Goal: Task Accomplishment & Management: Manage account settings

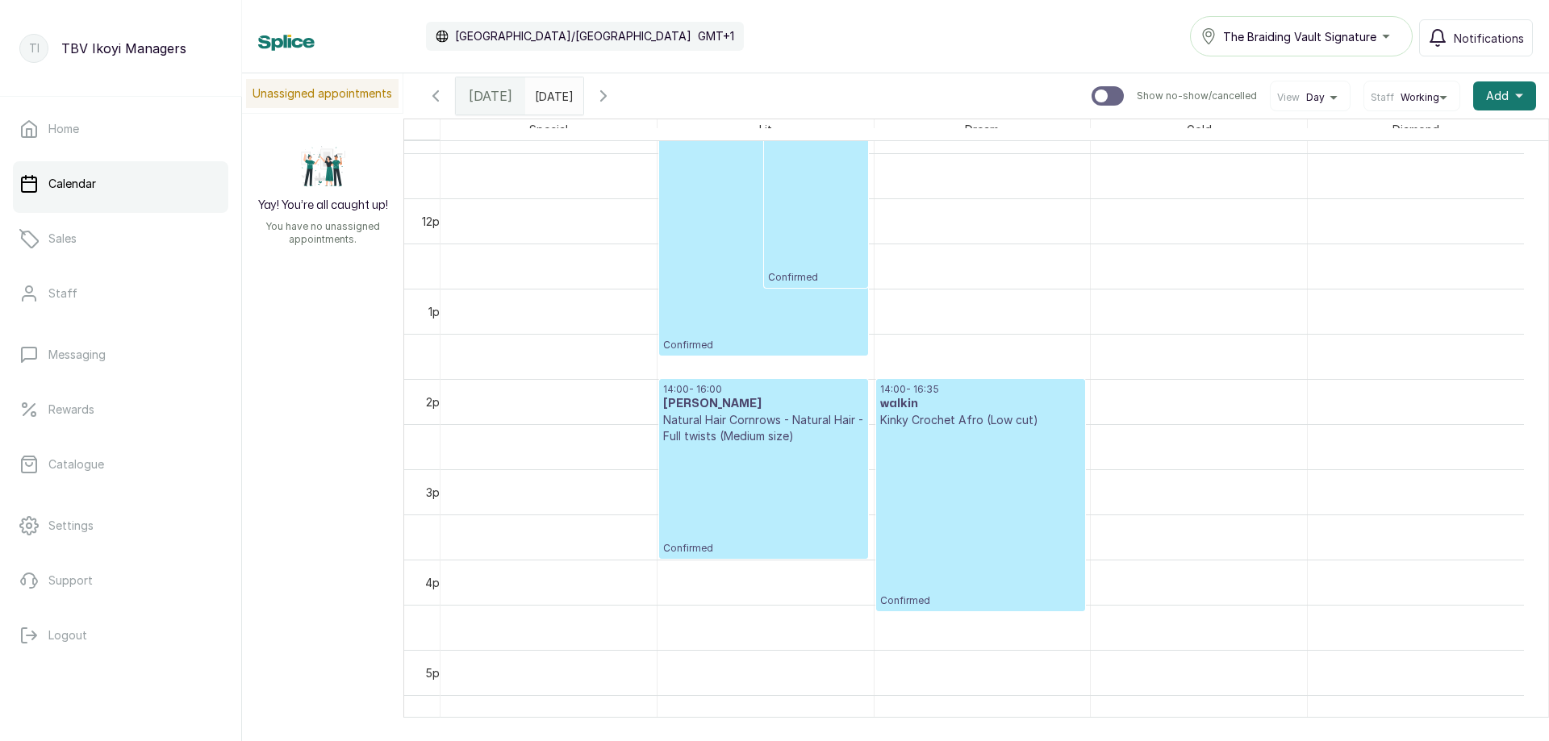
scroll to position [946, 0]
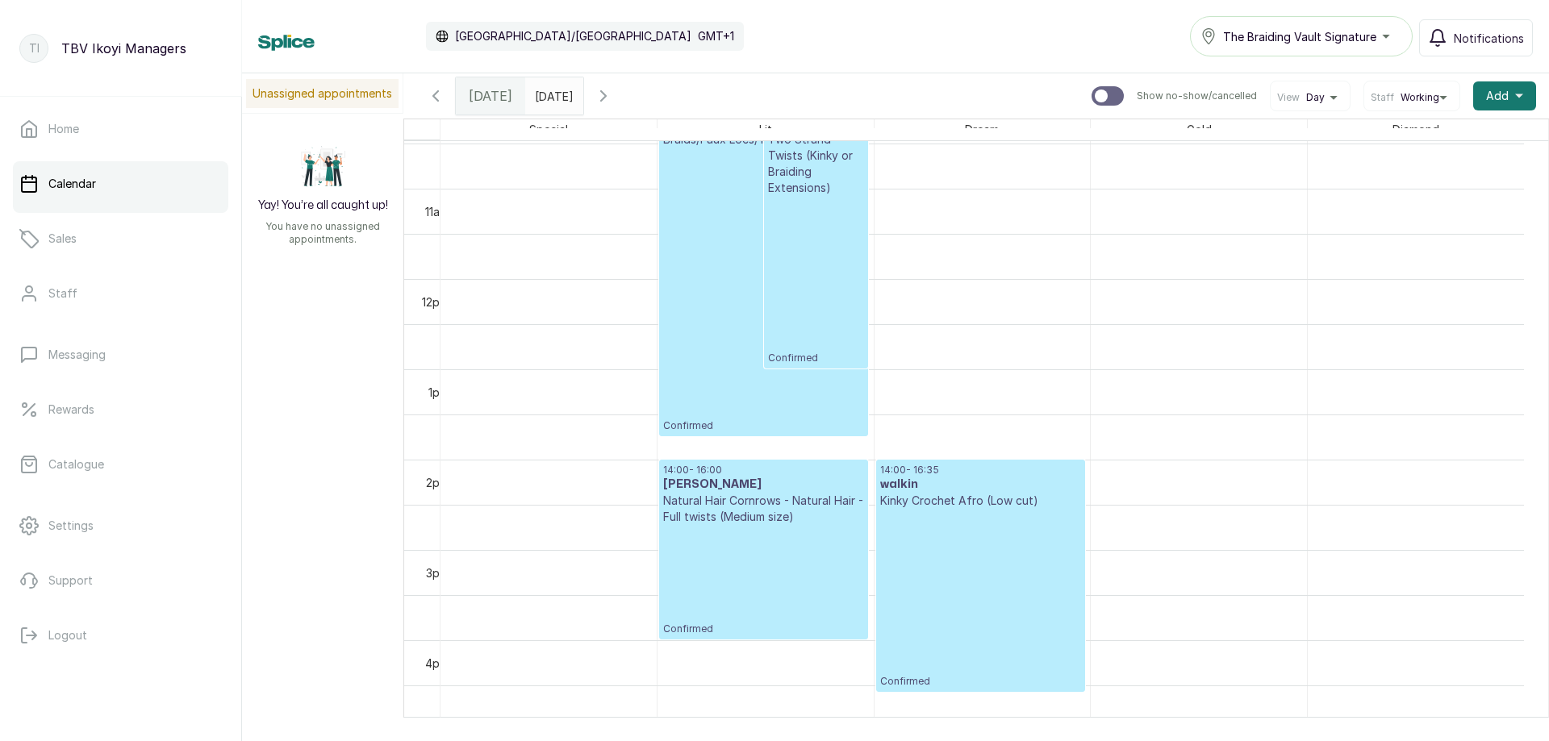
click at [734, 608] on p "Confirmed" at bounding box center [763, 580] width 201 height 111
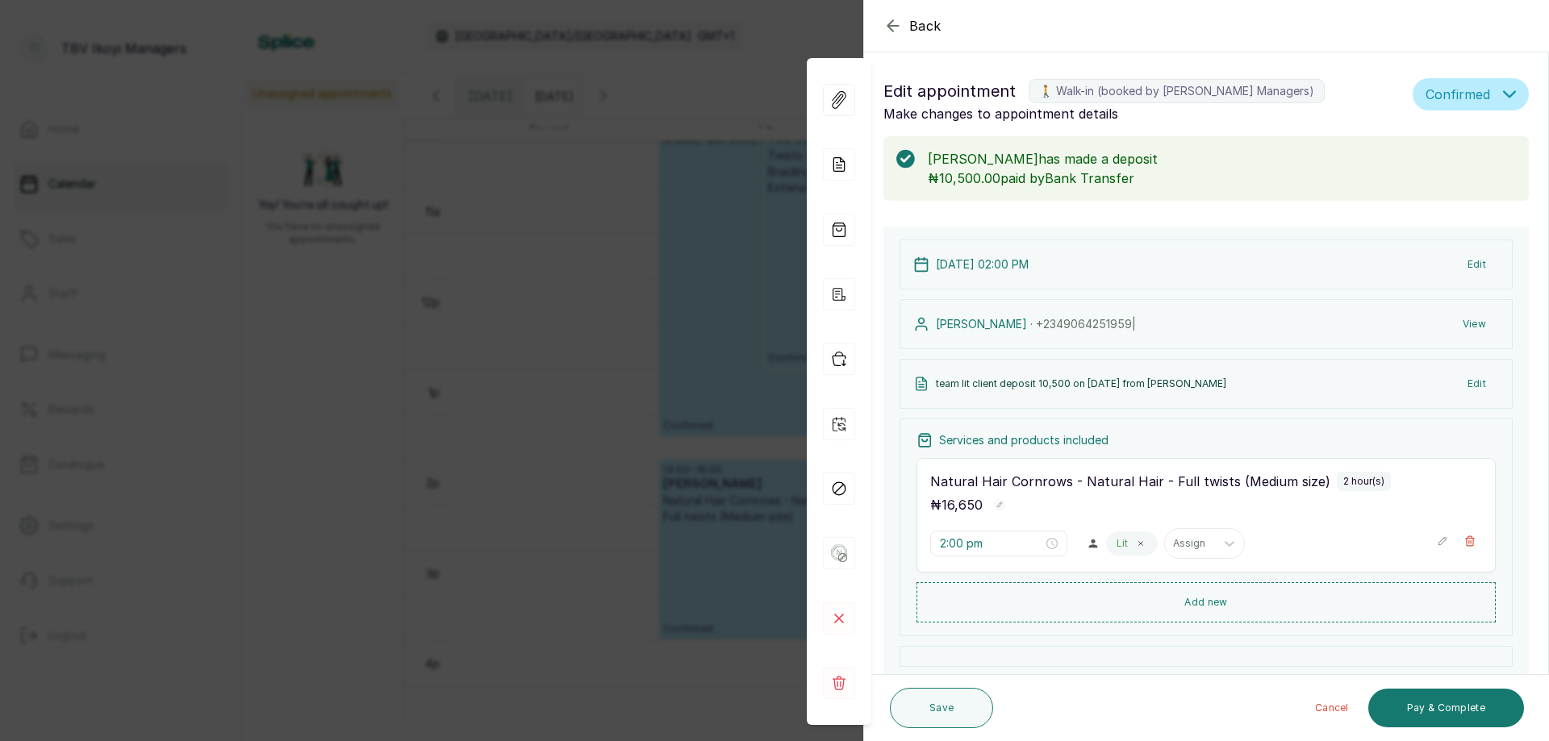
click at [885, 16] on icon "button" at bounding box center [892, 25] width 19 height 19
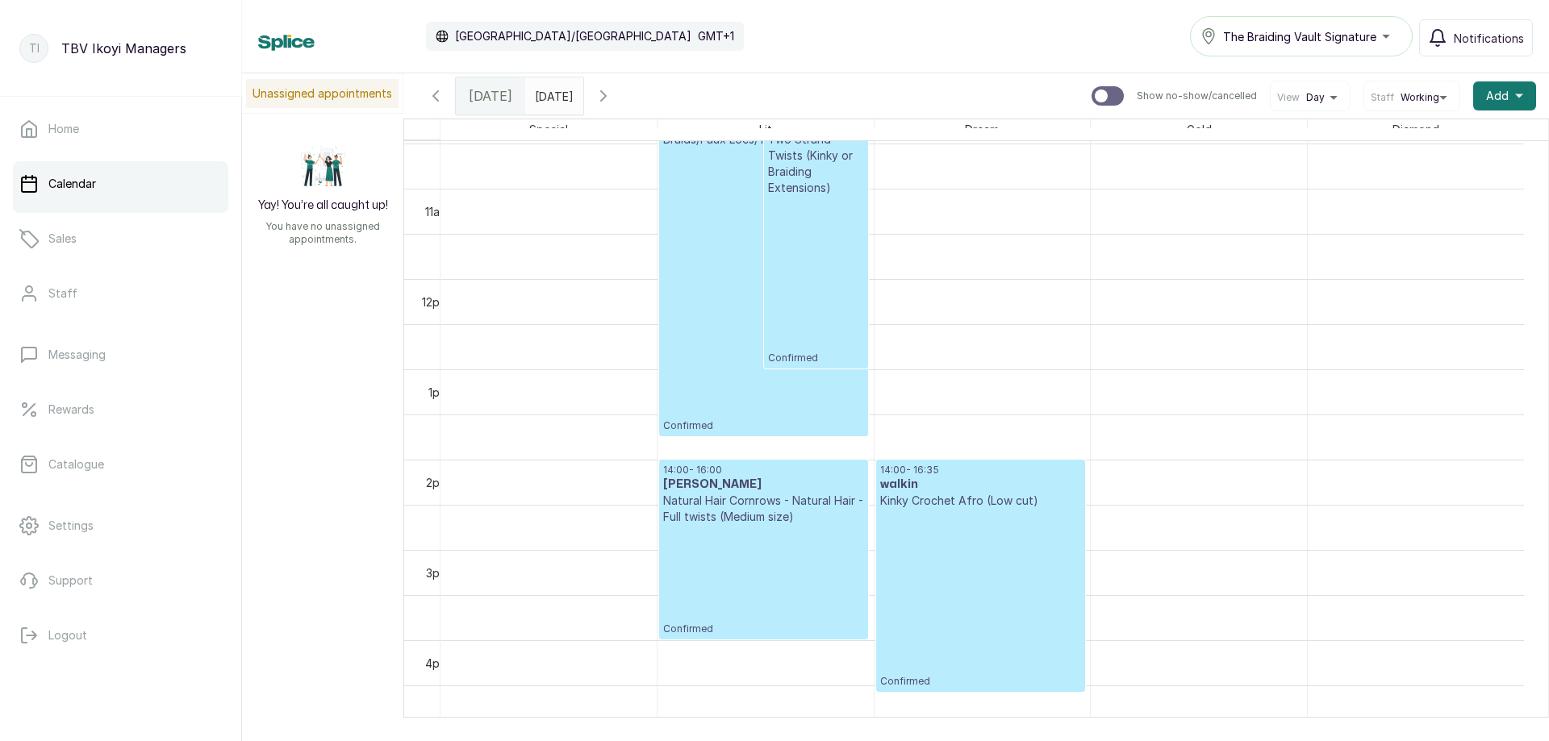
type input "dd/MM/yyyy"
click at [549, 86] on input "dd/MM/yyyy" at bounding box center [539, 91] width 26 height 27
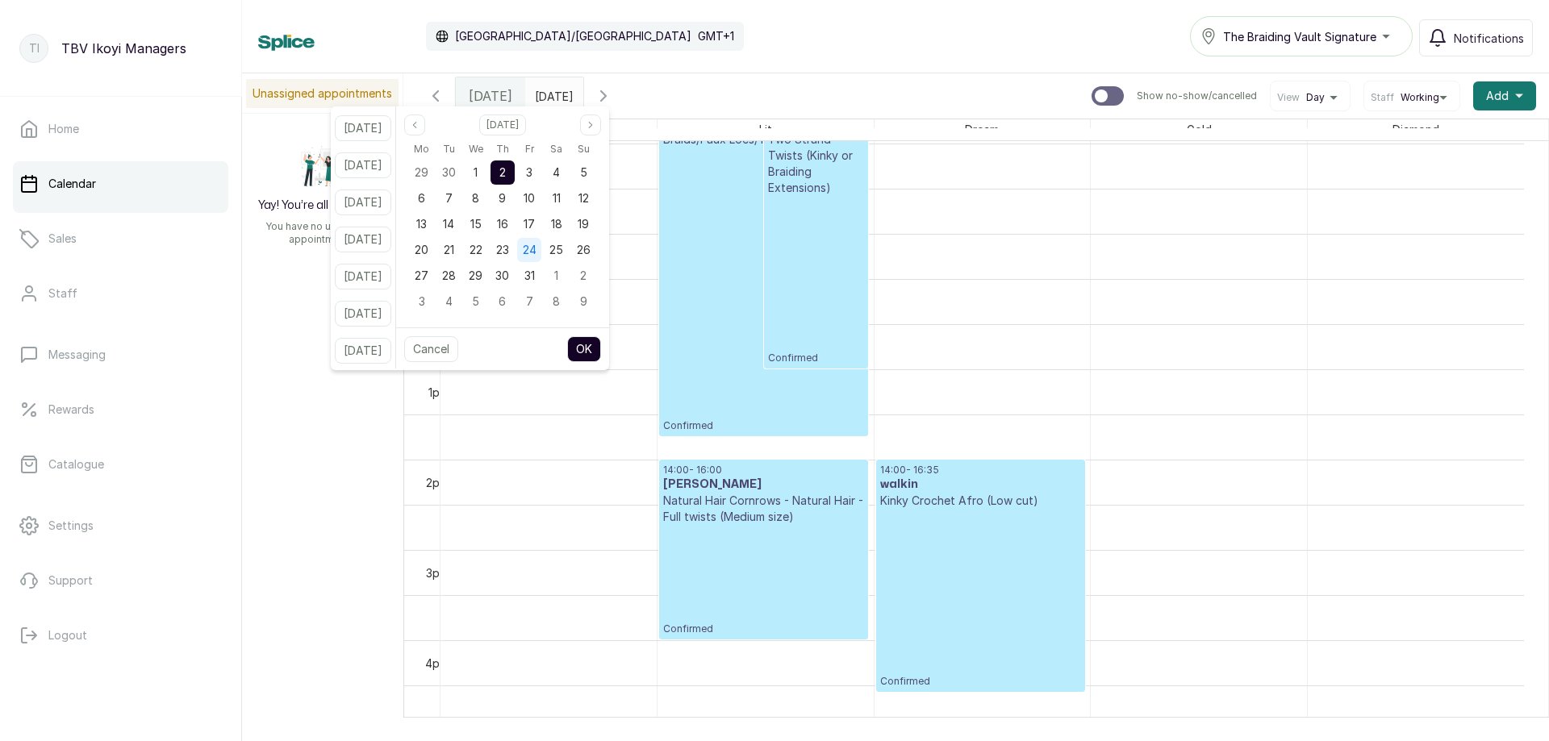
click at [537, 255] on span "24" at bounding box center [530, 250] width 14 height 14
click at [599, 344] on button "OK" at bounding box center [584, 349] width 34 height 26
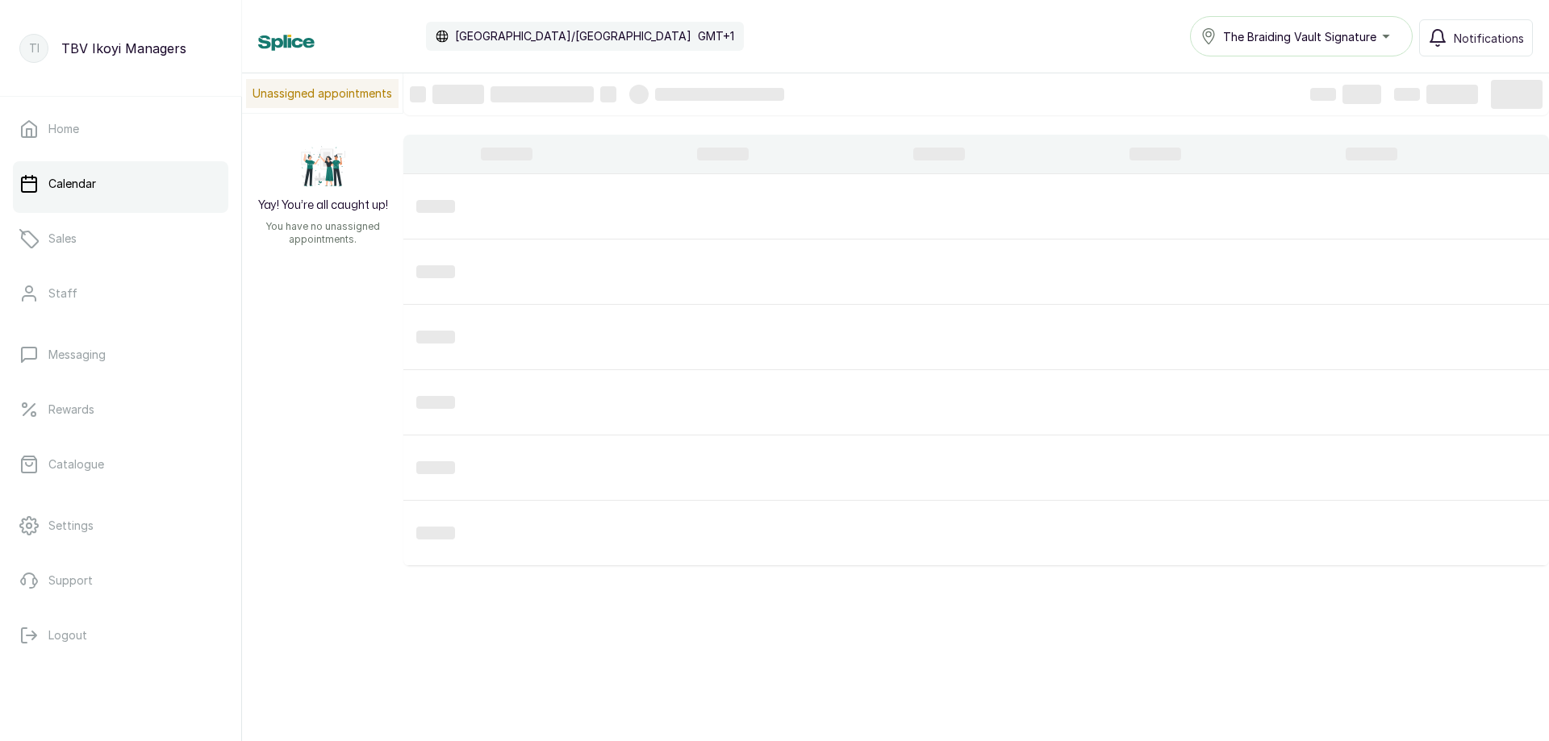
type input "24/10/2025"
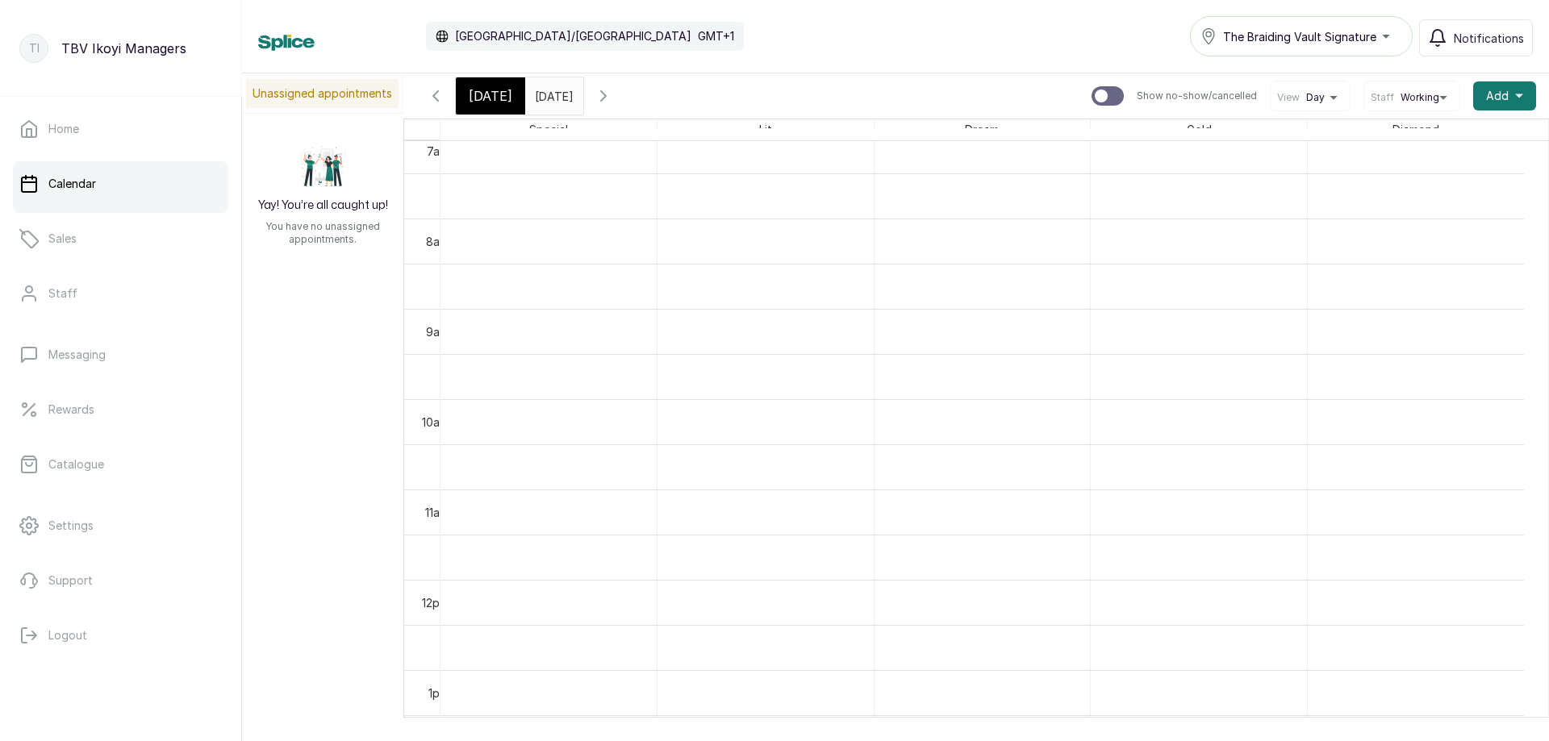
scroll to position [968, 0]
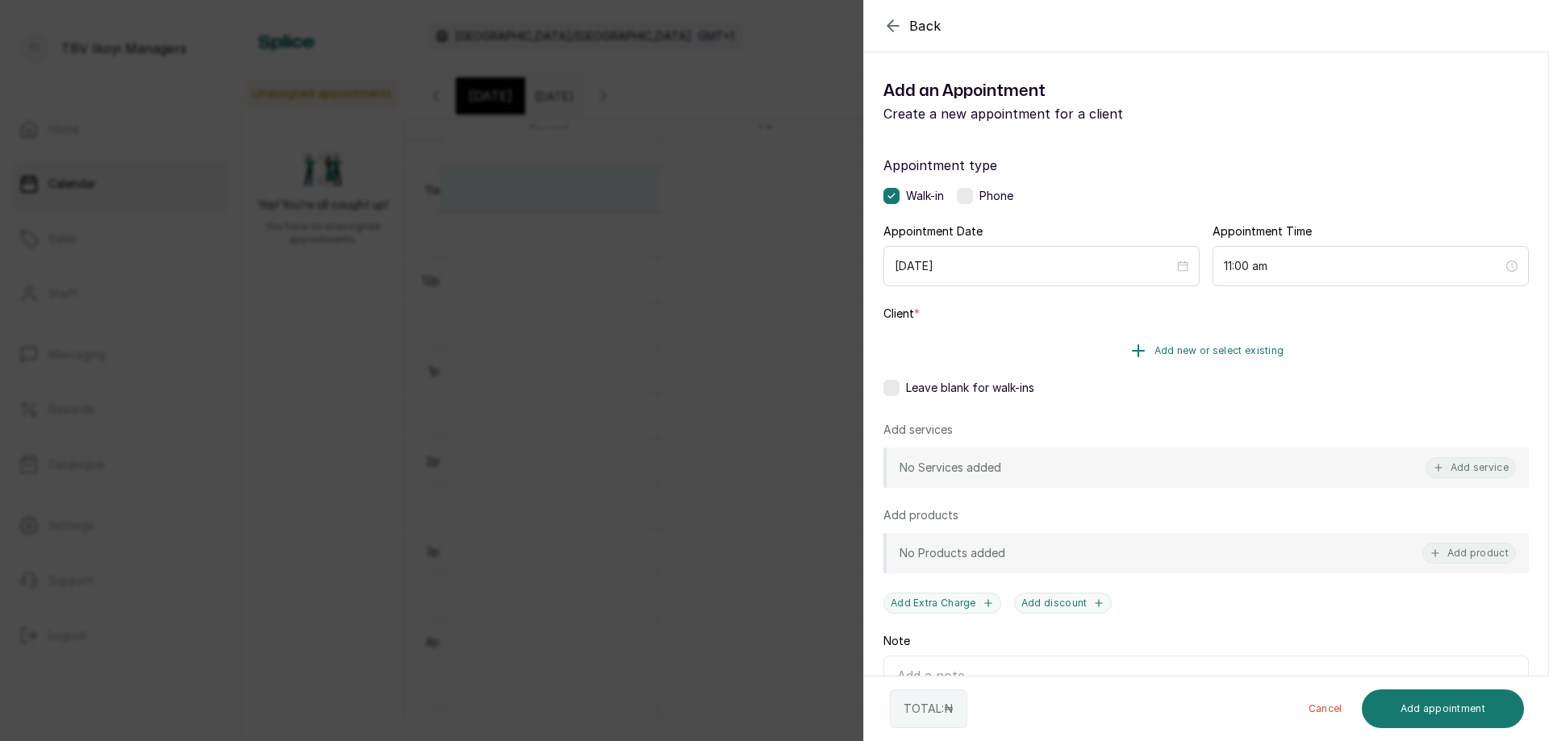
click at [1089, 343] on button "Add new or select existing" at bounding box center [1205, 350] width 645 height 45
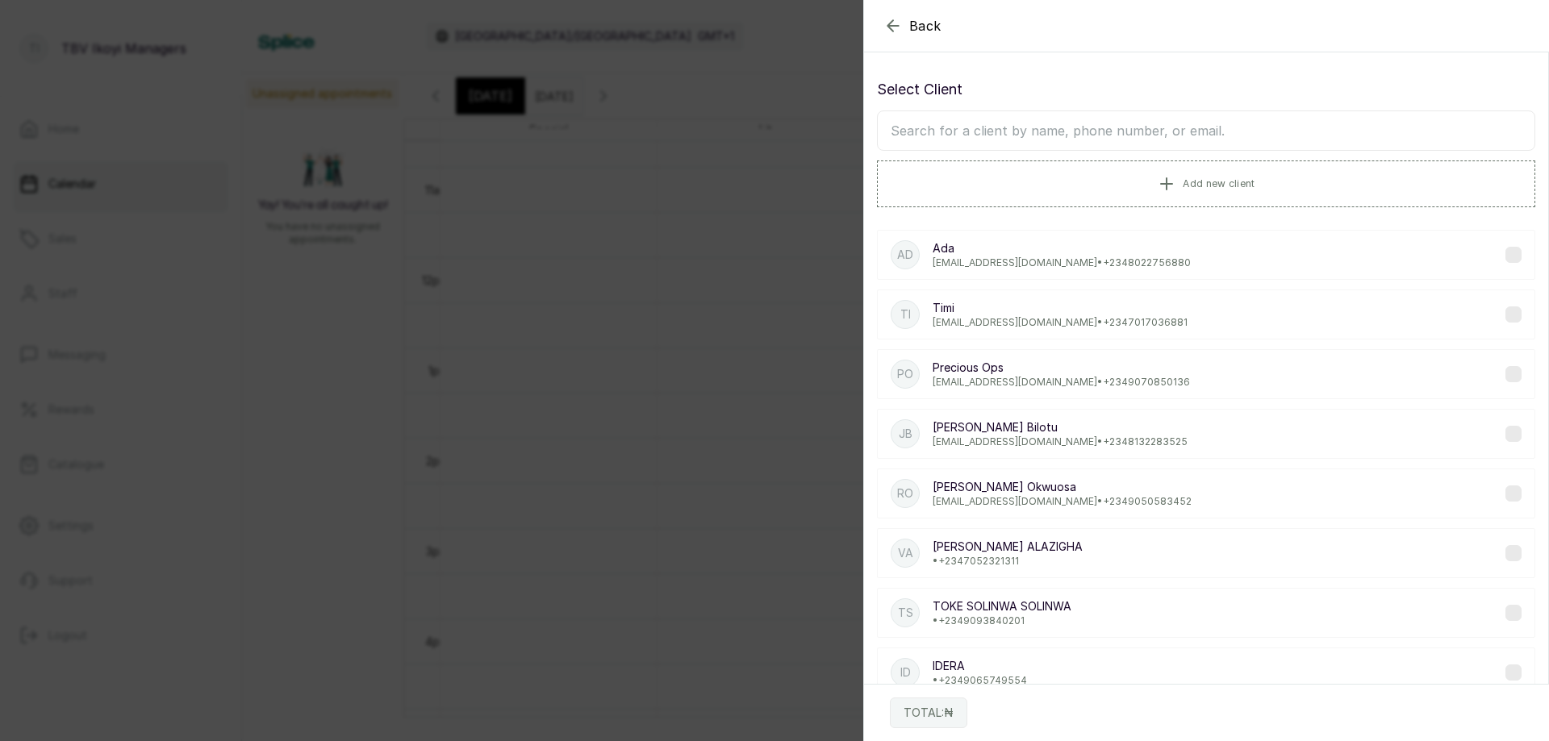
click at [1089, 136] on input "text" at bounding box center [1206, 131] width 658 height 40
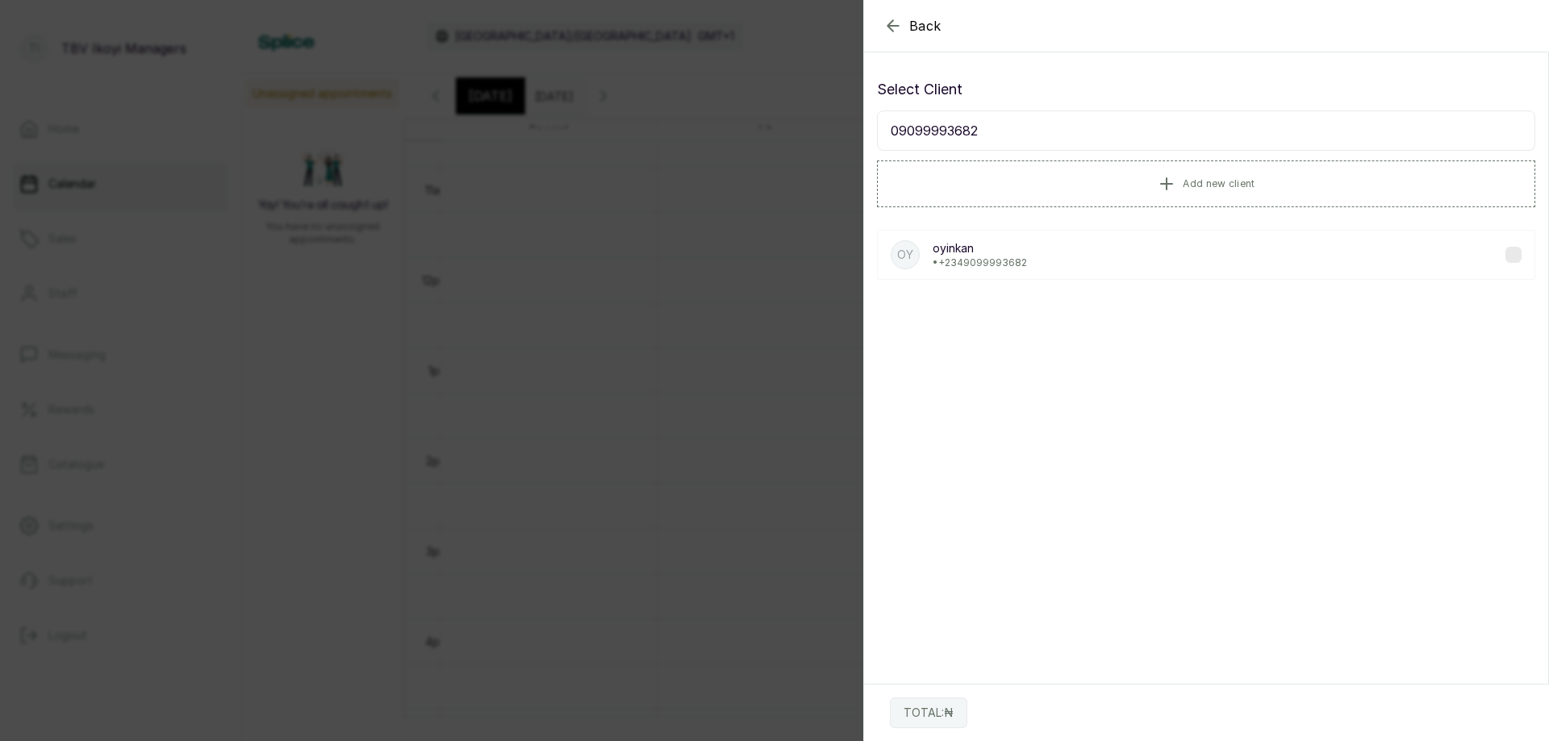
type input "09099993682"
click at [1073, 277] on div "oy oyinkan • +234 9099993682" at bounding box center [1206, 255] width 658 height 50
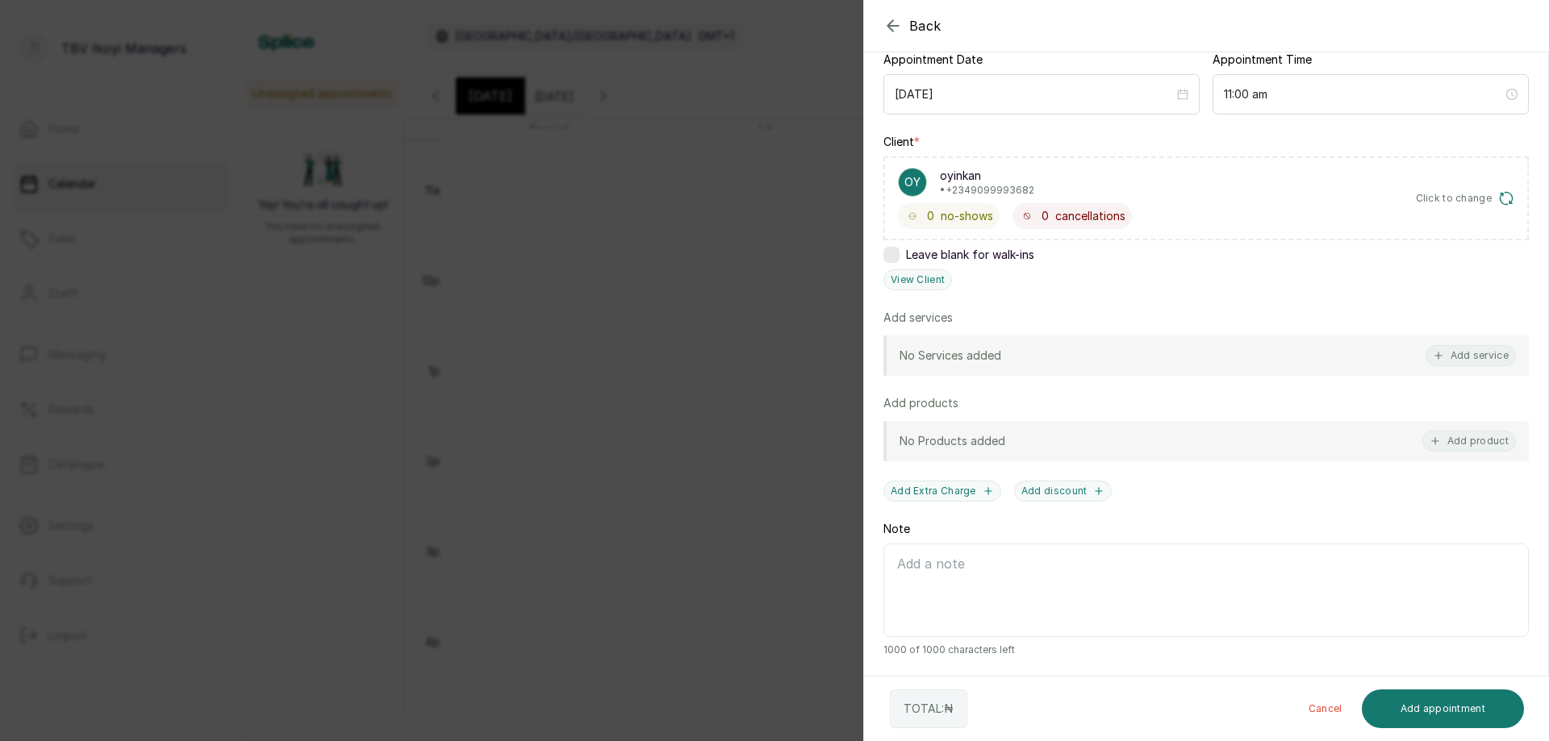
scroll to position [91, 0]
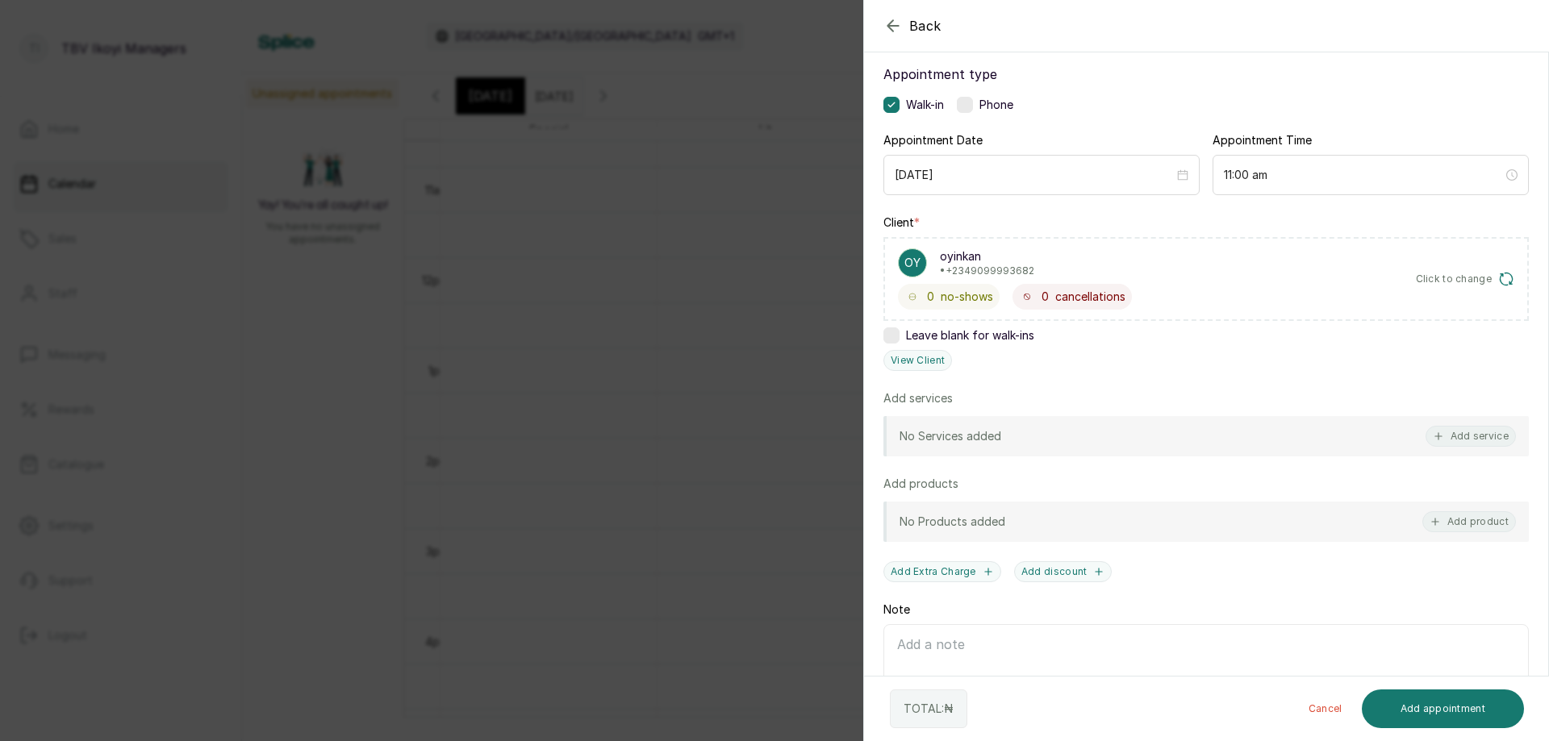
click at [968, 102] on label at bounding box center [965, 105] width 16 height 16
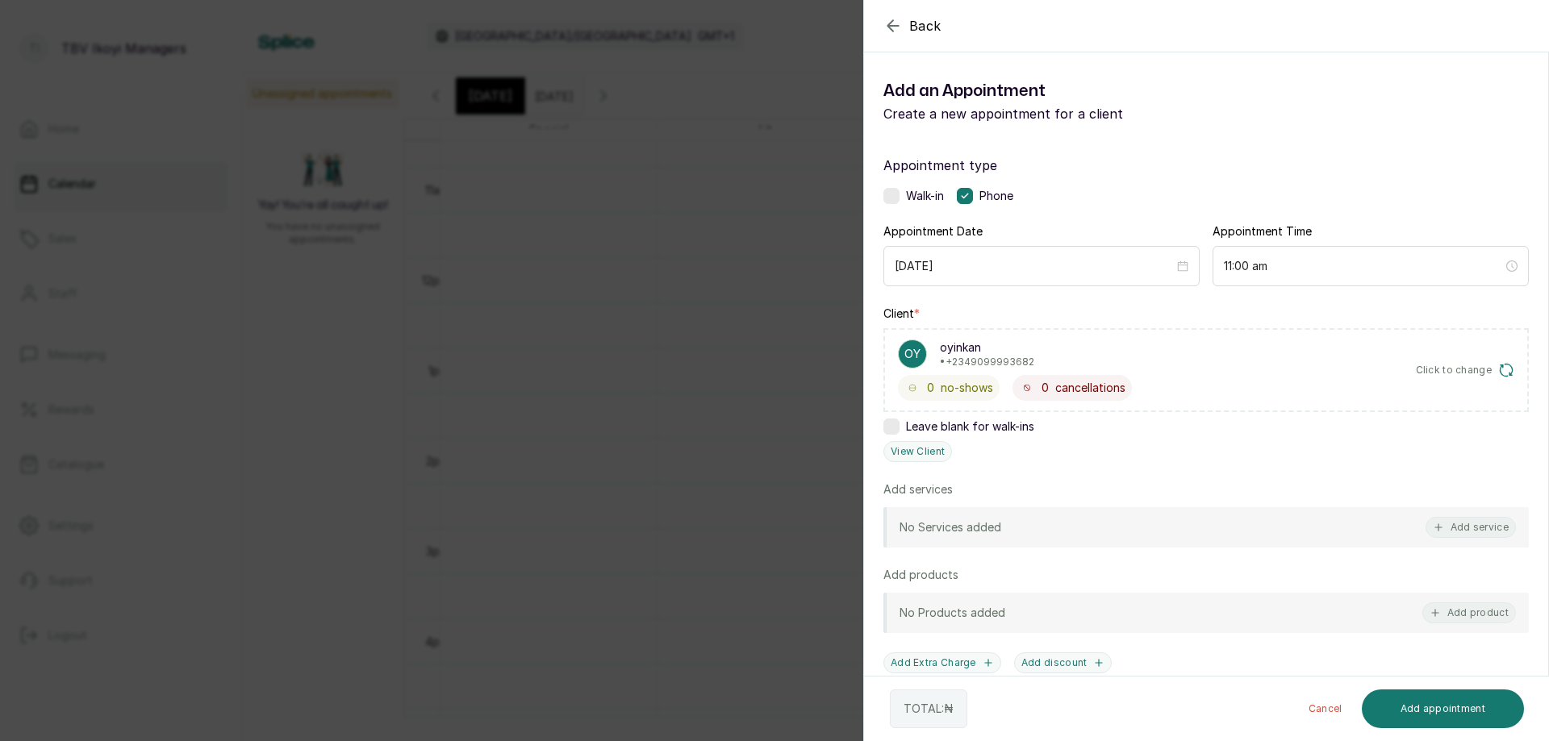
scroll to position [81, 0]
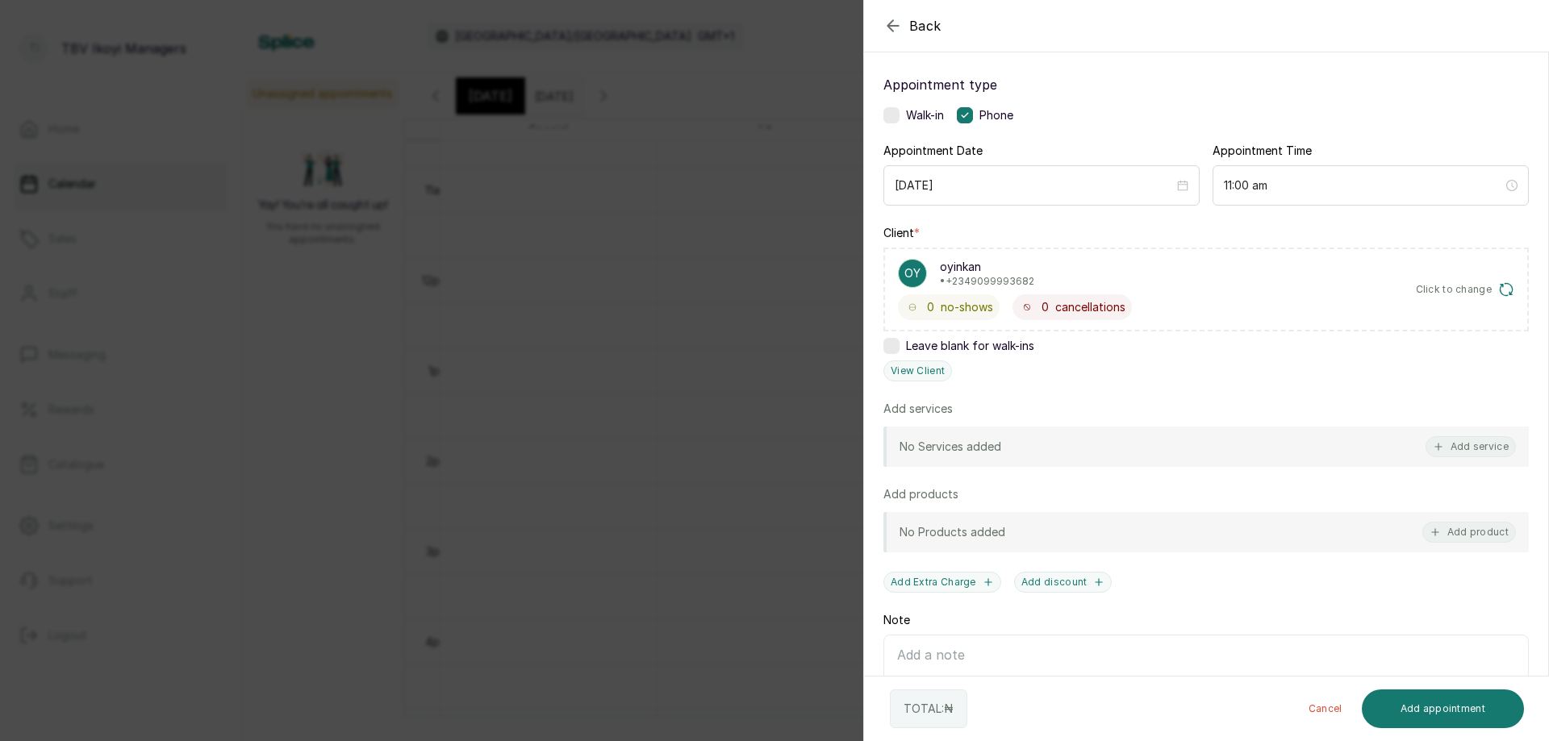
click at [1075, 450] on div "No Services added Add service" at bounding box center [1205, 447] width 645 height 40
click at [1479, 451] on button "Add service" at bounding box center [1471, 446] width 90 height 21
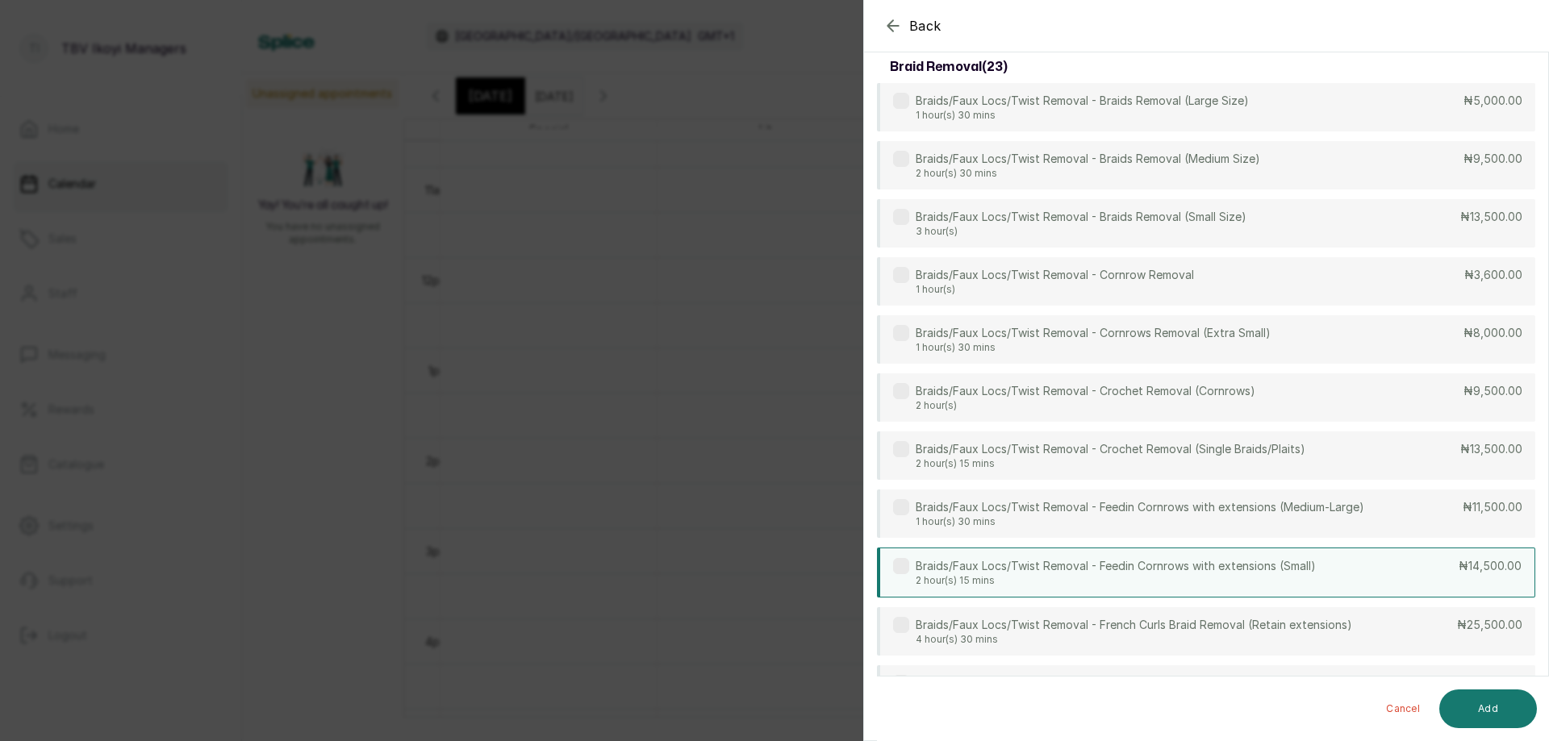
scroll to position [0, 0]
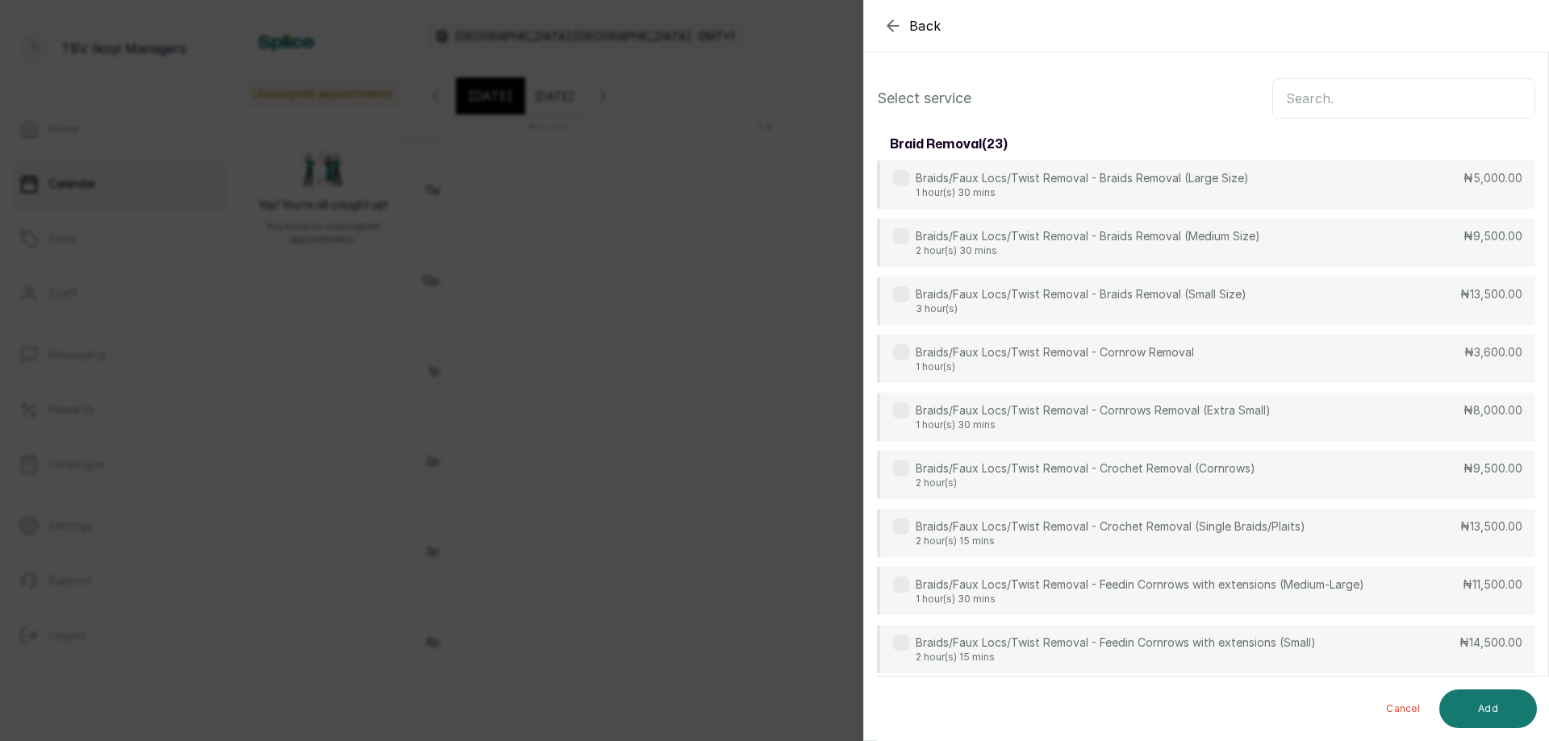
click at [1376, 95] on input "text" at bounding box center [1403, 98] width 263 height 40
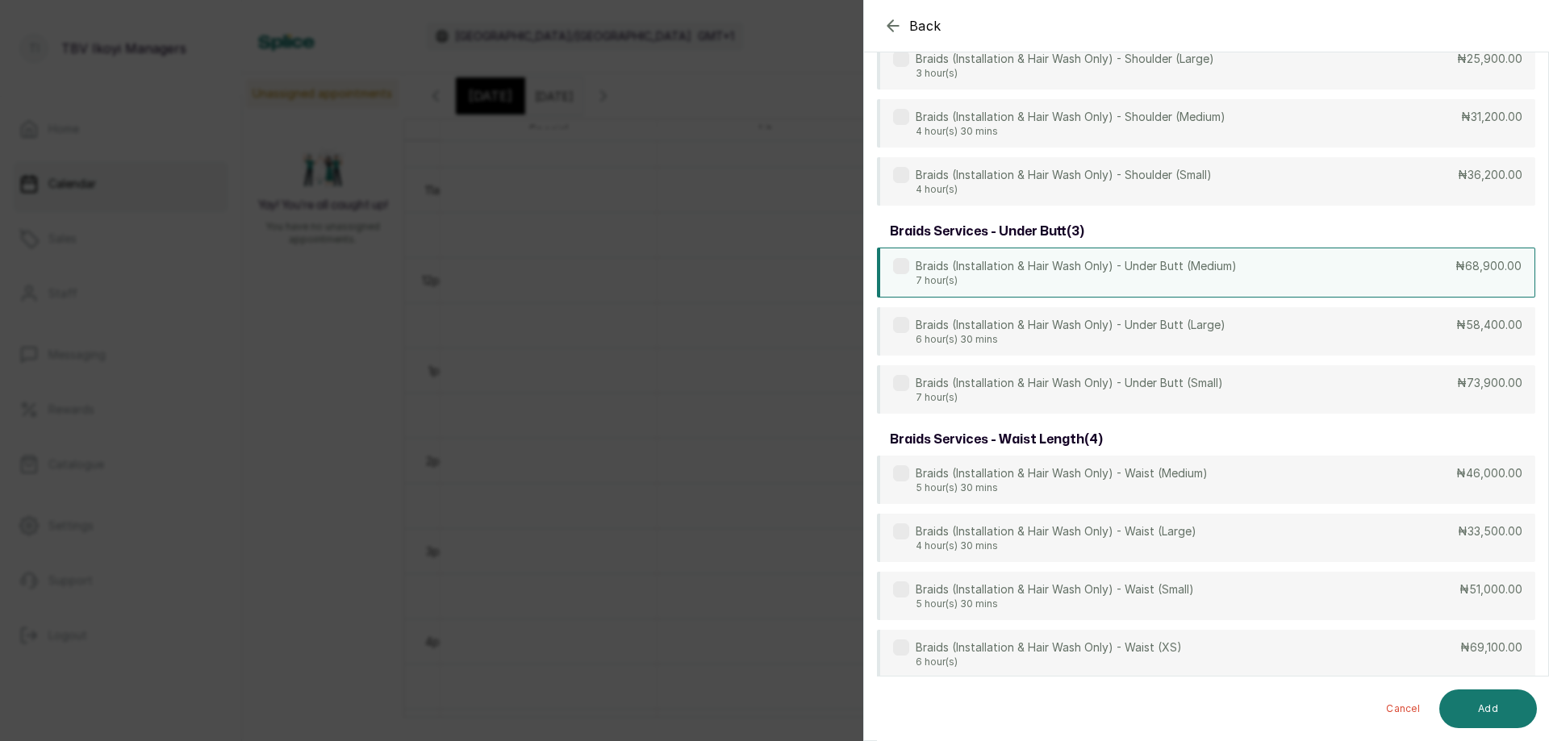
scroll to position [4671, 0]
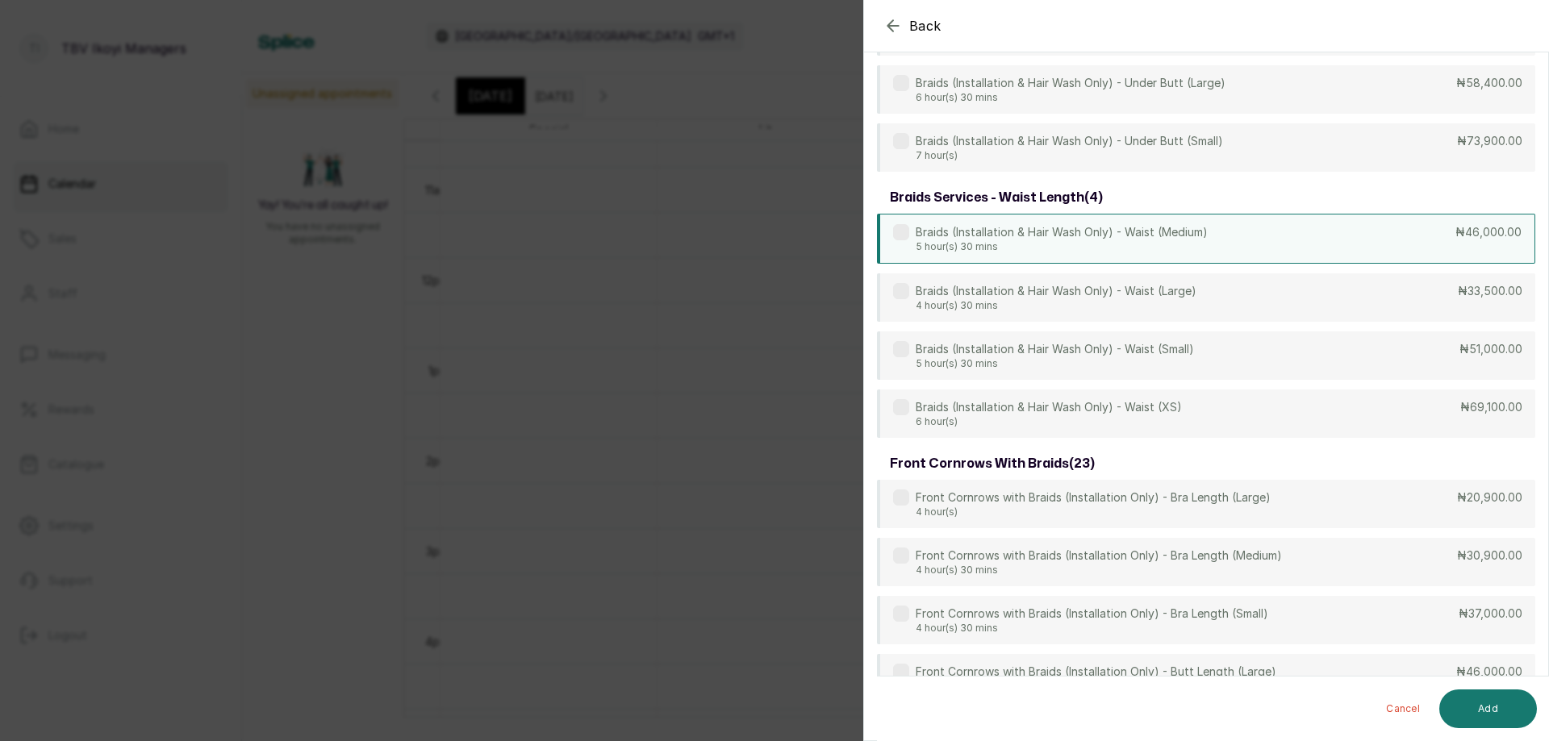
type input "braids"
click at [1093, 246] on p "5 hour(s) 30 mins" at bounding box center [1062, 246] width 292 height 13
click at [1497, 714] on button "Add" at bounding box center [1488, 709] width 98 height 39
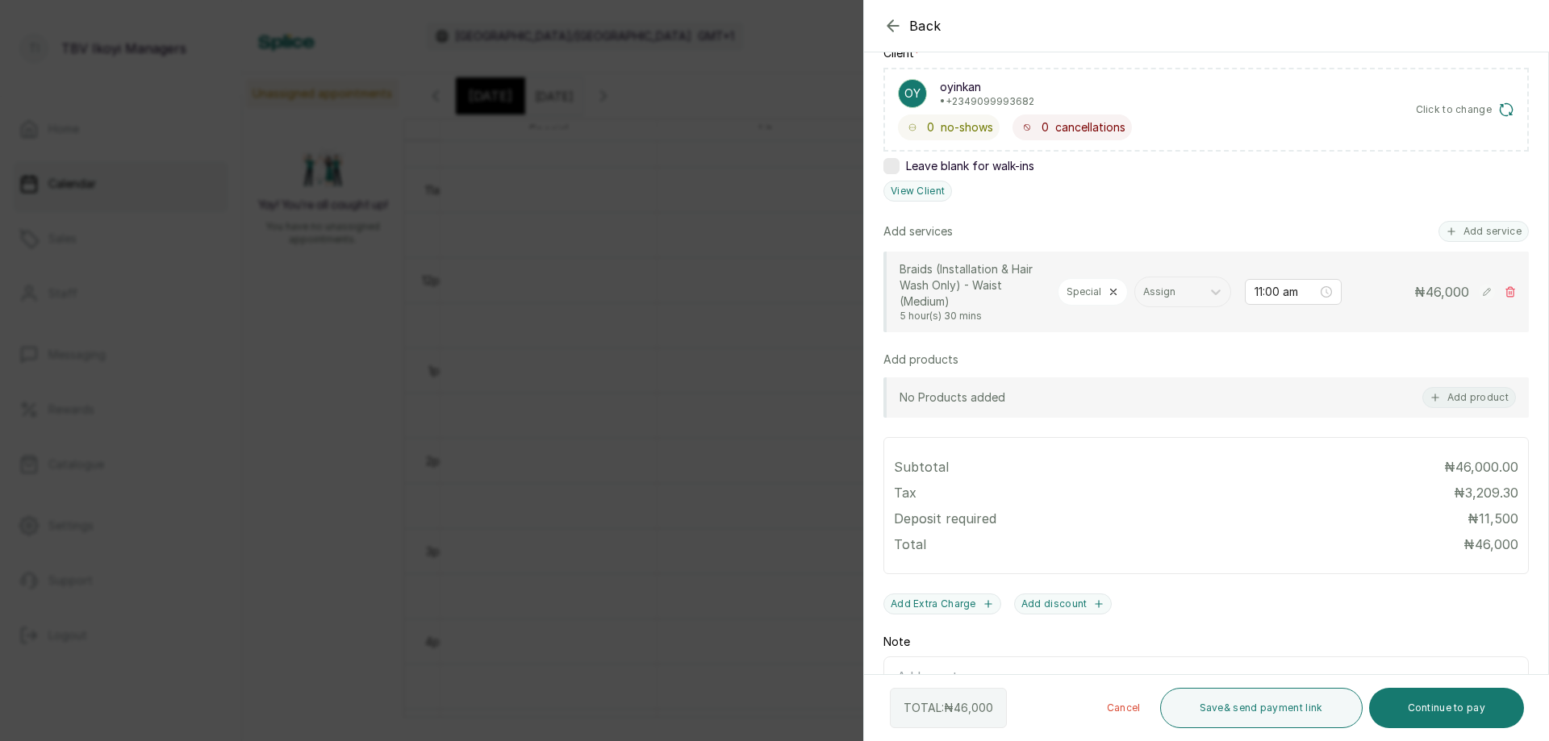
scroll to position [377, 0]
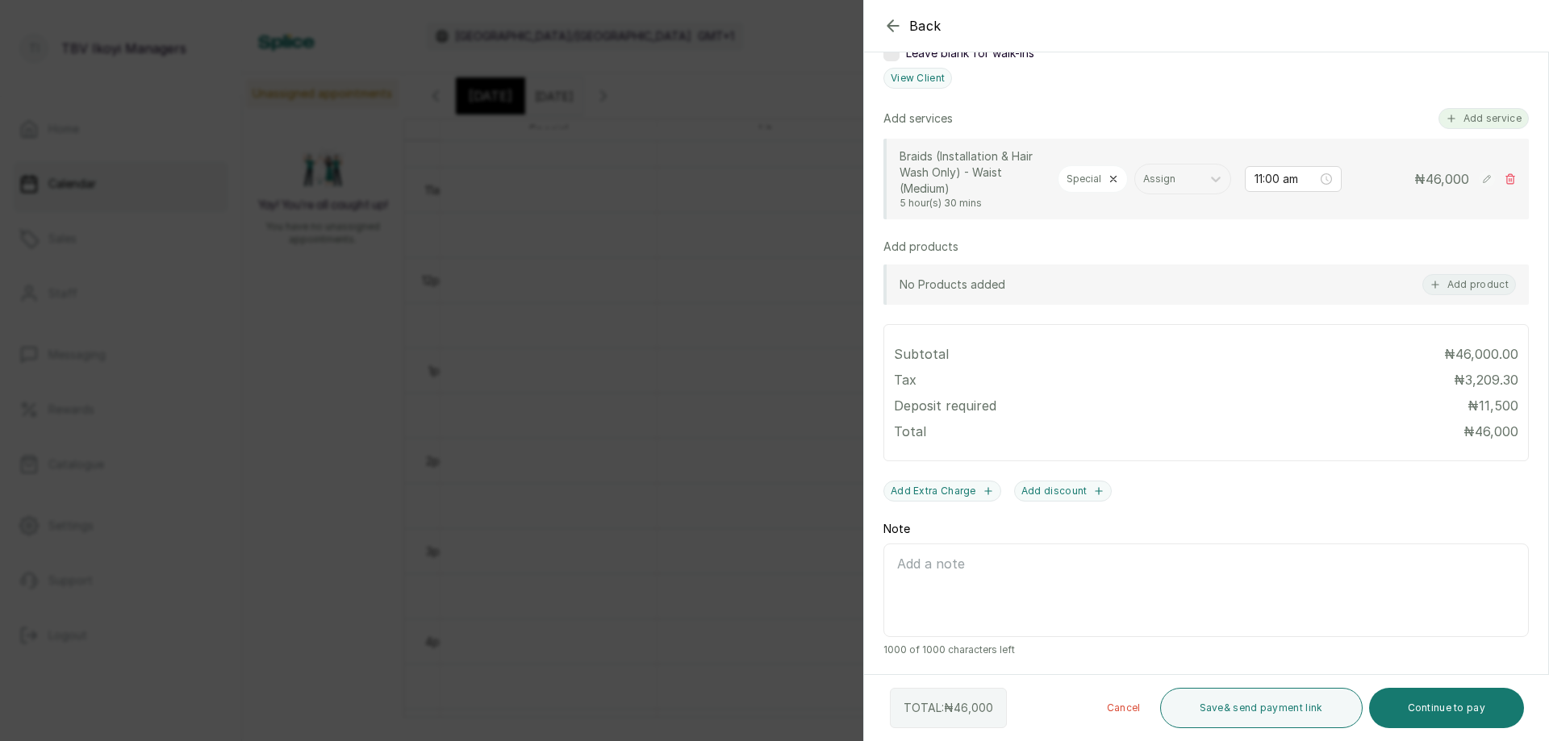
click at [1490, 117] on button "Add service" at bounding box center [1483, 118] width 90 height 21
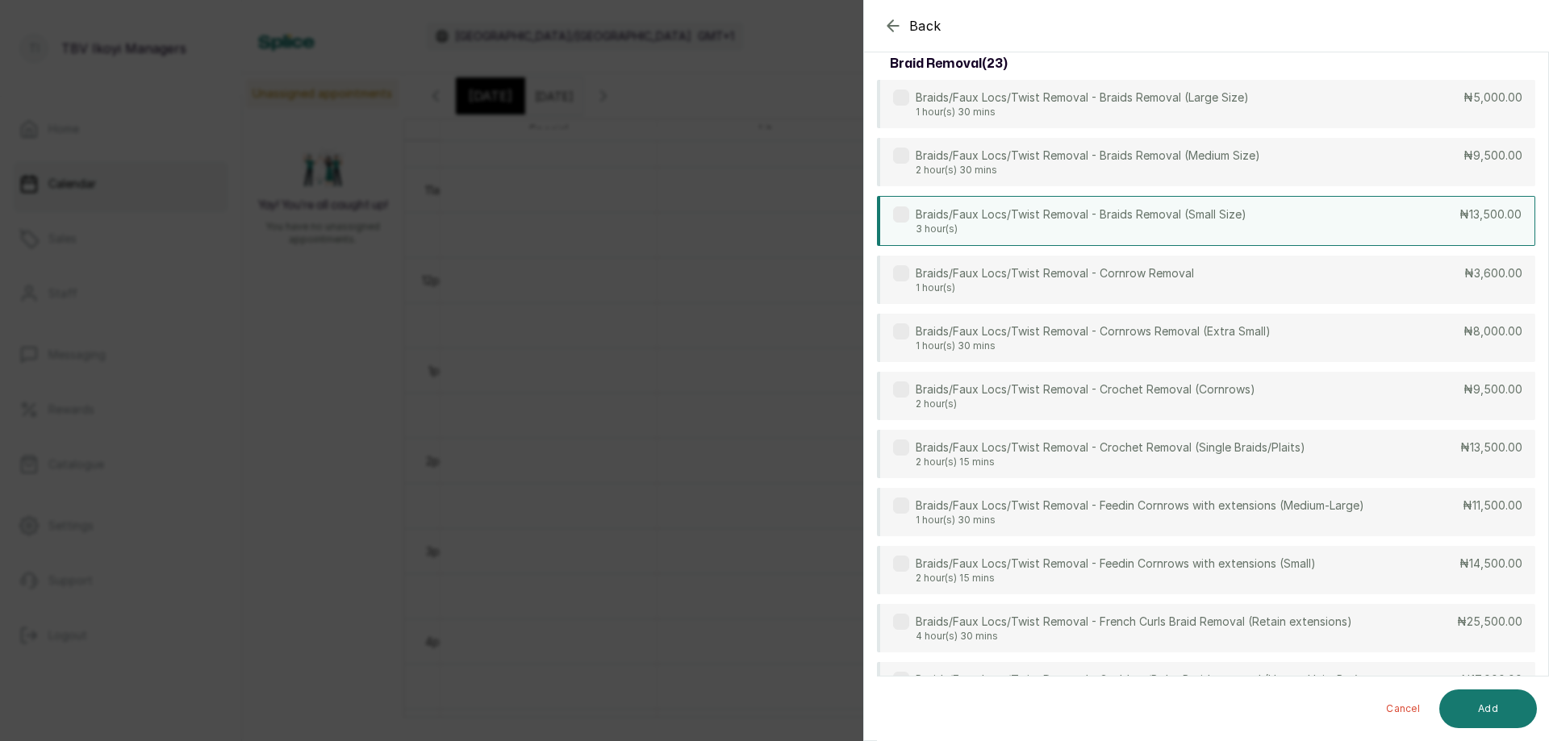
scroll to position [0, 0]
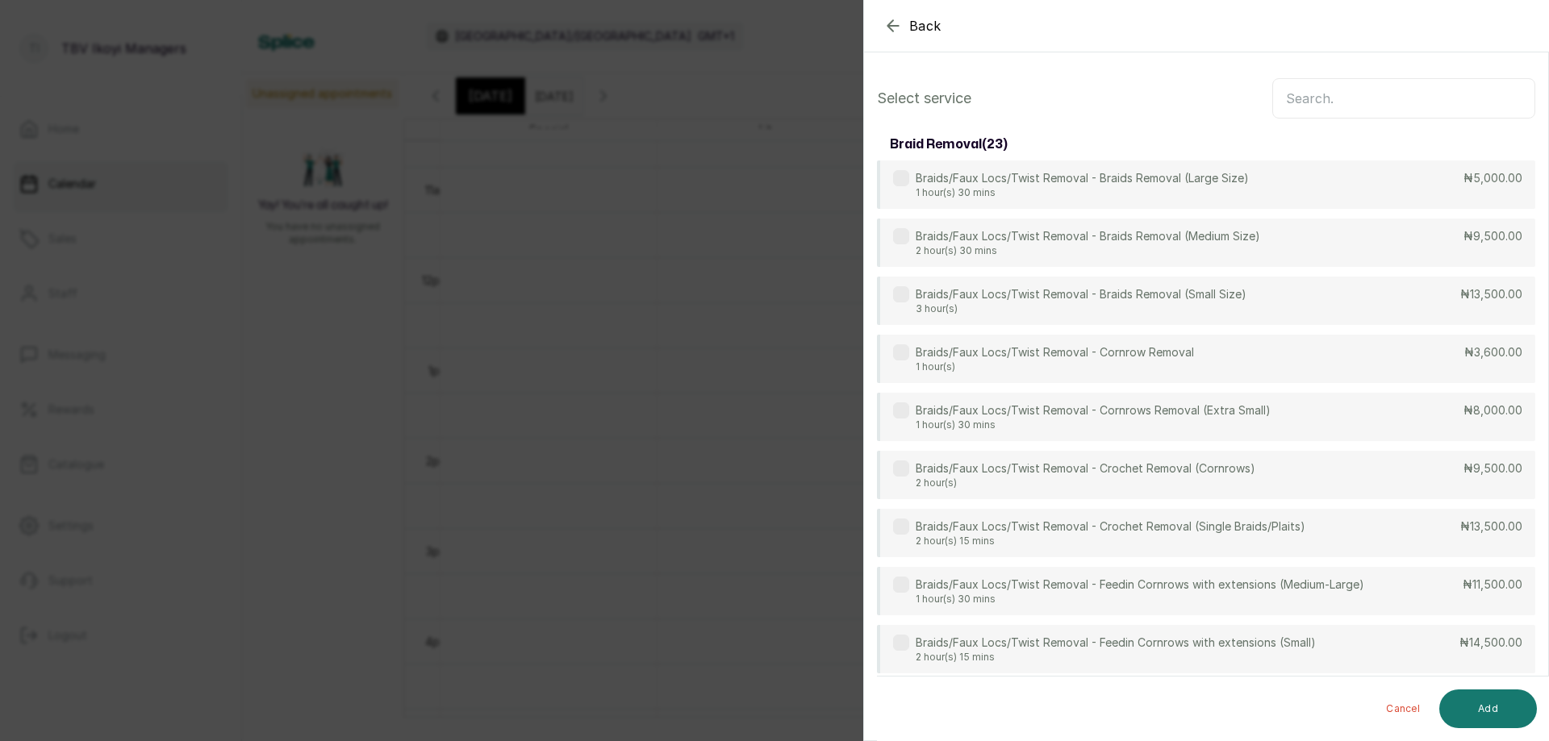
click at [1422, 106] on input "text" at bounding box center [1403, 98] width 263 height 40
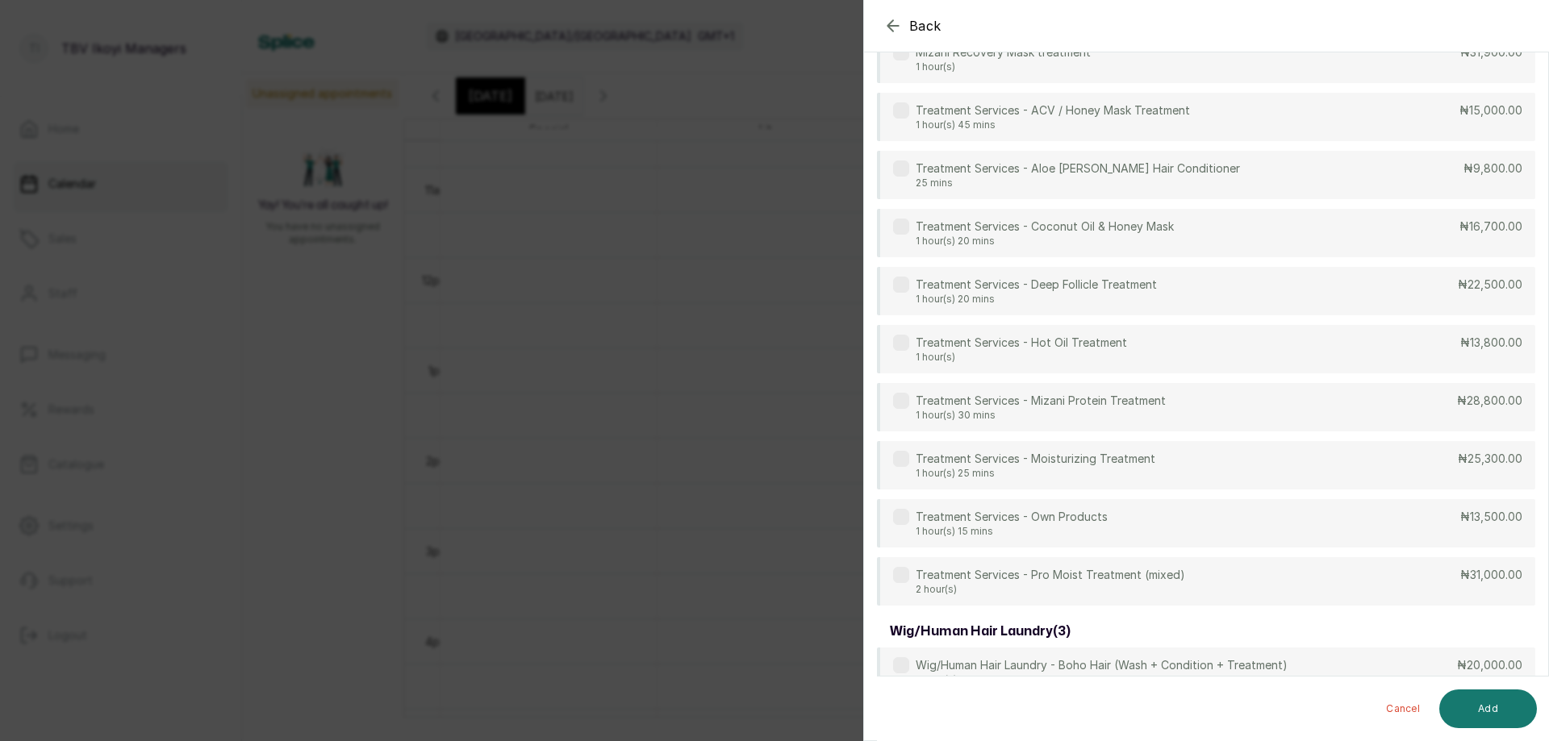
scroll to position [644, 0]
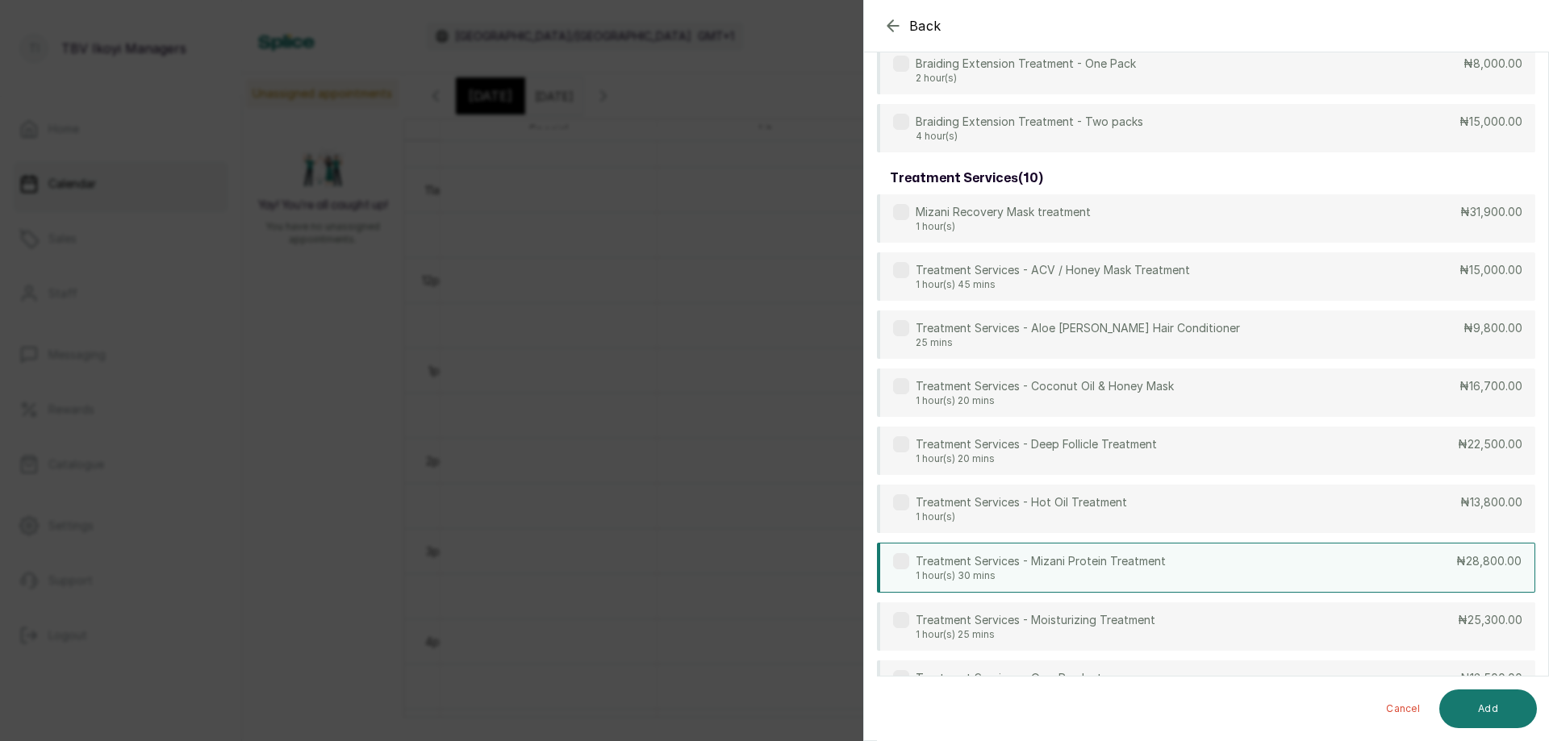
type input "trea"
click at [1161, 553] on div "Treatment Services - Mizani Protein Treatment 1 hour(s) 30 mins ₦28,800.00" at bounding box center [1206, 568] width 658 height 50
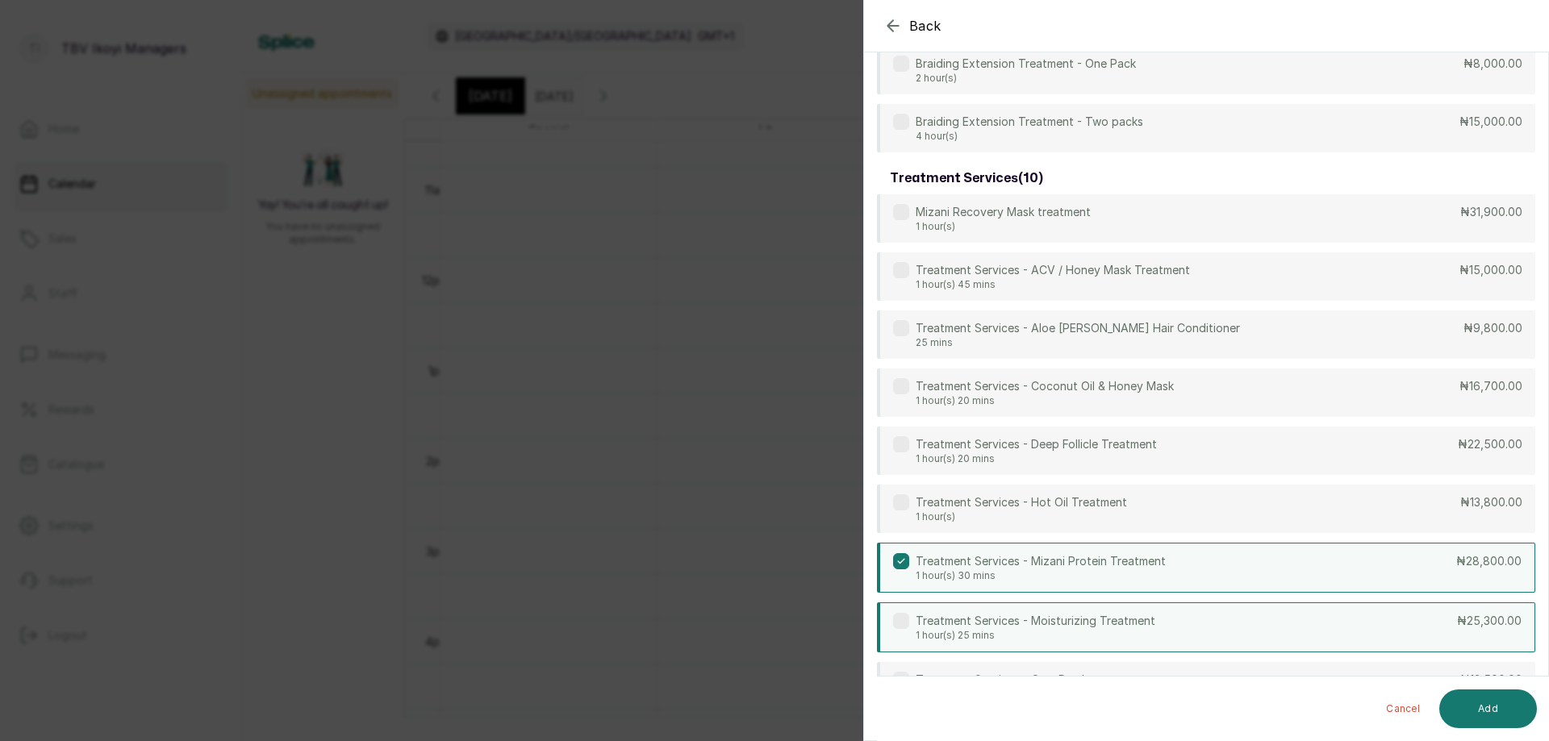
click at [1135, 608] on div "Treatment Services - Moisturizing Treatment 1 hour(s) 25 mins ₦25,300.00" at bounding box center [1206, 628] width 658 height 50
click at [901, 566] on label at bounding box center [901, 561] width 16 height 16
click at [1482, 708] on button "Add" at bounding box center [1488, 709] width 98 height 39
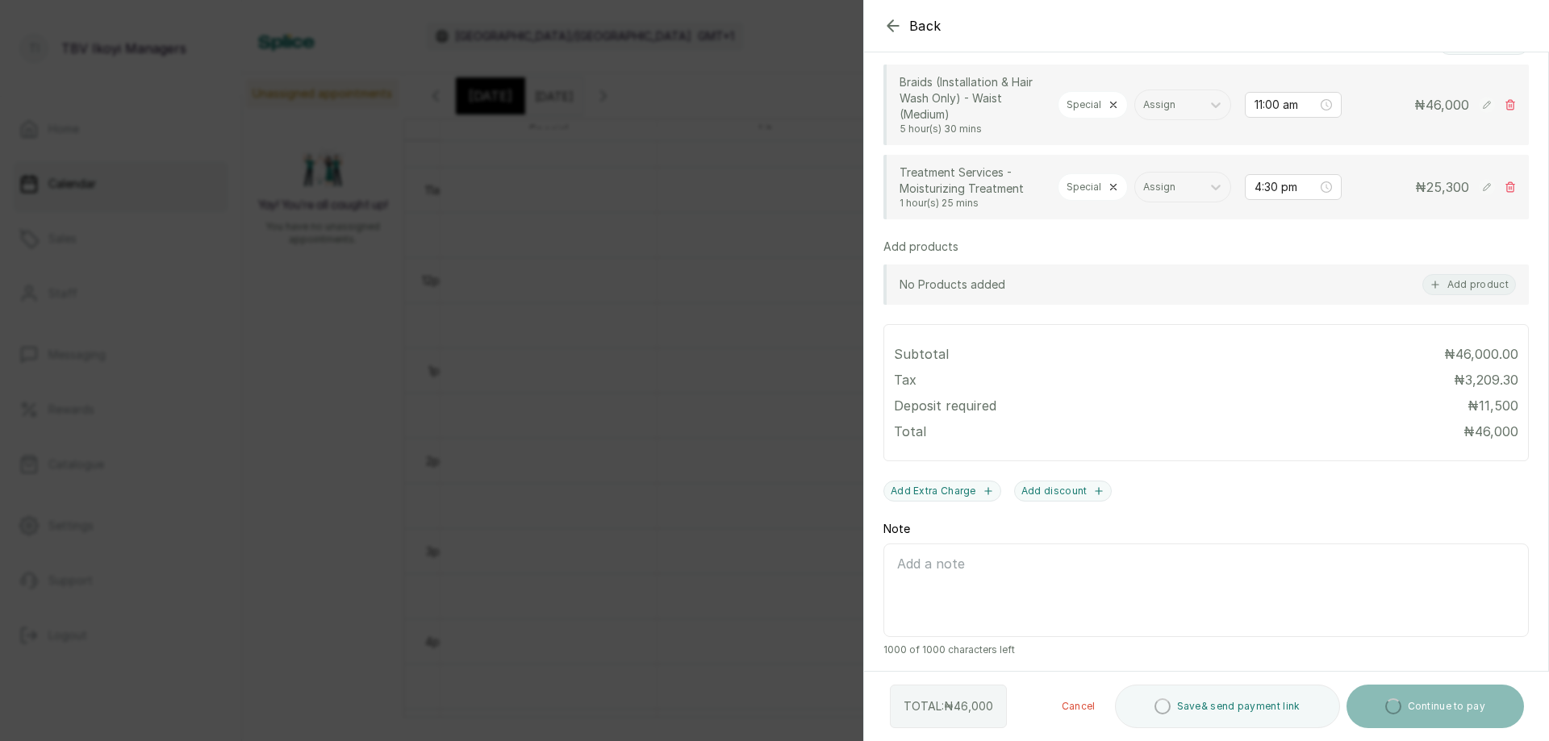
scroll to position [470, 0]
click at [1255, 178] on input "4:30 pm" at bounding box center [1286, 187] width 65 height 18
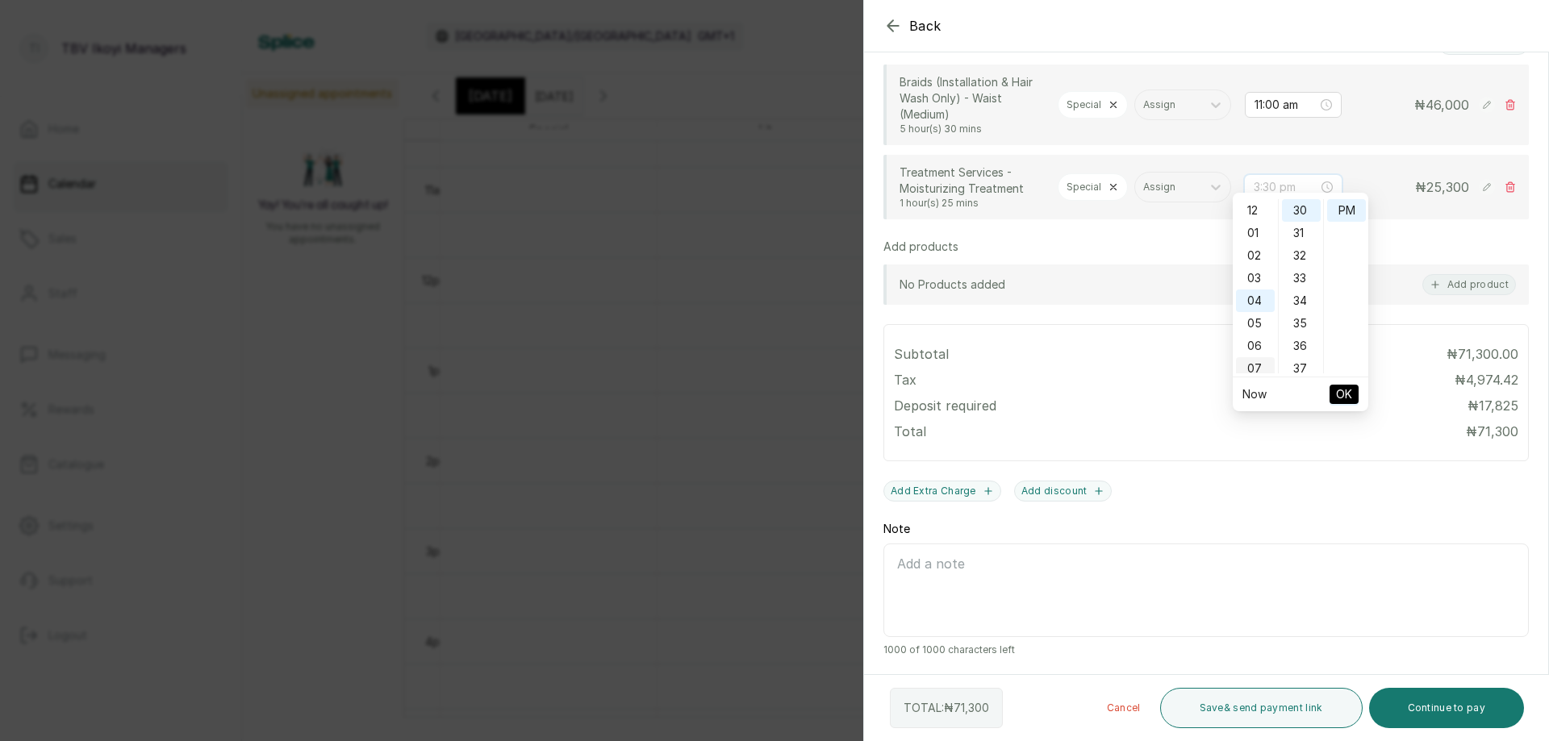
scroll to position [161, 0]
click at [1246, 300] on div "11" at bounding box center [1255, 297] width 39 height 23
click at [1356, 212] on div "AM" at bounding box center [1346, 210] width 39 height 23
type input "11:30 am"
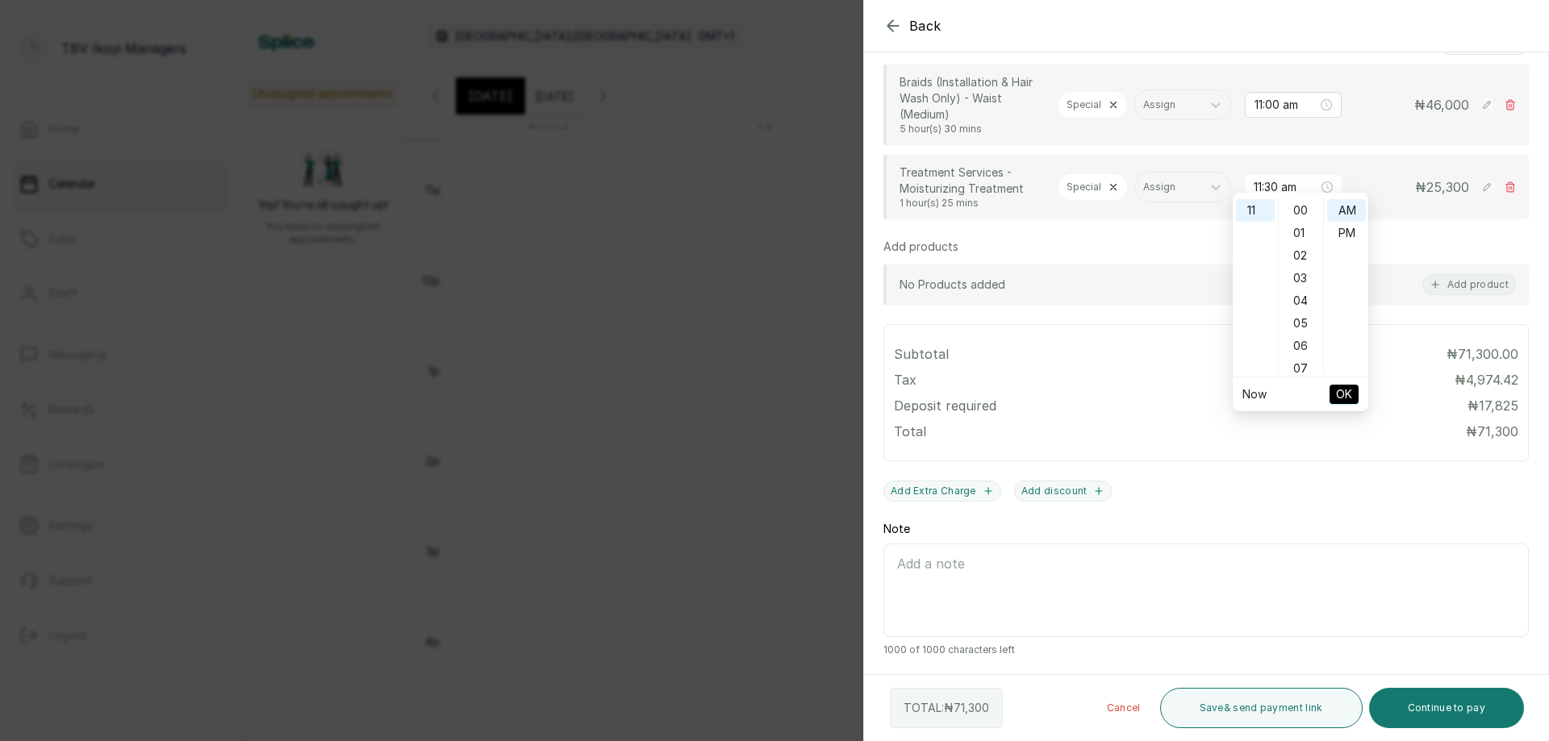
click at [1343, 395] on span "OK" at bounding box center [1344, 394] width 16 height 31
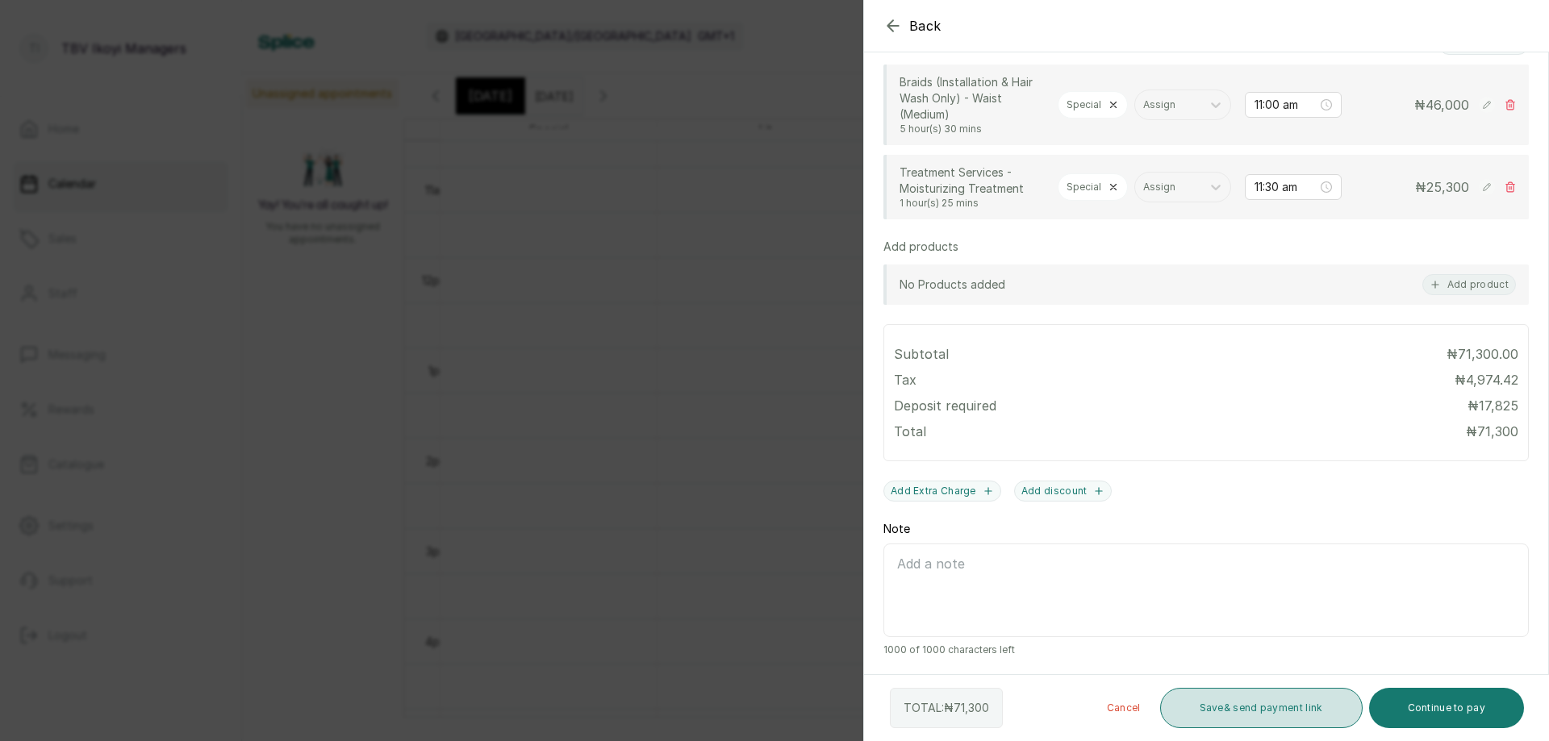
click at [1276, 713] on button "Save & send payment link" at bounding box center [1261, 708] width 203 height 40
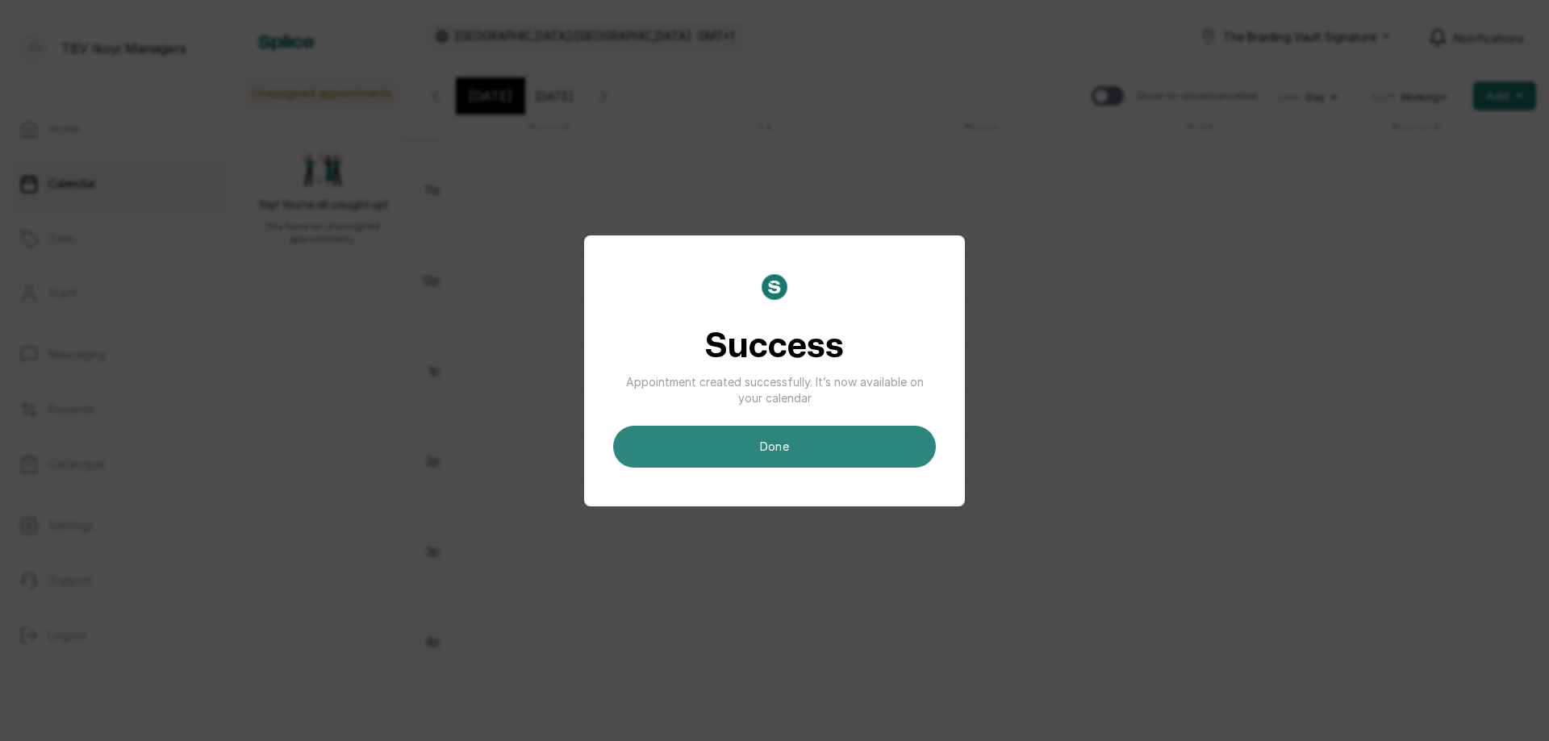
click at [634, 457] on button "done" at bounding box center [774, 447] width 323 height 42
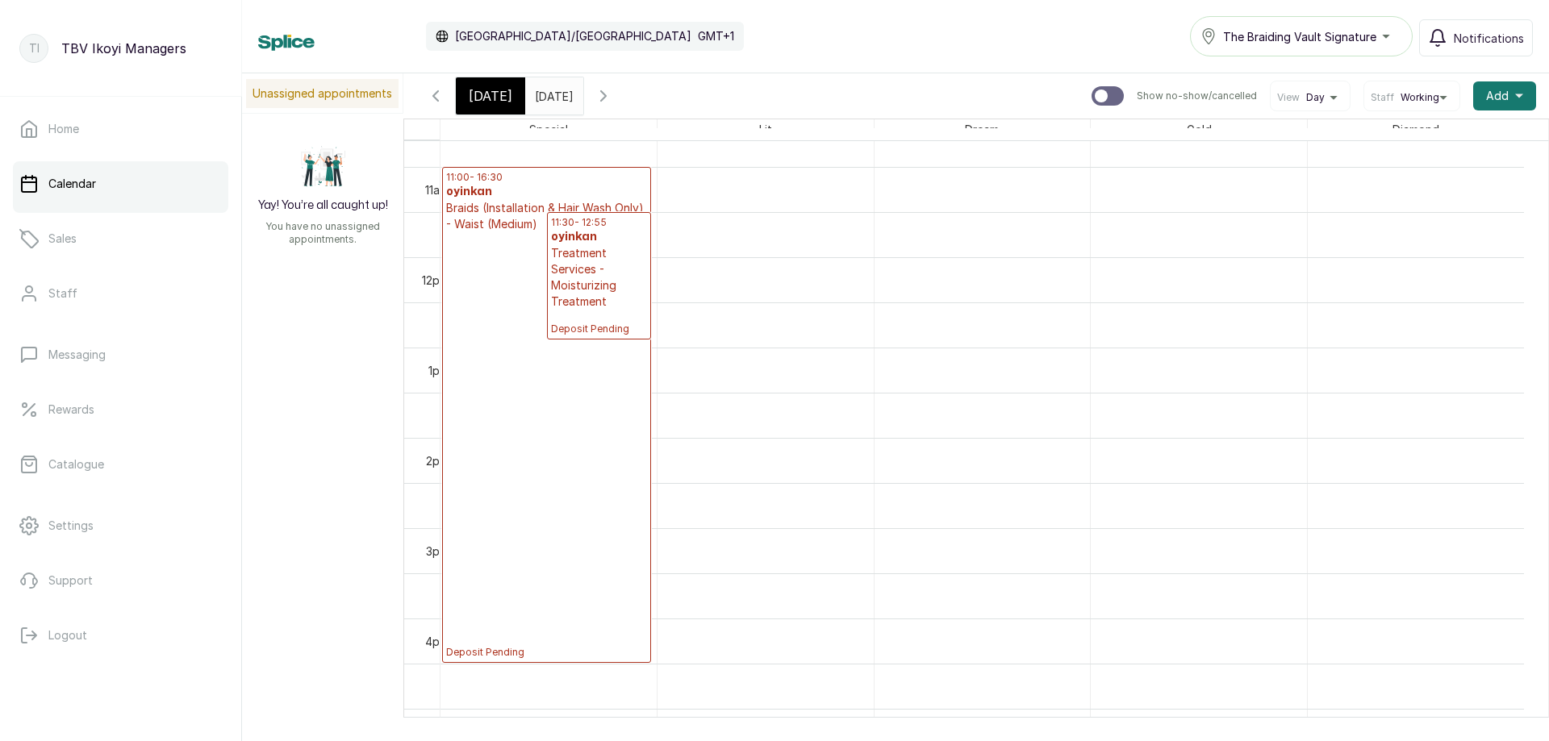
scroll to position [887, 0]
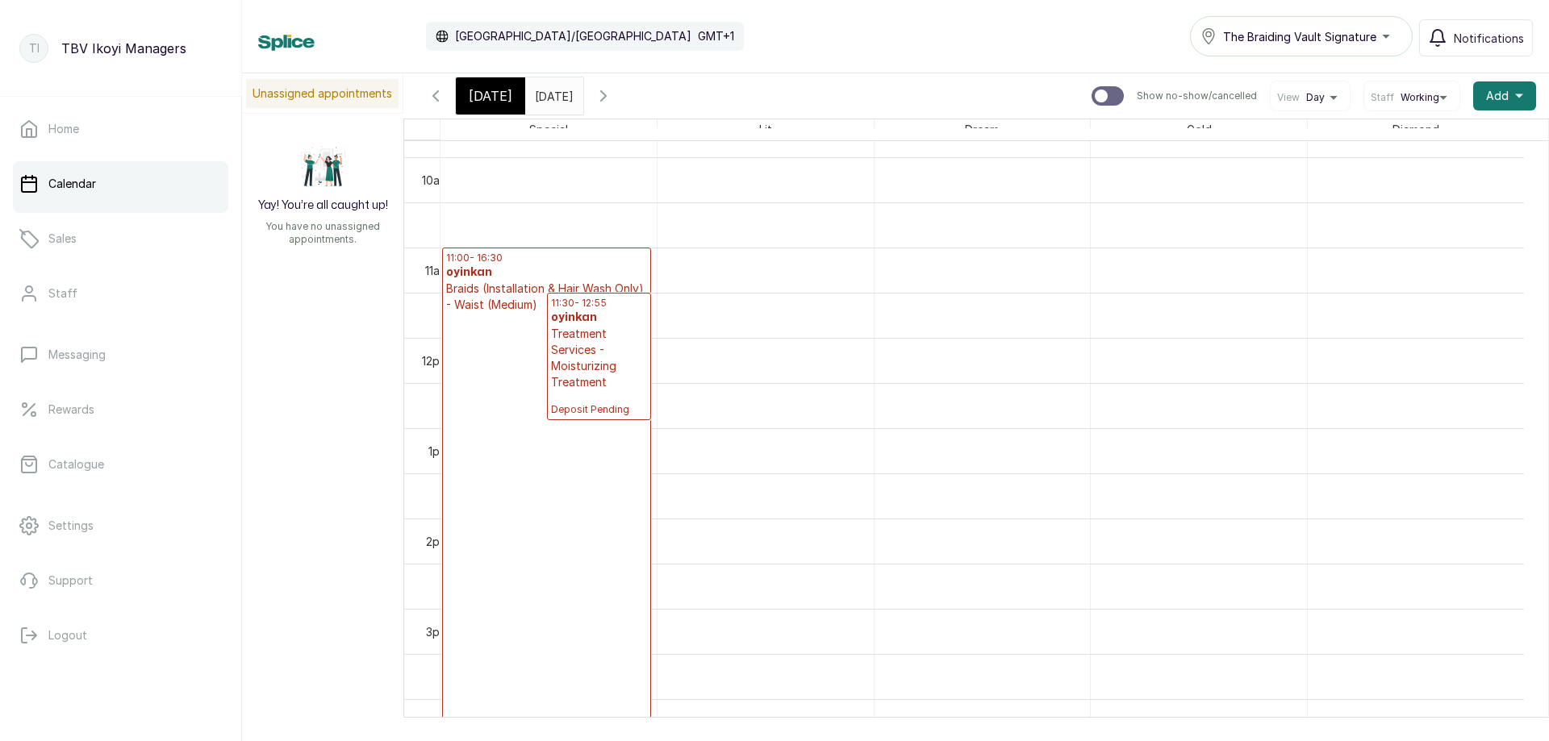
click at [595, 510] on p "Deposit Pending" at bounding box center [546, 526] width 201 height 427
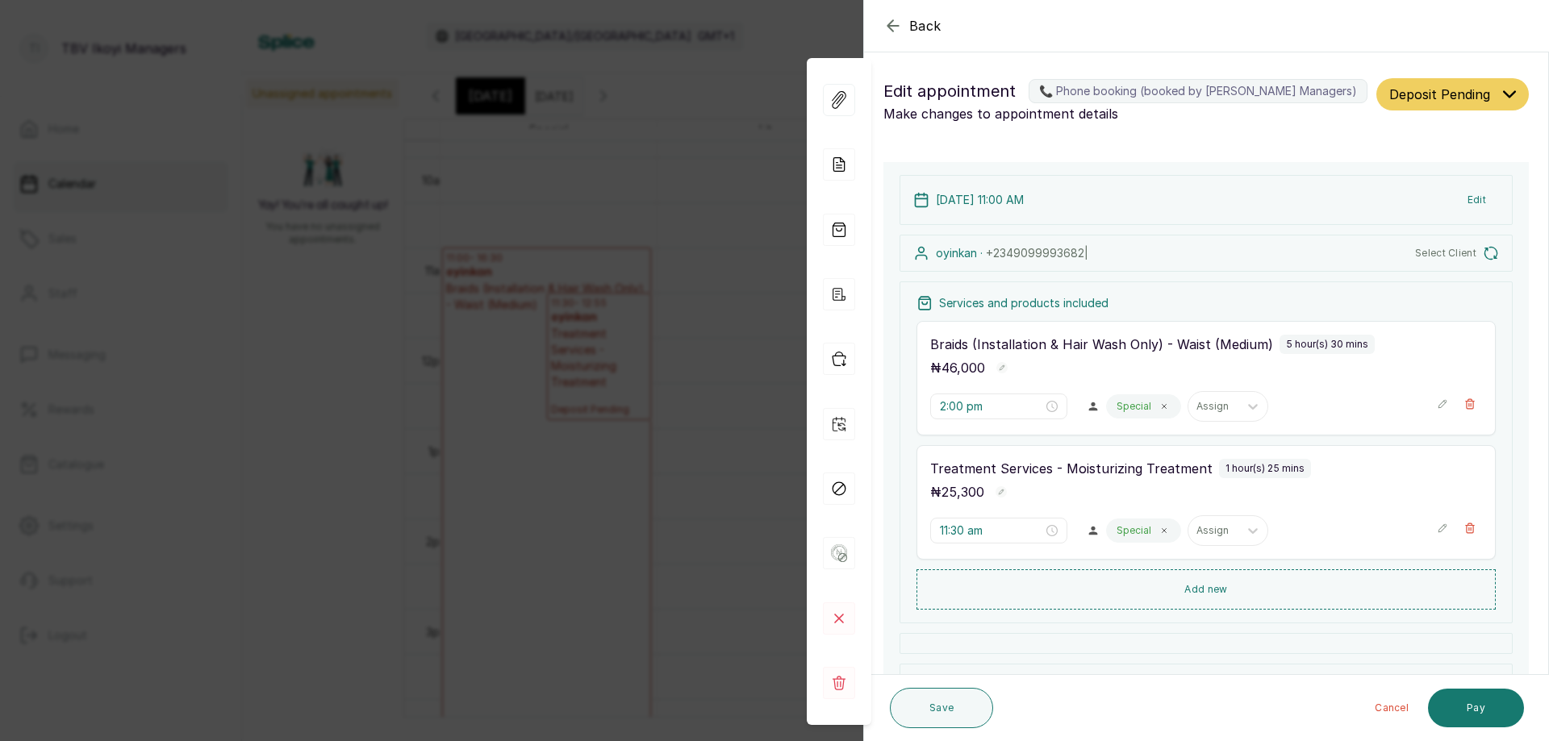
type input "11:00 am"
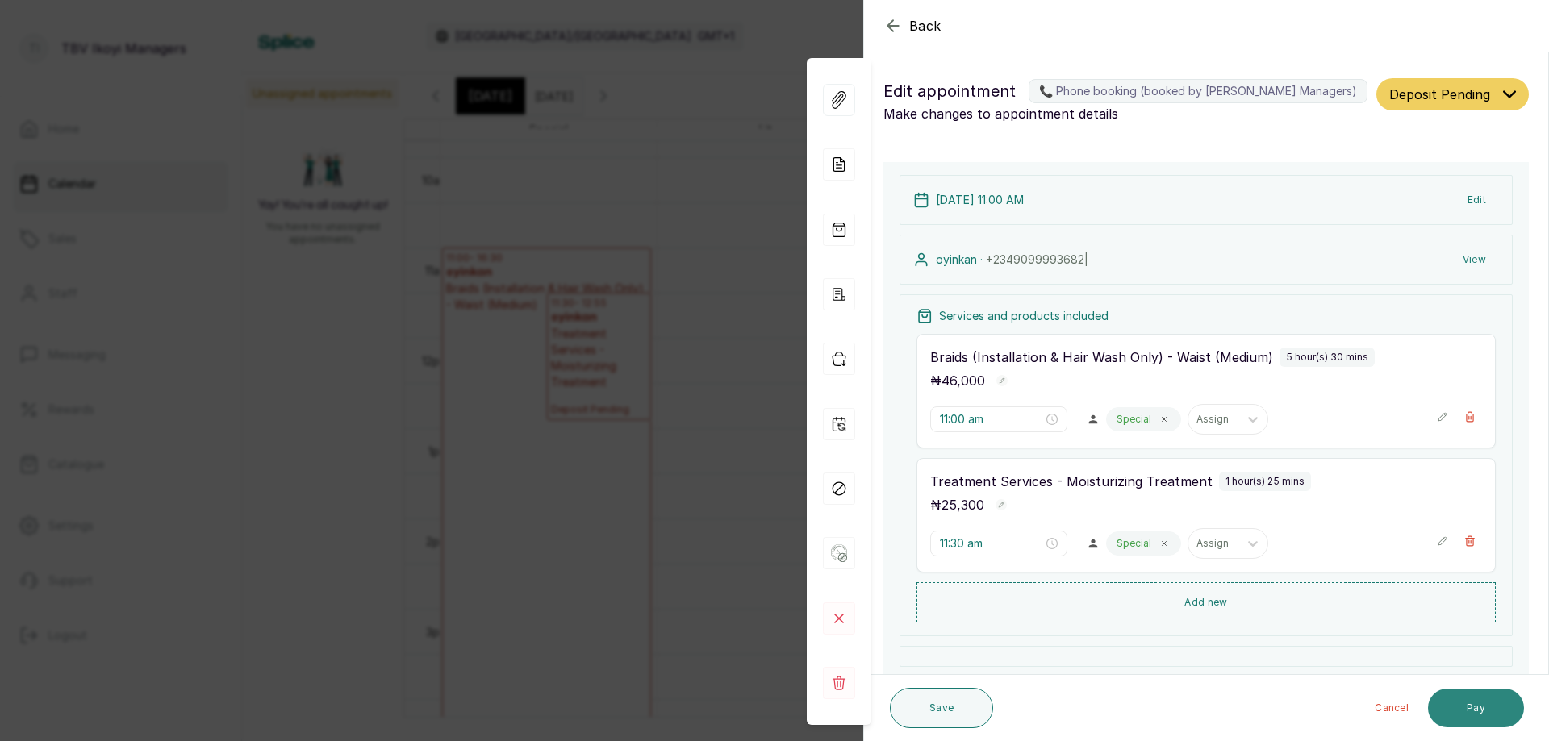
click at [1446, 711] on button "Pay" at bounding box center [1476, 708] width 96 height 39
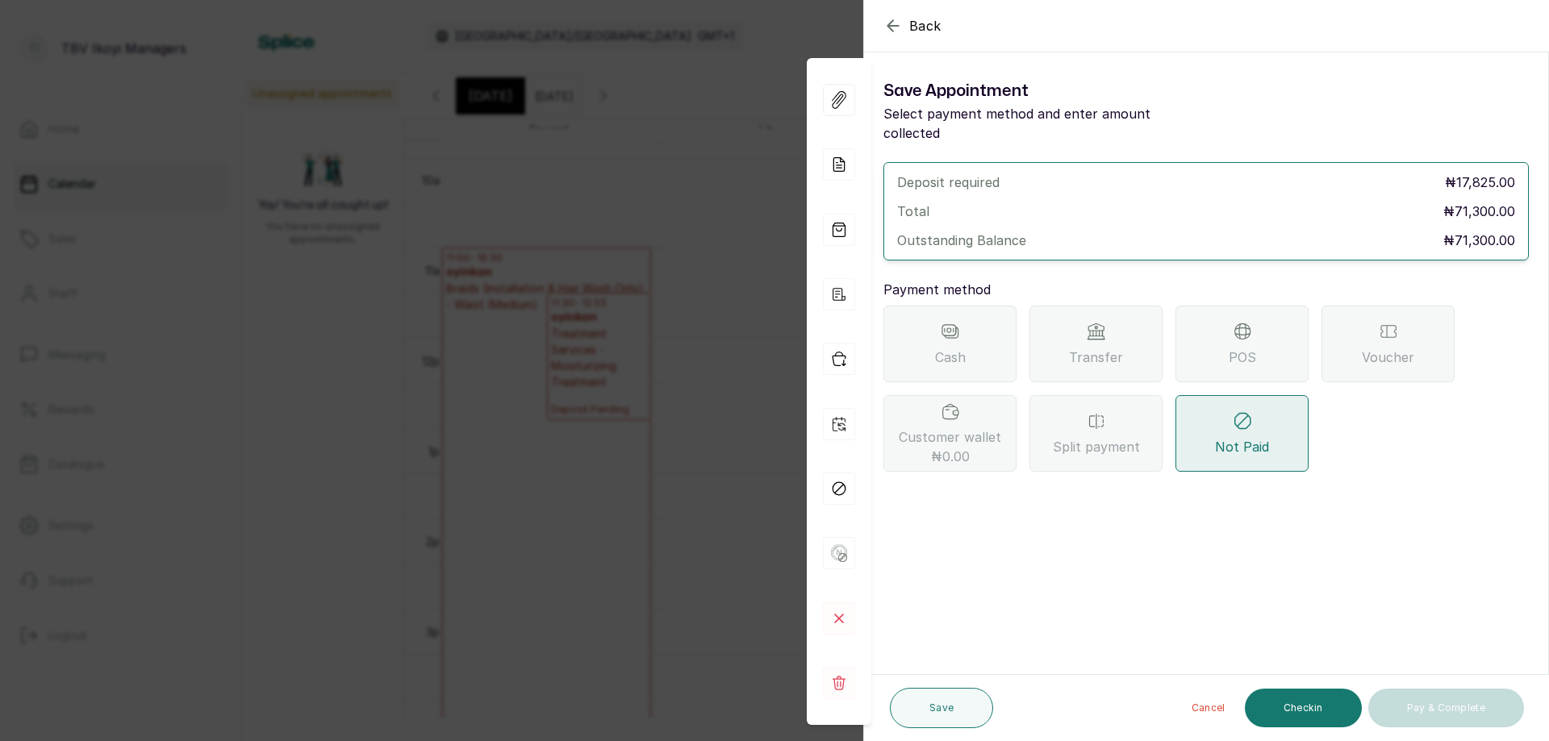
click at [1135, 344] on div "Transfer" at bounding box center [1095, 344] width 133 height 77
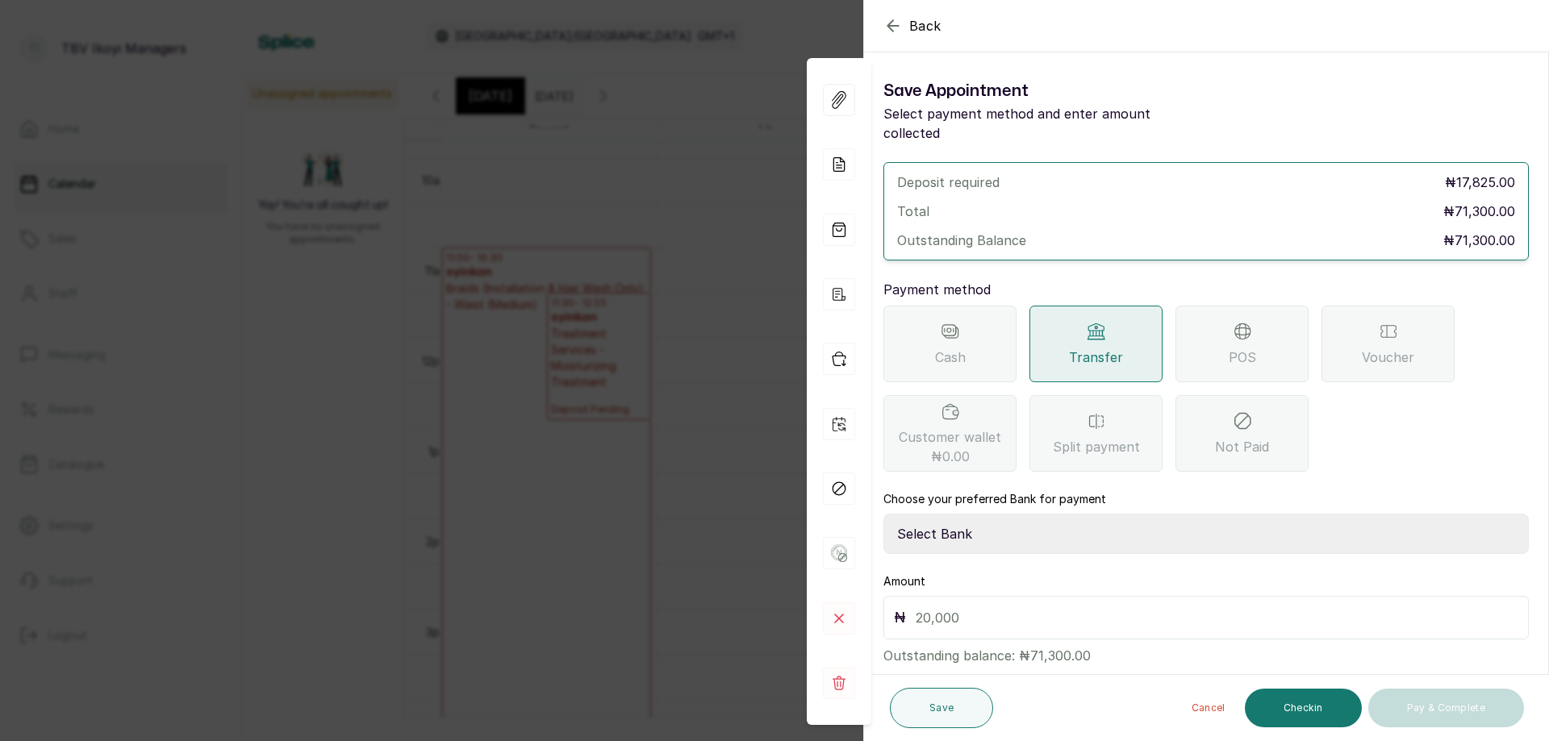
click at [1052, 514] on select "Select Bank TRACTION/TBV IKOYI Paystack-Titan AJSKYLAR LTD - TBV IKOYI Providus…" at bounding box center [1205, 534] width 645 height 40
select select "37460b99-c85c-4cd3-891f-592518af968d"
click at [883, 514] on select "Select Bank TRACTION/TBV IKOYI Paystack-Titan AJSKYLAR LTD - TBV IKOYI Providus…" at bounding box center [1205, 534] width 645 height 40
click at [1035, 607] on input "text" at bounding box center [1217, 618] width 603 height 23
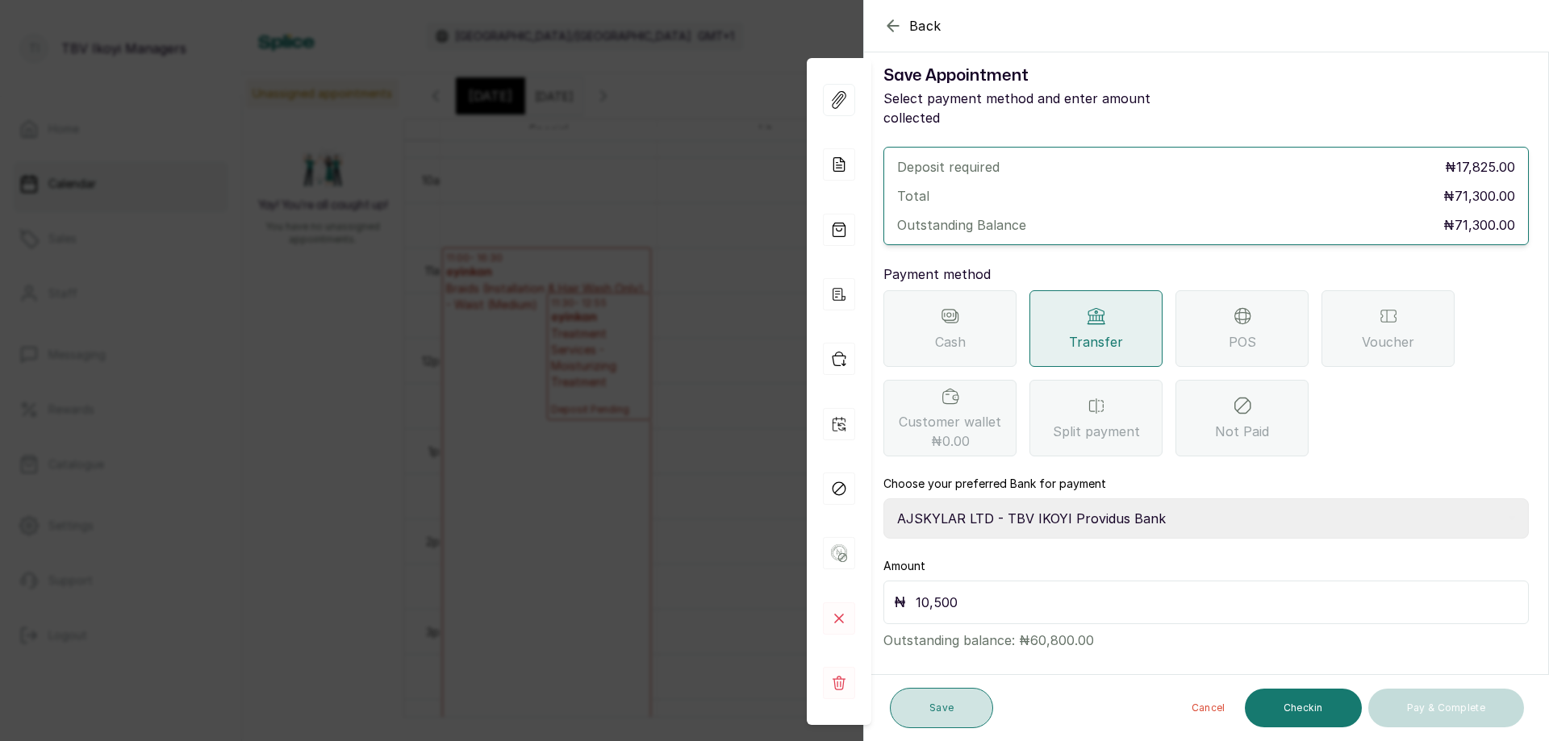
type input "10,500"
click at [935, 711] on button "Save" at bounding box center [941, 708] width 103 height 40
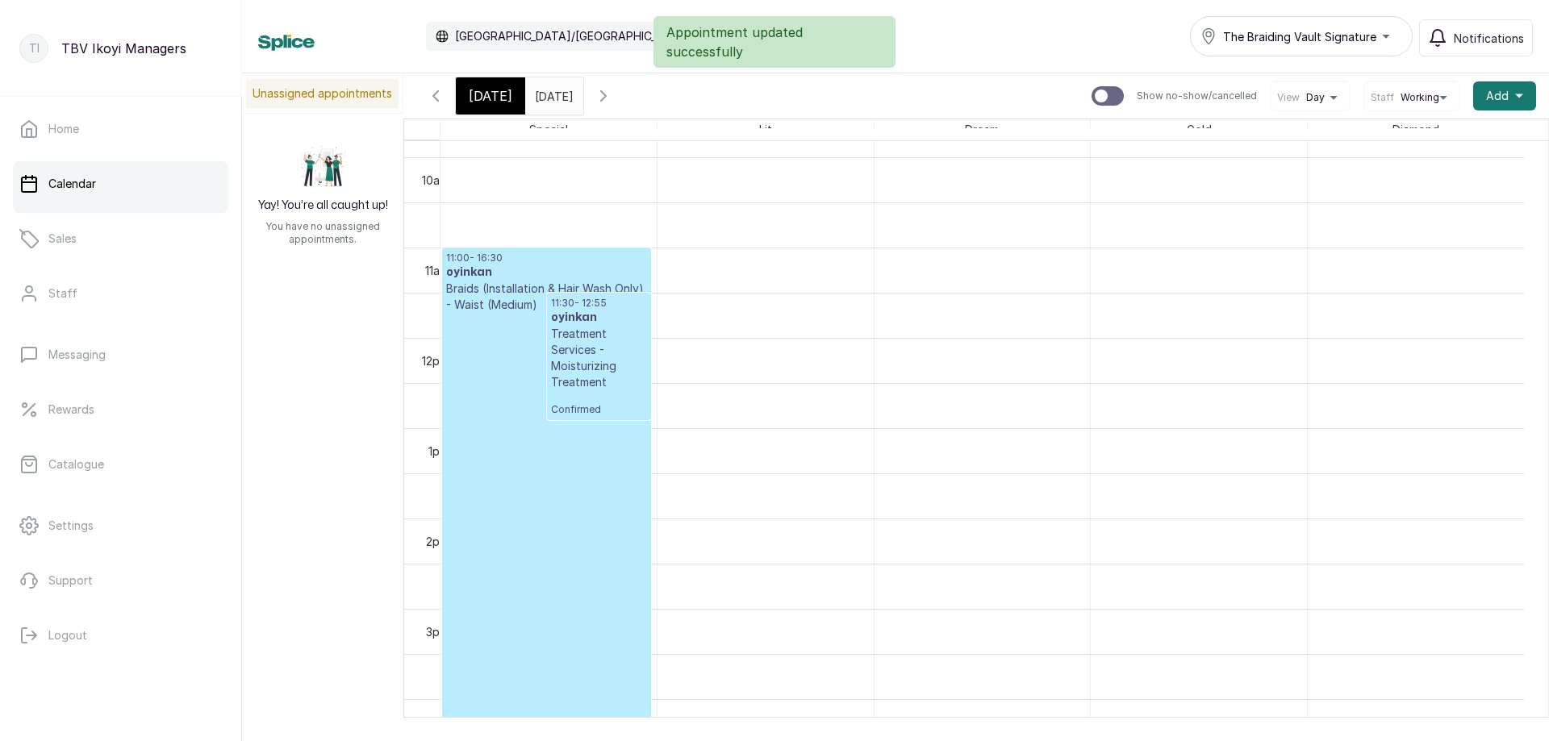
click at [562, 538] on p "Confirmed" at bounding box center [546, 526] width 201 height 427
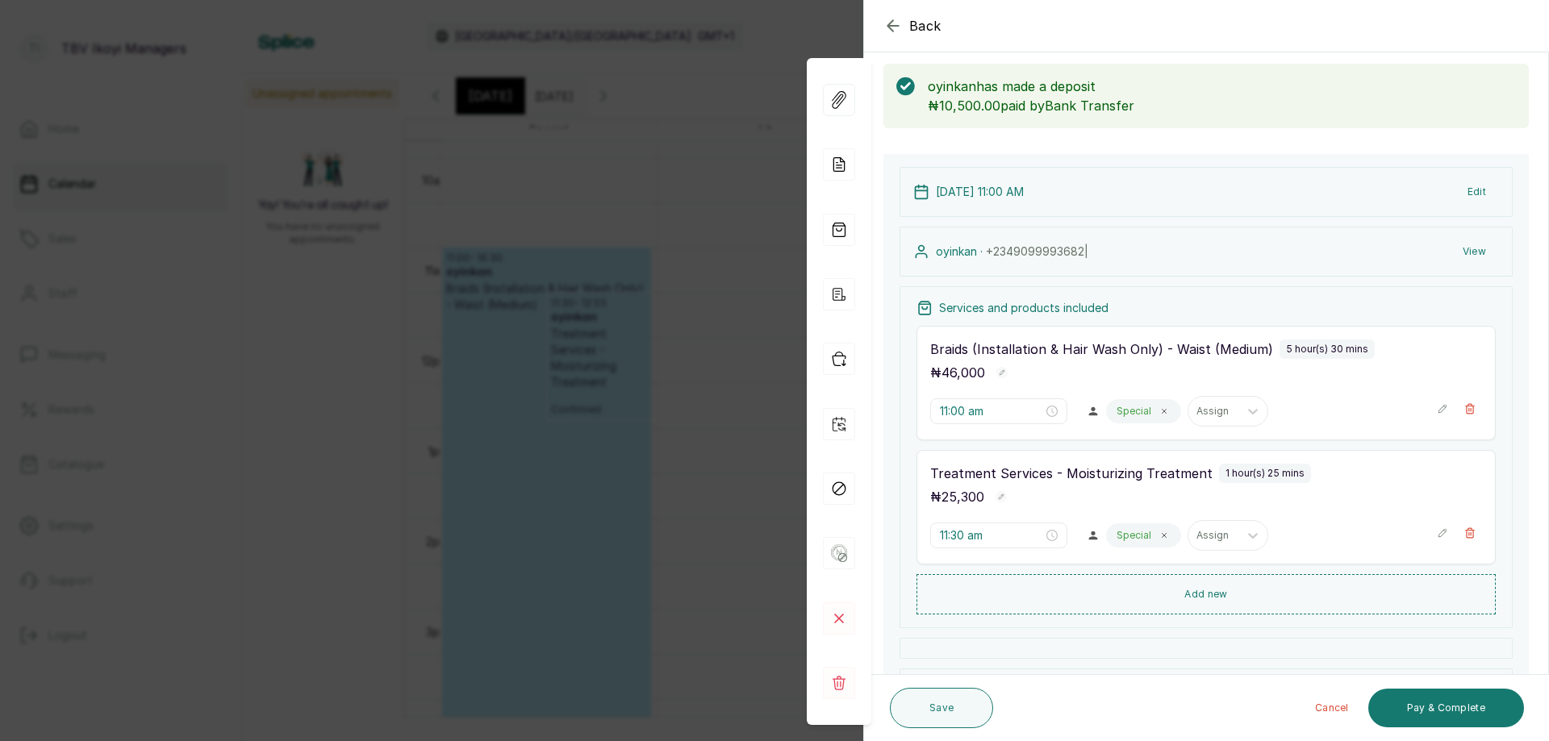
scroll to position [0, 0]
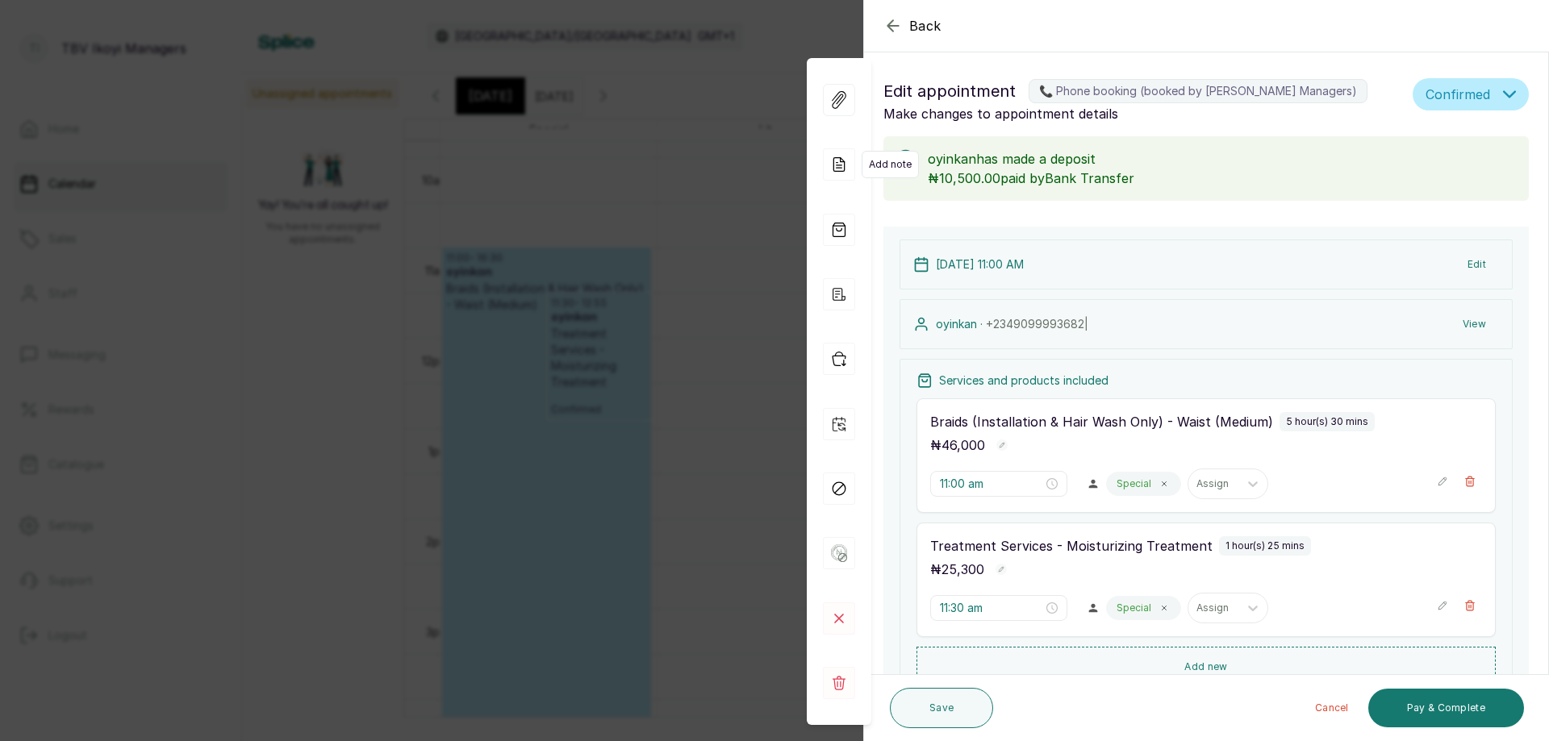
click at [848, 161] on icon at bounding box center [839, 164] width 32 height 32
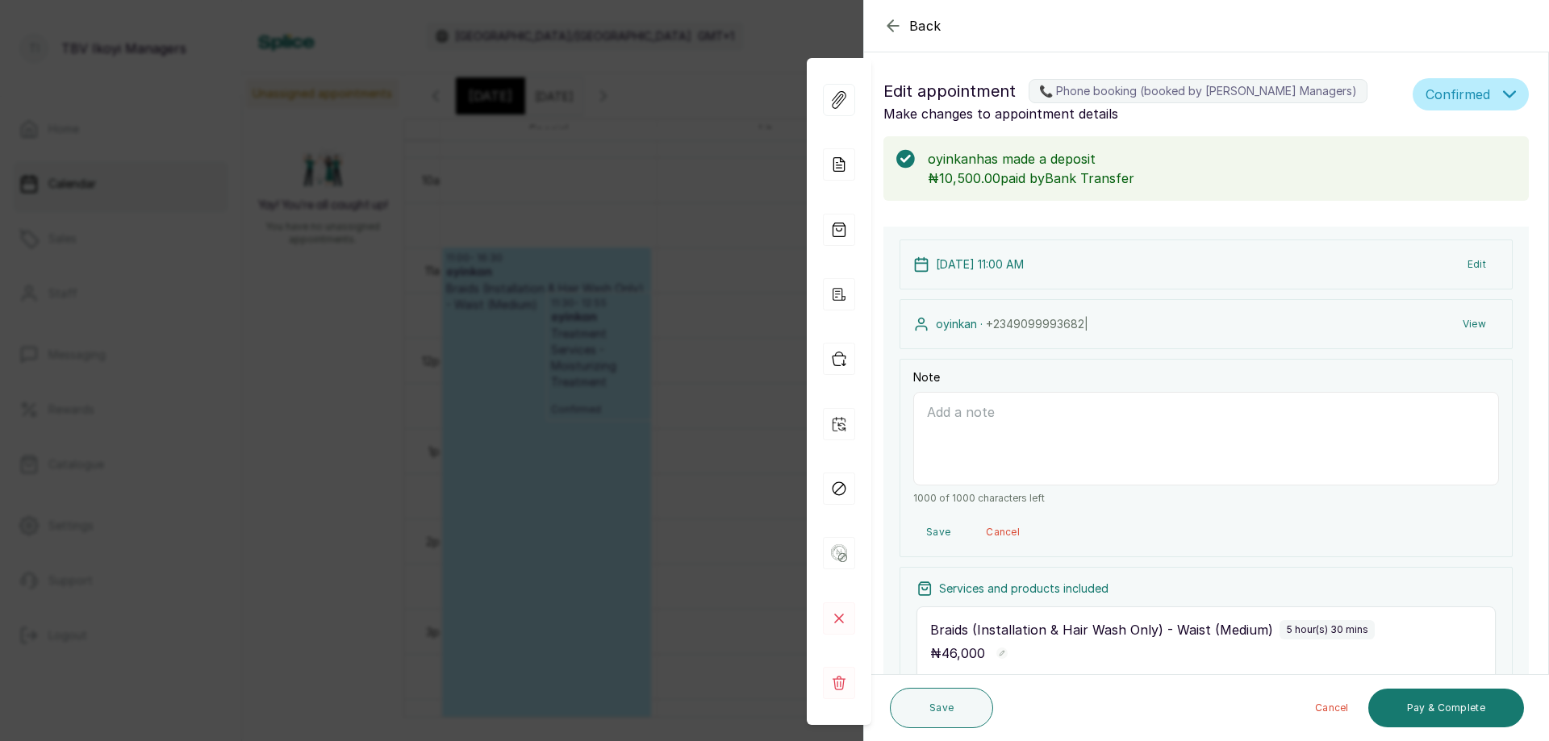
click at [1048, 445] on textarea "Note" at bounding box center [1206, 439] width 586 height 94
paste textarea "SOLEBO ABEEBAT OYINKANSOLA"
type textarea "deposit 10,500 on 01/10/2025 from SOLEBO ABEEBAT OYINKANSOLA"
click at [946, 704] on button "Save" at bounding box center [941, 708] width 103 height 40
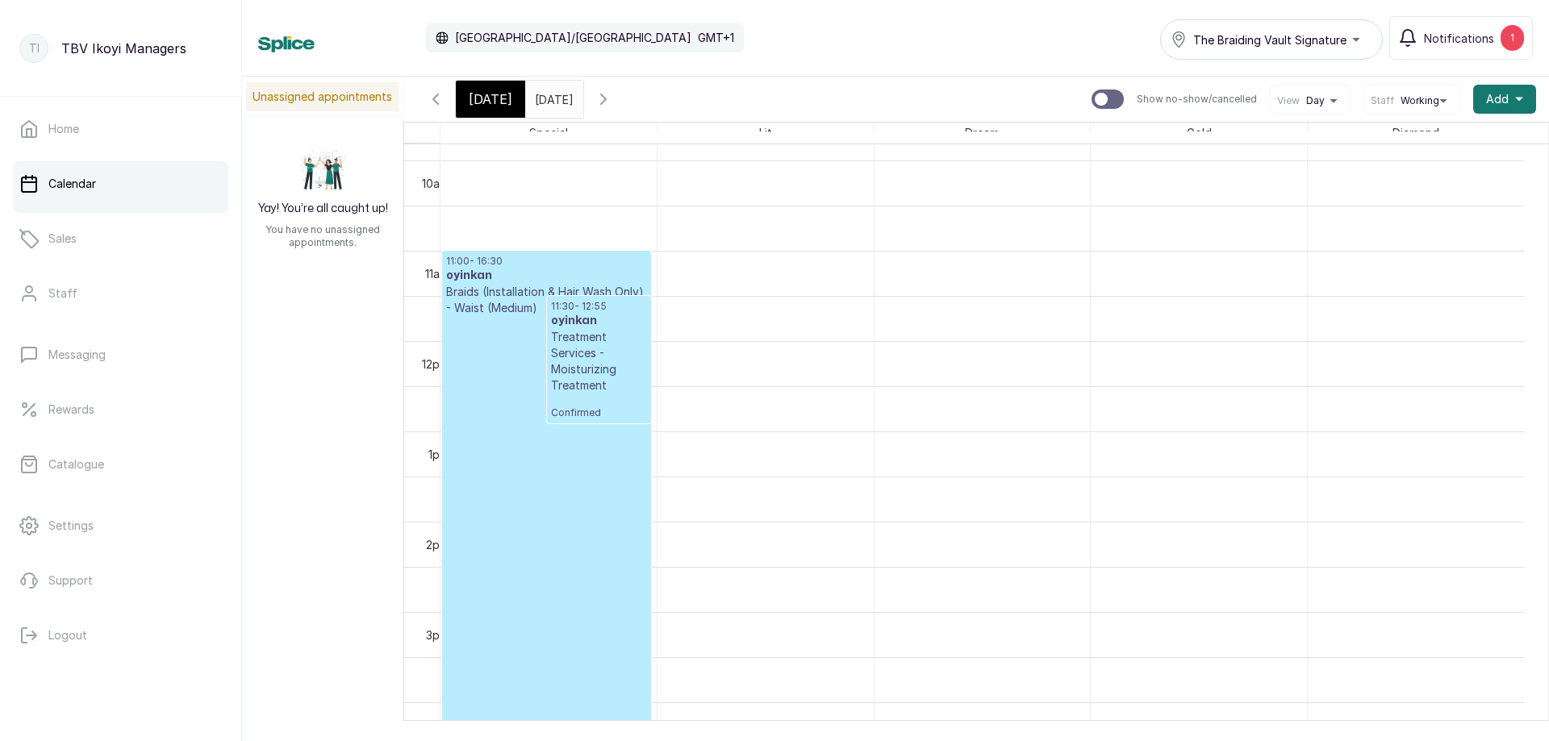
click at [552, 97] on input "24/10/2025" at bounding box center [539, 94] width 26 height 27
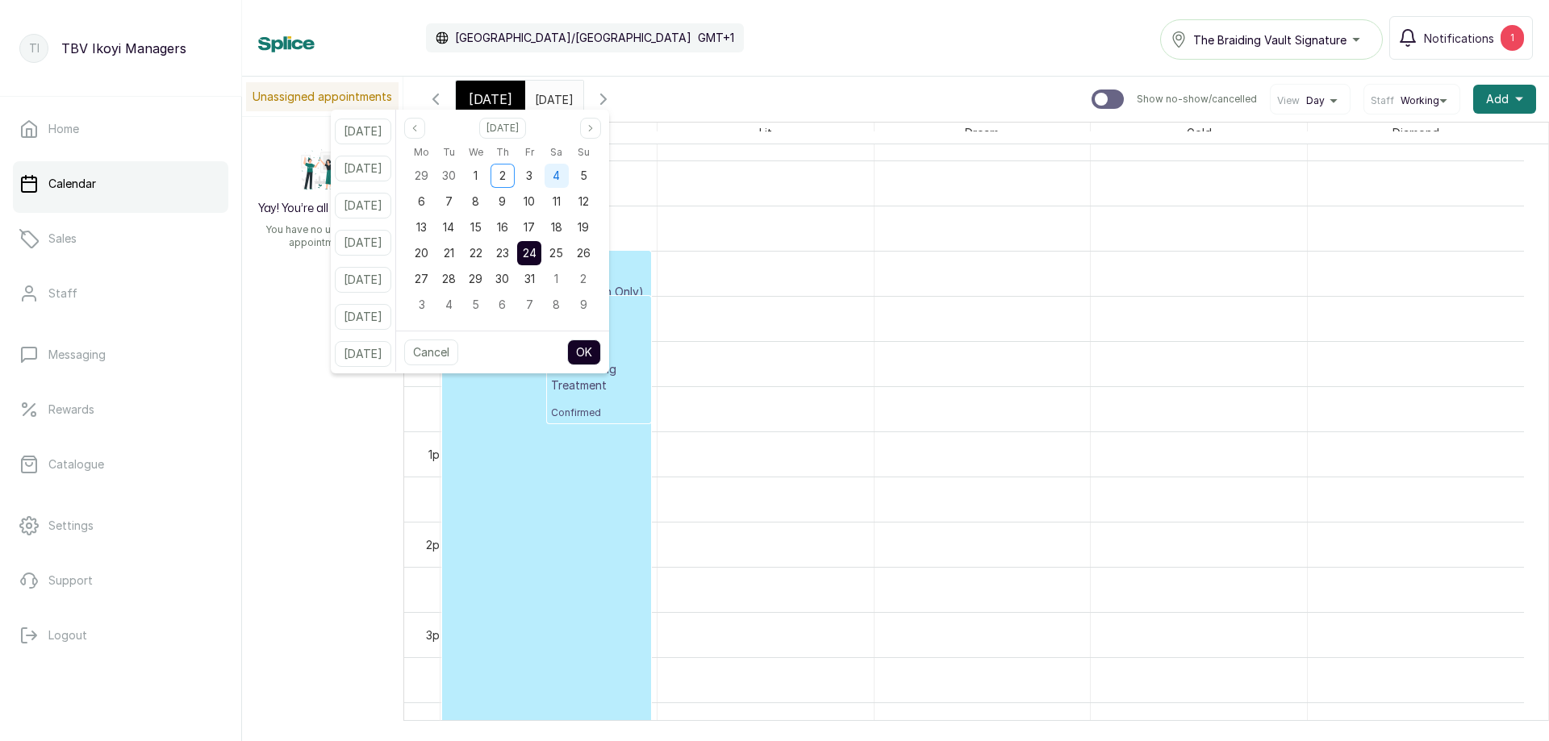
click at [560, 176] on span "4" at bounding box center [556, 176] width 7 height 14
click at [601, 361] on button "OK" at bounding box center [584, 353] width 34 height 26
type input "04/10/2025"
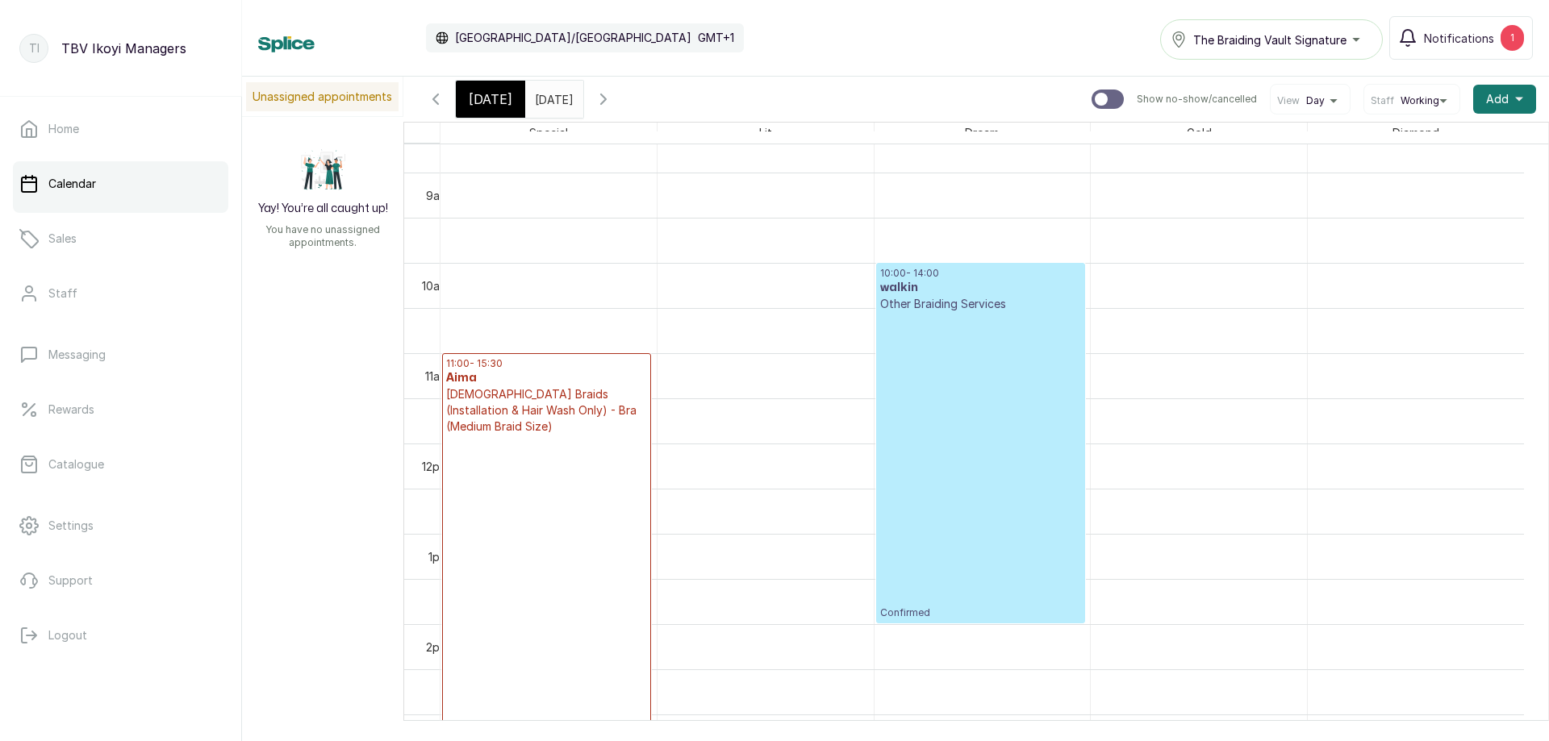
scroll to position [866, 0]
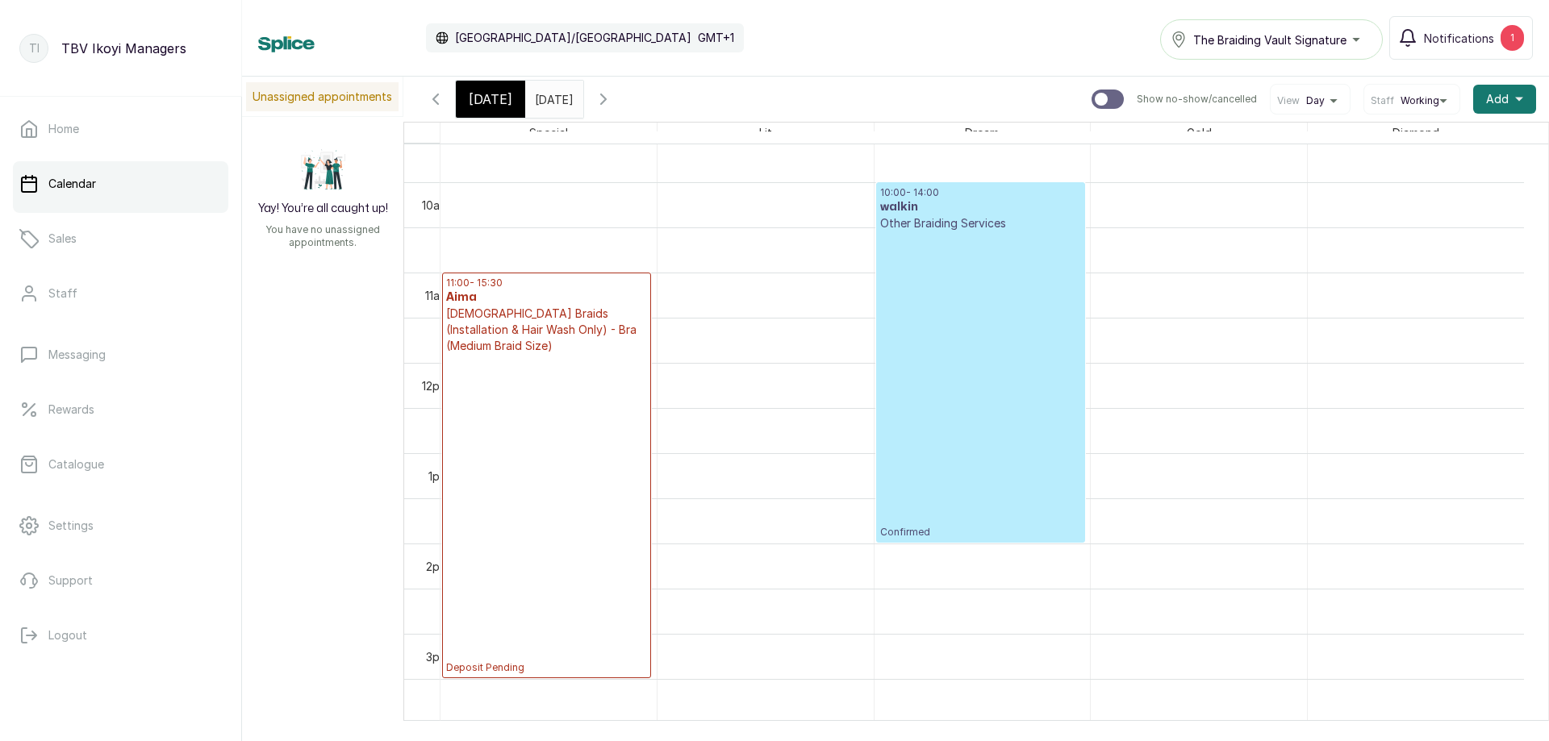
click at [470, 667] on p "Deposit Pending" at bounding box center [546, 514] width 201 height 320
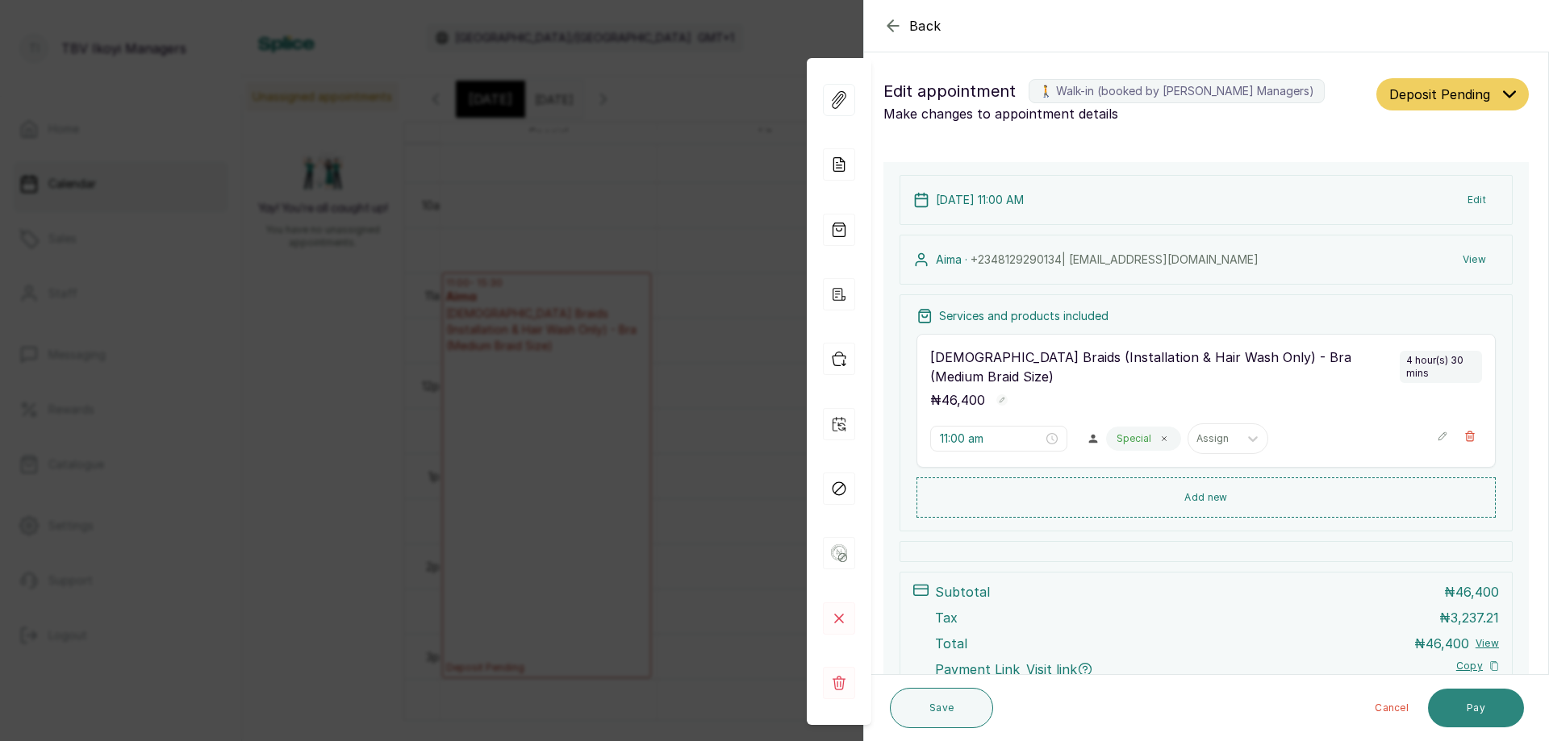
click at [1492, 710] on button "Pay" at bounding box center [1476, 708] width 96 height 39
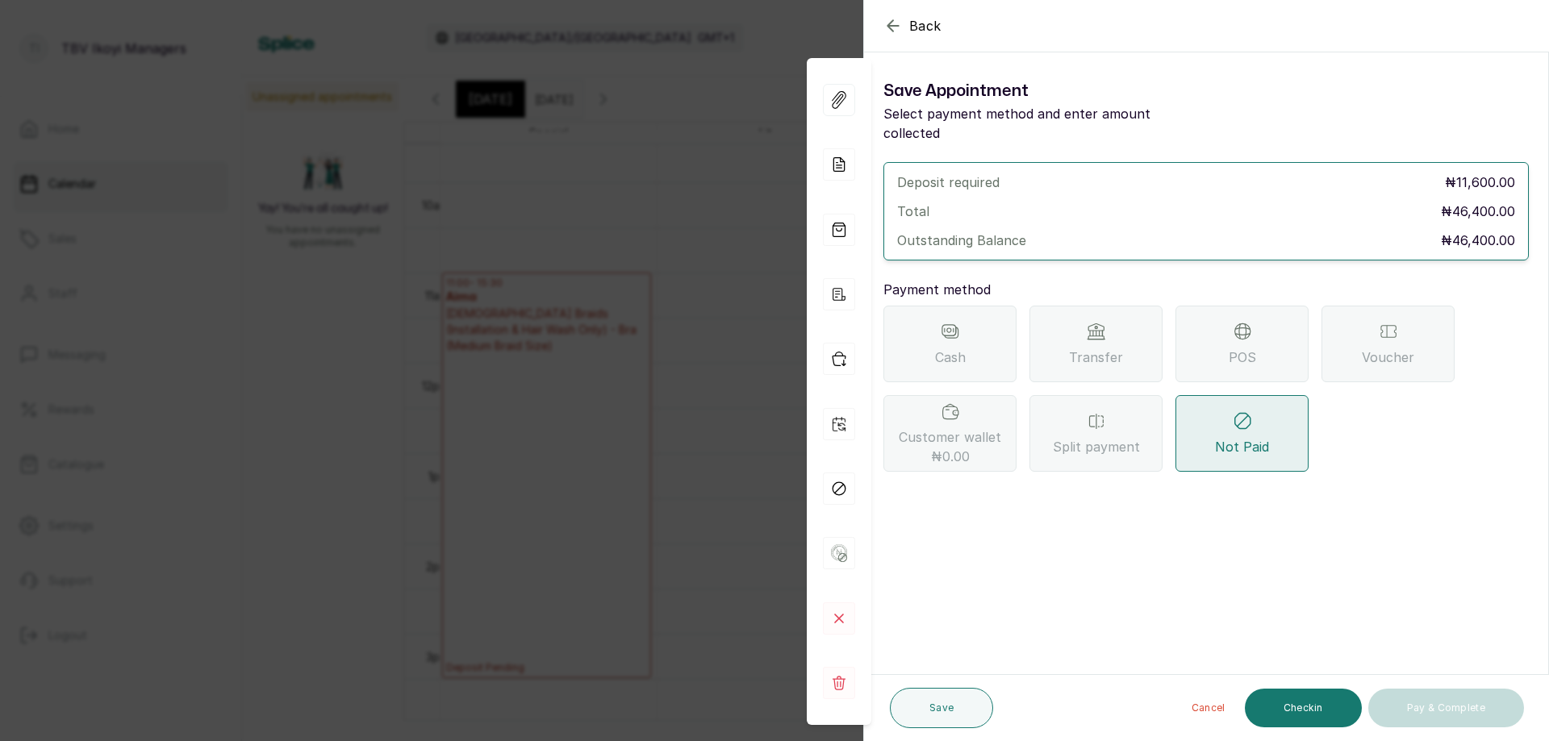
click at [1086, 348] on span "Transfer" at bounding box center [1096, 357] width 54 height 19
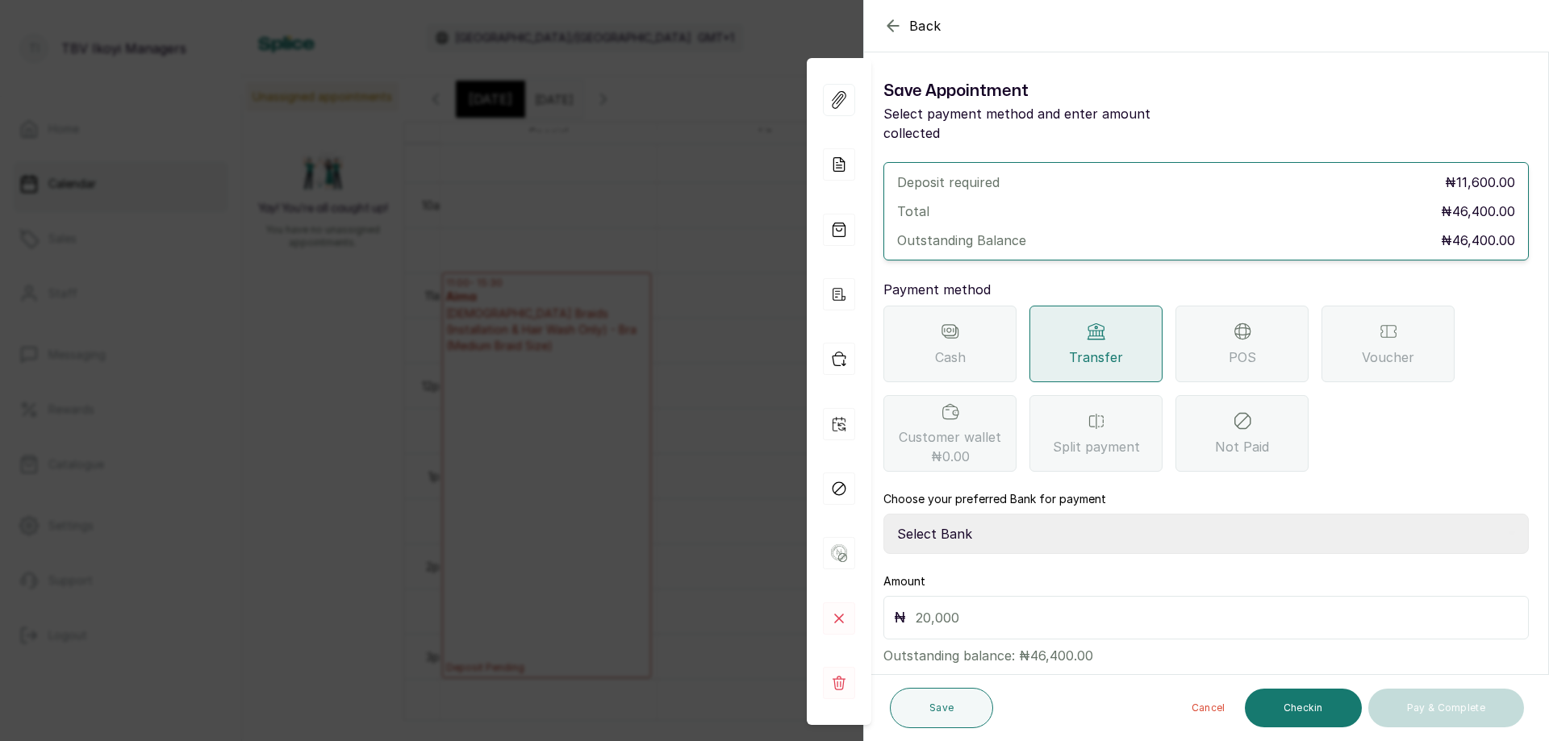
click at [1033, 517] on select "Select Bank TRACTION/TBV IKOYI Paystack-Titan AJSKYLAR LTD - TBV IKOYI Providus…" at bounding box center [1205, 534] width 645 height 40
select select "37460b99-c85c-4cd3-891f-592518af968d"
click at [883, 514] on select "Select Bank TRACTION/TBV IKOYI Paystack-Titan AJSKYLAR LTD - TBV IKOYI Providus…" at bounding box center [1205, 534] width 645 height 40
click at [1022, 608] on input "text" at bounding box center [1217, 618] width 603 height 23
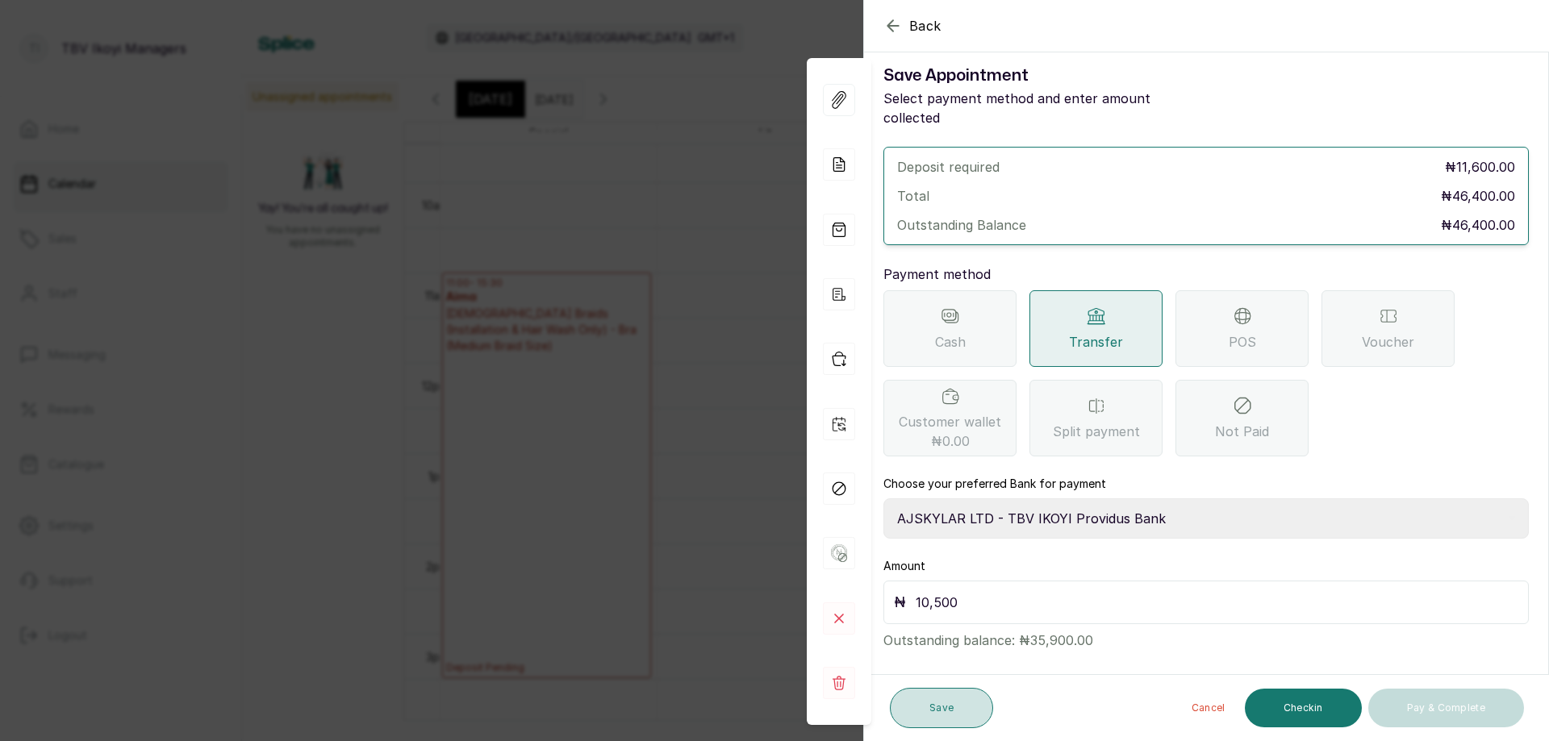
type input "10,500"
click at [958, 712] on button "Save" at bounding box center [941, 708] width 103 height 40
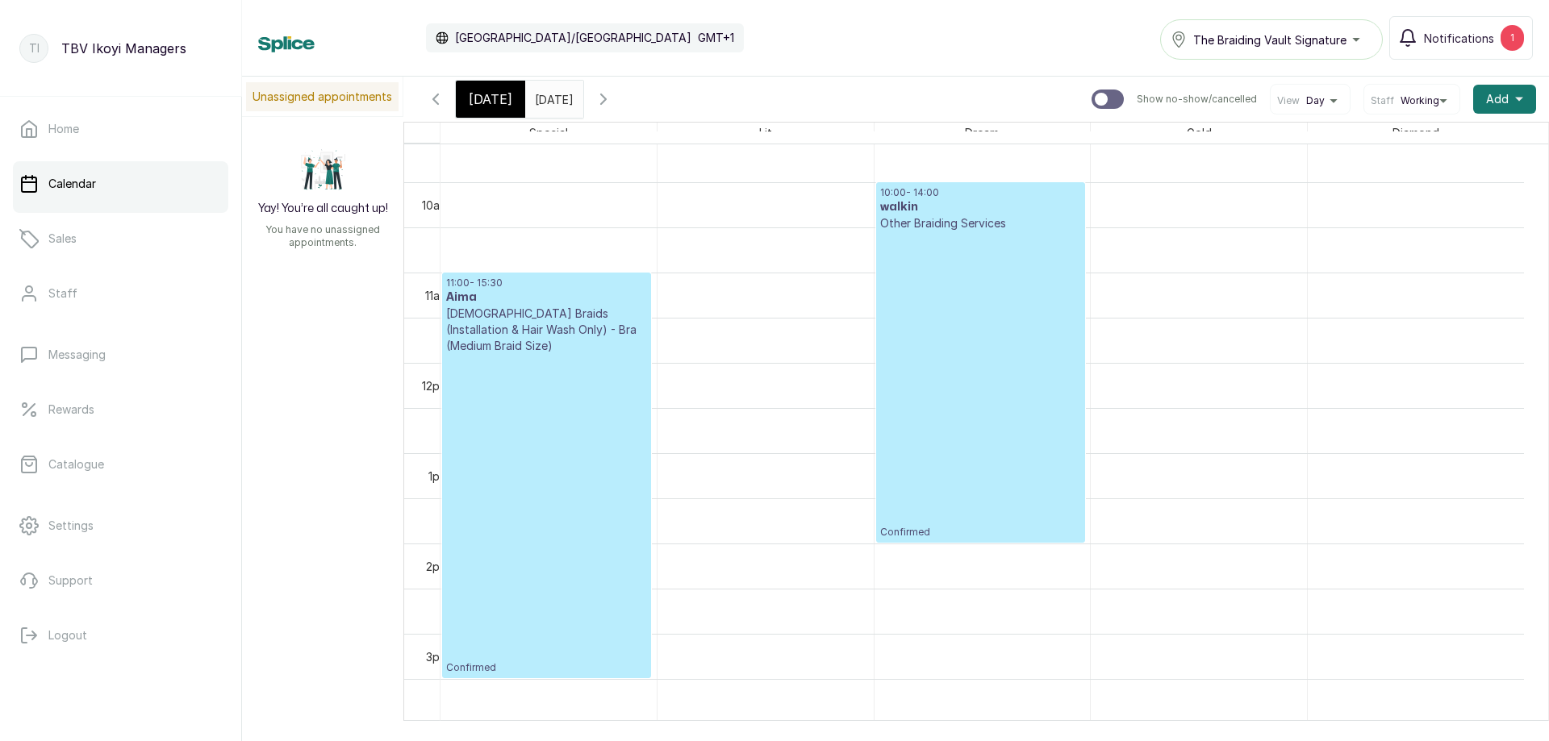
click at [975, 297] on p "Confirmed" at bounding box center [980, 385] width 201 height 307
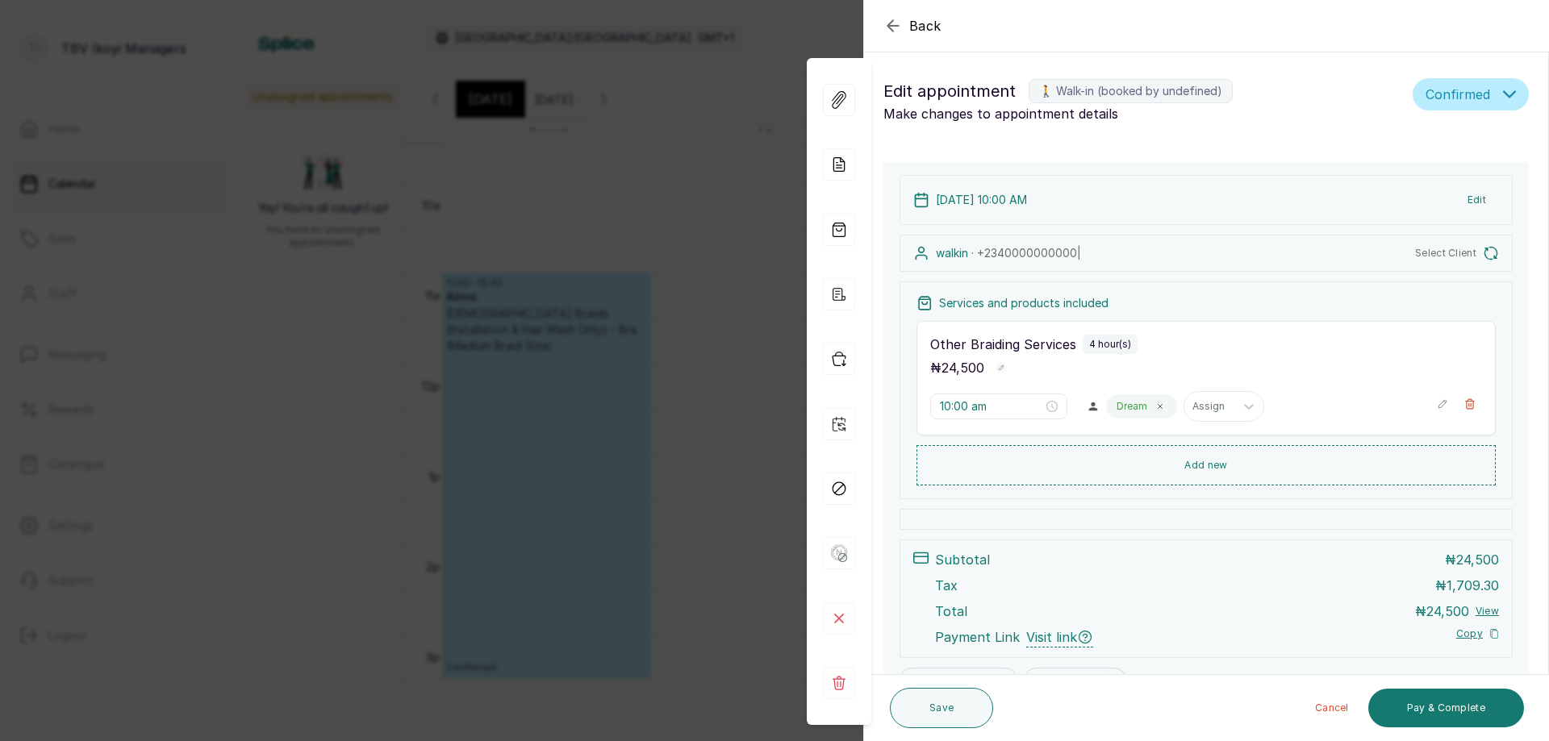
click at [894, 31] on icon "button" at bounding box center [892, 25] width 19 height 19
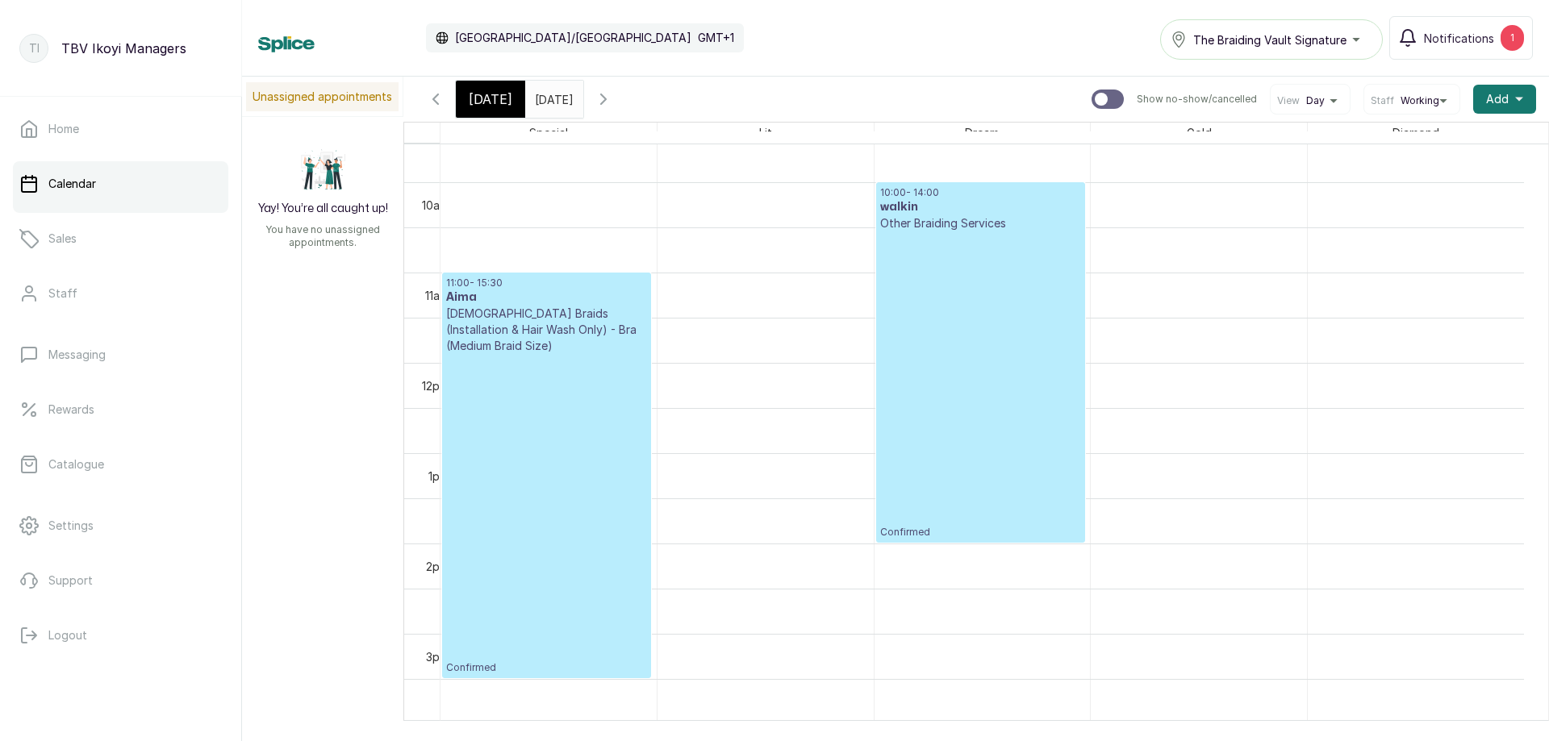
scroll to position [704, 0]
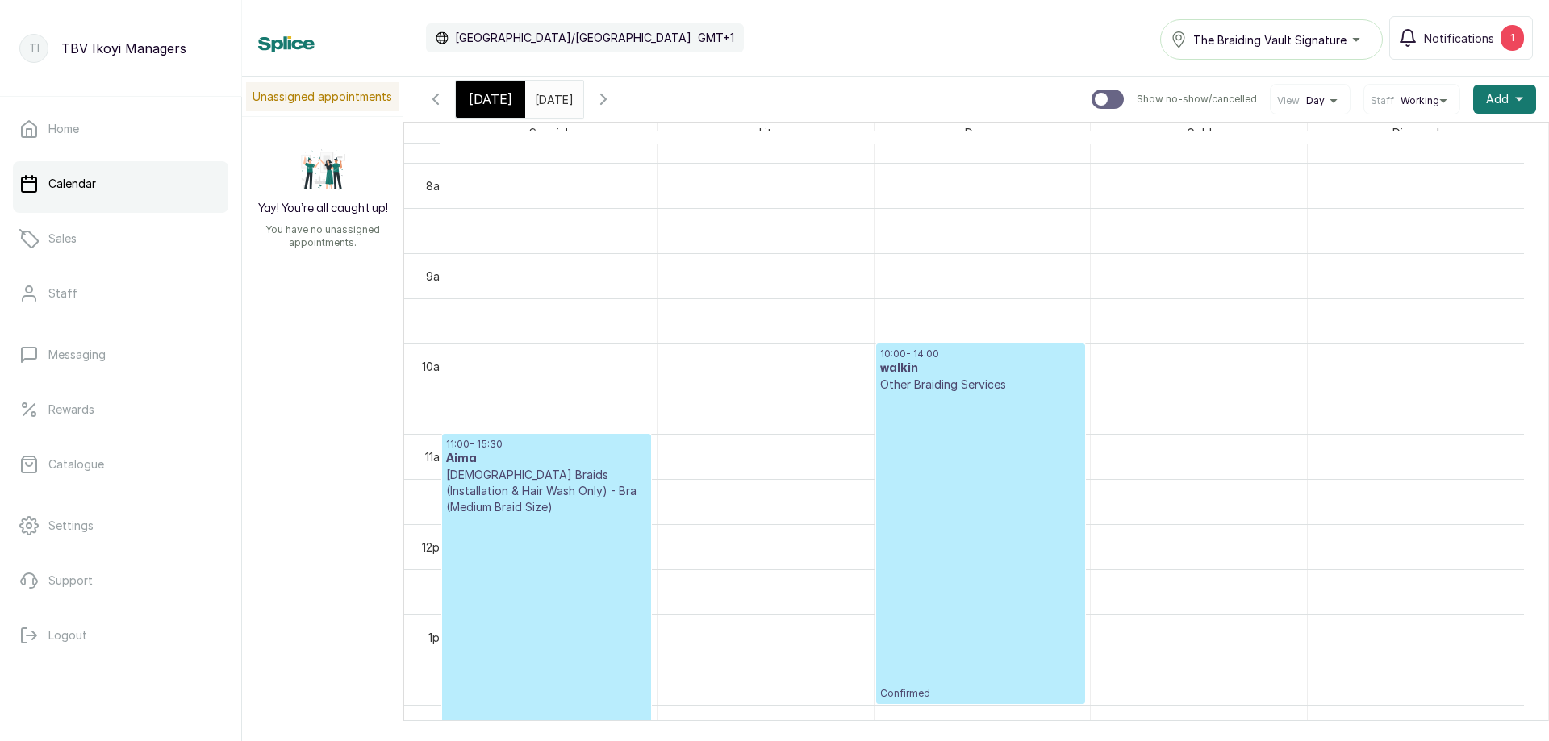
click at [497, 101] on span "[DATE]" at bounding box center [491, 99] width 44 height 19
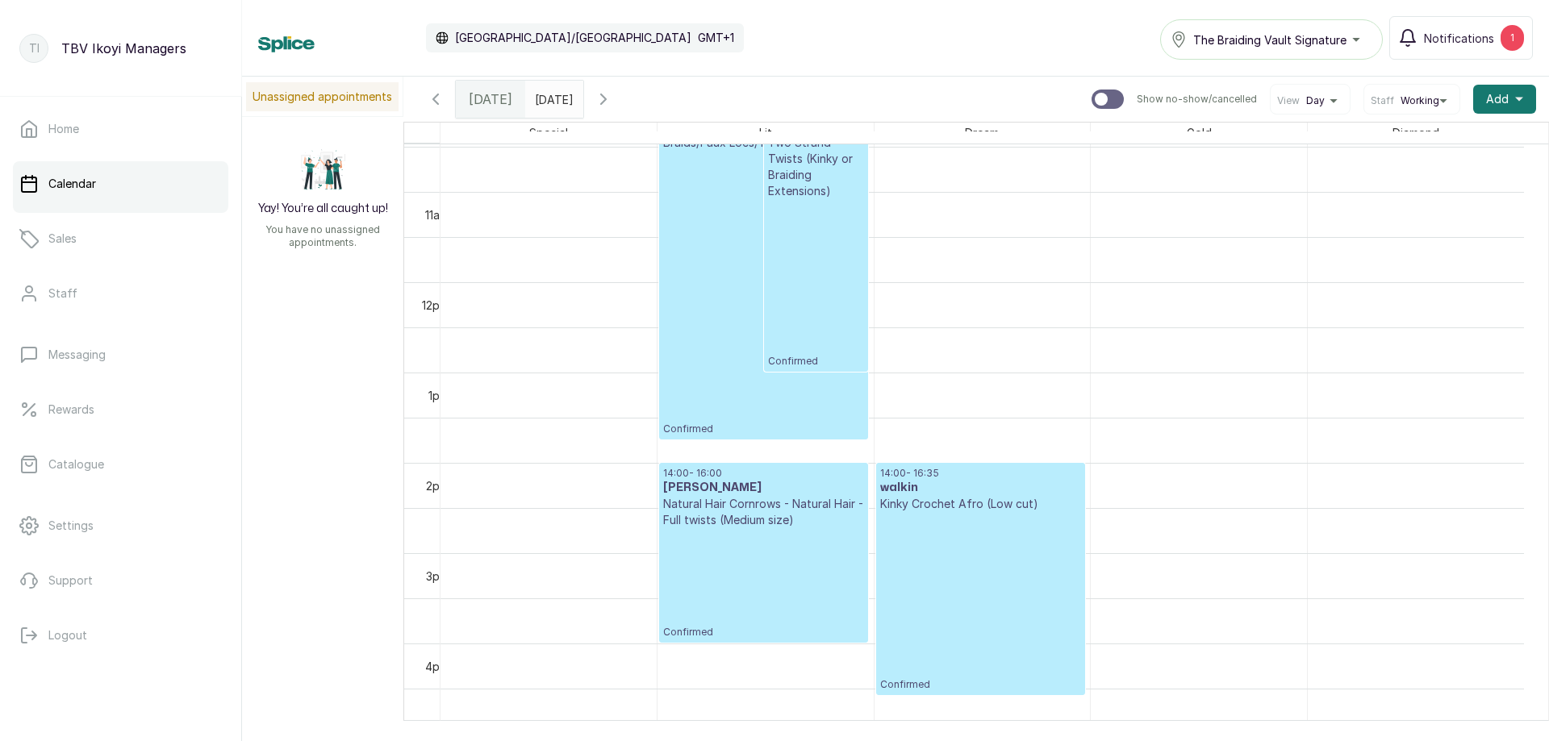
scroll to position [785, 0]
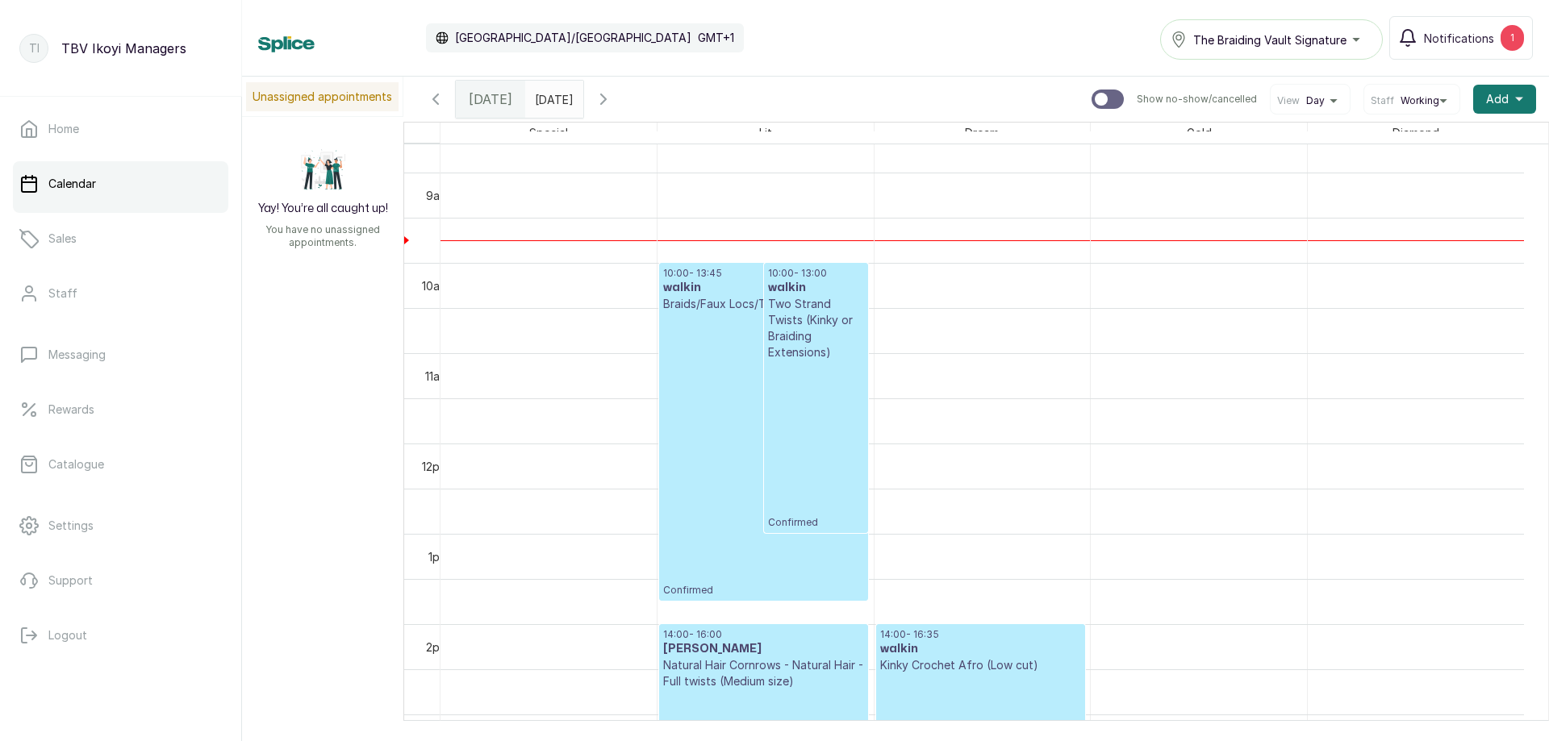
click at [708, 313] on p "Confirmed" at bounding box center [763, 454] width 201 height 285
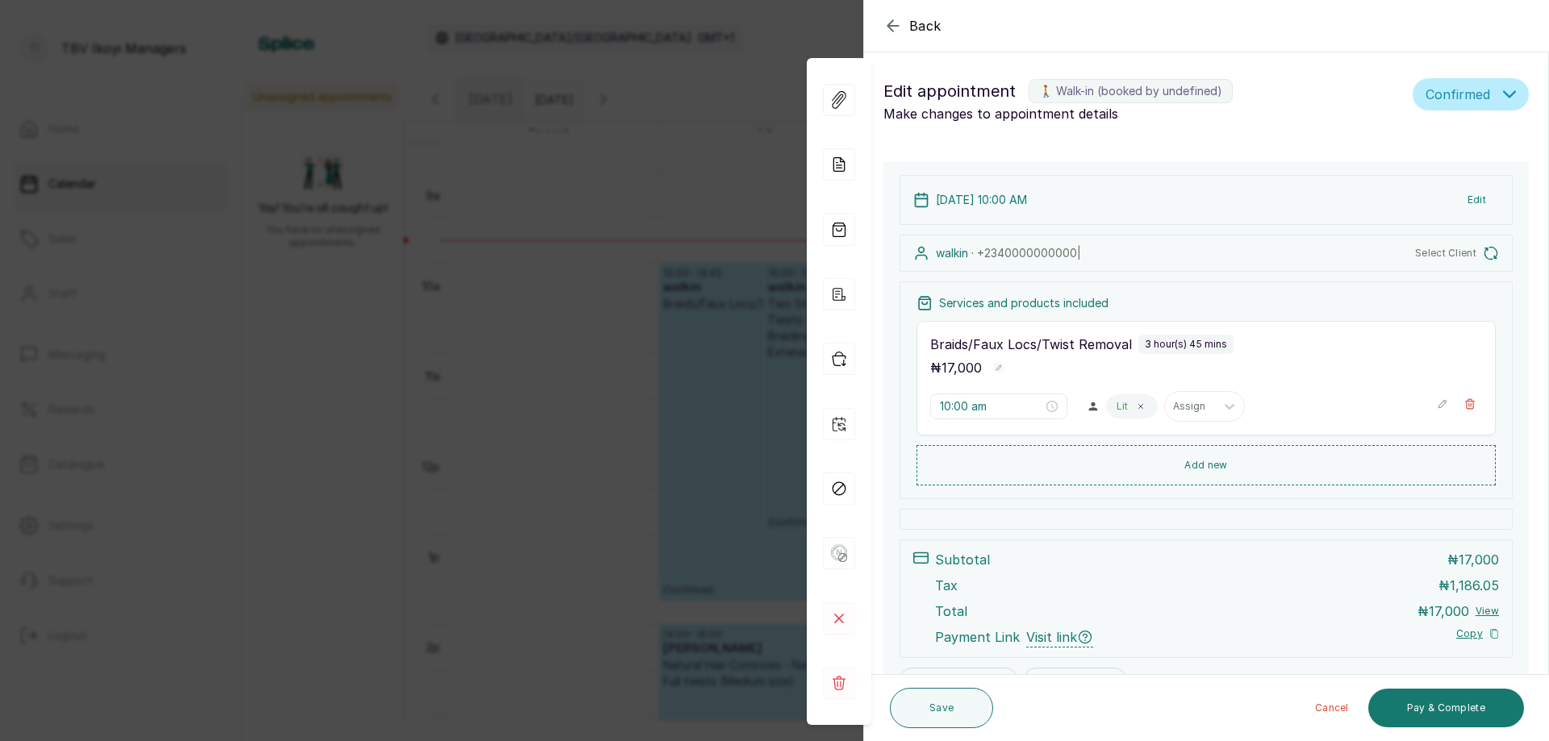
click at [886, 23] on icon "button" at bounding box center [892, 25] width 19 height 19
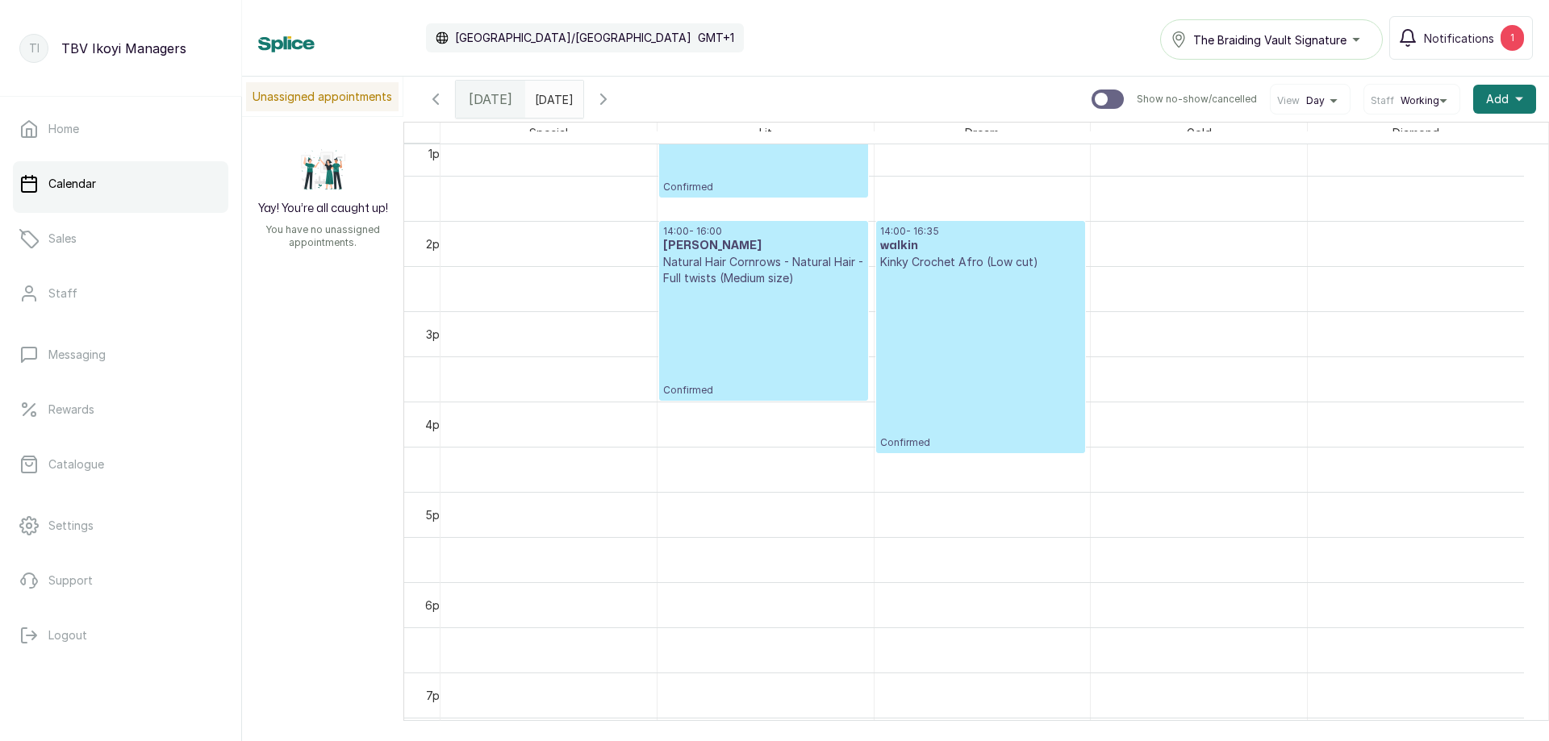
scroll to position [0, 0]
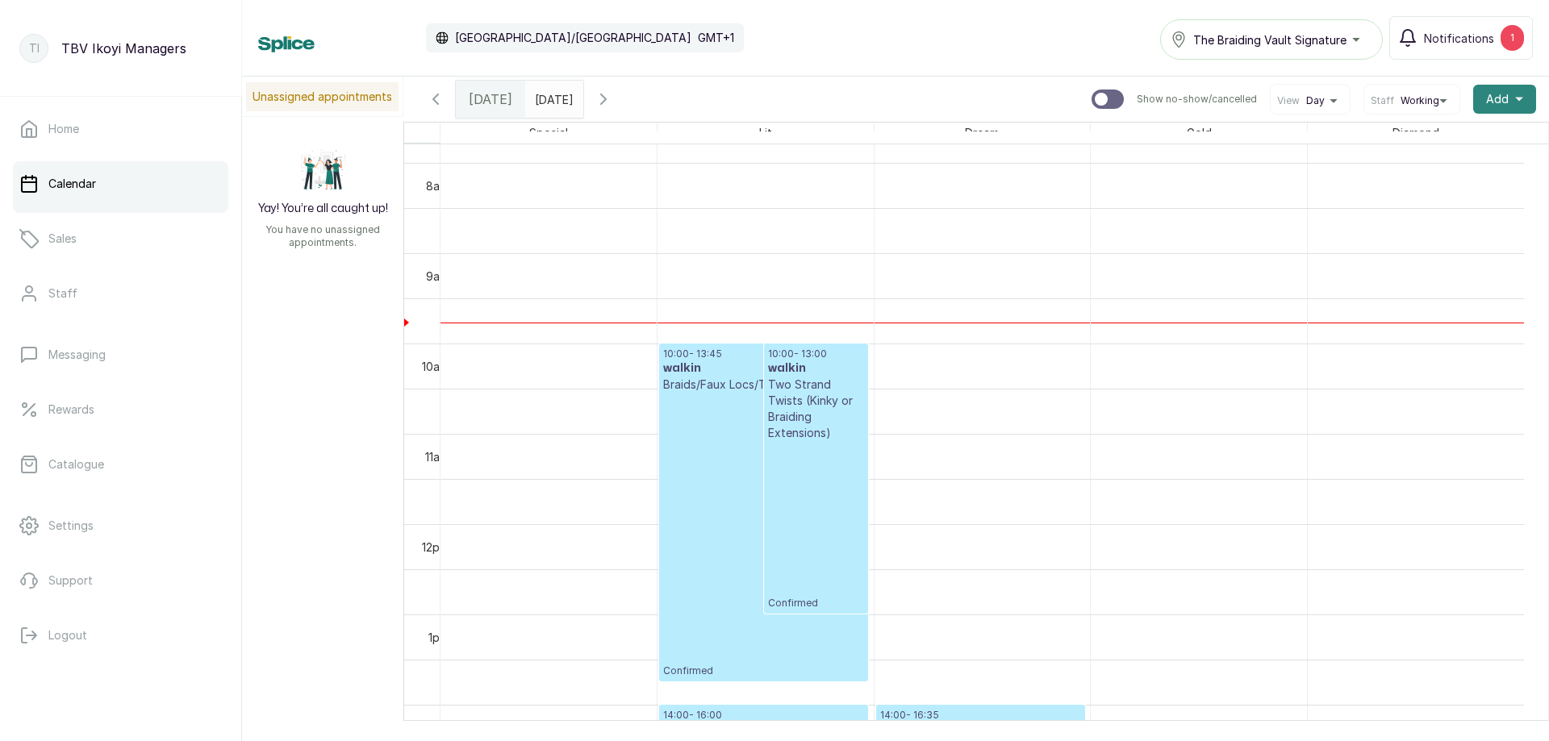
click at [1492, 105] on span "Add" at bounding box center [1497, 99] width 23 height 16
click at [1437, 178] on span "New Sale" at bounding box center [1445, 174] width 155 height 19
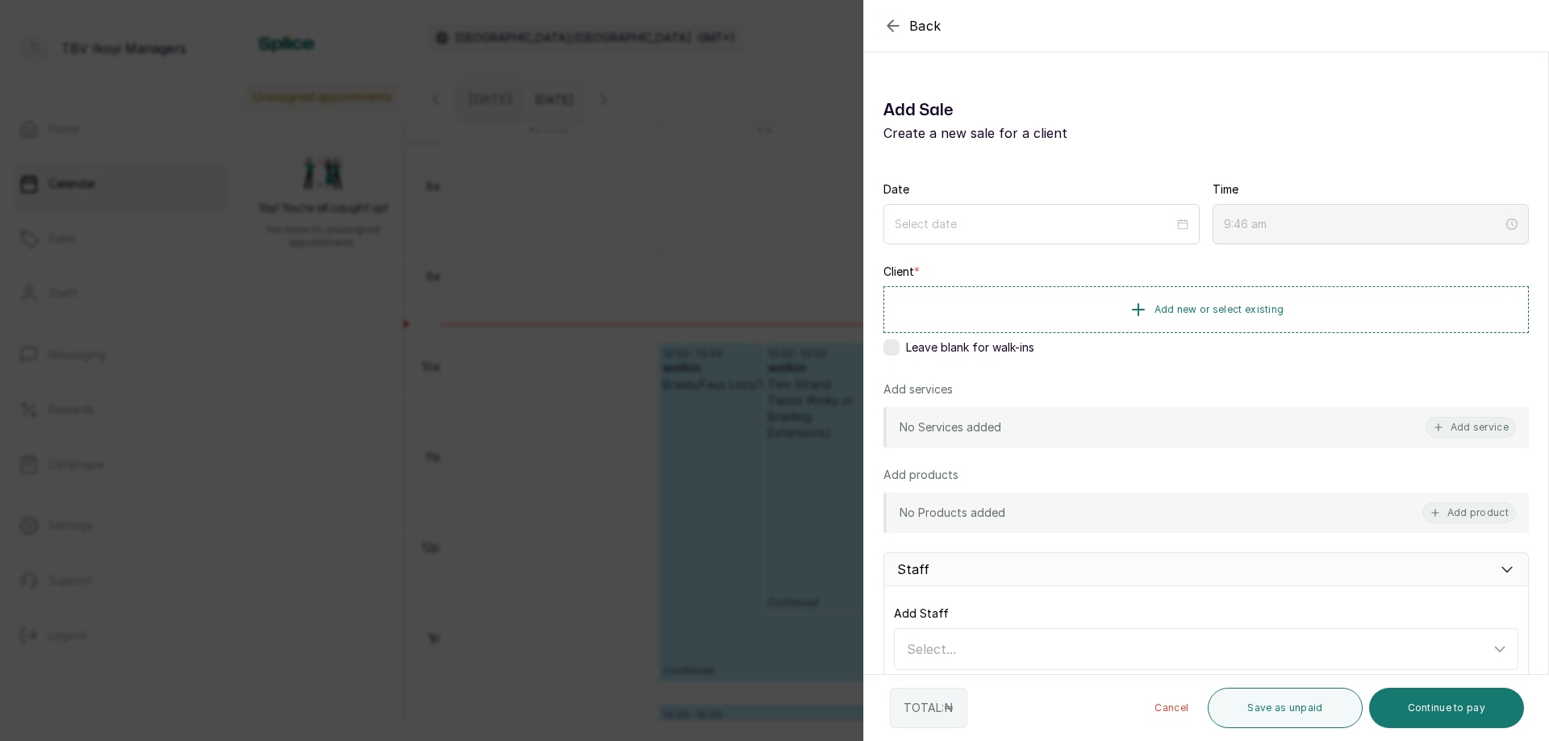
click at [899, 23] on icon "button" at bounding box center [892, 25] width 19 height 19
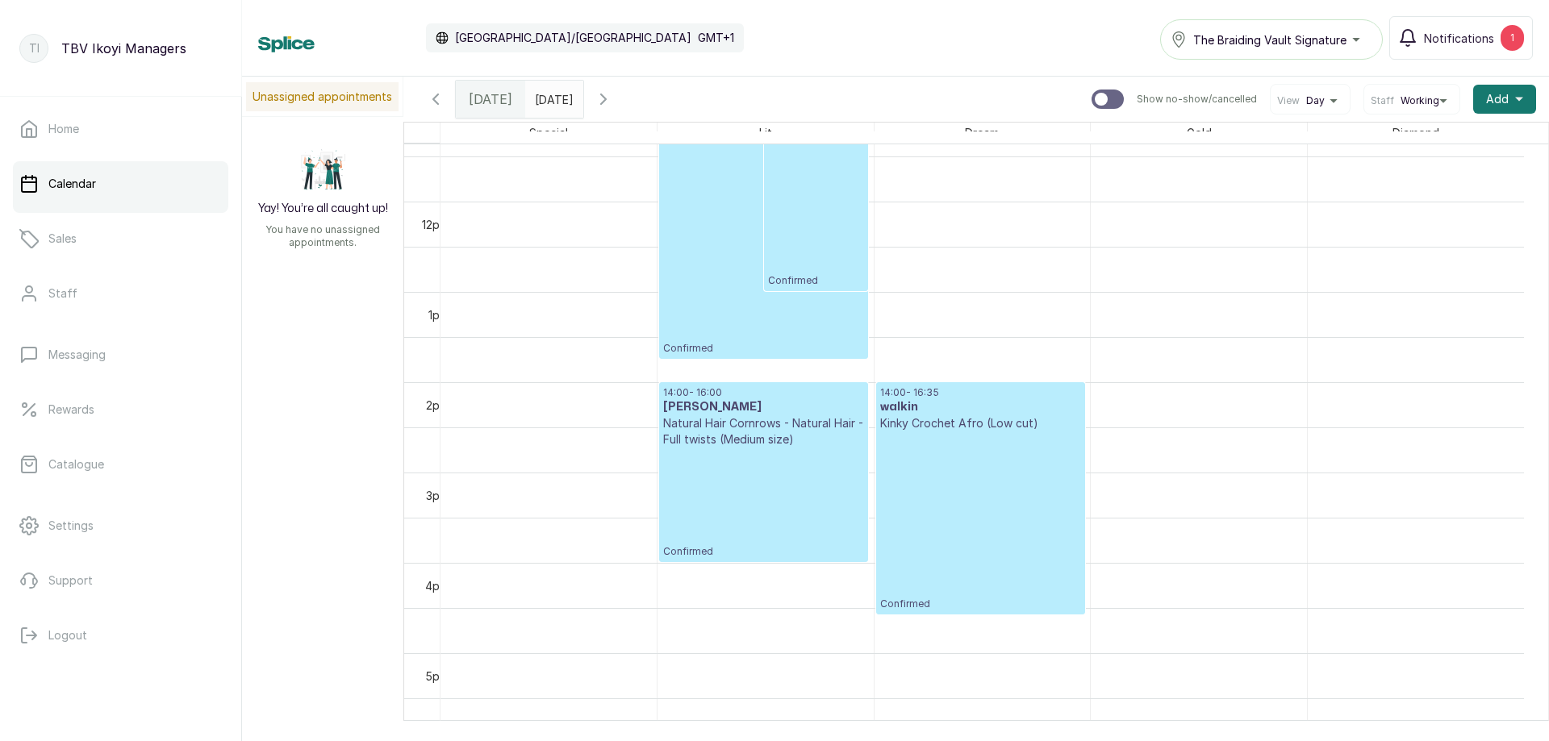
scroll to position [785, 0]
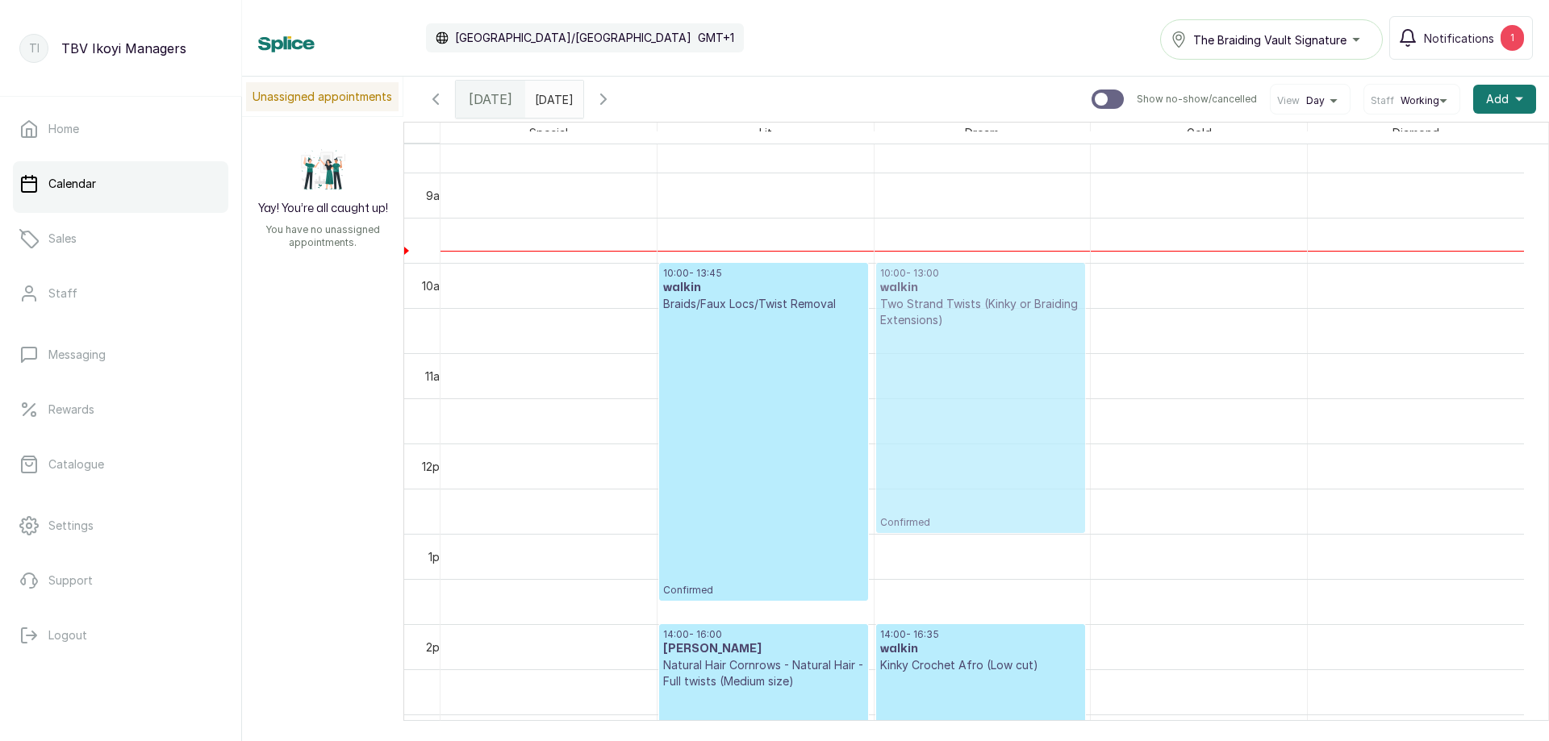
drag, startPoint x: 790, startPoint y: 363, endPoint x: 1042, endPoint y: 357, distance: 252.6
click at [1042, 357] on tr "10:00 - 13:45 walkin Braids/Faux Locs/Twist Removal Confirmed 10:00 - 13:00 wal…" at bounding box center [983, 443] width 1084 height 2169
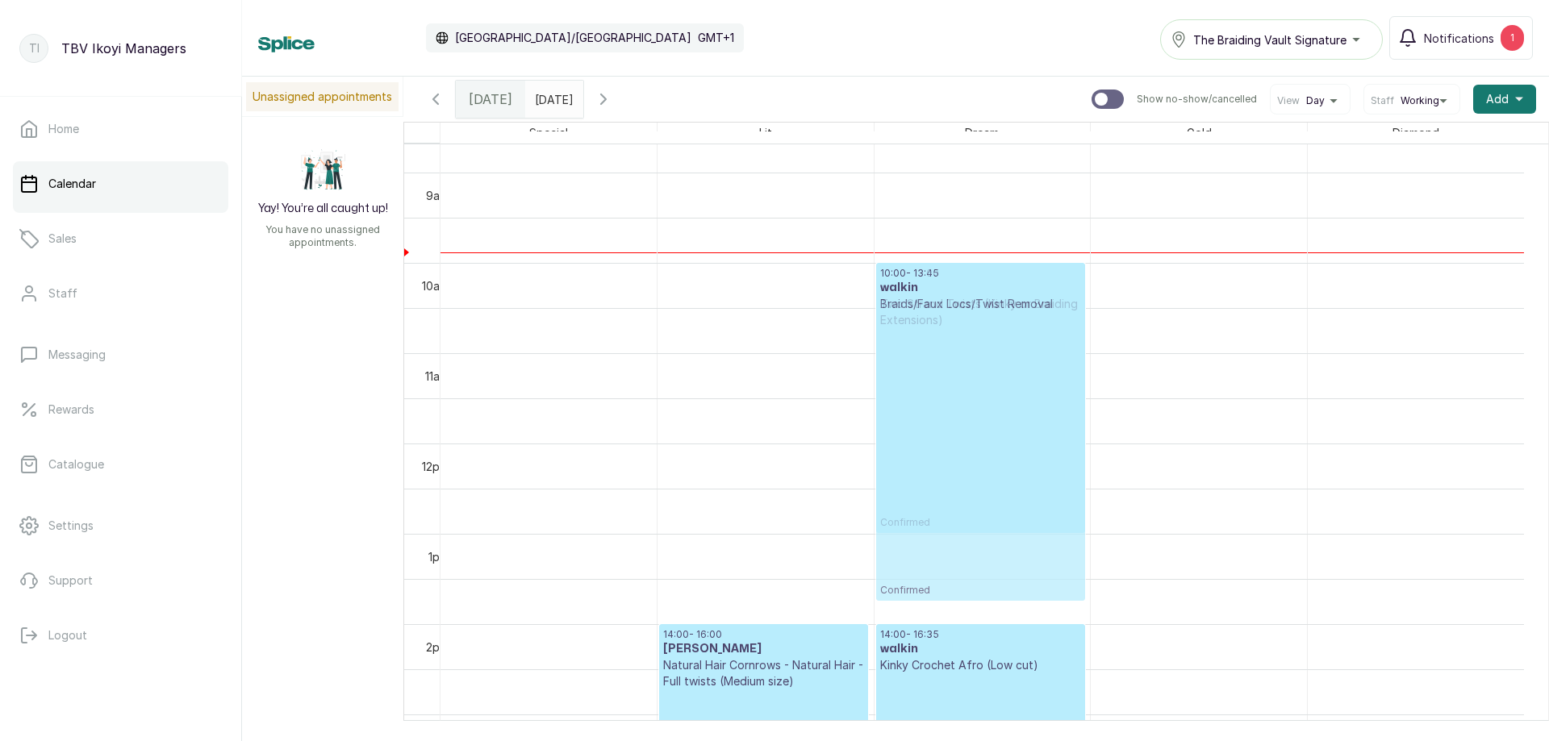
drag, startPoint x: 741, startPoint y: 340, endPoint x: 875, endPoint y: 344, distance: 134.0
click at [875, 344] on div "10:00 - 13:45 walkin Braids/Faux Locs/Twist Removal Confirmed 14:00 - 16:00 Mrs…" at bounding box center [983, 443] width 1084 height 2169
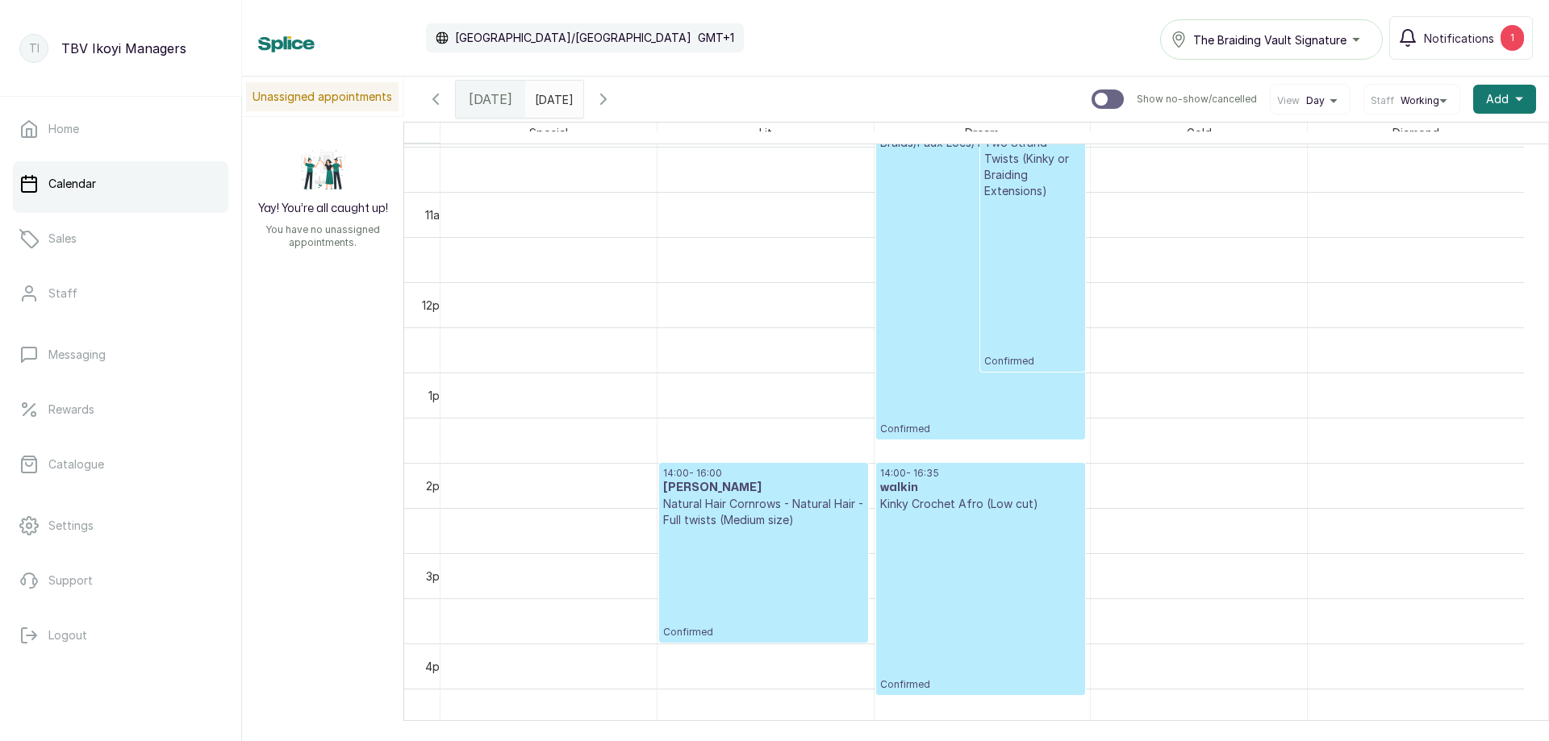
scroll to position [866, 0]
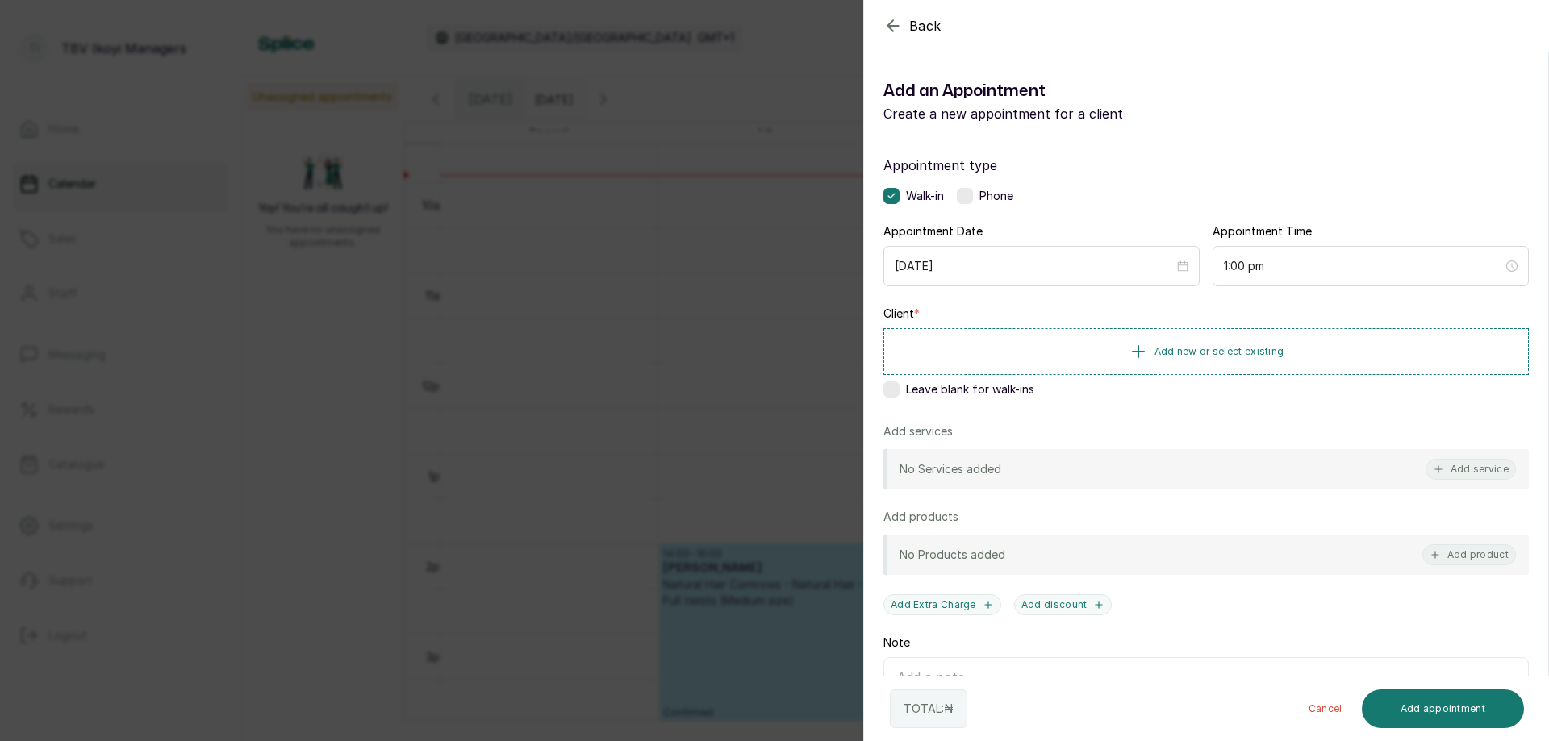
click at [885, 19] on icon "button" at bounding box center [892, 25] width 19 height 19
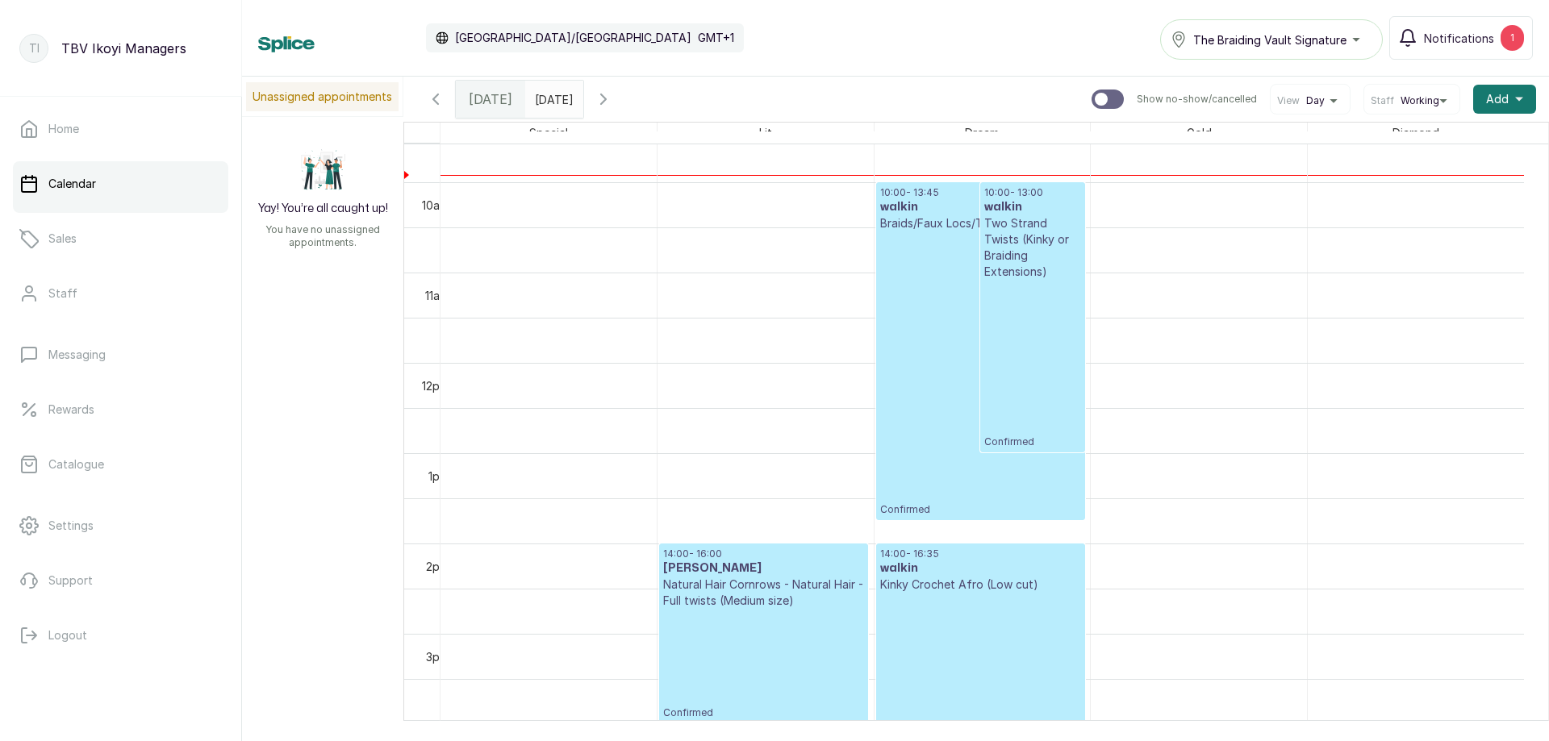
click at [1028, 288] on p "Confirmed" at bounding box center [1032, 364] width 96 height 169
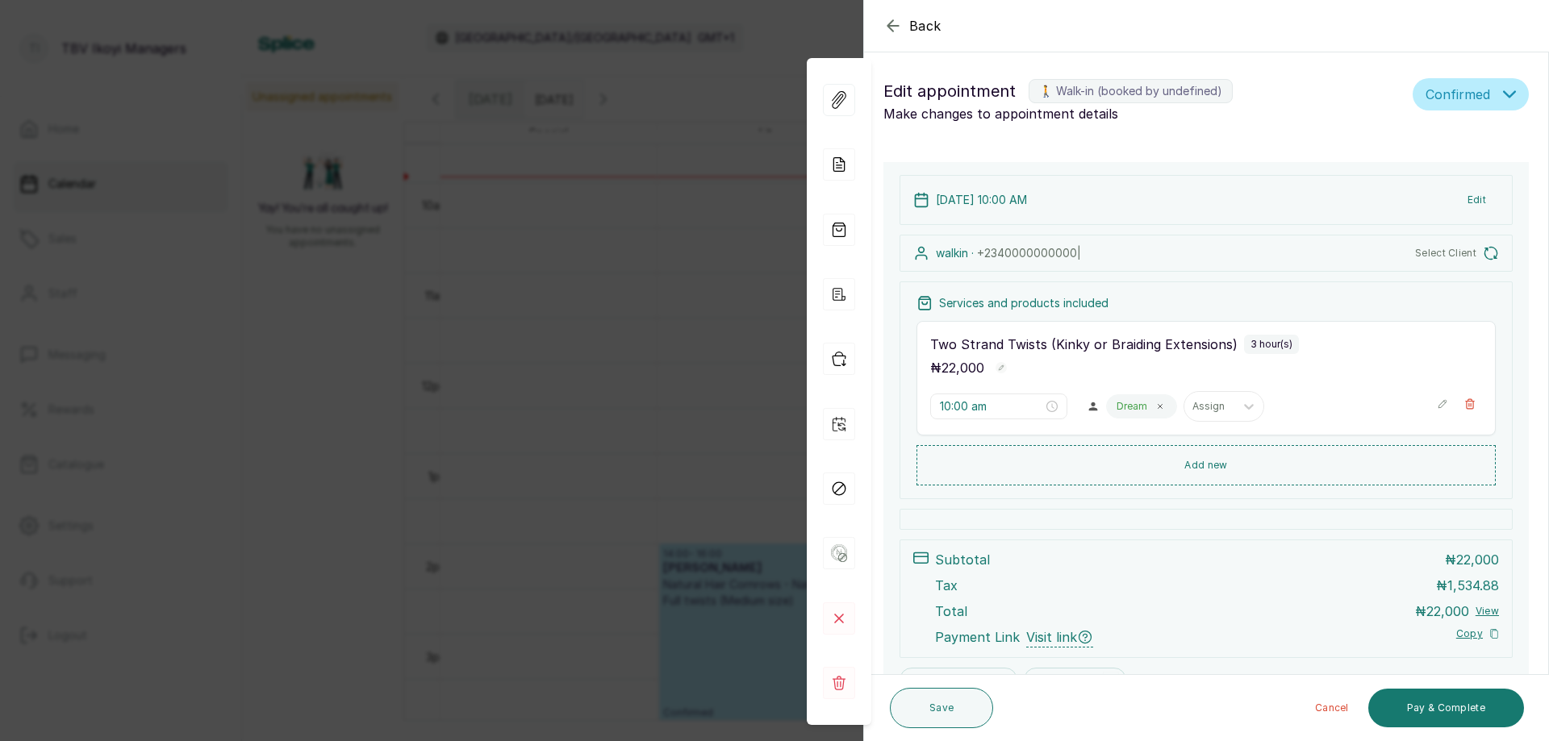
click at [888, 23] on icon "button" at bounding box center [892, 25] width 19 height 19
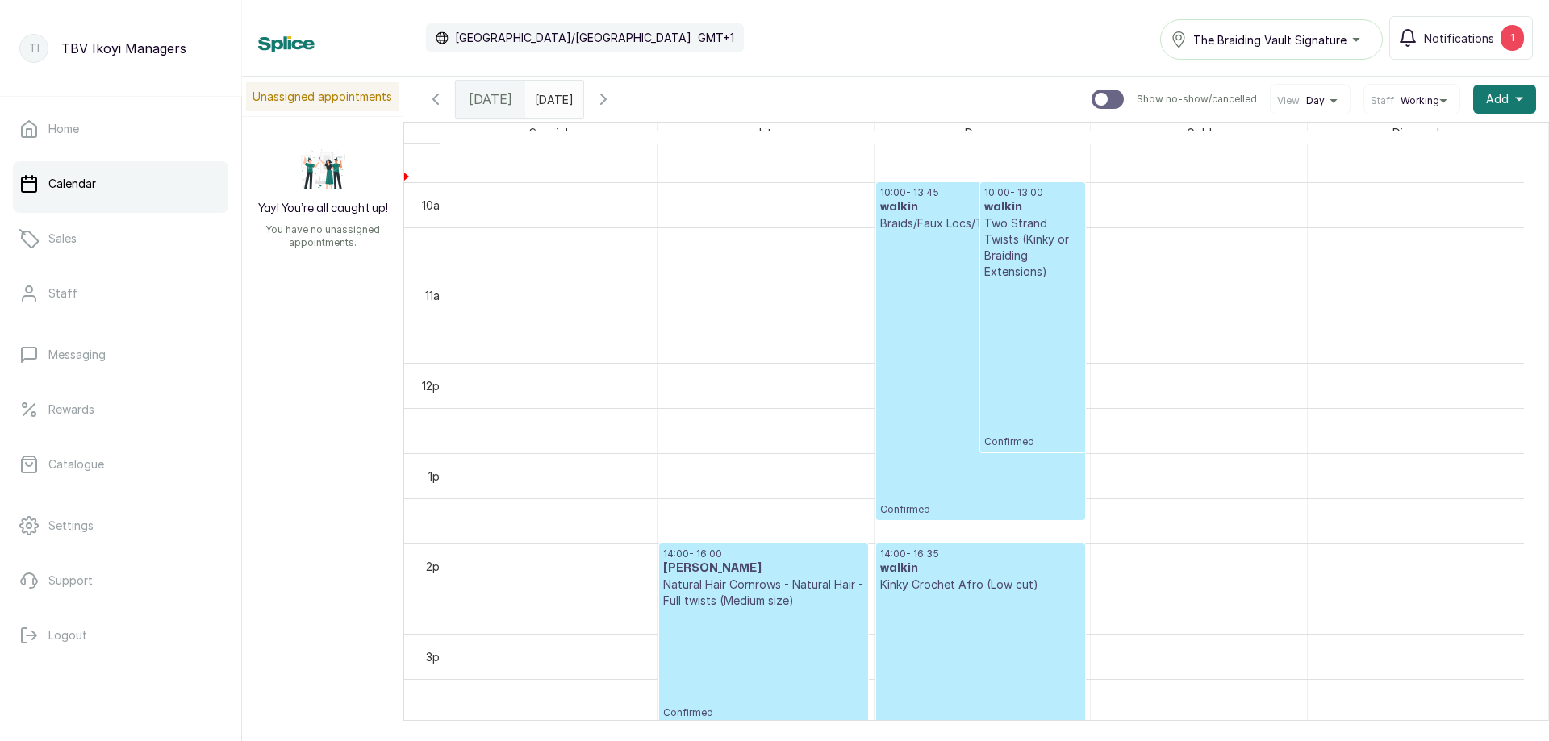
click at [678, 618] on p "Confirmed" at bounding box center [763, 664] width 201 height 111
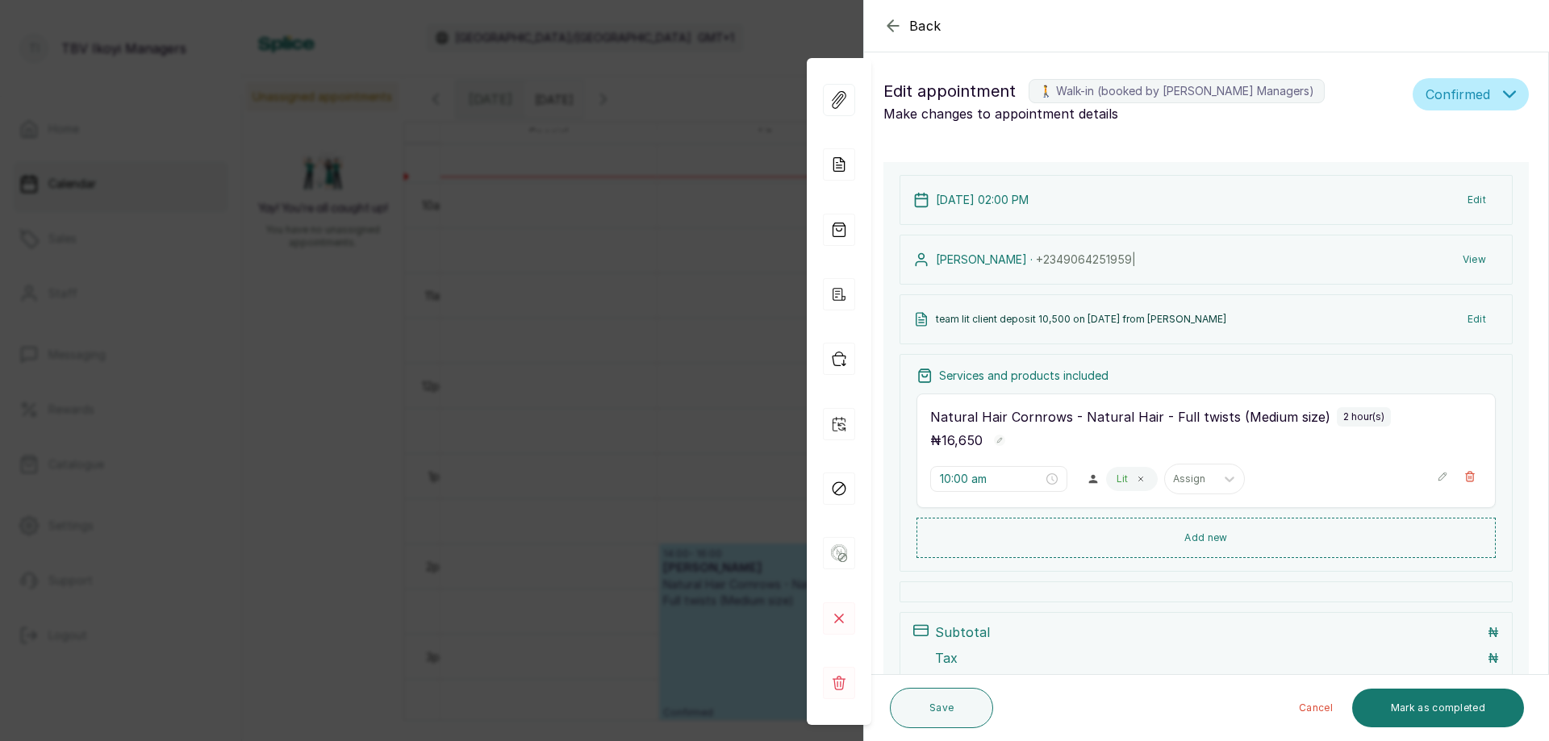
type input "2:00 pm"
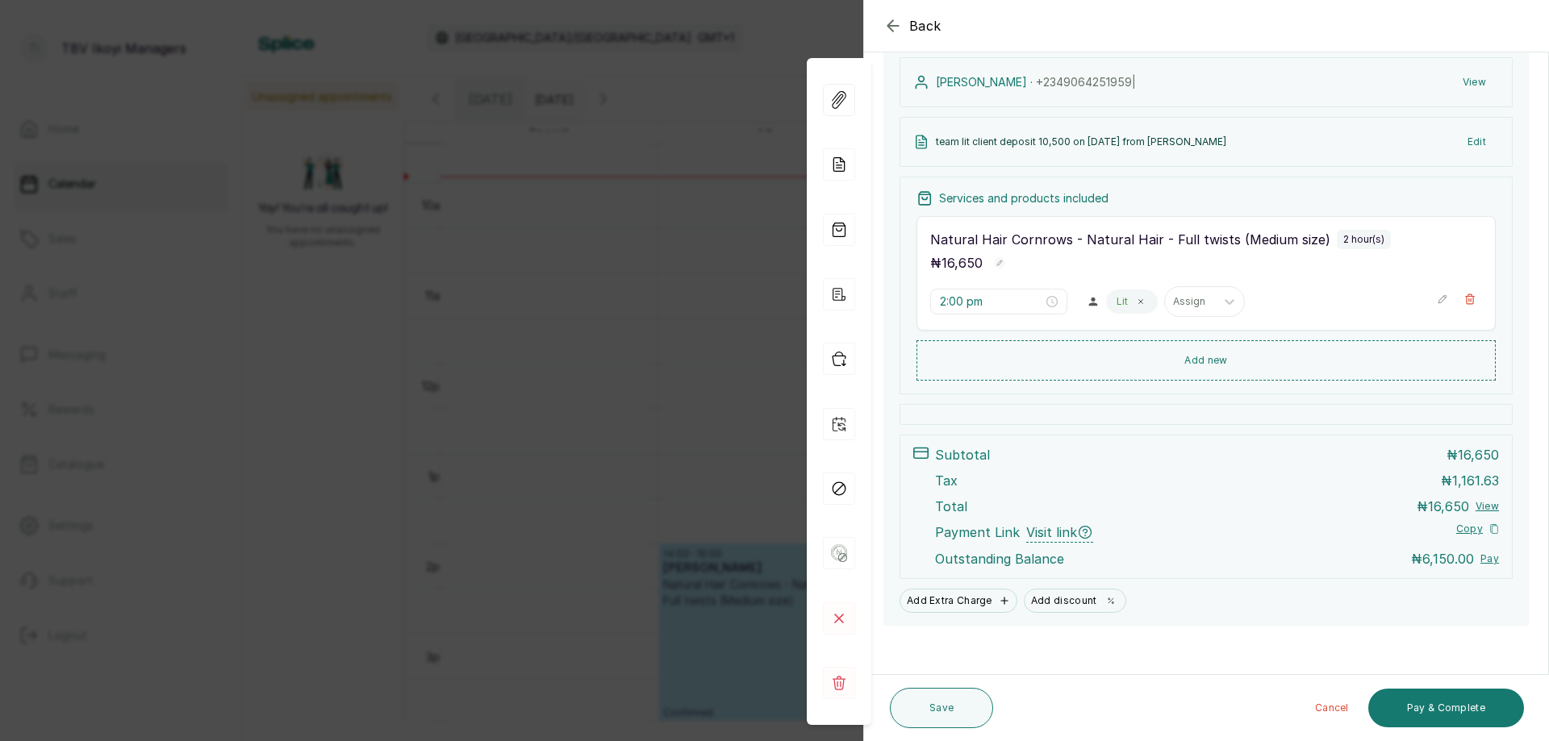
scroll to position [0, 0]
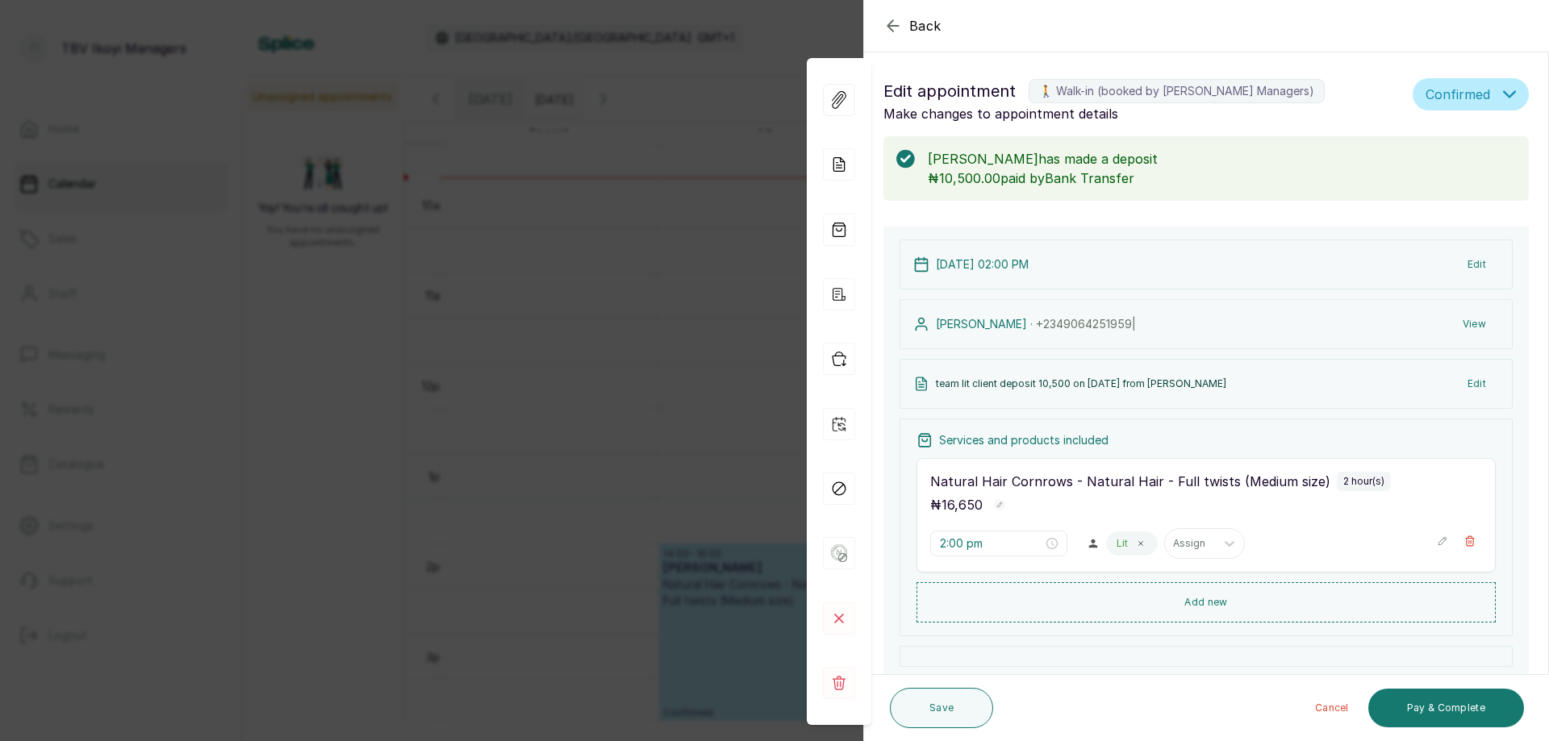
click at [888, 27] on icon "button" at bounding box center [892, 25] width 10 height 10
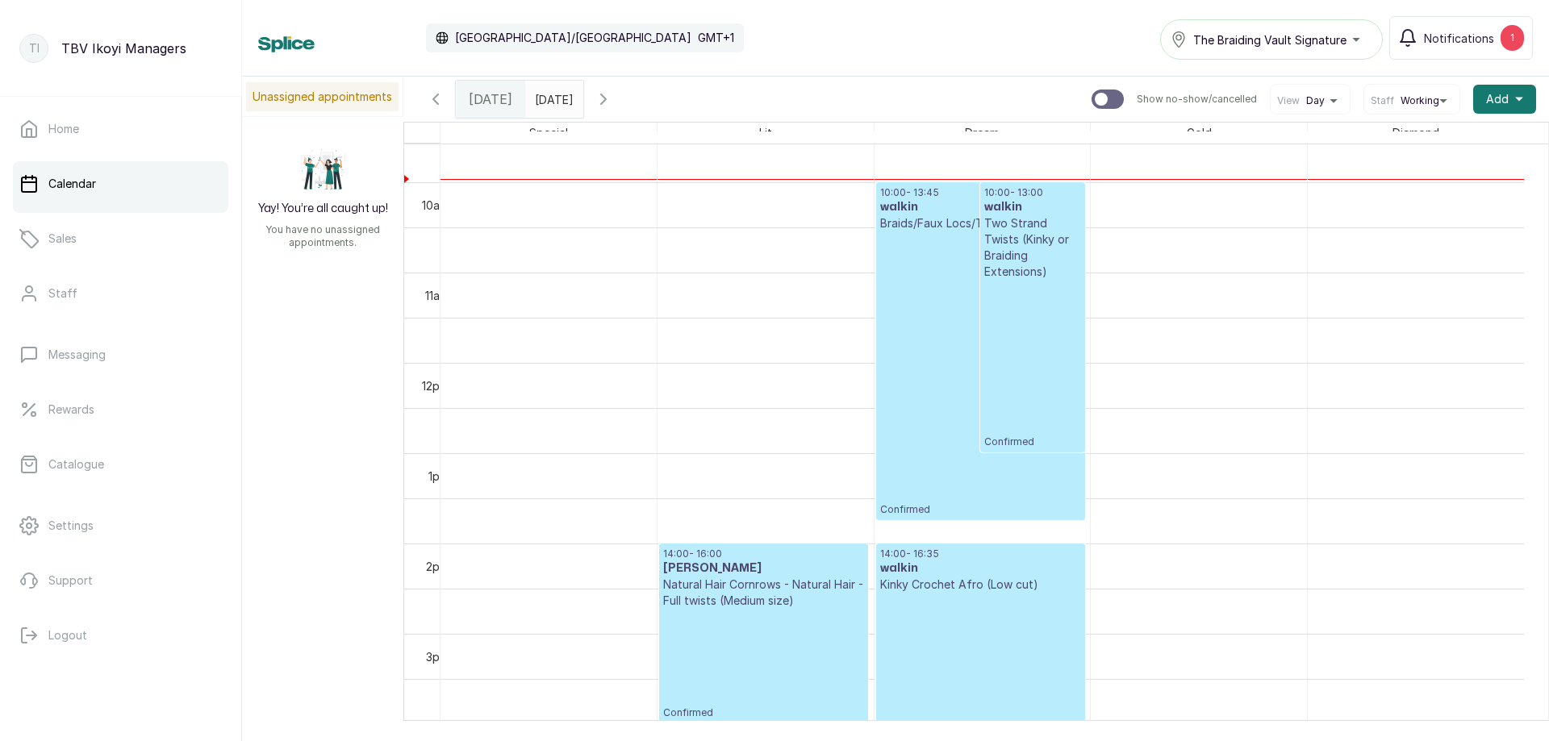
click at [974, 625] on p "Confirmed" at bounding box center [980, 682] width 201 height 179
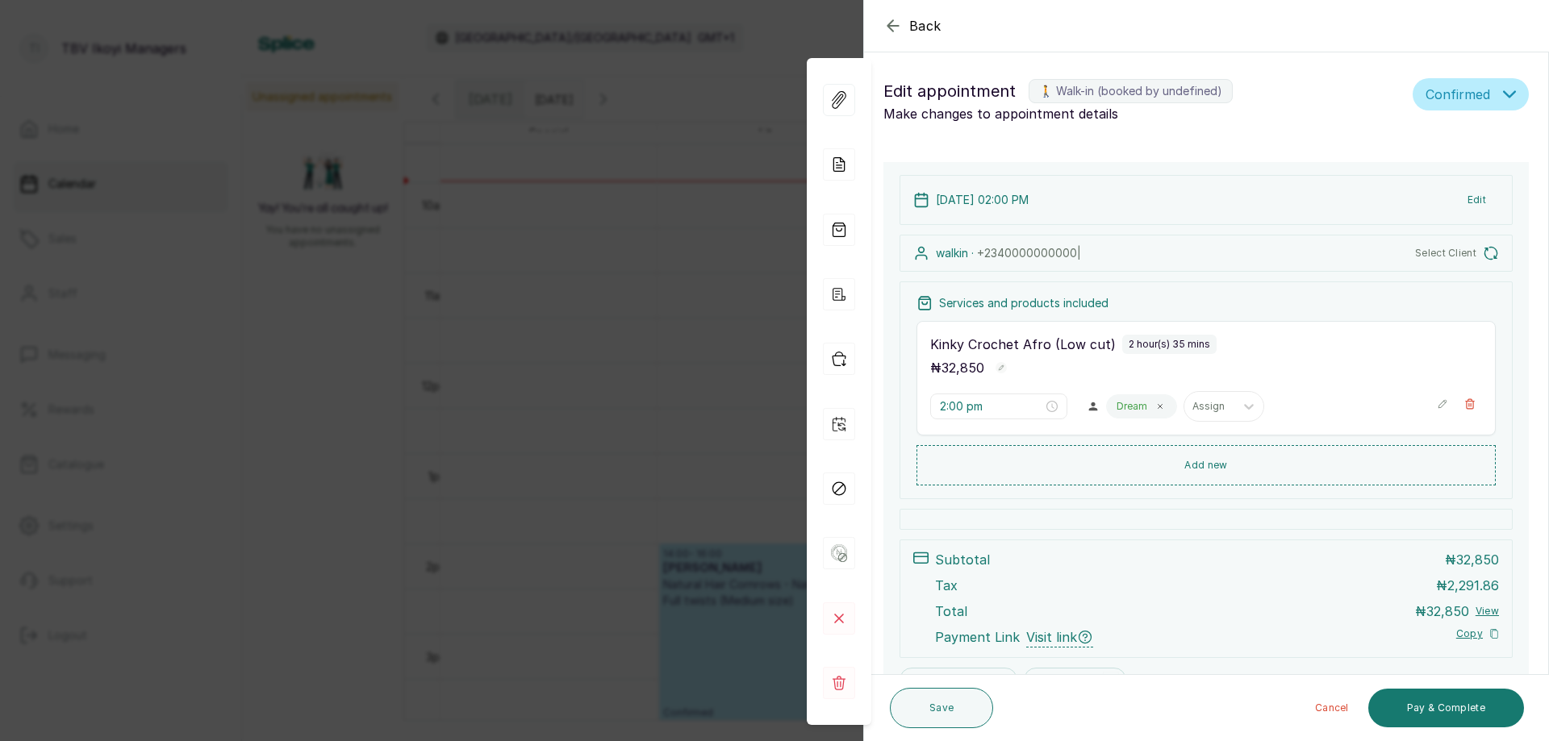
click at [894, 32] on icon "button" at bounding box center [892, 25] width 19 height 19
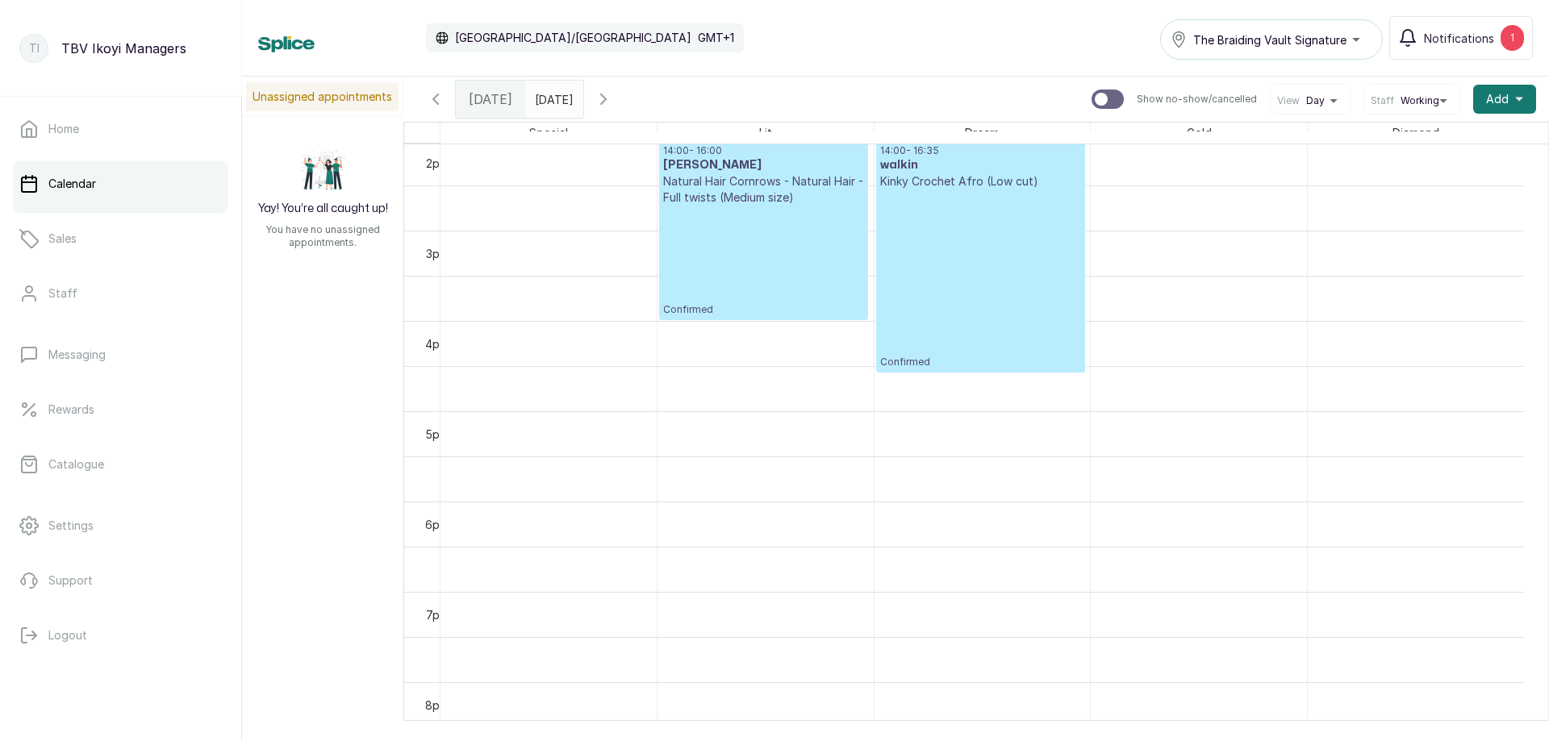
scroll to position [1027, 0]
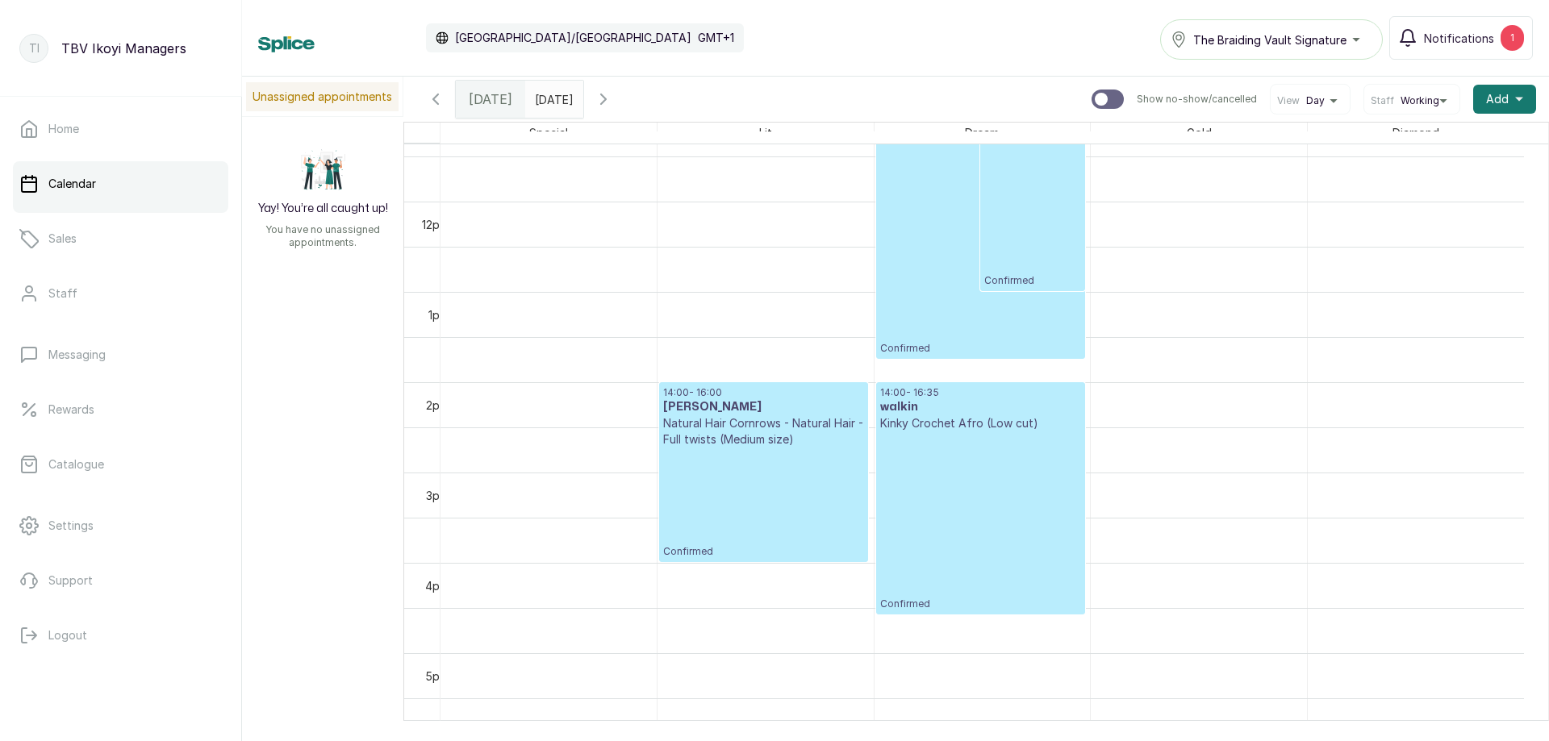
click at [723, 457] on p "Confirmed" at bounding box center [763, 503] width 201 height 111
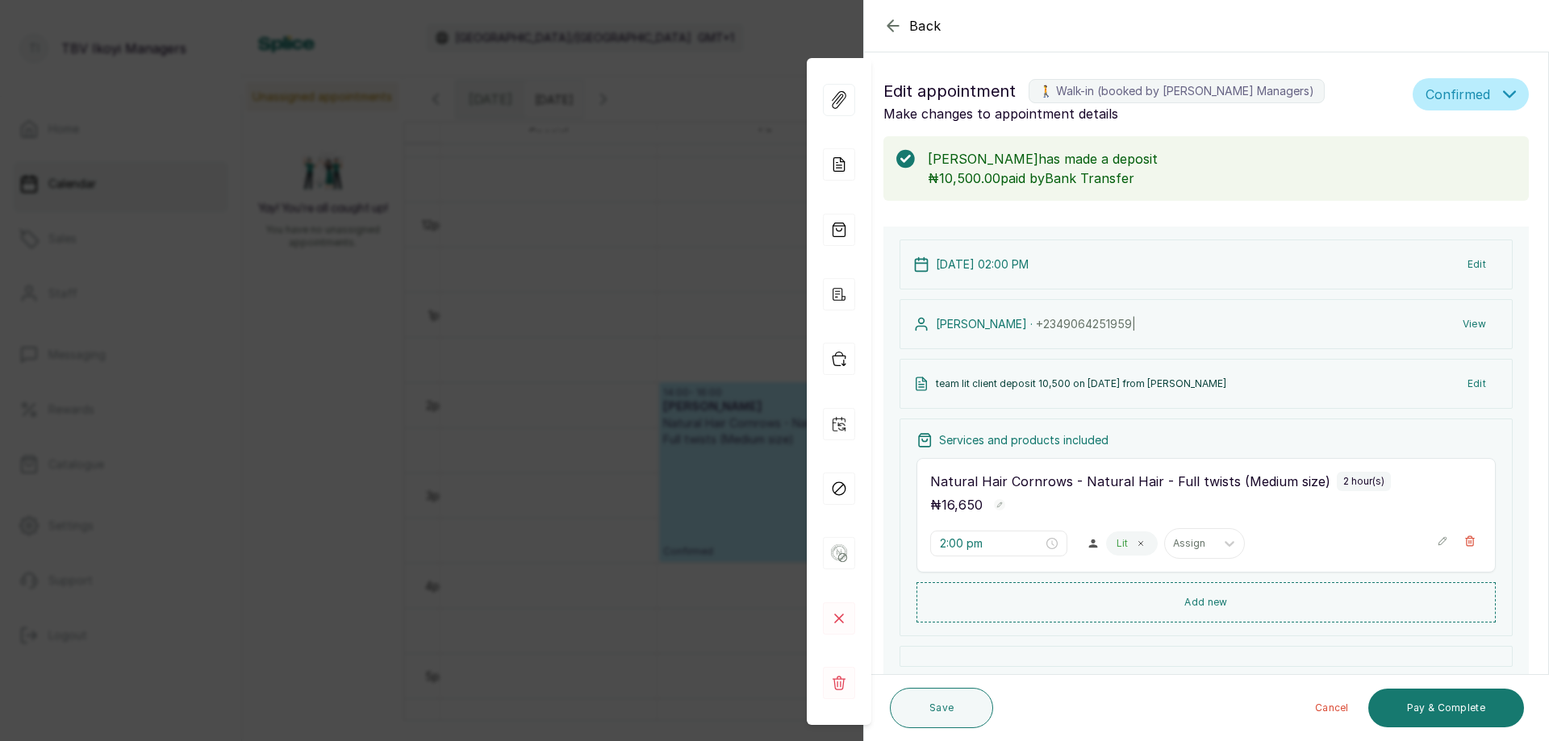
click at [887, 26] on icon "button" at bounding box center [892, 25] width 10 height 10
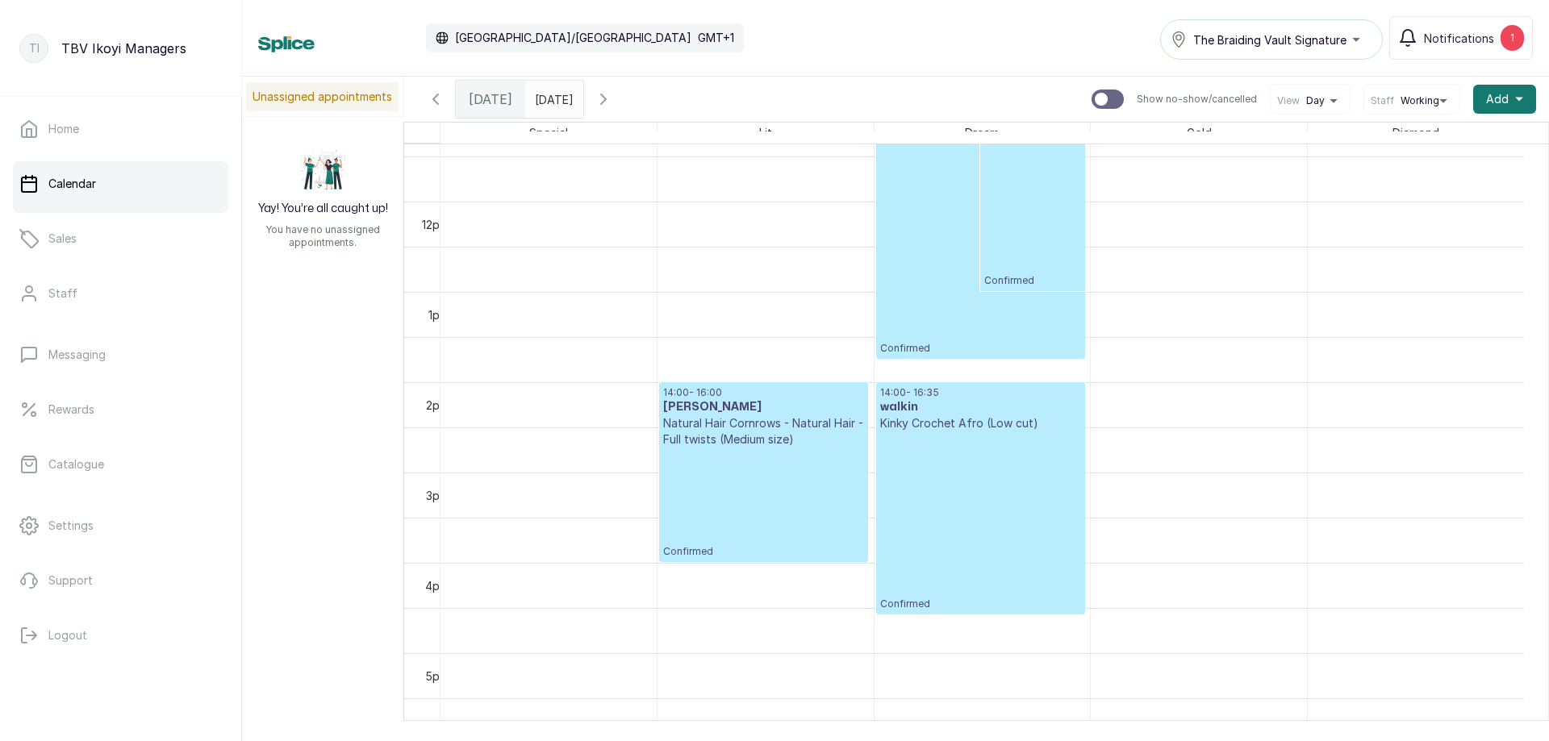
scroll to position [785, 0]
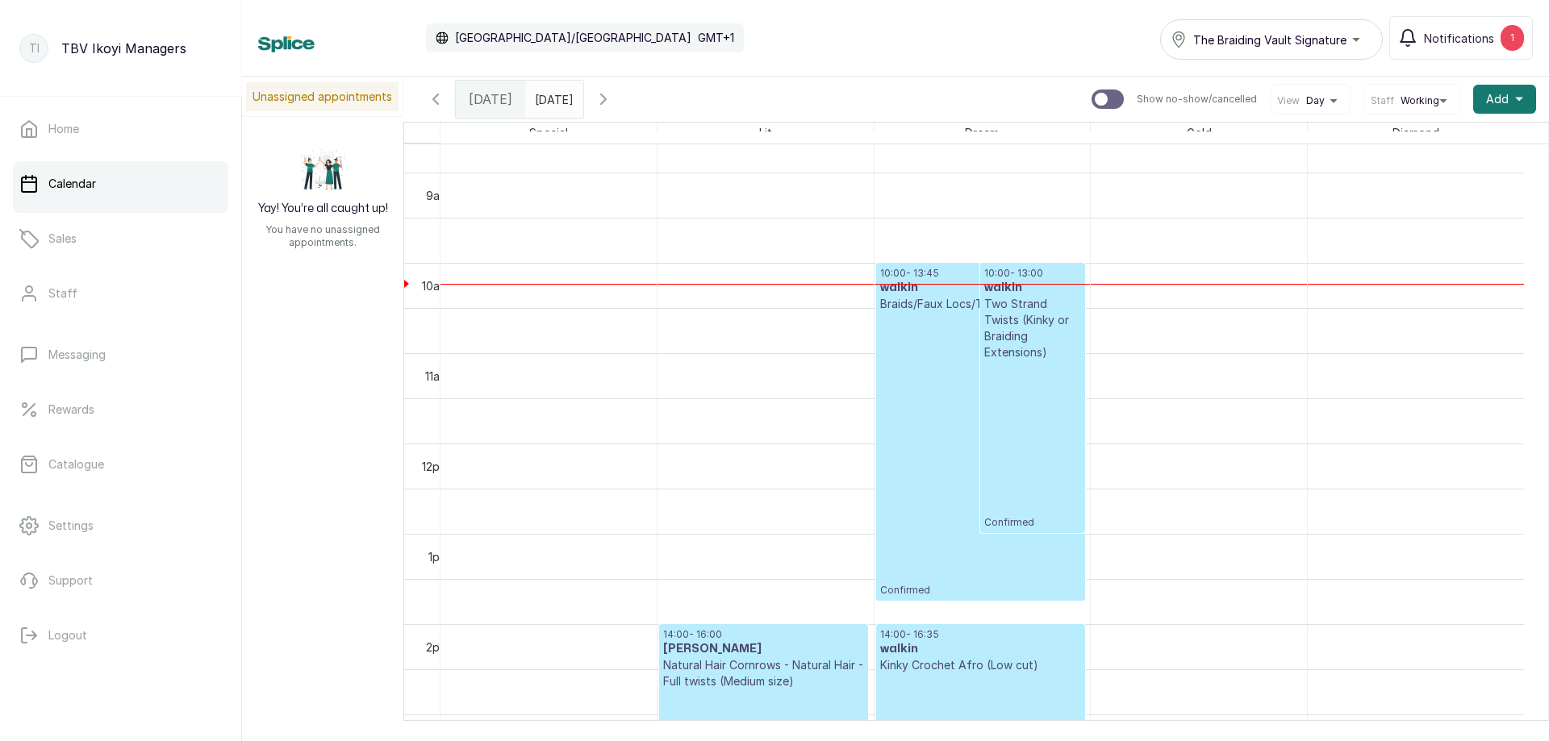
click at [613, 97] on icon "button" at bounding box center [603, 99] width 19 height 19
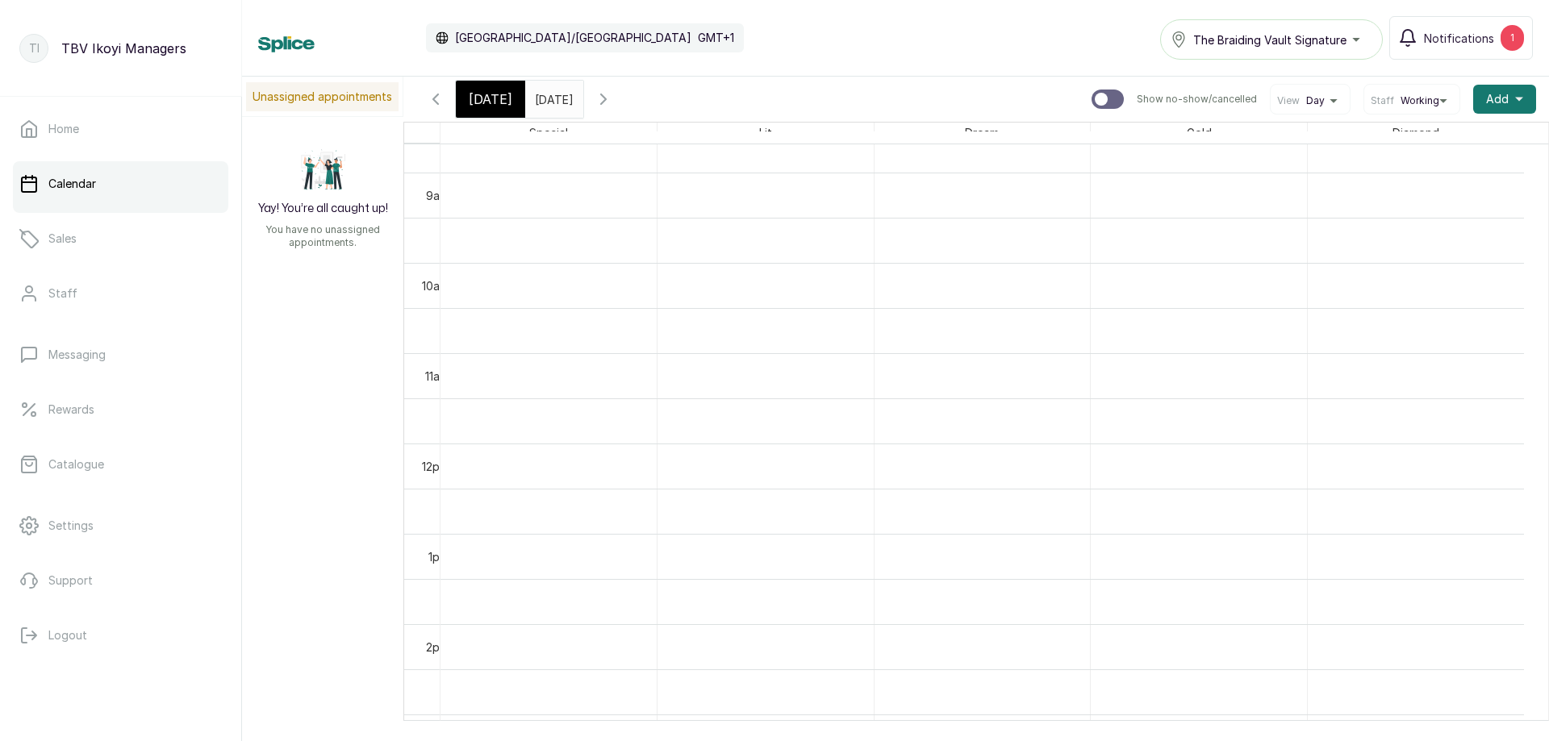
scroll to position [543, 0]
click at [613, 97] on icon "button" at bounding box center [603, 99] width 19 height 19
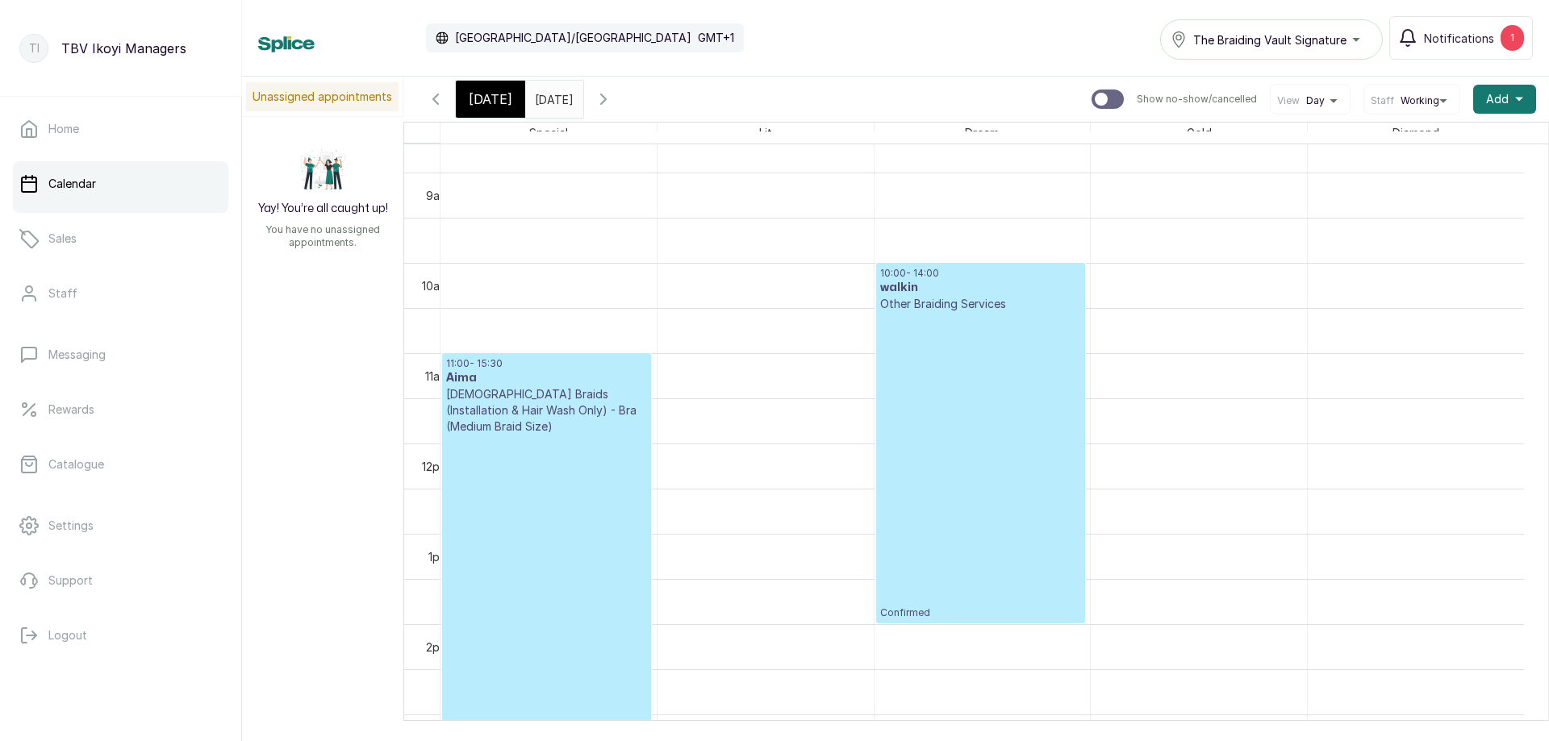
scroll to position [1027, 0]
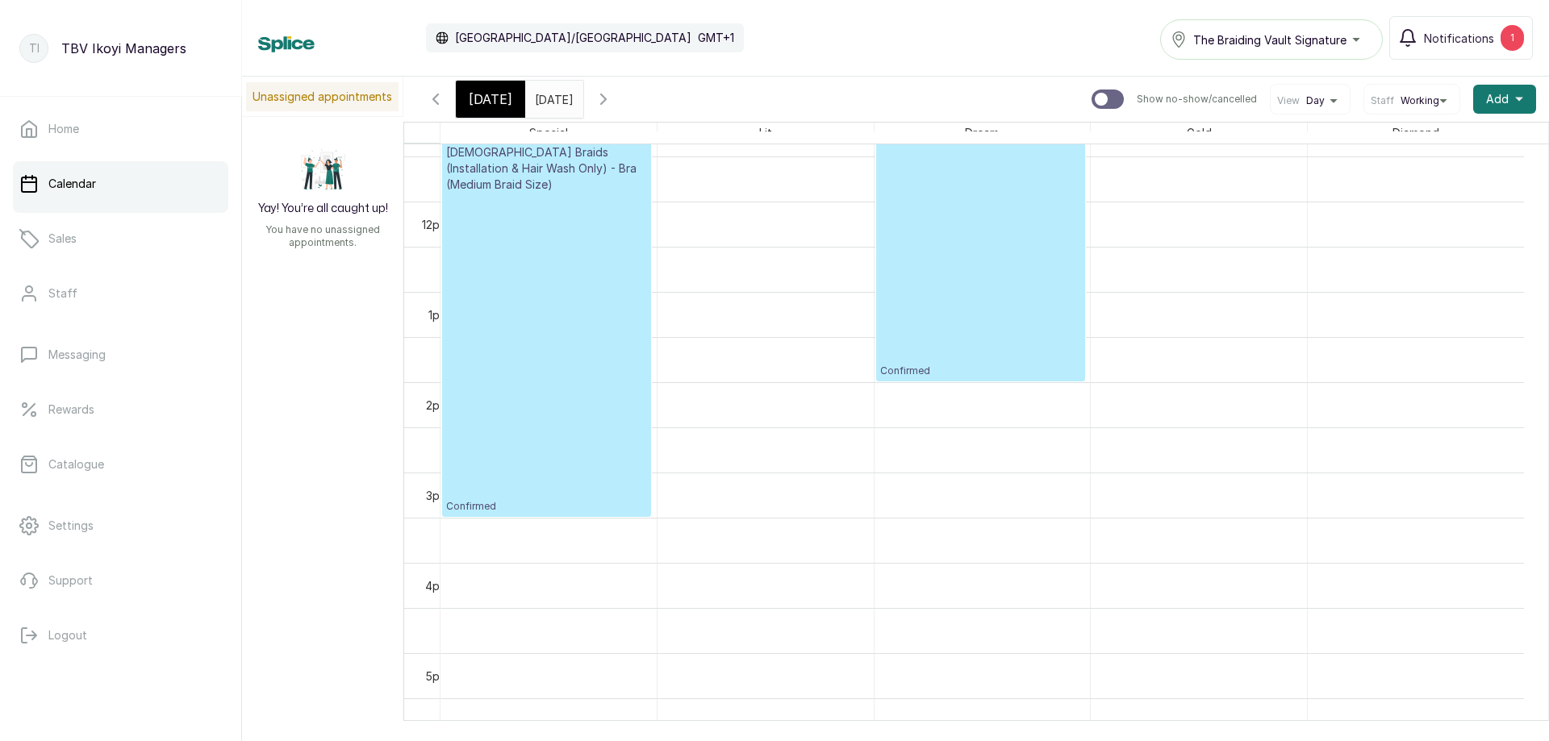
click at [531, 456] on p "Confirmed" at bounding box center [546, 353] width 201 height 320
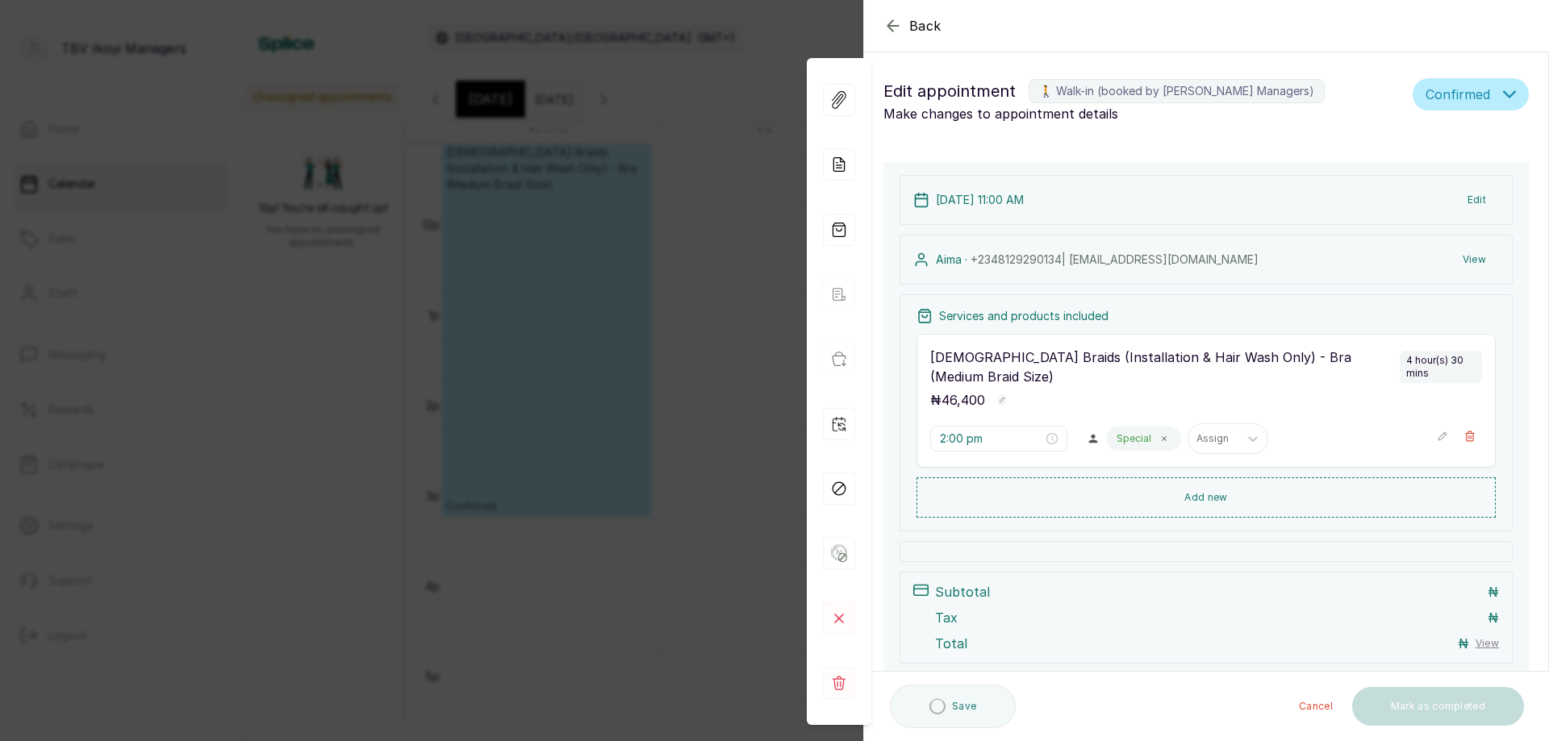
type input "11:00 am"
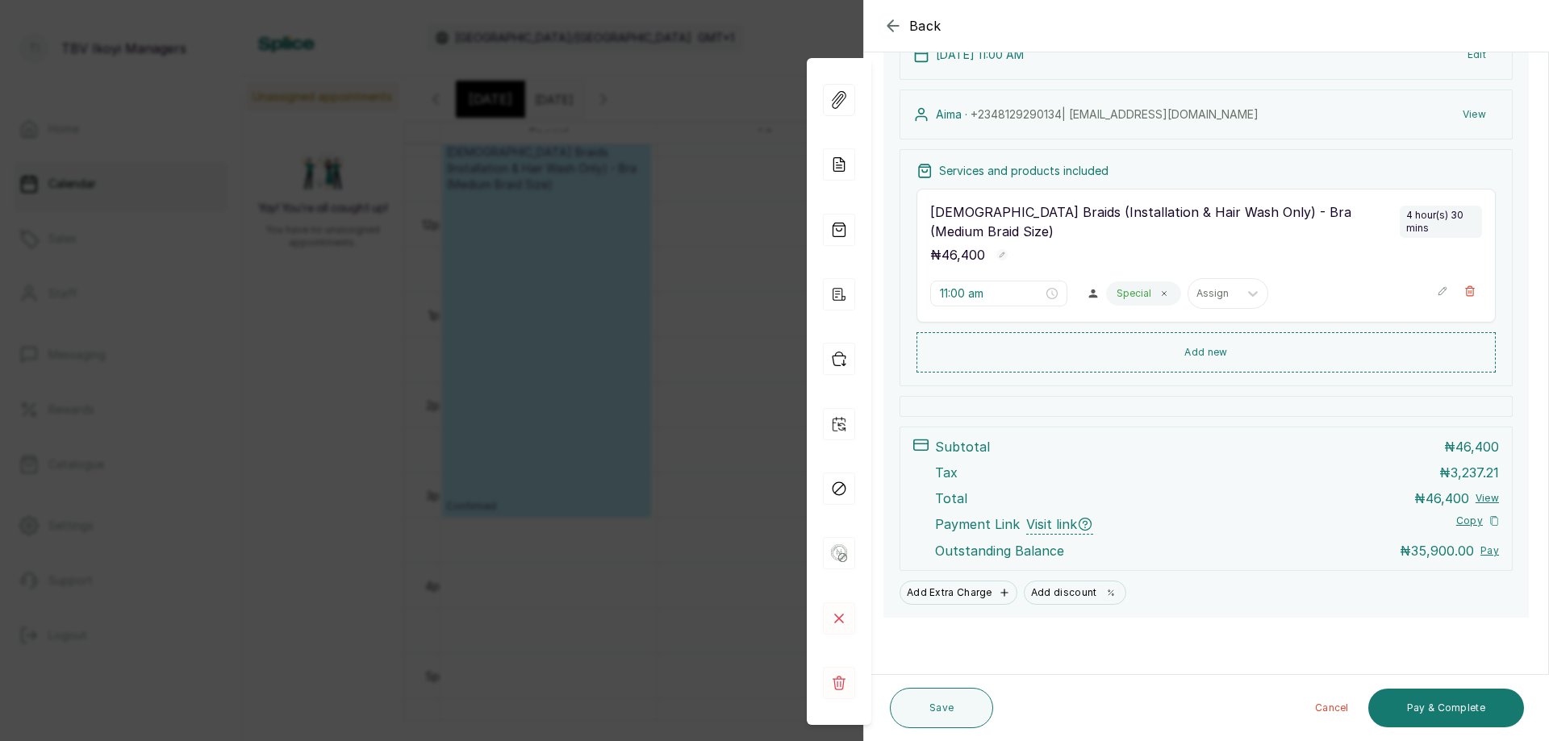
scroll to position [0, 0]
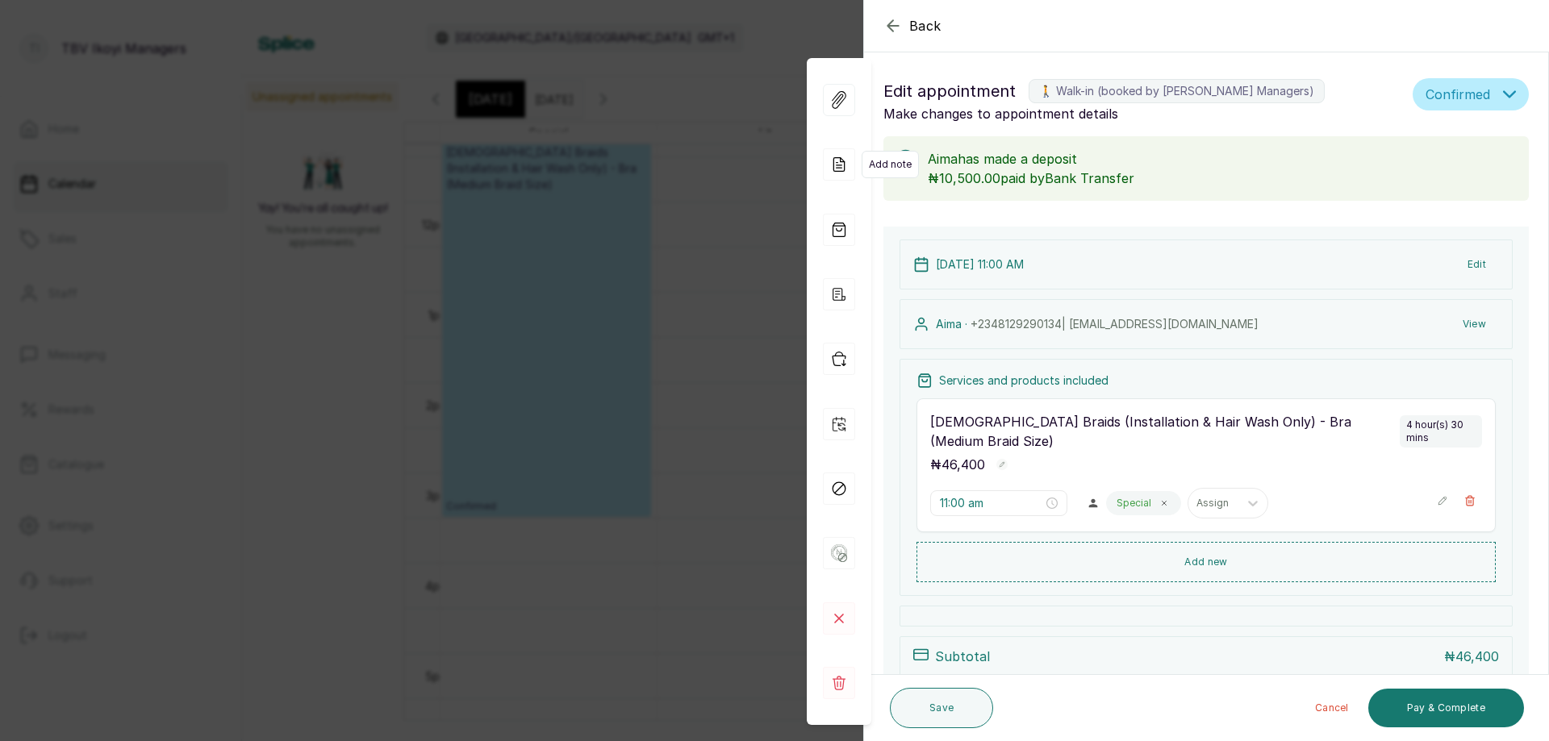
click at [848, 165] on icon at bounding box center [839, 164] width 32 height 32
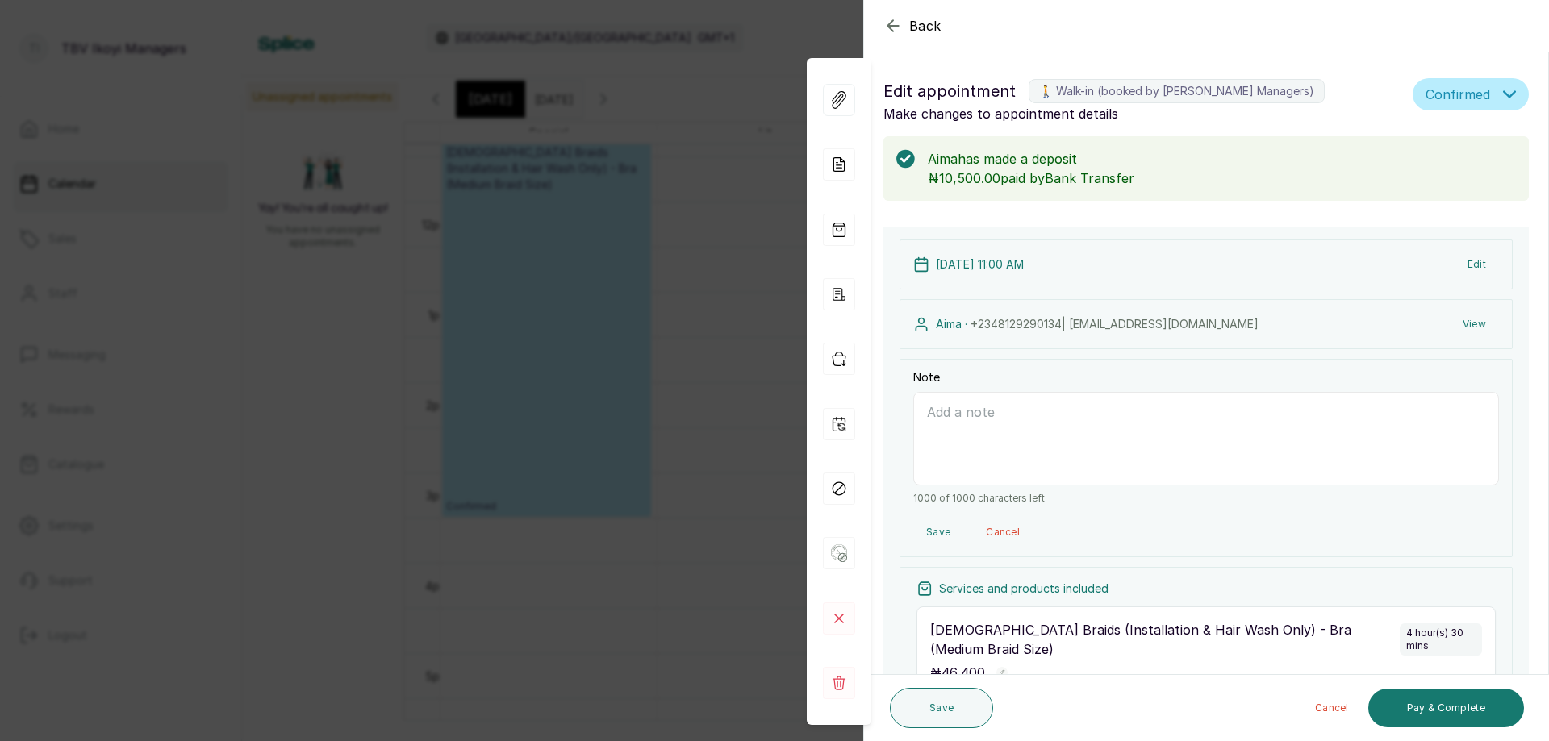
click at [894, 19] on icon "button" at bounding box center [892, 25] width 19 height 19
click at [894, 19] on div "Calendar Africa/Lagos GMT+1 The Braiding Vault Signature Notifications 1" at bounding box center [895, 38] width 1275 height 44
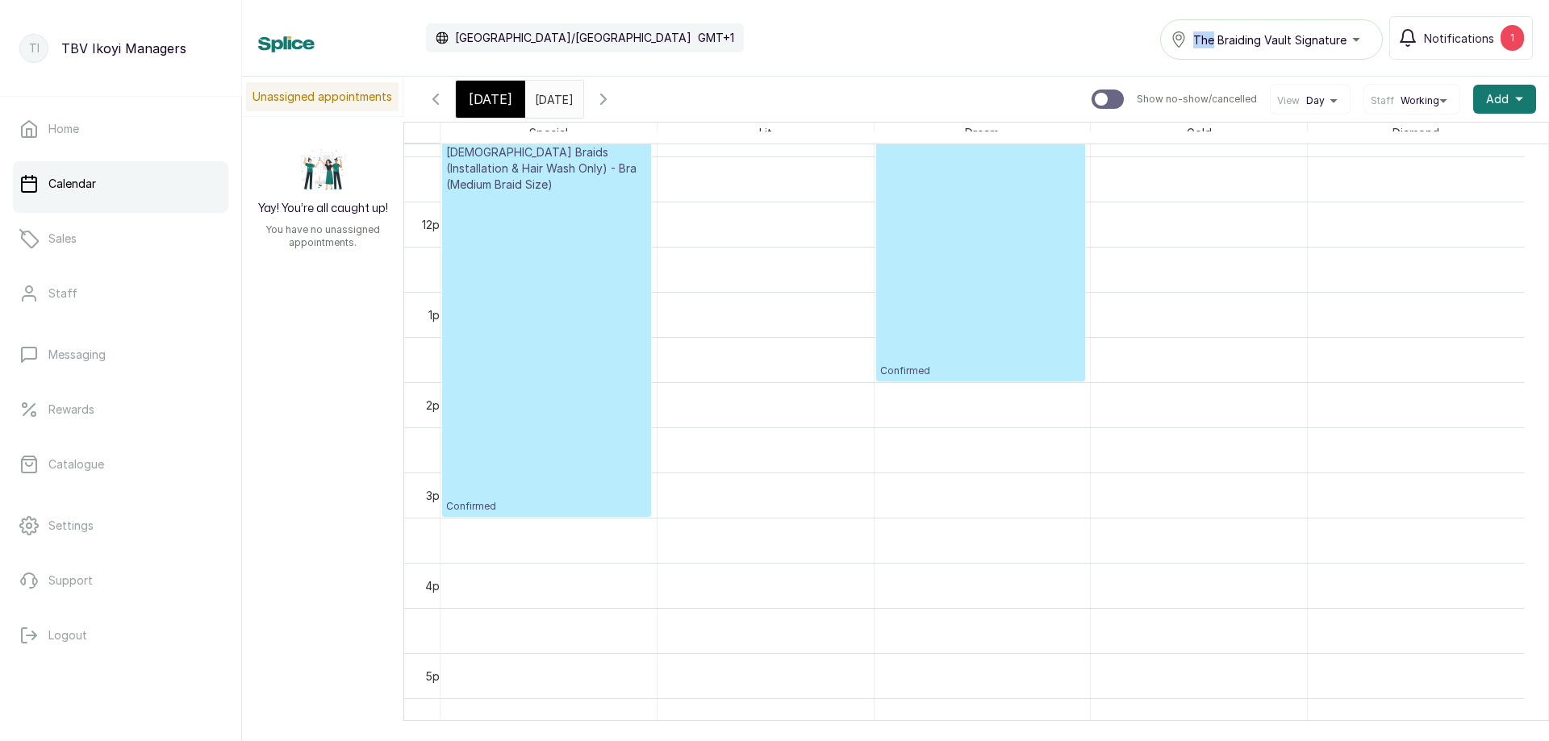
scroll to position [785, 0]
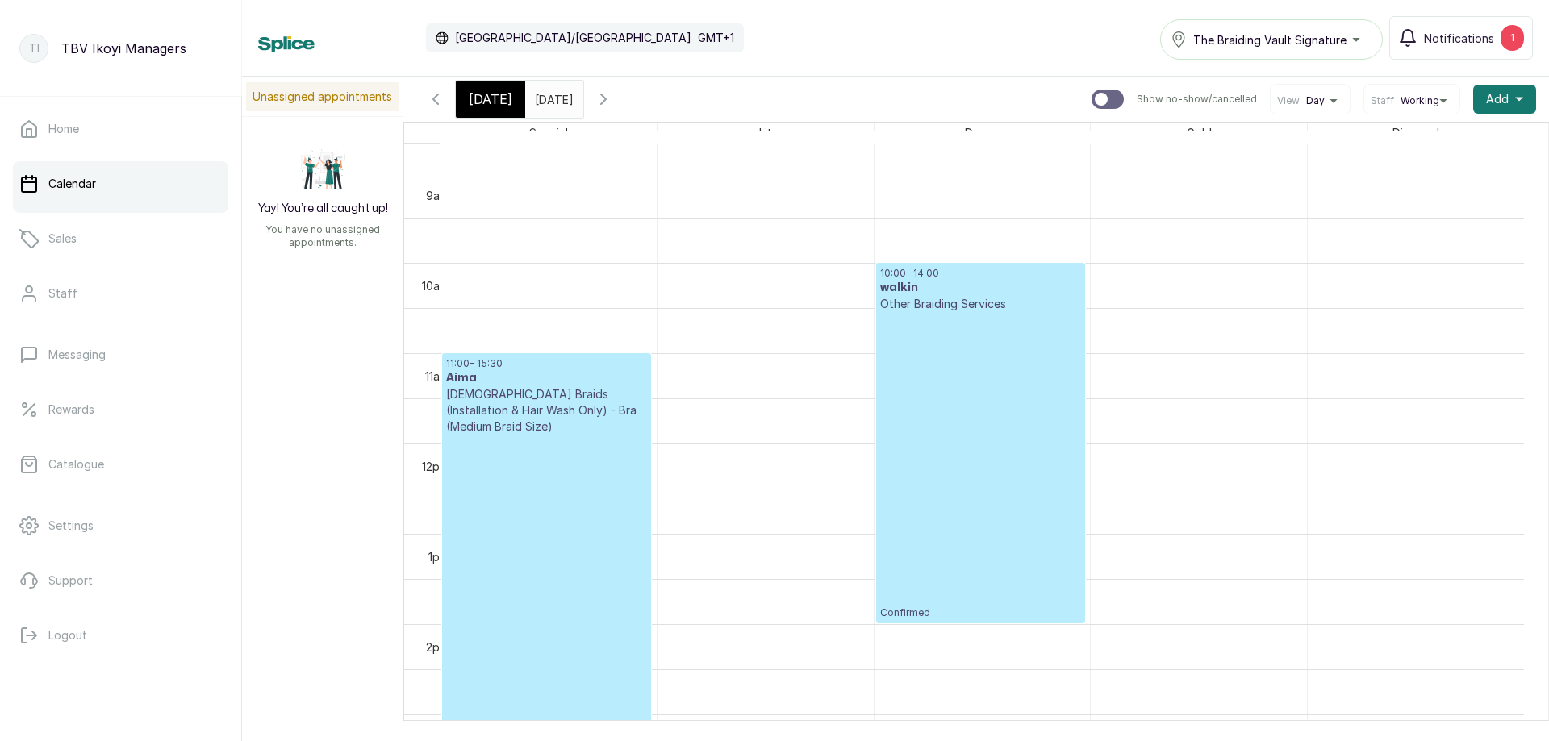
click at [470, 100] on span "[DATE]" at bounding box center [491, 99] width 44 height 19
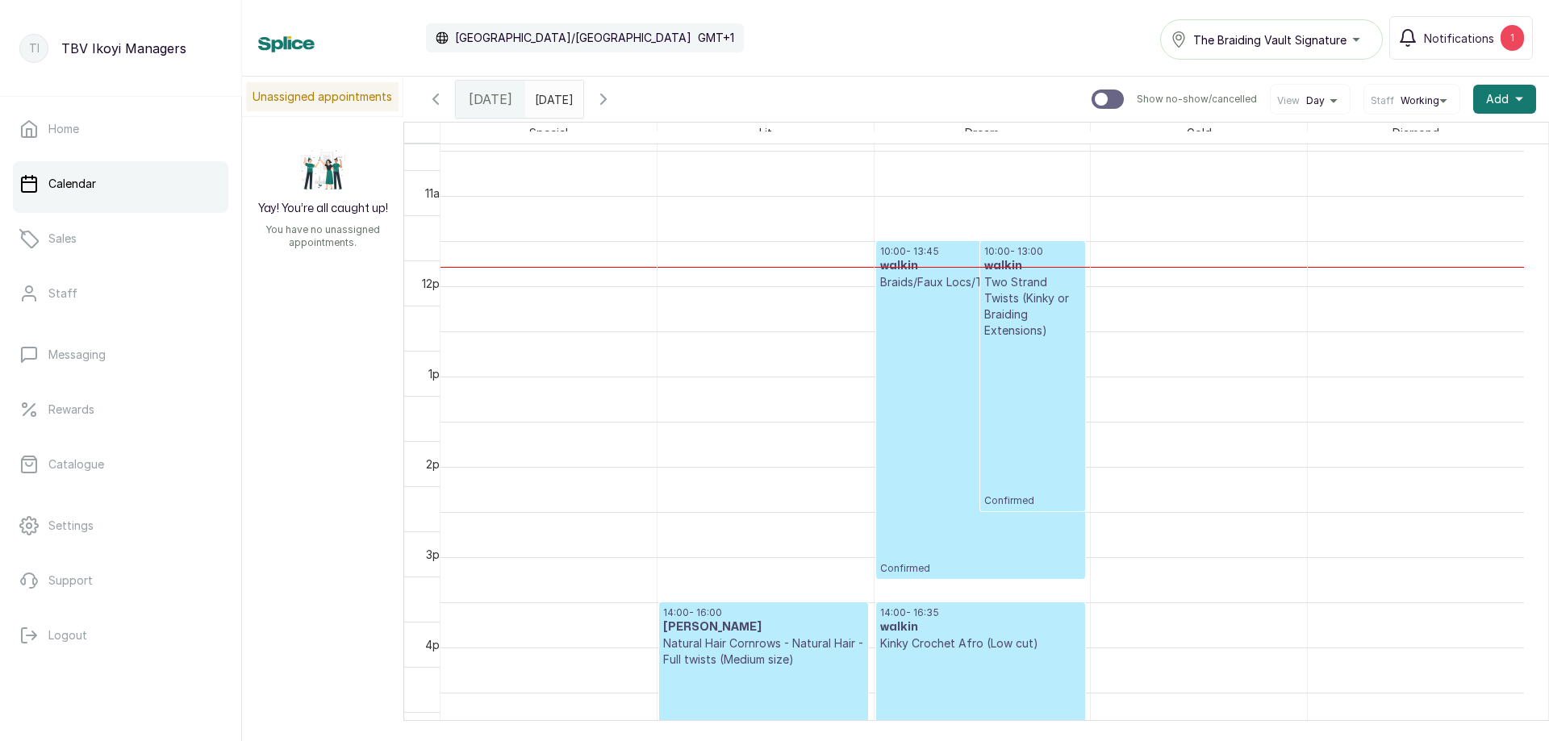
scroll to position [807, 0]
click at [613, 98] on icon "button" at bounding box center [603, 99] width 19 height 19
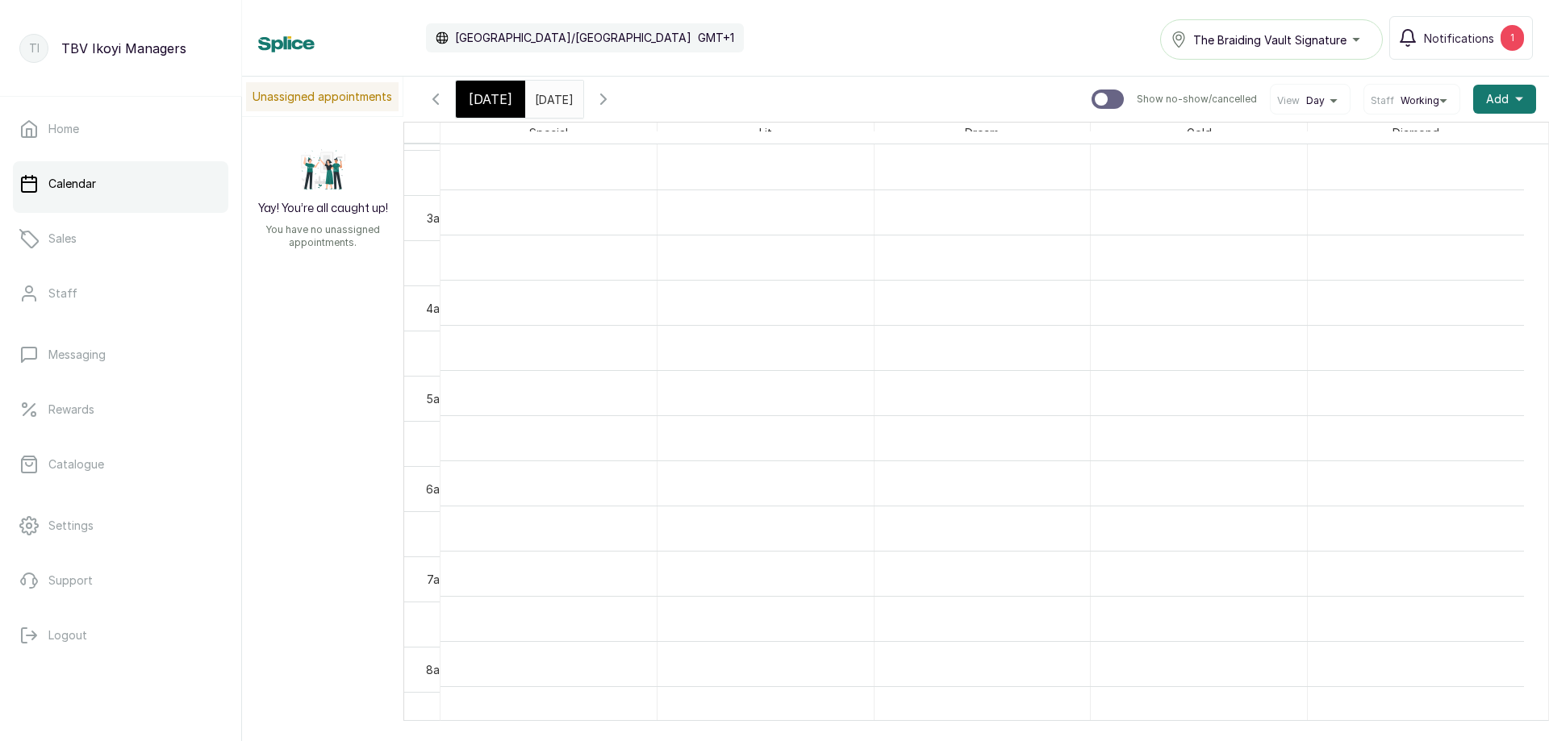
scroll to position [0, 0]
click at [472, 94] on span "[DATE]" at bounding box center [491, 99] width 44 height 19
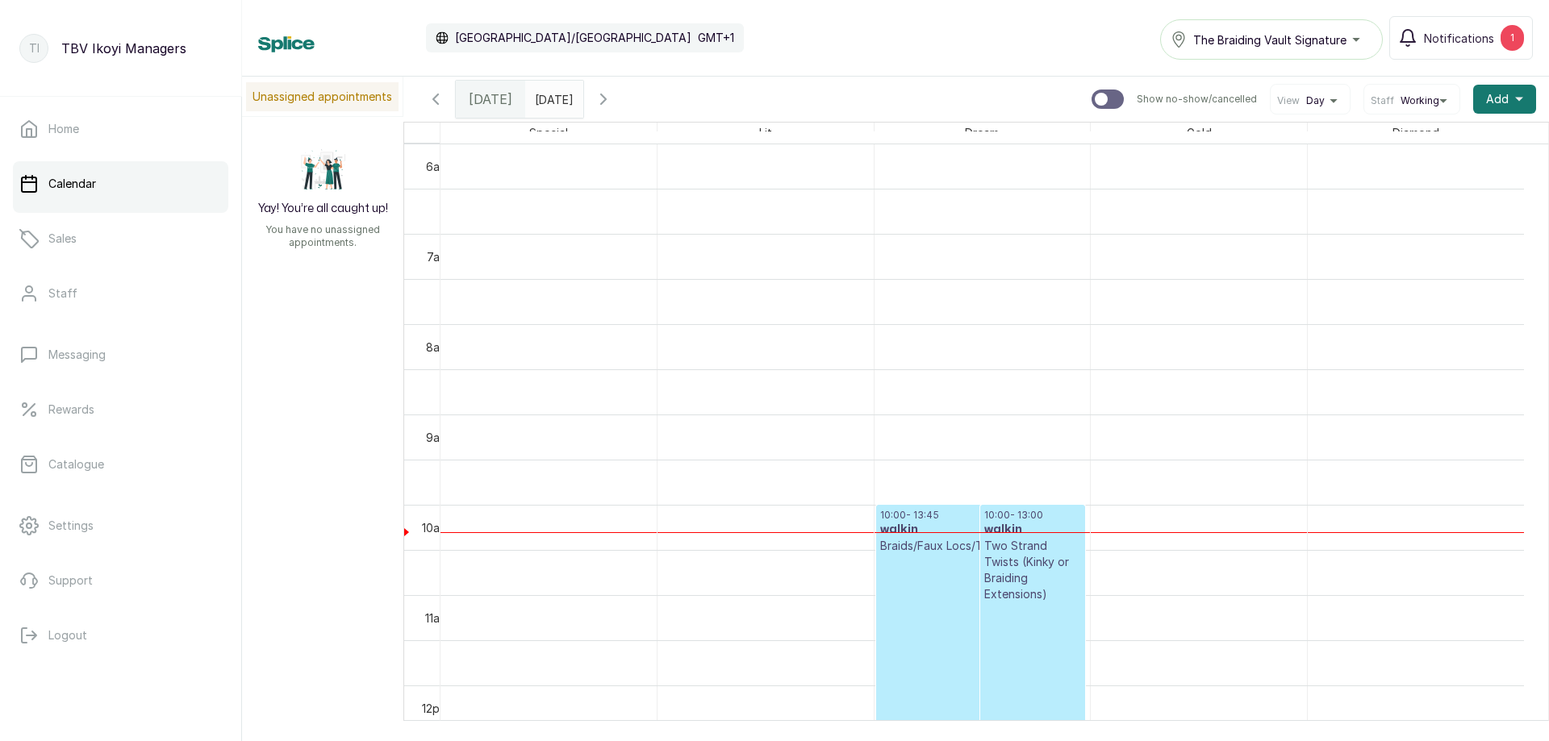
scroll to position [785, 0]
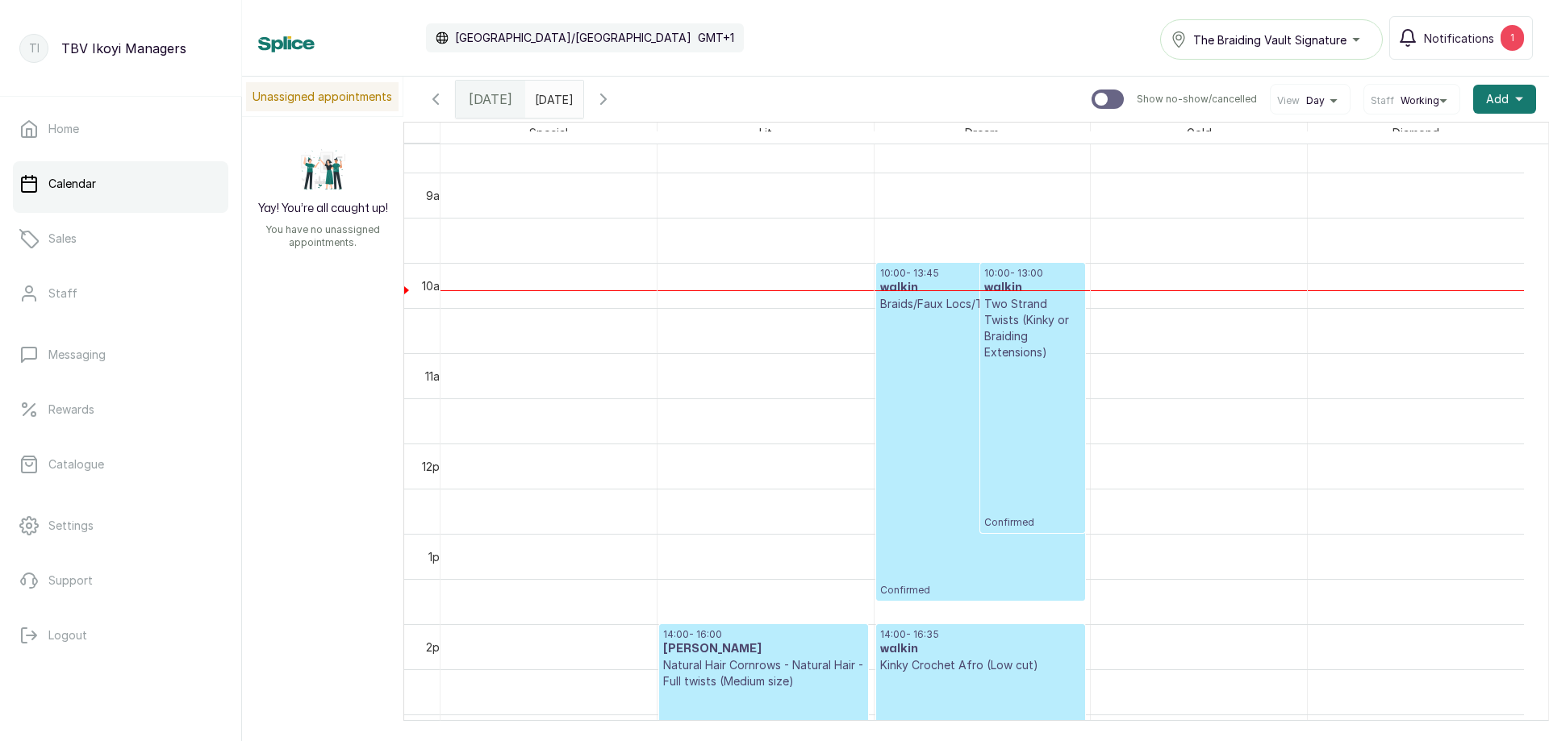
click at [913, 406] on p "Confirmed" at bounding box center [980, 454] width 201 height 285
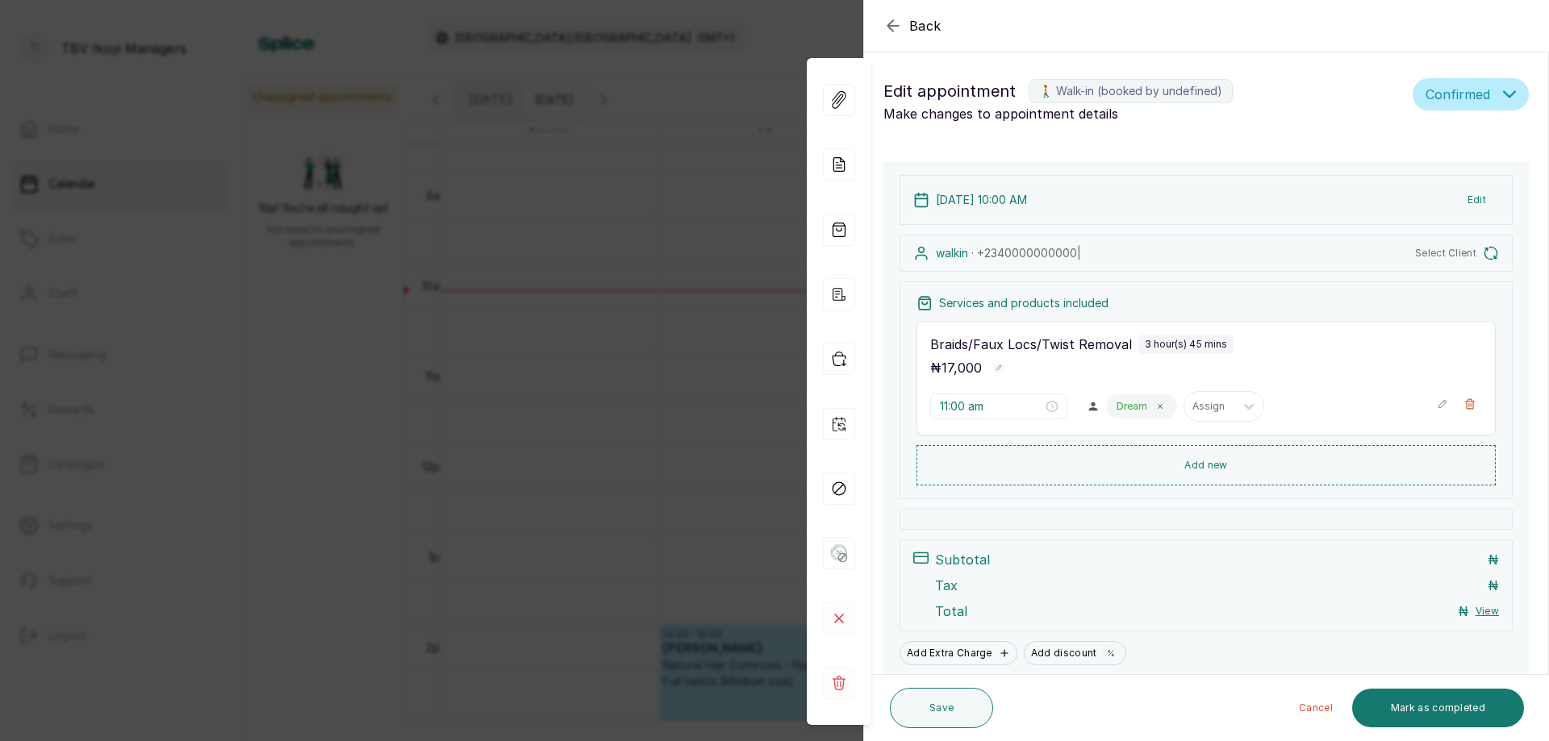
type input "10:00 am"
click at [1437, 252] on span "Select Client" at bounding box center [1445, 253] width 61 height 13
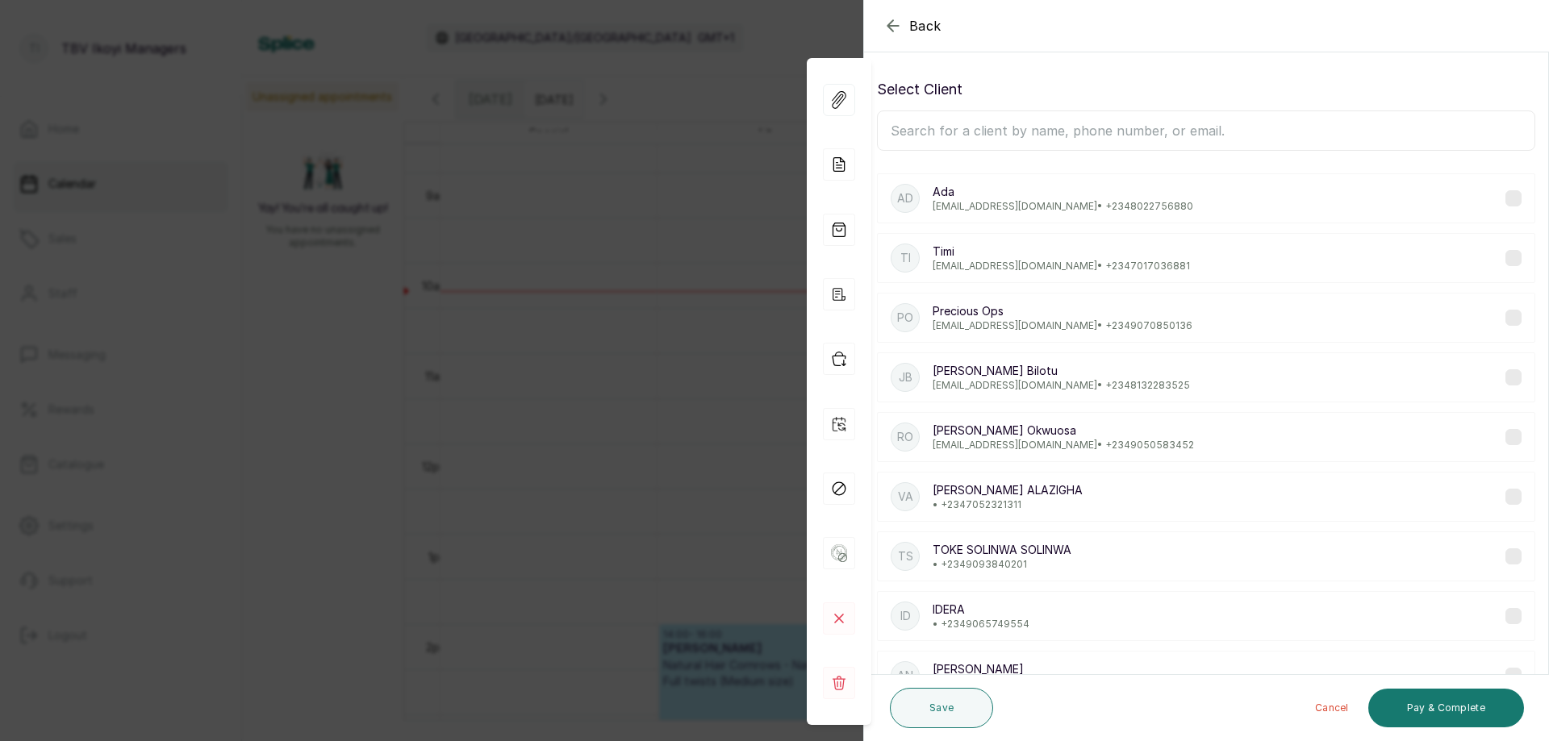
click at [1163, 138] on input "text" at bounding box center [1206, 131] width 658 height 40
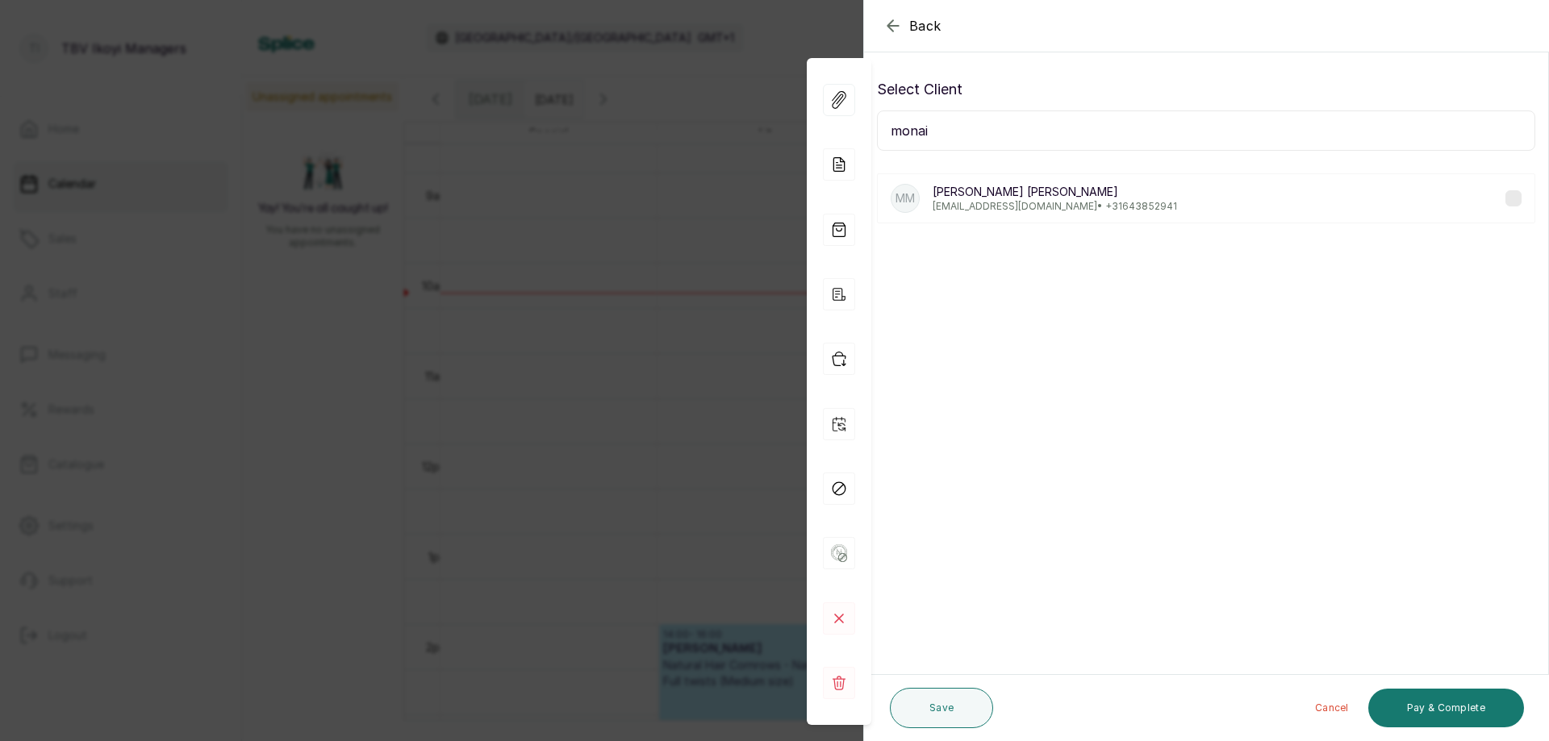
type input "monai"
click at [1135, 193] on div "MM Monai McCullough McCullough monai@plantmom.design • +31 643852941" at bounding box center [1206, 198] width 658 height 50
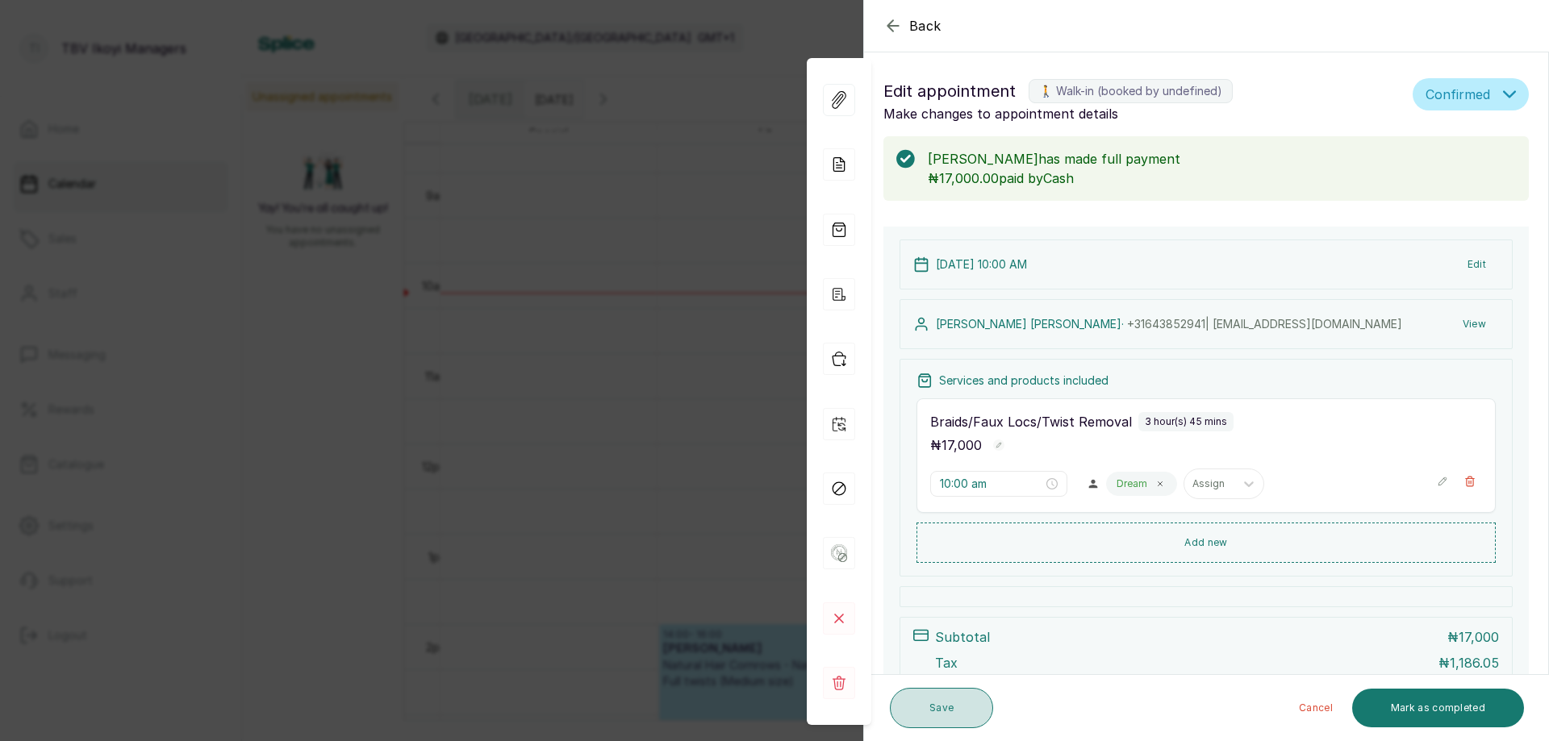
click at [950, 708] on button "Save" at bounding box center [941, 708] width 103 height 40
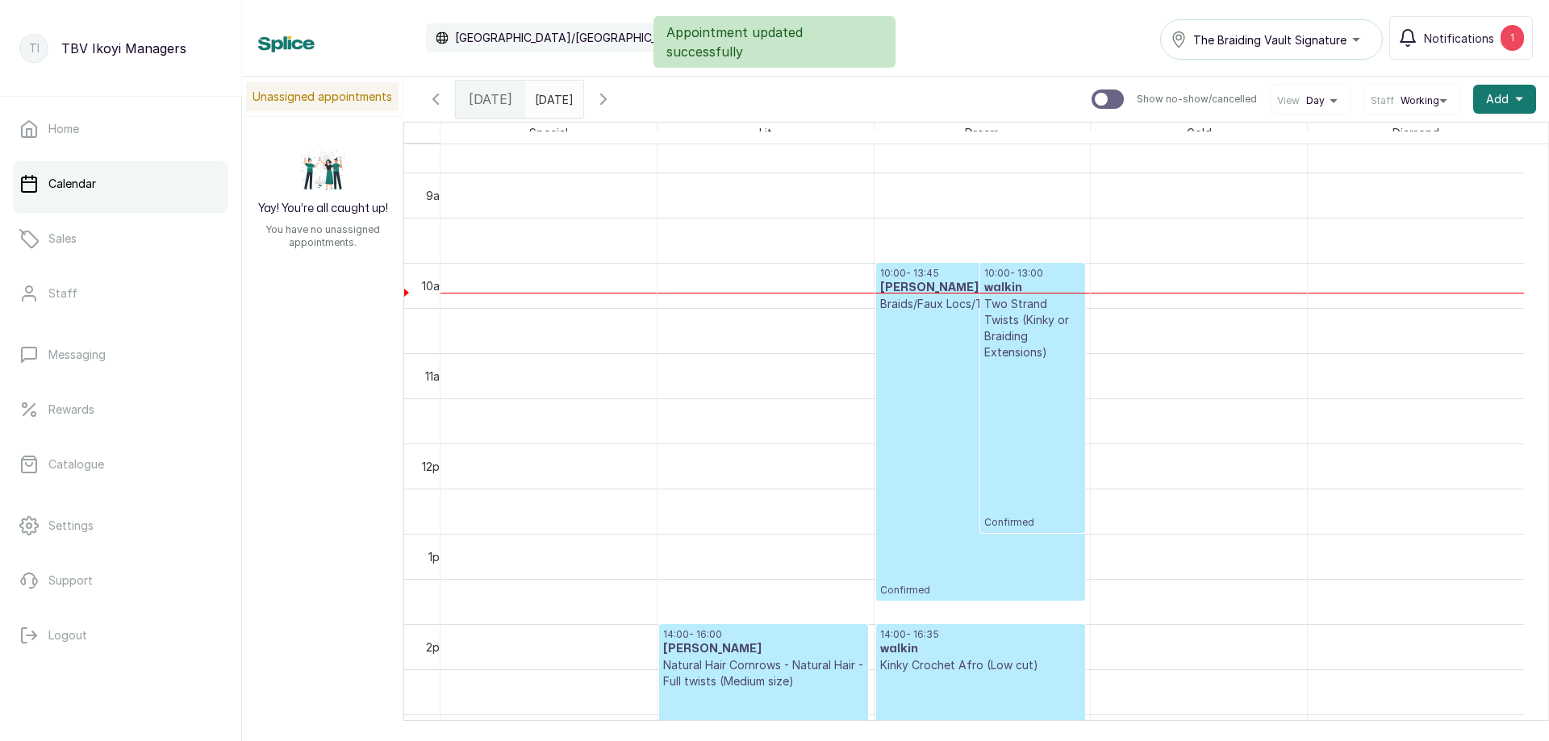
click at [1021, 363] on p "Confirmed" at bounding box center [1032, 445] width 96 height 169
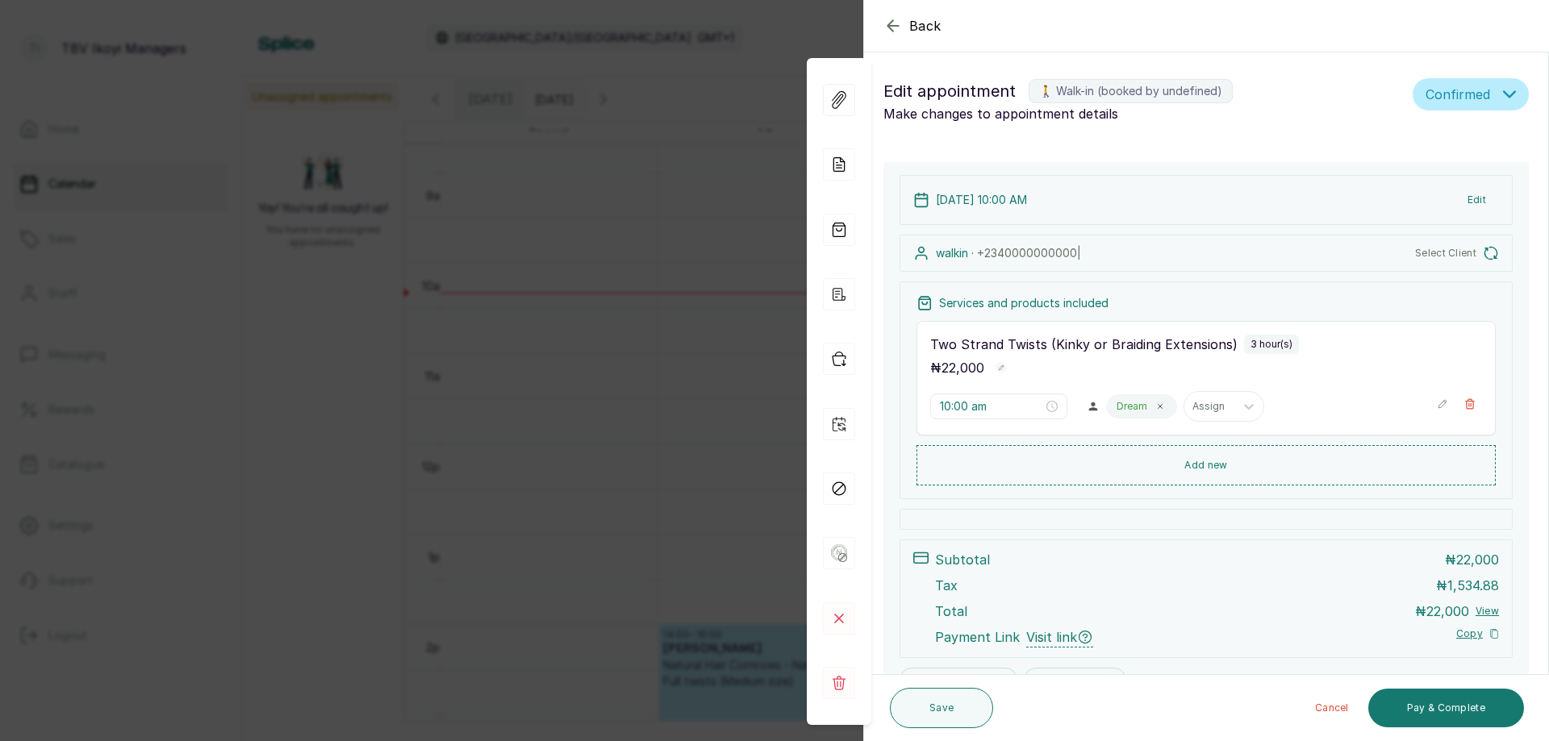
click at [895, 27] on icon "button" at bounding box center [892, 25] width 19 height 19
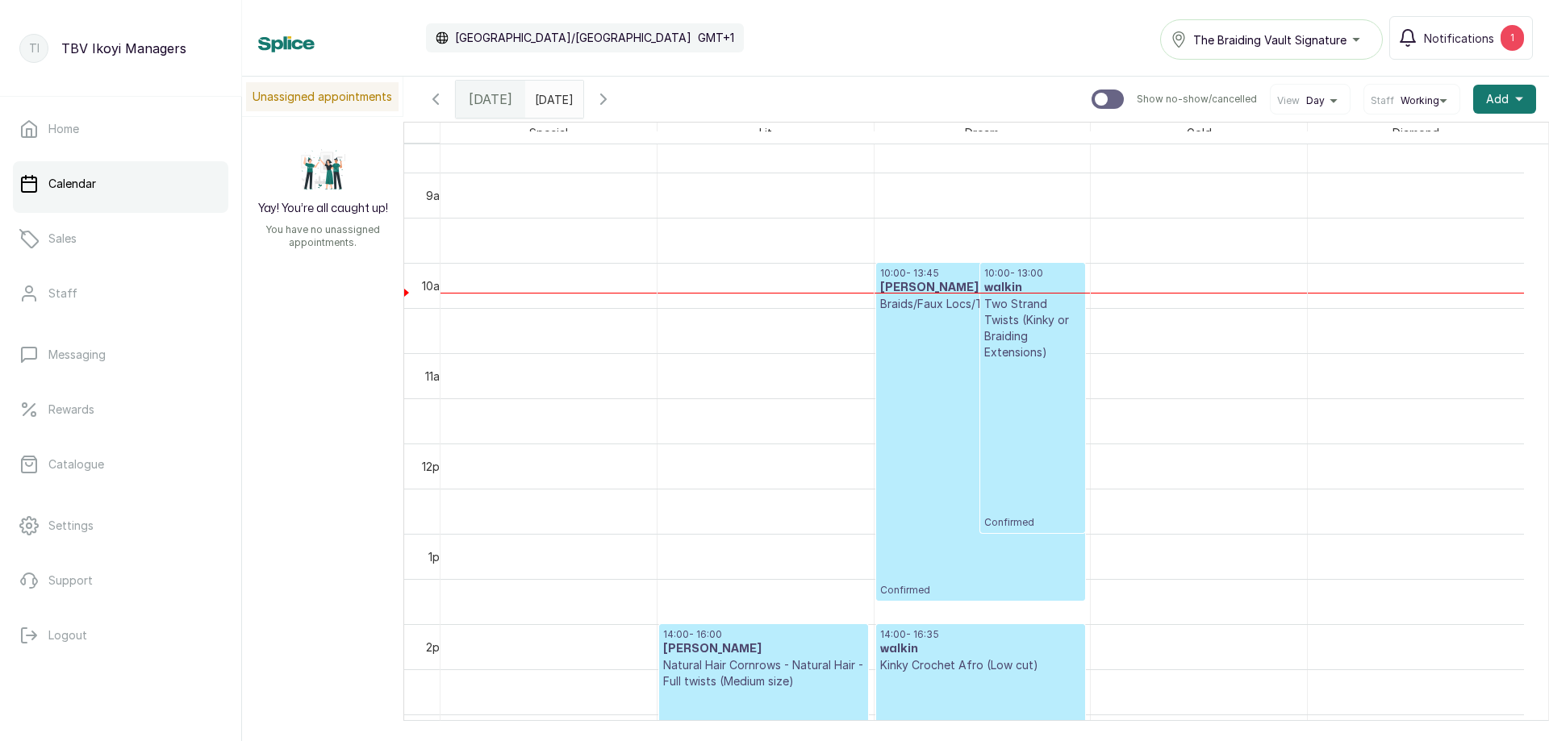
click at [1038, 361] on p "Confirmed" at bounding box center [1032, 445] width 96 height 169
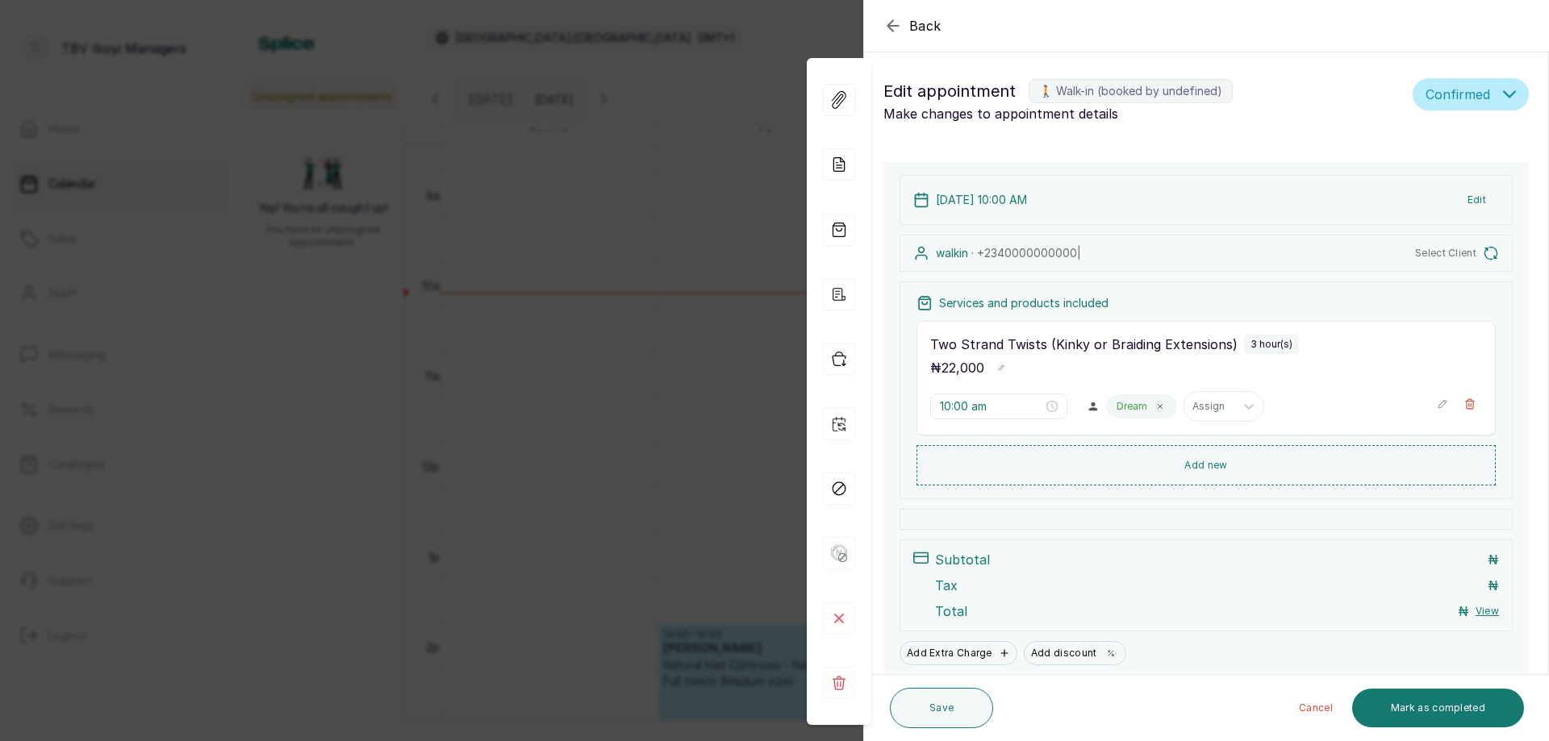
click at [756, 391] on div "Back Appointment Details Edit appointment 🚶 Walk-in (booked by undefined) Make …" at bounding box center [774, 370] width 1549 height 741
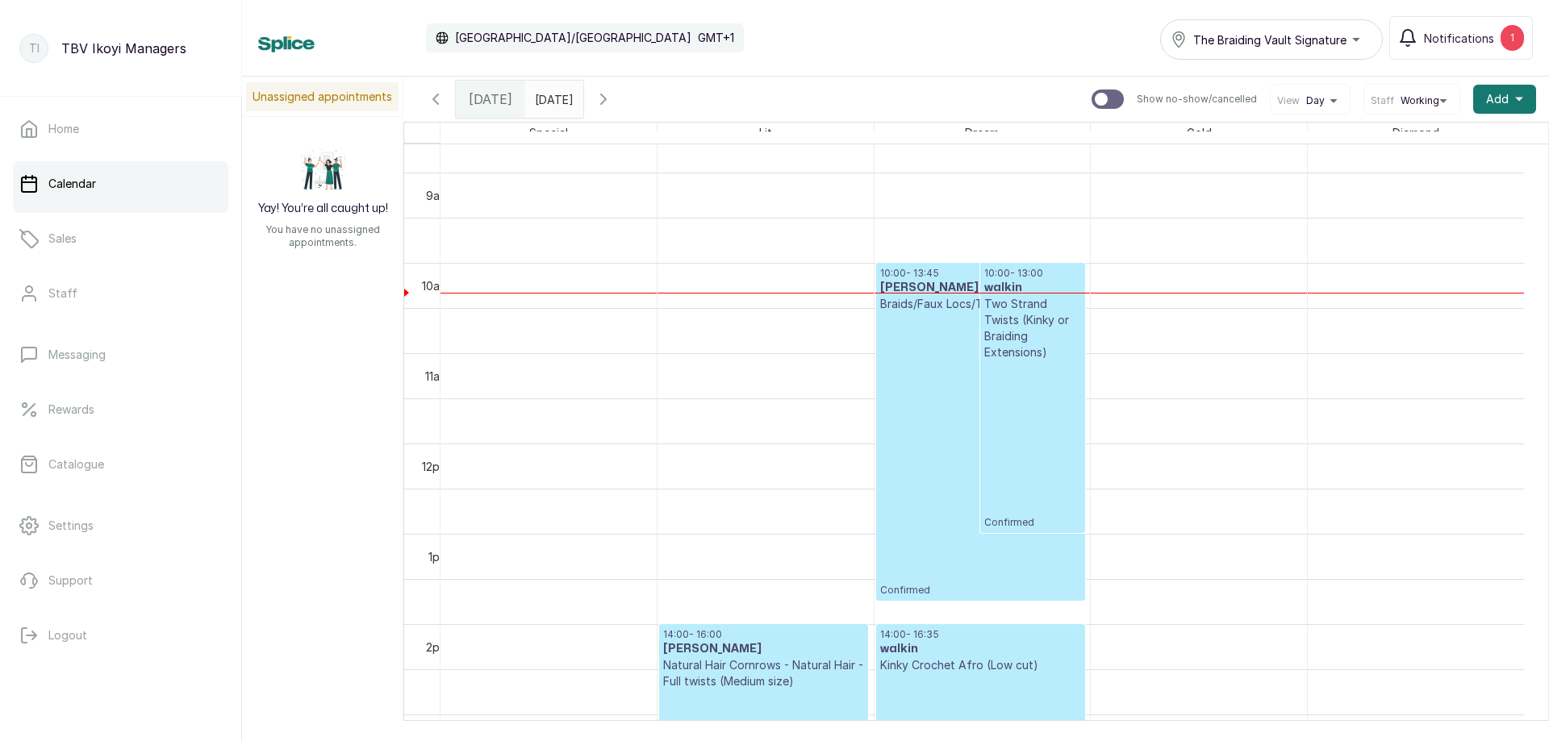
click at [900, 457] on p "Confirmed" at bounding box center [980, 454] width 201 height 285
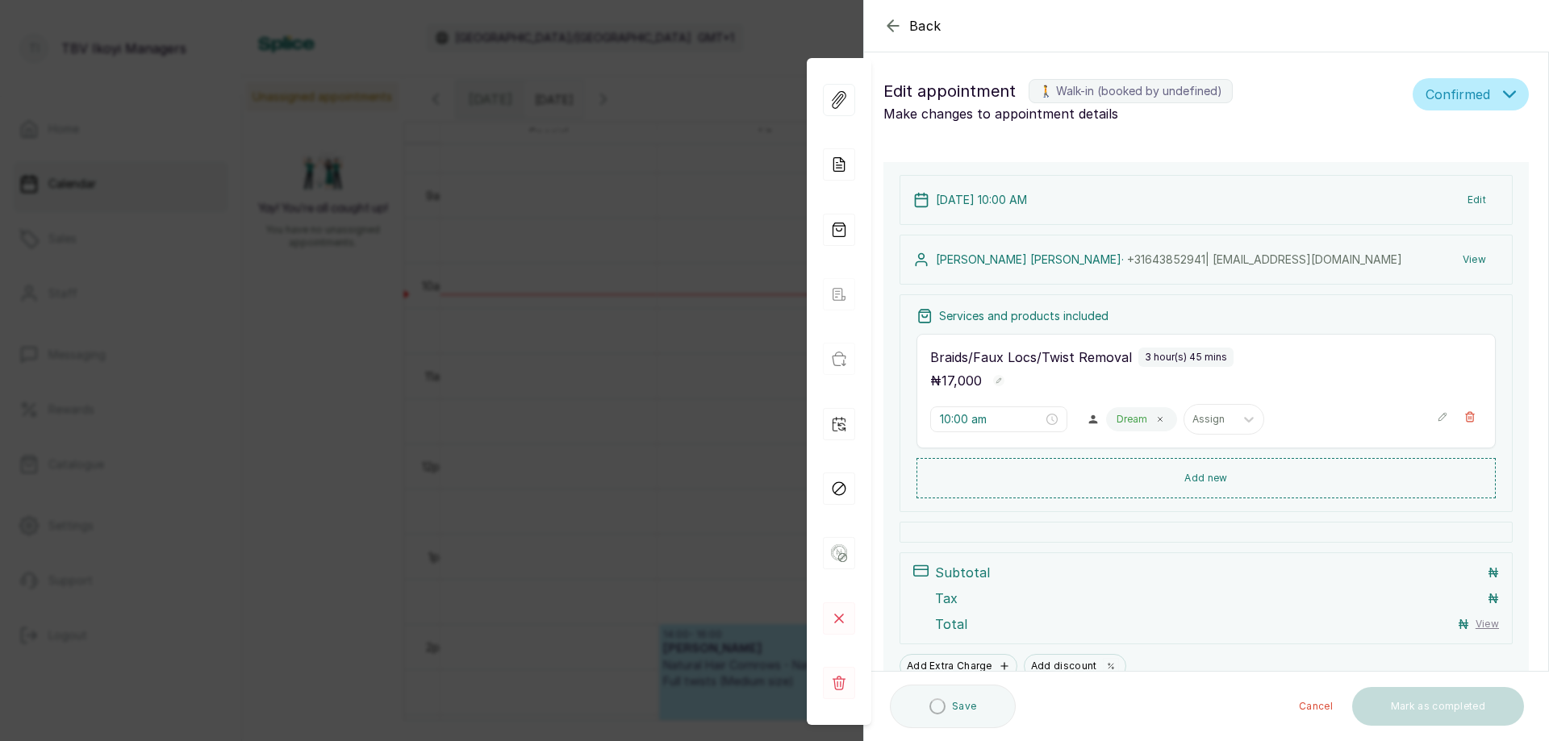
click at [665, 469] on div "Back Appointment Details Edit appointment 🚶 Walk-in (booked by undefined) Make …" at bounding box center [774, 370] width 1549 height 741
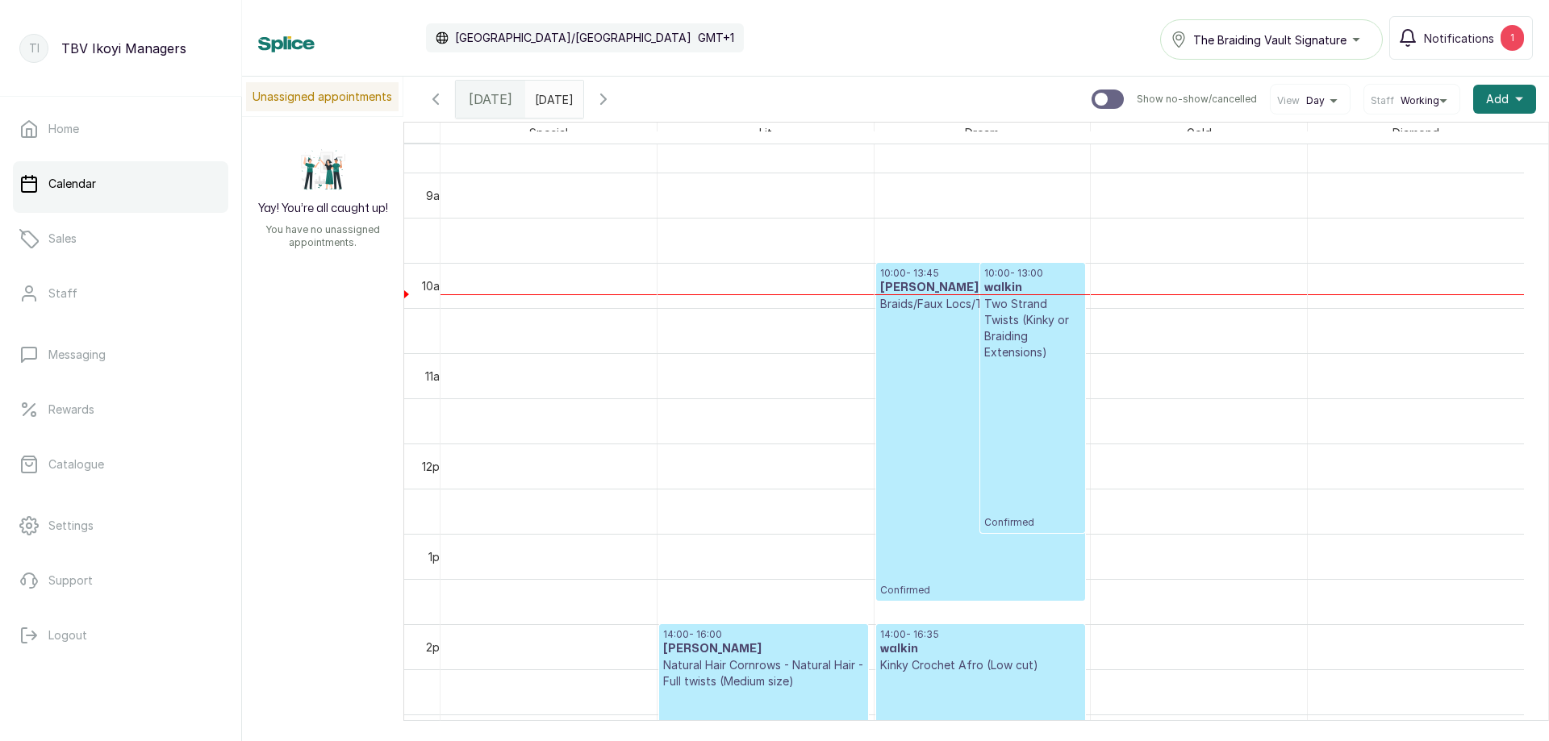
click at [899, 522] on p "Confirmed" at bounding box center [980, 454] width 201 height 285
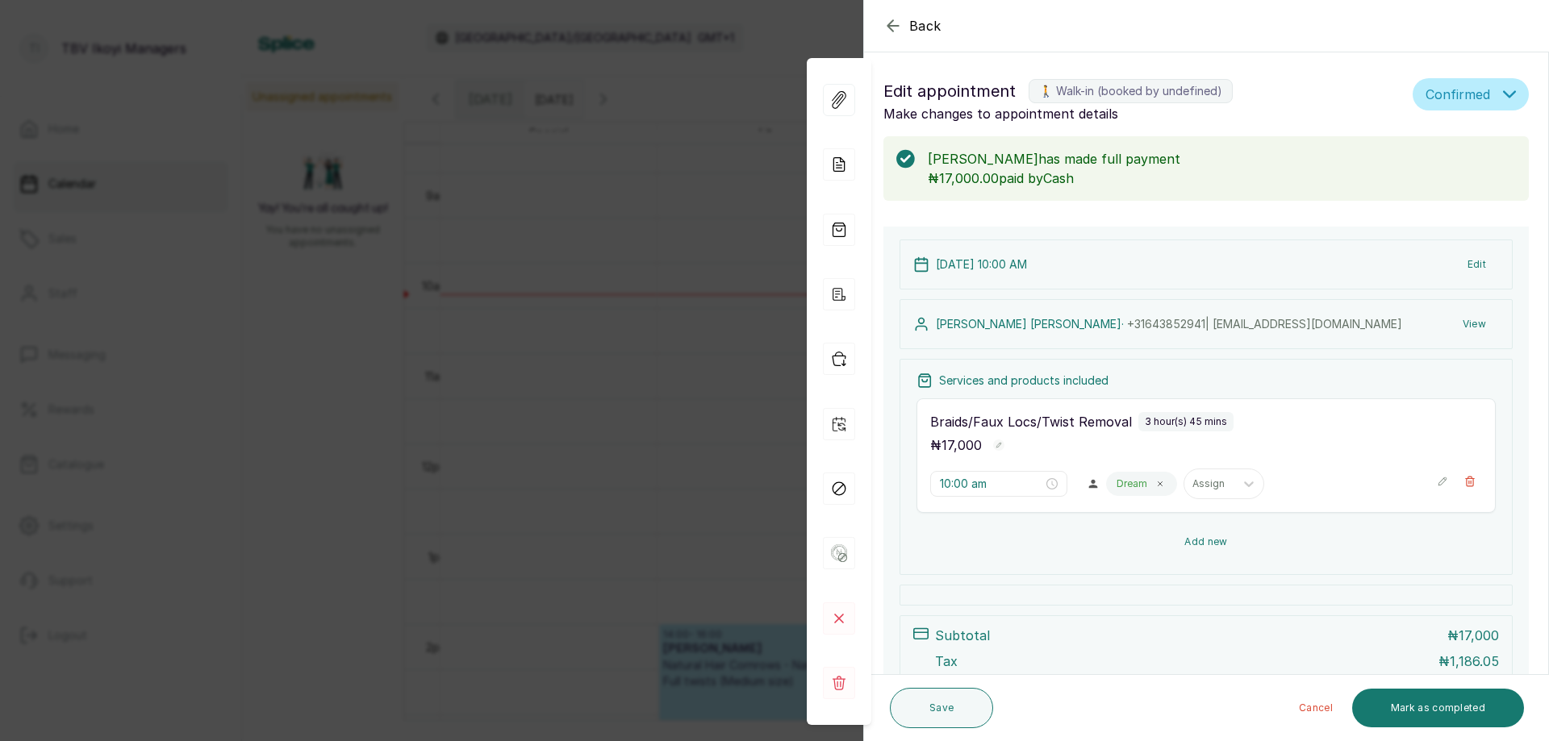
click at [1207, 538] on button "Add new" at bounding box center [1206, 542] width 579 height 39
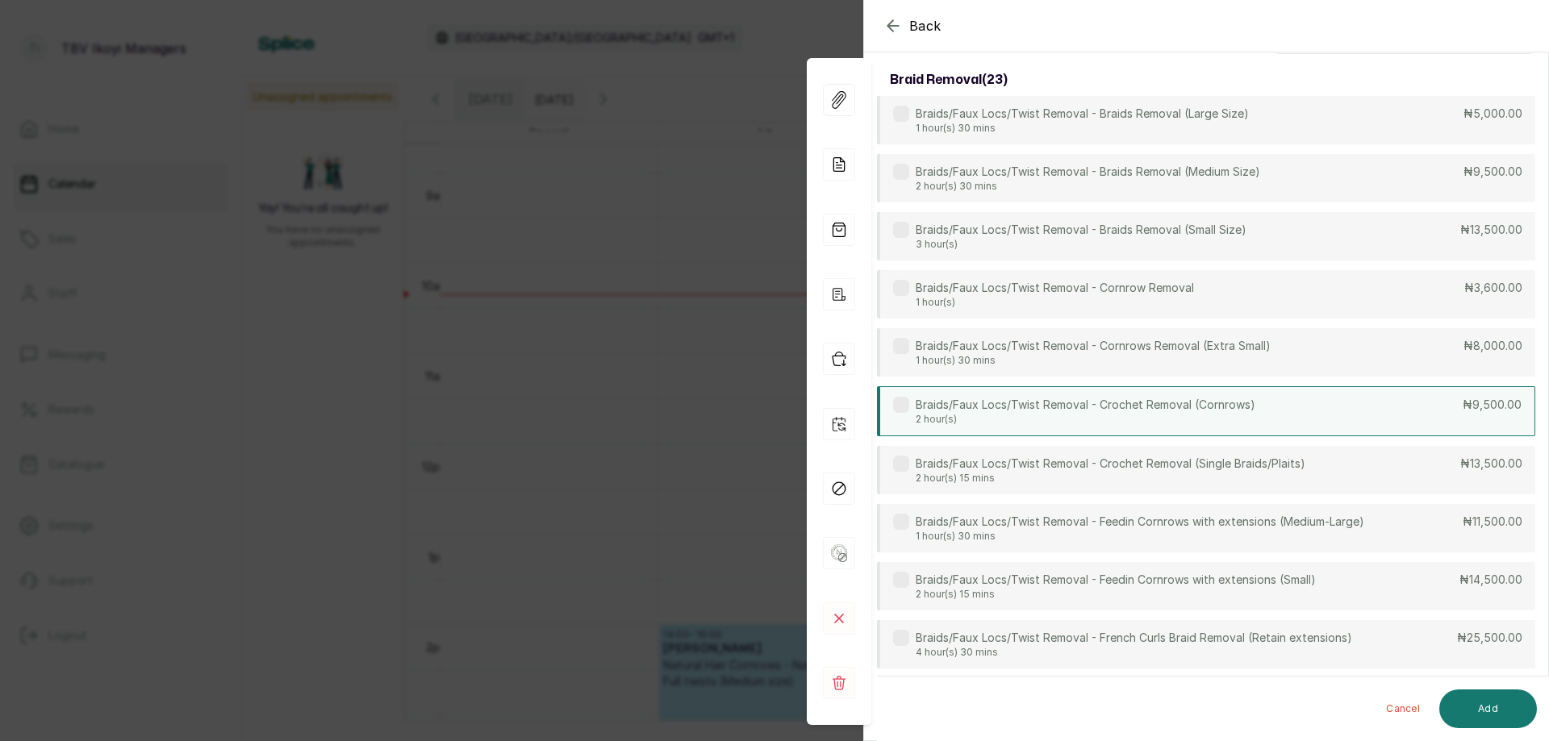
scroll to position [0, 0]
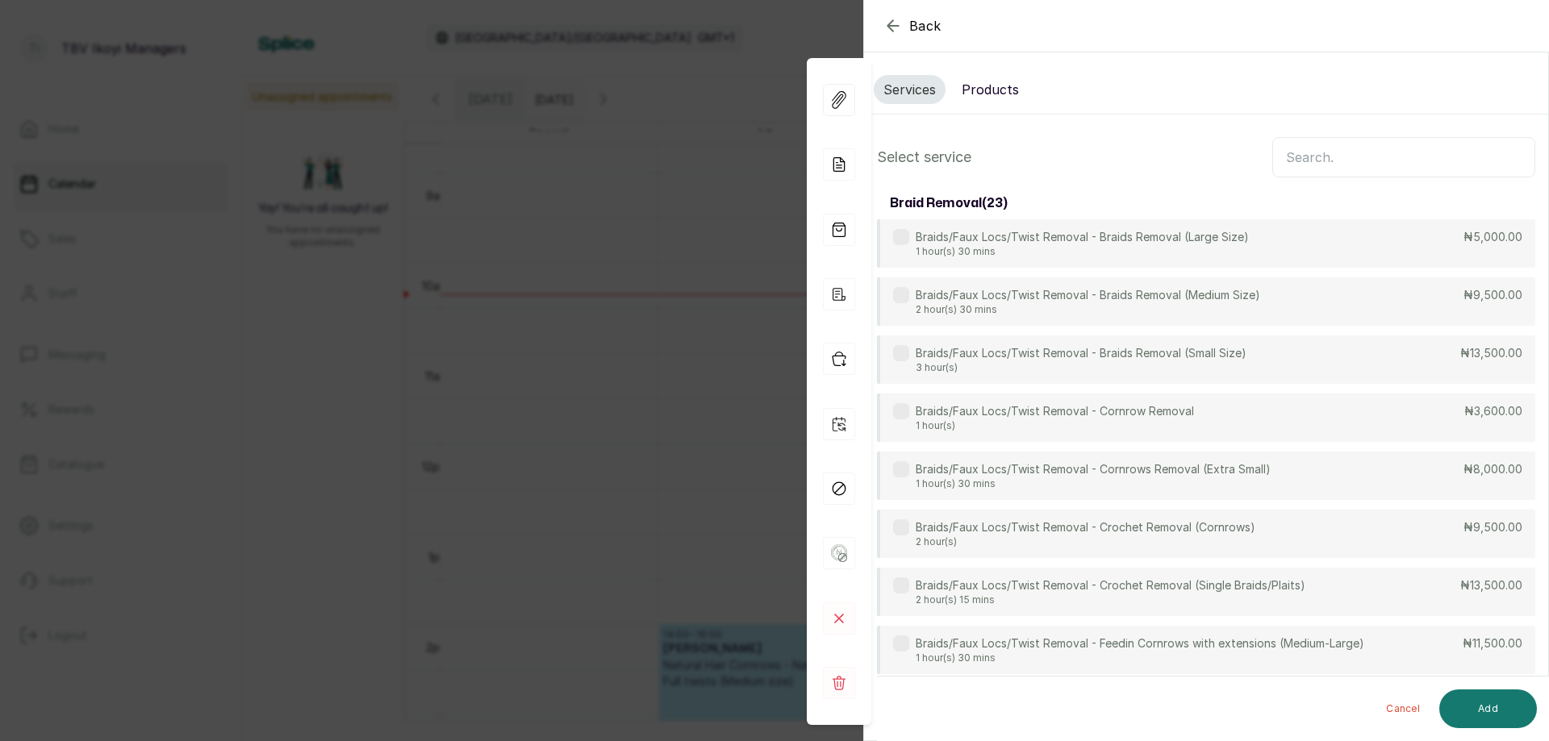
click at [1388, 172] on input "text" at bounding box center [1403, 157] width 263 height 40
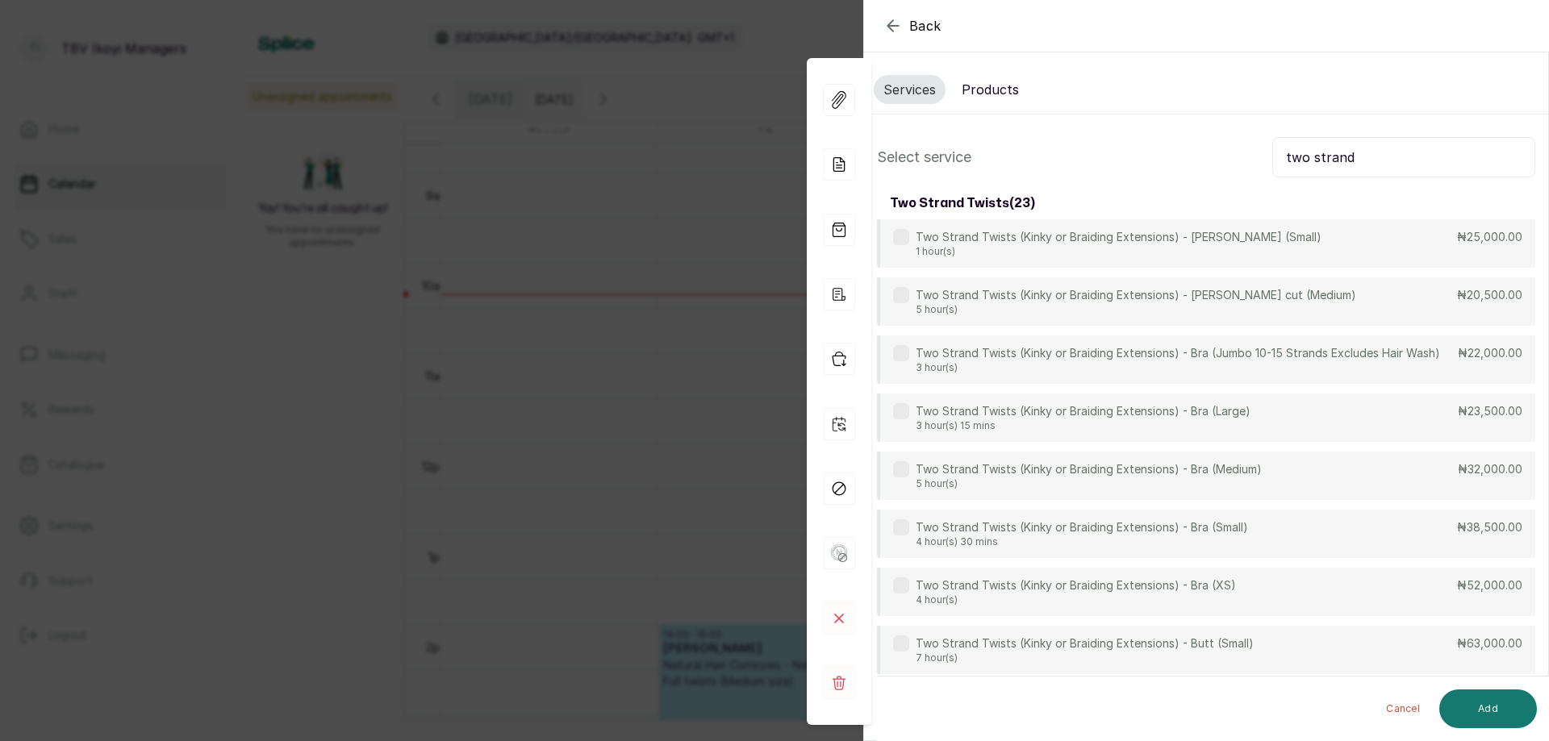
type input "two strand"
click at [1213, 355] on p "Two Strand Twists (Kinky or Braiding Extensions) - Bra (Jumbo 10-15 Strands Exc…" at bounding box center [1178, 354] width 524 height 16
click at [1505, 707] on button "Add" at bounding box center [1488, 709] width 98 height 39
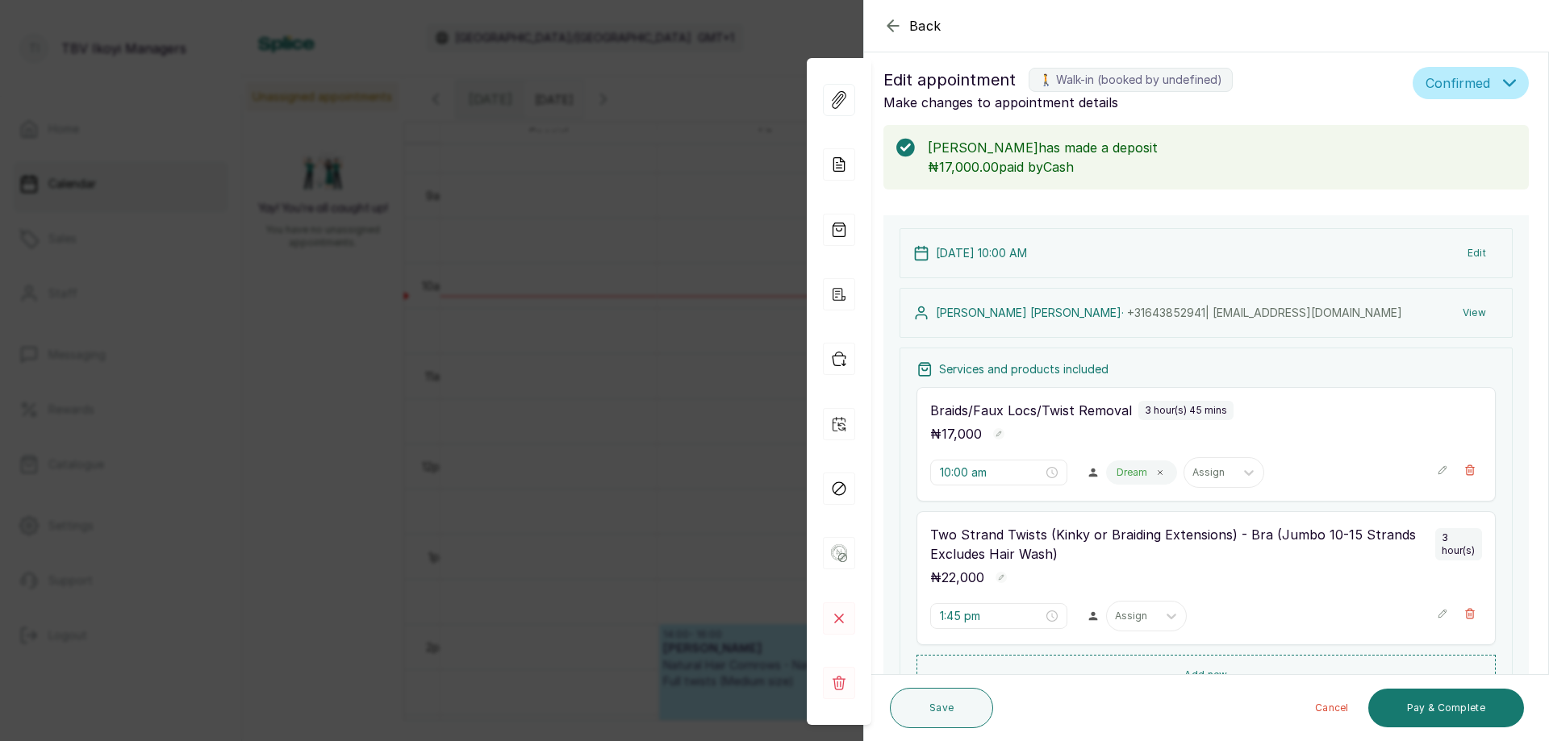
scroll to position [253, 0]
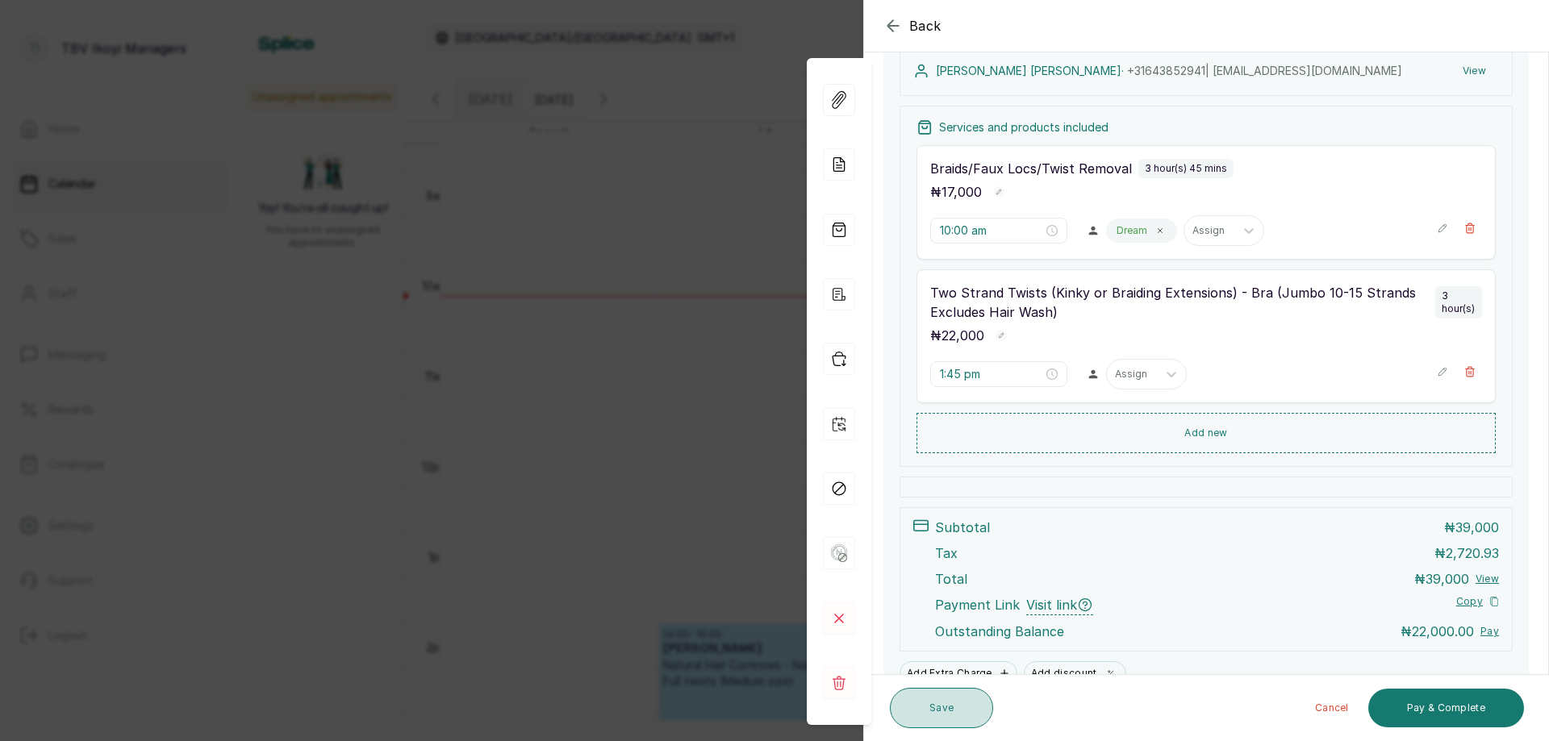
click at [962, 718] on button "Save" at bounding box center [941, 708] width 103 height 40
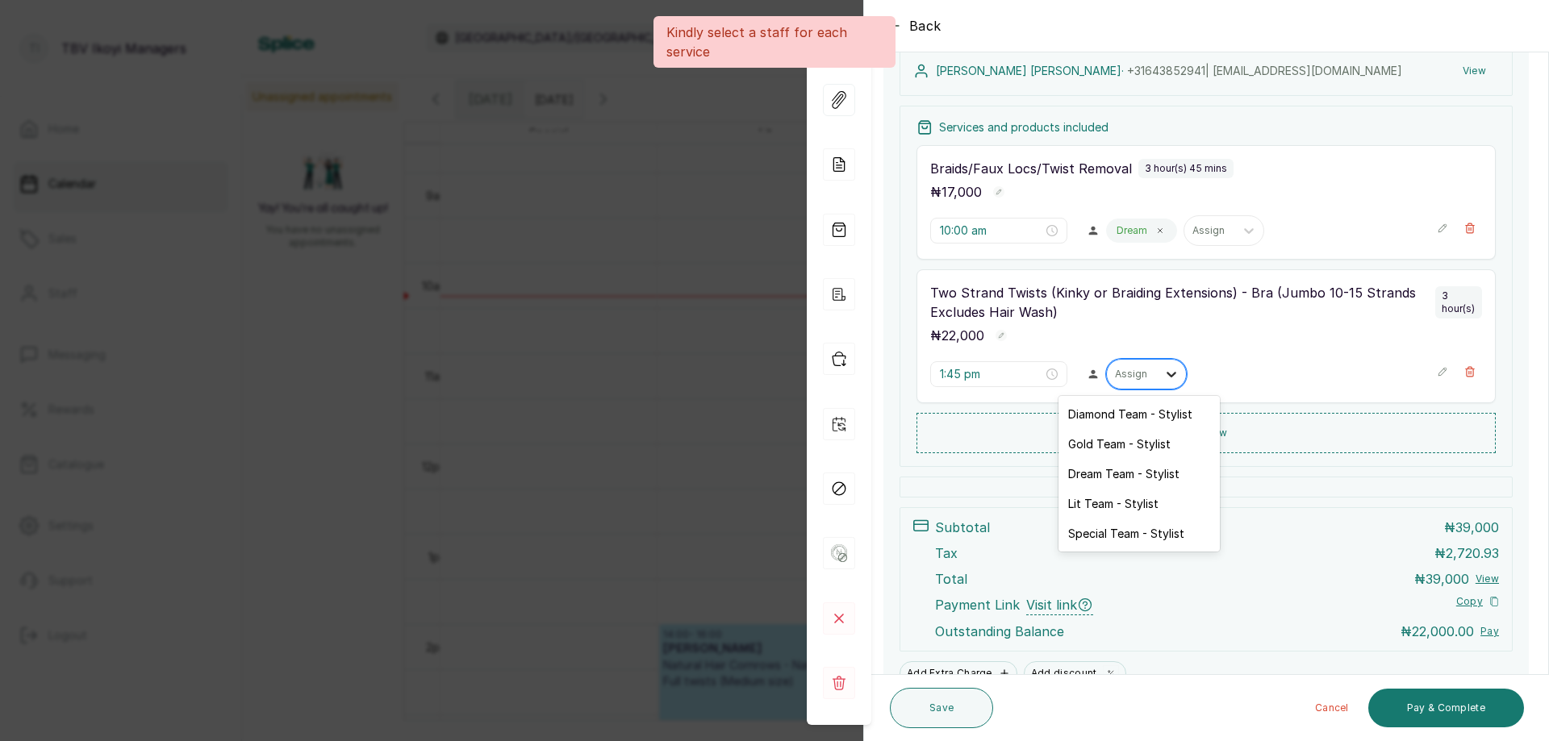
click at [1157, 372] on div at bounding box center [1171, 374] width 29 height 29
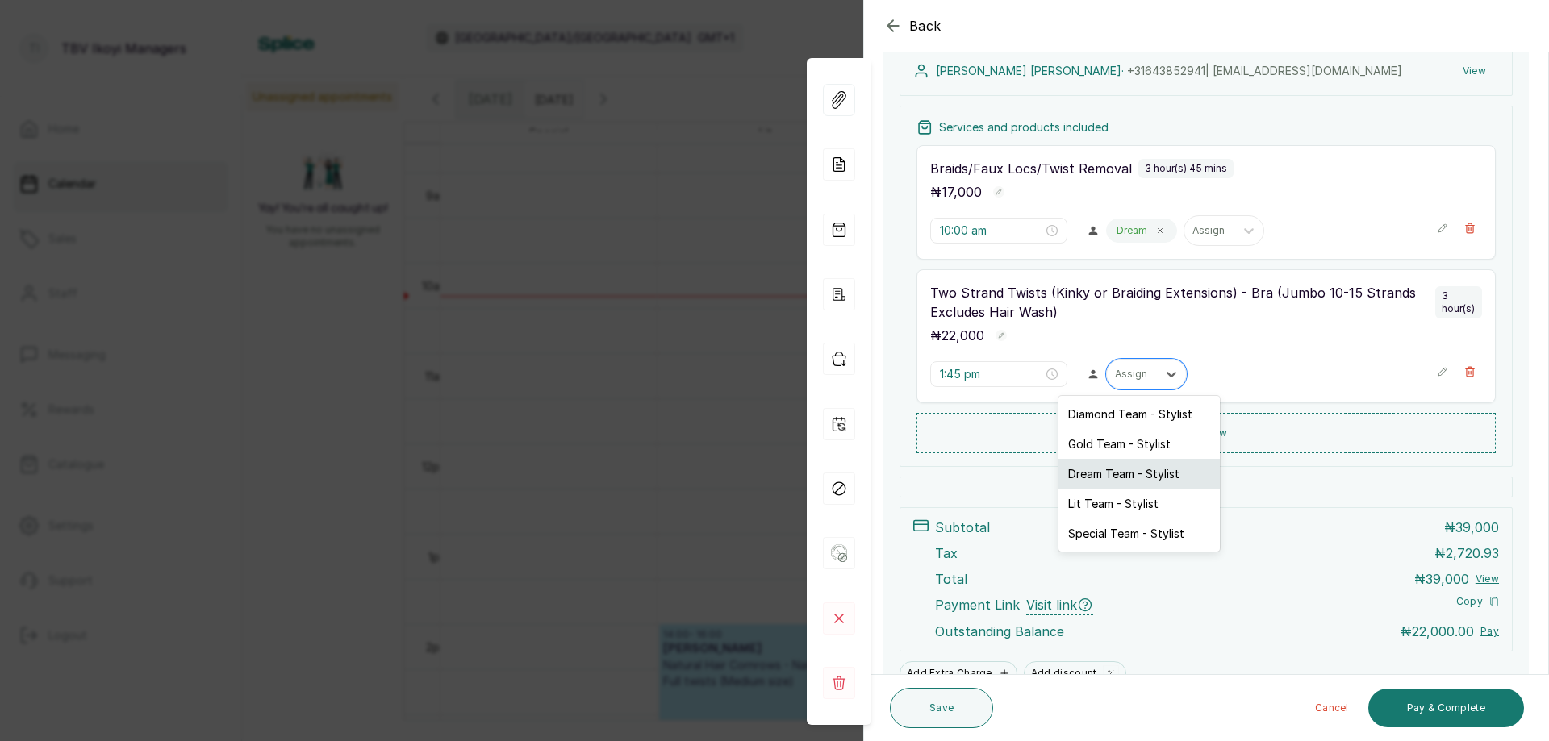
click at [1155, 474] on div "Dream Team - Stylist" at bounding box center [1138, 474] width 161 height 30
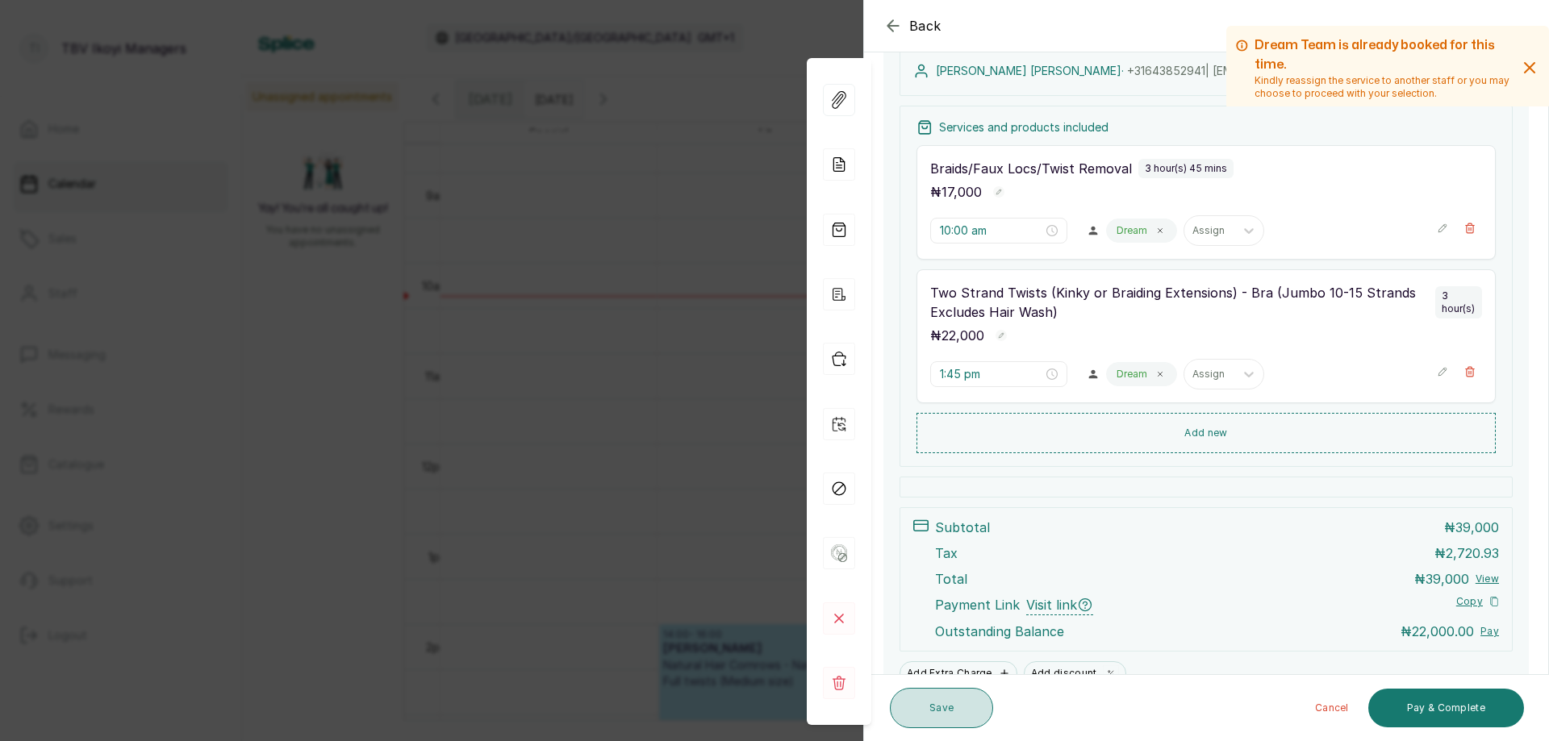
click at [946, 707] on button "Save" at bounding box center [941, 708] width 103 height 40
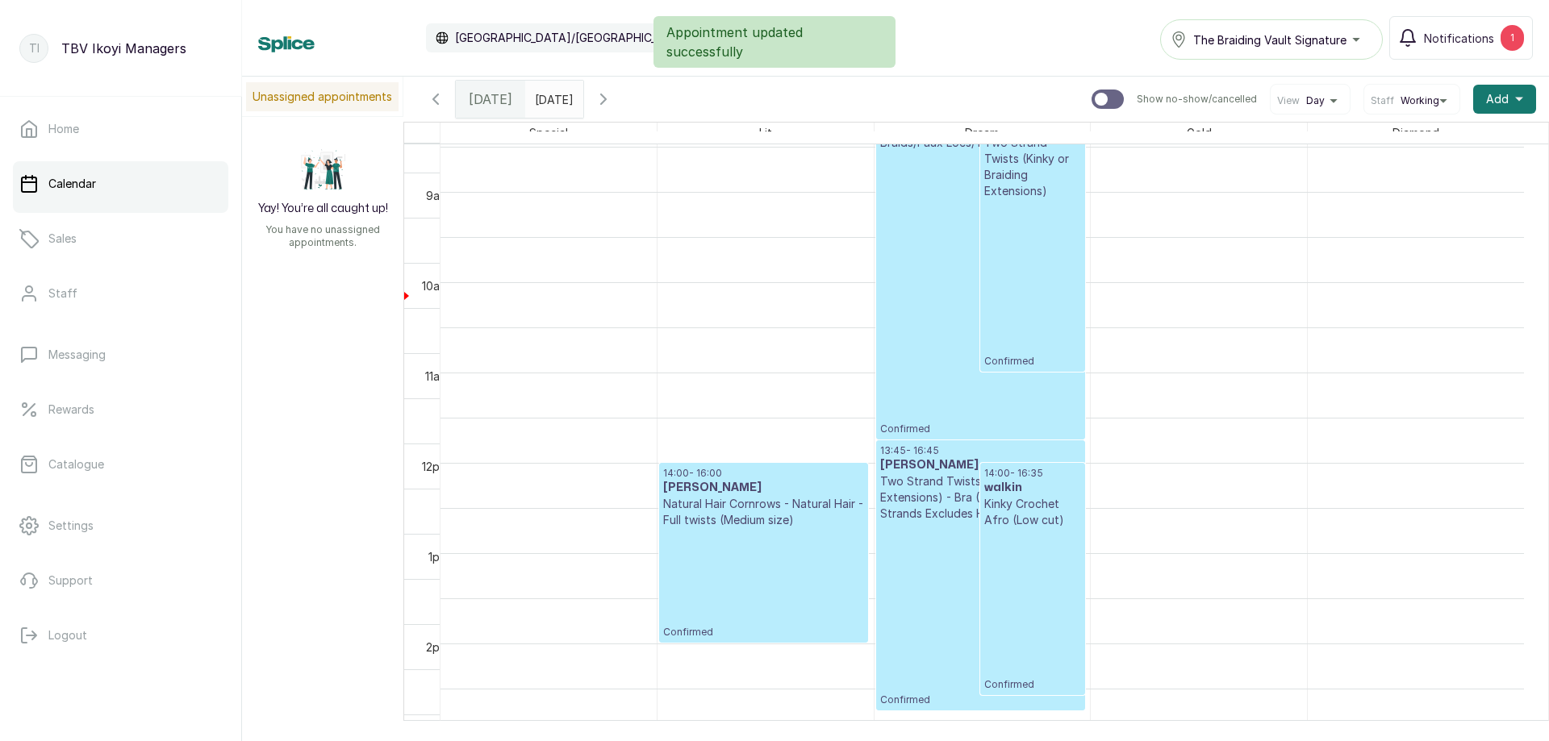
scroll to position [946, 0]
click at [1040, 247] on p "Confirmed" at bounding box center [1032, 283] width 96 height 169
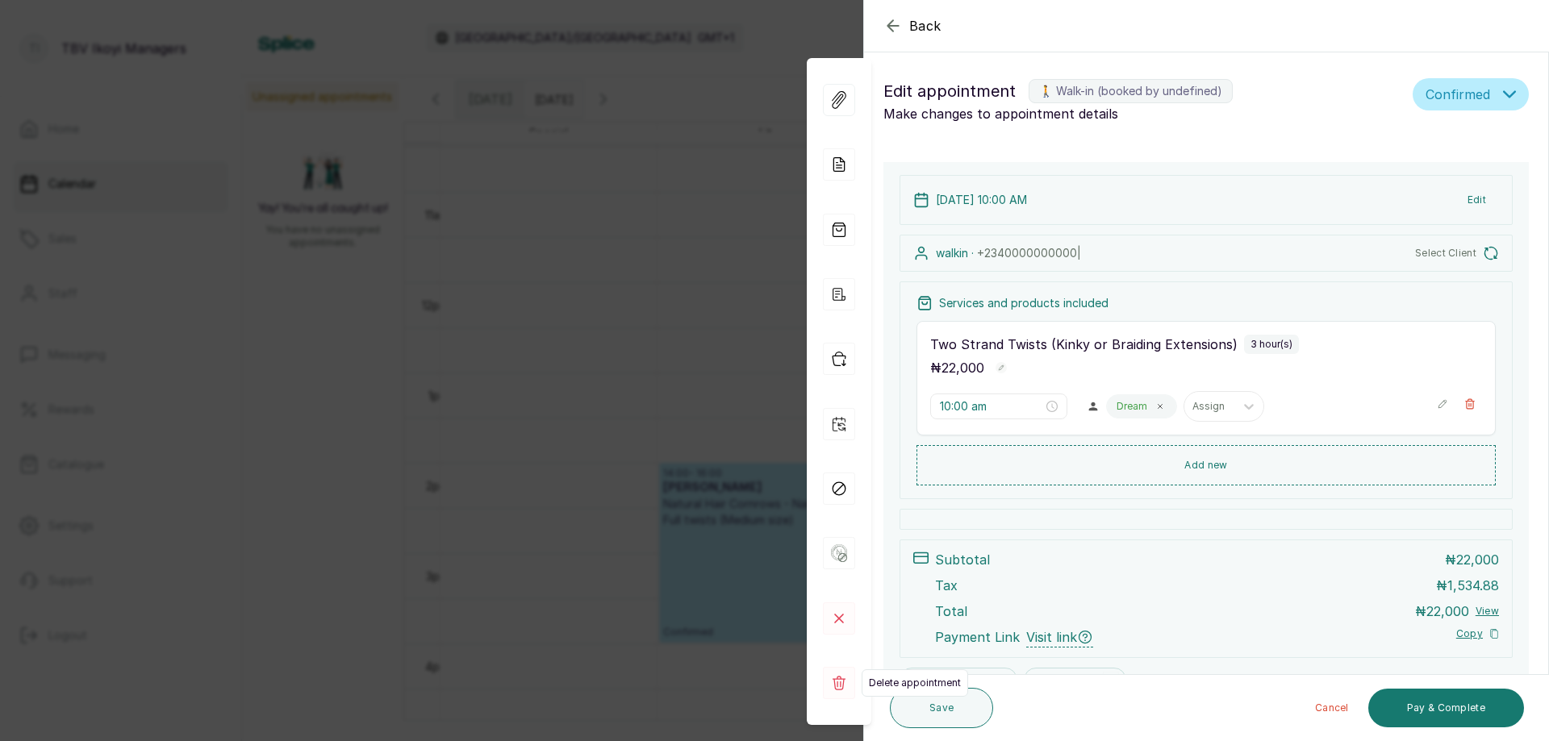
click at [830, 685] on rect at bounding box center [839, 683] width 32 height 32
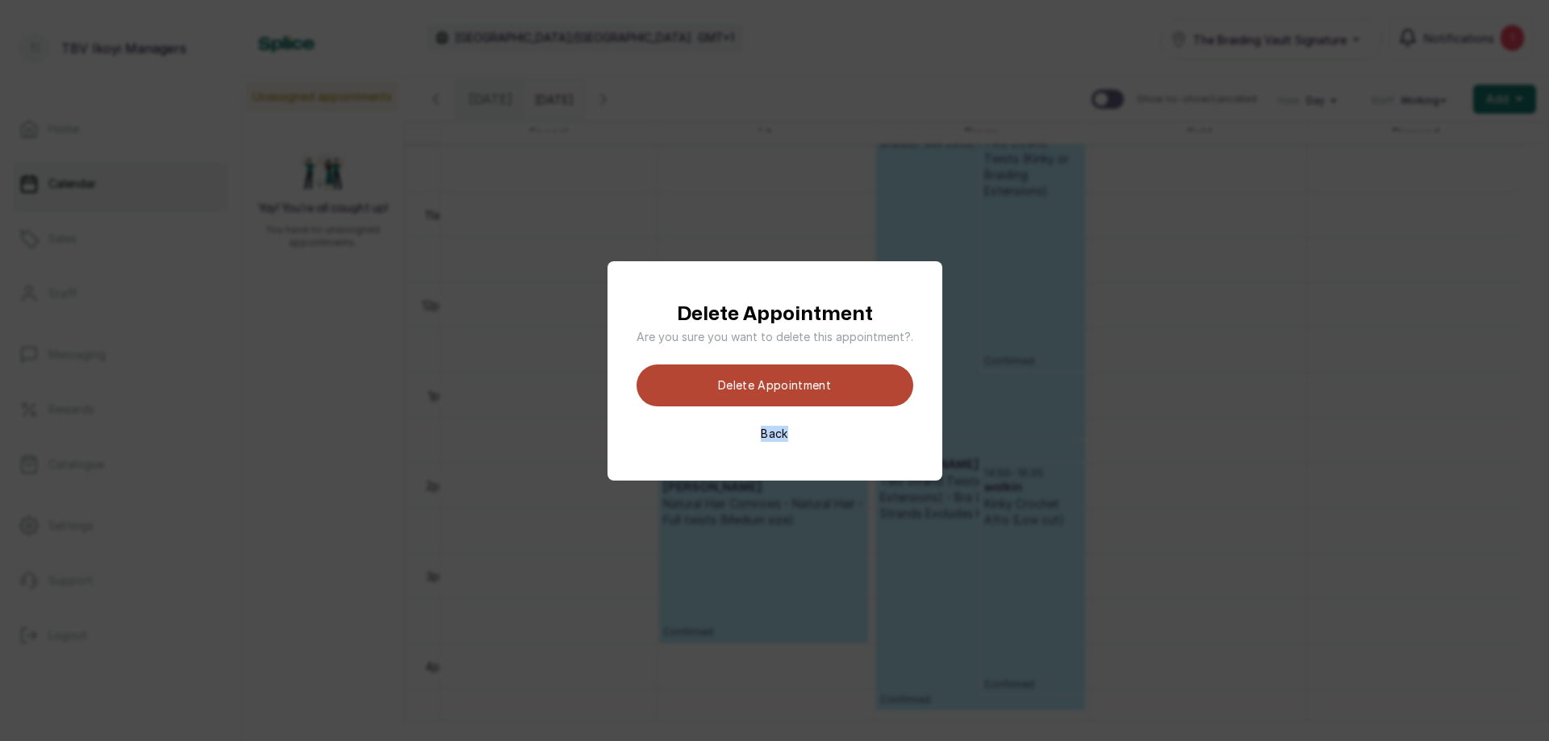
click at [748, 388] on button "Delete appointment" at bounding box center [775, 386] width 277 height 42
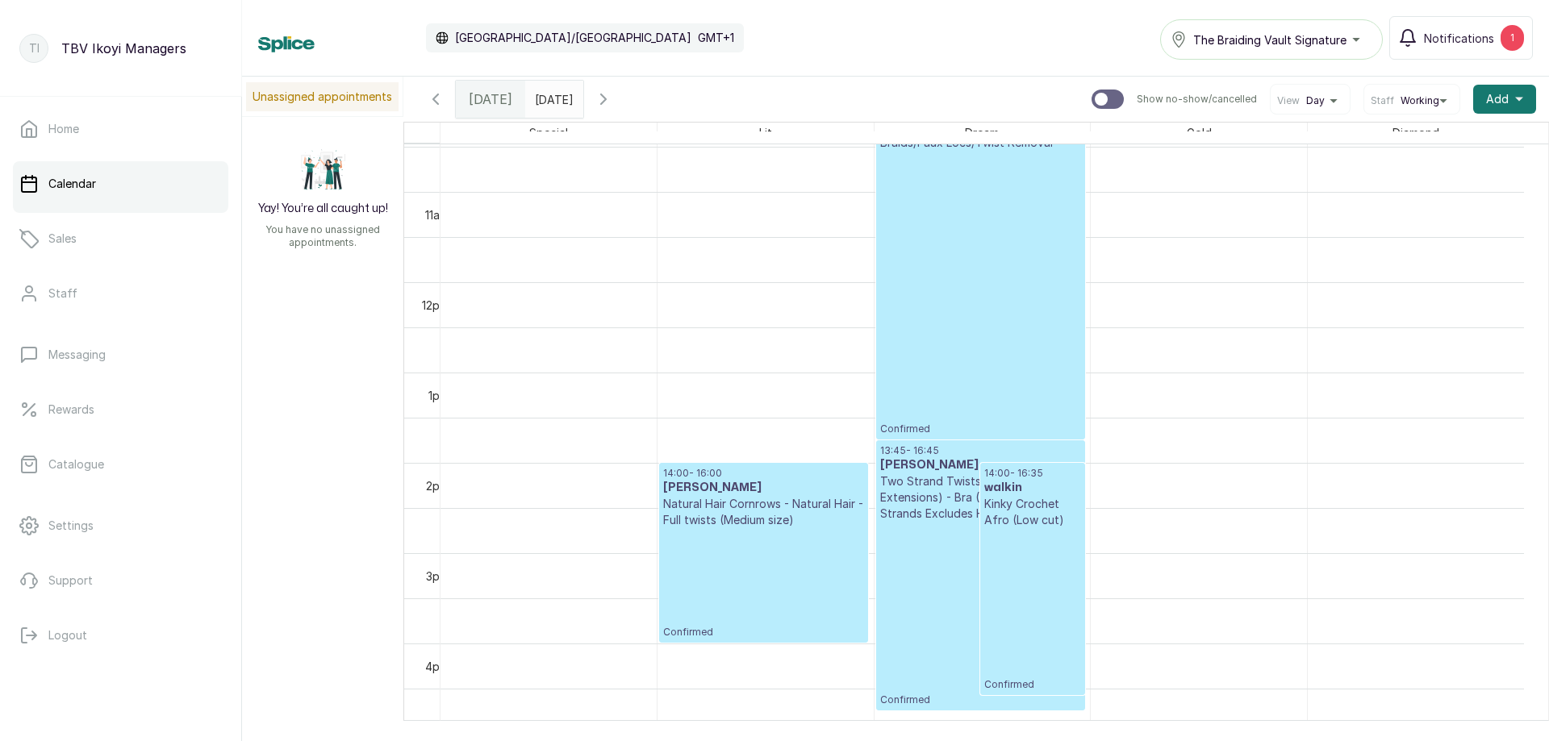
click at [1046, 612] on p "Confirmed" at bounding box center [1032, 609] width 96 height 163
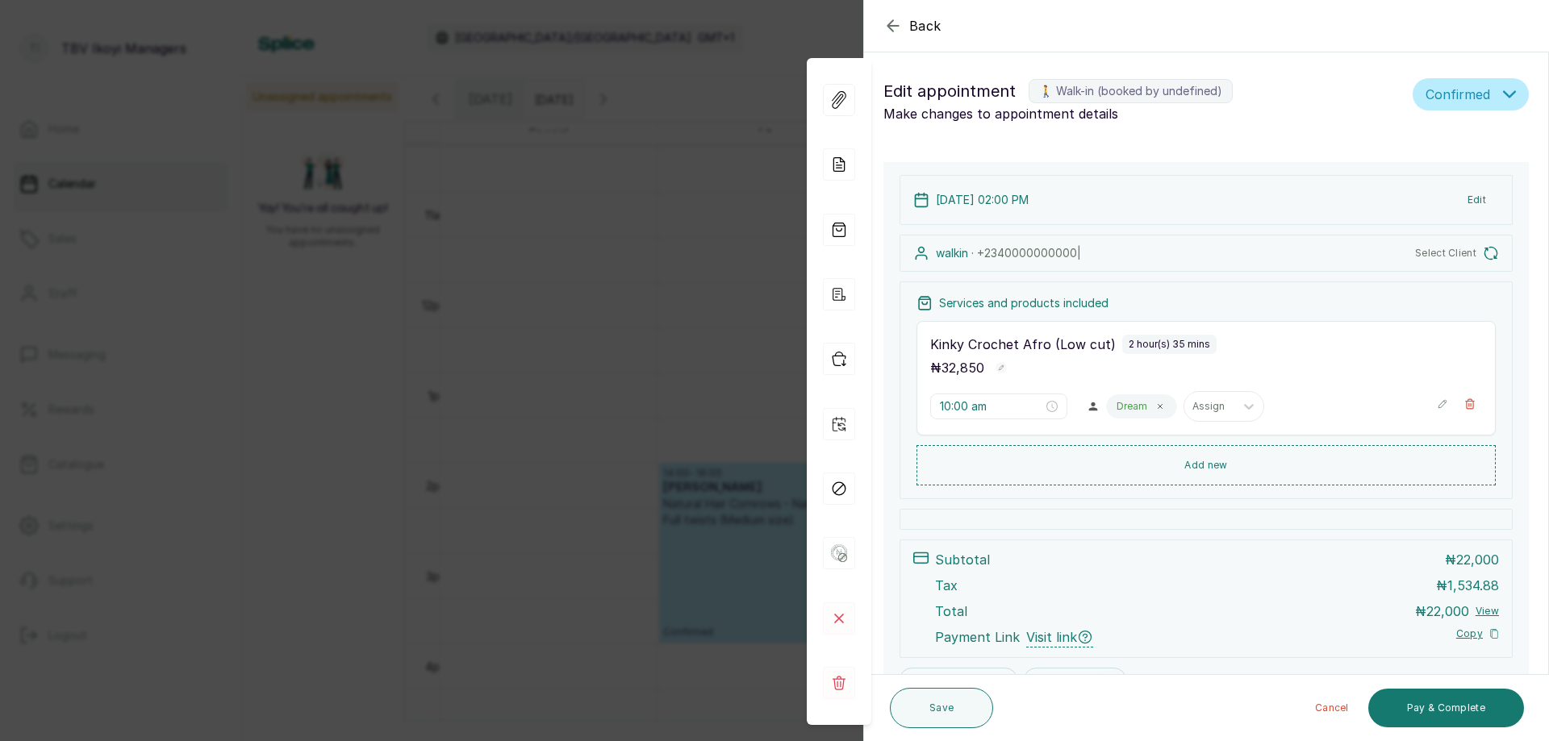
type input "2:00 pm"
click at [1432, 253] on span "Select Client" at bounding box center [1445, 253] width 61 height 13
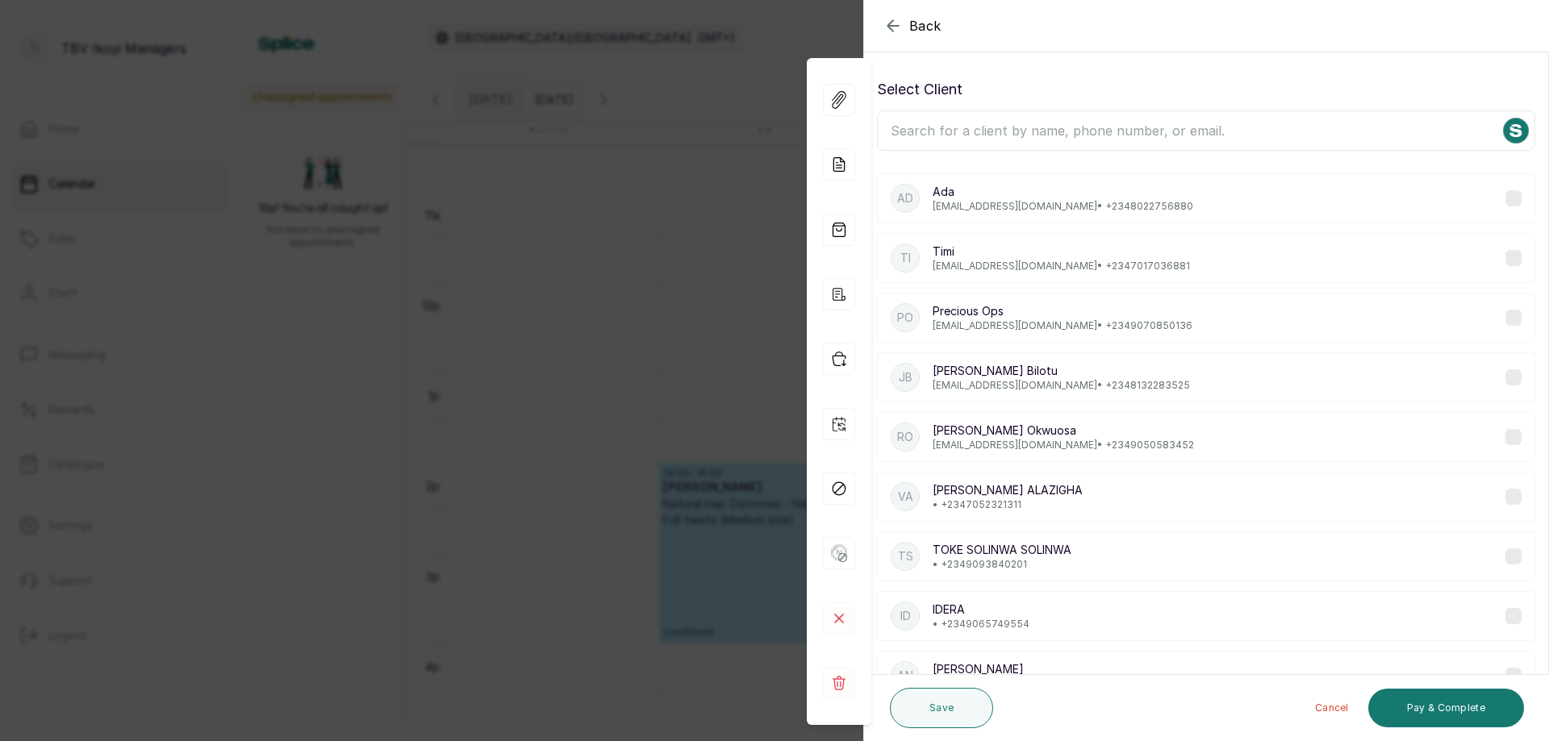
click at [915, 132] on input "text" at bounding box center [1206, 131] width 658 height 40
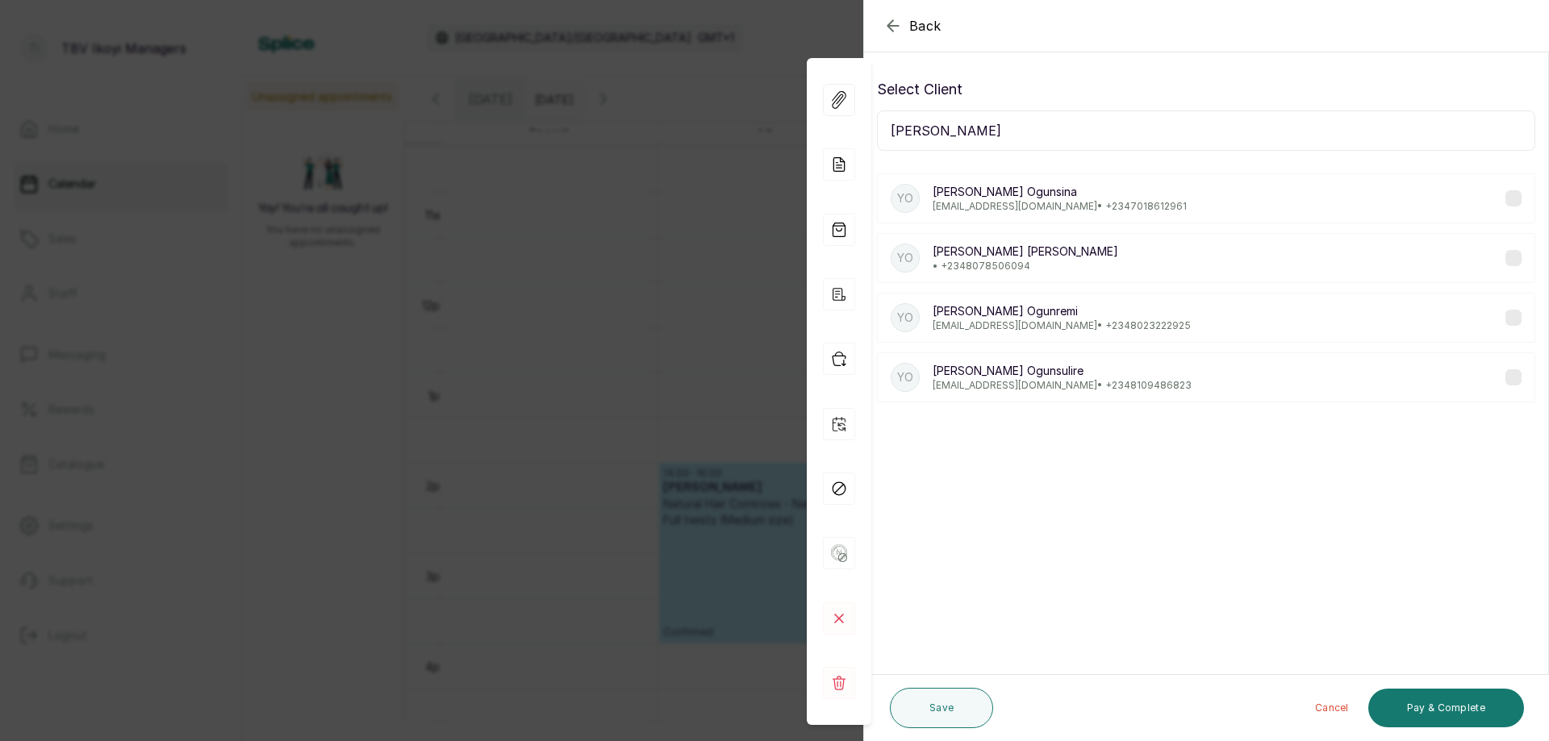
type input "yetunde ogun"
click at [1143, 374] on div "YO Yetunde Ogunsulire Ogunsulire mokeji@yahoo.com • +234 8109486823" at bounding box center [1206, 378] width 658 height 50
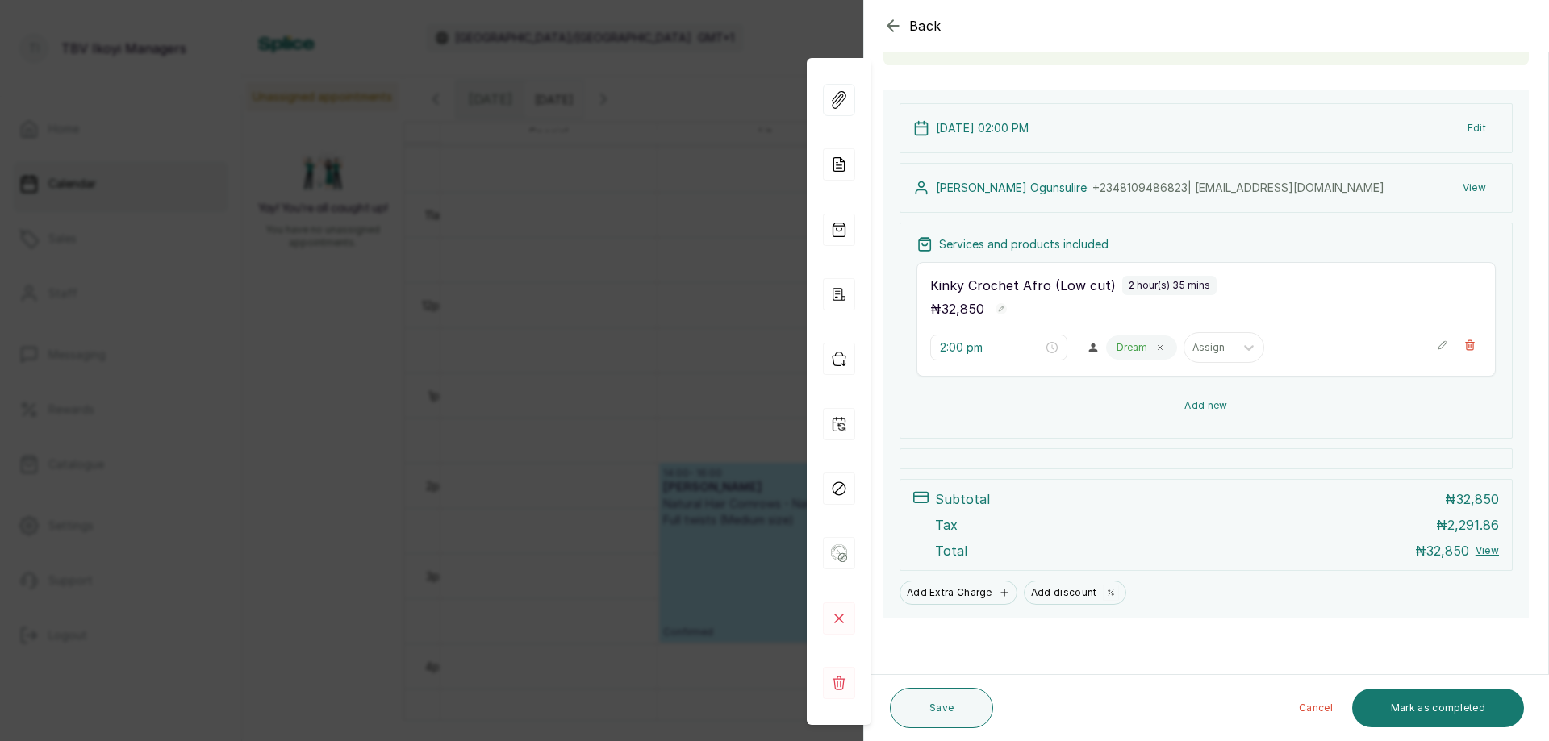
scroll to position [0, 0]
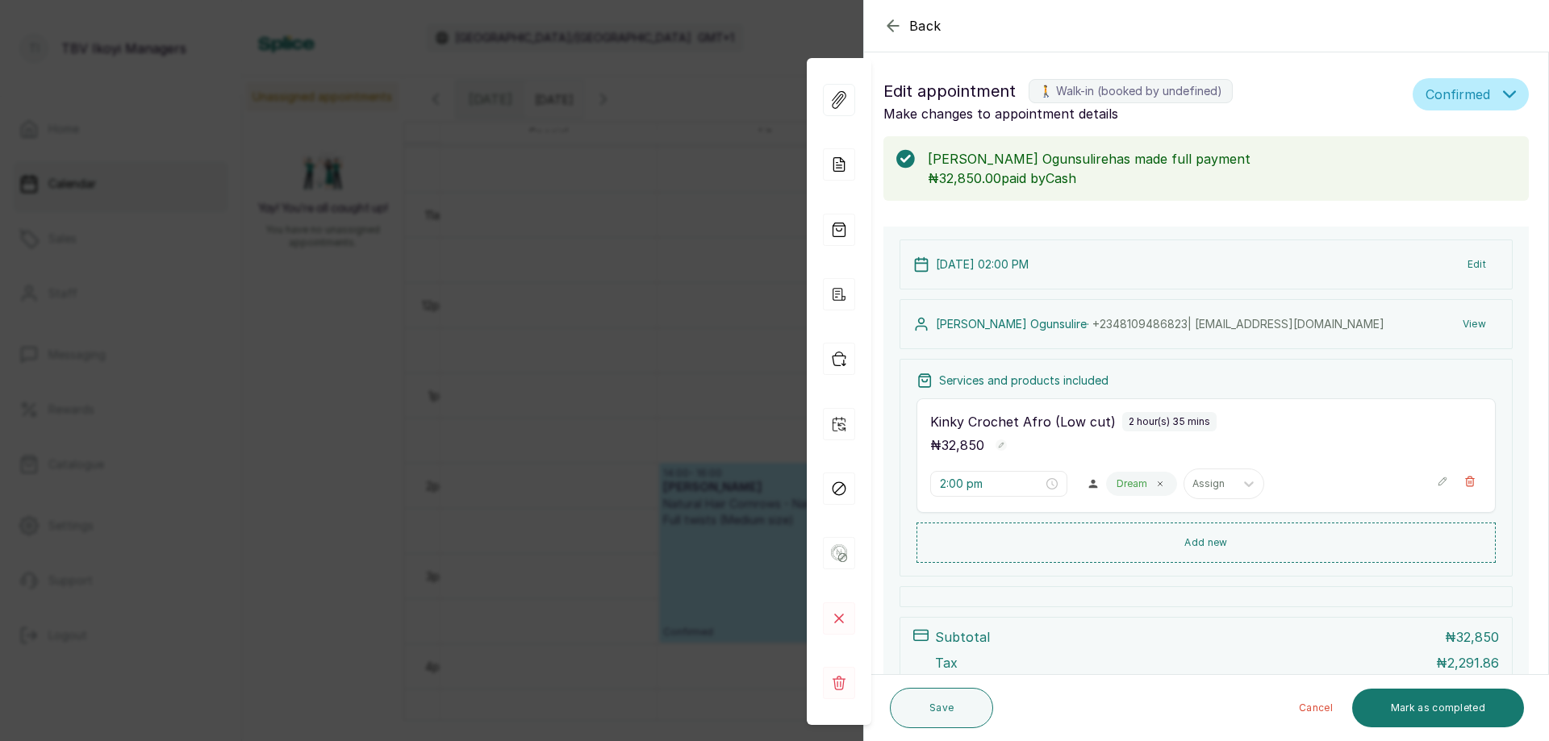
click at [646, 209] on div "Back Appointment Details Edit appointment 🚶 Walk-in (booked by undefined) Make …" at bounding box center [774, 370] width 1549 height 741
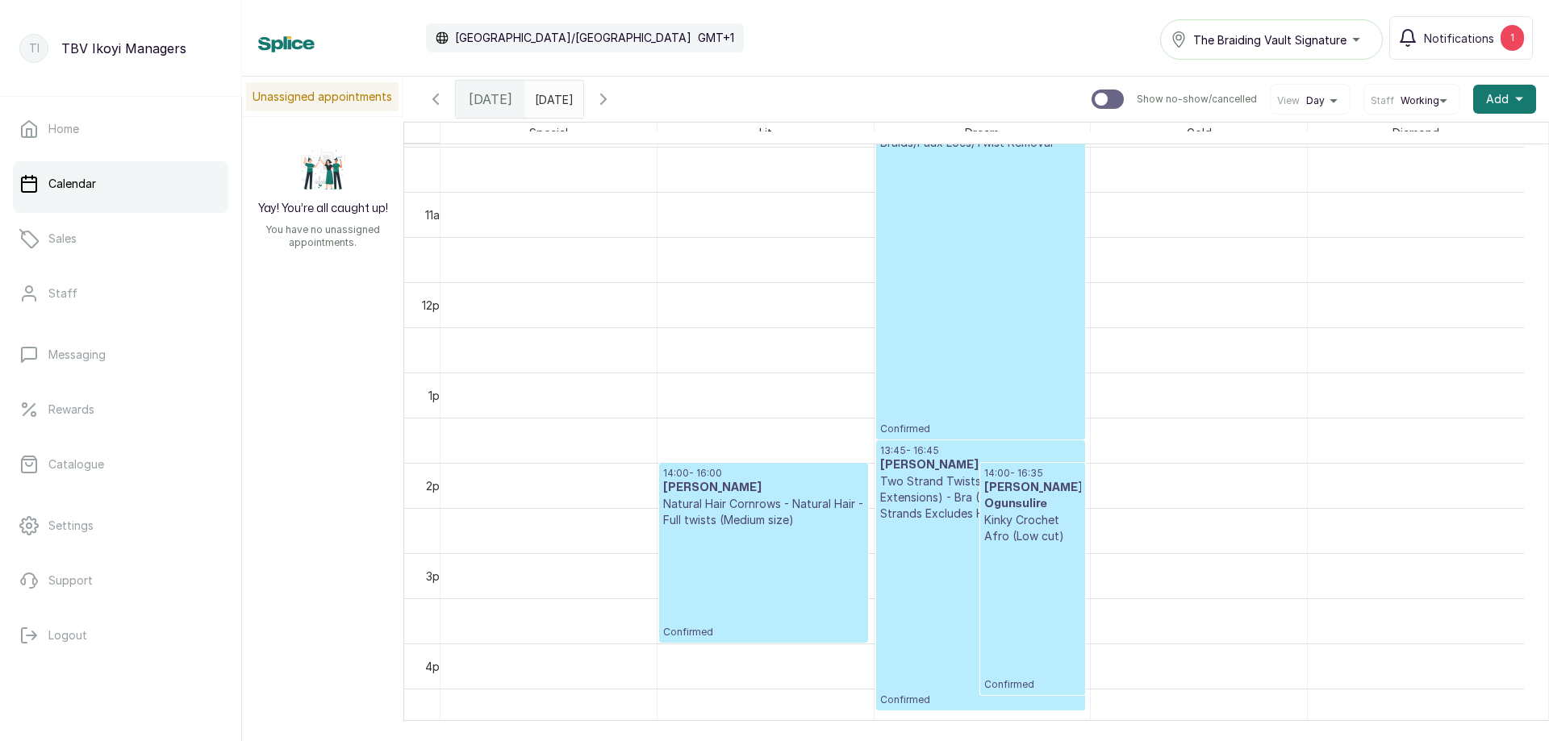
click at [992, 264] on p "Confirmed" at bounding box center [980, 293] width 201 height 285
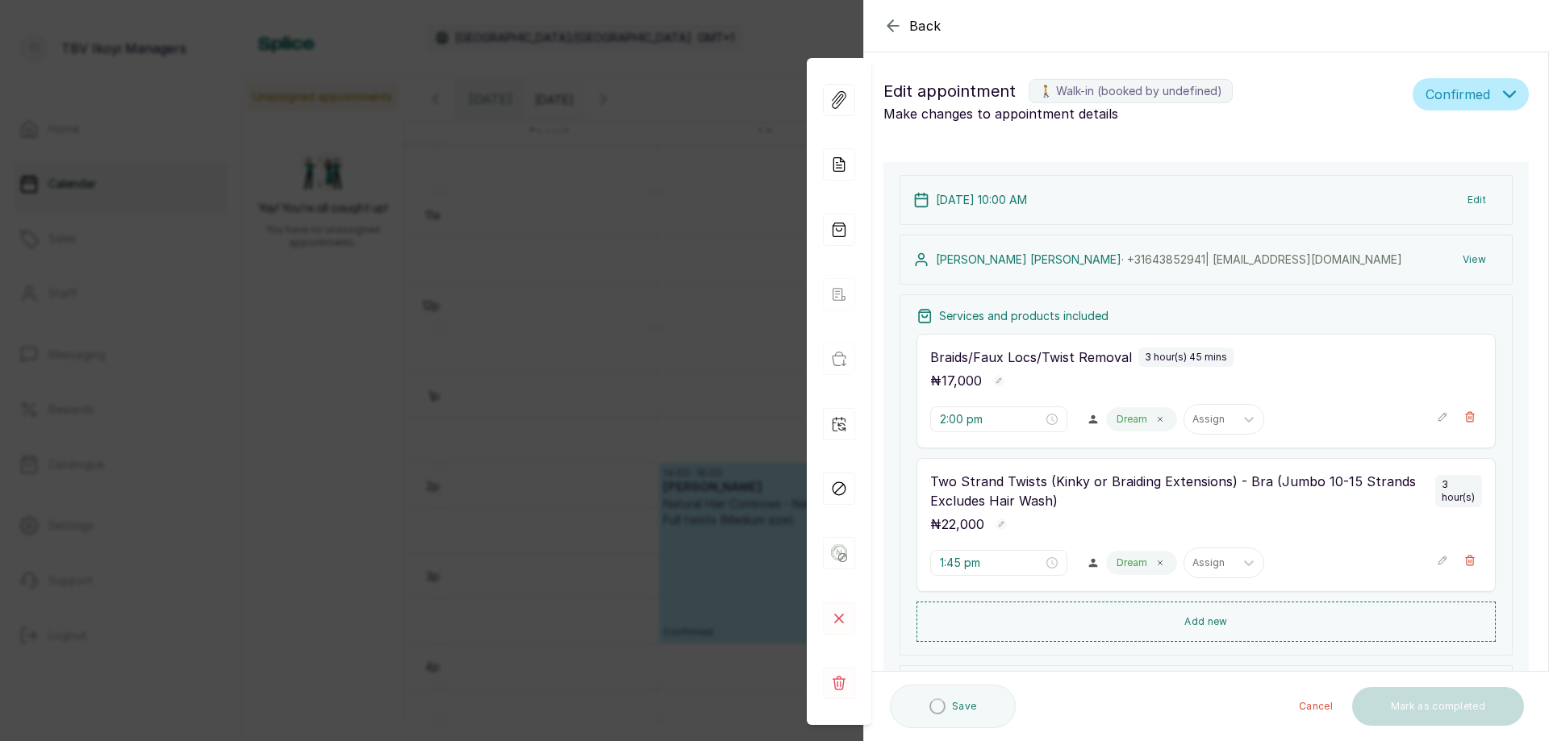
type input "10:00 am"
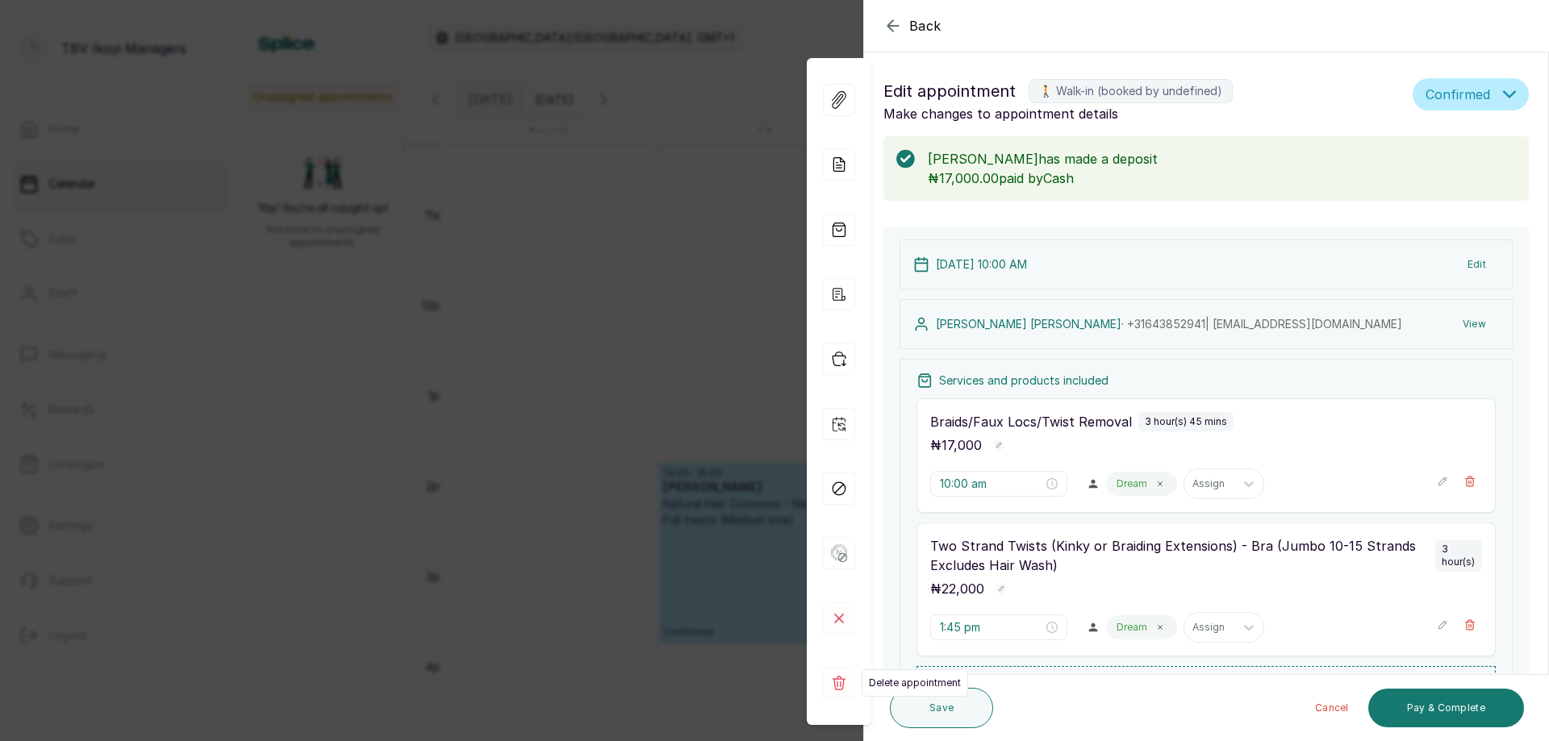
click at [837, 686] on rect at bounding box center [839, 683] width 32 height 32
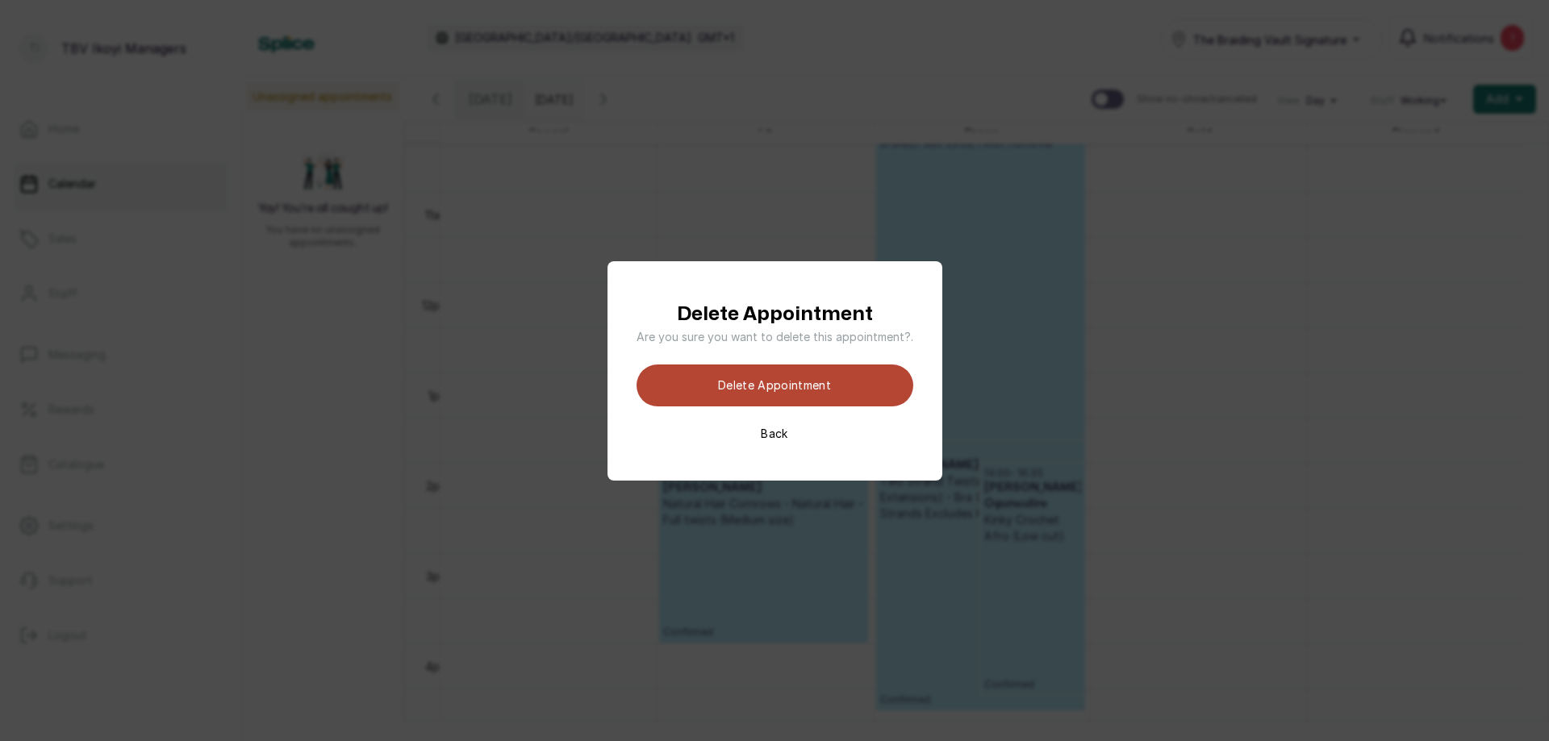
click at [832, 385] on button "Delete appointment" at bounding box center [775, 386] width 277 height 42
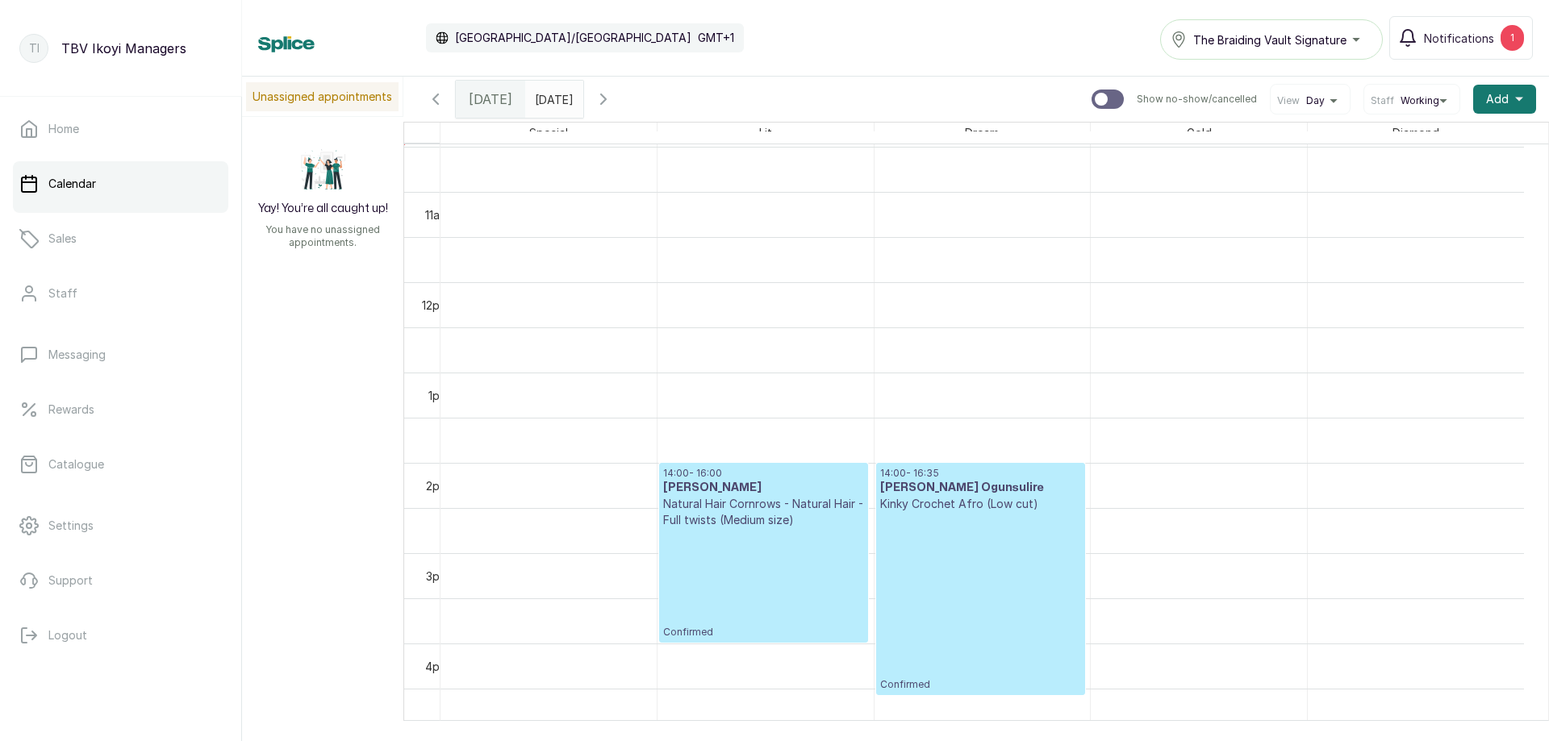
click at [754, 549] on p "Confirmed" at bounding box center [763, 583] width 201 height 111
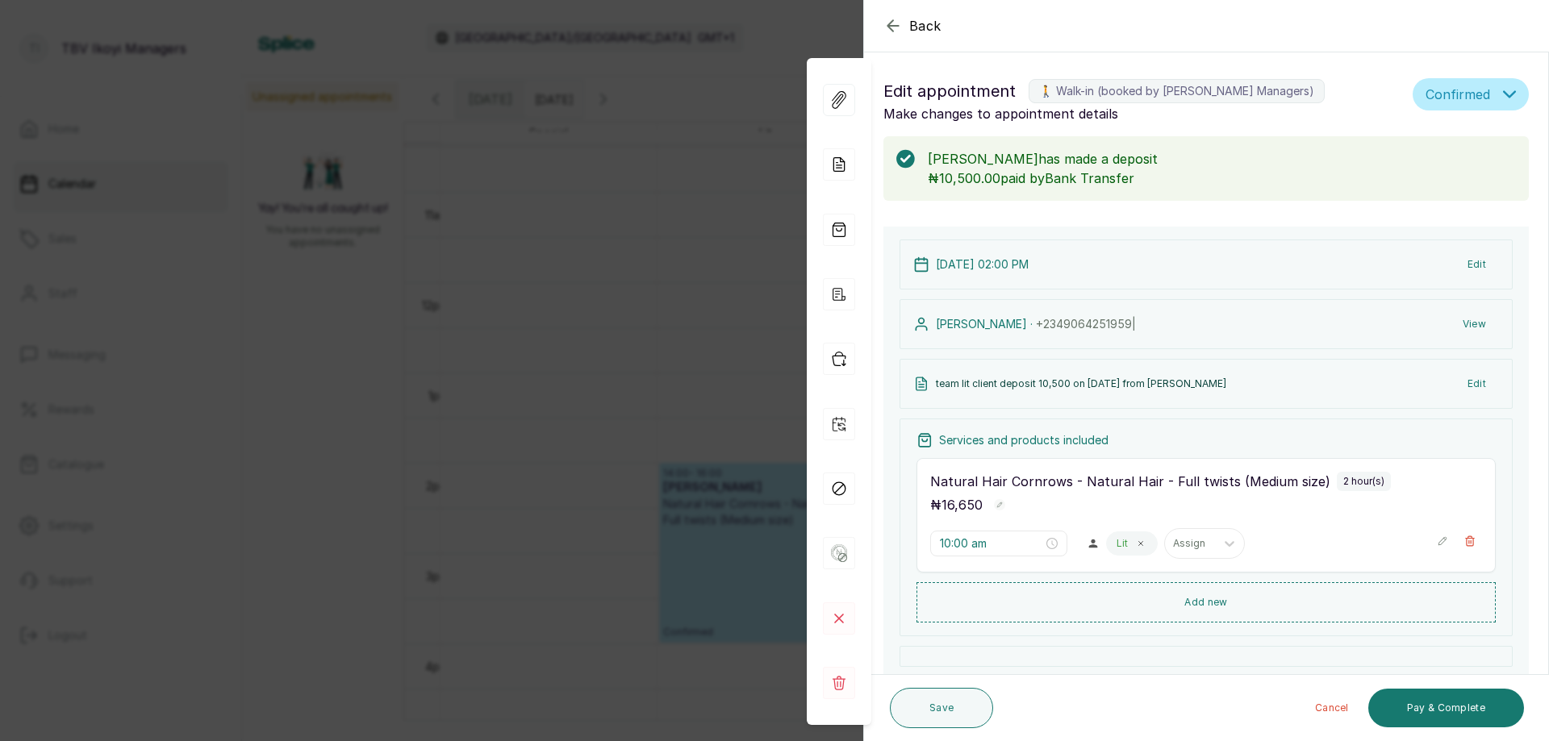
type input "2:00 pm"
click at [665, 335] on div "Back Appointment Details Edit appointment 🚶 Walk-in (booked by TBV Ikoyi Manage…" at bounding box center [774, 370] width 1549 height 741
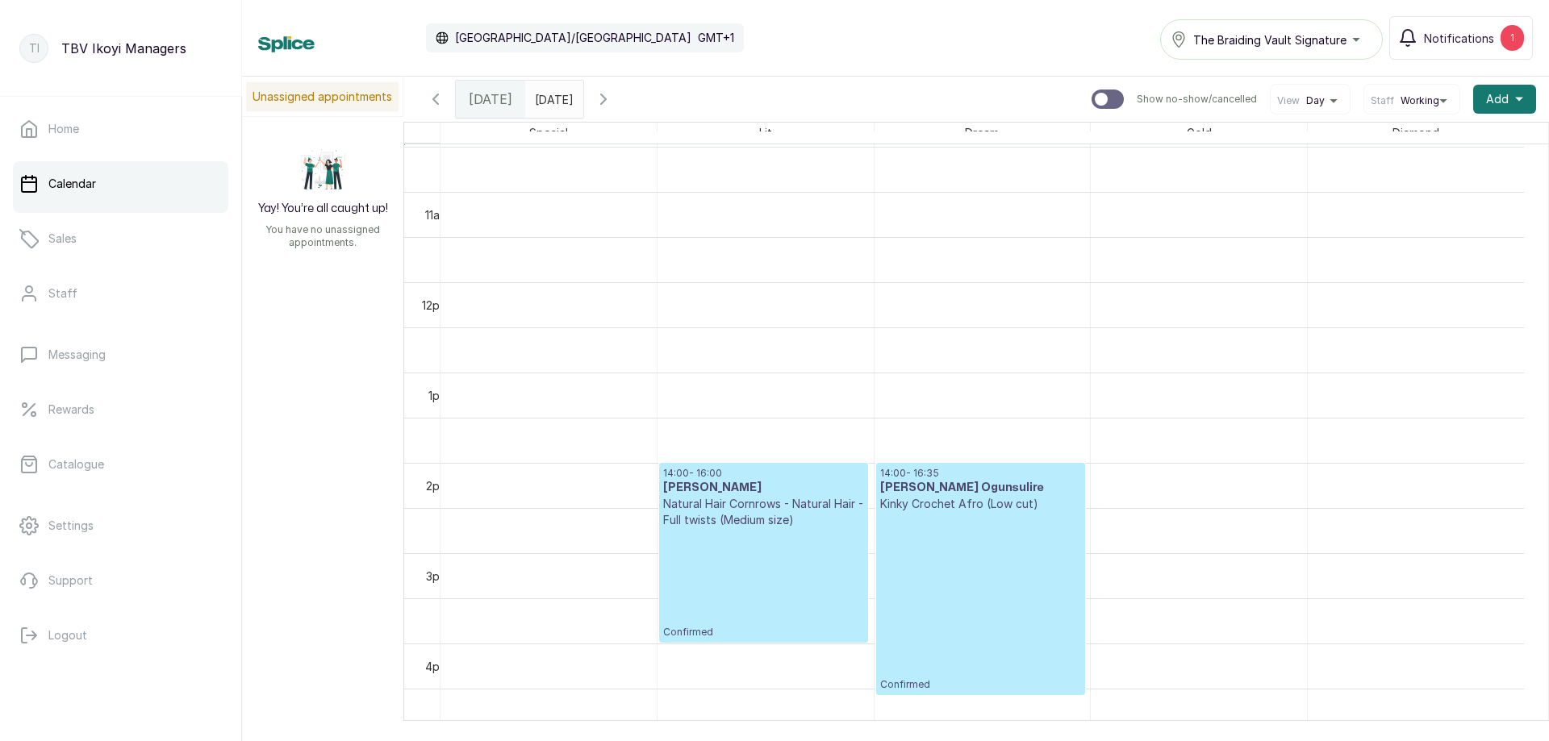
click at [1033, 548] on p "Confirmed" at bounding box center [980, 601] width 201 height 179
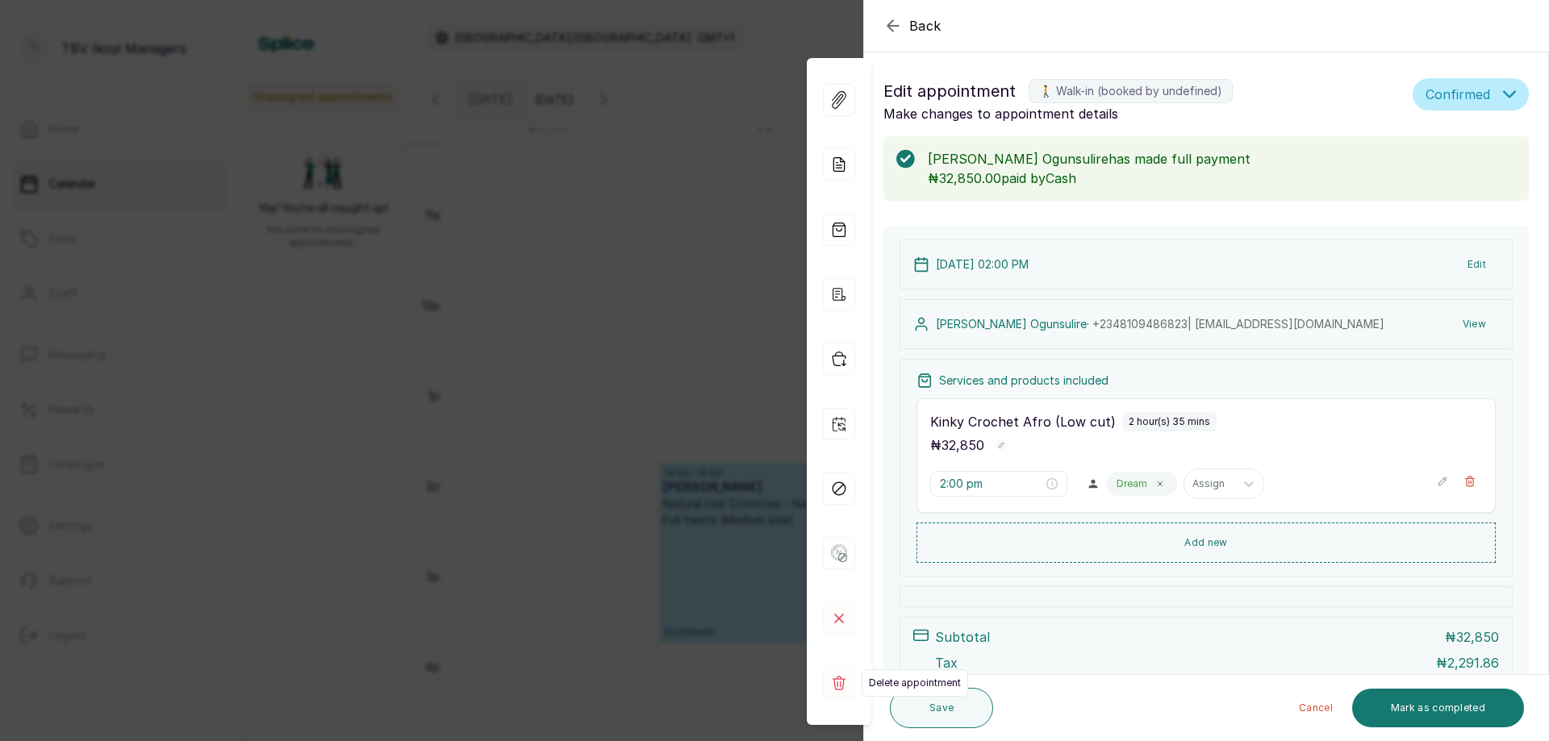
click at [829, 679] on rect at bounding box center [839, 683] width 32 height 32
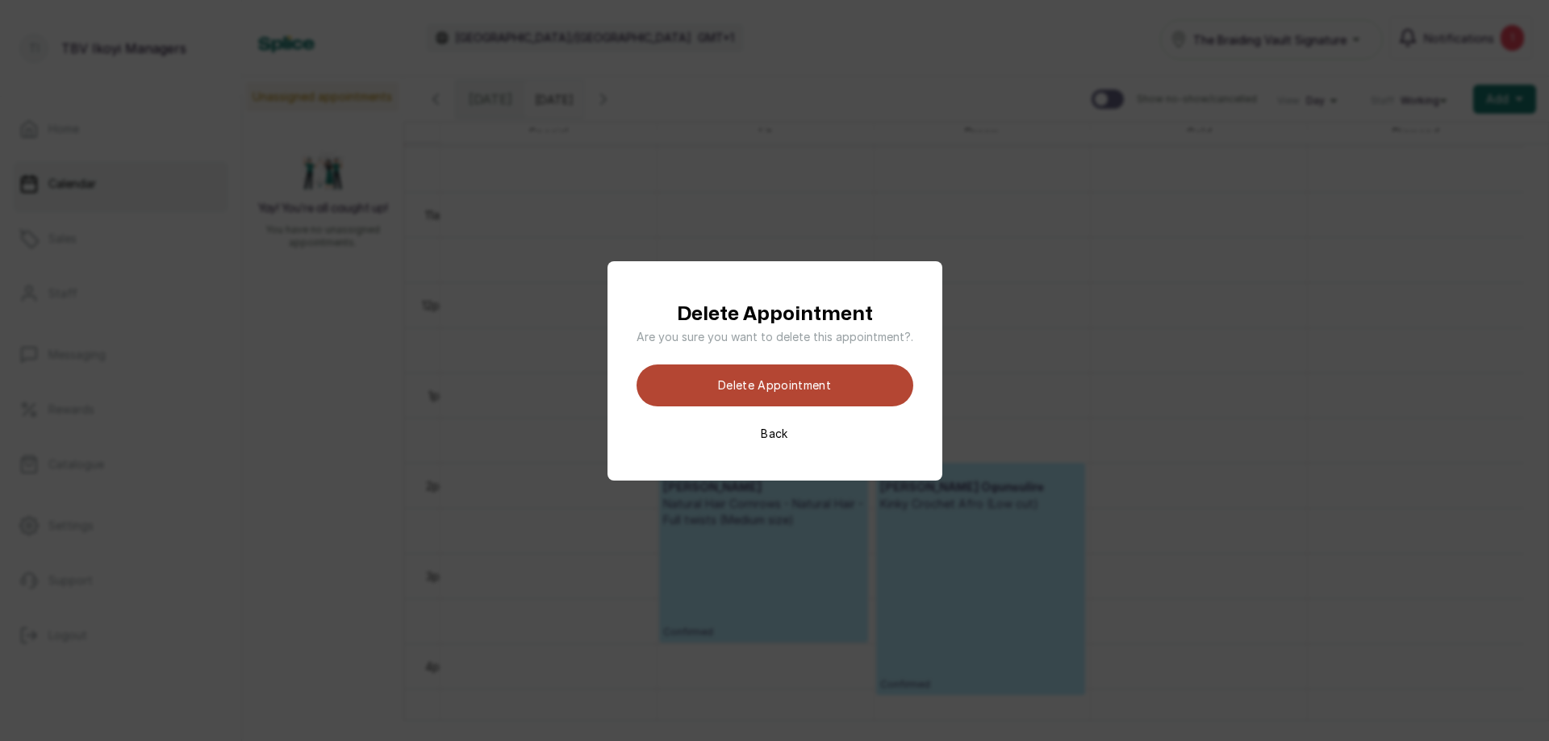
click at [862, 393] on button "Delete appointment" at bounding box center [775, 386] width 277 height 42
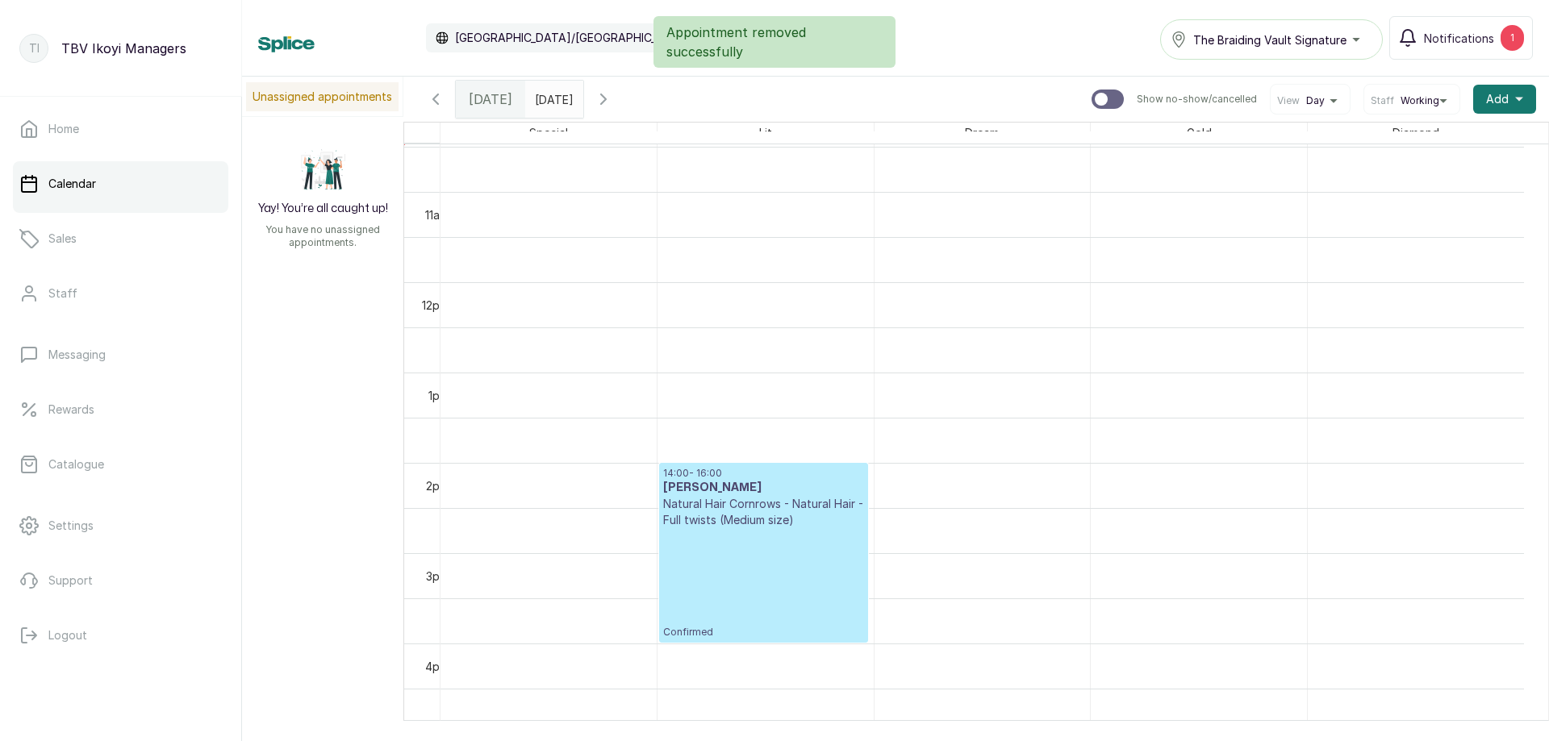
click at [1509, 46] on div "Appointment removed successfully" at bounding box center [774, 42] width 1549 height 52
click at [1480, 41] on span "Notifications" at bounding box center [1459, 38] width 70 height 17
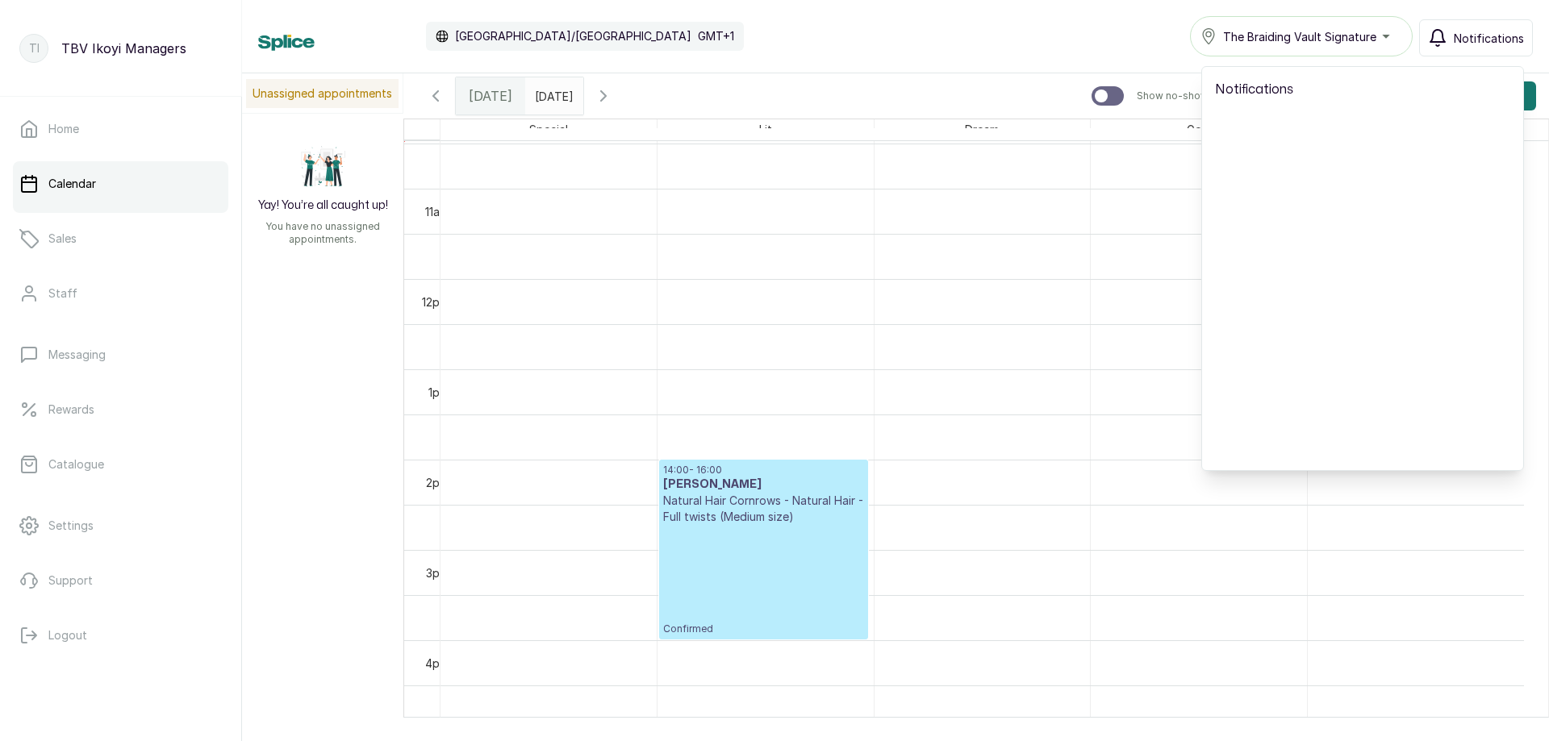
click at [1480, 41] on span "Notifications" at bounding box center [1489, 38] width 70 height 17
click at [606, 91] on icon "button" at bounding box center [603, 96] width 5 height 10
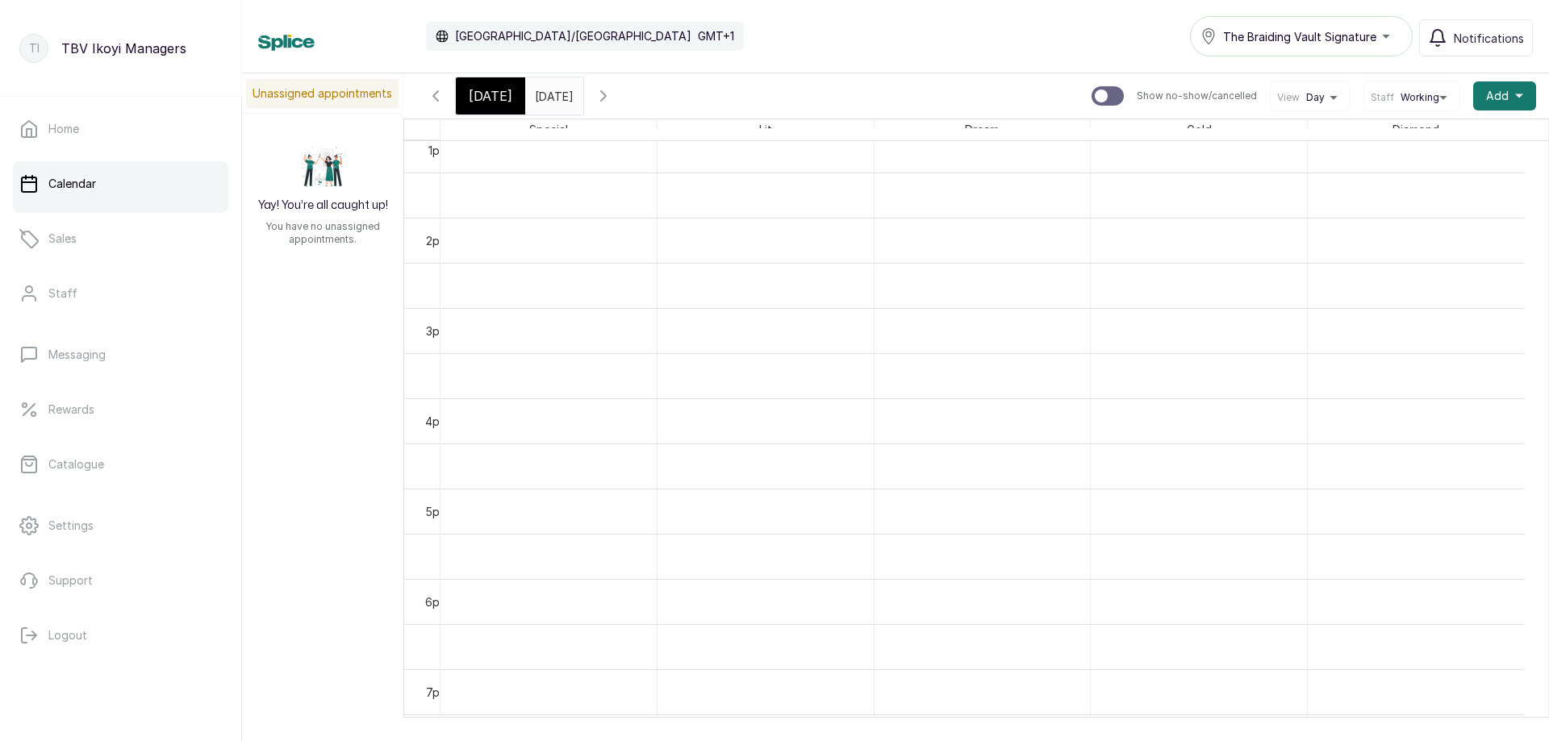
scroll to position [1027, 0]
click at [606, 92] on icon "button" at bounding box center [603, 96] width 5 height 10
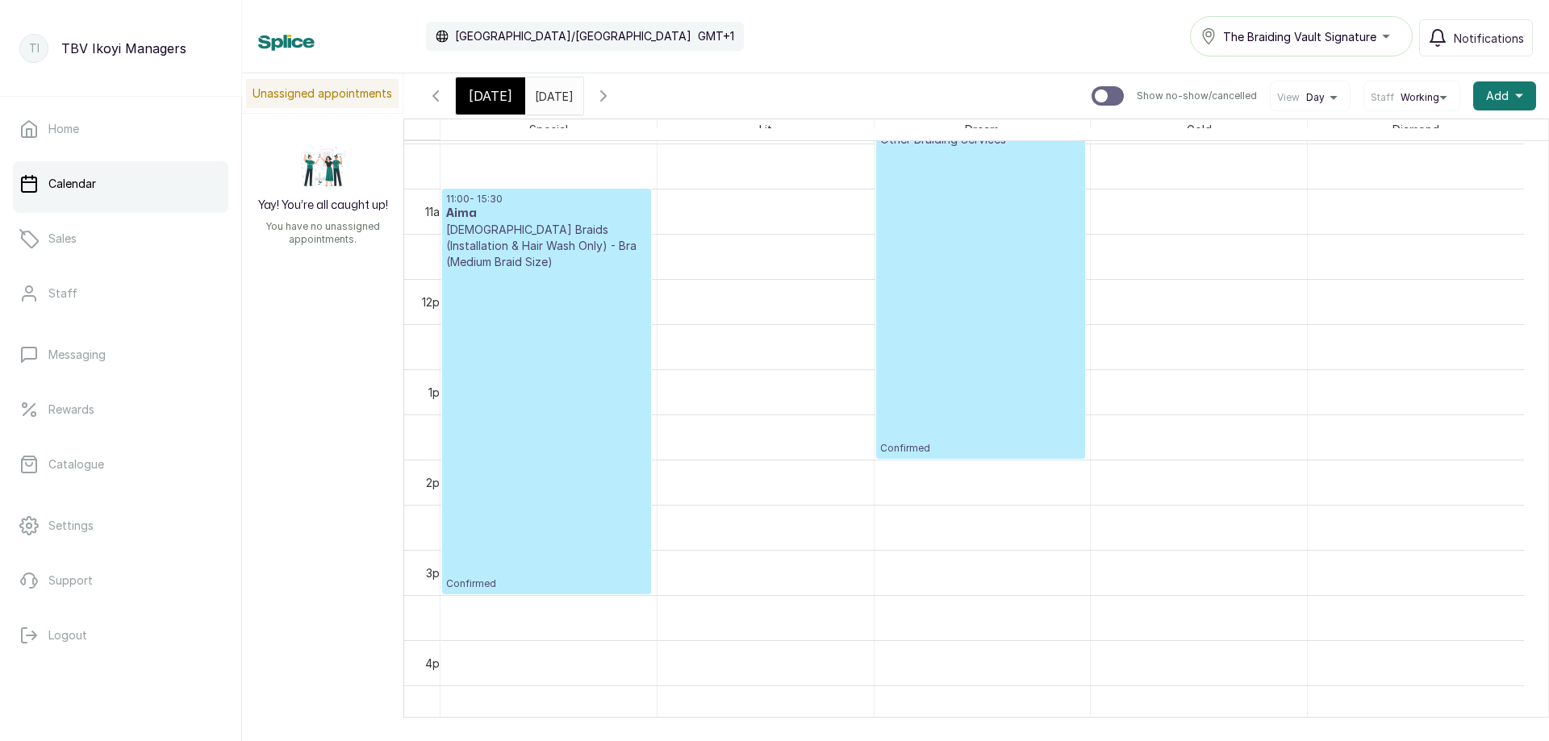
scroll to position [704, 0]
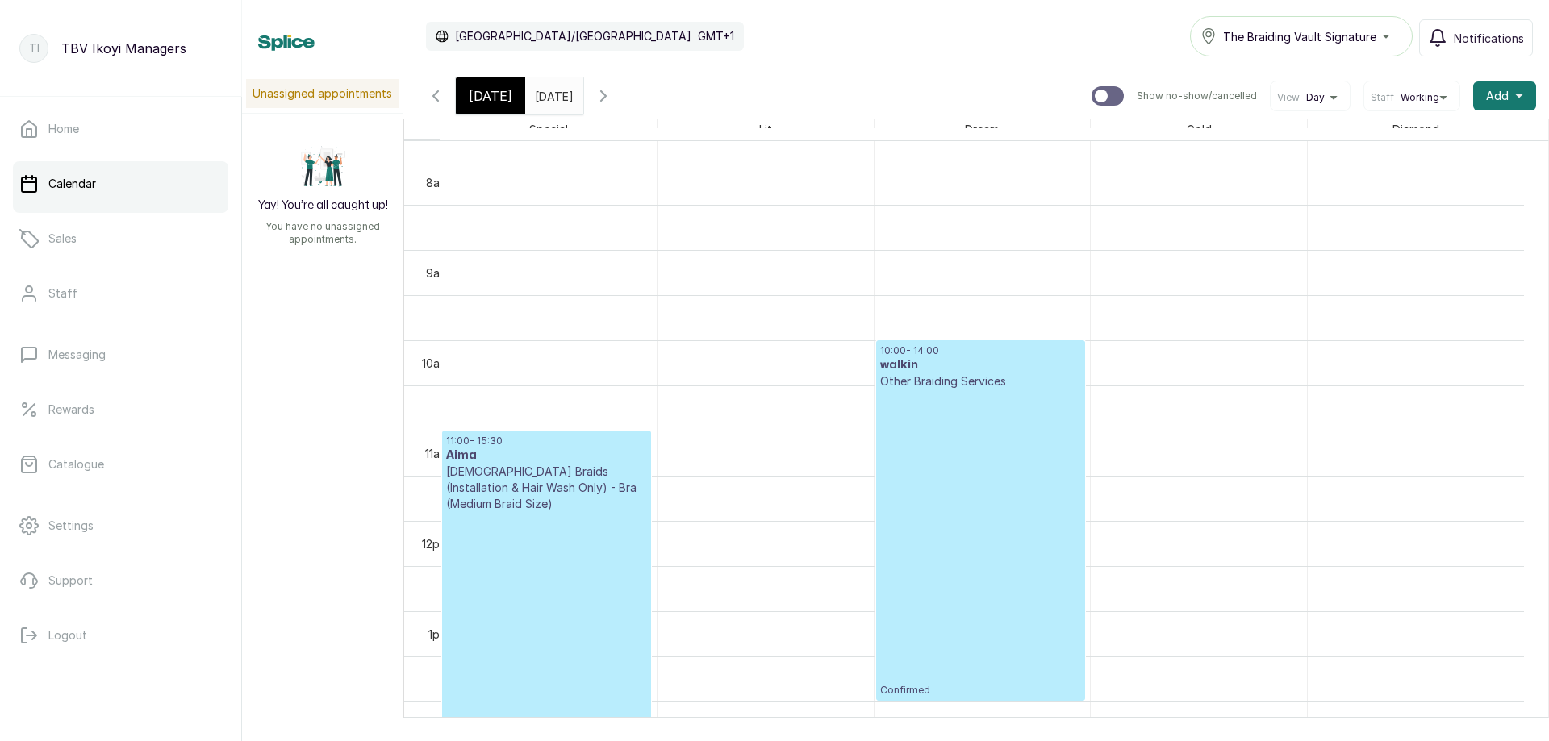
click at [993, 481] on p "Confirmed" at bounding box center [980, 543] width 201 height 307
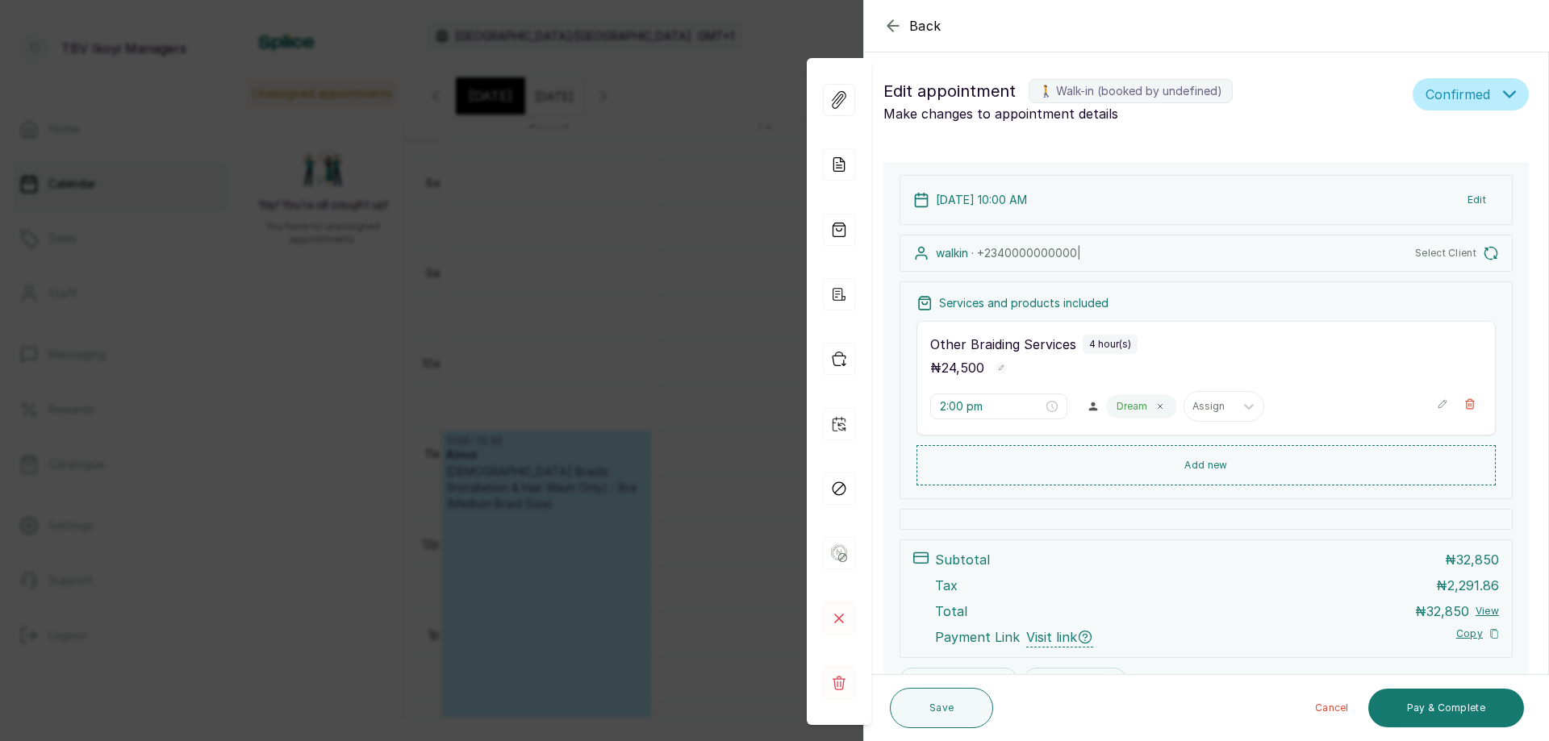
type input "10:00 am"
click at [757, 361] on div "Back Appointment Details Edit appointment 🚶 Walk-in (booked by undefined) Make …" at bounding box center [774, 370] width 1549 height 741
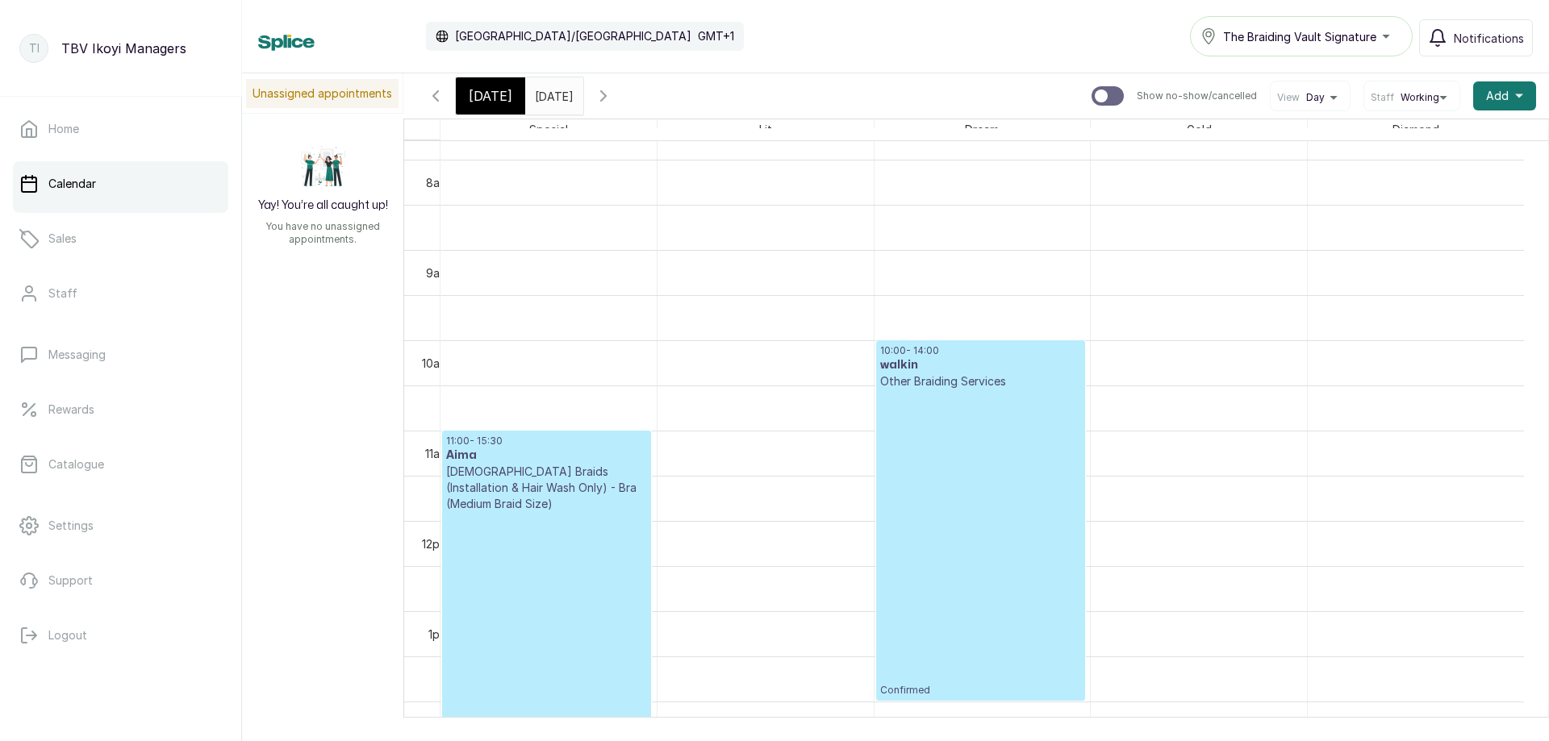
click at [513, 104] on div "[DATE]" at bounding box center [490, 95] width 69 height 37
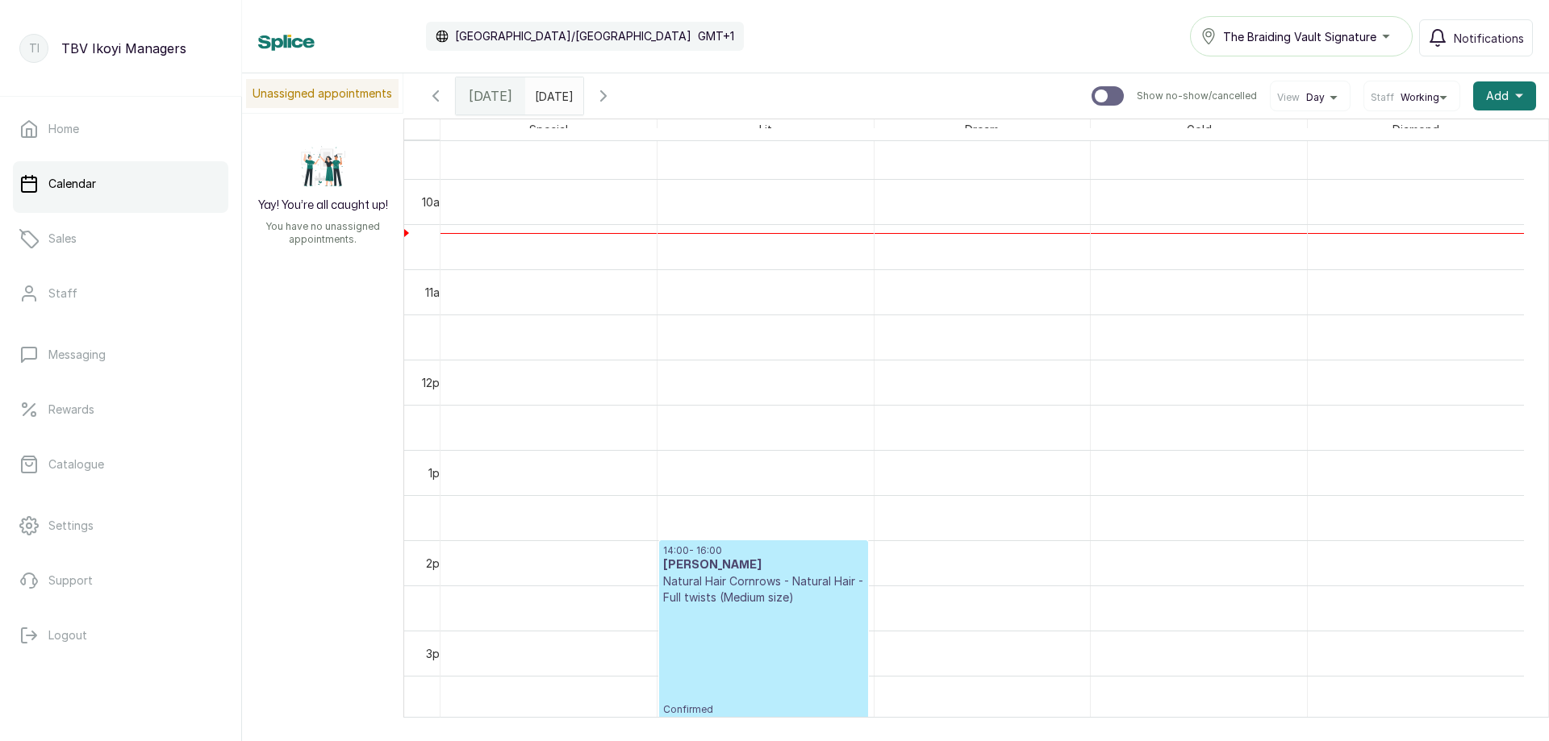
scroll to position [946, 0]
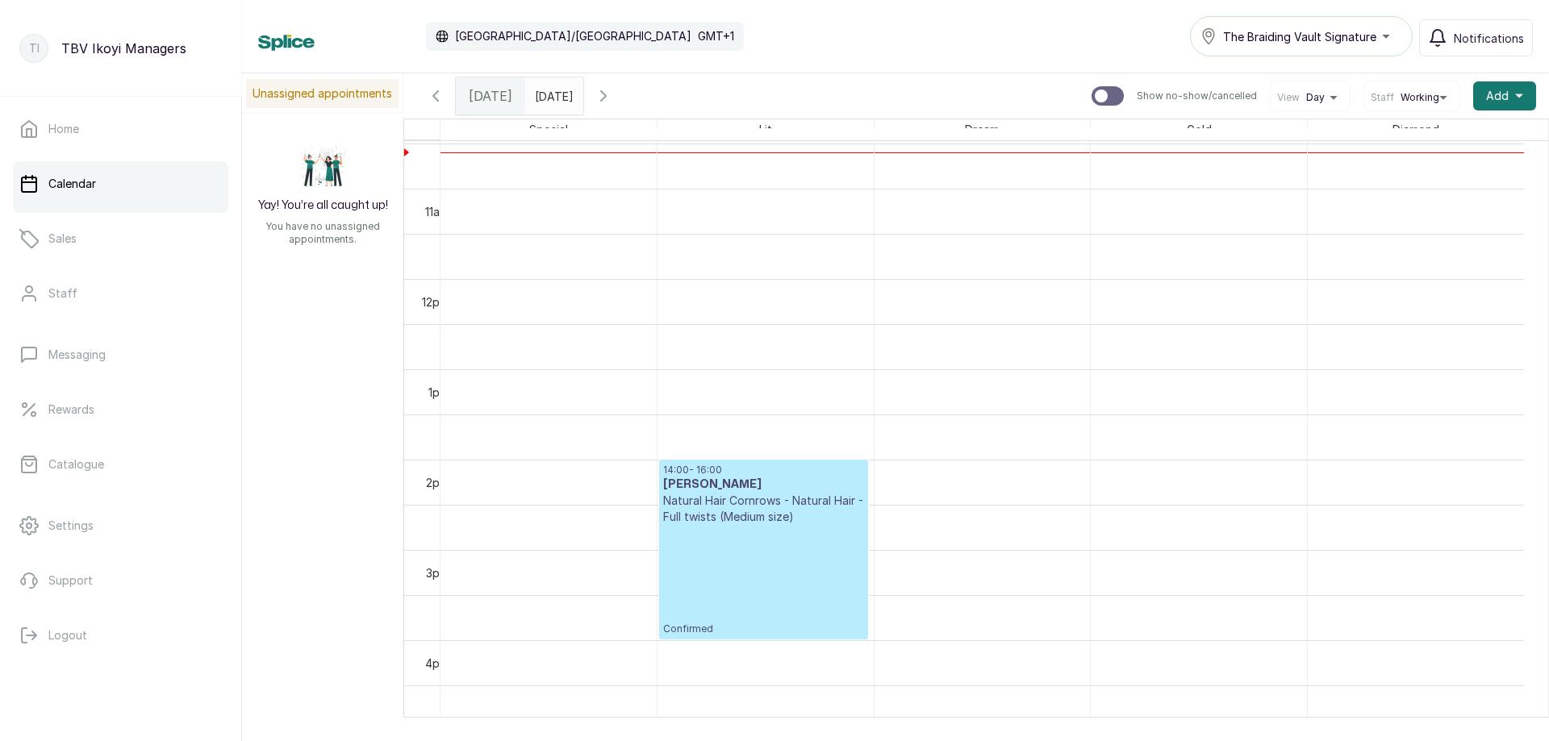
click at [552, 94] on input "04/10/2025" at bounding box center [539, 91] width 26 height 27
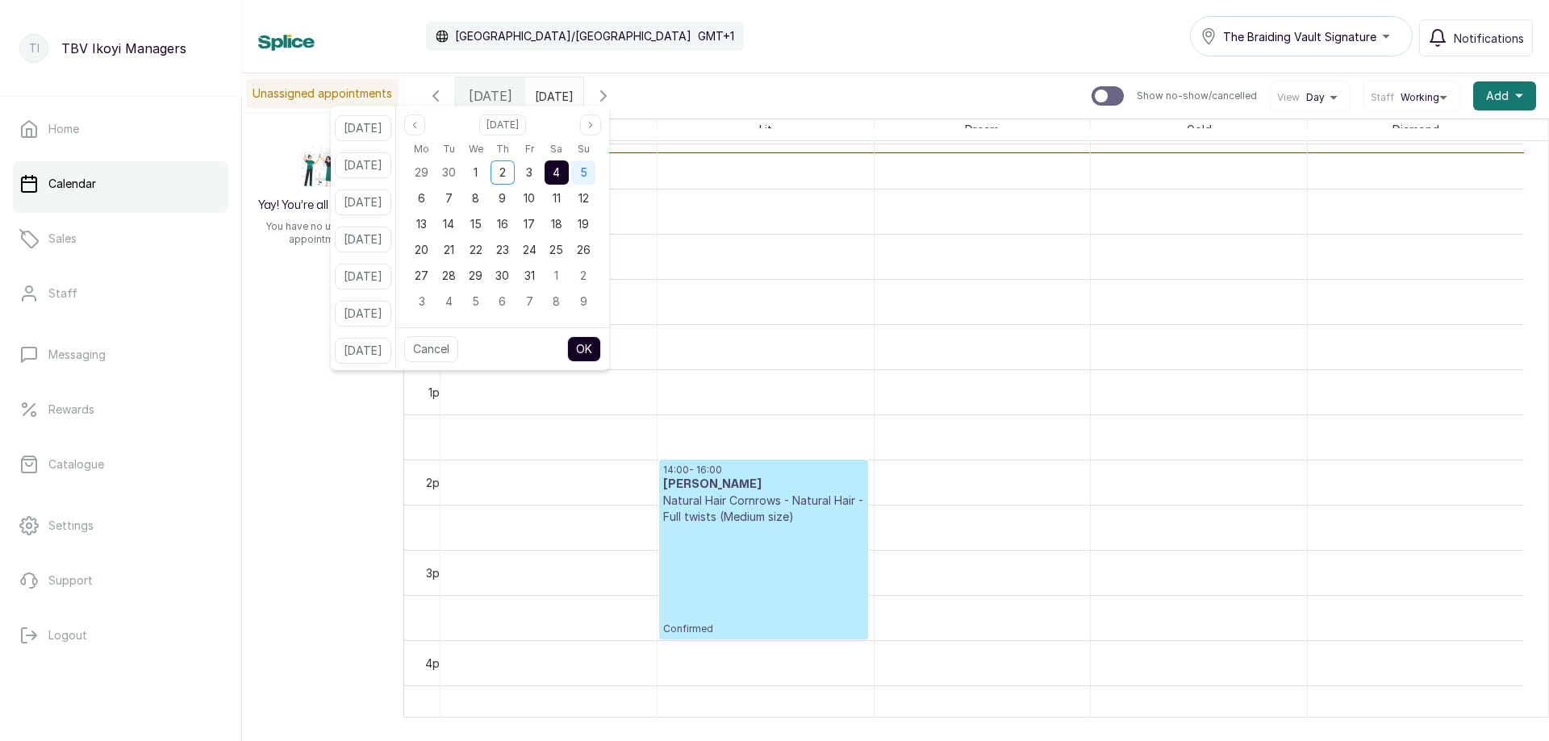
click at [595, 173] on div "5" at bounding box center [583, 173] width 24 height 24
click at [598, 361] on button "OK" at bounding box center [584, 349] width 34 height 26
type input "05/10/2025"
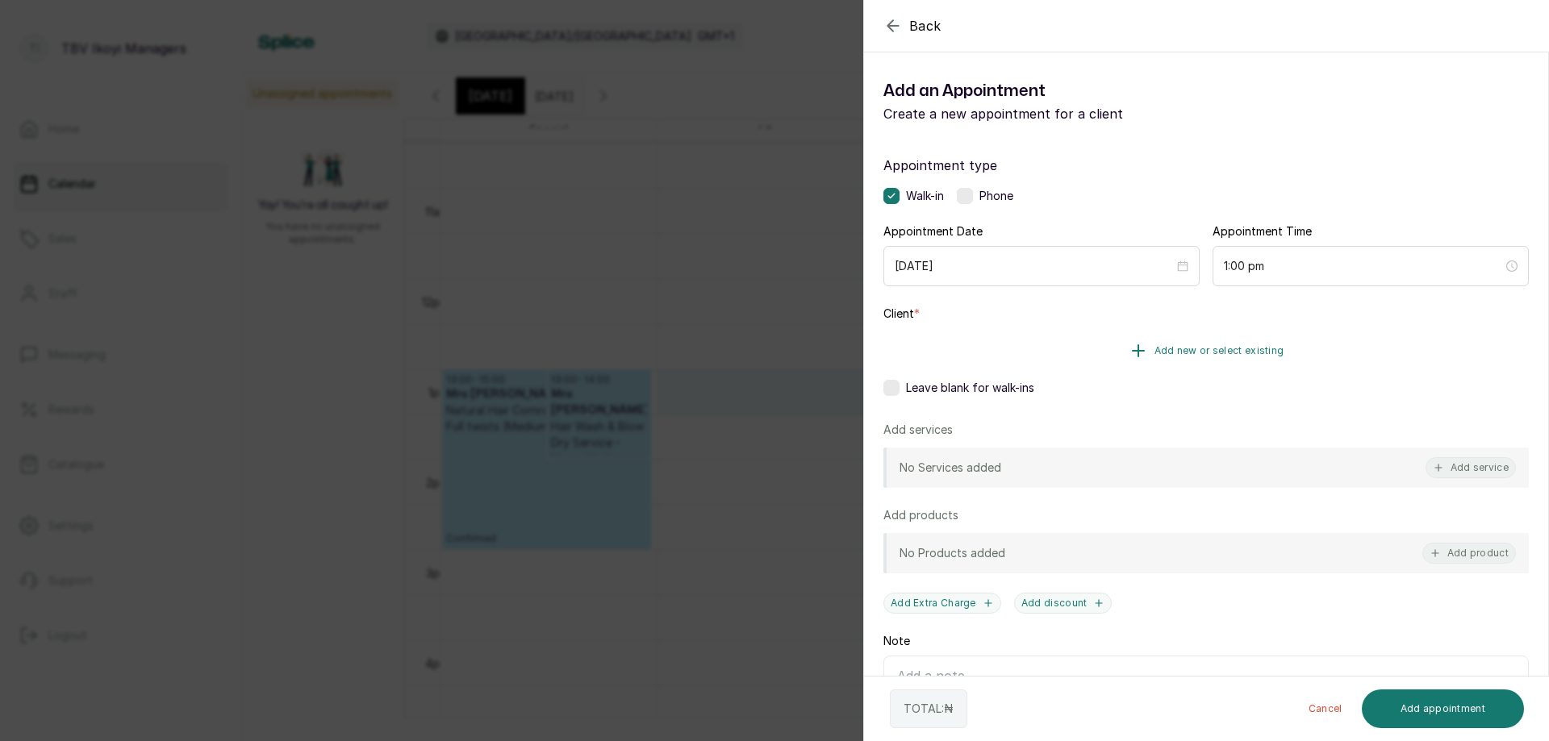
click at [1217, 347] on span "Add new or select existing" at bounding box center [1220, 350] width 130 height 13
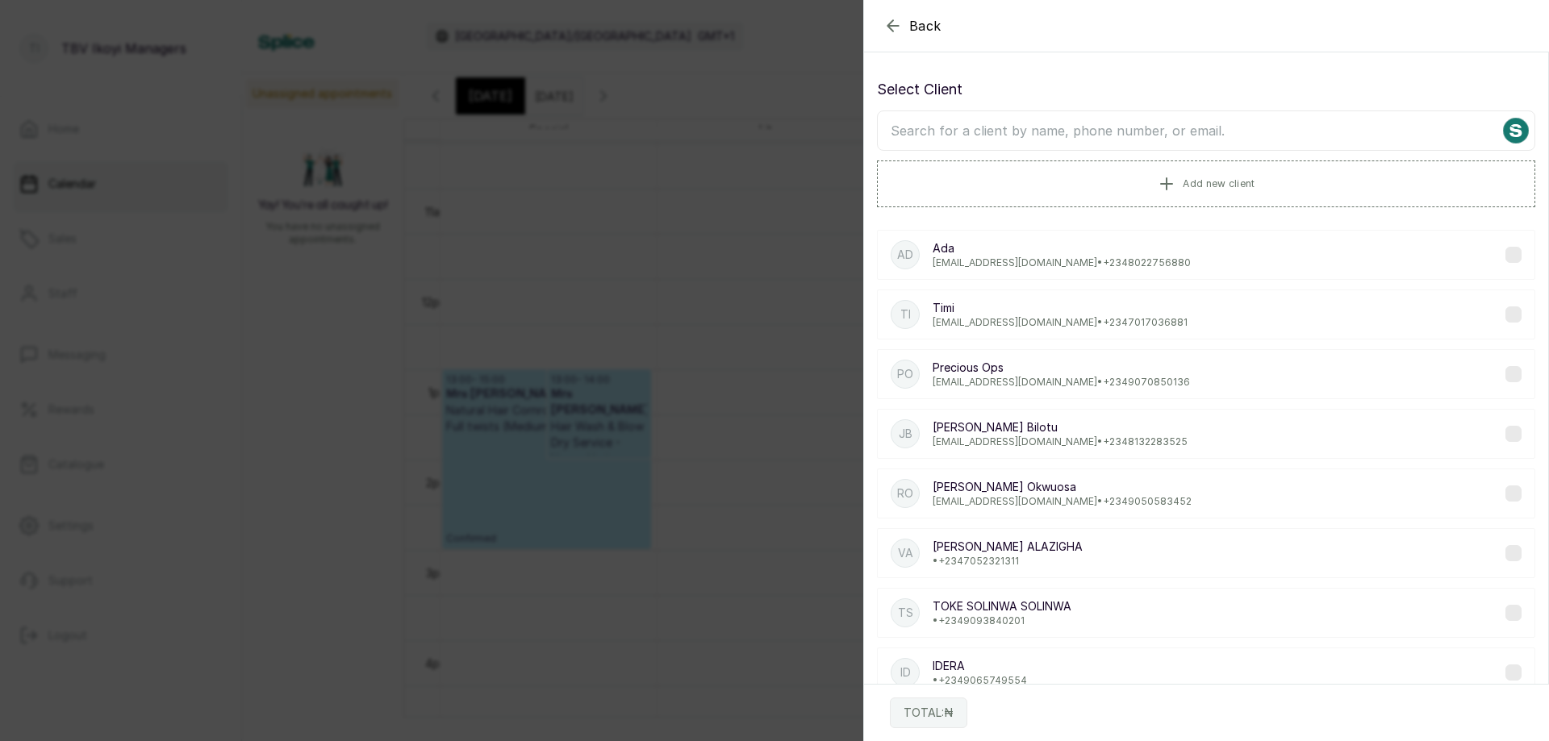
click at [1119, 127] on input "text" at bounding box center [1206, 131] width 658 height 40
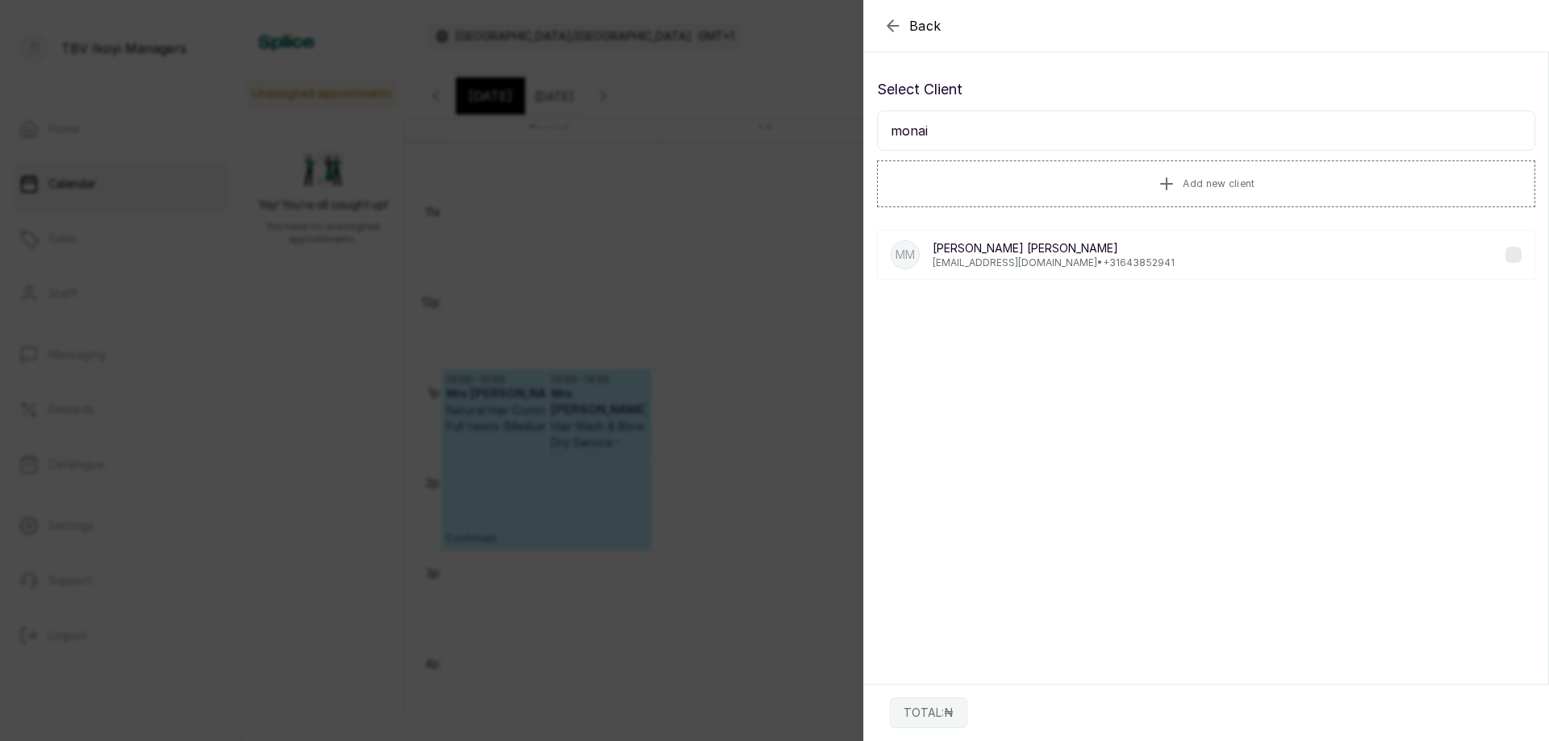
type input "monai"
click at [1136, 245] on div "MM Monai McCullough McCullough monai@plantmom.design • +31 643852941" at bounding box center [1206, 255] width 658 height 50
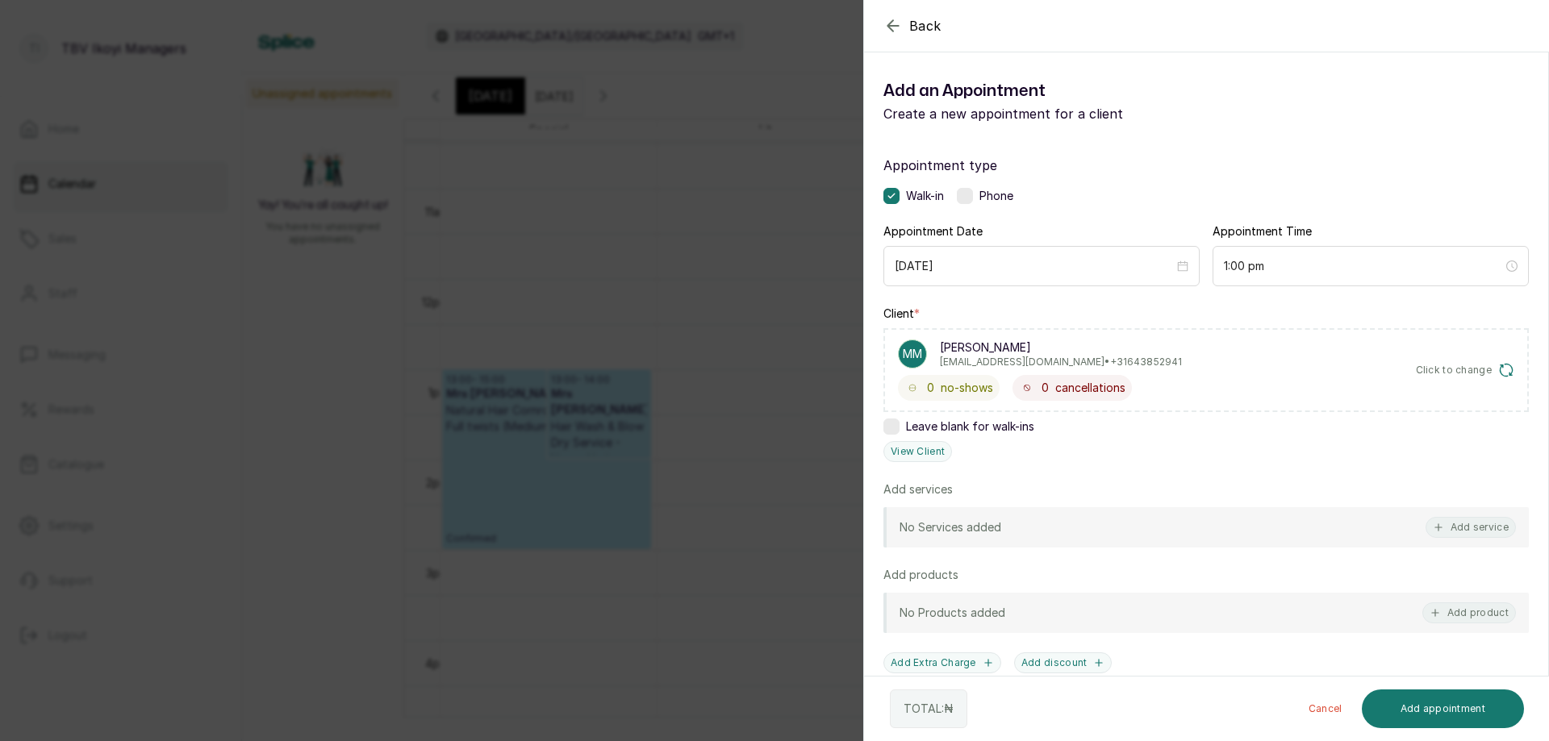
scroll to position [172, 0]
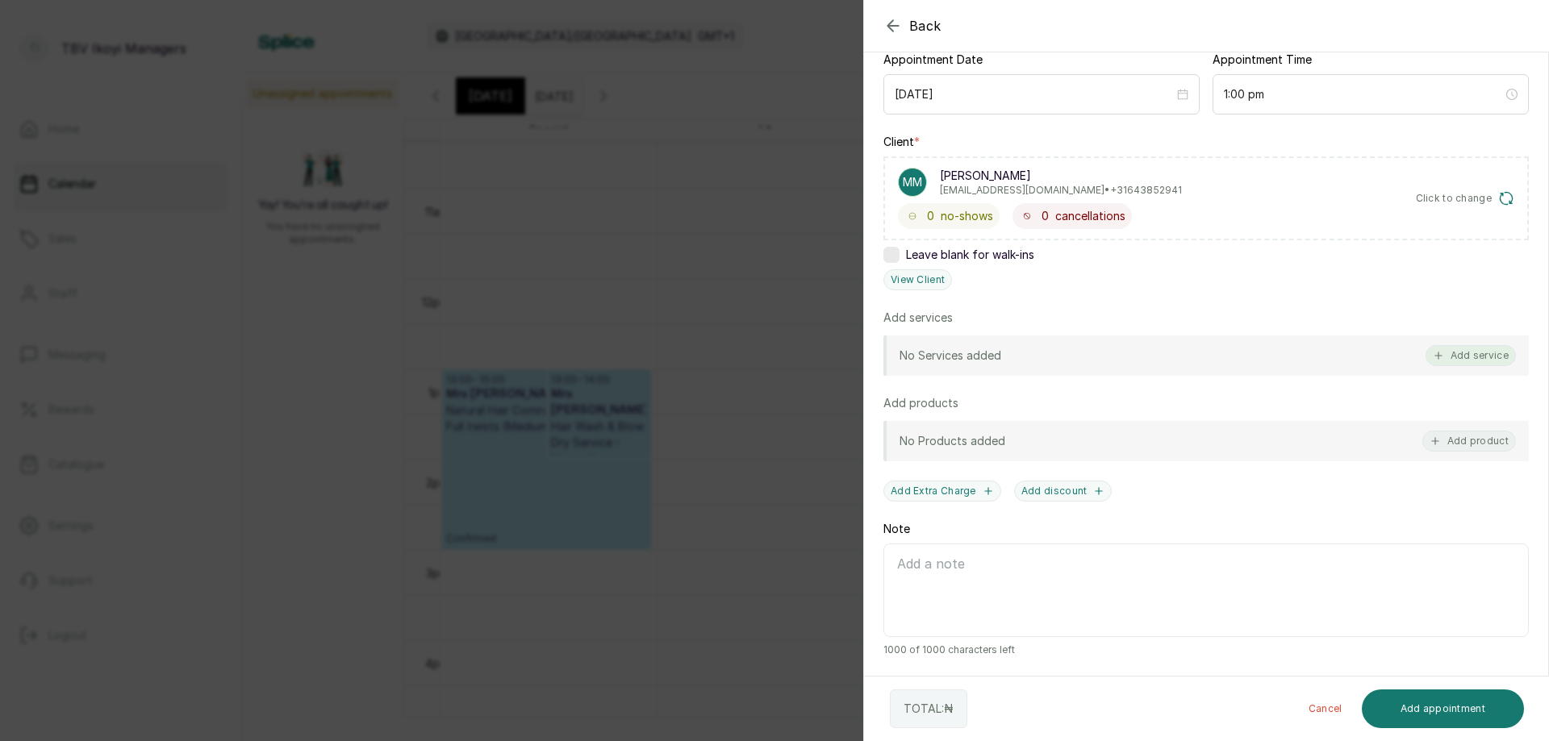
click at [1472, 355] on button "Add service" at bounding box center [1471, 355] width 90 height 21
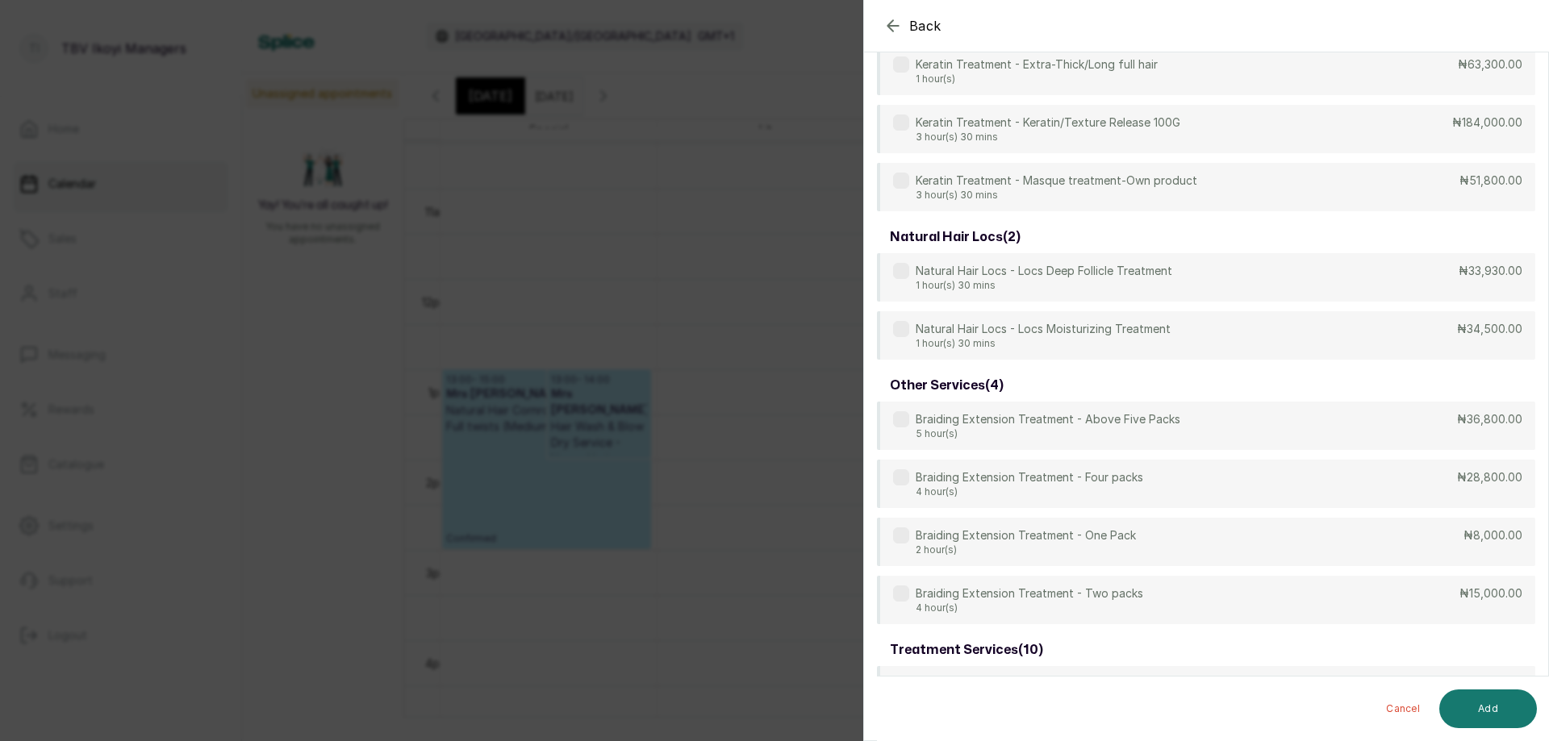
scroll to position [65, 0]
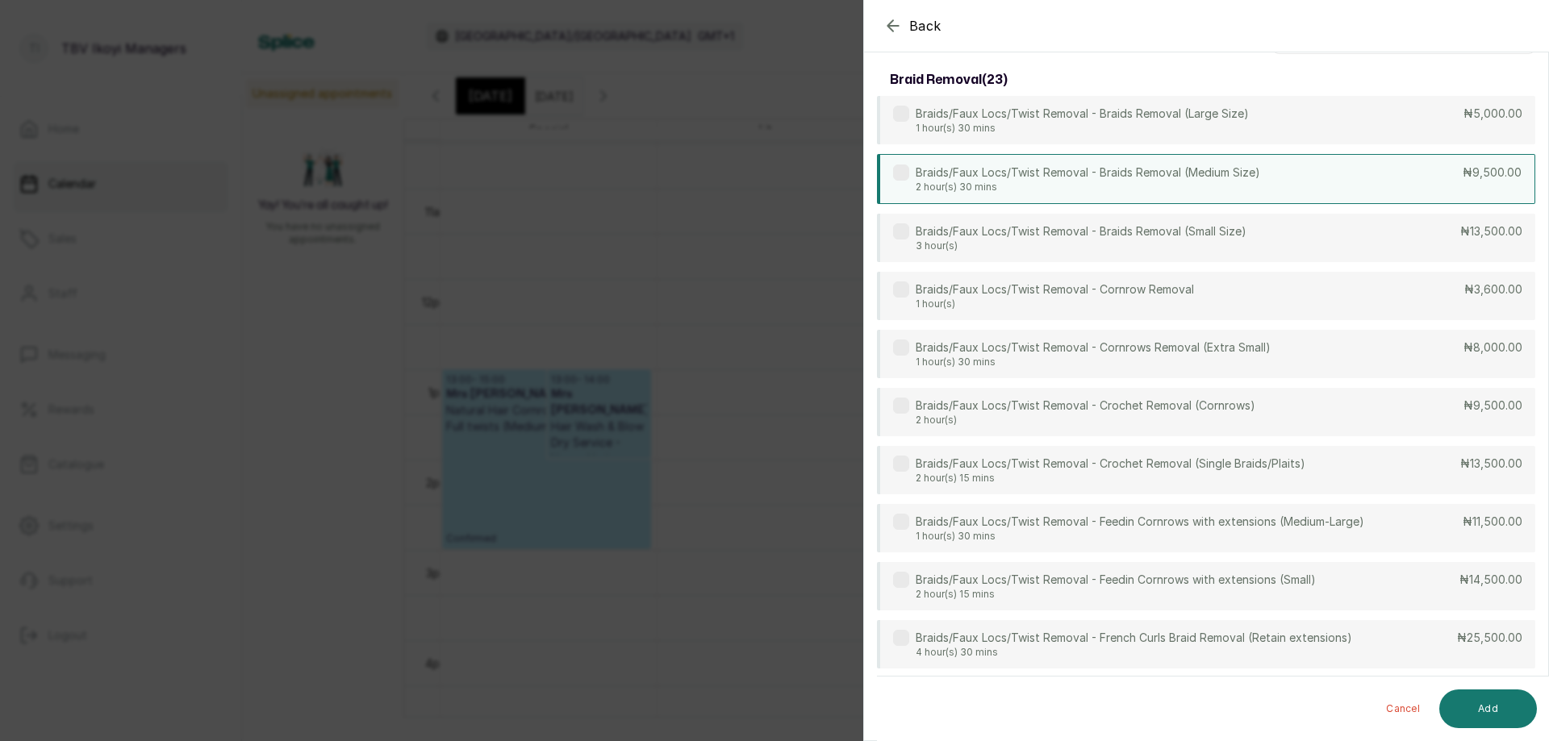
click at [1140, 184] on p "2 hour(s) 30 mins" at bounding box center [1088, 187] width 344 height 13
click at [1475, 706] on button "Add" at bounding box center [1488, 709] width 98 height 39
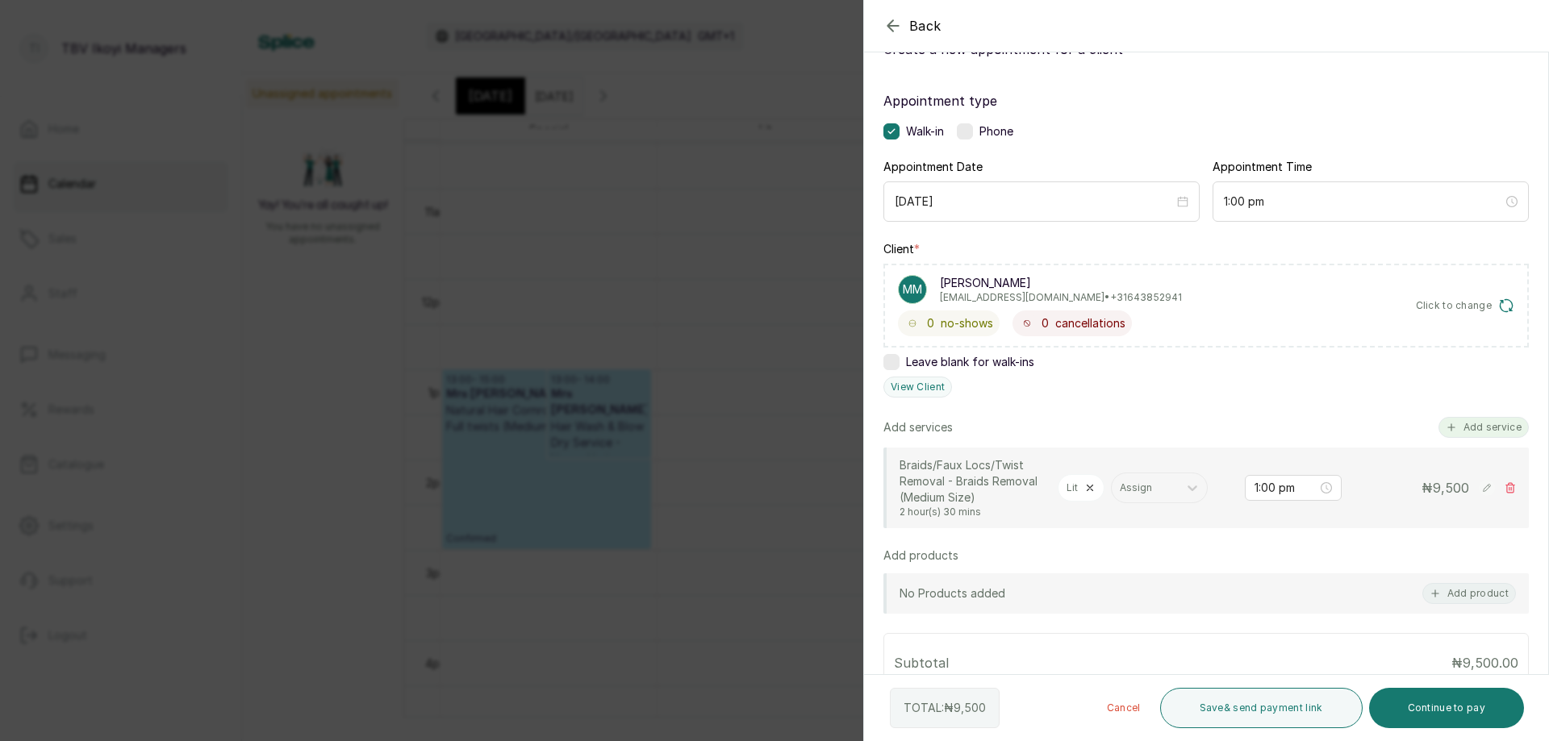
click at [1464, 430] on button "Add service" at bounding box center [1483, 427] width 90 height 21
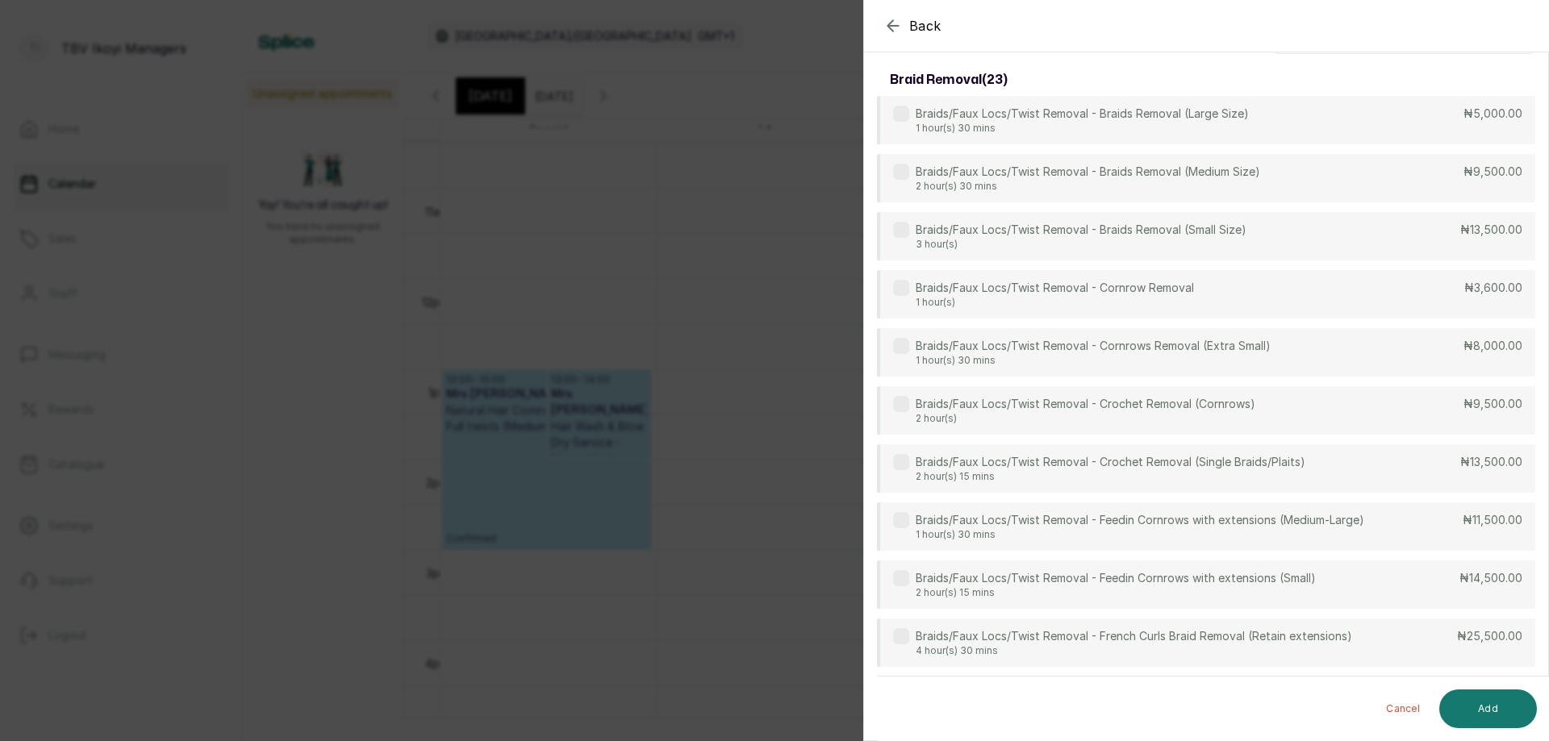
scroll to position [0, 0]
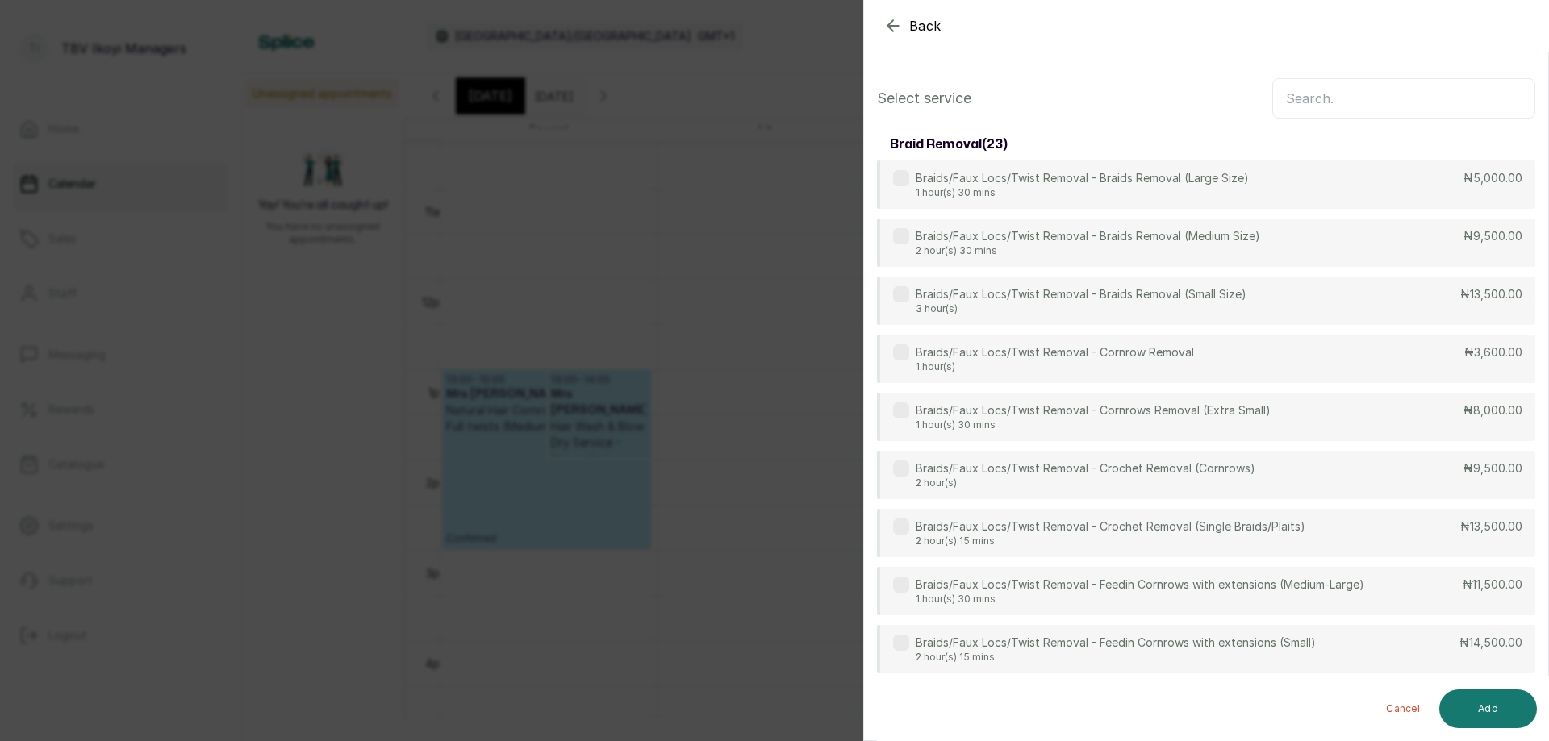
click at [1334, 93] on input "text" at bounding box center [1403, 98] width 263 height 40
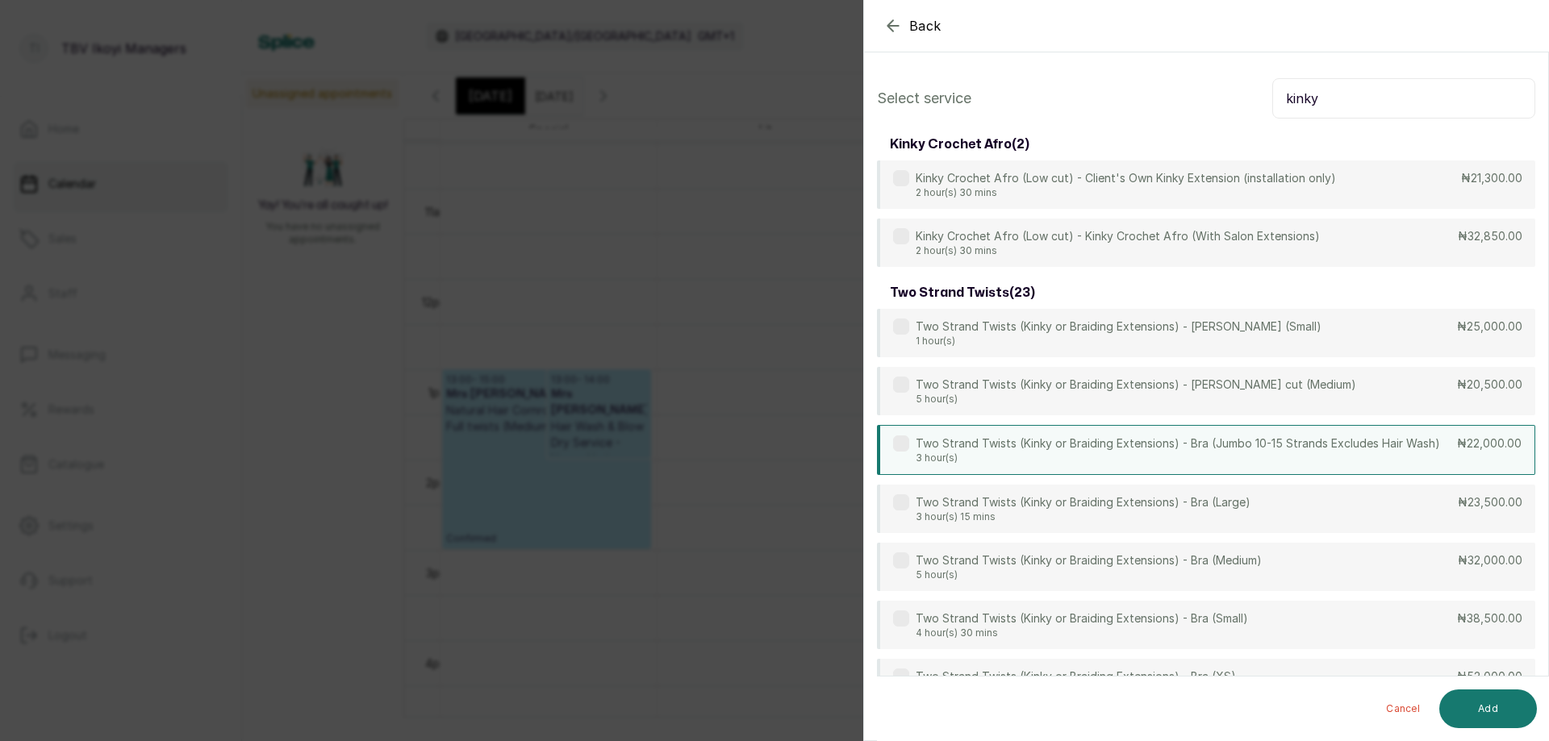
type input "kinky"
click at [1291, 449] on p "Two Strand Twists (Kinky or Braiding Extensions) - Bra (Jumbo 10-15 Strands Exc…" at bounding box center [1178, 444] width 524 height 16
click at [1460, 703] on button "Add" at bounding box center [1488, 709] width 98 height 39
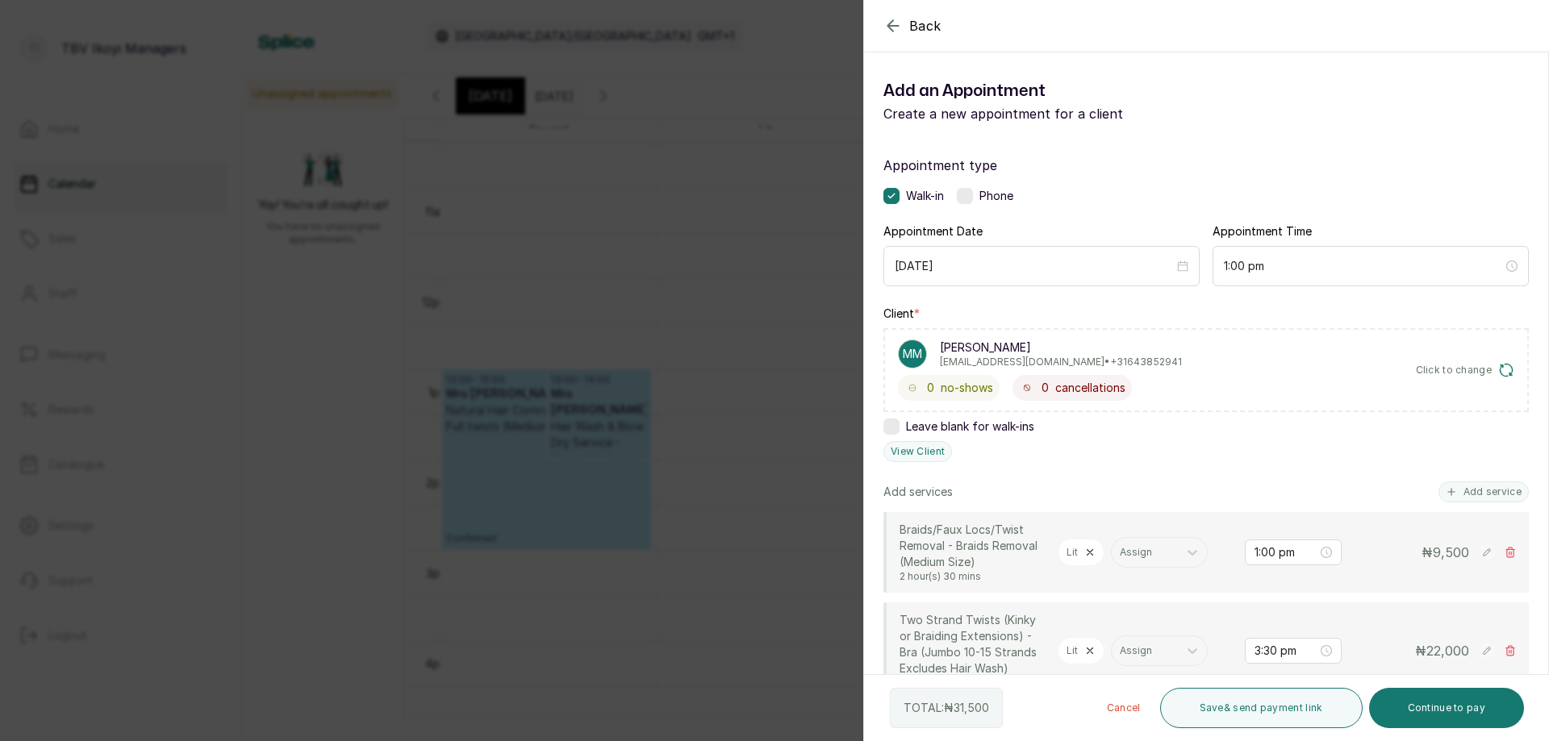
scroll to position [242, 0]
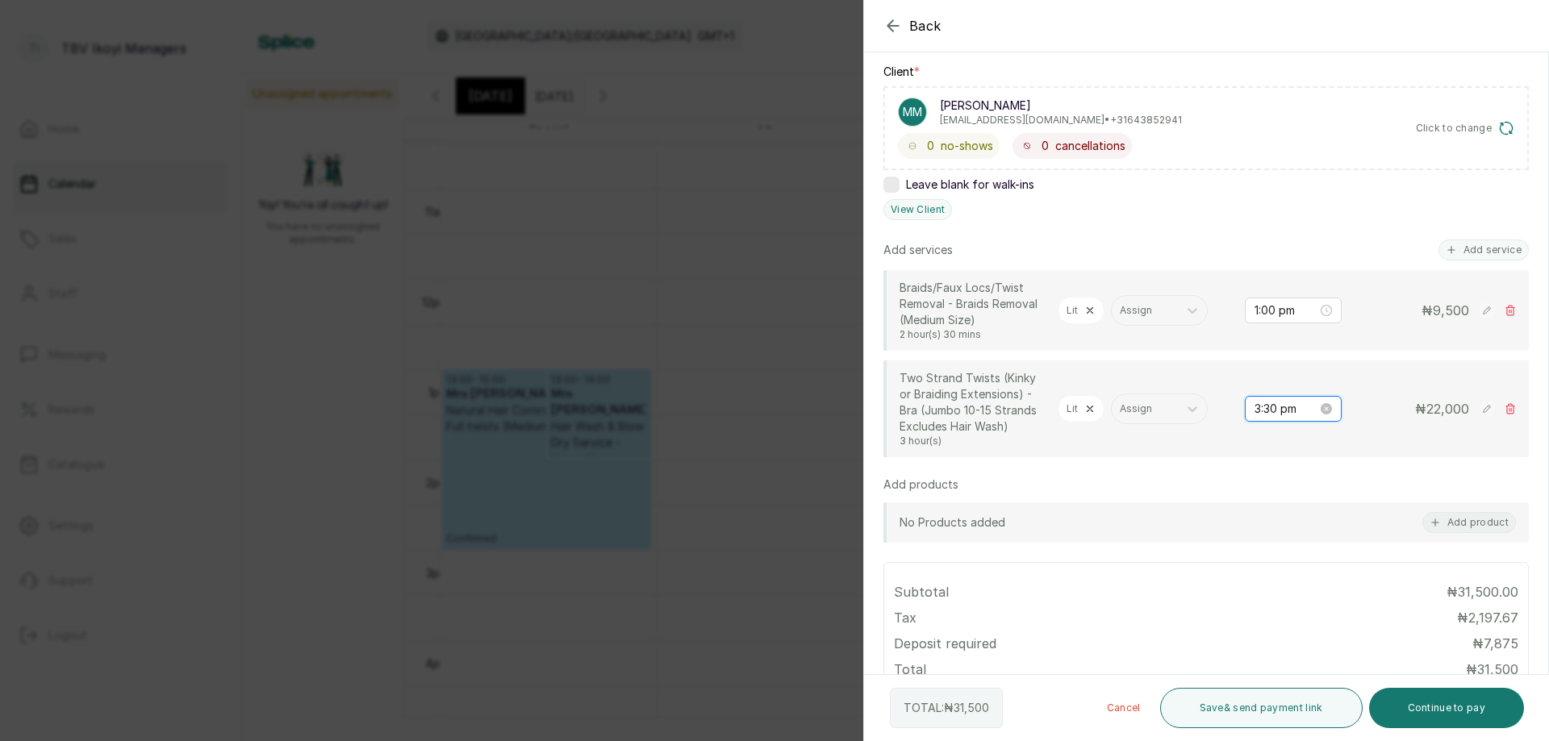
click at [1263, 413] on input "3:30 pm" at bounding box center [1286, 409] width 63 height 18
click at [1254, 464] on div "01" at bounding box center [1255, 464] width 39 height 23
type input "1:30 pm"
click at [1347, 616] on span "OK" at bounding box center [1344, 626] width 16 height 31
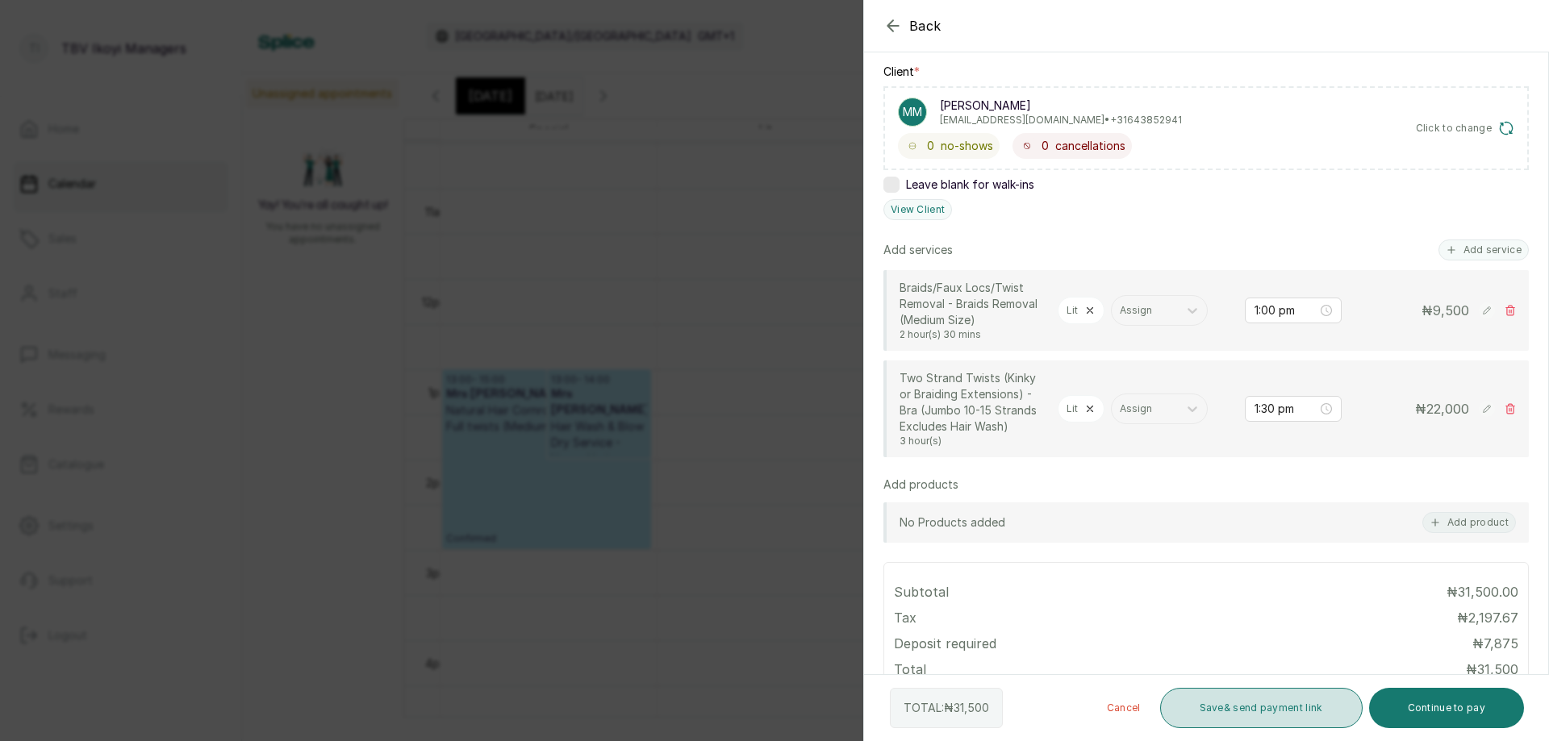
click at [1284, 716] on button "Save & send payment link" at bounding box center [1261, 708] width 203 height 40
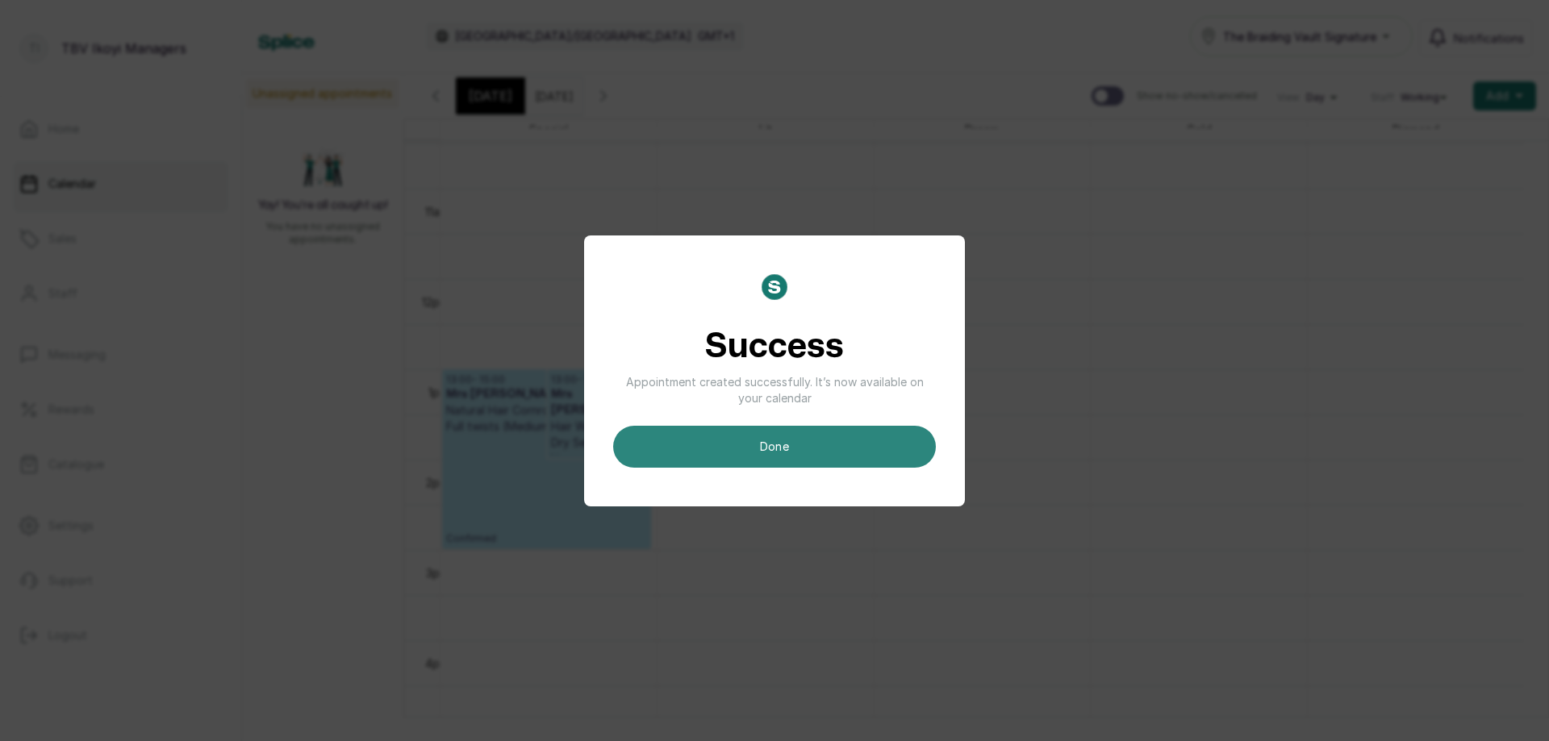
click at [871, 456] on button "done" at bounding box center [774, 447] width 323 height 42
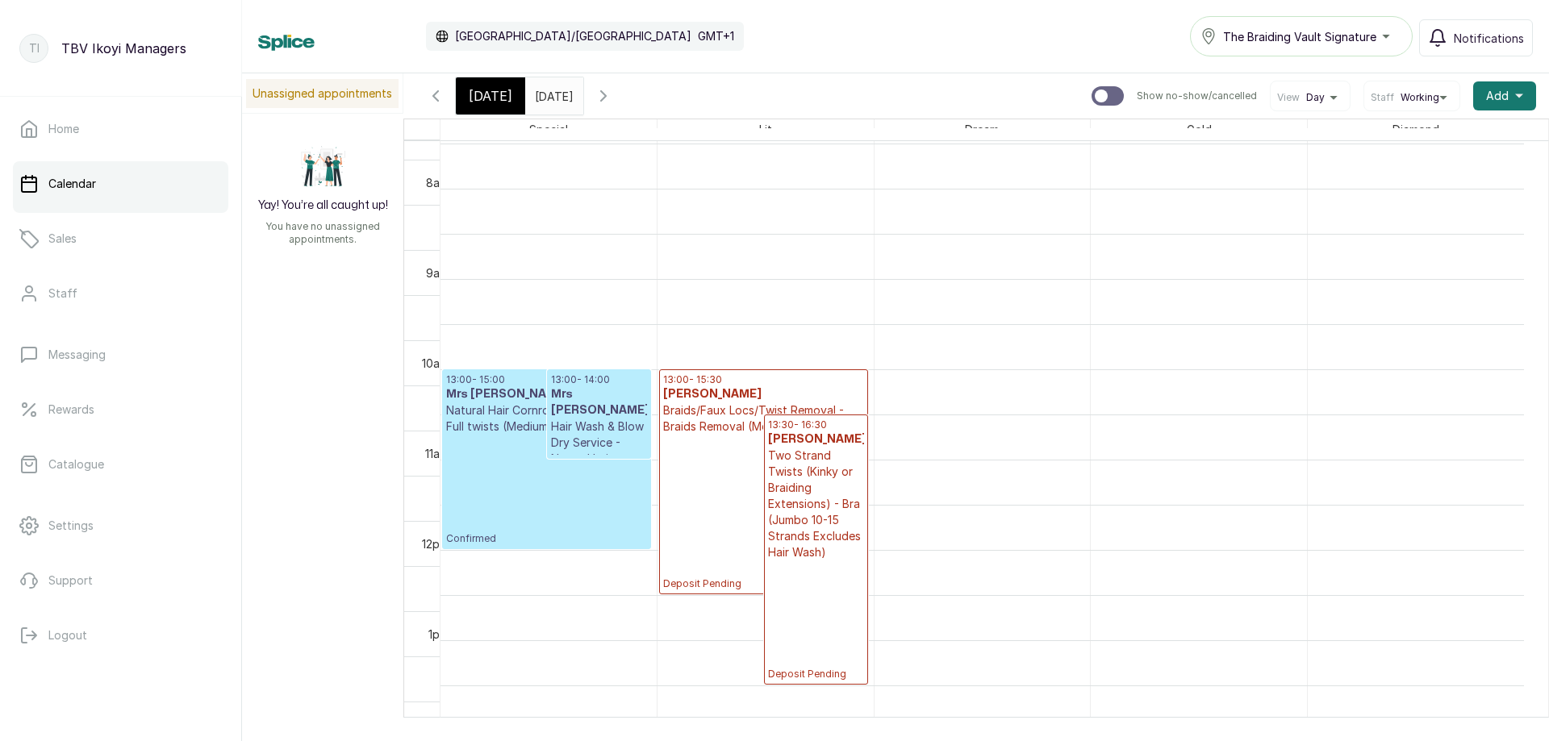
scroll to position [946, 0]
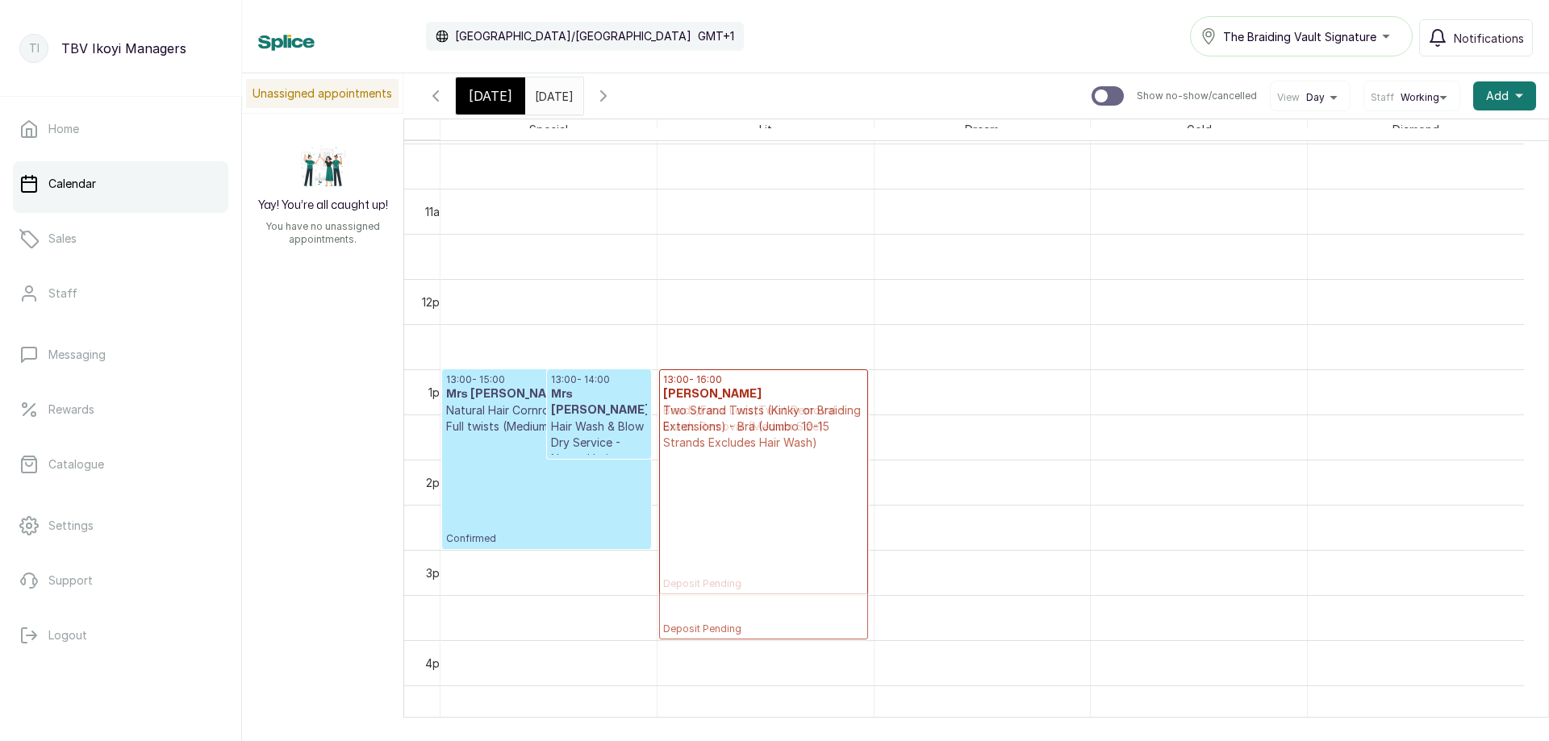
drag, startPoint x: 805, startPoint y: 484, endPoint x: 801, endPoint y: 446, distance: 38.1
click at [801, 446] on div "13:00 - 15:30 Monai McCullough McCullough Braids/Faux Locs/Twist Removal - Brai…" at bounding box center [766, 279] width 216 height 2169
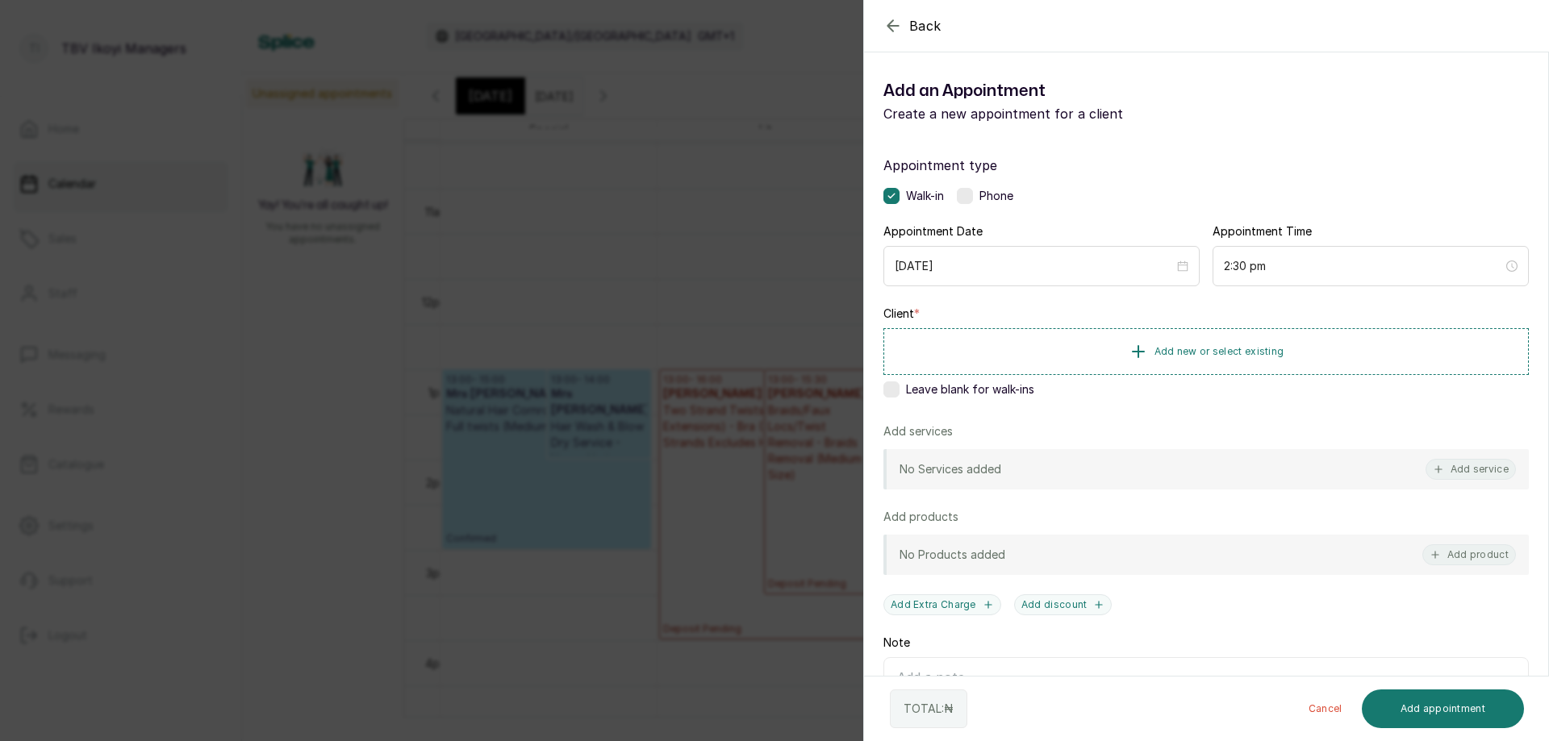
click at [891, 26] on icon "button" at bounding box center [892, 25] width 10 height 10
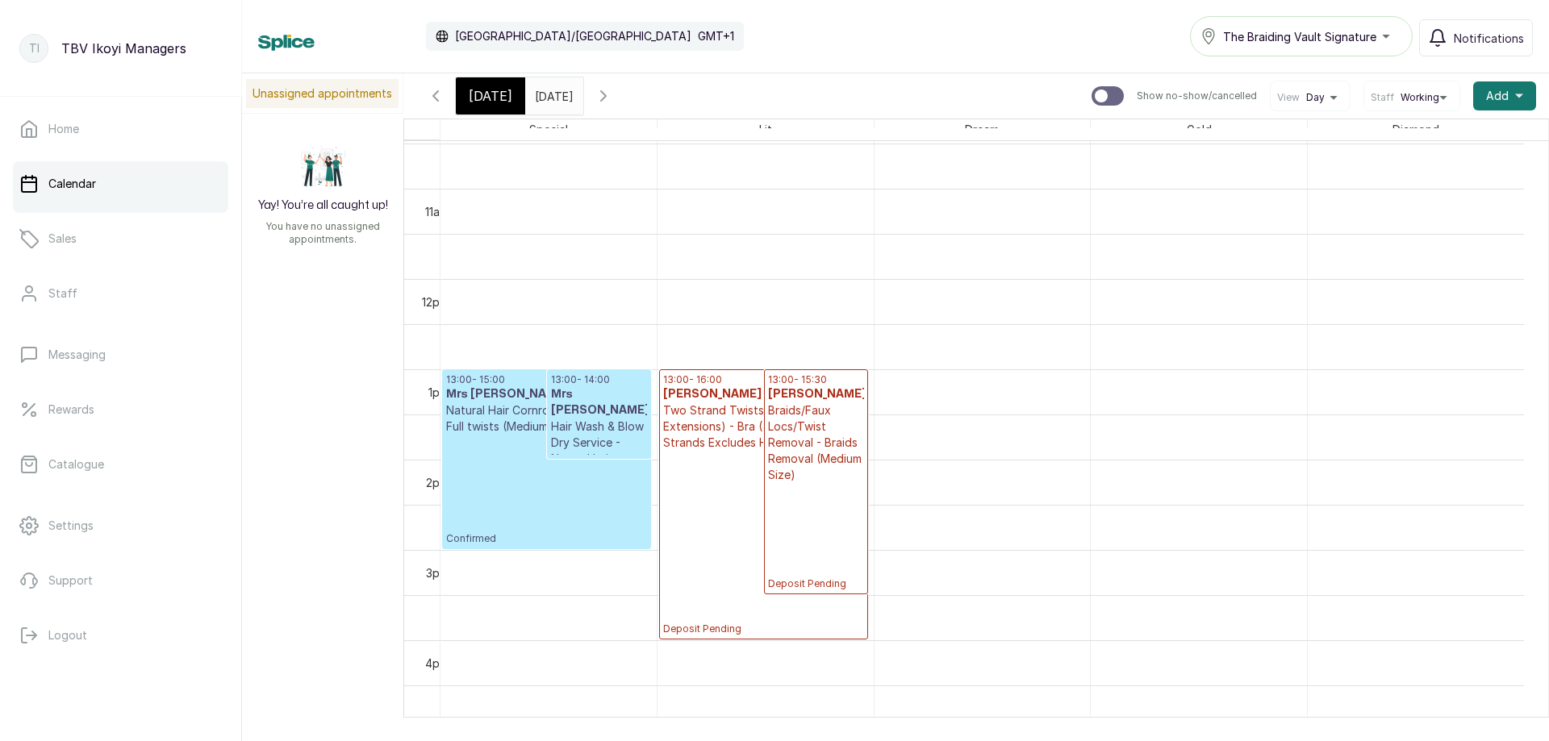
click at [623, 94] on button "Show no-show/cancelled" at bounding box center [603, 96] width 39 height 39
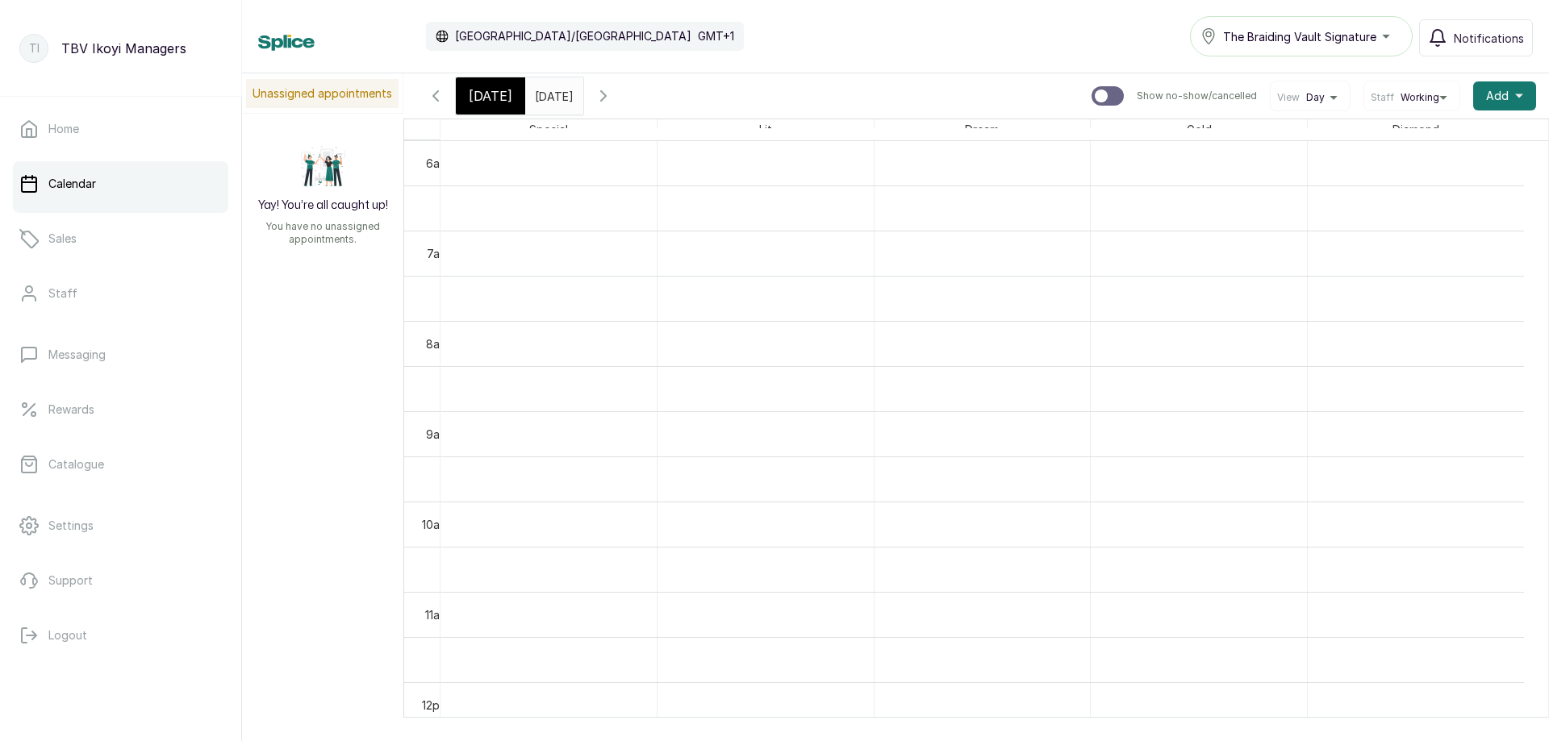
click at [623, 94] on button "Show no-show/cancelled" at bounding box center [603, 96] width 39 height 39
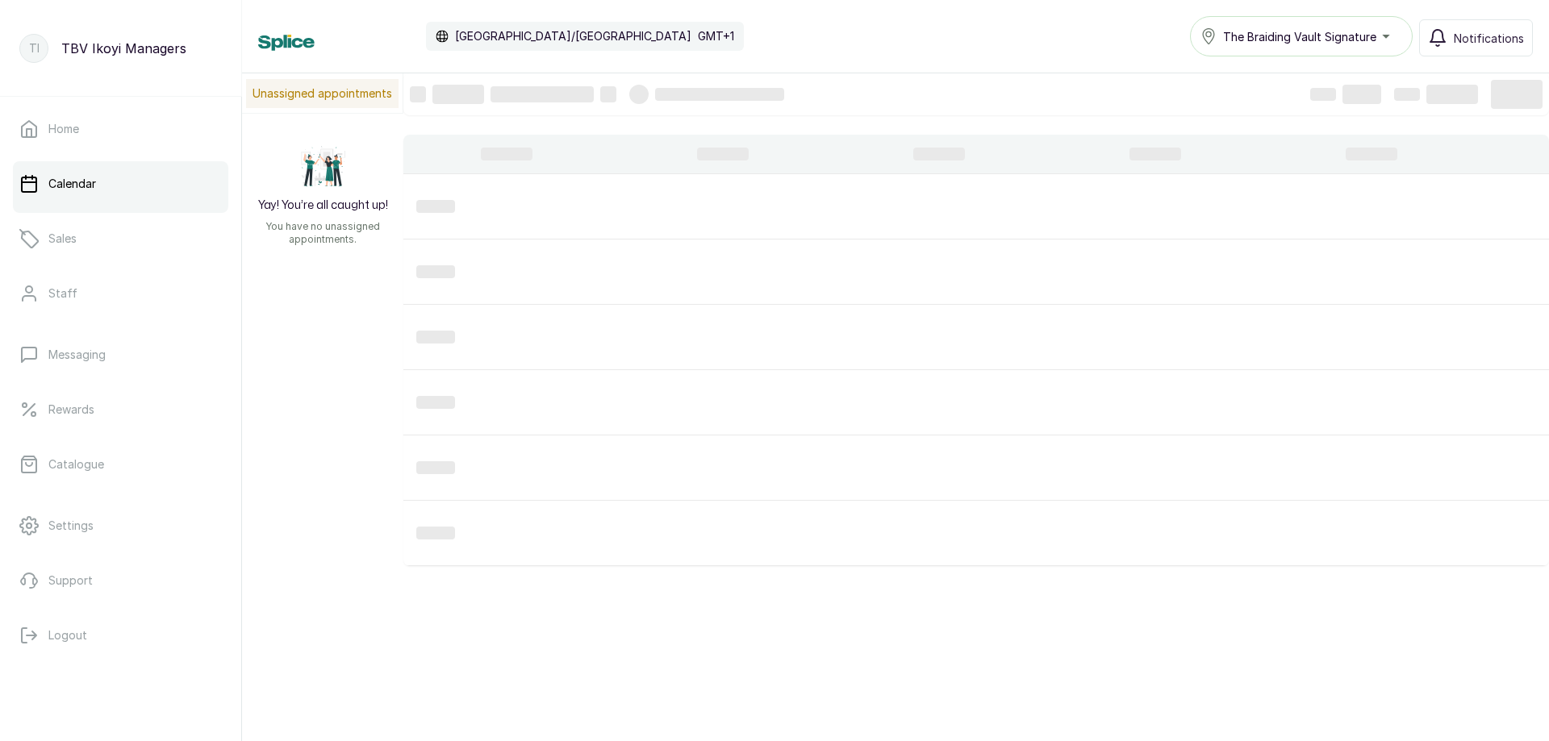
click at [636, 94] on div at bounding box center [638, 94] width 19 height 19
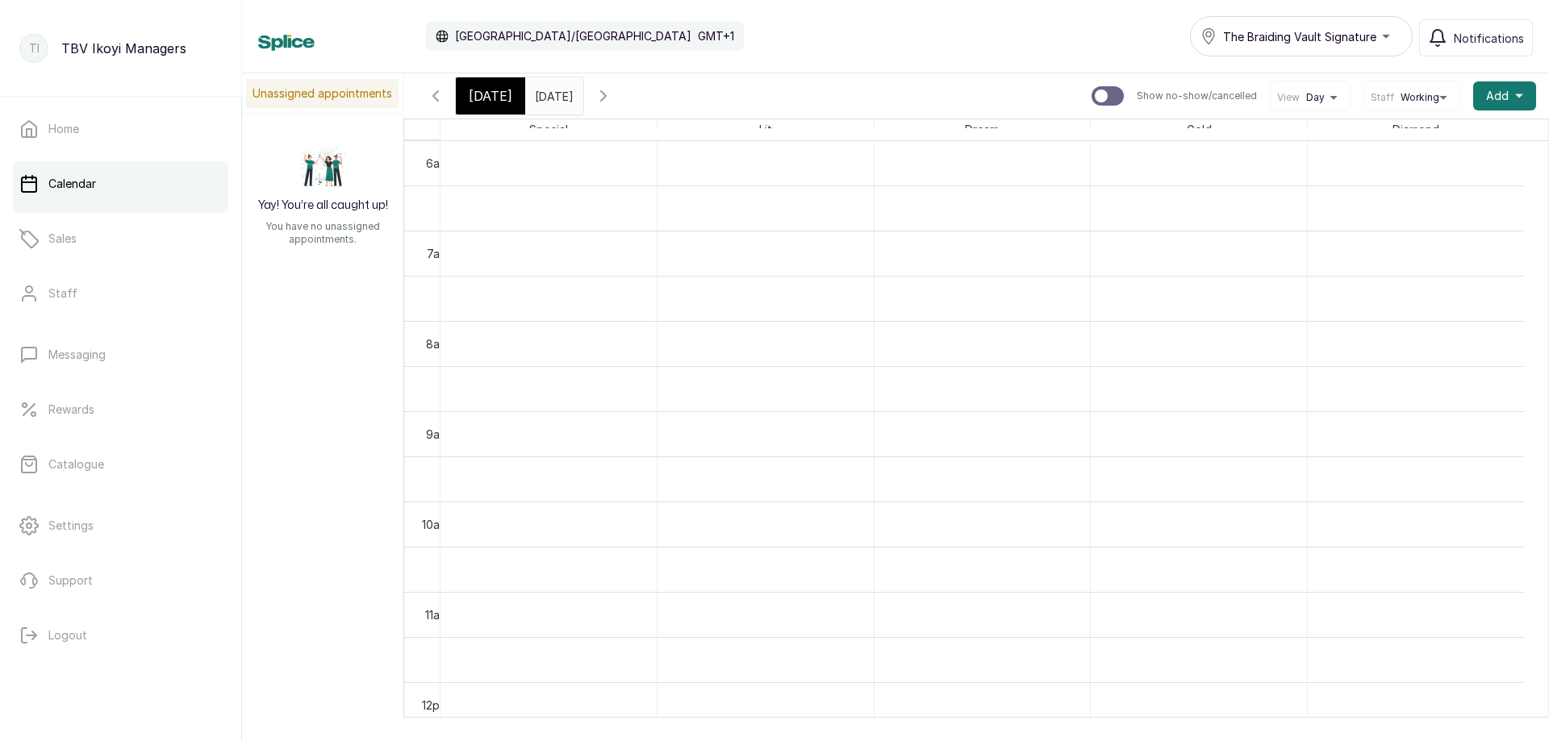
click at [623, 100] on button "Show no-show/cancelled" at bounding box center [603, 96] width 39 height 39
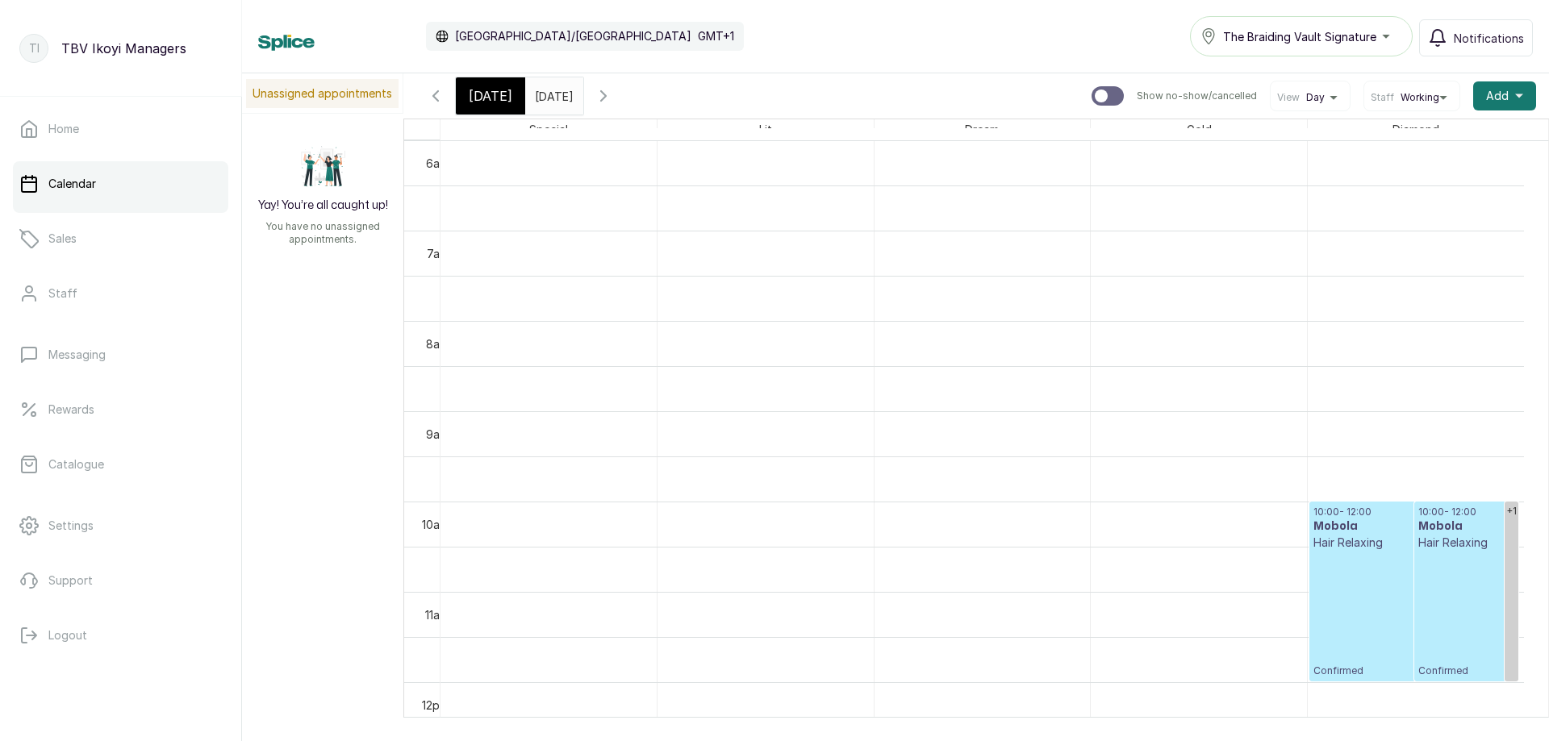
click at [1345, 608] on p "Confirmed" at bounding box center [1413, 614] width 201 height 127
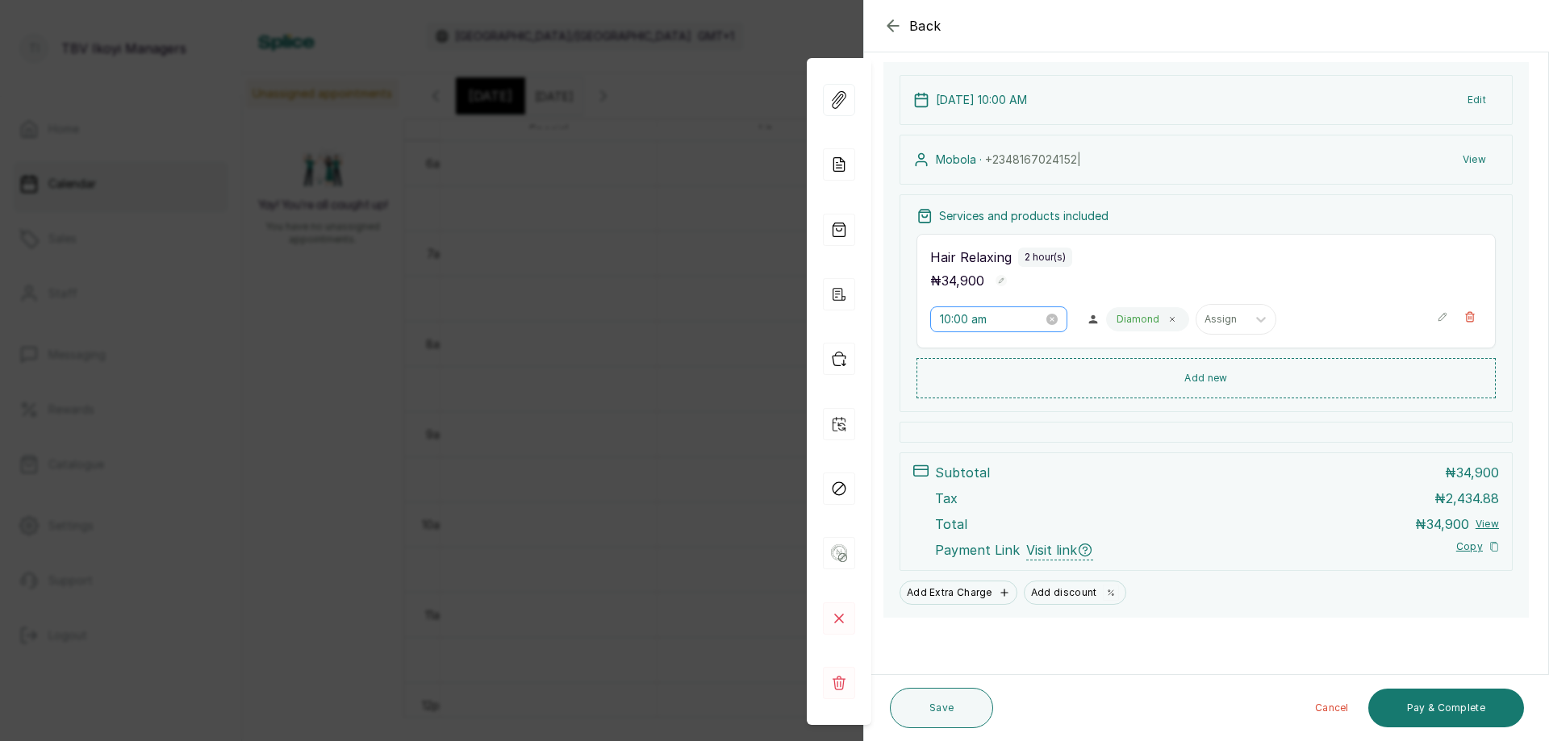
scroll to position [0, 0]
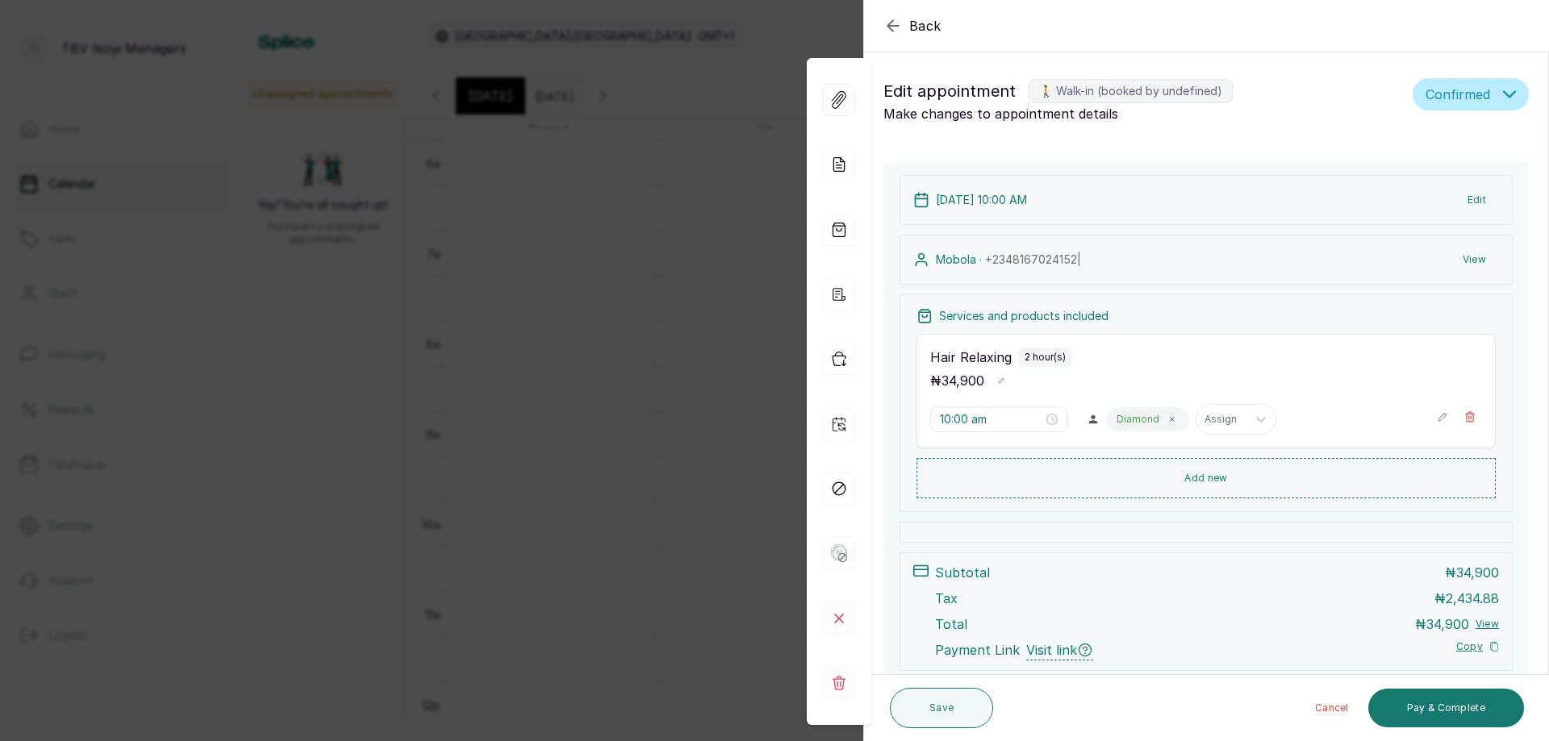
click at [891, 30] on icon "button" at bounding box center [892, 25] width 10 height 10
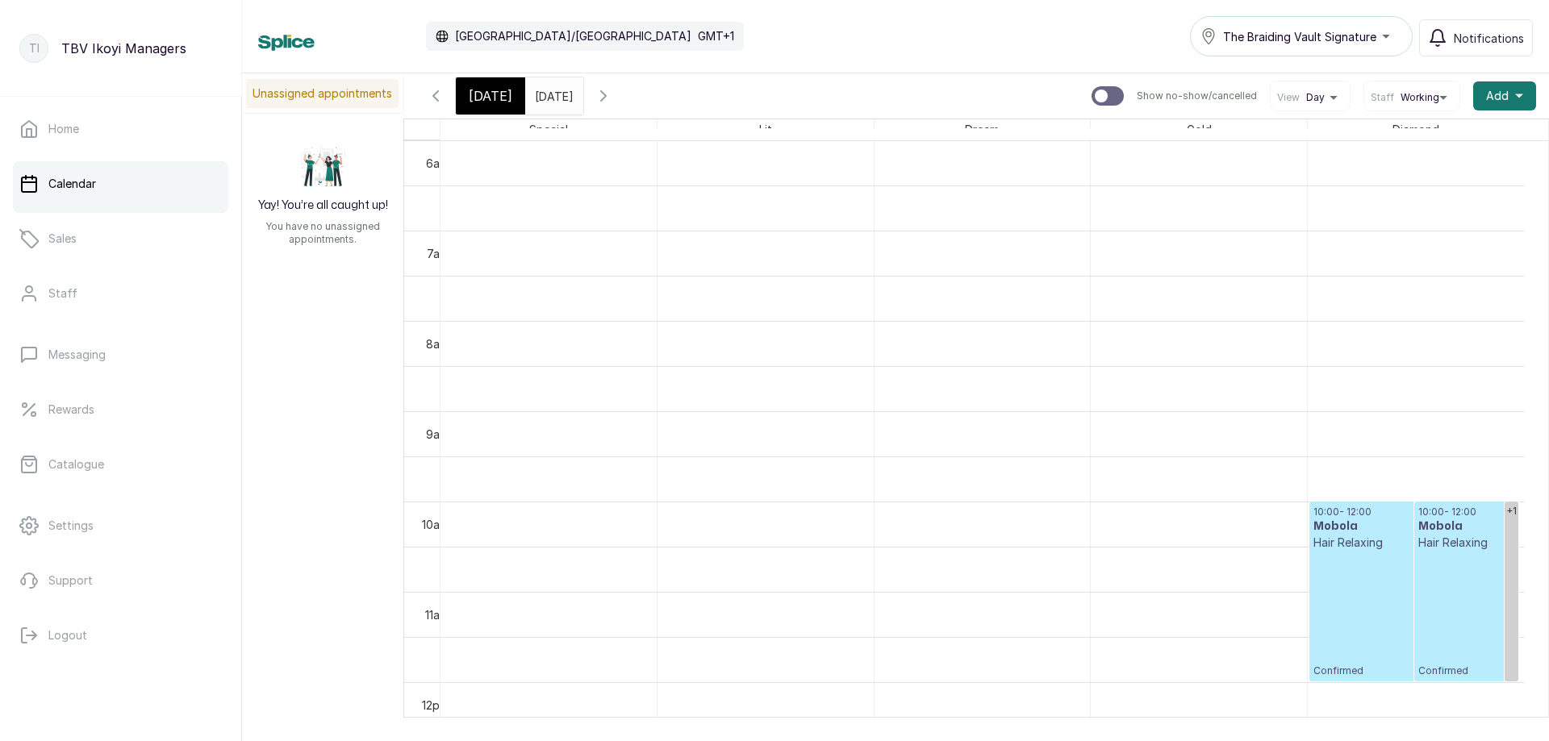
click at [470, 88] on span "[DATE]" at bounding box center [491, 95] width 44 height 19
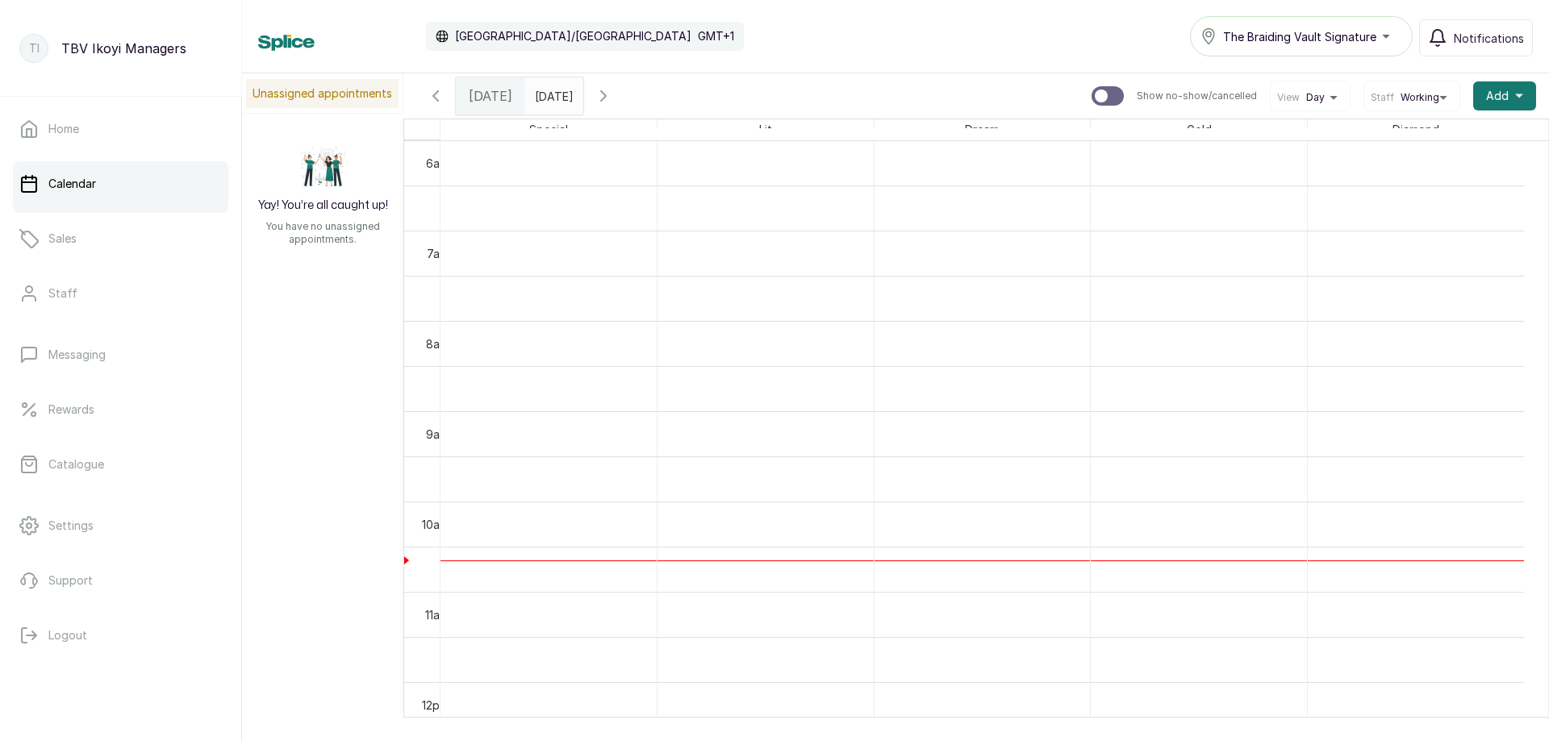
click at [613, 89] on icon "button" at bounding box center [603, 95] width 19 height 19
click at [582, 101] on span at bounding box center [567, 91] width 31 height 27
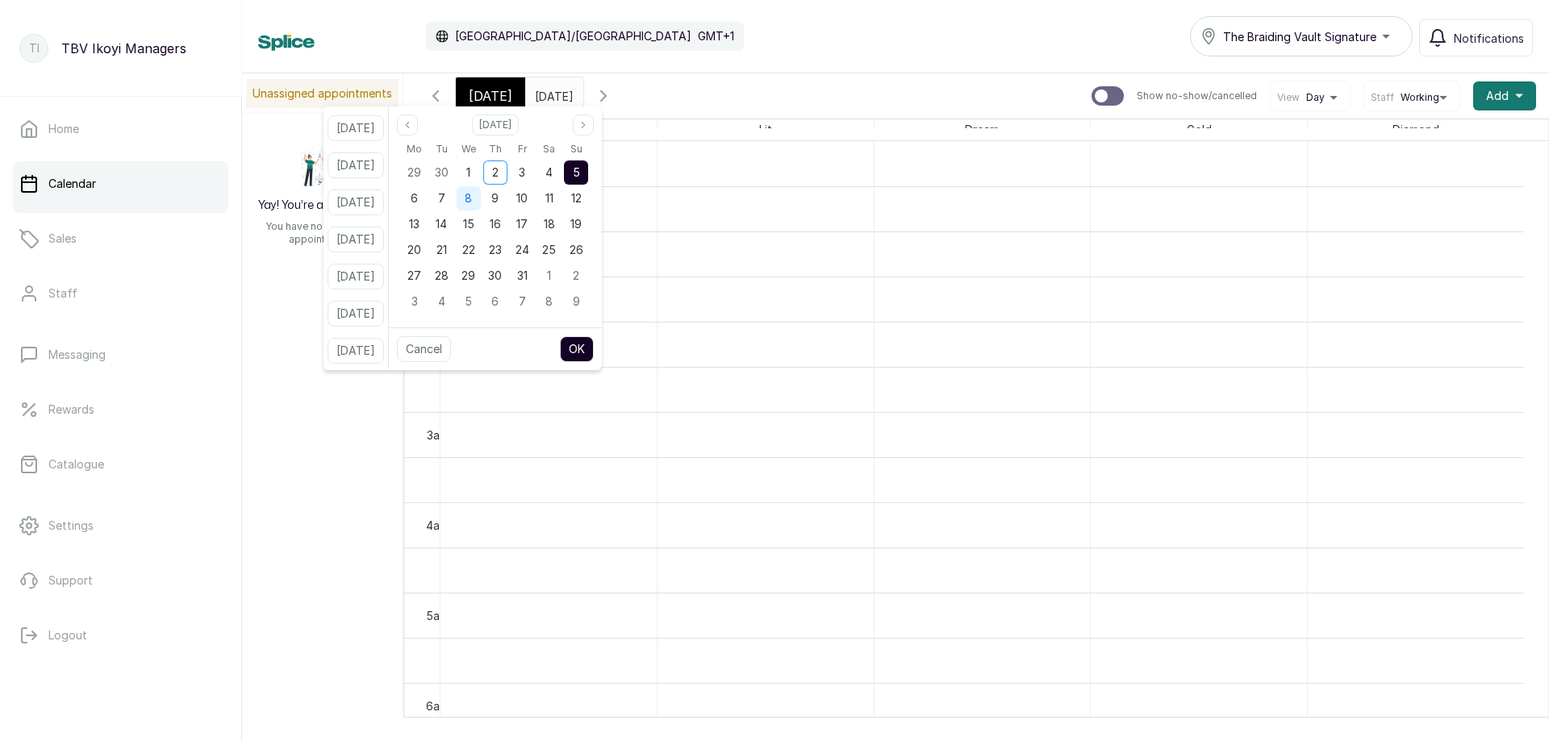
click at [481, 200] on div "8" at bounding box center [469, 198] width 24 height 24
click at [553, 173] on span "4" at bounding box center [548, 172] width 7 height 14
click at [594, 348] on button "OK" at bounding box center [577, 349] width 34 height 26
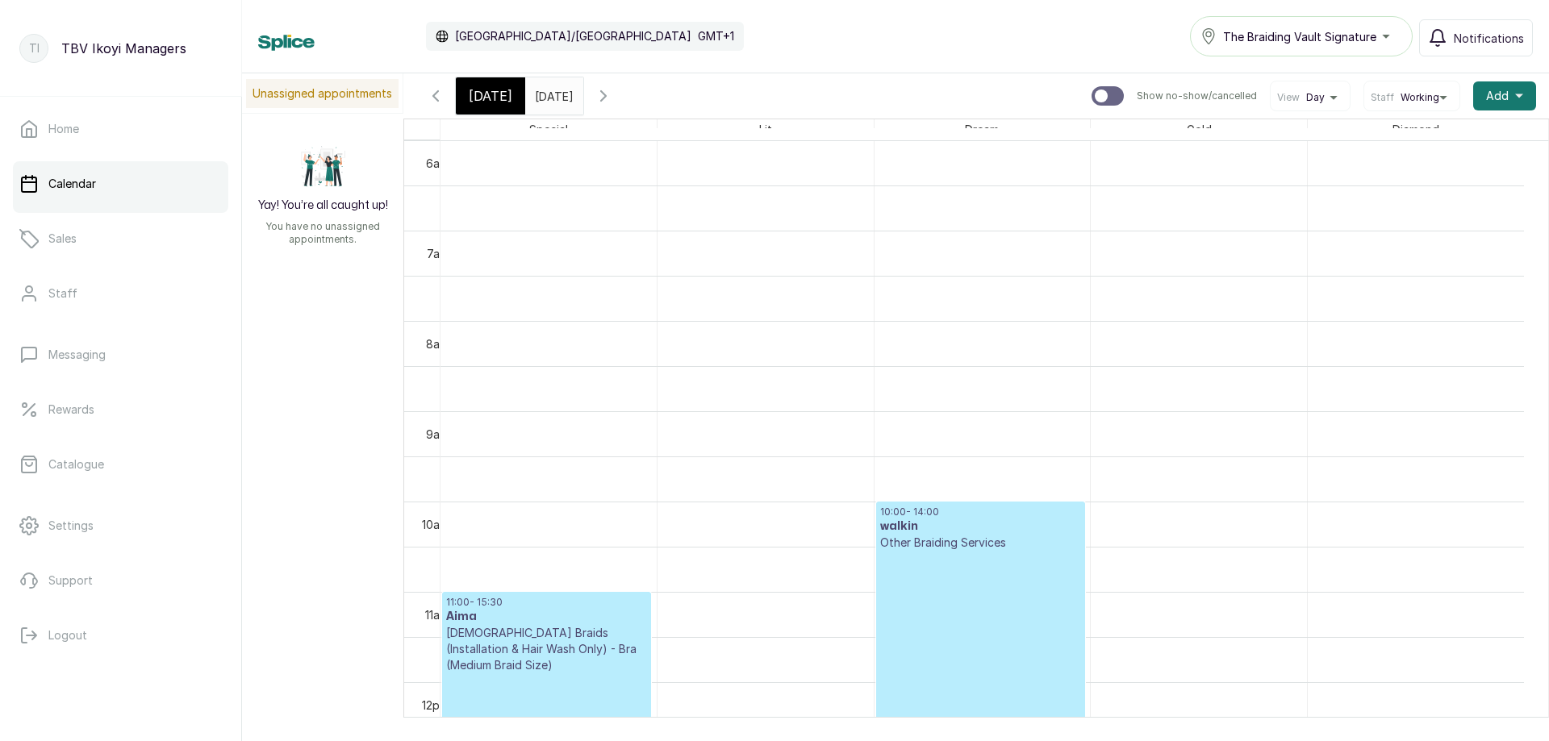
scroll to position [704, 0]
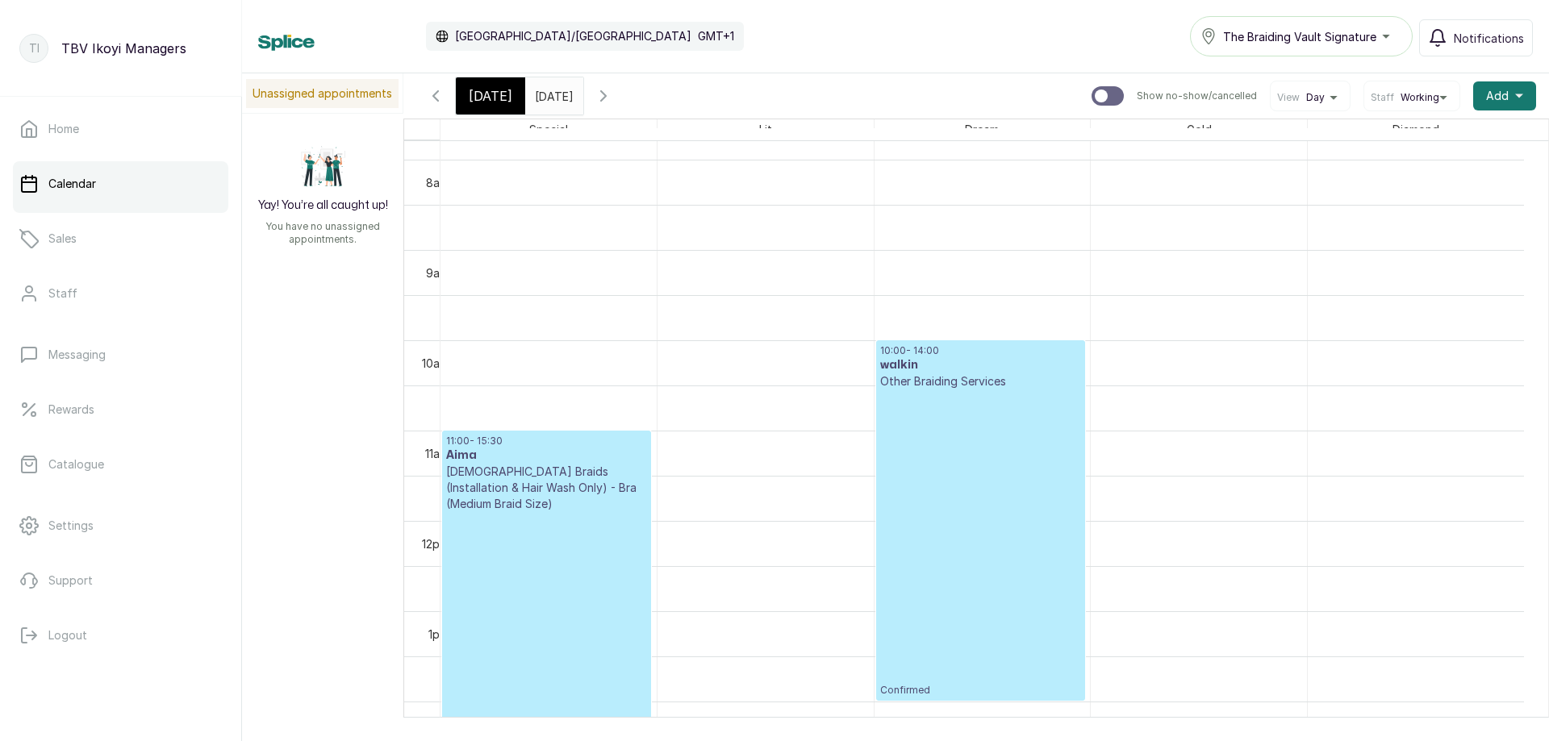
click at [623, 92] on button "Show no-show/cancelled" at bounding box center [603, 96] width 39 height 39
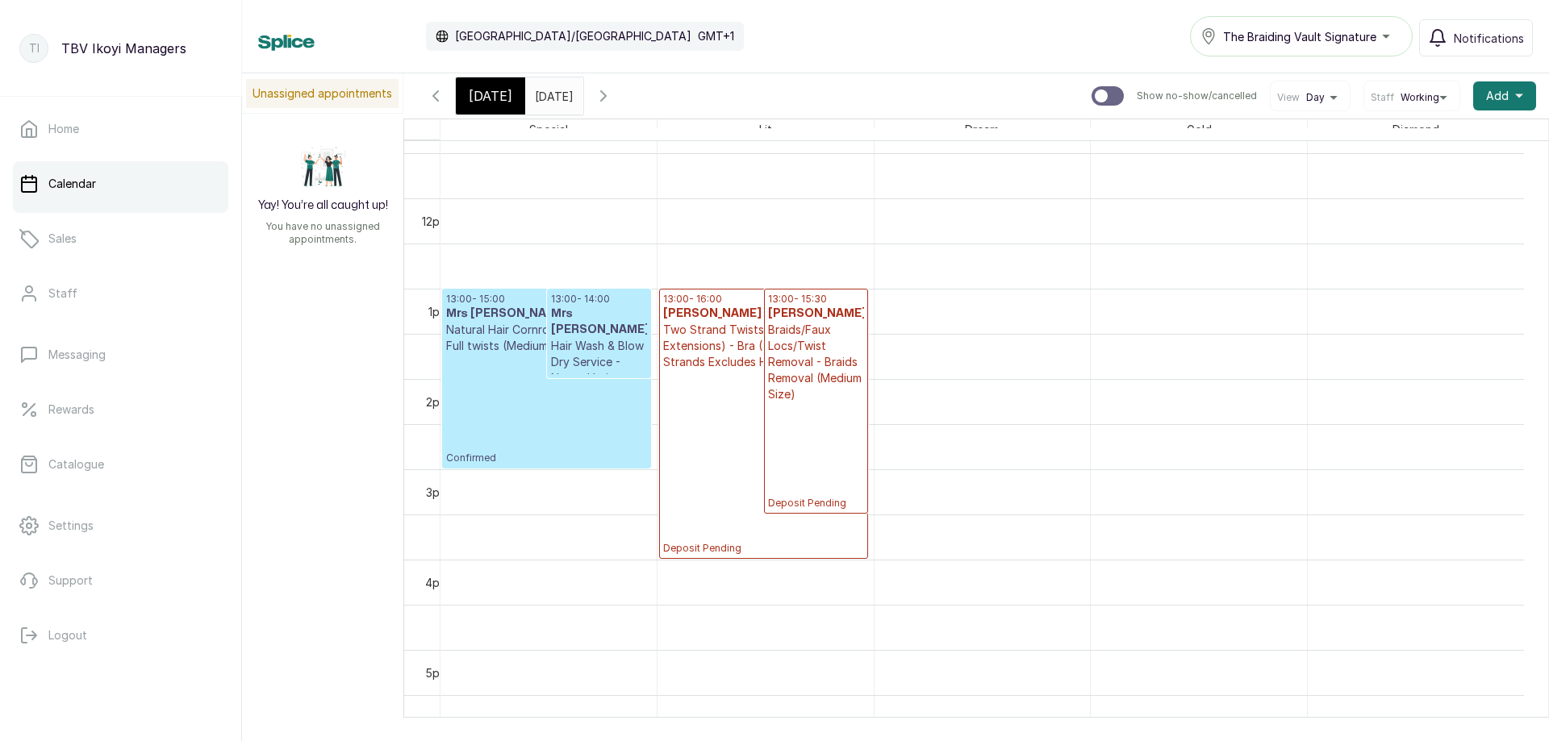
scroll to position [1350, 0]
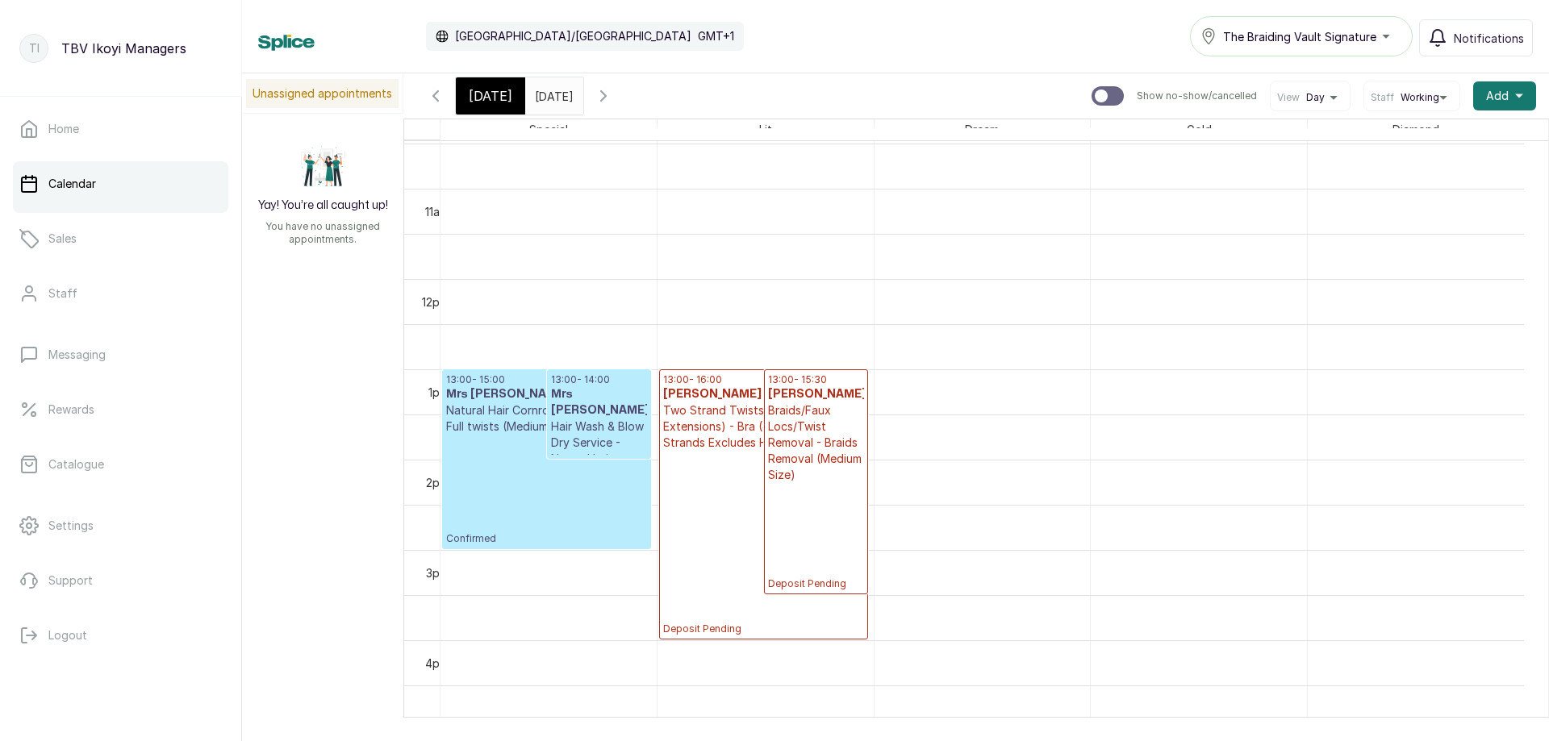
click at [427, 94] on icon "button" at bounding box center [435, 95] width 19 height 19
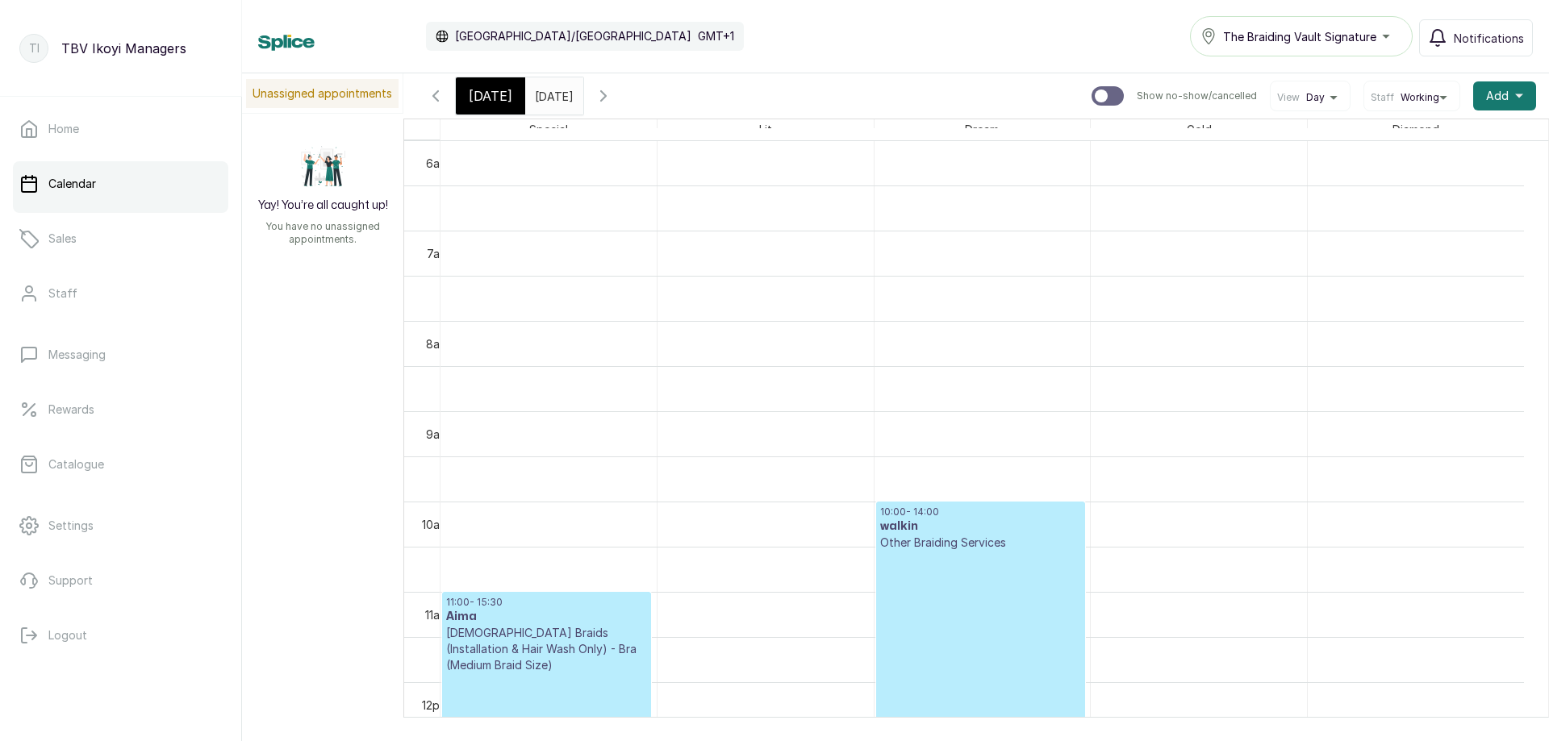
click at [552, 94] on input "04/10/2025" at bounding box center [539, 91] width 26 height 27
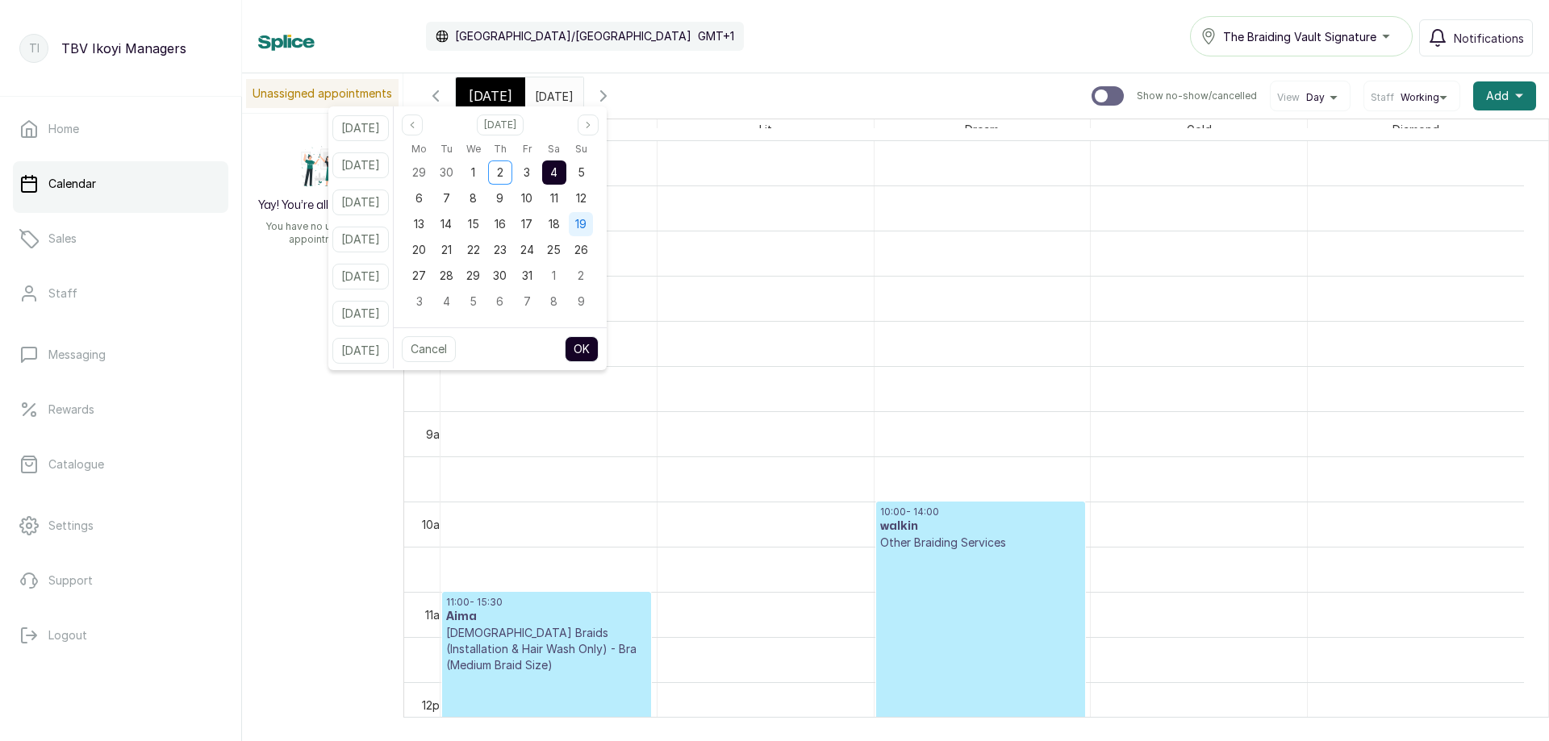
click at [593, 225] on div "19" at bounding box center [581, 224] width 24 height 24
click at [593, 226] on div "19" at bounding box center [581, 224] width 24 height 24
click at [597, 345] on button "OK" at bounding box center [582, 349] width 34 height 26
type input "19/10/2025"
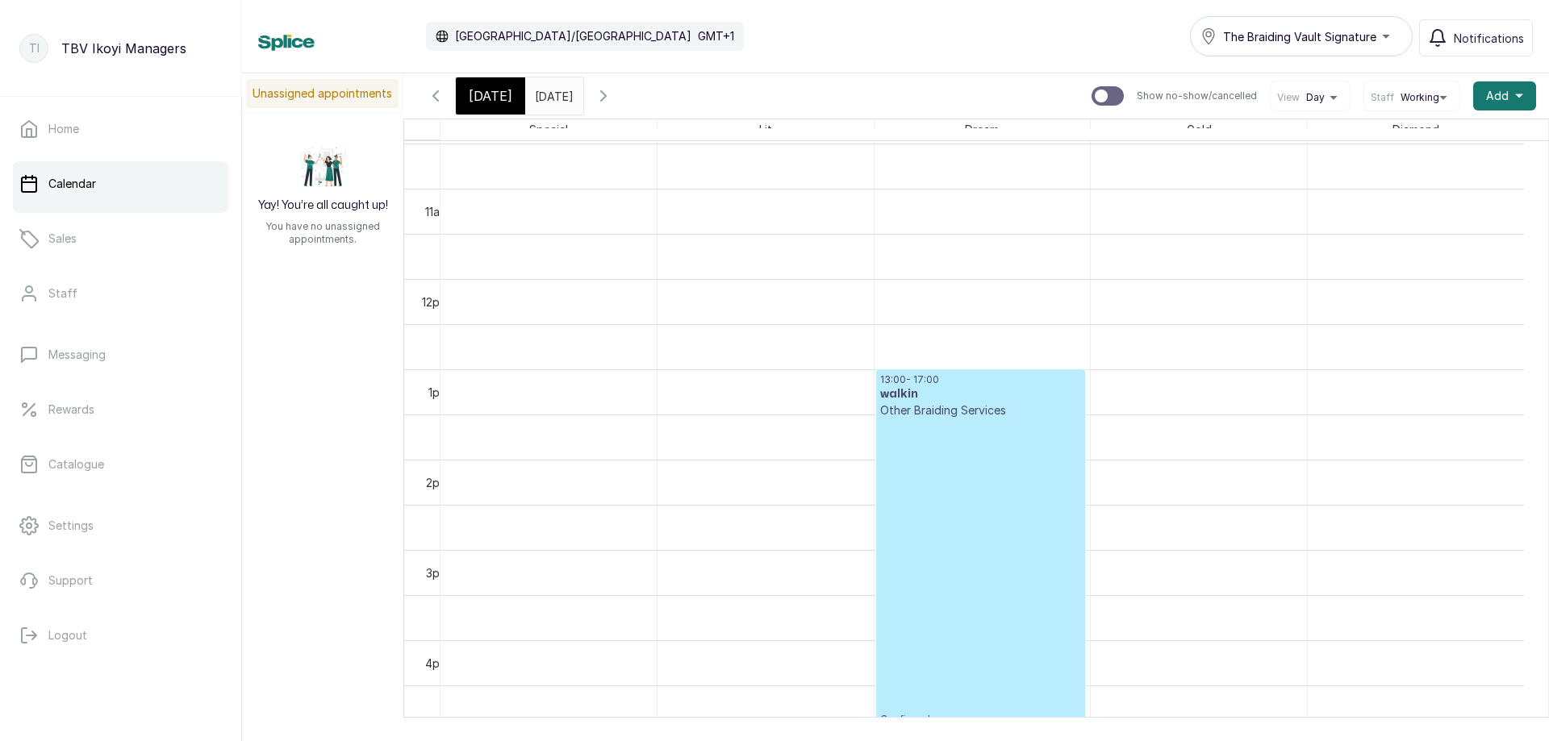
scroll to position [1027, 0]
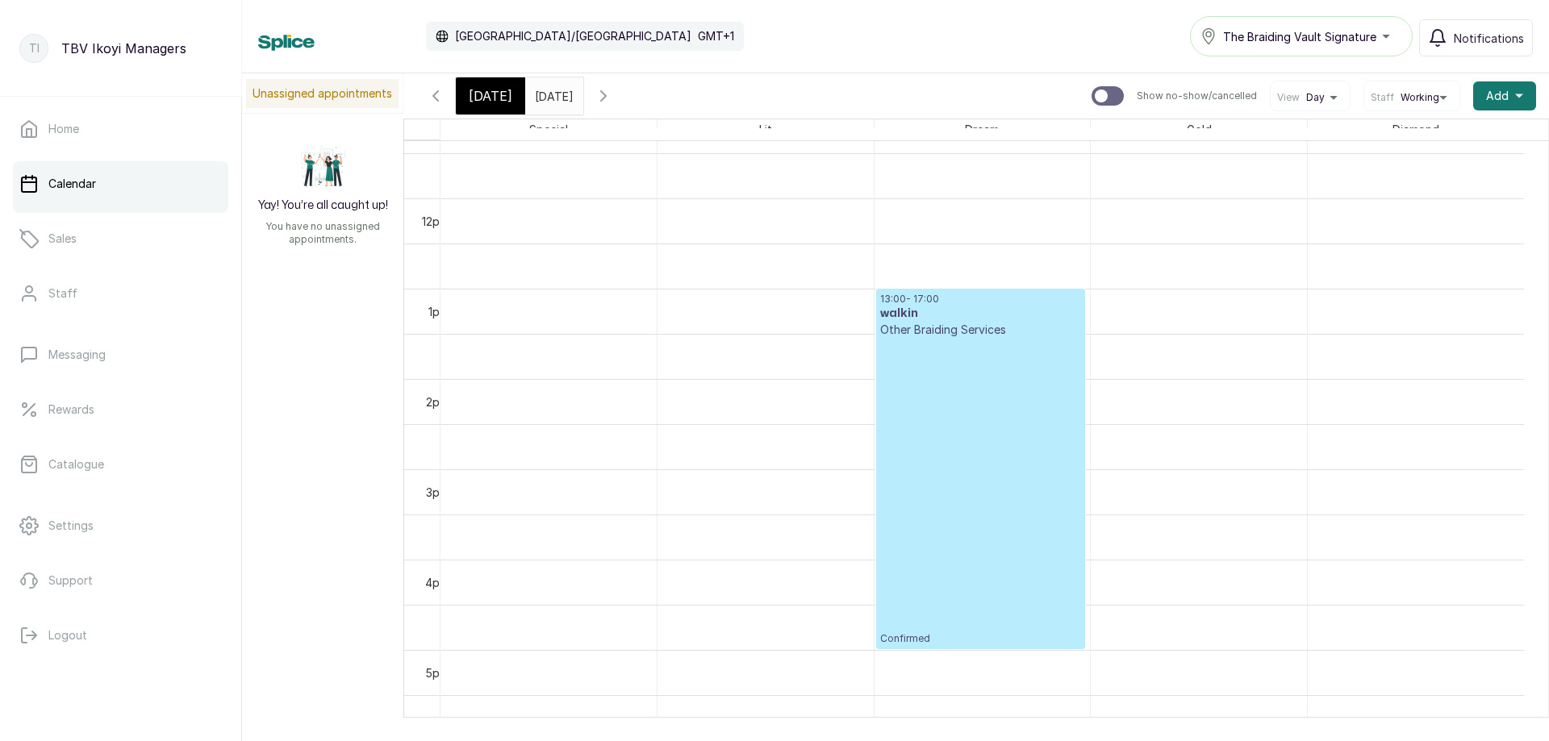
click at [1002, 460] on p "Confirmed" at bounding box center [980, 491] width 201 height 307
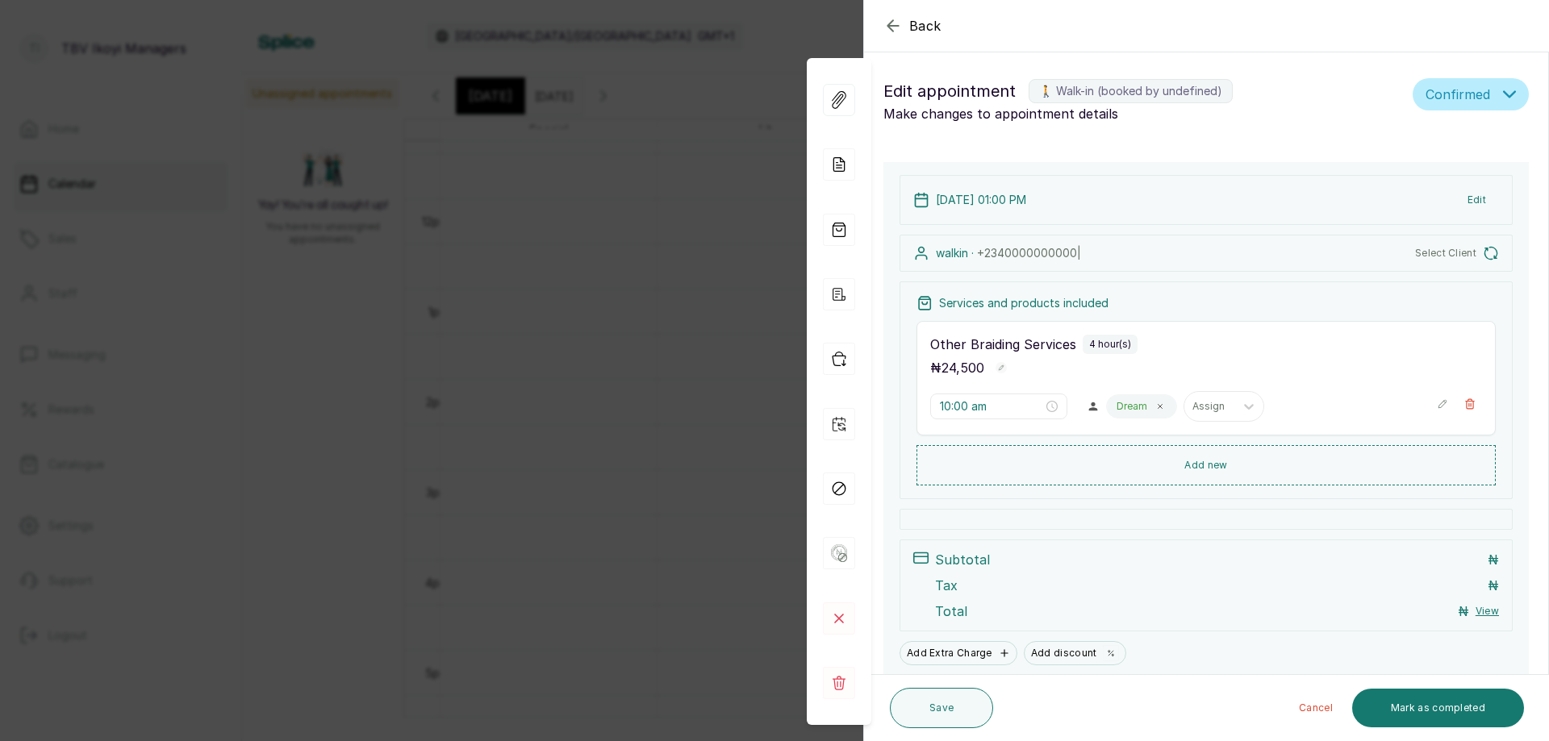
type input "1:00 pm"
click at [888, 29] on icon "button" at bounding box center [892, 25] width 19 height 19
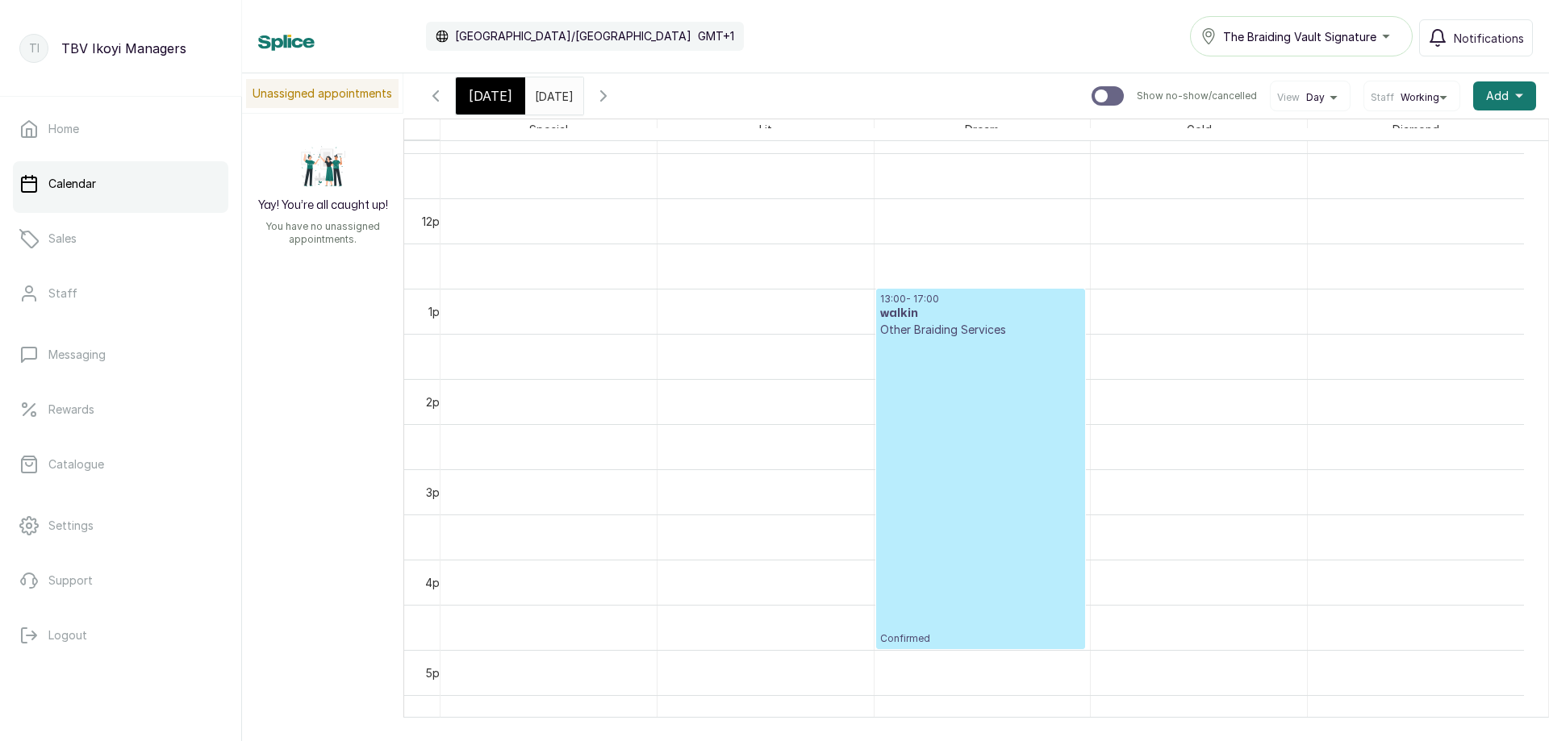
click at [476, 96] on span "[DATE]" at bounding box center [491, 95] width 44 height 19
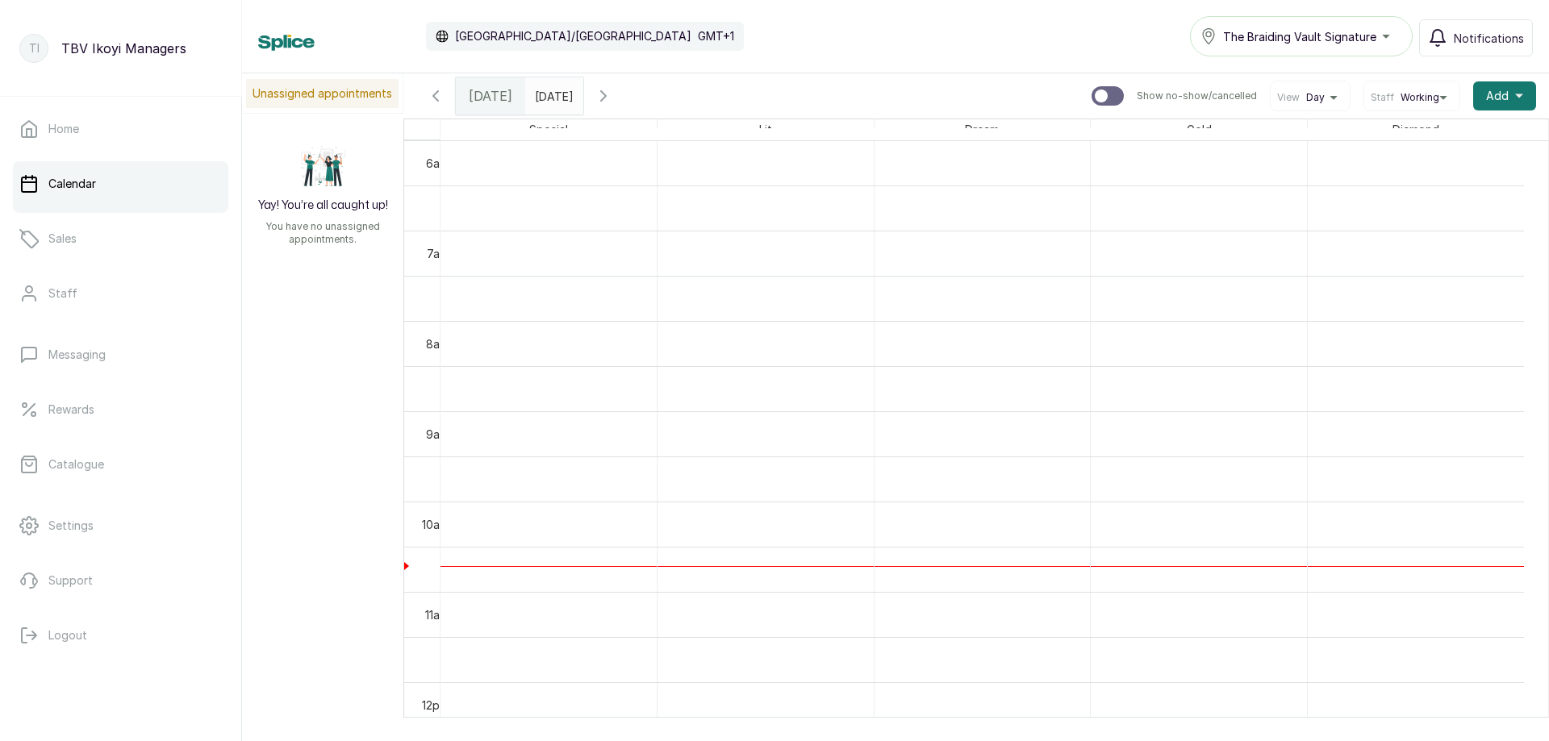
scroll to position [946, 0]
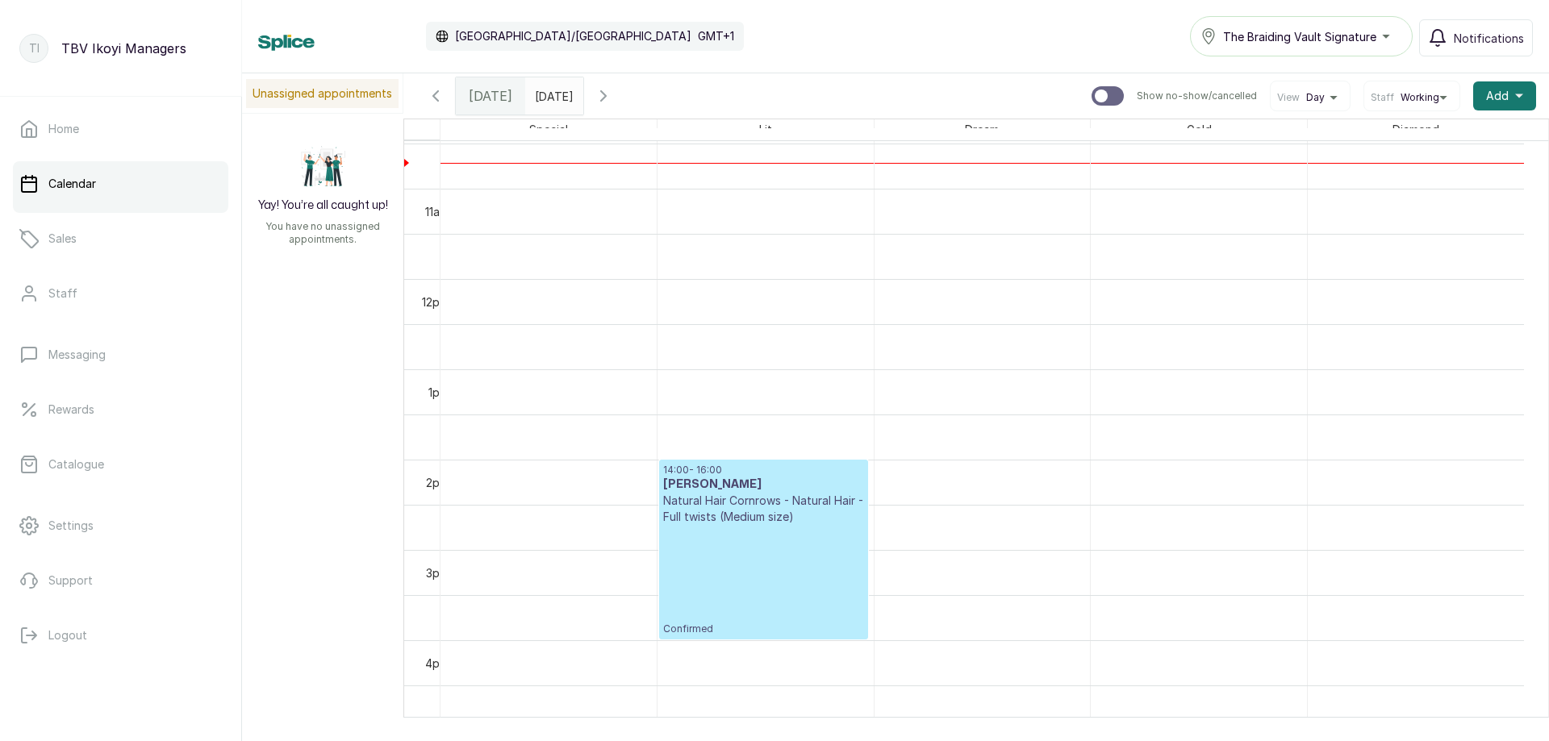
click at [753, 576] on p "Confirmed" at bounding box center [763, 580] width 201 height 111
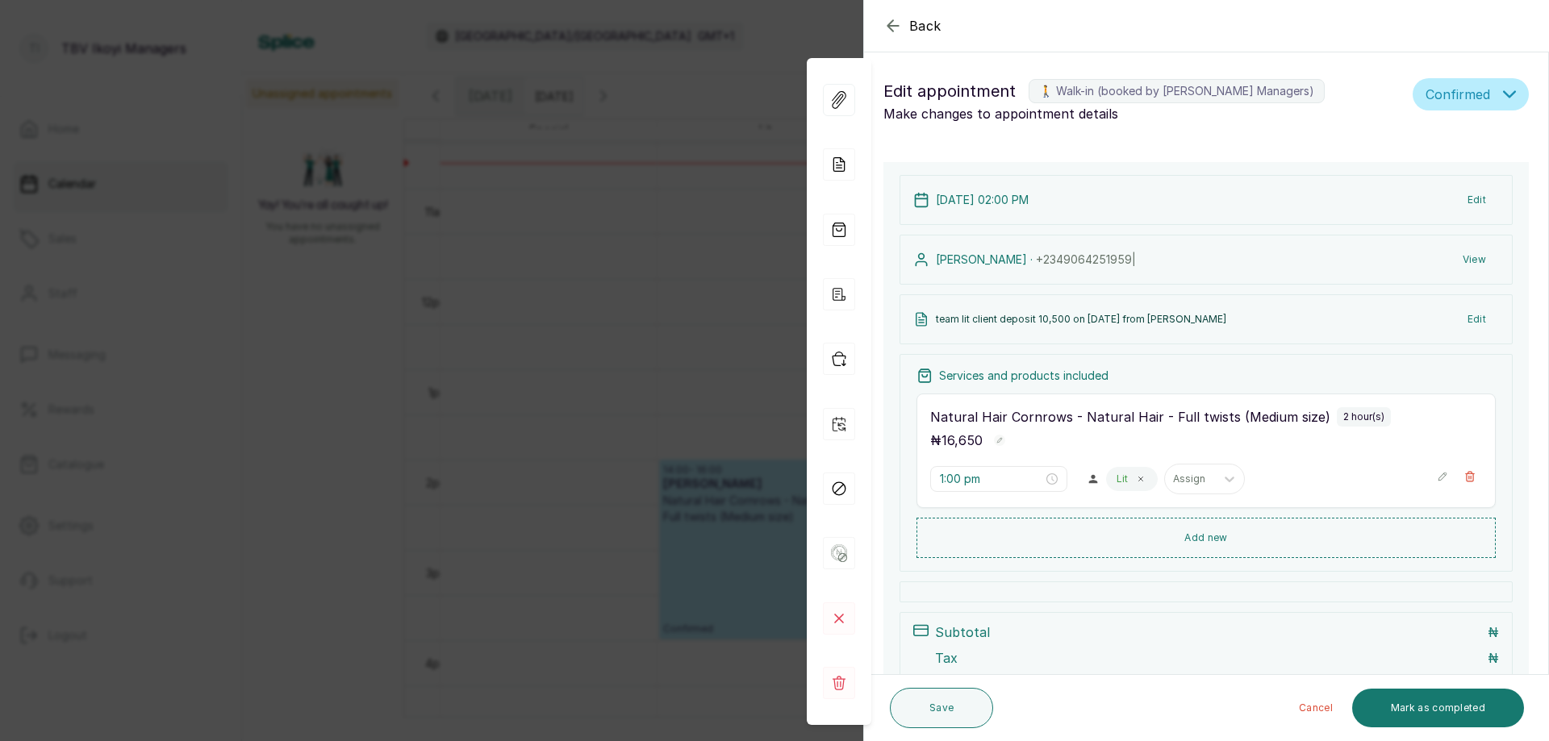
type input "2:00 pm"
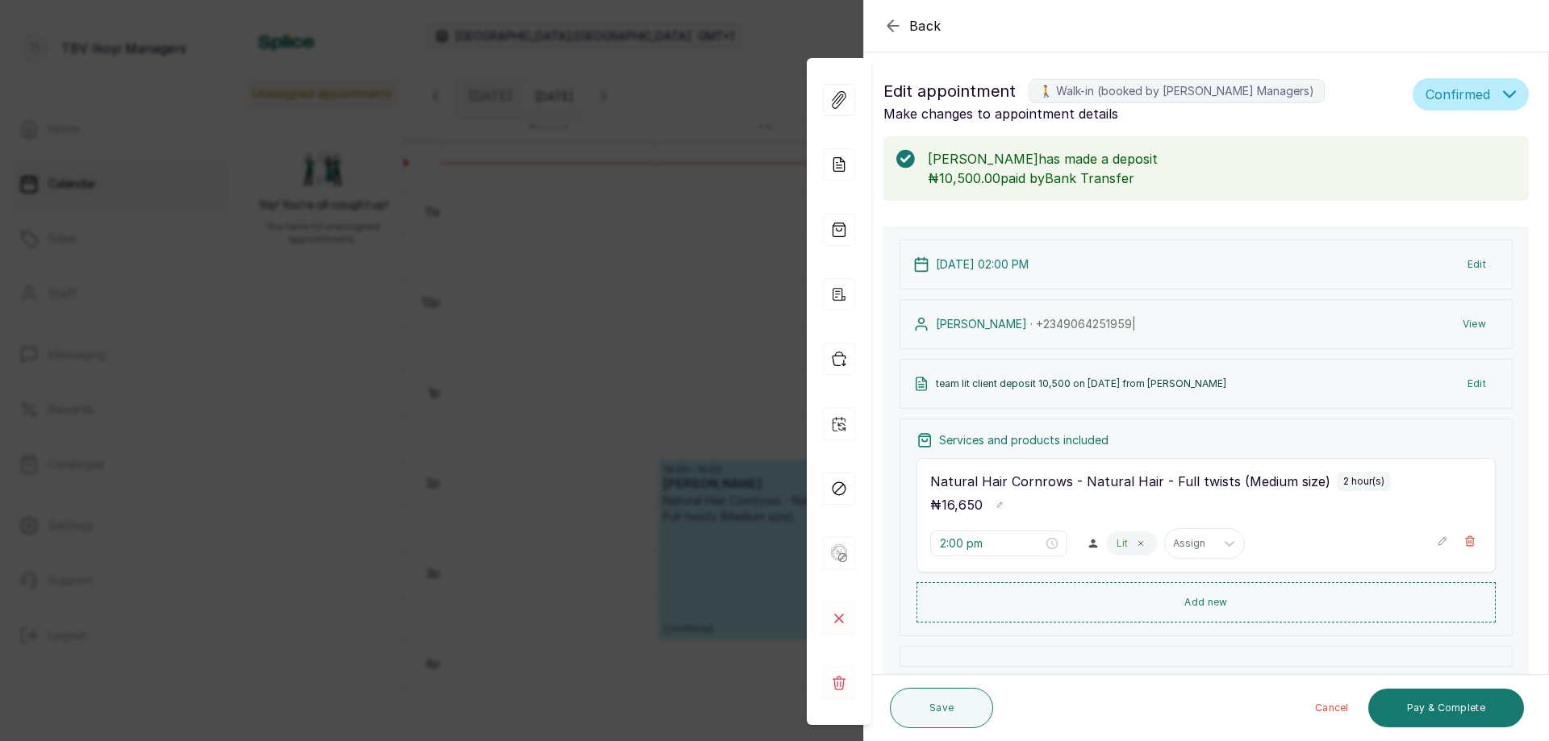
click at [884, 27] on icon "button" at bounding box center [892, 25] width 19 height 19
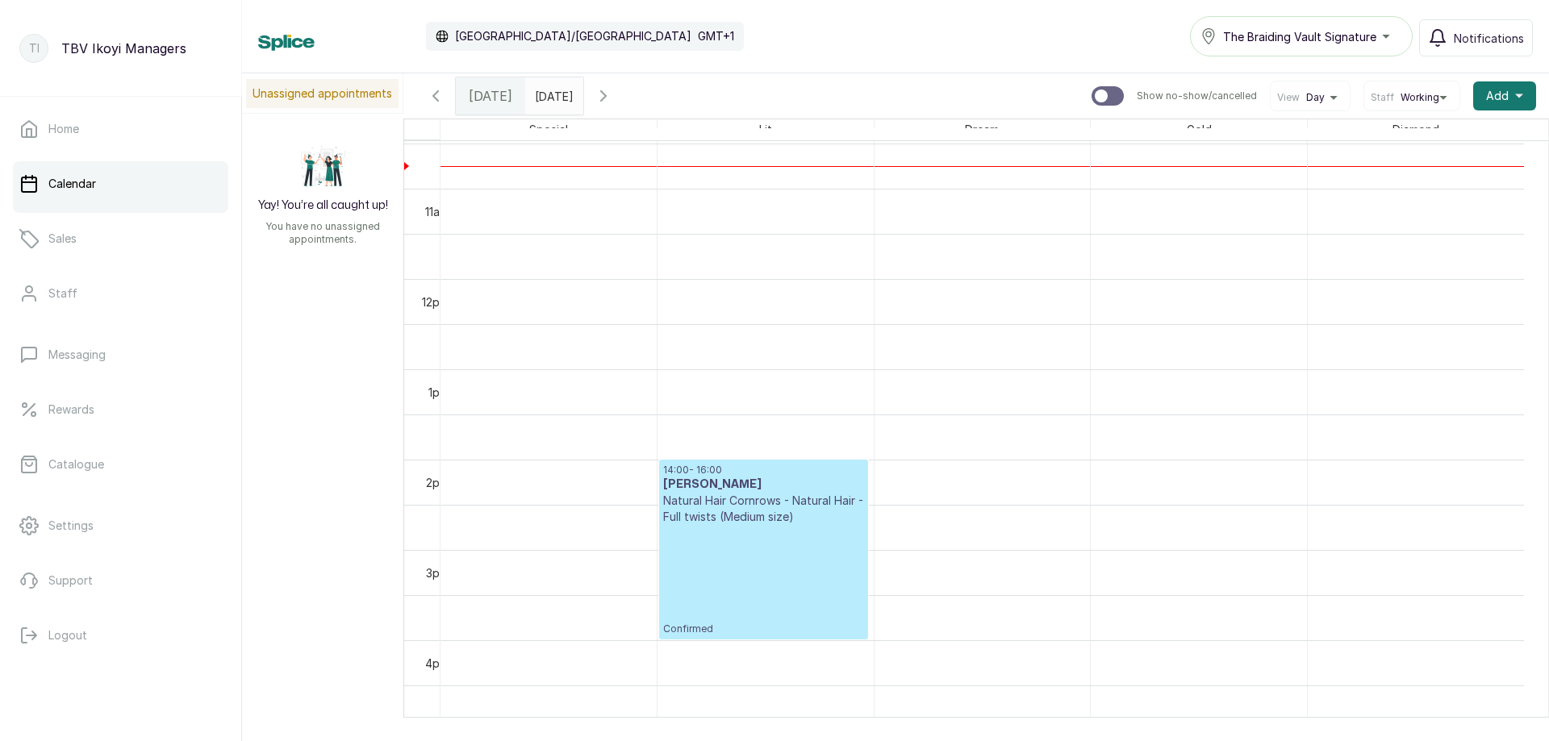
click at [552, 99] on input "19/10/2025" at bounding box center [539, 91] width 26 height 27
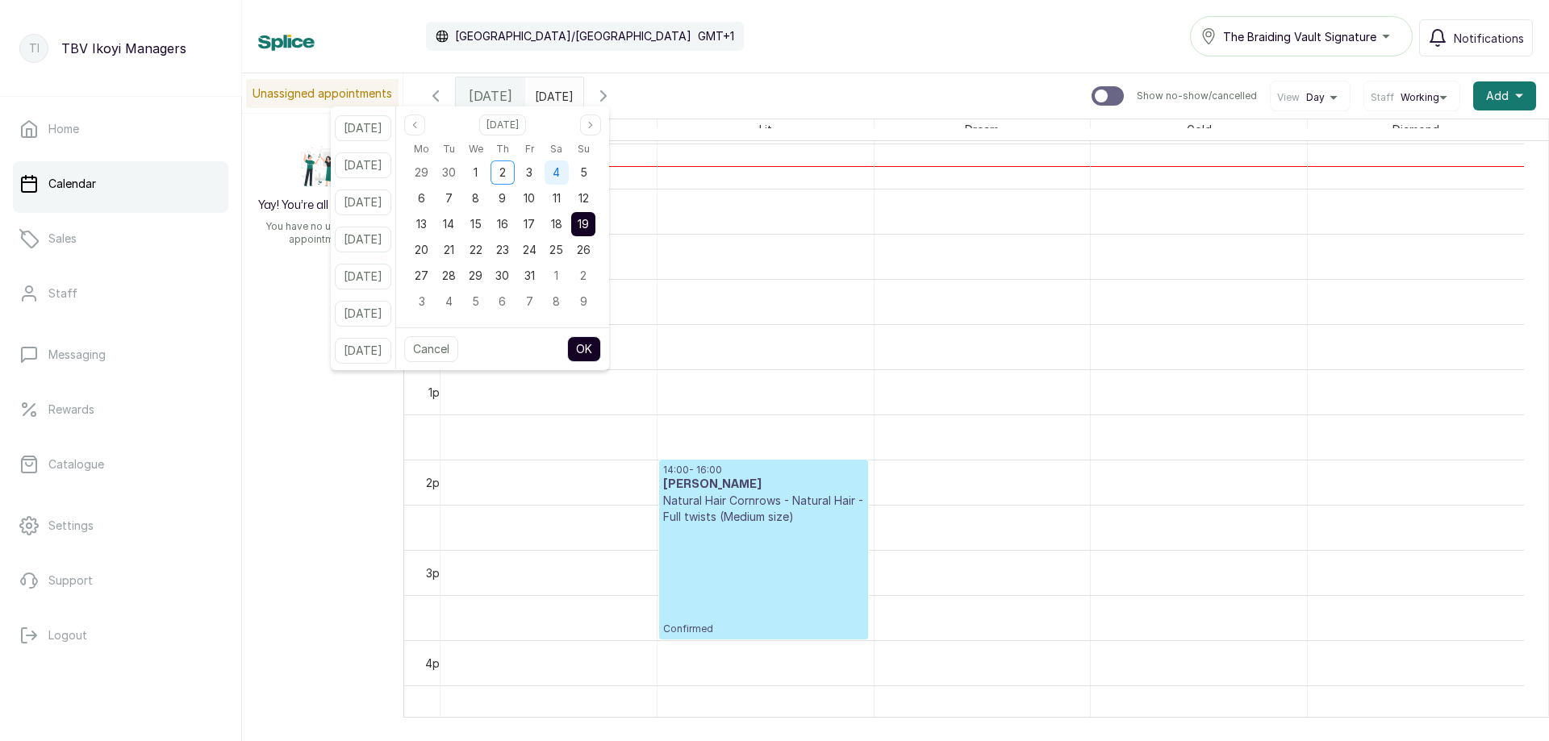
click at [560, 173] on span "4" at bounding box center [556, 172] width 7 height 14
click at [601, 347] on button "OK" at bounding box center [584, 349] width 34 height 26
type input "04/10/2025"
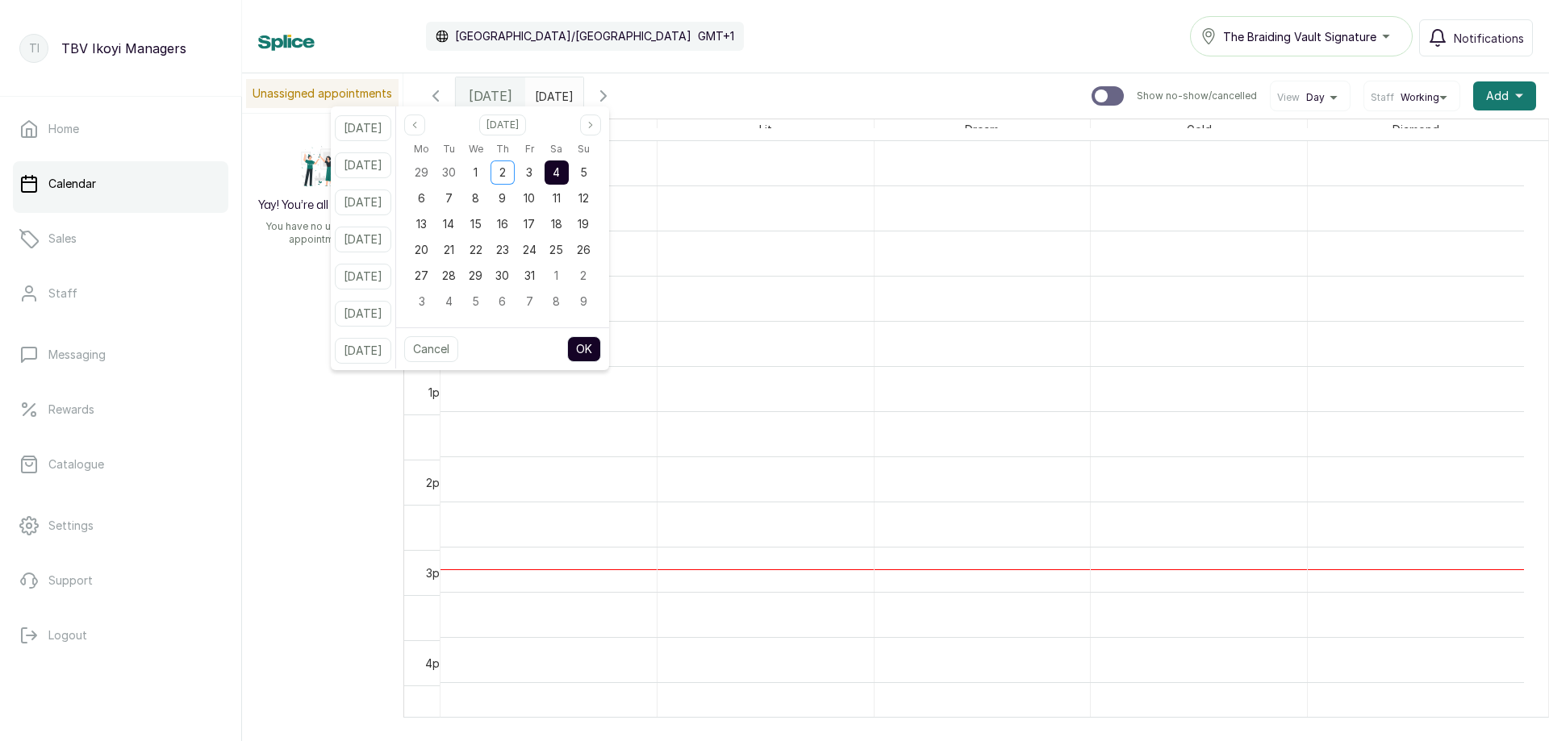
scroll to position [543, 0]
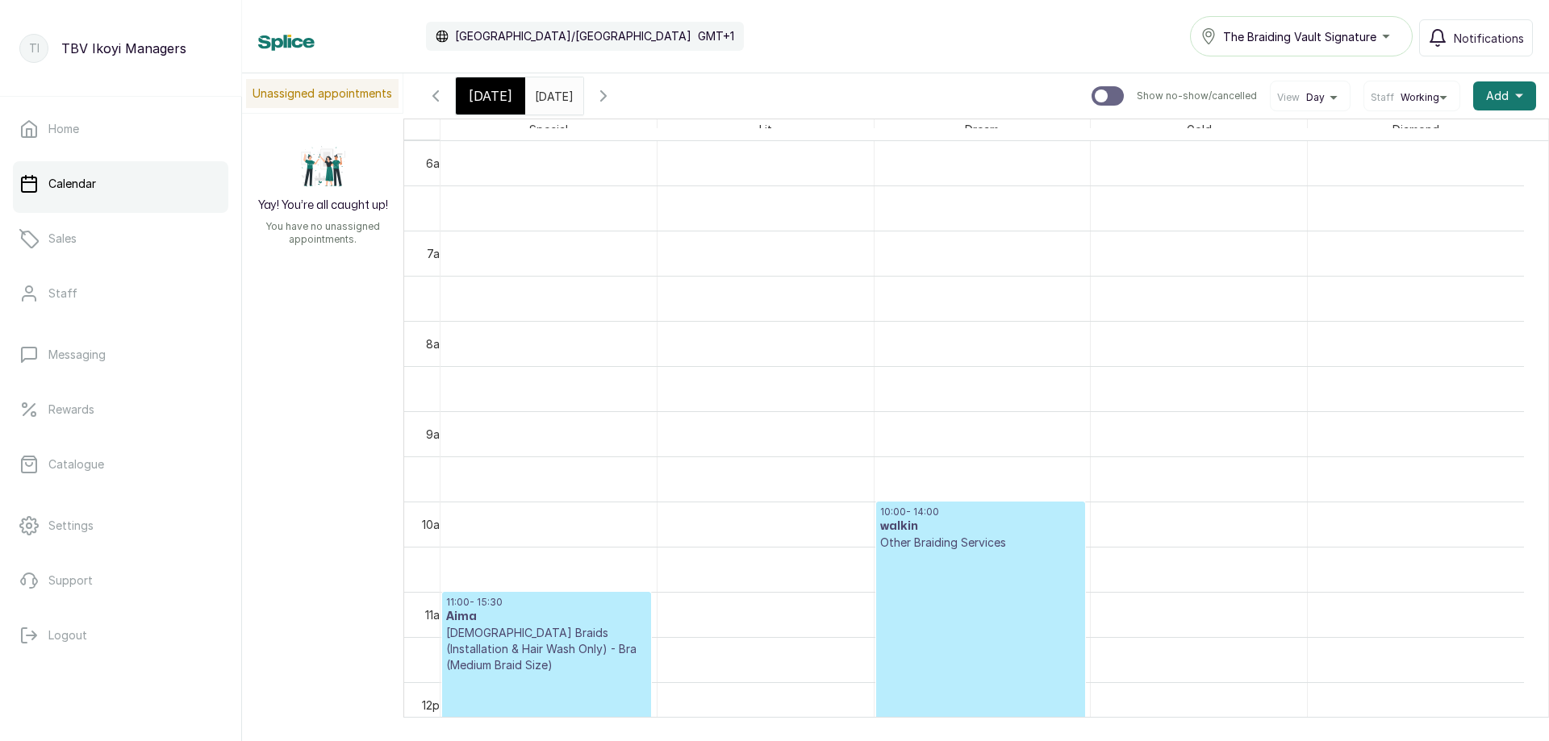
click at [975, 609] on p "Confirmed" at bounding box center [980, 704] width 201 height 307
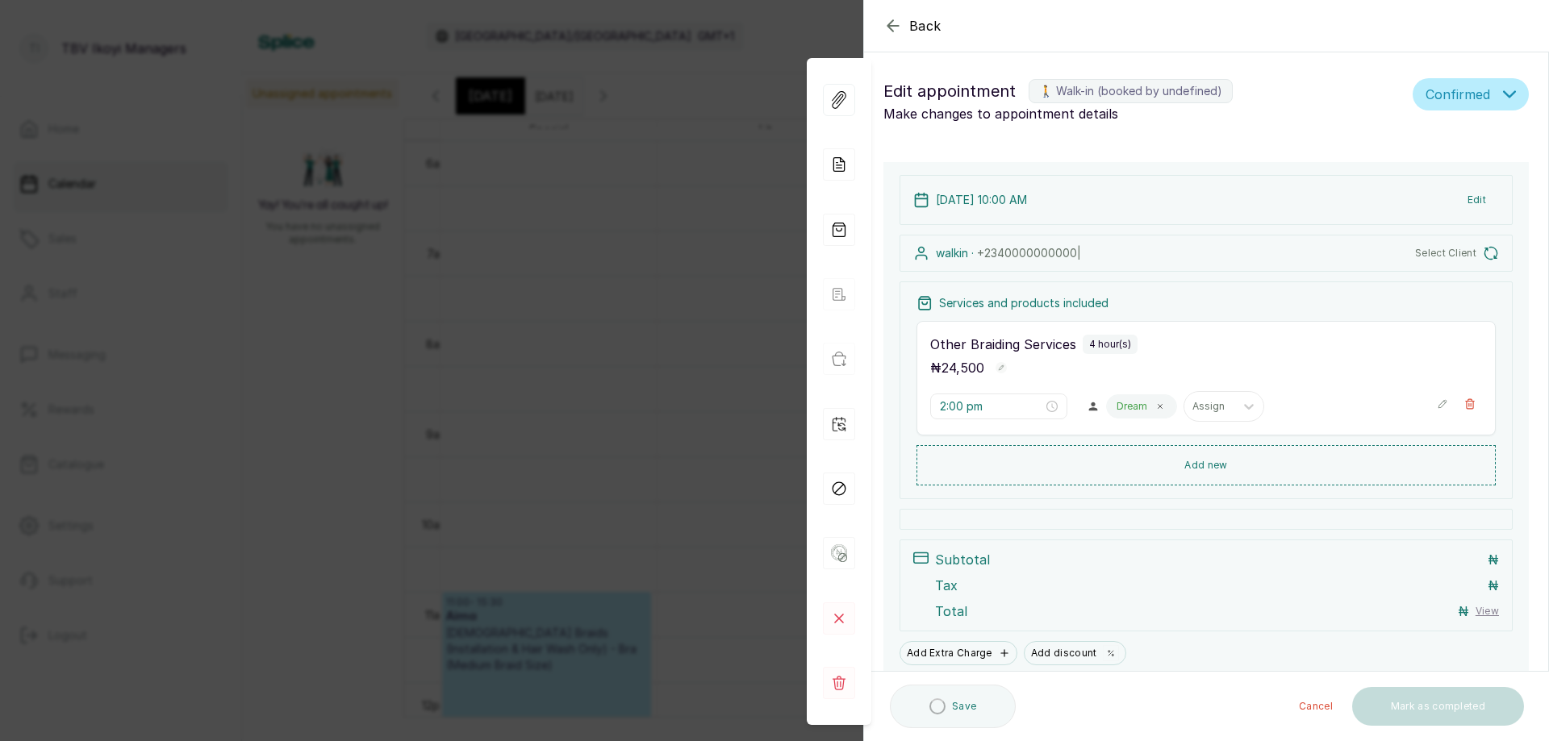
type input "10:00 am"
click at [1426, 249] on span "Select Client" at bounding box center [1445, 253] width 61 height 13
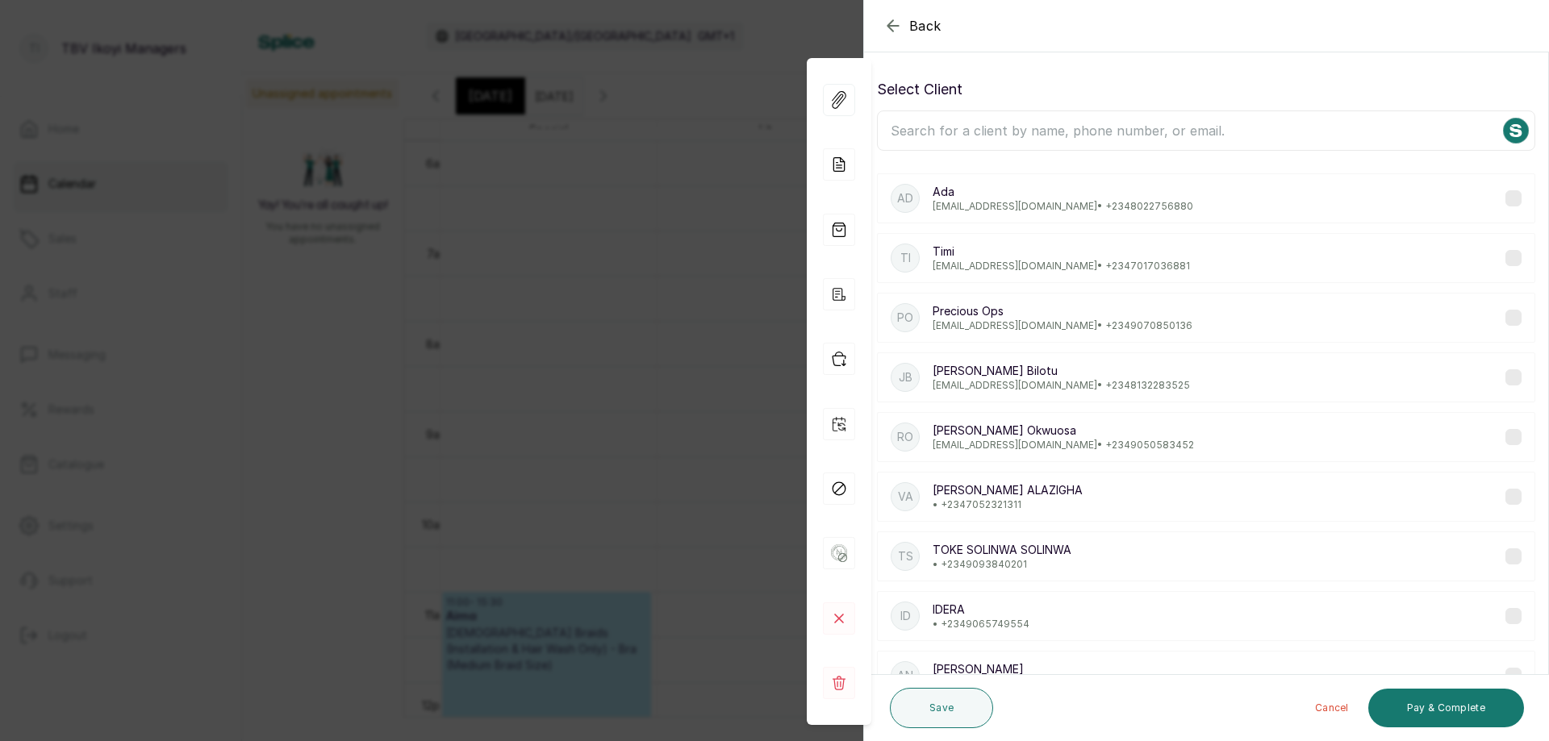
click at [942, 129] on input "text" at bounding box center [1206, 131] width 658 height 40
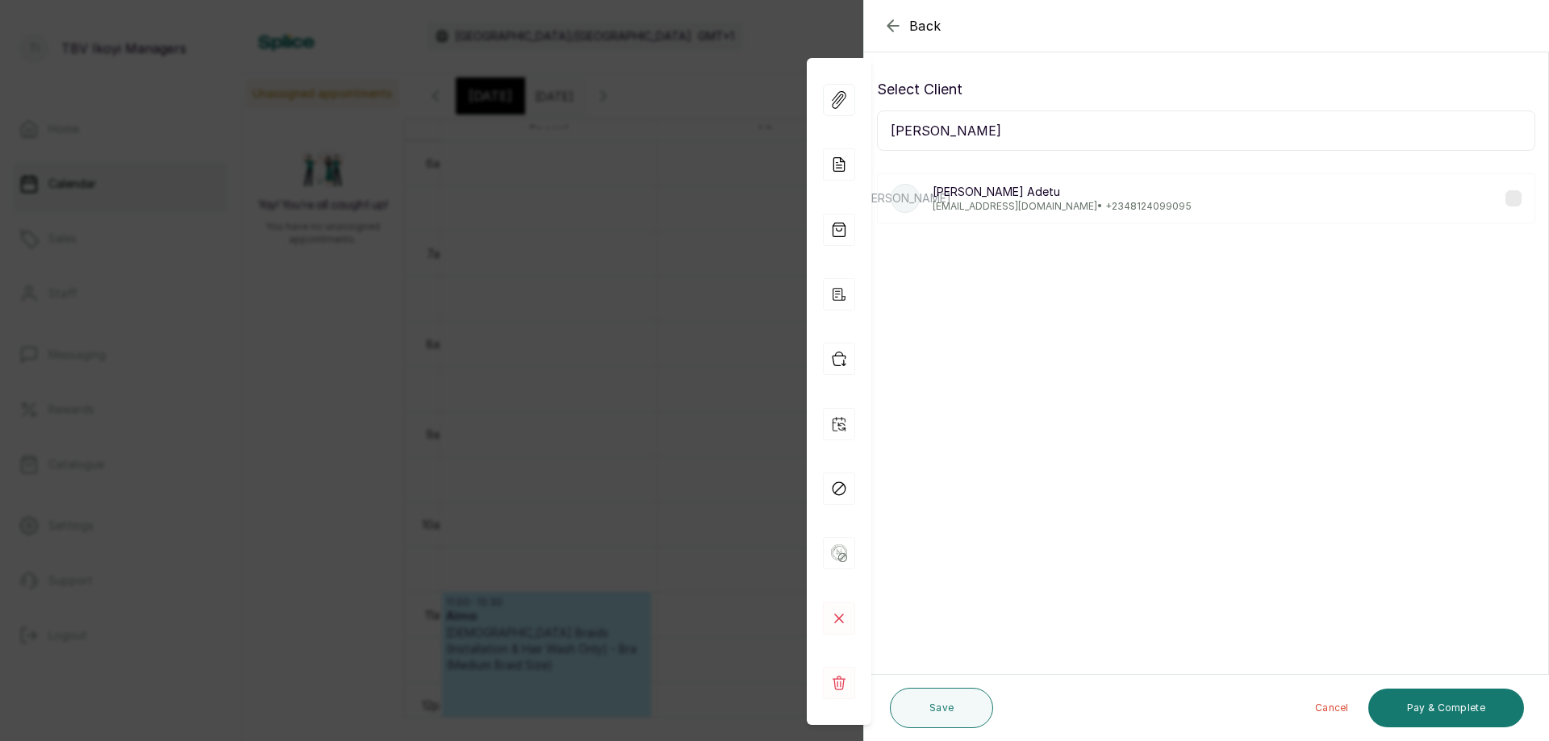
type input "jess adetu"
click at [621, 294] on div "Back Appointment Details Select Client jess adetu JA Jess Adetu Adetu jessicaad…" at bounding box center [774, 370] width 1549 height 741
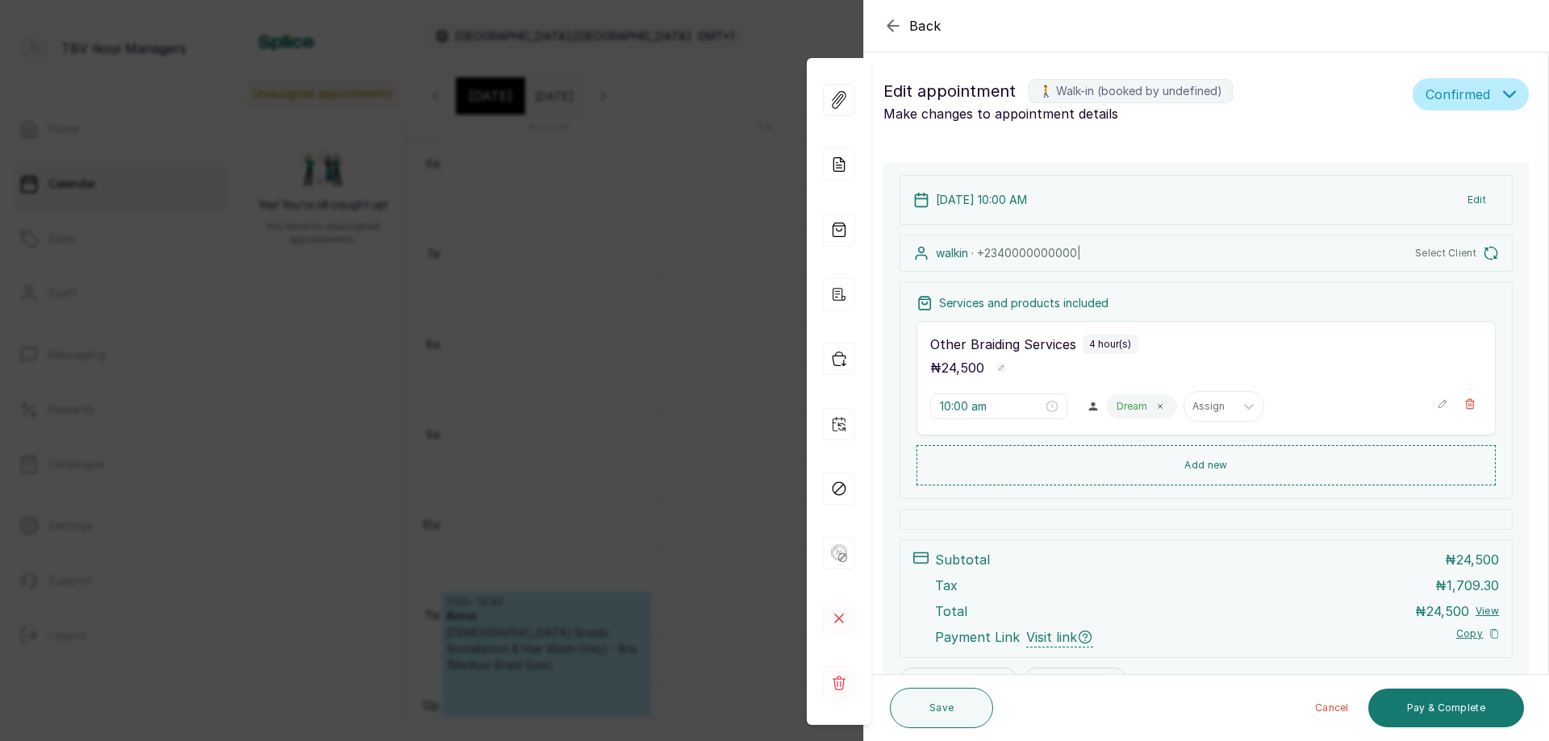
click at [621, 294] on div "Back Appointment Details Edit appointment 🚶 Walk-in (booked by undefined) Make …" at bounding box center [774, 370] width 1549 height 741
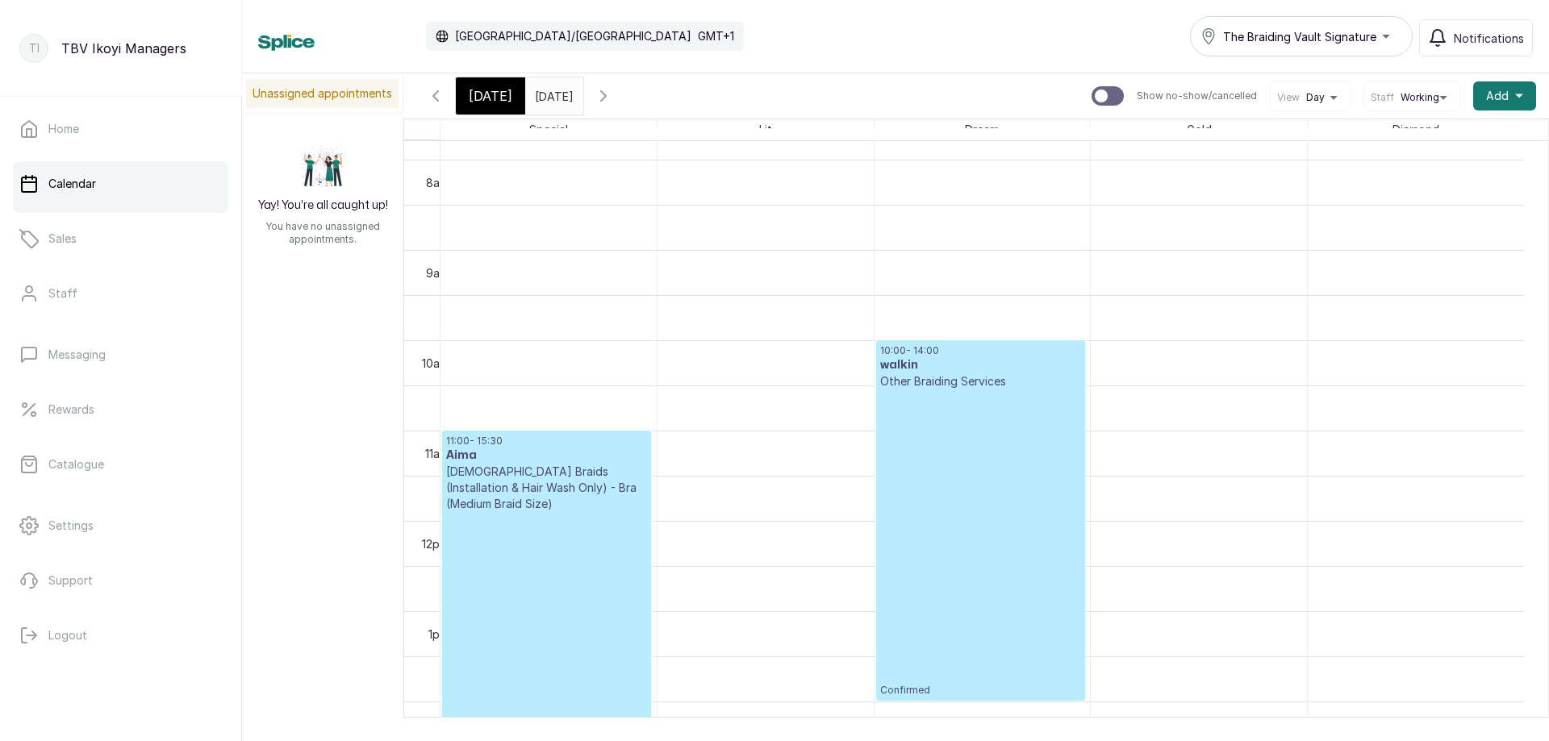
scroll to position [624, 0]
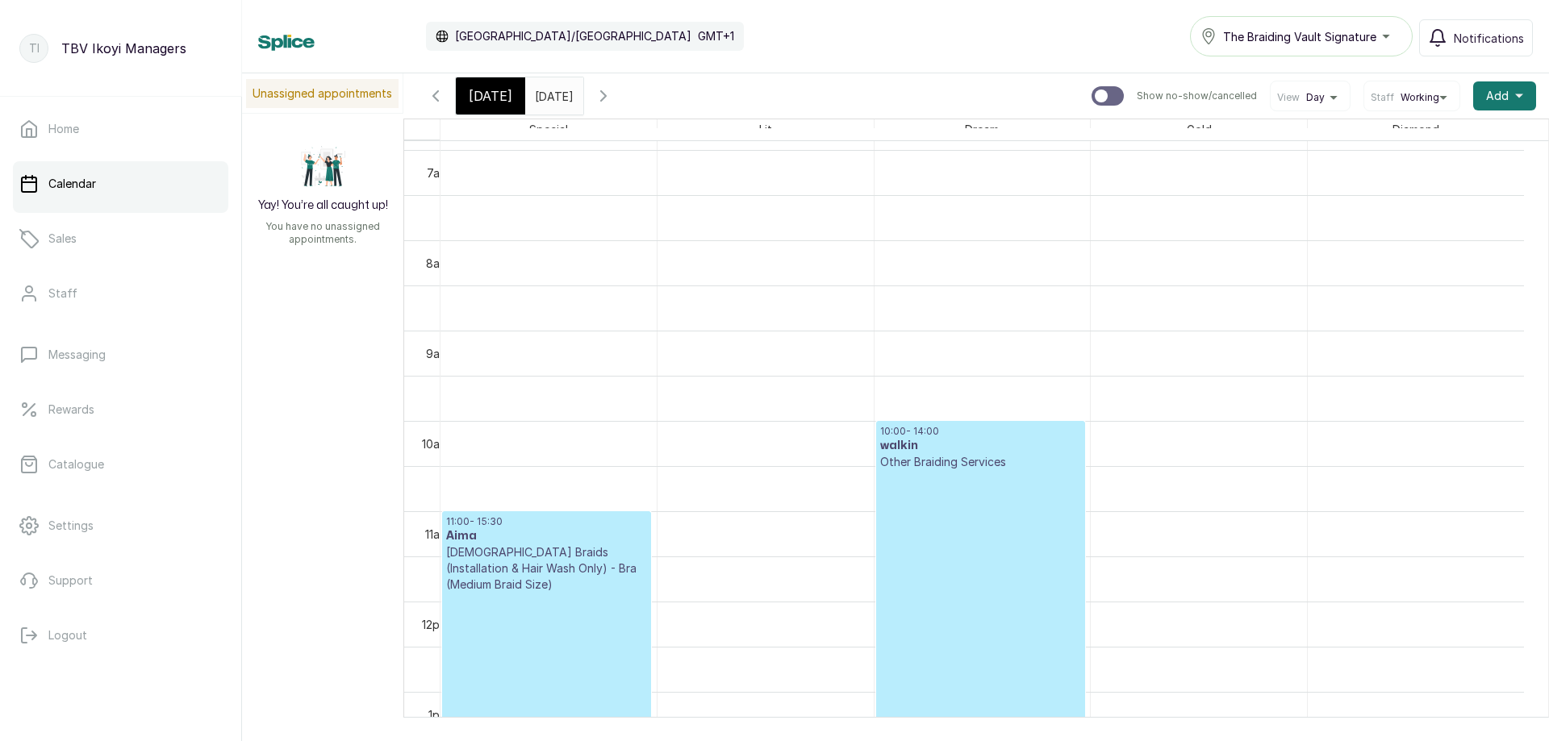
click at [482, 106] on div "[DATE]" at bounding box center [490, 95] width 69 height 37
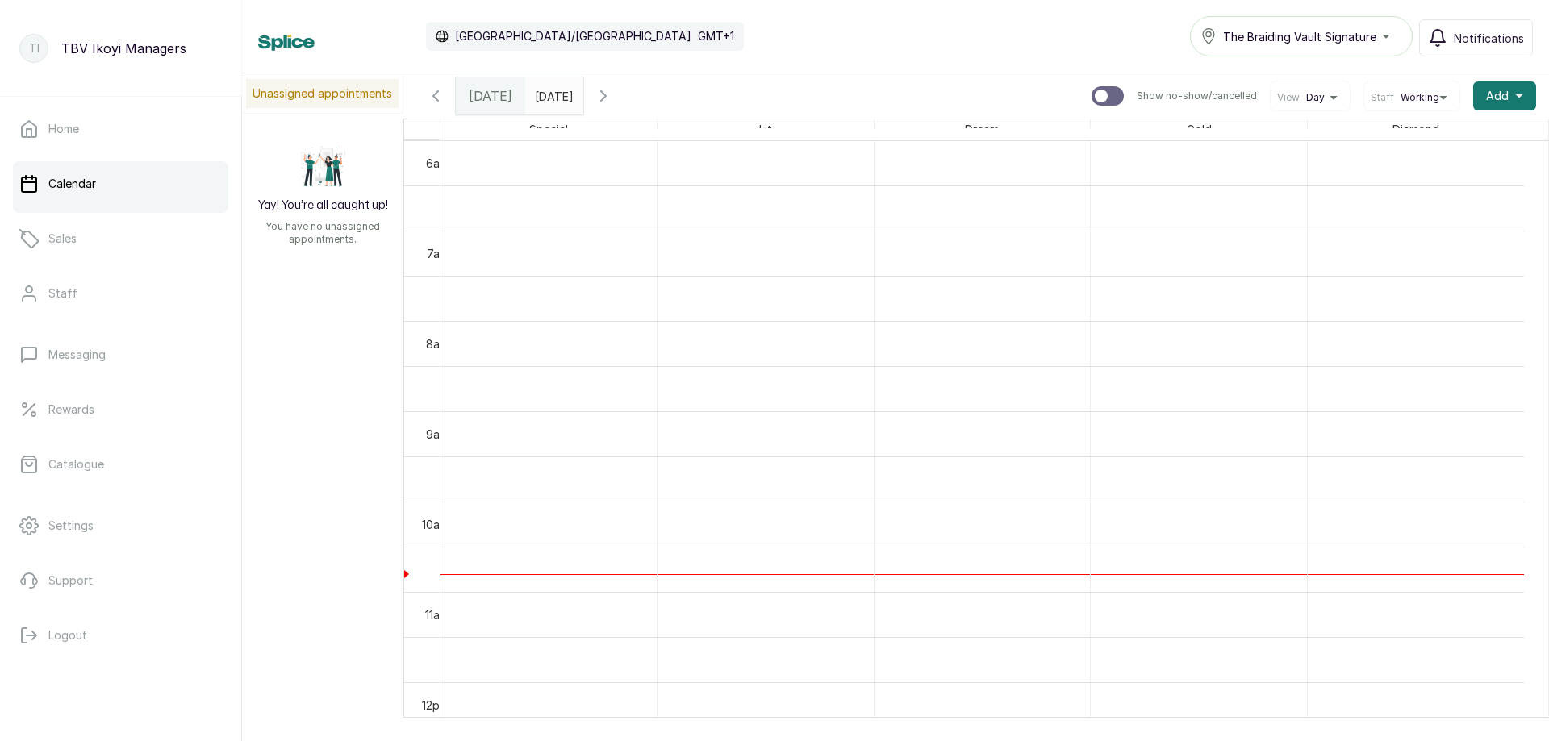
scroll to position [382, 0]
click at [613, 91] on icon "button" at bounding box center [603, 95] width 19 height 19
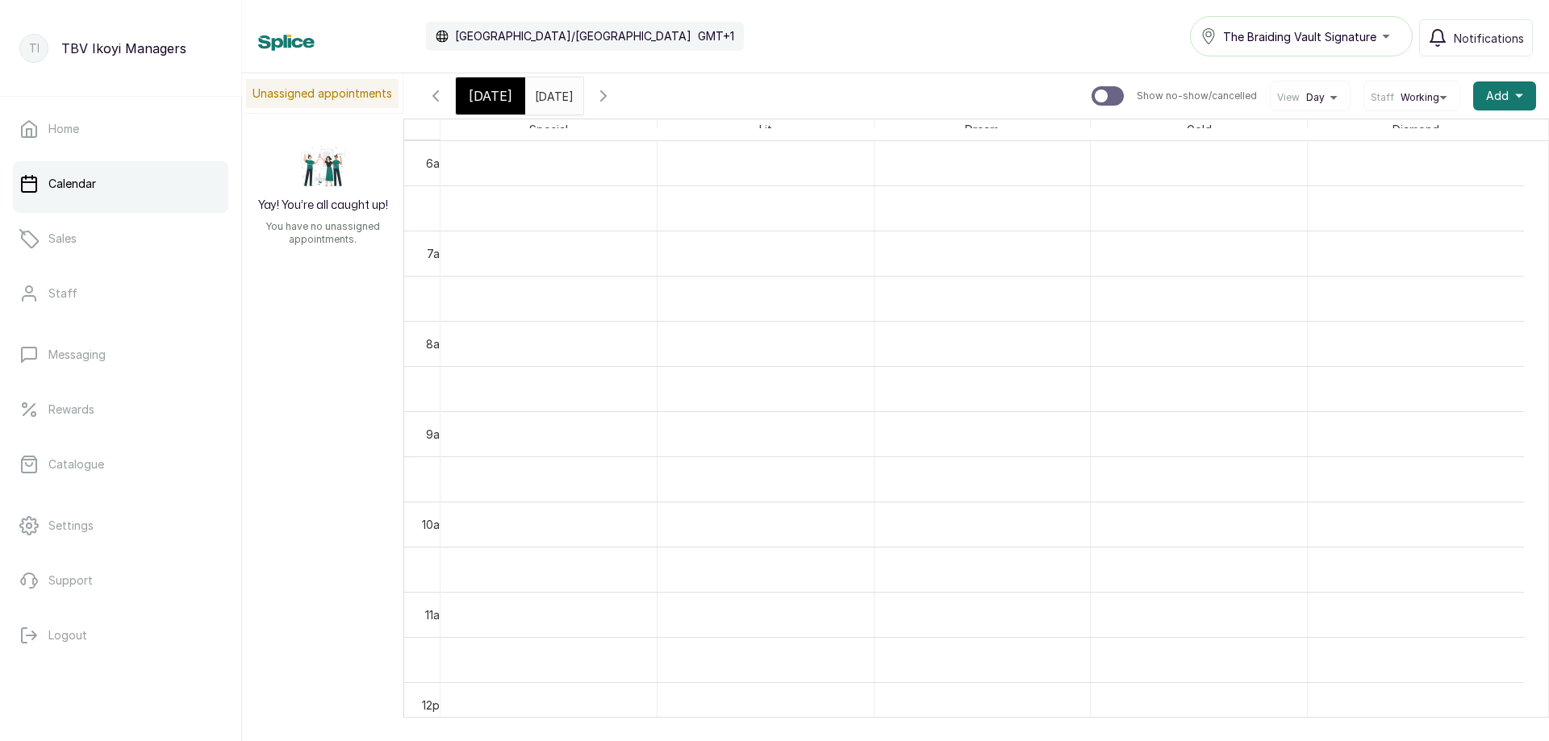
click at [613, 98] on icon "button" at bounding box center [603, 95] width 19 height 19
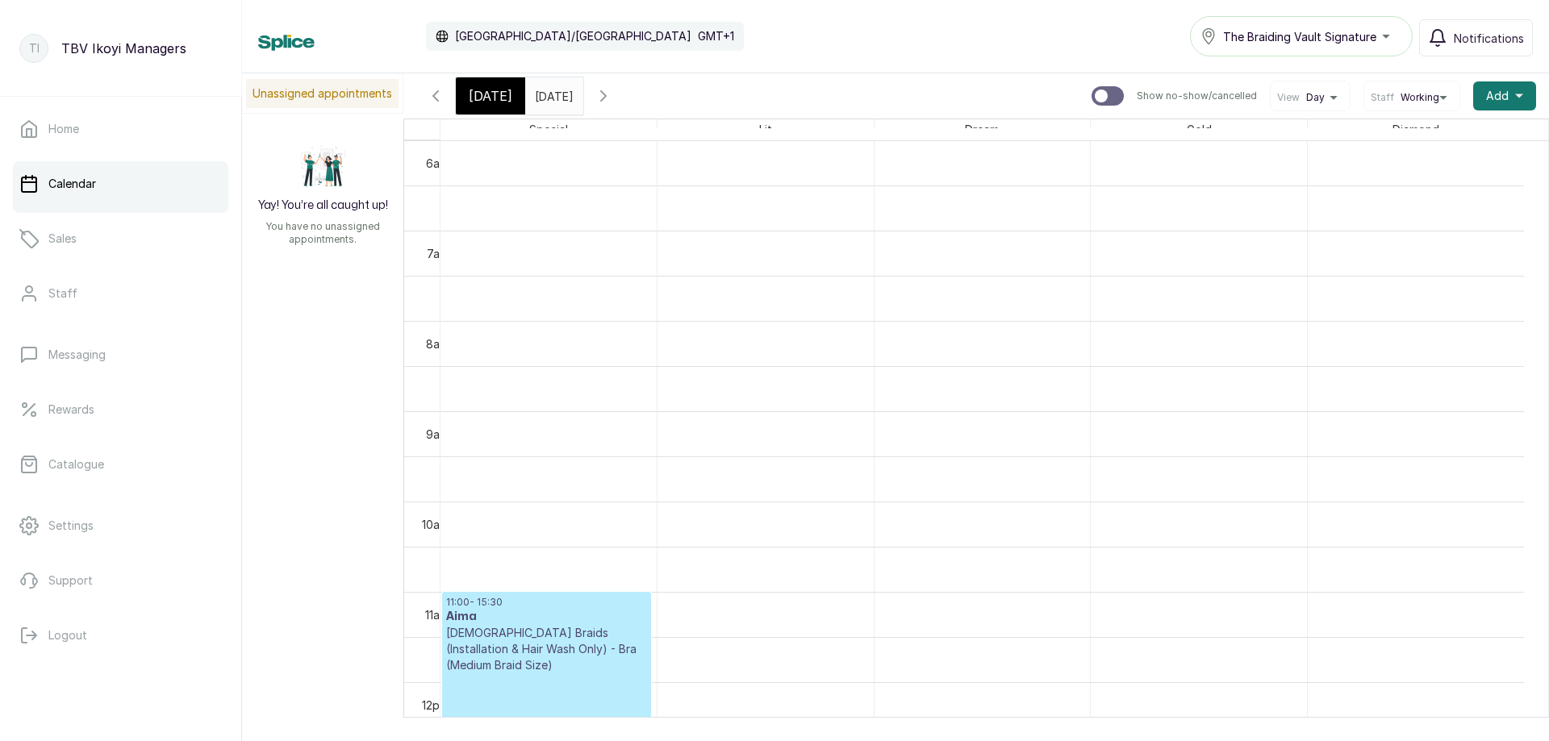
scroll to position [785, 0]
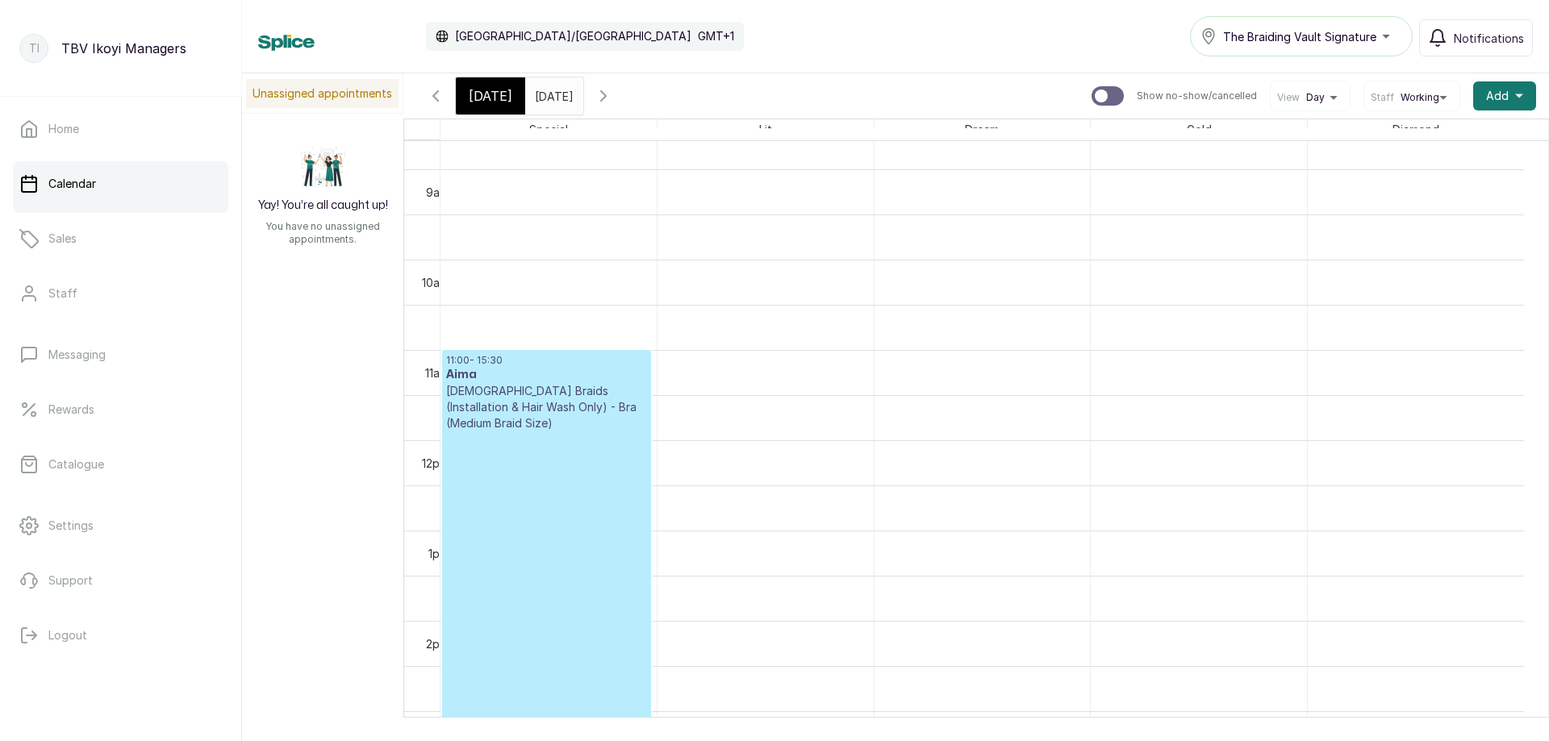
click at [613, 92] on icon "button" at bounding box center [603, 95] width 19 height 19
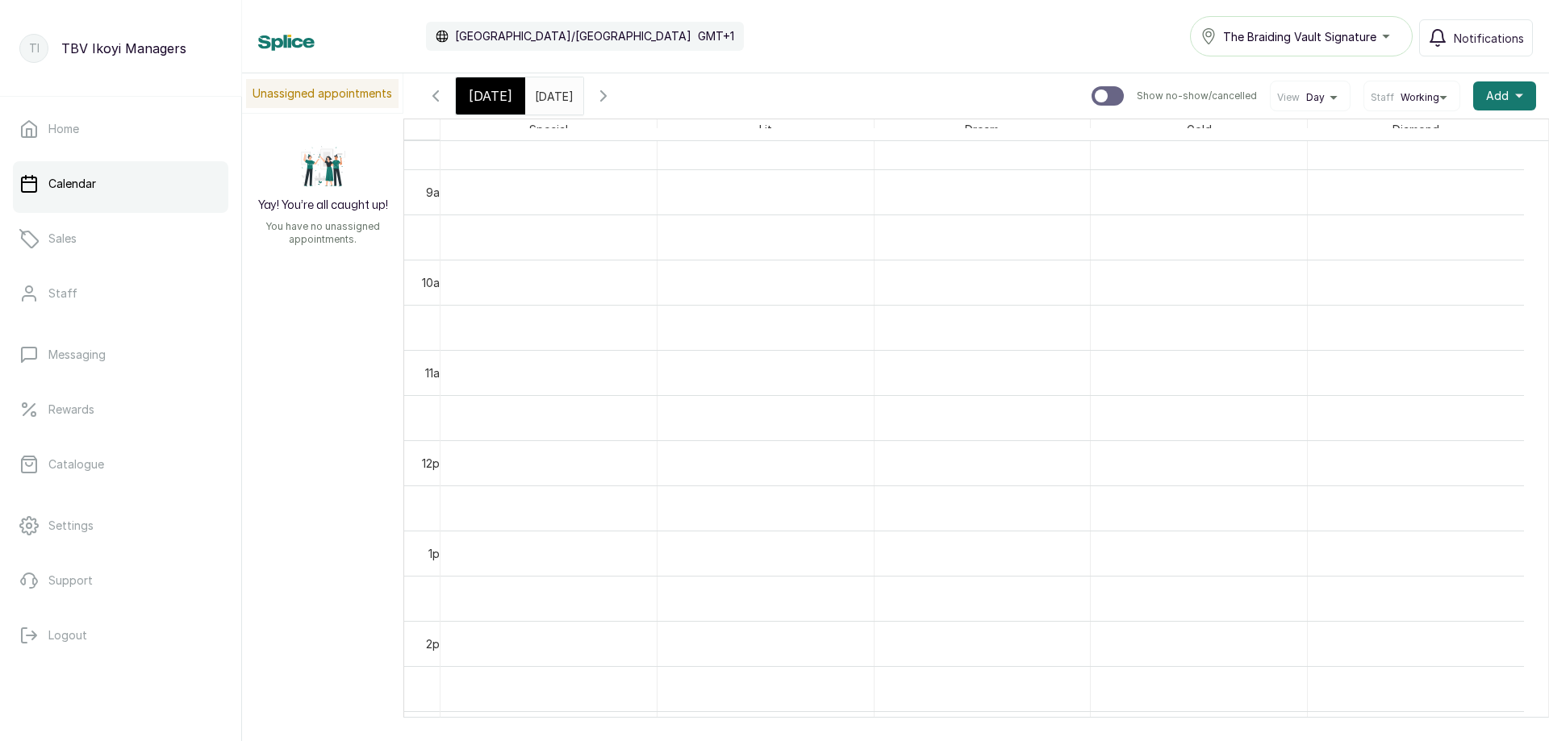
scroll to position [543, 0]
click at [606, 92] on icon "button" at bounding box center [603, 96] width 5 height 10
click at [613, 92] on icon "button" at bounding box center [603, 95] width 19 height 19
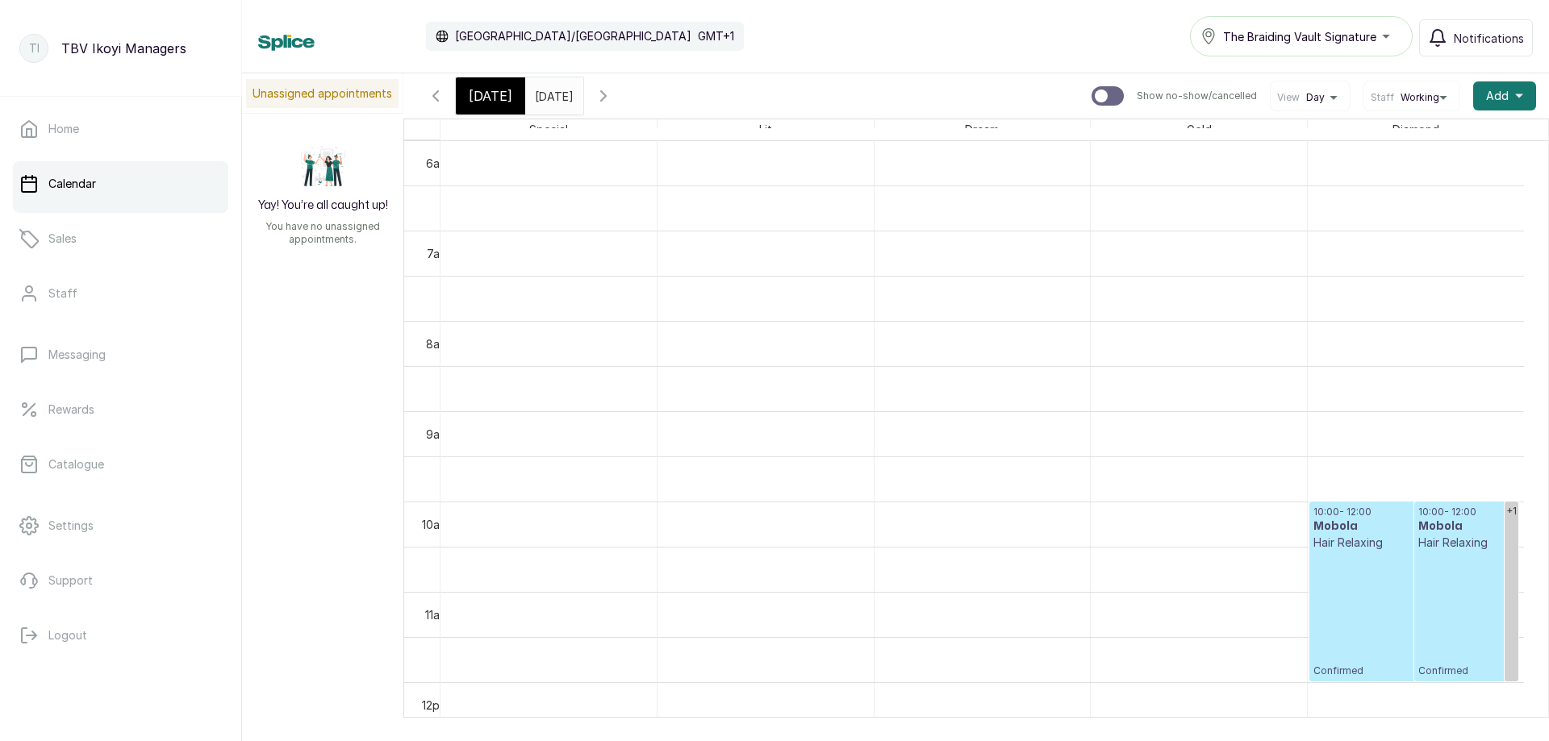
click at [613, 92] on icon "button" at bounding box center [603, 95] width 19 height 19
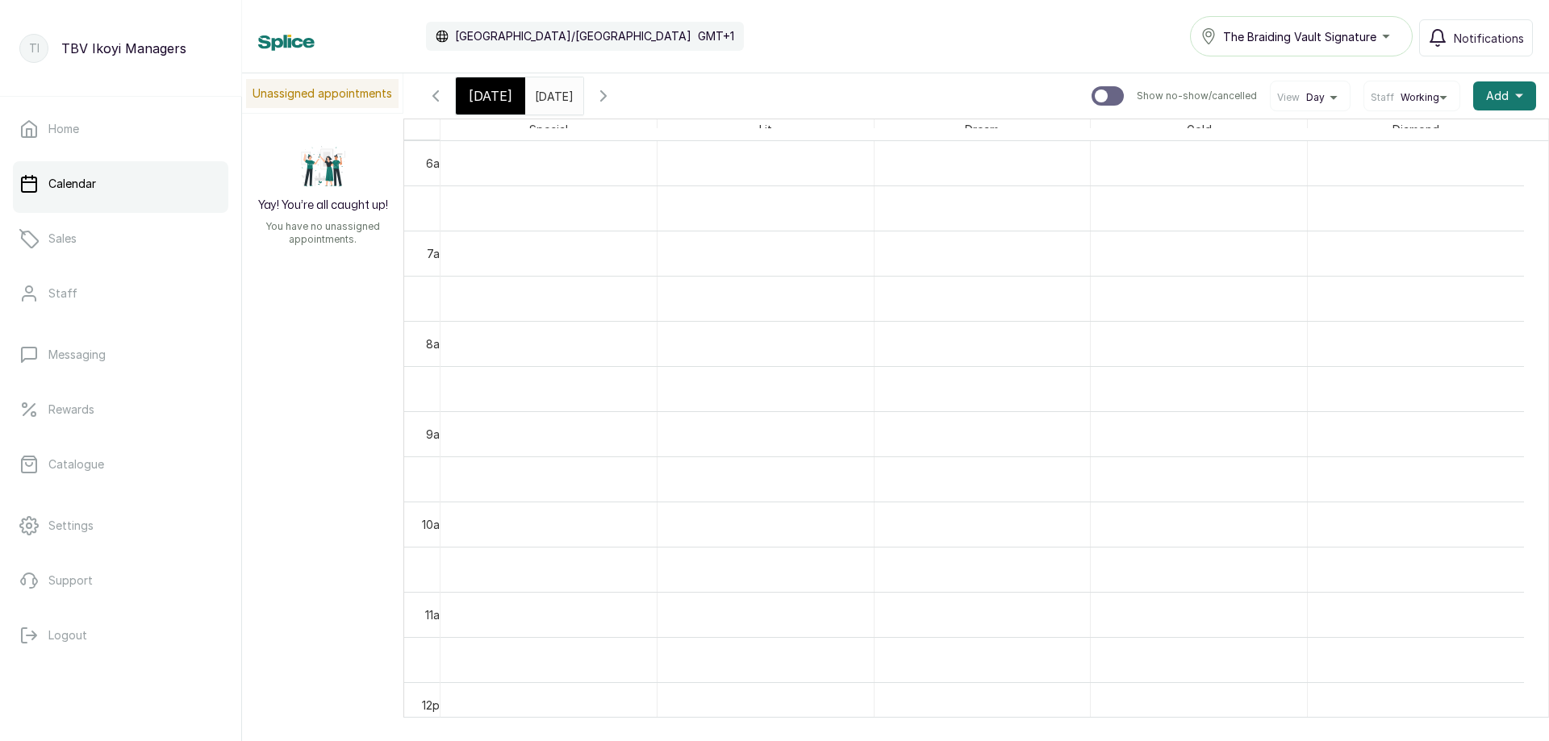
click at [427, 92] on icon "button" at bounding box center [435, 95] width 19 height 19
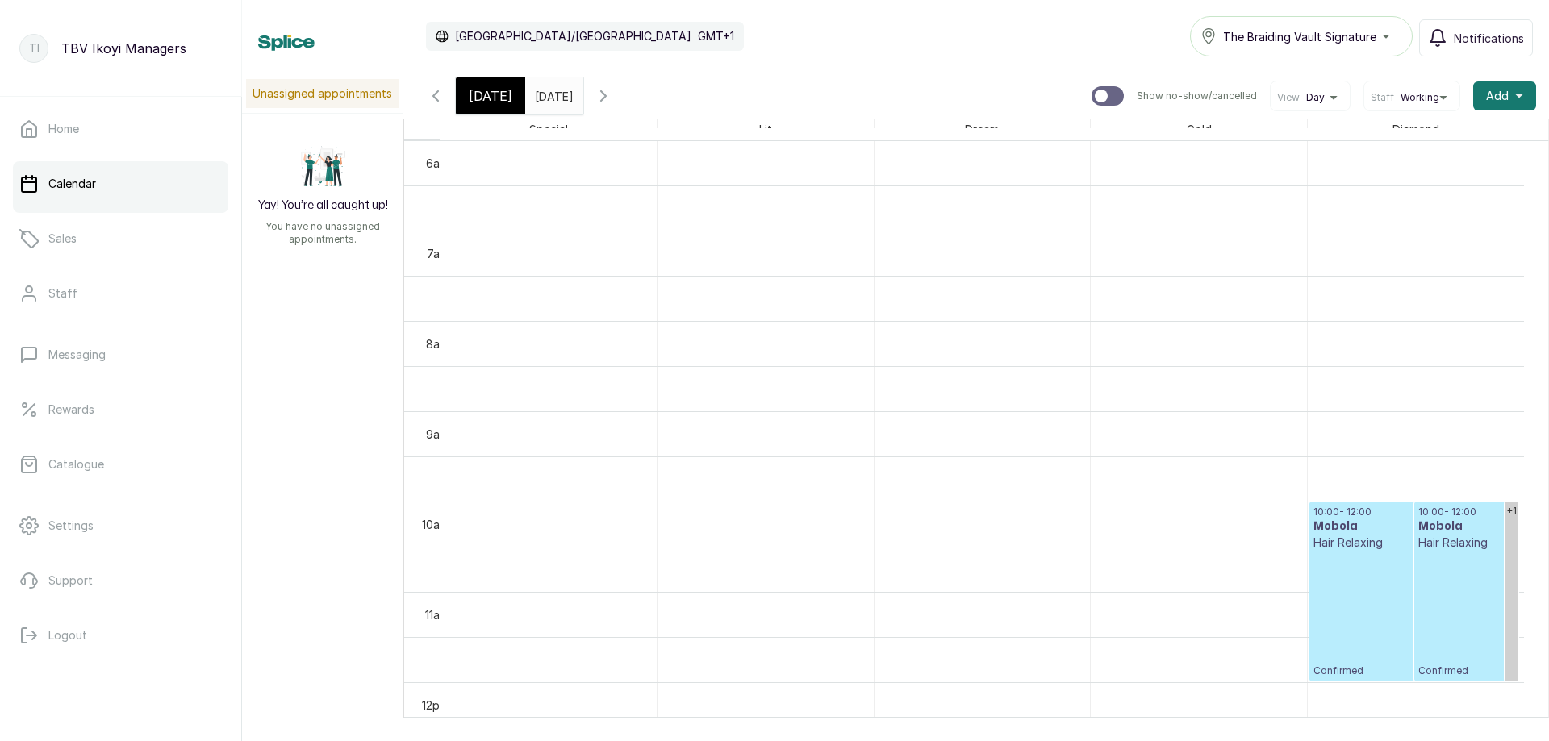
click at [1382, 607] on p "Confirmed" at bounding box center [1413, 614] width 201 height 127
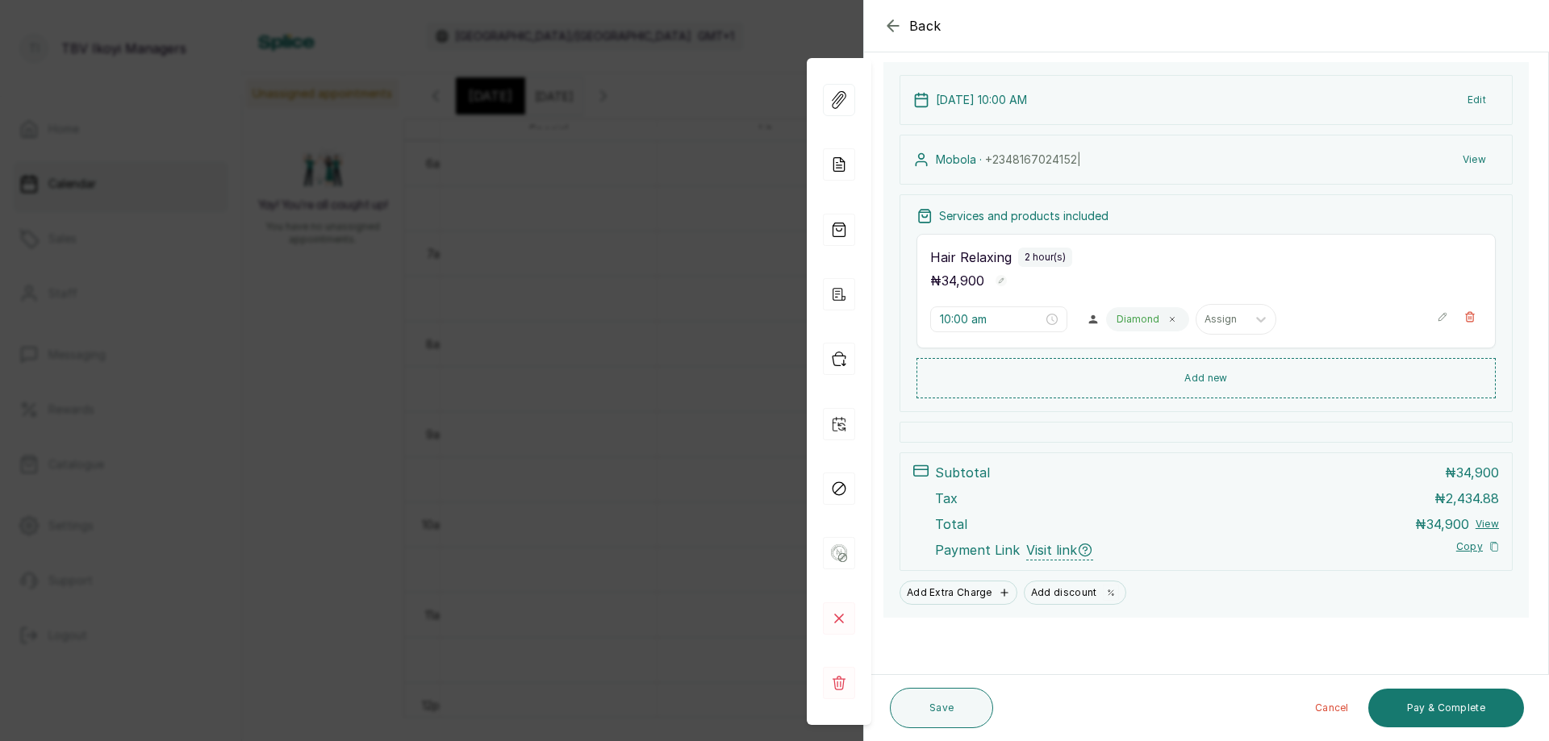
scroll to position [0, 0]
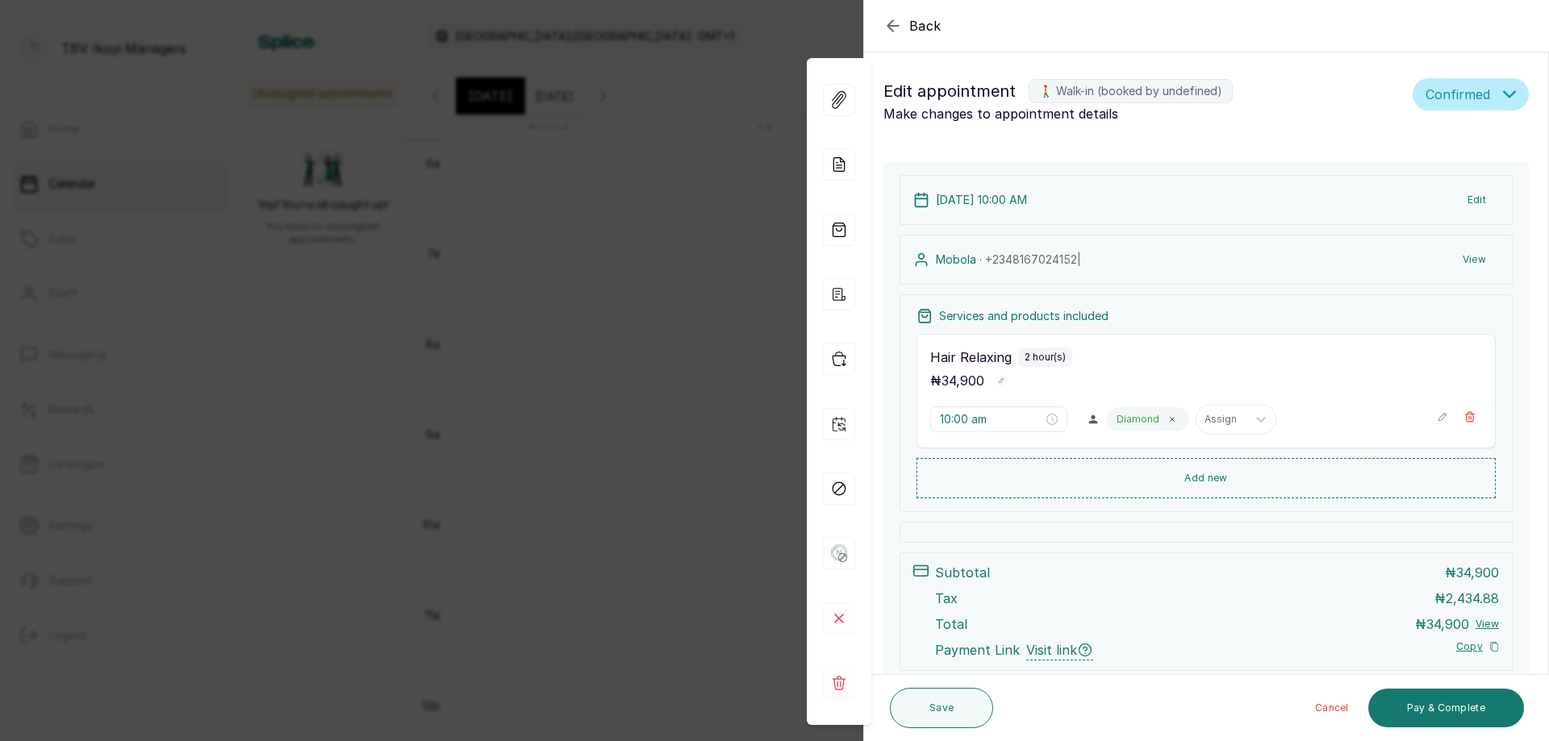
click at [896, 29] on icon "button" at bounding box center [892, 25] width 19 height 19
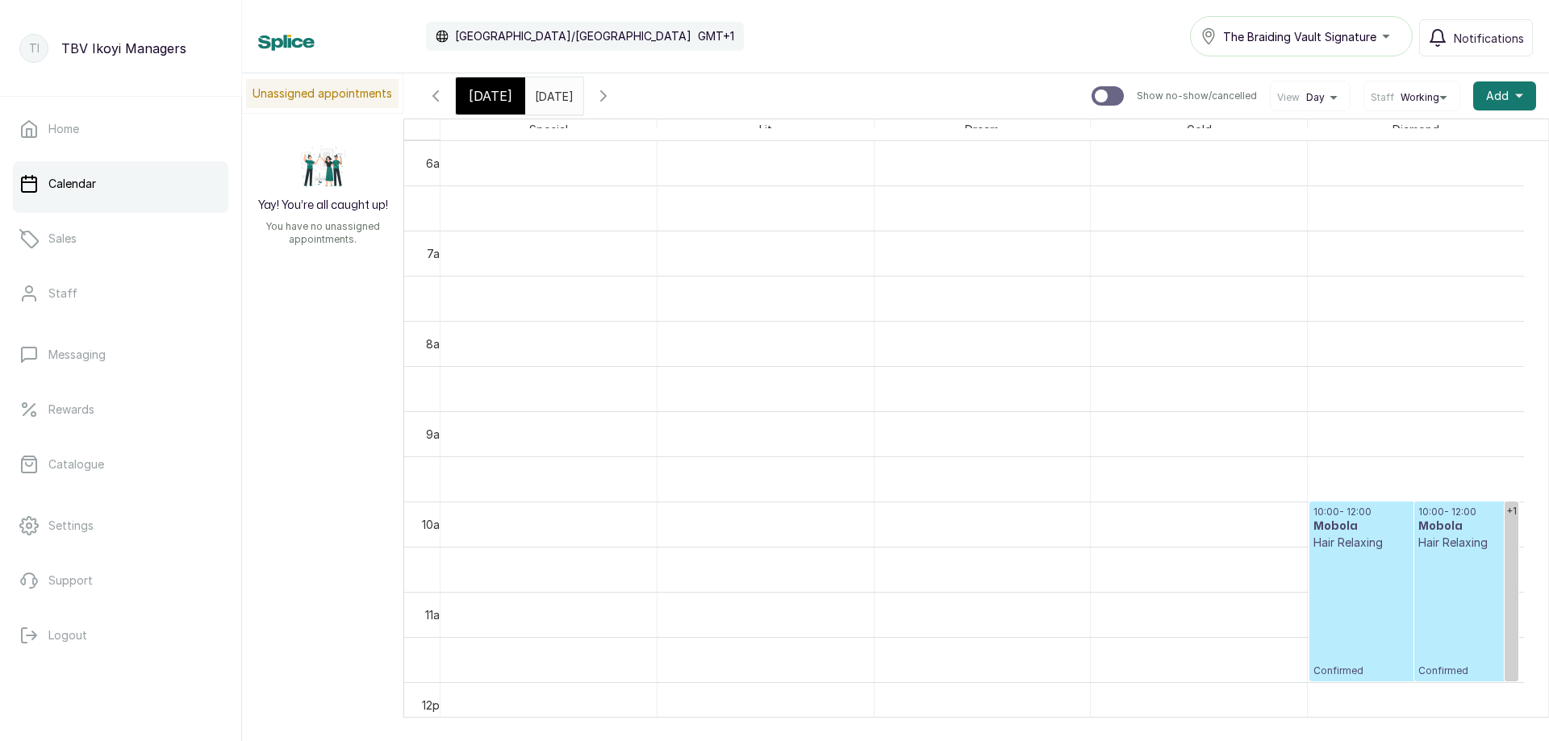
click at [613, 100] on icon "button" at bounding box center [603, 95] width 19 height 19
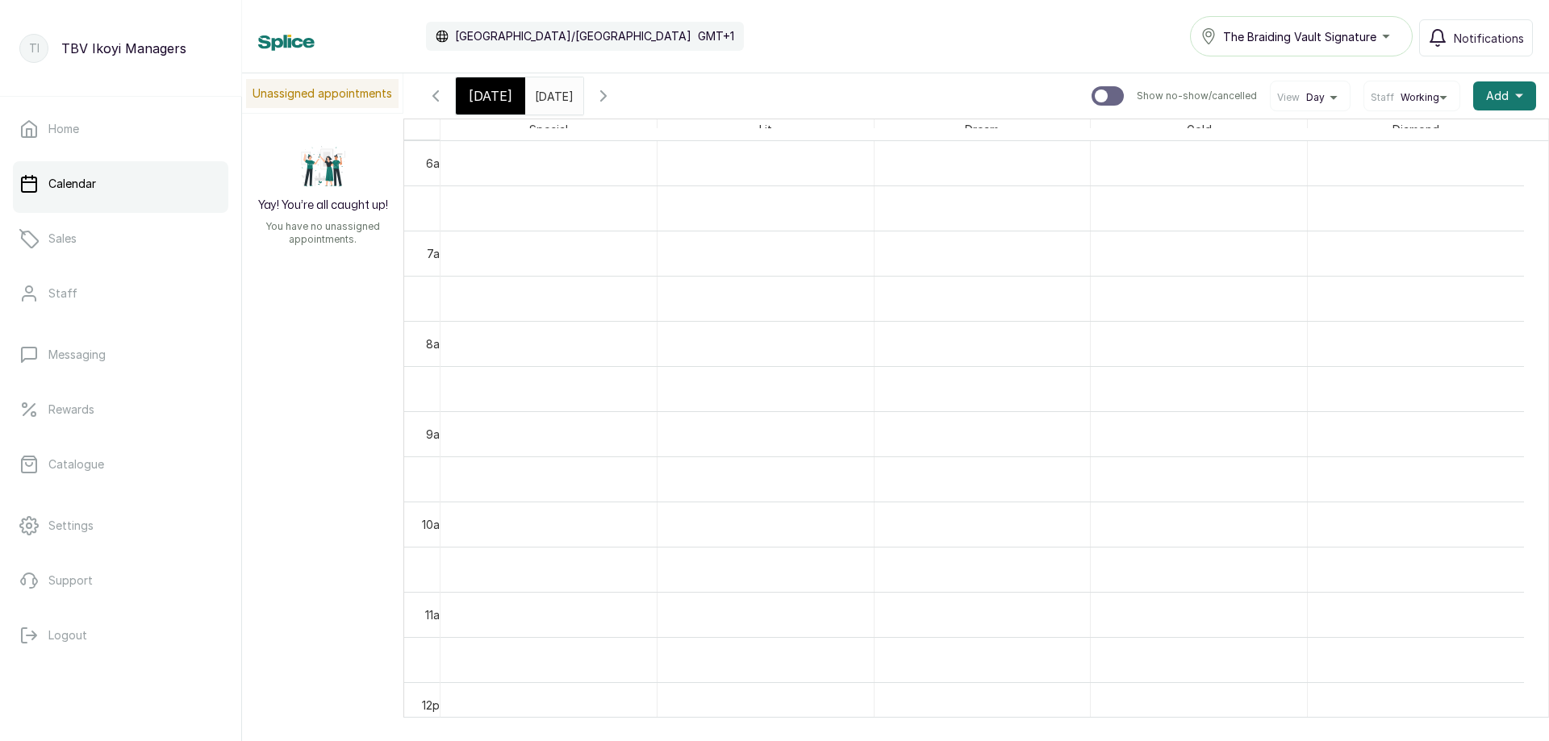
click at [613, 100] on icon "button" at bounding box center [603, 95] width 19 height 19
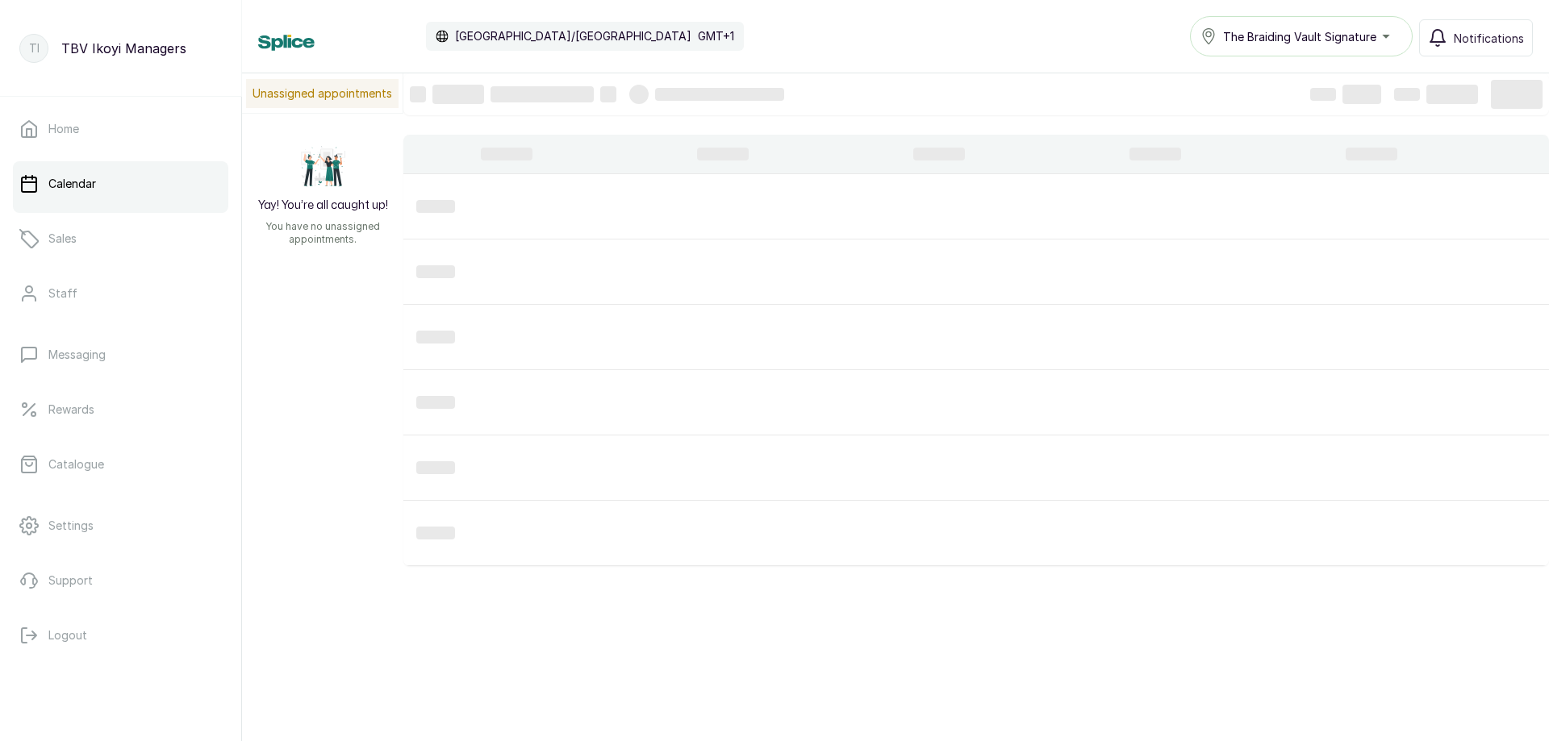
click at [645, 100] on div at bounding box center [638, 94] width 19 height 19
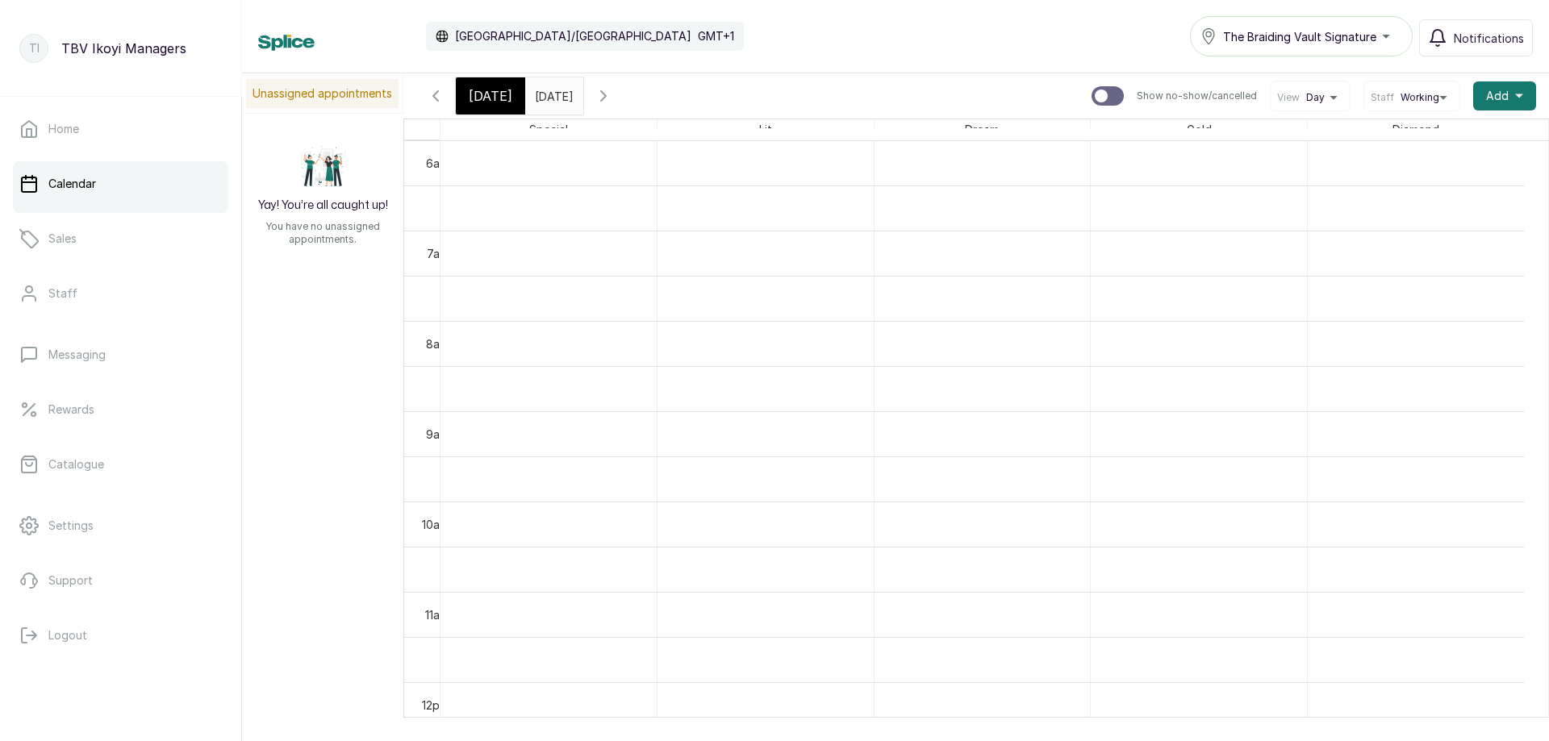
click at [606, 100] on icon "button" at bounding box center [603, 96] width 5 height 10
click at [613, 94] on icon "button" at bounding box center [603, 95] width 19 height 19
click at [623, 94] on button "Show no-show/cancelled" at bounding box center [603, 96] width 39 height 39
click at [623, 96] on button "Show no-show/cancelled" at bounding box center [603, 96] width 39 height 39
click at [613, 96] on icon "button" at bounding box center [603, 95] width 19 height 19
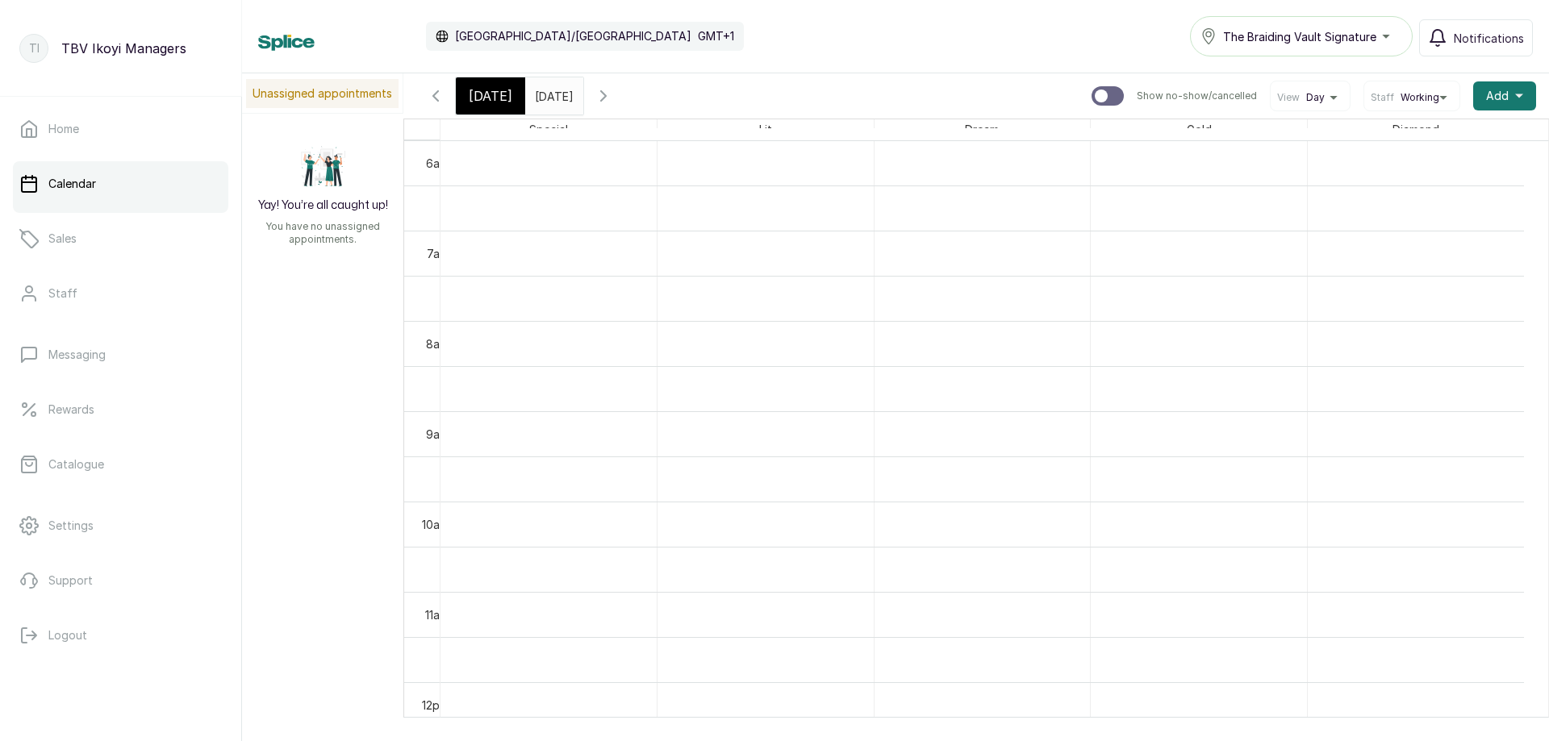
click at [623, 96] on button "Show no-show/cancelled" at bounding box center [603, 96] width 39 height 39
click at [613, 96] on icon "button" at bounding box center [603, 95] width 19 height 19
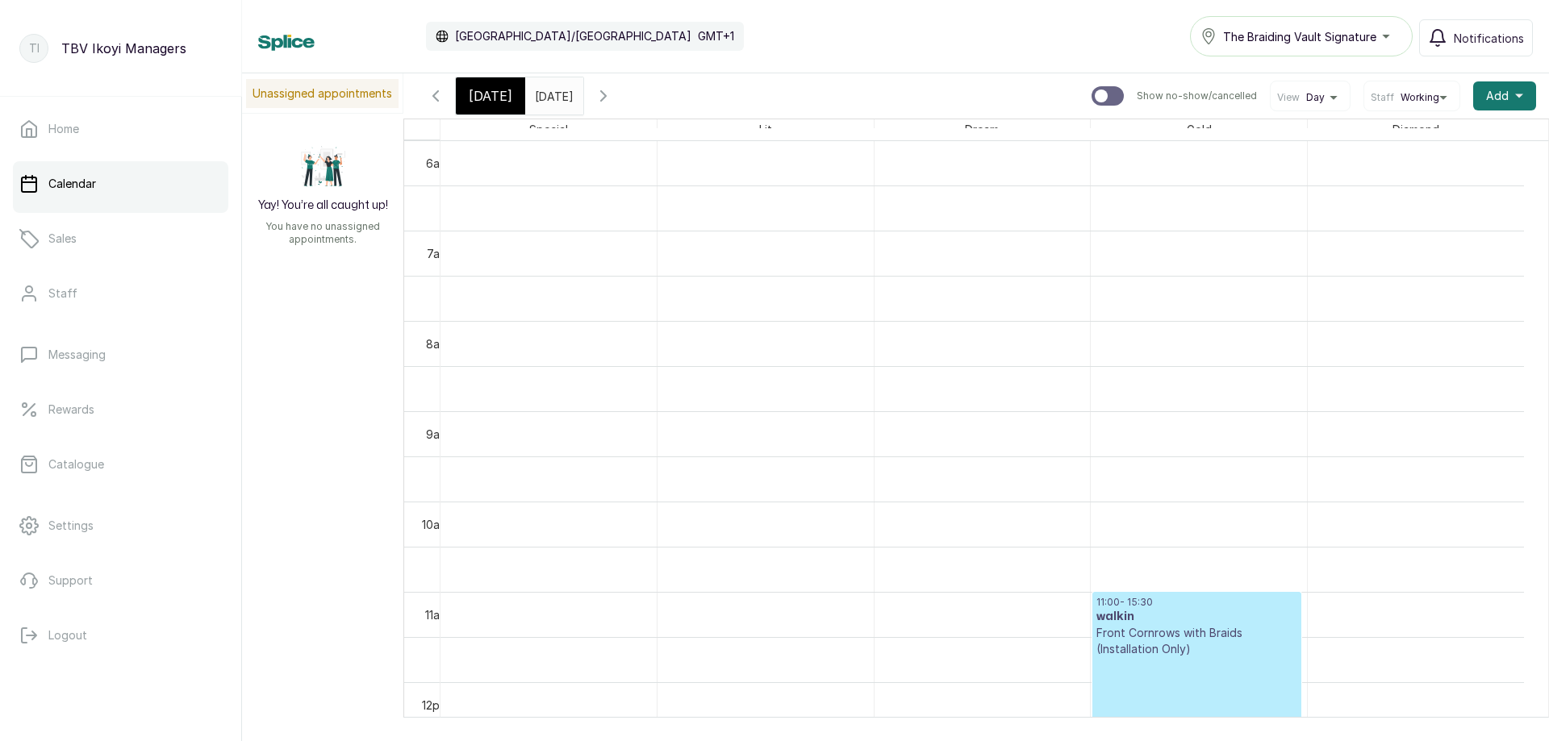
scroll to position [866, 0]
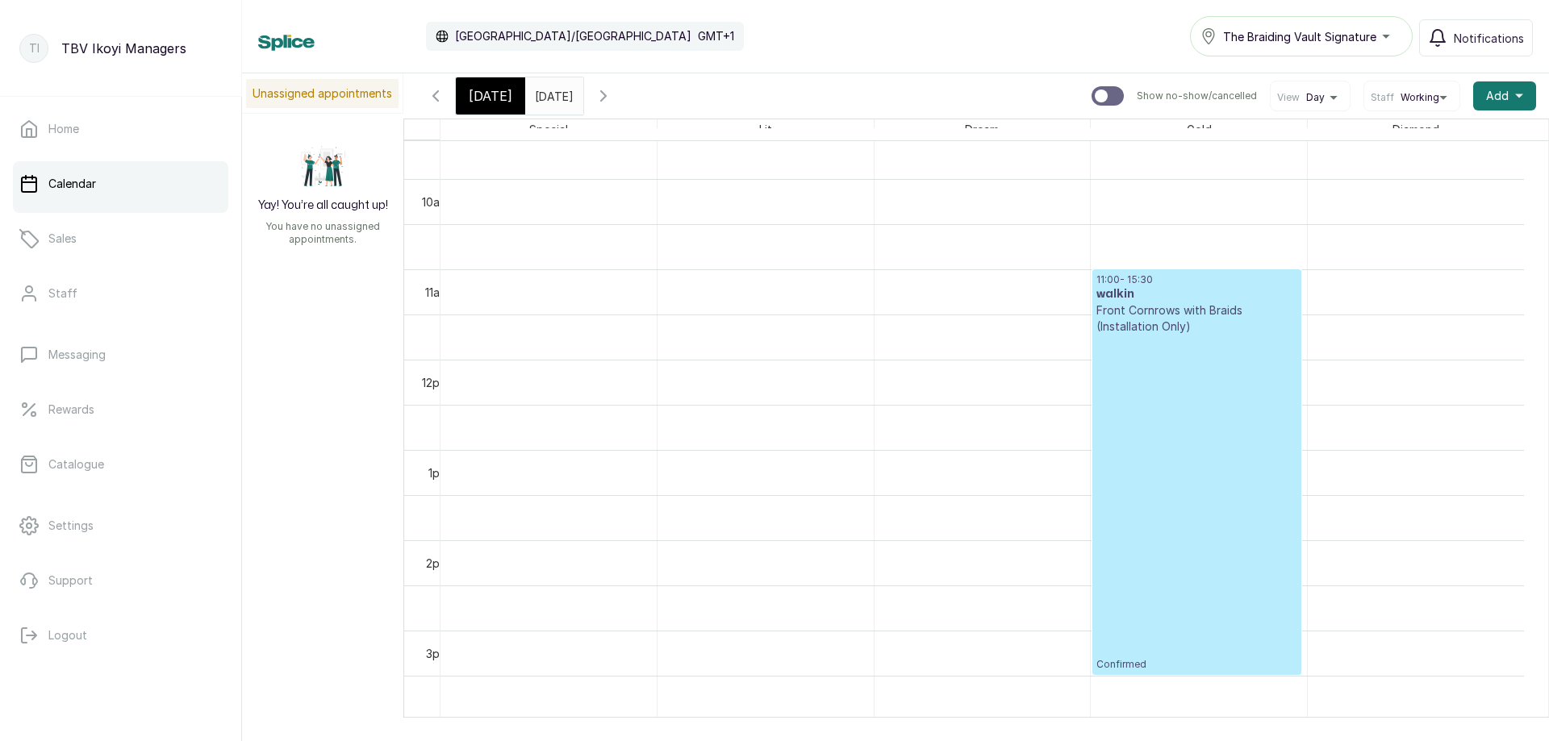
click at [1175, 468] on p "Confirmed" at bounding box center [1196, 503] width 201 height 336
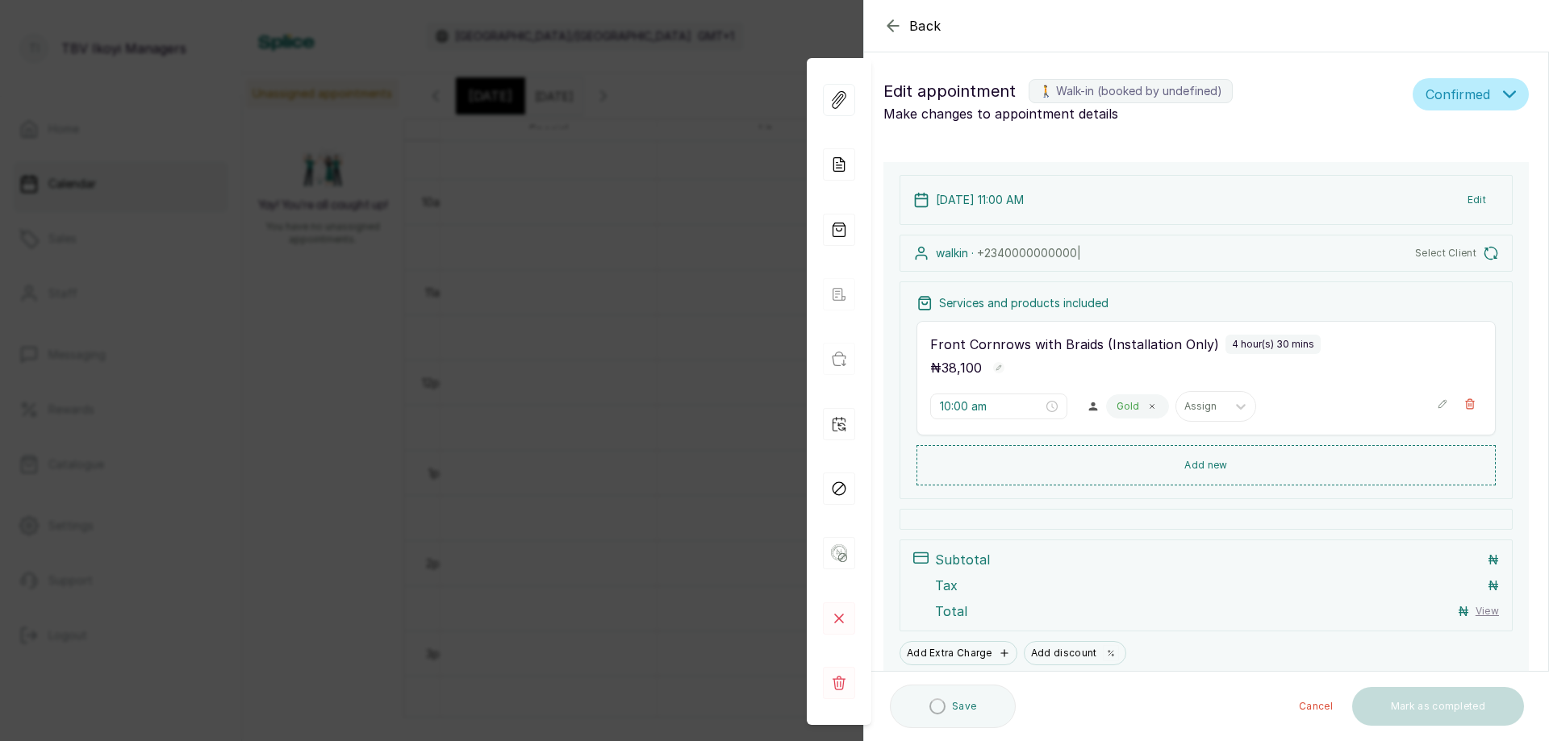
type input "11:00 am"
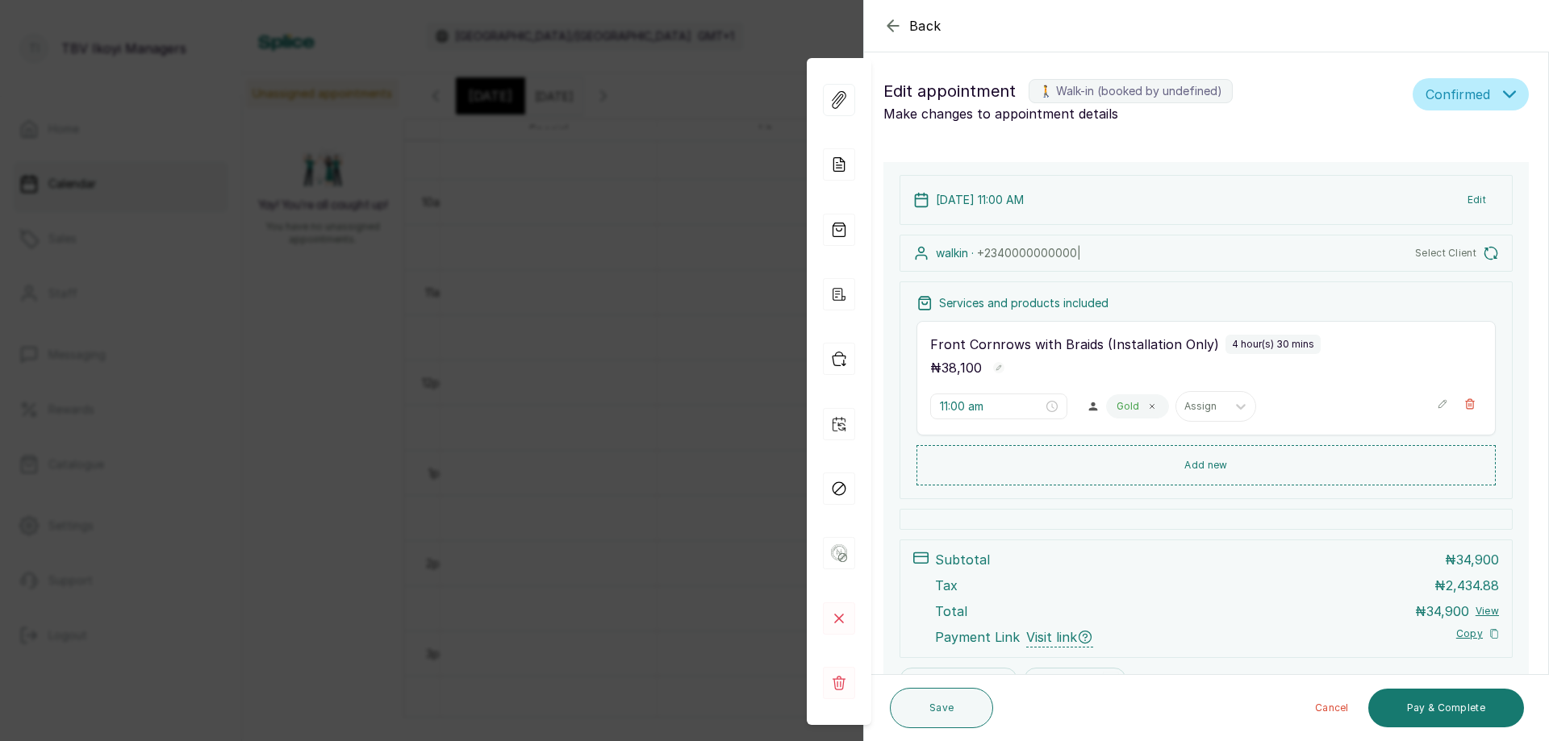
click at [1431, 262] on div "walkin · +234 0000000000 | Select Client" at bounding box center [1206, 253] width 613 height 37
click at [903, 25] on button "Back" at bounding box center [912, 25] width 58 height 19
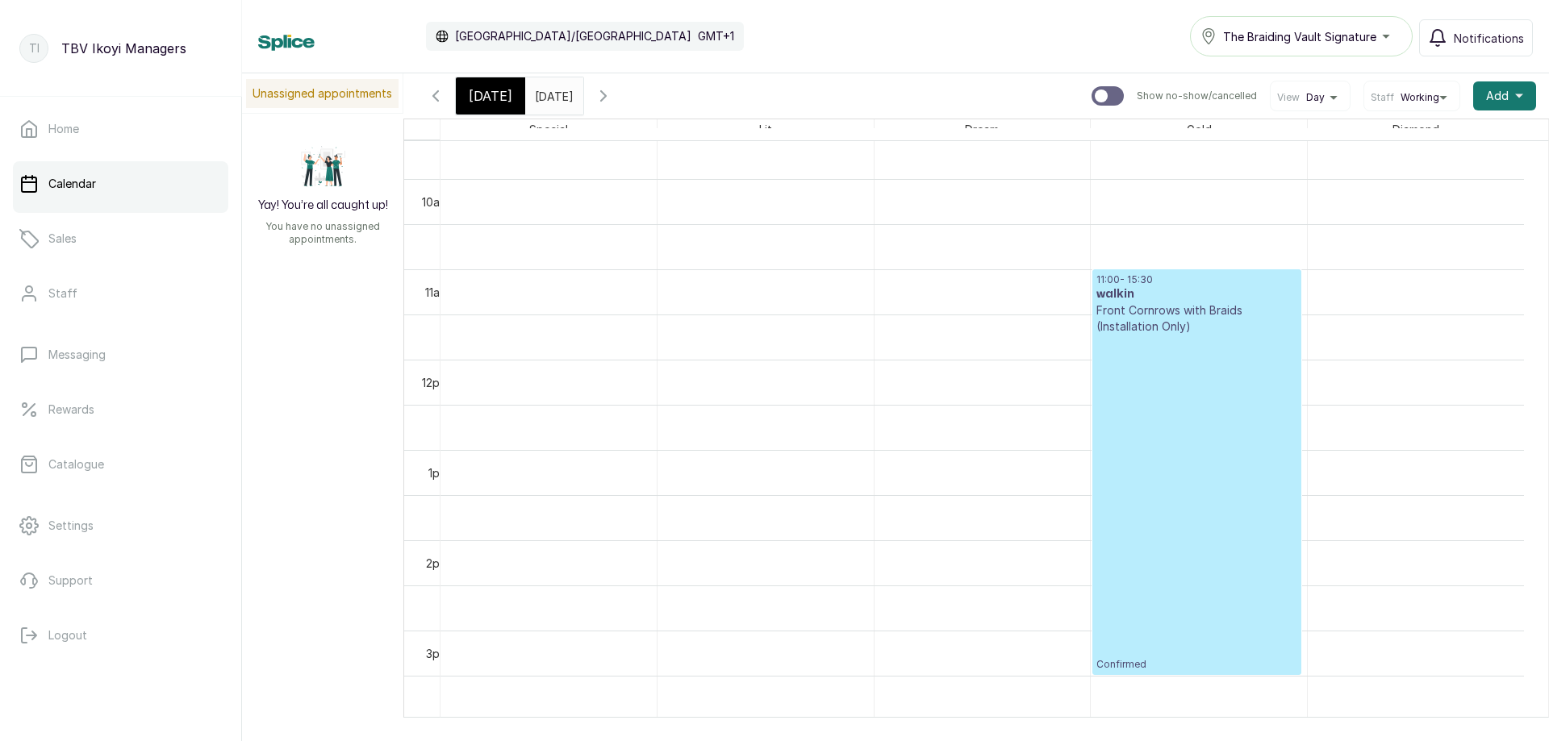
click at [1134, 495] on p "Confirmed" at bounding box center [1196, 503] width 201 height 336
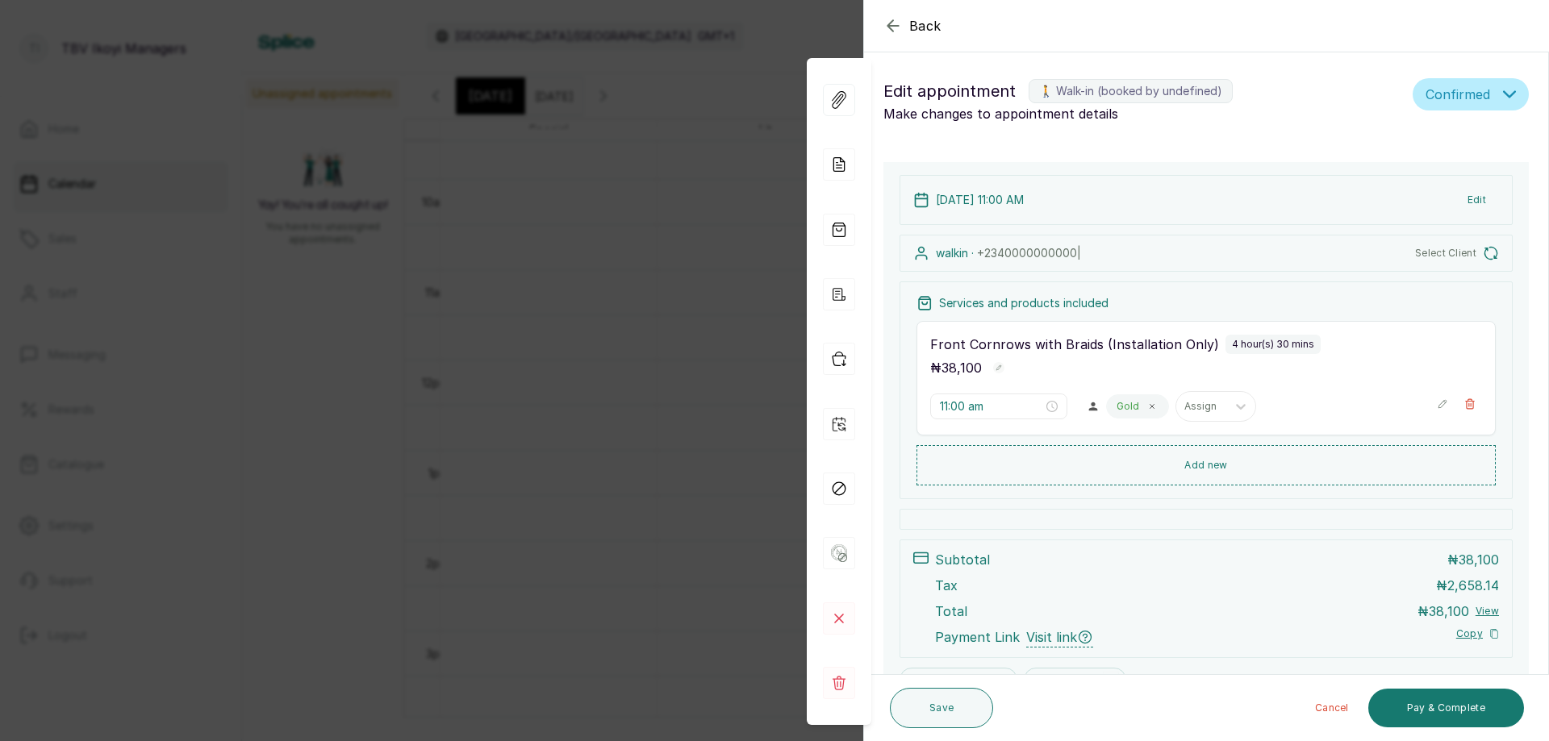
click at [890, 23] on icon "button" at bounding box center [892, 25] width 10 height 10
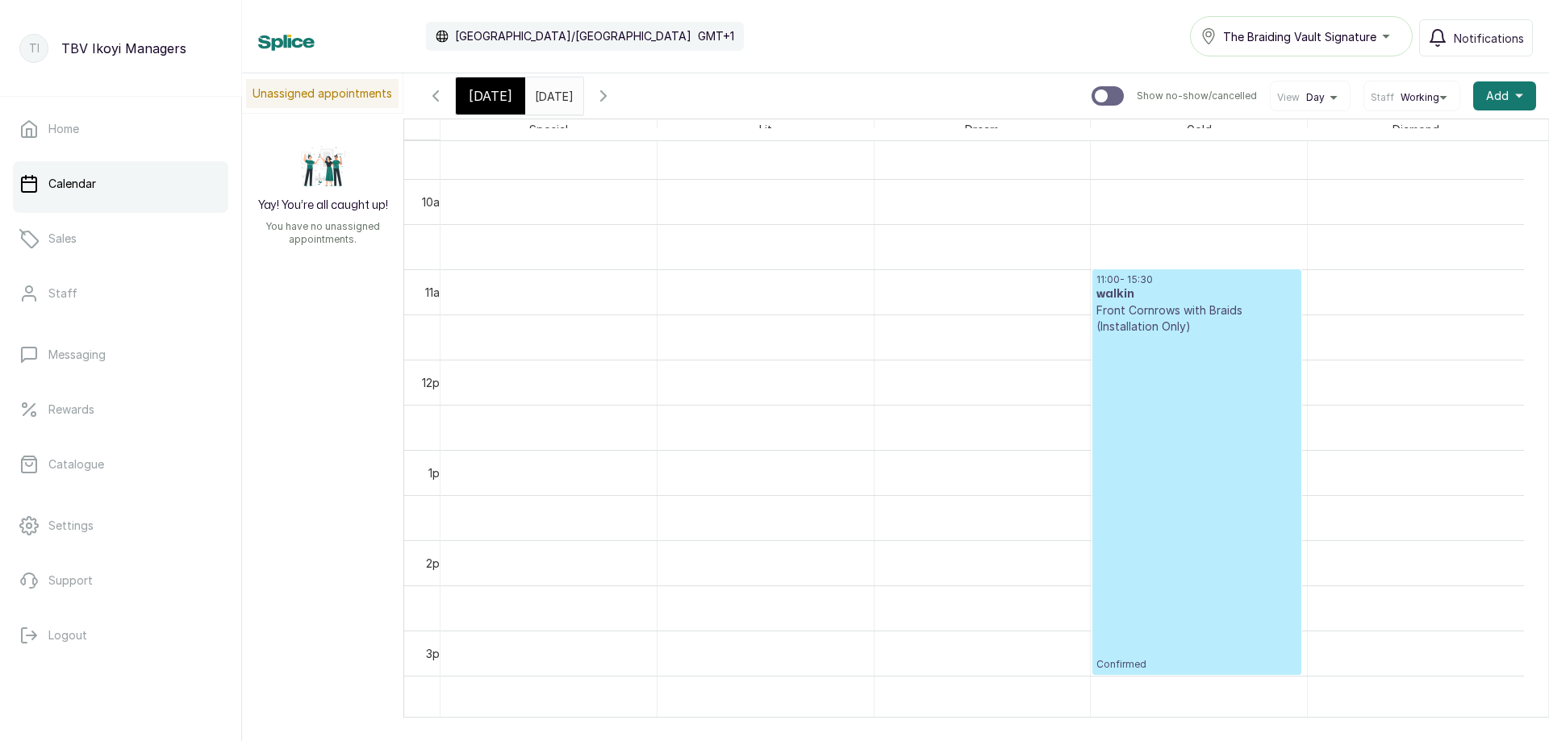
click at [552, 95] on input "04/10/2025" at bounding box center [539, 91] width 26 height 27
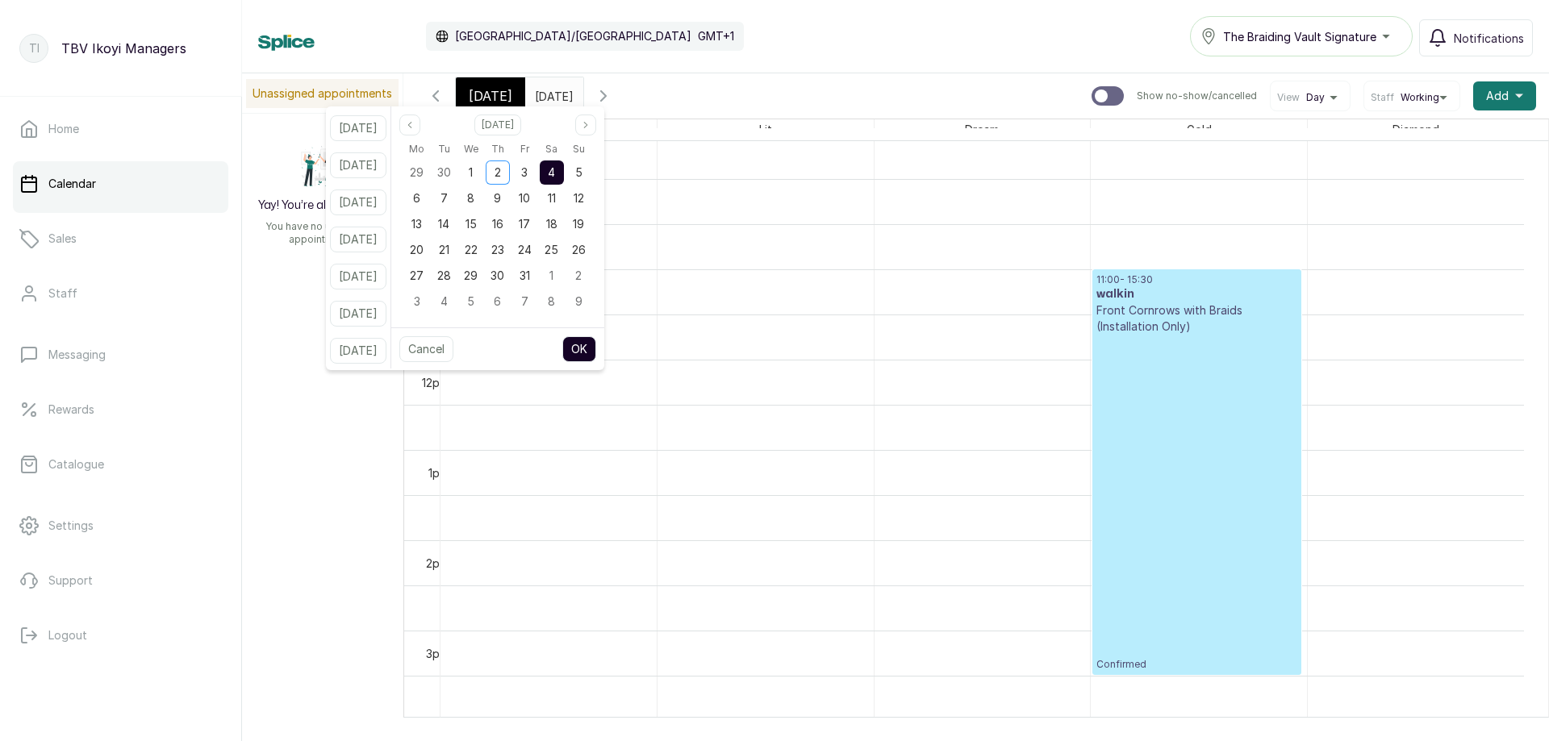
click at [564, 181] on div "4" at bounding box center [552, 173] width 24 height 24
click at [595, 353] on button "OK" at bounding box center [579, 349] width 34 height 26
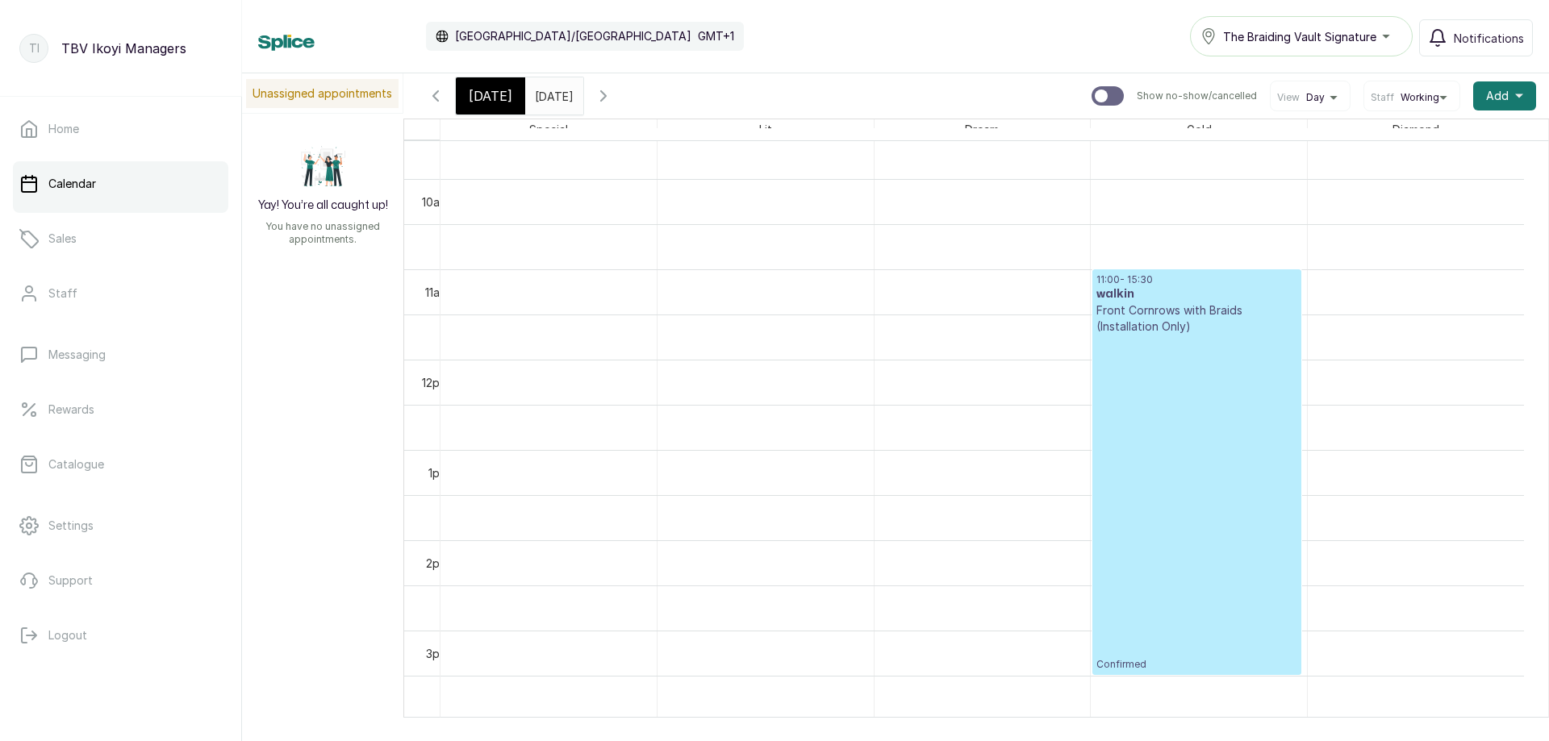
click at [488, 96] on span "[DATE]" at bounding box center [491, 95] width 44 height 19
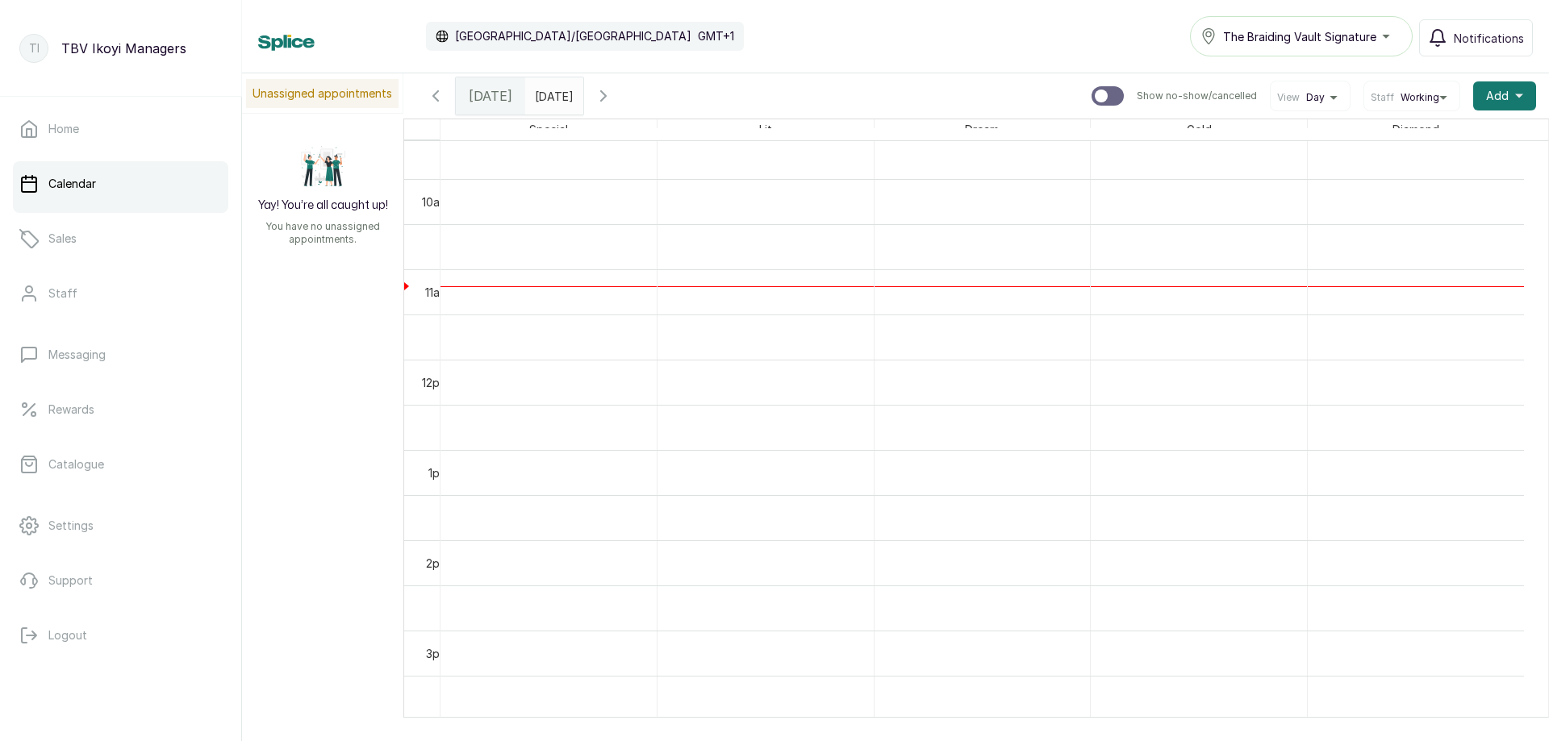
scroll to position [543, 0]
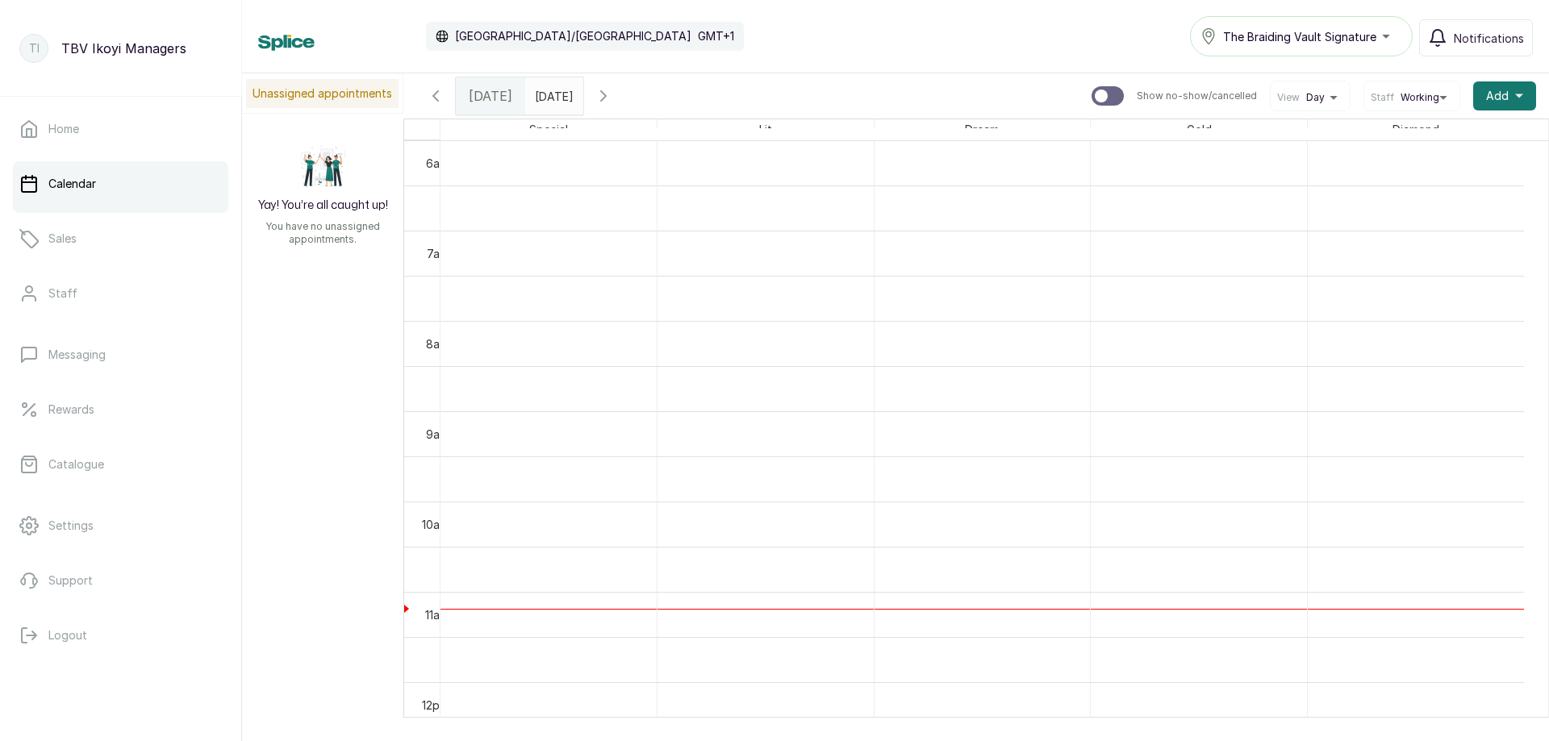
click at [552, 93] on input "04/10/2025" at bounding box center [539, 91] width 26 height 27
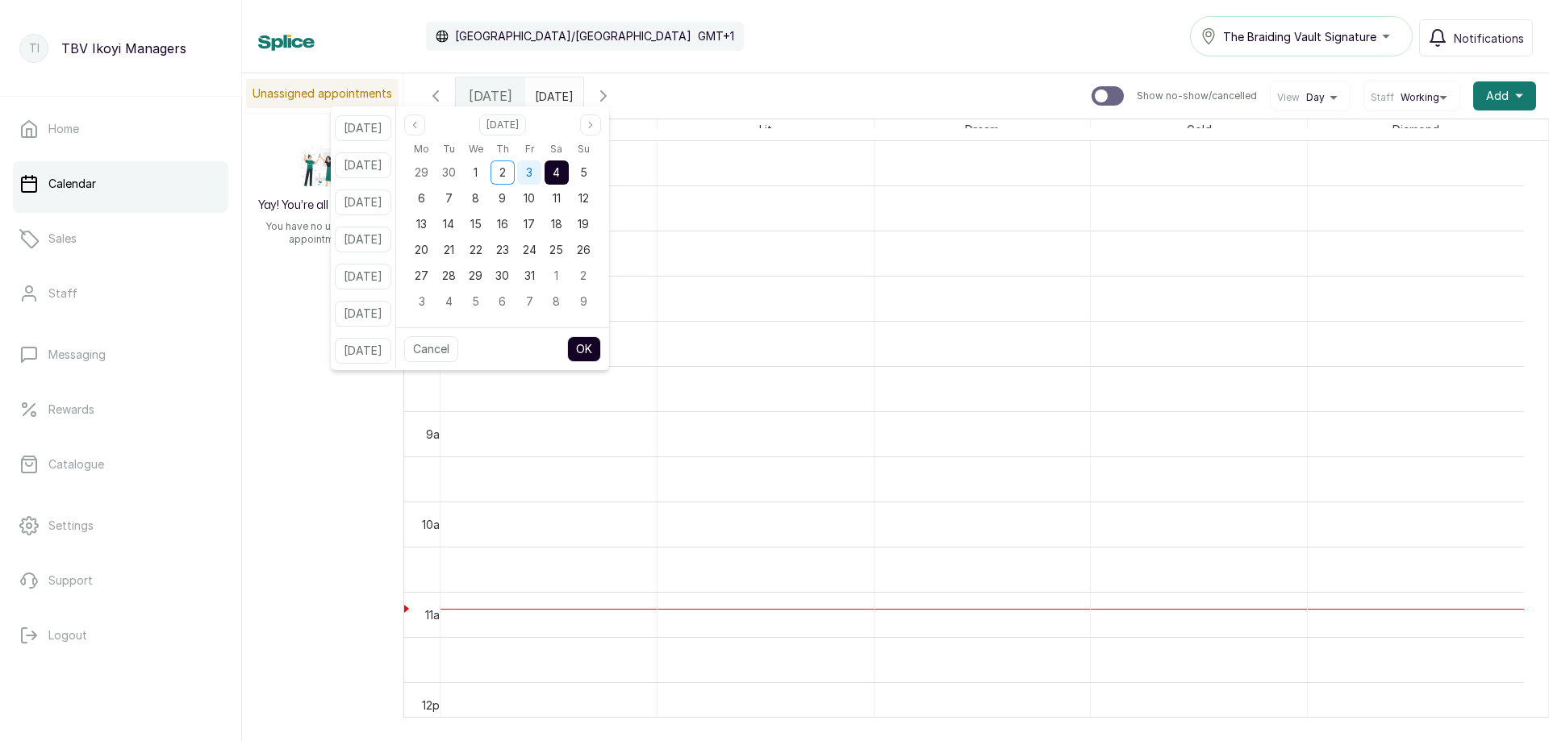
click at [532, 173] on span "3" at bounding box center [529, 172] width 6 height 14
click at [569, 171] on div "4" at bounding box center [557, 173] width 24 height 24
click at [592, 342] on button "OK" at bounding box center [584, 349] width 34 height 26
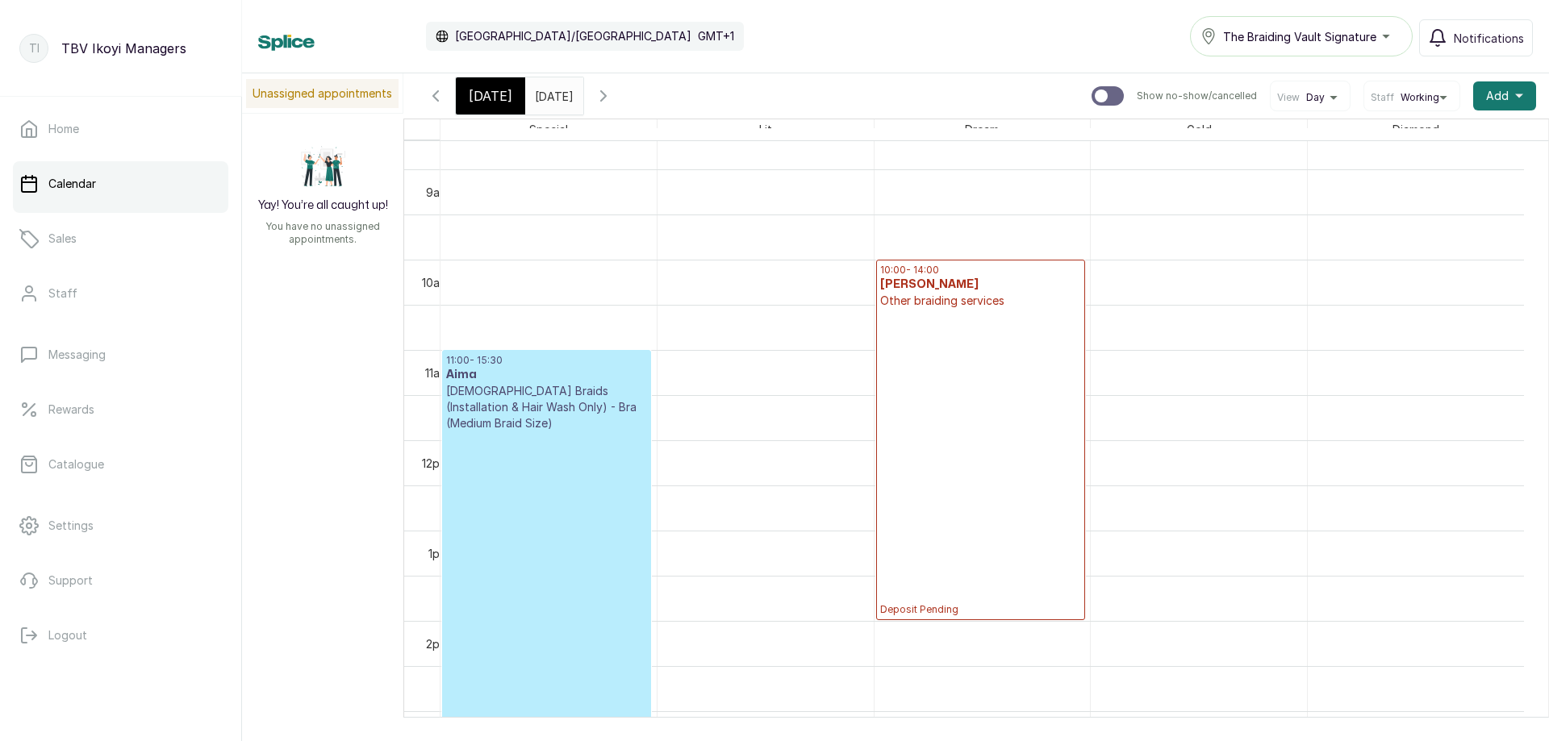
scroll to position [866, 0]
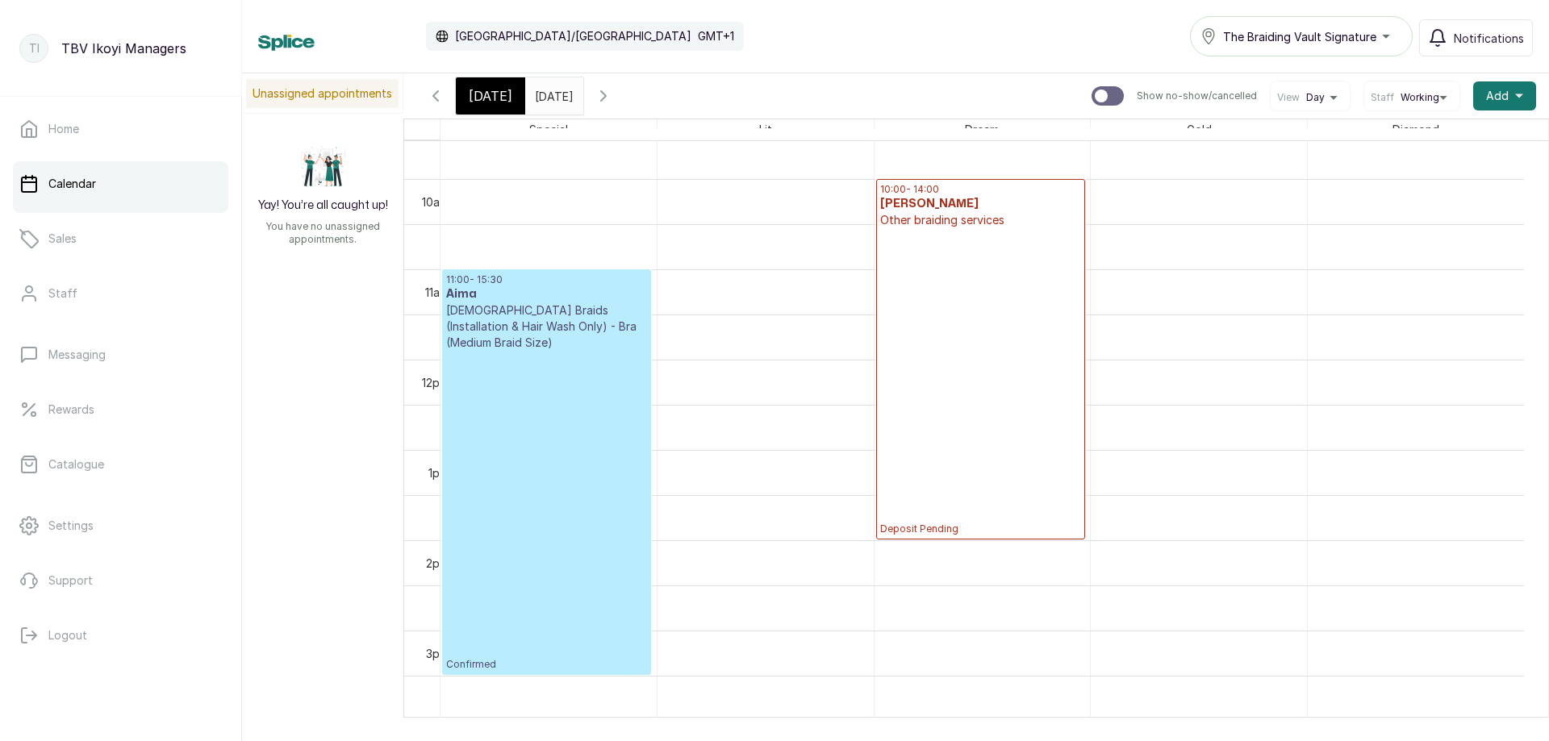
click at [533, 90] on input "04/10/2025" at bounding box center [539, 91] width 26 height 27
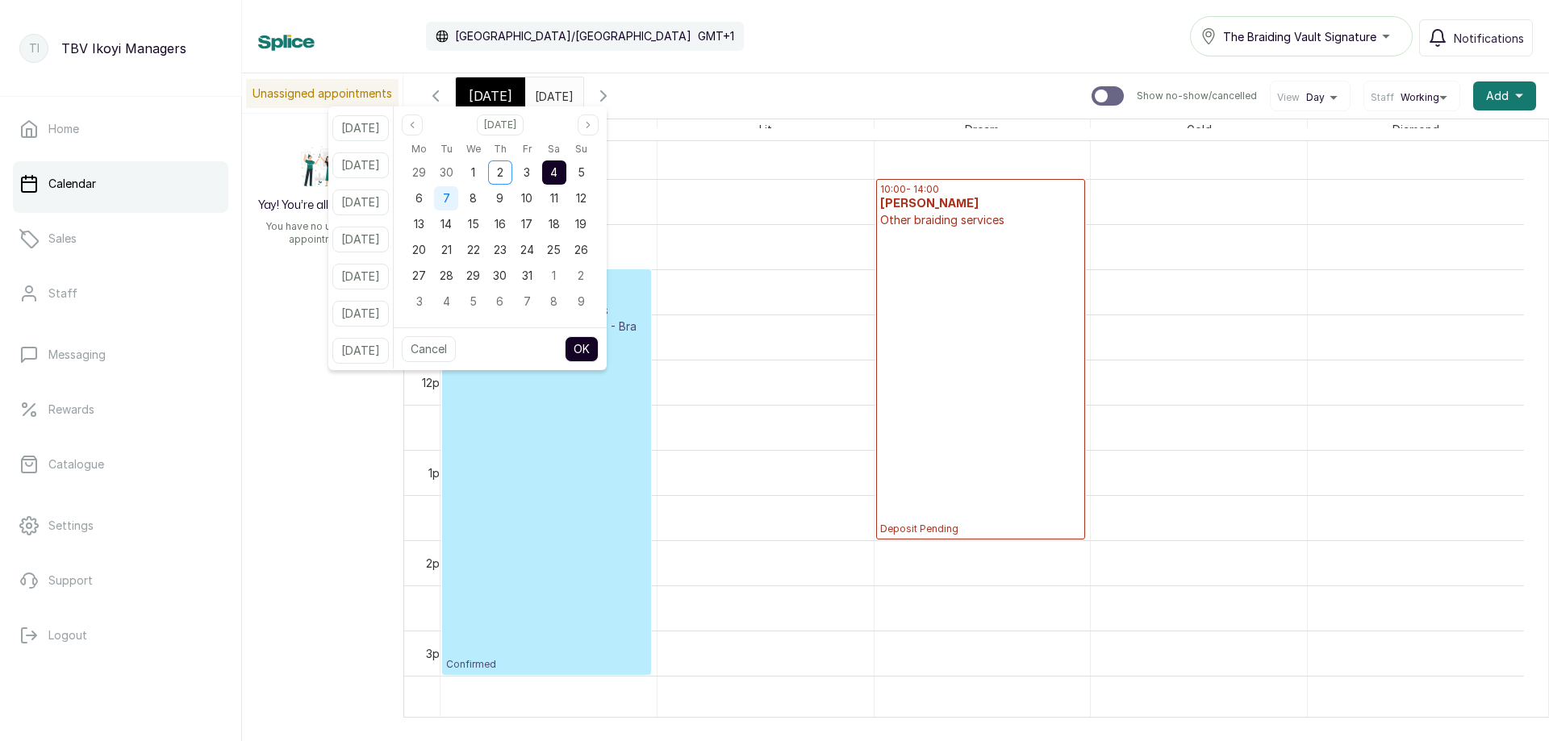
click at [450, 198] on span "7" at bounding box center [446, 198] width 7 height 14
click at [599, 350] on button "OK" at bounding box center [582, 349] width 34 height 26
type input "07/10/2025"
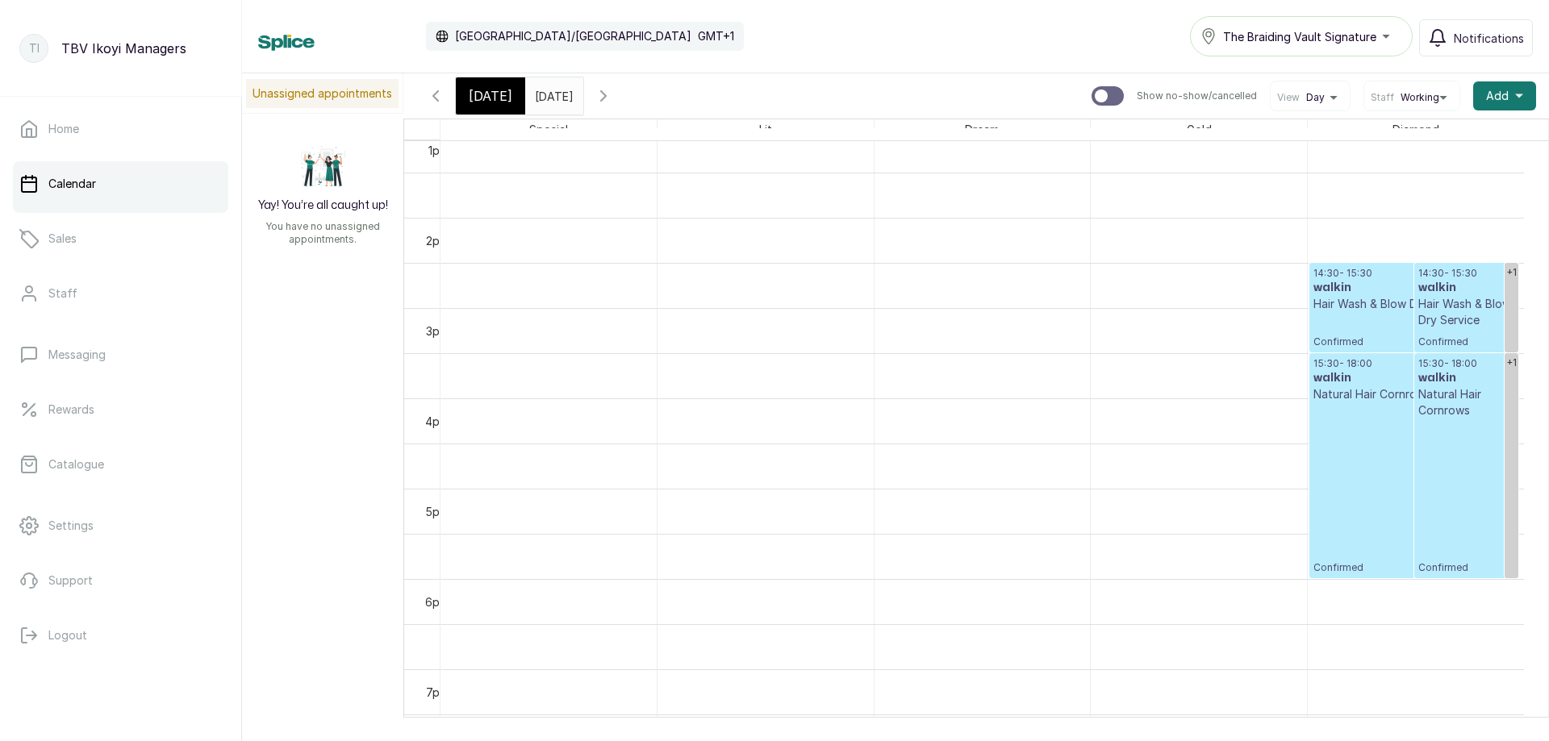
scroll to position [1108, 0]
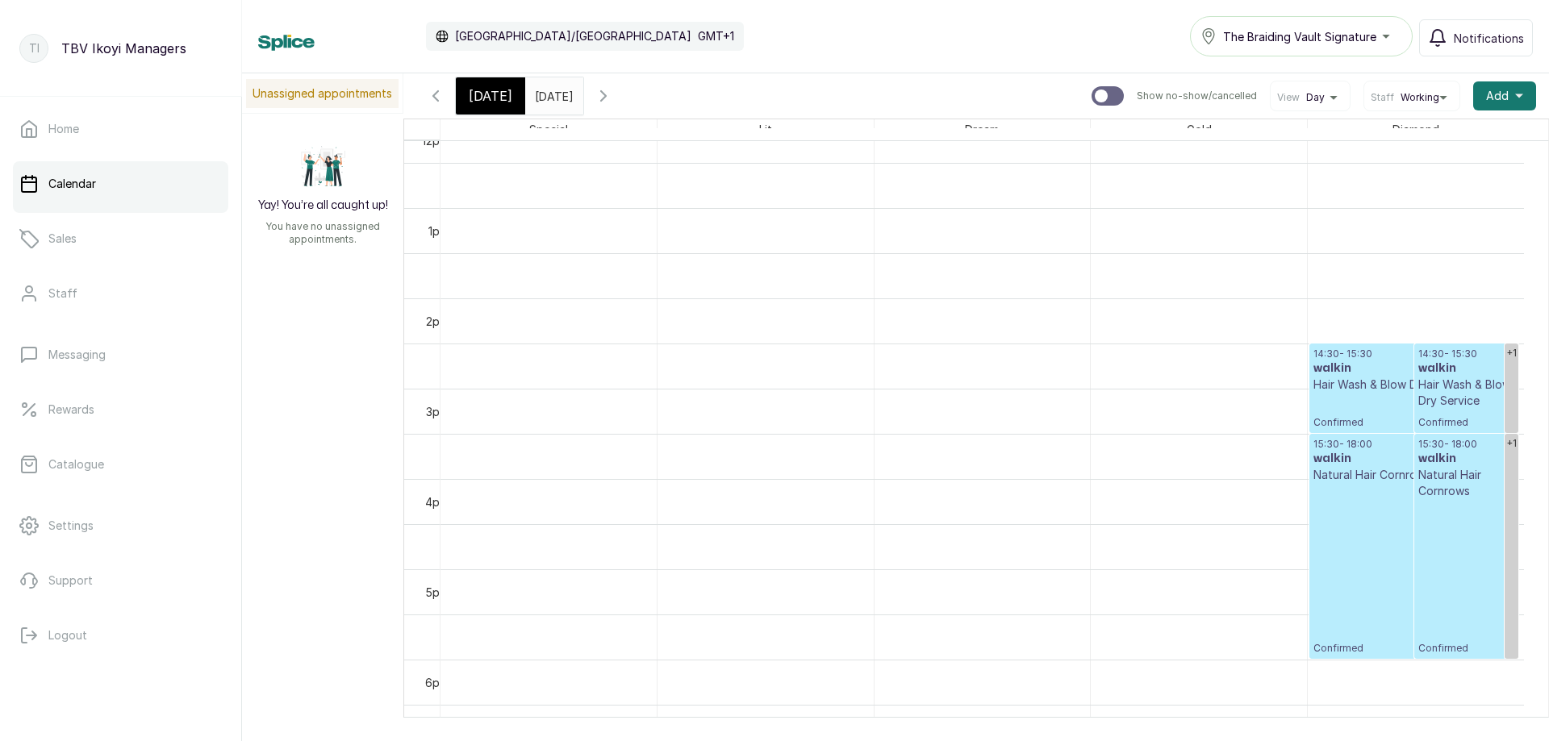
click at [1368, 385] on p "Hair Wash & Blow Dry Service" at bounding box center [1413, 385] width 201 height 16
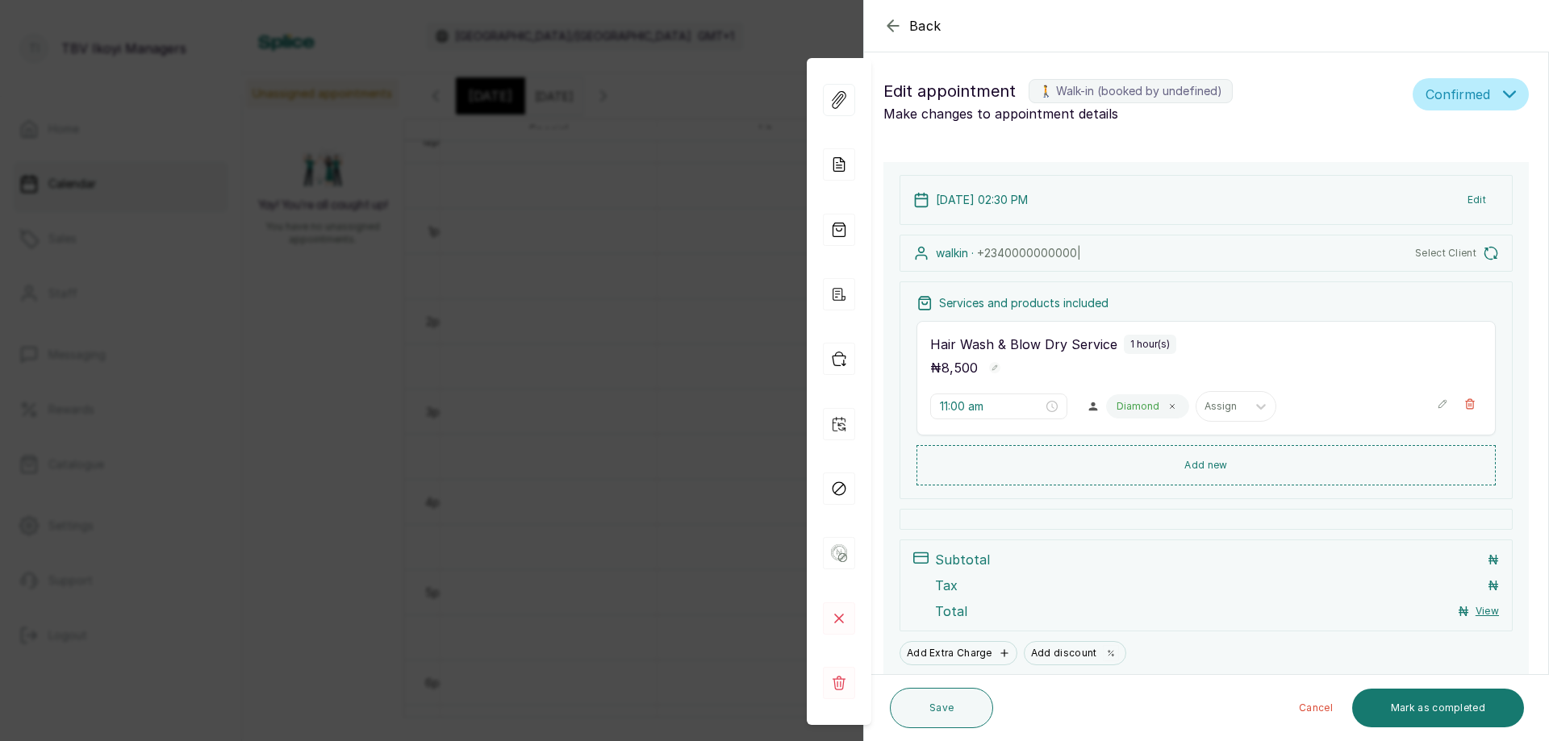
type input "2:30 pm"
click at [828, 689] on rect at bounding box center [839, 683] width 32 height 32
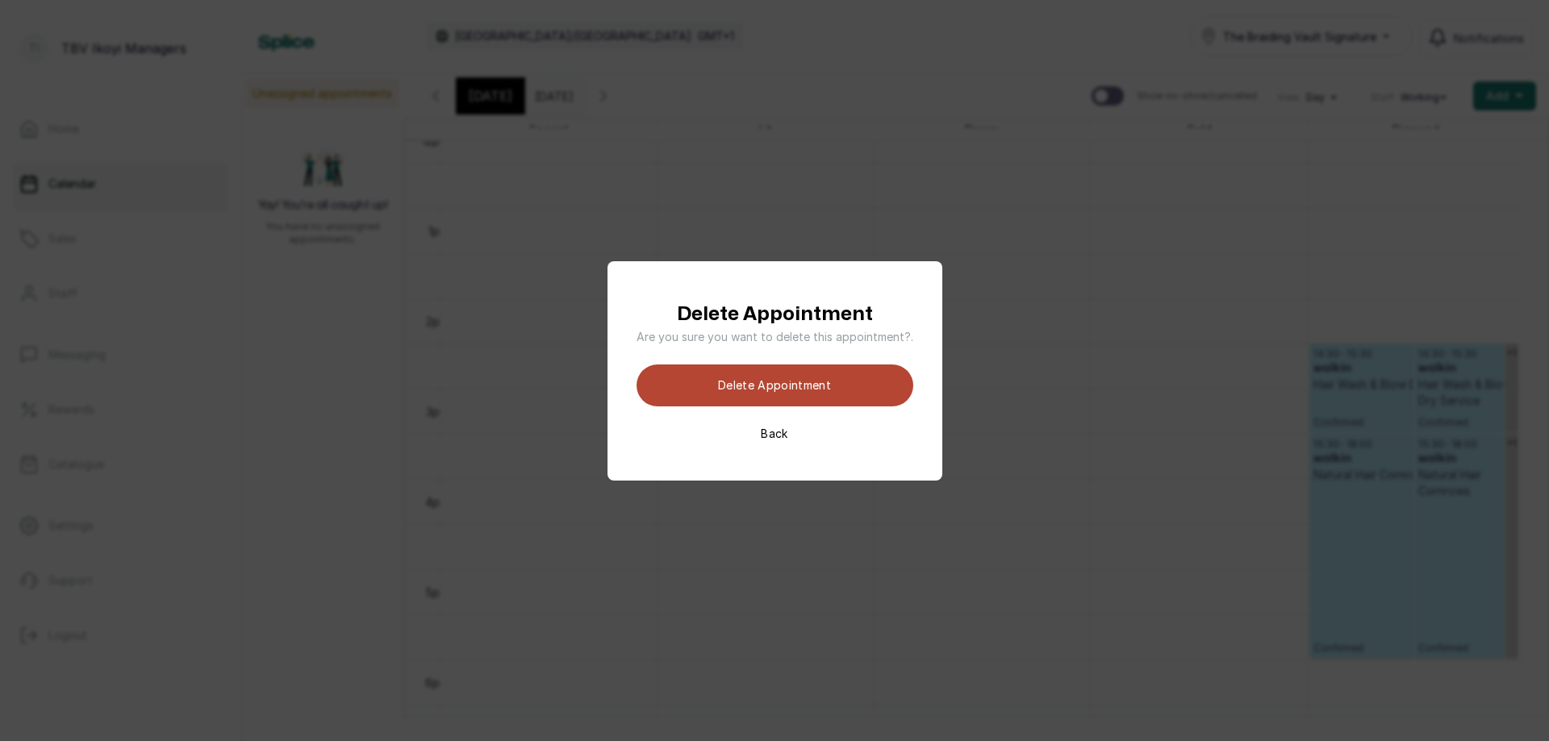
click at [857, 390] on button "Delete appointment" at bounding box center [775, 386] width 277 height 42
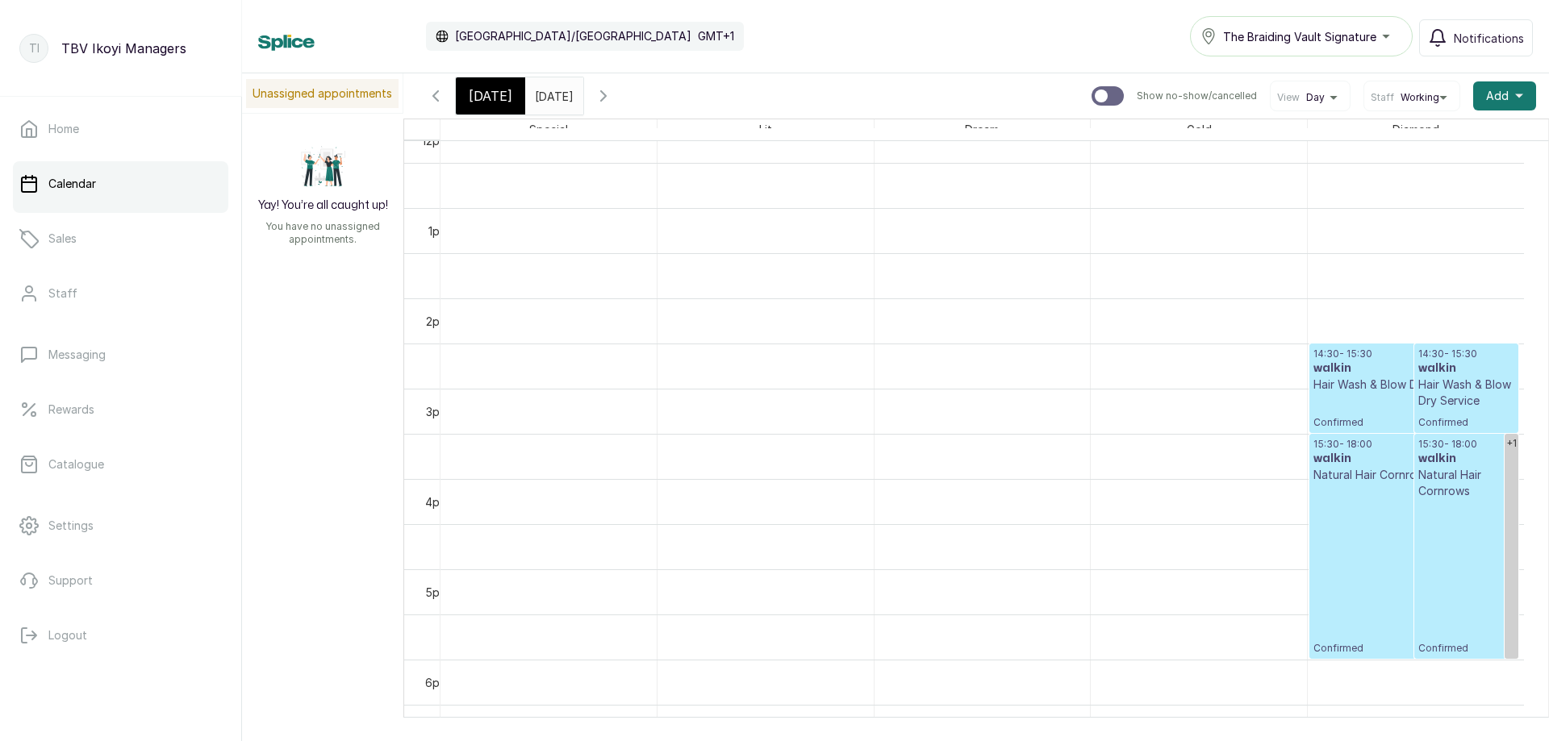
click at [1446, 391] on p "Hair Wash & Blow Dry Service" at bounding box center [1466, 393] width 97 height 32
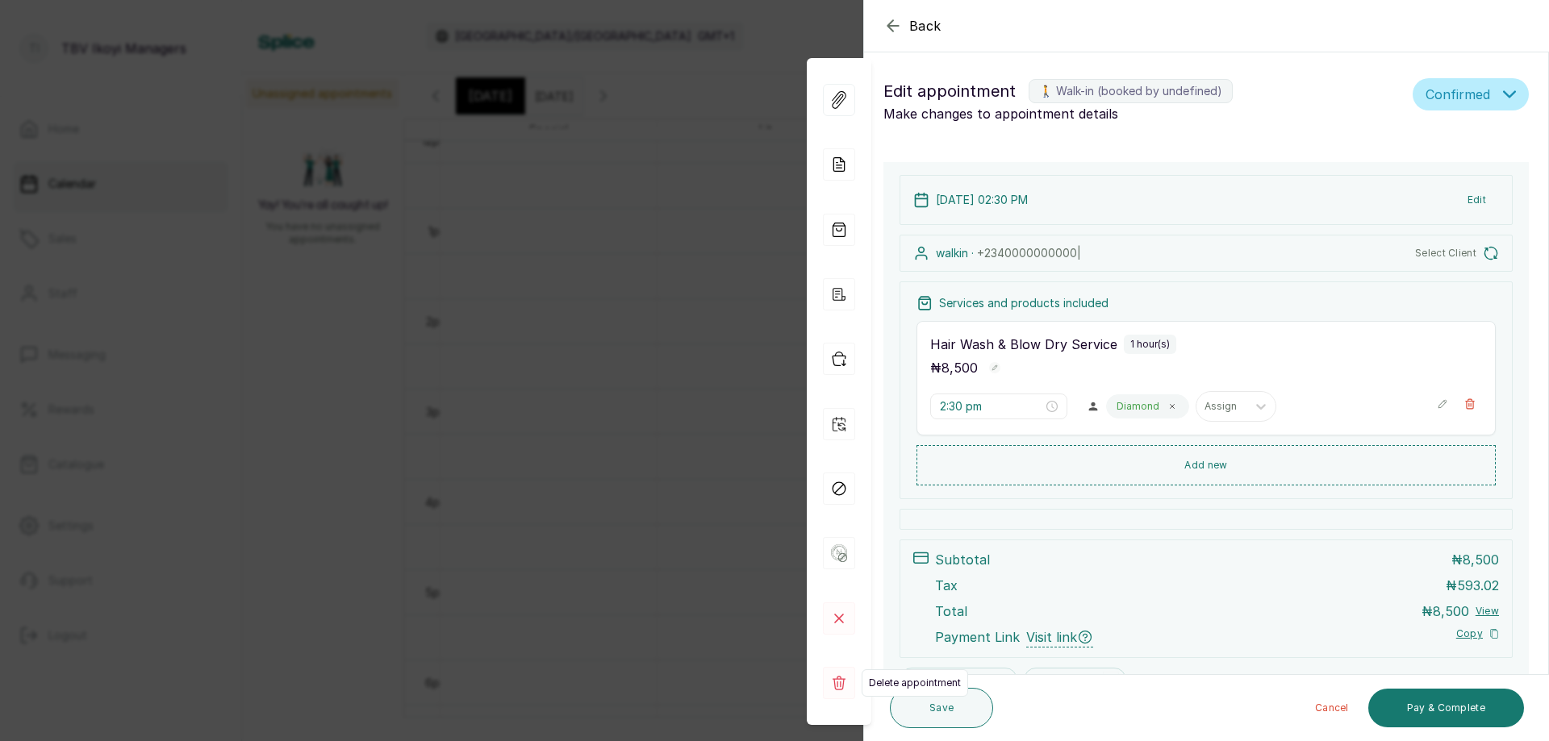
click at [846, 683] on rect at bounding box center [839, 683] width 32 height 32
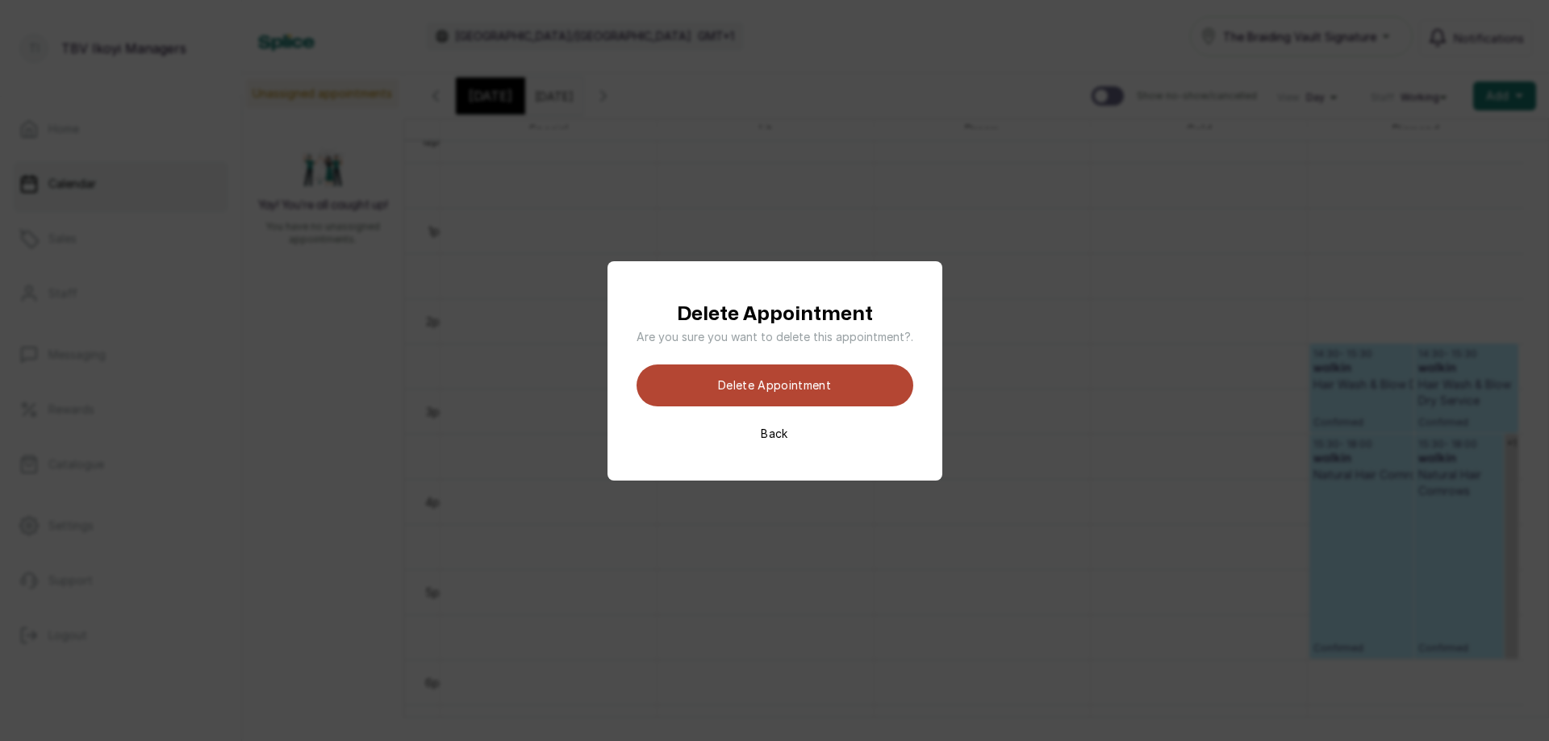
click at [889, 382] on button "Delete appointment" at bounding box center [775, 386] width 277 height 42
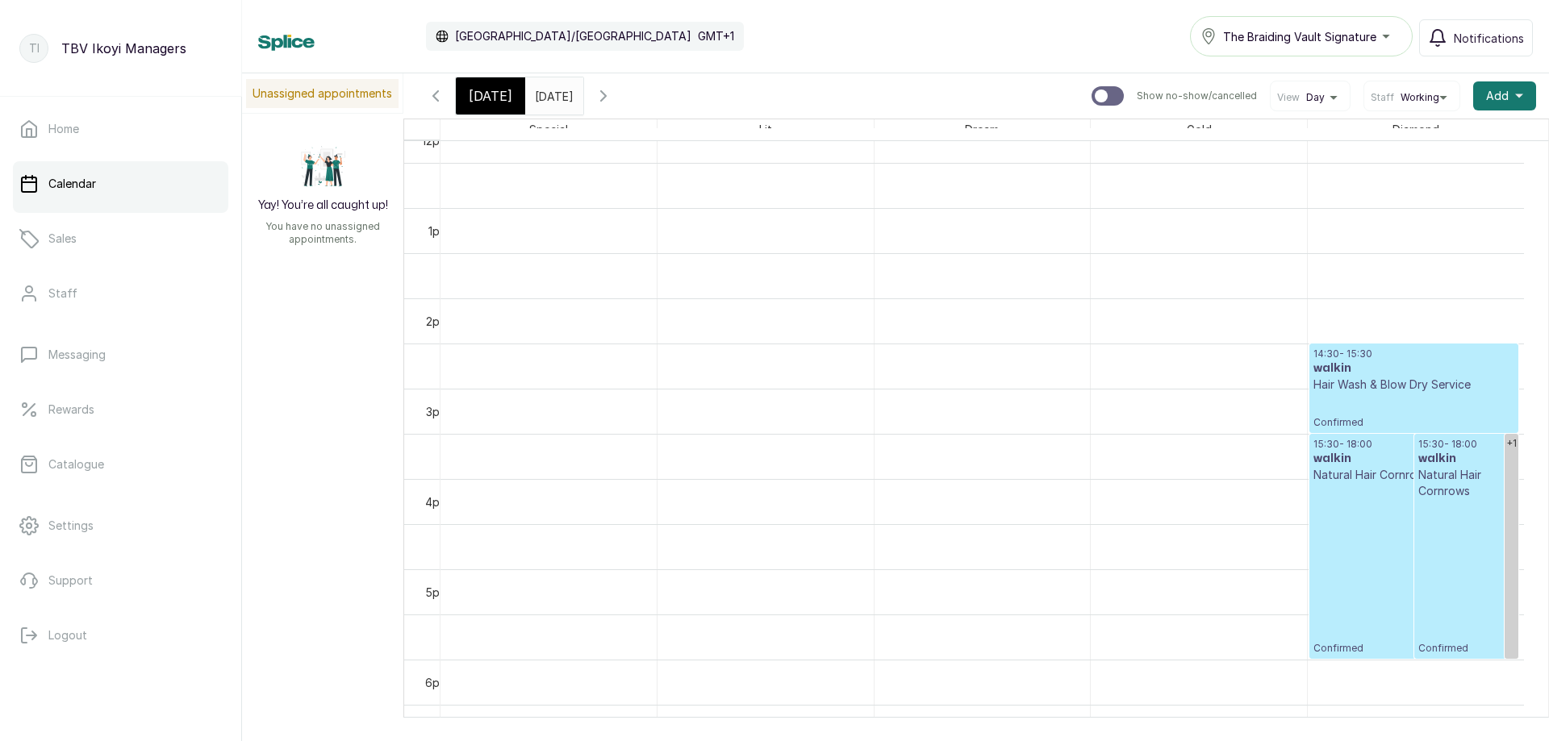
click at [1460, 370] on h3 "walkin" at bounding box center [1413, 369] width 201 height 16
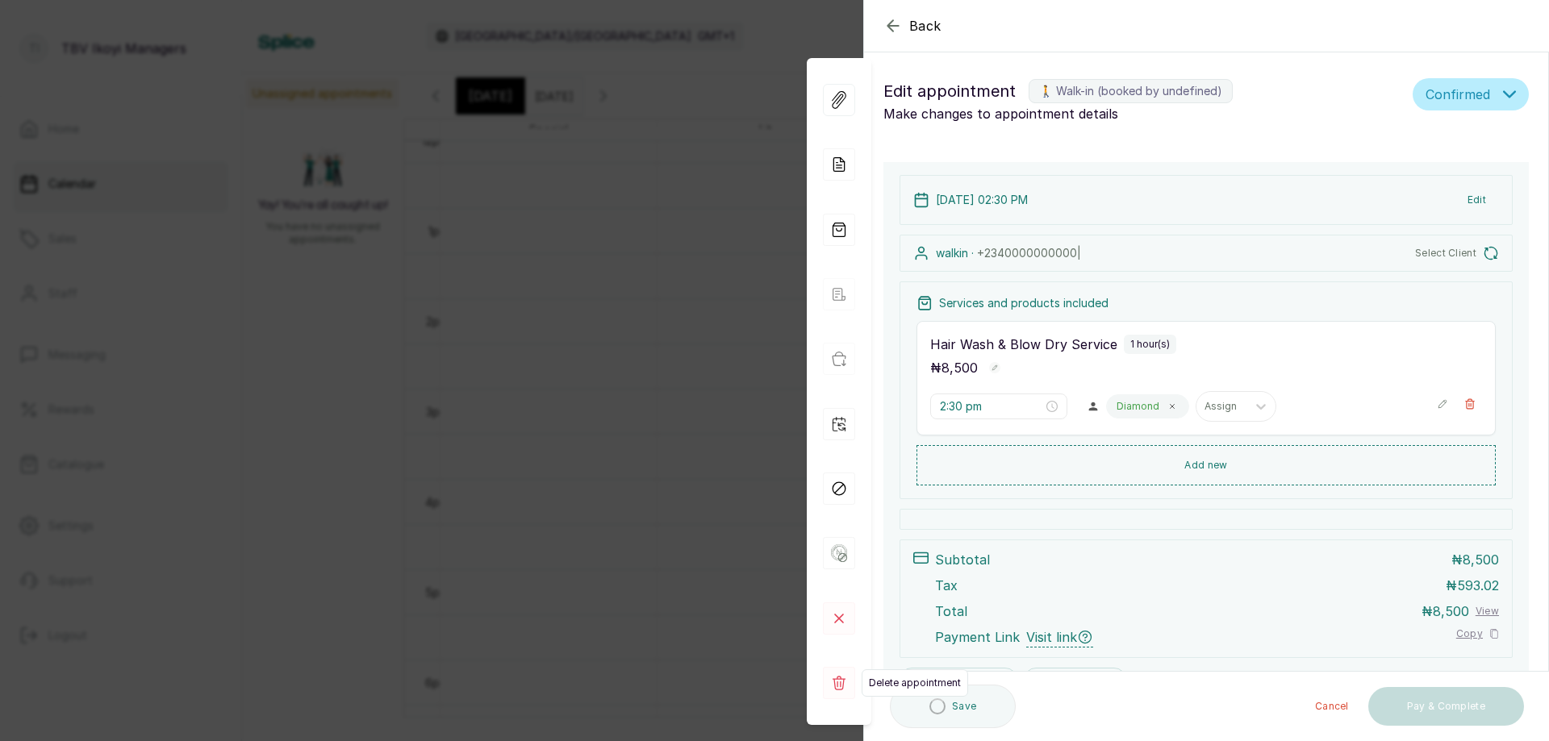
click at [836, 674] on rect at bounding box center [839, 683] width 32 height 32
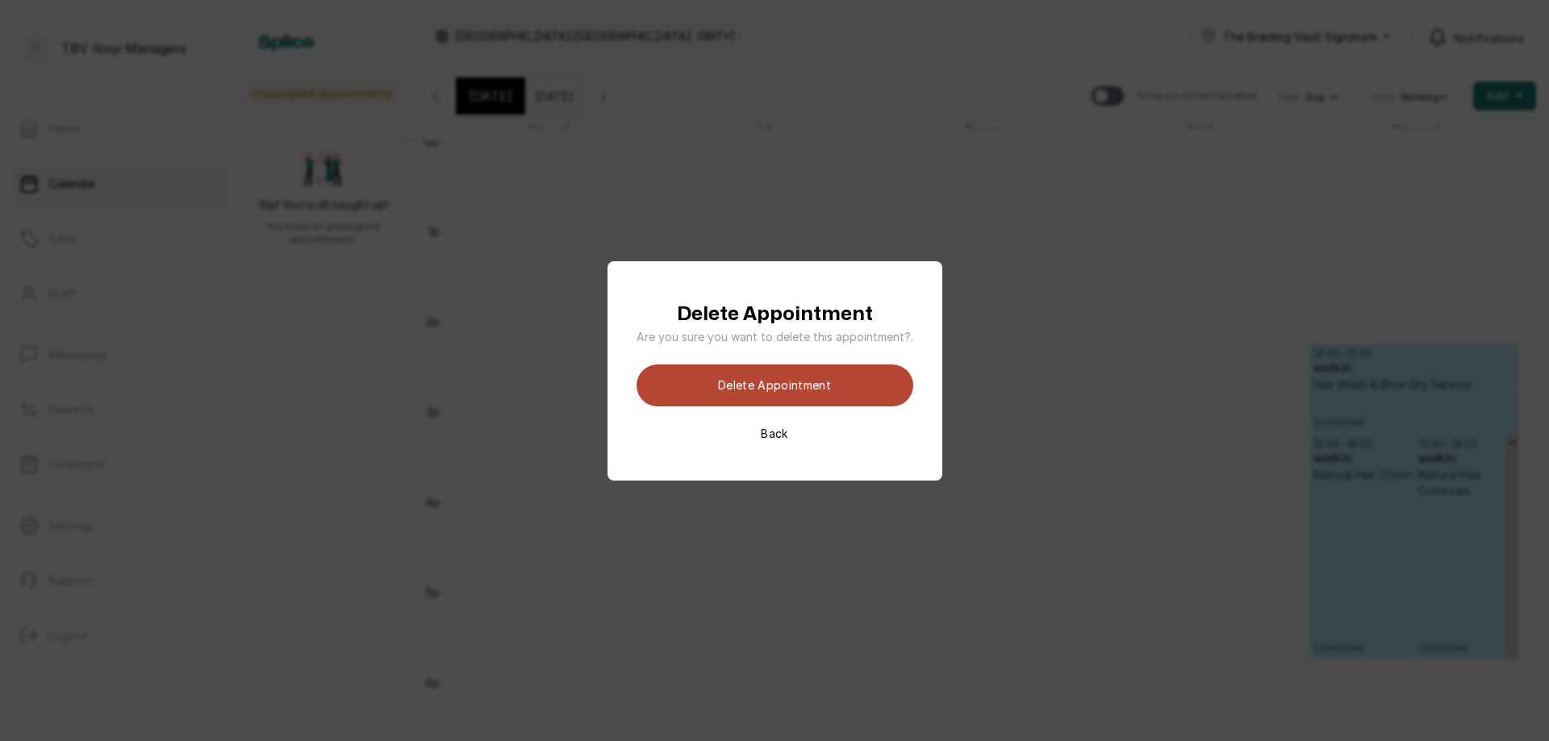
click at [878, 387] on button "Delete appointment" at bounding box center [775, 386] width 277 height 42
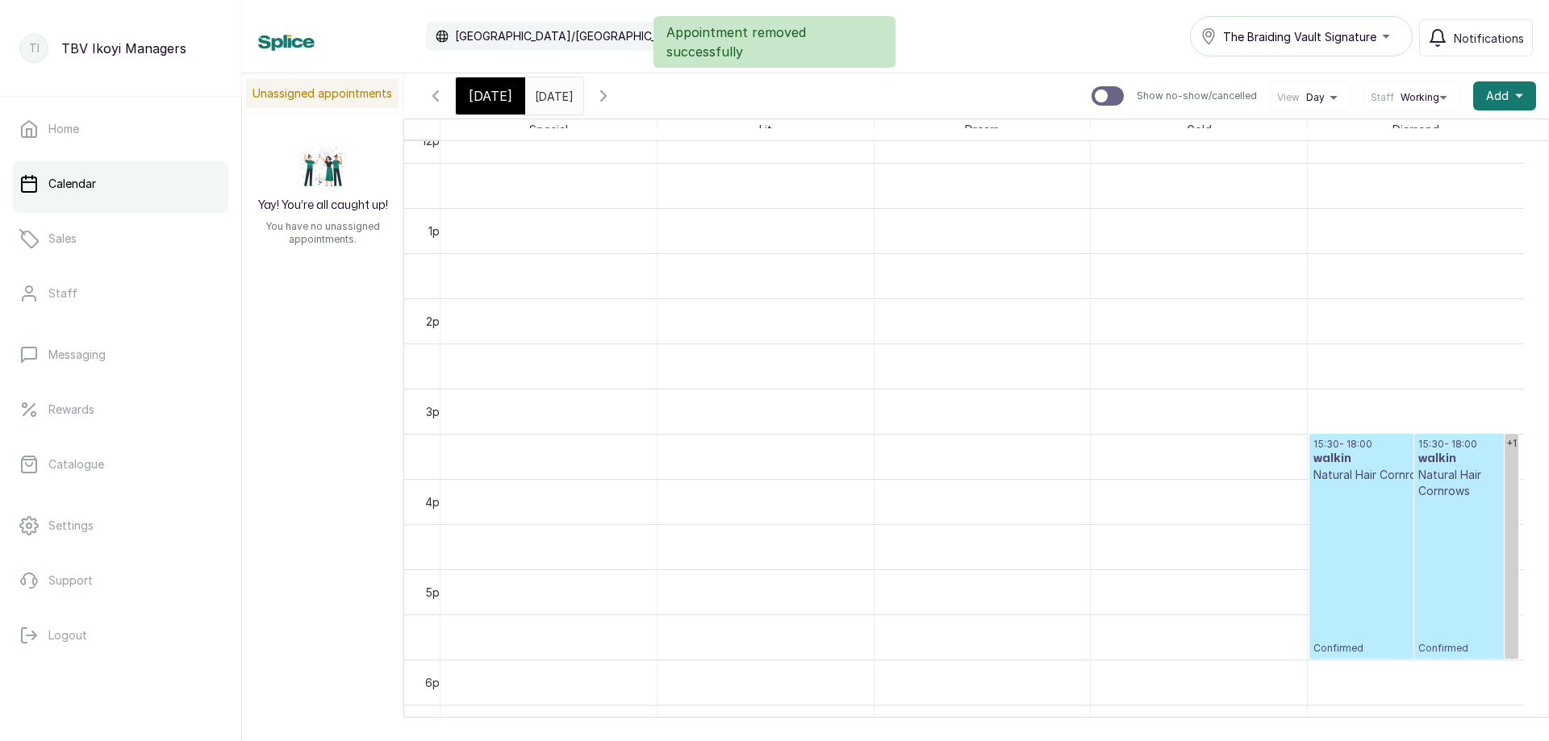
click at [1432, 544] on p "Confirmed" at bounding box center [1466, 577] width 97 height 156
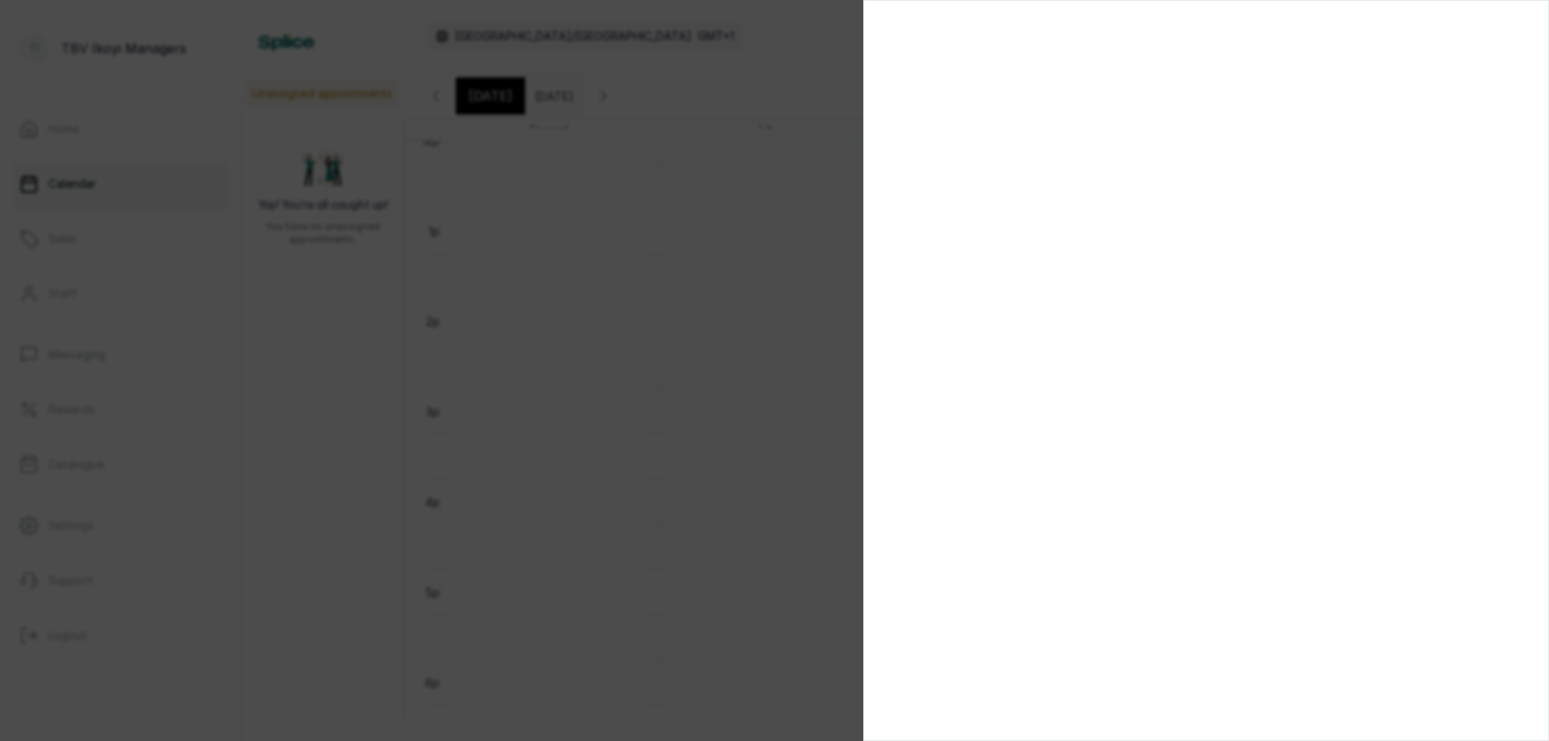
drag, startPoint x: 741, startPoint y: 527, endPoint x: 736, endPoint y: 542, distance: 16.3
click at [741, 531] on div at bounding box center [774, 370] width 1549 height 741
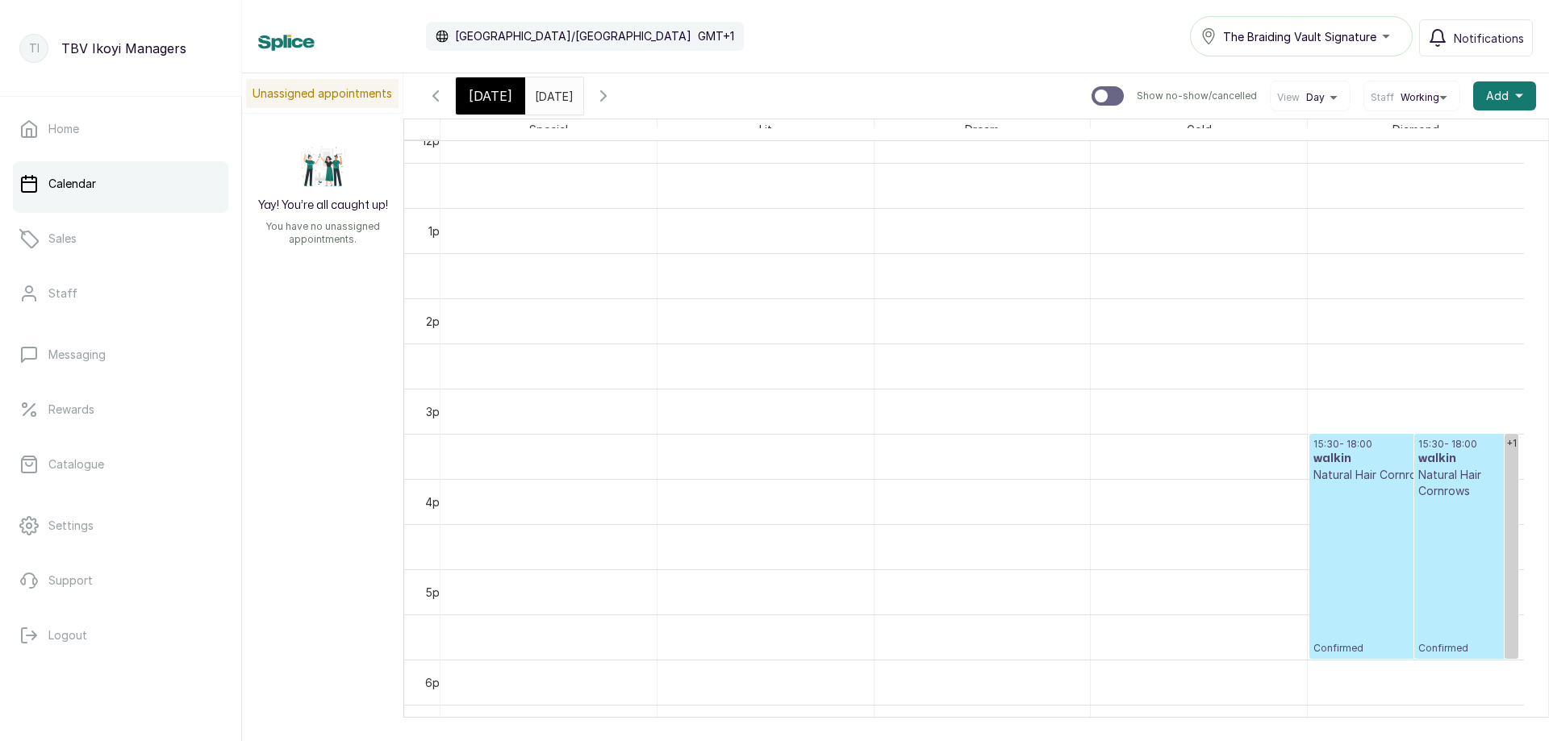
click at [1361, 581] on p "Confirmed" at bounding box center [1413, 569] width 201 height 172
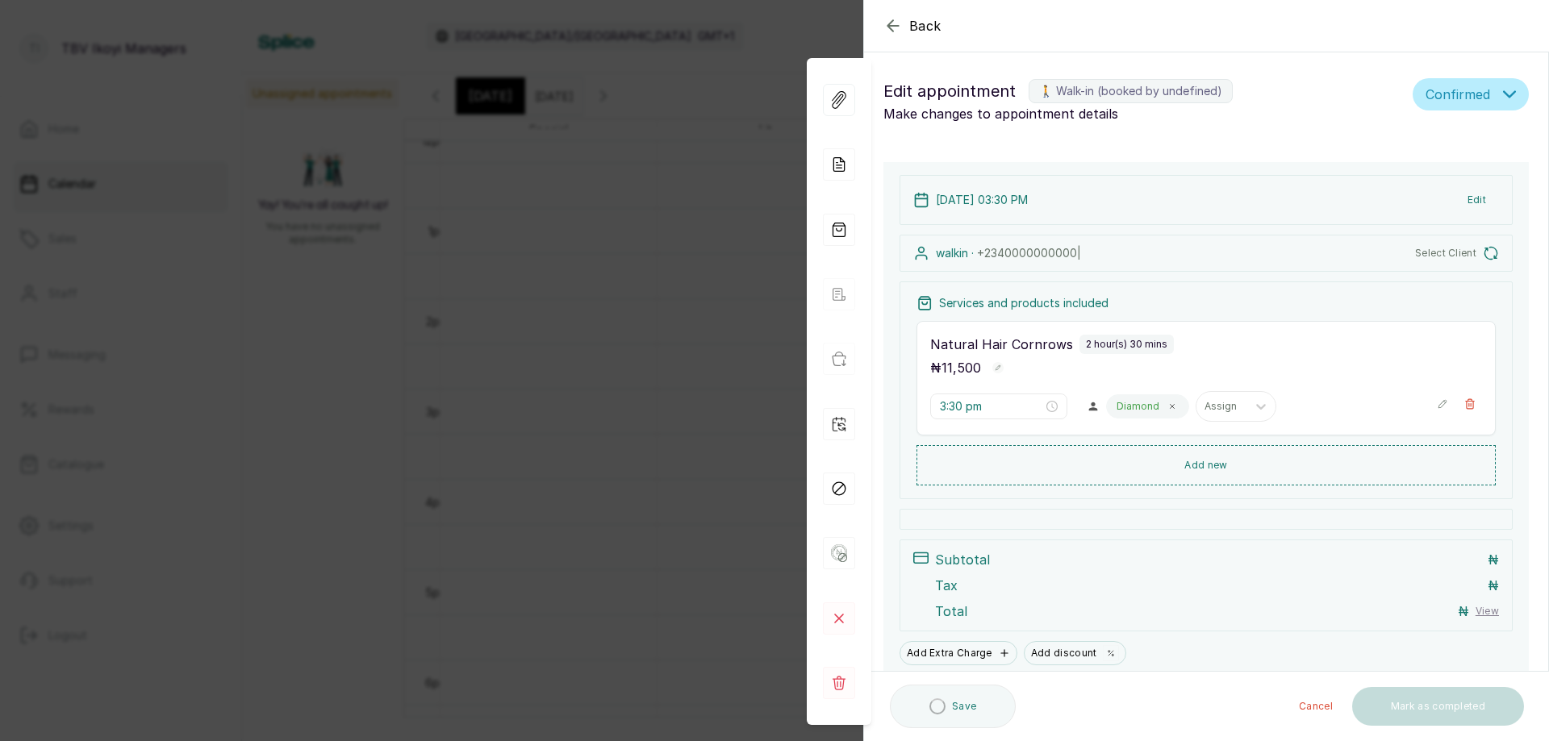
type input "3:30 pm"
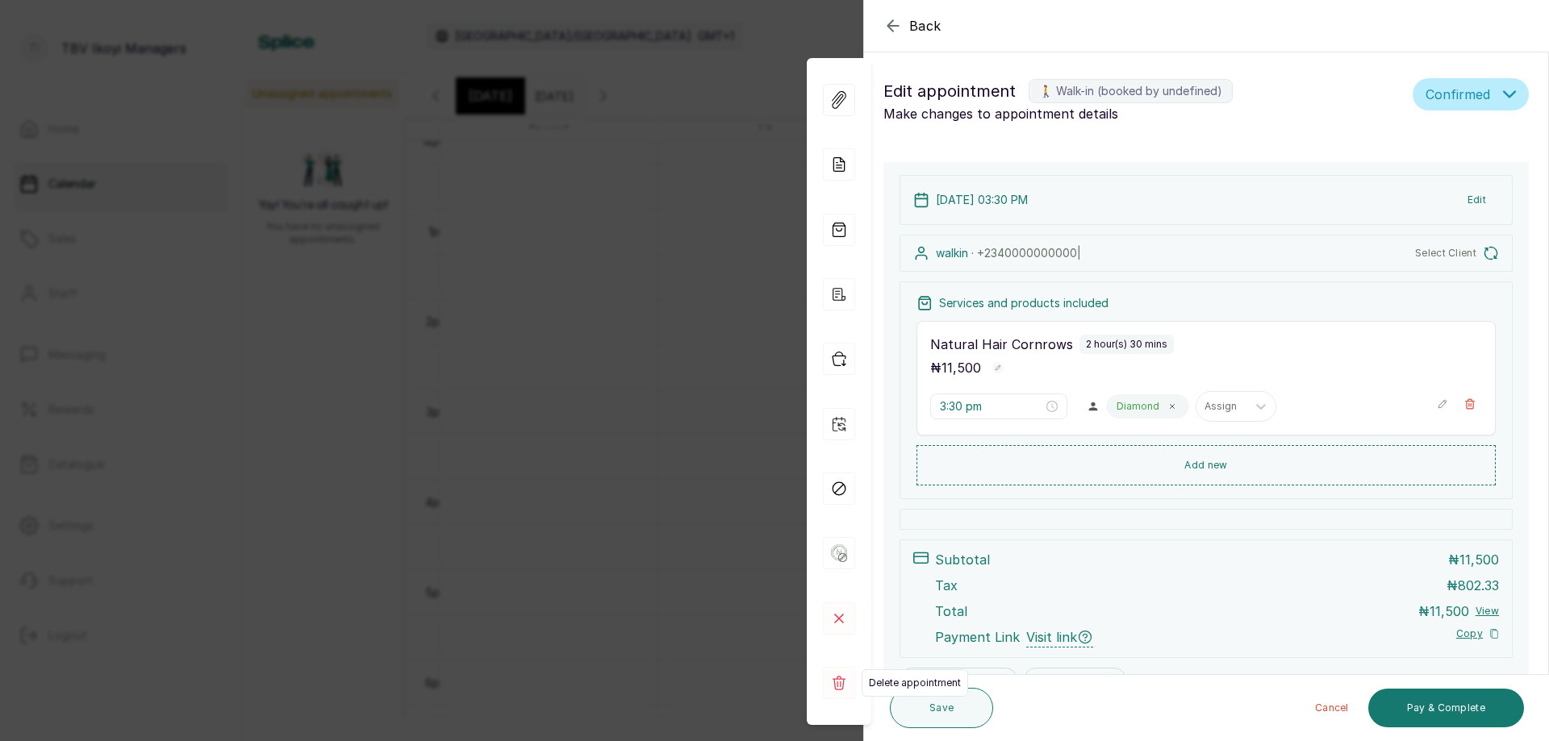
click at [837, 675] on rect at bounding box center [839, 683] width 32 height 32
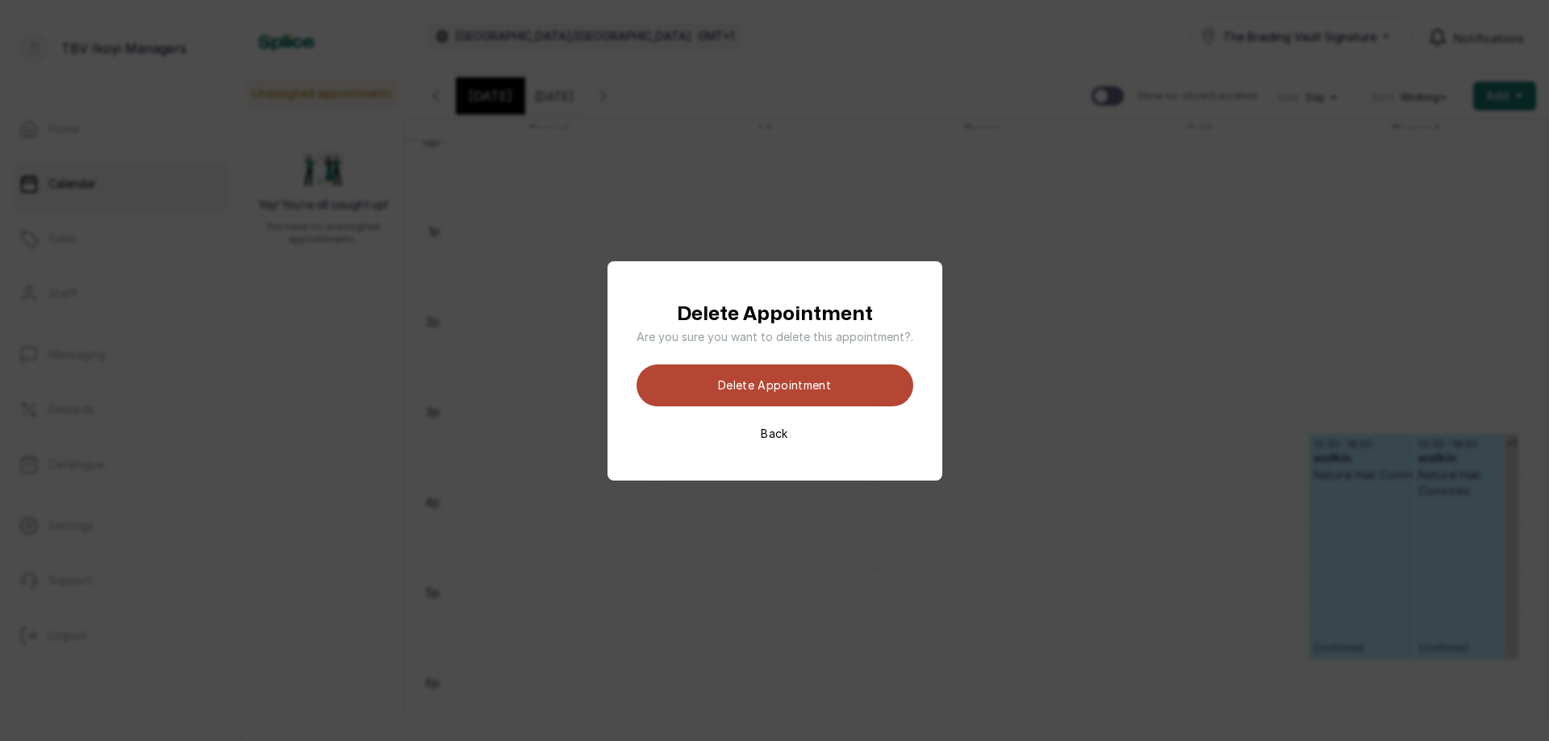
click at [818, 399] on button "Delete appointment" at bounding box center [775, 386] width 277 height 42
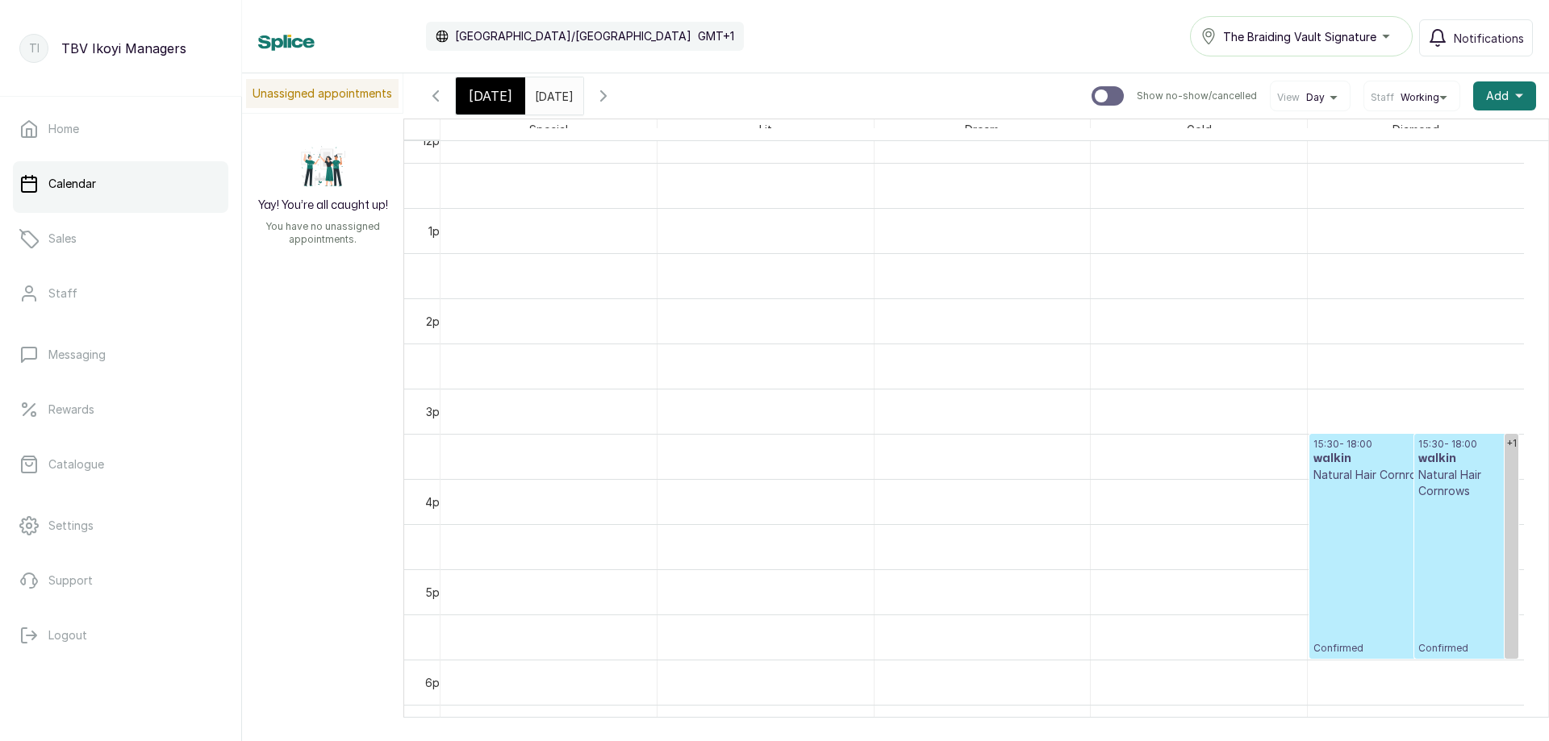
click at [1361, 549] on p "Confirmed" at bounding box center [1413, 569] width 201 height 172
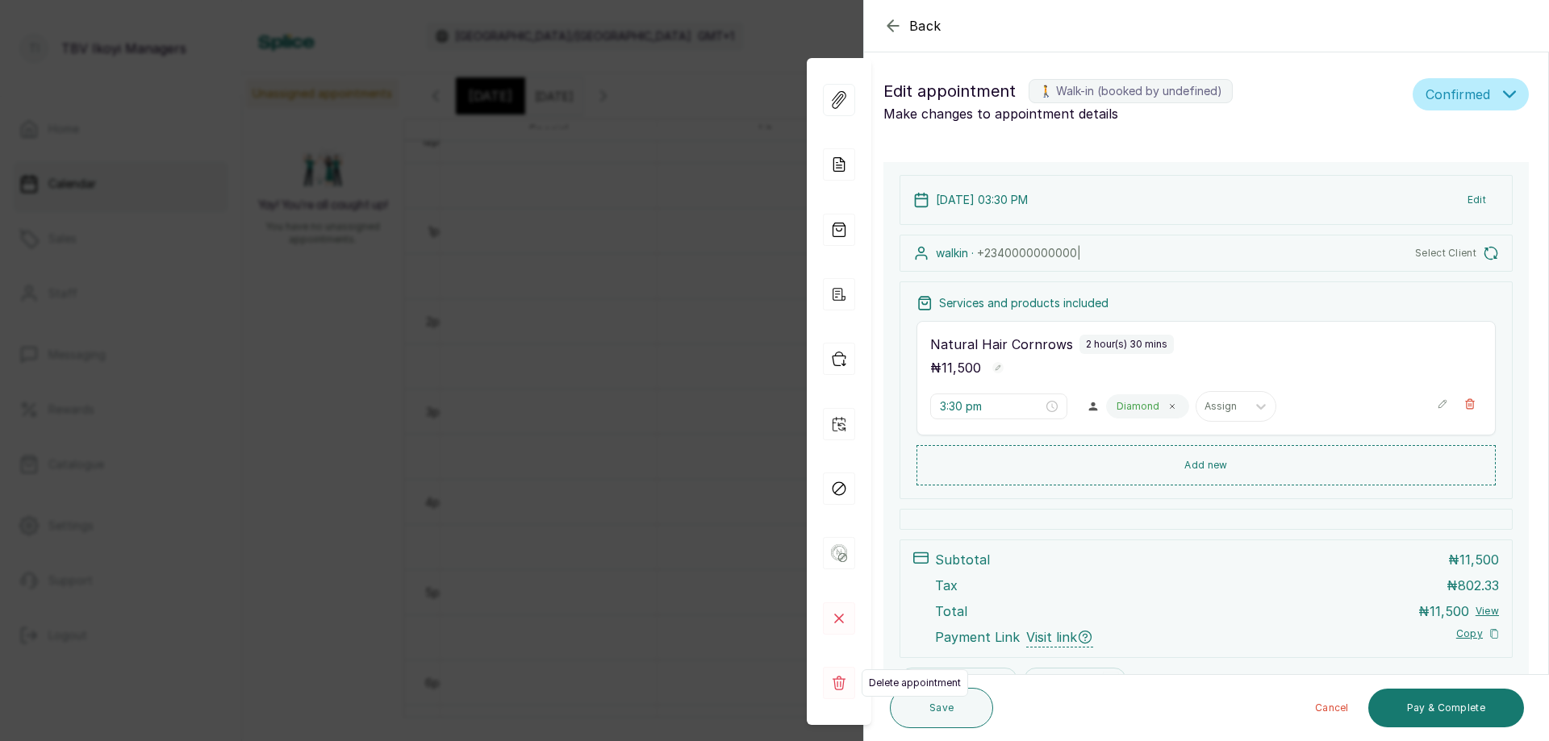
click at [833, 687] on rect at bounding box center [839, 683] width 32 height 32
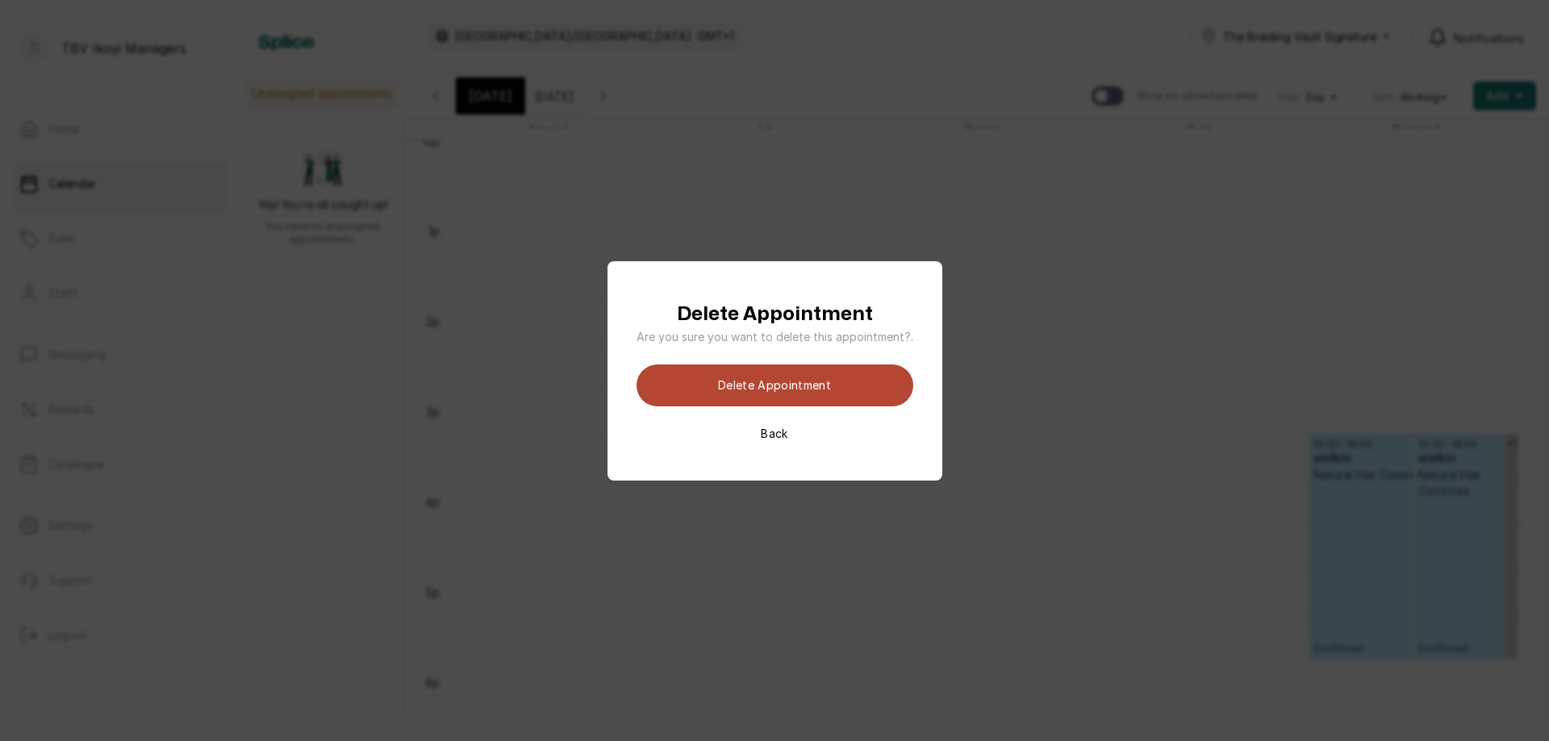
click at [851, 390] on button "Delete appointment" at bounding box center [775, 386] width 277 height 42
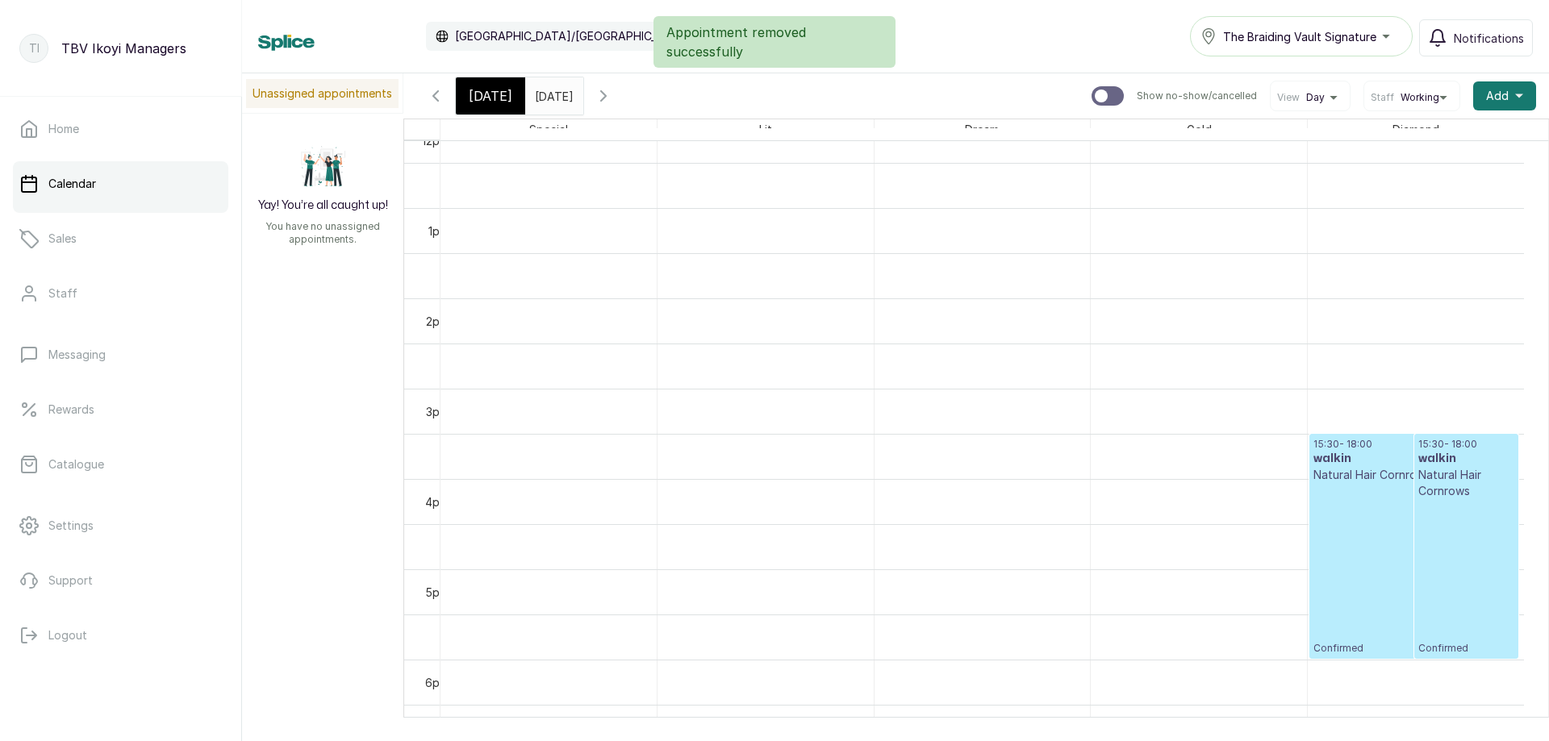
click at [1374, 533] on p "Confirmed" at bounding box center [1413, 569] width 201 height 172
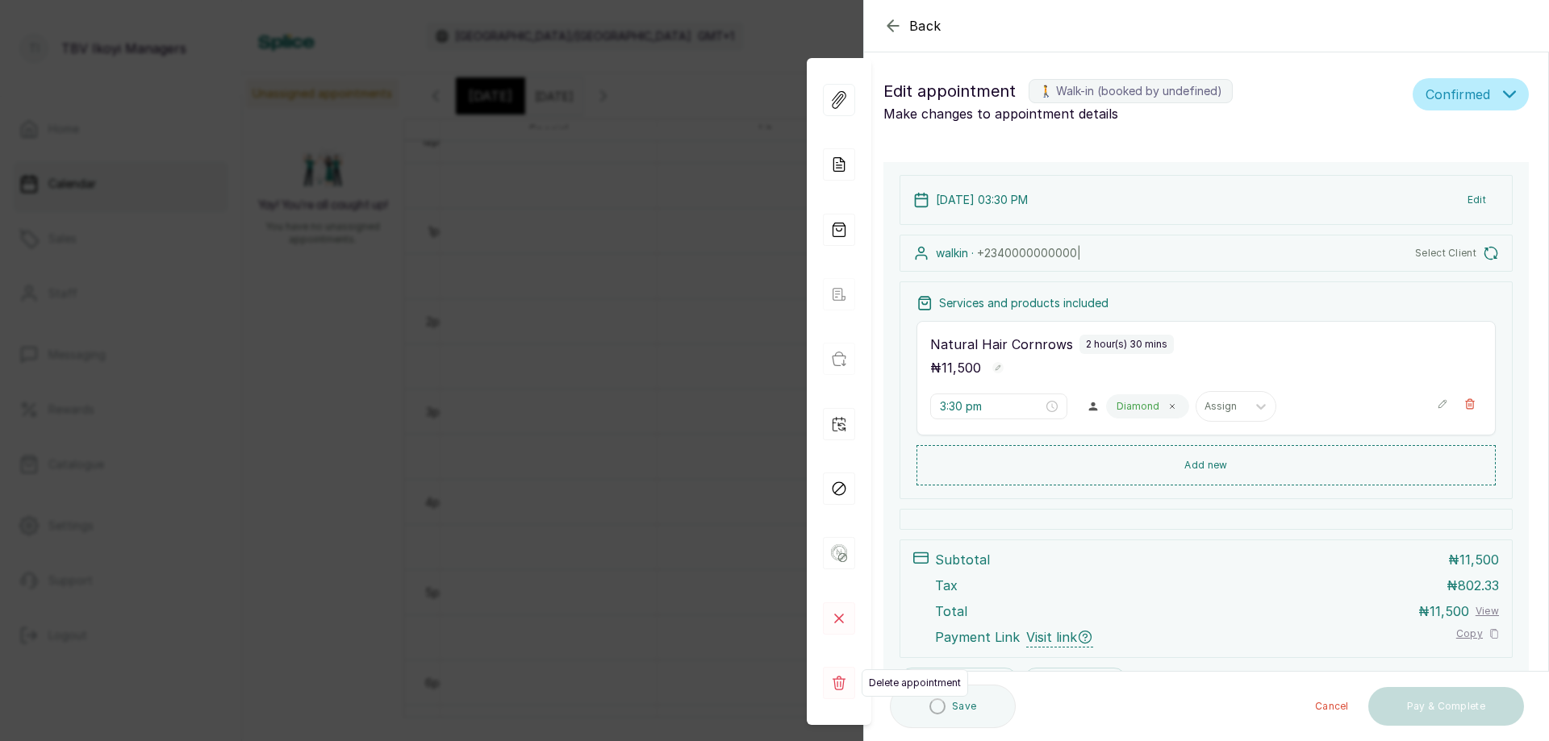
click at [842, 686] on rect at bounding box center [839, 683] width 32 height 32
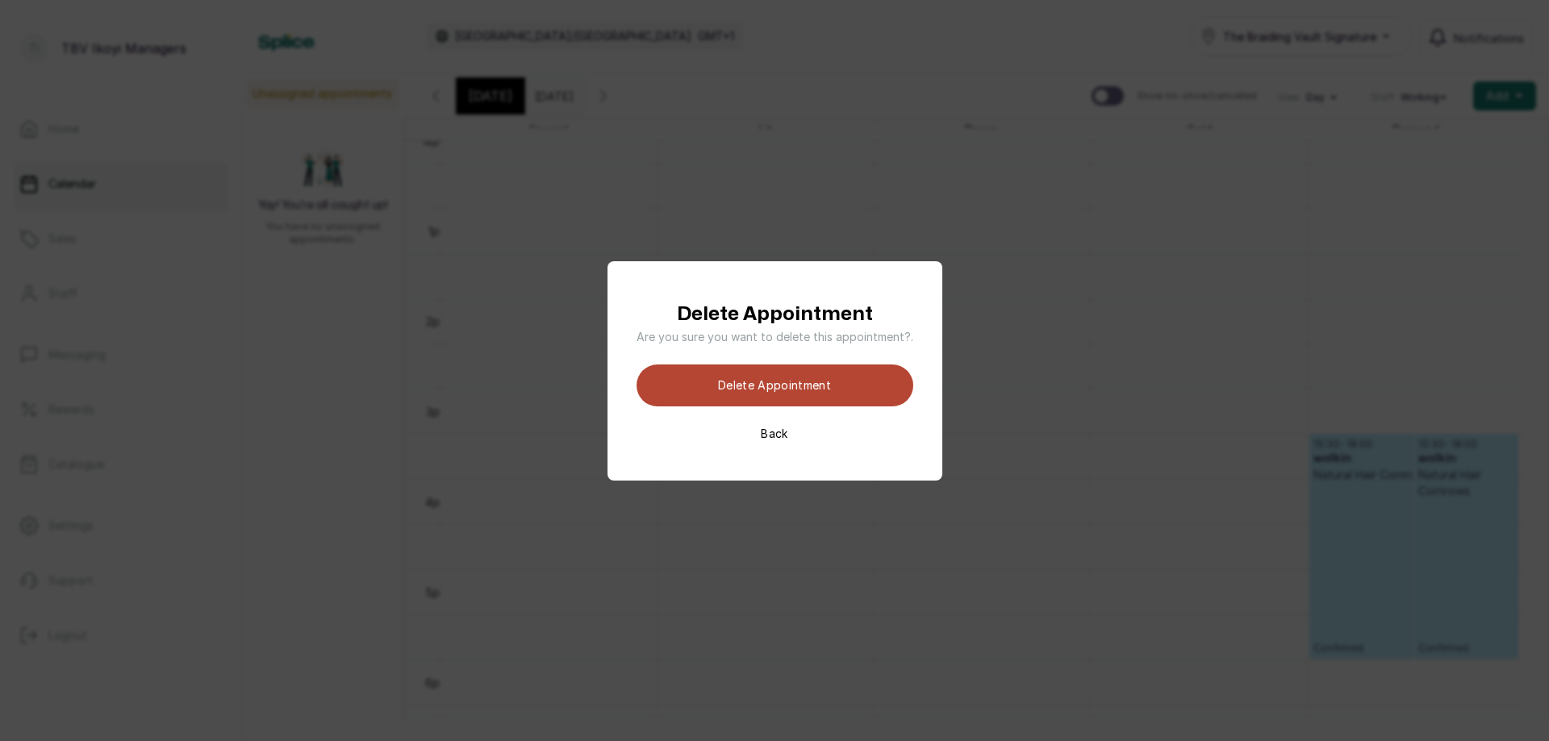
click at [770, 381] on button "Delete appointment" at bounding box center [775, 386] width 277 height 42
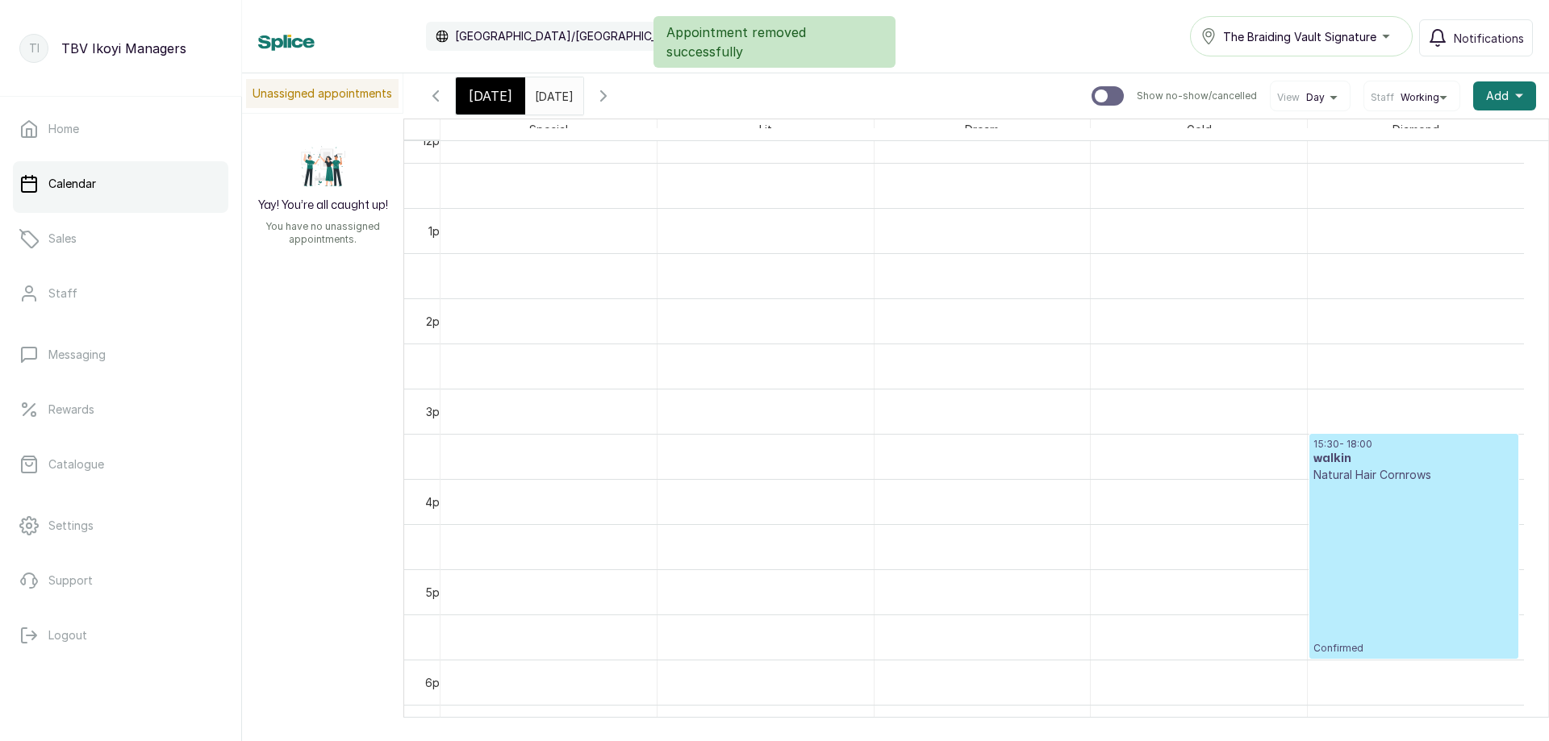
click at [1363, 528] on p "Confirmed" at bounding box center [1413, 569] width 201 height 172
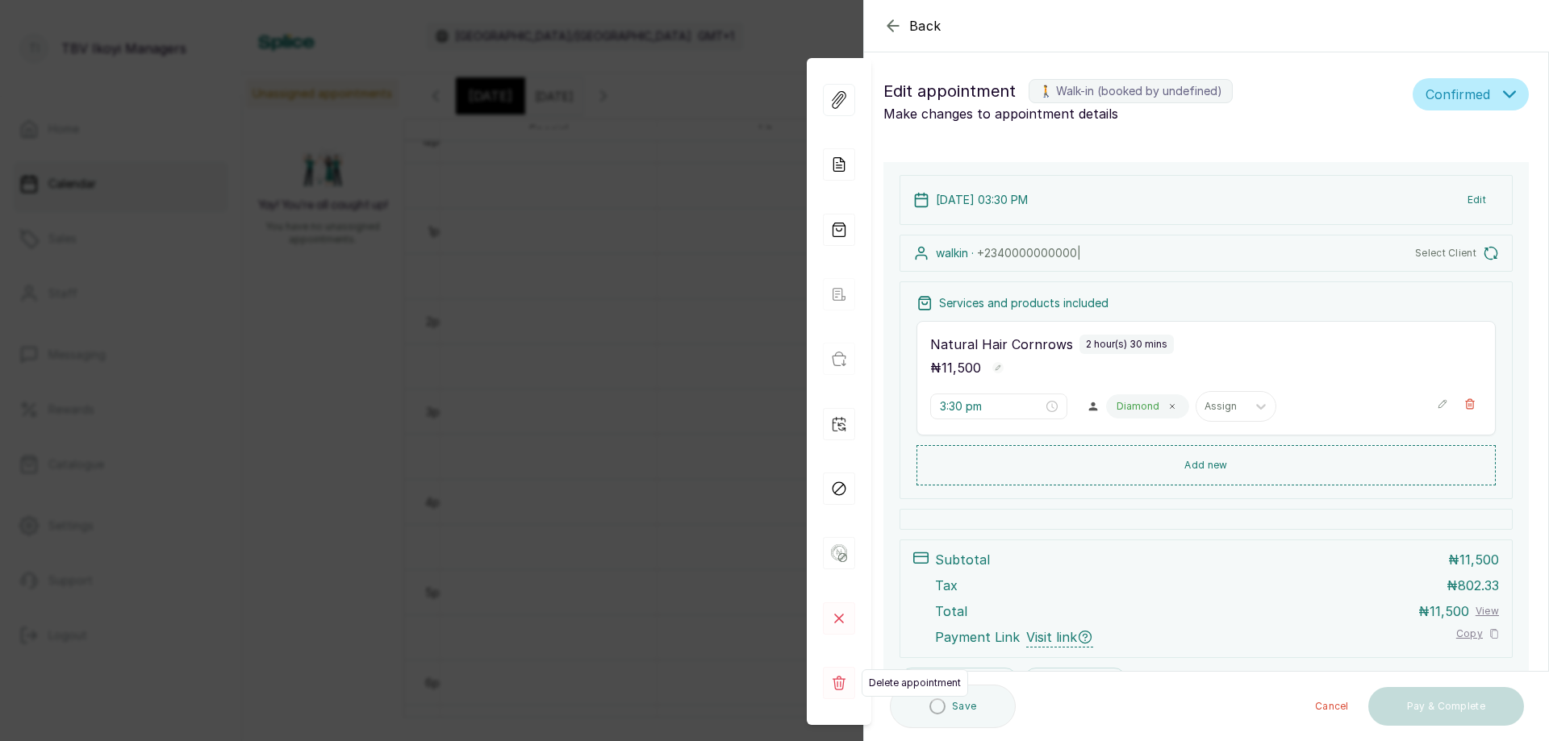
click at [837, 680] on rect at bounding box center [839, 683] width 32 height 32
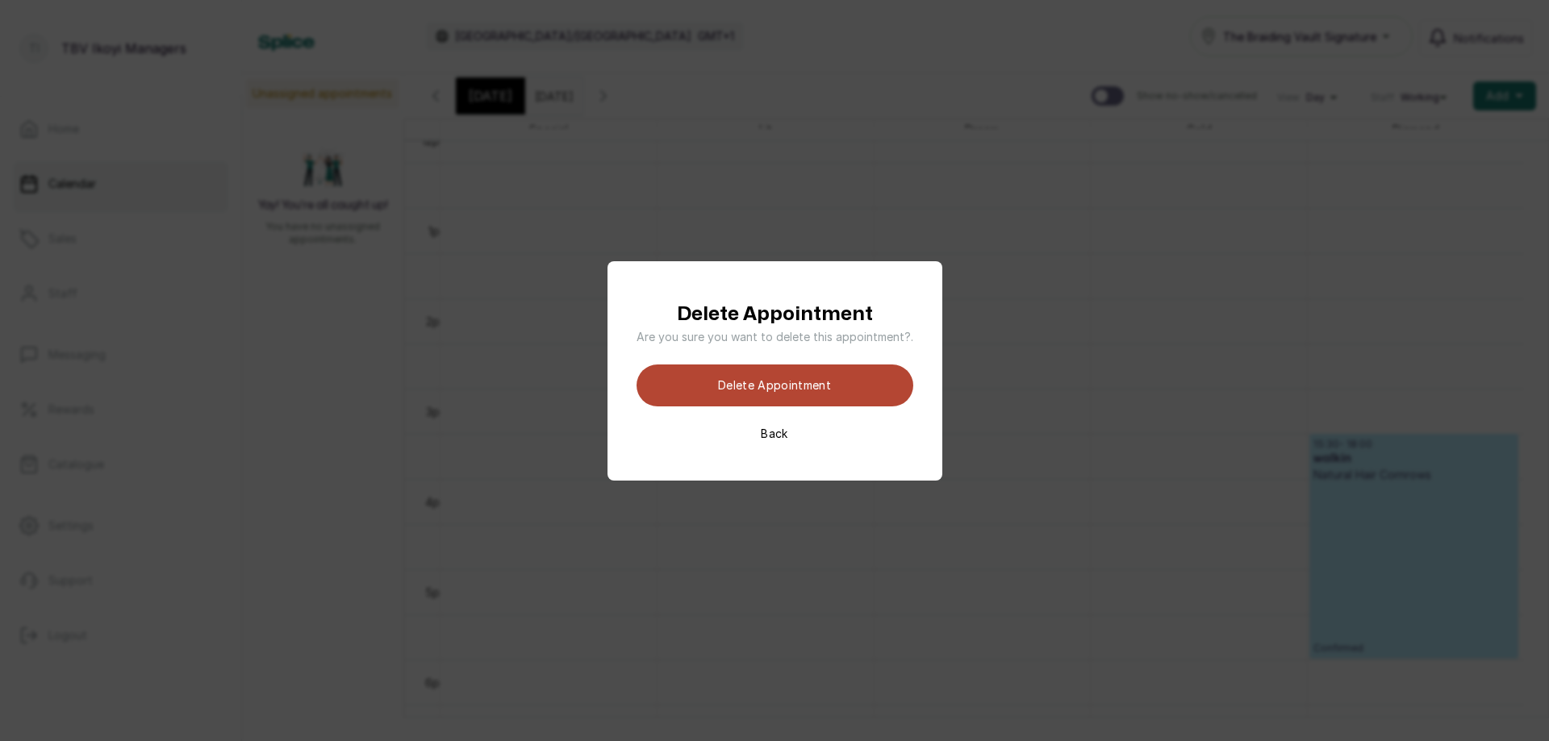
click at [827, 387] on button "Delete appointment" at bounding box center [775, 386] width 277 height 42
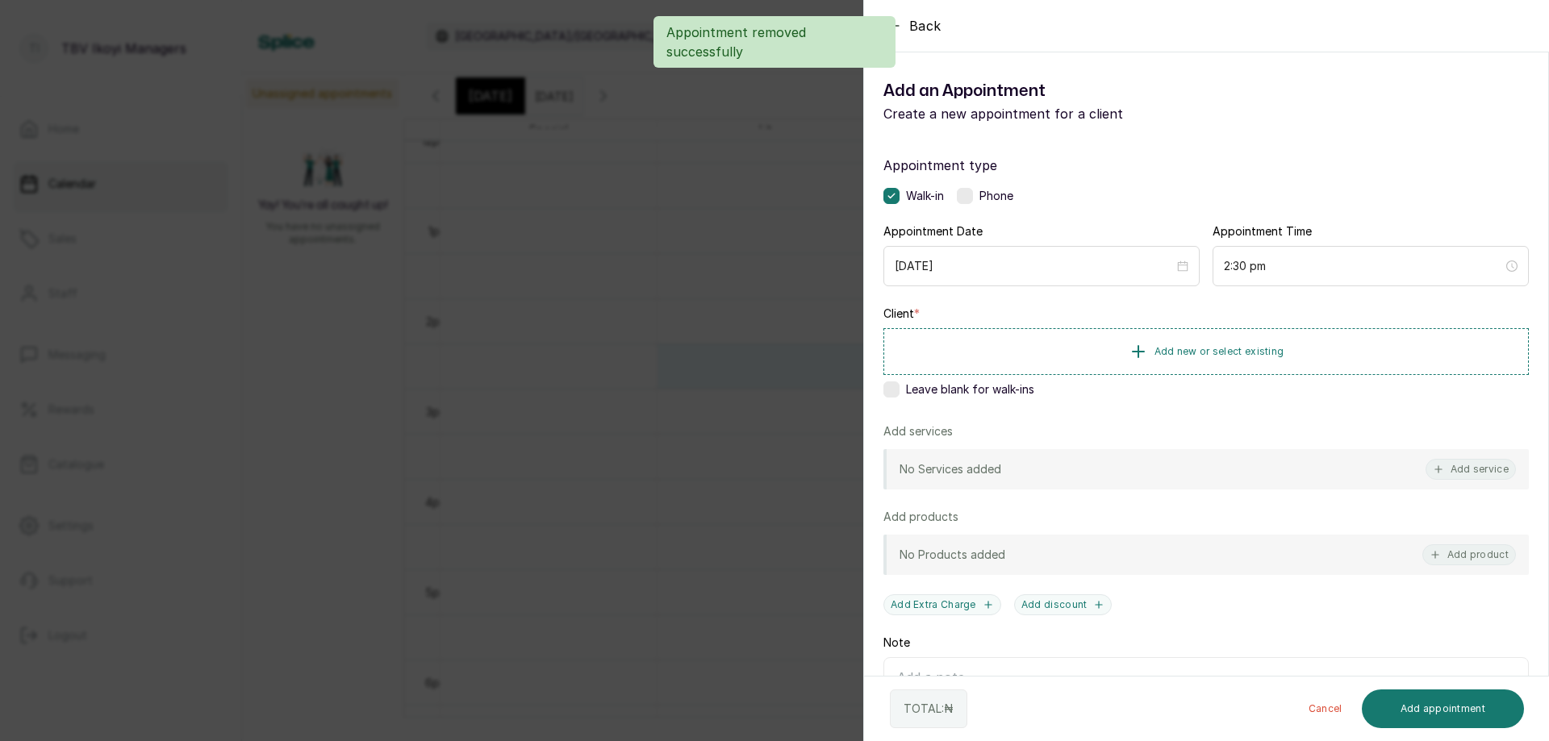
click at [693, 378] on div "Back Add Appointment Add an Appointment Create a new appointment for a client A…" at bounding box center [774, 370] width 1549 height 741
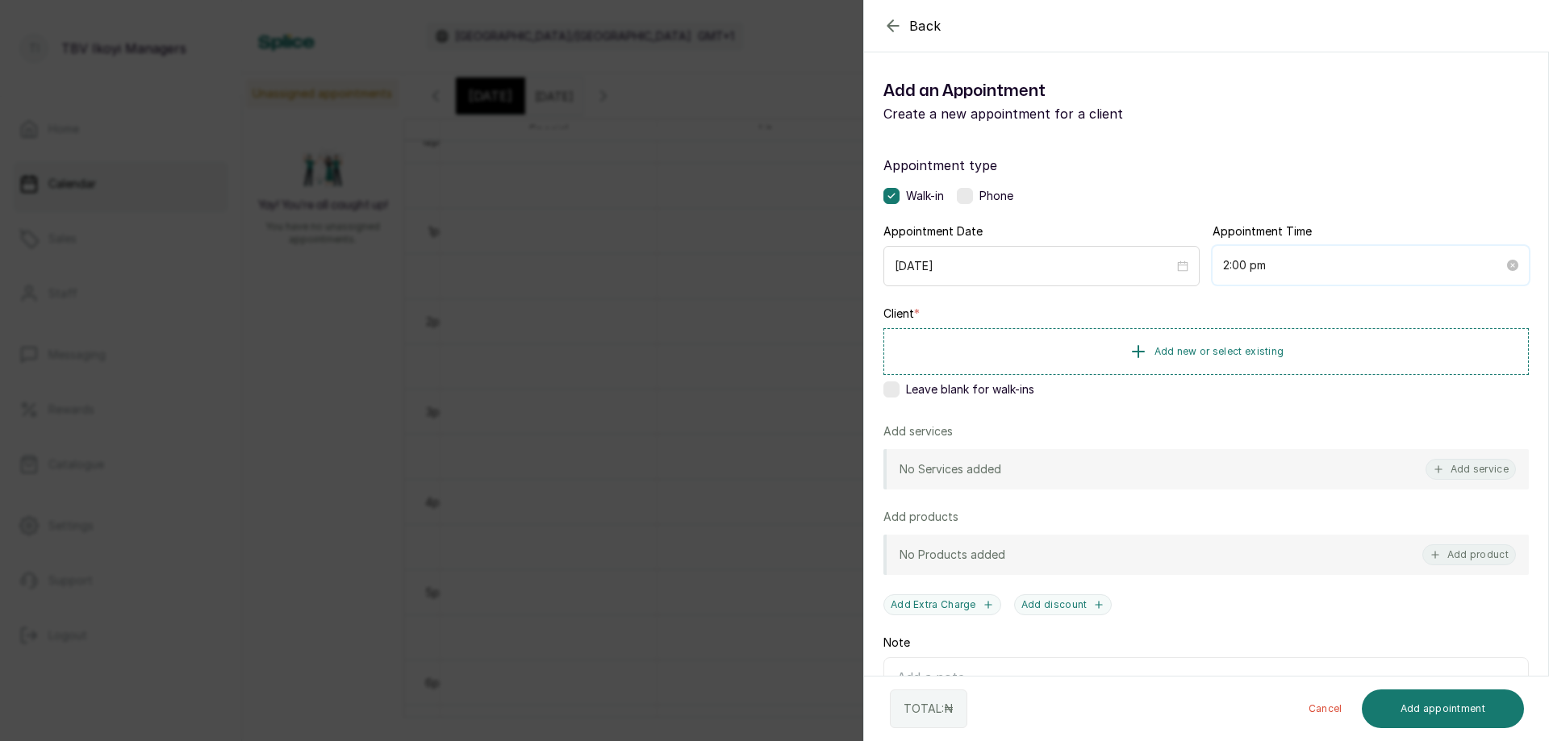
click at [1290, 258] on input "2:00 pm" at bounding box center [1363, 266] width 281 height 18
click at [1280, 336] on div "30" at bounding box center [1275, 338] width 39 height 23
type input "2:30 pm"
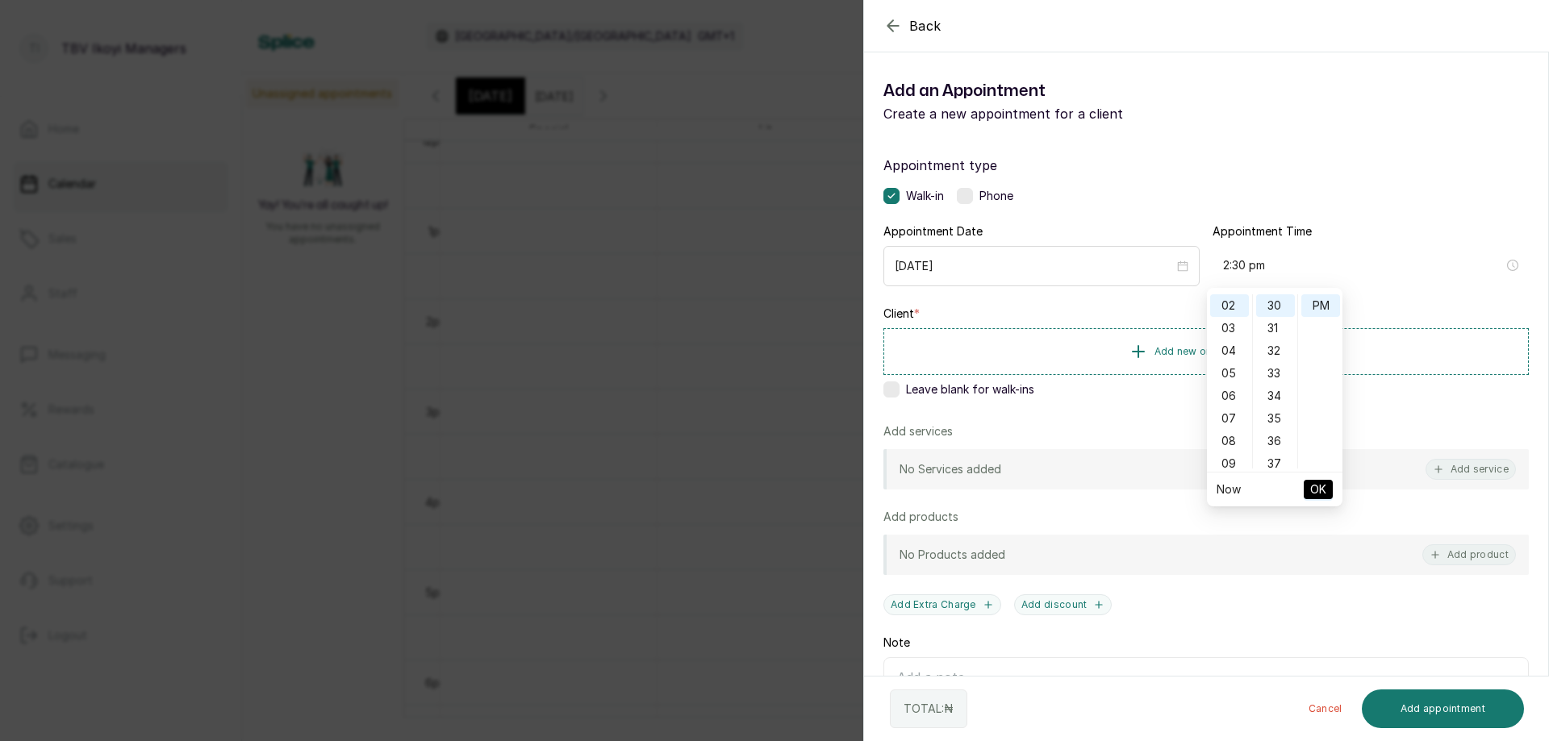
click at [1321, 494] on span "OK" at bounding box center [1318, 489] width 16 height 31
click at [1179, 345] on span "Add new or select existing" at bounding box center [1220, 350] width 130 height 13
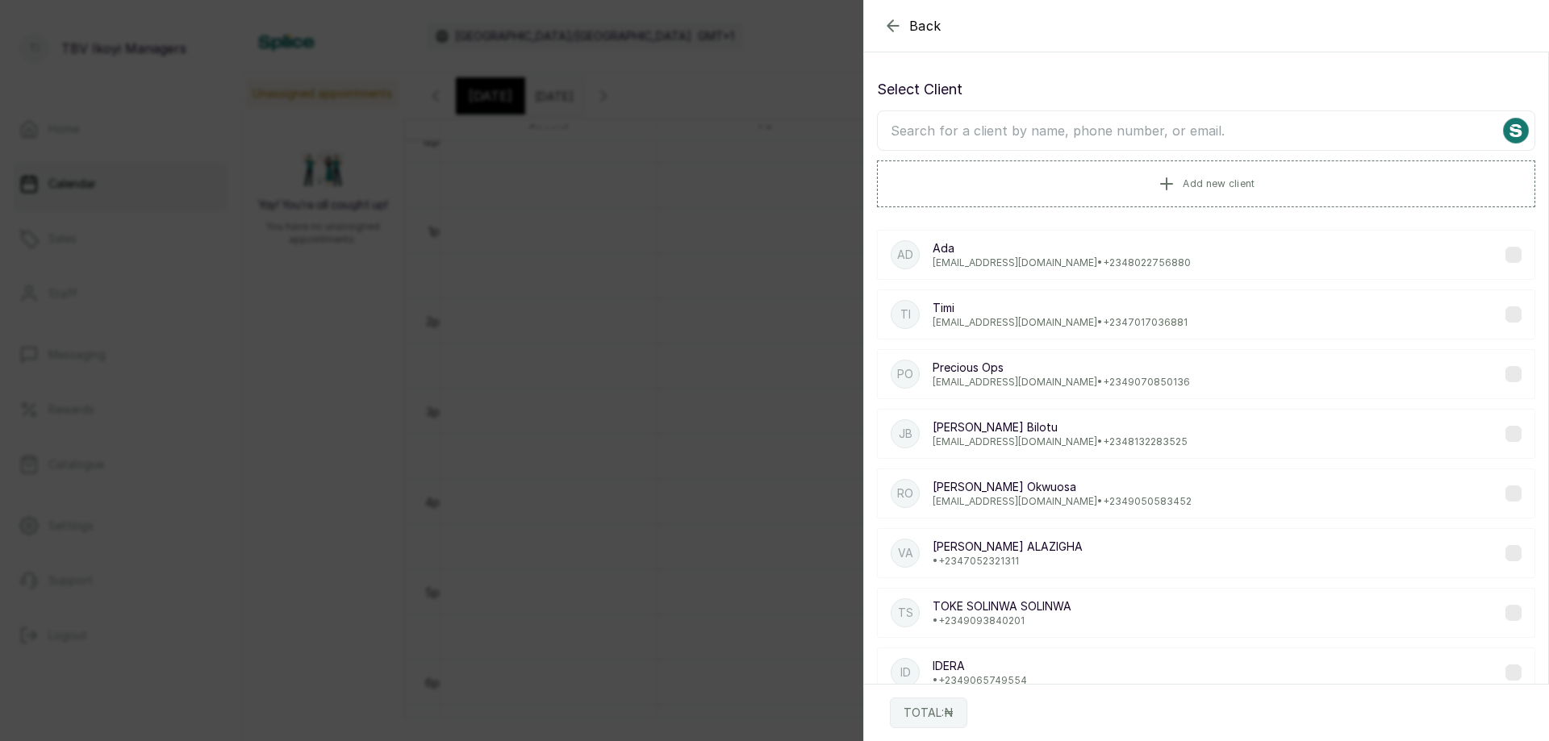
click at [1159, 133] on input "text" at bounding box center [1206, 131] width 658 height 40
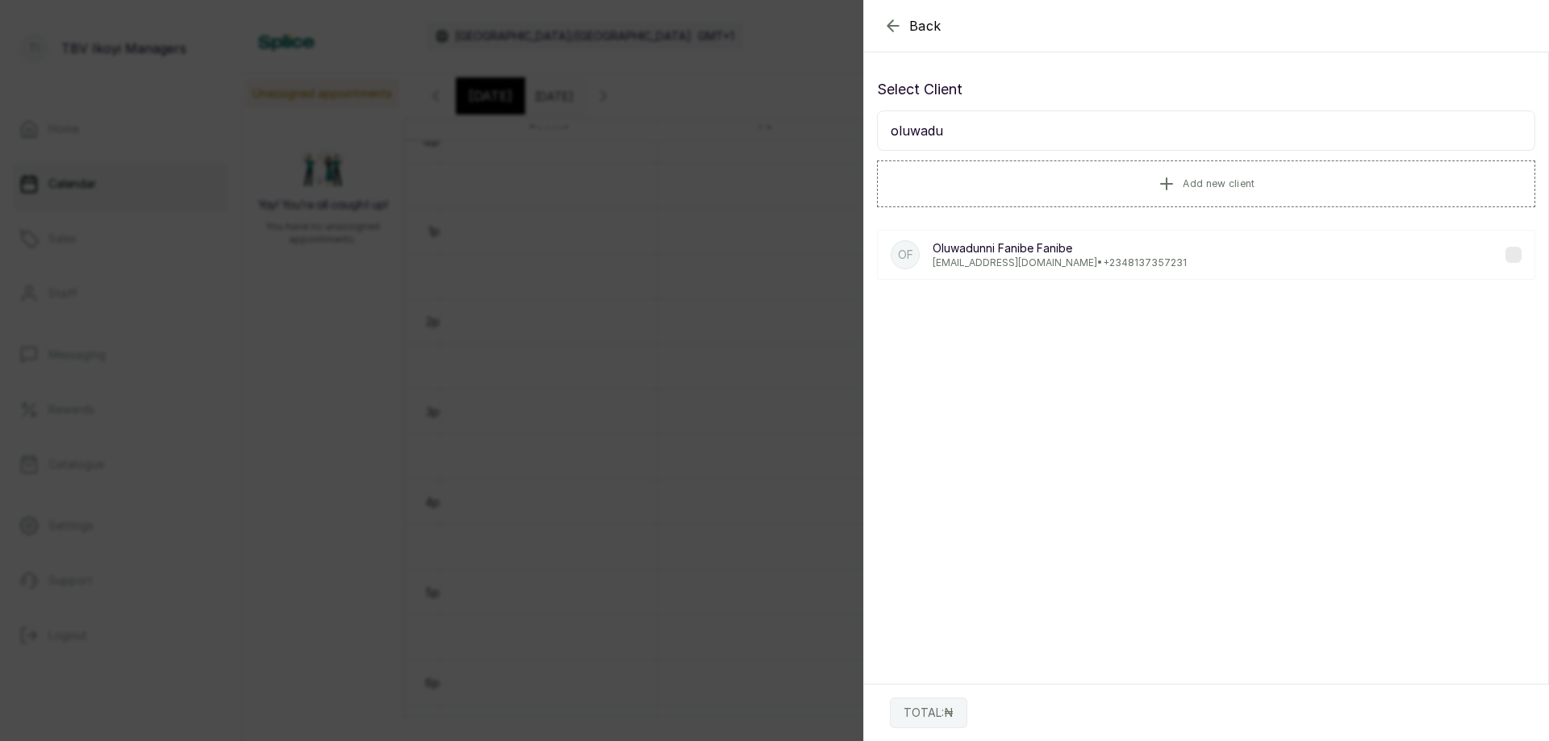
type input "oluwadu"
click at [1037, 262] on p "oluwadunnifanibe@gmail.com • +234 8137357231" at bounding box center [1060, 263] width 254 height 13
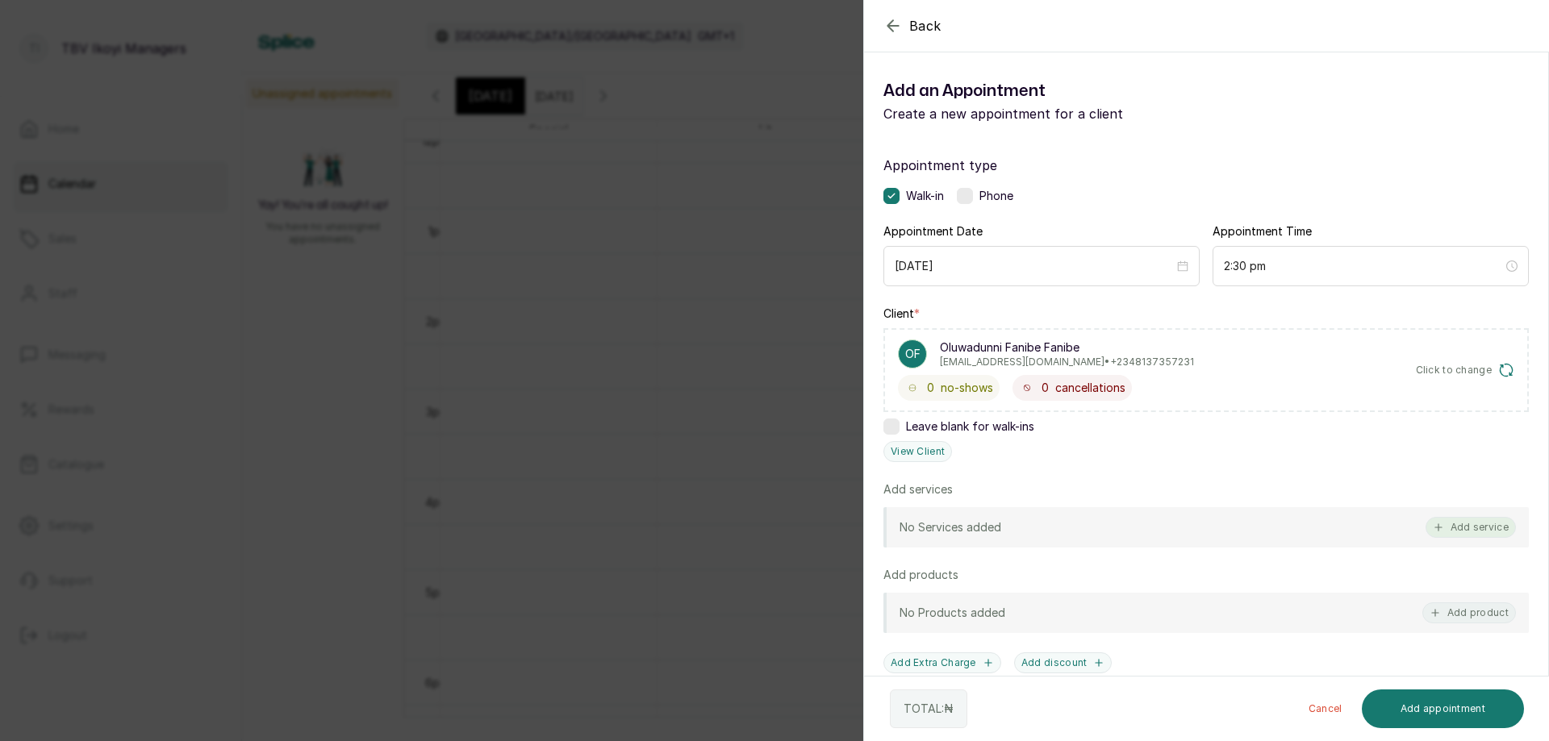
click at [1496, 527] on button "Add service" at bounding box center [1471, 527] width 90 height 21
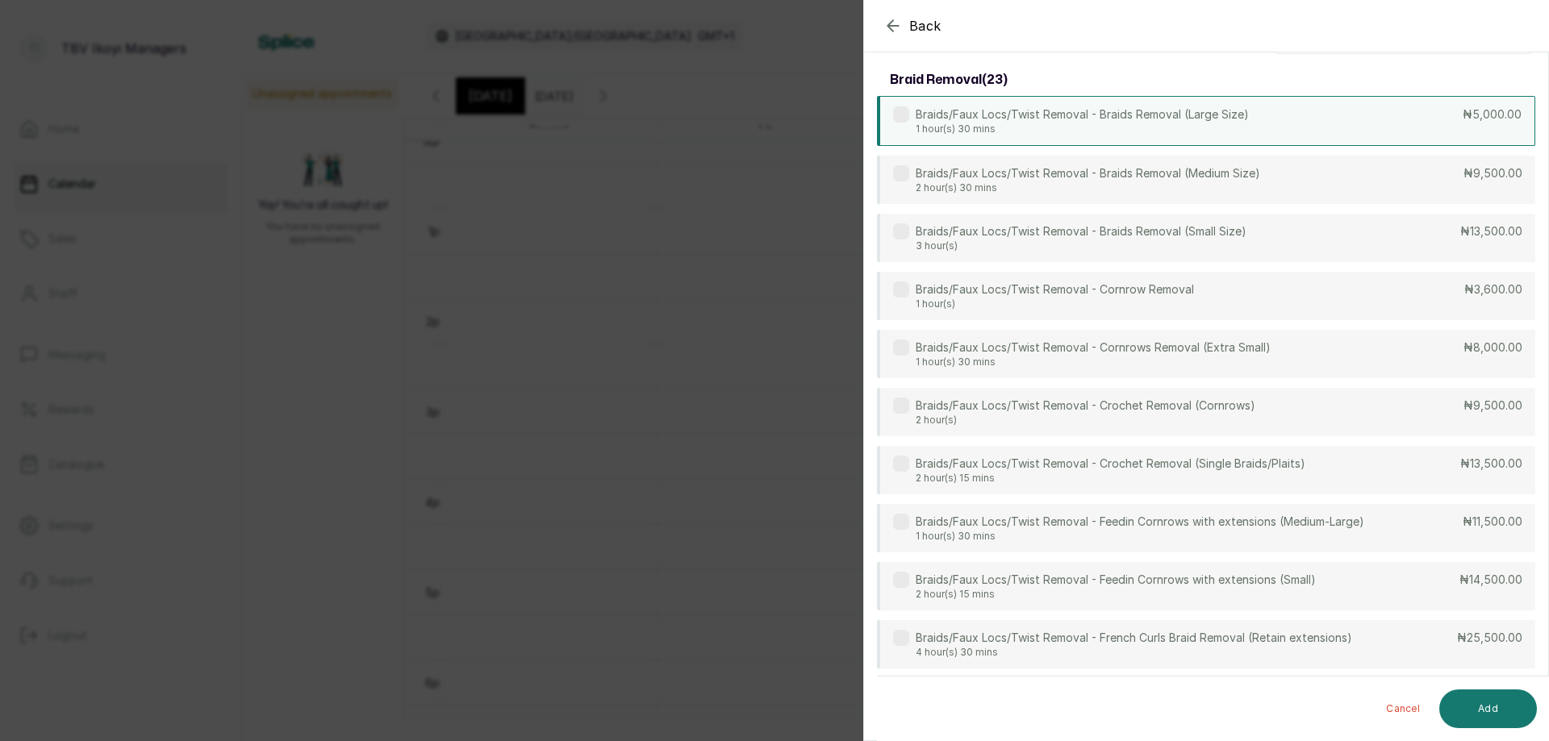
scroll to position [0, 0]
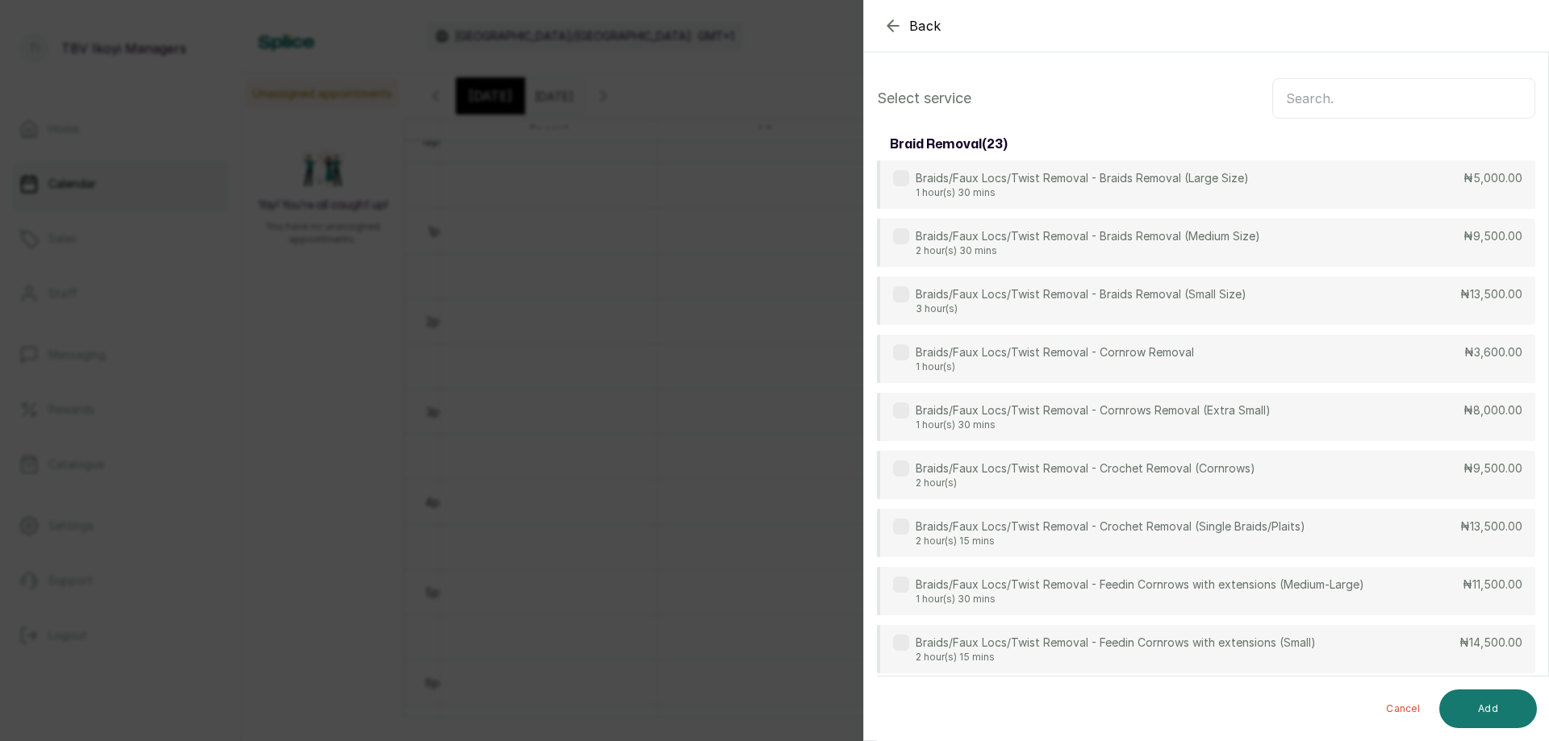
click at [1305, 110] on input "text" at bounding box center [1403, 98] width 263 height 40
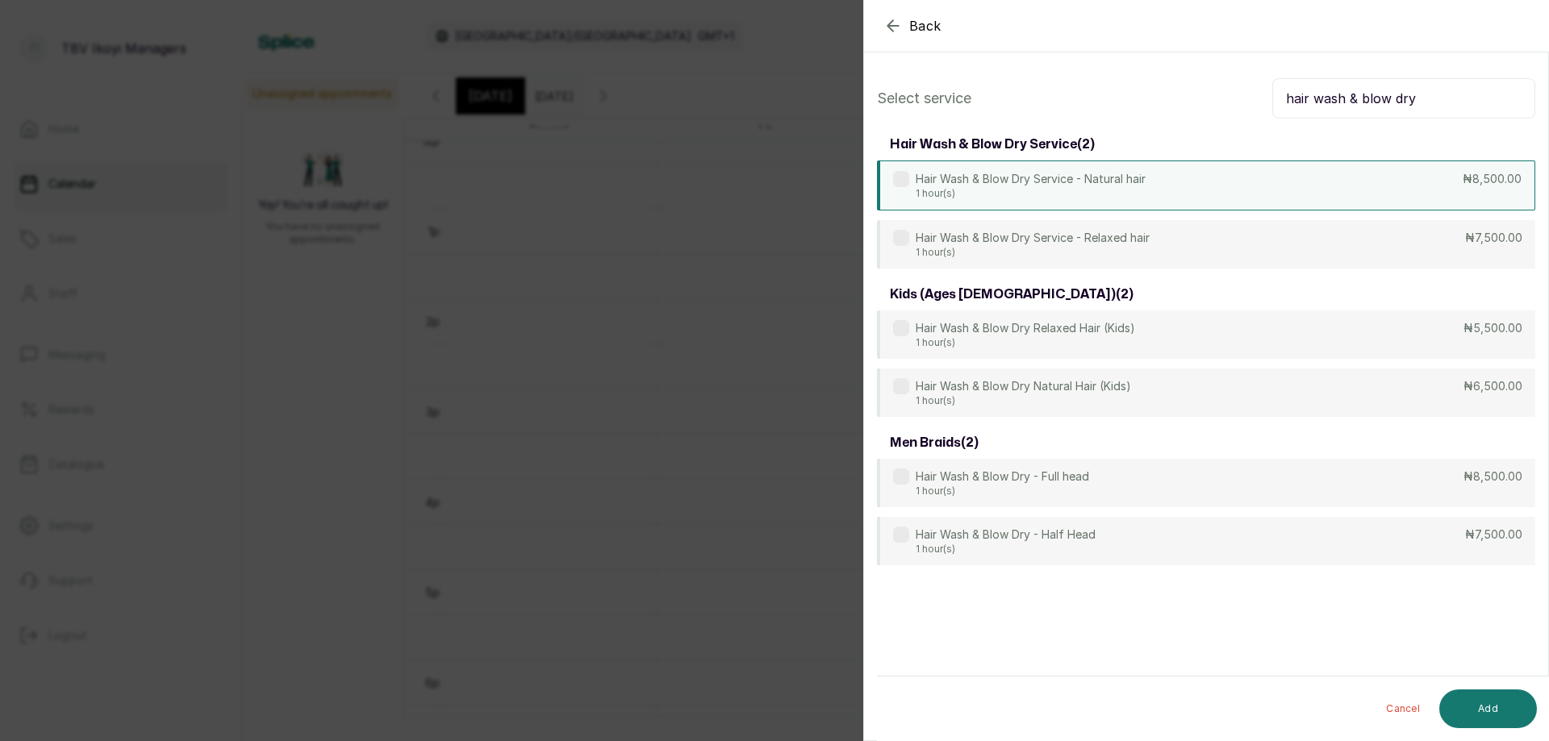
click at [1088, 191] on p "1 hour(s)" at bounding box center [1031, 193] width 230 height 13
click at [1417, 84] on input "hair wash & blow dry" at bounding box center [1403, 98] width 263 height 40
type input "h"
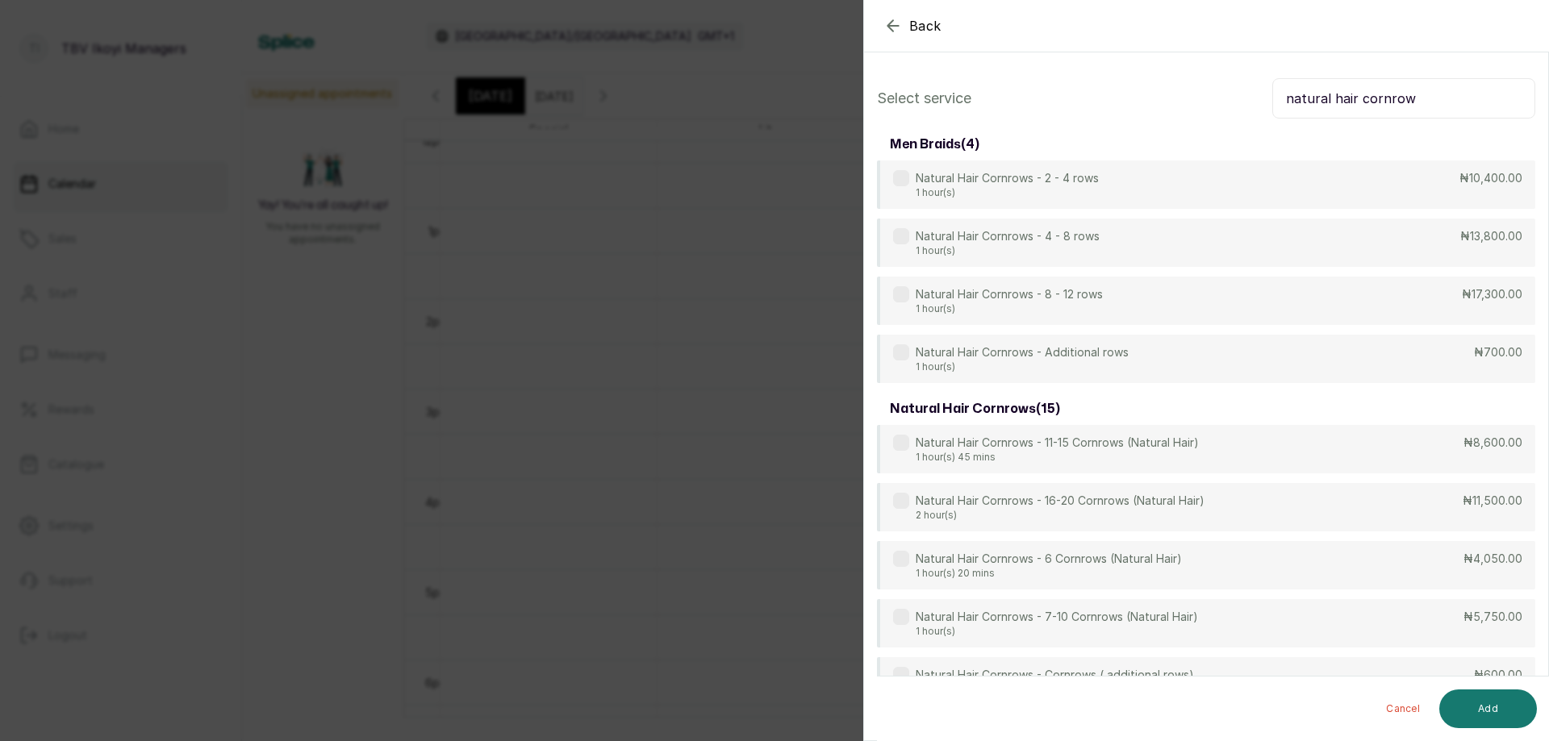
type input "natural hair cornrow"
click at [1130, 510] on p "2 hour(s)" at bounding box center [1060, 516] width 289 height 13
click at [1485, 697] on button "Add" at bounding box center [1488, 709] width 98 height 39
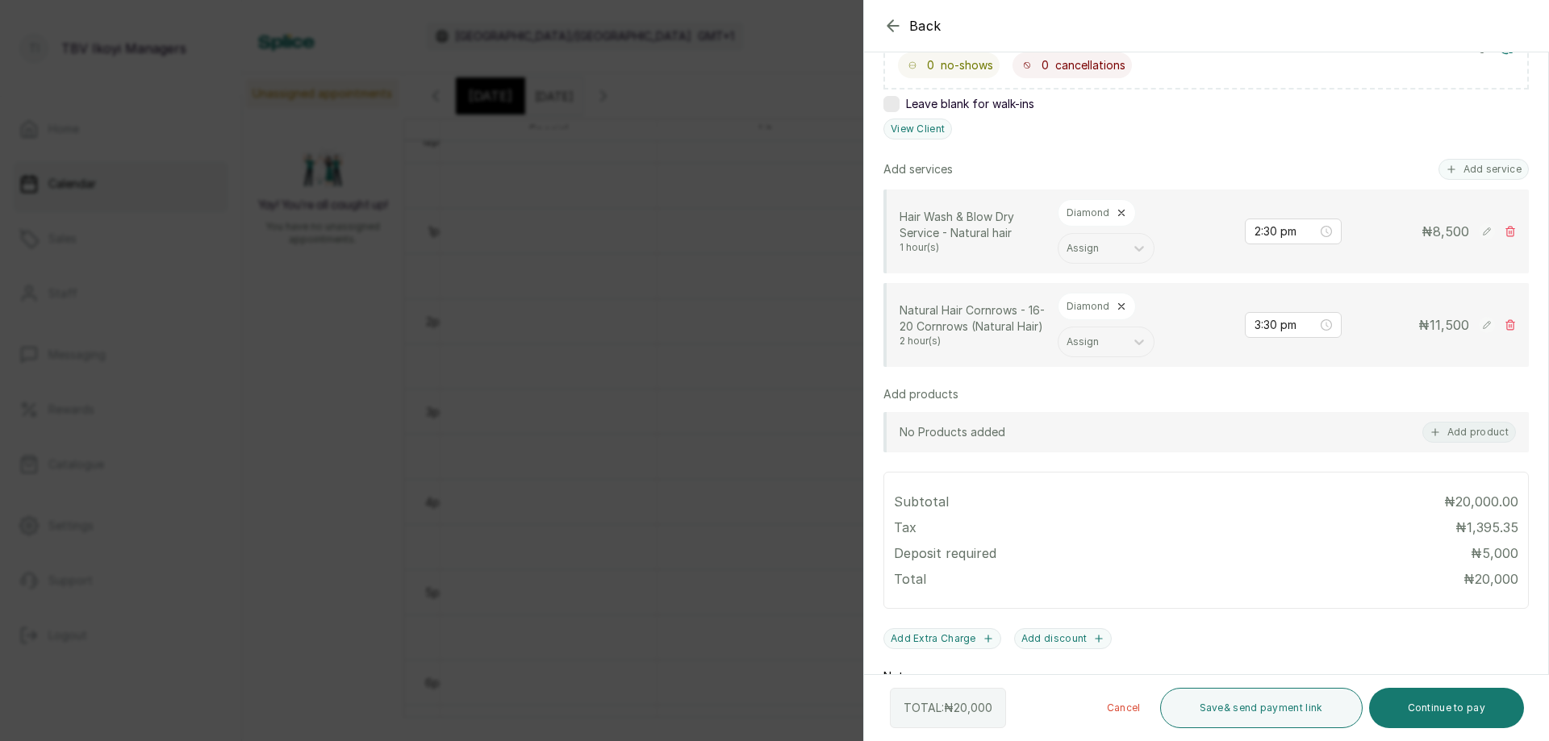
scroll to position [470, 0]
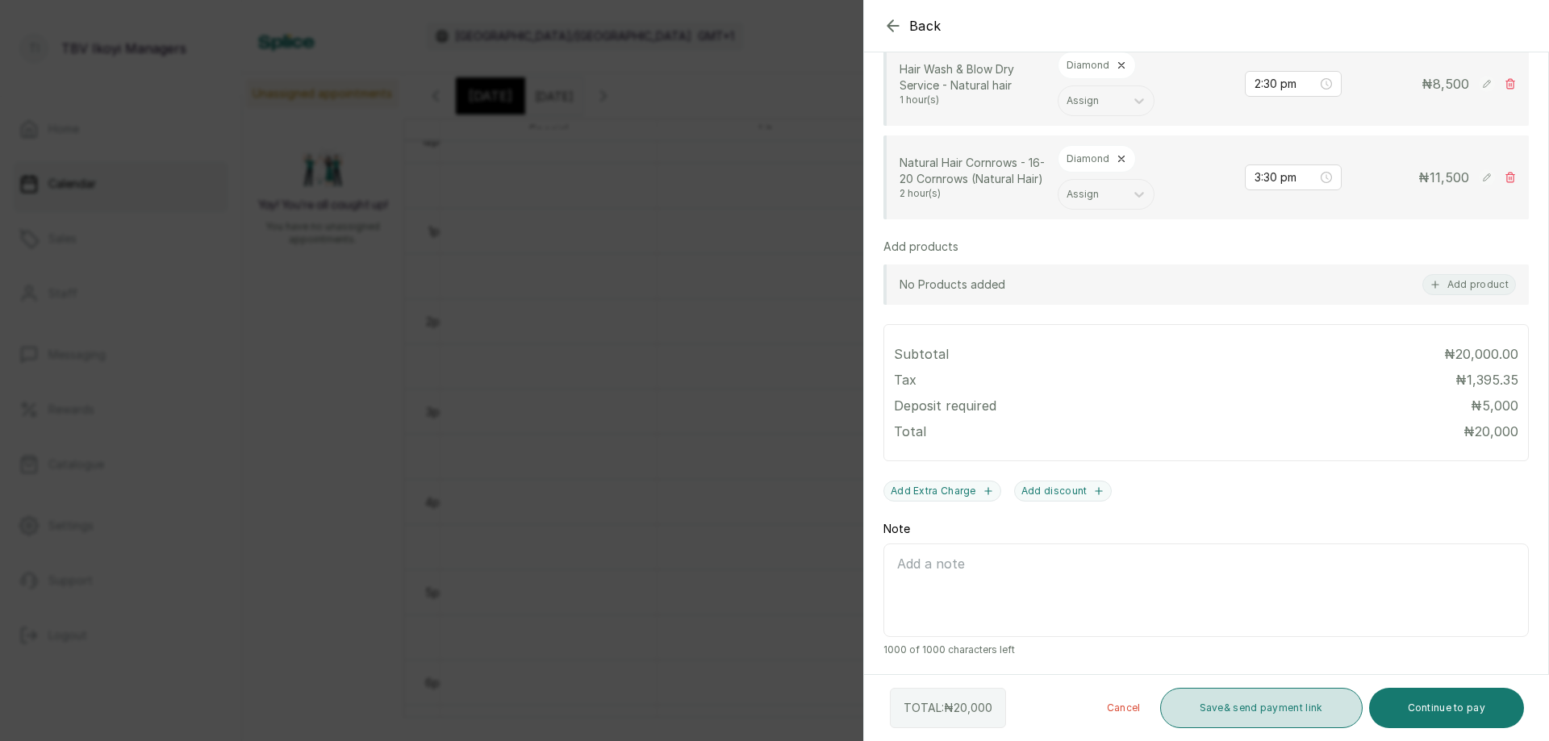
click at [1208, 695] on button "Save & send payment link" at bounding box center [1261, 708] width 203 height 40
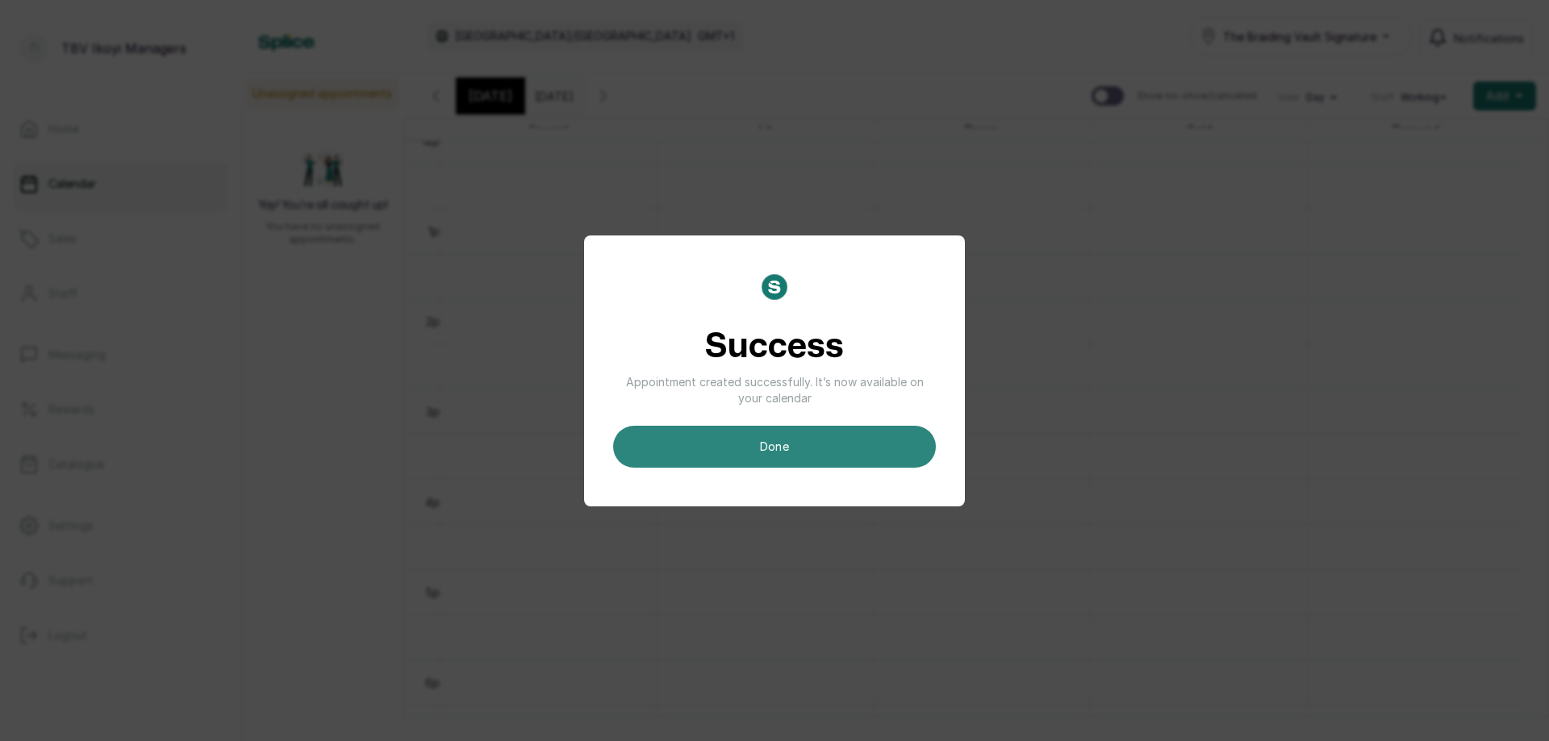
click at [884, 451] on button "done" at bounding box center [774, 447] width 323 height 42
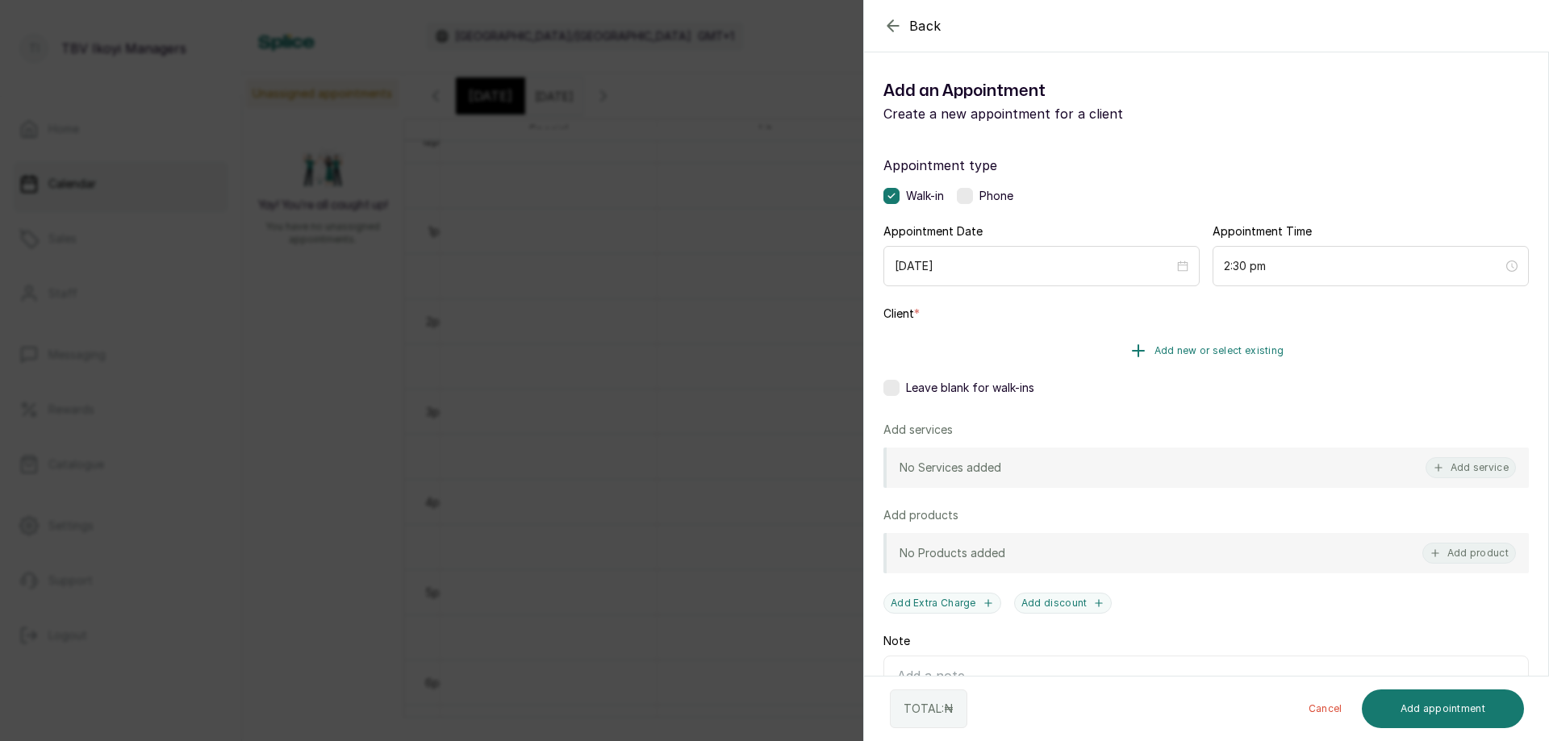
click at [1221, 350] on span "Add new or select existing" at bounding box center [1220, 350] width 130 height 13
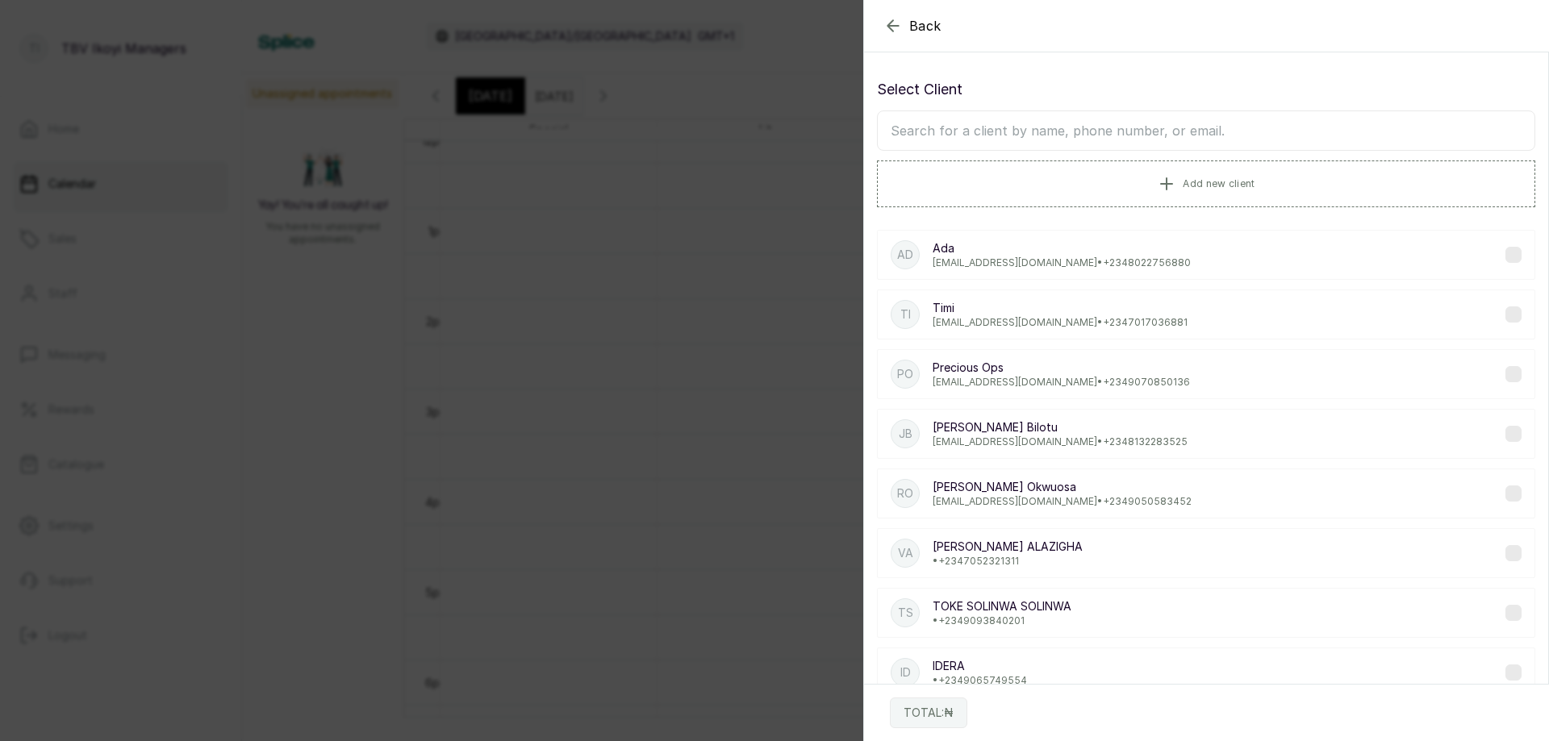
click at [932, 123] on input "text" at bounding box center [1206, 131] width 658 height 40
type input "t"
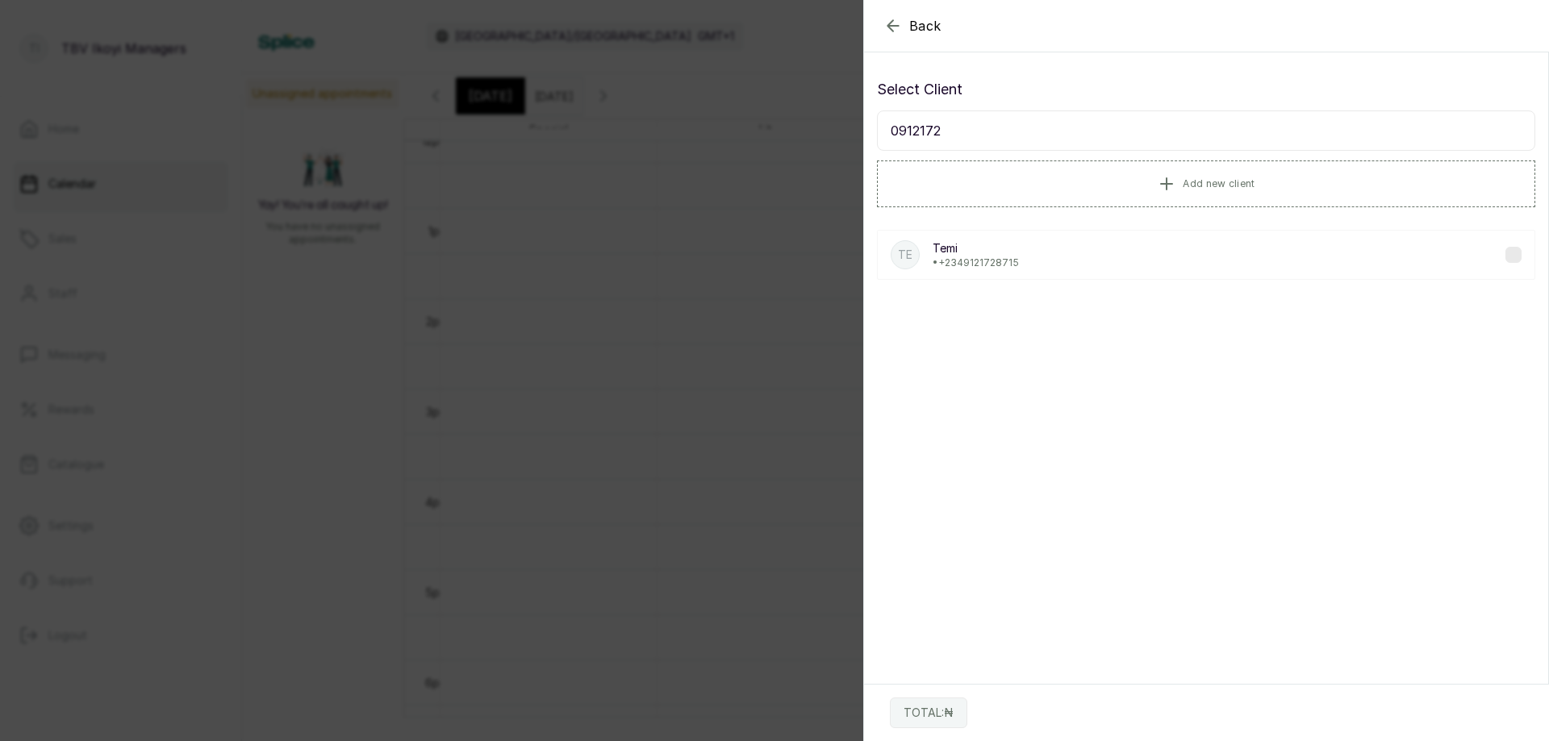
type input "0912172"
click at [1061, 248] on div "Te Temi • +234 9121728715" at bounding box center [1206, 255] width 658 height 50
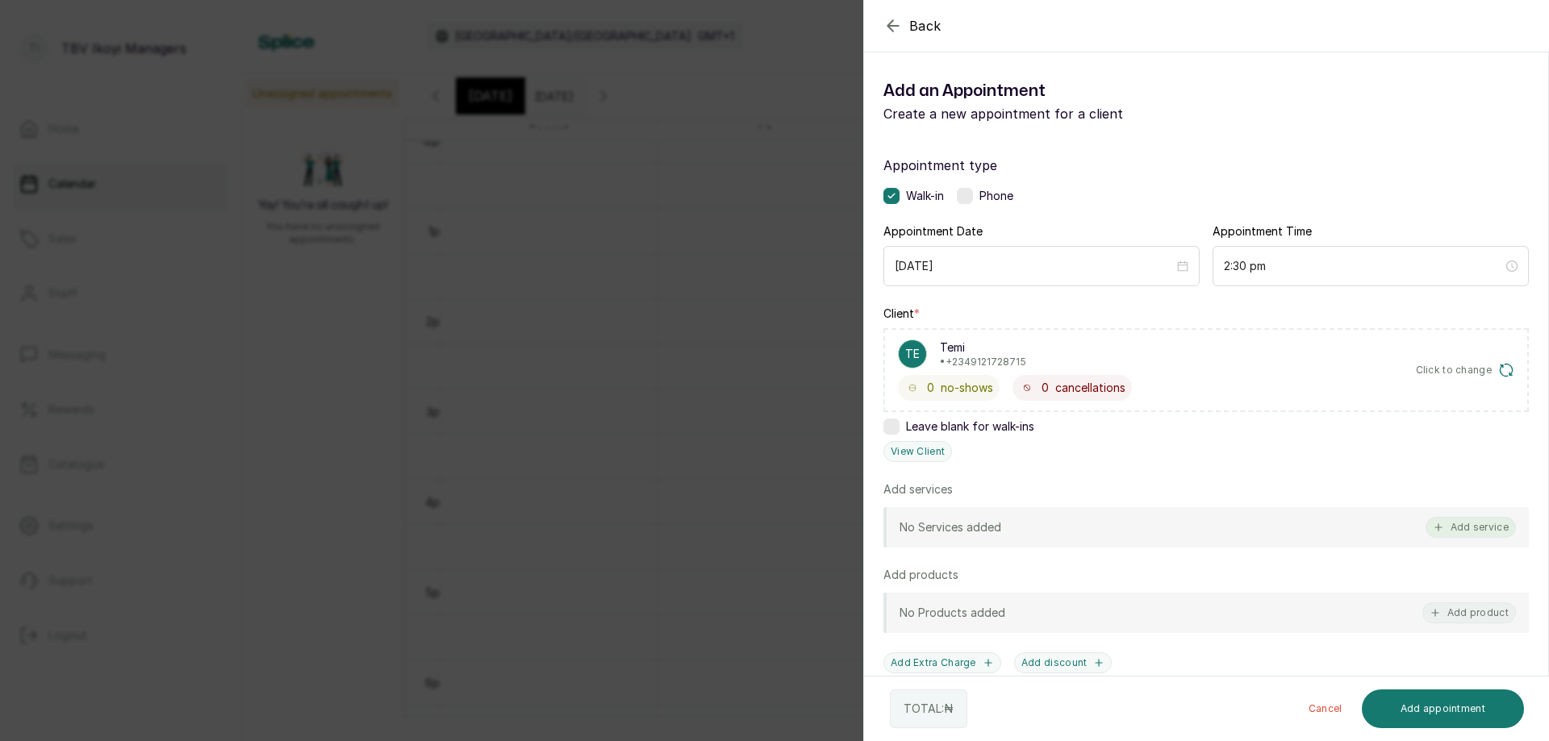
click at [1460, 528] on button "Add service" at bounding box center [1471, 527] width 90 height 21
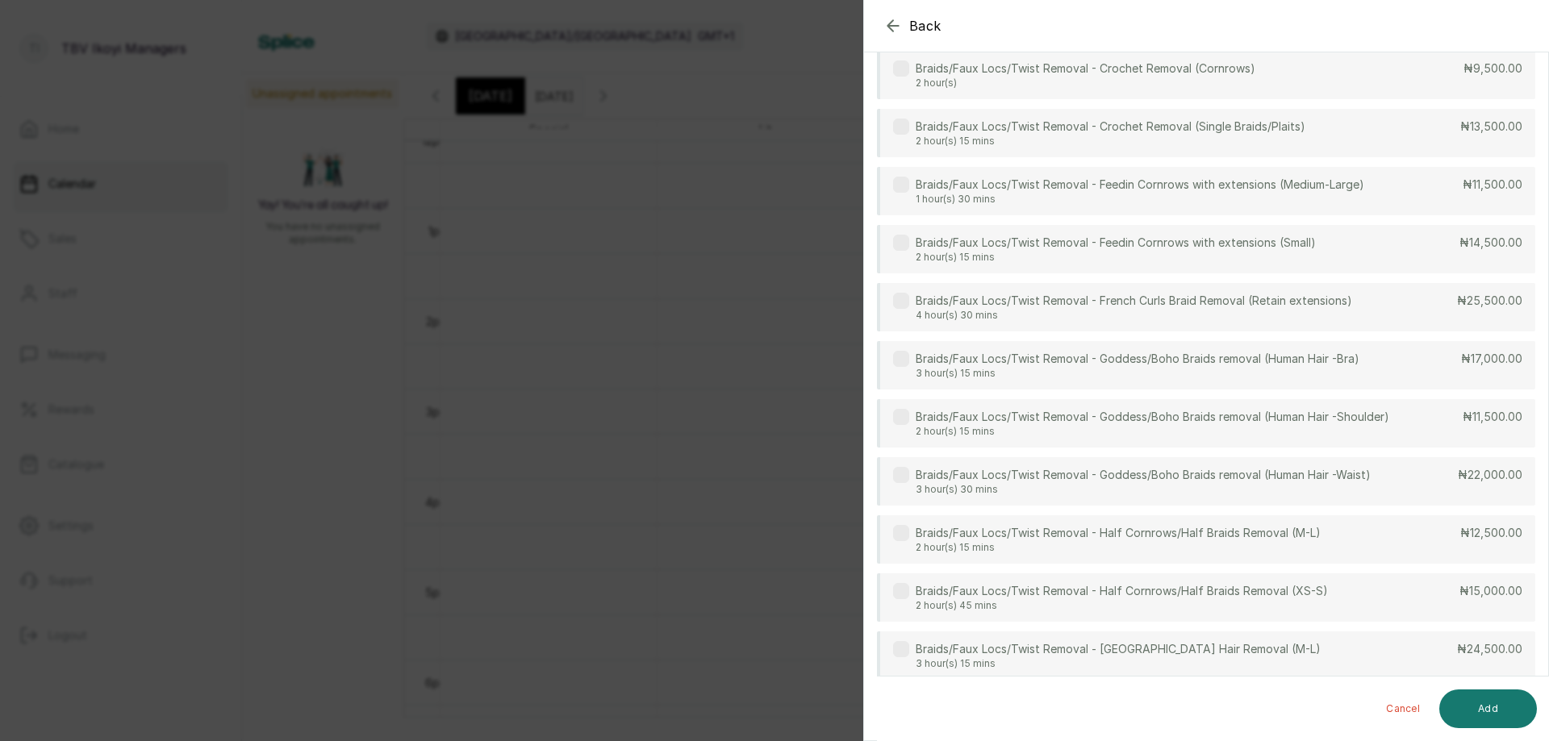
scroll to position [0, 0]
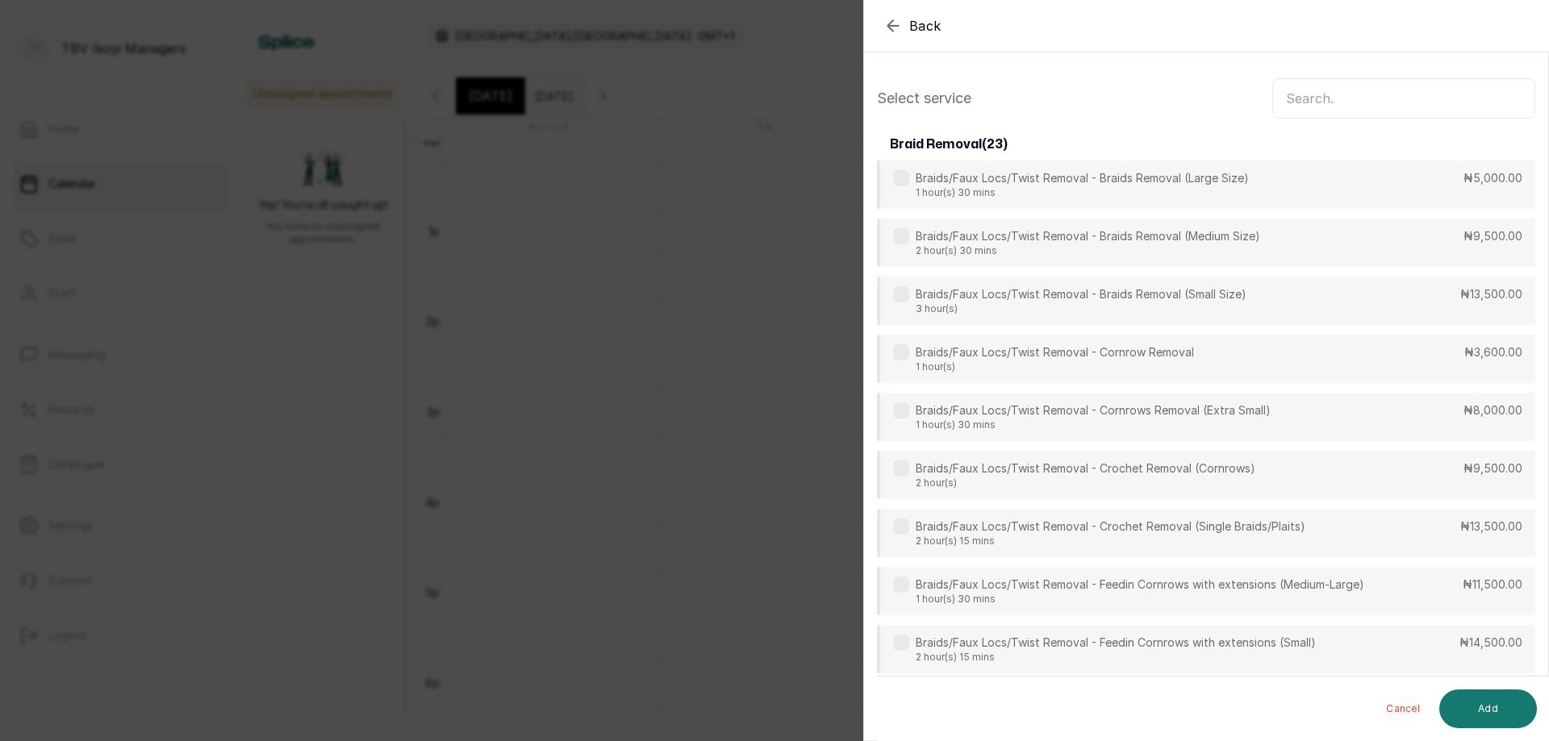
click at [1336, 108] on input "text" at bounding box center [1403, 98] width 263 height 40
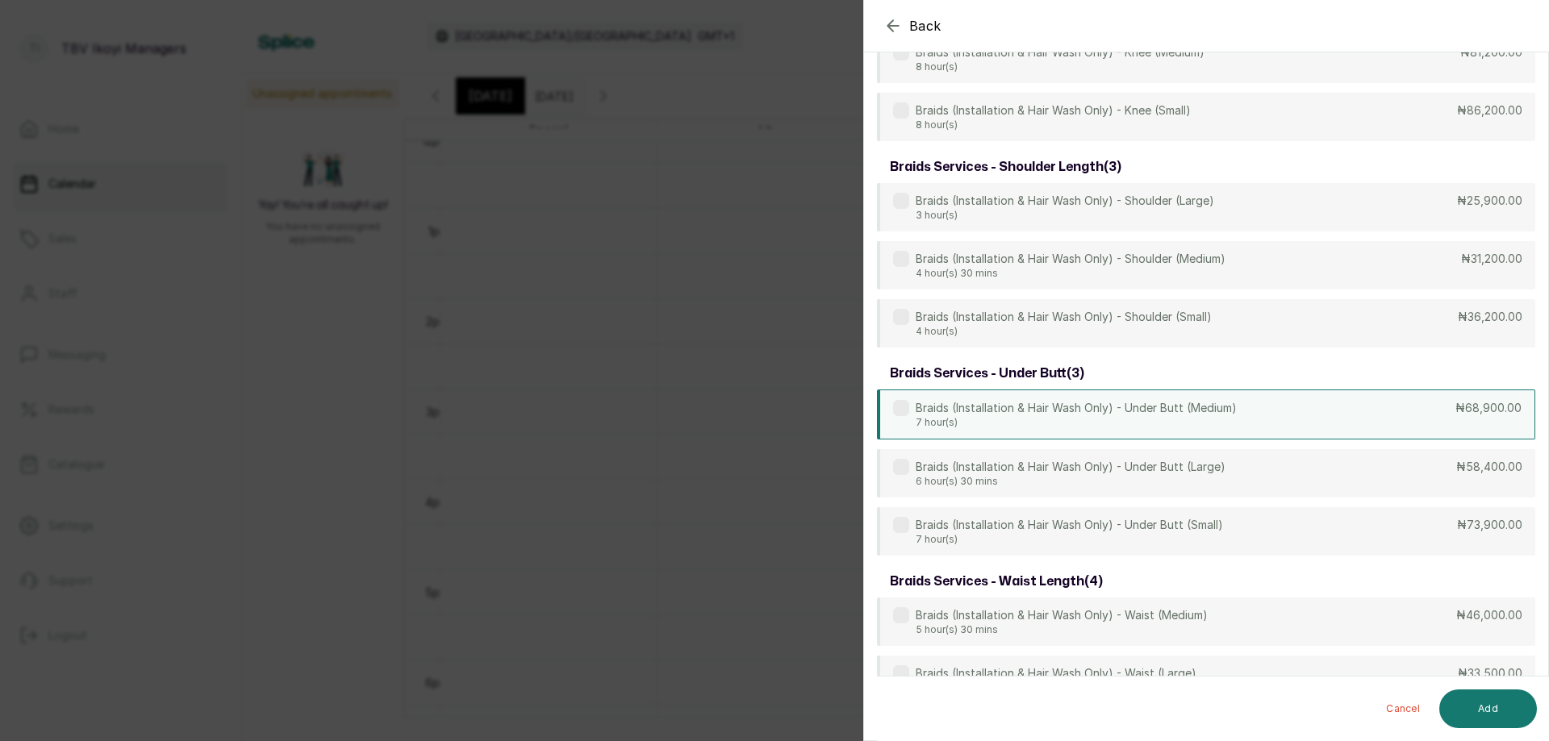
scroll to position [1775, 0]
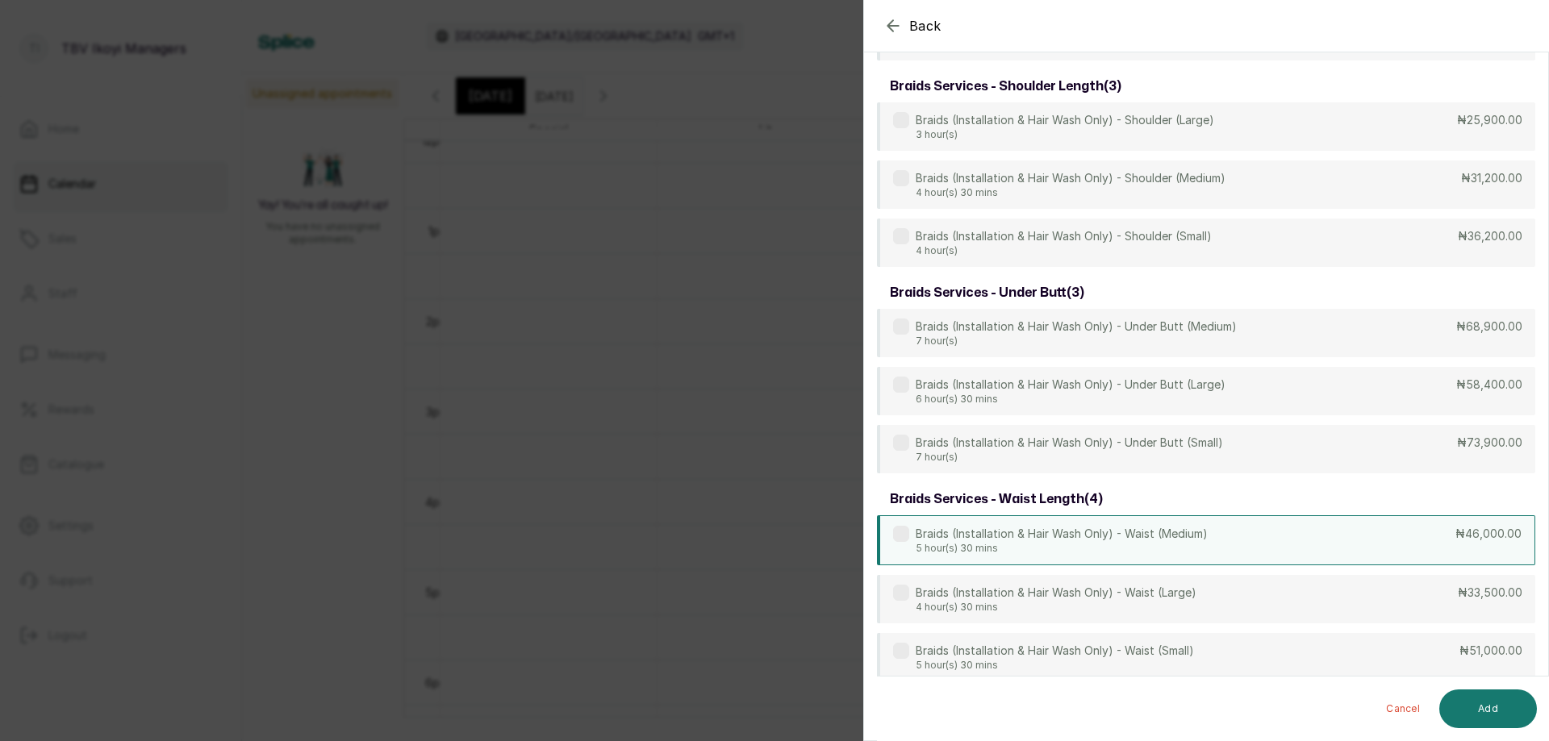
type input "braids (installation"
click at [1177, 539] on p "Braids (Installation & Hair Wash Only) - Waist (Medium)" at bounding box center [1062, 534] width 292 height 16
click at [1472, 713] on button "Add" at bounding box center [1488, 709] width 98 height 39
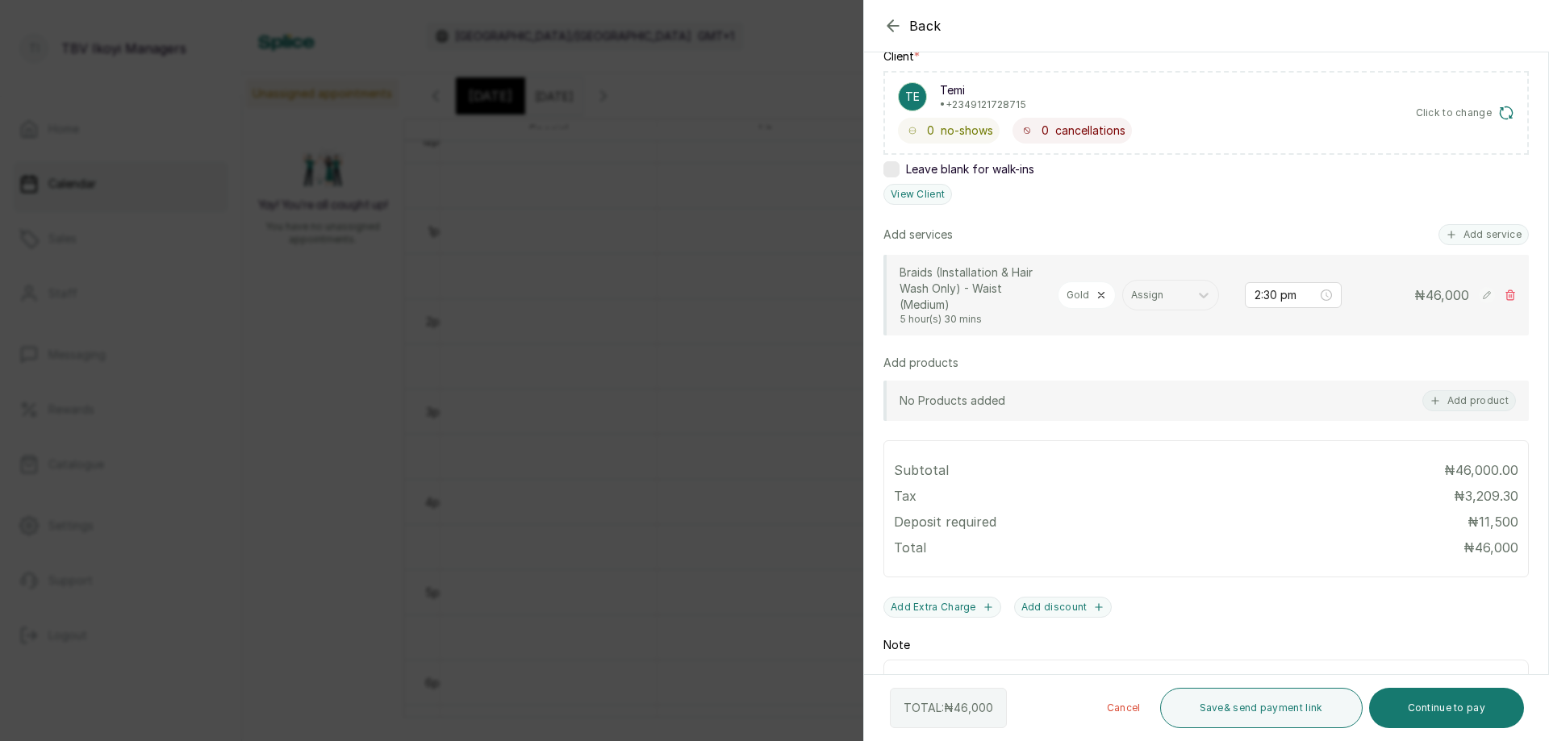
scroll to position [374, 0]
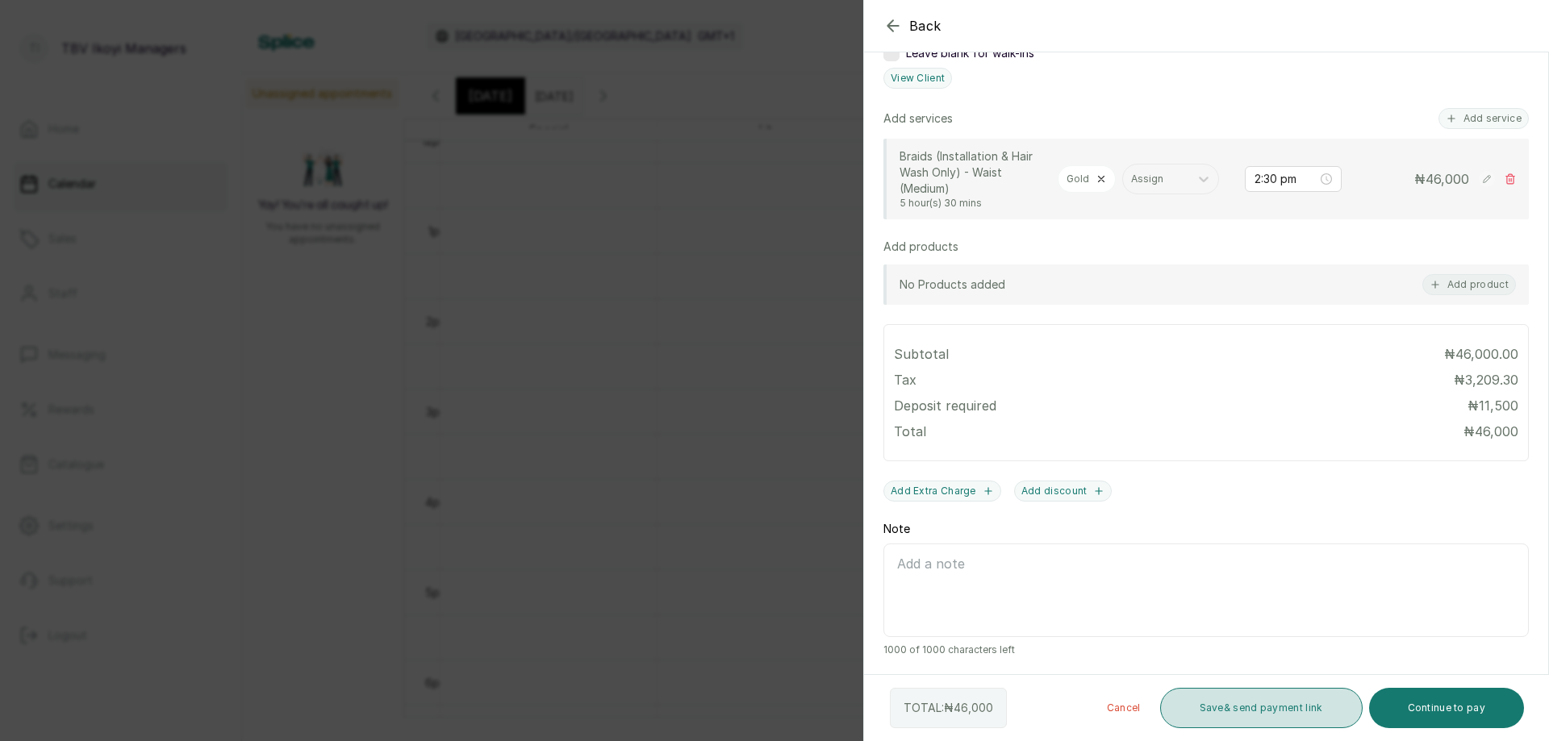
click at [1258, 714] on button "Save & send payment link" at bounding box center [1261, 708] width 203 height 40
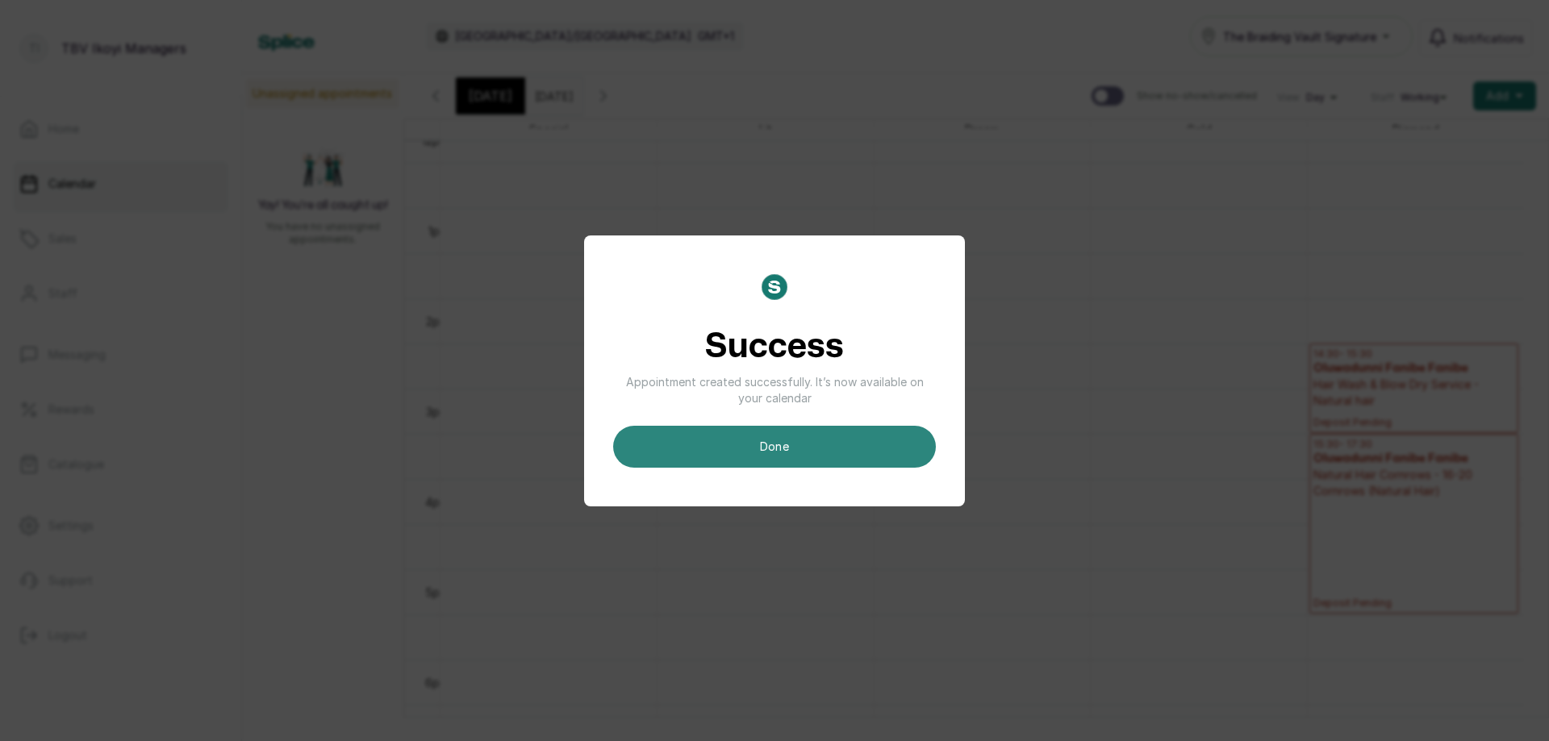
click at [773, 440] on button "done" at bounding box center [774, 447] width 323 height 42
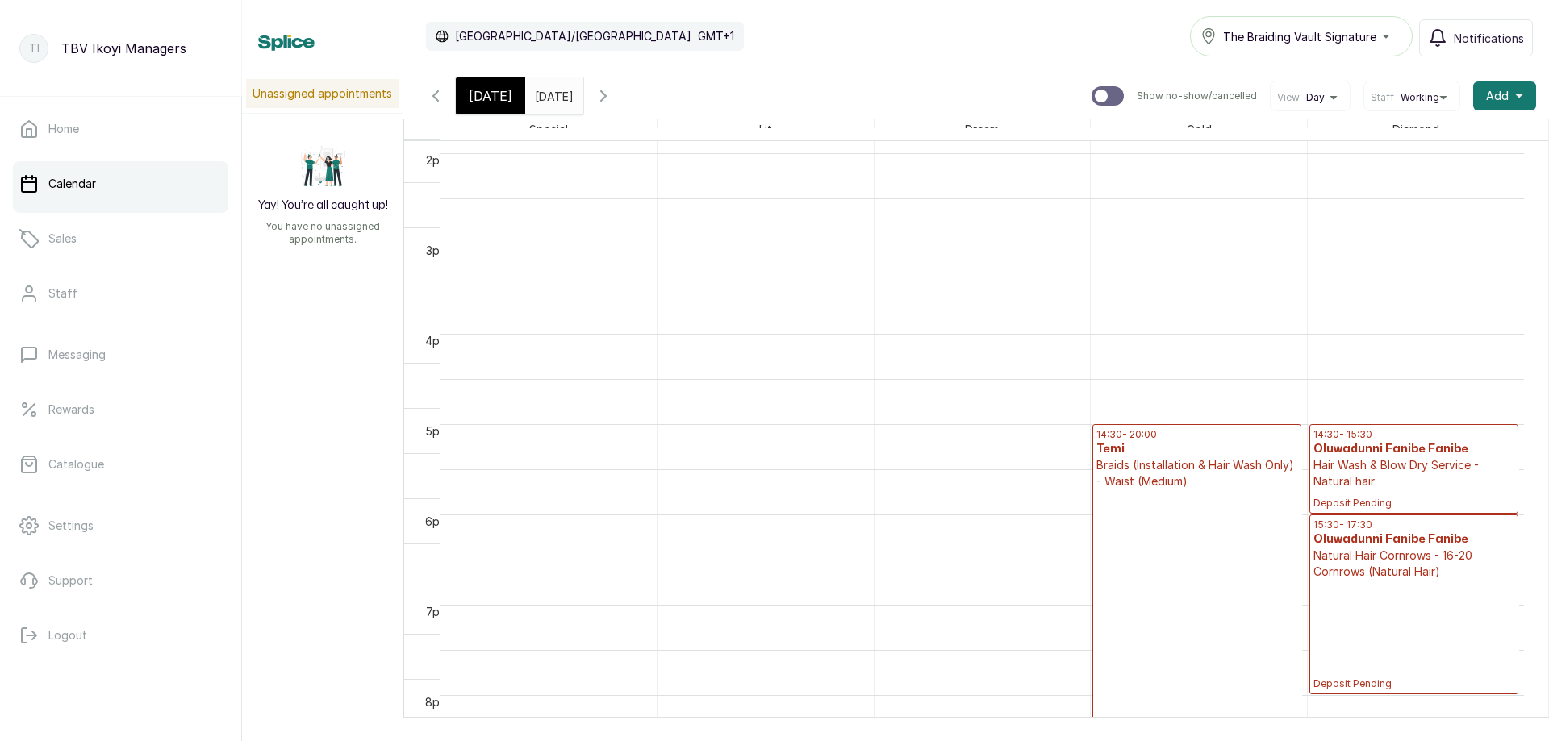
scroll to position [1027, 0]
click at [613, 99] on icon "button" at bounding box center [603, 95] width 19 height 19
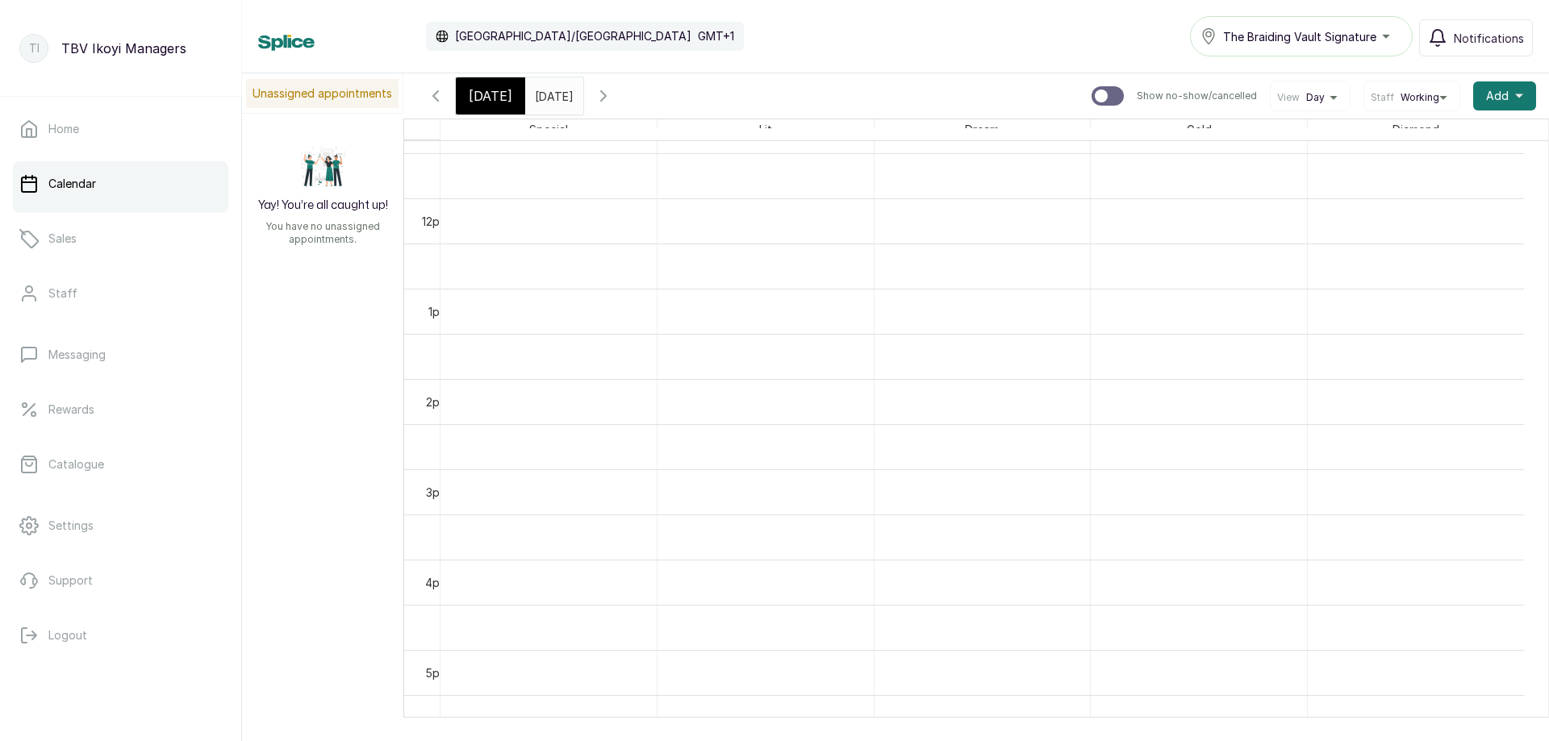
scroll to position [543, 0]
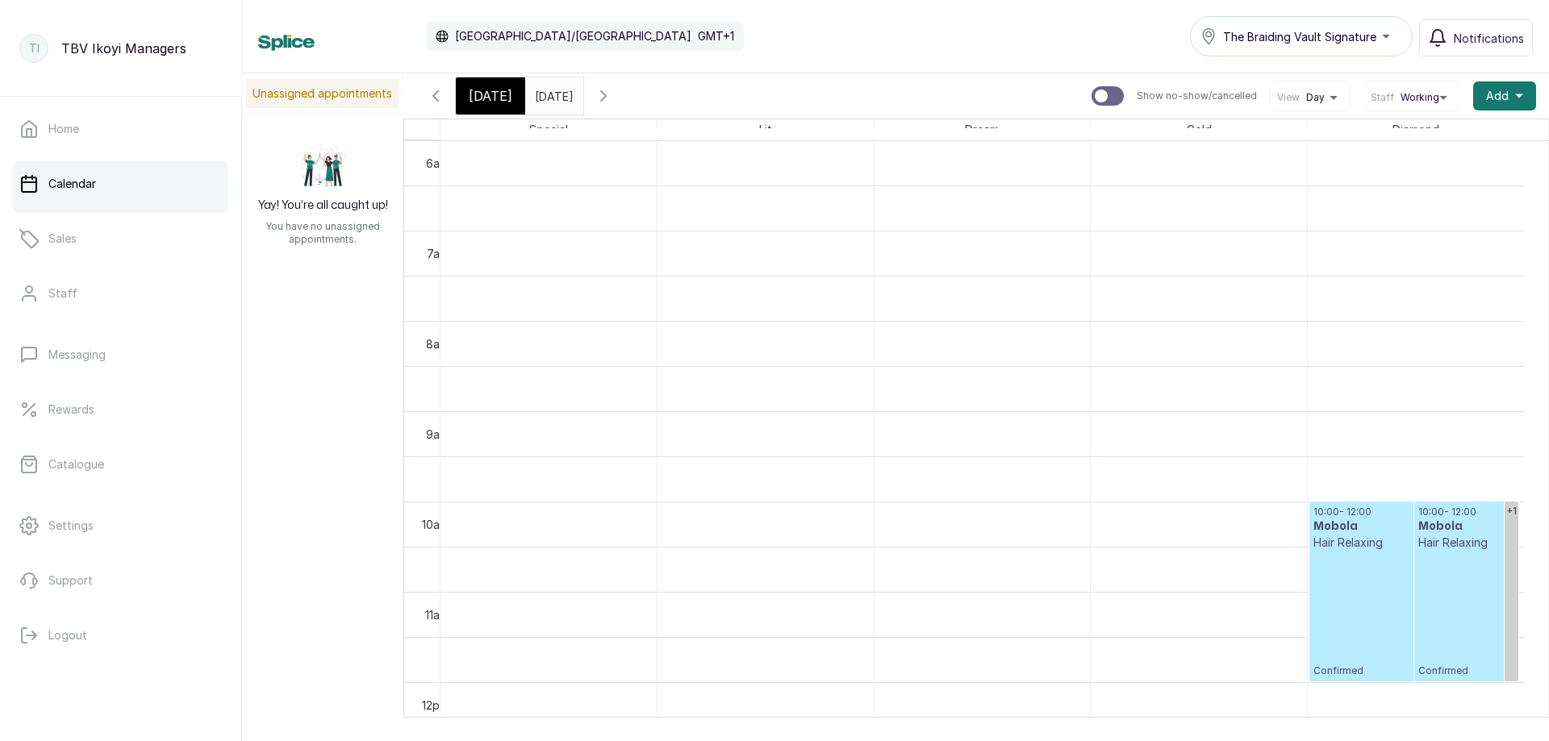
click at [1367, 571] on p "Confirmed" at bounding box center [1413, 614] width 201 height 127
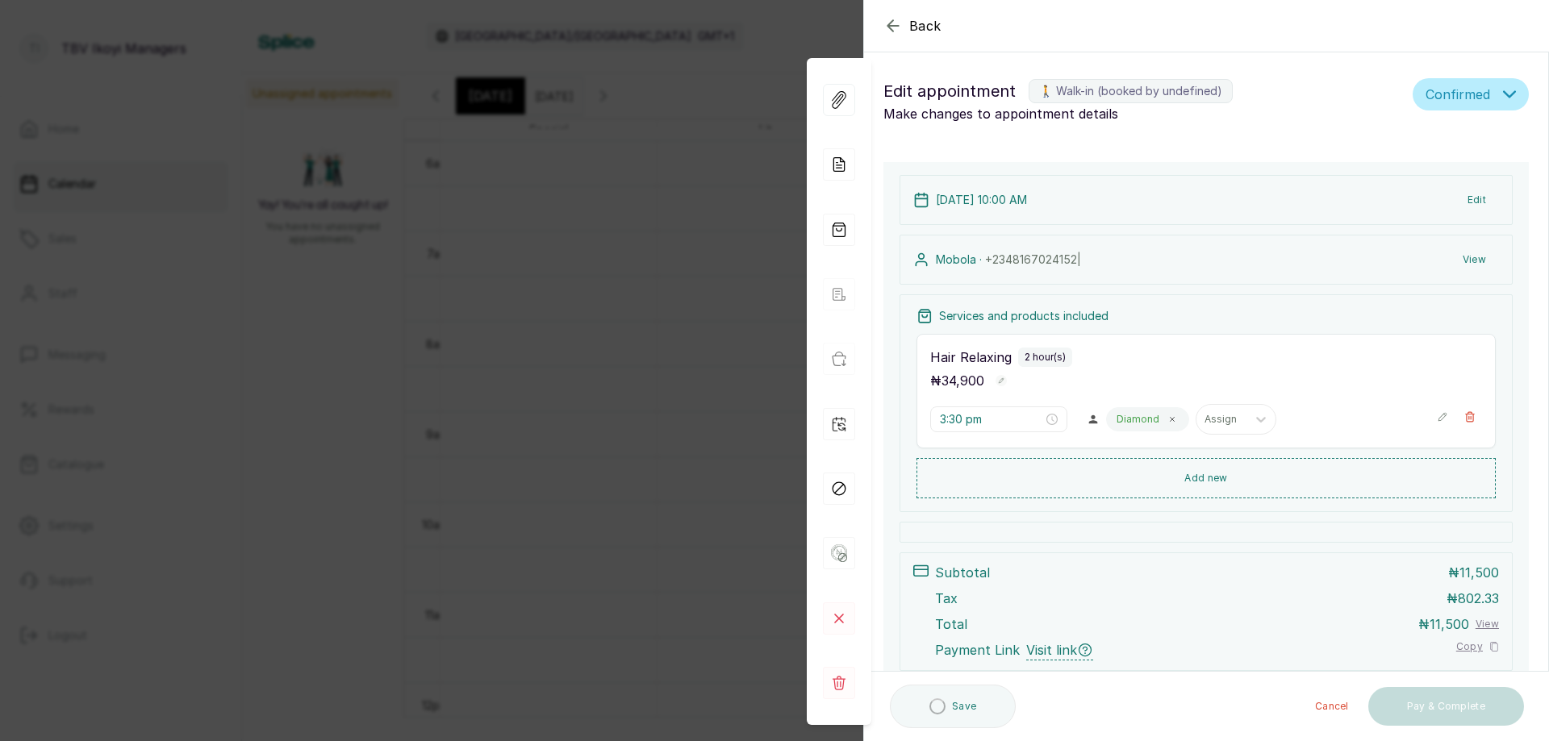
type input "10:00 am"
click at [579, 260] on div "Back Appointment Details Edit appointment 🚶 Walk-in (booked by undefined) Make …" at bounding box center [774, 370] width 1549 height 741
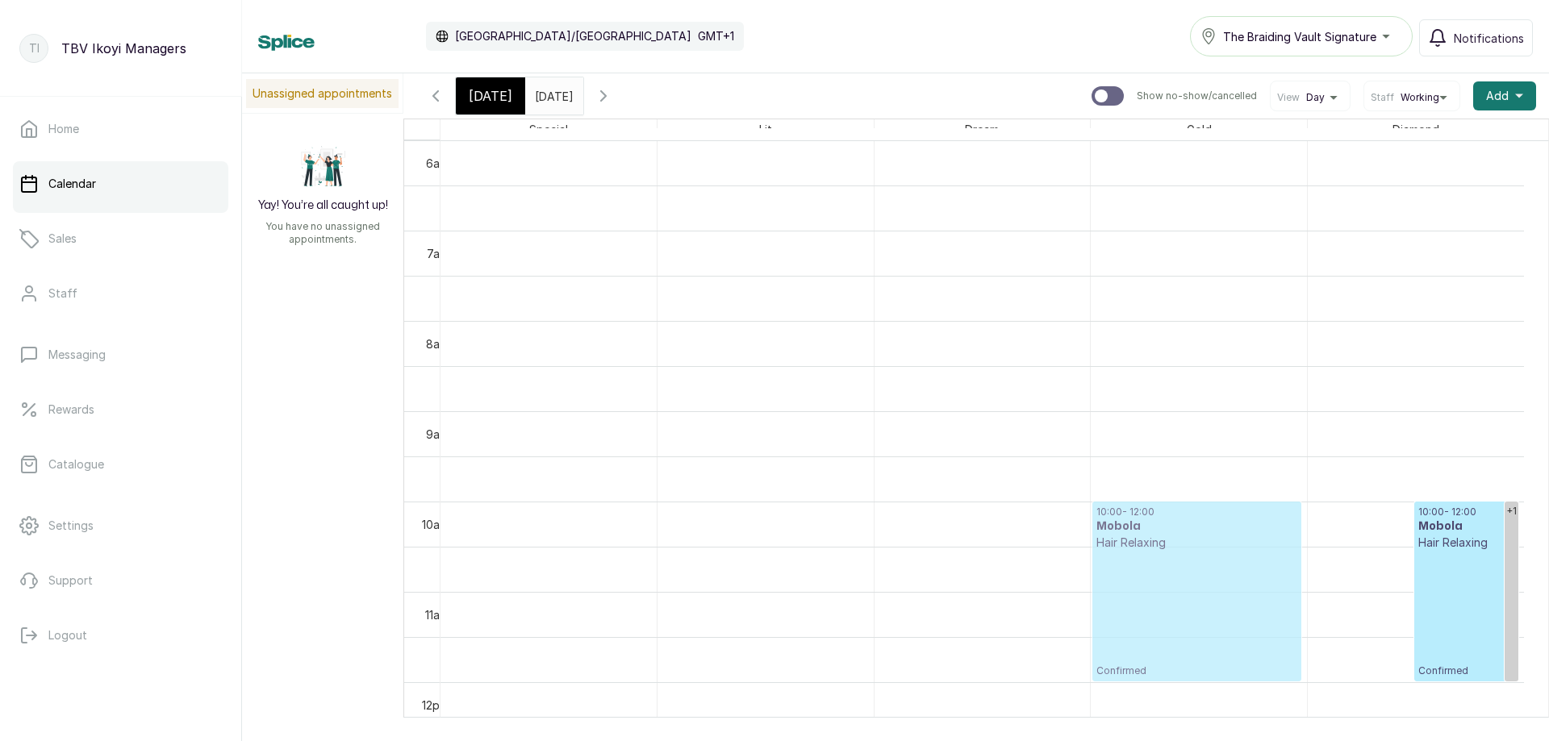
drag, startPoint x: 1376, startPoint y: 588, endPoint x: 1254, endPoint y: 594, distance: 122.0
click at [1254, 594] on tr "10:00 - 12:00 Mobola Hair Relaxing Confirmed +1 10:00 - 12:00 Mobola Hair Relax…" at bounding box center [983, 682] width 1084 height 2169
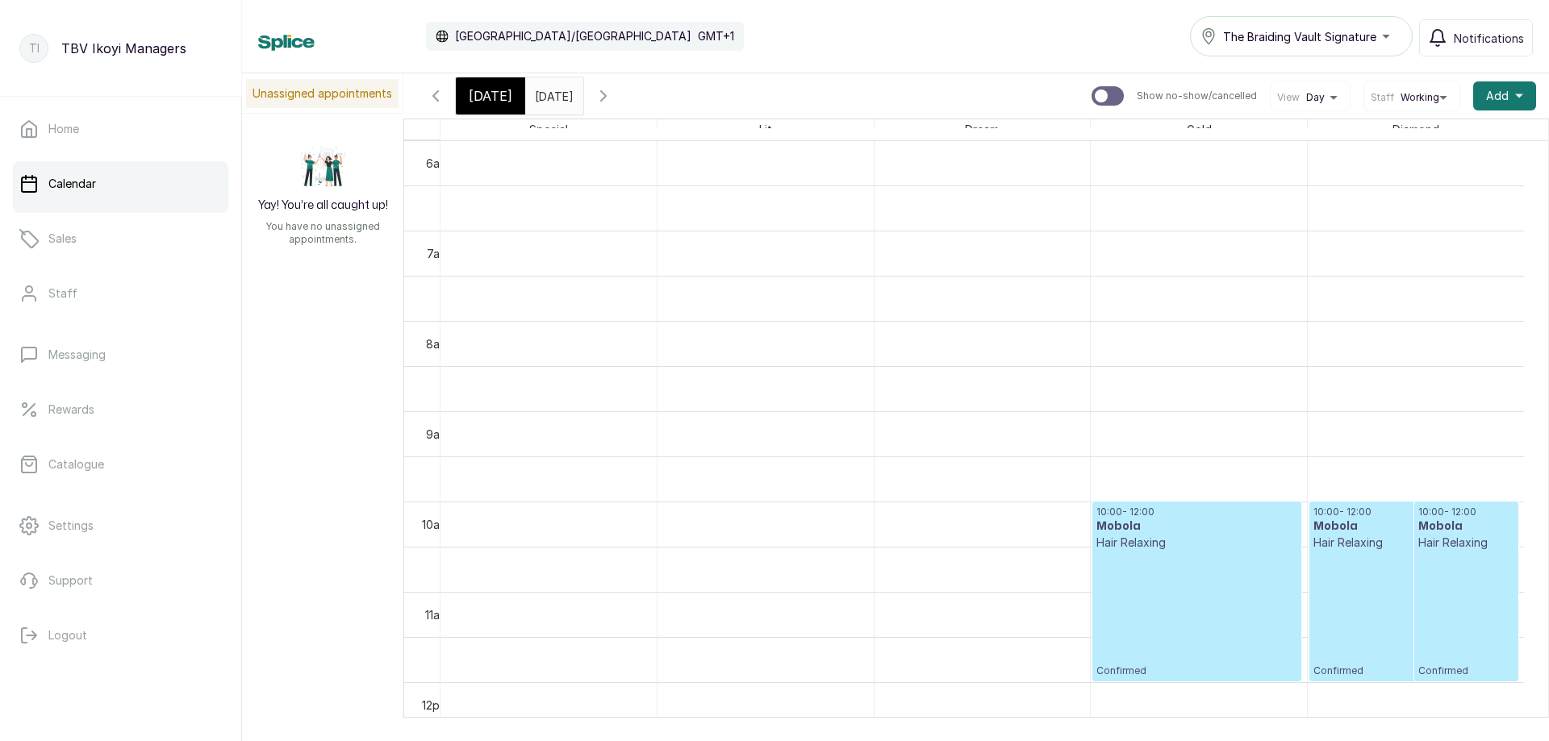
click at [1152, 596] on p "Confirmed" at bounding box center [1196, 614] width 201 height 127
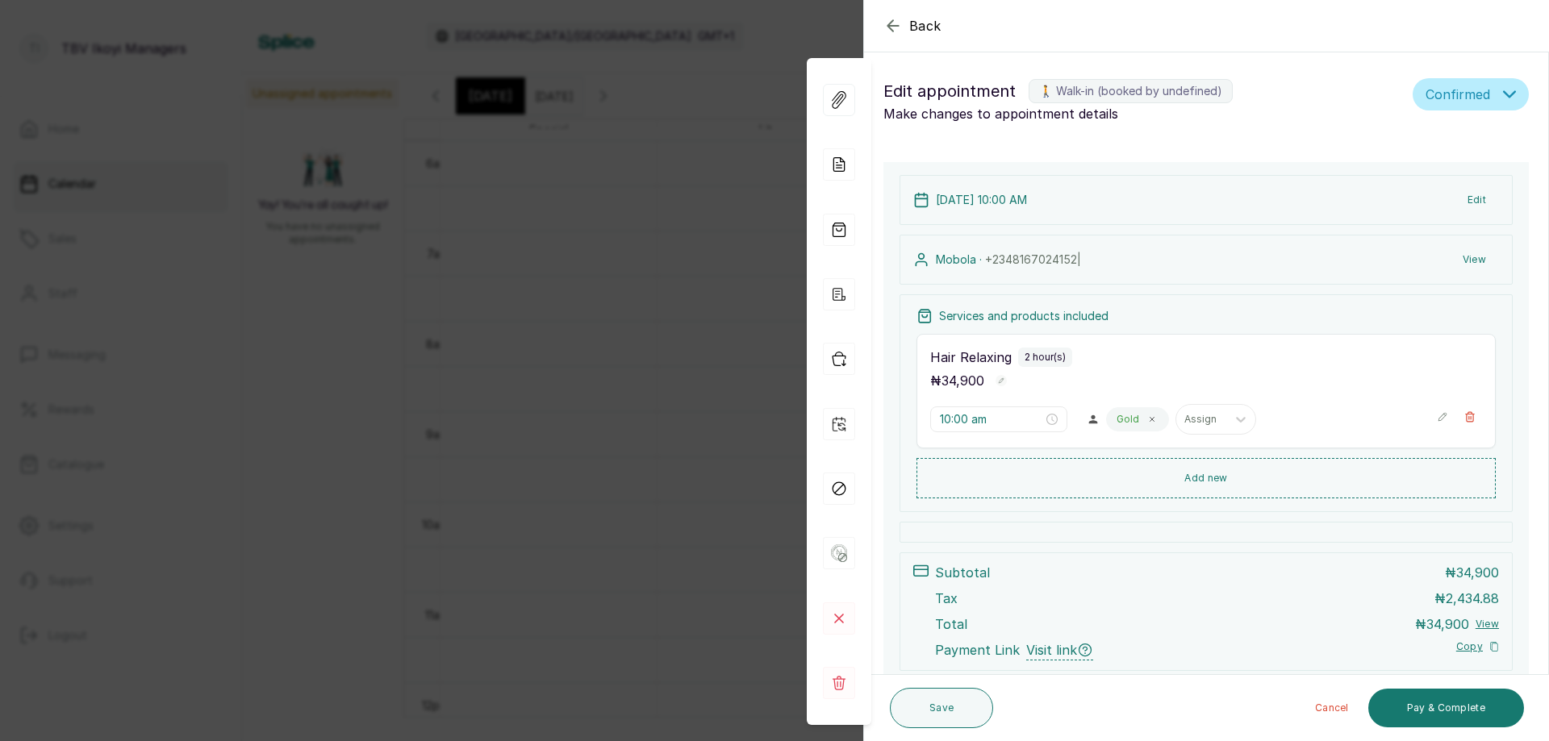
click at [1438, 415] on icon "button" at bounding box center [1442, 417] width 8 height 8
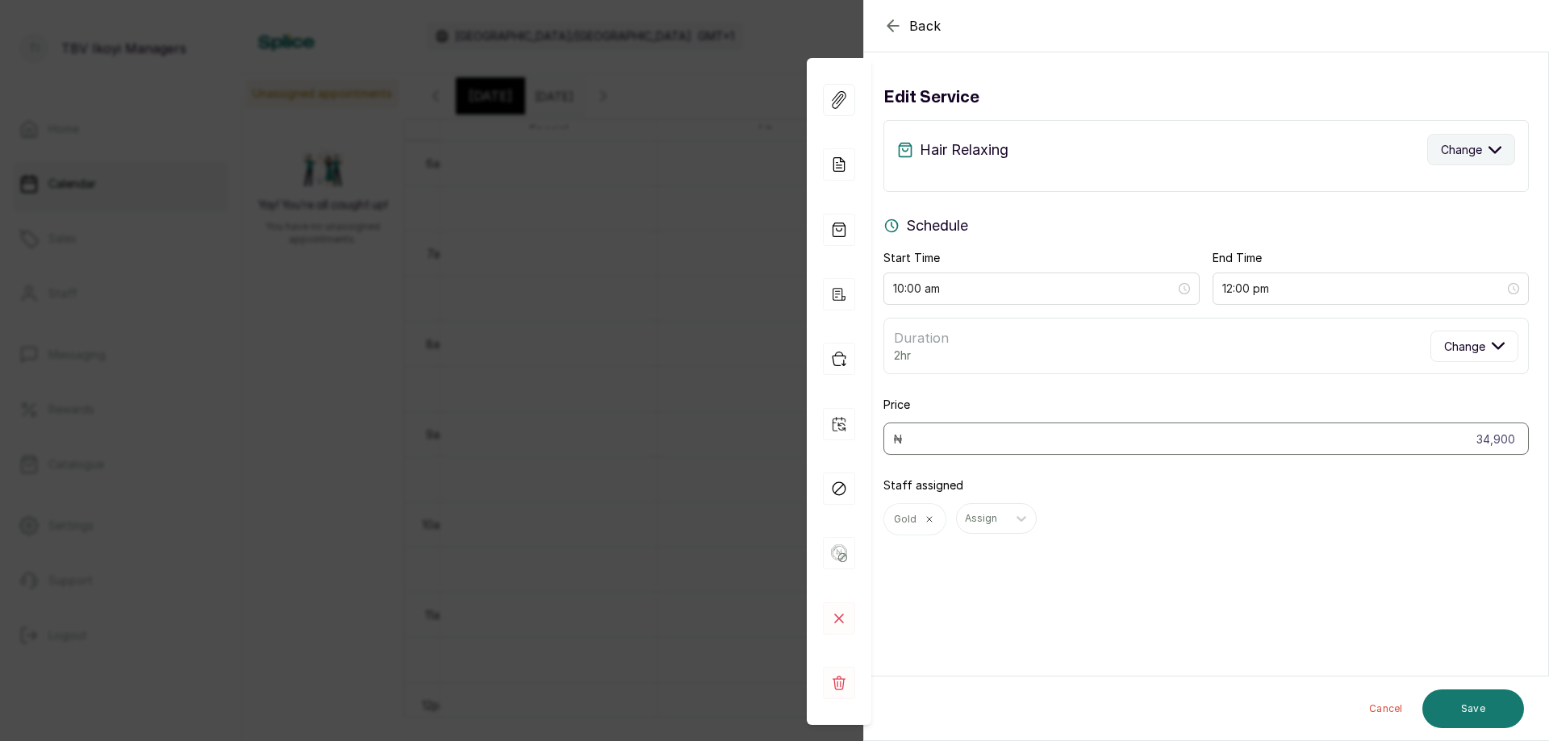
click at [1475, 154] on button "Change" at bounding box center [1471, 149] width 88 height 31
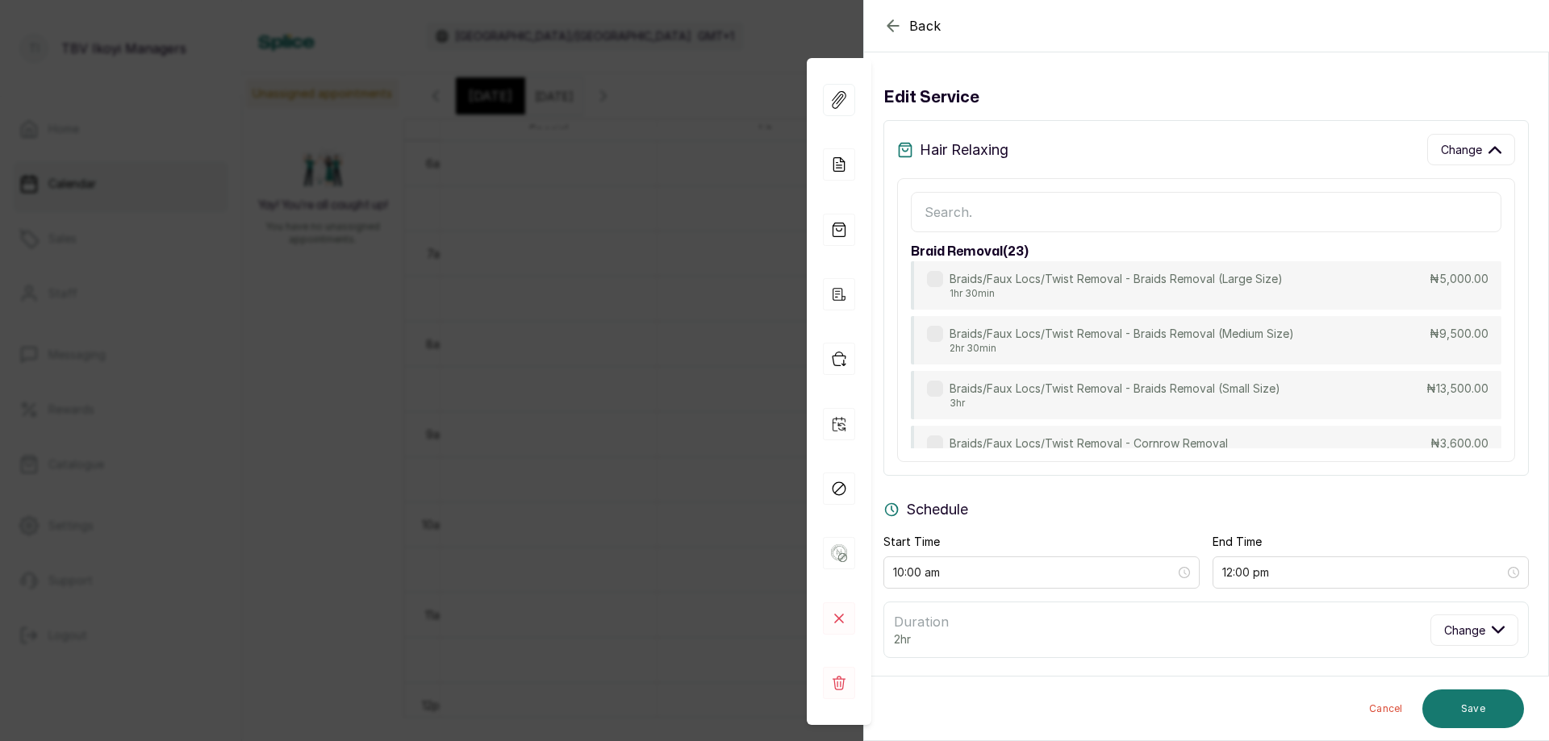
click at [1079, 219] on input "text" at bounding box center [1206, 212] width 591 height 40
type input "hair relaxing"
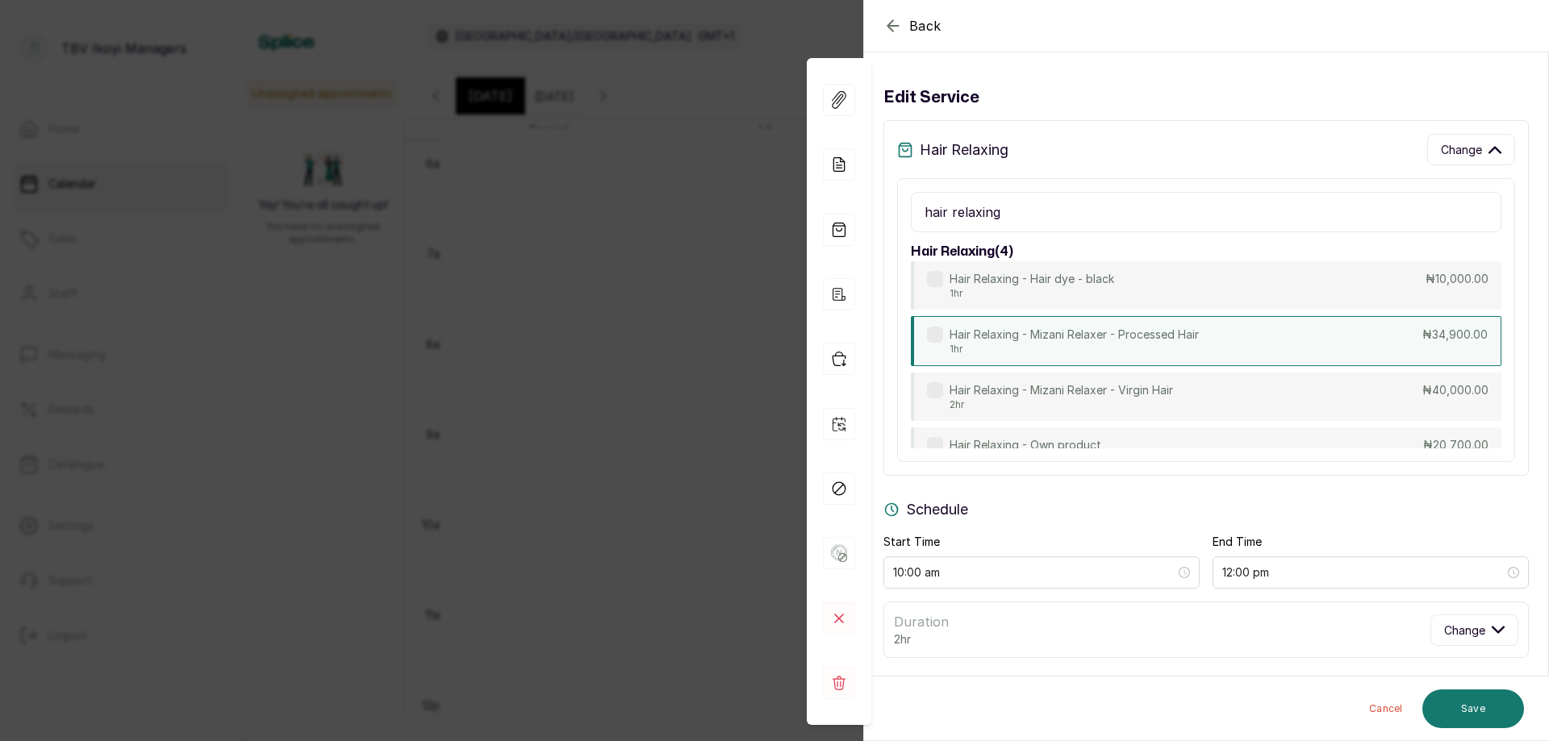
click at [1088, 339] on p "Hair Relaxing - Mizani Relaxer - Processed Hair" at bounding box center [1074, 335] width 249 height 16
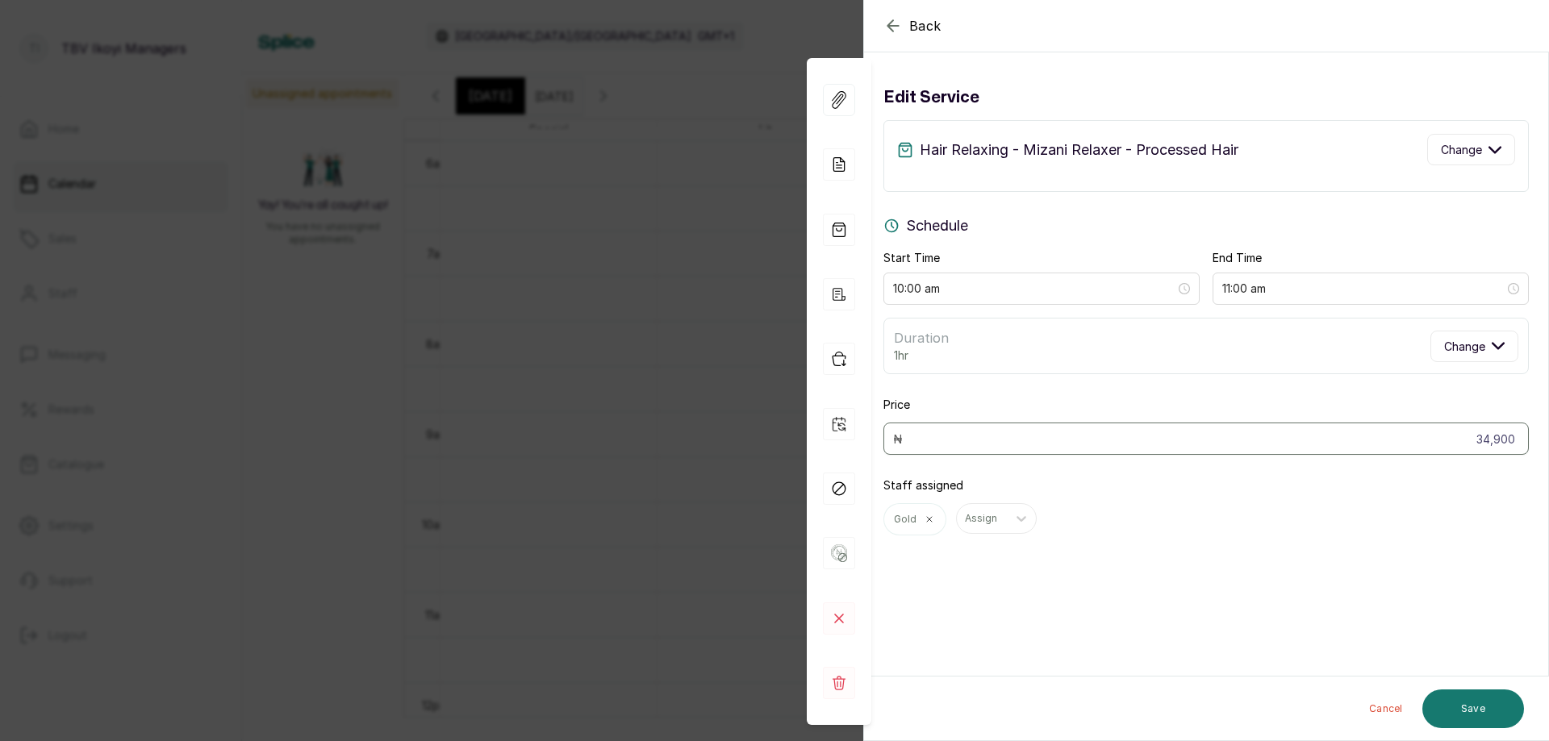
type input "11:00 am"
click at [1499, 697] on button "Save" at bounding box center [1473, 709] width 102 height 39
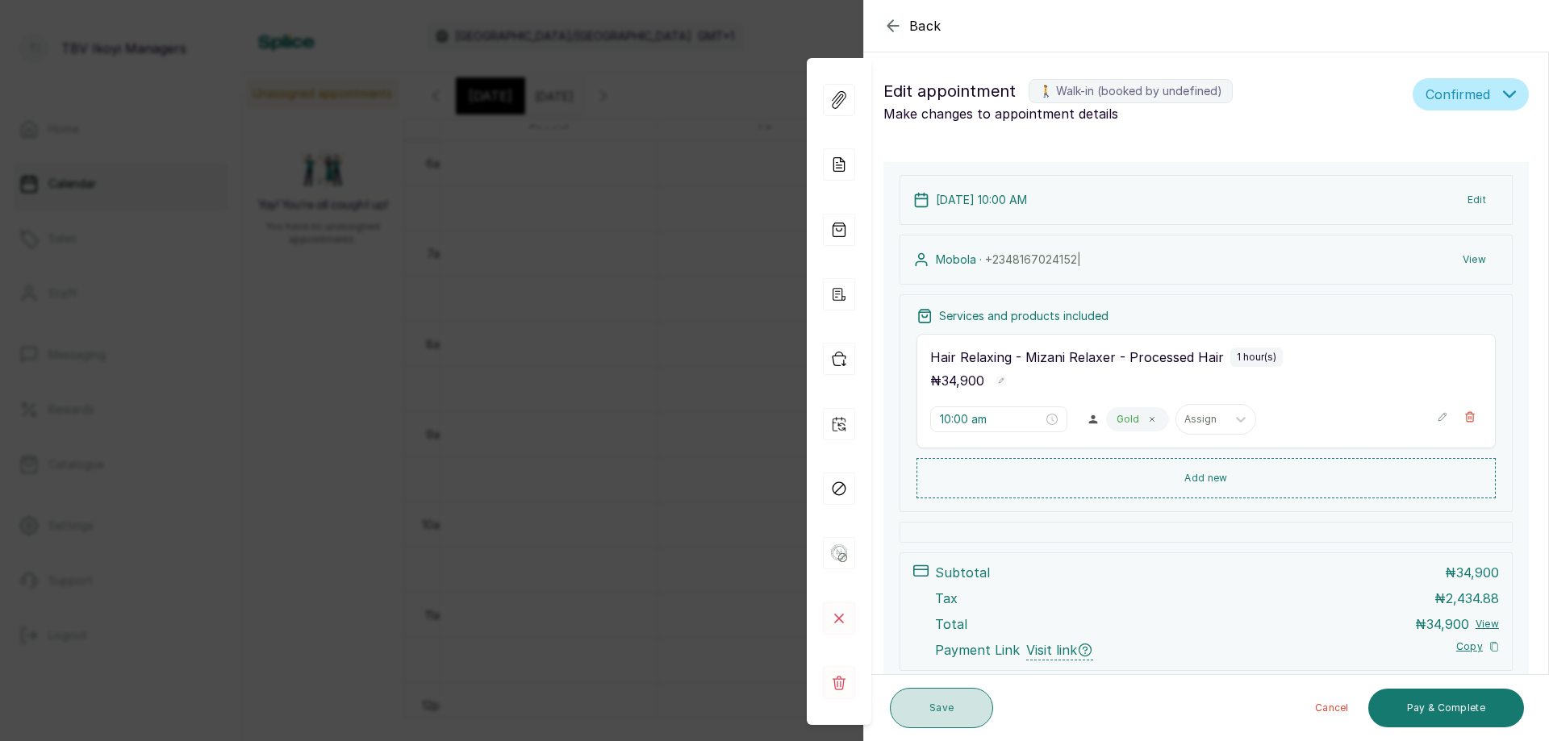
click at [931, 704] on button "Save" at bounding box center [941, 708] width 103 height 40
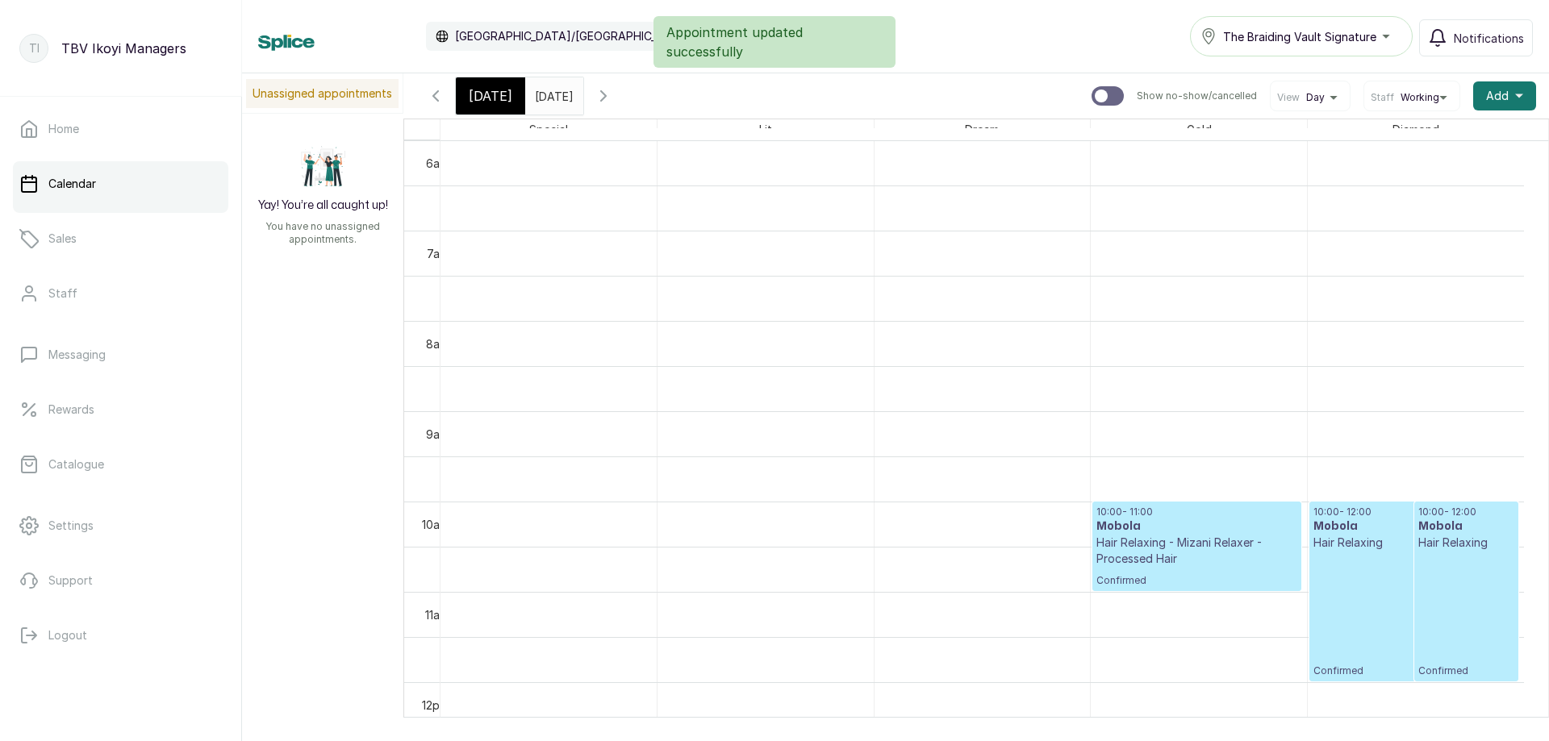
click at [1355, 552] on p "Confirmed" at bounding box center [1413, 614] width 201 height 127
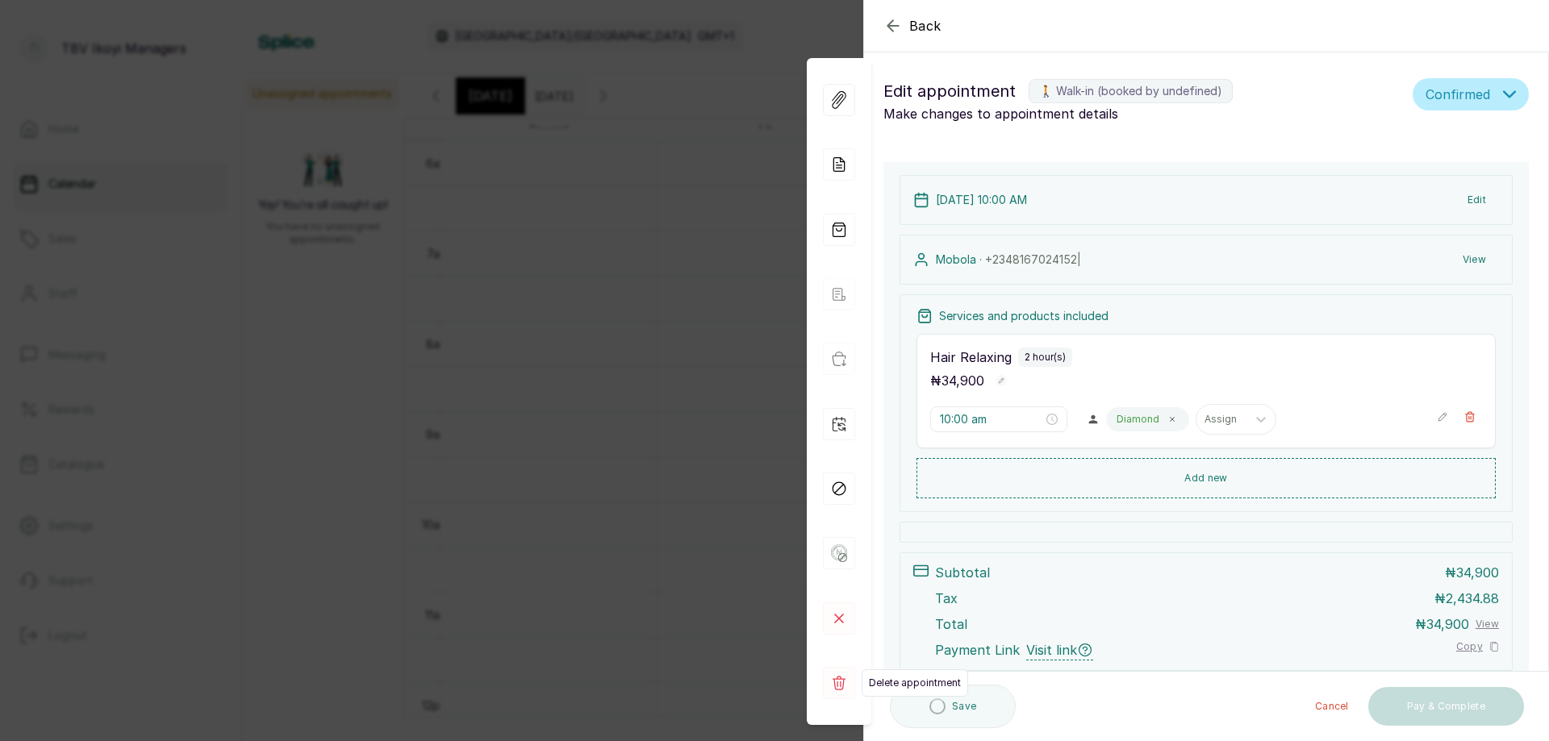
click at [842, 681] on rect at bounding box center [839, 683] width 32 height 32
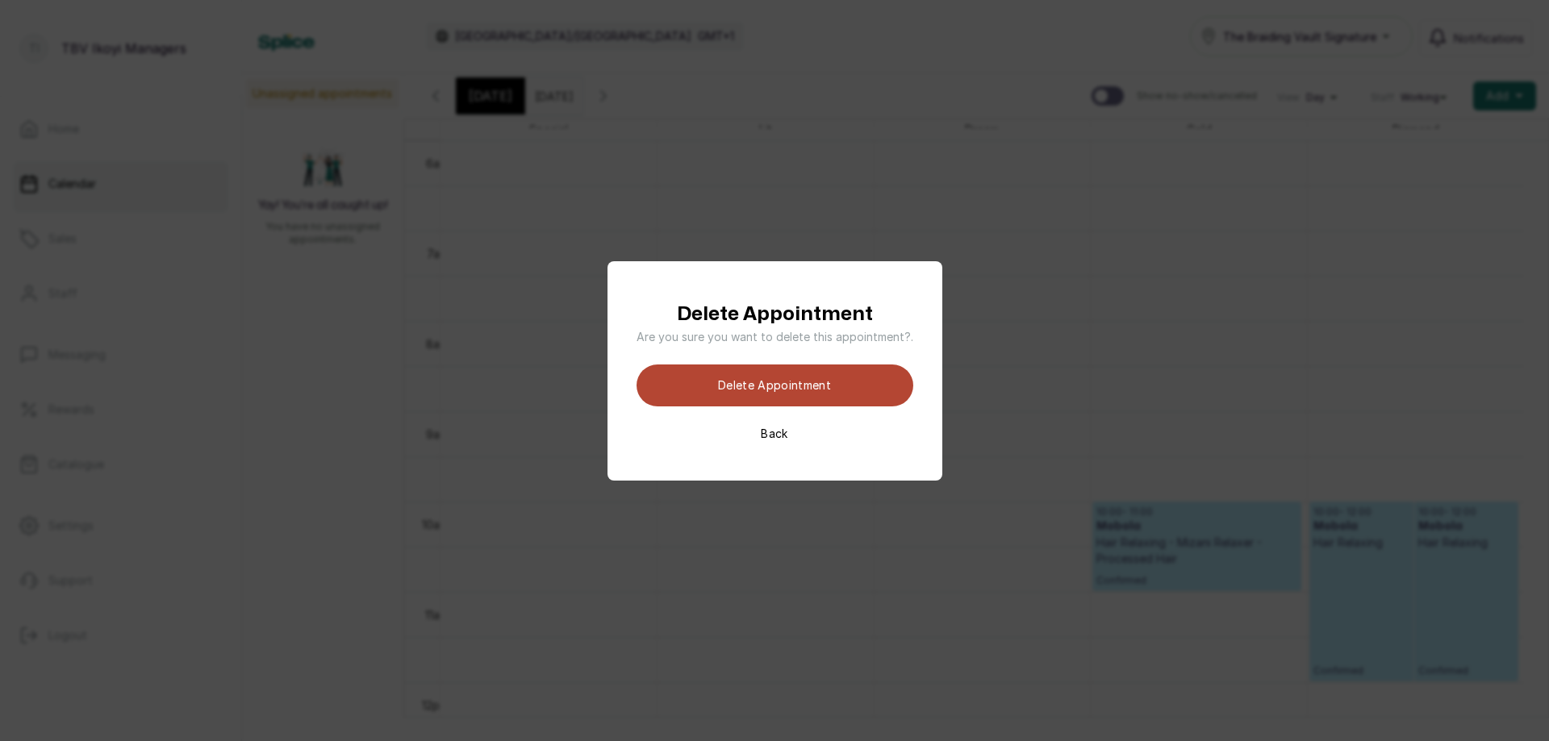
click at [792, 389] on button "Delete appointment" at bounding box center [775, 386] width 277 height 42
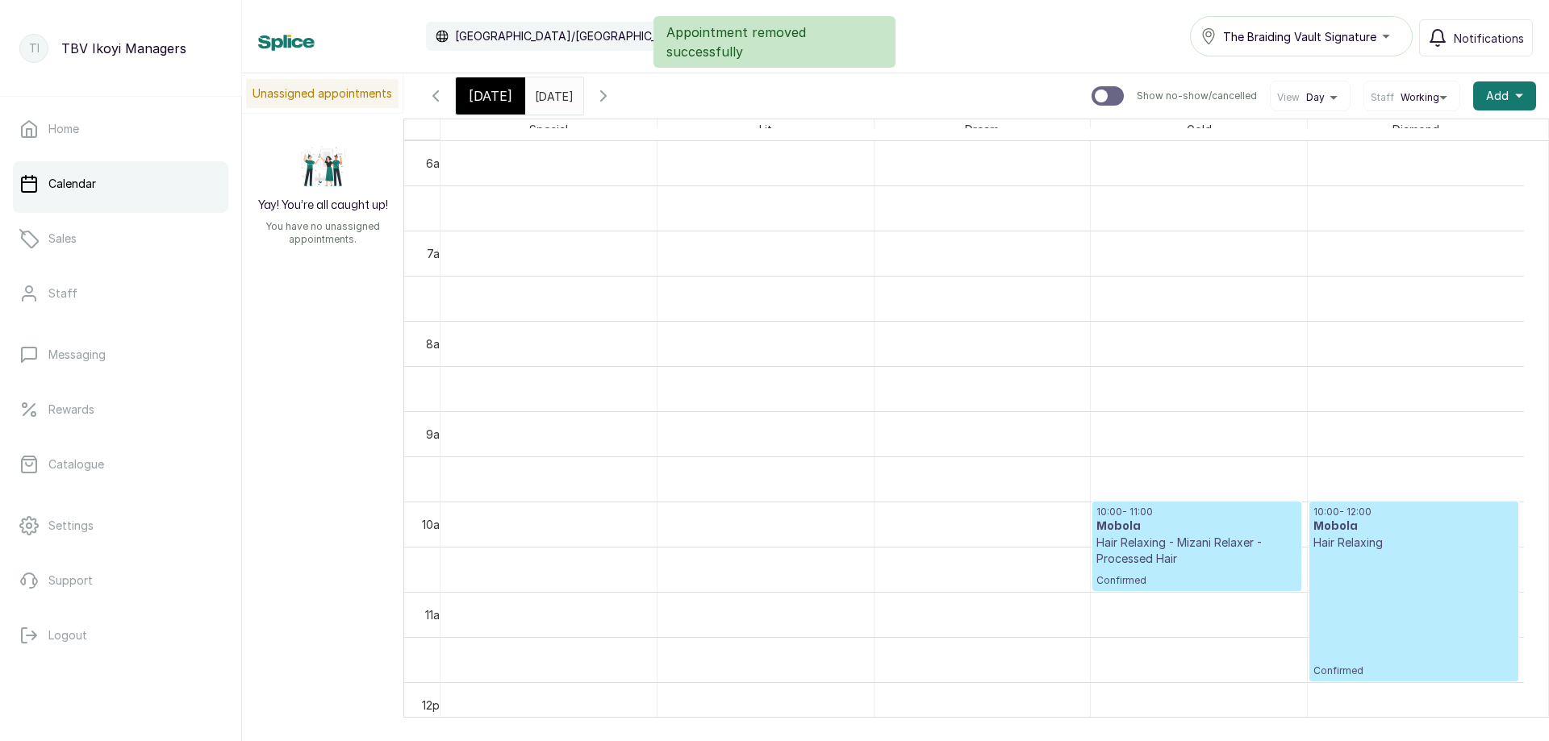
click at [1391, 595] on p "Confirmed" at bounding box center [1413, 614] width 201 height 127
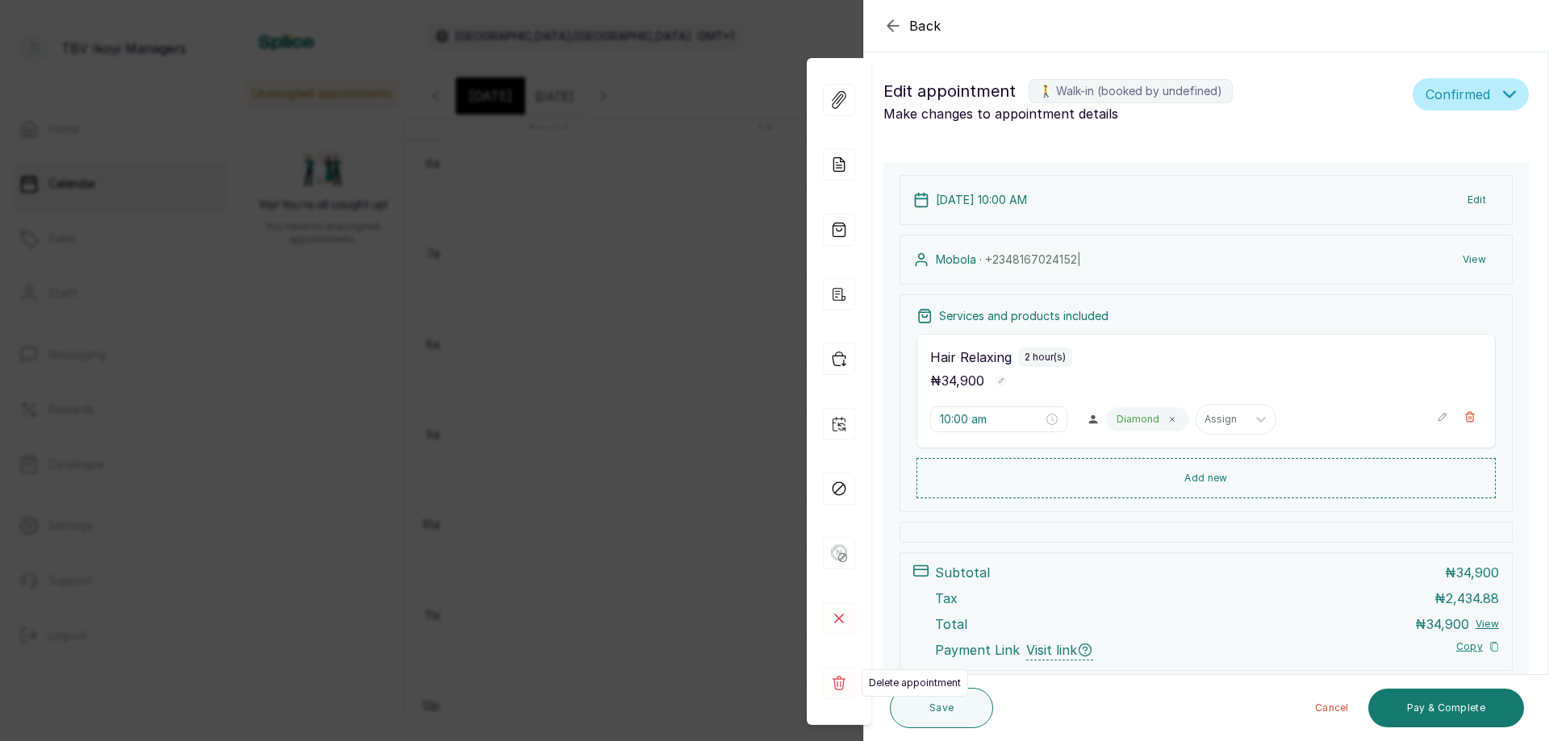
click at [830, 681] on rect at bounding box center [839, 683] width 32 height 32
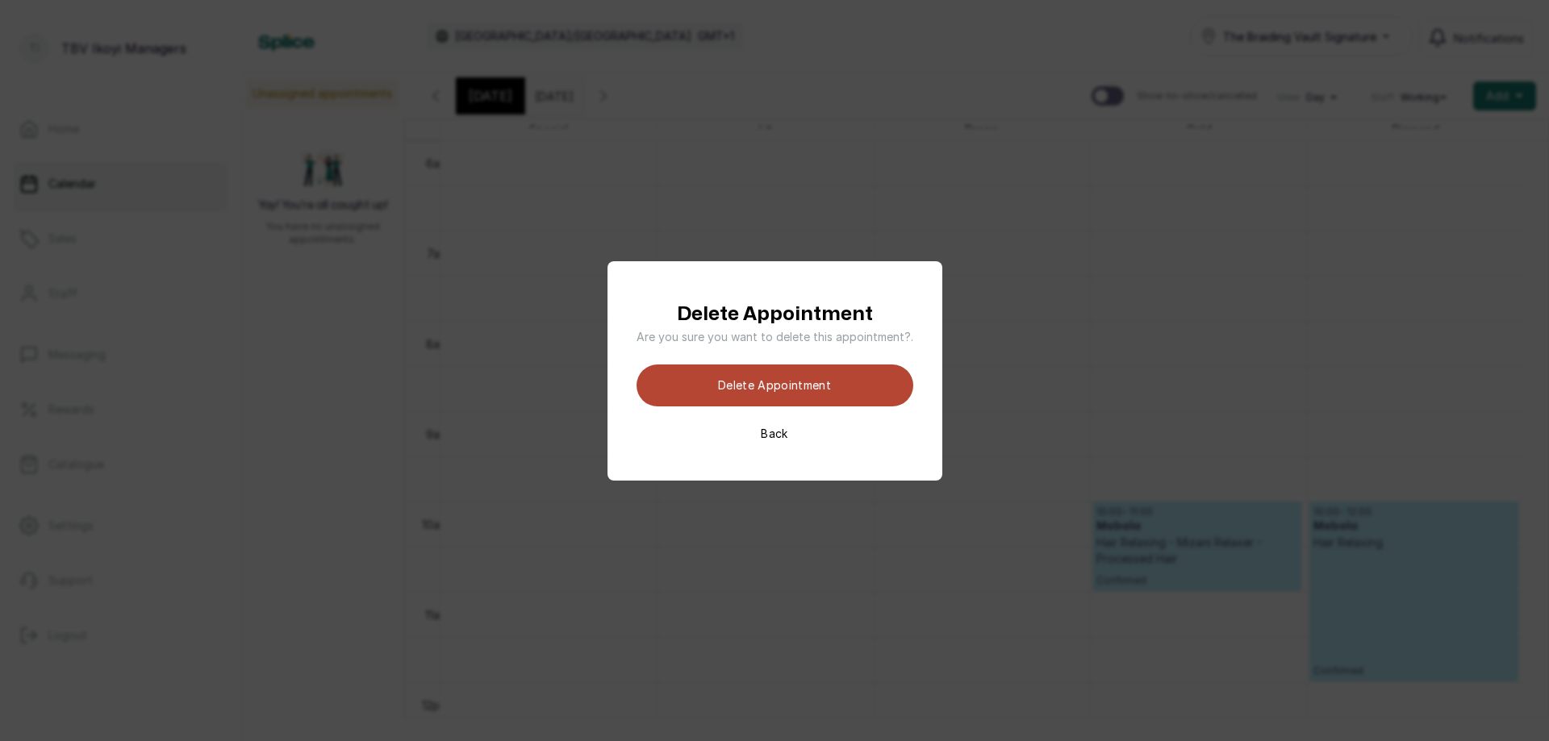
click at [843, 388] on button "Delete appointment" at bounding box center [775, 386] width 277 height 42
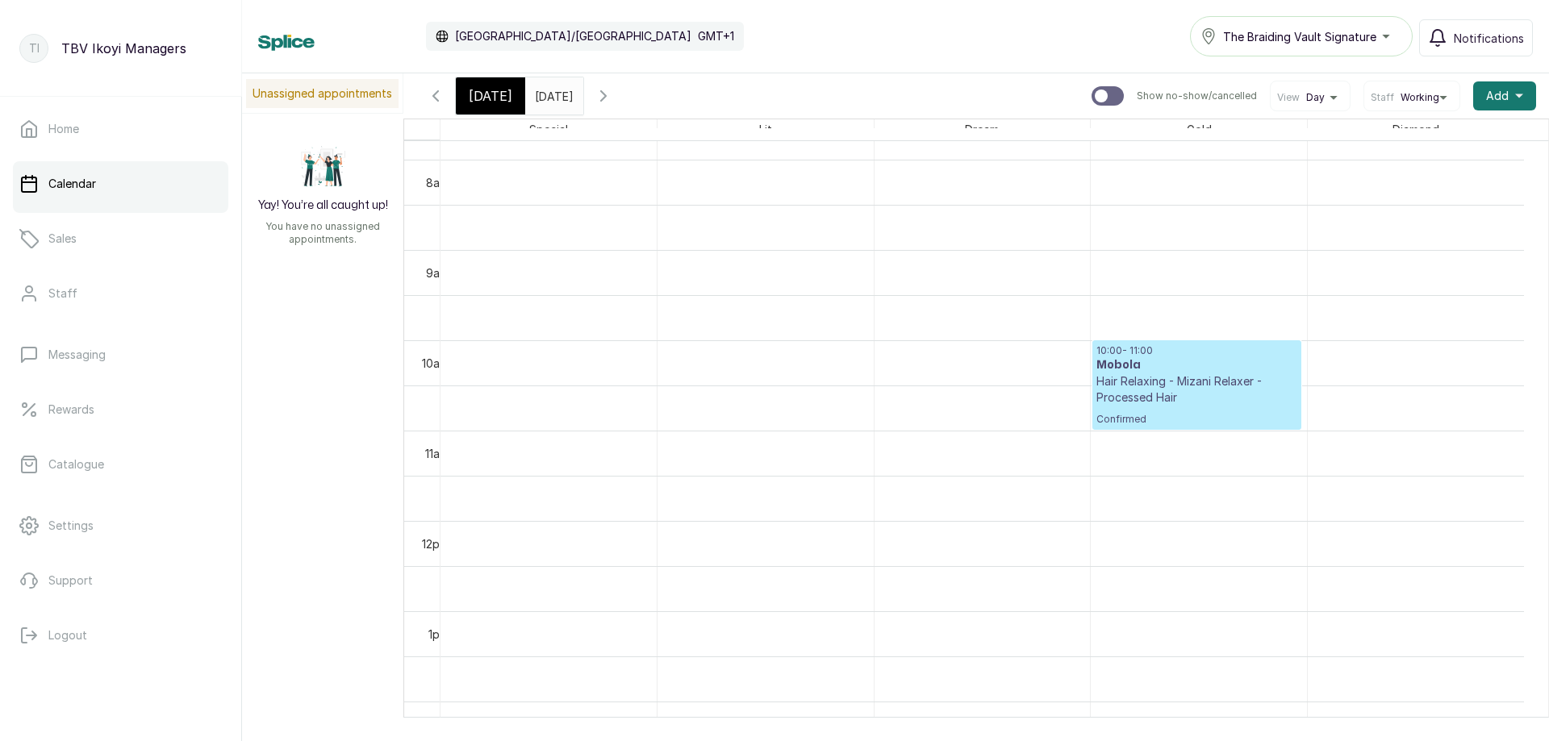
scroll to position [866, 0]
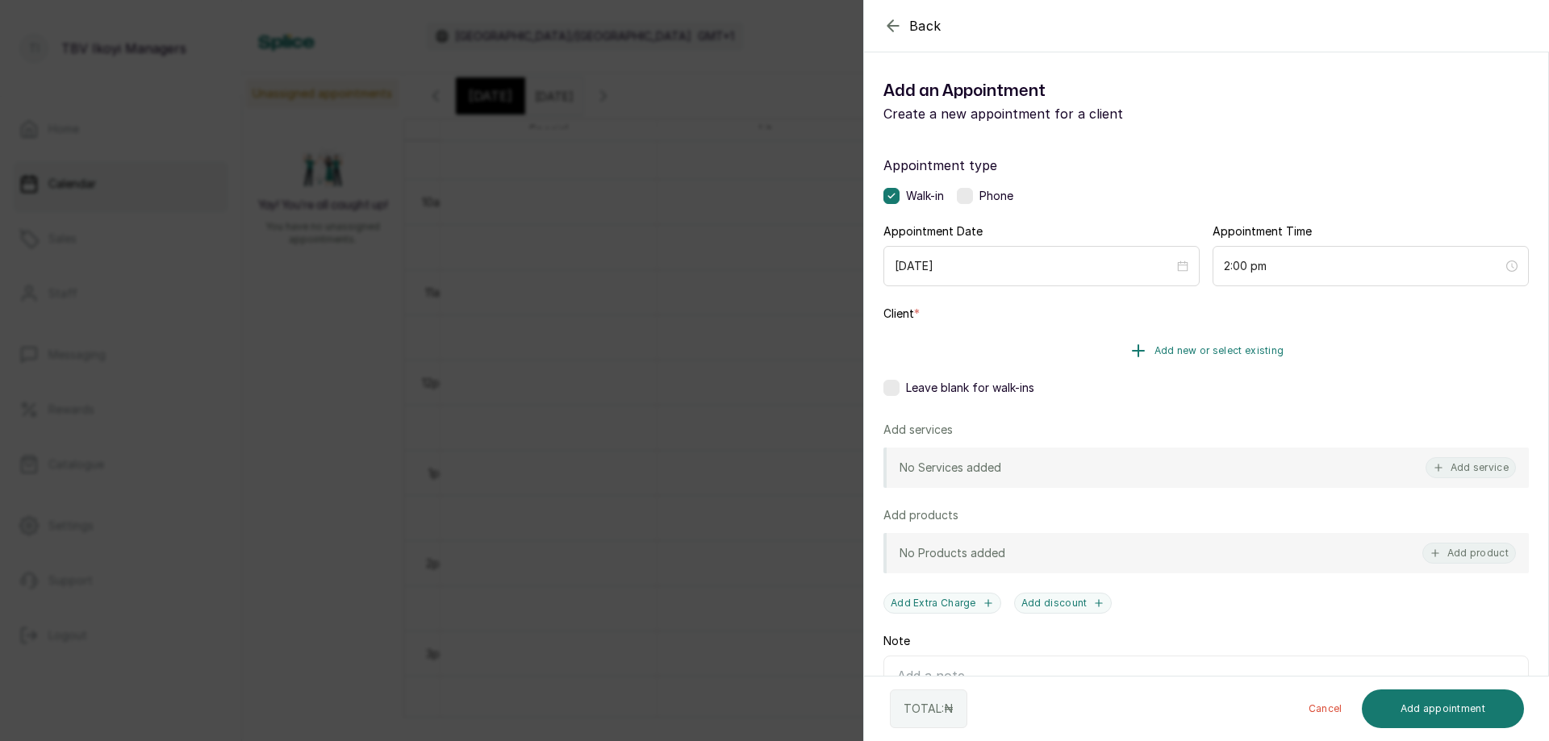
click at [1197, 356] on span "Add new or select existing" at bounding box center [1220, 350] width 130 height 13
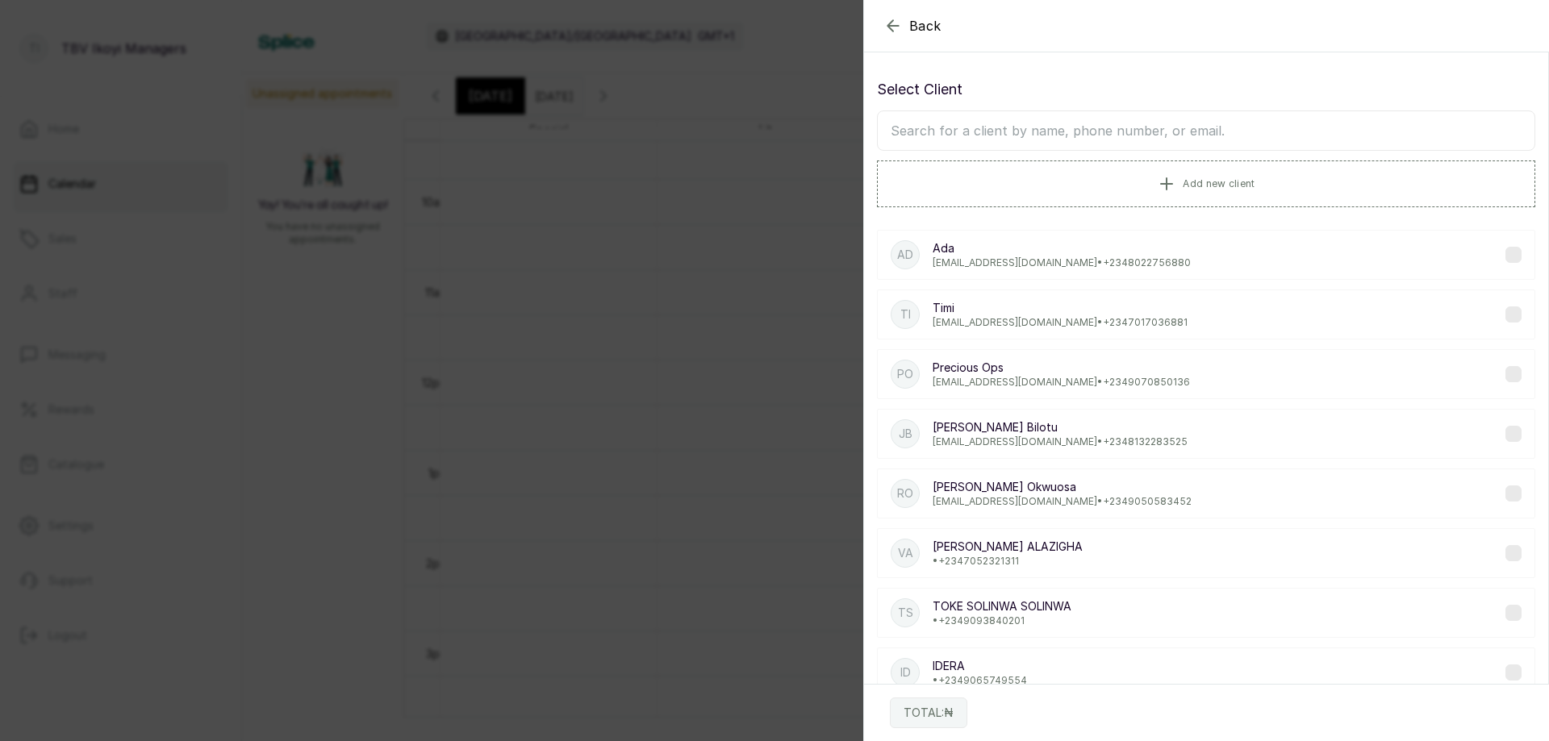
click at [994, 132] on input "text" at bounding box center [1206, 131] width 658 height 40
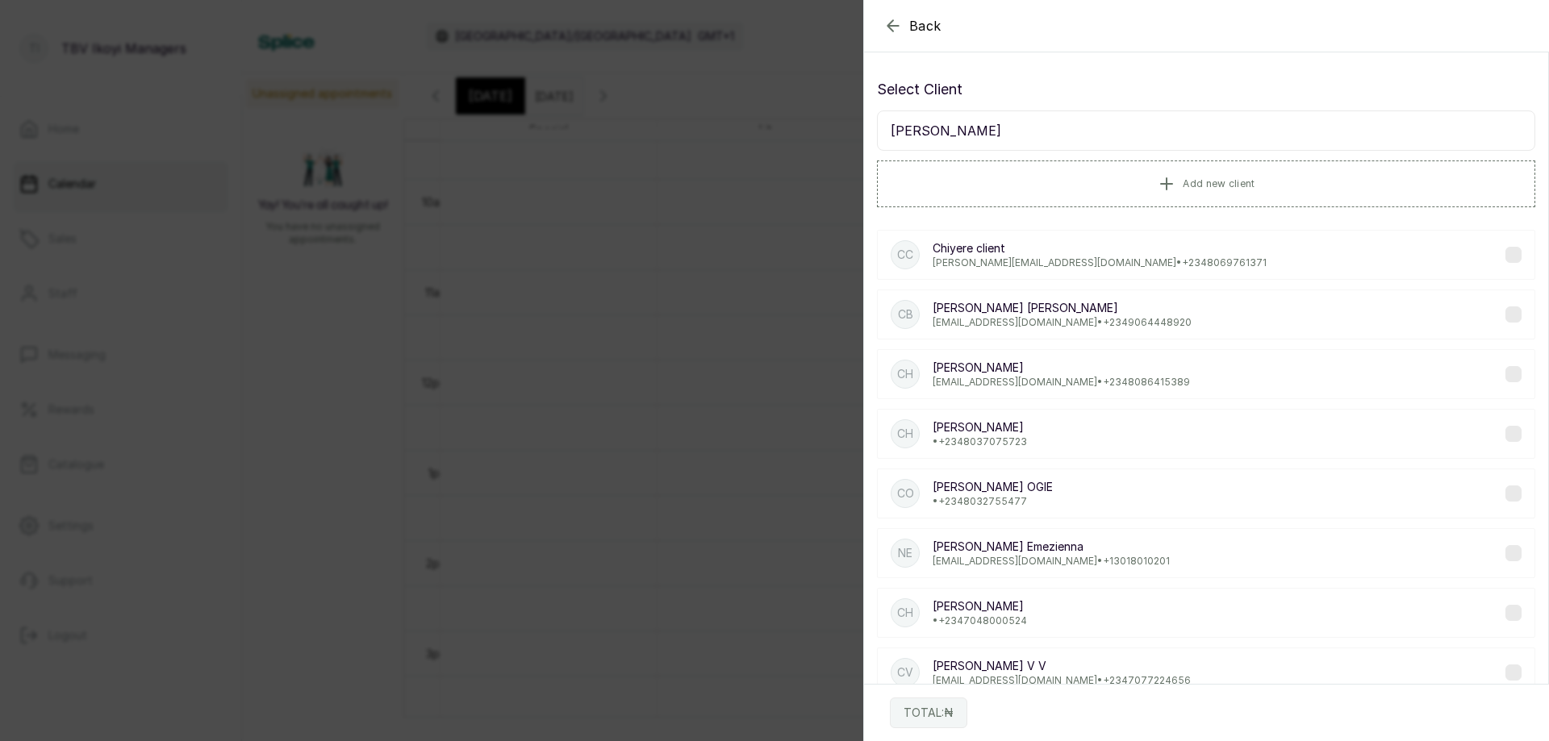
type input "chinyere"
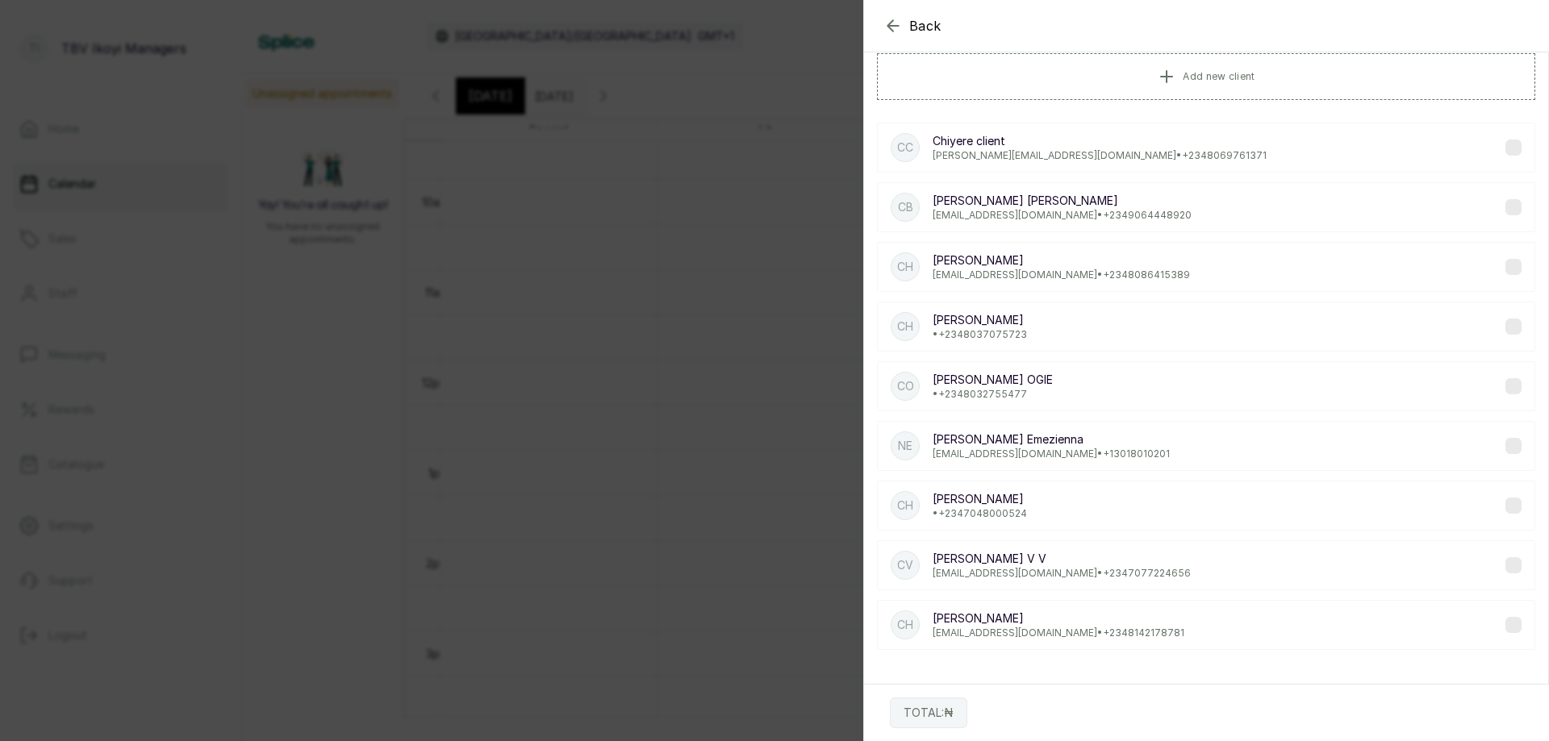
click at [1133, 574] on p "vivianmibi7@gmail.com • +234 7077224656" at bounding box center [1062, 573] width 258 height 13
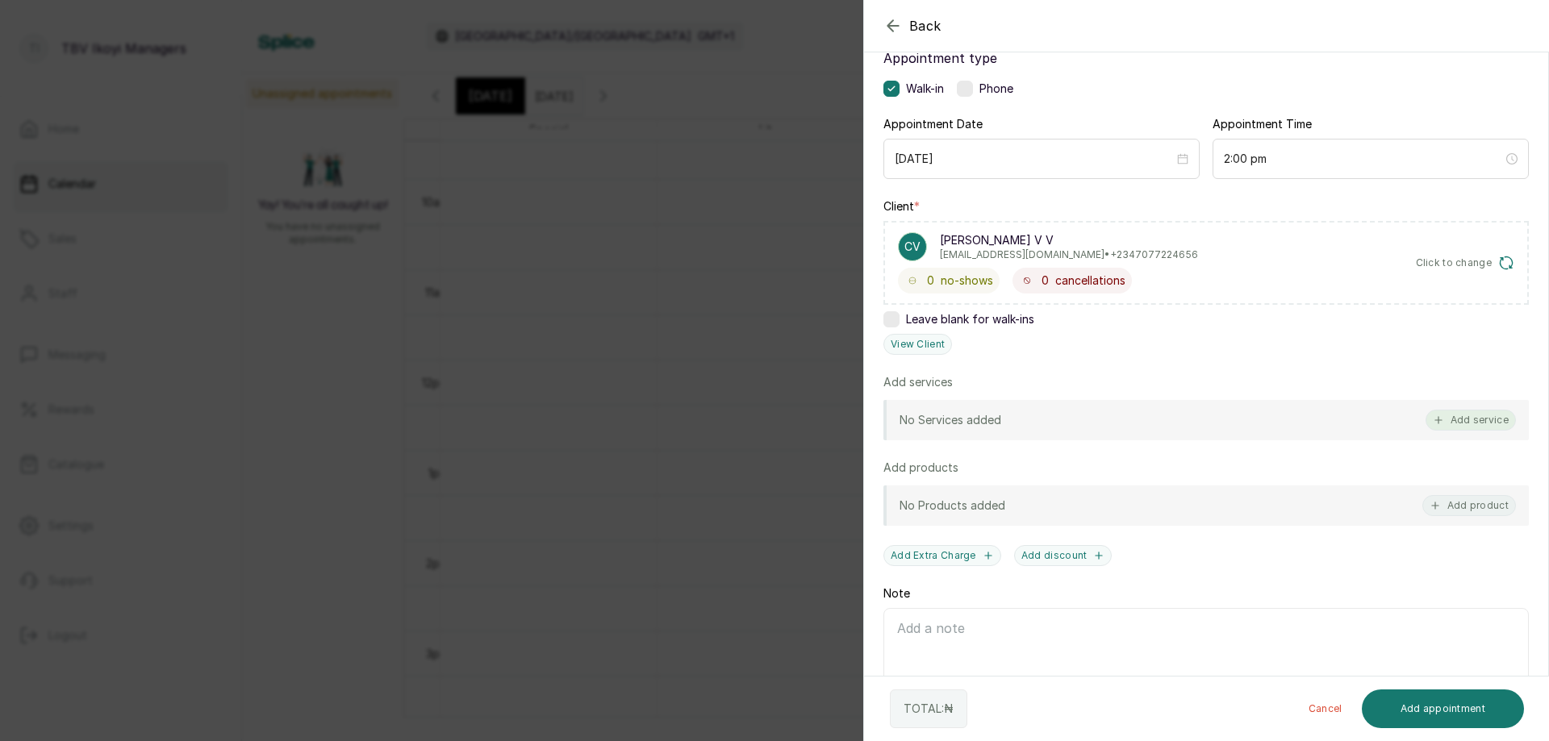
click at [1457, 424] on button "Add service" at bounding box center [1471, 420] width 90 height 21
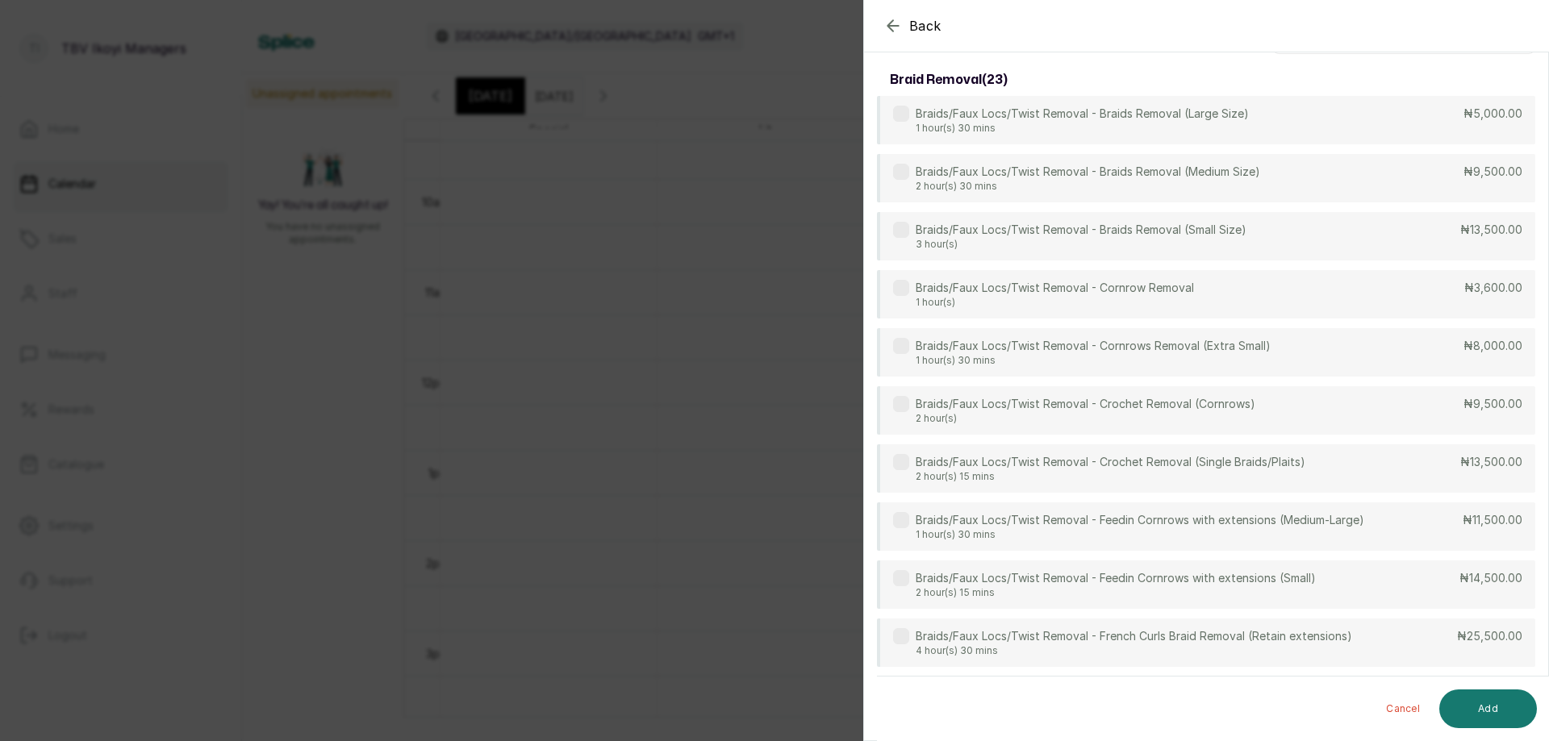
scroll to position [0, 0]
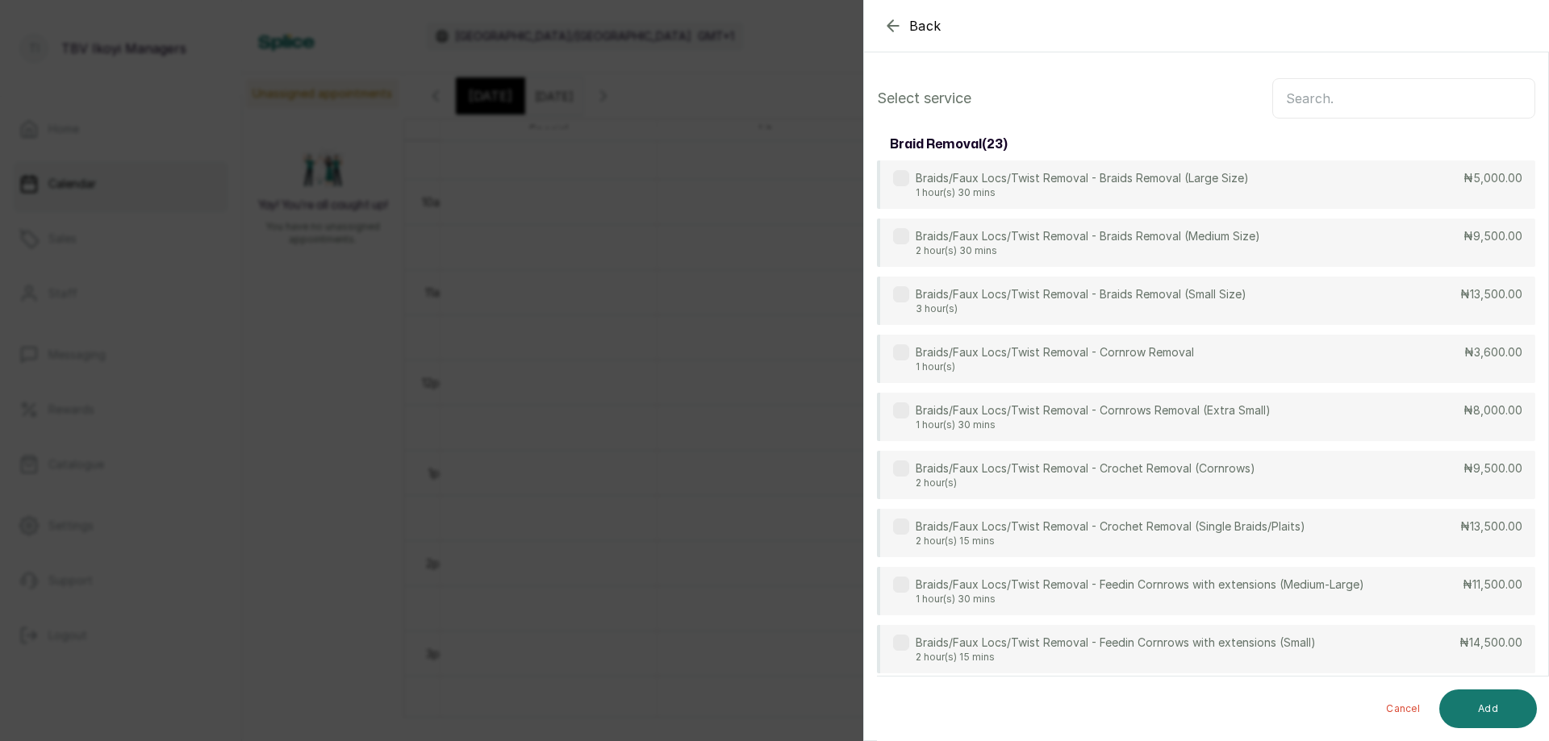
click at [1322, 111] on input "text" at bounding box center [1403, 98] width 263 height 40
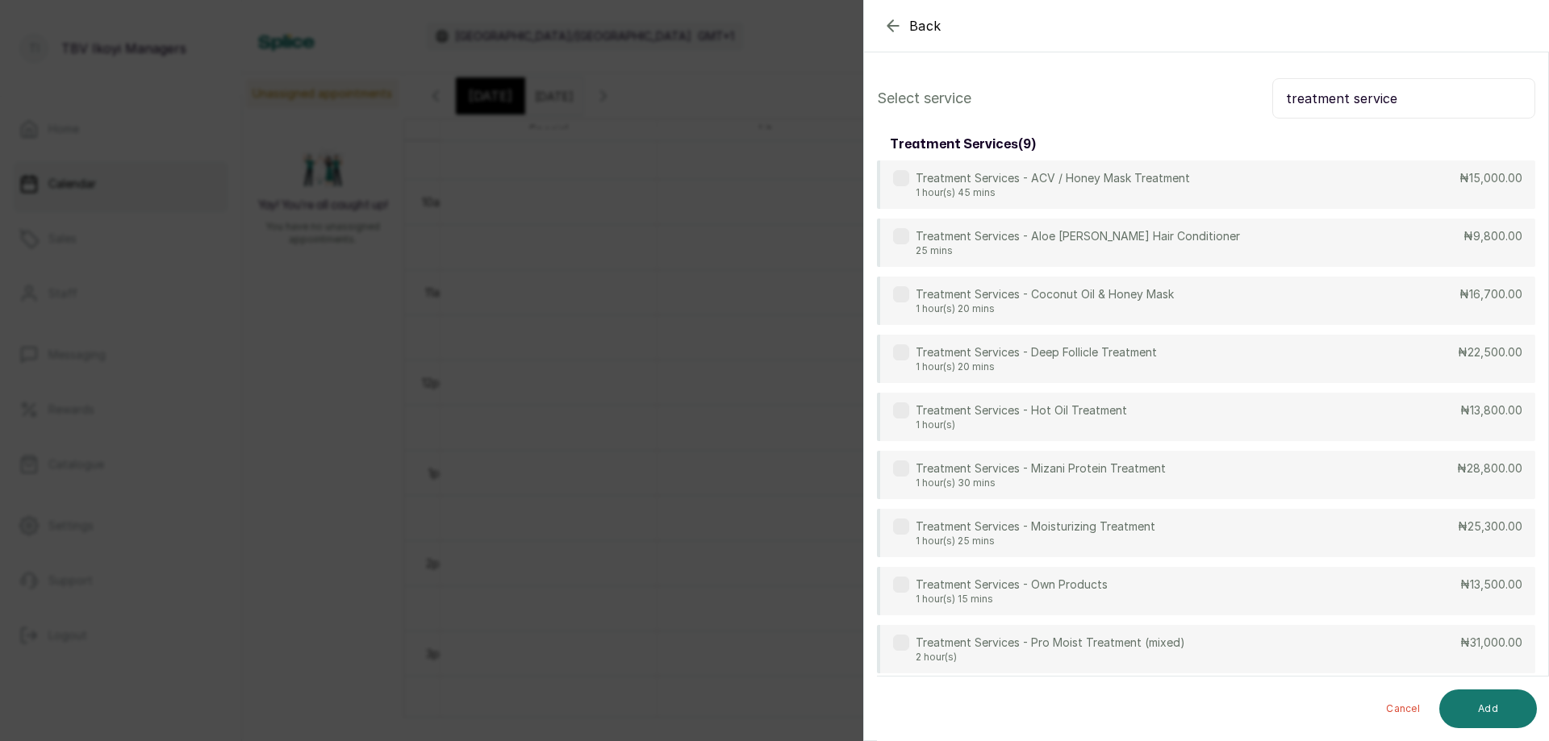
type input "treatment service"
click at [1087, 182] on p "Treatment Services - ACV / Honey Mask Treatment" at bounding box center [1053, 179] width 274 height 16
drag, startPoint x: 1403, startPoint y: 91, endPoint x: 1256, endPoint y: 82, distance: 147.1
click at [1256, 82] on div "Select service treatment service" at bounding box center [1206, 98] width 658 height 40
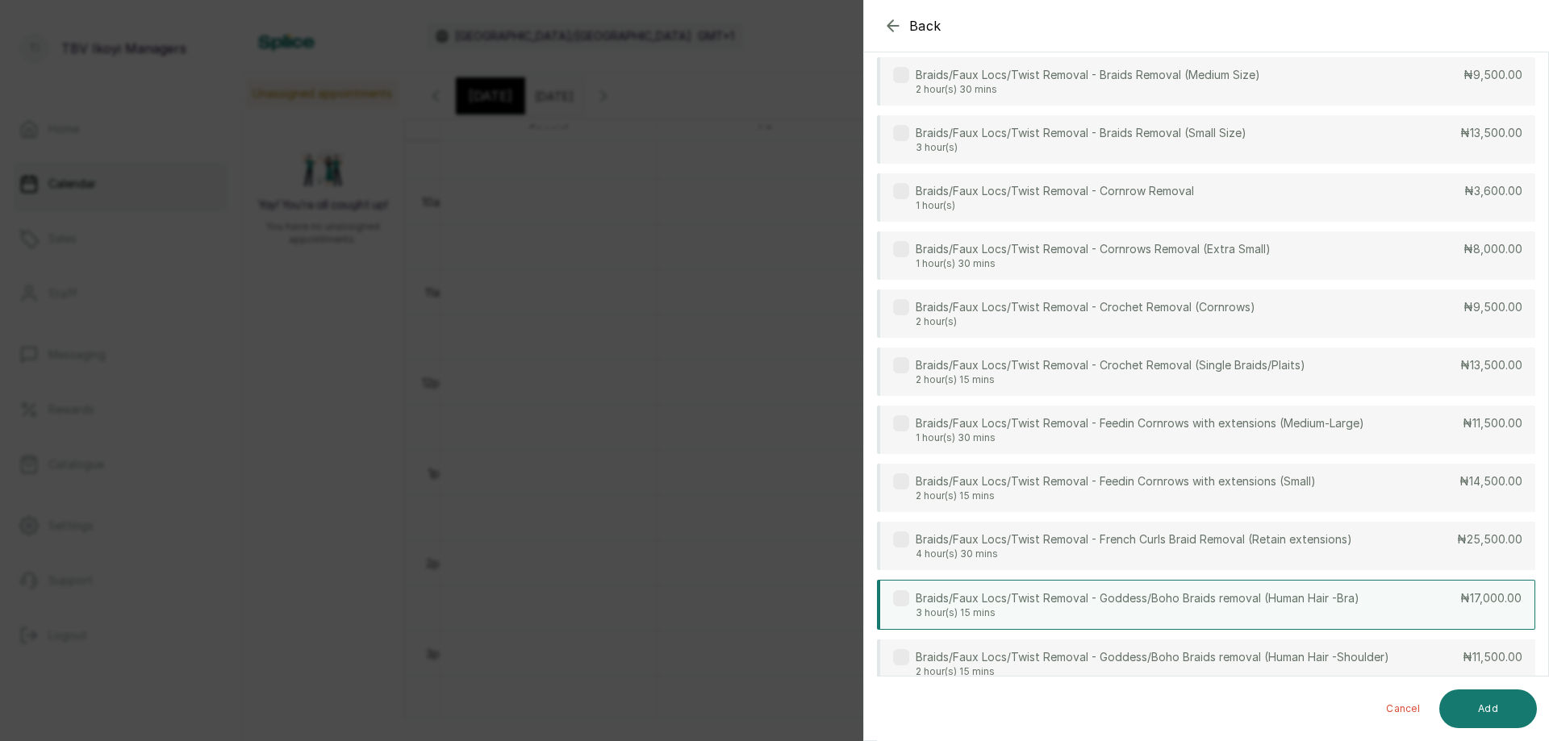
scroll to position [242, 0]
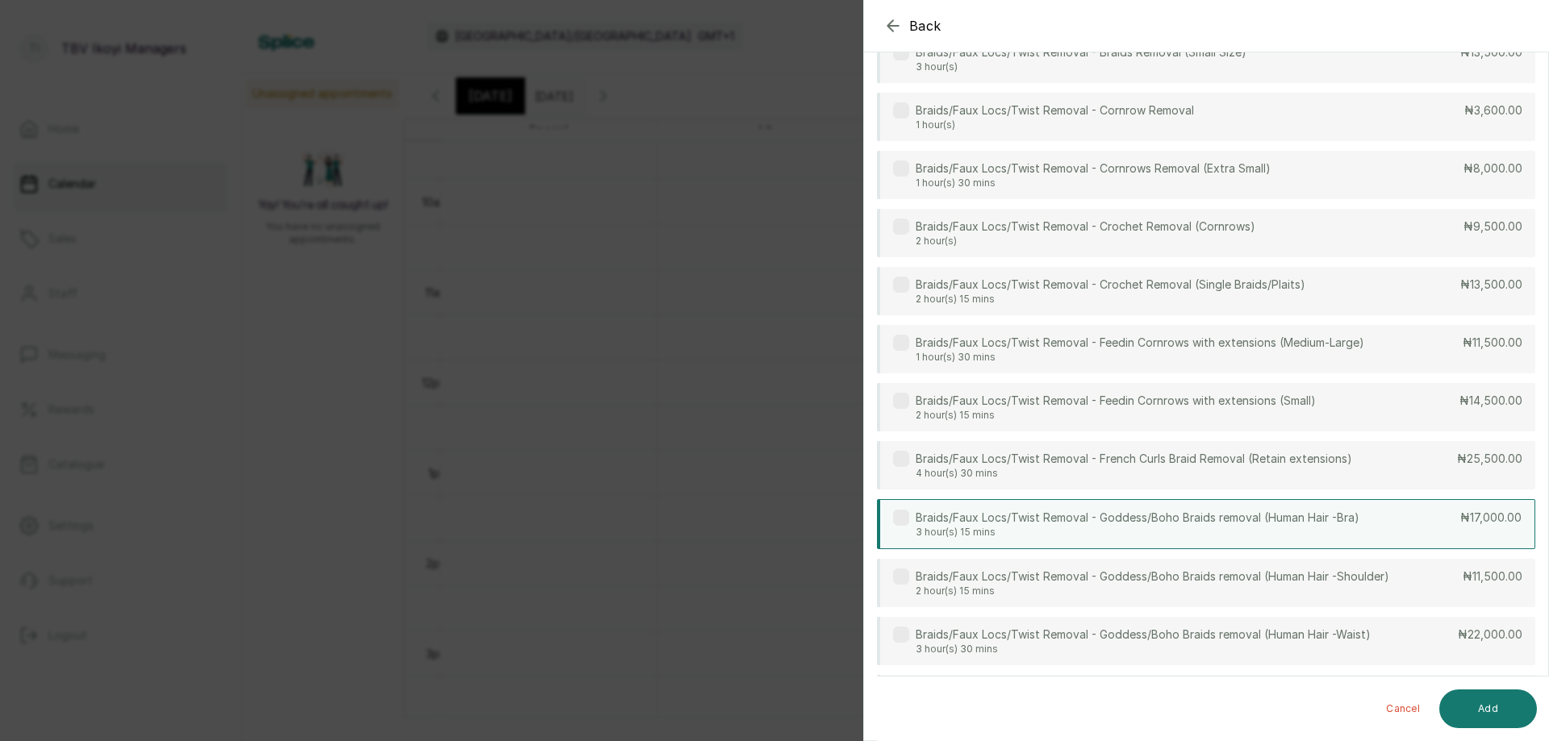
click at [1130, 510] on p "Braids/Faux Locs/Twist Removal - Goddess/Boho Braids removal (Human Hair -Bra)" at bounding box center [1138, 518] width 444 height 16
click at [1476, 709] on button "Add" at bounding box center [1488, 709] width 98 height 39
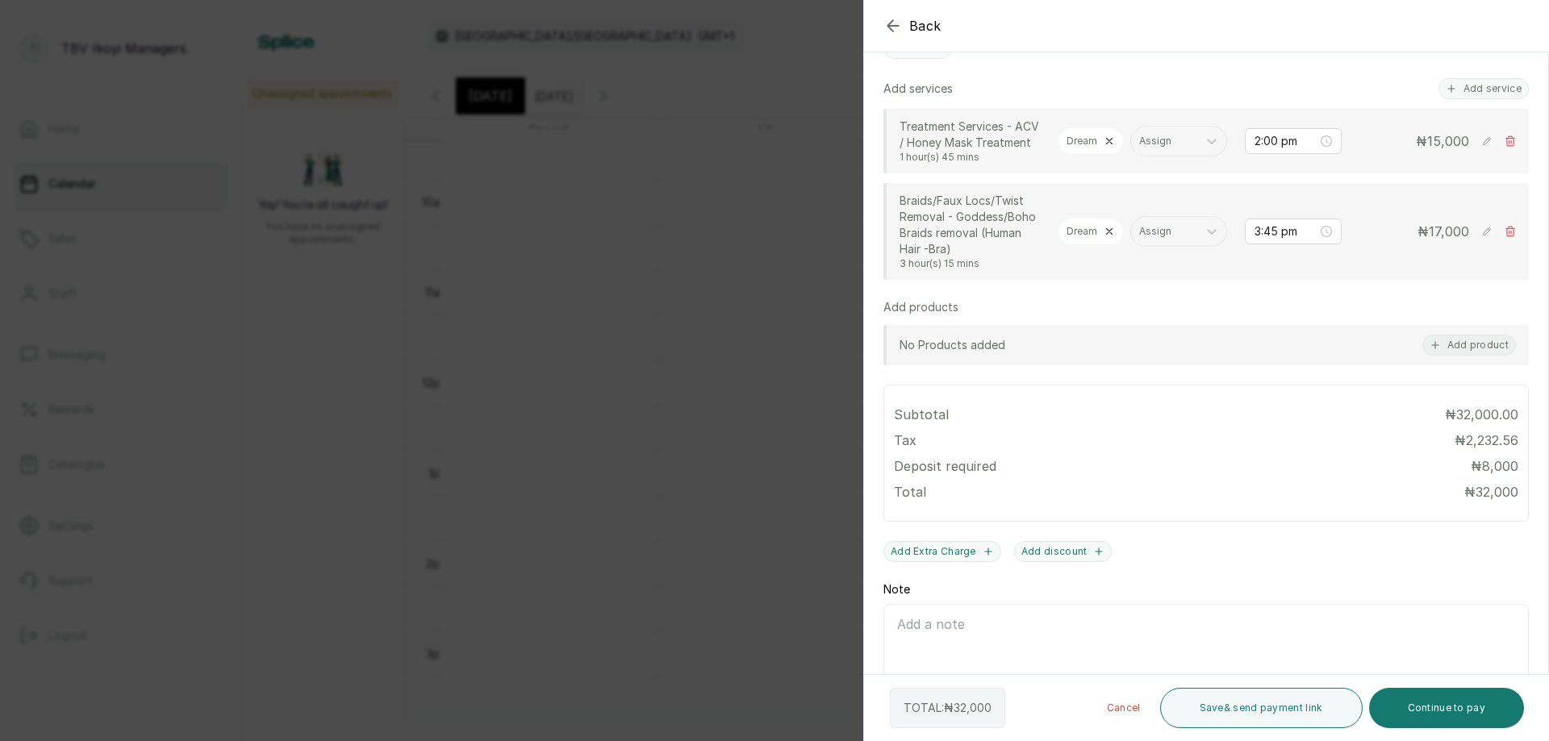
scroll to position [483, 0]
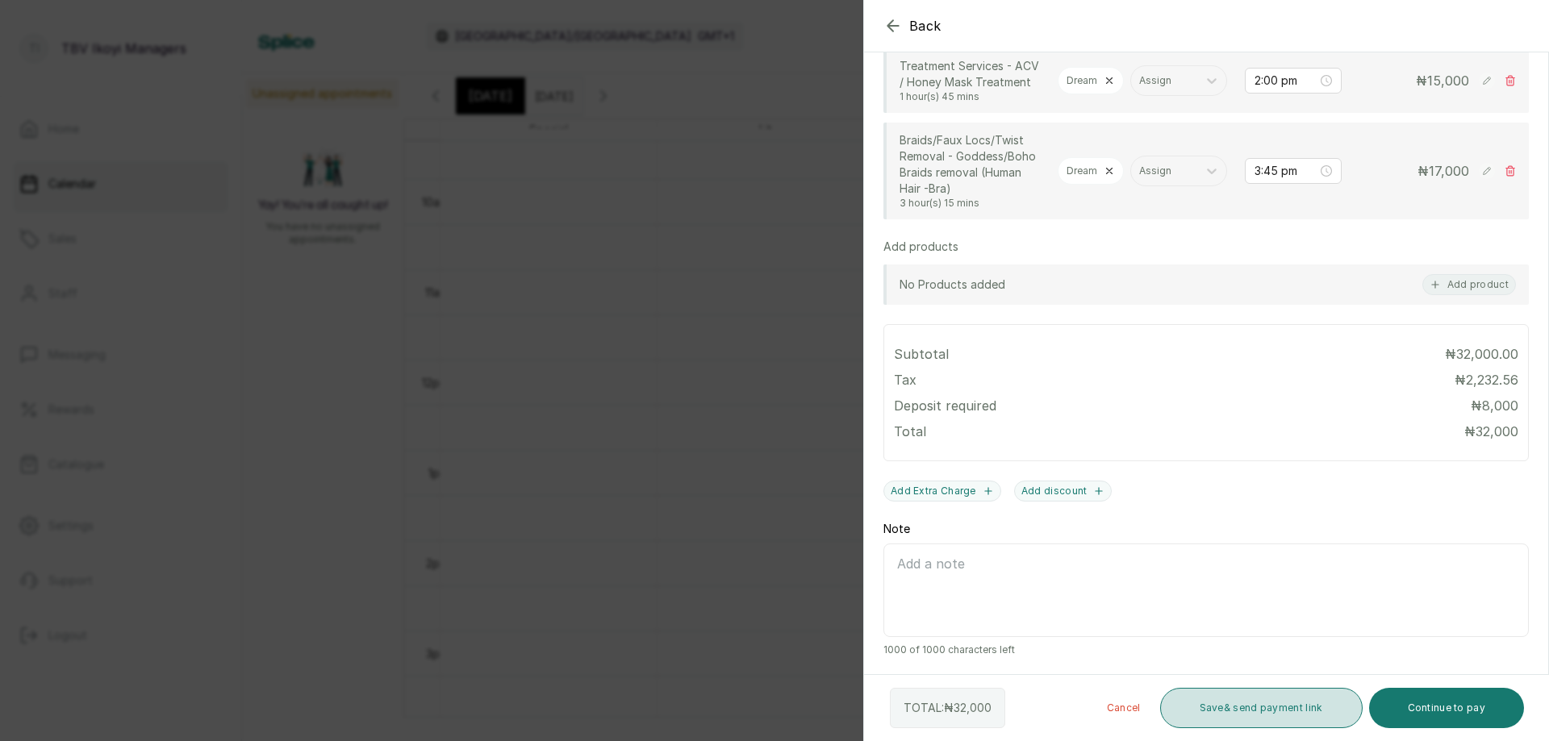
click at [1232, 703] on button "Save & send payment link" at bounding box center [1261, 708] width 203 height 40
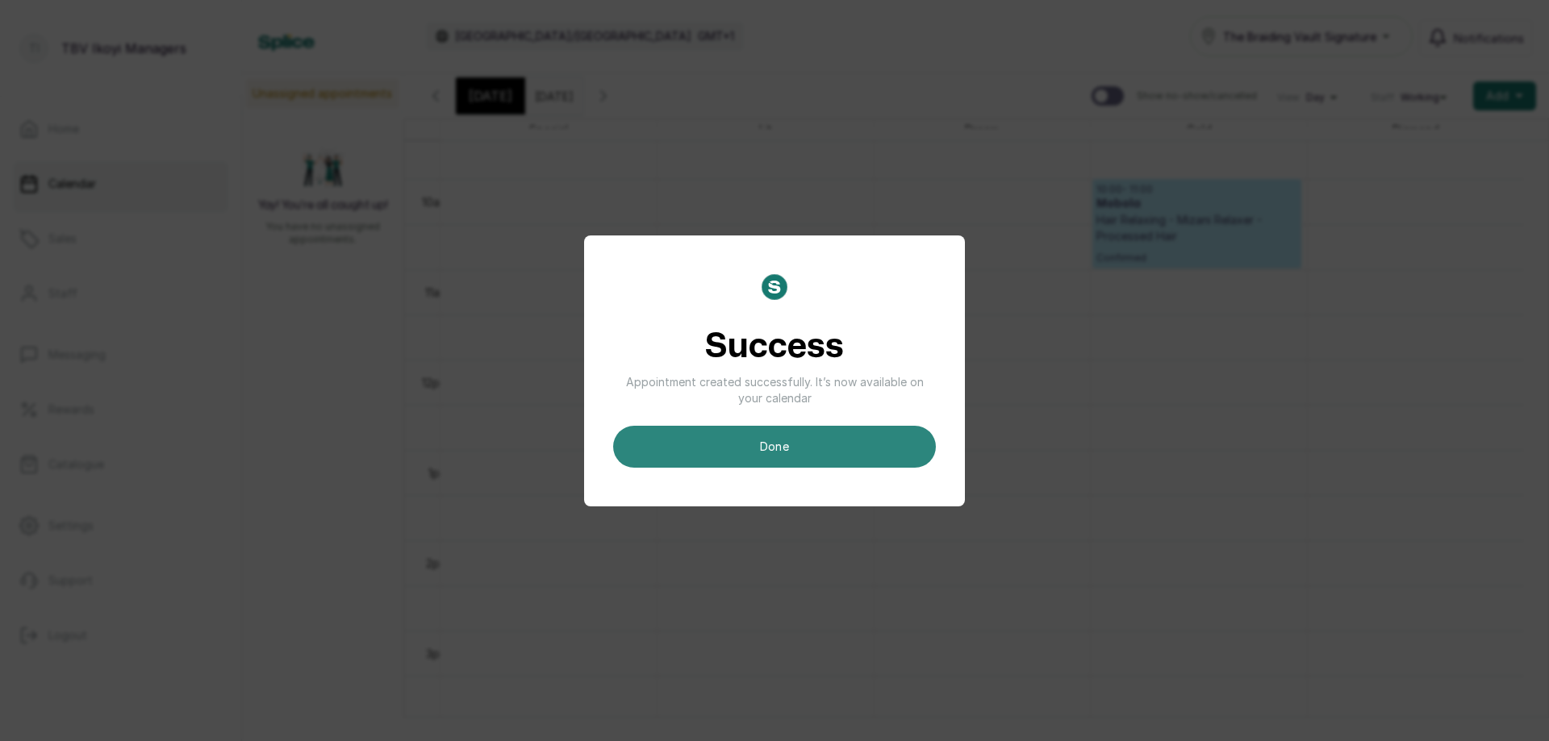
click at [766, 439] on button "done" at bounding box center [774, 447] width 323 height 42
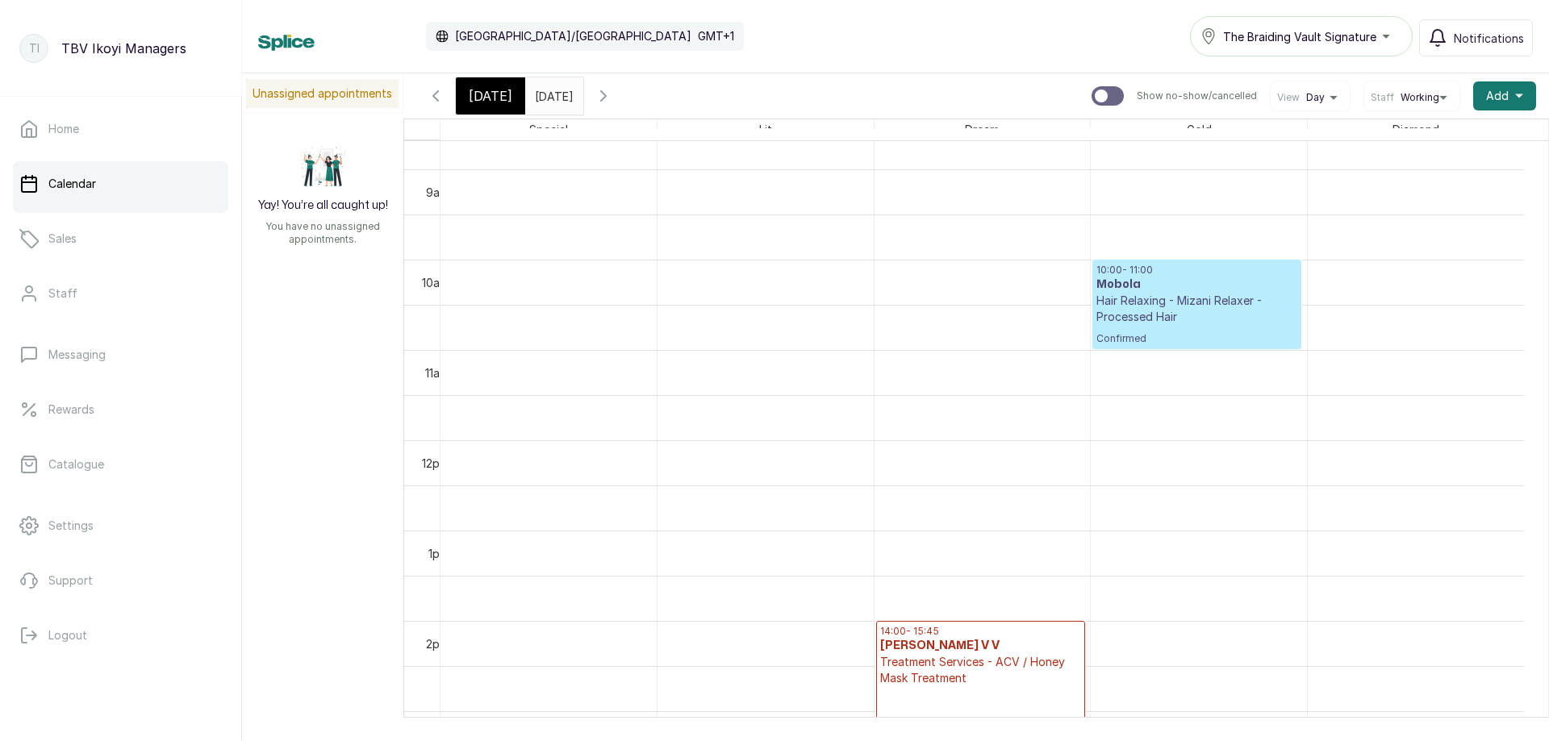
scroll to position [866, 0]
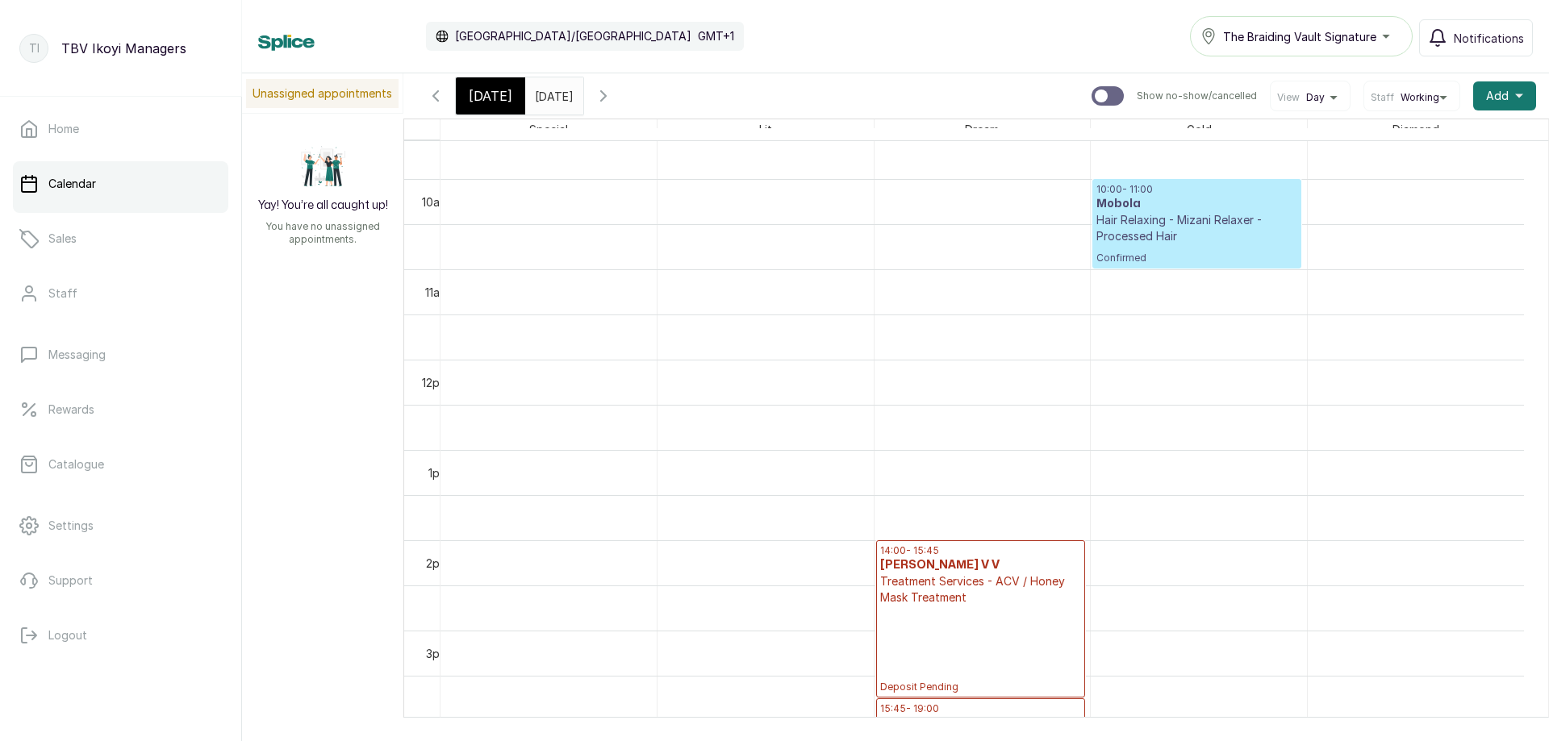
click at [552, 103] on input "07/10/2025" at bounding box center [539, 91] width 26 height 27
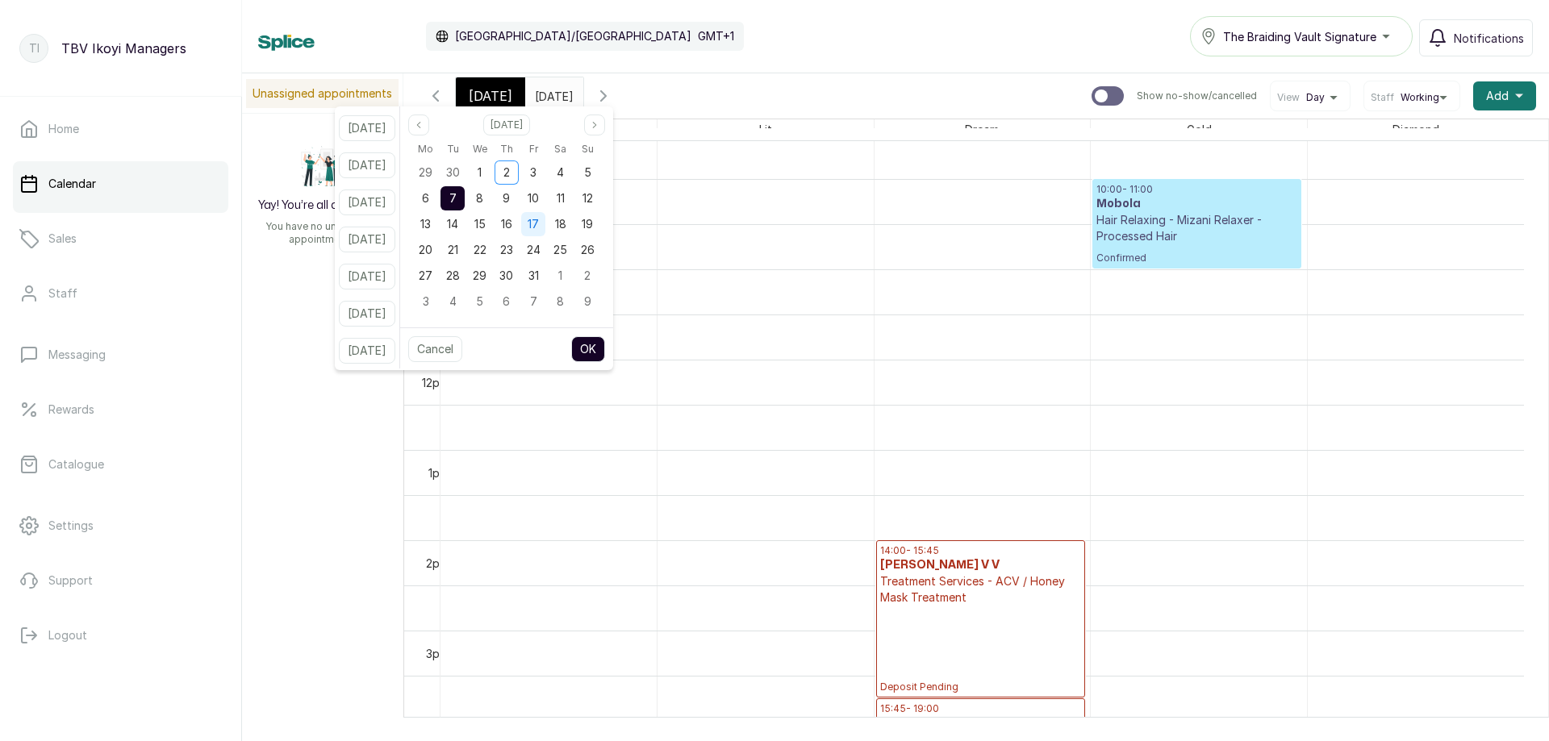
click at [539, 220] on span "17" at bounding box center [533, 224] width 11 height 14
click at [598, 339] on button "OK" at bounding box center [588, 349] width 34 height 26
type input "17/10/2025"
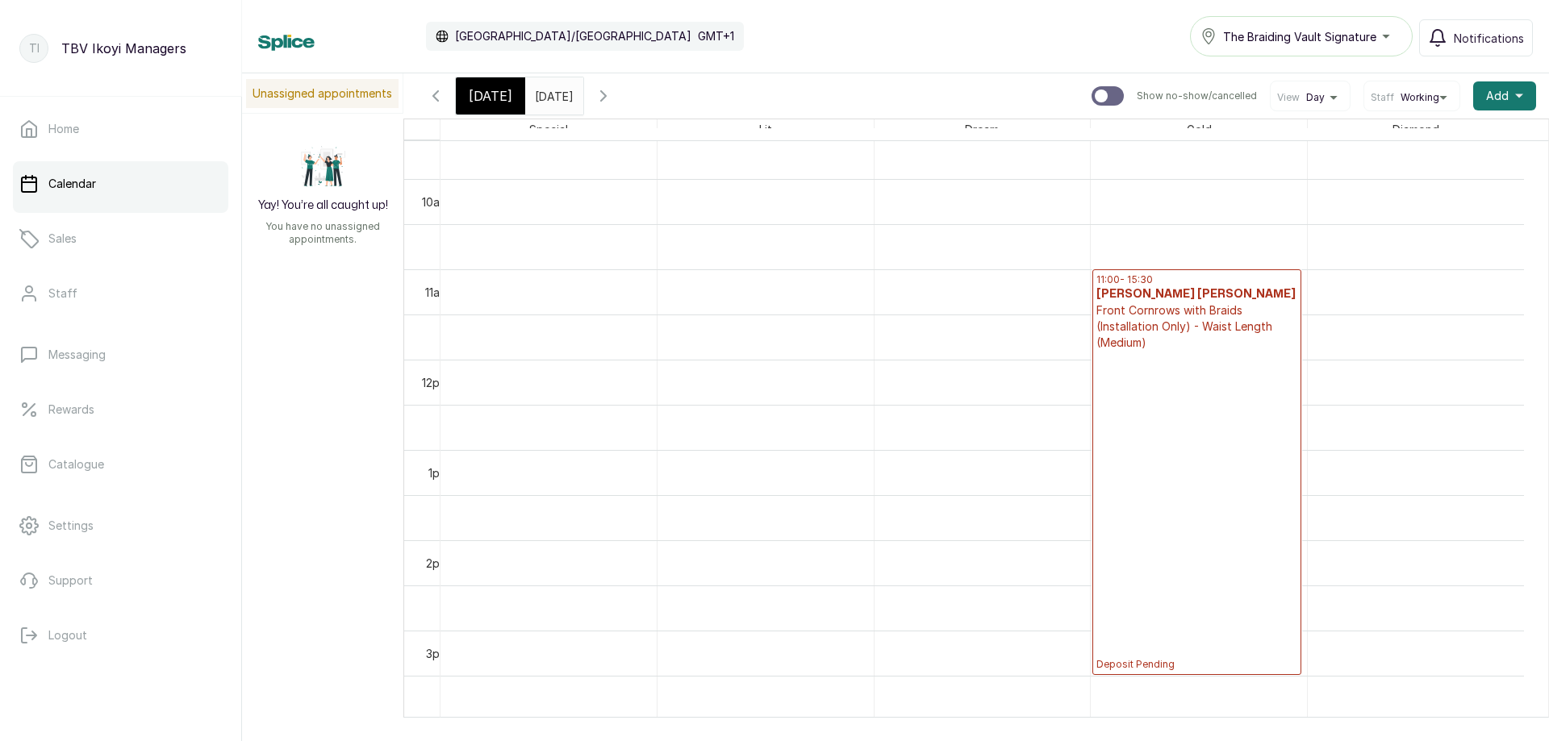
click at [1209, 414] on p "Deposit Pending" at bounding box center [1196, 511] width 201 height 320
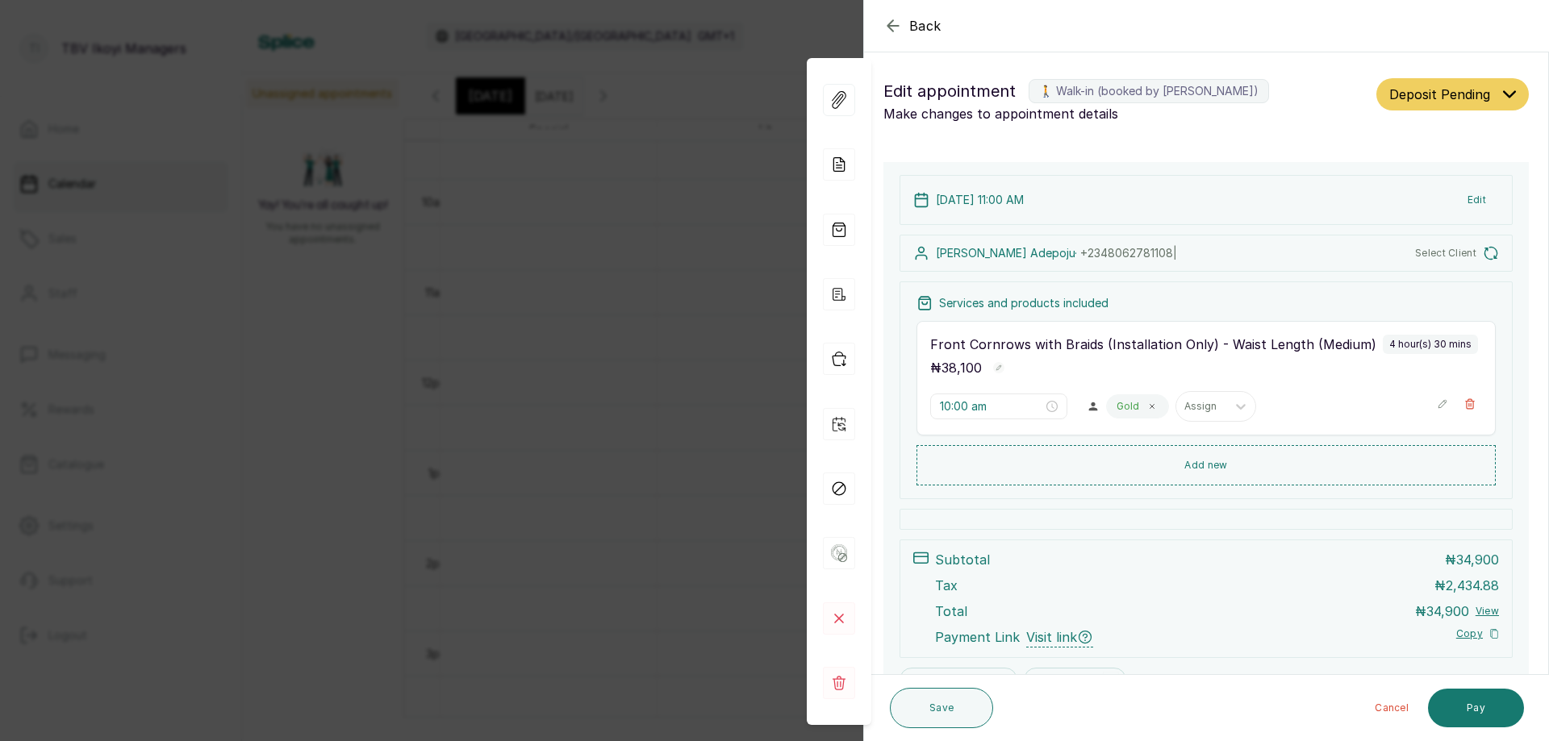
type input "11:00 am"
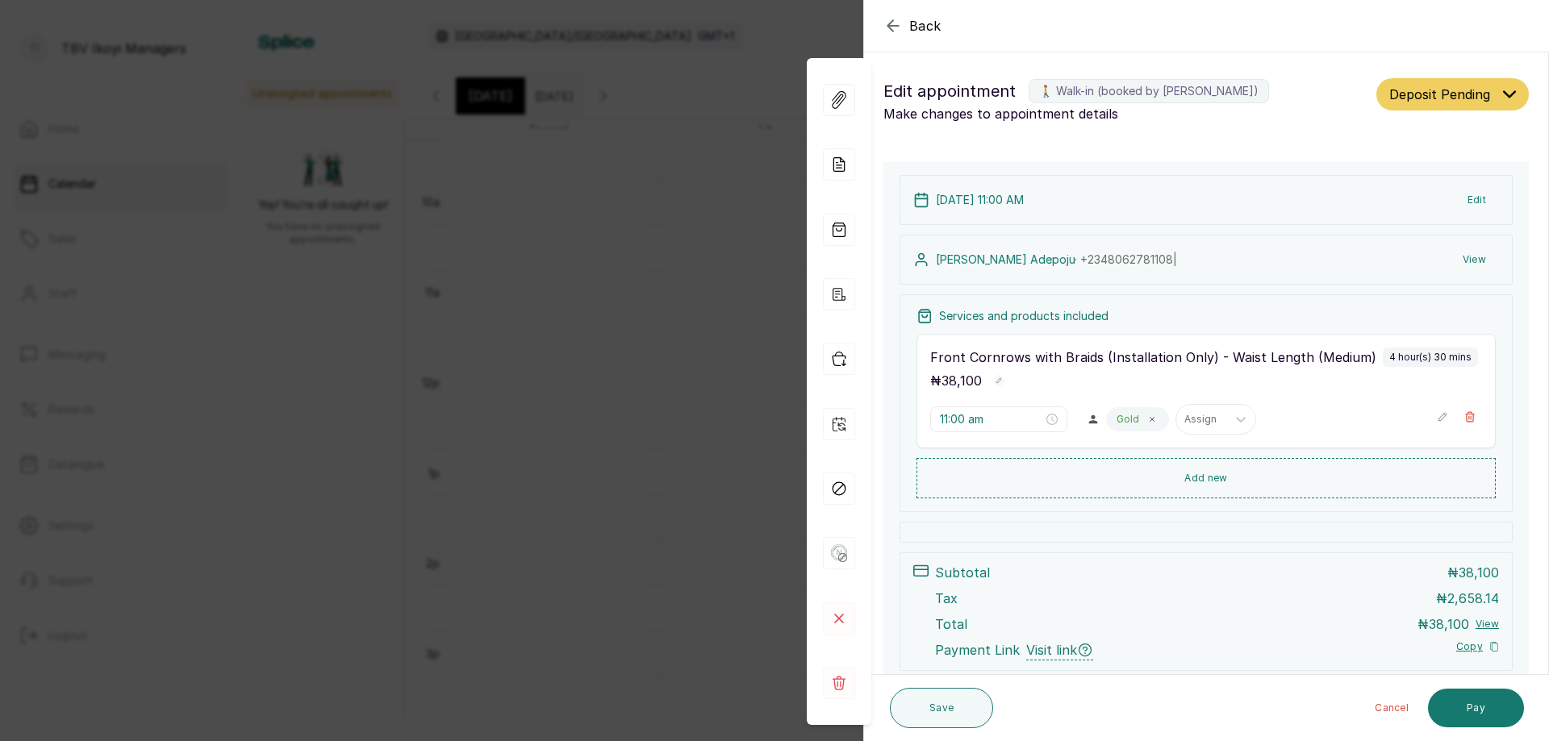
click at [562, 288] on div "Back Appointment Details Edit appointment 🚶 Walk-in (booked by Joy Adesanya) Ma…" at bounding box center [774, 370] width 1549 height 741
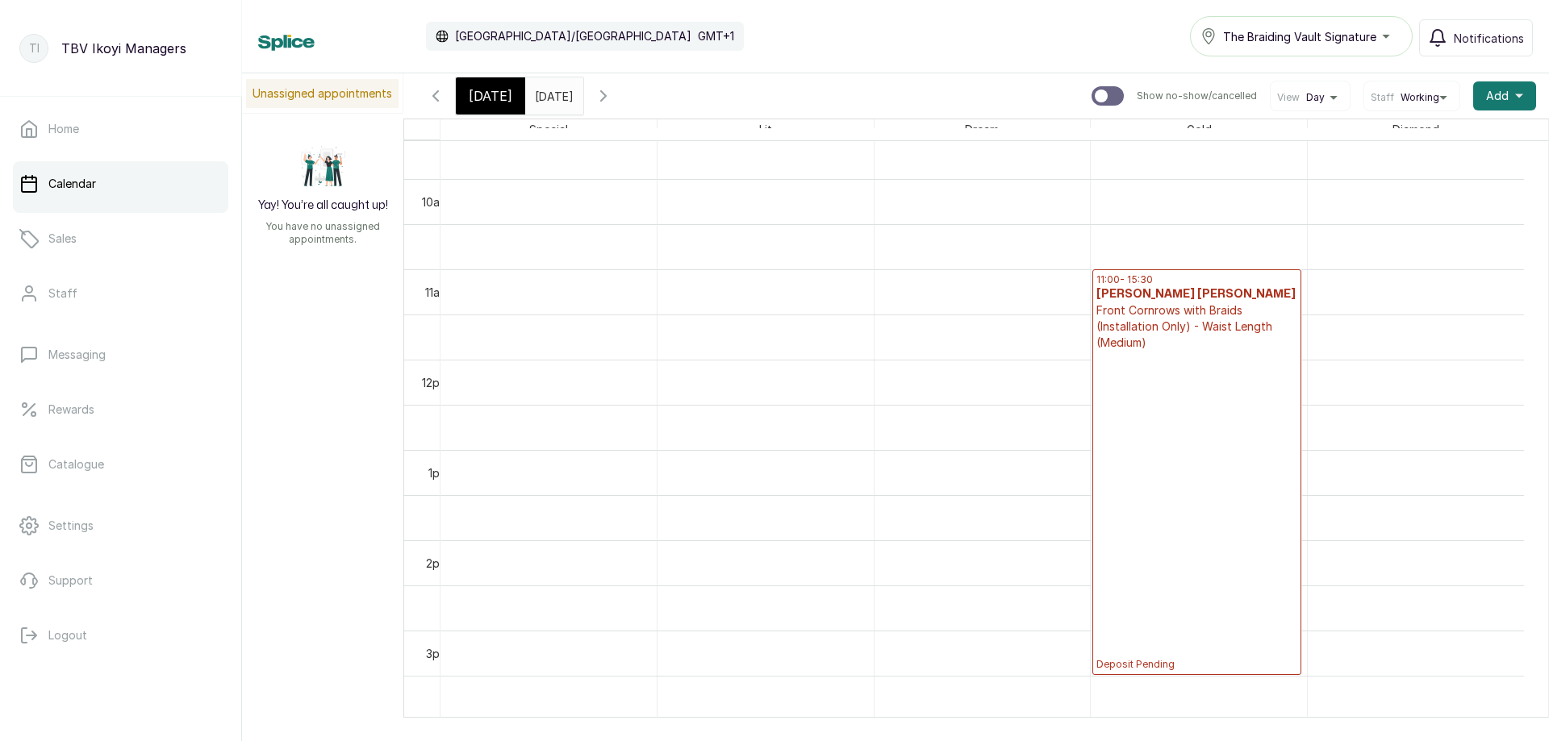
click at [582, 97] on span at bounding box center [567, 91] width 31 height 27
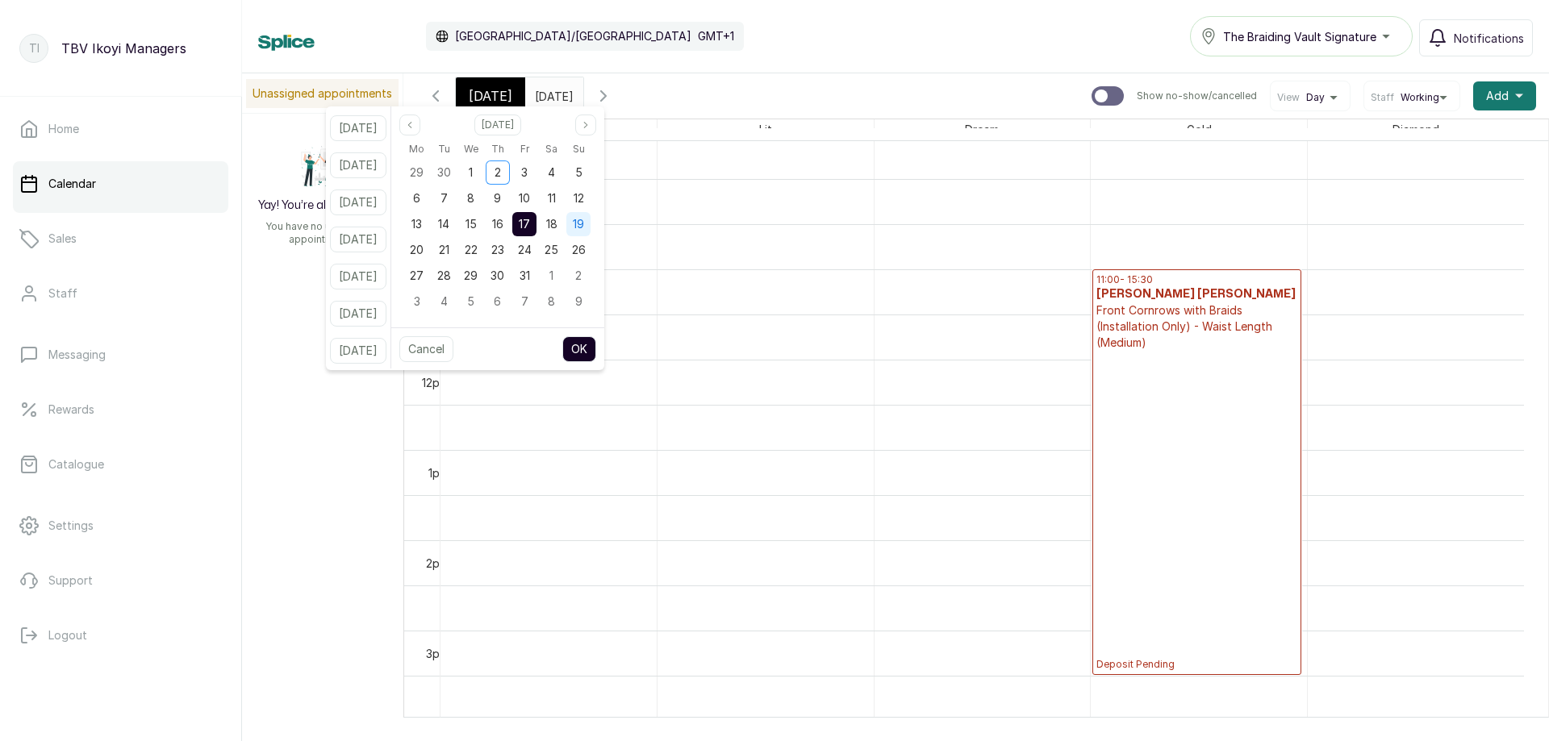
click at [584, 228] on span "19" at bounding box center [578, 224] width 11 height 14
click at [596, 345] on button "OK" at bounding box center [579, 349] width 34 height 26
type input "19/10/2025"
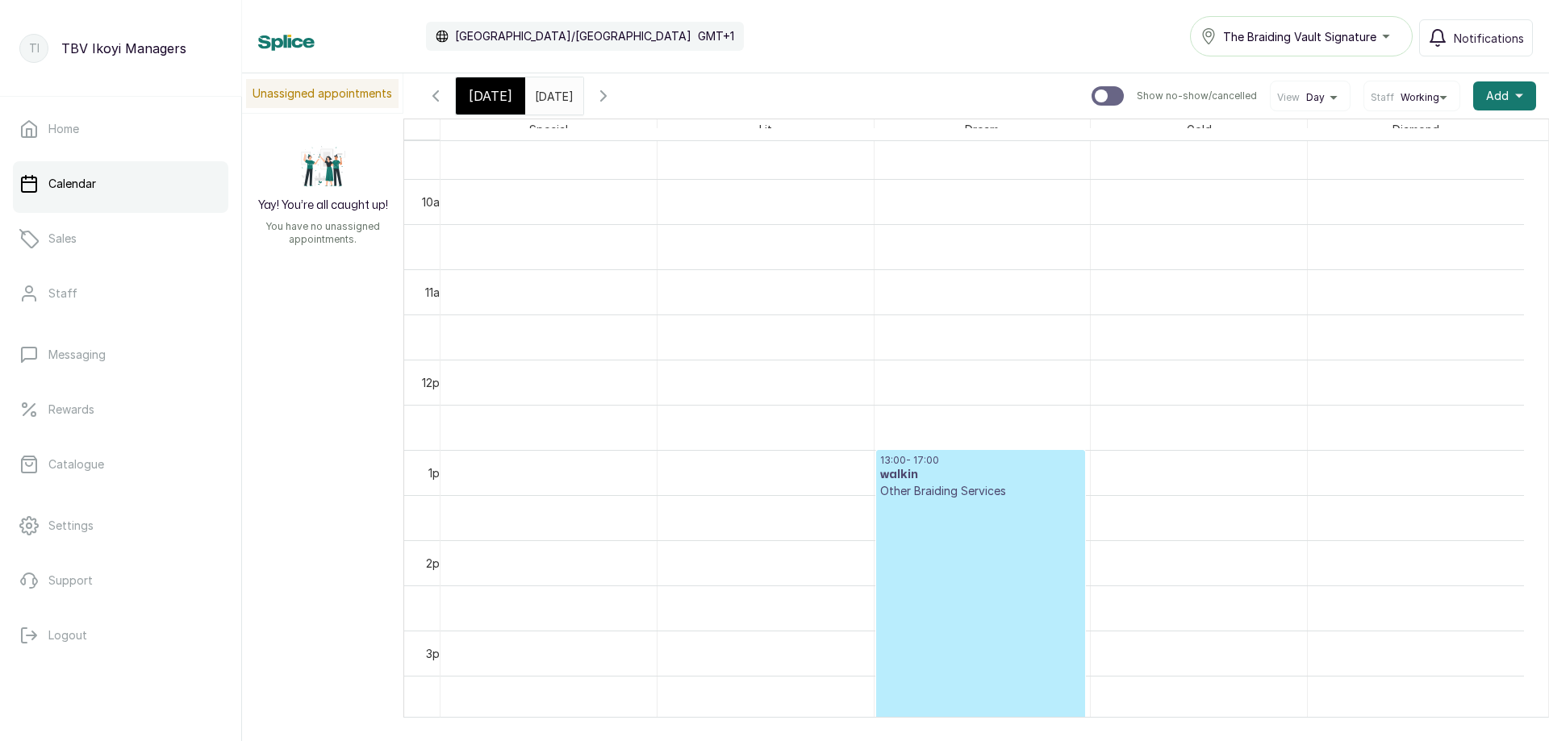
scroll to position [1027, 0]
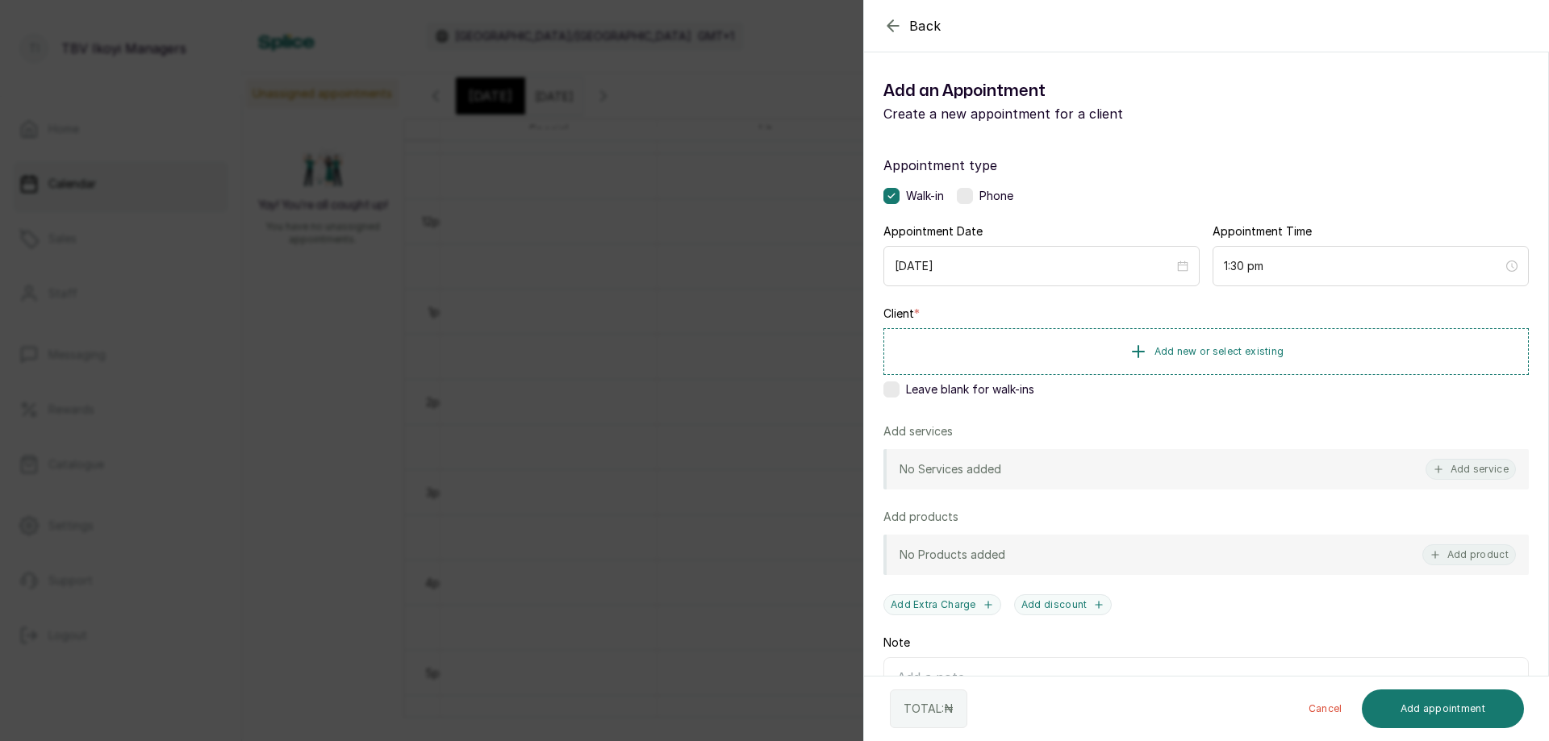
click at [669, 353] on div "Back Add Appointment Add an Appointment Create a new appointment for a client A…" at bounding box center [774, 370] width 1549 height 741
click at [1218, 352] on span "Add new or select existing" at bounding box center [1220, 350] width 130 height 13
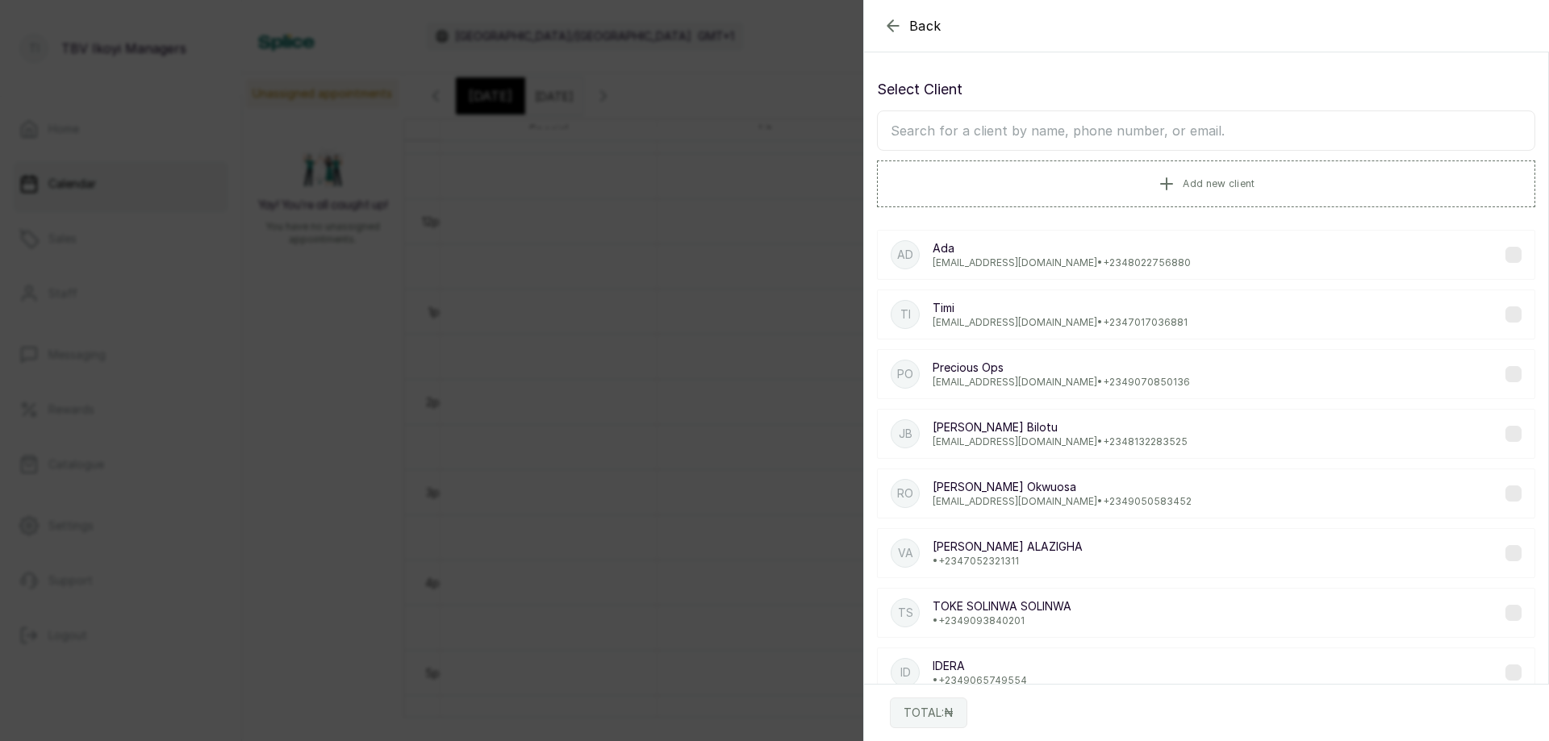
click at [1046, 129] on input "text" at bounding box center [1206, 131] width 658 height 40
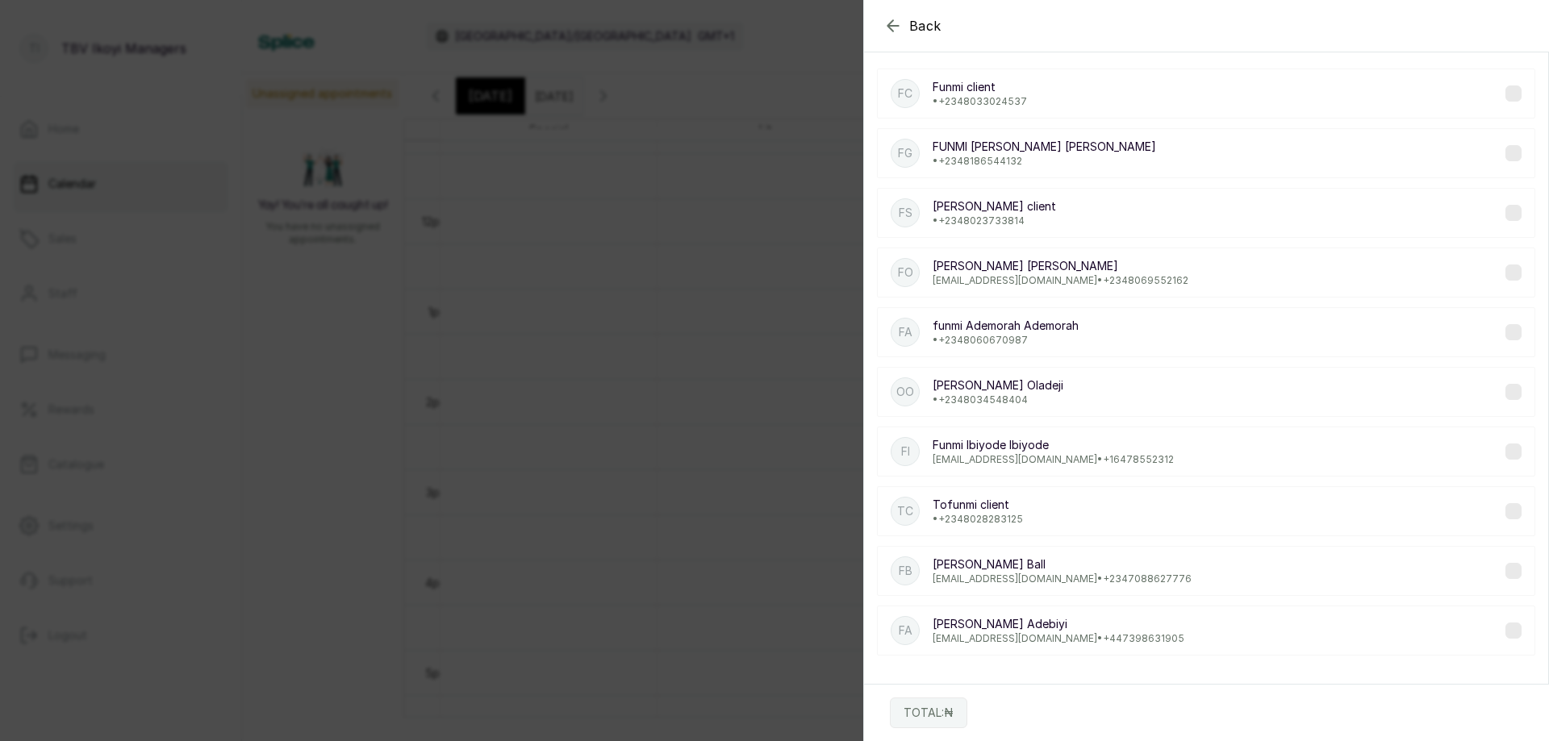
scroll to position [167, 0]
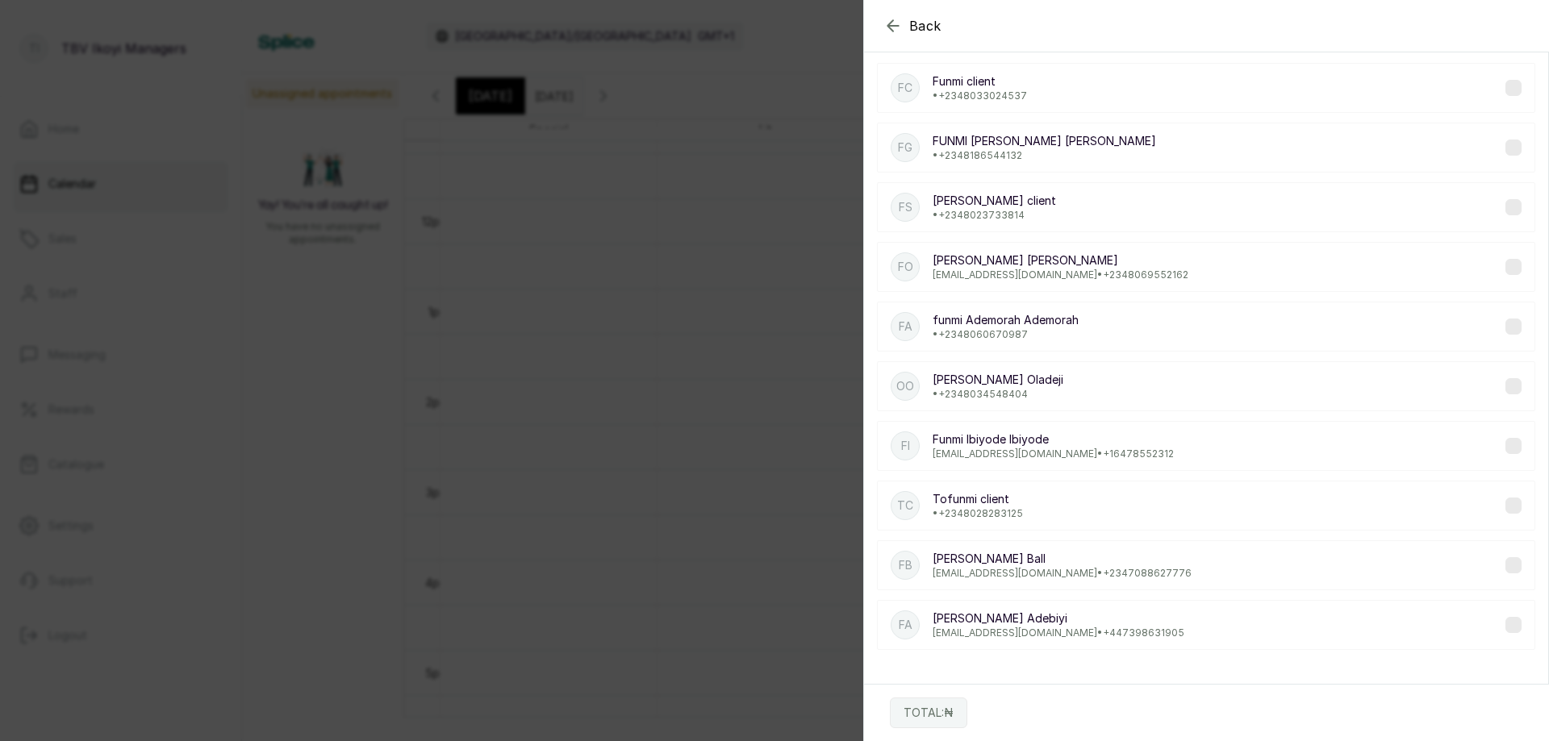
type input "funmi"
click at [1003, 634] on p "mimiadebiyi@yahoo.com • +44 7398631905" at bounding box center [1059, 633] width 252 height 13
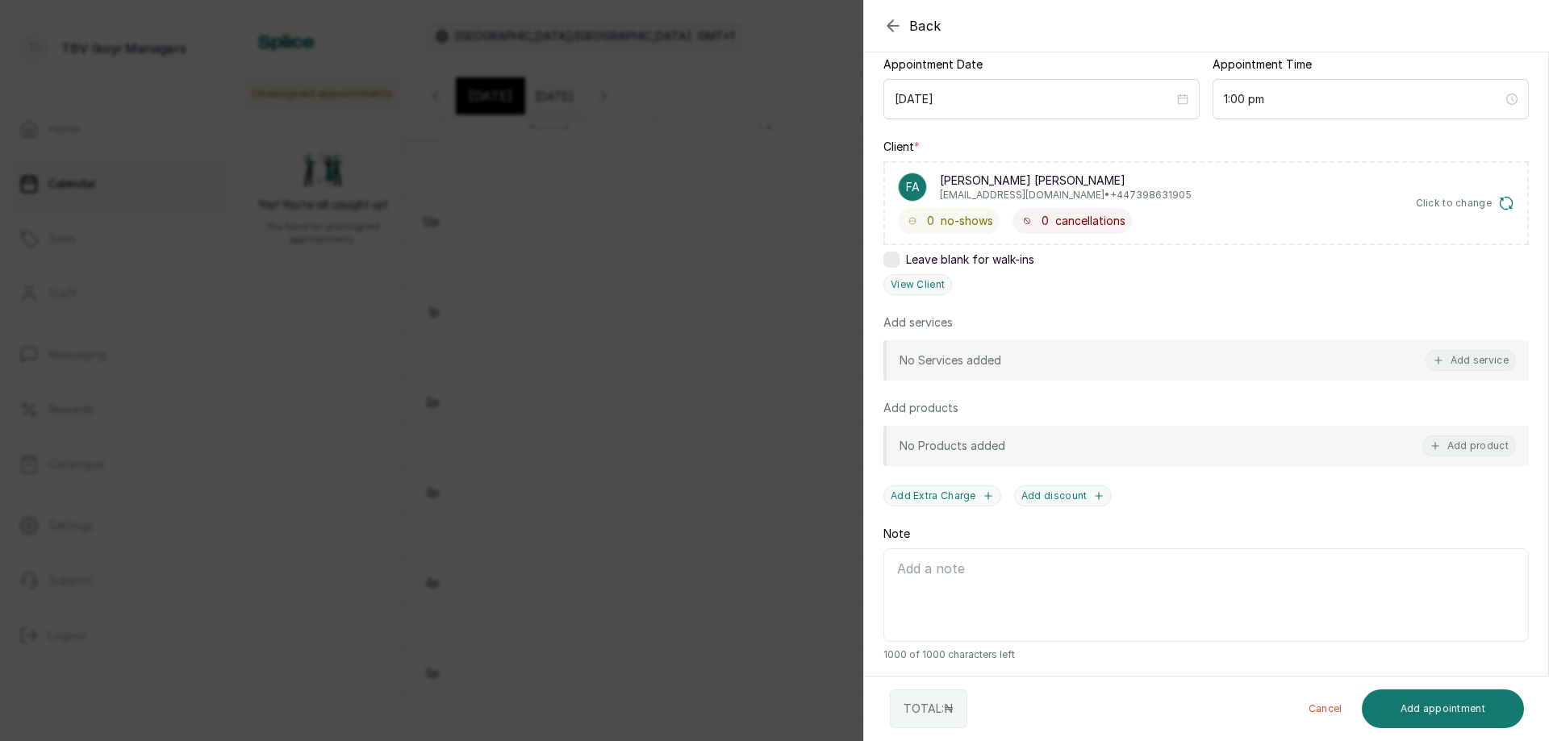
scroll to position [86, 0]
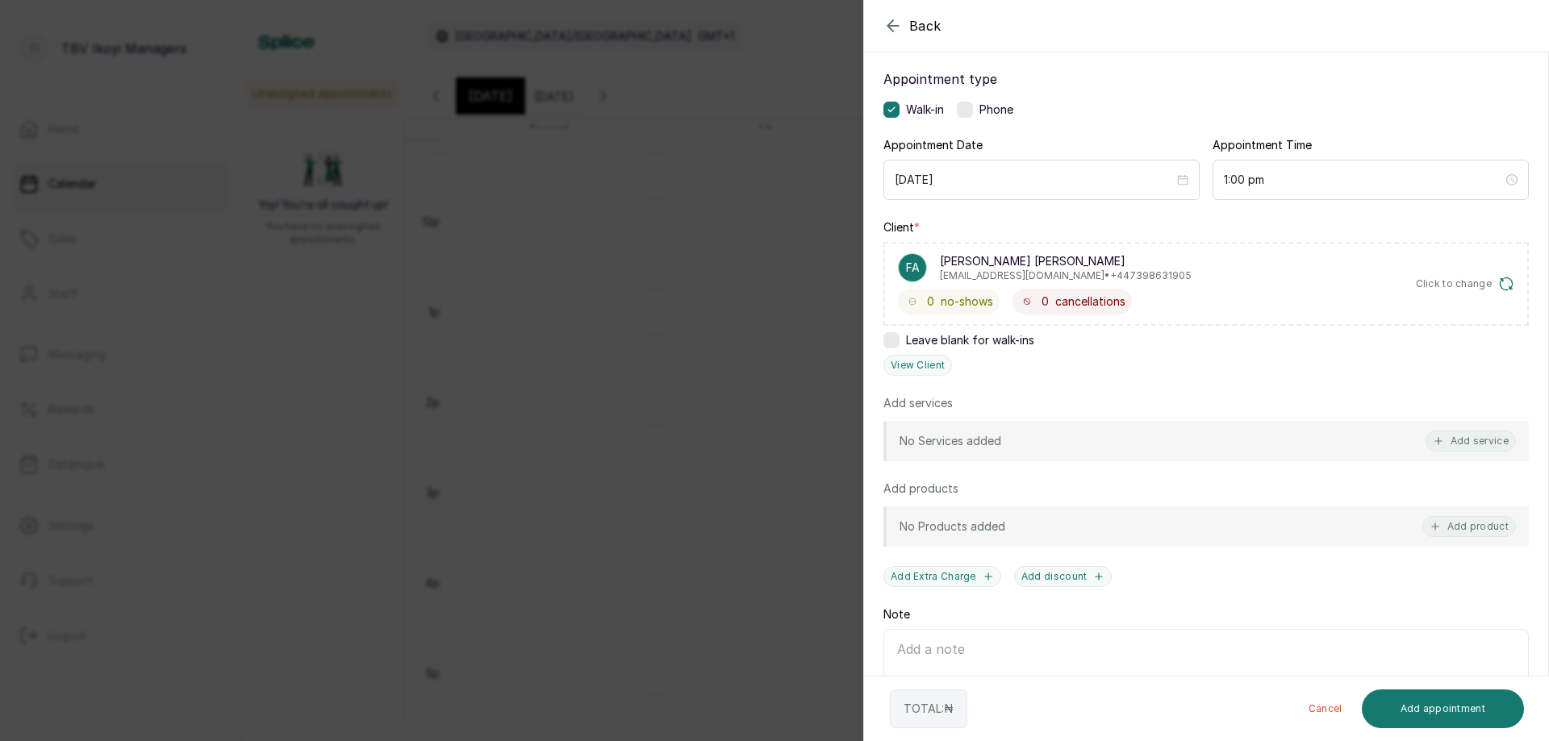
click at [1463, 278] on span "Click to change" at bounding box center [1454, 284] width 77 height 13
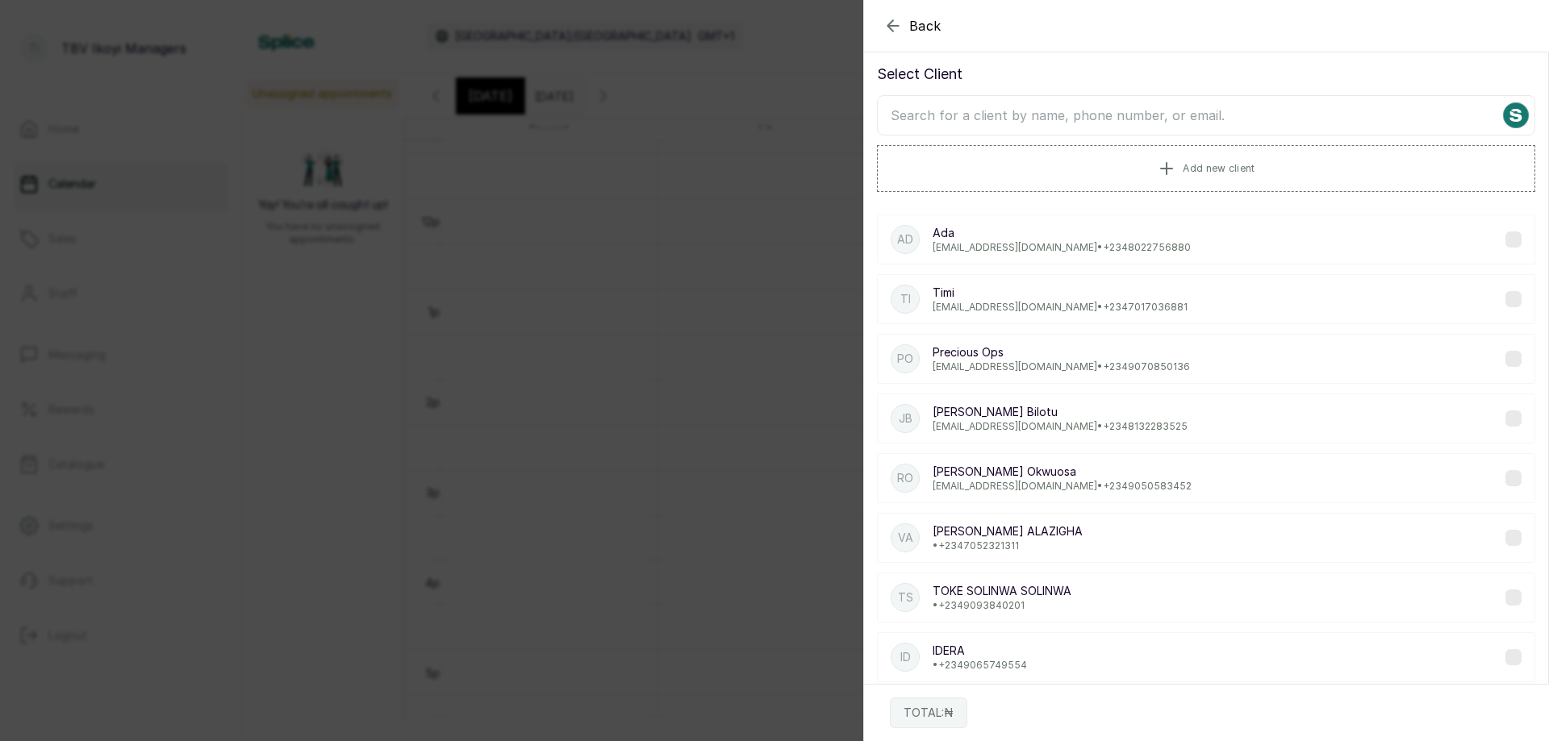
click at [1054, 120] on input "text" at bounding box center [1206, 115] width 658 height 40
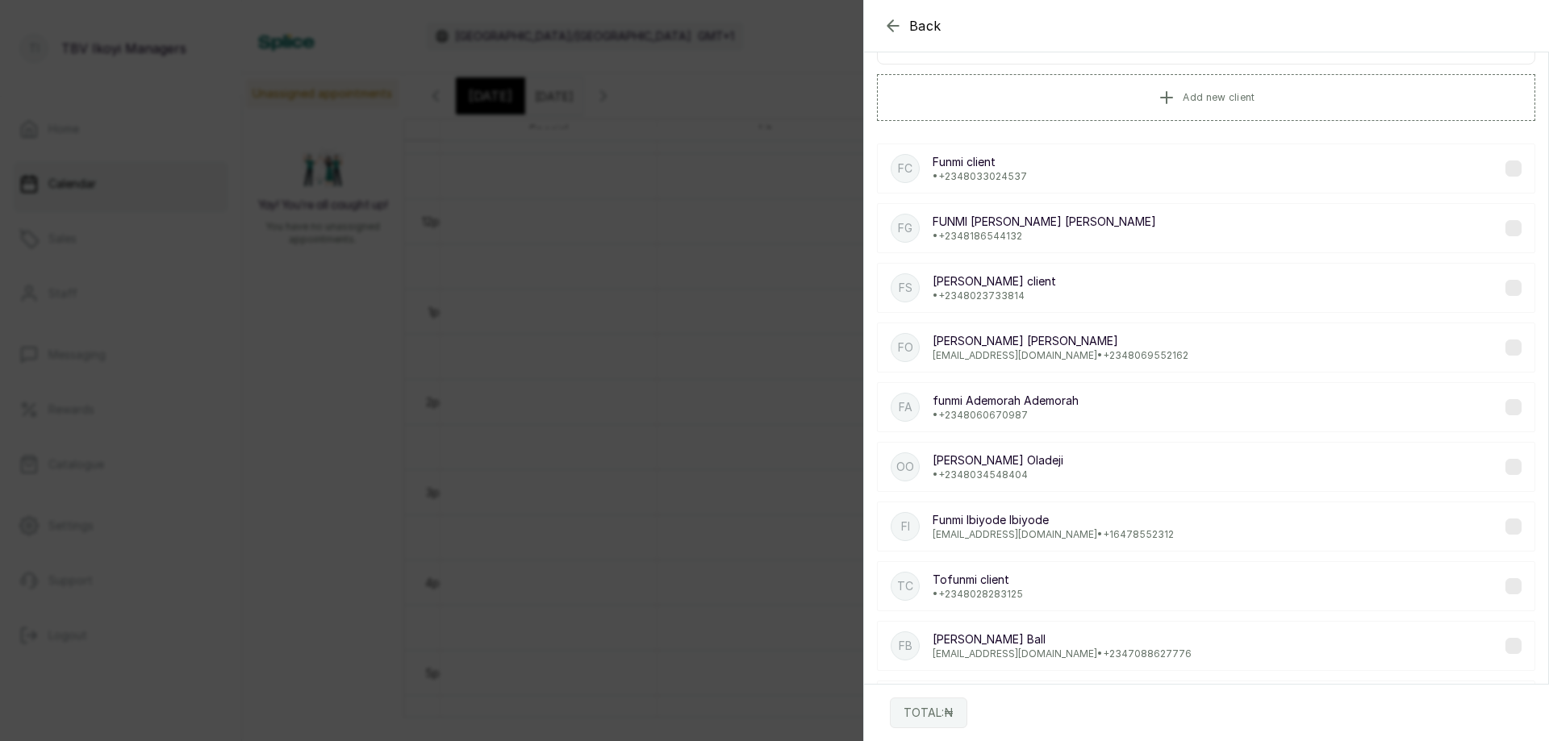
scroll to position [0, 0]
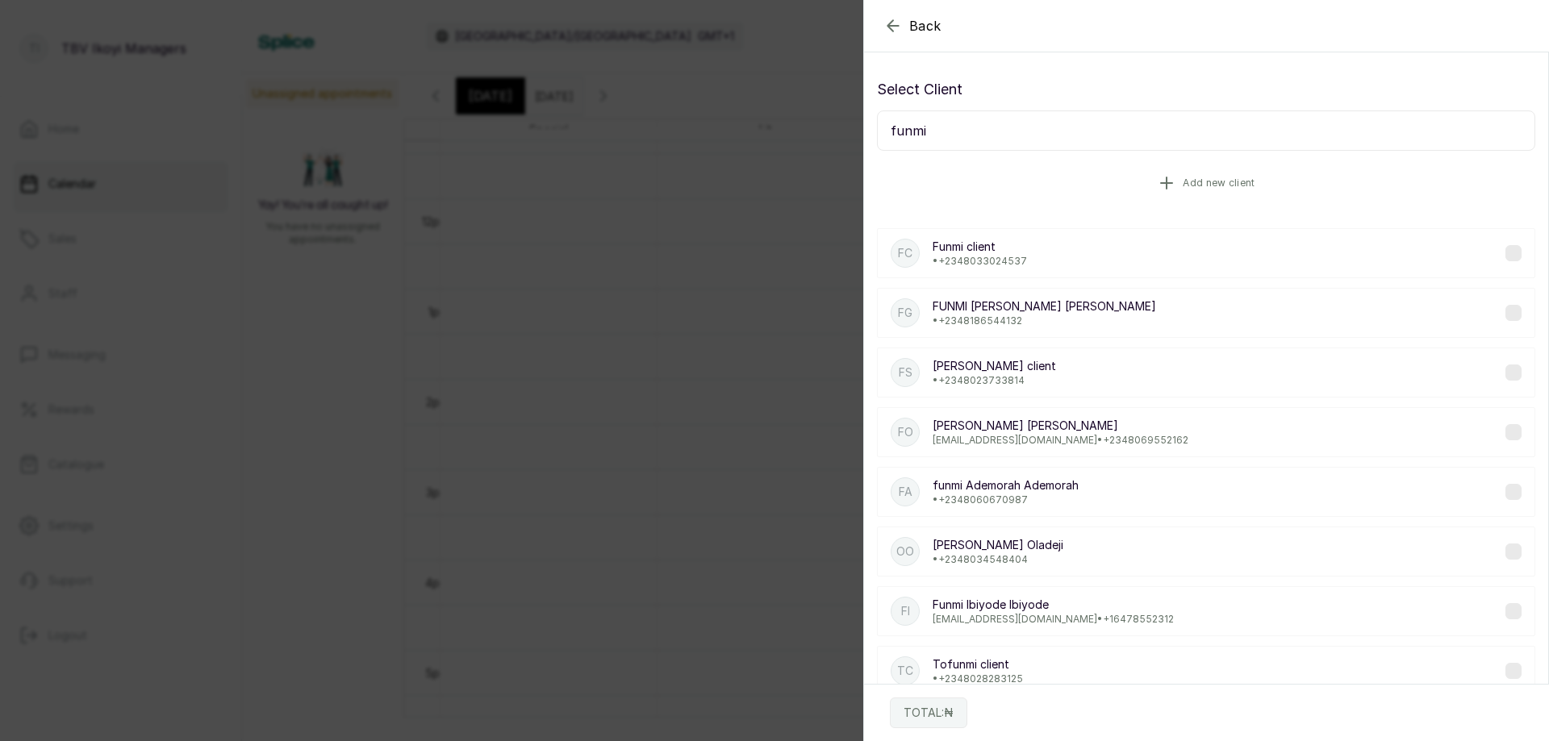
type input "funmi"
click at [1184, 182] on span "Add new client" at bounding box center [1219, 183] width 72 height 13
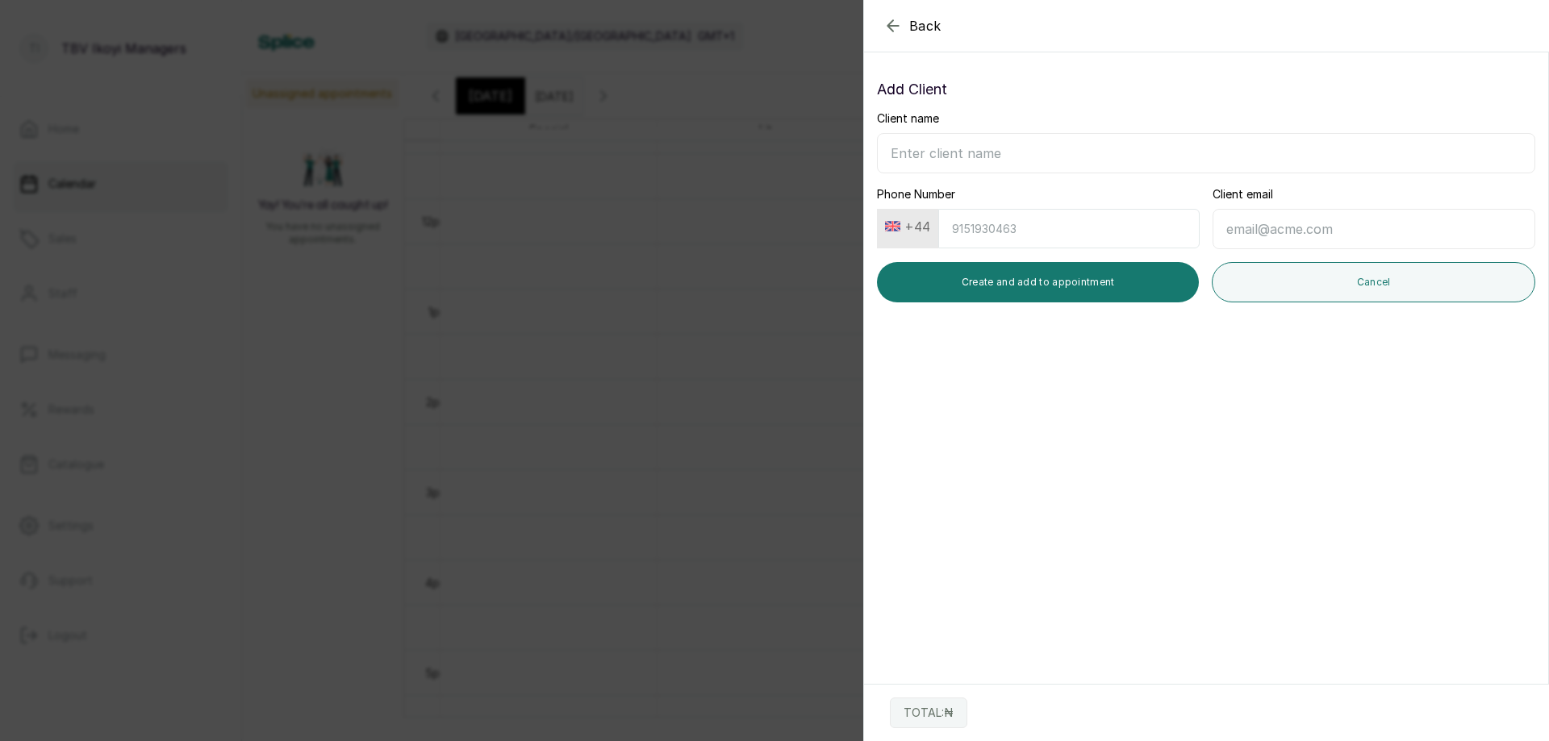
click at [1006, 147] on input "Client name" at bounding box center [1206, 153] width 658 height 40
type input "Funmi"
click at [1227, 228] on input "Client email" at bounding box center [1374, 229] width 323 height 40
paste input "funmifagade@gmail.com"
type input "funmifagade@gmail.com"
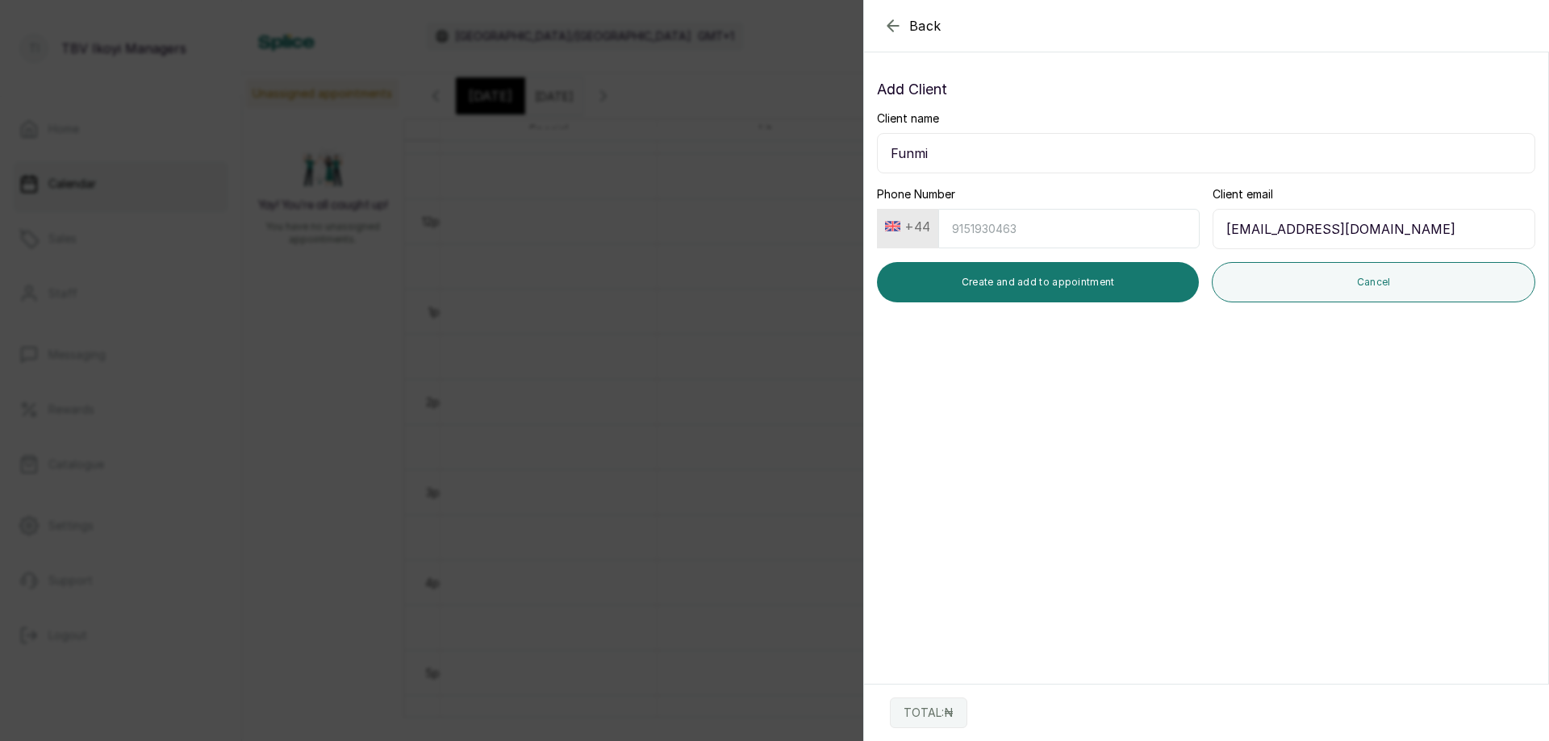
click at [1099, 219] on input "Phone Number" at bounding box center [1068, 229] width 261 height 40
paste input "7865064603"
type input "7865064603"
click at [1028, 146] on input "Funmi" at bounding box center [1206, 153] width 658 height 40
type input "F"
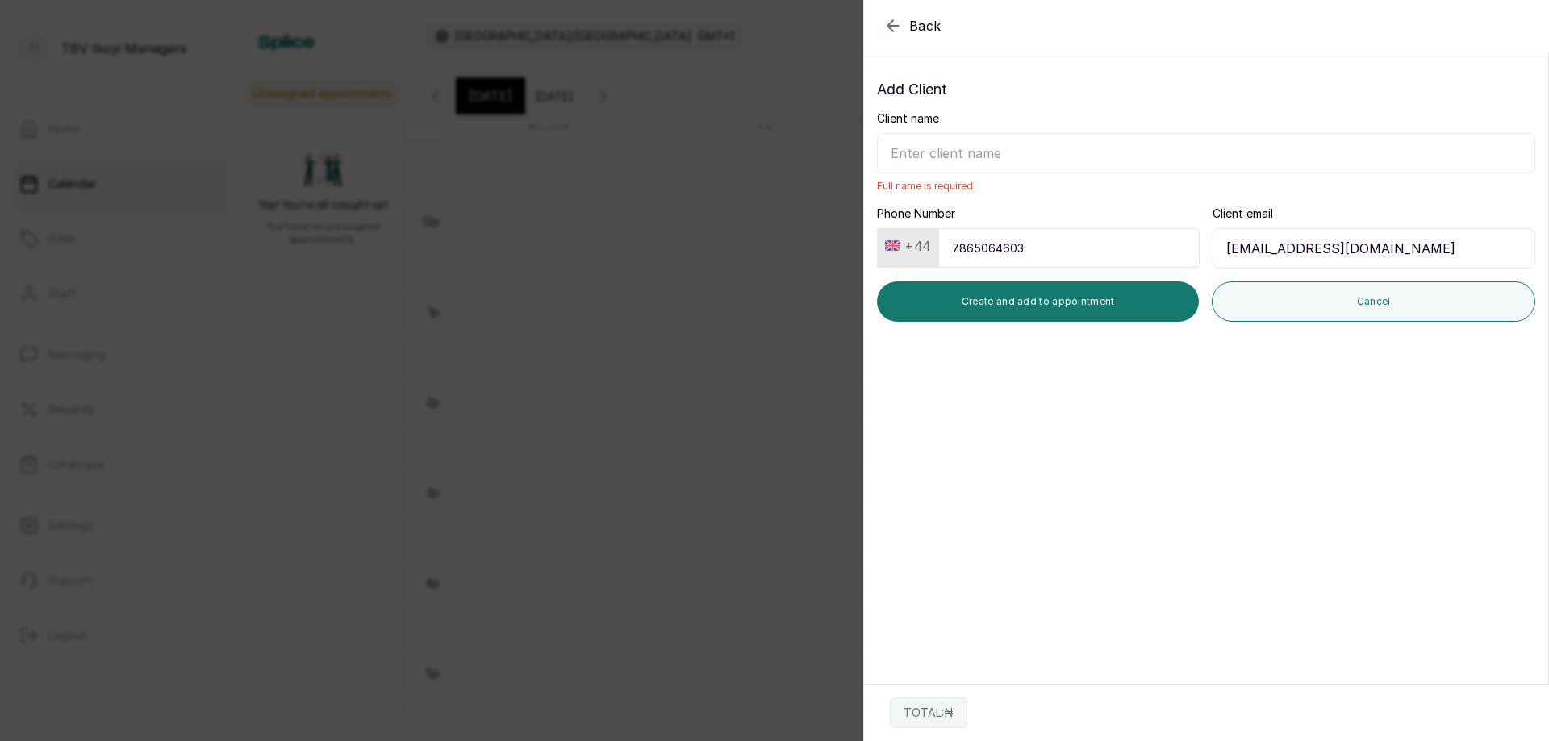
paste input "Funmi Adunola"
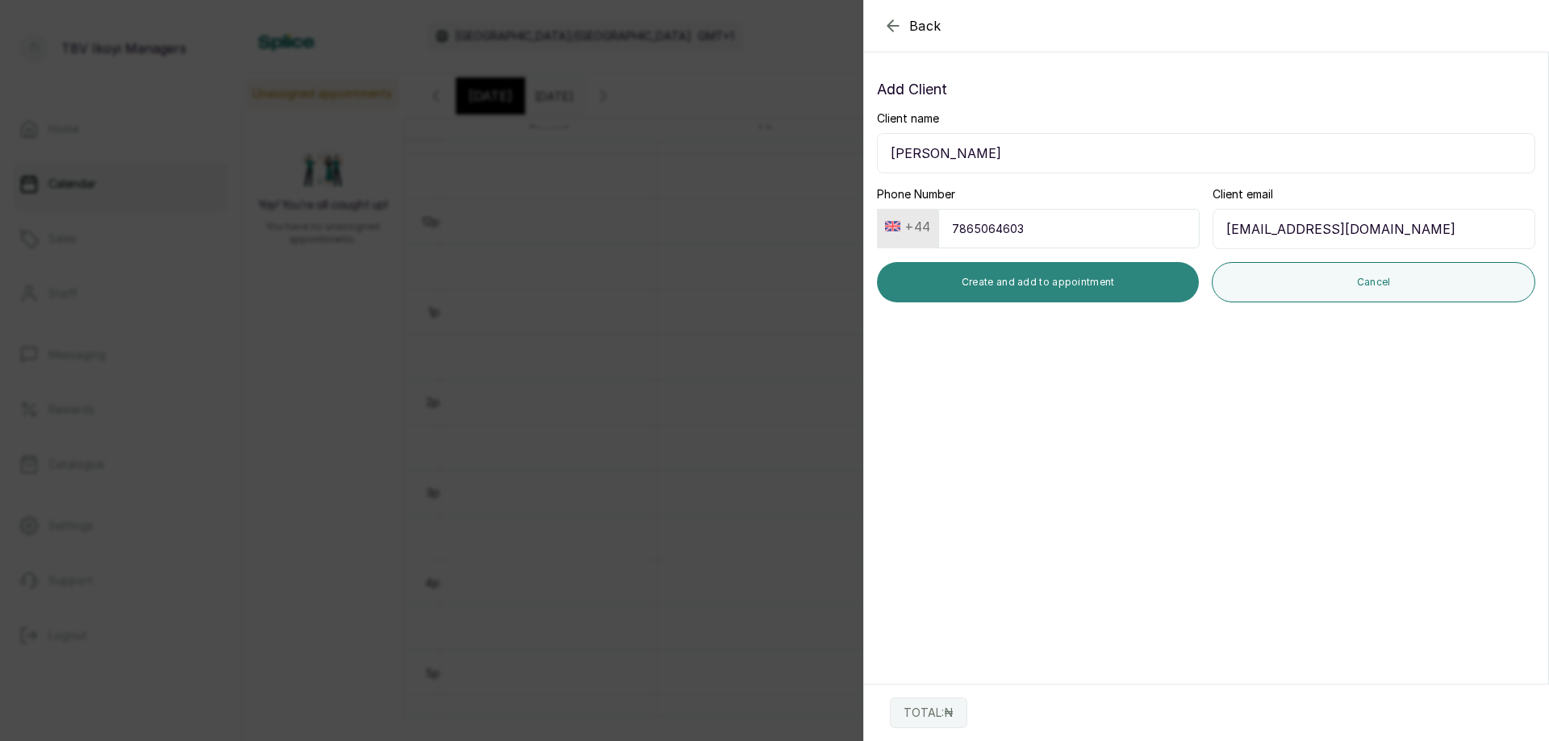
type input "Funmi Adunola"
click at [1052, 290] on button "Create and add to appointment" at bounding box center [1038, 282] width 322 height 40
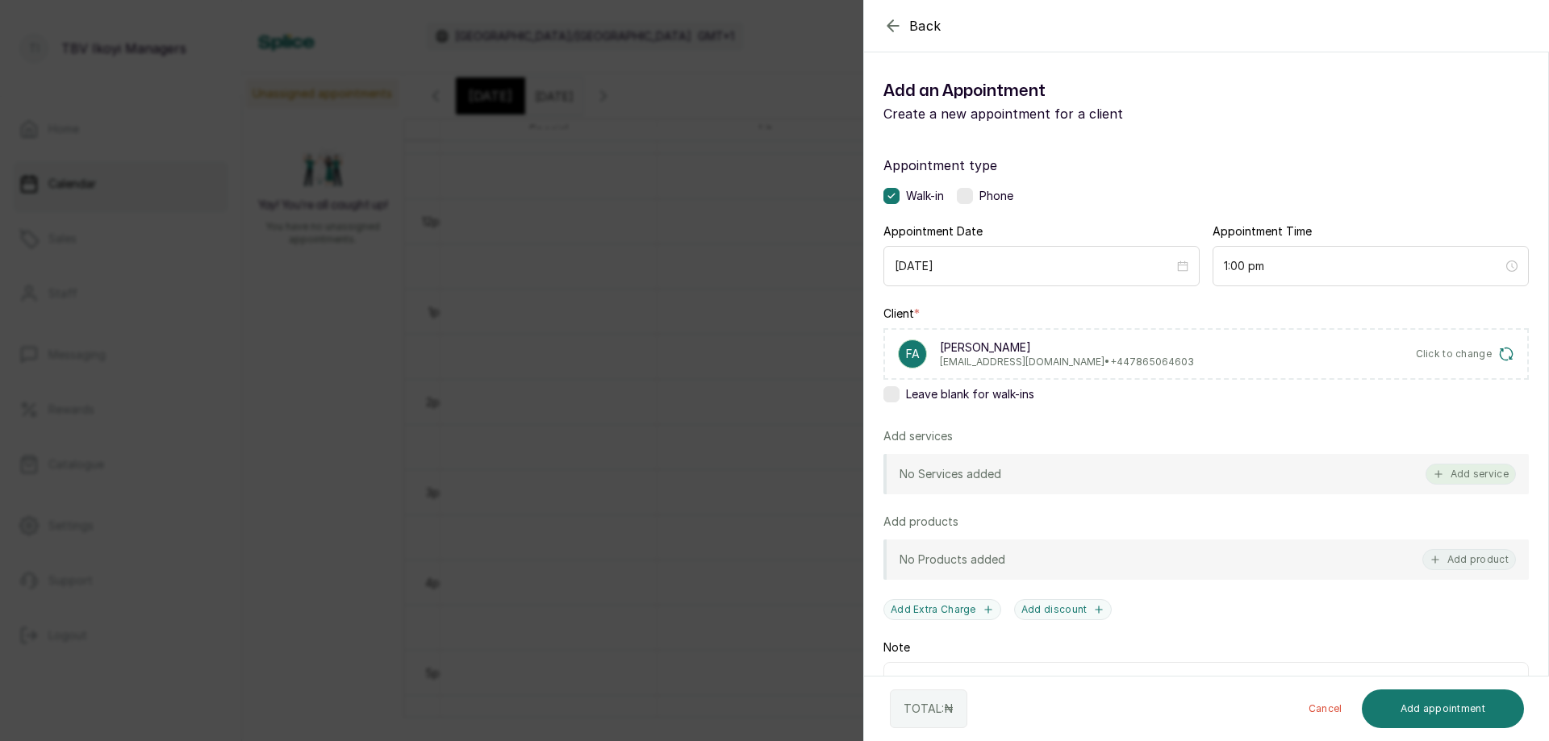
click at [1450, 475] on button "Add service" at bounding box center [1471, 474] width 90 height 21
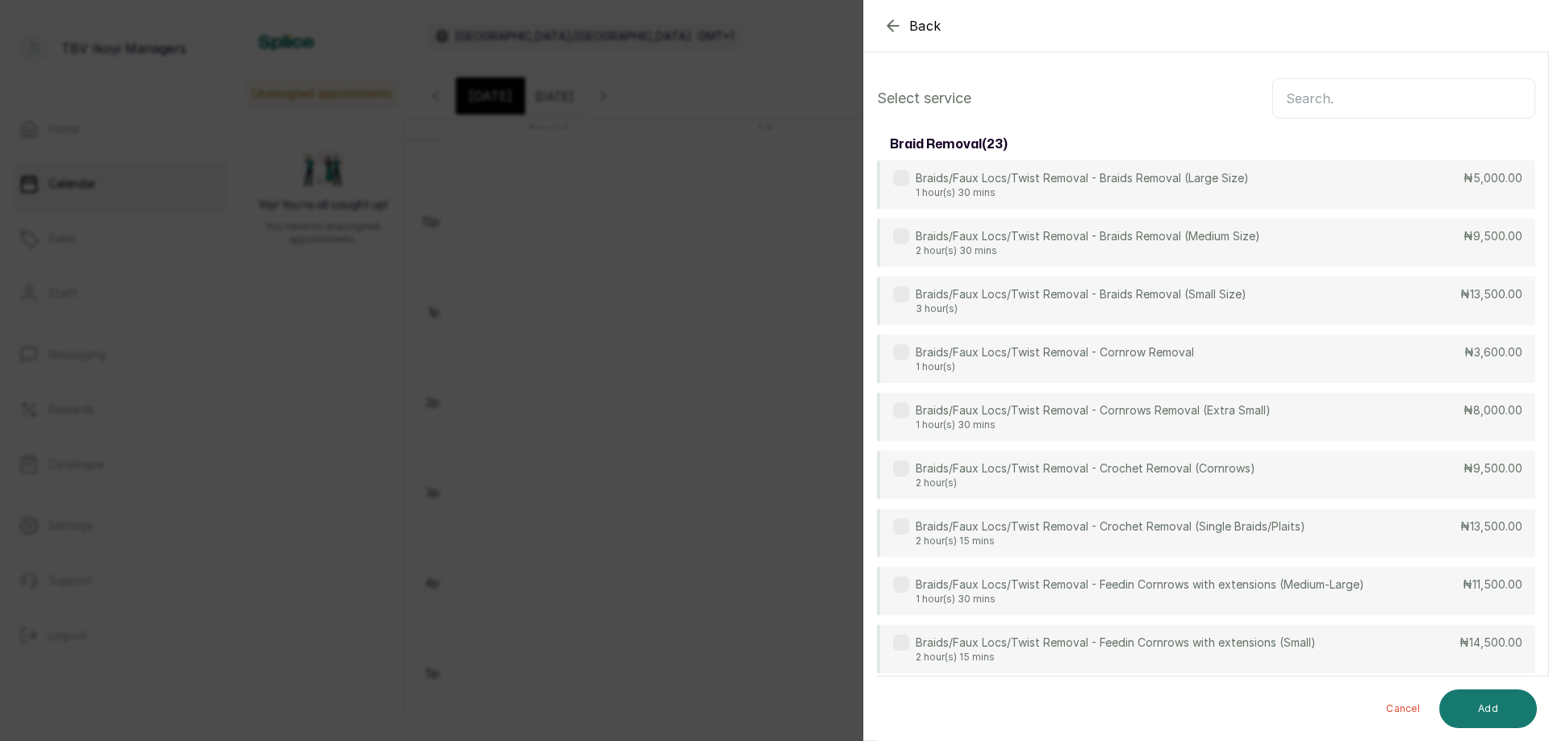
click at [1339, 104] on input "text" at bounding box center [1403, 98] width 263 height 40
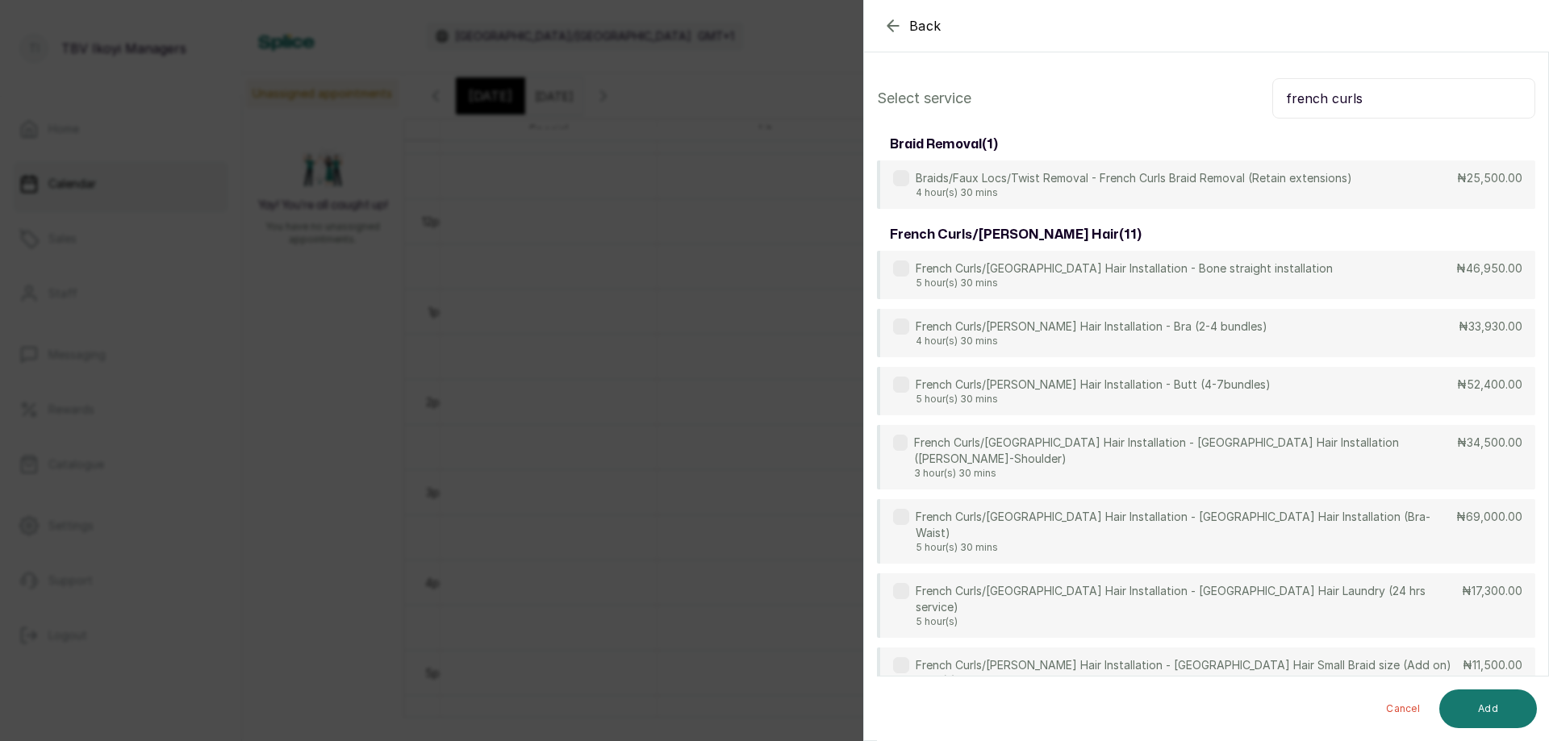
type input "french curls"
click at [1227, 386] on div "French Curls/Lugo Hair Installation - Butt (4-7bundles) 5 hour(s) 30 mins ₦52,4…" at bounding box center [1206, 392] width 658 height 50
click at [1517, 700] on button "Add" at bounding box center [1488, 709] width 98 height 39
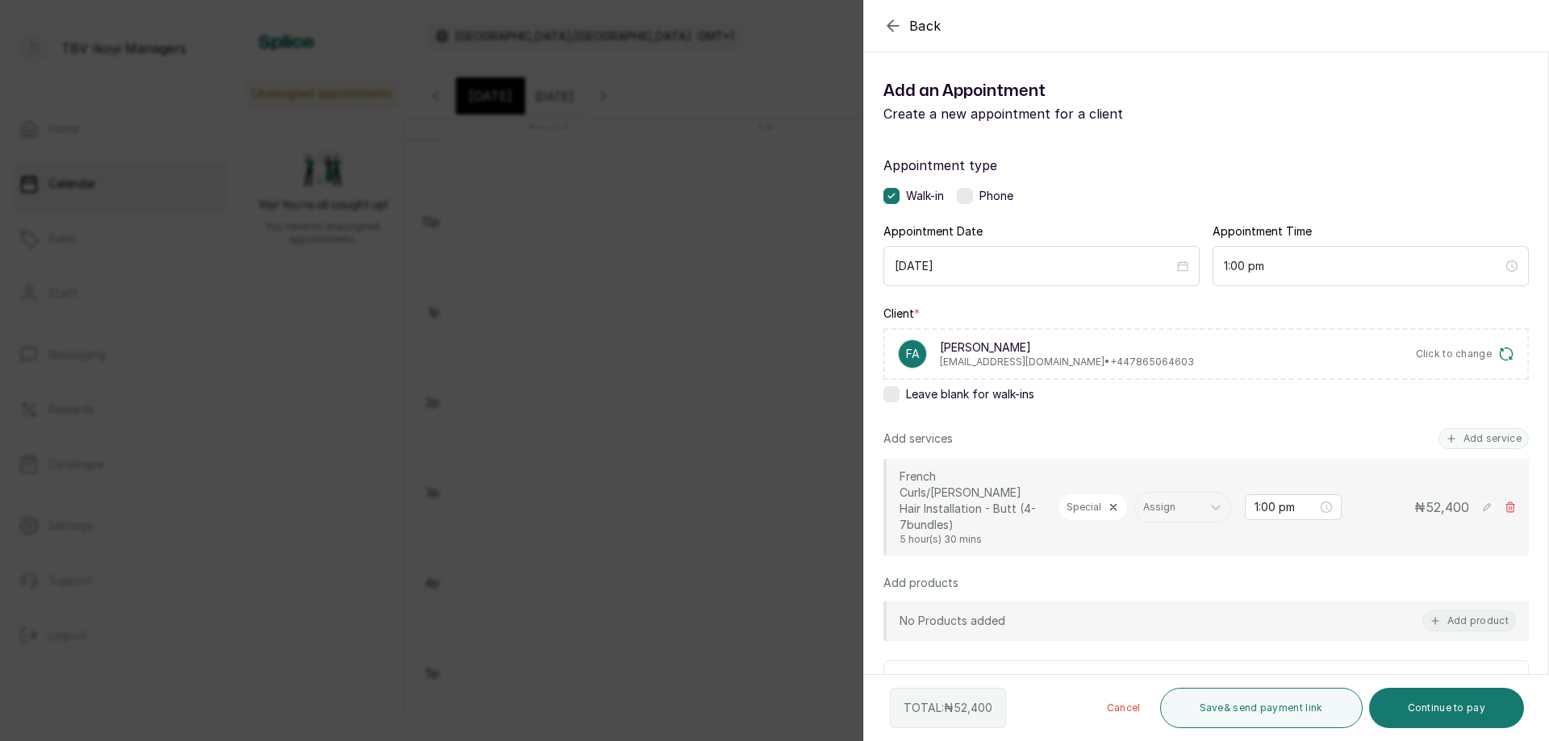
click at [1505, 503] on icon at bounding box center [1510, 507] width 11 height 11
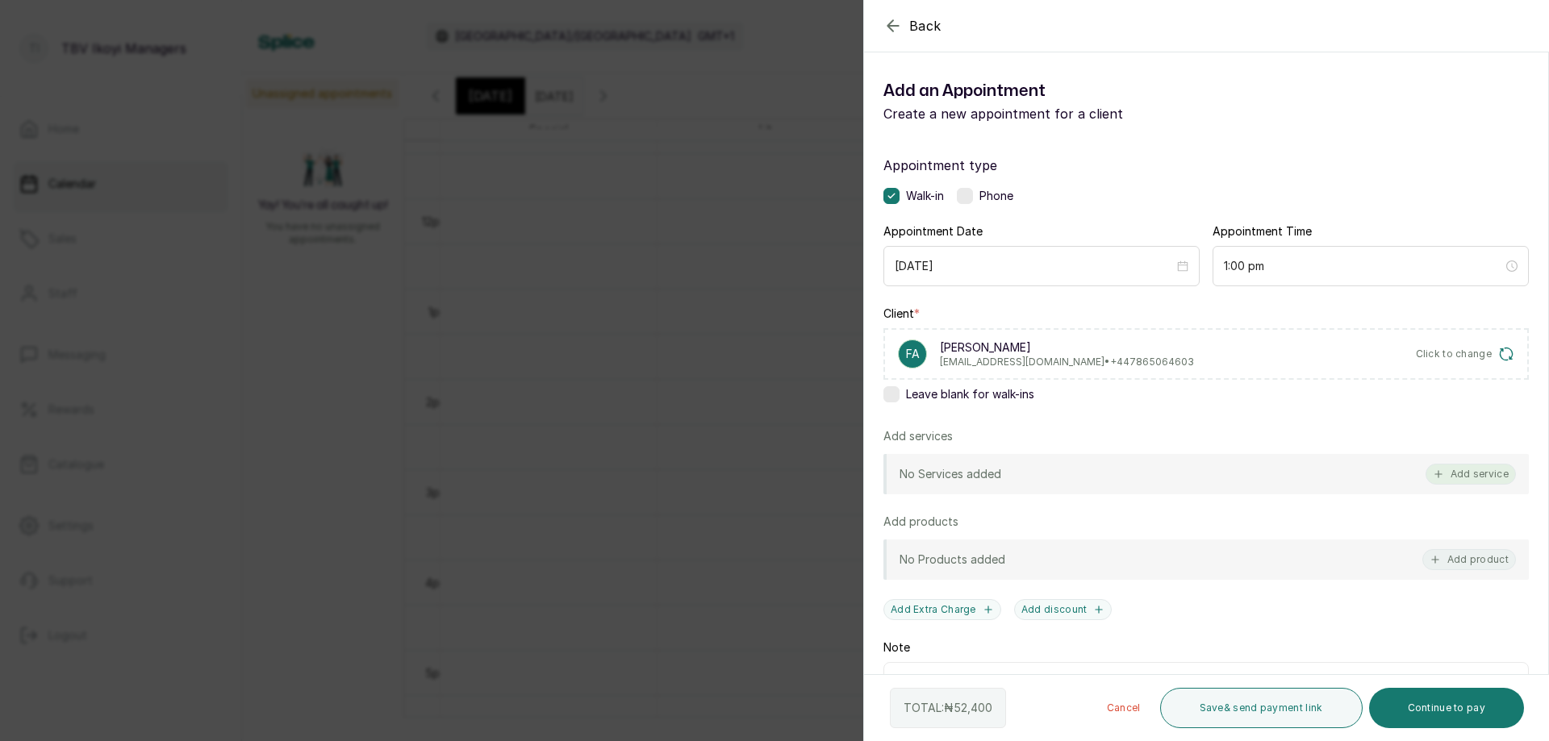
click at [1468, 481] on button "Add service" at bounding box center [1471, 474] width 90 height 21
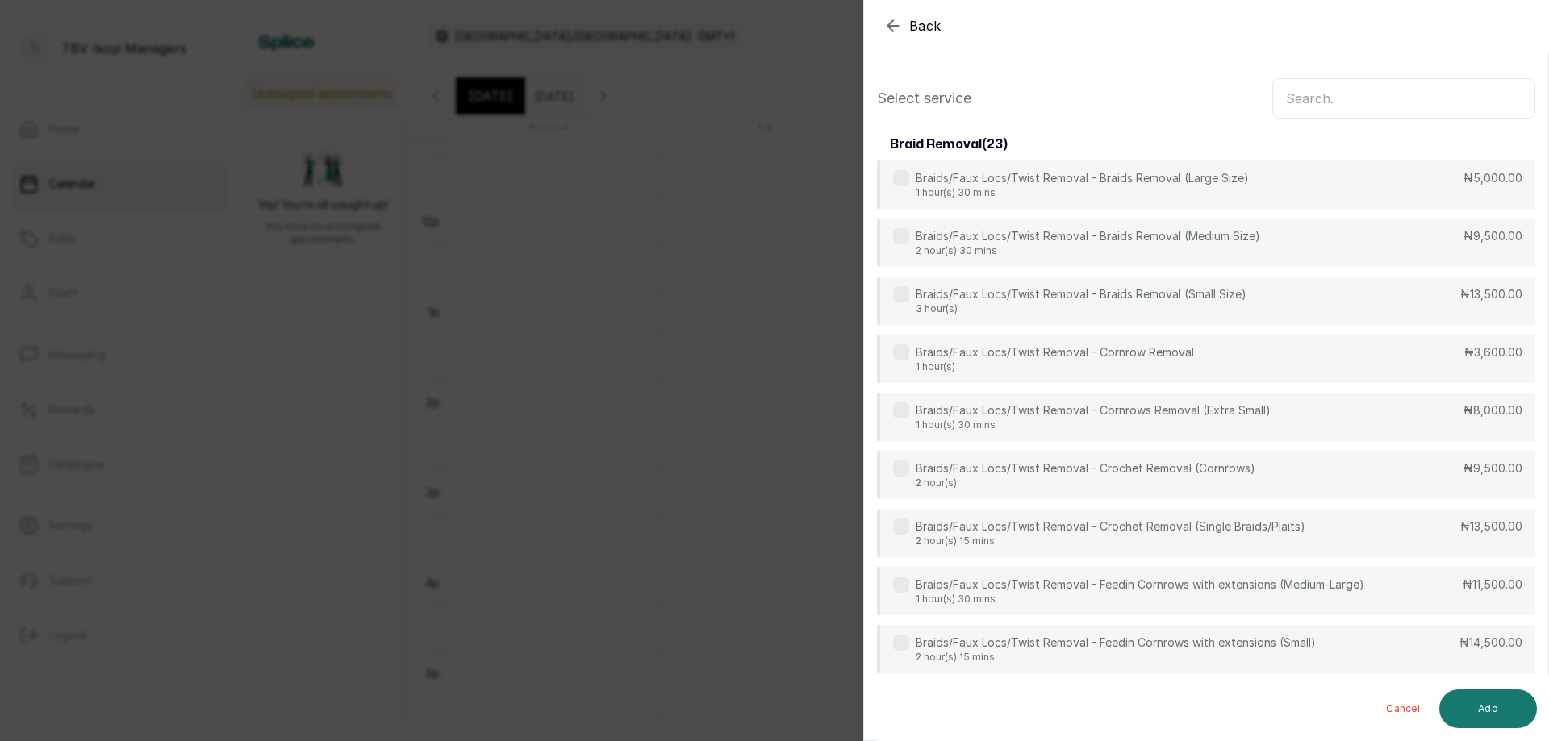
click at [1388, 100] on input "text" at bounding box center [1403, 98] width 263 height 40
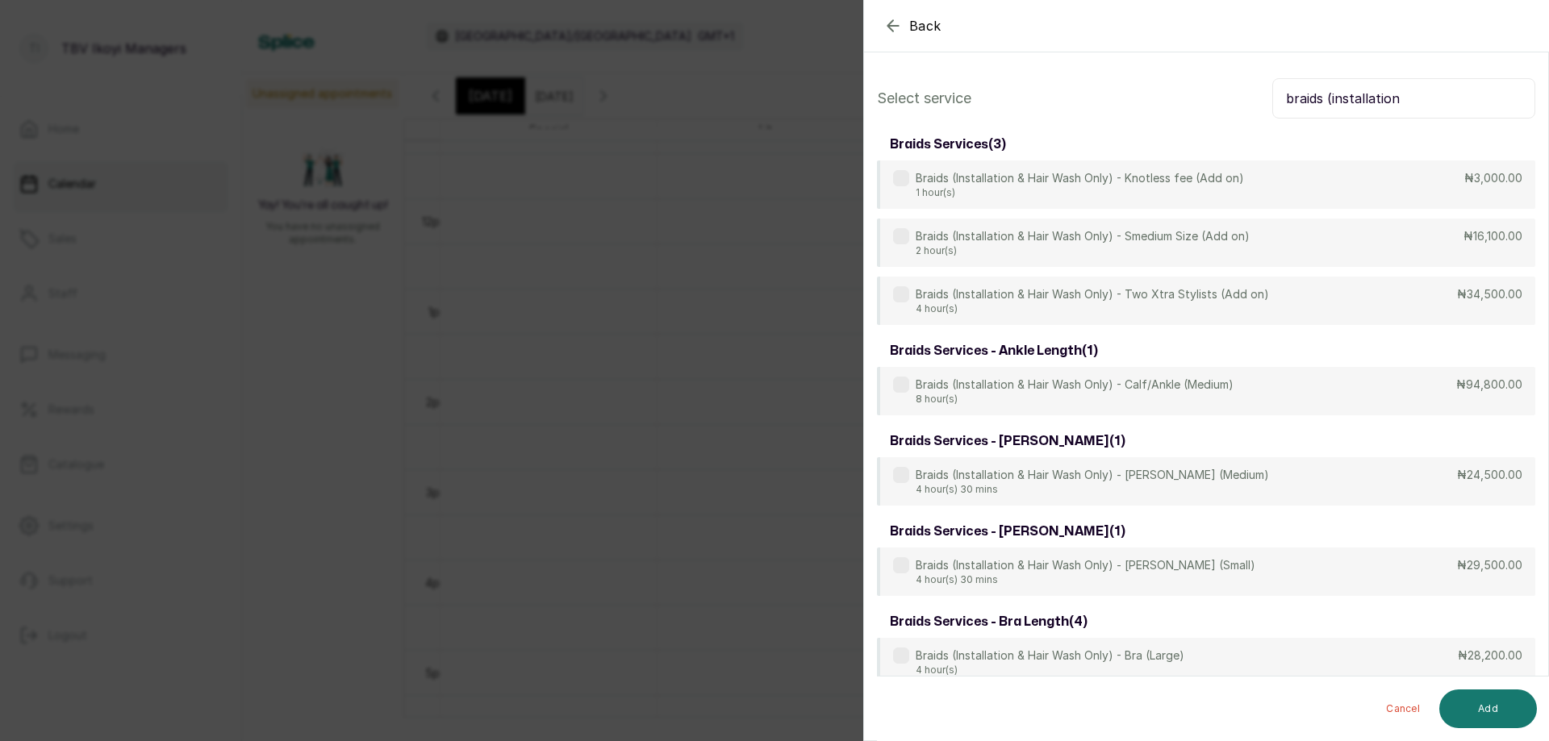
type input "braids (installation"
click at [1322, 177] on div "Braids (Installation & Hair Wash Only) - Knotless fee (Add on) 1 hour(s) ₦3,000…" at bounding box center [1206, 186] width 658 height 50
click at [1493, 720] on button "Add" at bounding box center [1488, 709] width 98 height 39
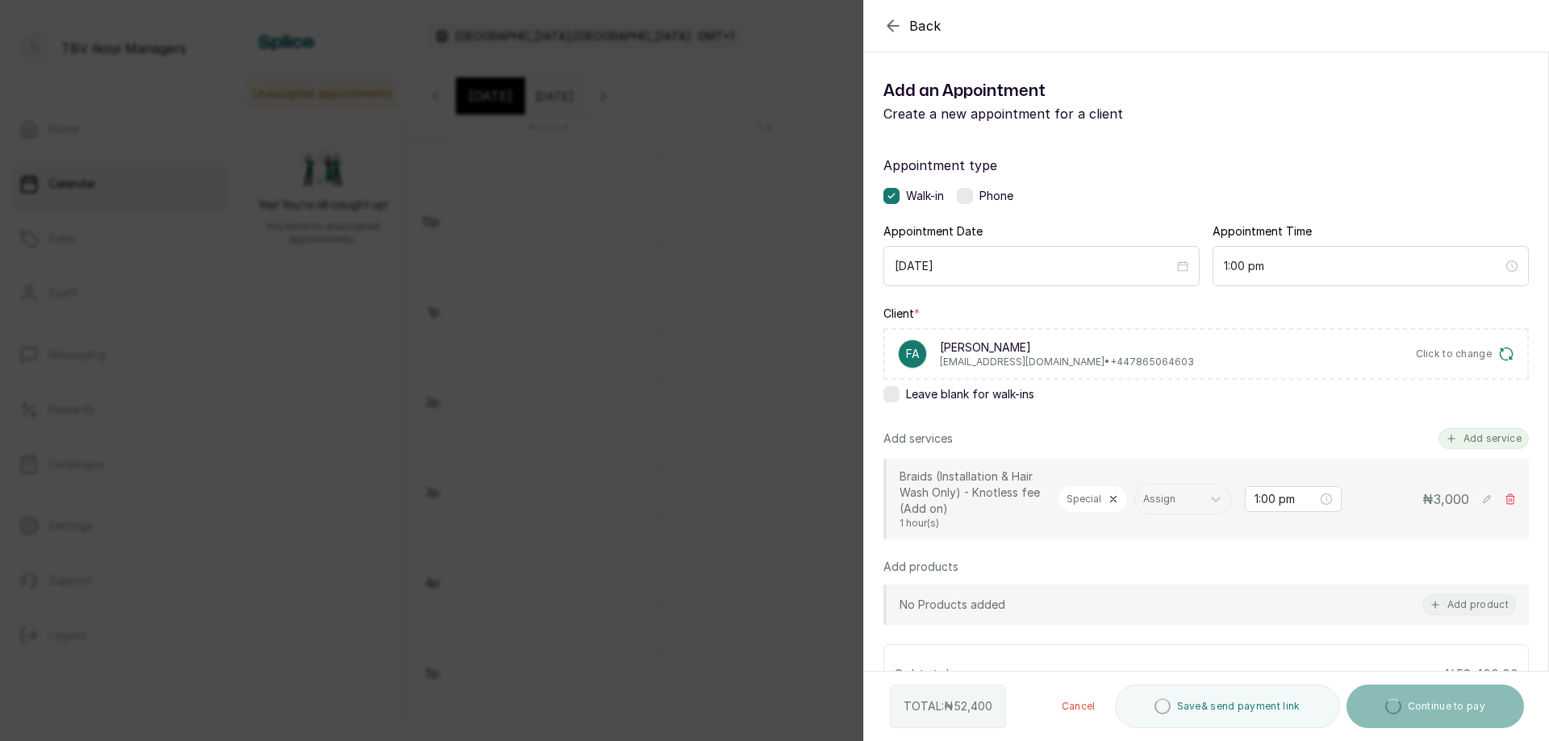
click at [1487, 439] on button "Add service" at bounding box center [1483, 438] width 90 height 21
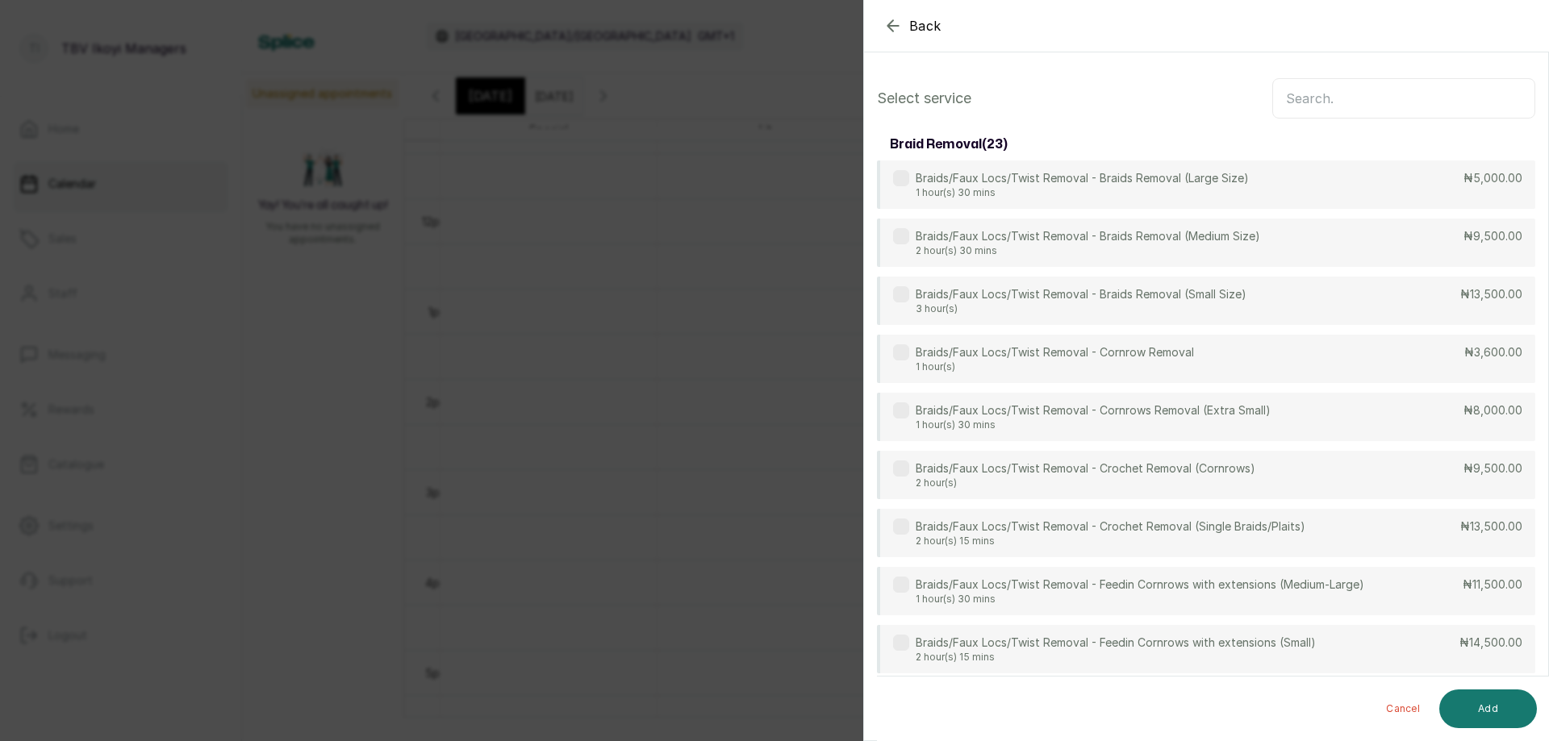
click at [1326, 94] on input "text" at bounding box center [1403, 98] width 263 height 40
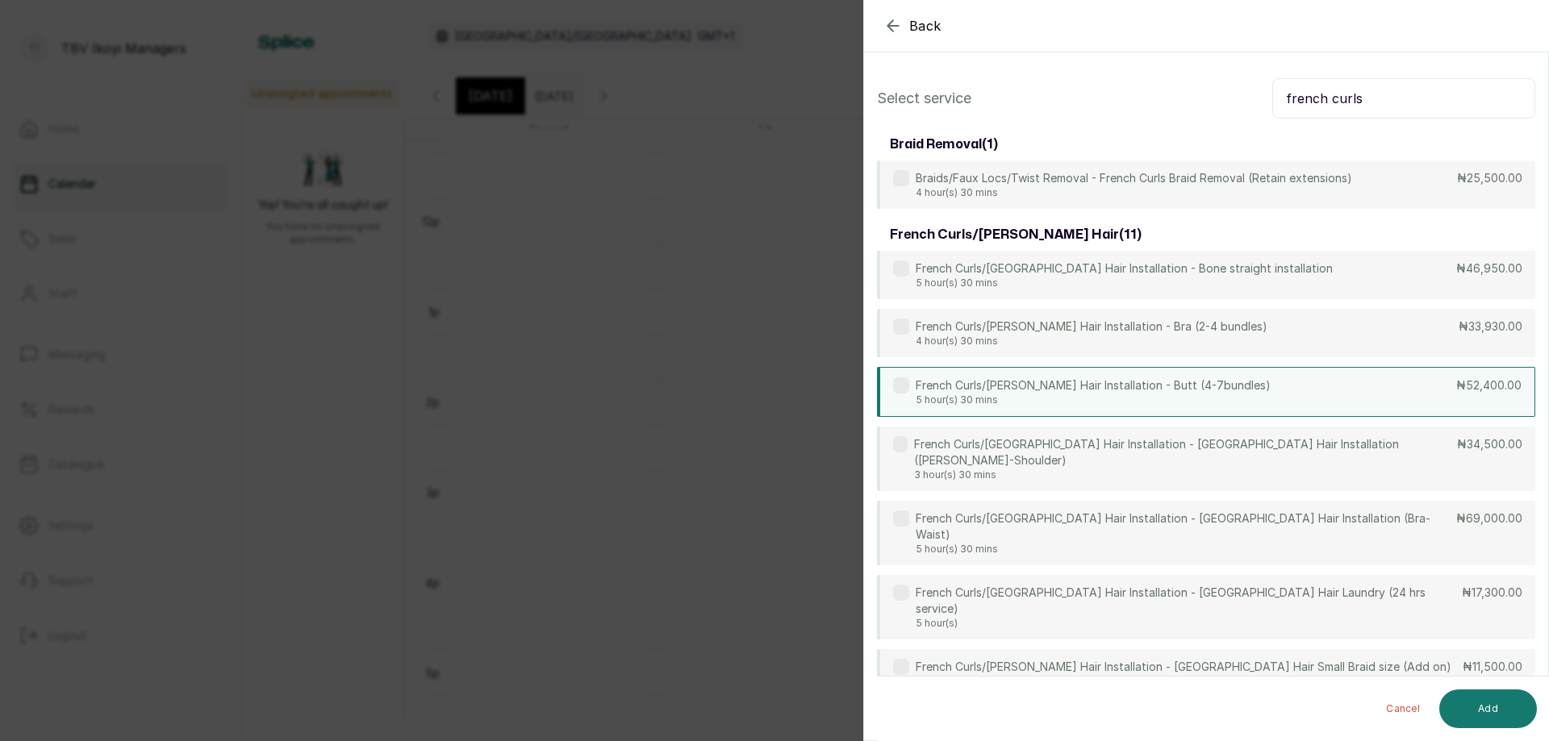
type input "french curls"
click at [1223, 381] on div "French Curls/Lugo Hair Installation - Butt (4-7bundles) 5 hour(s) 30 mins ₦52,4…" at bounding box center [1206, 392] width 658 height 50
click at [1490, 710] on button "Add" at bounding box center [1488, 709] width 98 height 39
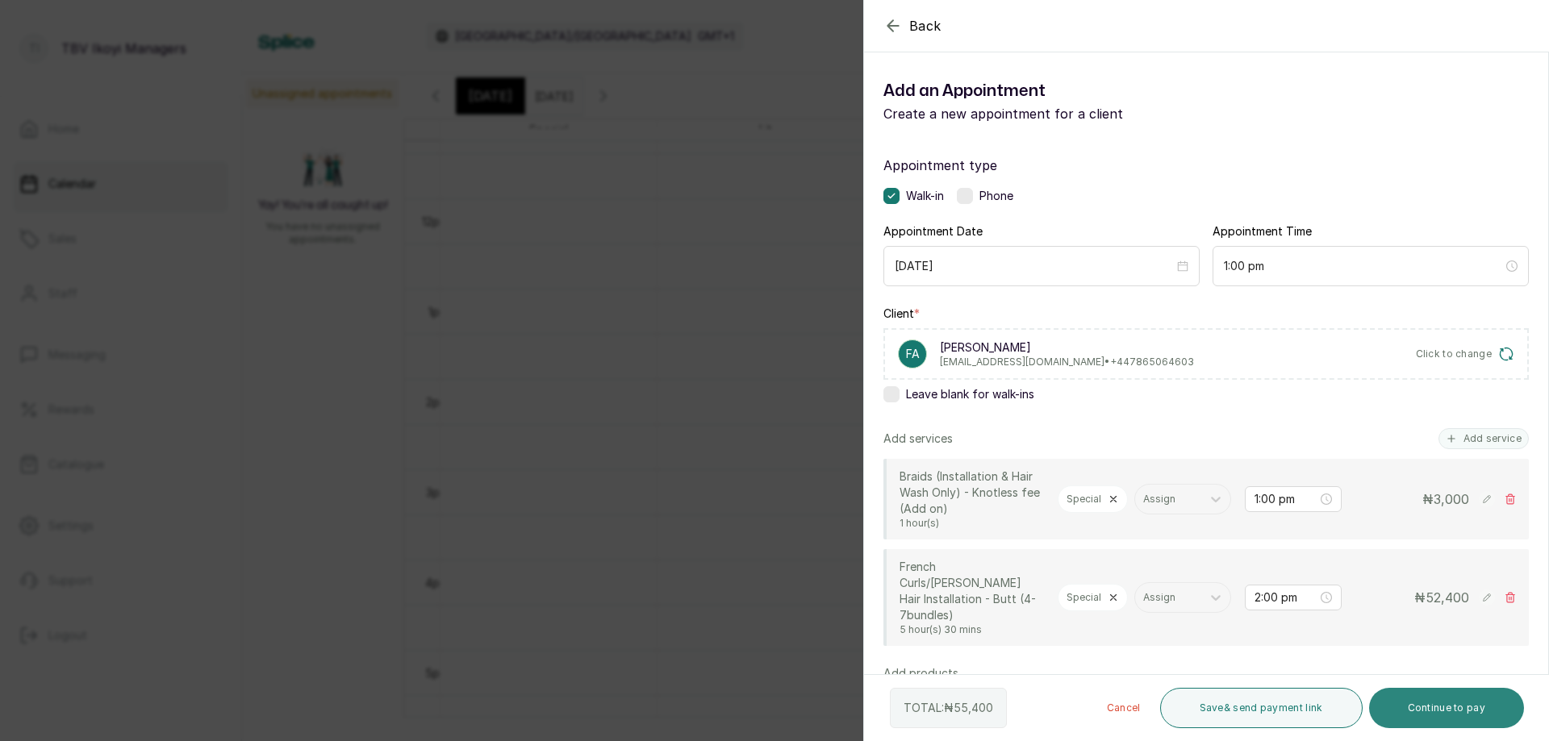
click at [1419, 709] on button "Continue to pay" at bounding box center [1447, 708] width 156 height 40
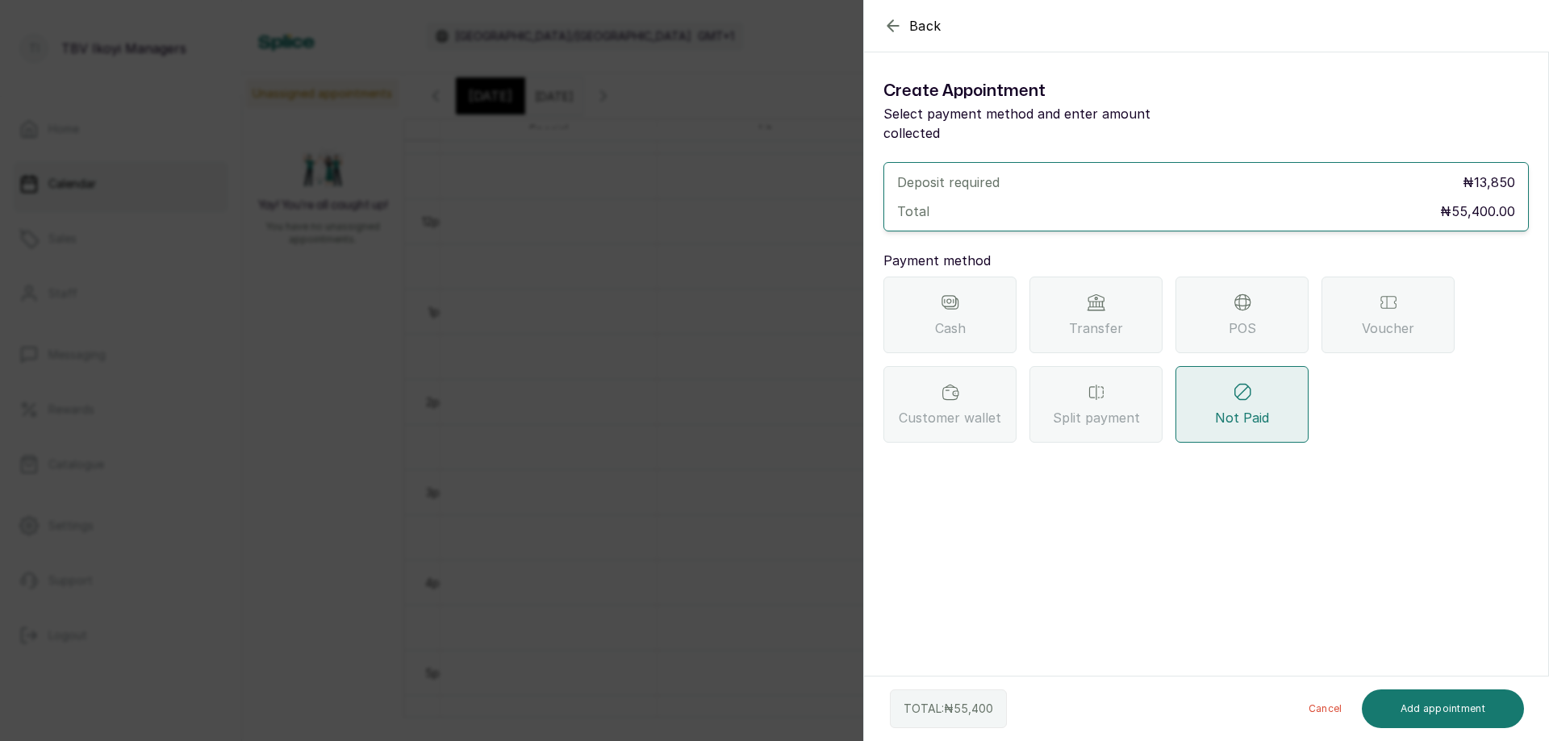
click at [1079, 319] on span "Transfer" at bounding box center [1096, 328] width 54 height 19
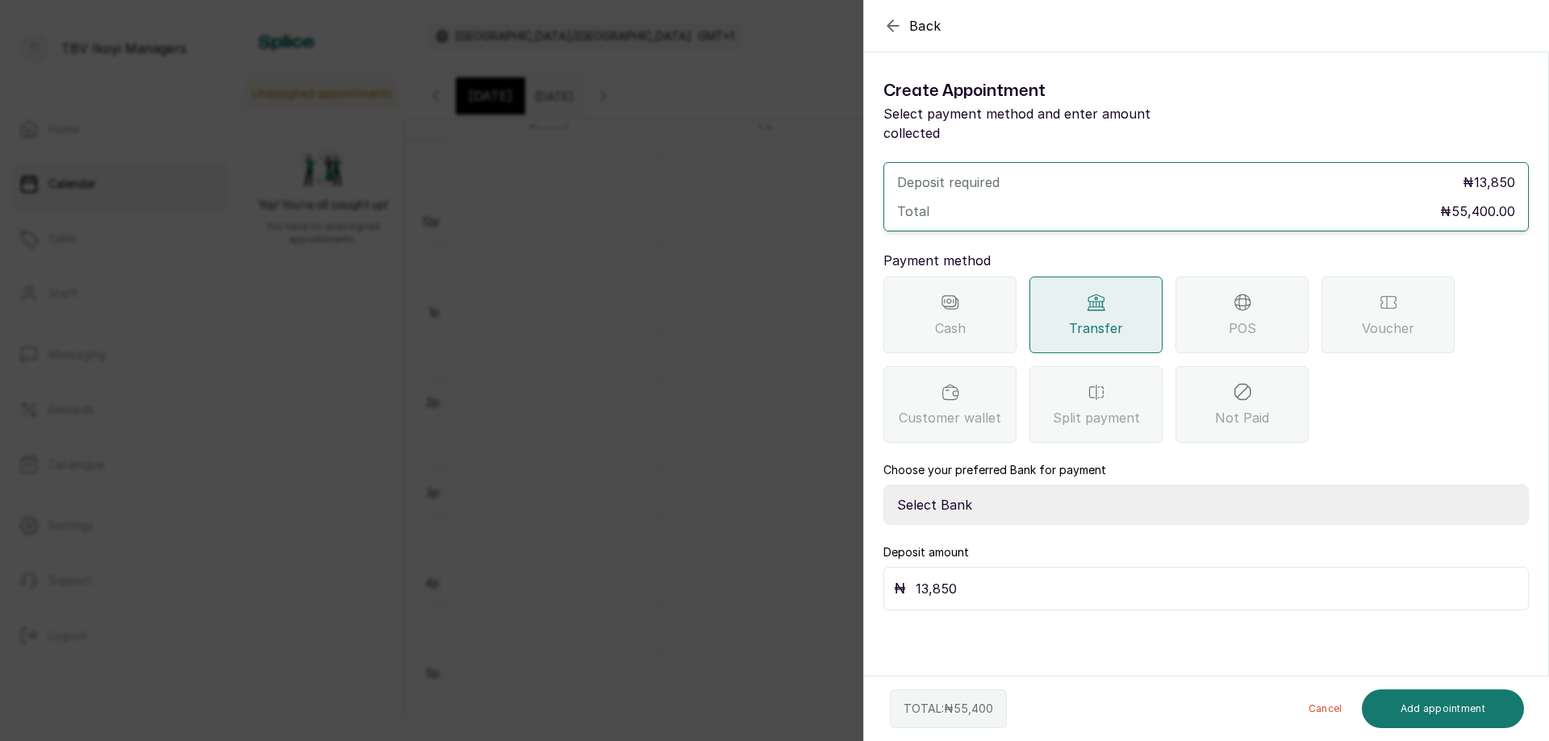
click at [1079, 488] on select "Select Bank TRACTION/TBV IKOYI Paystack-Titan AJSKYLAR LTD - TBV IKOYI Providus…" at bounding box center [1205, 505] width 645 height 40
select select "37460b99-c85c-4cd3-891f-592518af968d"
click at [883, 485] on select "Select Bank TRACTION/TBV IKOYI Paystack-Titan AJSKYLAR LTD - TBV IKOYI Providus…" at bounding box center [1205, 505] width 645 height 40
click at [1075, 578] on input "13,850" at bounding box center [1217, 589] width 603 height 23
type input "1"
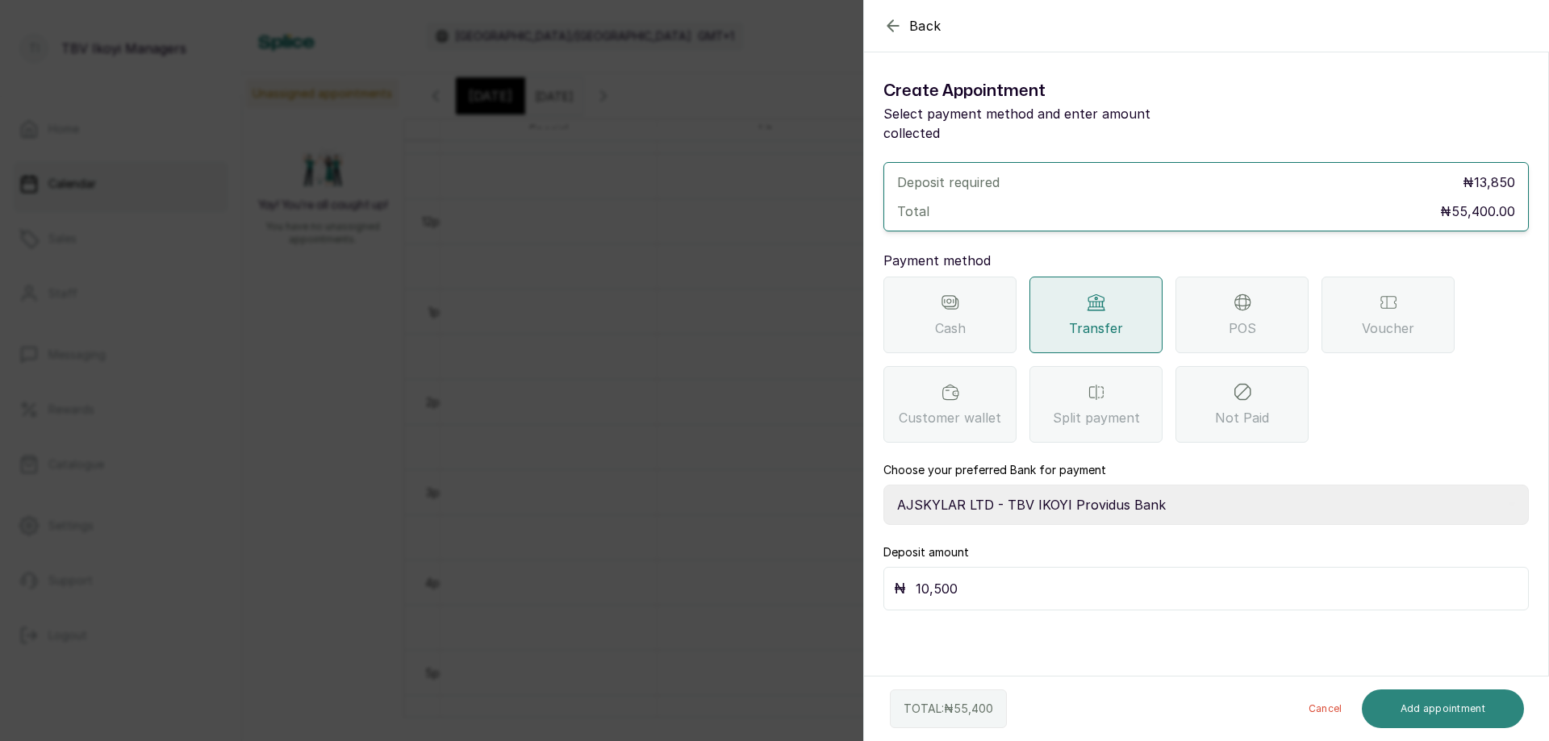
type input "10,500"
click at [1459, 706] on button "Add appointment" at bounding box center [1443, 709] width 163 height 39
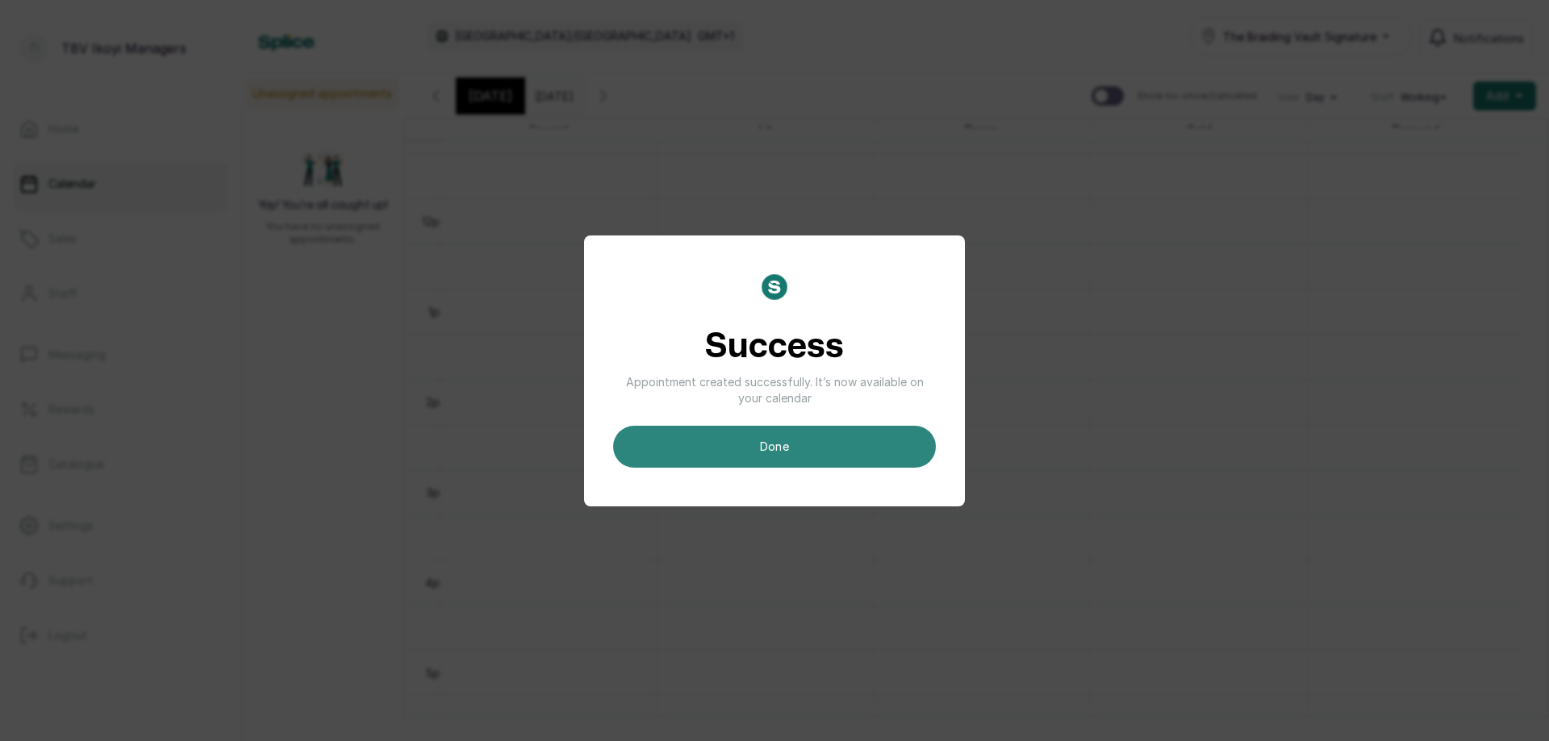
click at [765, 449] on button "done" at bounding box center [774, 447] width 323 height 42
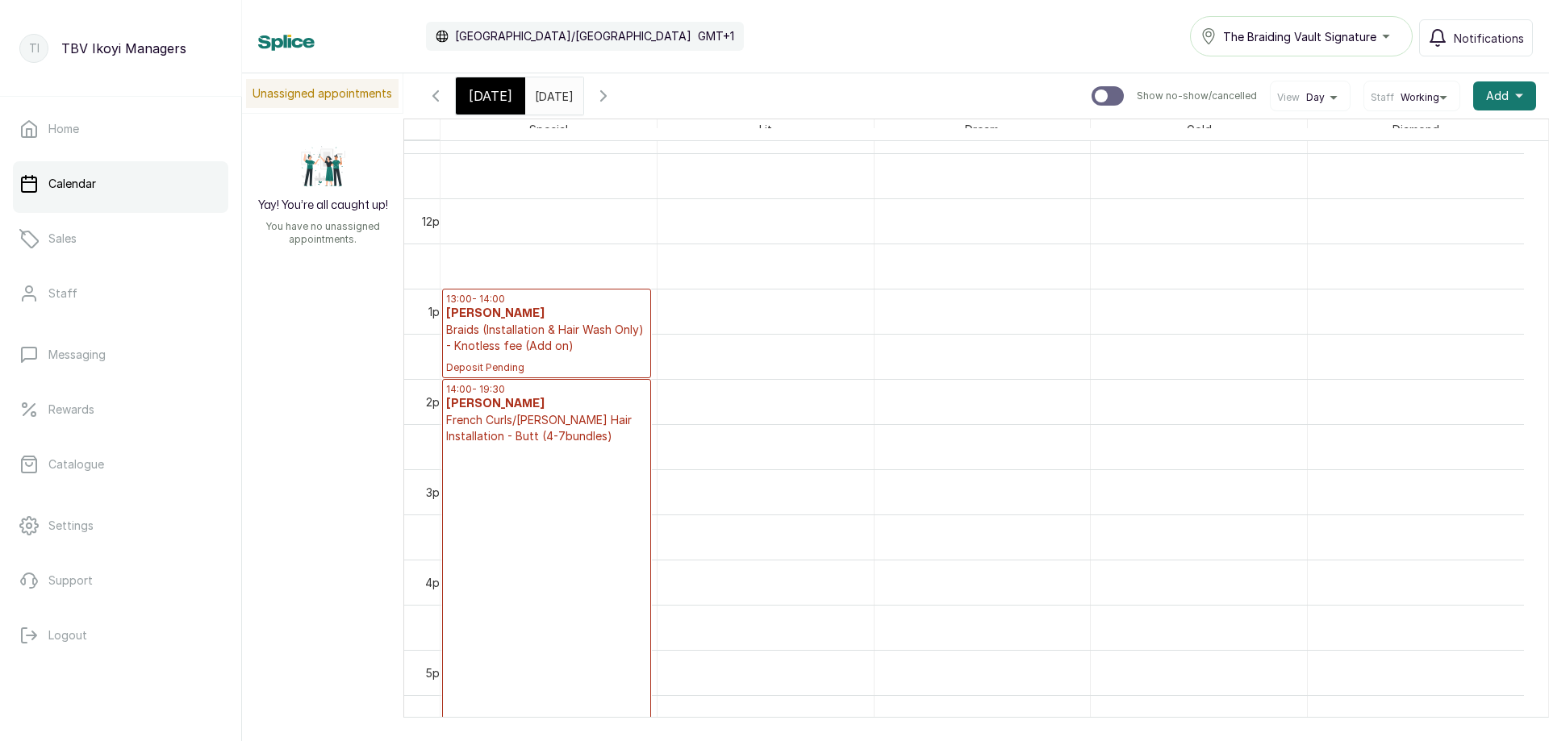
click at [596, 439] on p "French Curls/[PERSON_NAME] Hair Installation - Butt (4-7bundles)" at bounding box center [546, 428] width 201 height 32
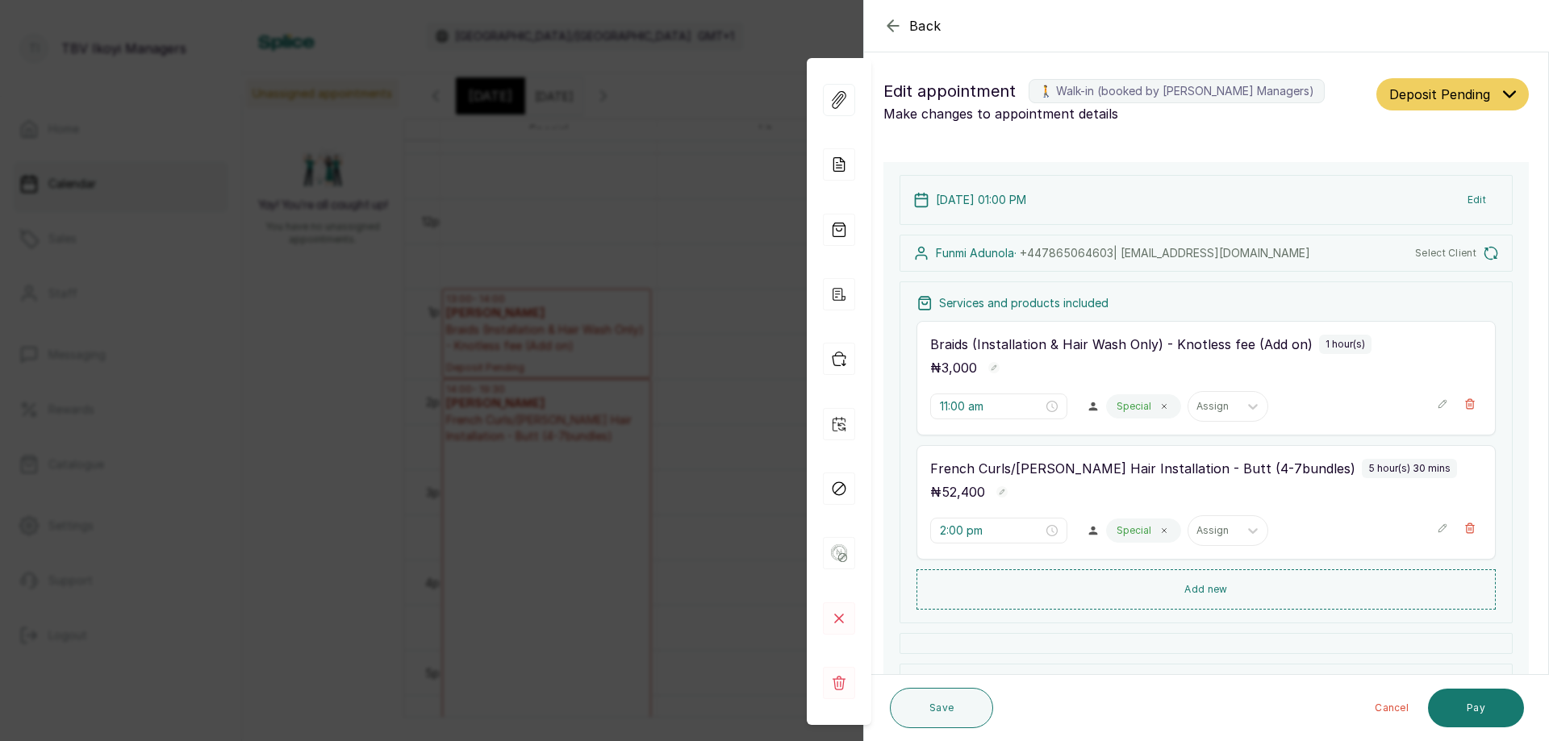
type input "1:00 pm"
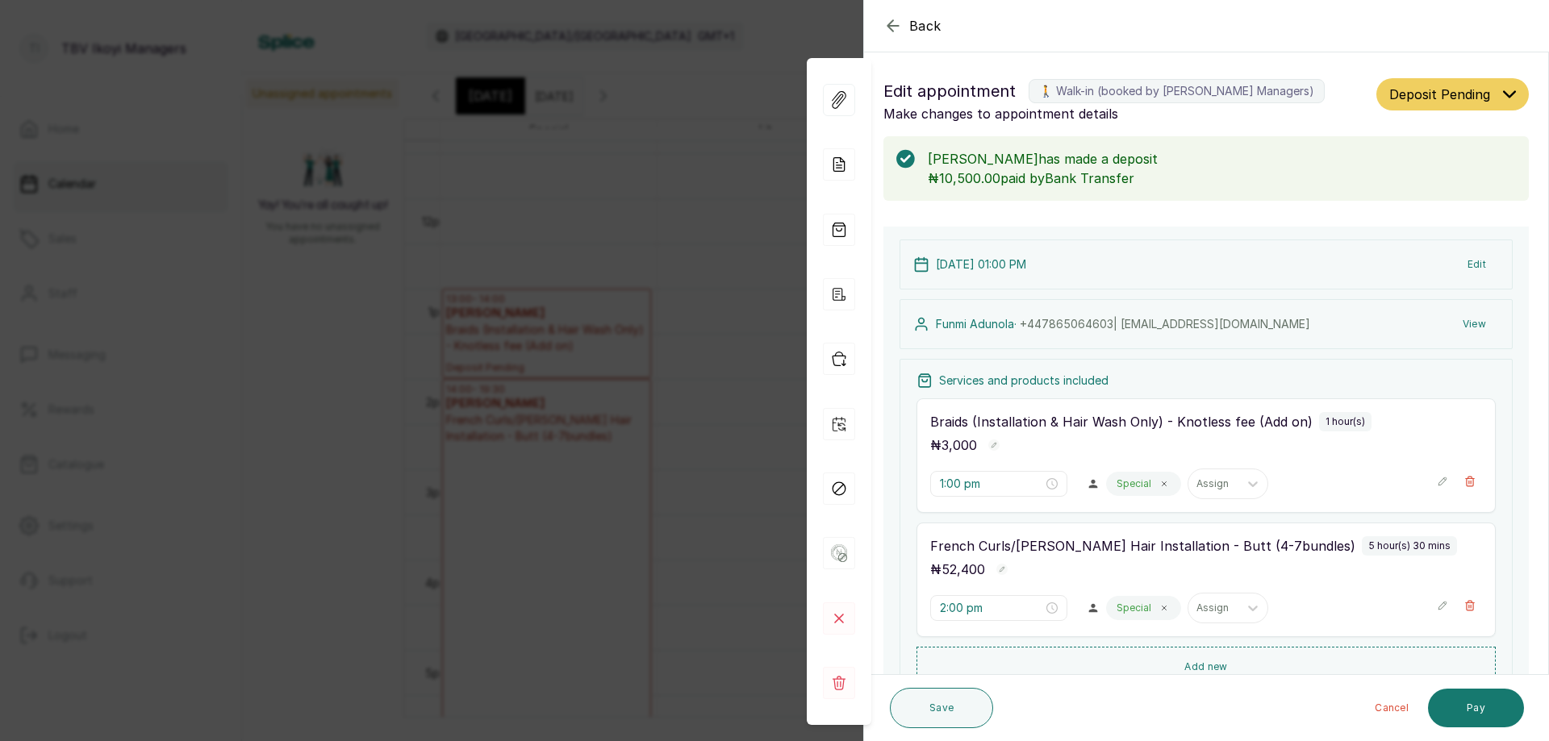
click at [687, 170] on div "Back Appointment Details Edit appointment 🚶 Walk-in (booked by TBV Ikoyi Manage…" at bounding box center [774, 370] width 1549 height 741
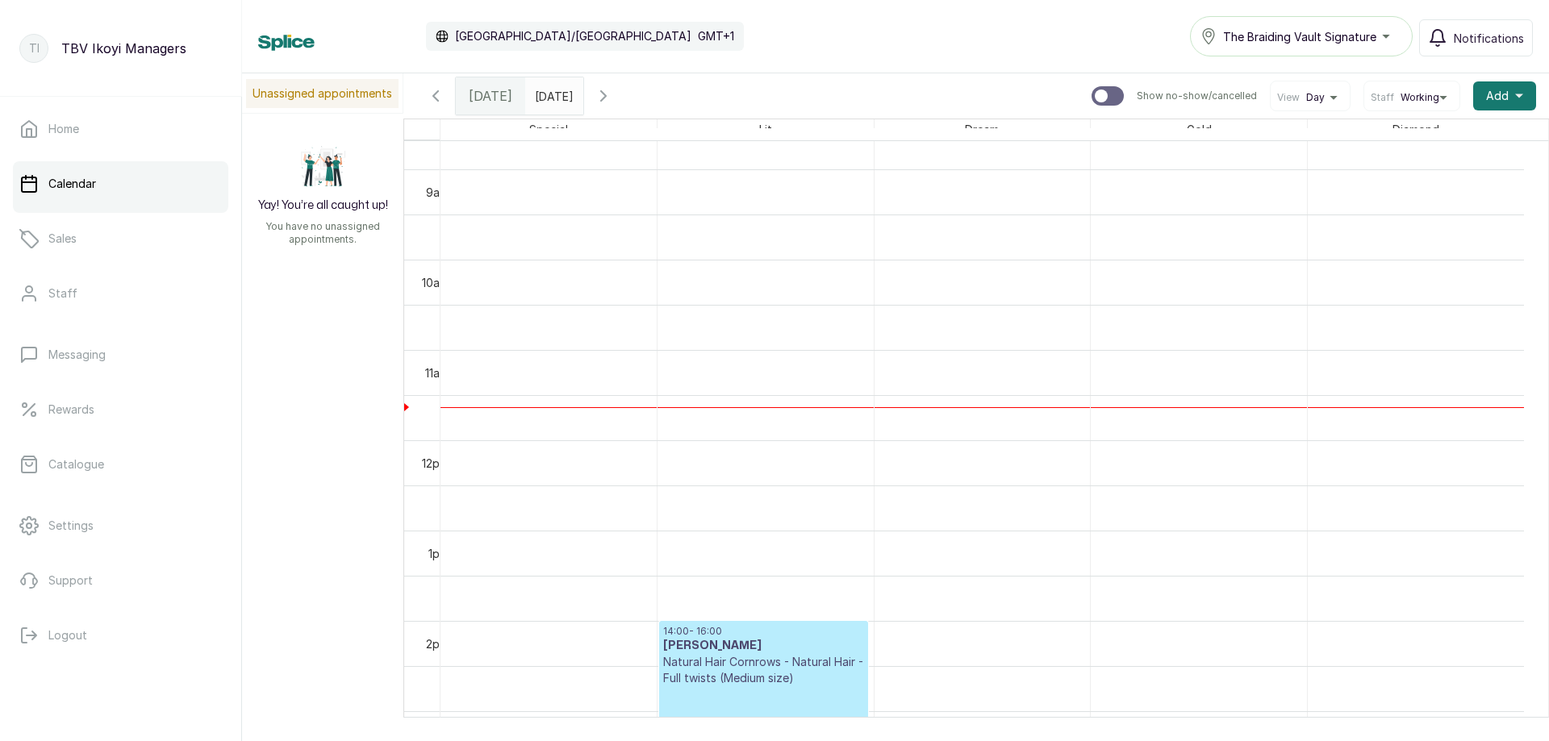
scroll to position [946, 0]
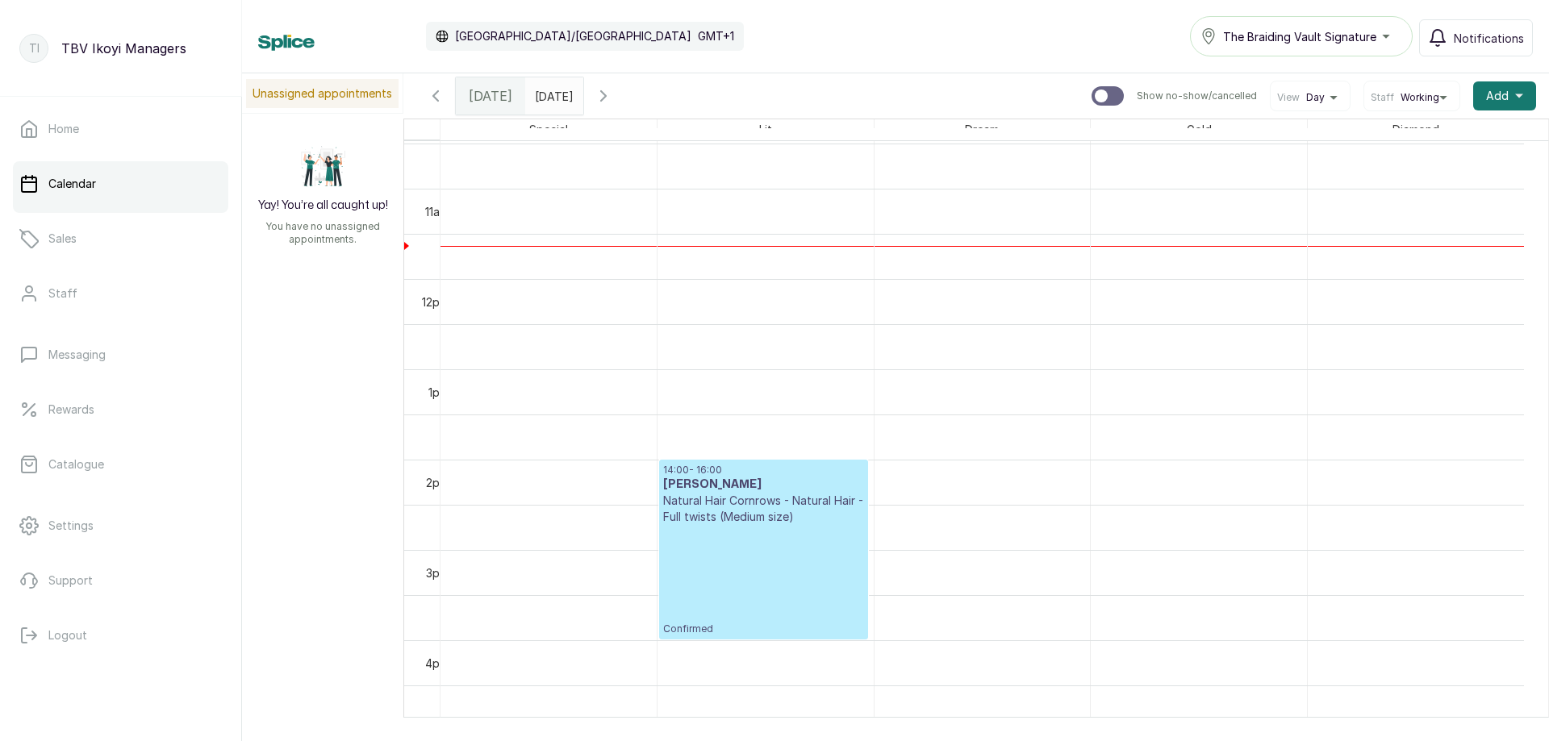
type input "dd/MM/yyyy"
click at [552, 86] on input "dd/MM/yyyy" at bounding box center [539, 91] width 26 height 27
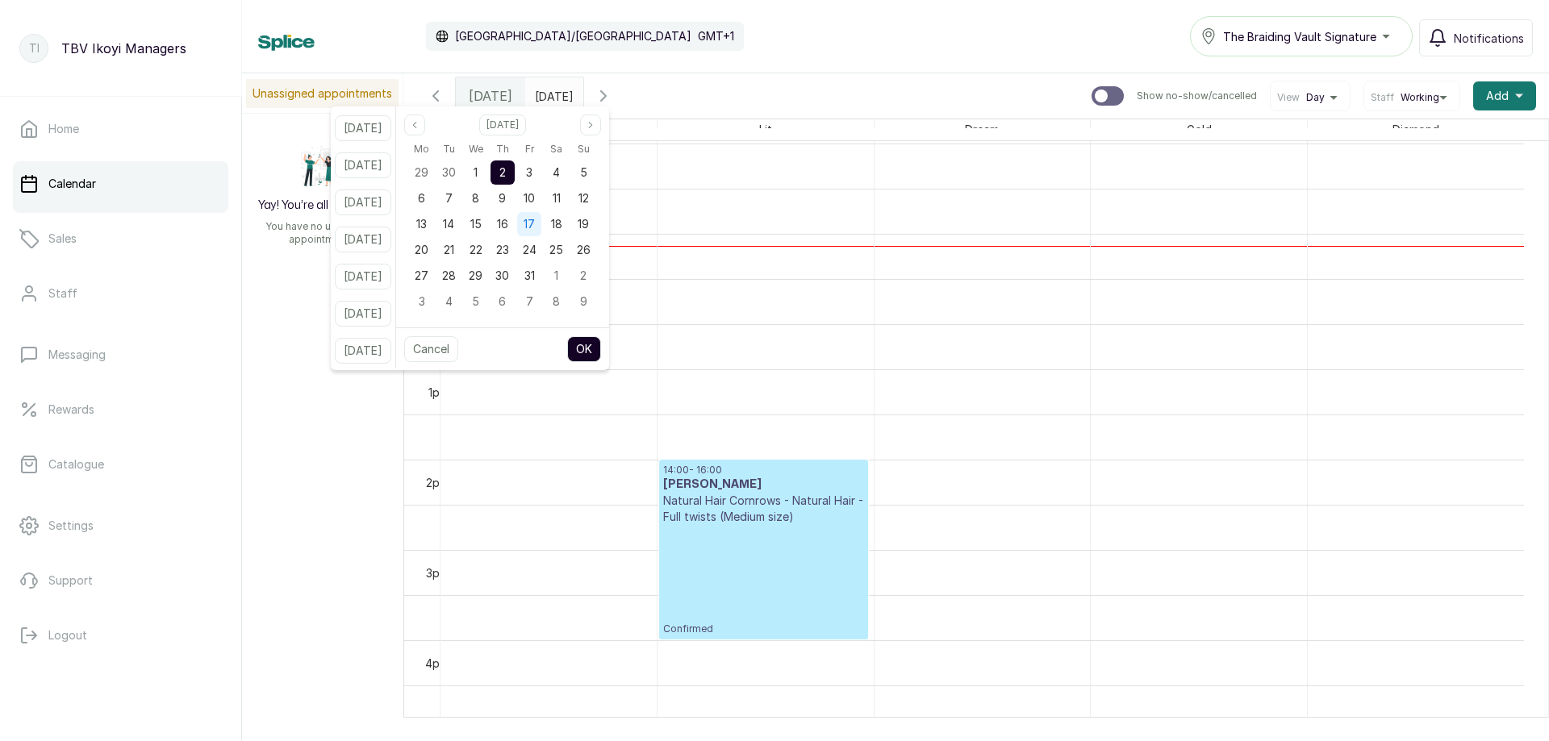
click at [535, 223] on span "17" at bounding box center [529, 224] width 11 height 14
click at [601, 348] on button "OK" at bounding box center [584, 349] width 34 height 26
type input "17/10/2025"
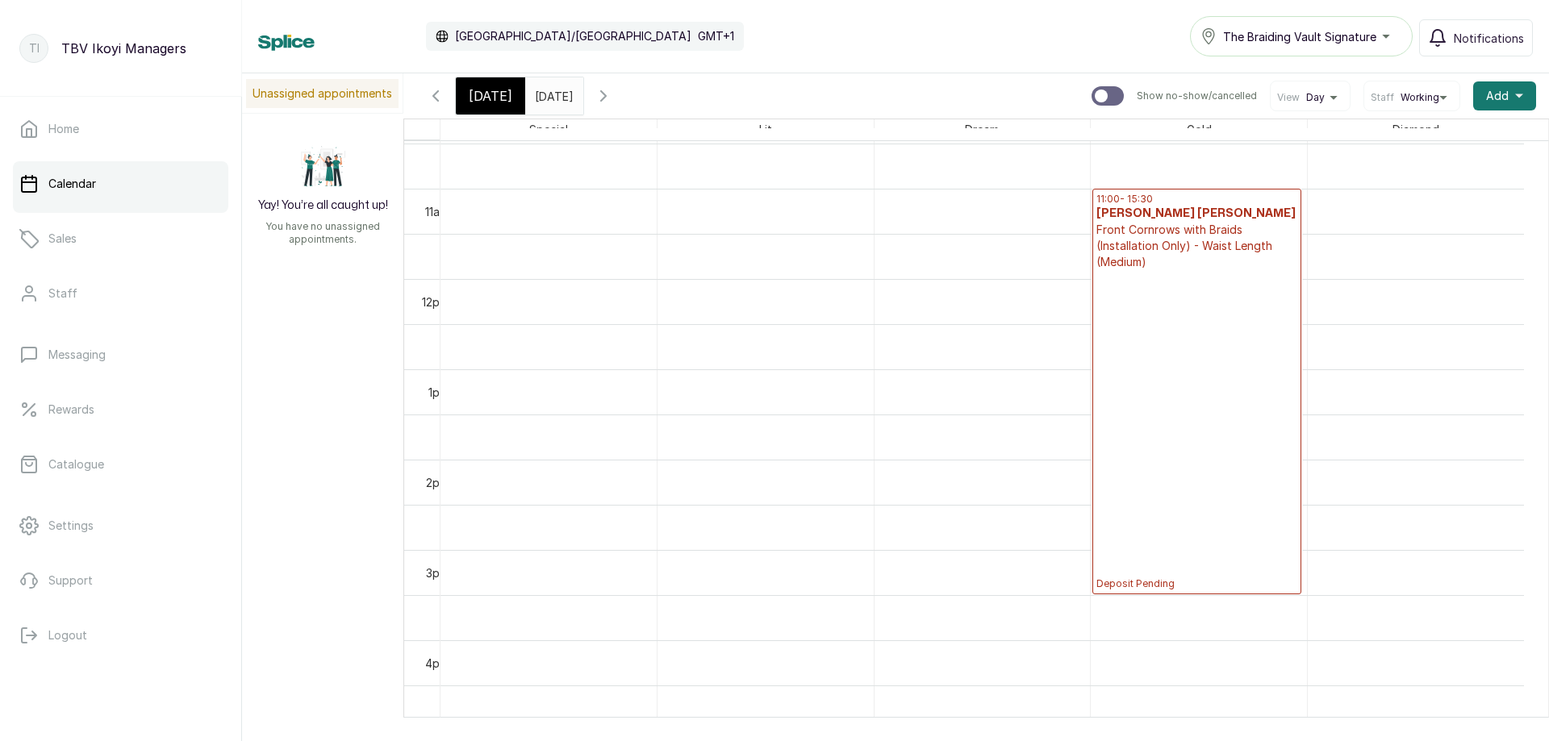
scroll to position [704, 0]
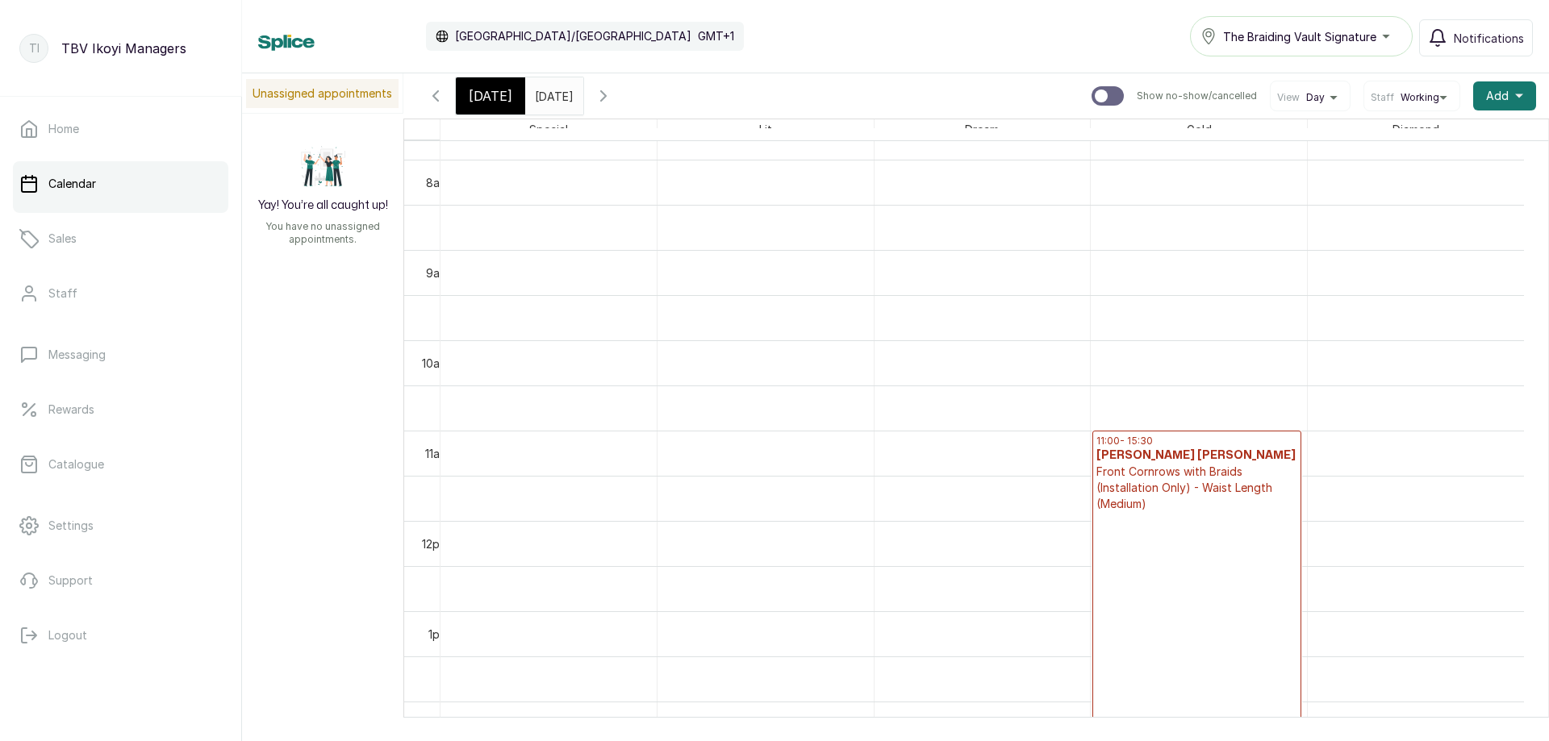
click at [606, 97] on icon "button" at bounding box center [603, 96] width 5 height 10
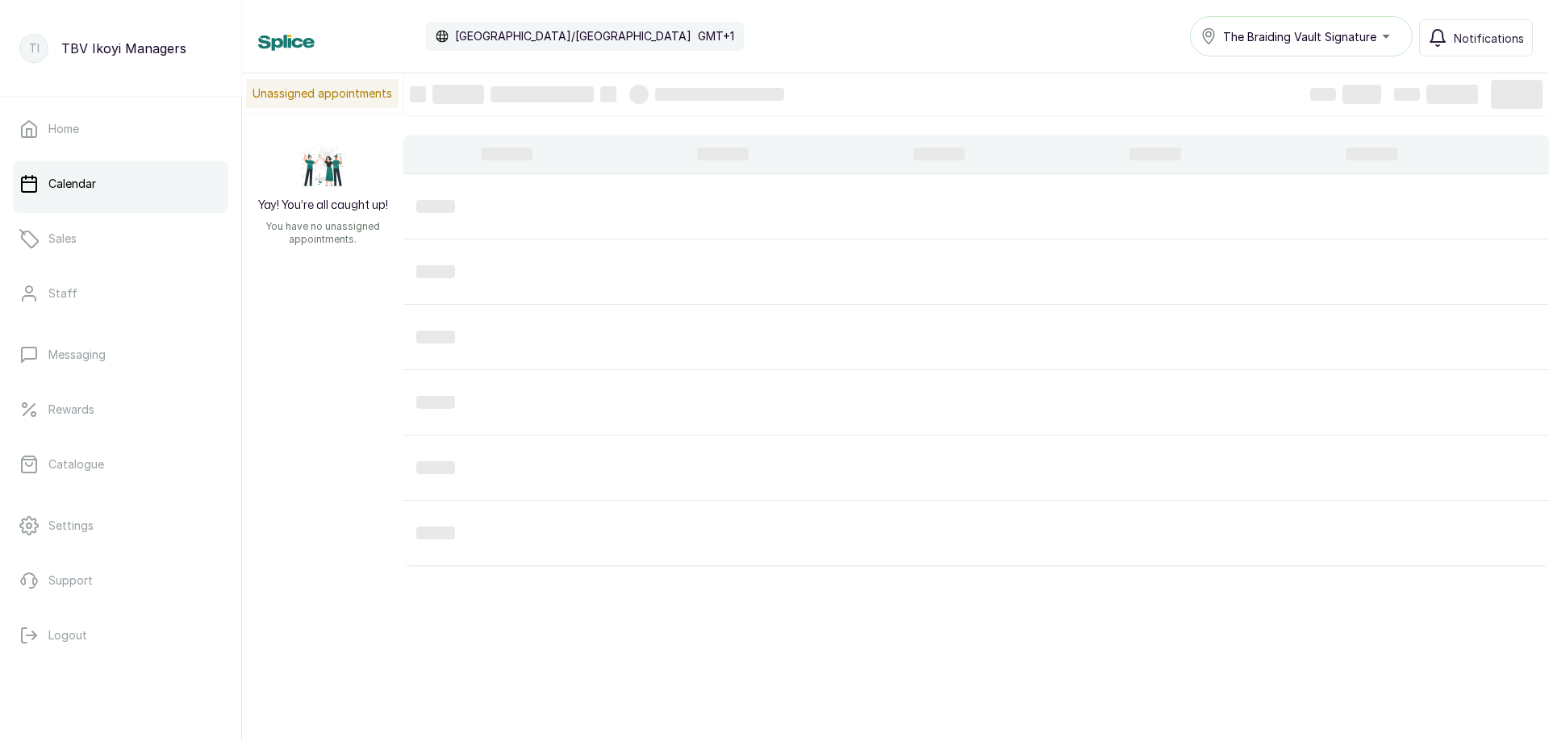
scroll to position [543, 0]
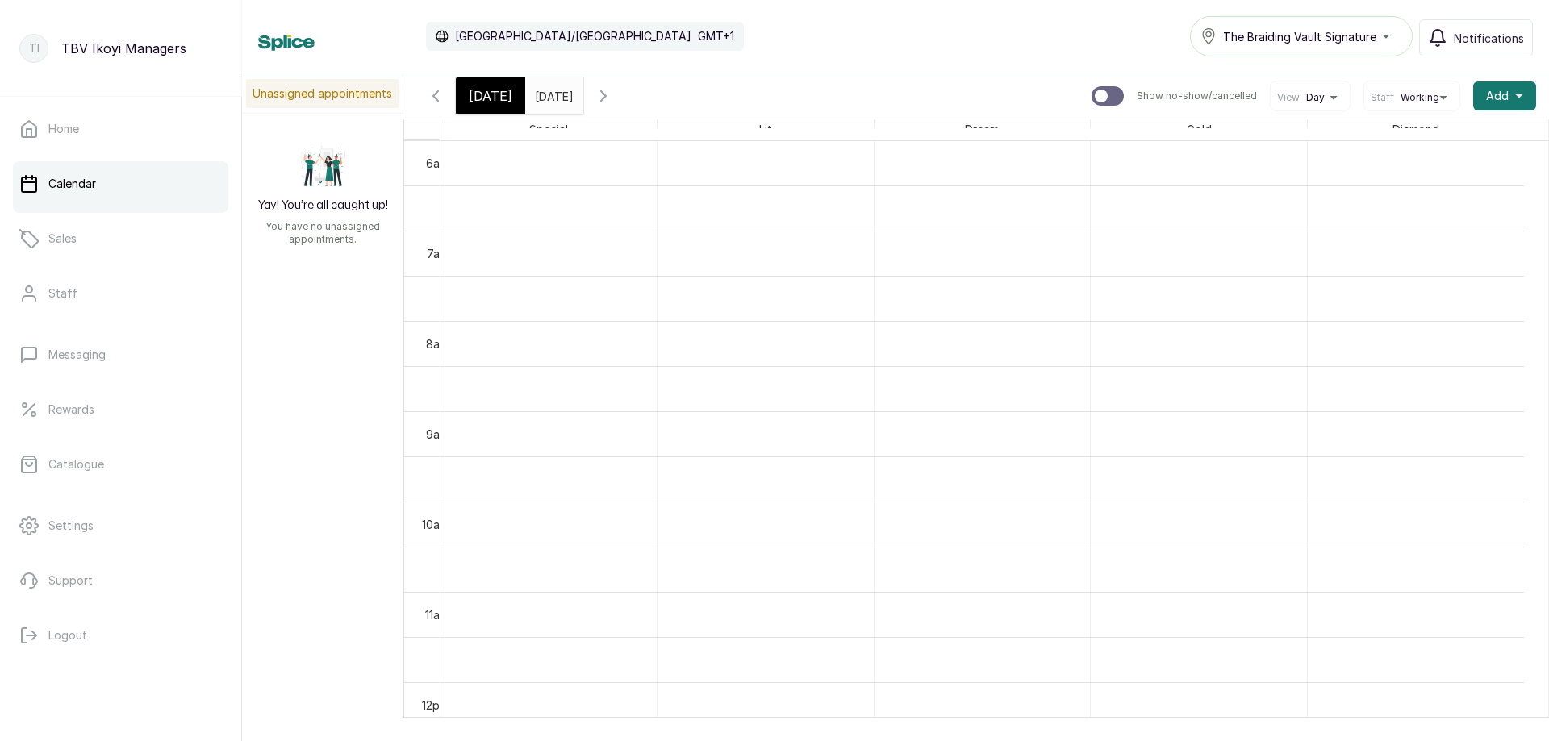
click at [613, 102] on icon "button" at bounding box center [603, 95] width 19 height 19
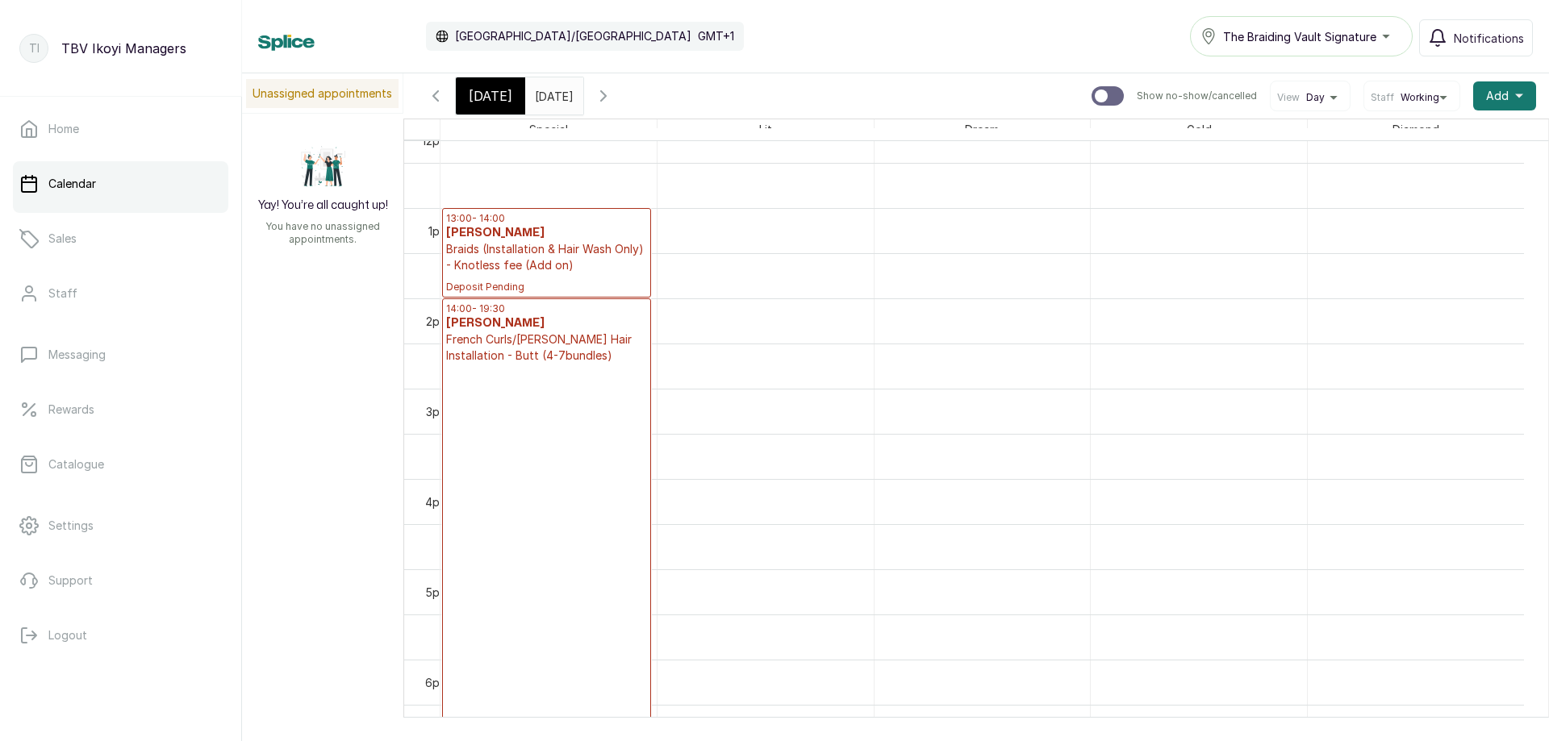
scroll to position [0, 0]
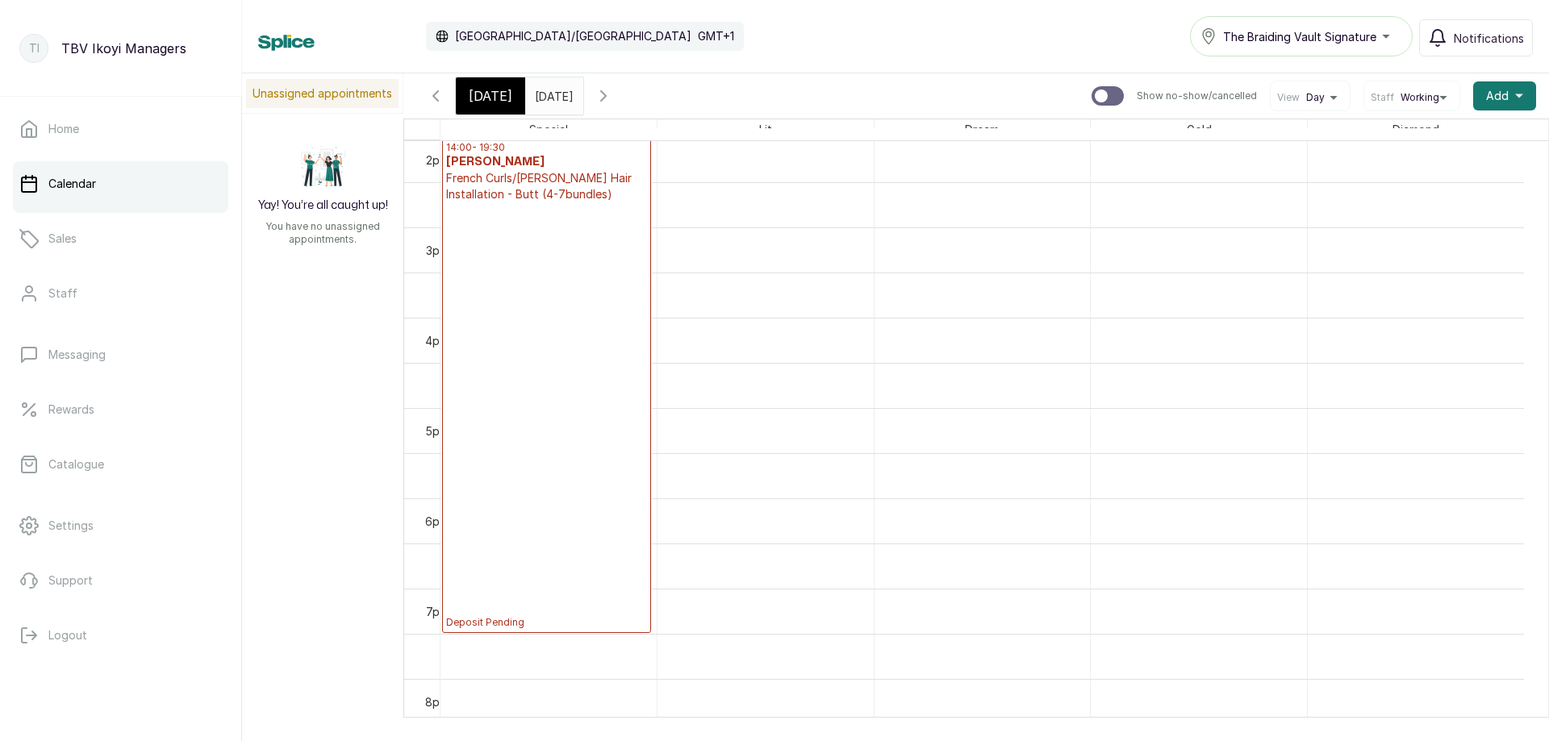
click at [554, 361] on p "Deposit Pending" at bounding box center [546, 416] width 201 height 427
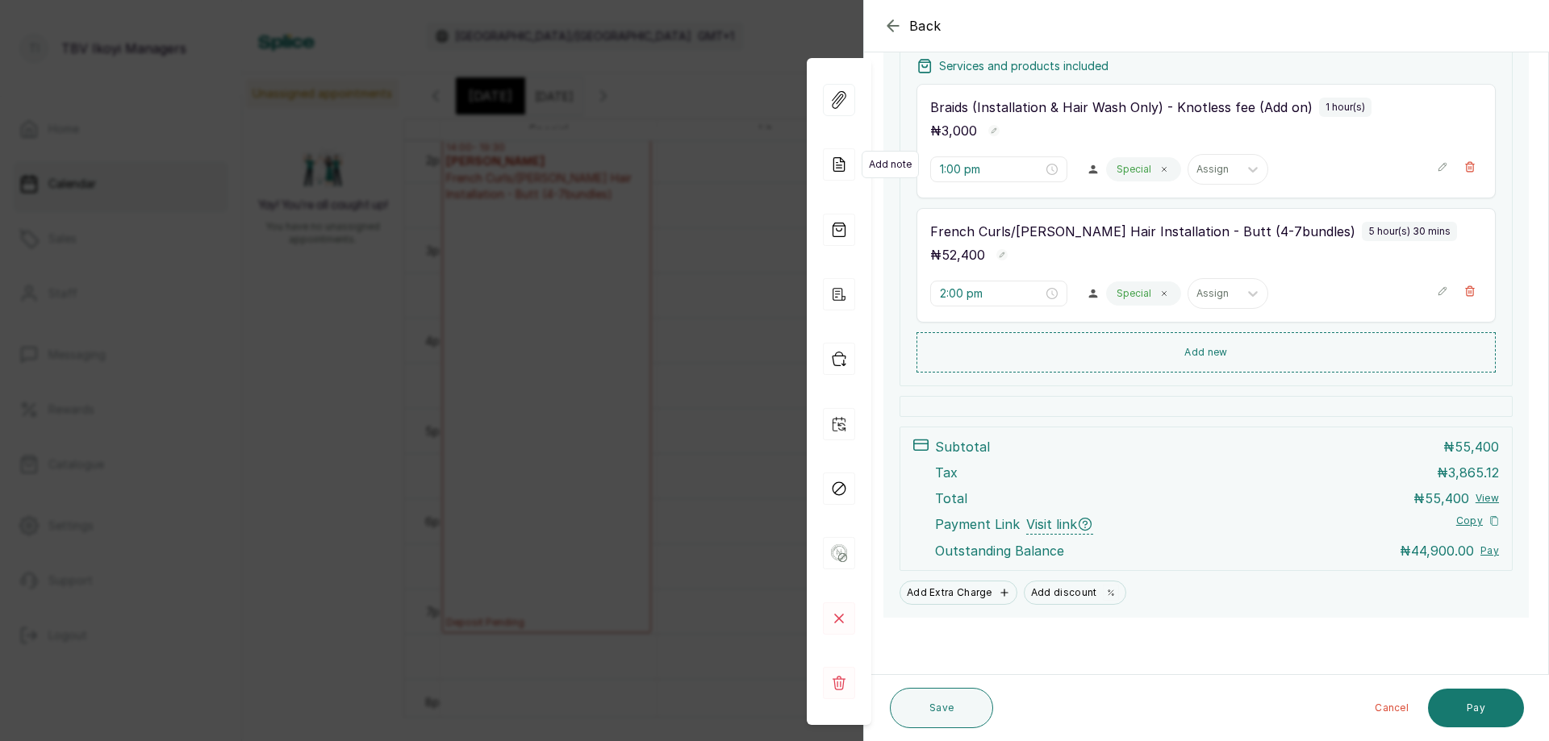
click at [842, 170] on icon at bounding box center [839, 164] width 32 height 32
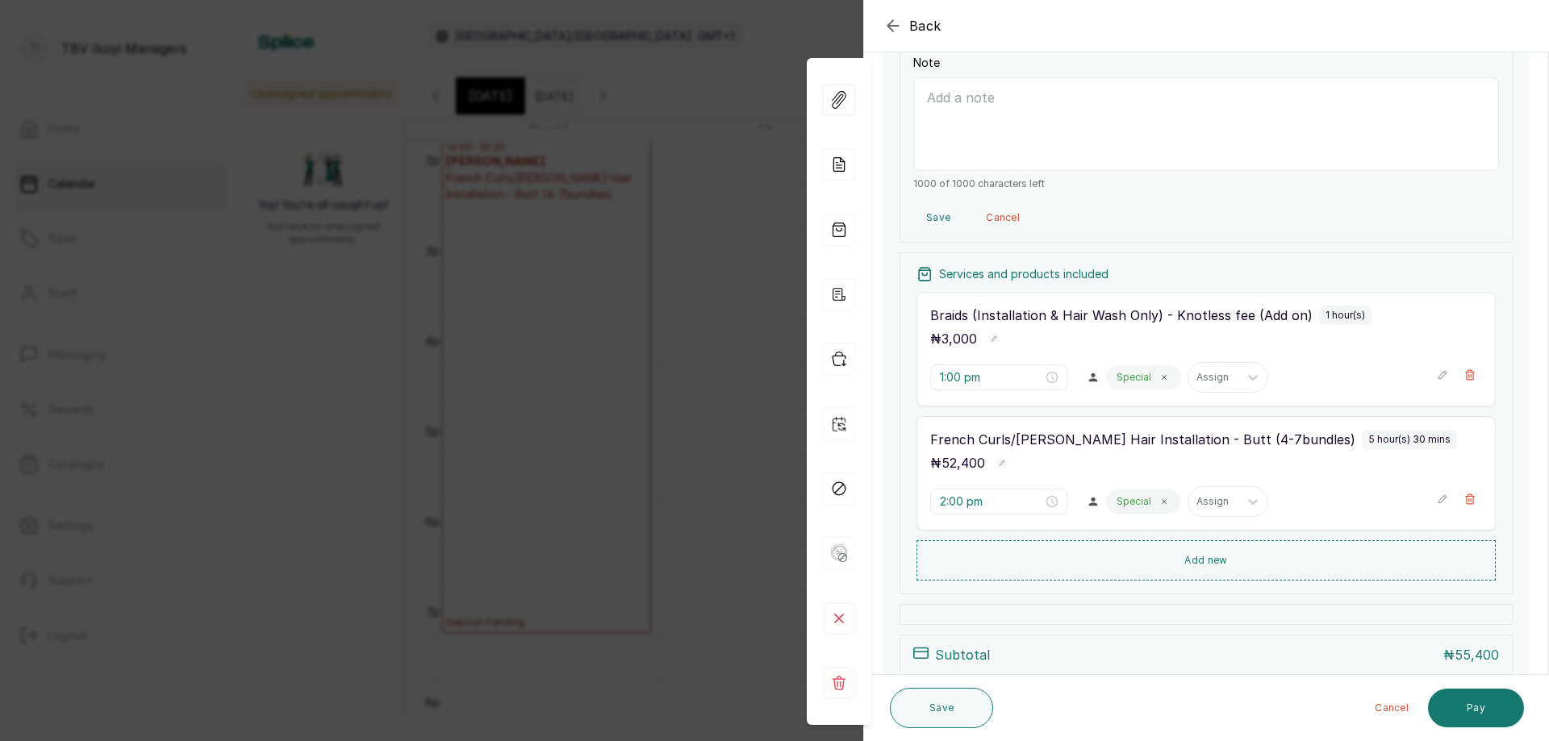
paste textarea "deposit 10,500 on 01/10/2025 from TRF"
type textarea "deposit 10,500 on 01/10/2025 from TRF"
click at [941, 219] on button "Save" at bounding box center [938, 217] width 50 height 29
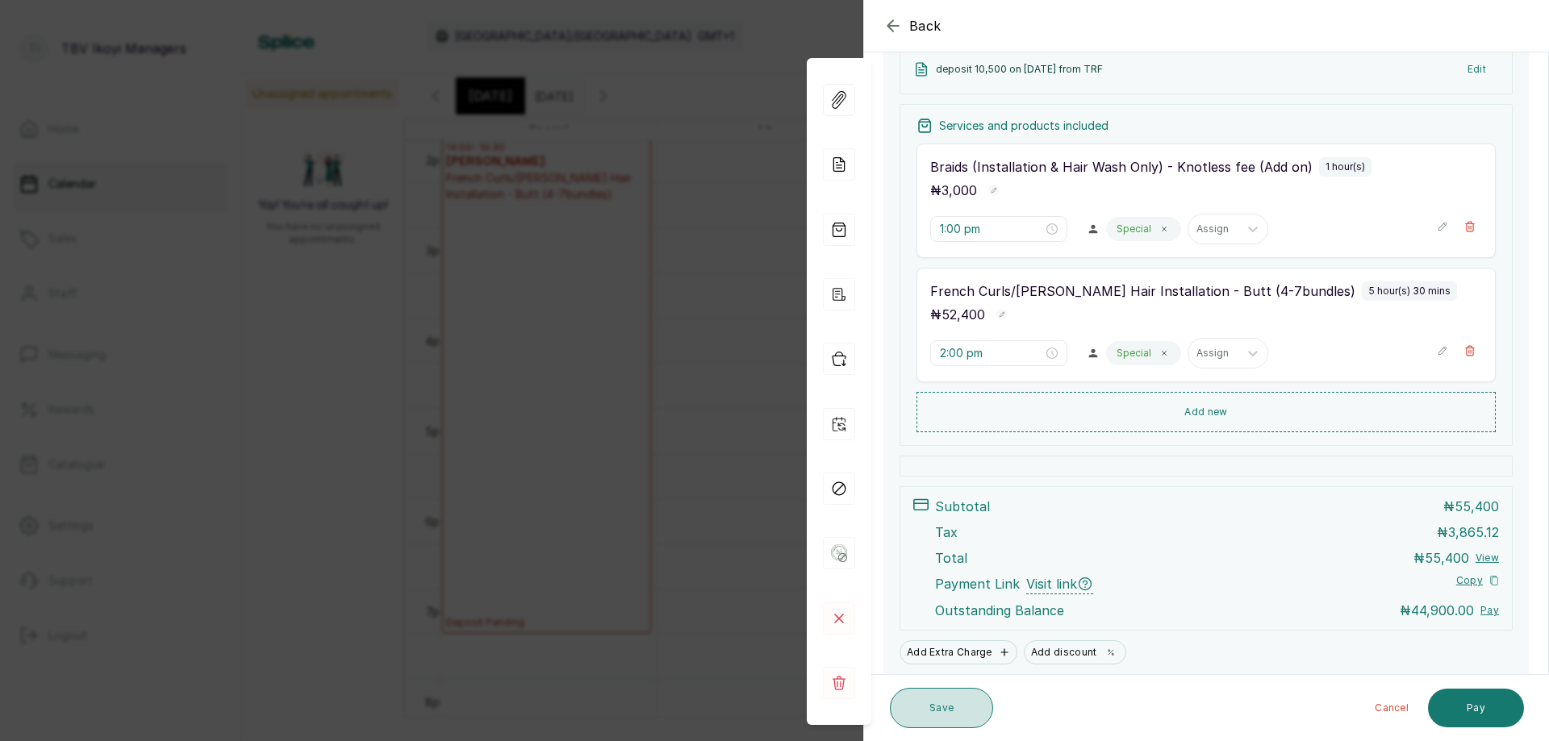
click at [967, 711] on button "Save" at bounding box center [941, 708] width 103 height 40
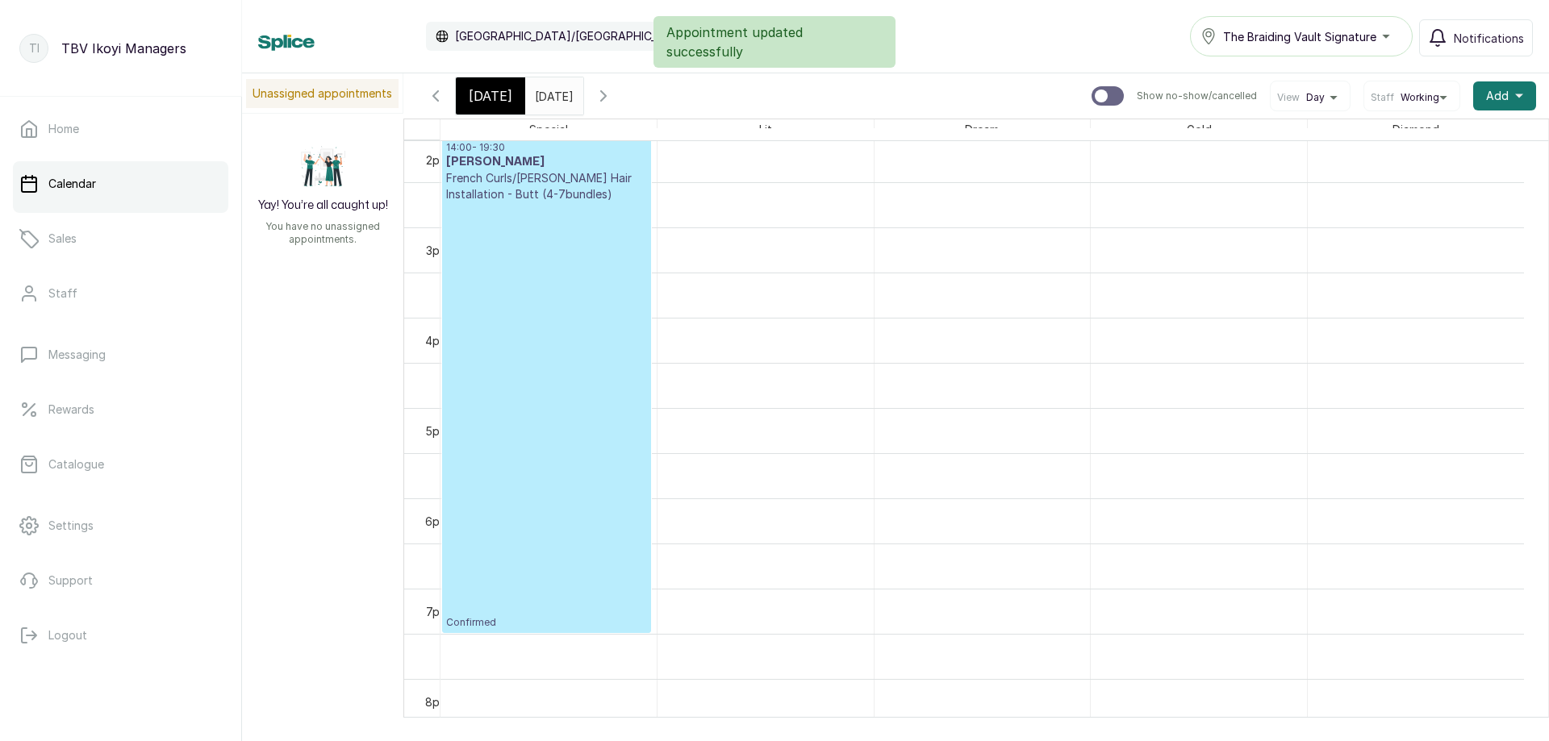
scroll to position [1108, 0]
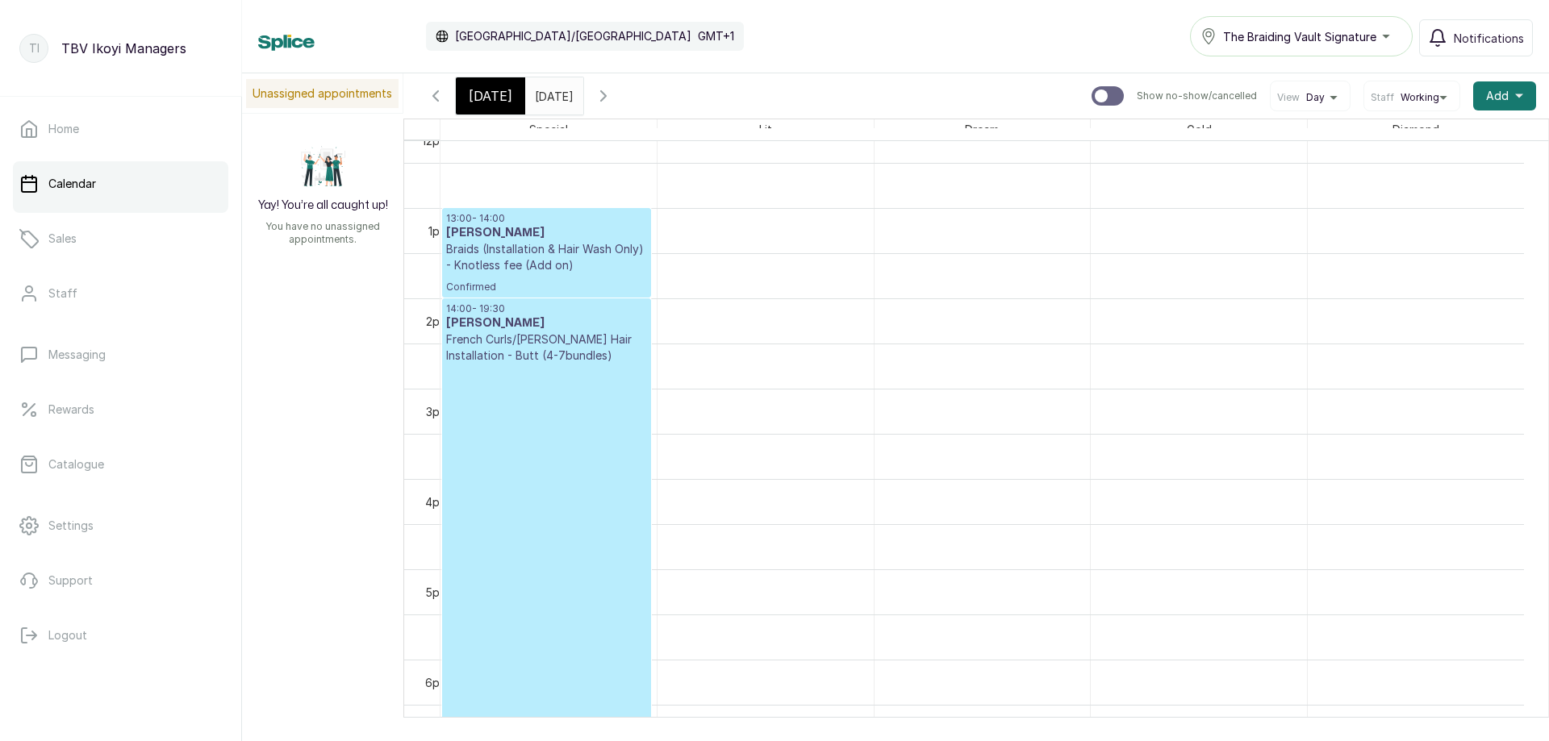
click at [591, 258] on p "Braids (Installation & Hair Wash Only) - Knotless fee (Add on)" at bounding box center [546, 257] width 201 height 32
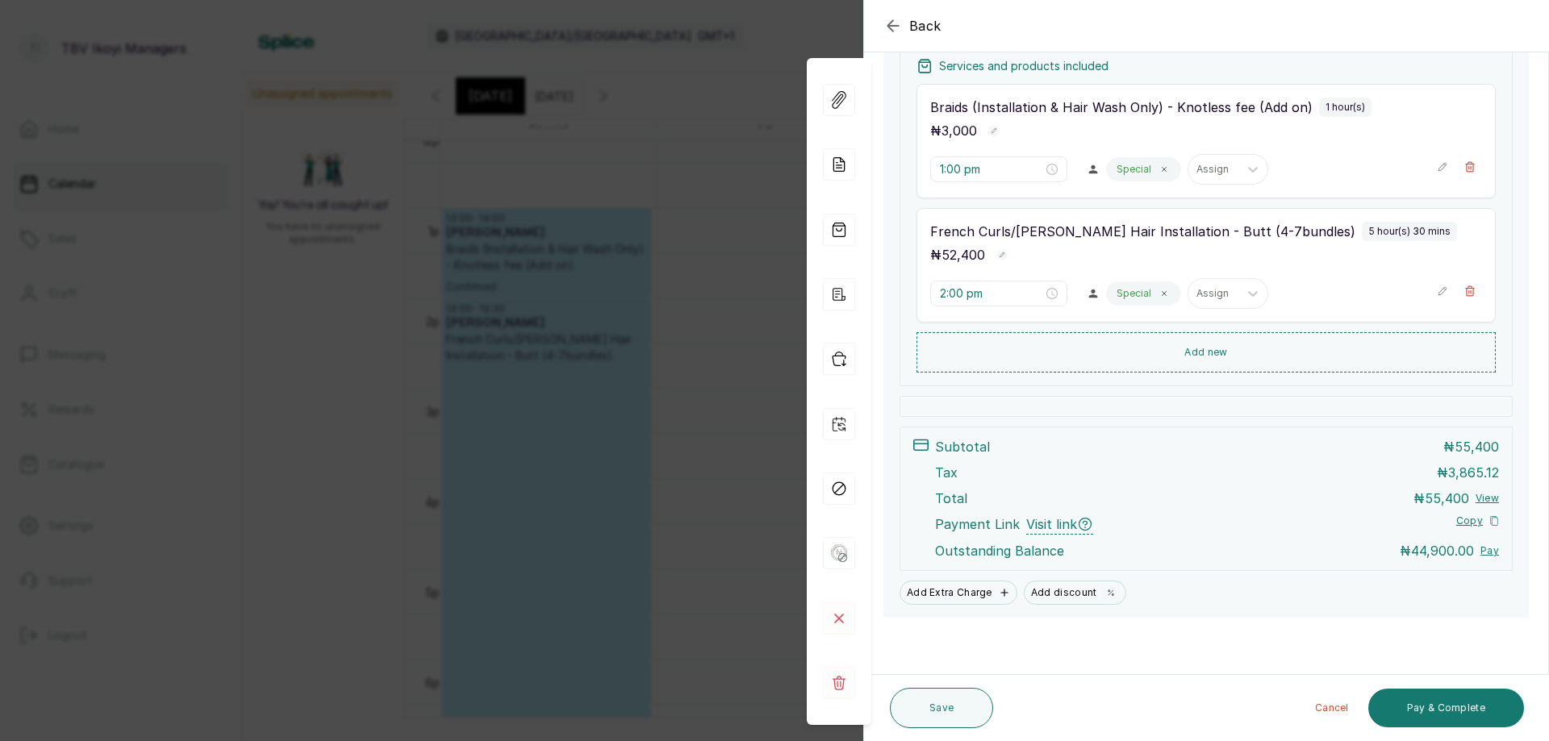
scroll to position [294, 0]
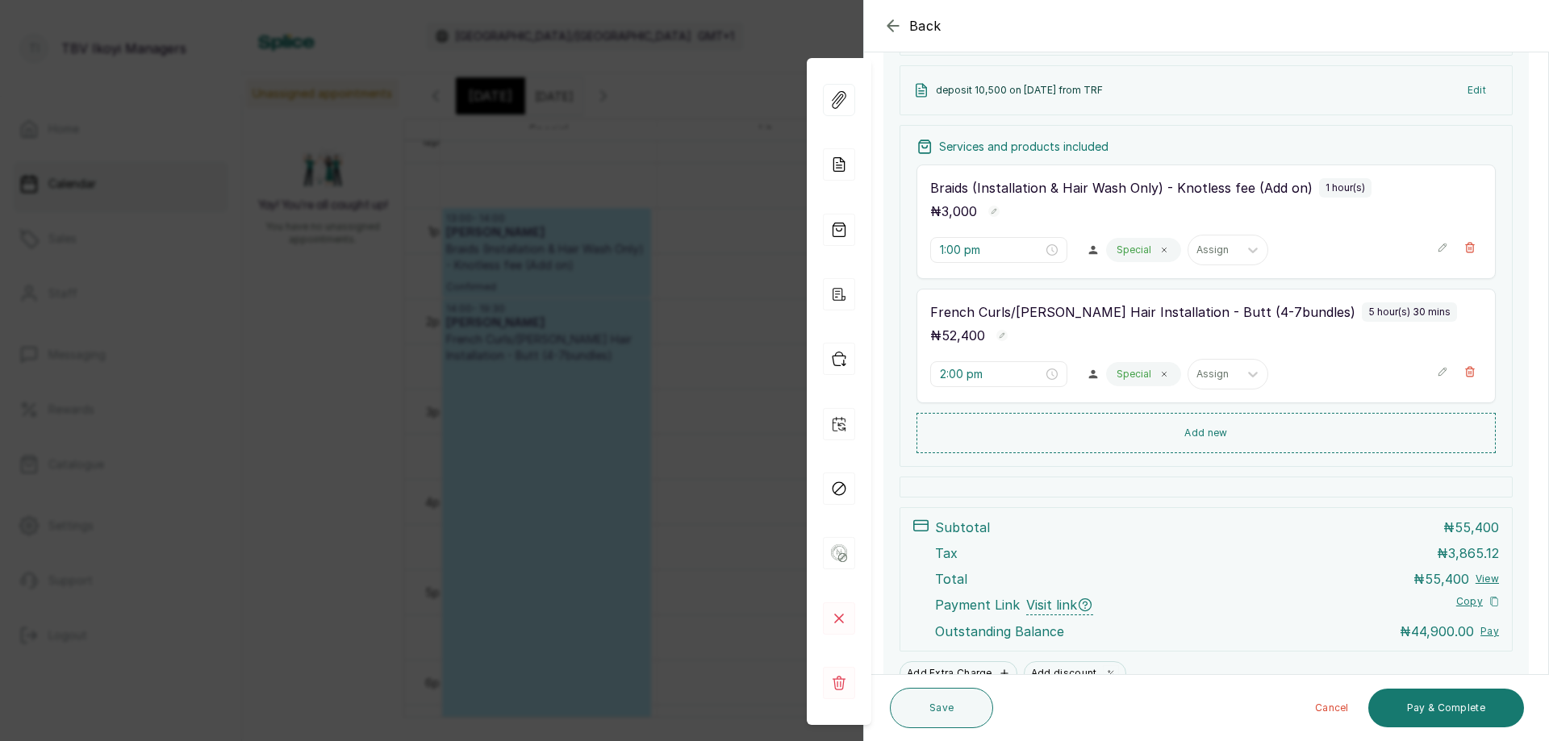
click at [688, 305] on div "Back Appointment Details Edit appointment 🚶 Walk-in (booked by TBV Ikoyi Manage…" at bounding box center [774, 370] width 1549 height 741
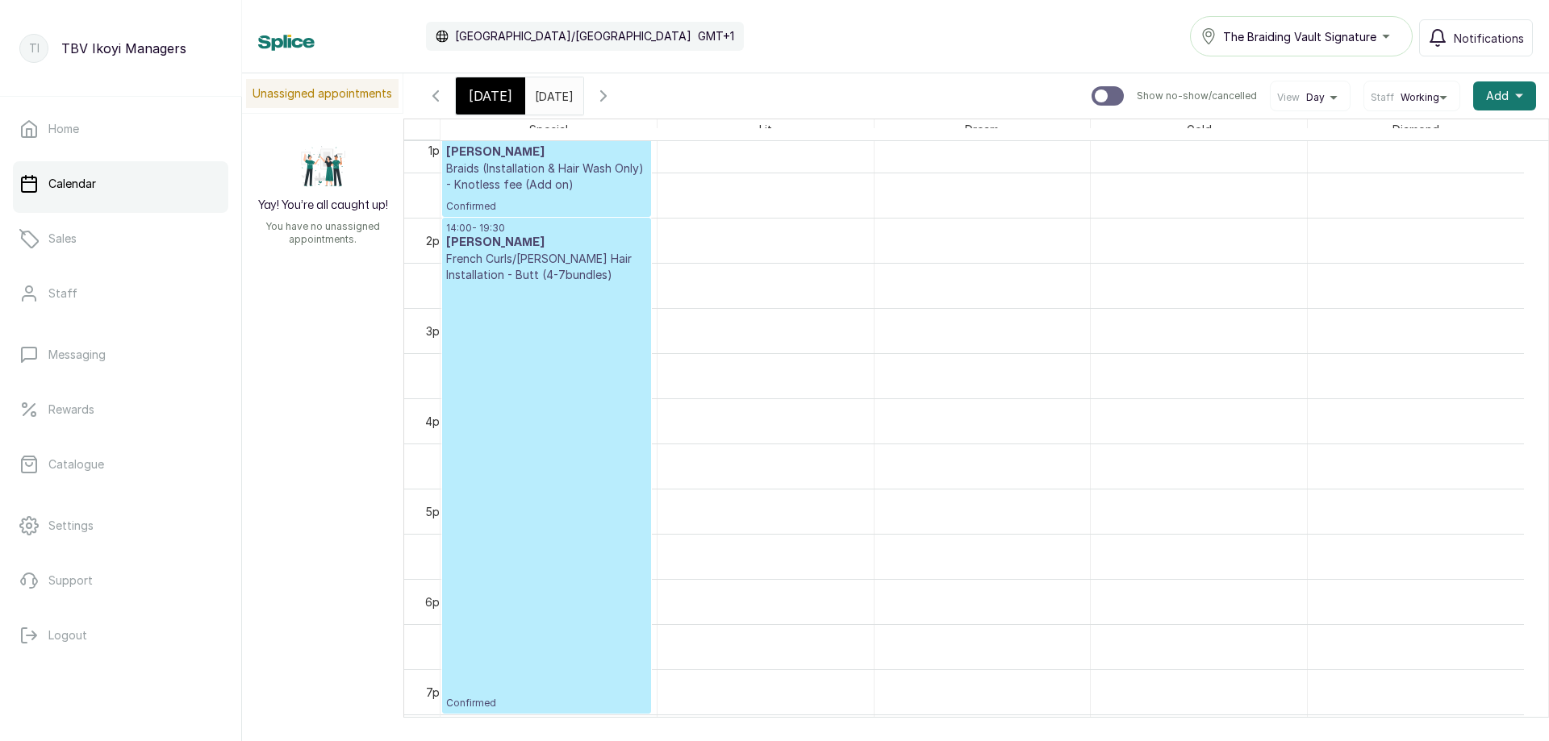
scroll to position [1108, 0]
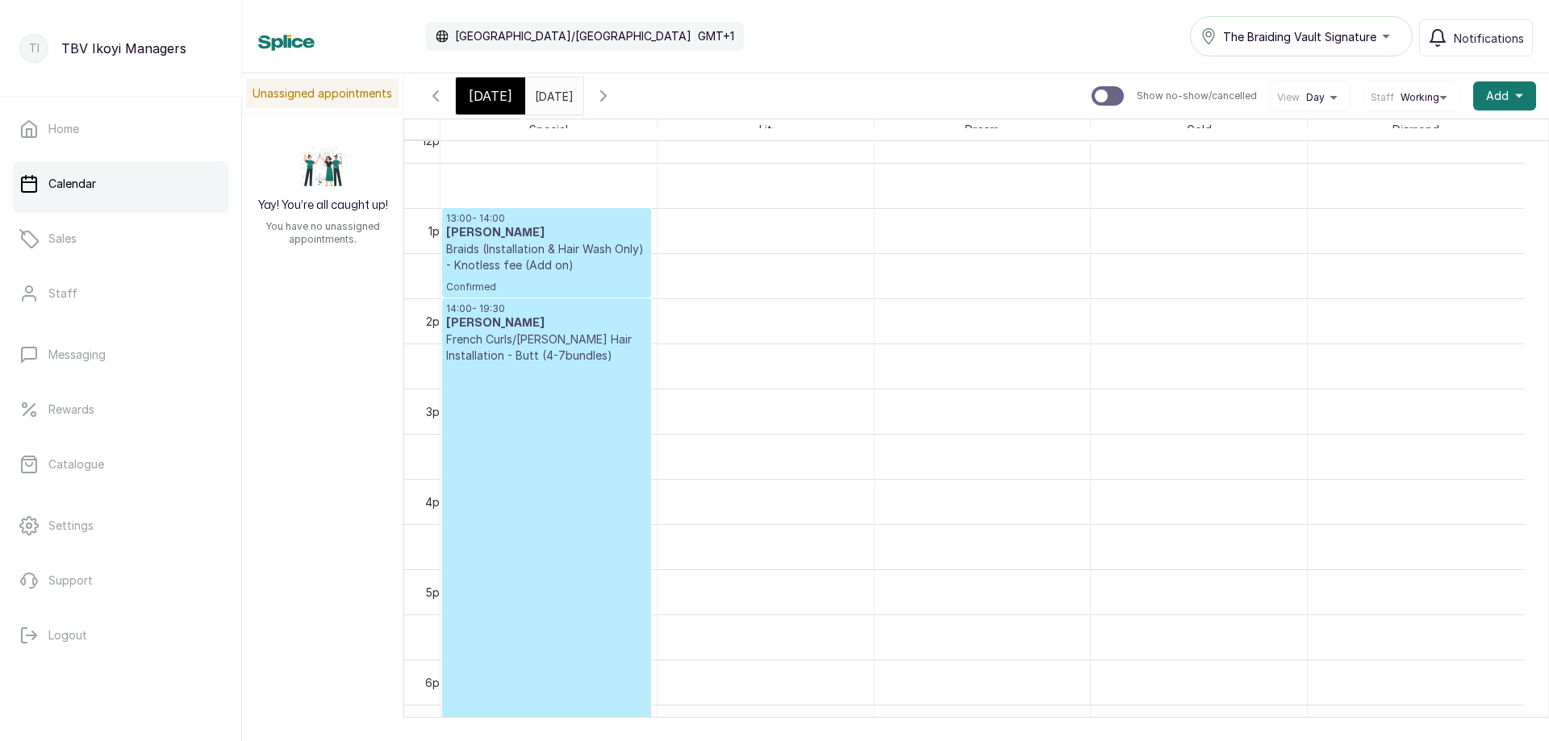
click at [503, 84] on div "[DATE]" at bounding box center [490, 95] width 69 height 37
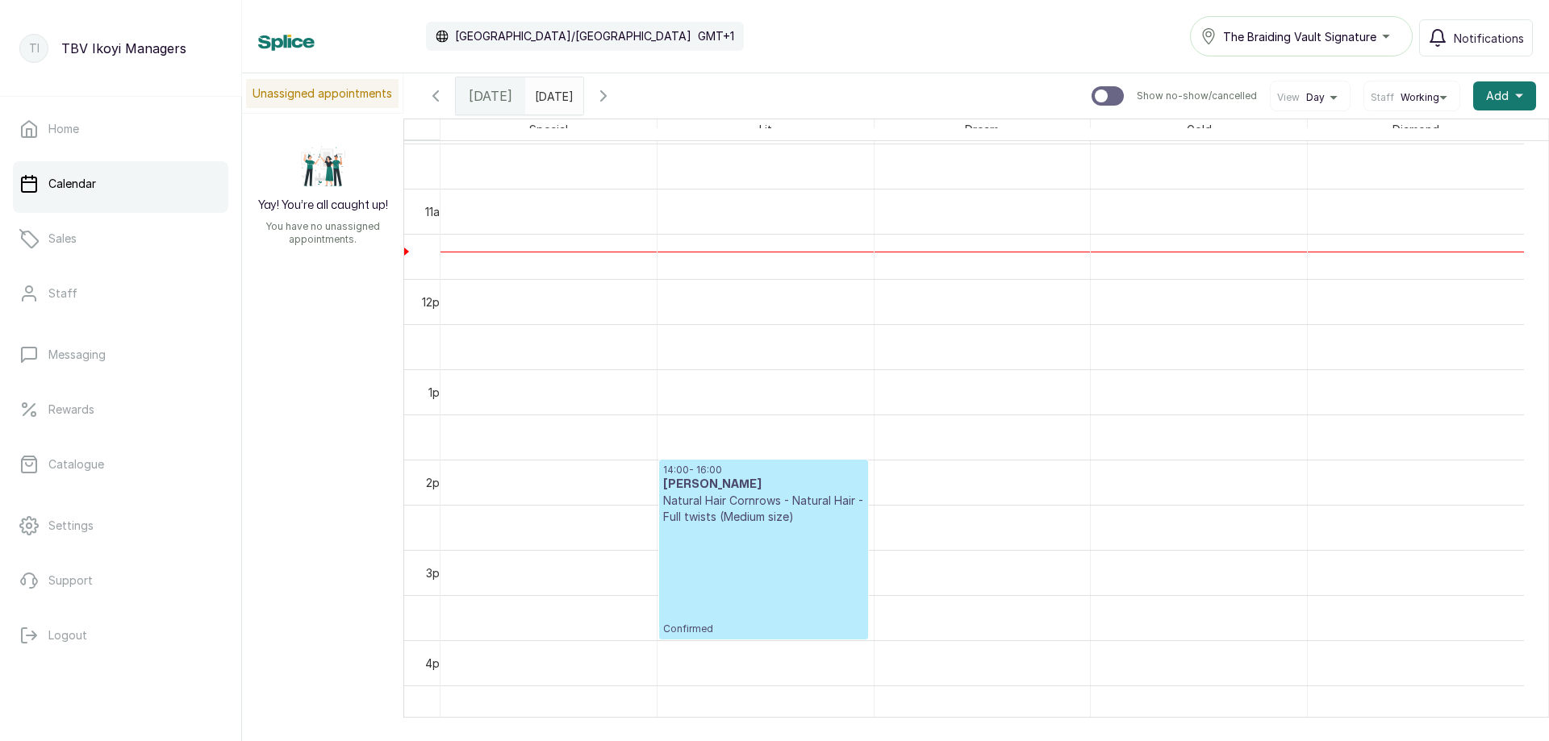
scroll to position [866, 0]
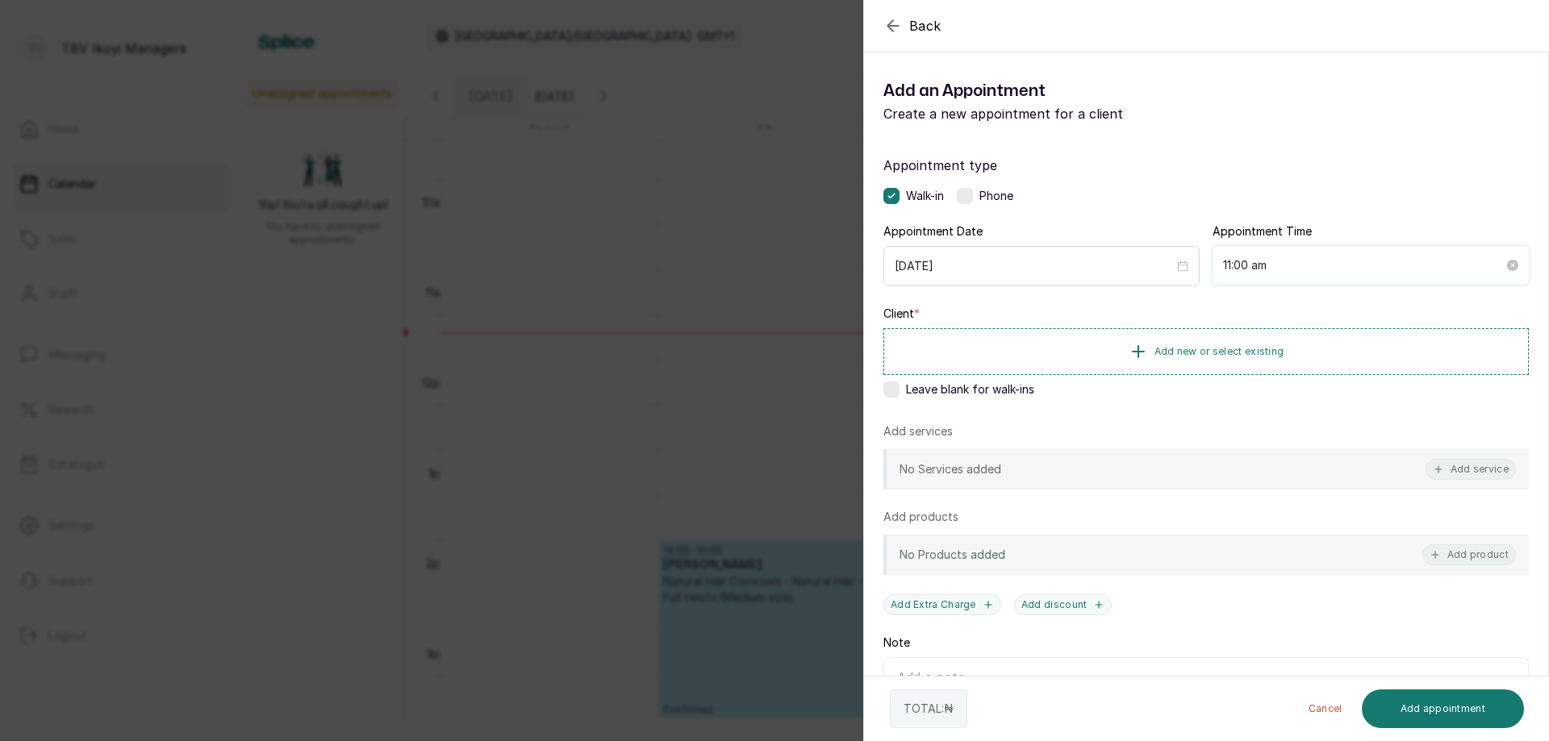
click at [1306, 262] on input "11:00 am" at bounding box center [1363, 266] width 281 height 18
click at [1276, 322] on div "40" at bounding box center [1275, 322] width 39 height 23
click at [1314, 310] on div "AM" at bounding box center [1320, 305] width 39 height 23
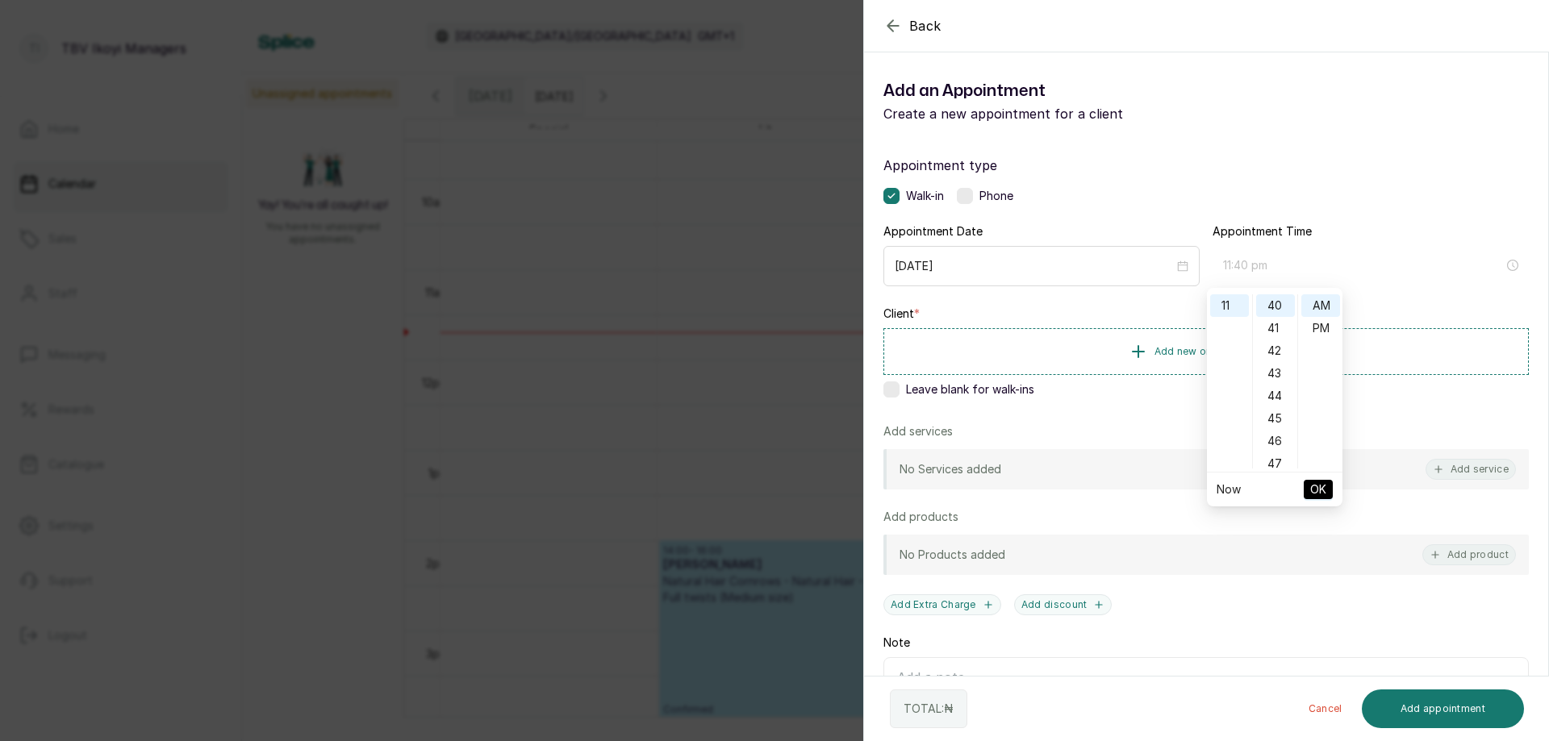
type input "11:40 am"
click at [1321, 488] on span "OK" at bounding box center [1318, 489] width 16 height 31
click at [1222, 353] on span "Add new or select existing" at bounding box center [1220, 350] width 130 height 13
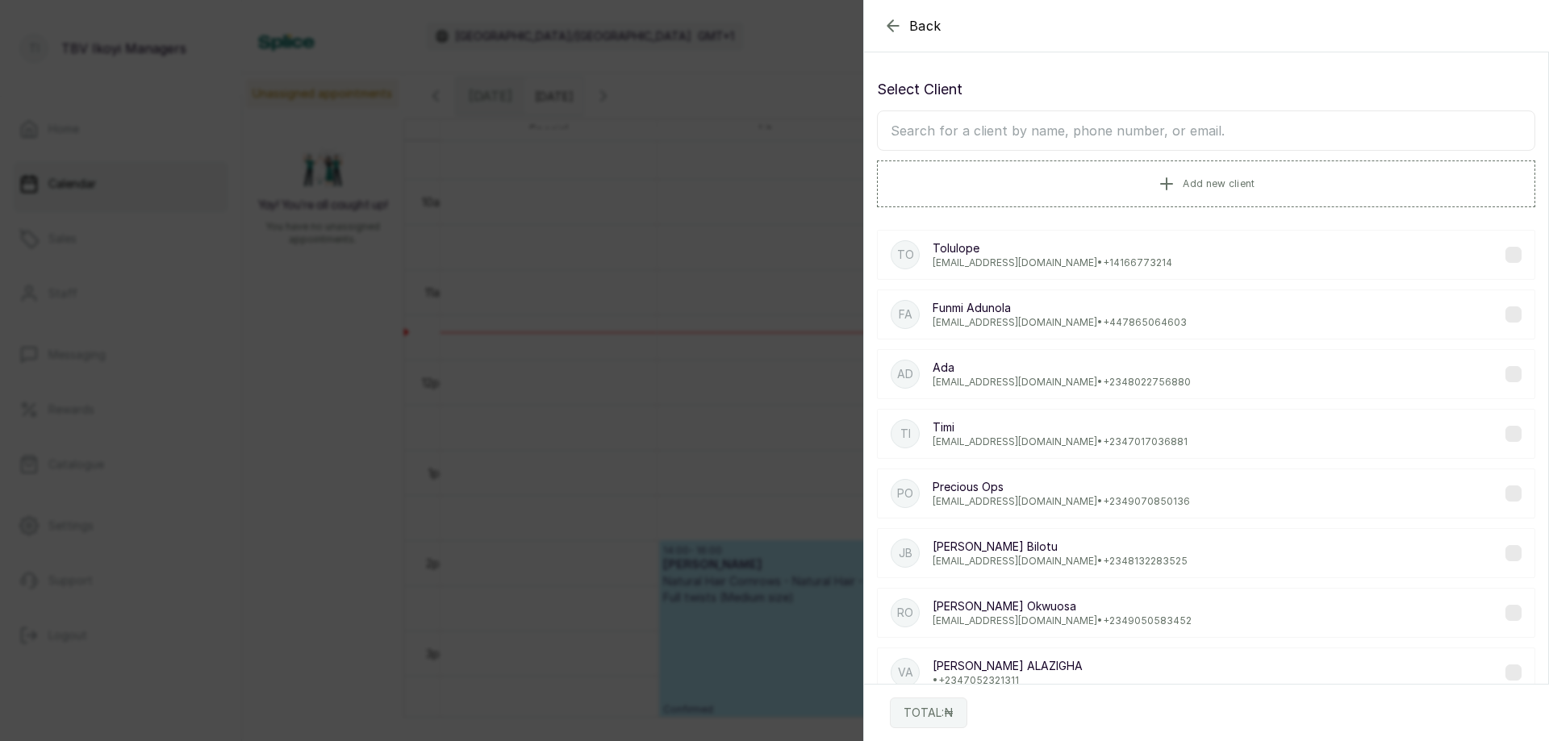
click at [951, 127] on input "text" at bounding box center [1206, 131] width 658 height 40
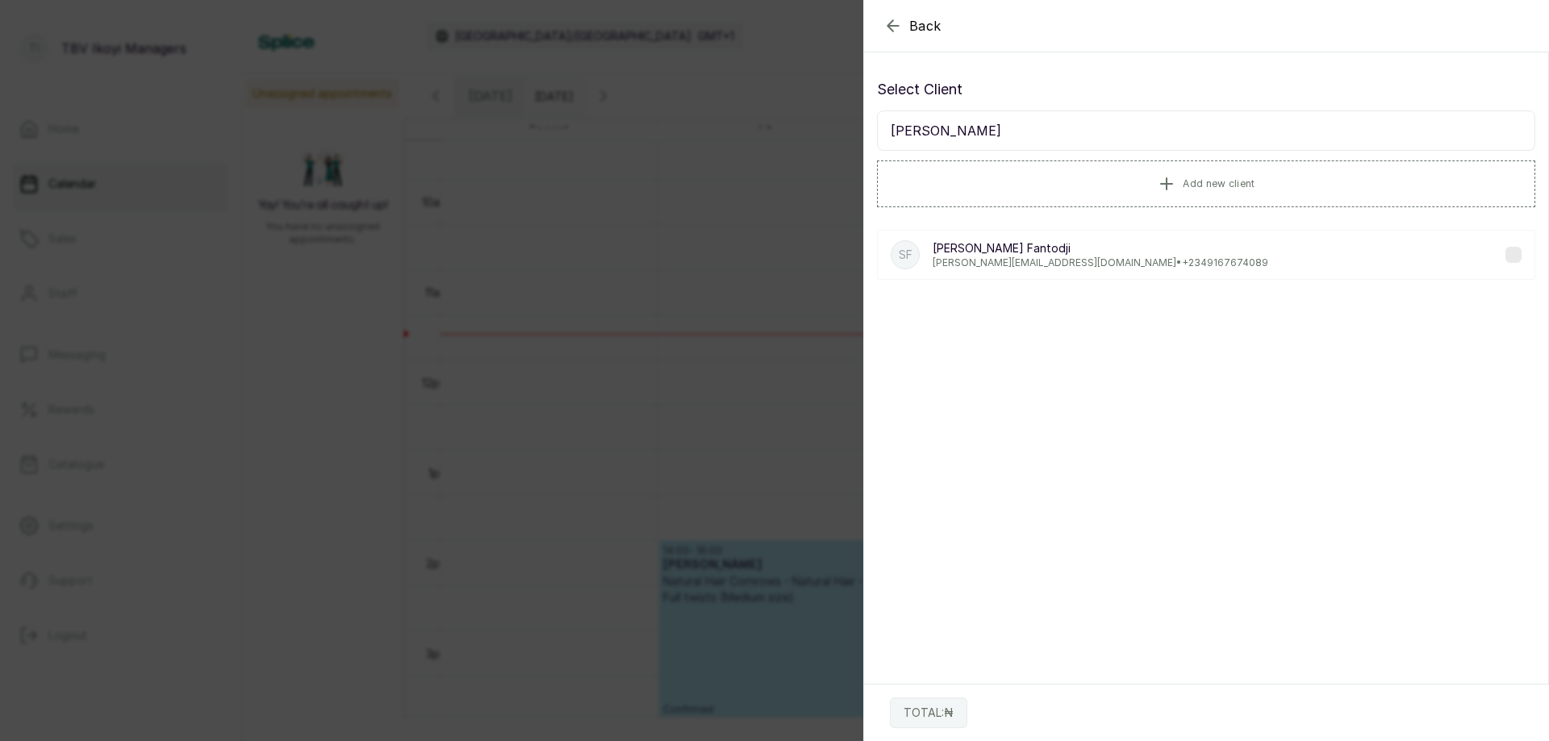
type input "sandra fan"
click at [1159, 251] on div "SF Sandra Fantodji Fantodji sandraayo@hotmail.com • +234 9167674089" at bounding box center [1206, 255] width 658 height 50
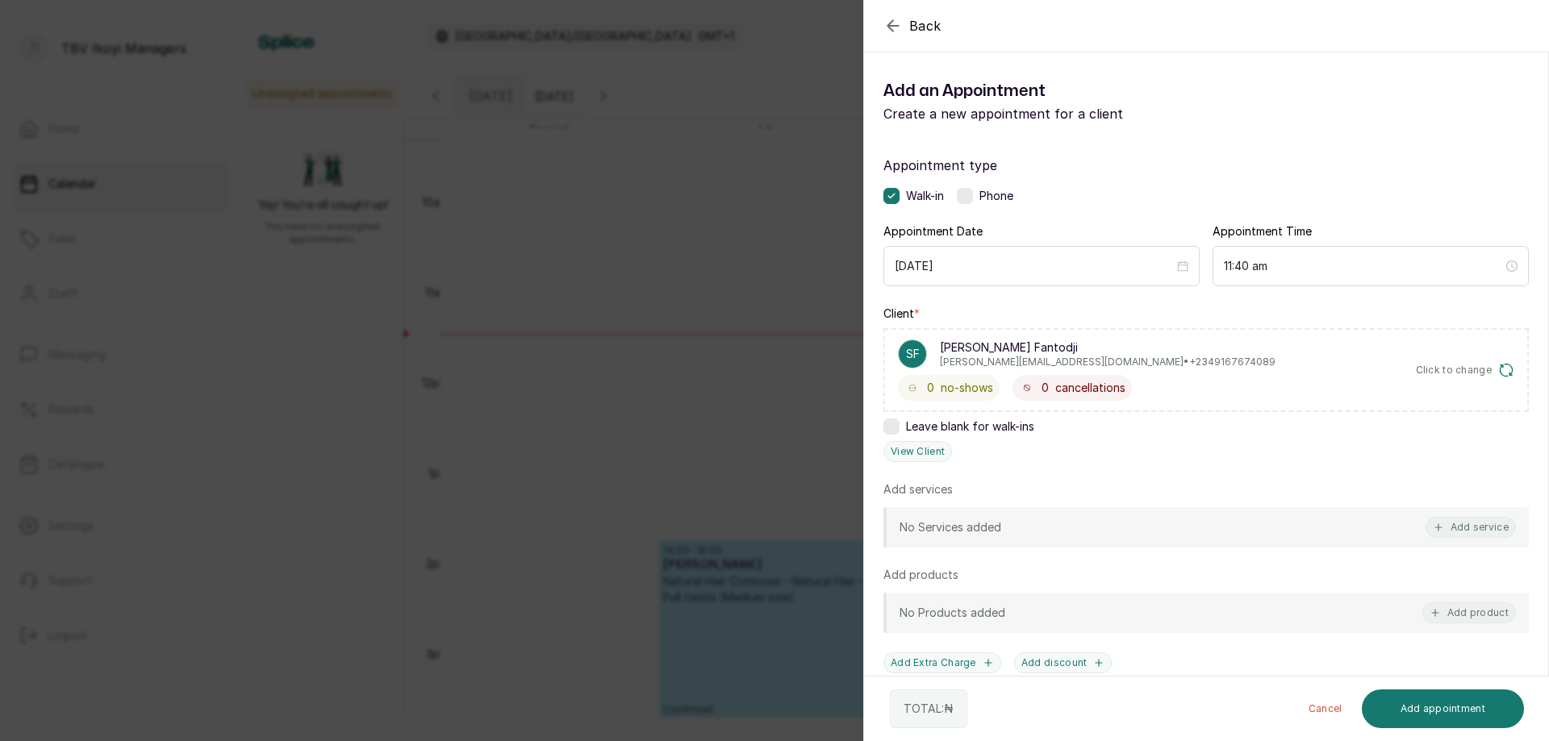
scroll to position [81, 0]
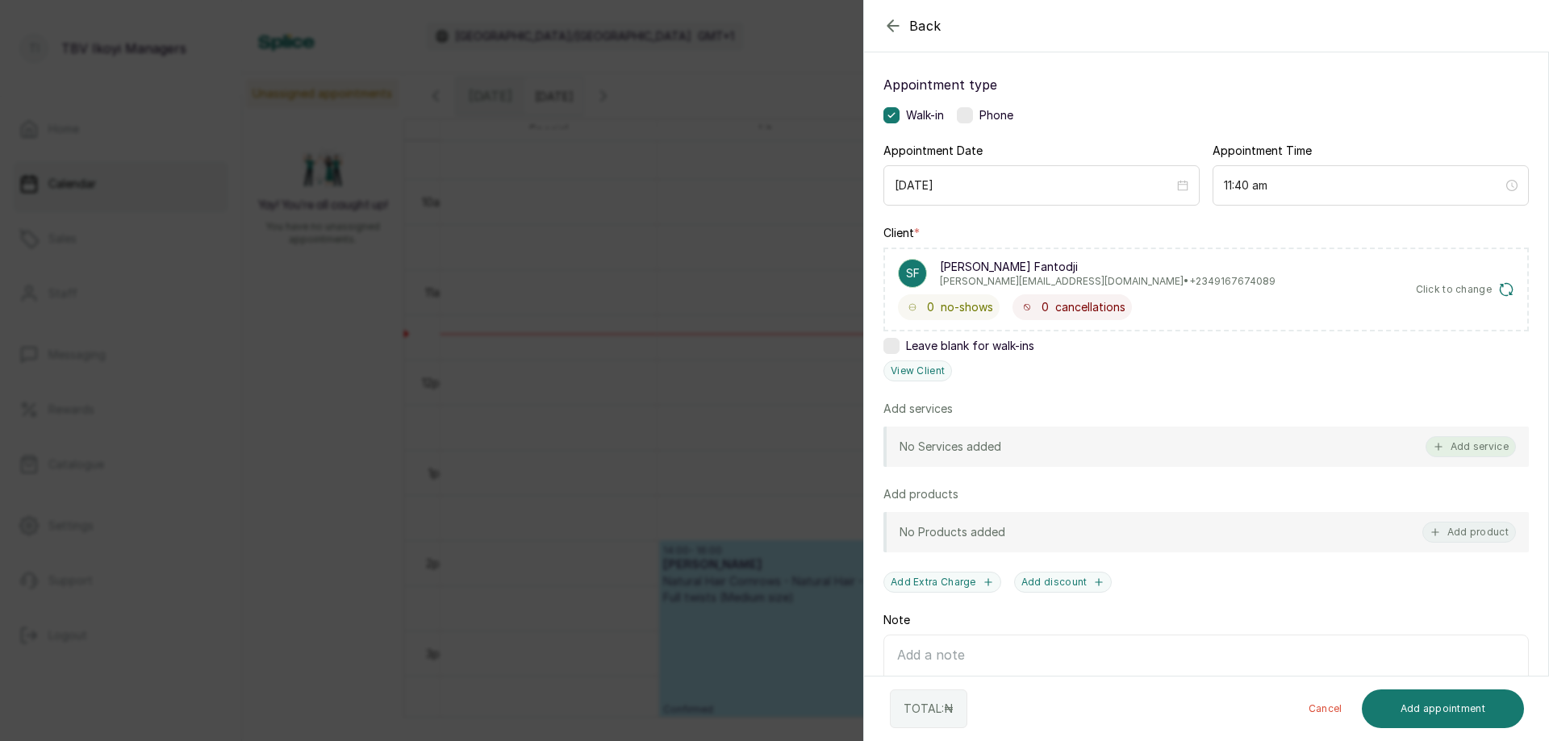
click at [1433, 449] on icon "button" at bounding box center [1438, 446] width 11 height 11
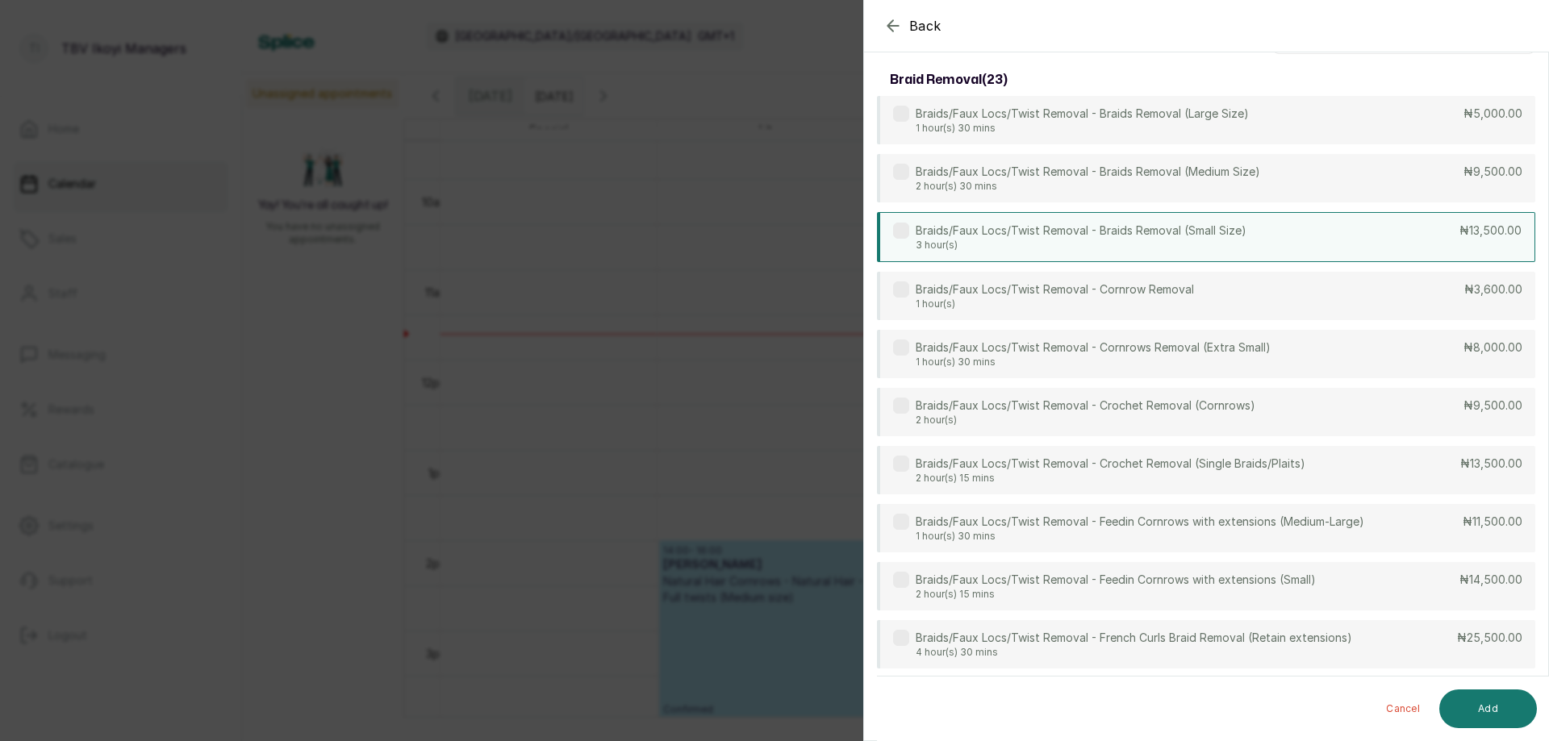
scroll to position [0, 0]
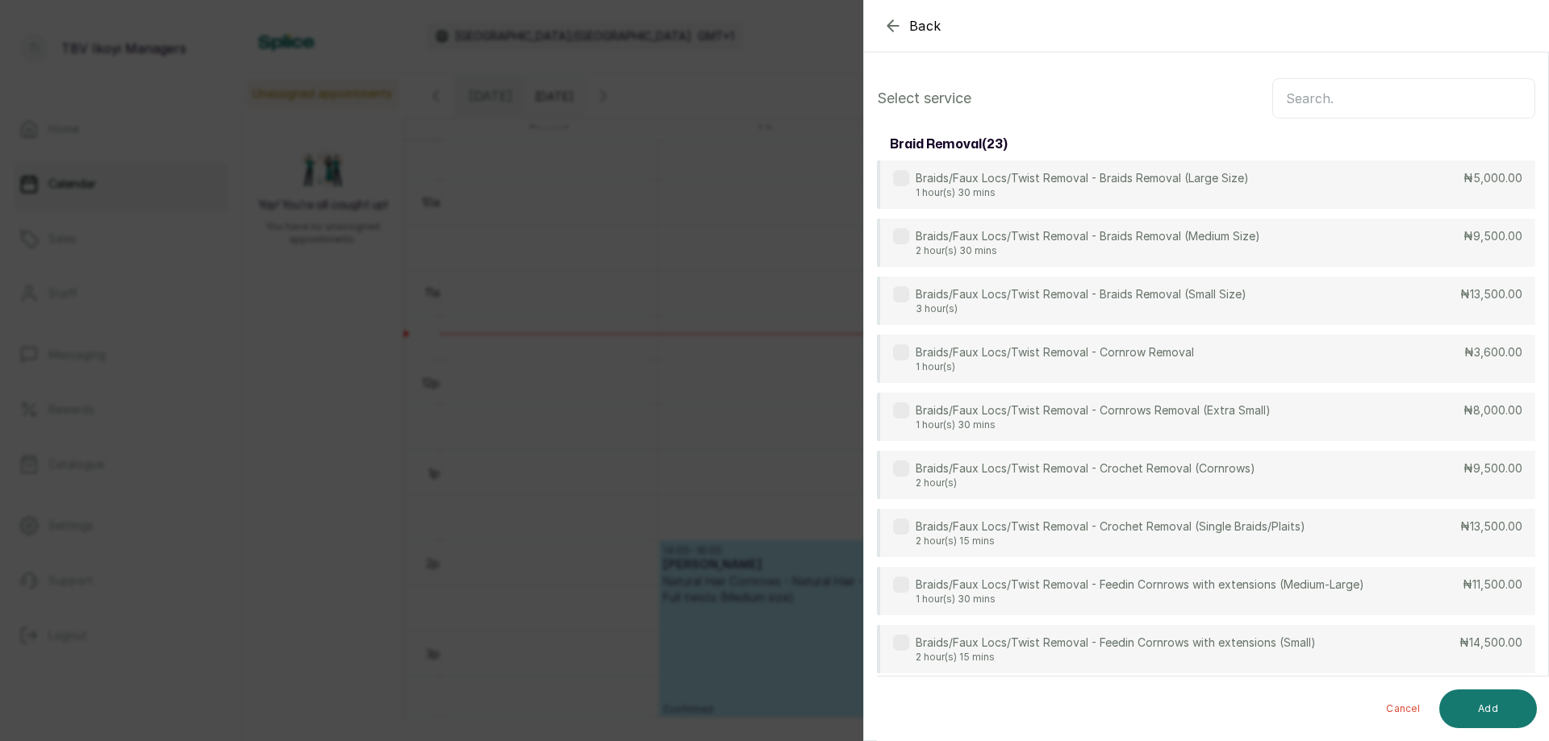
click at [1321, 91] on input "text" at bounding box center [1403, 98] width 263 height 40
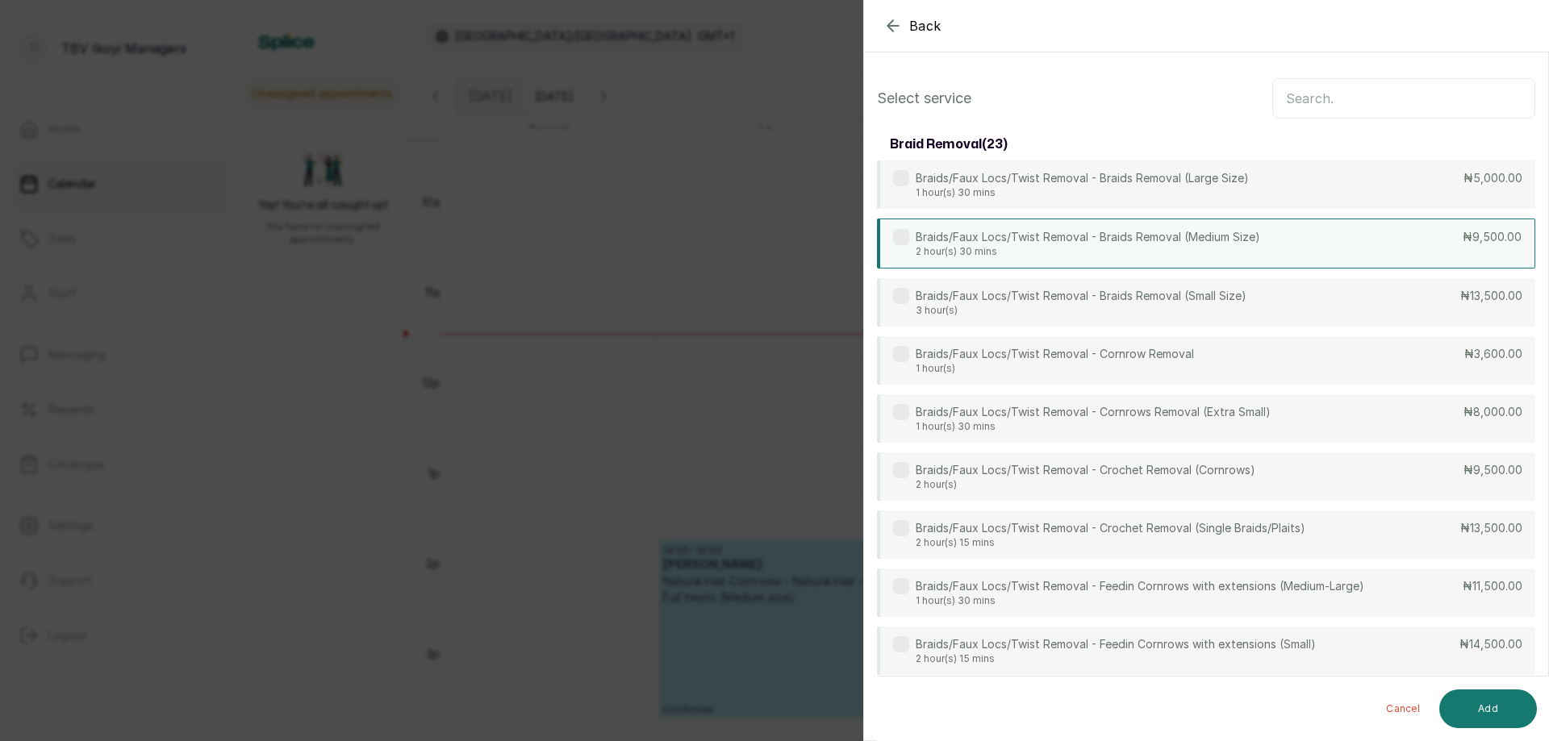
click at [1134, 244] on p "Braids/Faux Locs/Twist Removal - Braids Removal (Medium Size)" at bounding box center [1088, 237] width 344 height 16
click at [1347, 104] on input "text" at bounding box center [1403, 98] width 263 height 40
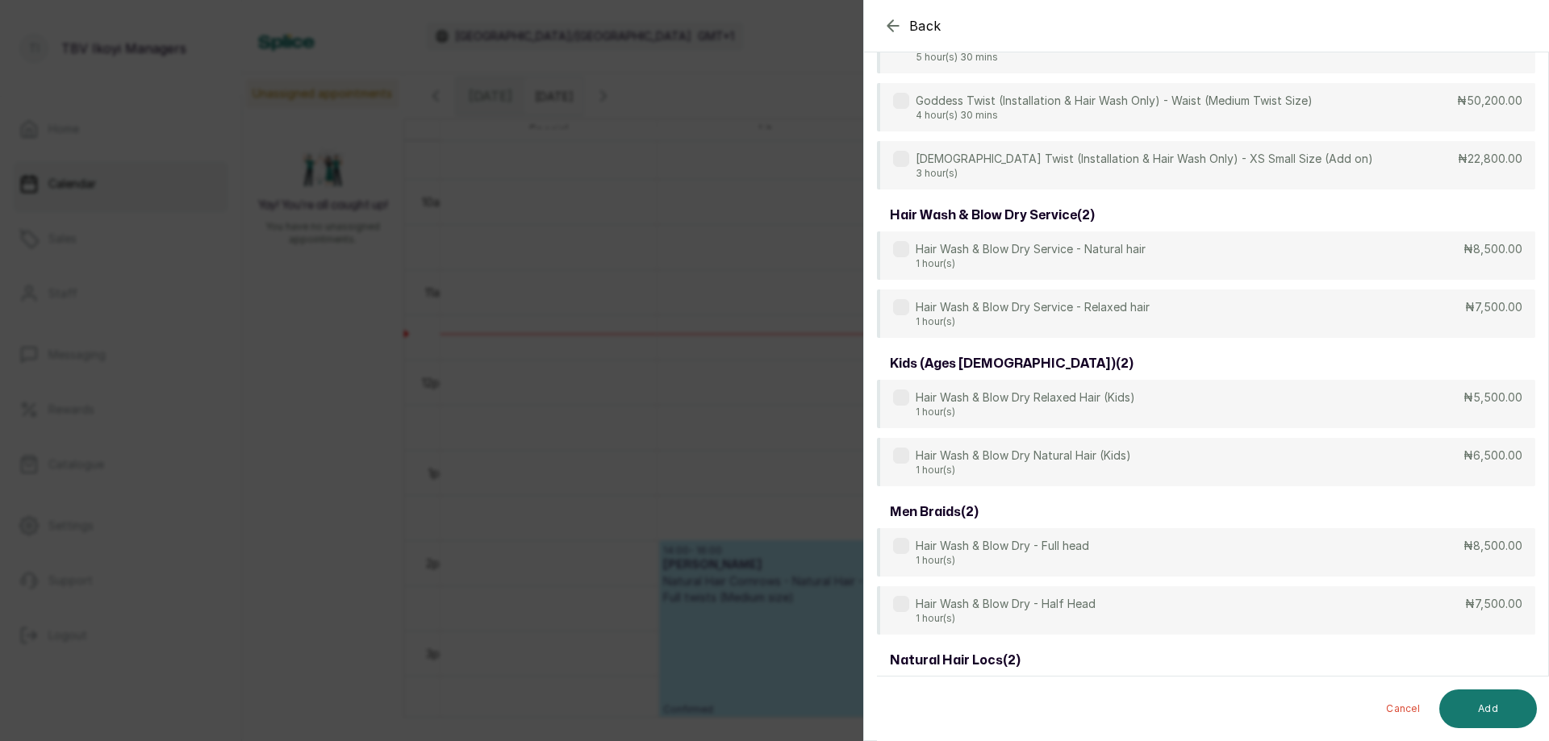
scroll to position [4428, 0]
type input "wash"
click at [1240, 248] on div "Hair Wash & Blow Dry Service - Natural hair 1 hour(s) ₦8,500.00" at bounding box center [1206, 257] width 658 height 50
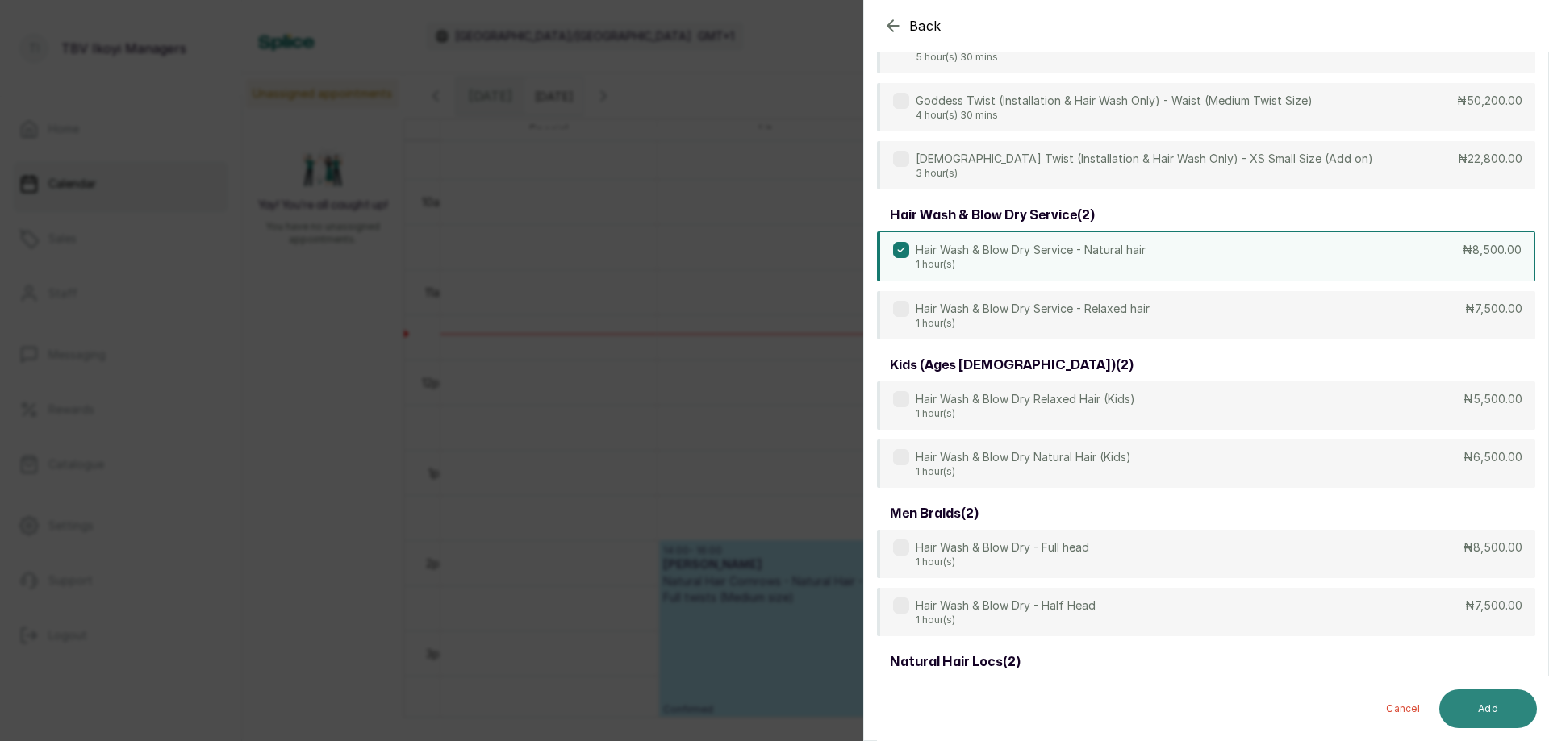
click at [1509, 690] on button "Add" at bounding box center [1488, 709] width 98 height 39
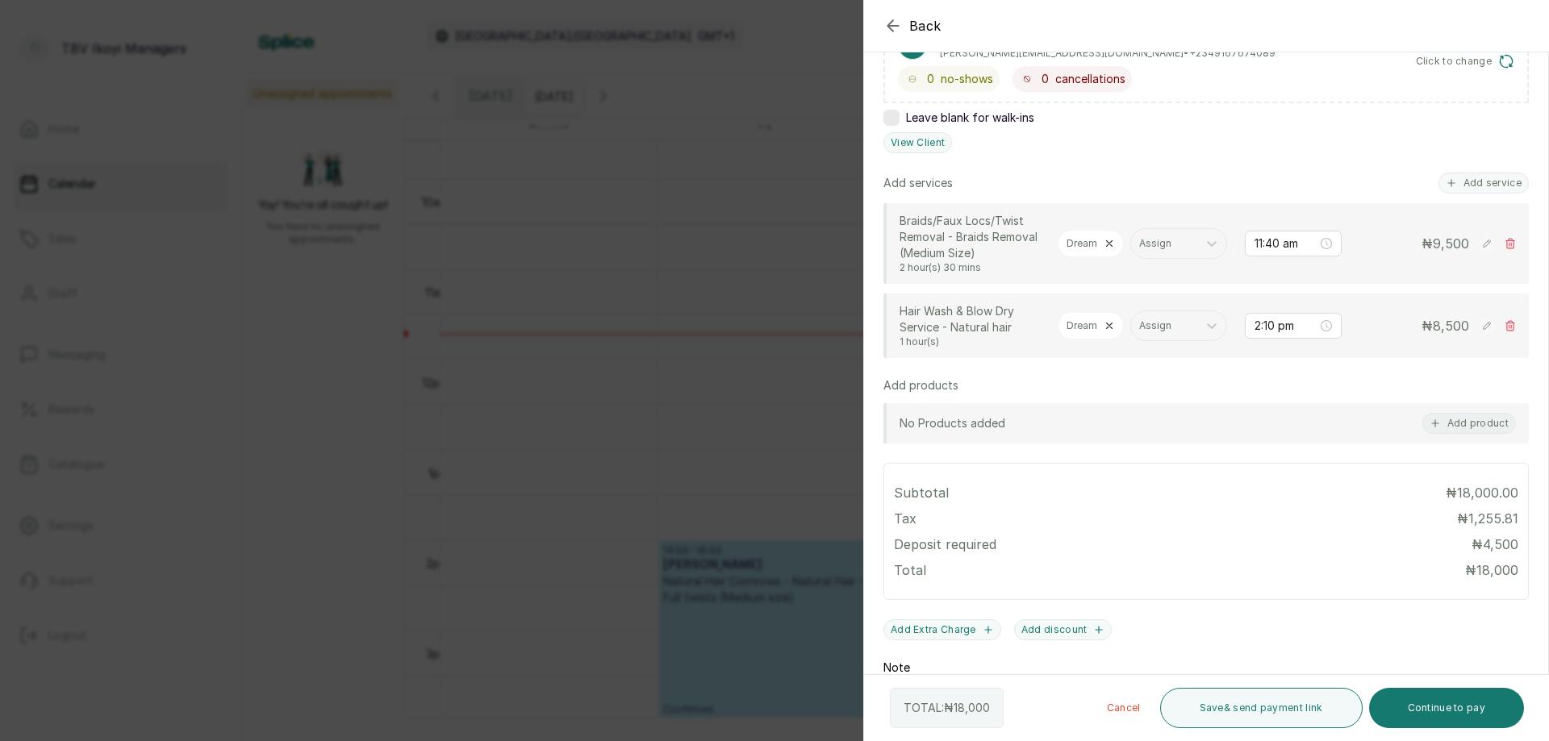
scroll to position [228, 0]
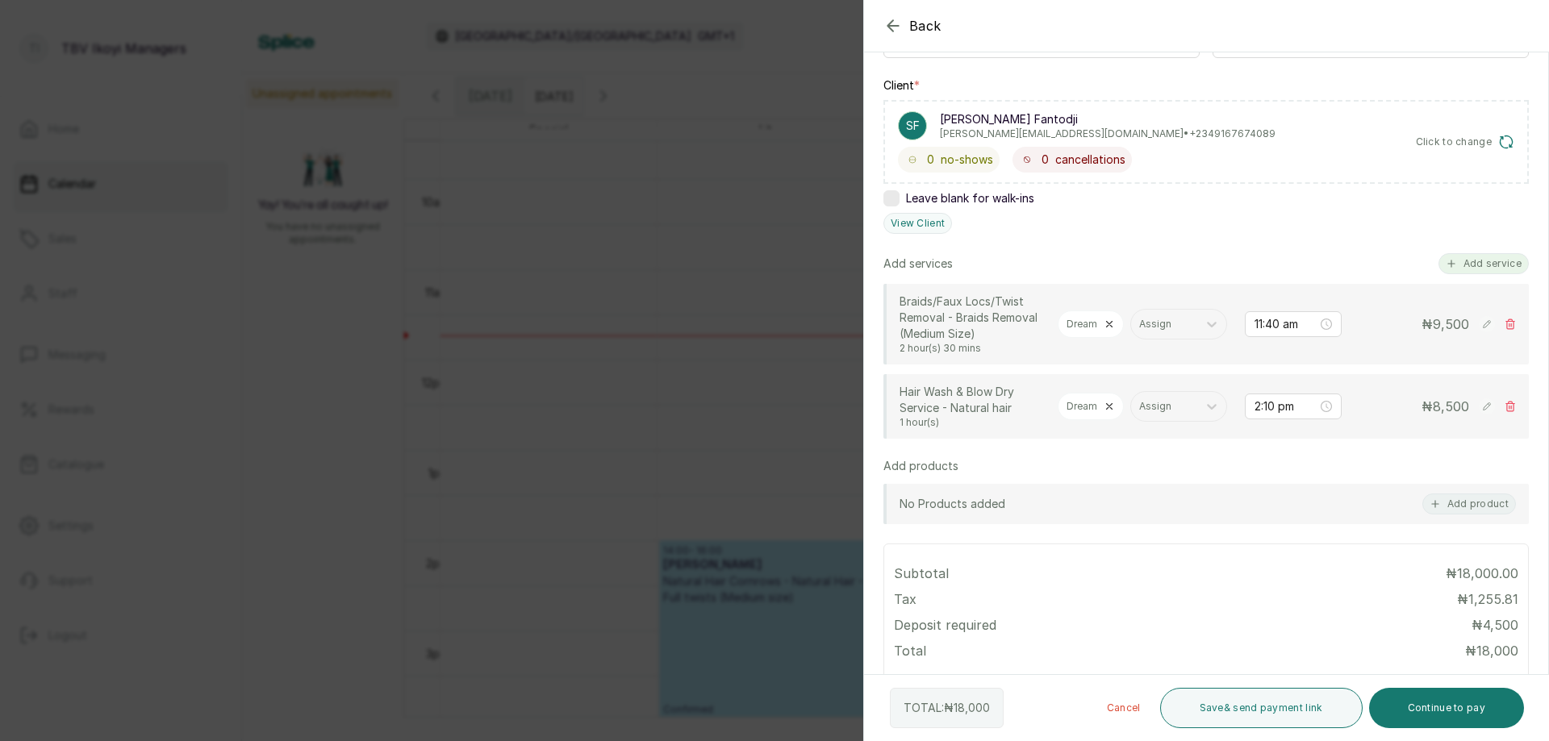
click at [1481, 266] on button "Add service" at bounding box center [1483, 263] width 90 height 21
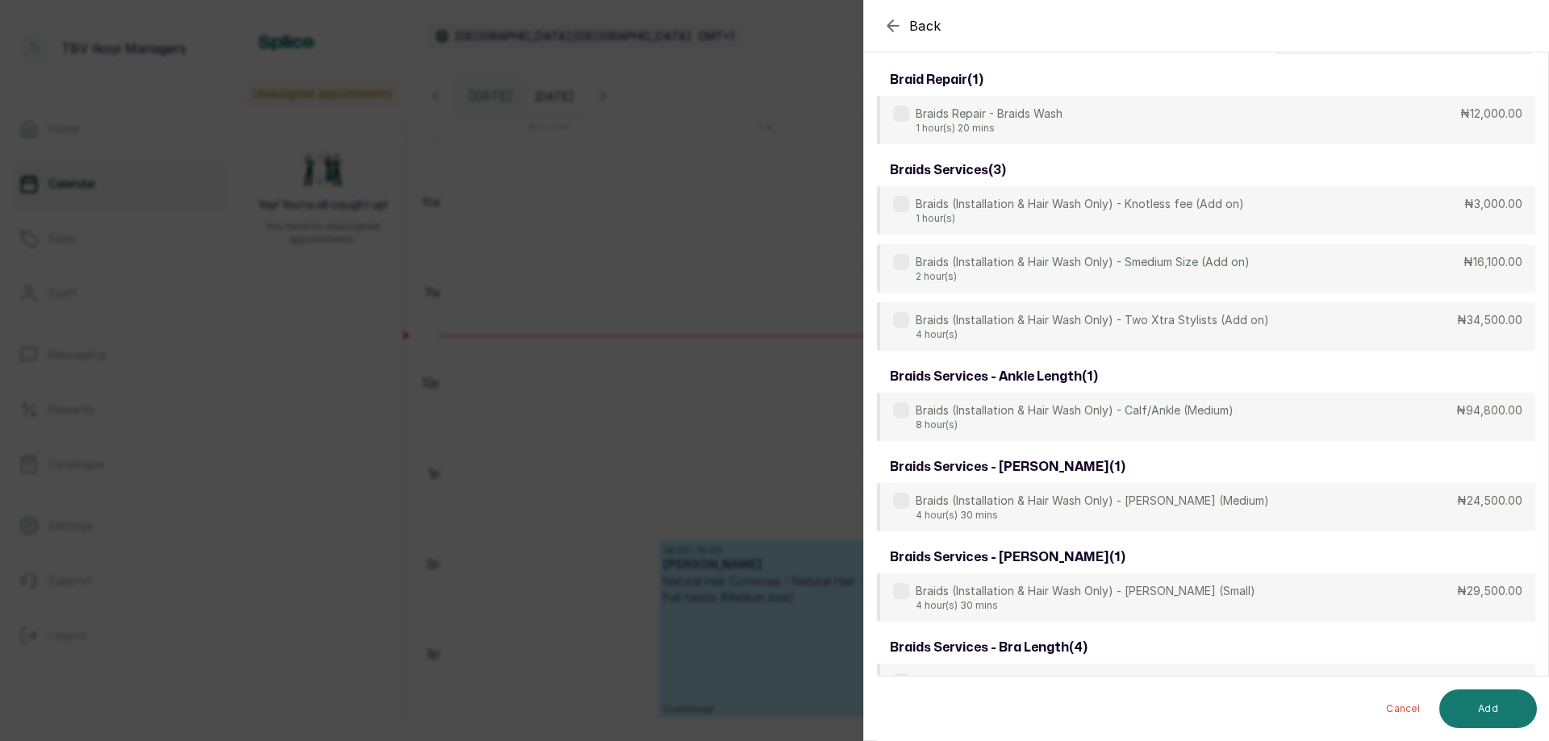
scroll to position [0, 0]
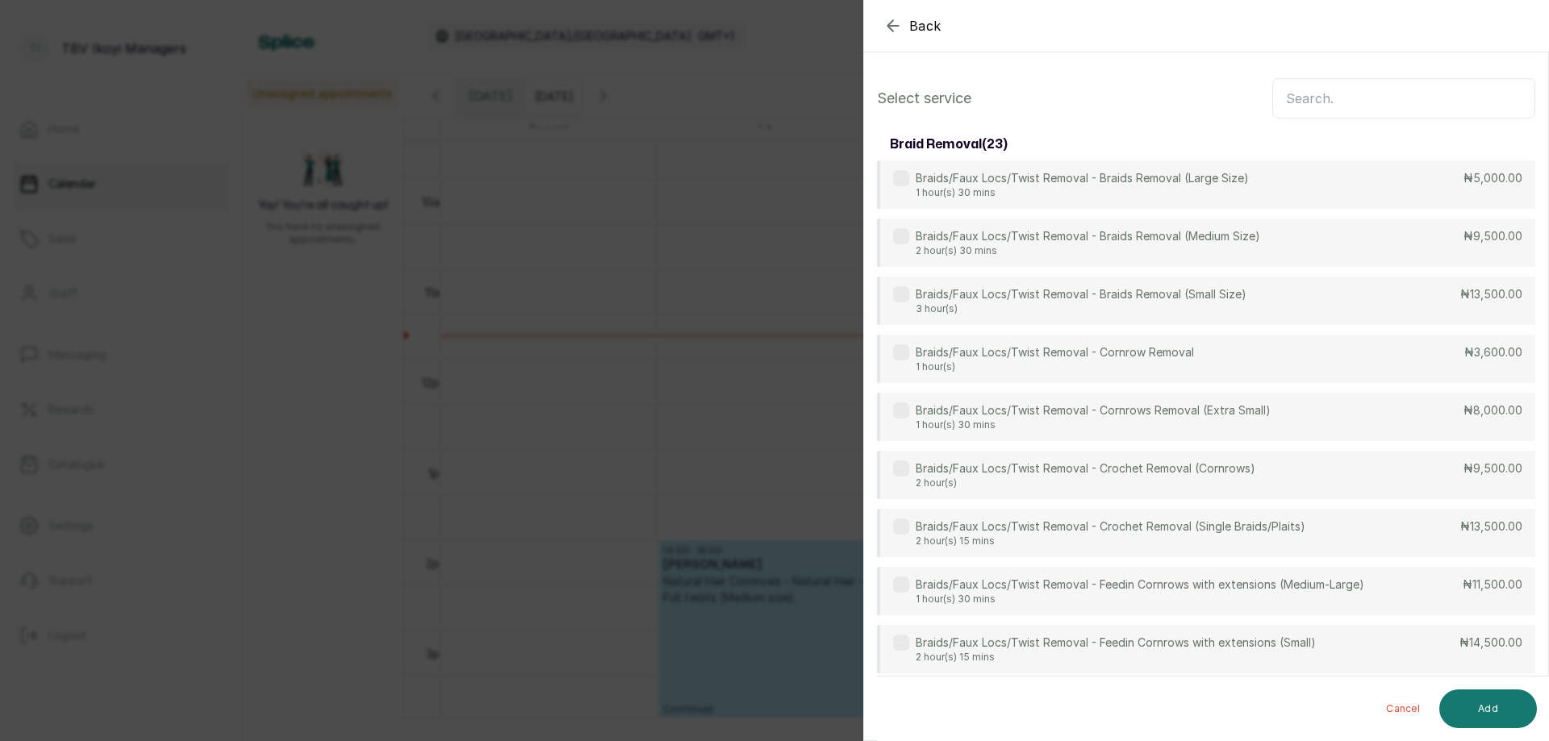
click at [1313, 82] on input "text" at bounding box center [1403, 98] width 263 height 40
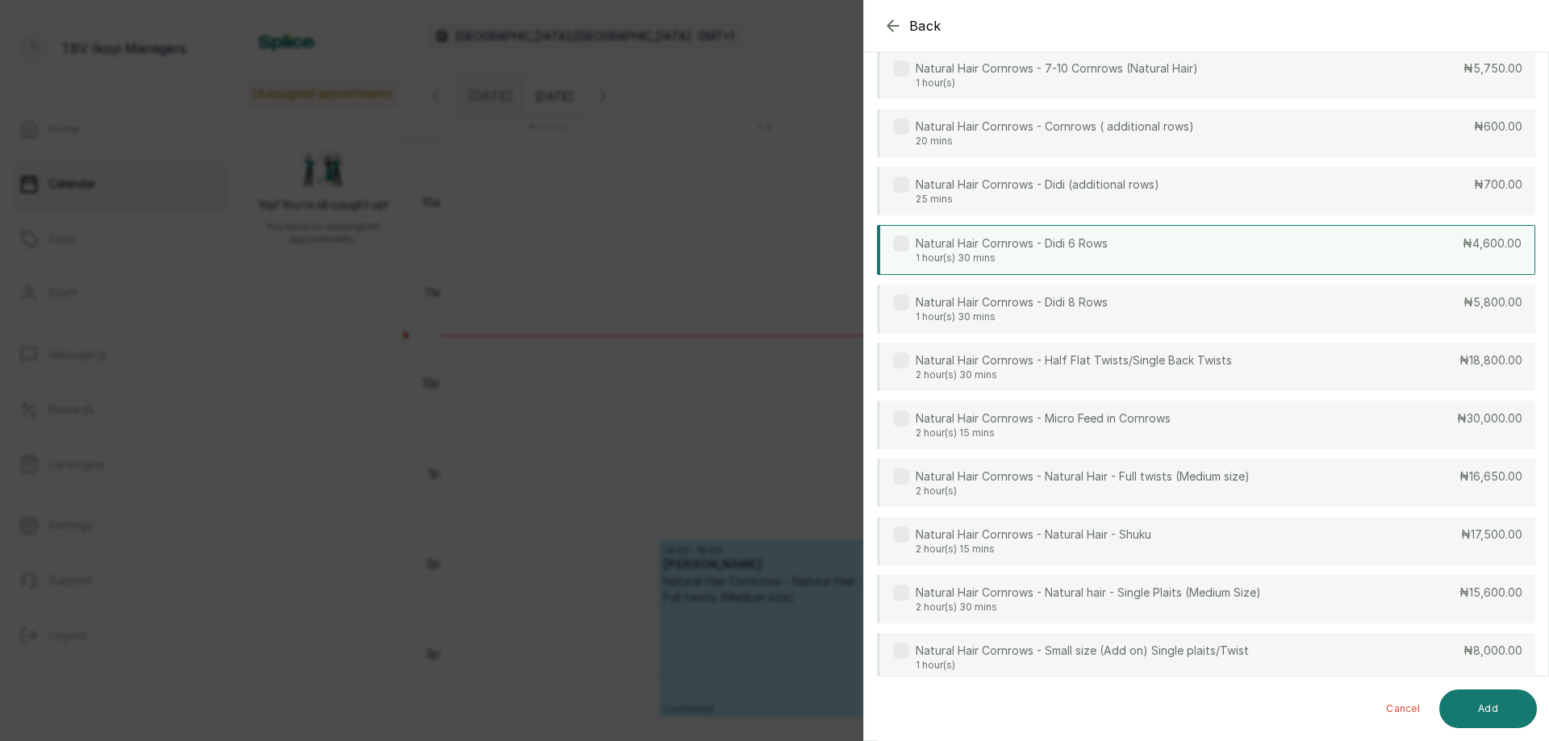
scroll to position [1694, 0]
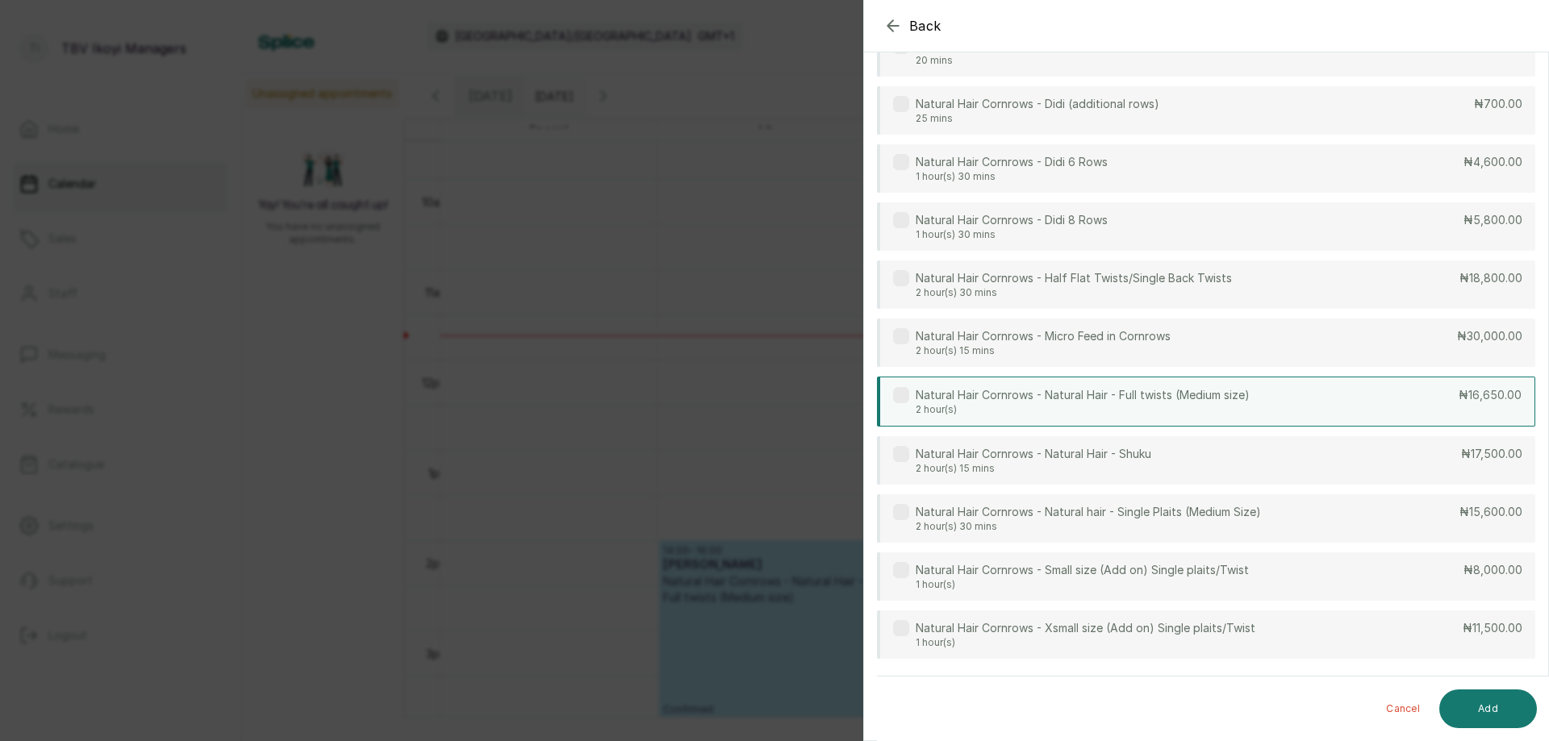
type input "natural"
click at [1012, 407] on p "2 hour(s)" at bounding box center [1083, 409] width 334 height 13
click at [1468, 719] on button "Add" at bounding box center [1488, 709] width 98 height 39
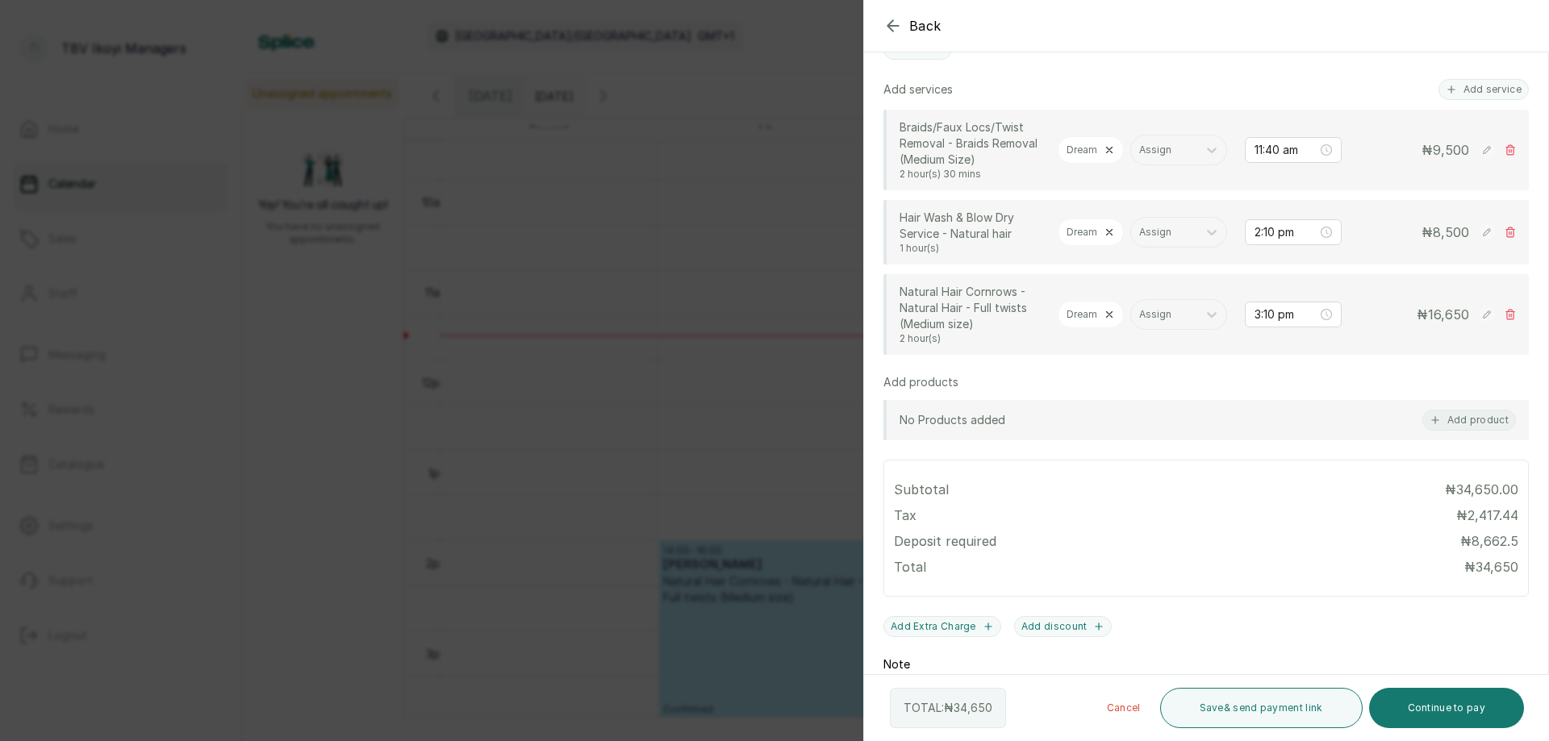
scroll to position [322, 0]
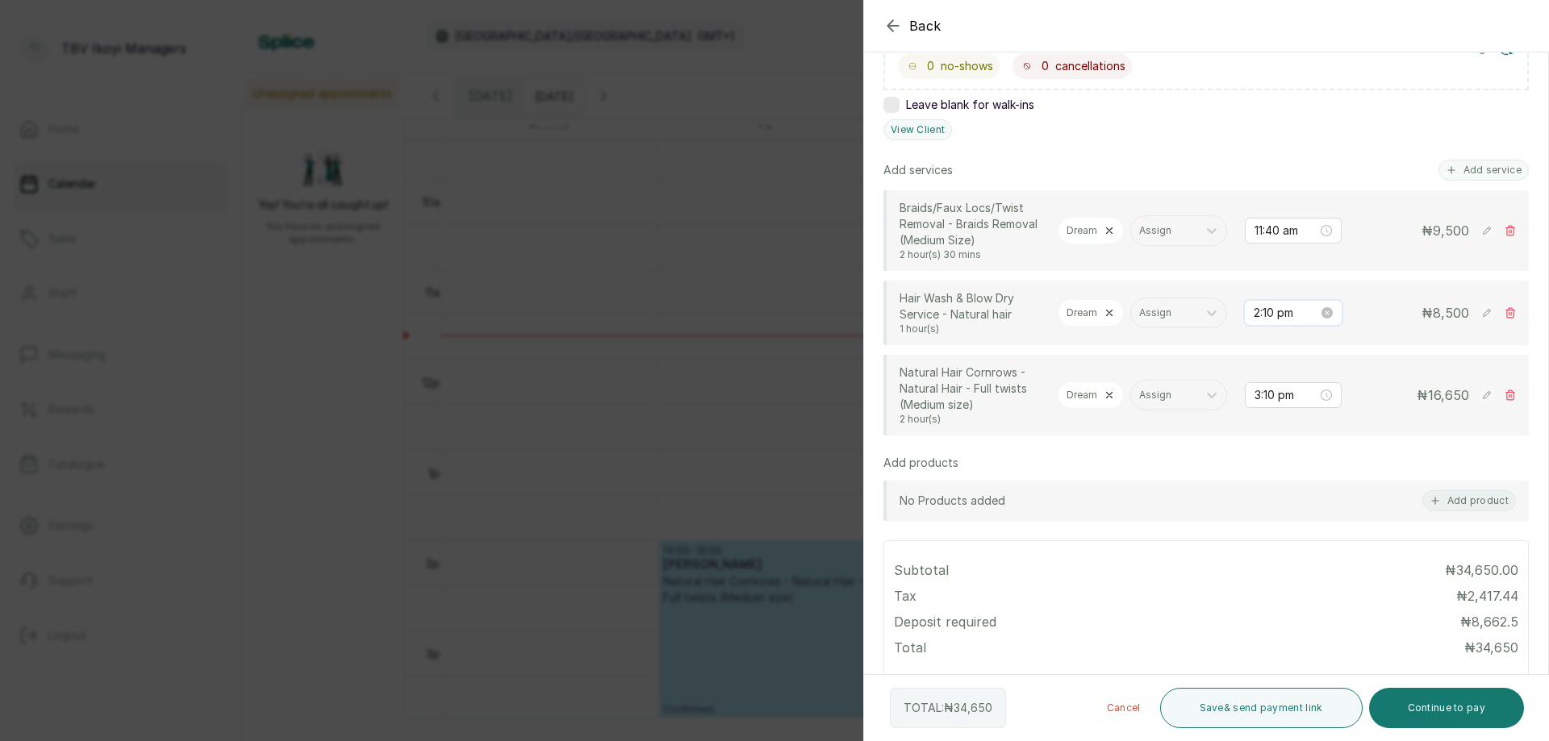
click at [1267, 322] on input "2:10 pm" at bounding box center [1286, 313] width 65 height 18
click at [1248, 355] on div "11" at bounding box center [1255, 359] width 39 height 23
click at [1300, 372] on div "40" at bounding box center [1301, 375] width 39 height 23
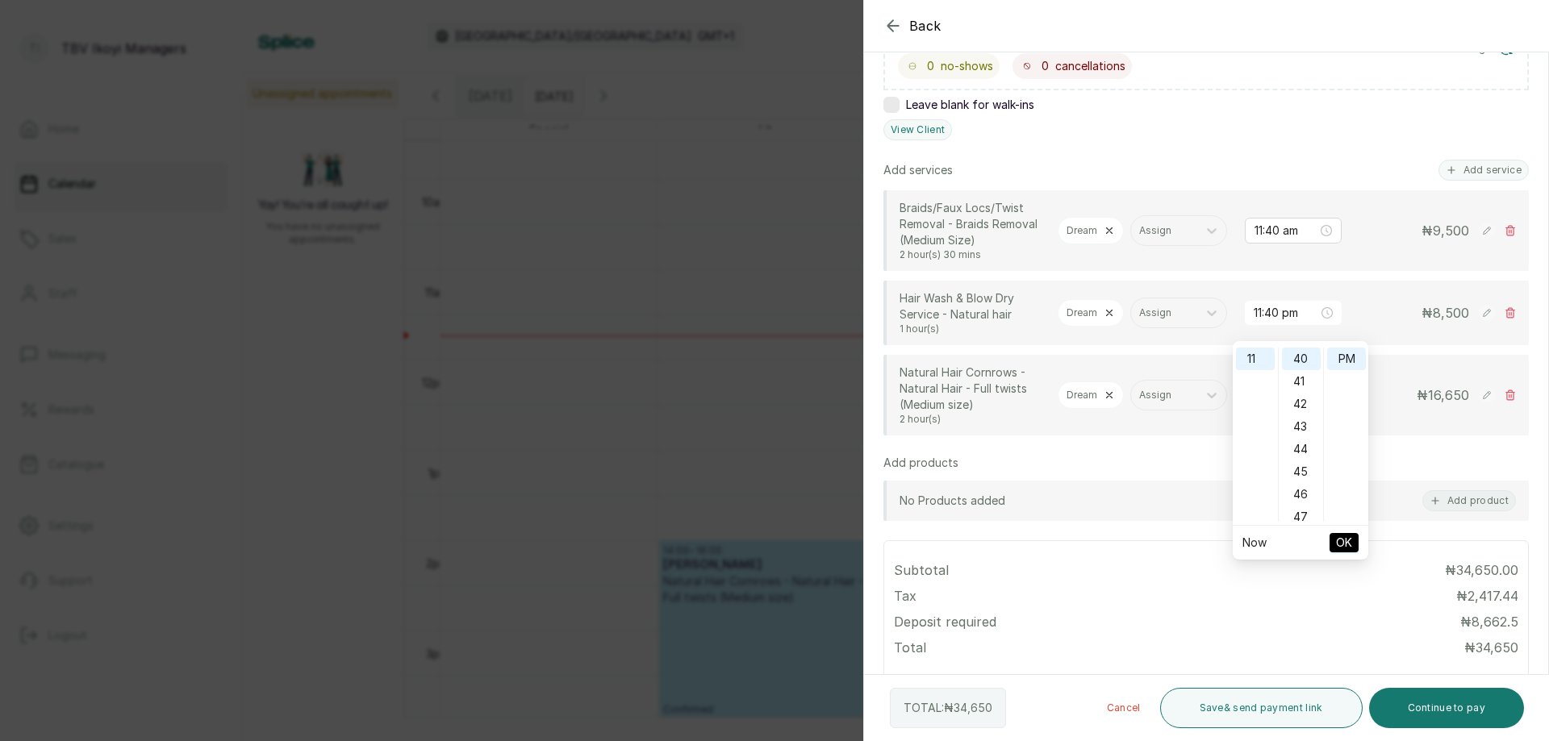
scroll to position [0, 0]
click at [1346, 357] on div "AM" at bounding box center [1346, 359] width 39 height 23
type input "11:40 am"
click at [1350, 542] on span "OK" at bounding box center [1344, 543] width 16 height 31
click at [1255, 404] on input "3:10 pm" at bounding box center [1286, 395] width 65 height 18
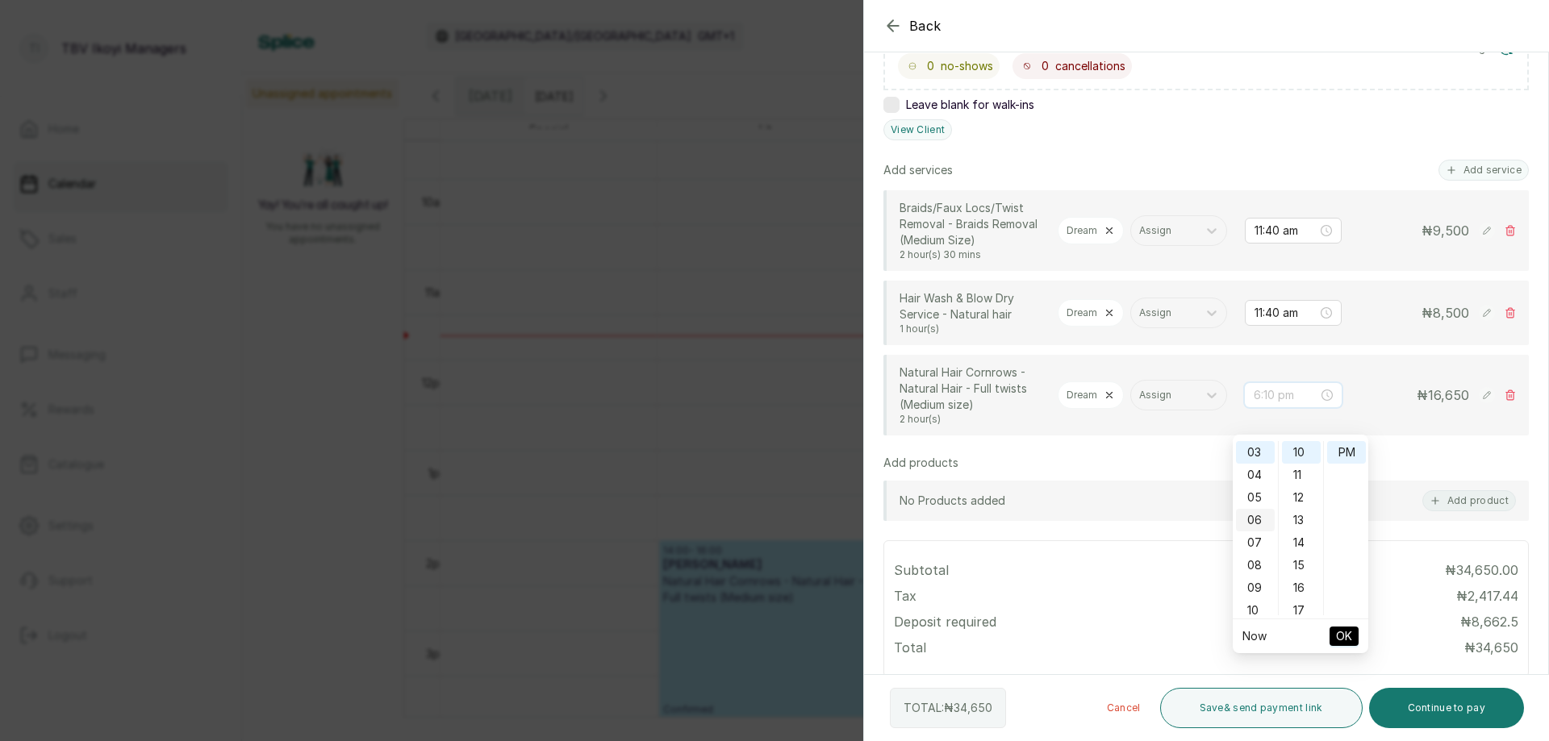
scroll to position [229, 0]
click at [1259, 470] on div "11" at bounding box center [1255, 472] width 39 height 23
click at [1301, 482] on div "40" at bounding box center [1301, 485] width 39 height 23
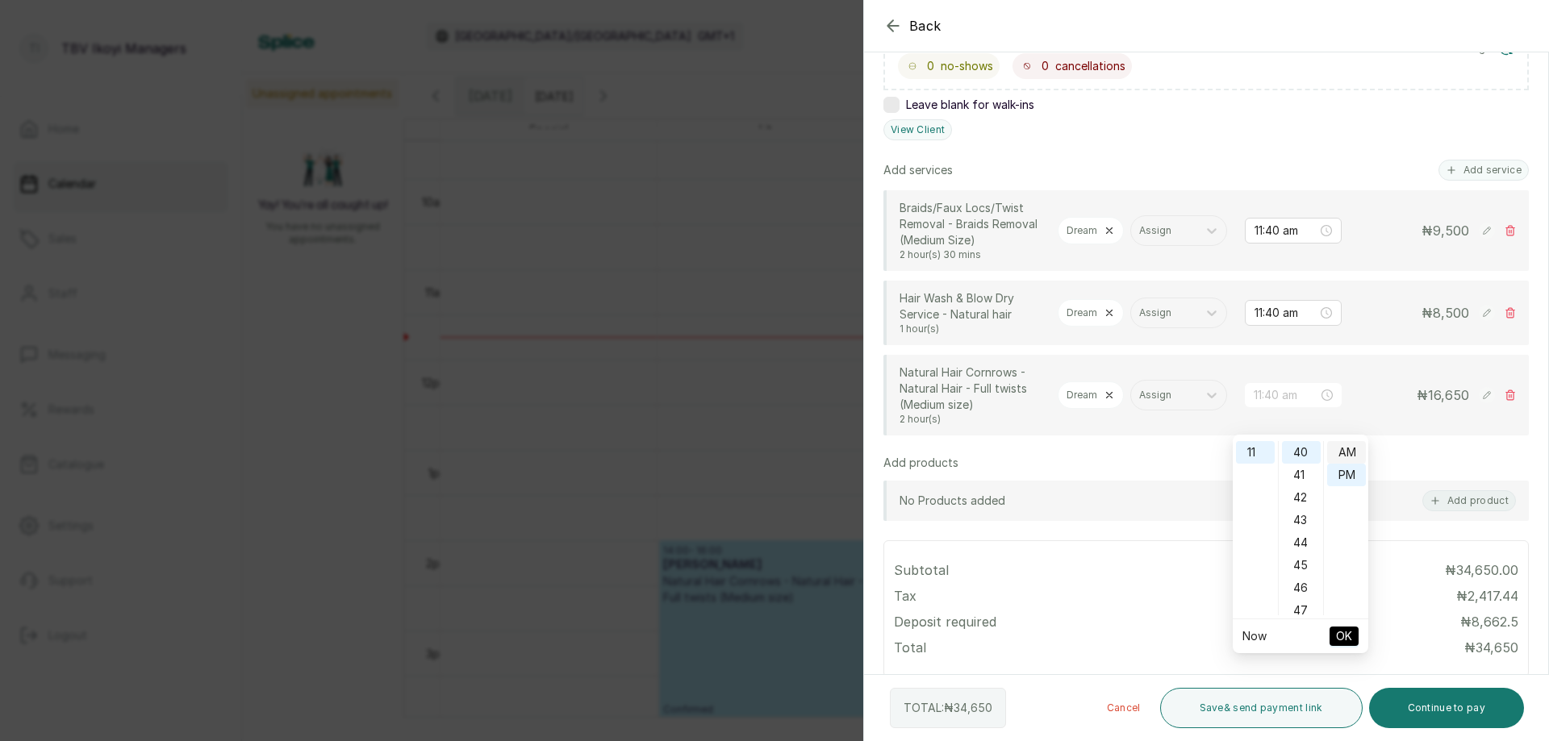
click at [1340, 453] on div "AM" at bounding box center [1346, 452] width 39 height 23
type input "11:40 am"
click at [1344, 631] on span "OK" at bounding box center [1344, 636] width 16 height 31
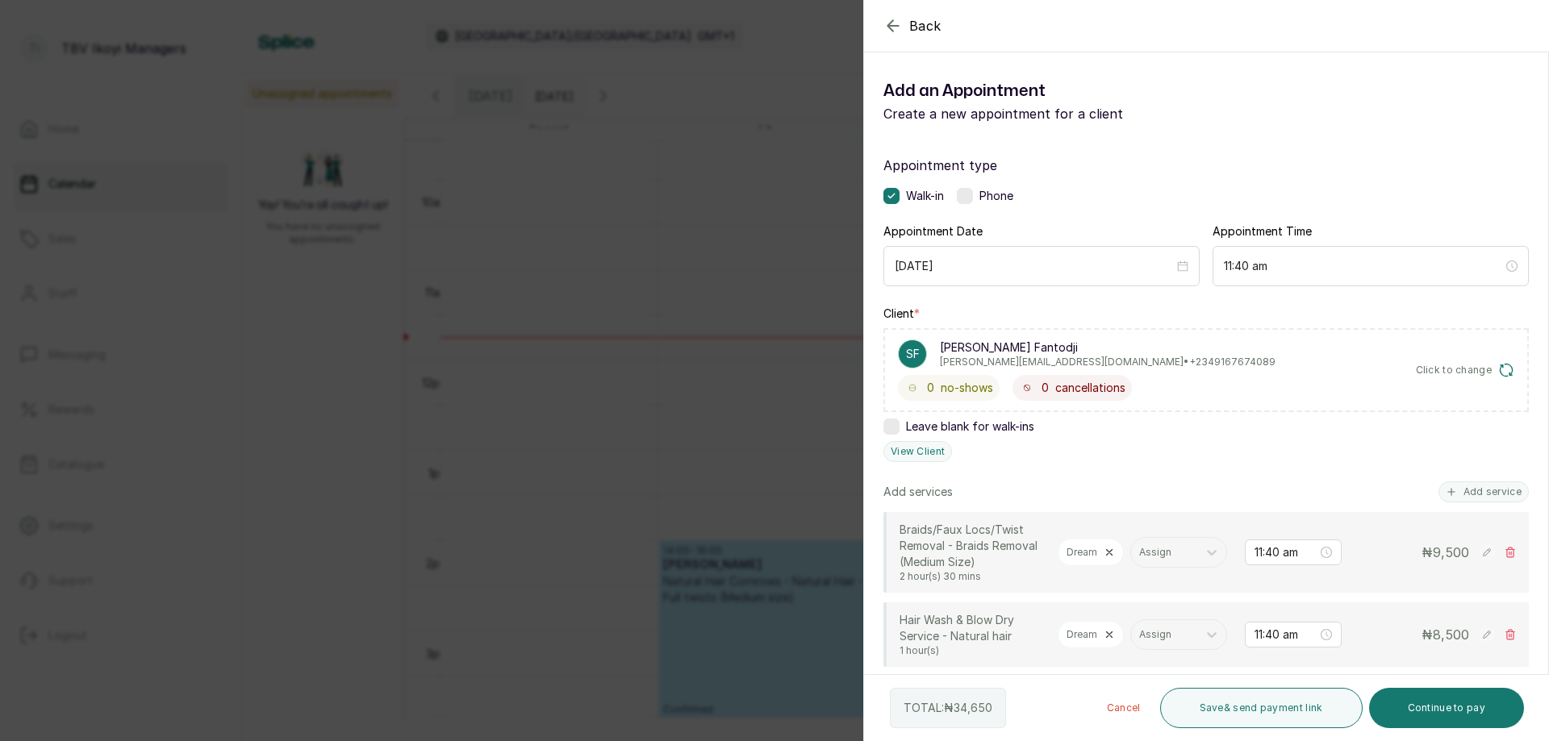
scroll to position [323, 0]
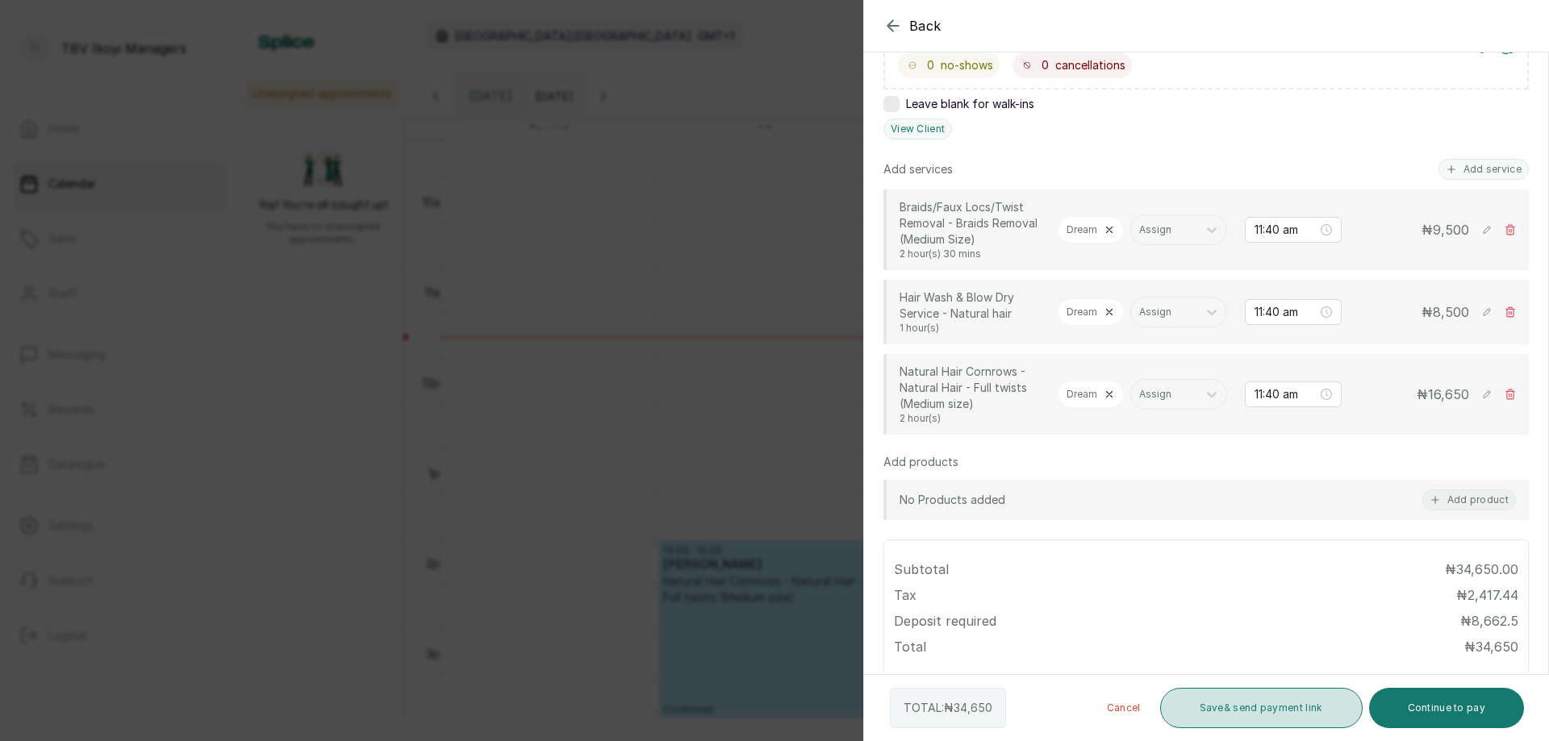
click at [1292, 712] on button "Save & send payment link" at bounding box center [1261, 708] width 203 height 40
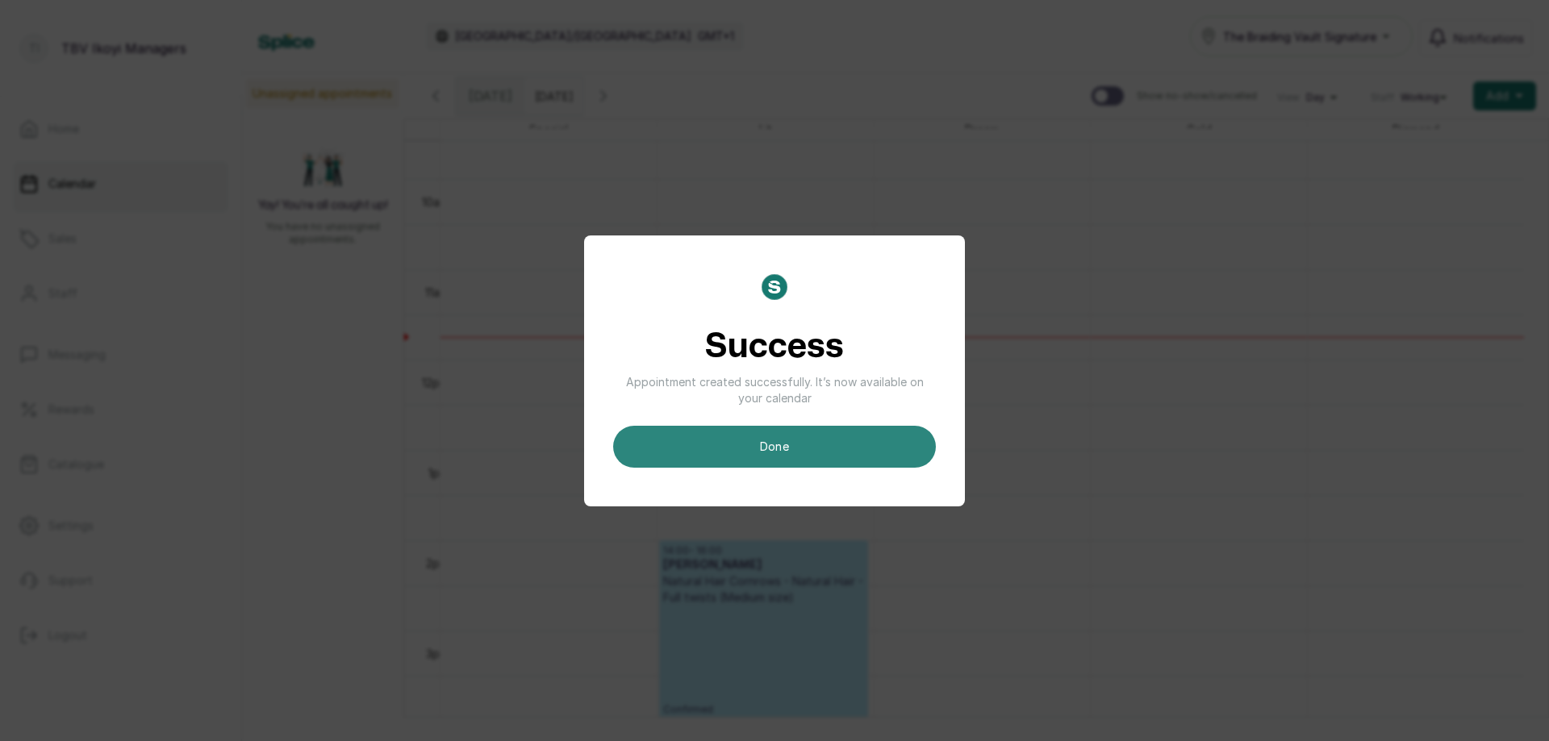
click at [882, 460] on button "done" at bounding box center [774, 447] width 323 height 42
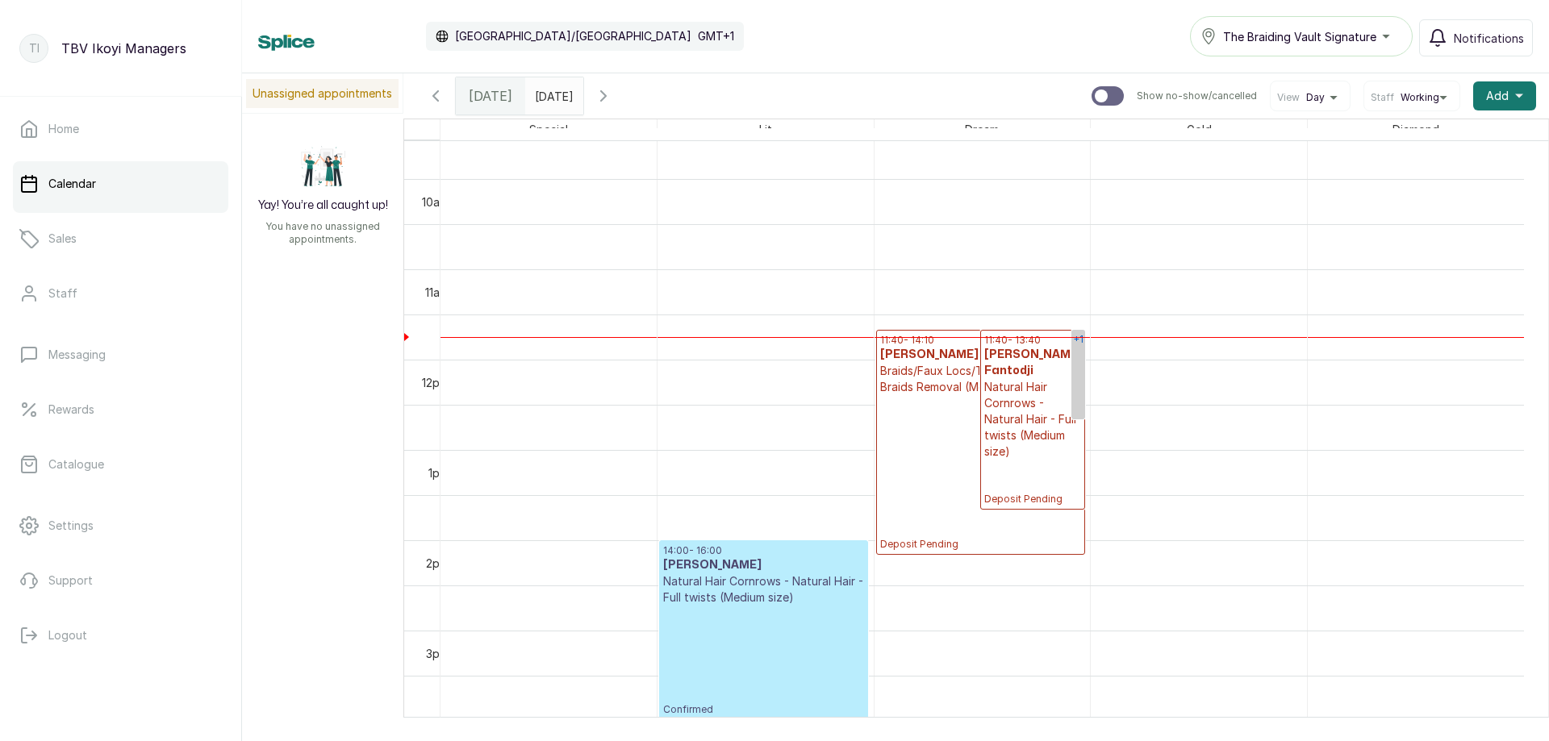
click at [1076, 374] on link "+1" at bounding box center [1078, 375] width 14 height 90
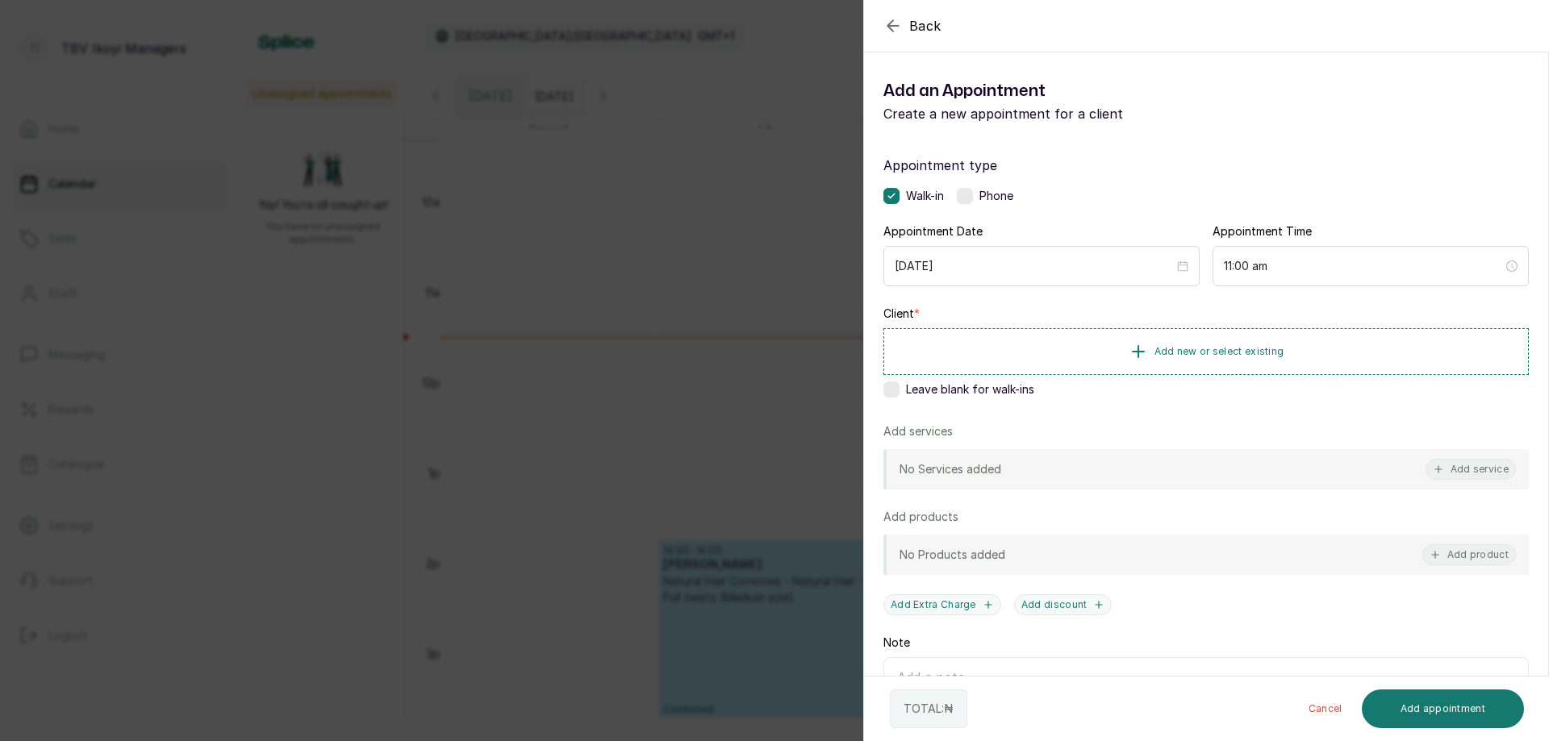
click at [823, 363] on div "Back Add Appointment Add an Appointment Create a new appointment for a client A…" at bounding box center [774, 370] width 1549 height 741
click at [888, 23] on icon "button" at bounding box center [892, 25] width 19 height 19
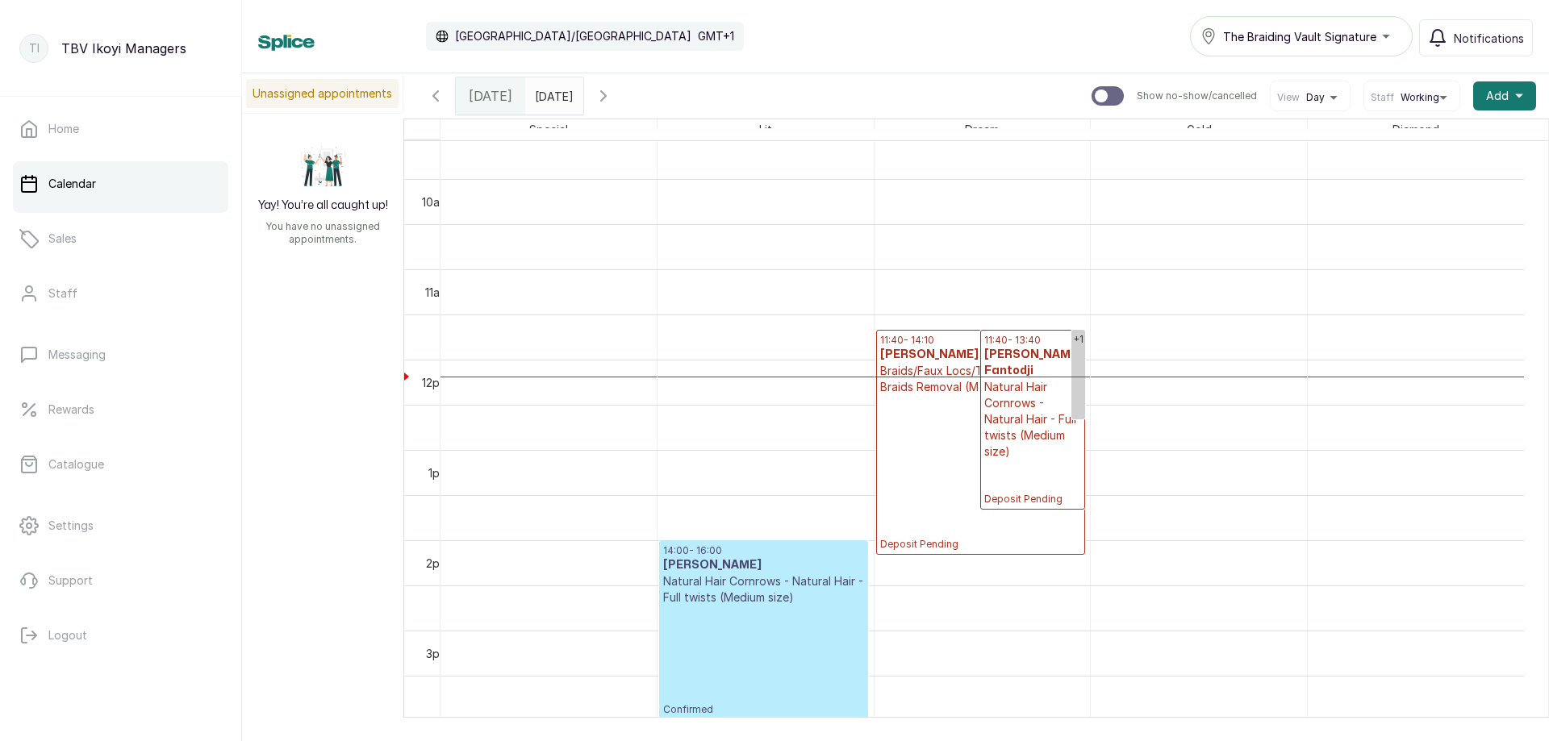
scroll to position [785, 0]
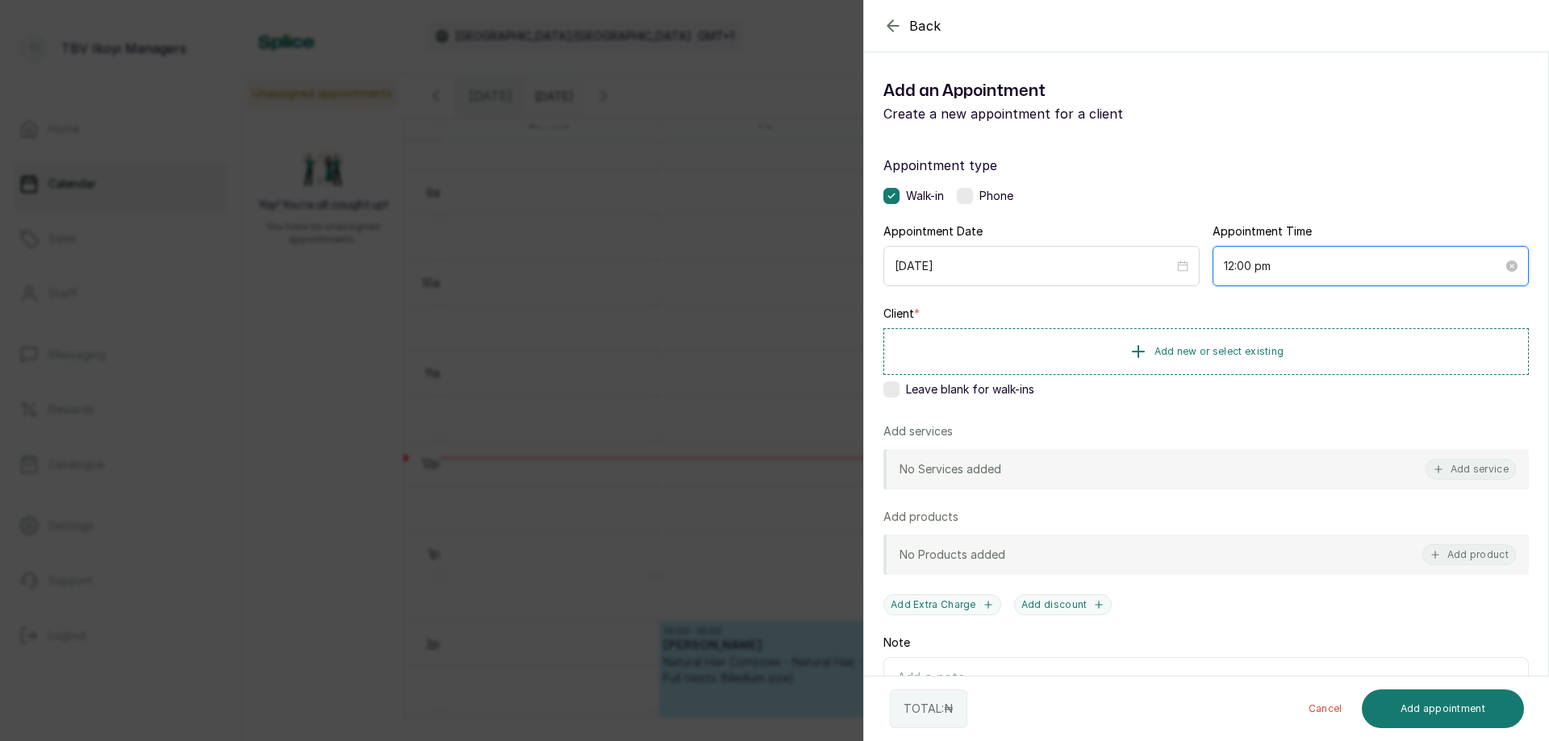
click at [1390, 273] on input "12:00 pm" at bounding box center [1363, 266] width 279 height 18
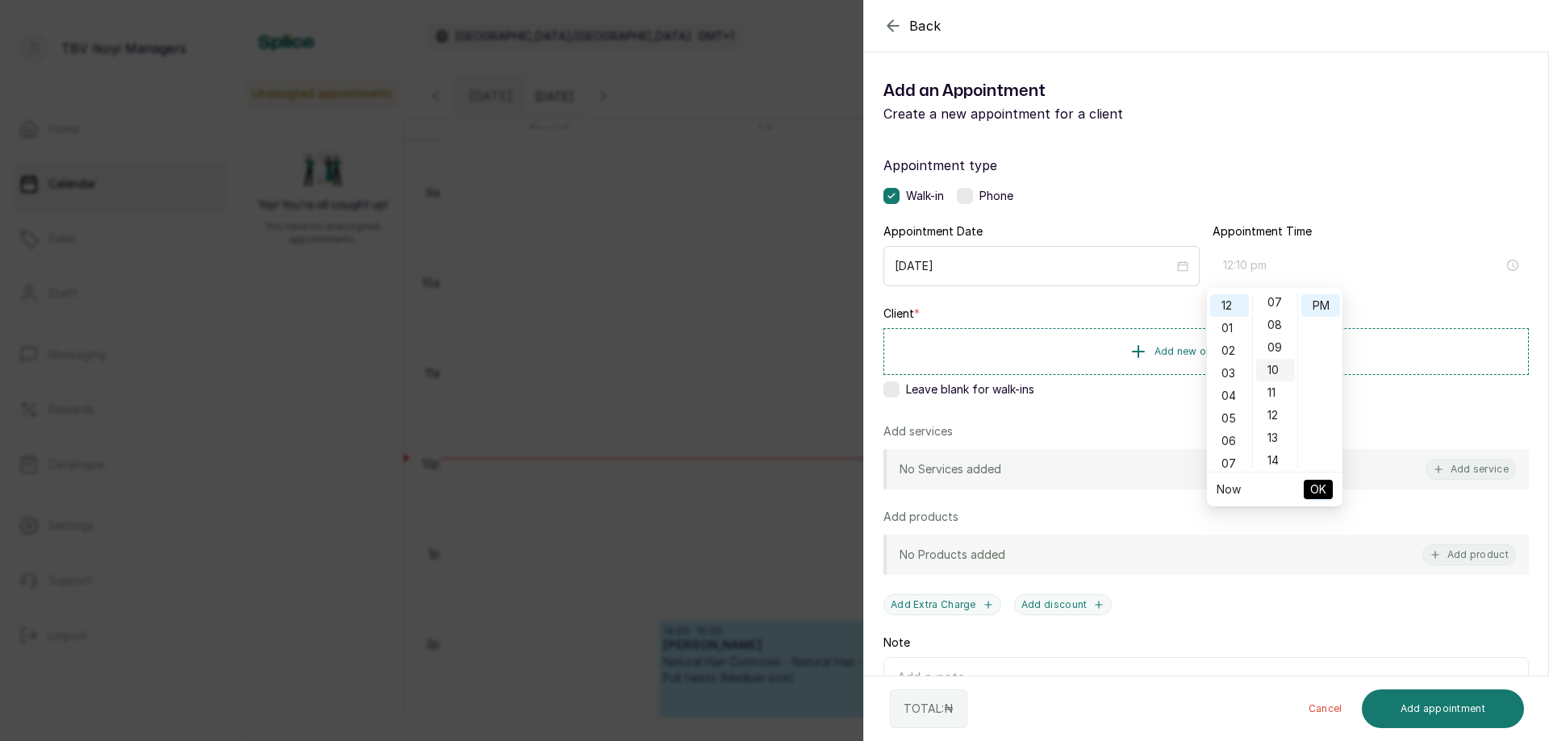
click at [1276, 372] on div "10" at bounding box center [1275, 370] width 39 height 23
type input "12:10 pm"
click at [1326, 488] on span "OK" at bounding box center [1318, 489] width 16 height 31
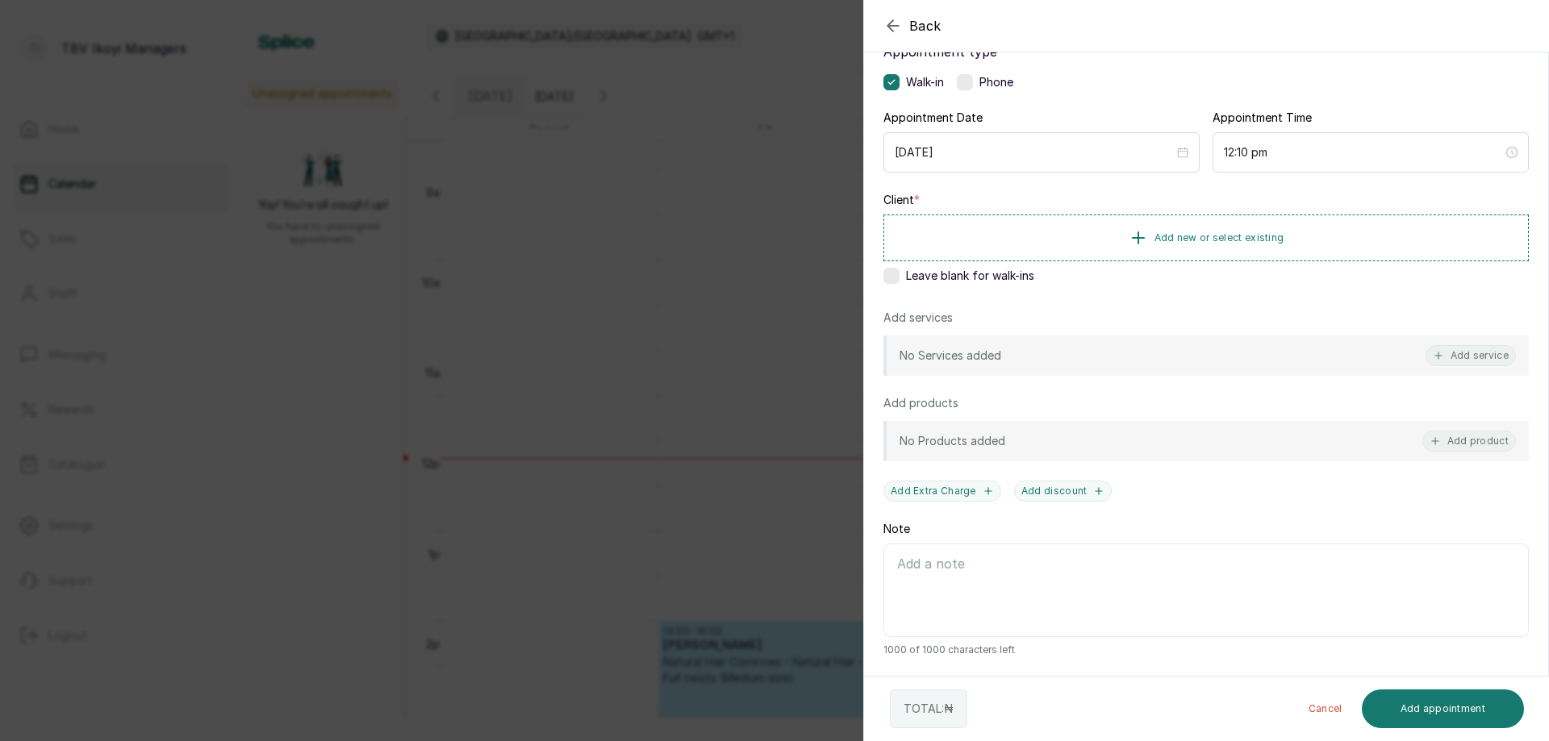
scroll to position [0, 0]
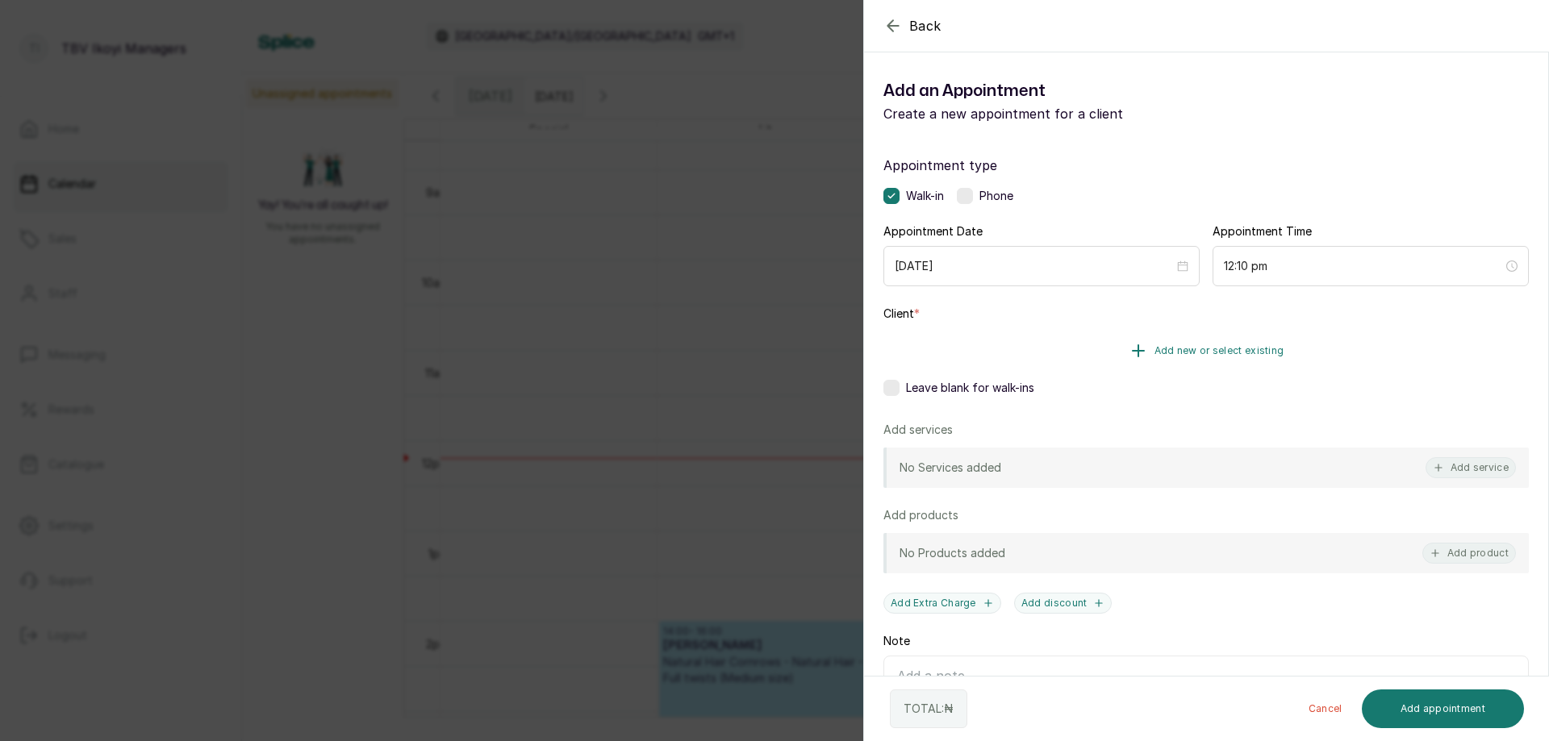
click at [1102, 353] on button "Add new or select existing" at bounding box center [1205, 350] width 645 height 45
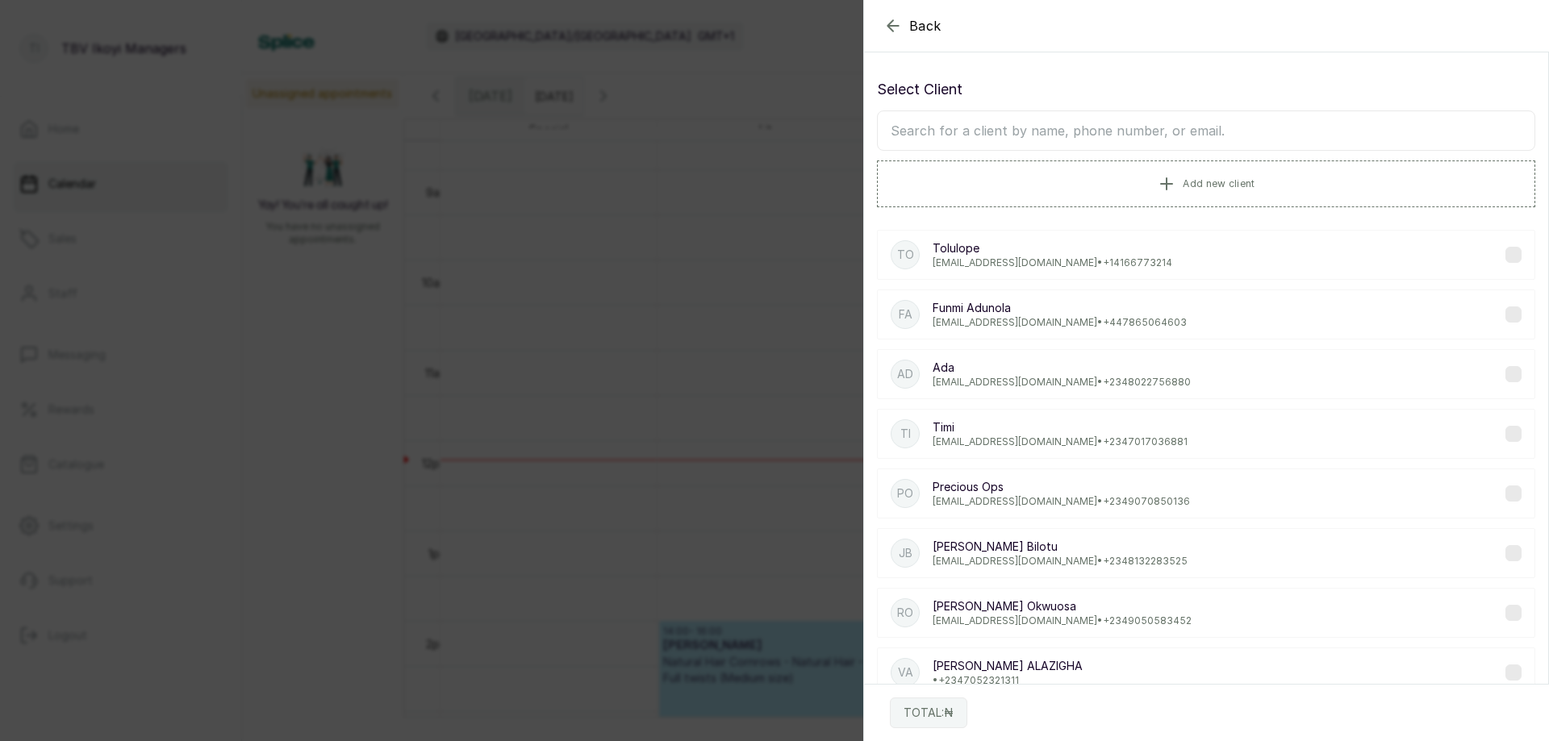
click at [884, 26] on icon "button" at bounding box center [892, 25] width 19 height 19
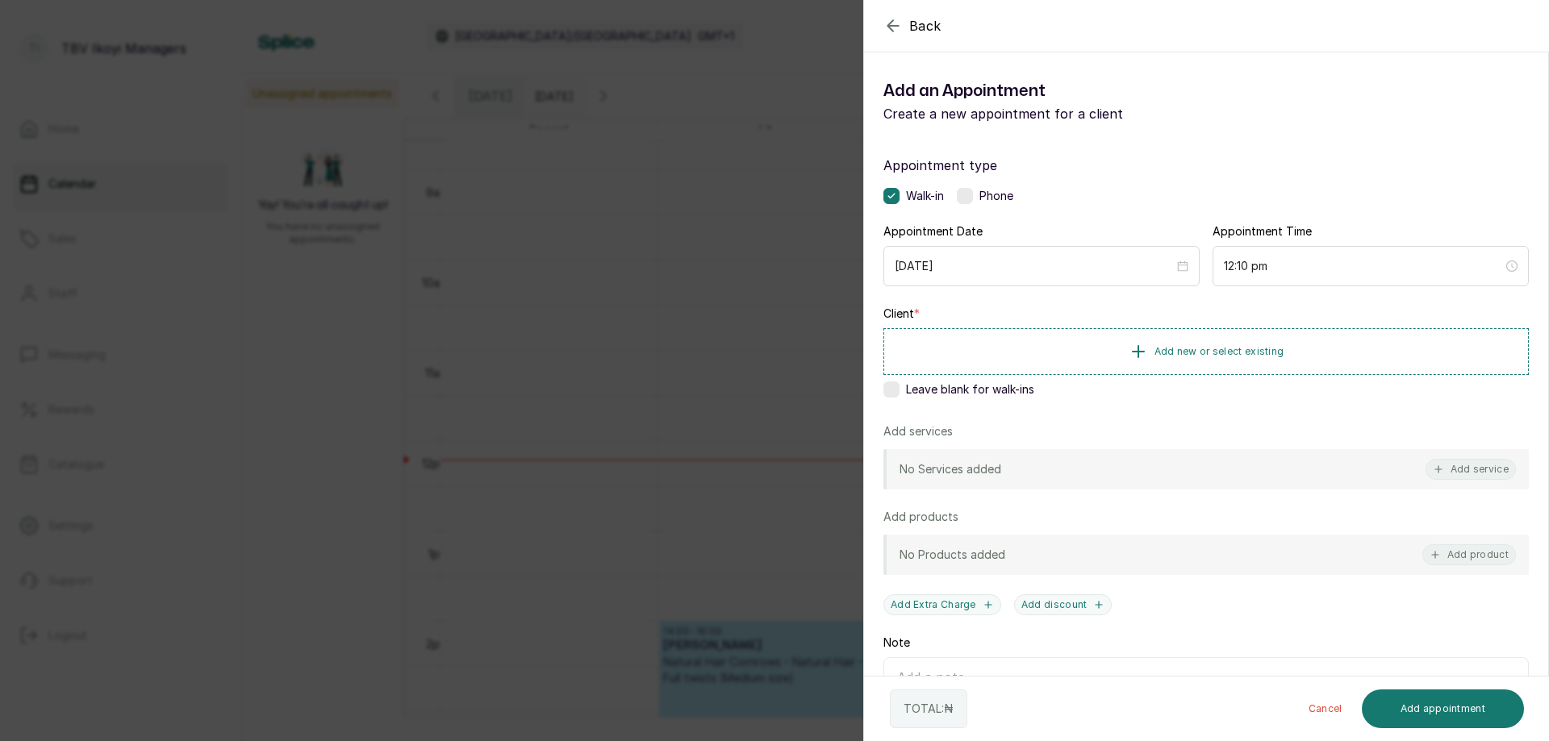
click at [1048, 467] on div "No Services added Add service" at bounding box center [1205, 469] width 645 height 40
click at [1456, 470] on button "Add service" at bounding box center [1471, 469] width 90 height 21
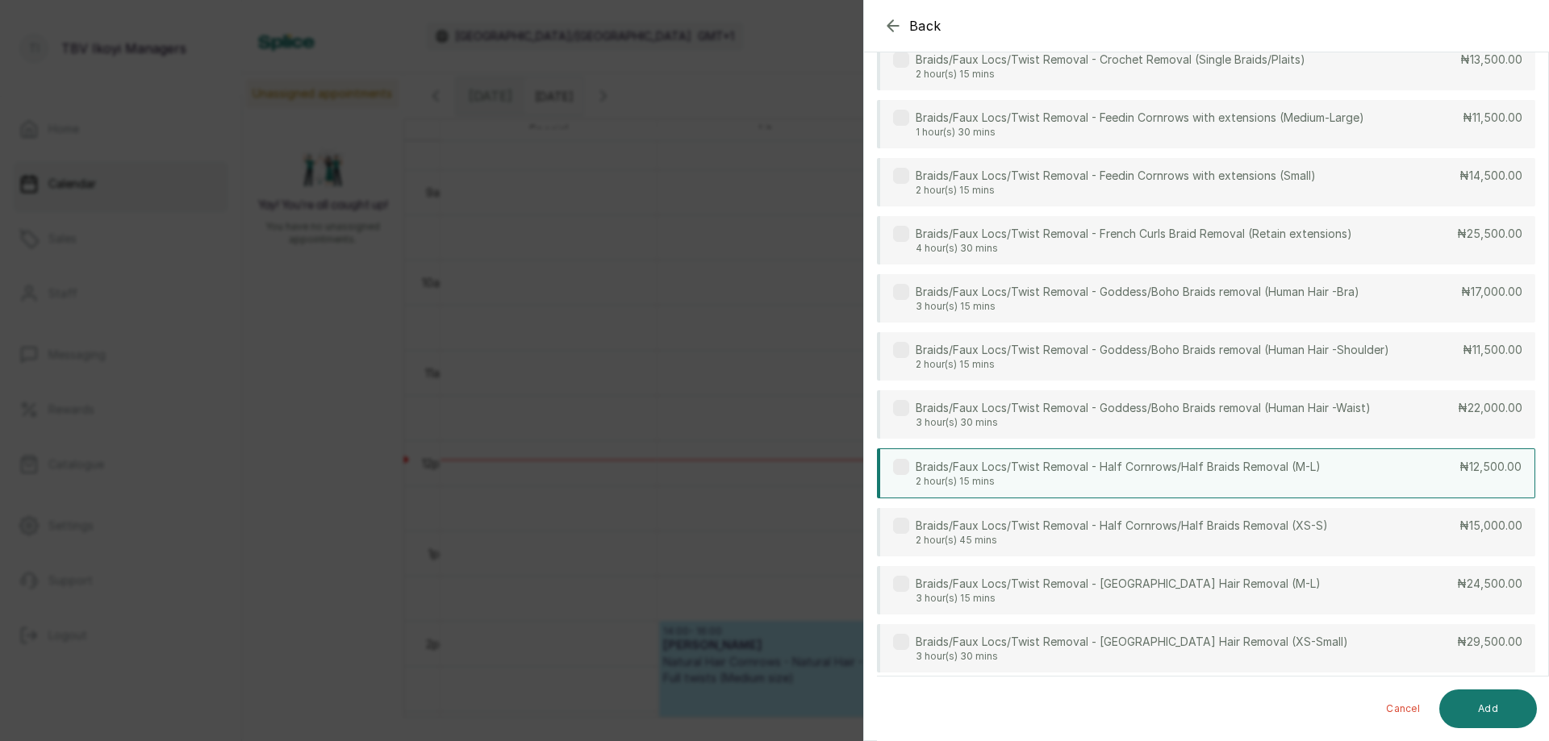
scroll to position [64, 0]
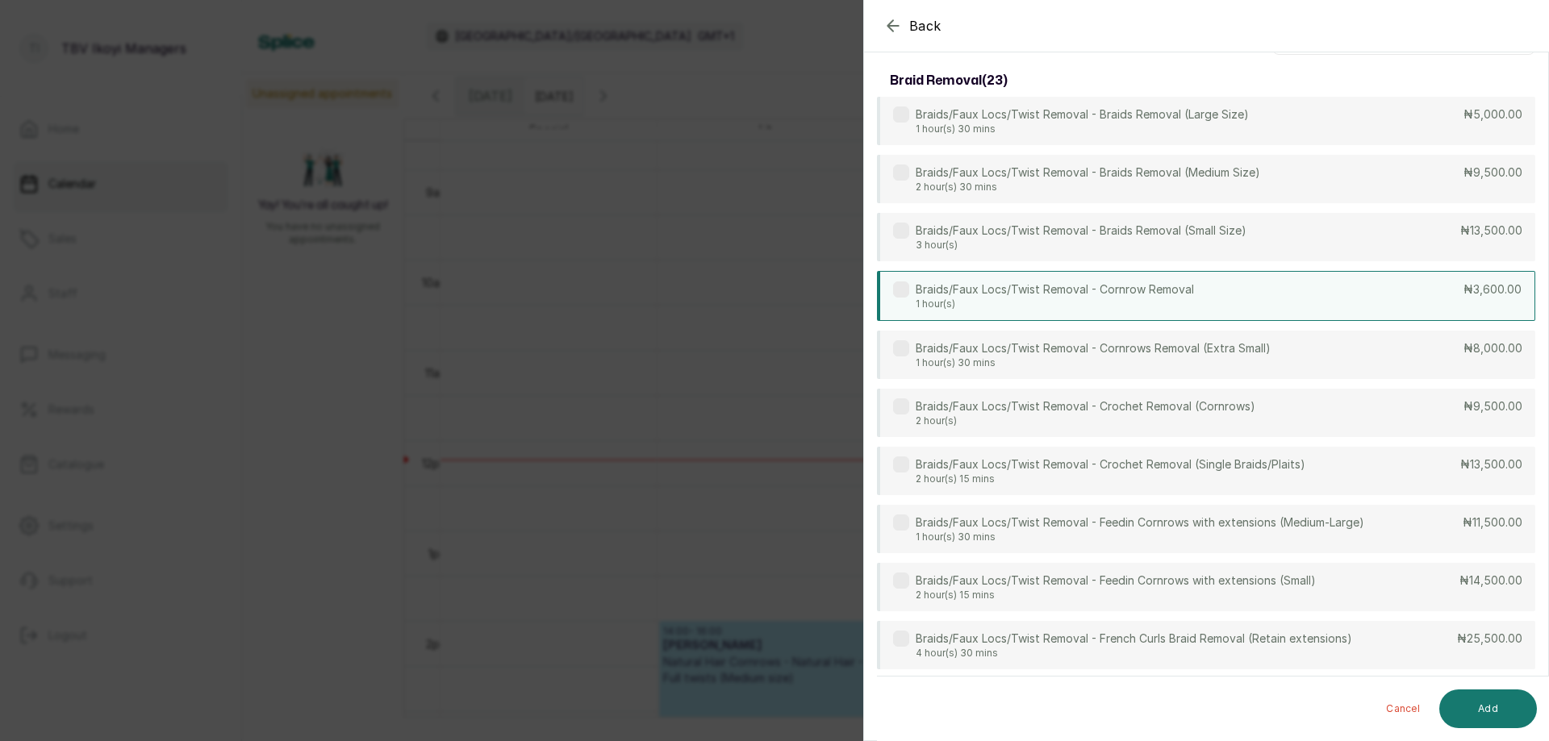
click at [1138, 291] on p "Braids/Faux Locs/Twist Removal - Cornrow Removal" at bounding box center [1055, 290] width 278 height 16
click at [1488, 715] on button "Add" at bounding box center [1488, 709] width 98 height 39
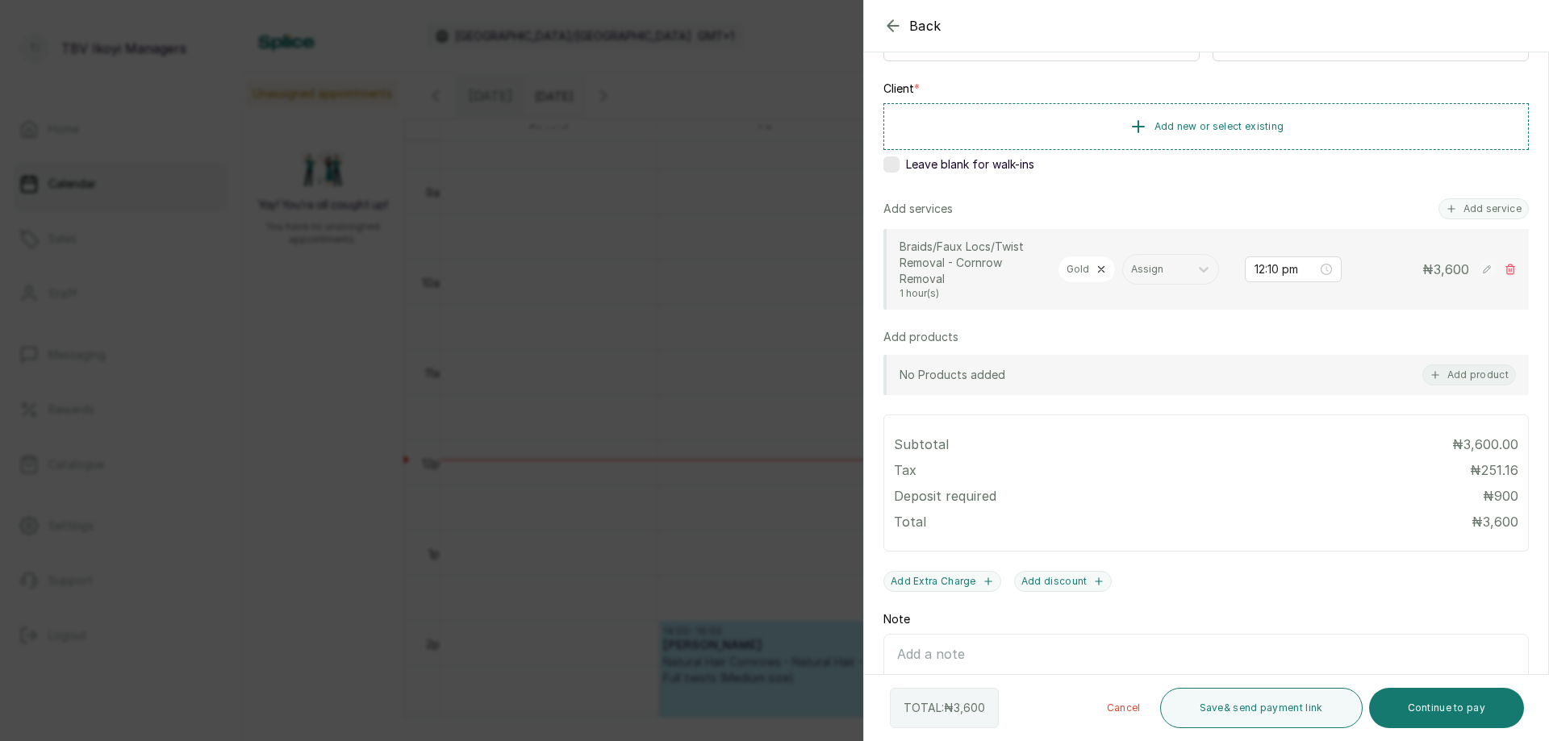
scroll to position [0, 0]
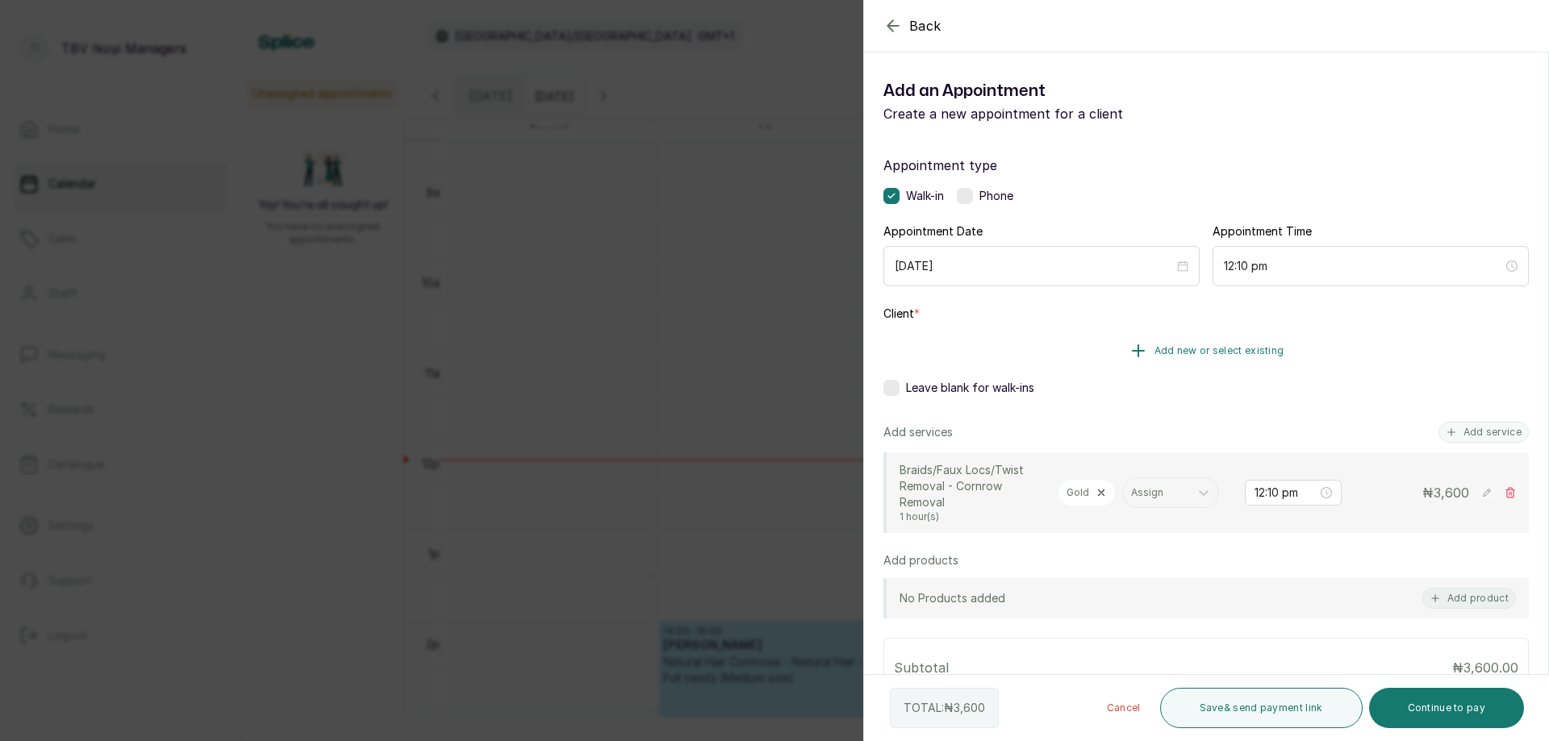
click at [1175, 350] on span "Add new or select existing" at bounding box center [1220, 350] width 130 height 13
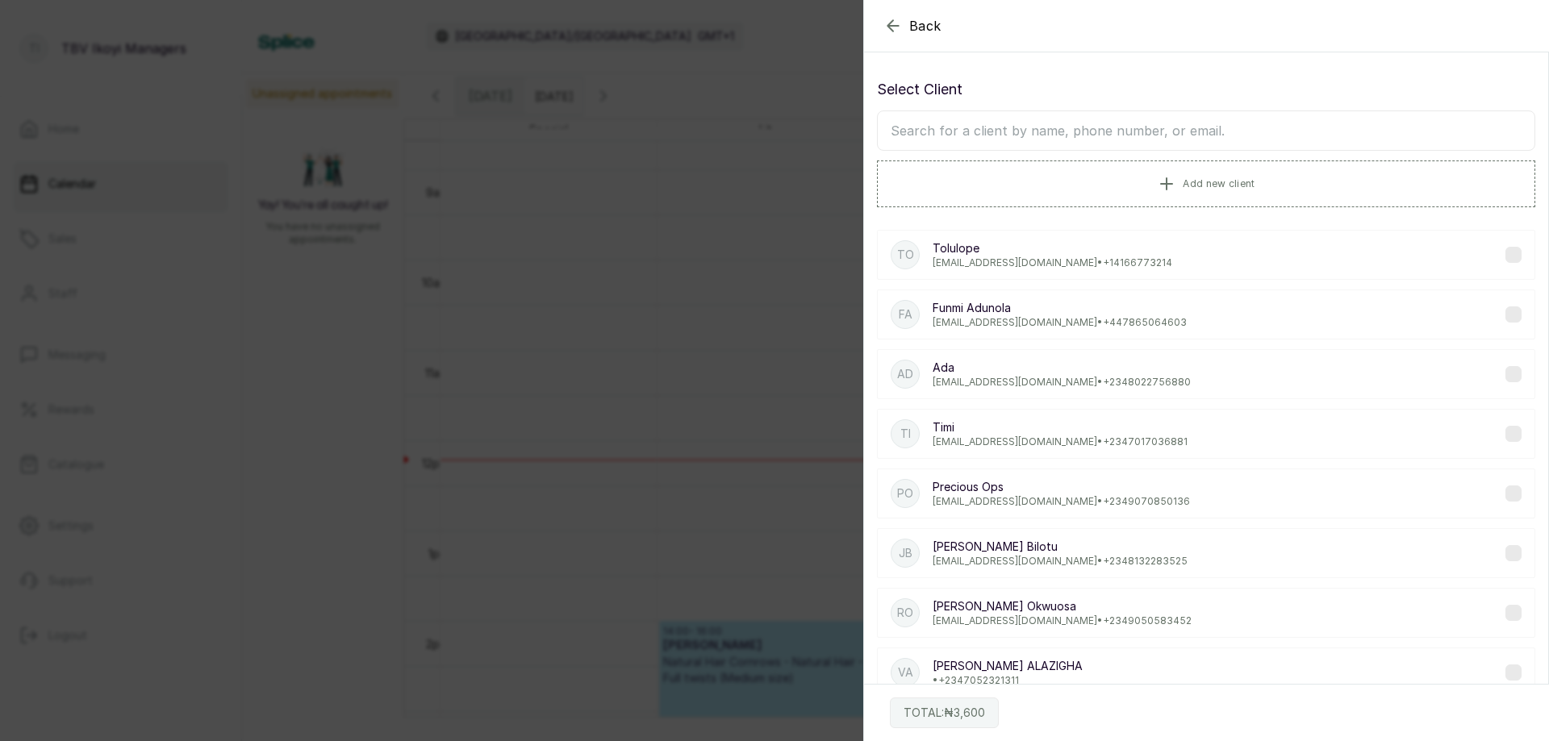
click at [962, 123] on input "text" at bounding box center [1206, 131] width 658 height 40
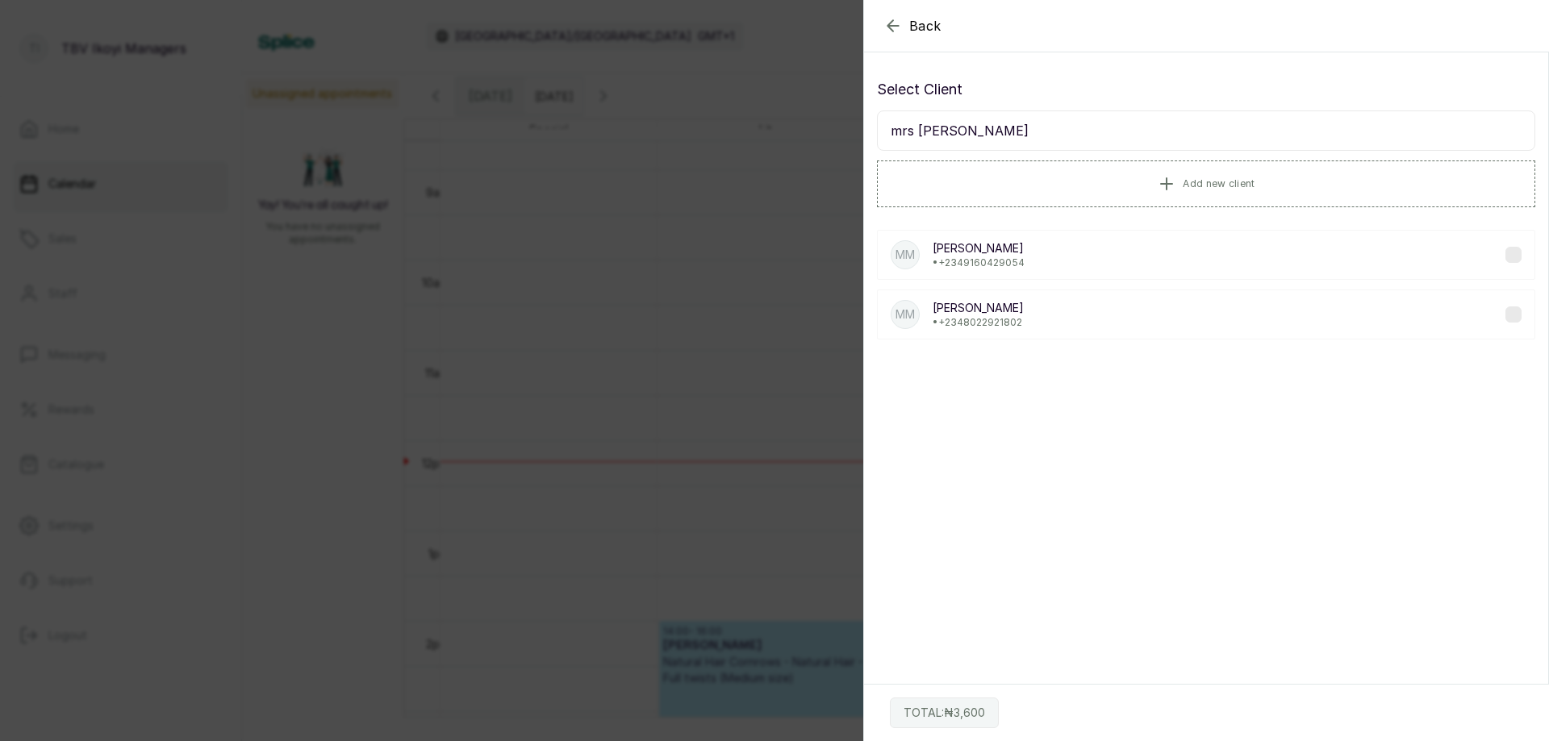
type input "mrs majeko"
click at [987, 319] on p "• +234 8022921802" at bounding box center [978, 322] width 91 height 13
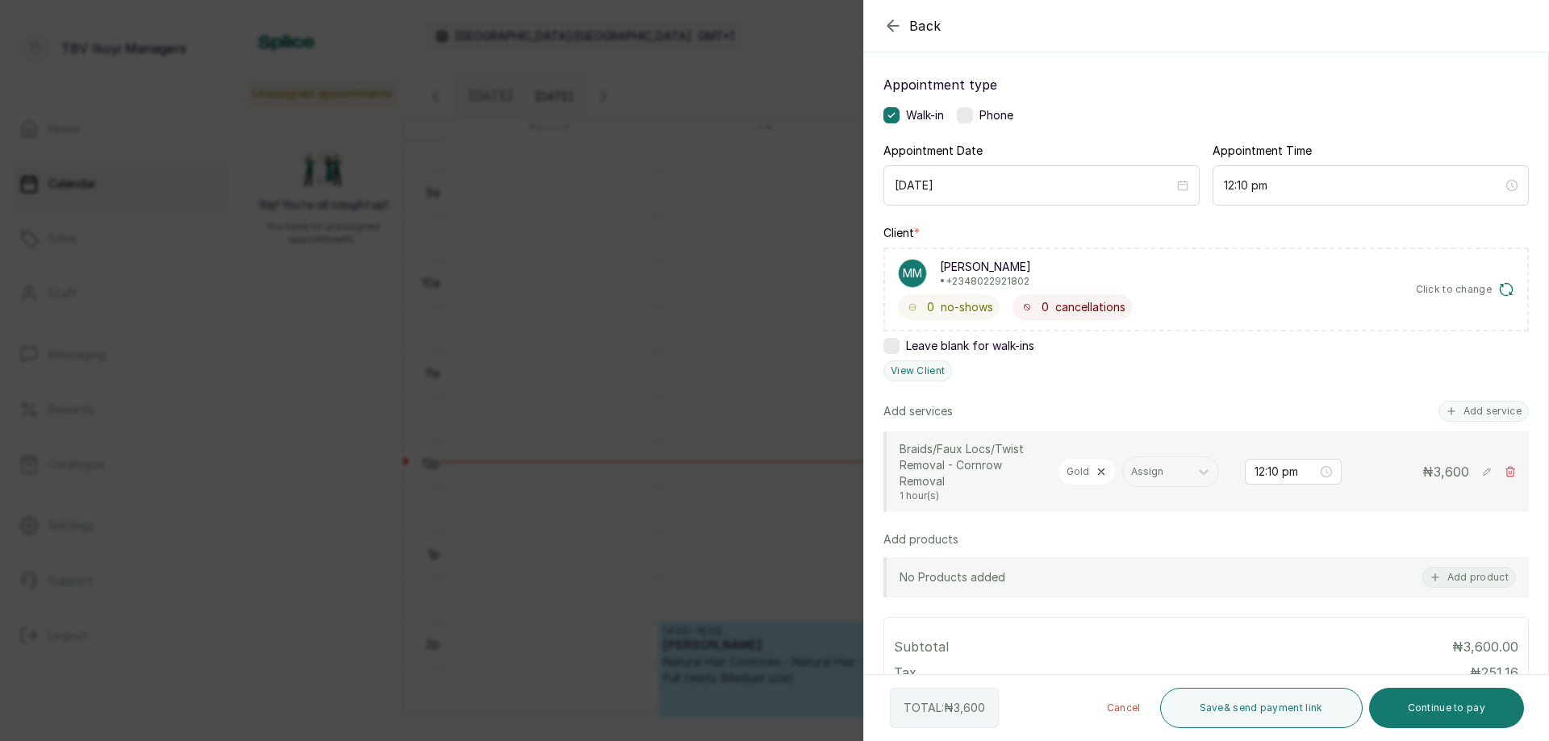
scroll to position [161, 0]
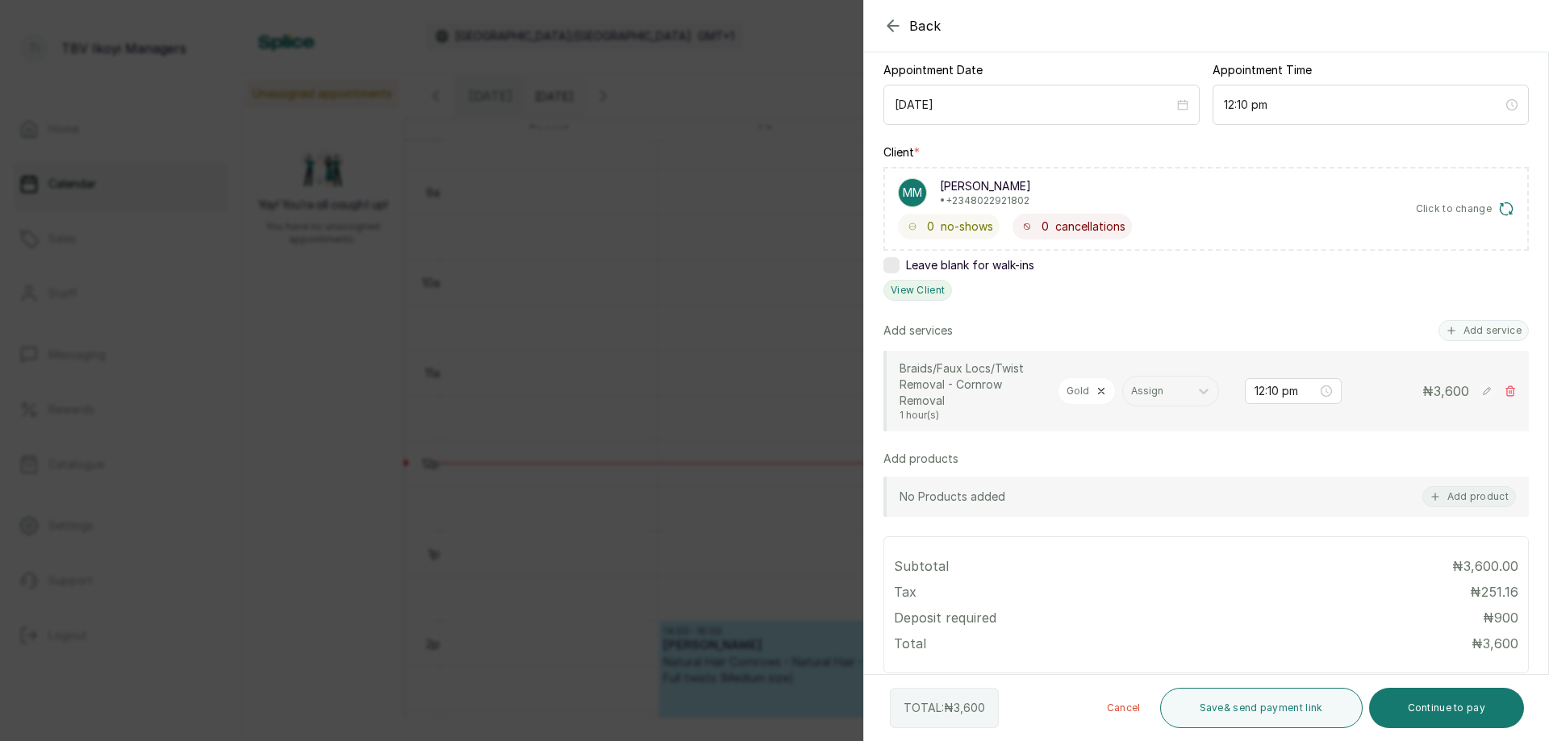
click at [915, 295] on button "View Client" at bounding box center [917, 290] width 69 height 21
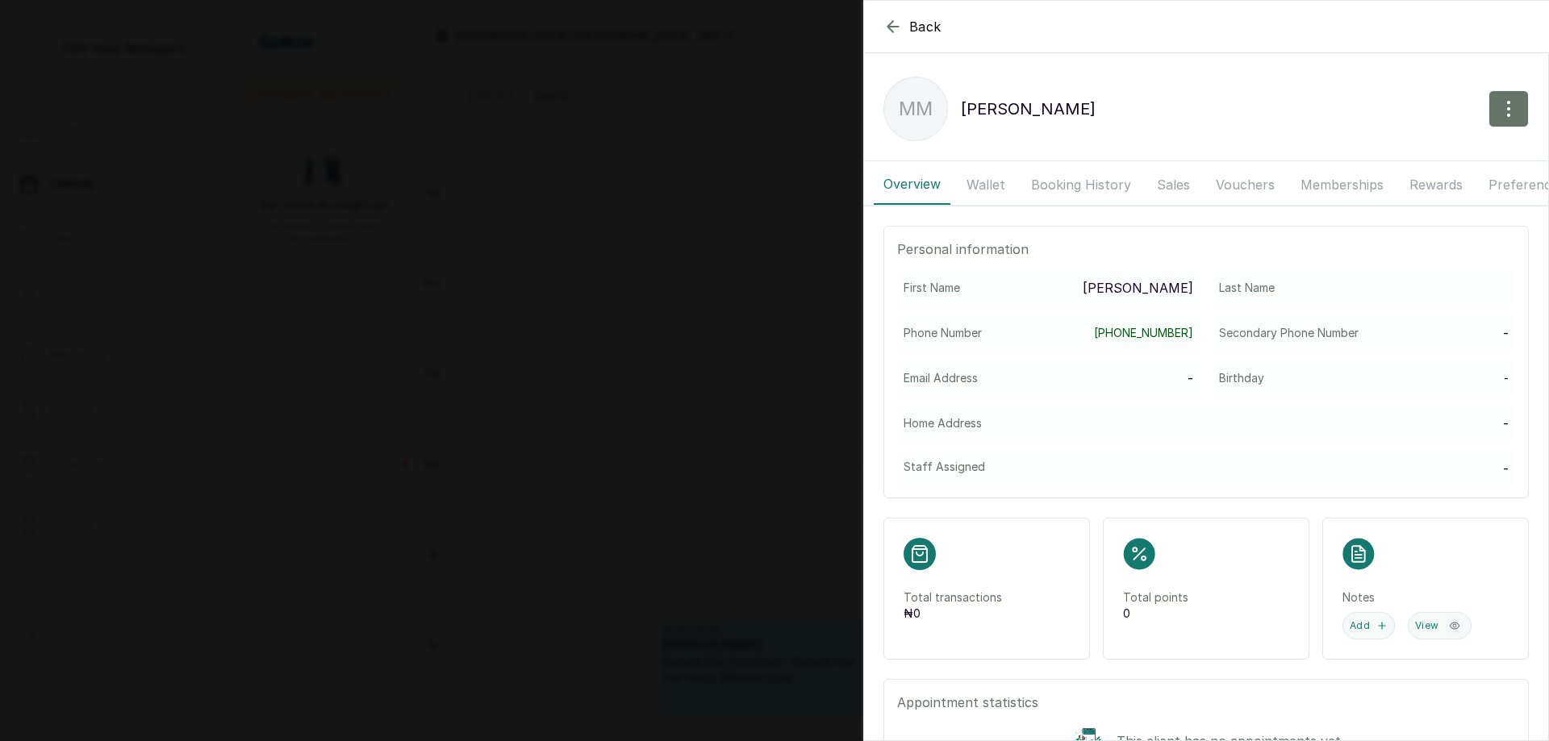
scroll to position [543, 0]
click at [891, 26] on icon "button" at bounding box center [892, 26] width 19 height 19
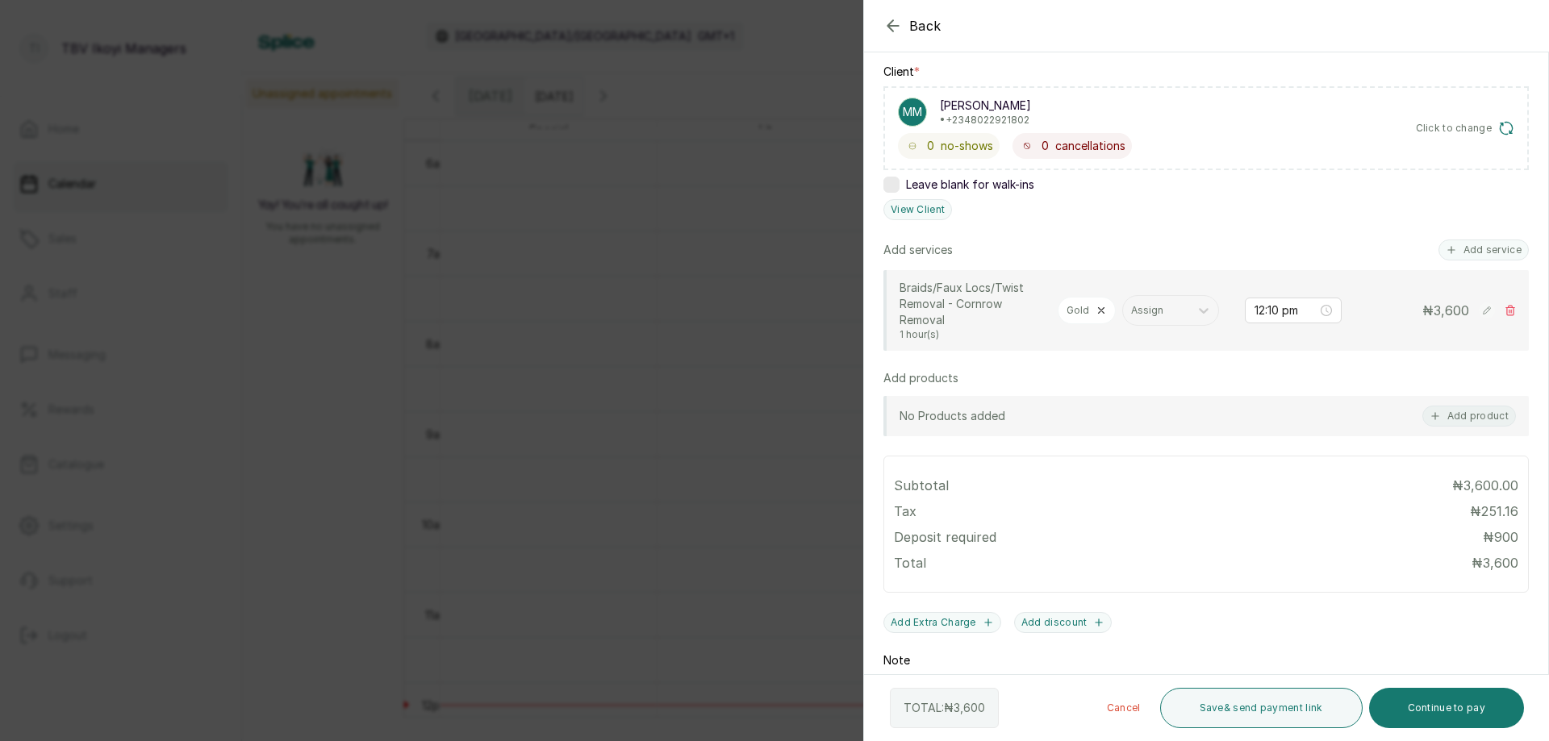
scroll to position [0, 0]
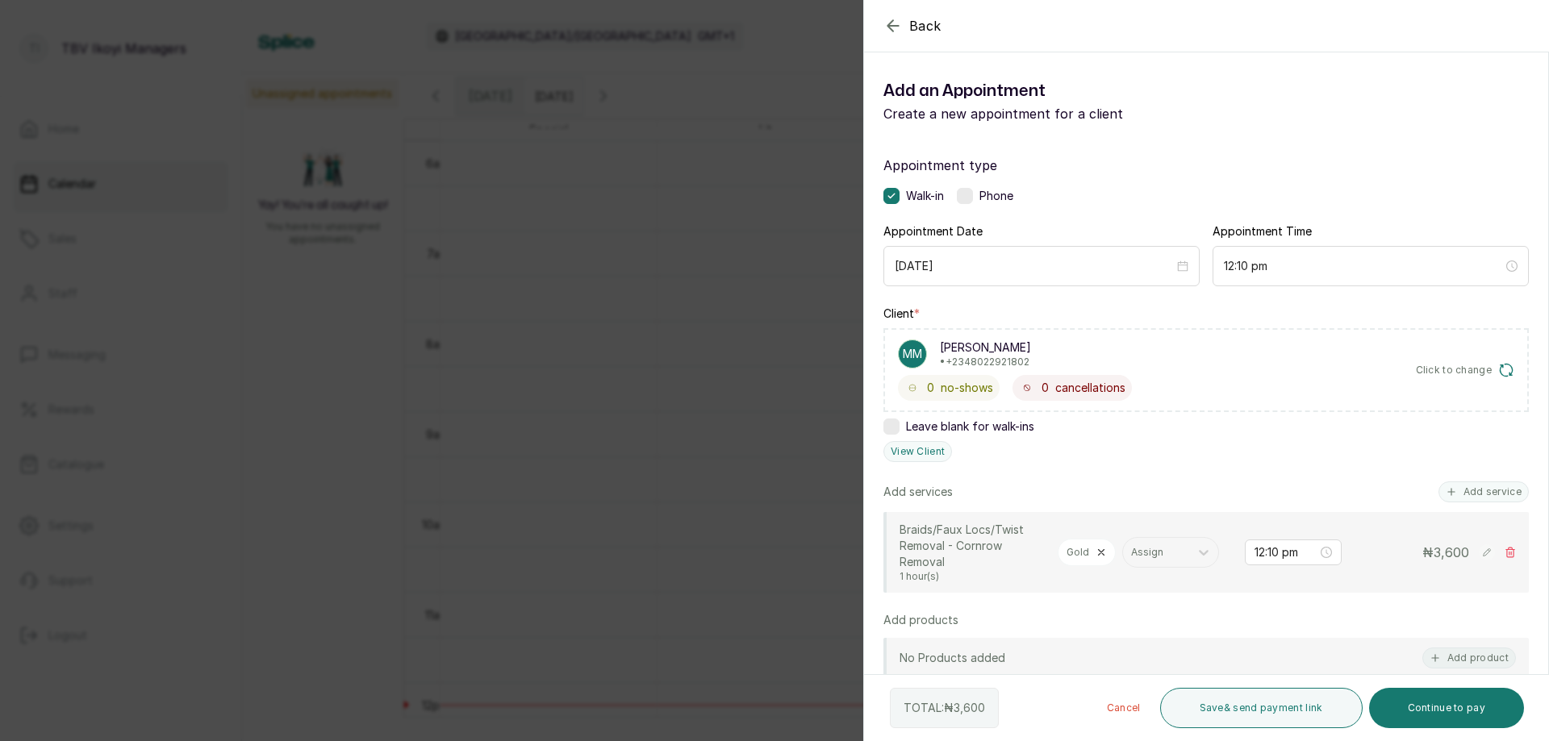
click at [1064, 123] on div "Add an Appointment Create a new appointment for a client" at bounding box center [1206, 100] width 684 height 71
click at [1075, 122] on p "Create a new appointment for a client" at bounding box center [1044, 113] width 323 height 19
click at [1075, 120] on p "Create a new appointment for a client" at bounding box center [1044, 113] width 323 height 19
click at [931, 61] on section "Back Add Appointment Add an Appointment Create a new appointment for a client A…" at bounding box center [1206, 370] width 686 height 741
click at [946, 88] on h1 "Add an Appointment" at bounding box center [1044, 91] width 323 height 26
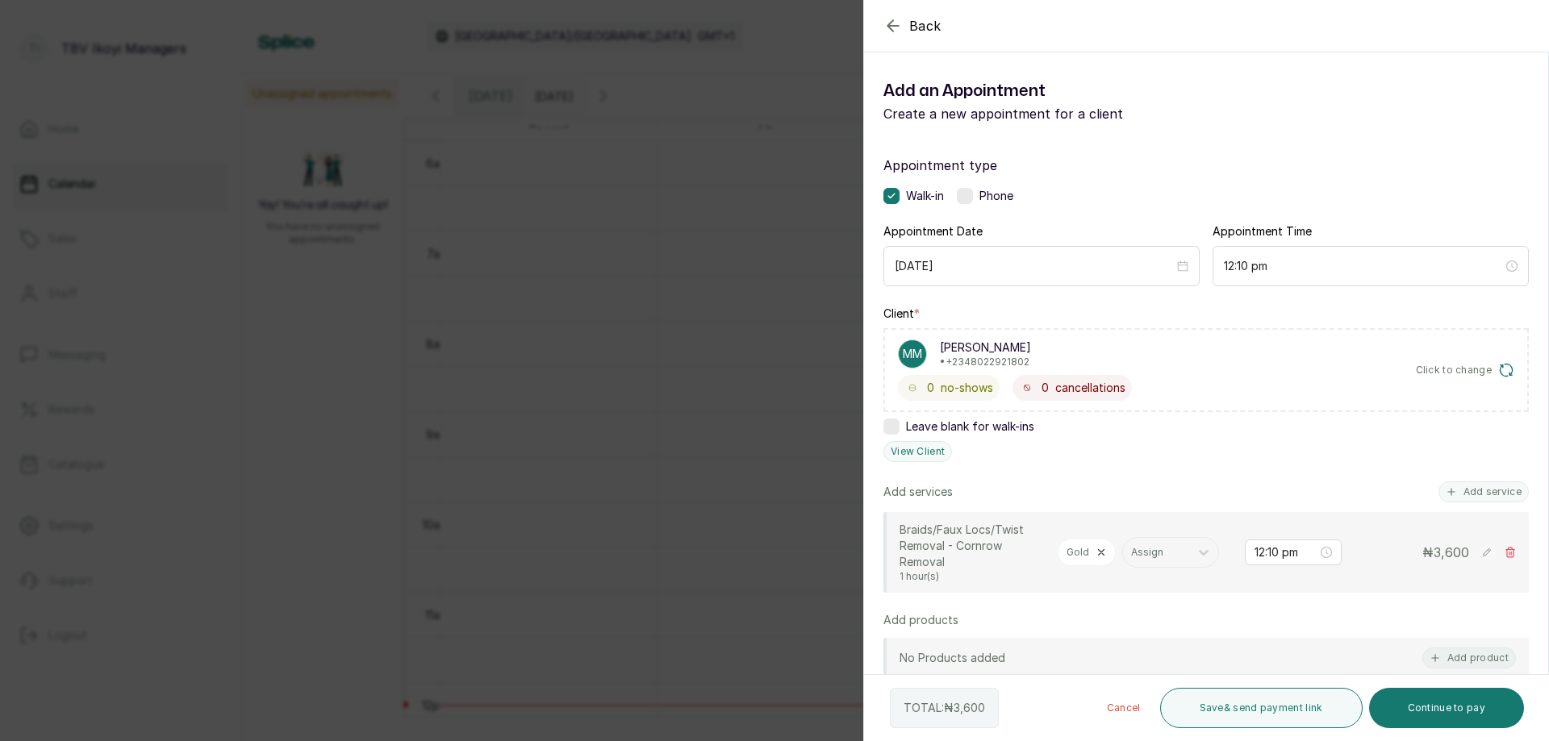
click at [898, 19] on icon "button" at bounding box center [892, 25] width 19 height 19
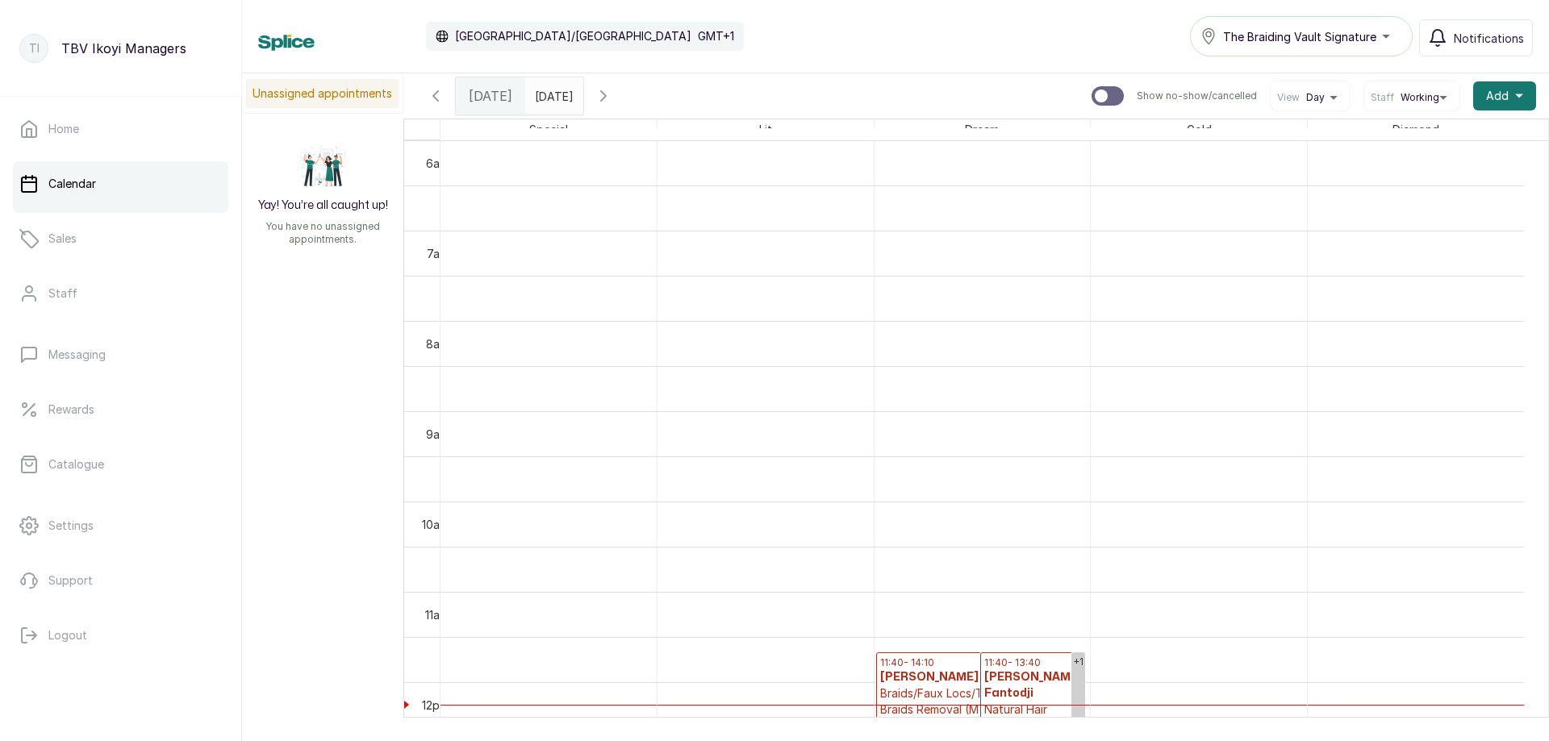
scroll to position [704, 0]
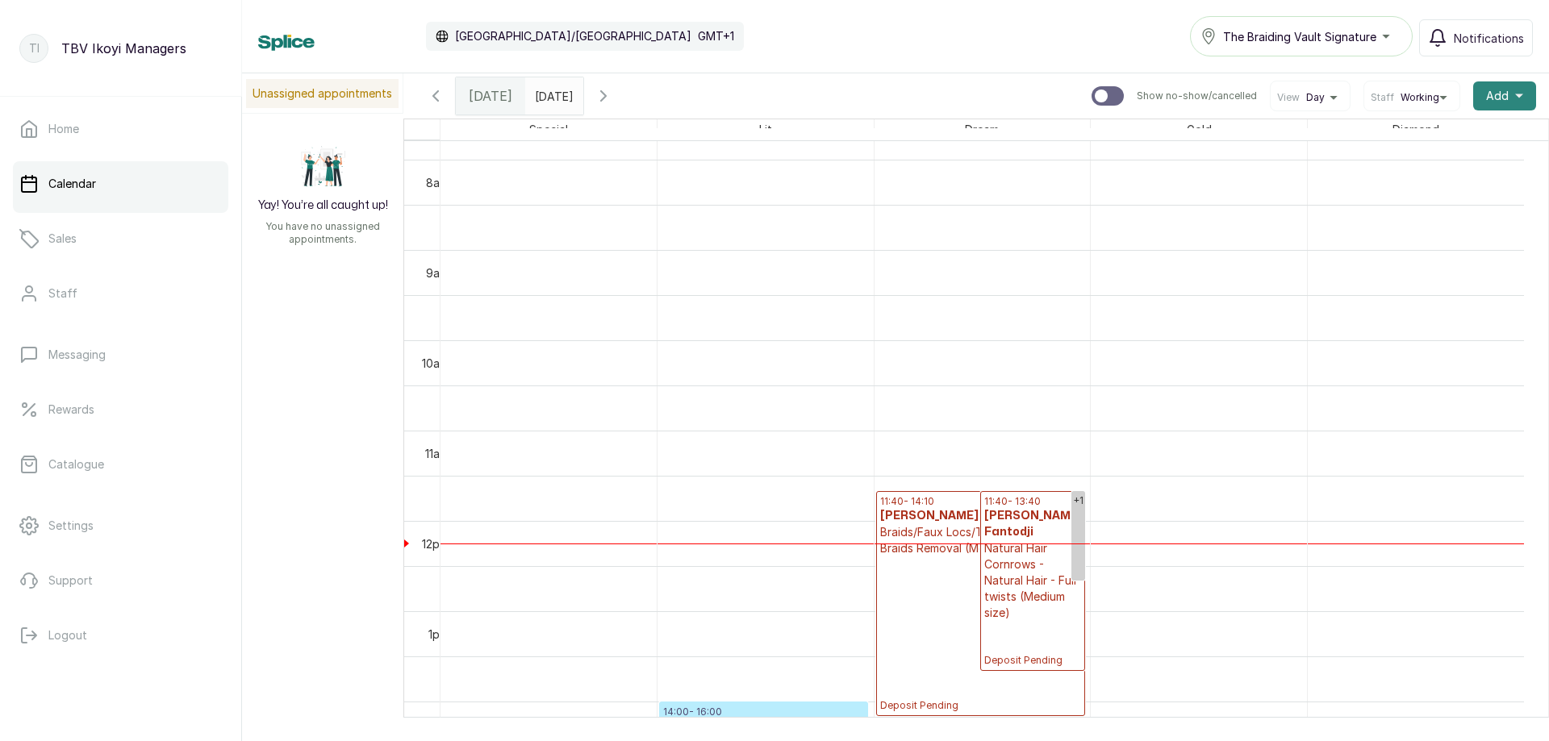
click at [1488, 87] on button "Add +" at bounding box center [1504, 95] width 63 height 29
click at [1400, 134] on span "Add Appointment" at bounding box center [1445, 139] width 155 height 19
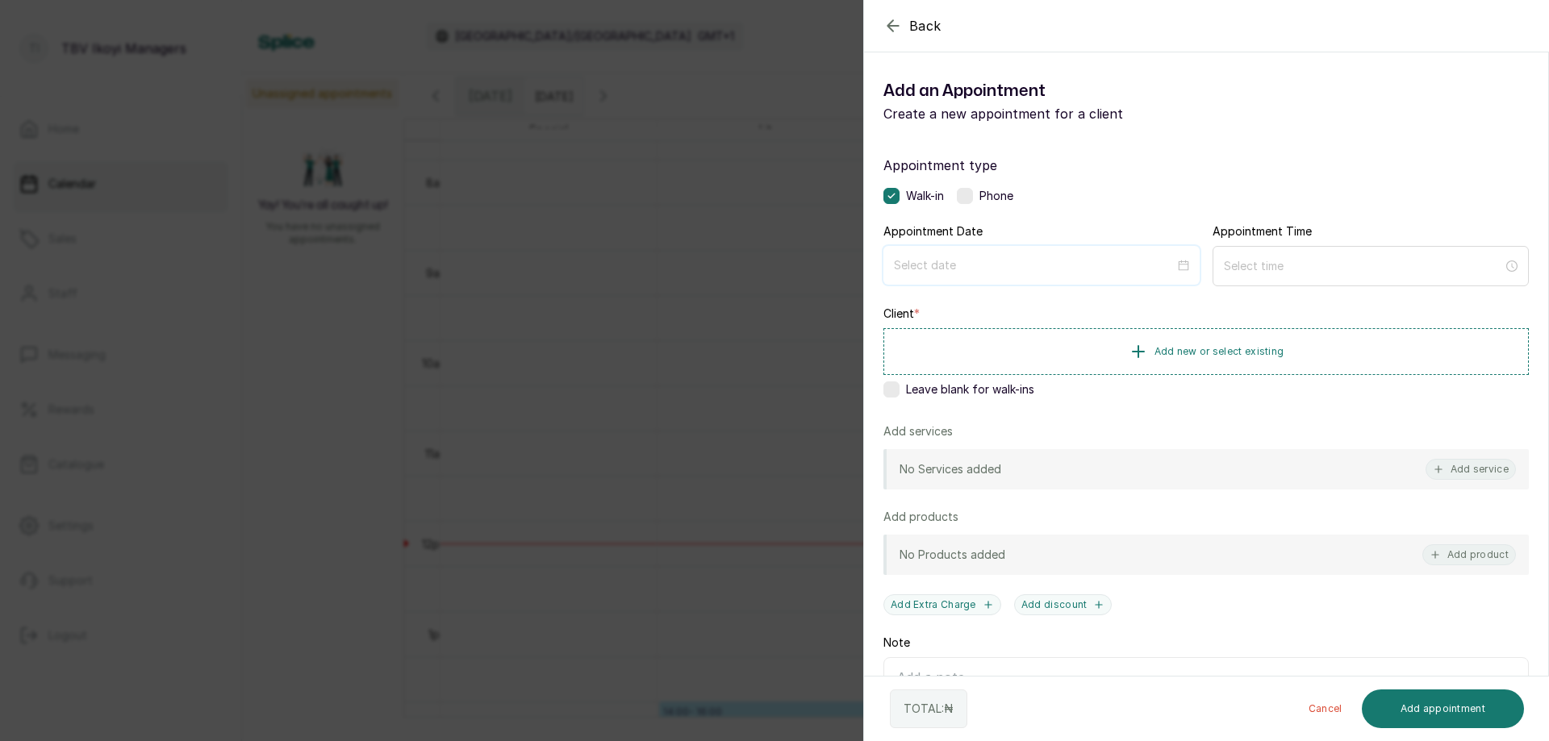
click at [979, 265] on input at bounding box center [1034, 266] width 281 height 18
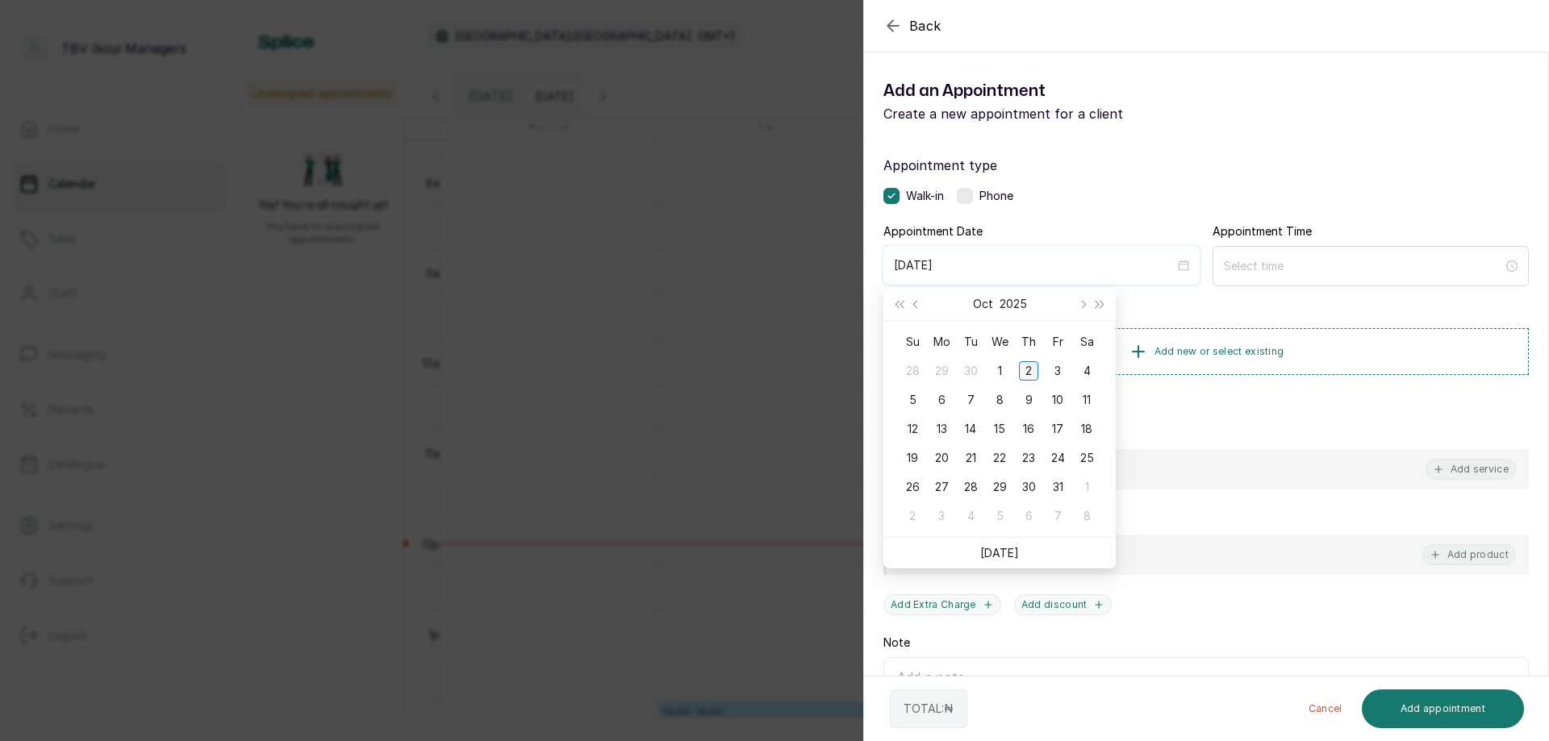
type input "[DATE]"
click at [1025, 377] on div "2" at bounding box center [1028, 370] width 19 height 19
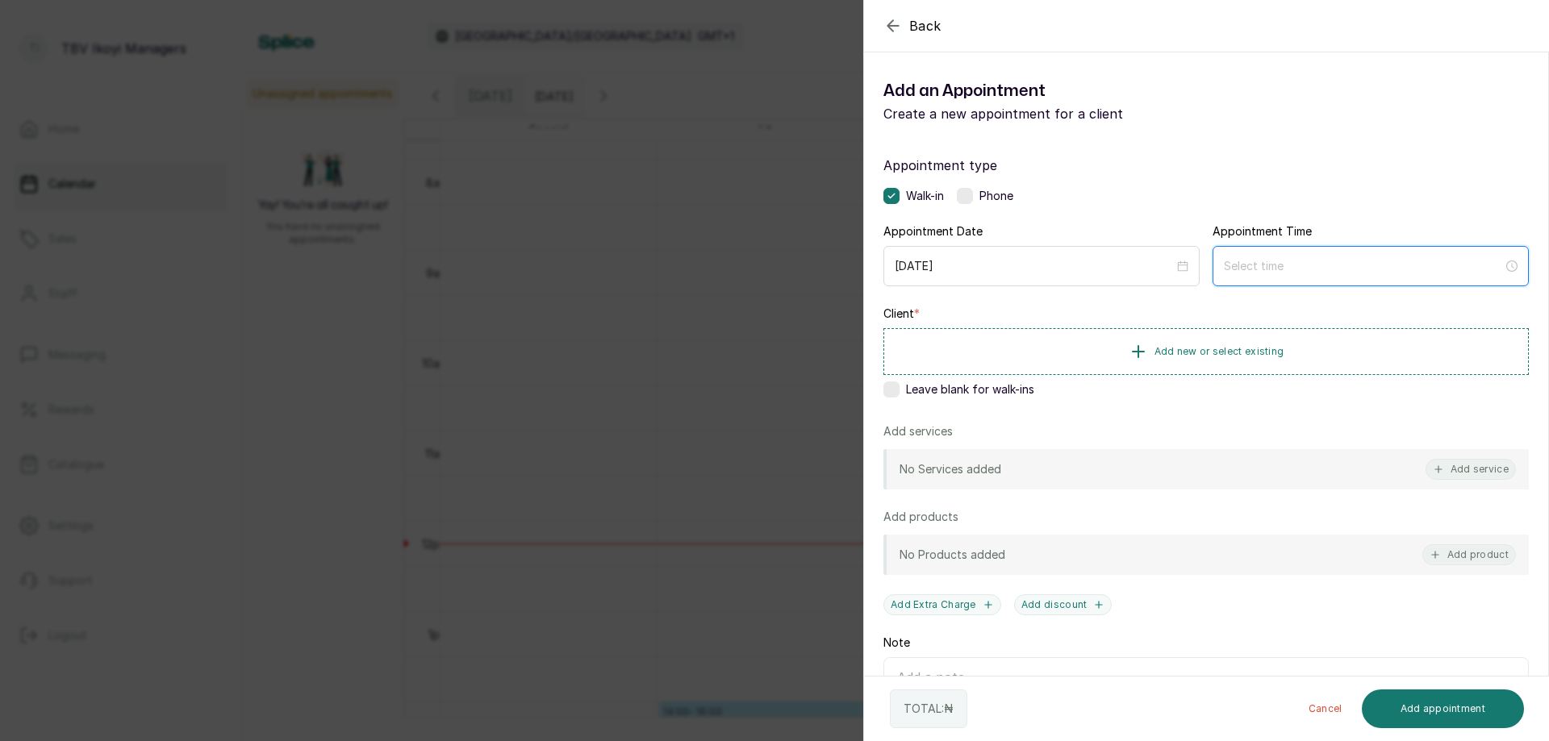
click at [1267, 262] on input at bounding box center [1363, 266] width 279 height 18
type input "12:00 am"
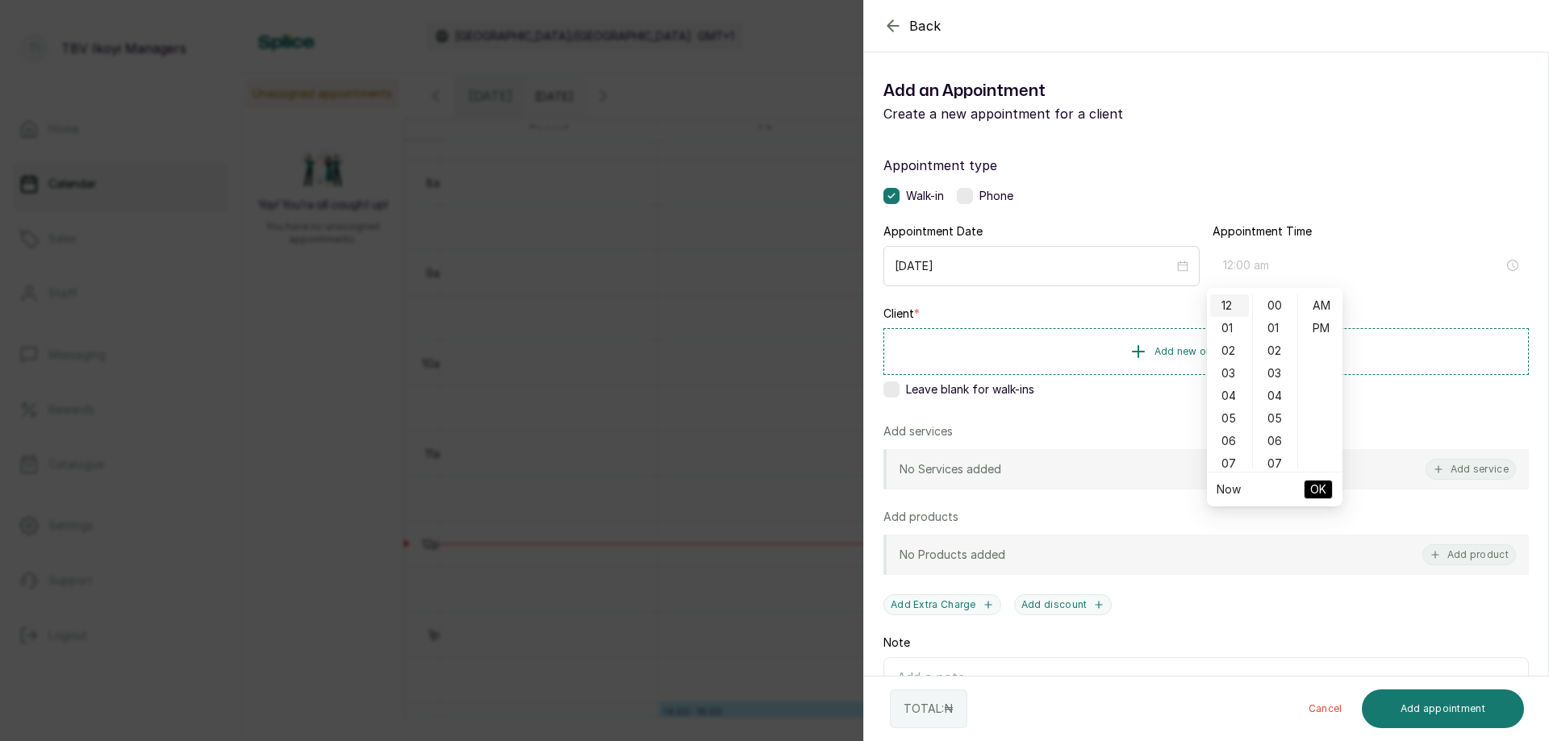
click at [1227, 304] on div "12" at bounding box center [1229, 305] width 39 height 23
click at [1276, 362] on div "10" at bounding box center [1275, 370] width 39 height 23
type input "12:10 pm"
click at [1317, 324] on div "PM" at bounding box center [1320, 328] width 39 height 23
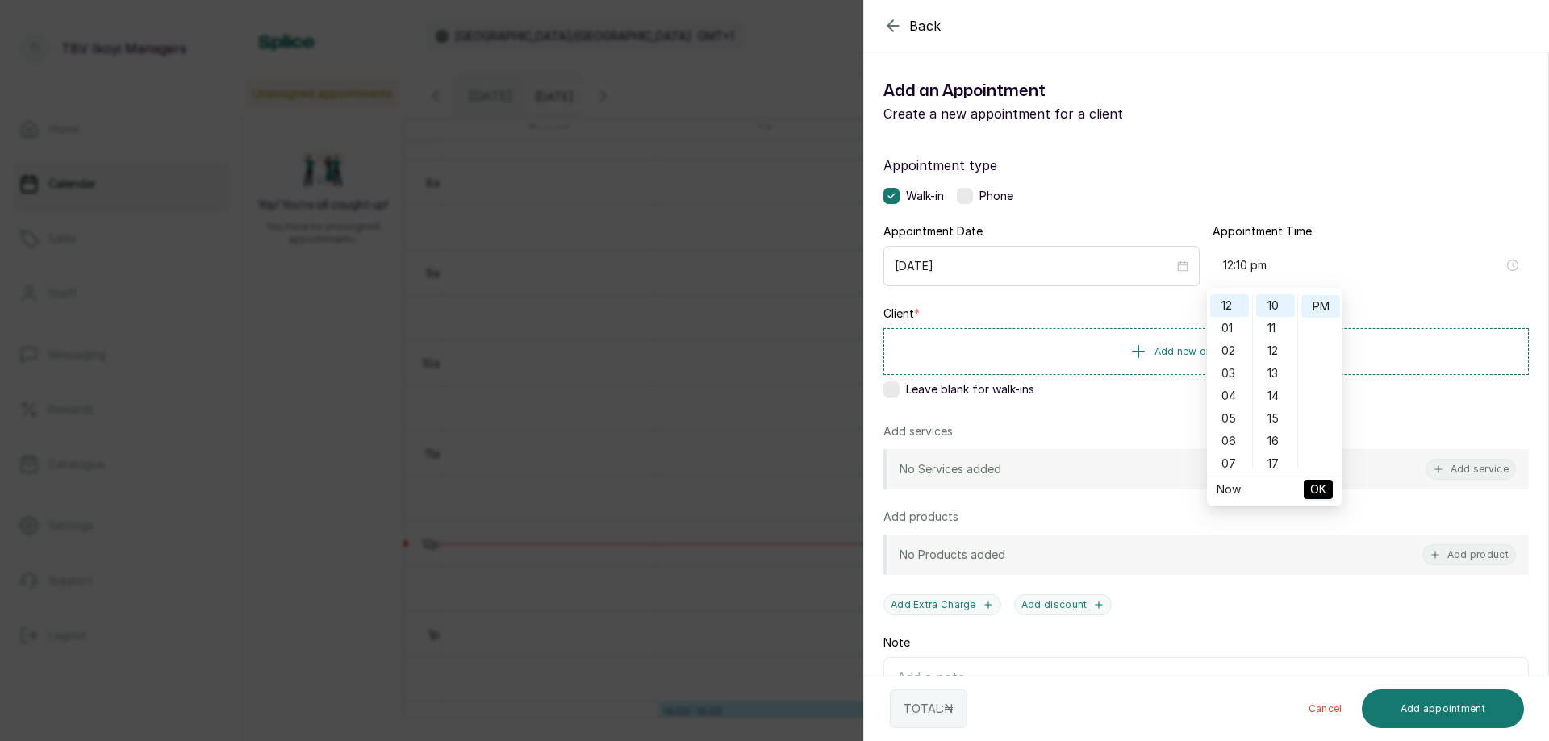
scroll to position [23, 0]
click at [1322, 486] on span "OK" at bounding box center [1318, 489] width 16 height 31
click at [1213, 348] on span "Add new or select existing" at bounding box center [1220, 350] width 130 height 13
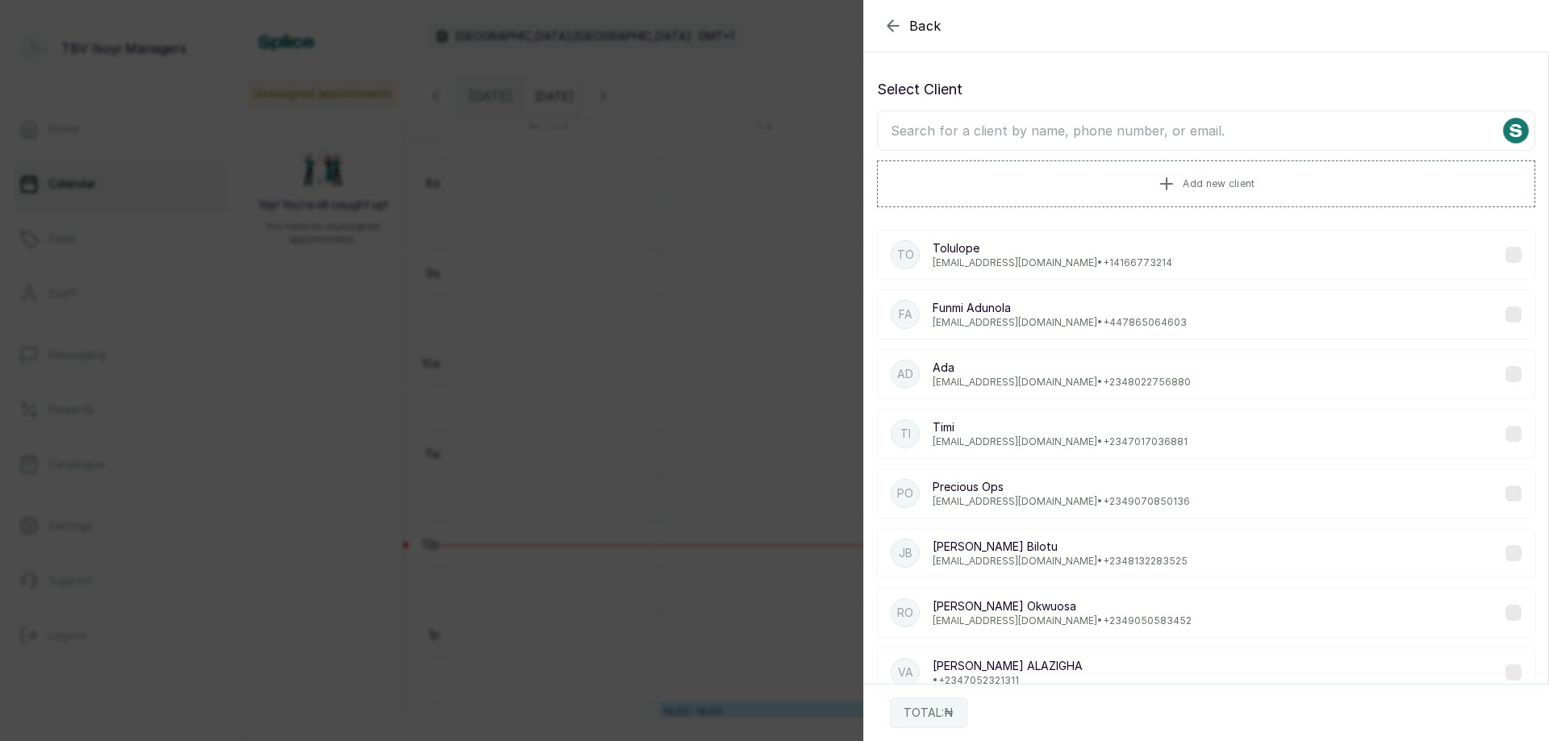
click at [1015, 127] on input "text" at bounding box center [1206, 131] width 658 height 40
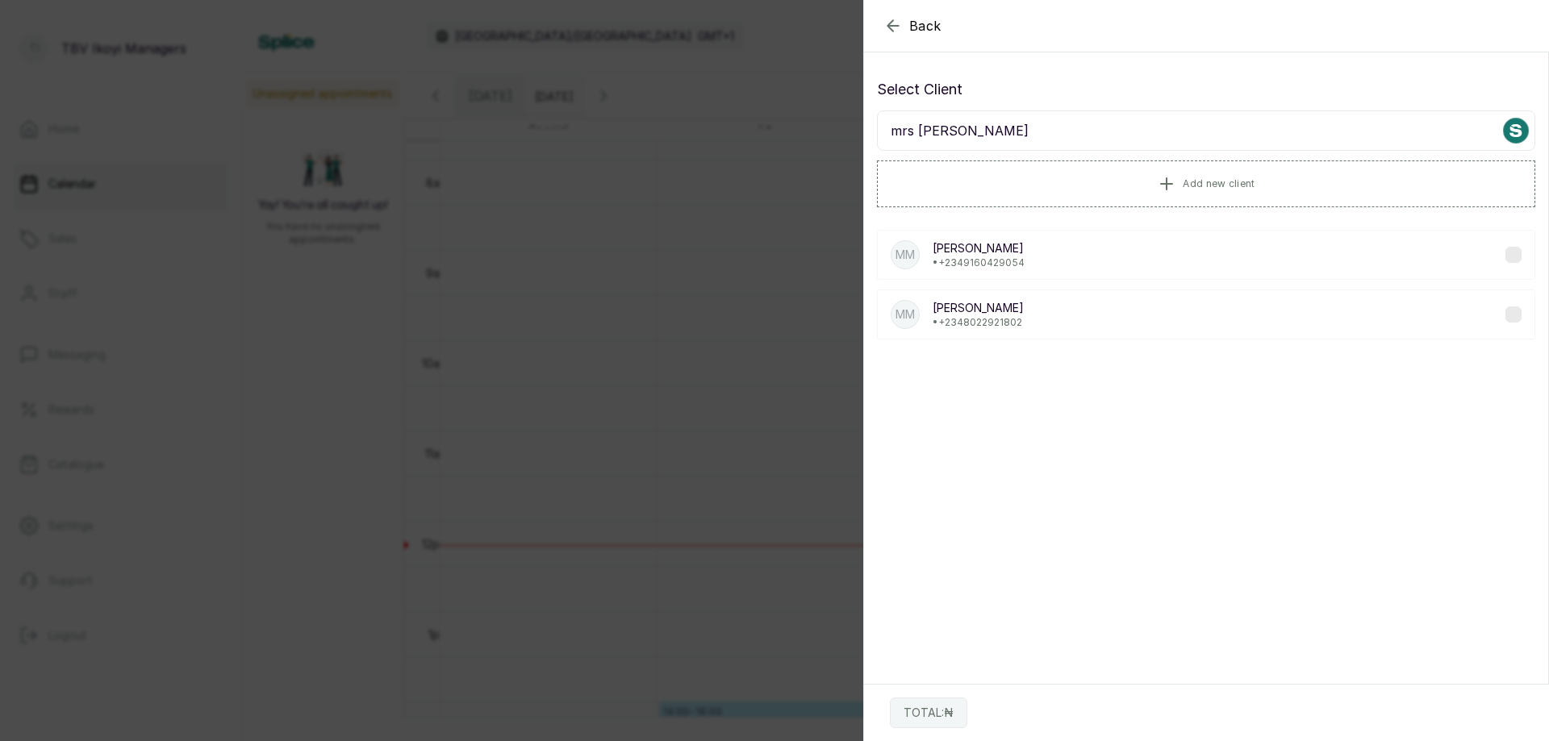
type input "mrs maje"
click at [996, 319] on p "• +234 8022921802" at bounding box center [978, 322] width 91 height 13
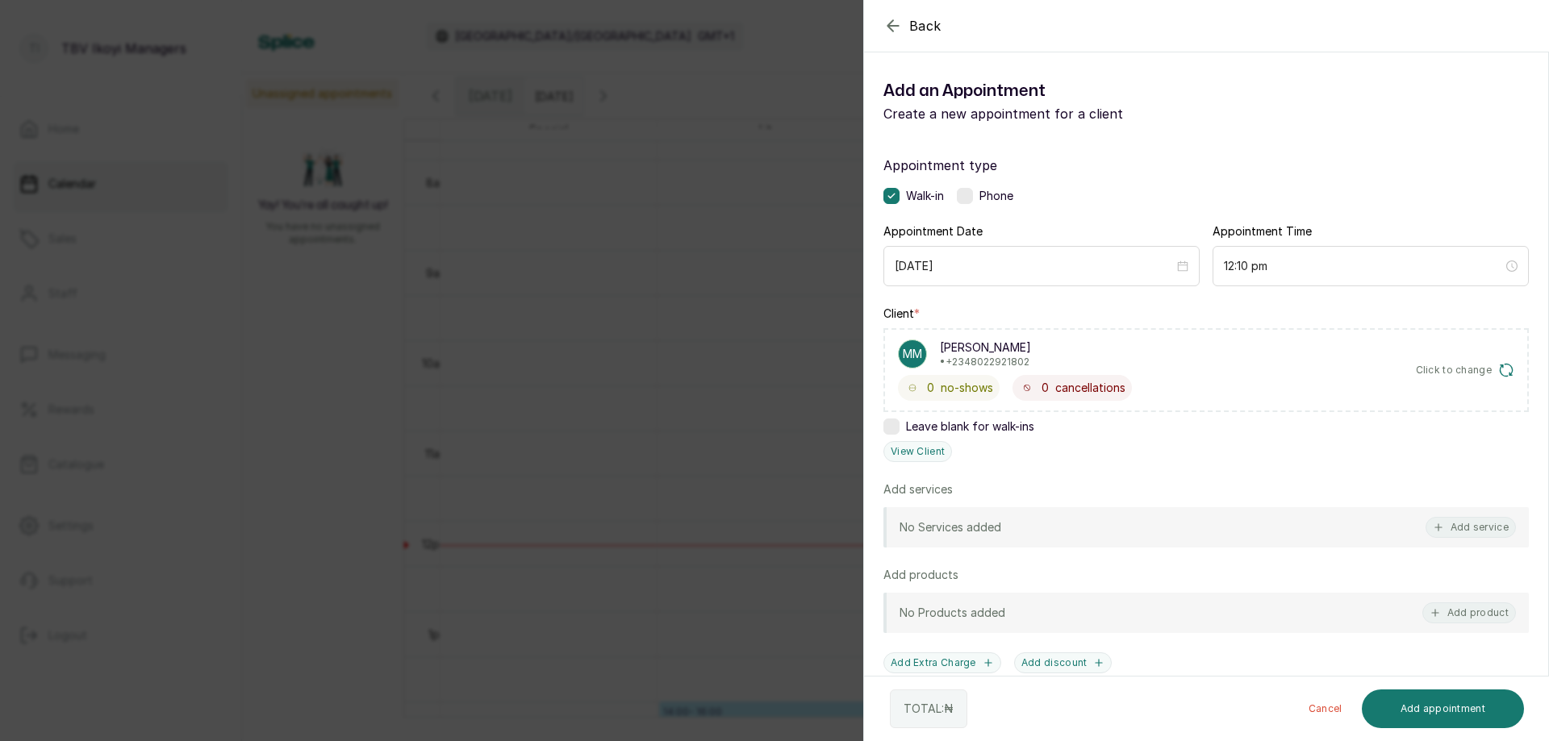
scroll to position [81, 0]
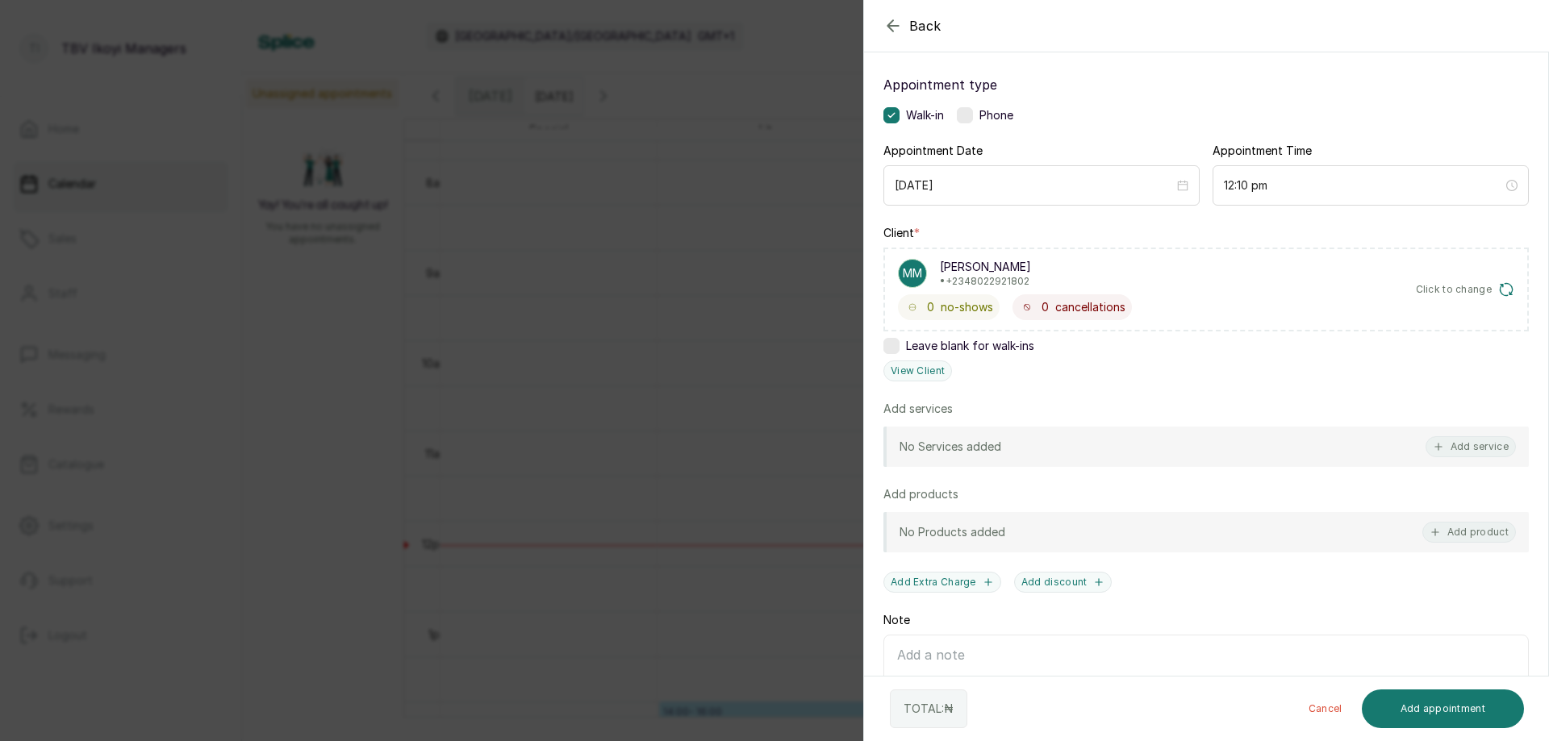
click at [1008, 450] on div "No Services added Add service" at bounding box center [1205, 447] width 645 height 40
click at [1075, 449] on div "No Services added Add service" at bounding box center [1205, 447] width 645 height 40
click at [1454, 451] on button "Add service" at bounding box center [1471, 446] width 90 height 21
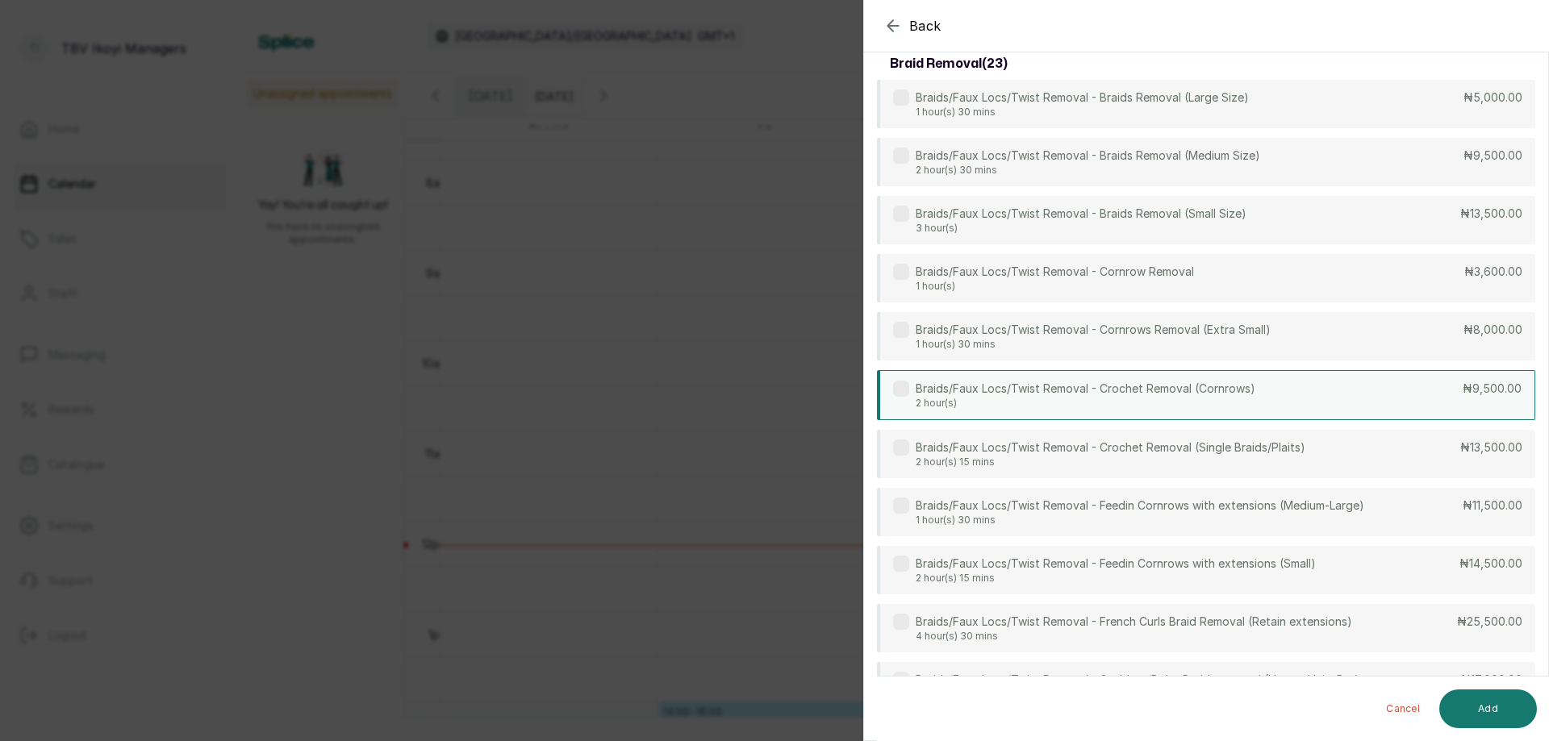
scroll to position [65, 0]
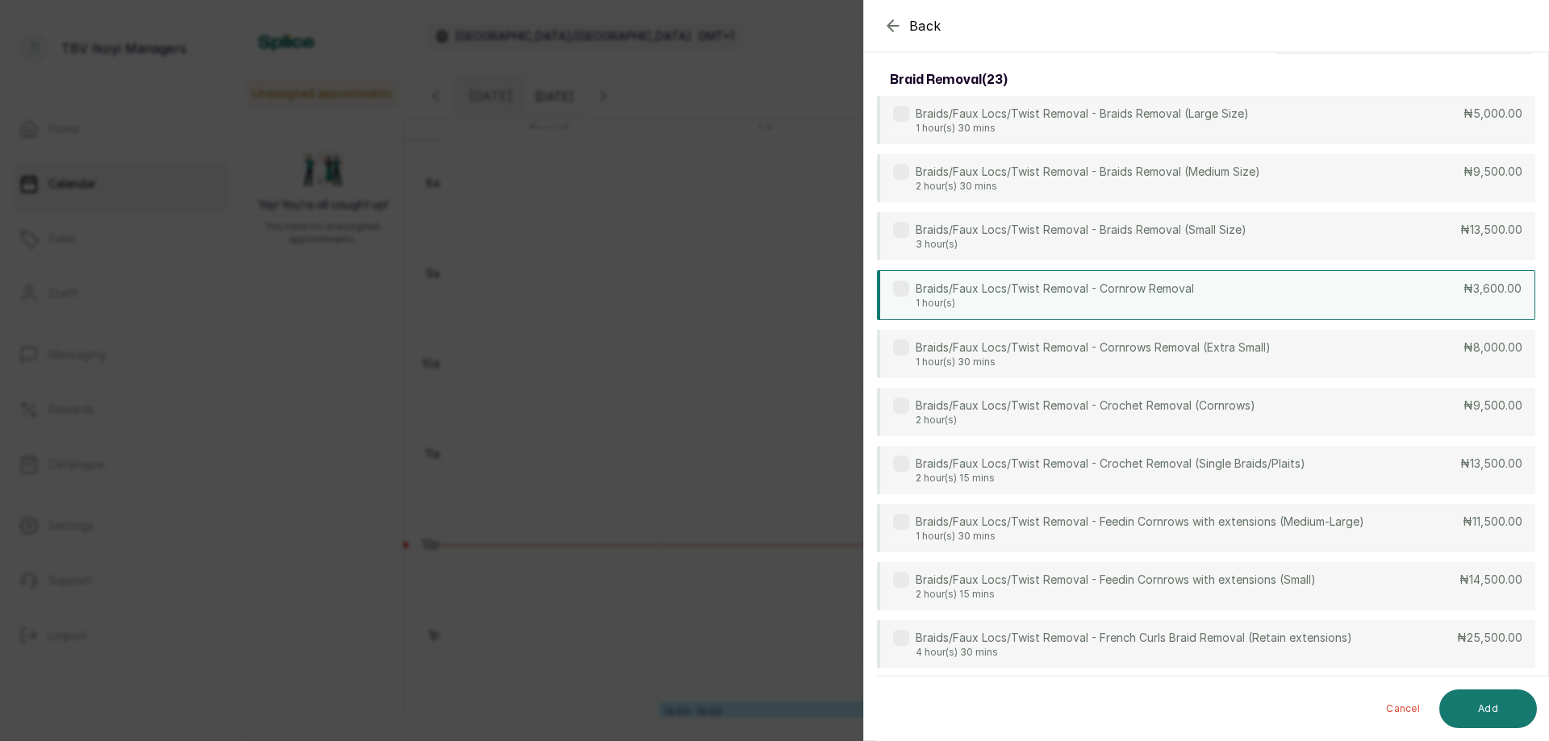
click at [1298, 295] on div "Braids/Faux Locs/Twist Removal - Cornrow Removal 1 hour(s) ₦3,600.00" at bounding box center [1206, 295] width 658 height 50
click at [1477, 704] on button "Add" at bounding box center [1488, 709] width 98 height 39
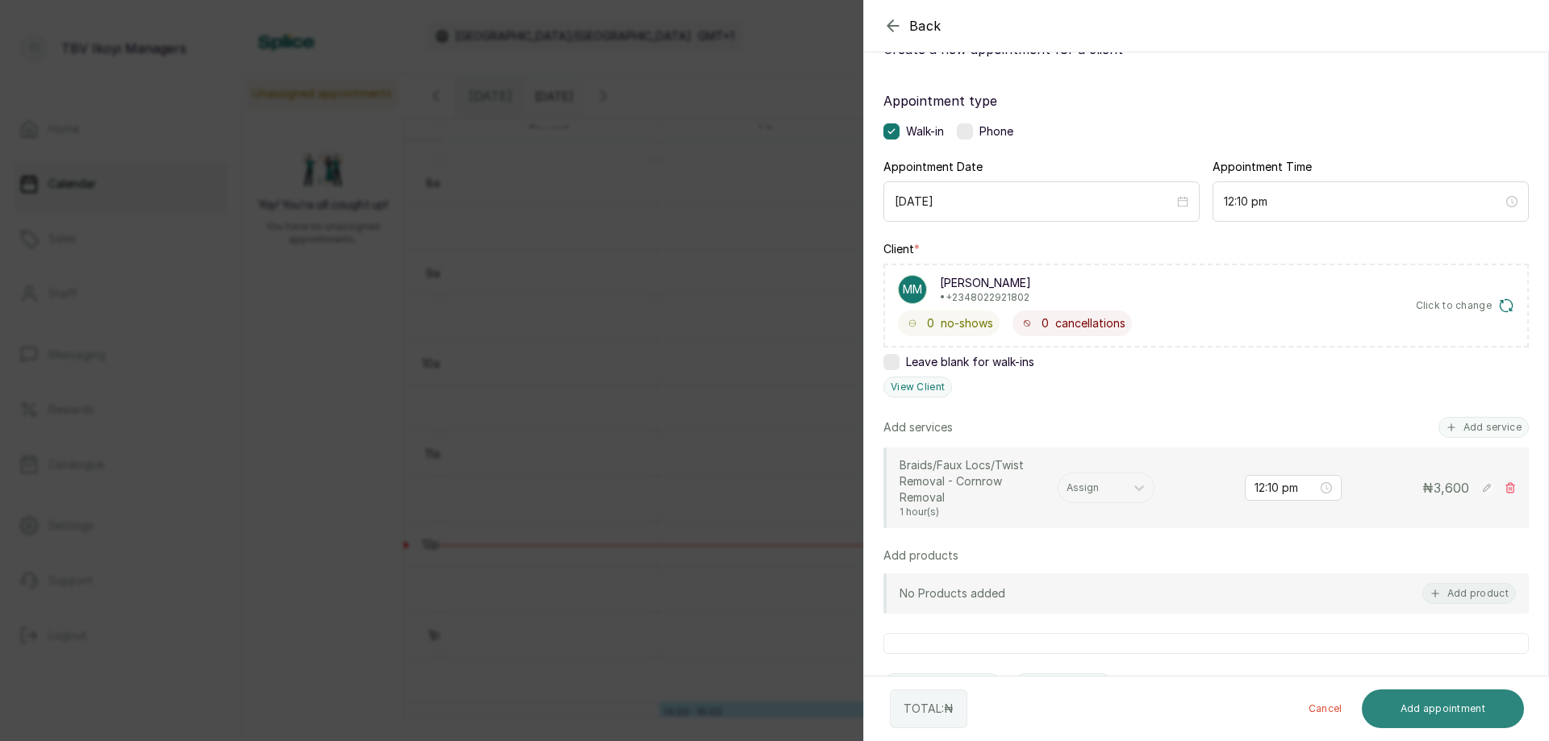
click at [1486, 712] on button "Add appointment" at bounding box center [1443, 709] width 163 height 39
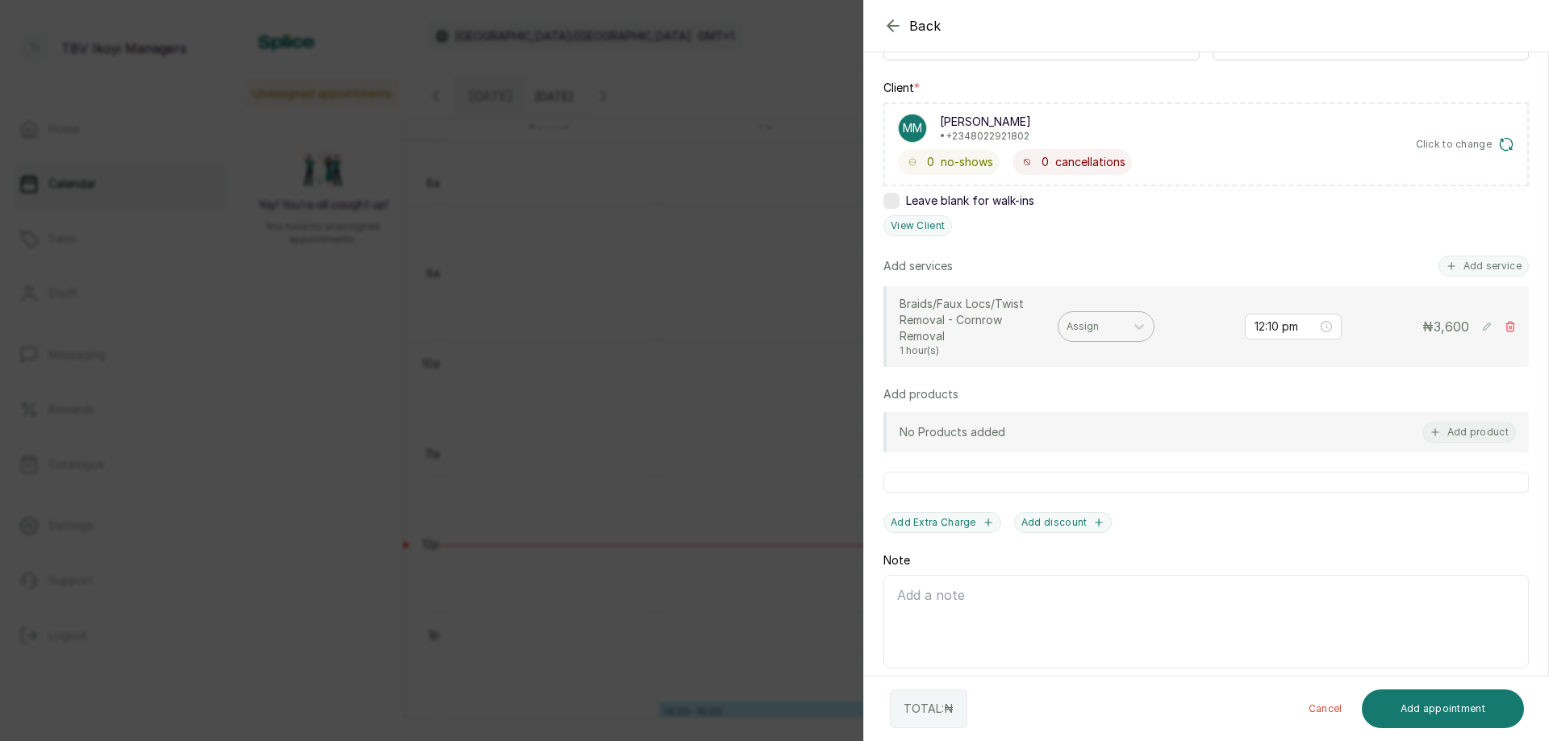
click at [1101, 328] on div at bounding box center [1092, 326] width 50 height 15
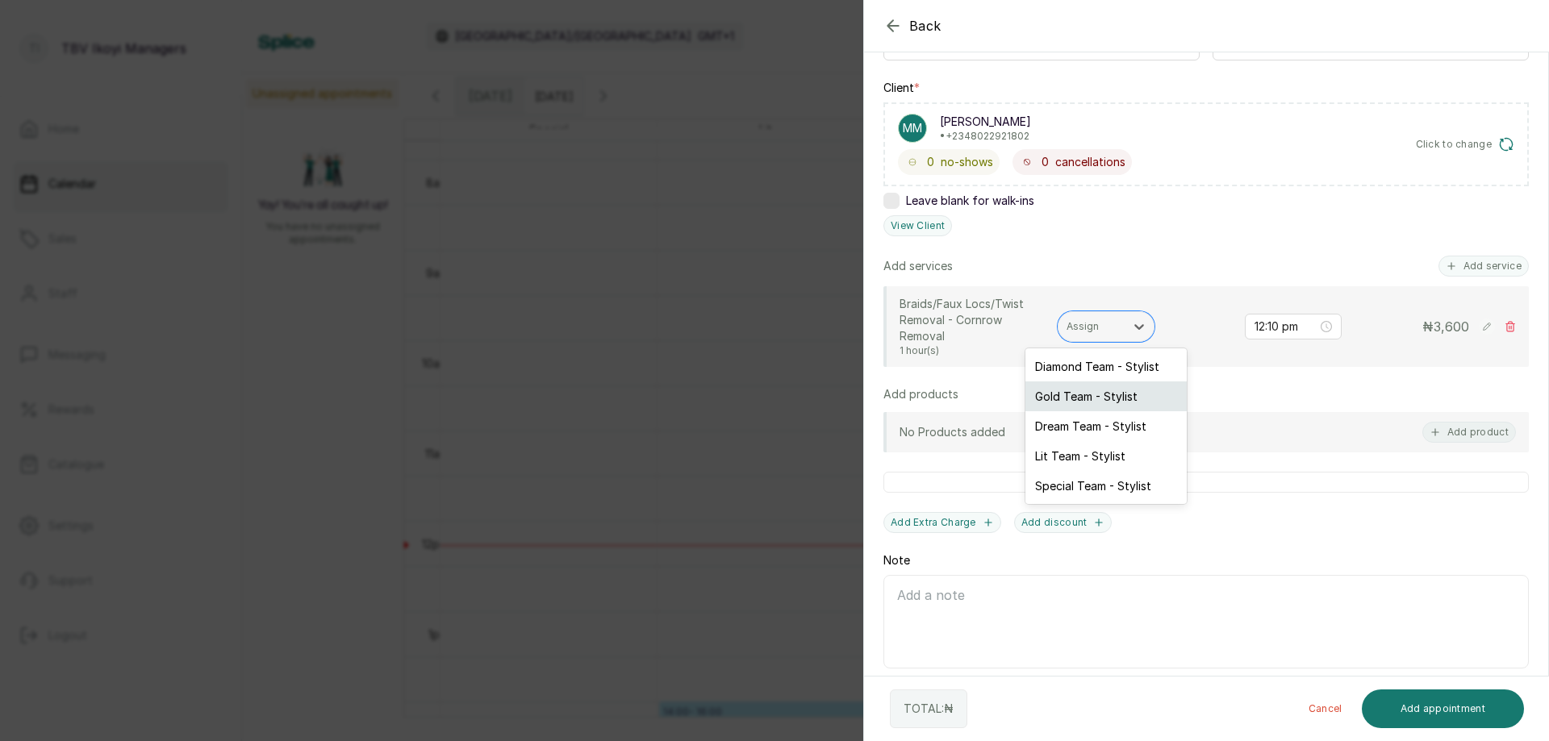
click at [1092, 407] on div "Gold Team - Stylist" at bounding box center [1105, 397] width 161 height 30
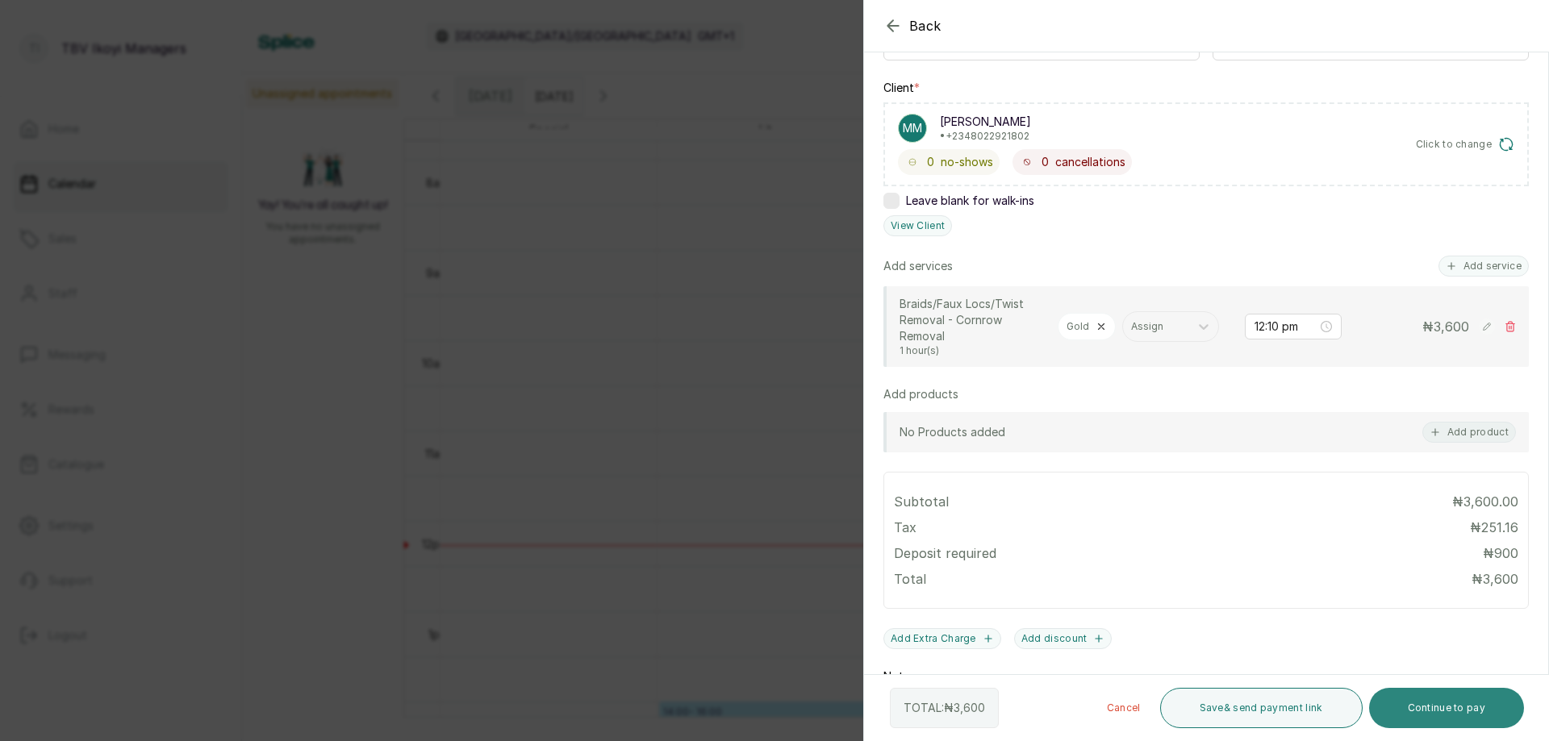
click at [1440, 703] on button "Continue to pay" at bounding box center [1447, 708] width 156 height 40
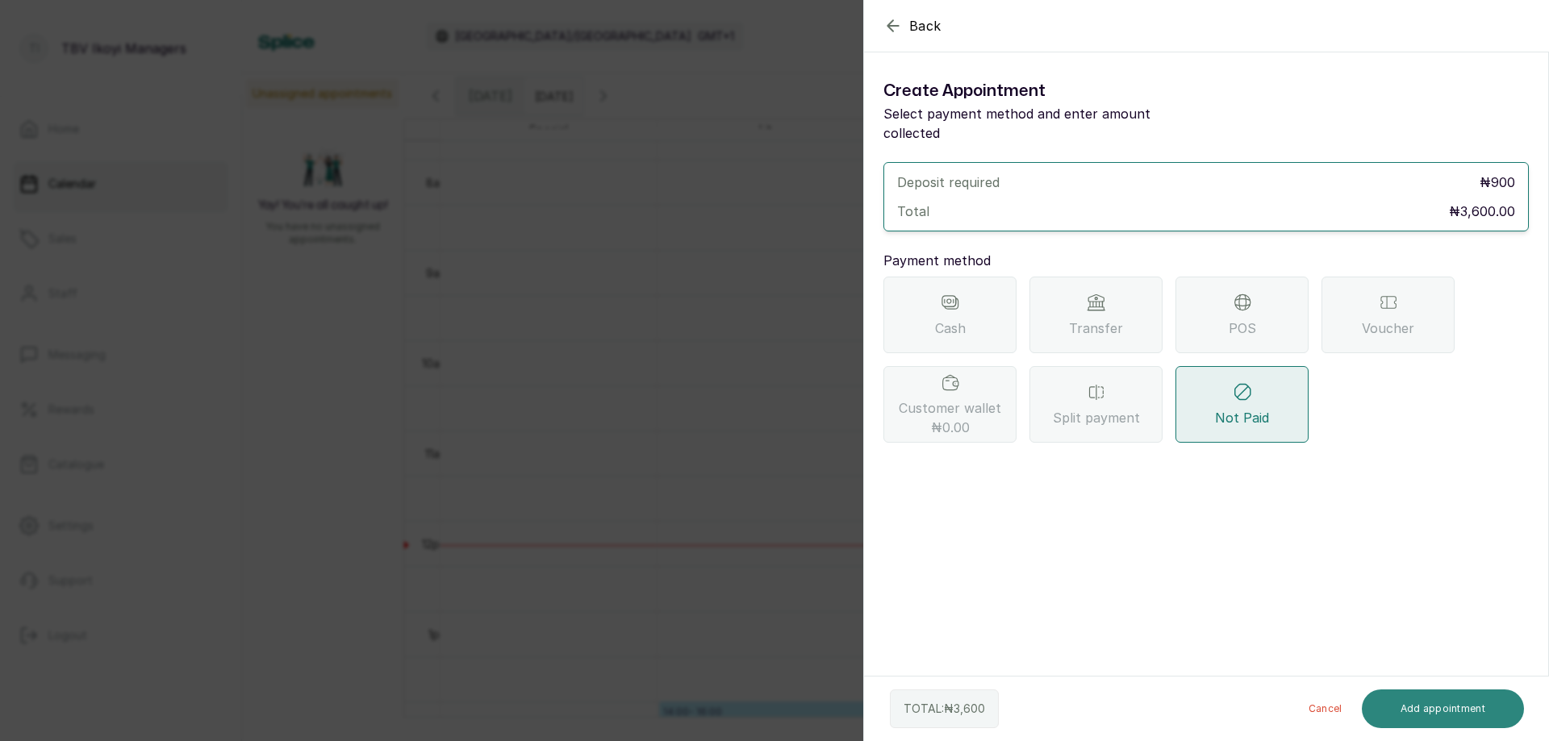
click at [1445, 710] on button "Add appointment" at bounding box center [1443, 709] width 163 height 39
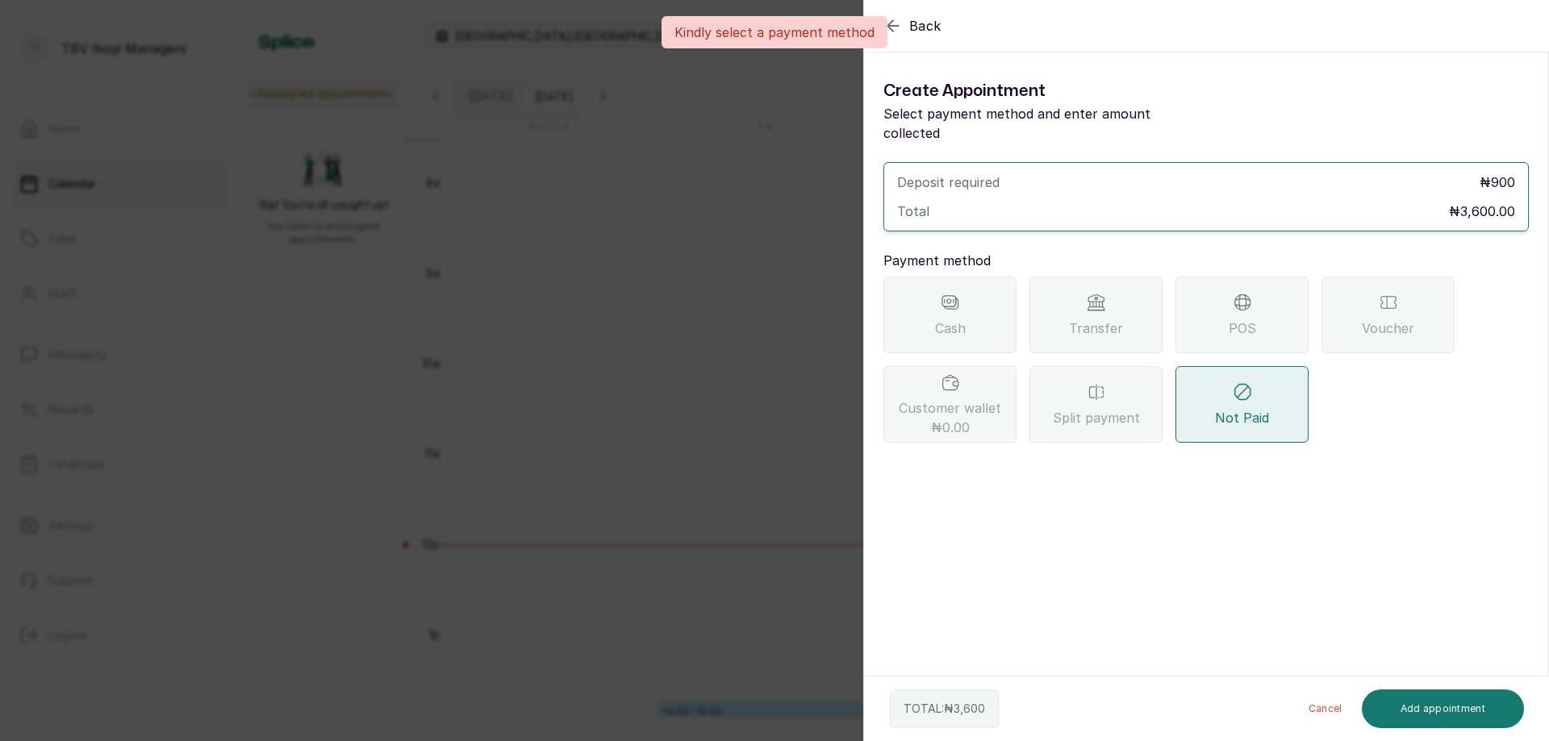
click at [1202, 392] on div "Not Paid" at bounding box center [1241, 404] width 133 height 77
click at [1092, 293] on icon at bounding box center [1096, 302] width 19 height 19
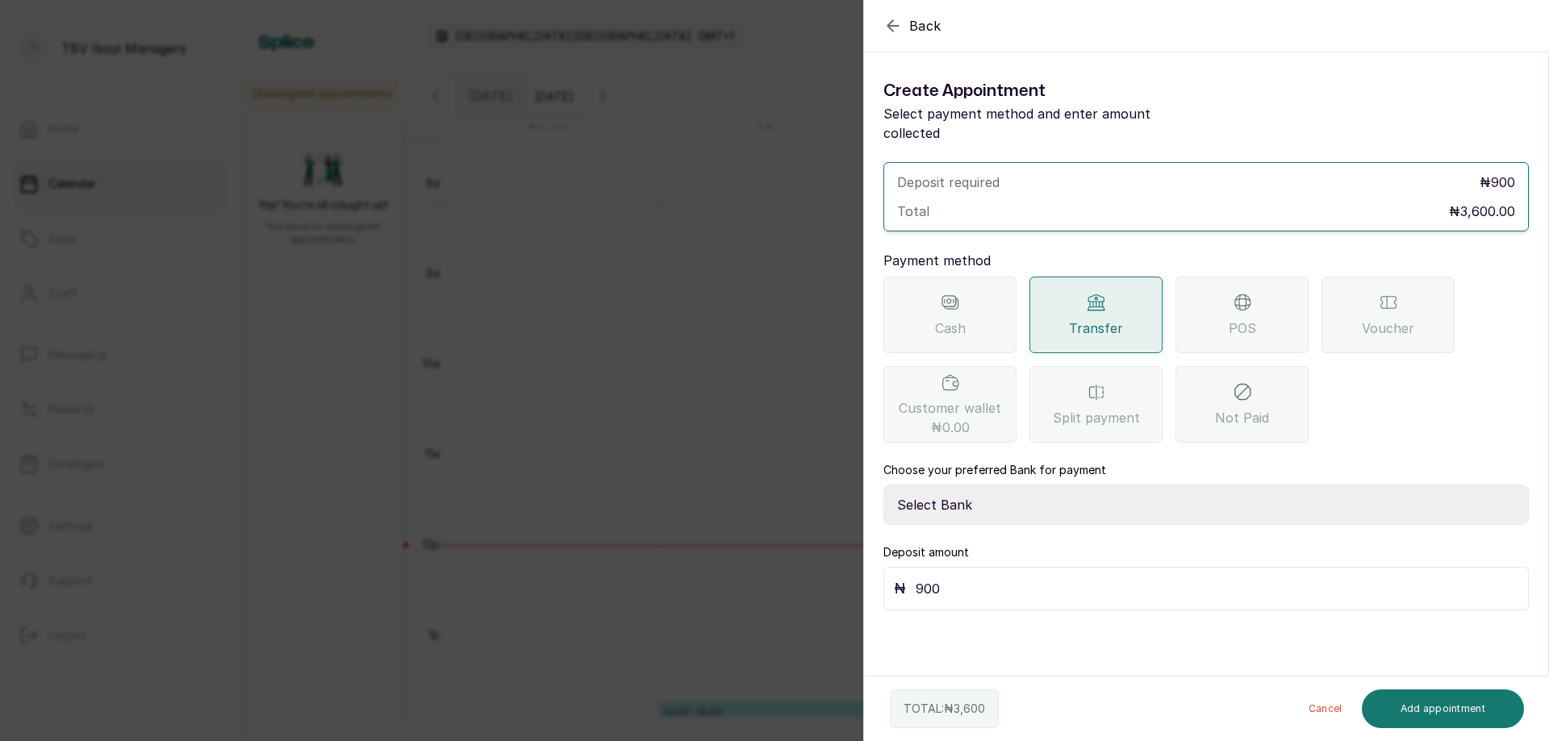
click at [983, 289] on div "Cash" at bounding box center [949, 315] width 133 height 77
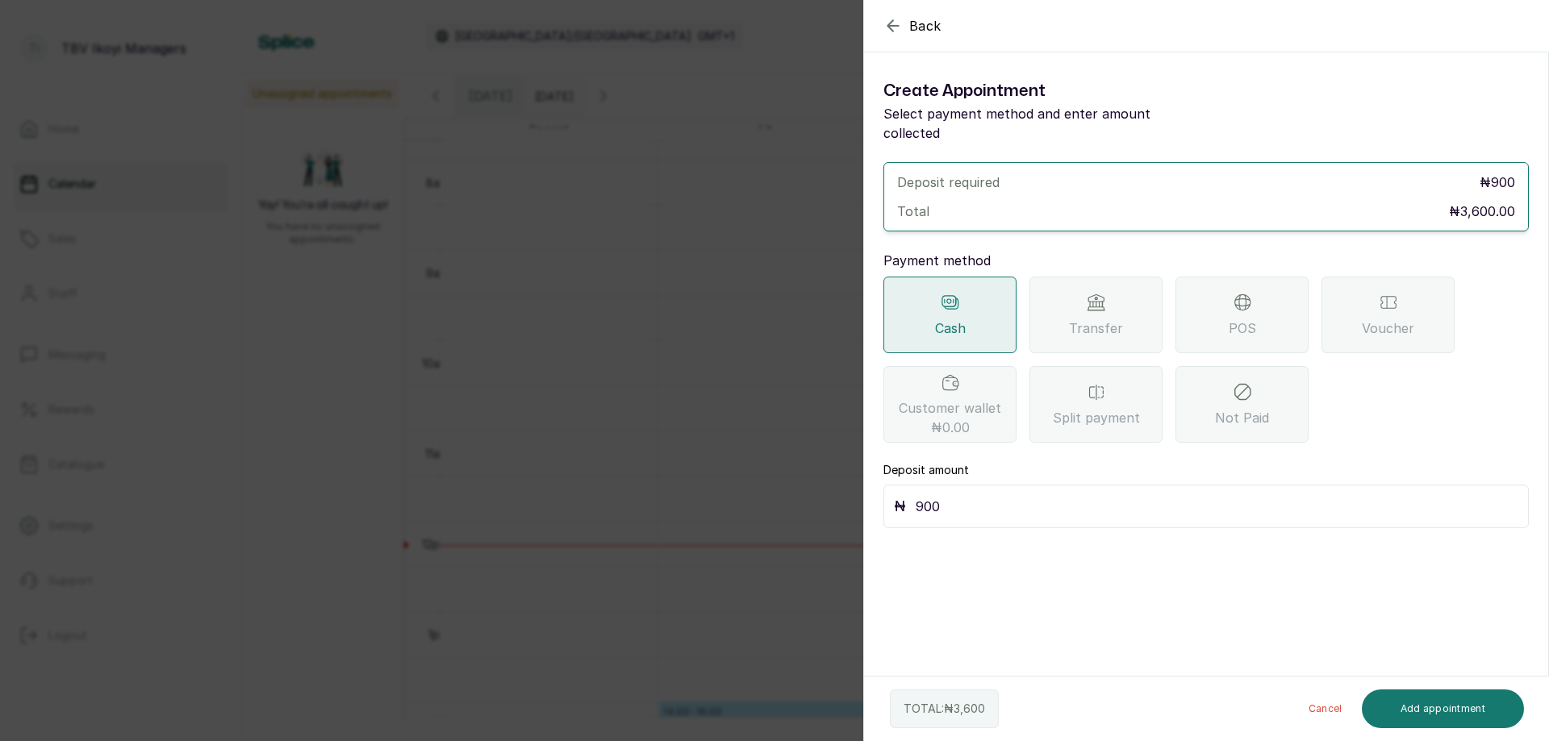
click at [1251, 382] on div "Not Paid" at bounding box center [1241, 404] width 133 height 77
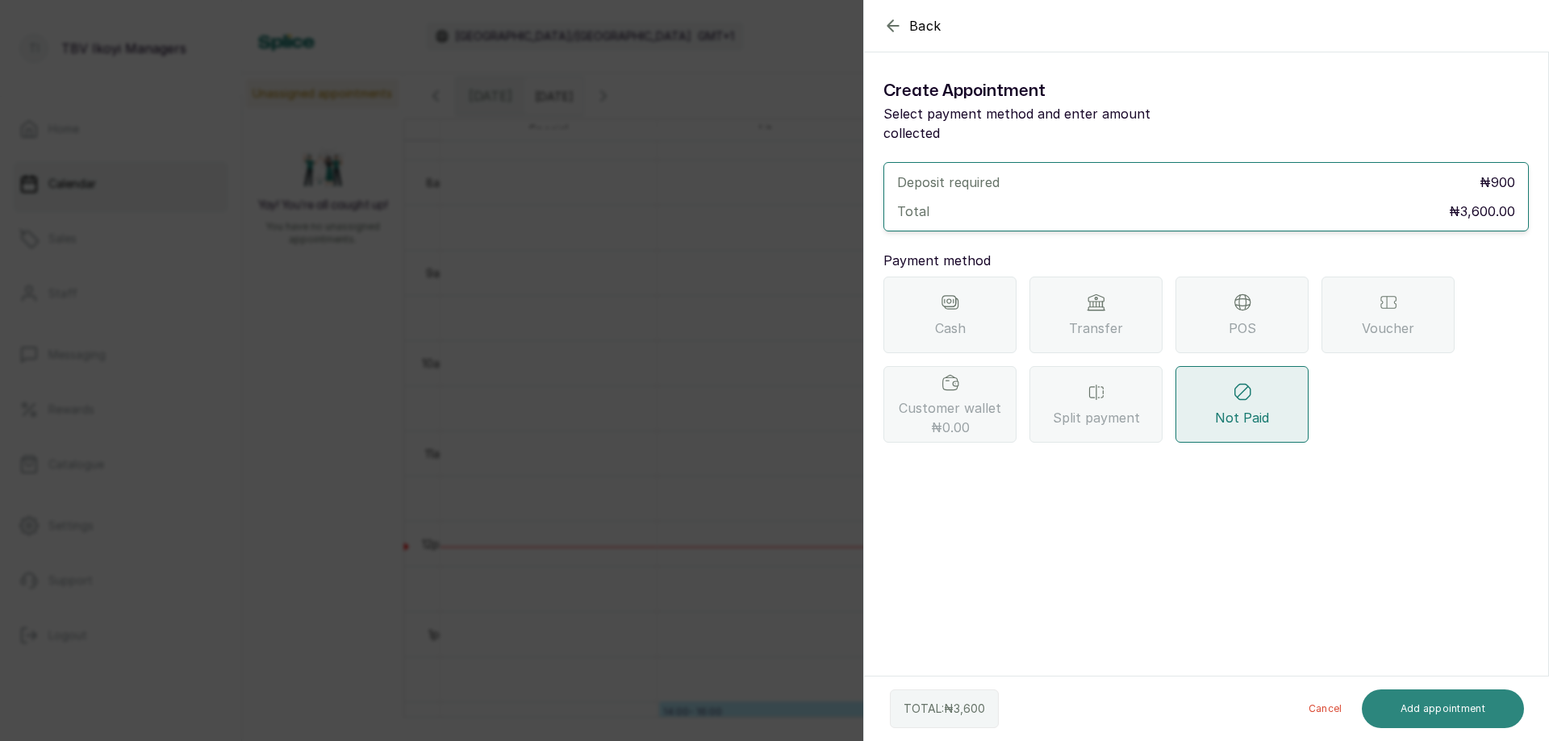
click at [1405, 710] on button "Add appointment" at bounding box center [1443, 709] width 163 height 39
click at [1450, 711] on button "Add appointment" at bounding box center [1443, 709] width 163 height 39
click at [1447, 708] on button "Add appointment" at bounding box center [1443, 709] width 163 height 39
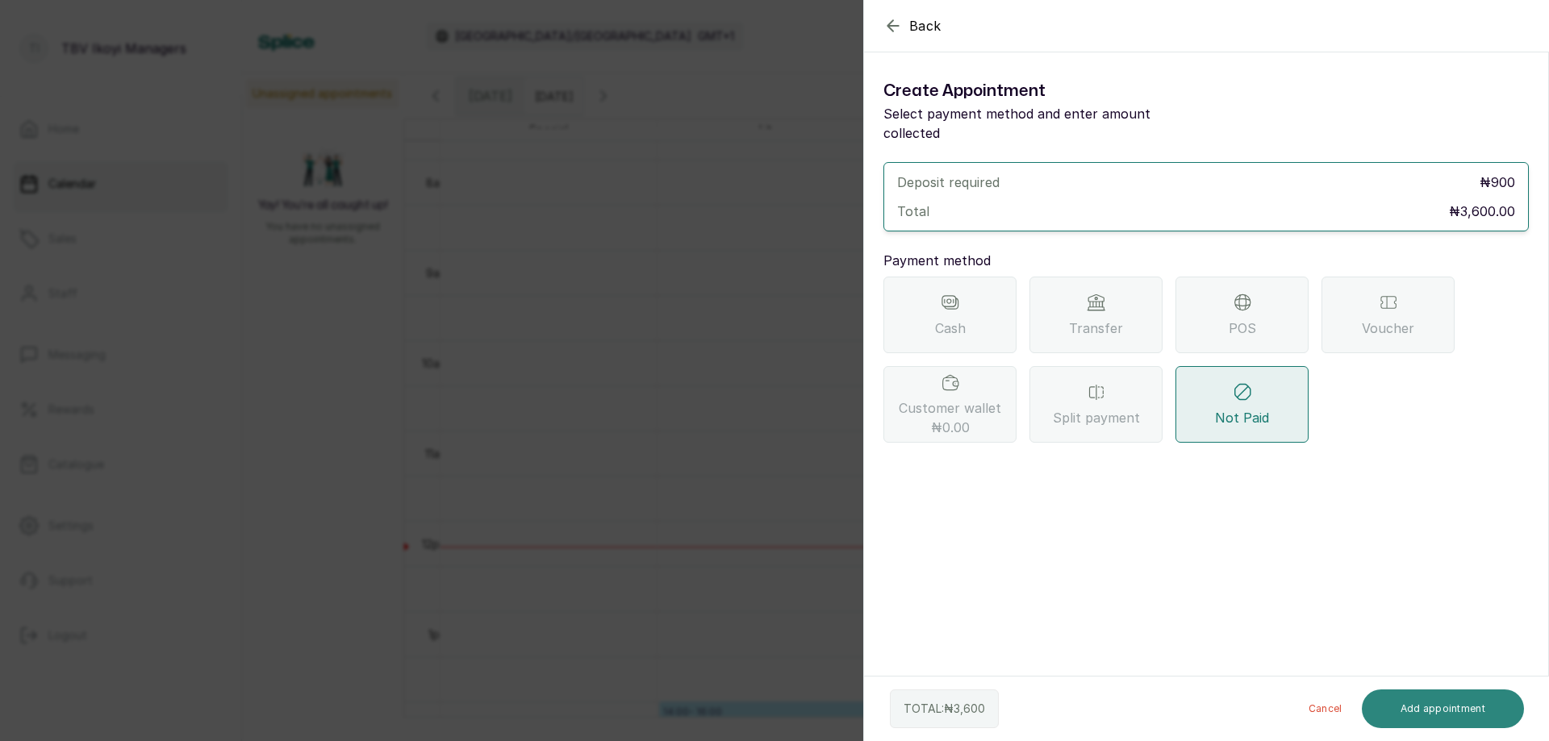
click at [1443, 715] on button "Add appointment" at bounding box center [1443, 709] width 163 height 39
click at [1439, 706] on button "Add appointment" at bounding box center [1443, 709] width 163 height 39
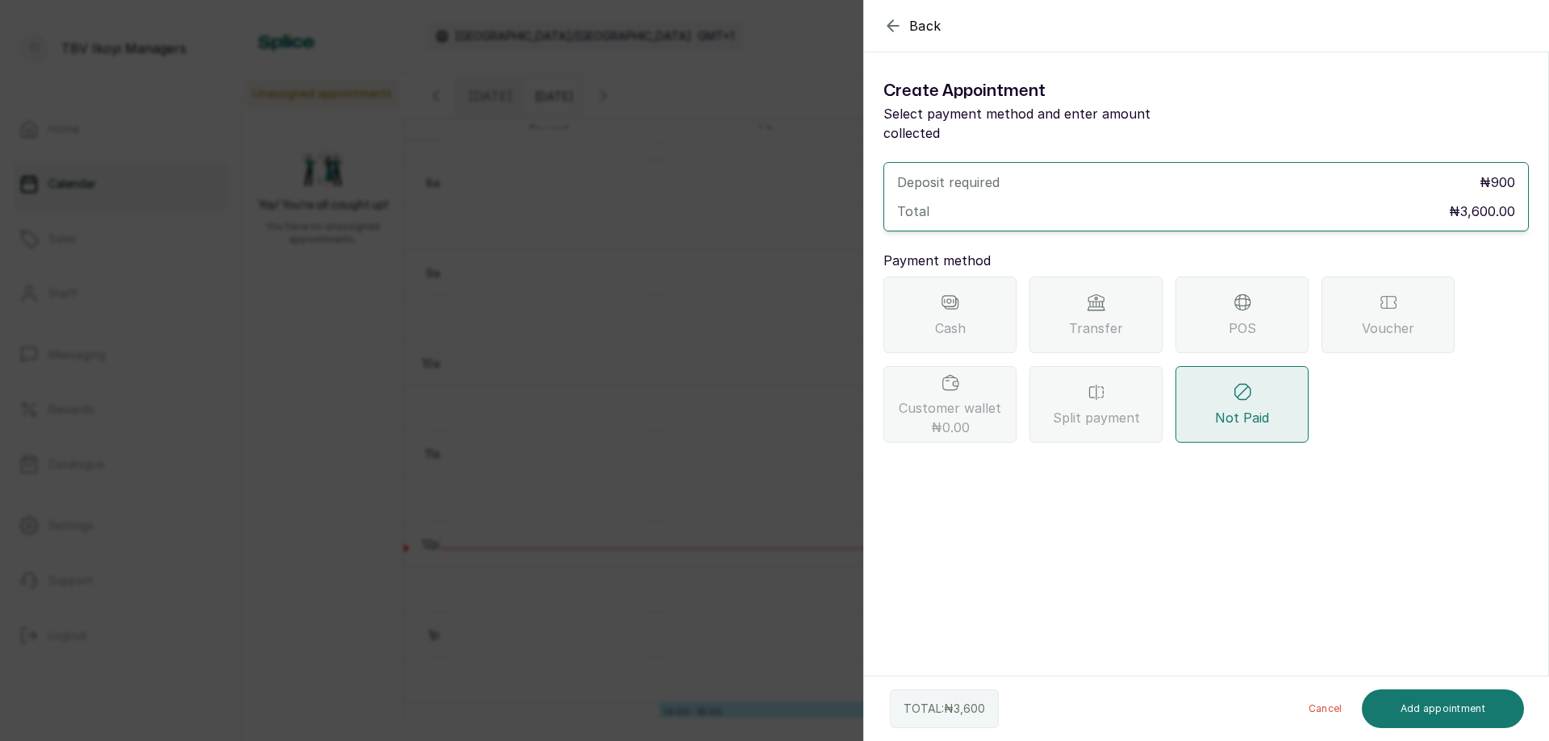
click at [892, 24] on icon "button" at bounding box center [892, 25] width 19 height 19
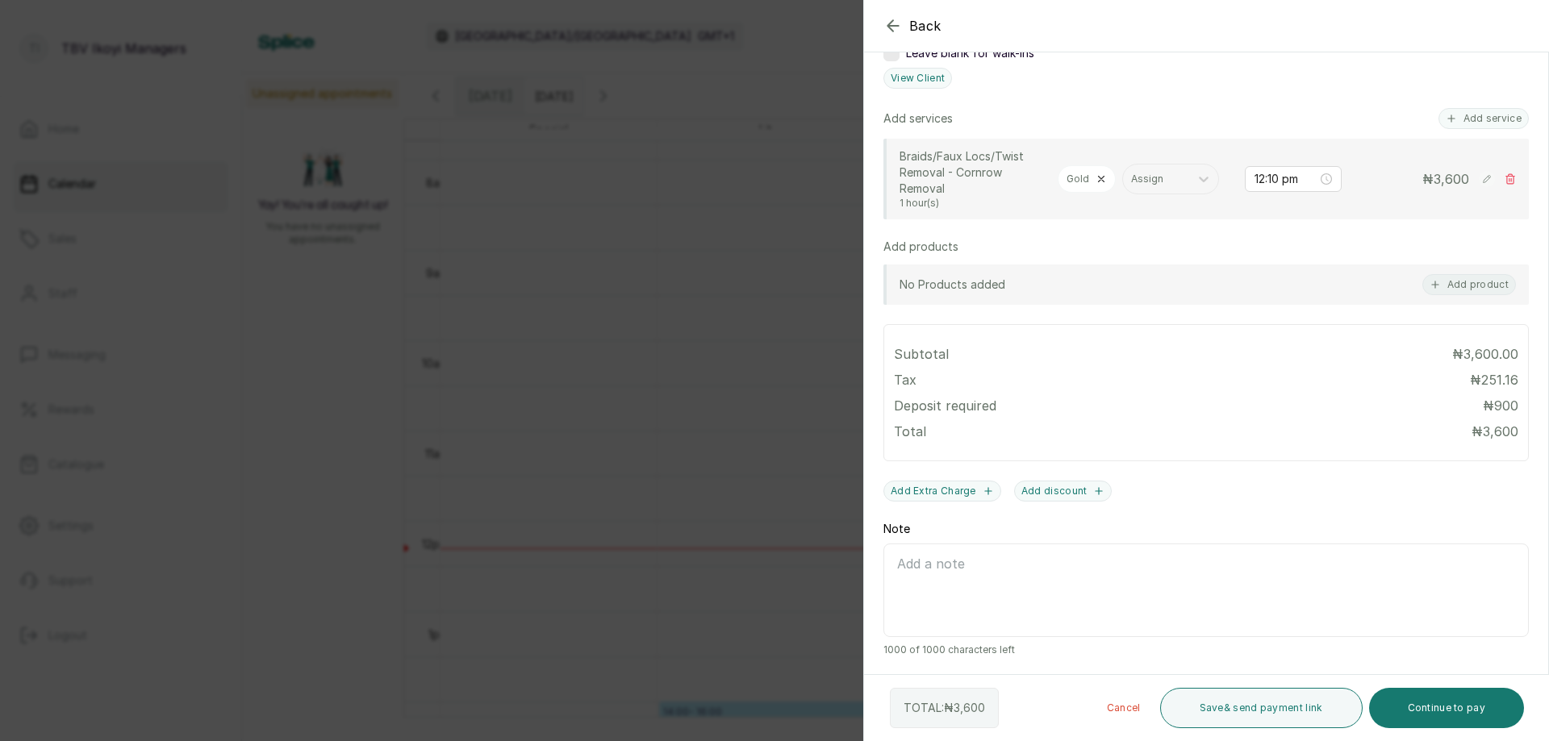
scroll to position [51, 0]
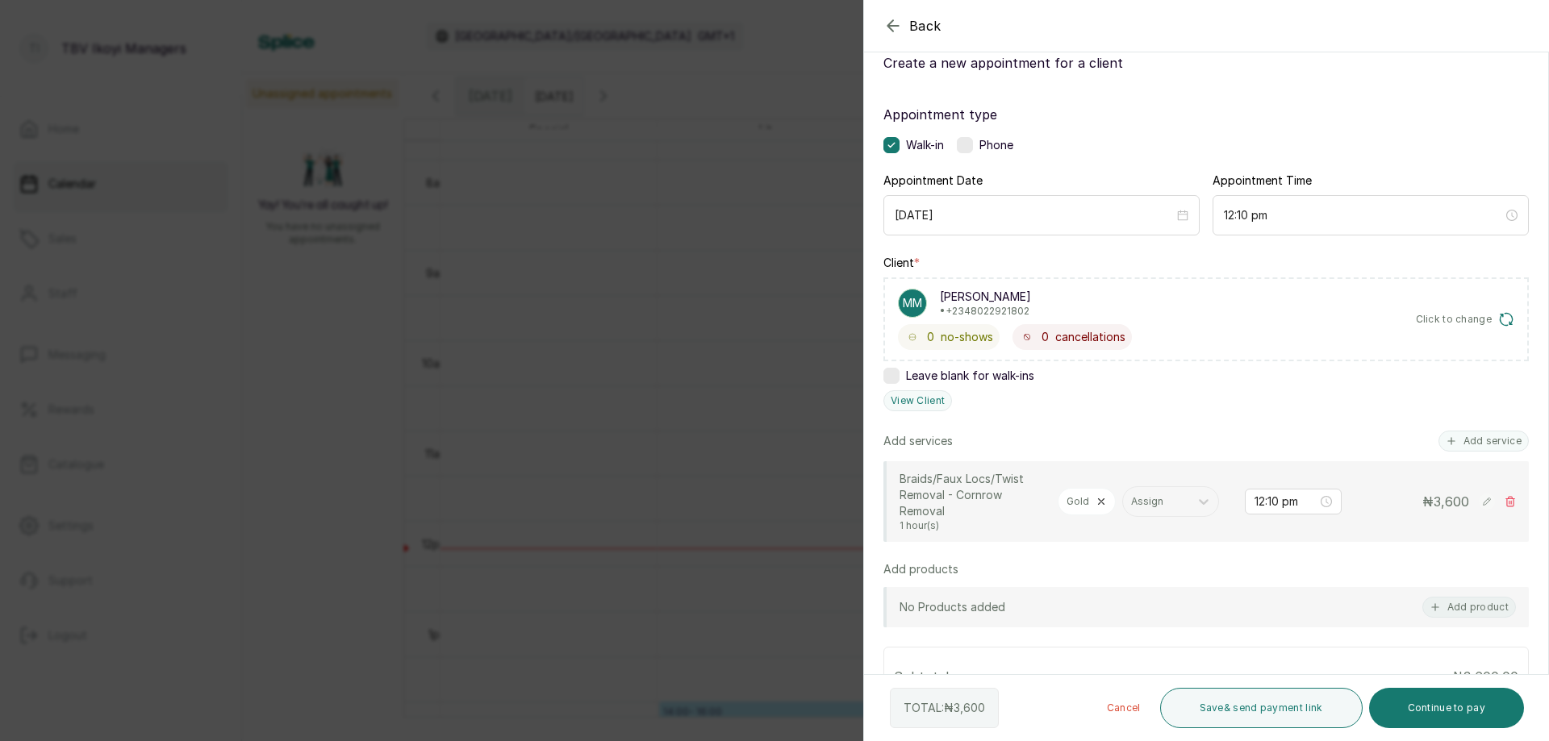
click at [892, 29] on icon "button" at bounding box center [892, 25] width 19 height 19
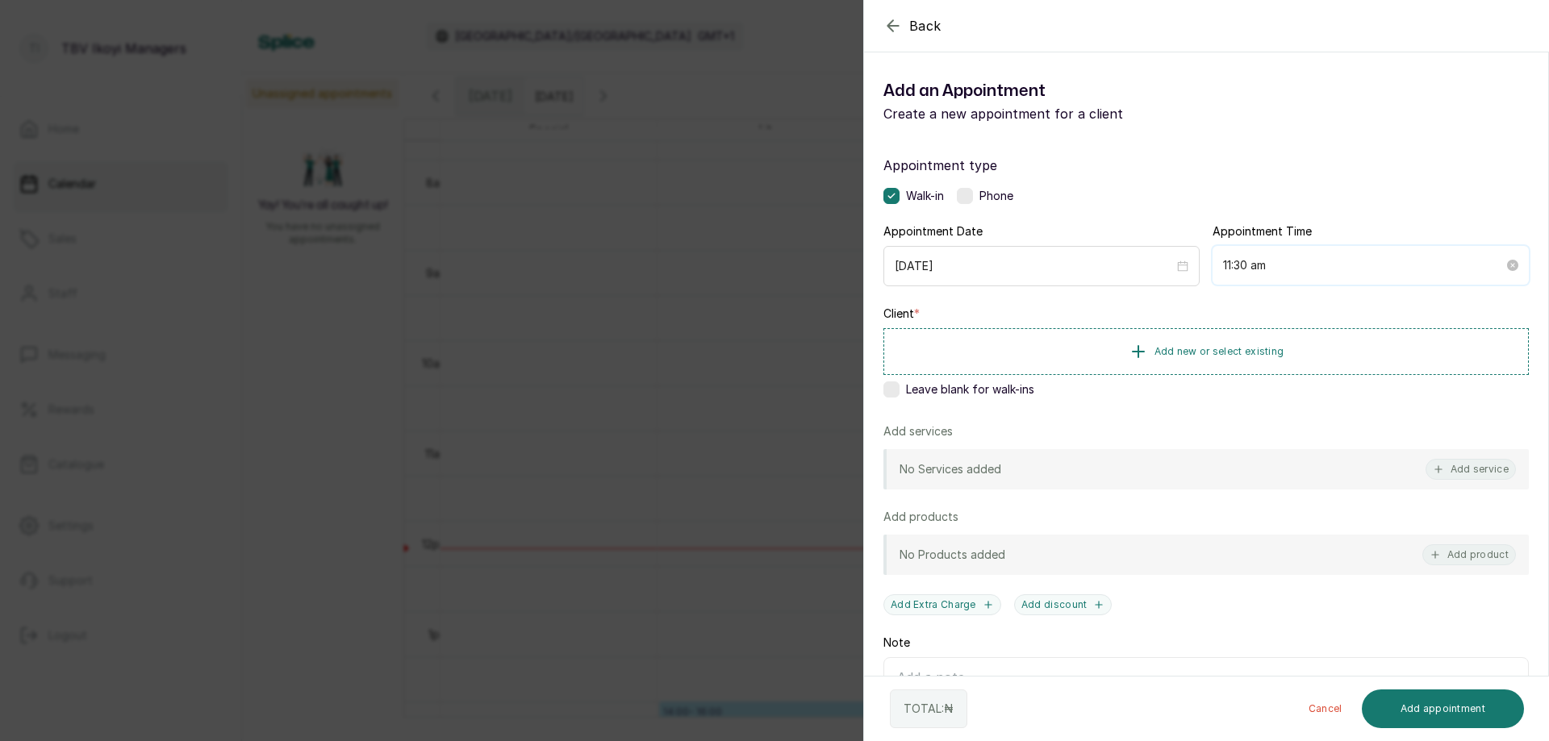
click at [1275, 268] on input "11:30 am" at bounding box center [1363, 266] width 281 height 18
click at [1315, 329] on div "PM" at bounding box center [1320, 328] width 39 height 23
click at [1226, 304] on div "12" at bounding box center [1229, 305] width 39 height 23
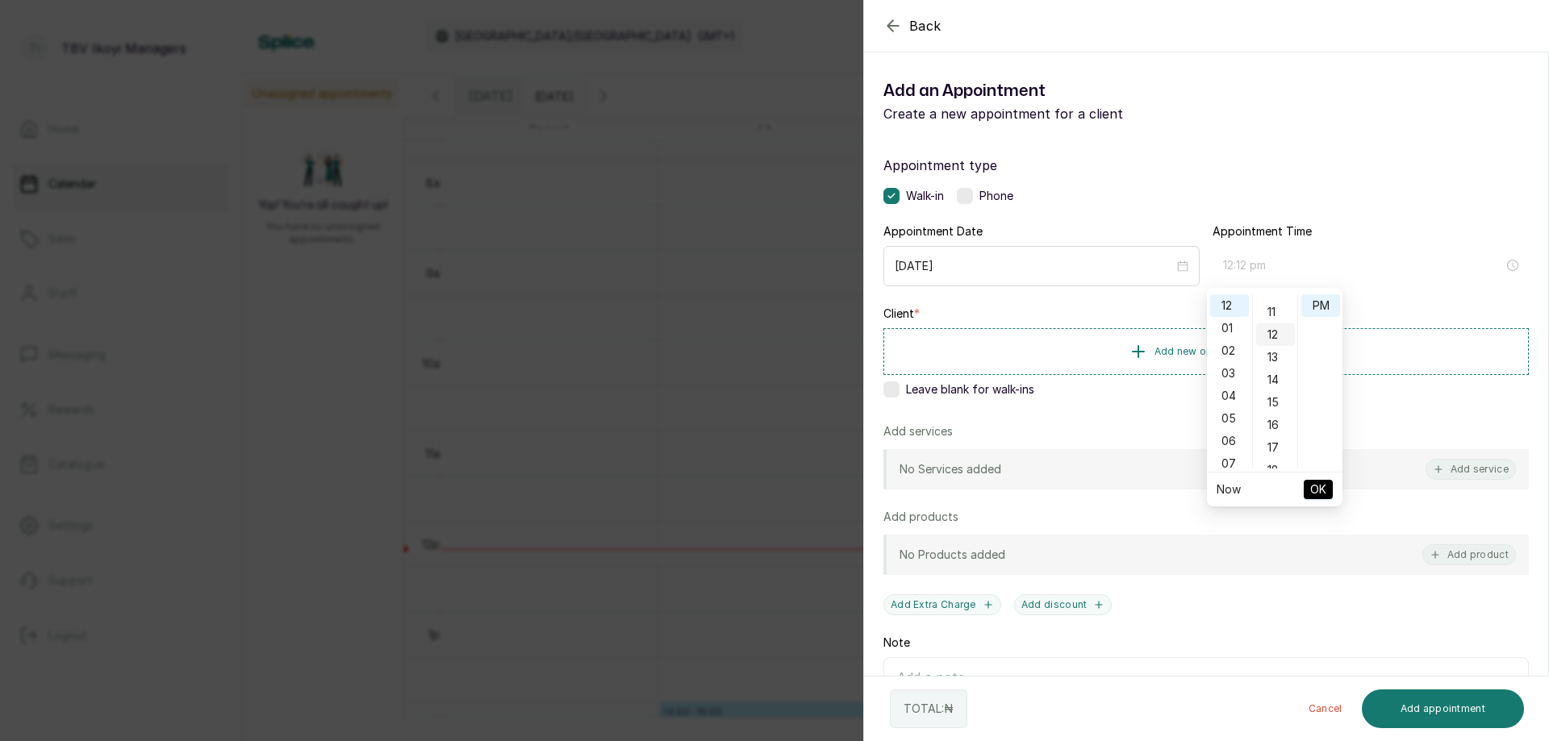
scroll to position [161, 0]
click at [1272, 365] on div "10" at bounding box center [1275, 370] width 39 height 23
type input "12:10 pm"
click at [1314, 499] on span "OK" at bounding box center [1318, 489] width 16 height 31
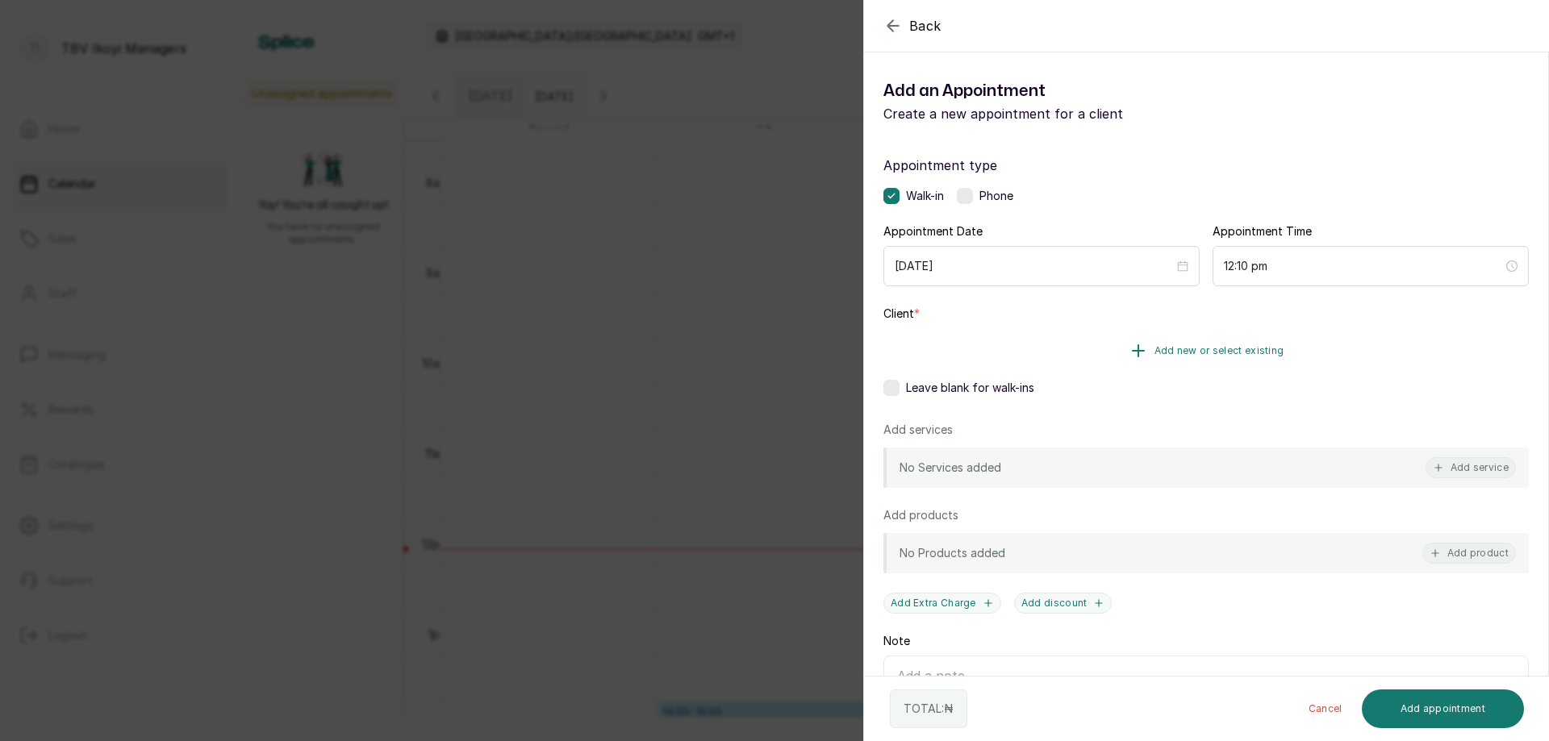
click at [963, 353] on button "Add new or select existing" at bounding box center [1205, 350] width 645 height 45
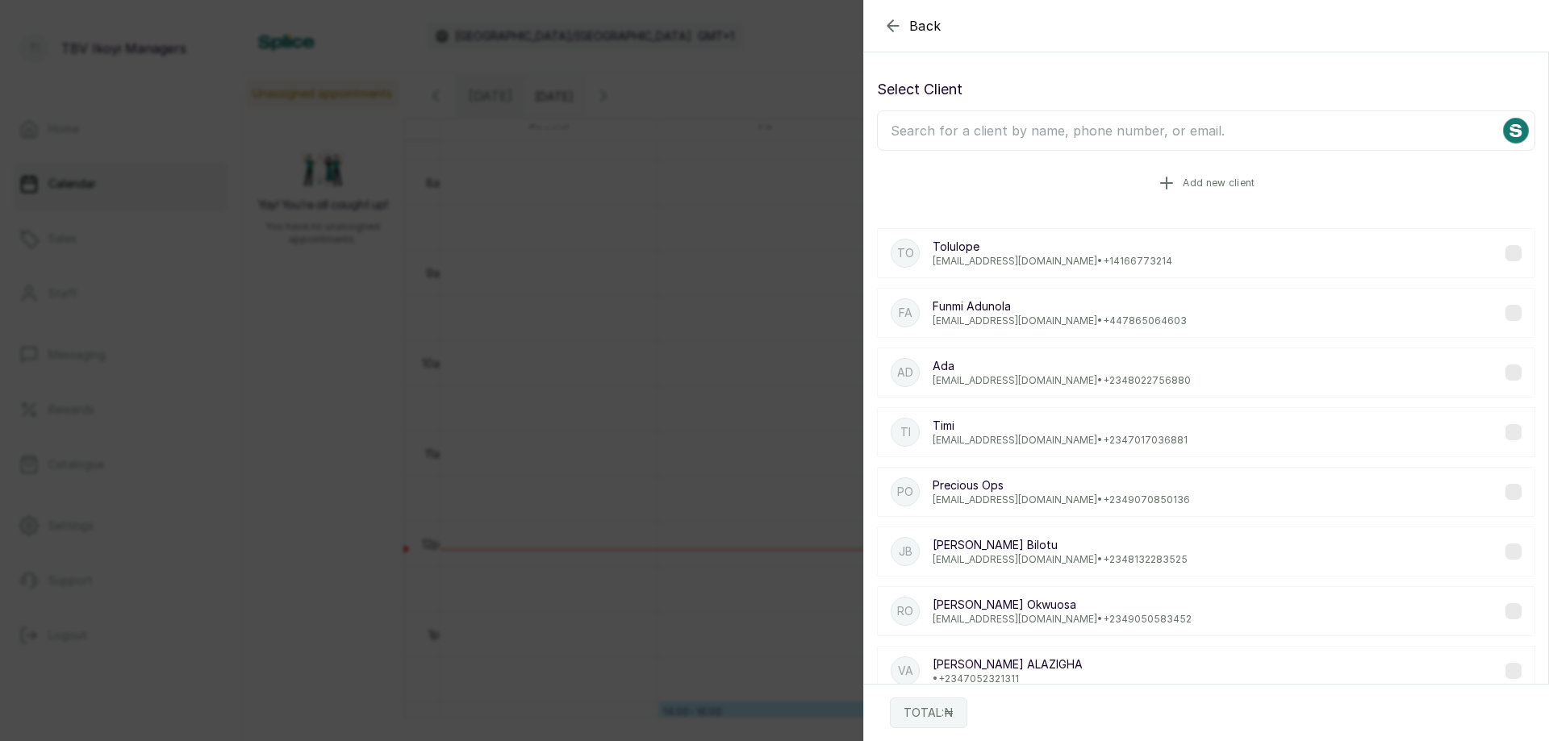
click at [967, 176] on button "Add new client" at bounding box center [1206, 183] width 658 height 45
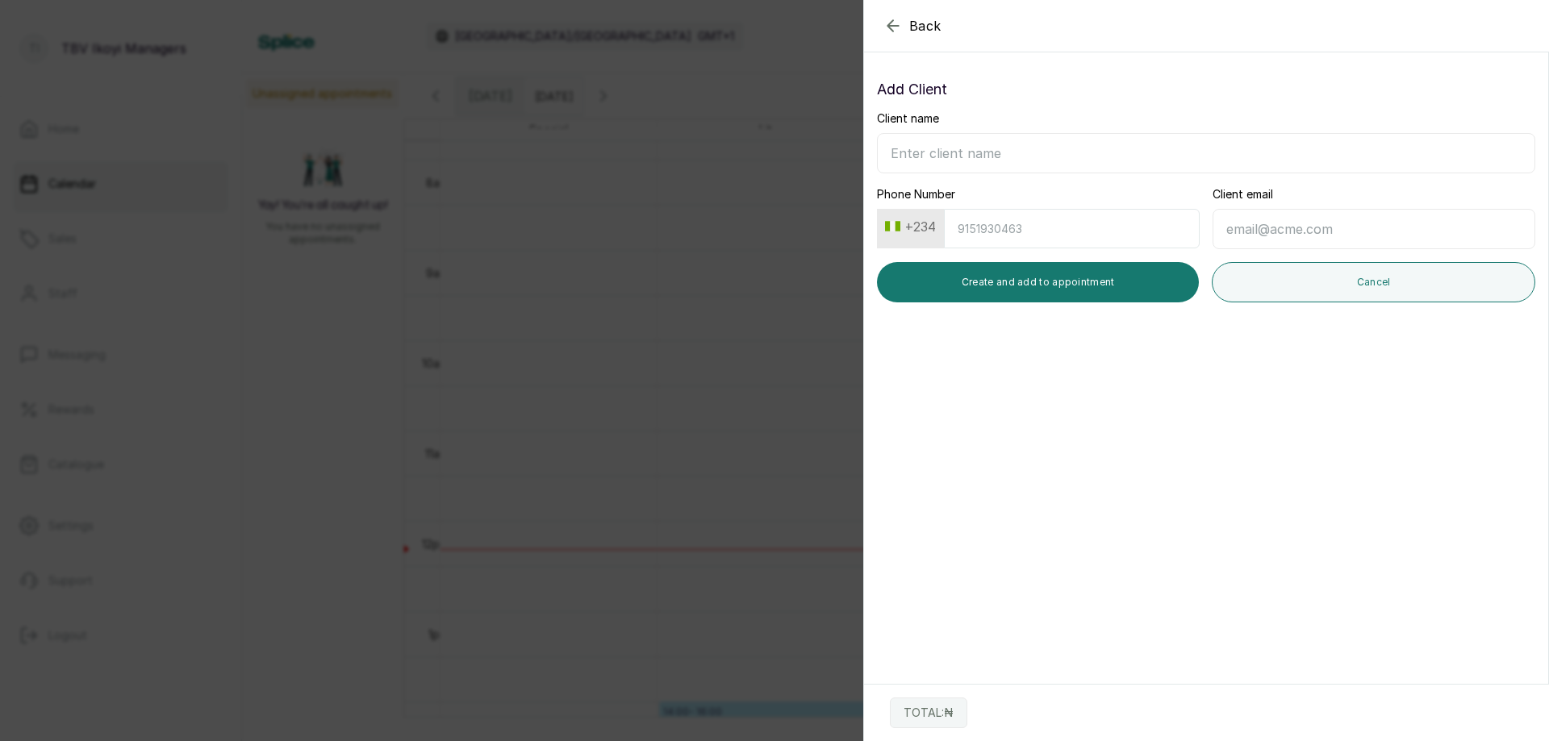
click at [900, 22] on icon "button" at bounding box center [892, 25] width 19 height 19
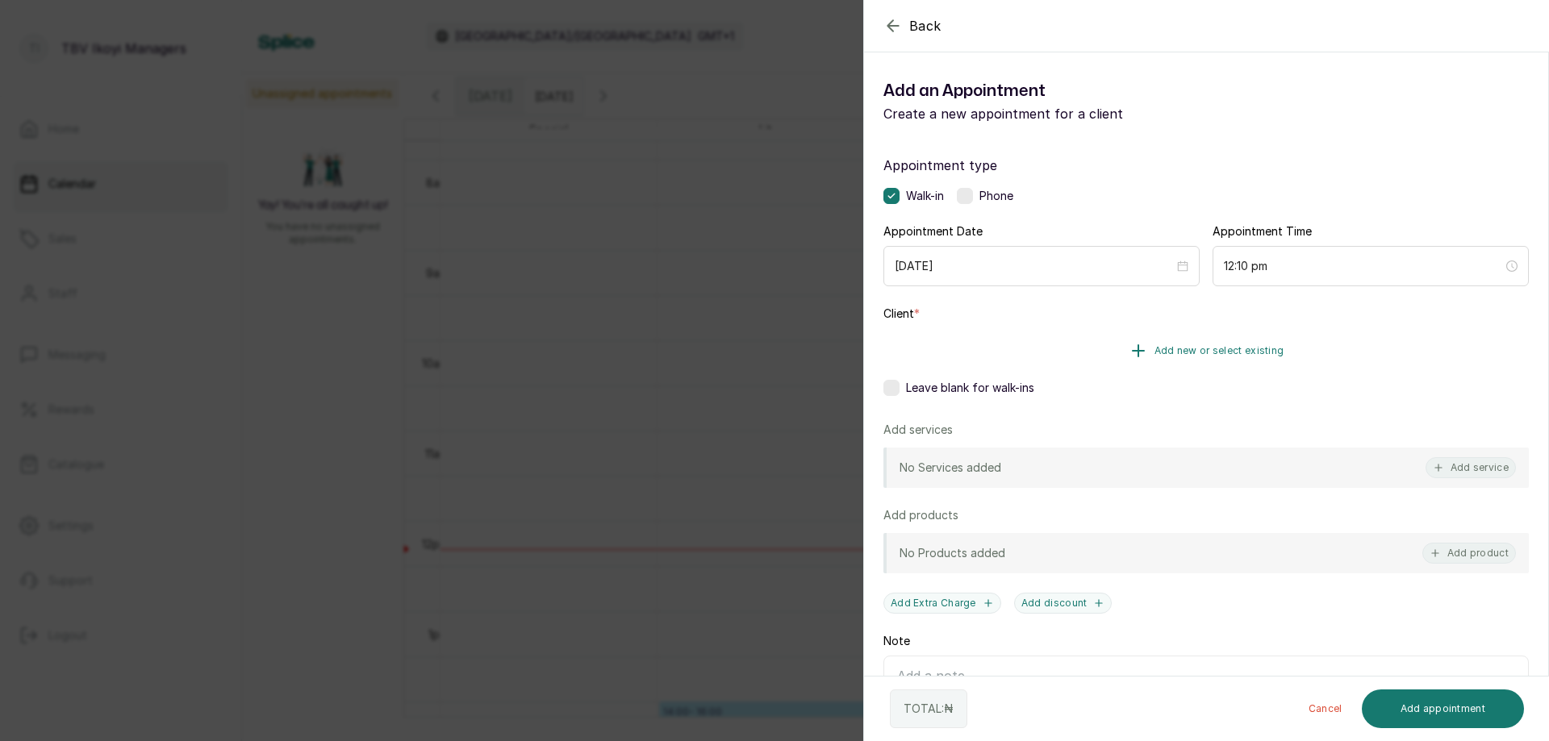
click at [975, 346] on button "Add new or select existing" at bounding box center [1205, 350] width 645 height 45
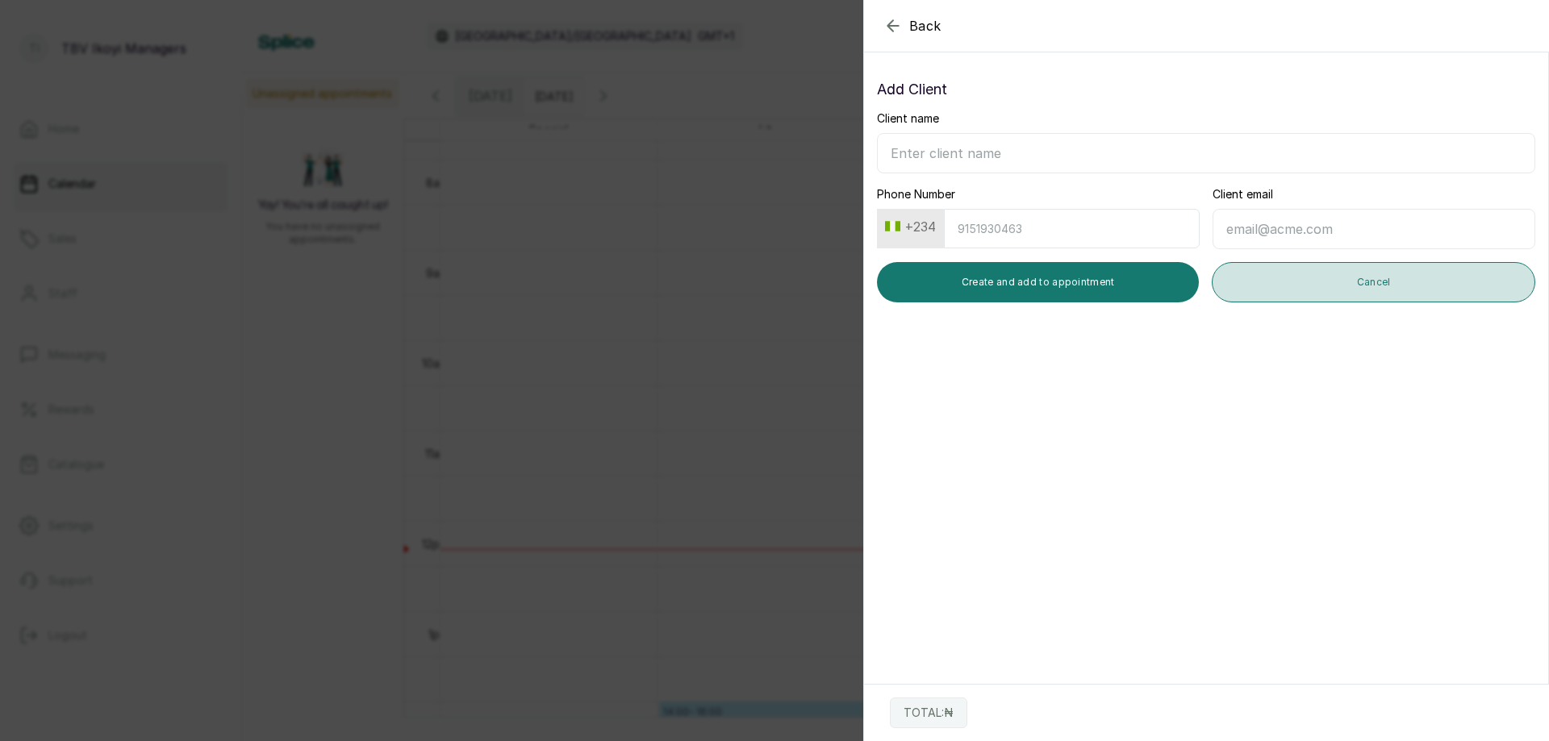
click at [1299, 281] on button "Cancel" at bounding box center [1374, 282] width 324 height 40
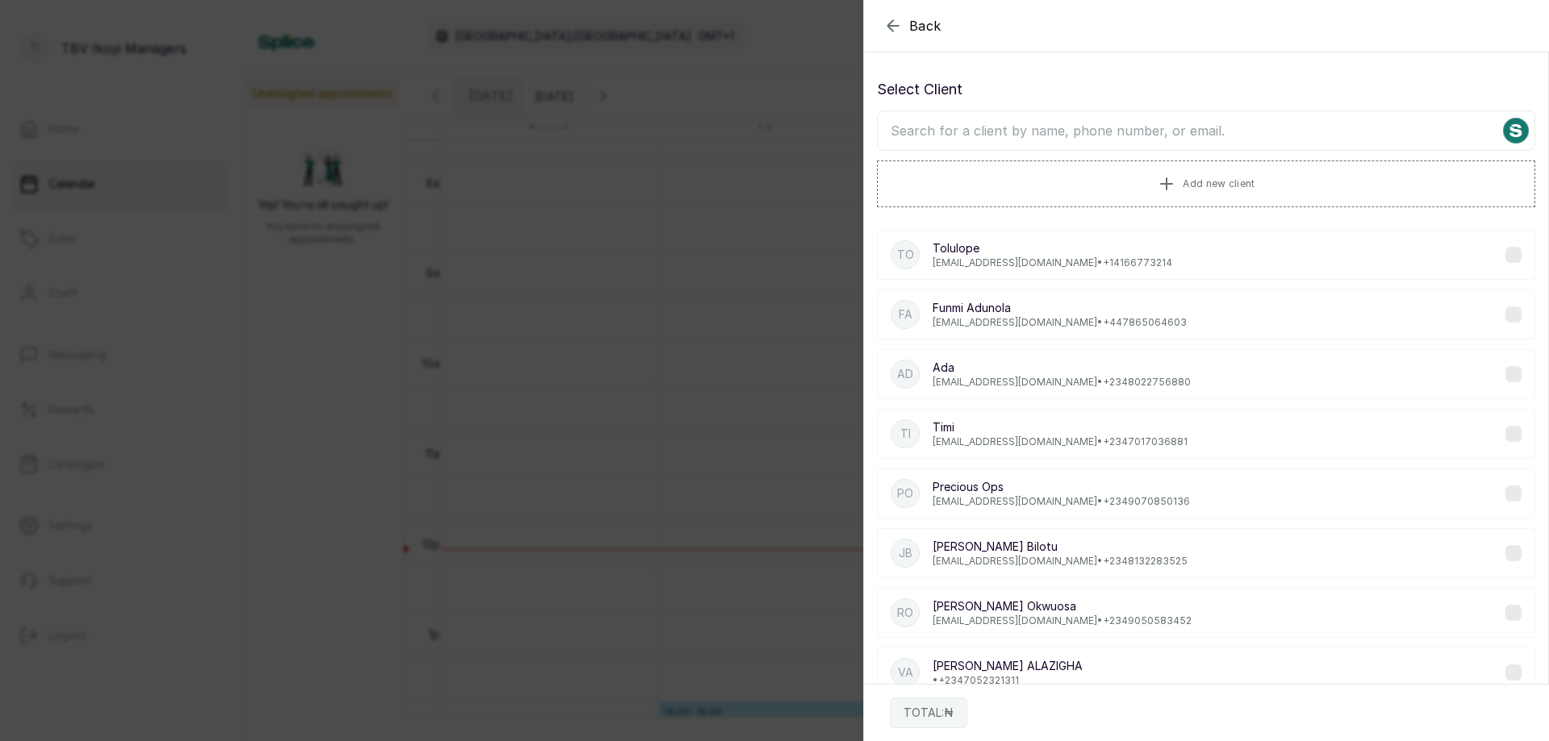
click at [991, 134] on input "text" at bounding box center [1206, 131] width 658 height 40
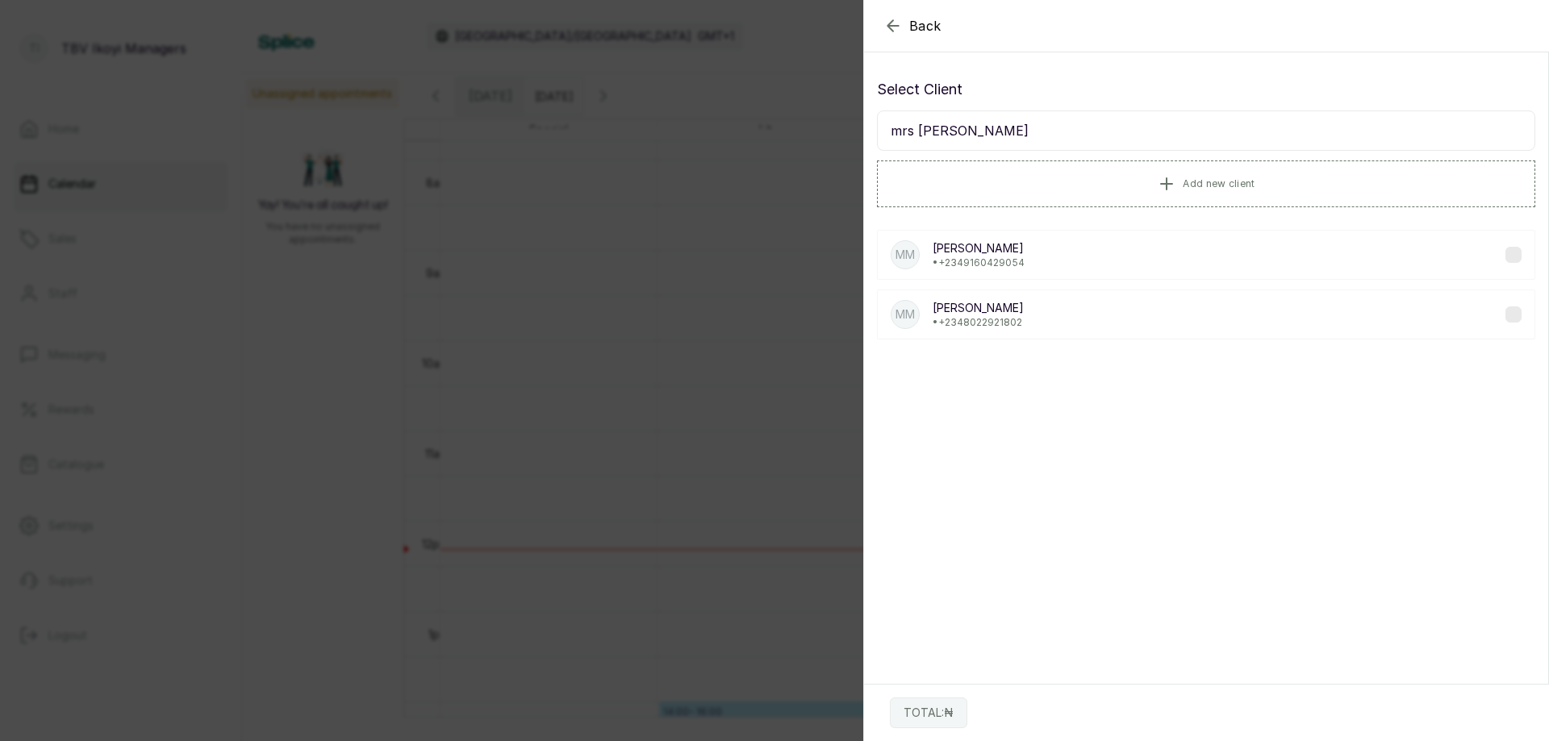
type input "mrs maje"
click at [967, 324] on p "• +234 8022921802" at bounding box center [978, 322] width 91 height 13
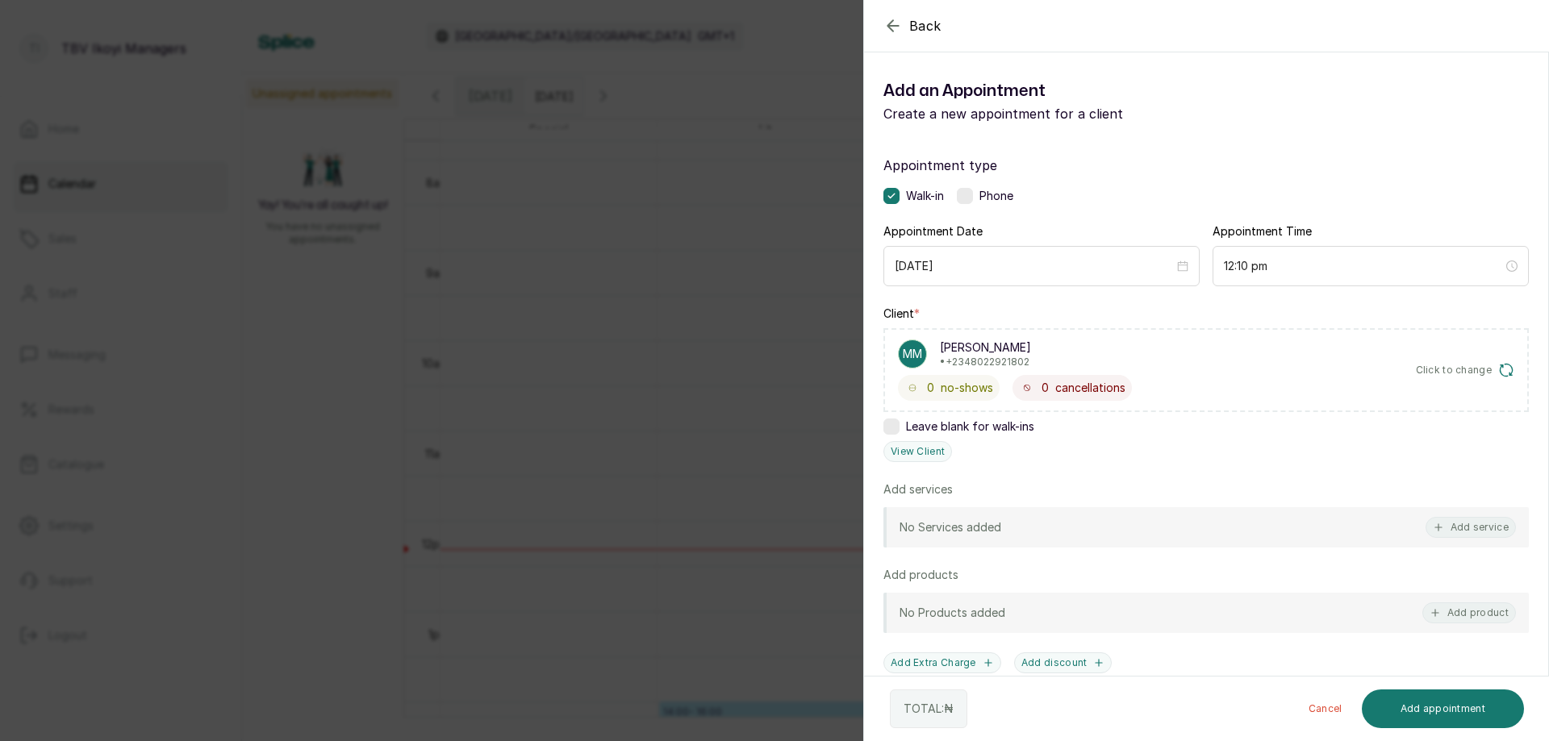
scroll to position [81, 0]
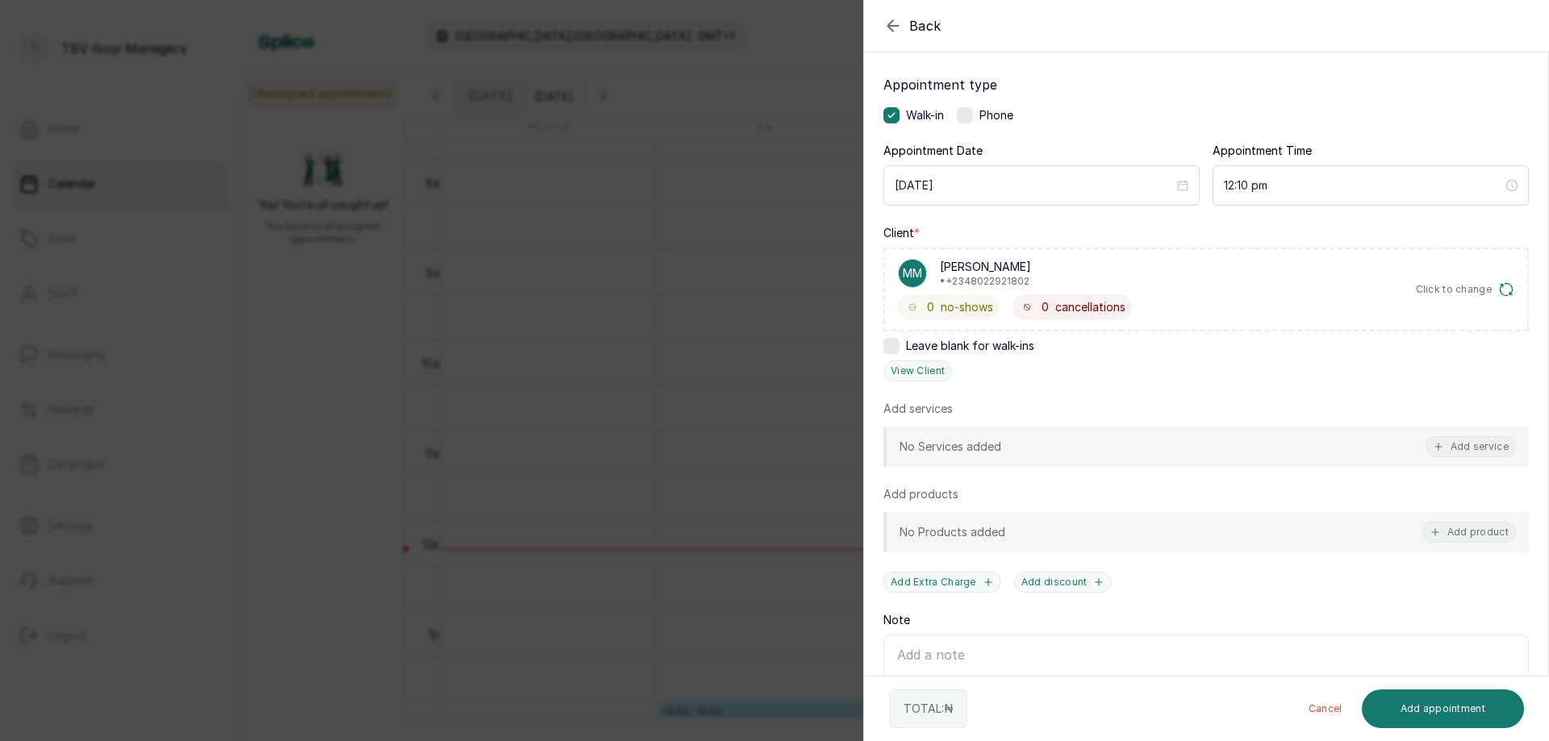
click at [993, 447] on p "No Services added" at bounding box center [951, 447] width 102 height 16
click at [1453, 457] on div "No Services added Add service" at bounding box center [1205, 447] width 645 height 40
click at [1452, 449] on button "Add service" at bounding box center [1471, 446] width 90 height 21
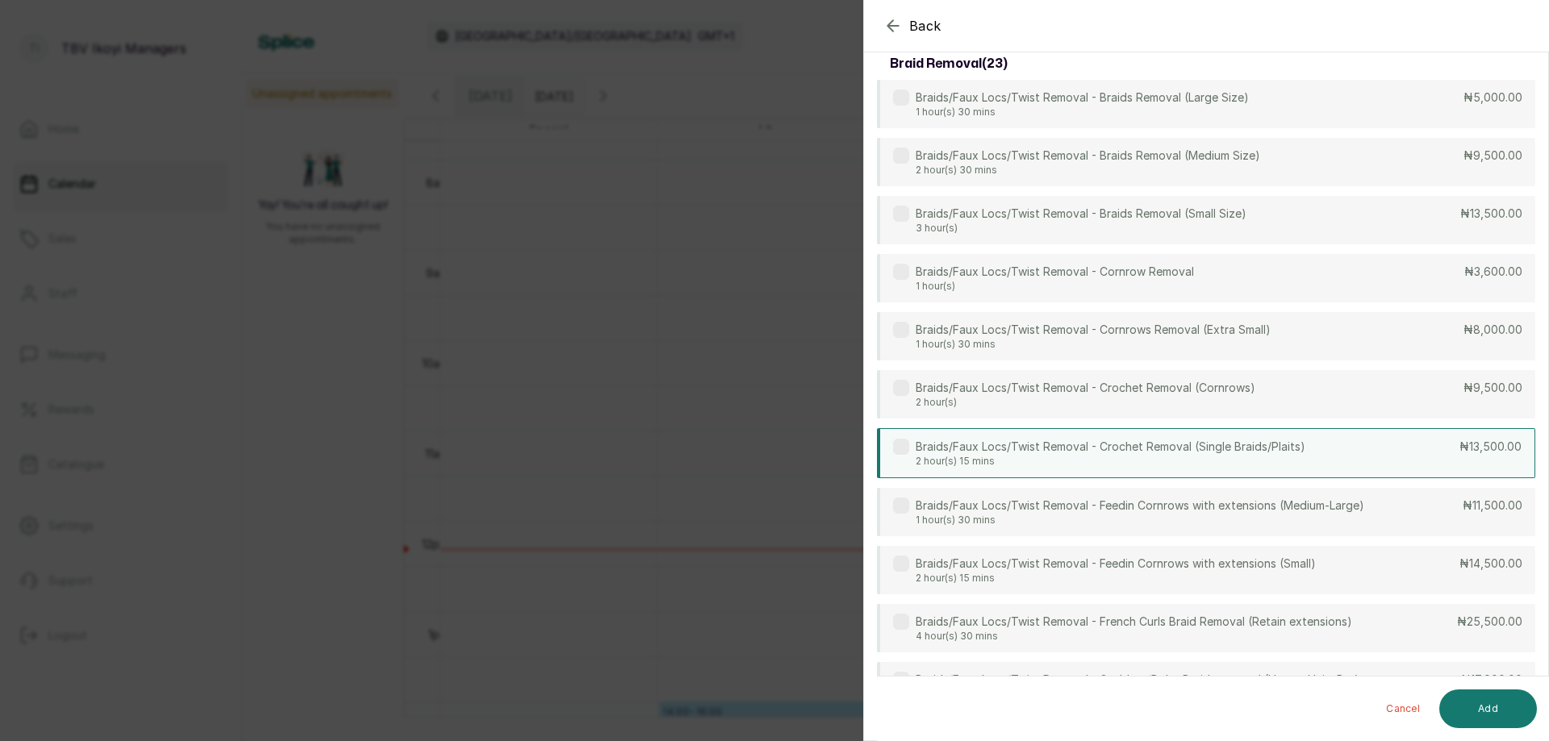
scroll to position [65, 0]
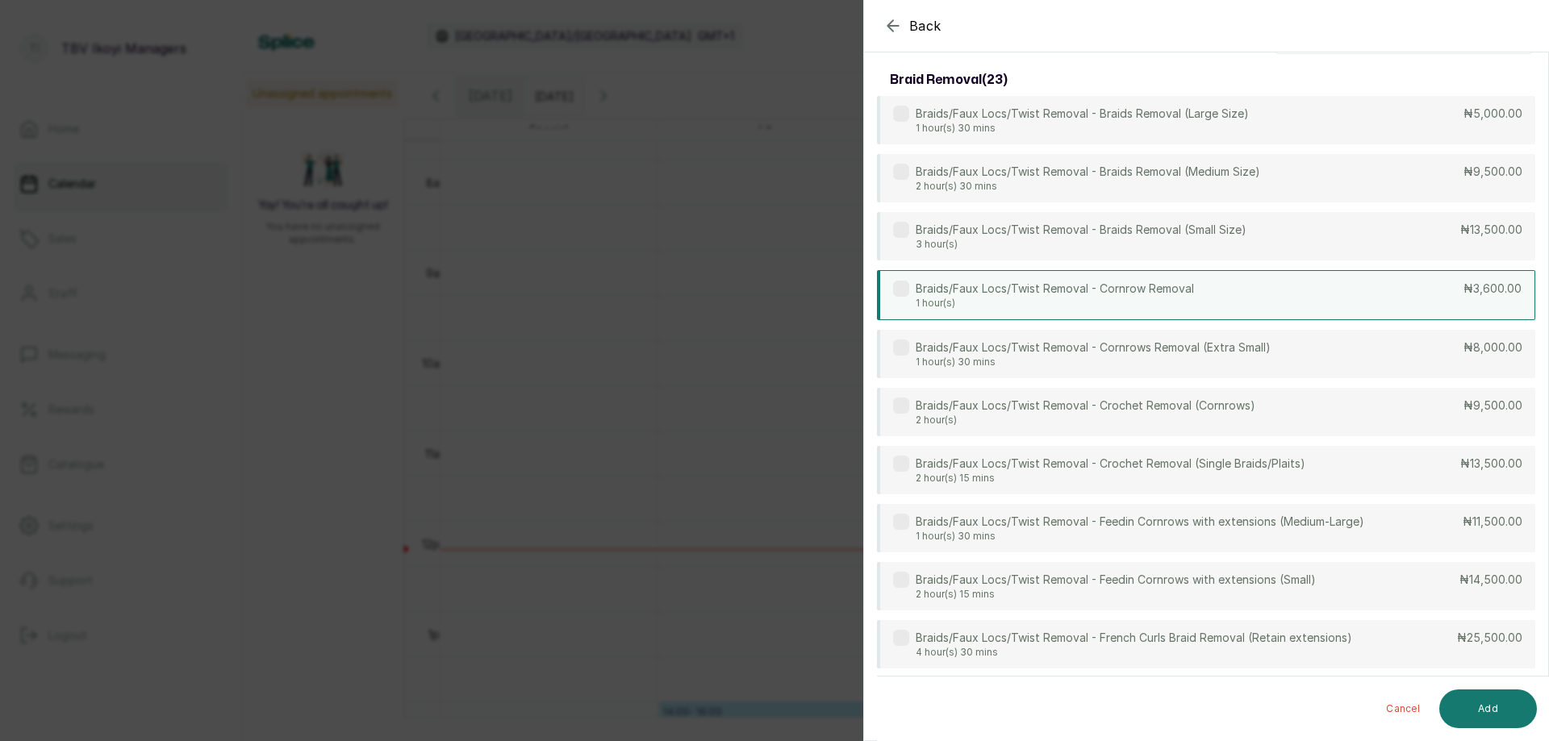
click at [1328, 305] on div "Braids/Faux Locs/Twist Removal - Cornrow Removal 1 hour(s) ₦3,600.00" at bounding box center [1206, 295] width 658 height 50
click at [1493, 699] on button "Add" at bounding box center [1488, 709] width 98 height 39
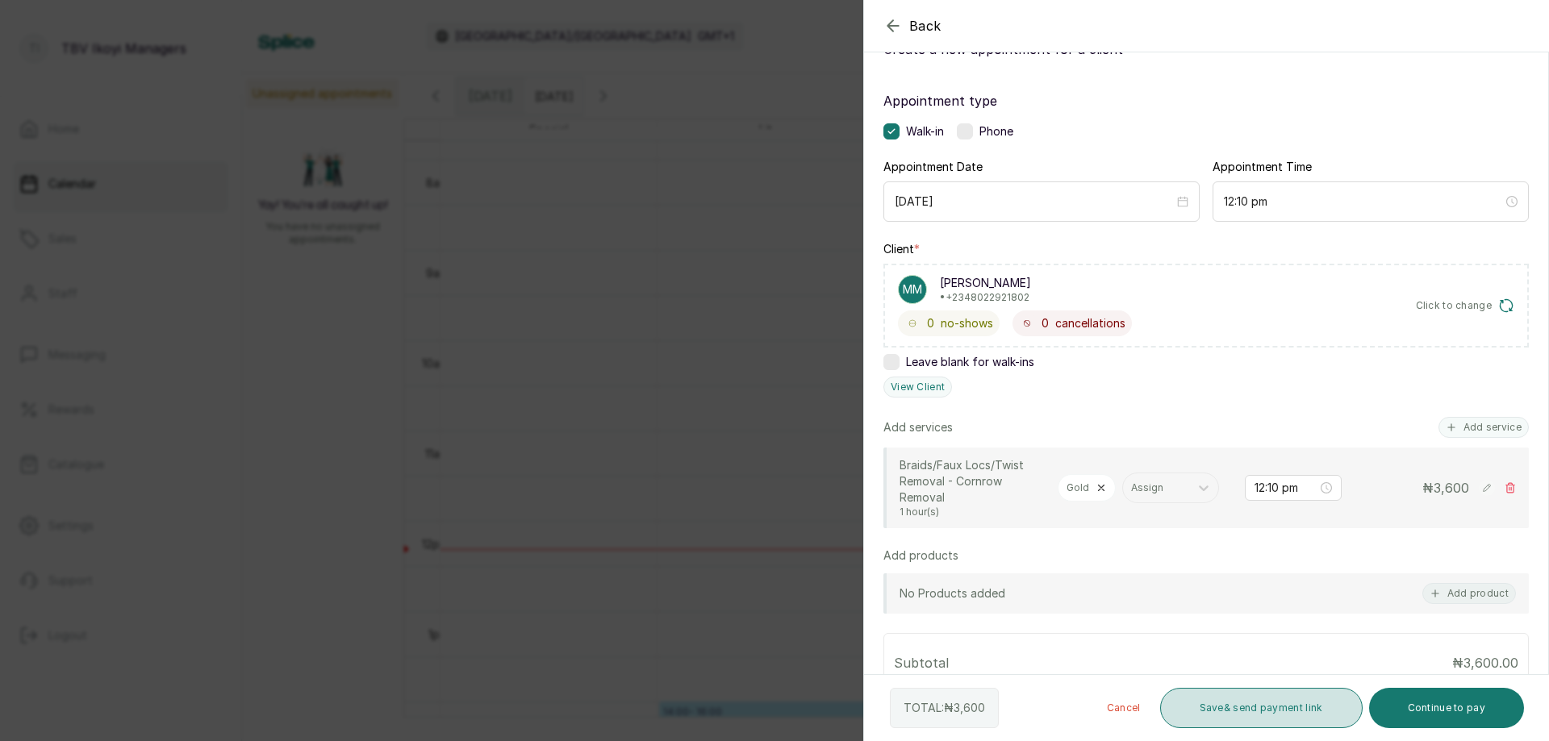
click at [1281, 708] on button "Save & send payment link" at bounding box center [1261, 708] width 203 height 40
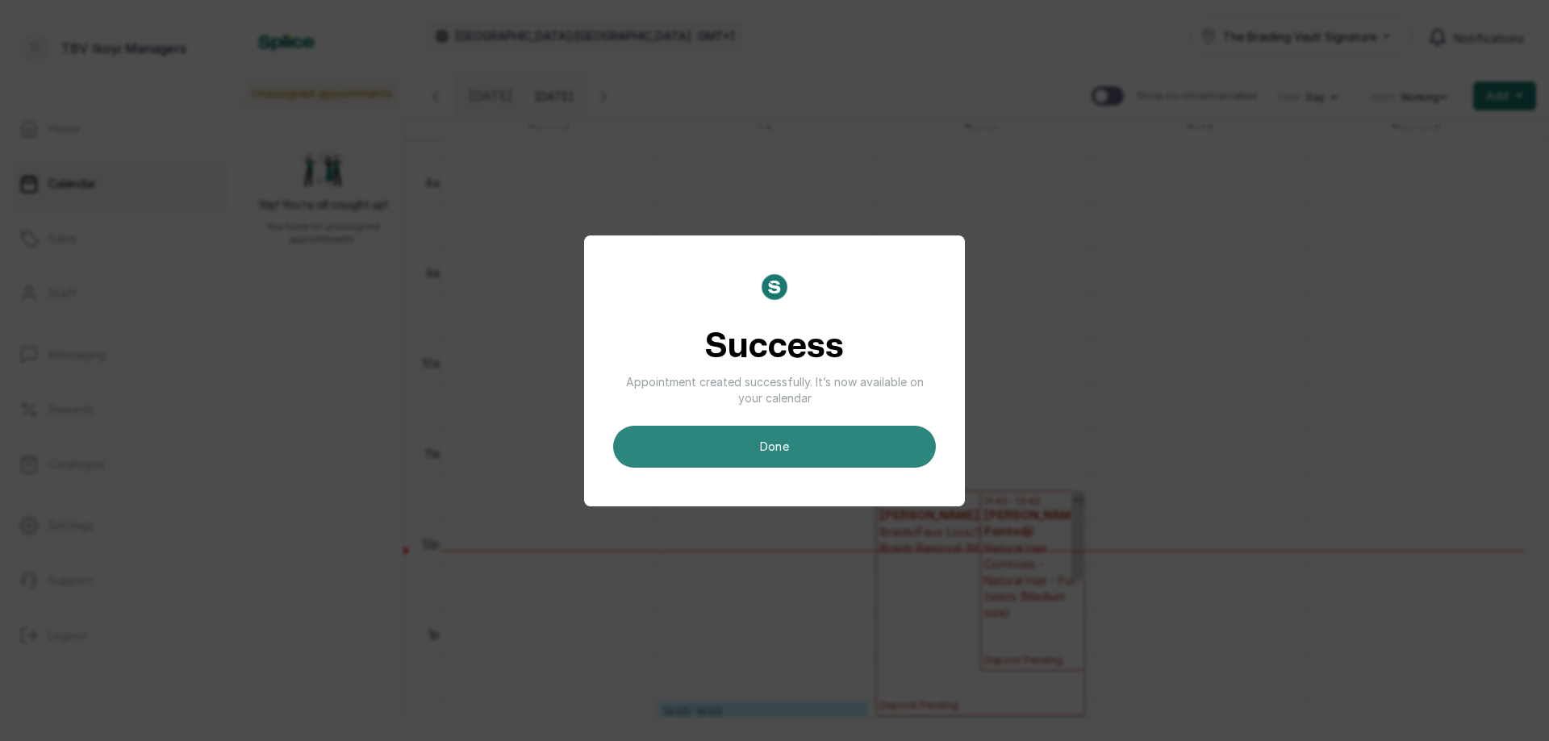
click at [723, 450] on button "done" at bounding box center [774, 447] width 323 height 42
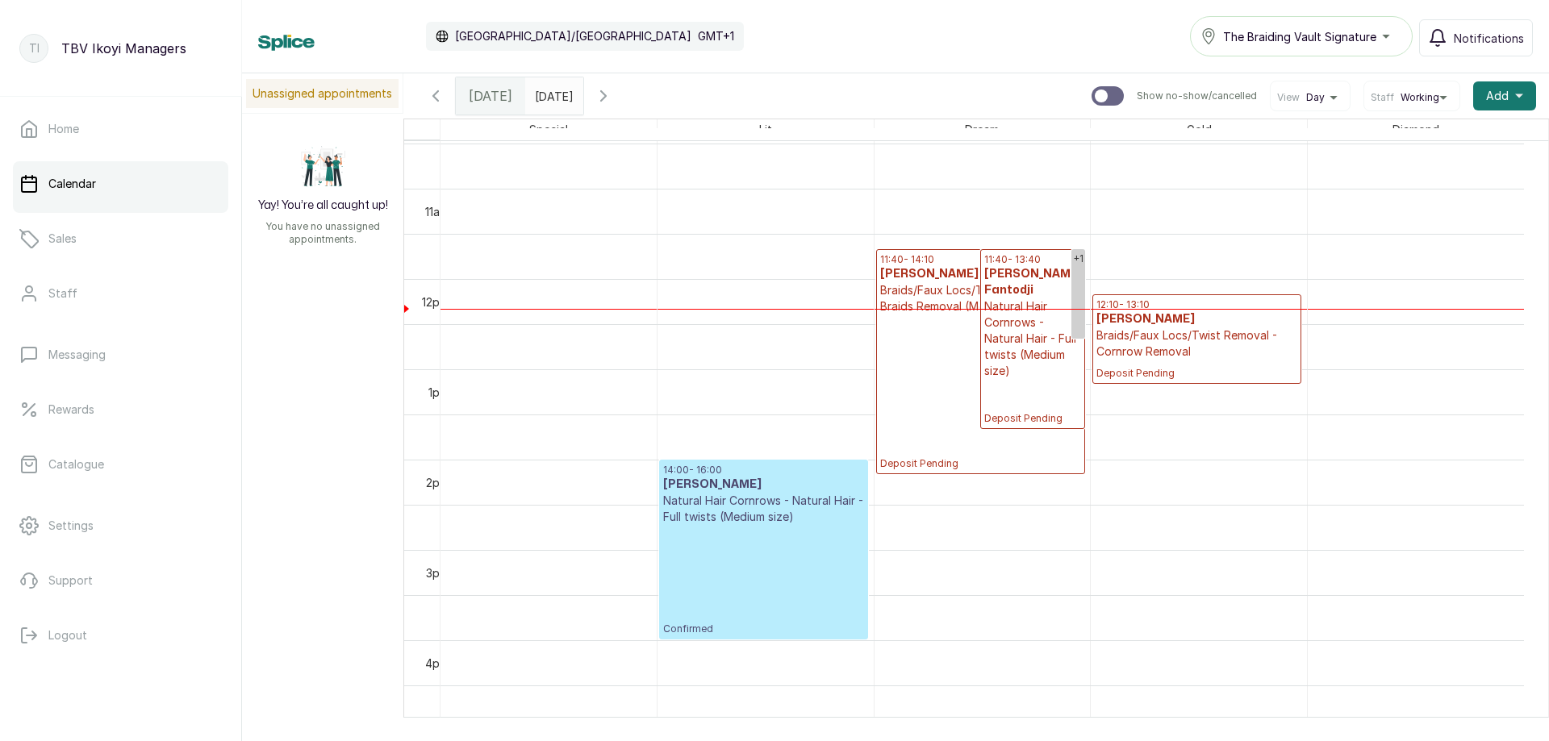
scroll to position [785, 0]
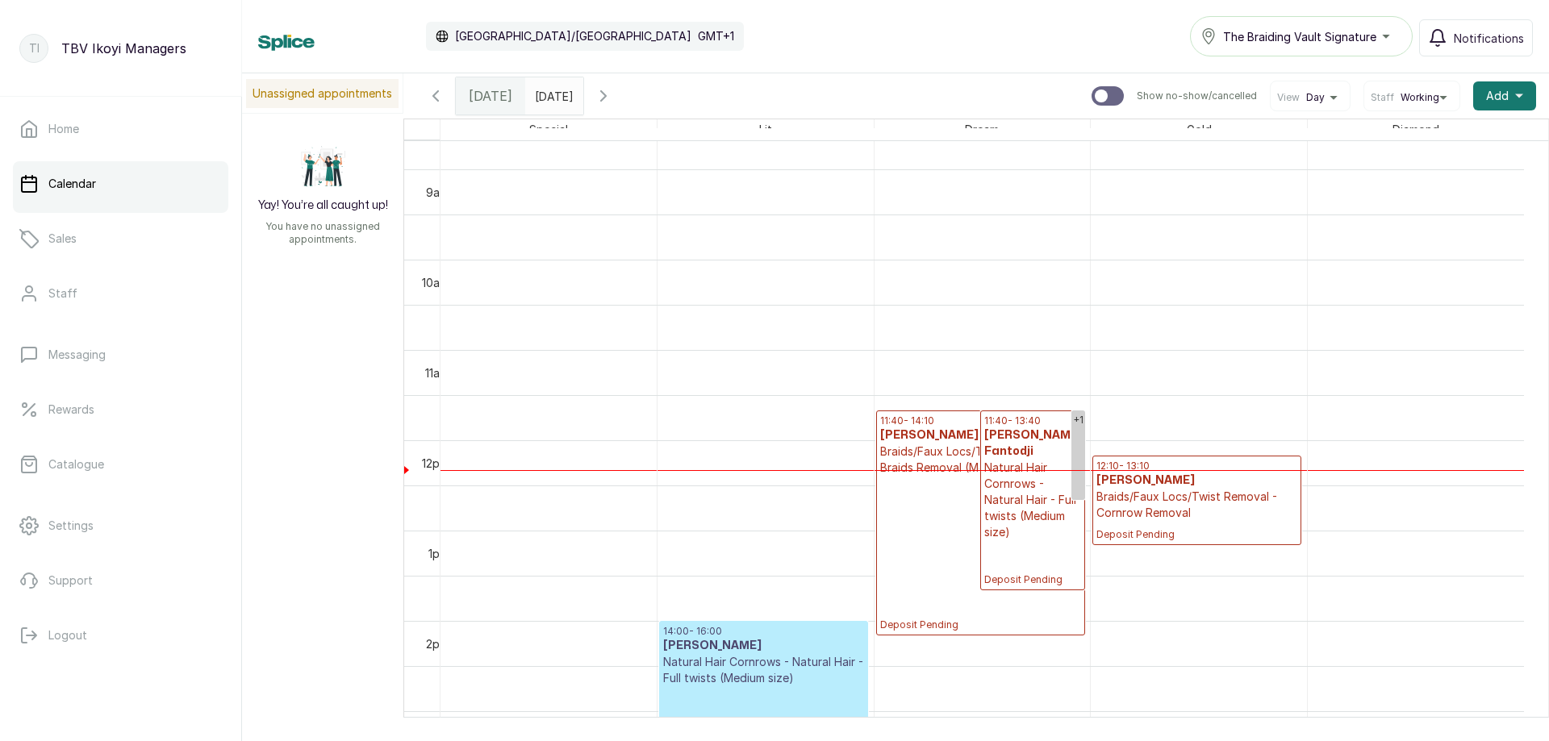
click at [1192, 516] on p "Braids/Faux Locs/Twist Removal - Cornrow Removal" at bounding box center [1196, 505] width 201 height 32
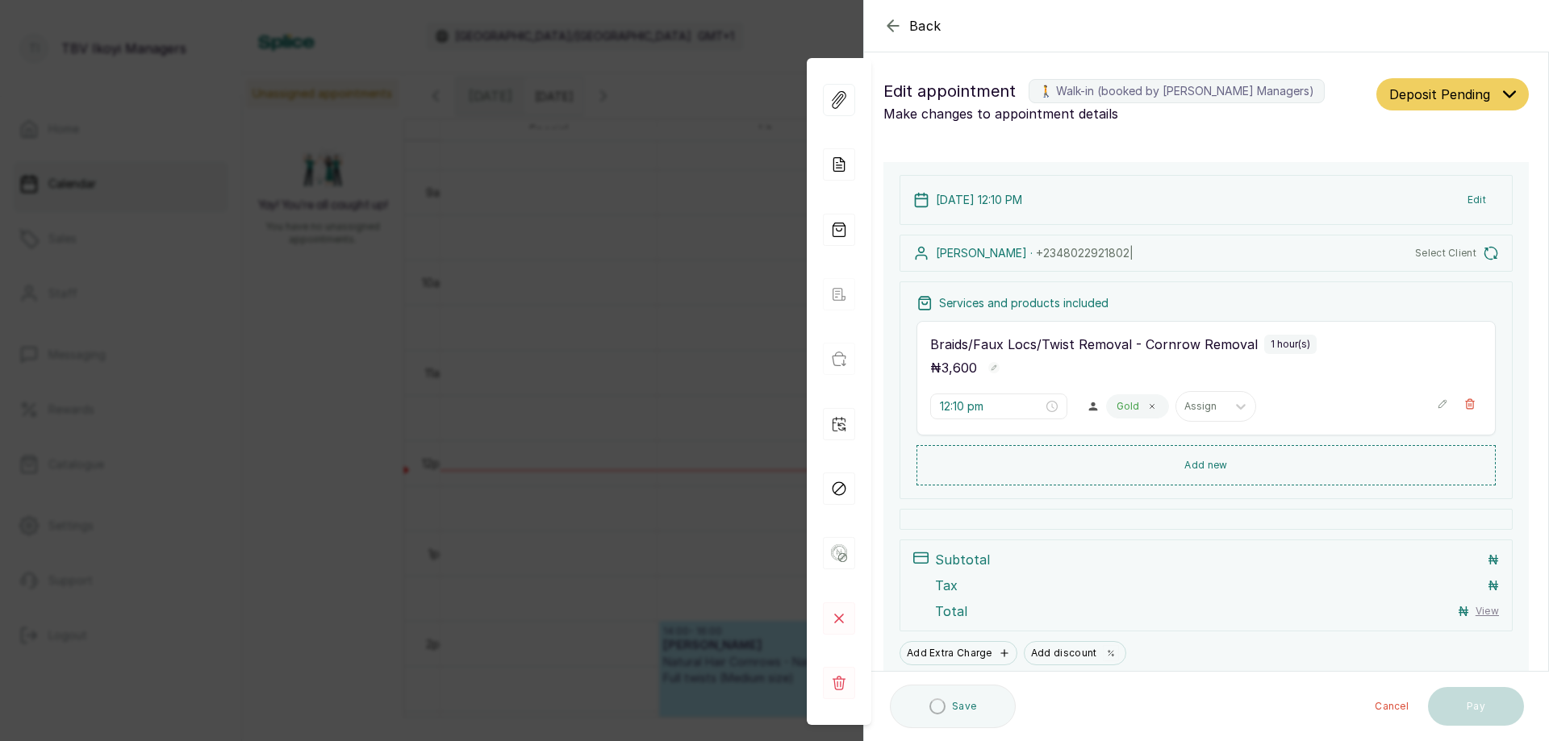
type input "12:10 pm"
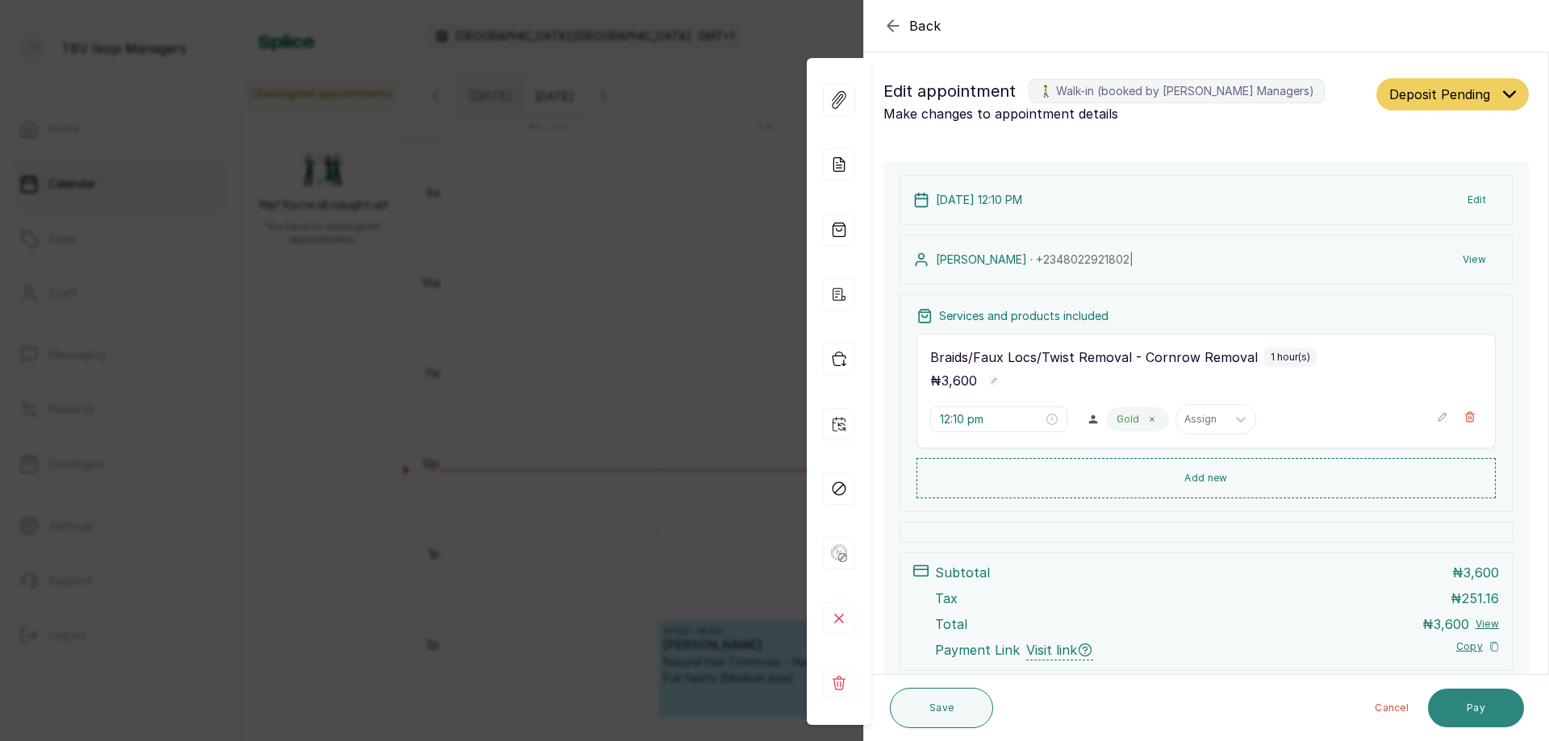
click at [1478, 711] on button "Pay" at bounding box center [1476, 708] width 96 height 39
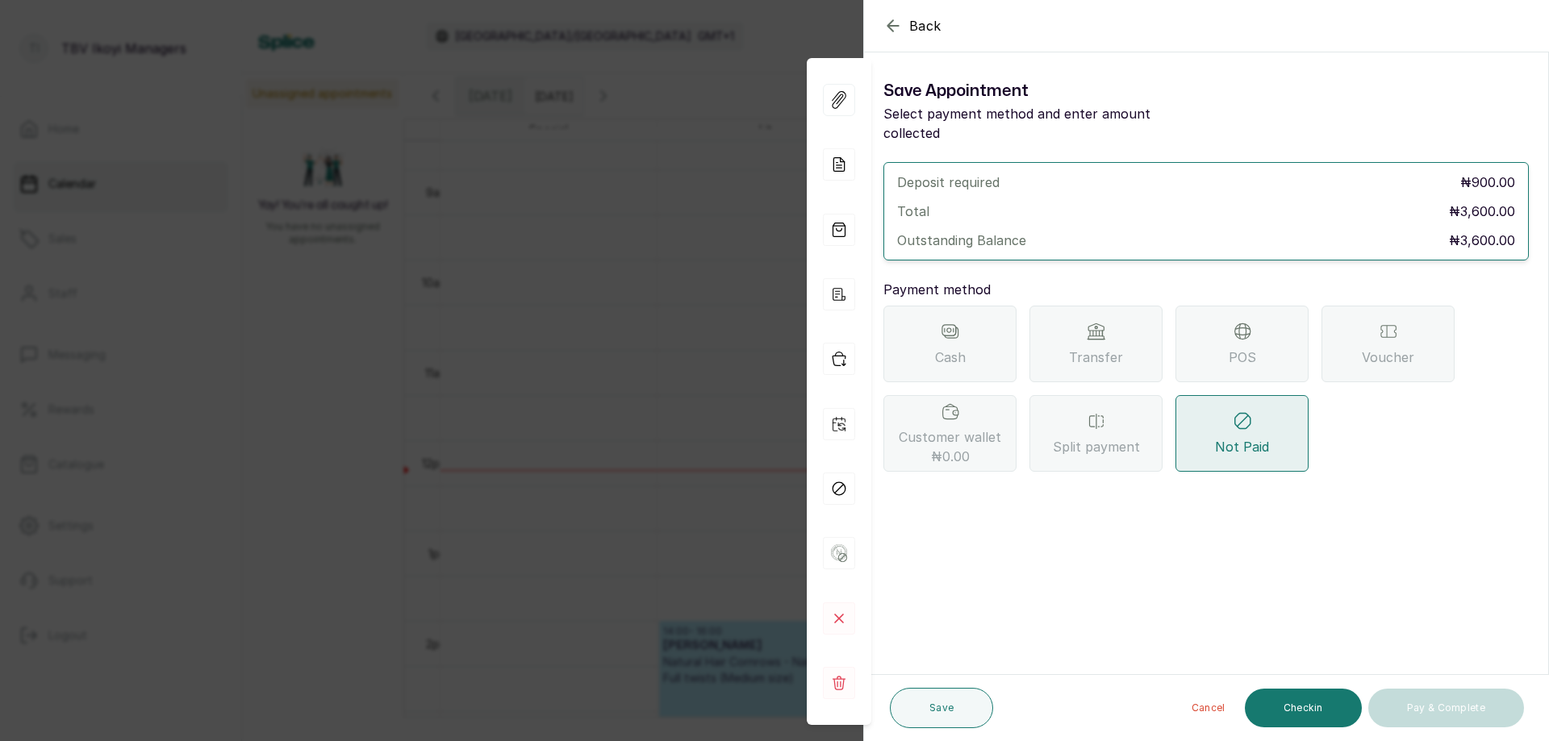
click at [1130, 330] on div "Transfer" at bounding box center [1095, 344] width 133 height 77
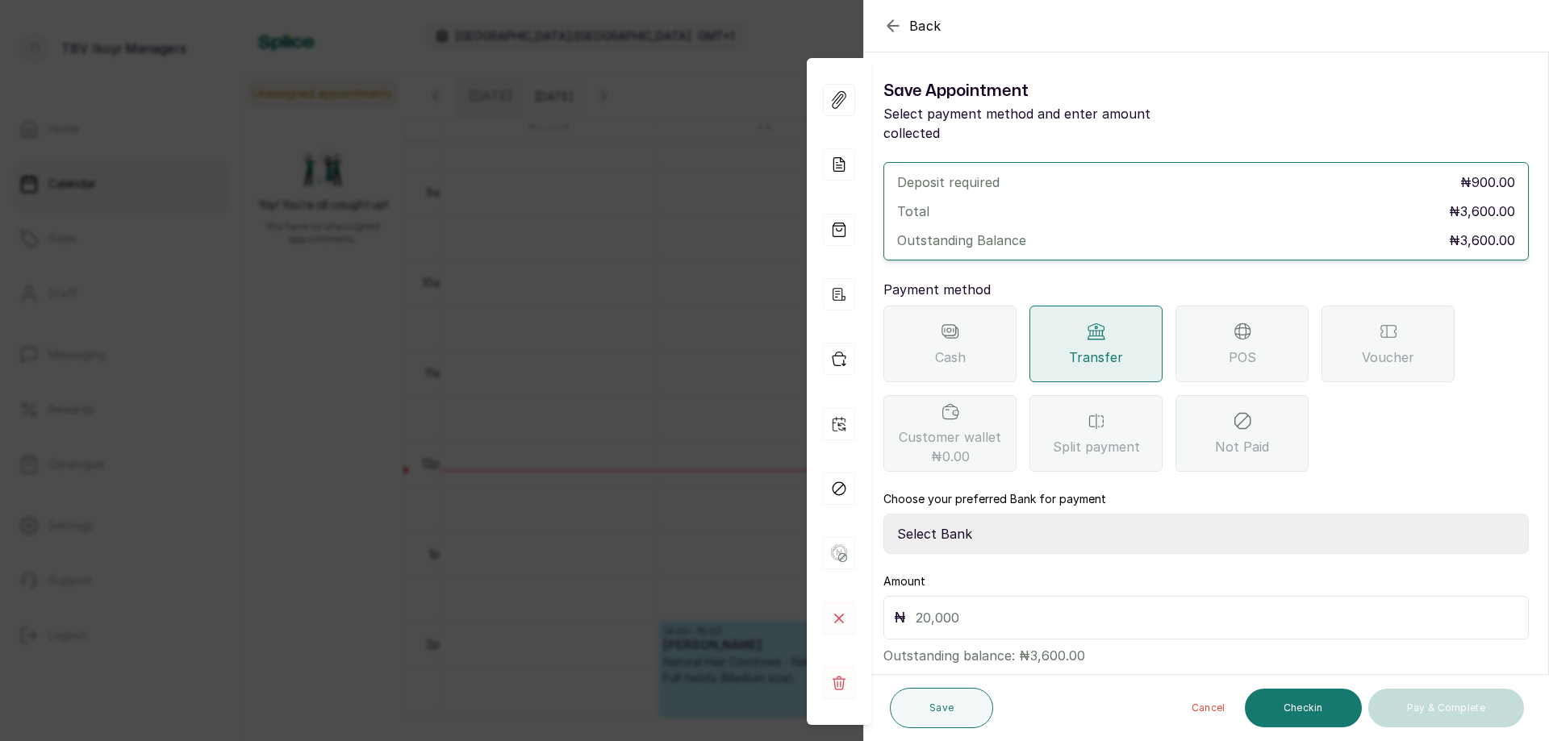
scroll to position [15, 0]
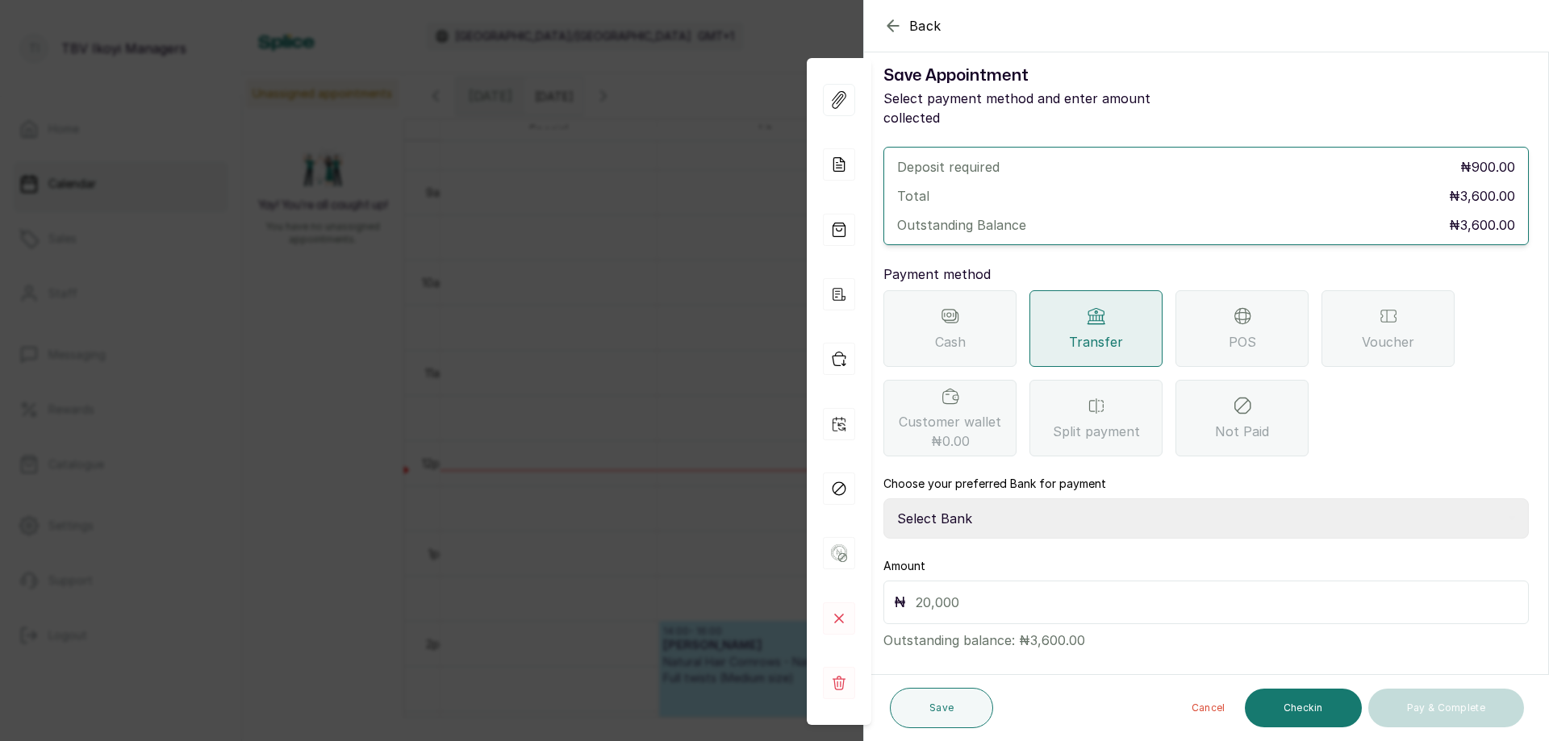
click at [999, 499] on select "Select Bank TRACTION/TBV IKOYI Paystack-Titan AJSKYLAR LTD - TBV IKOYI Providus…" at bounding box center [1205, 519] width 645 height 40
select select "37460b99-c85c-4cd3-891f-592518af968d"
click at [883, 499] on select "Select Bank TRACTION/TBV IKOYI Paystack-Titan AJSKYLAR LTD - TBV IKOYI Providus…" at bounding box center [1205, 519] width 645 height 40
click at [983, 591] on input "text" at bounding box center [1217, 602] width 603 height 23
click at [895, 24] on icon "button" at bounding box center [892, 25] width 19 height 19
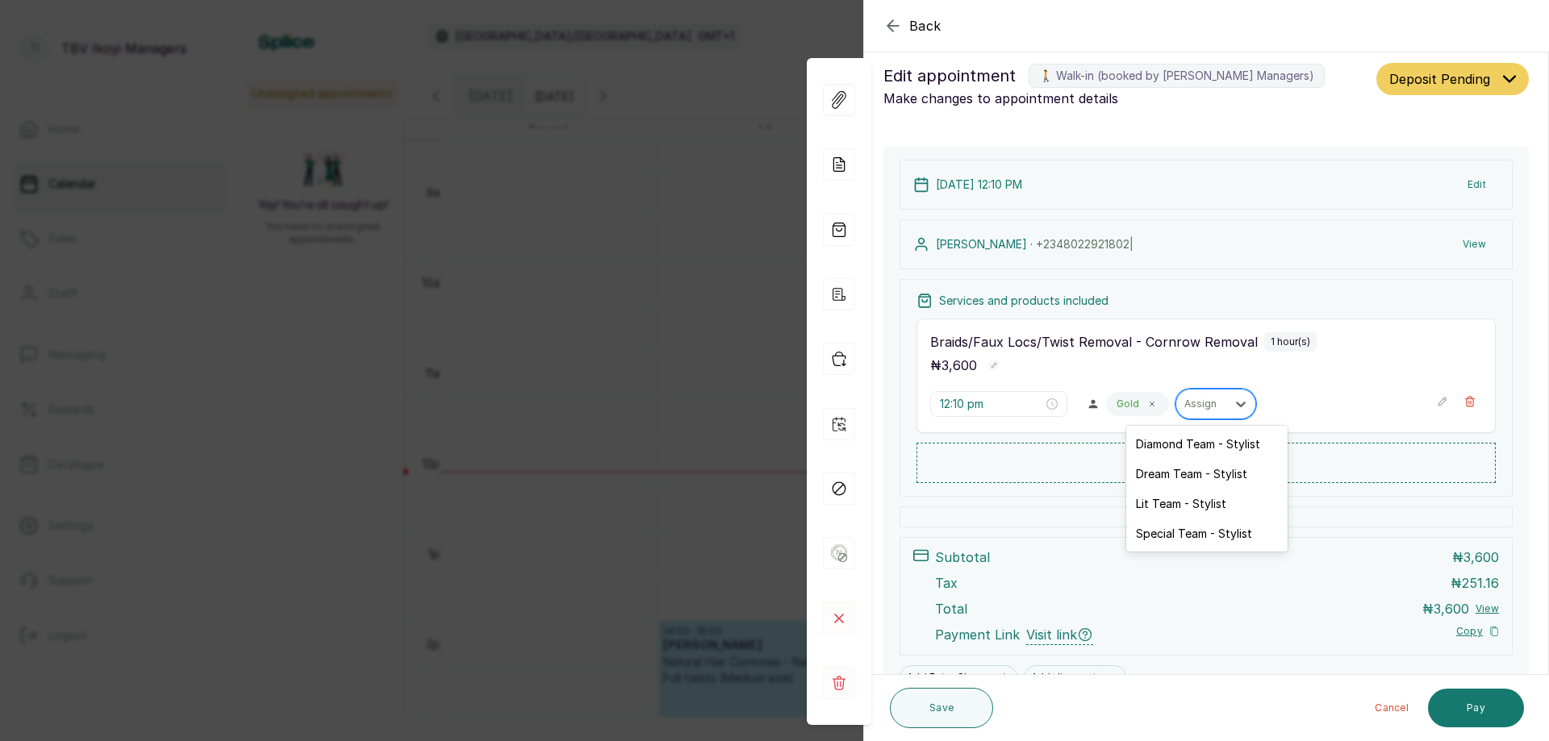
click at [1206, 403] on div at bounding box center [1201, 404] width 34 height 15
click at [886, 26] on icon "button" at bounding box center [892, 25] width 19 height 19
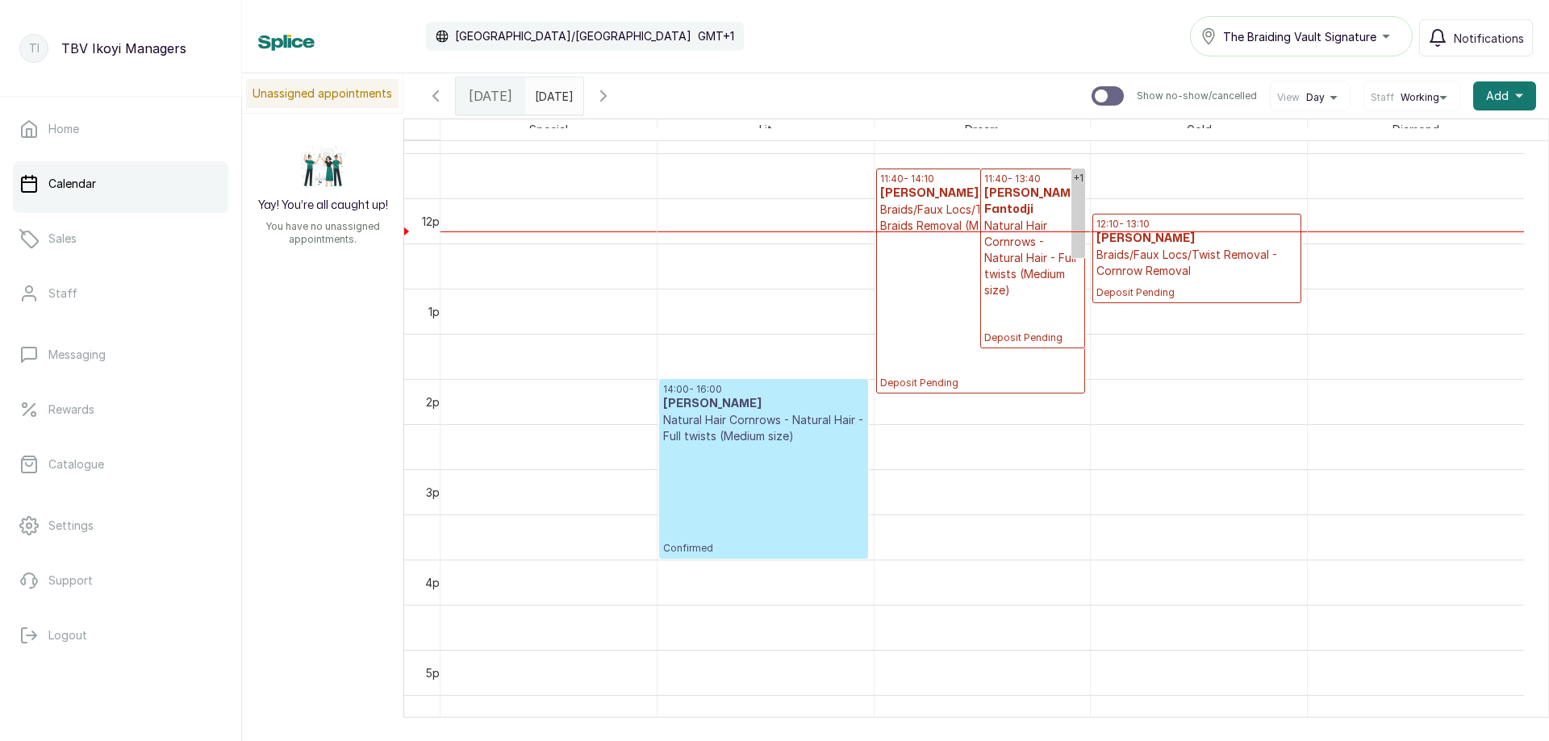
scroll to position [866, 0]
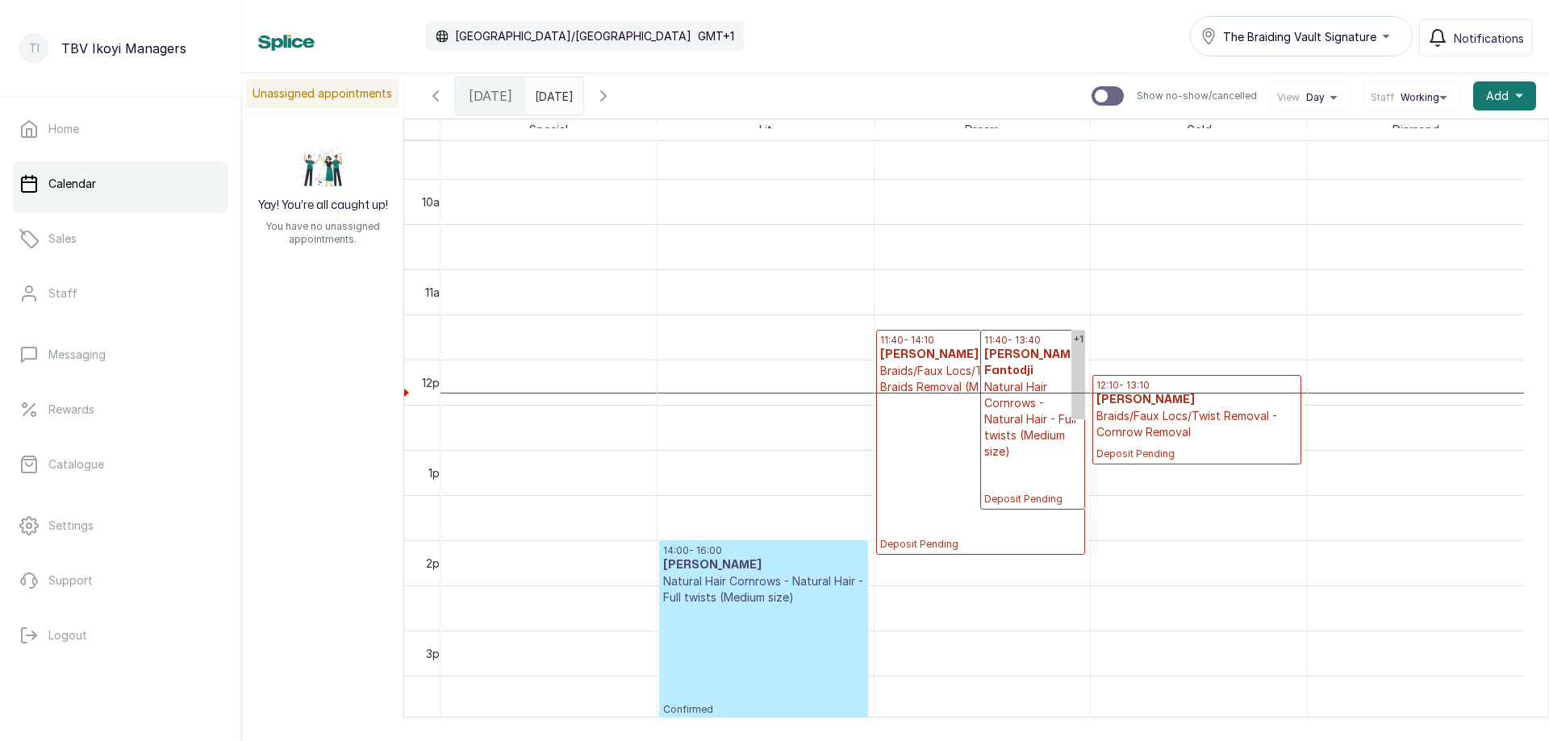
click at [922, 431] on p "Deposit Pending" at bounding box center [980, 473] width 201 height 156
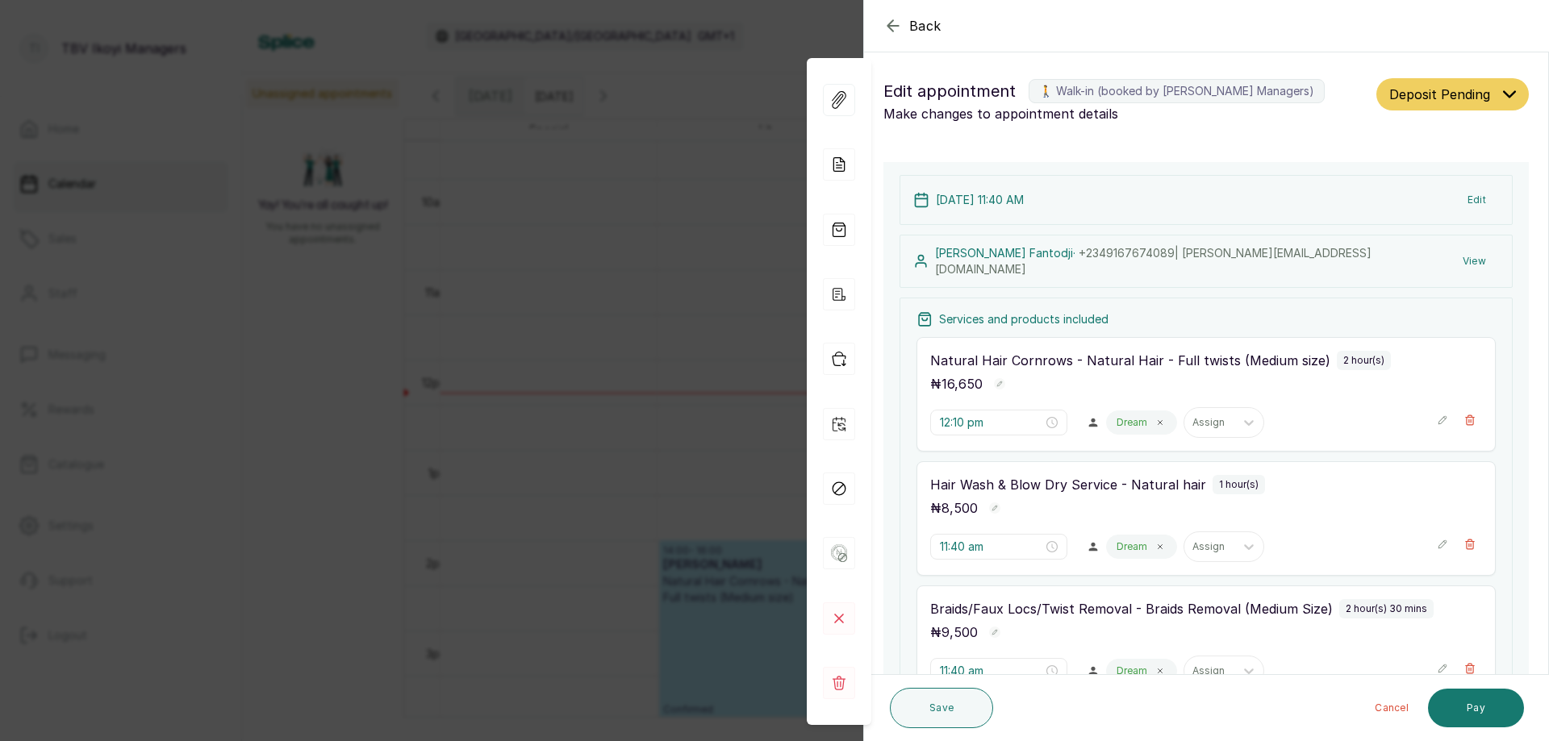
type input "11:40 am"
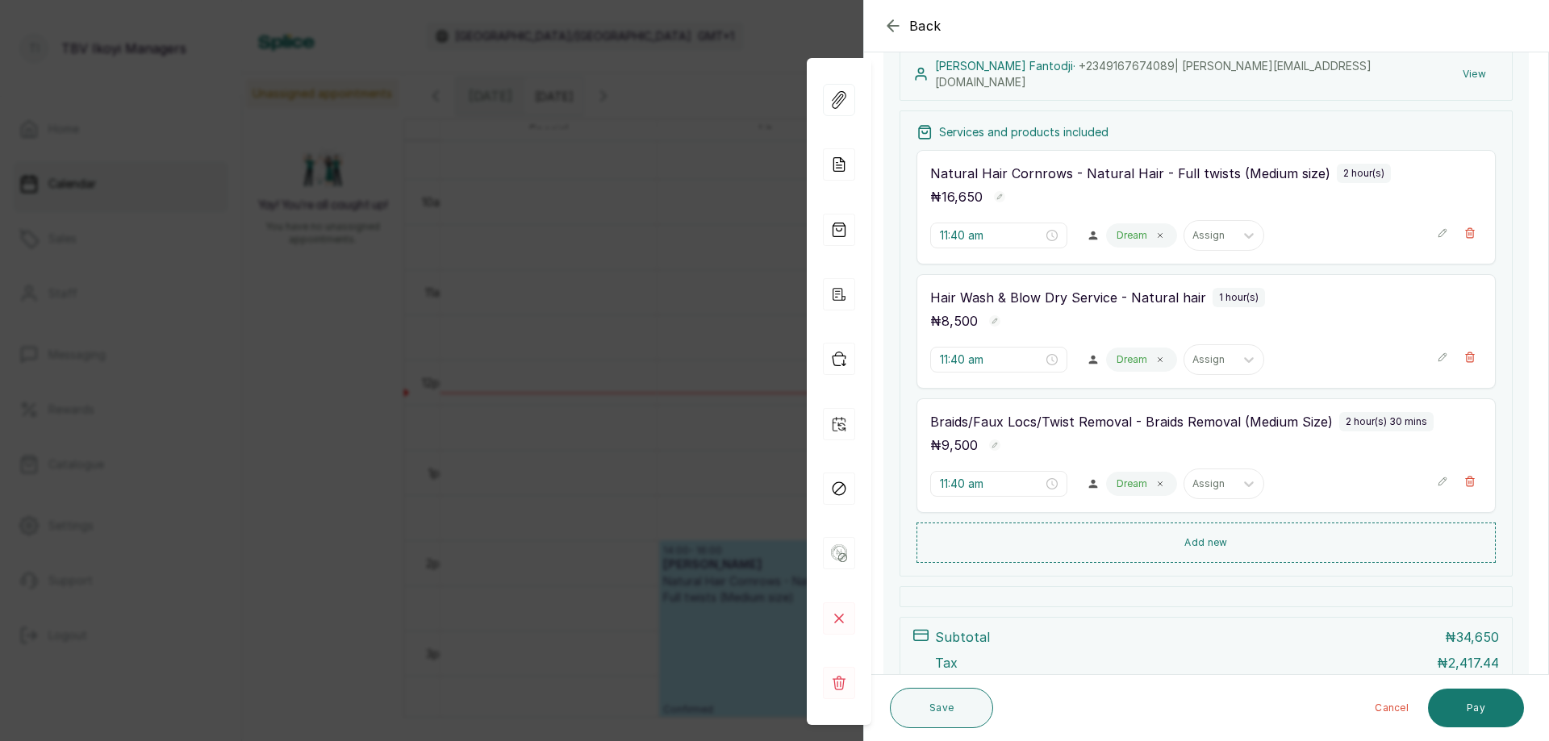
scroll to position [0, 0]
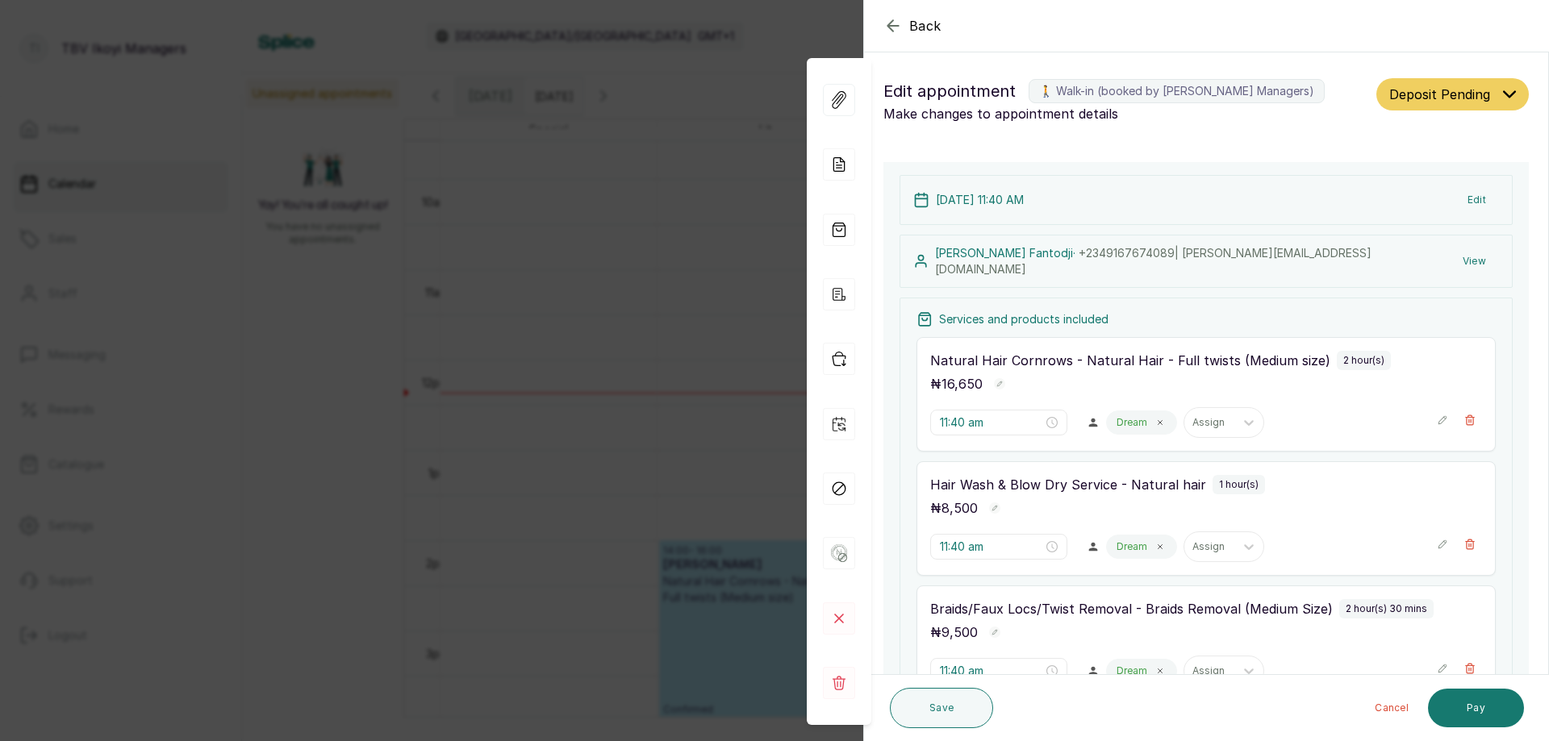
click at [891, 24] on icon "button" at bounding box center [892, 25] width 19 height 19
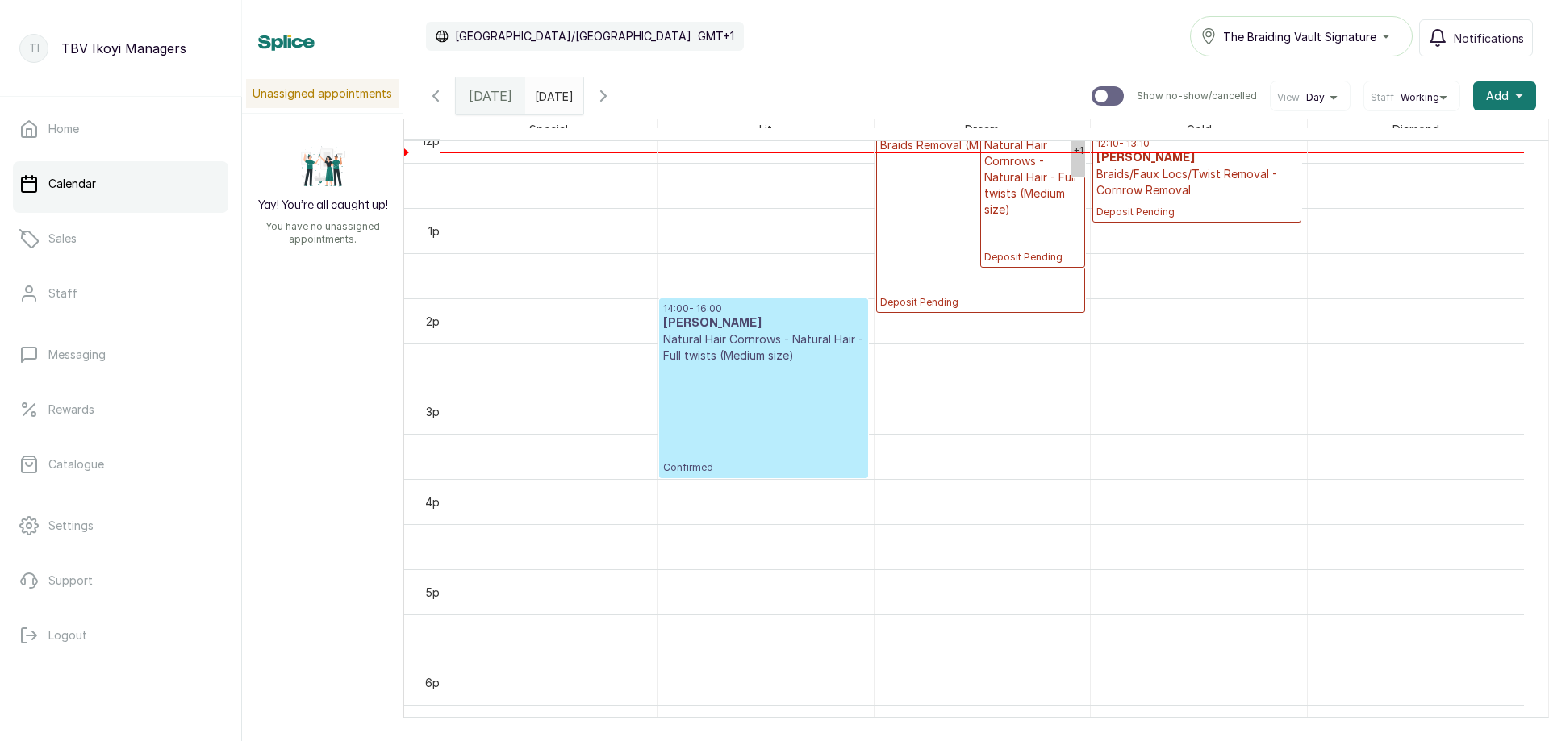
scroll to position [866, 0]
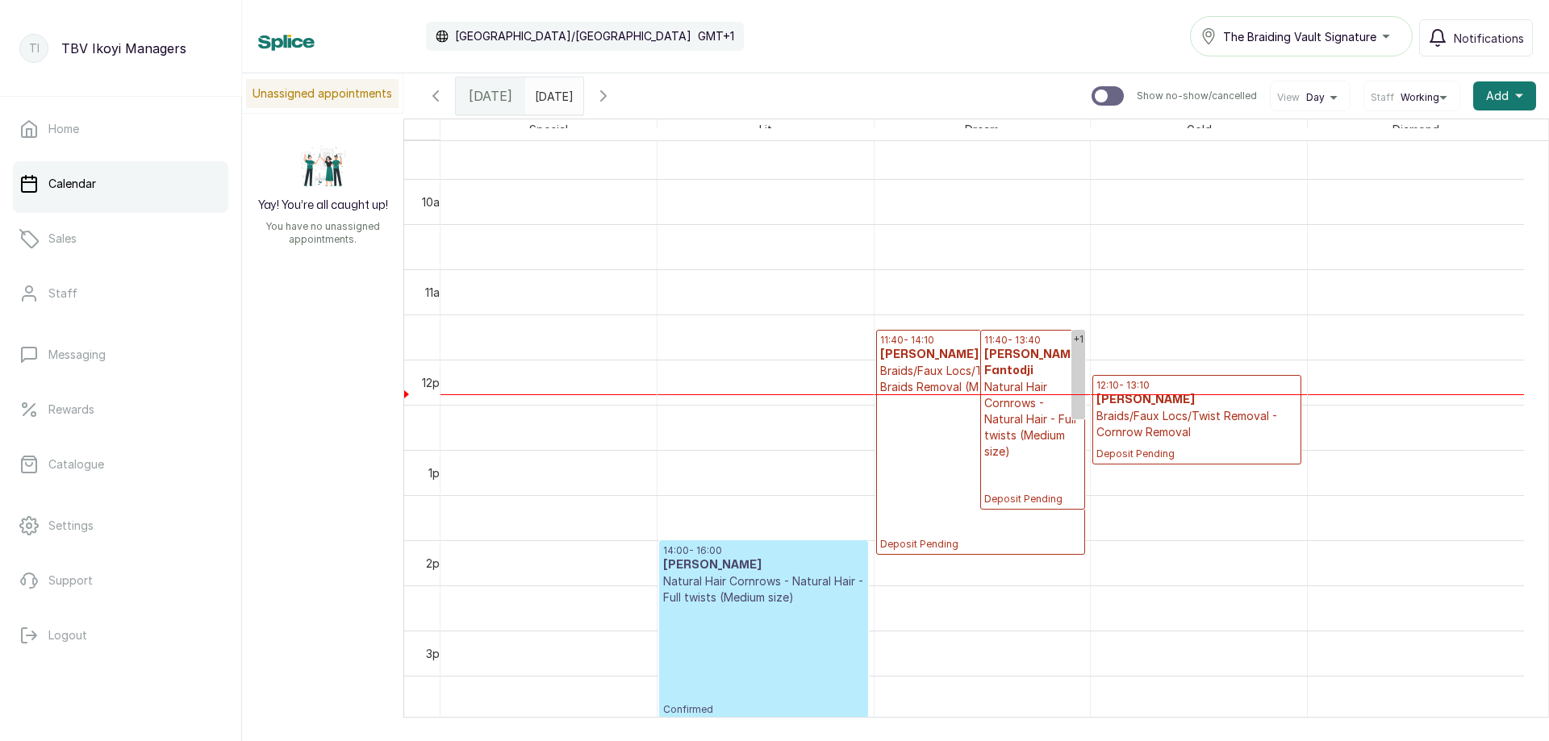
click at [613, 93] on icon "button" at bounding box center [603, 95] width 19 height 19
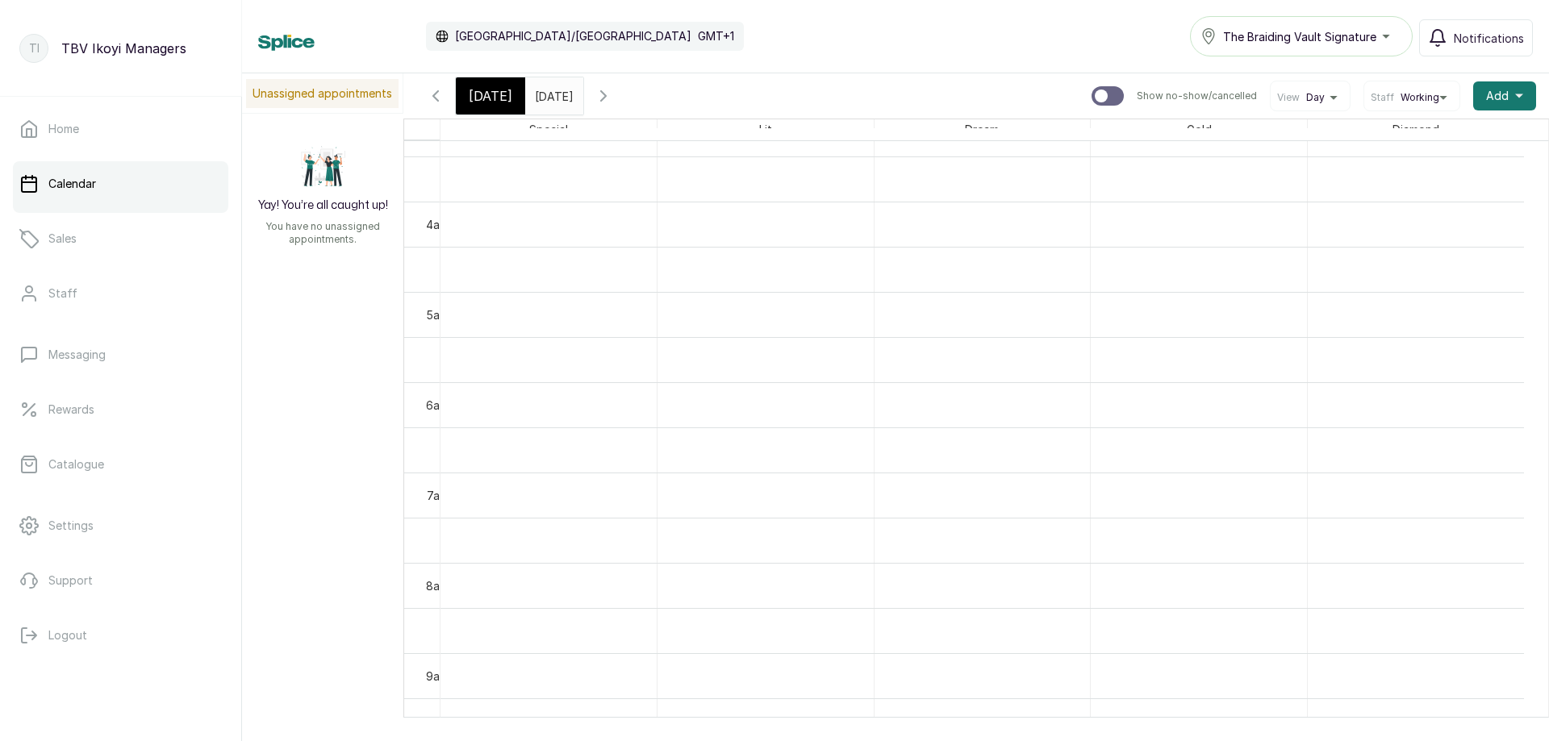
scroll to position [0, 0]
click at [613, 89] on icon "button" at bounding box center [603, 95] width 19 height 19
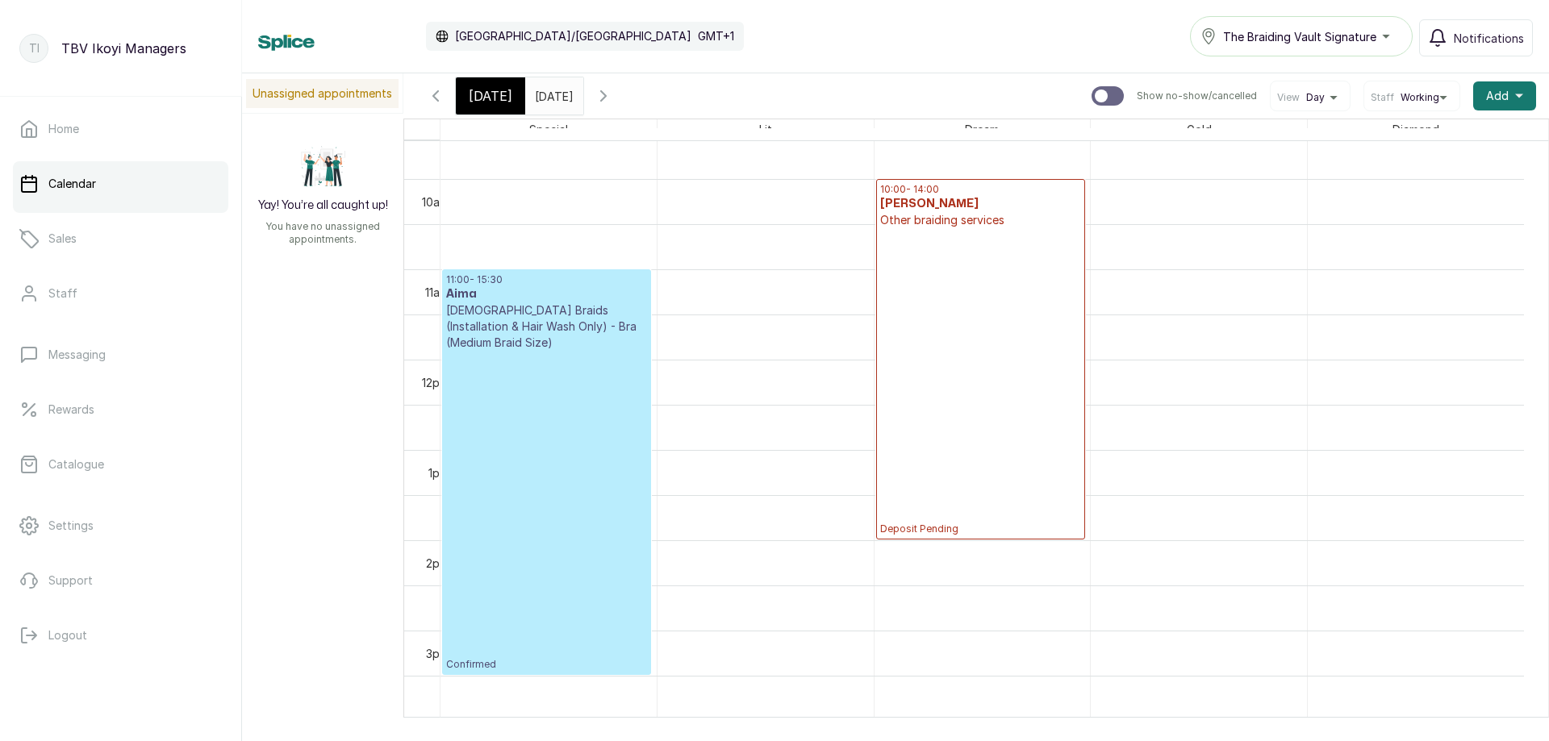
scroll to position [624, 0]
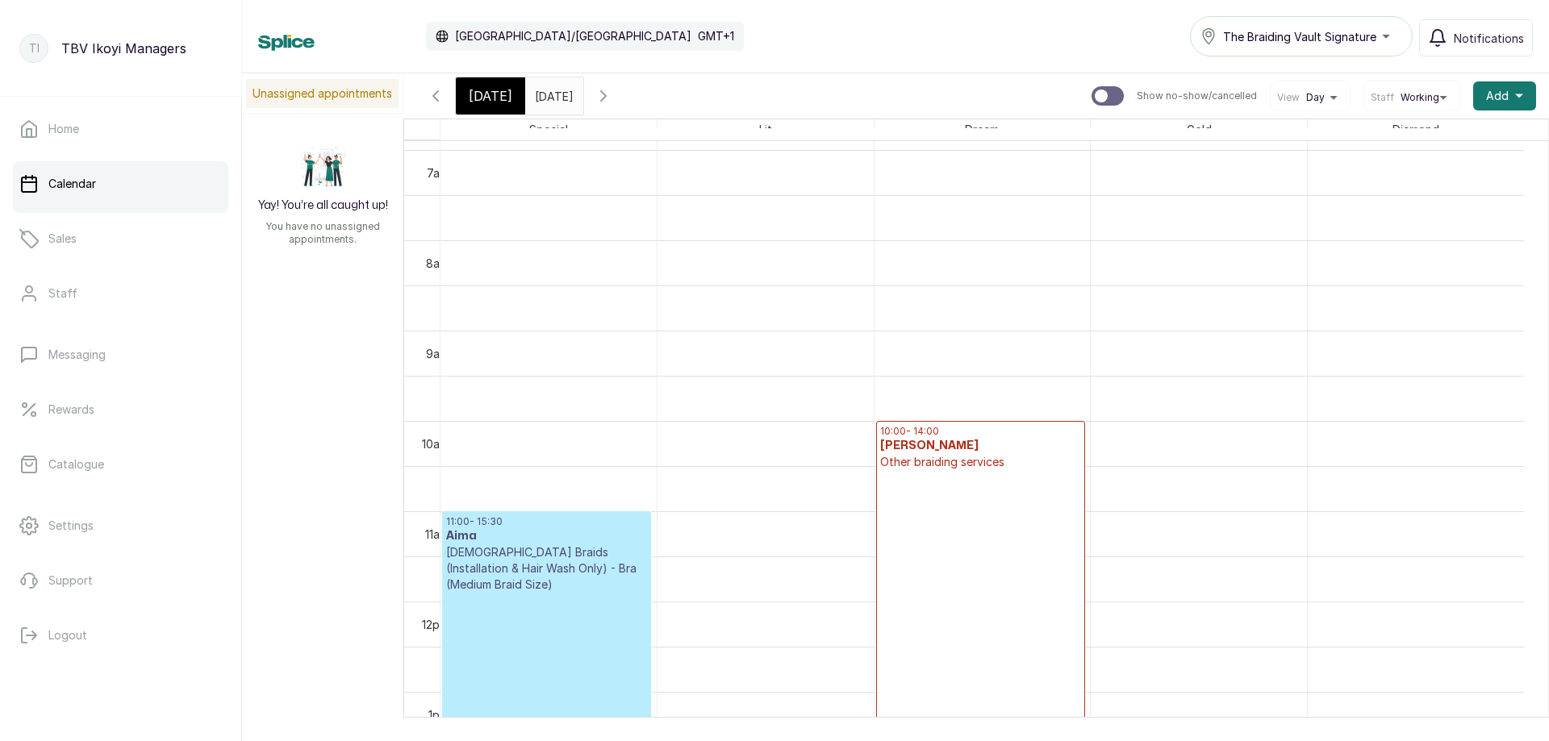
click at [466, 93] on div "[DATE]" at bounding box center [490, 95] width 69 height 37
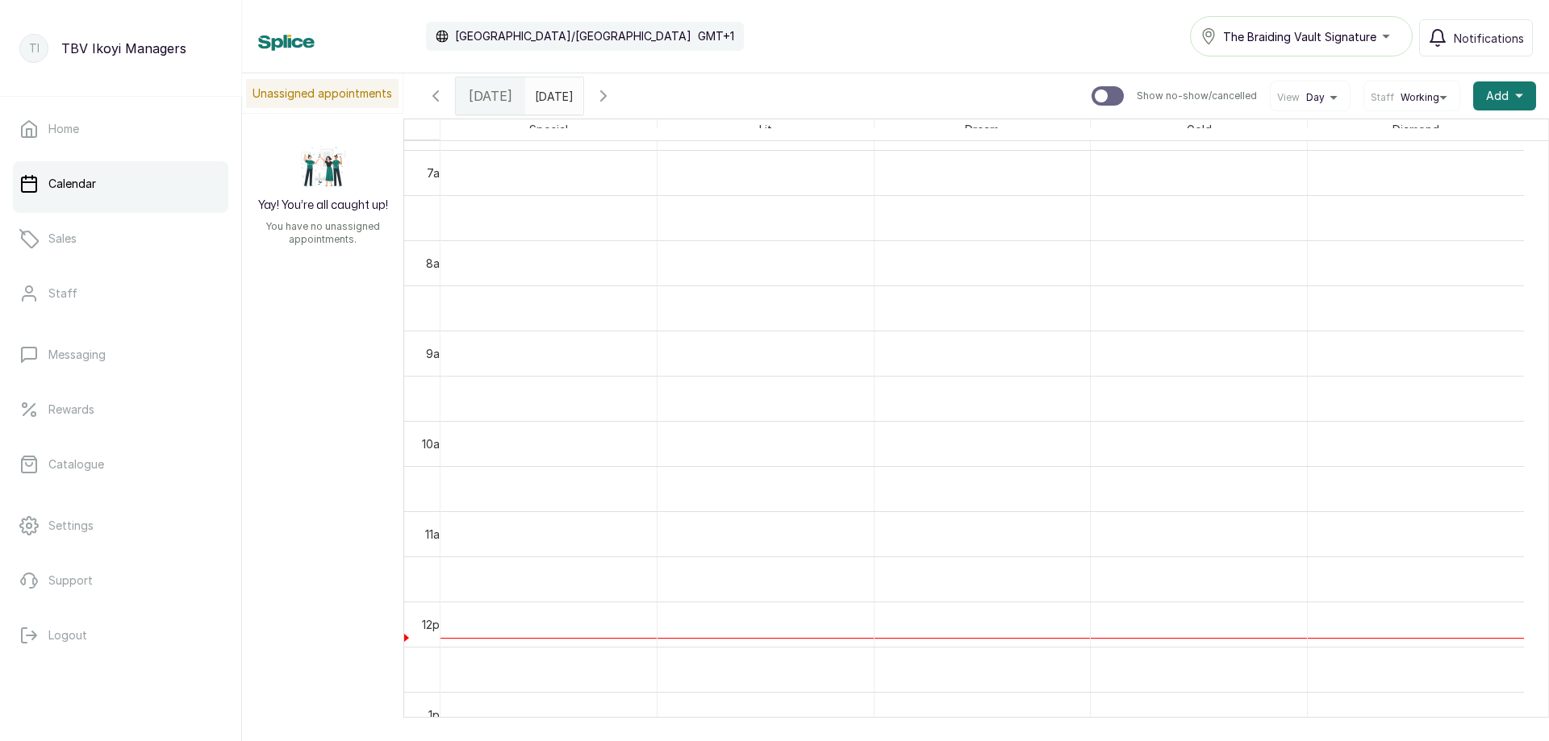
scroll to position [543, 0]
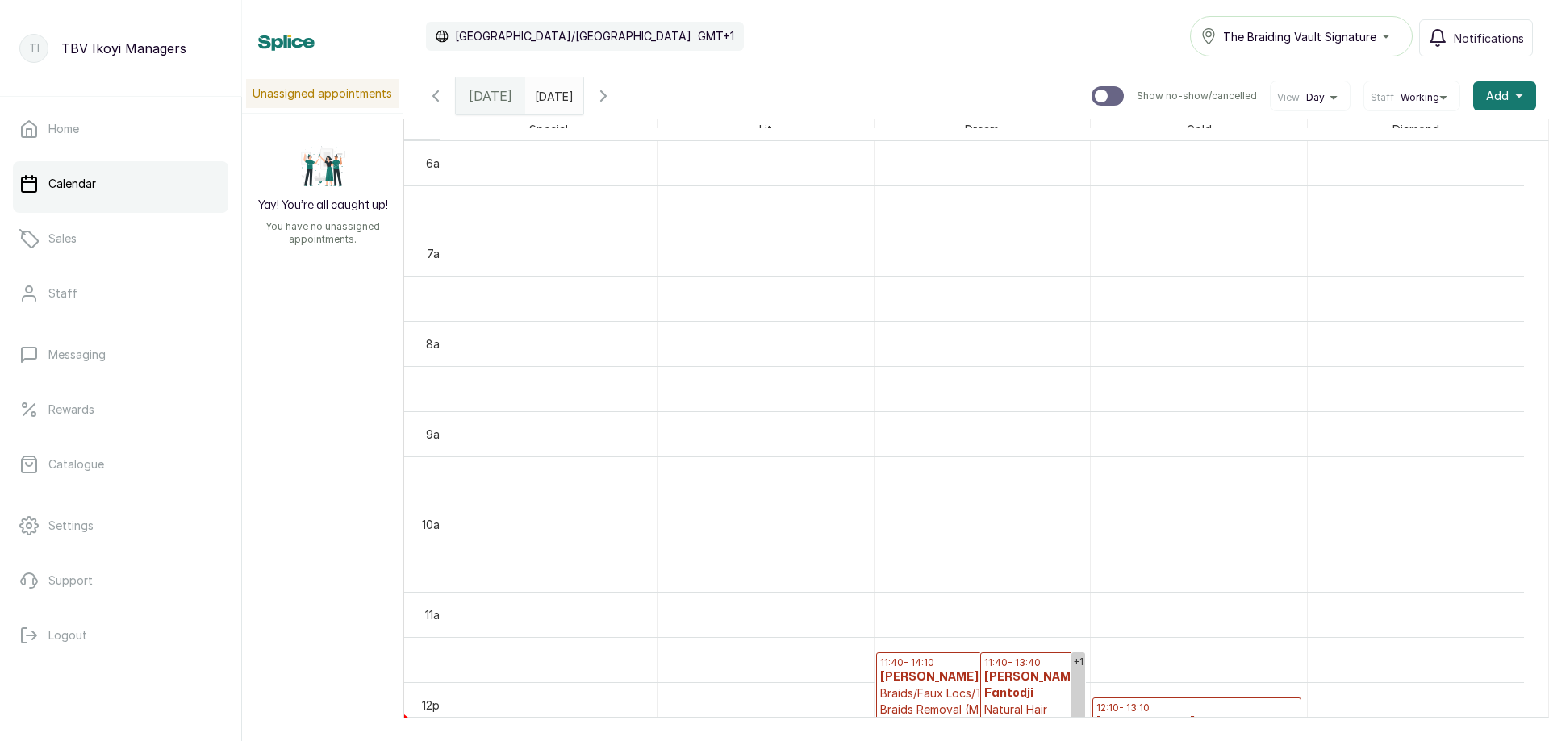
click at [1338, 35] on span "The Braiding Vault Signature" at bounding box center [1299, 36] width 153 height 17
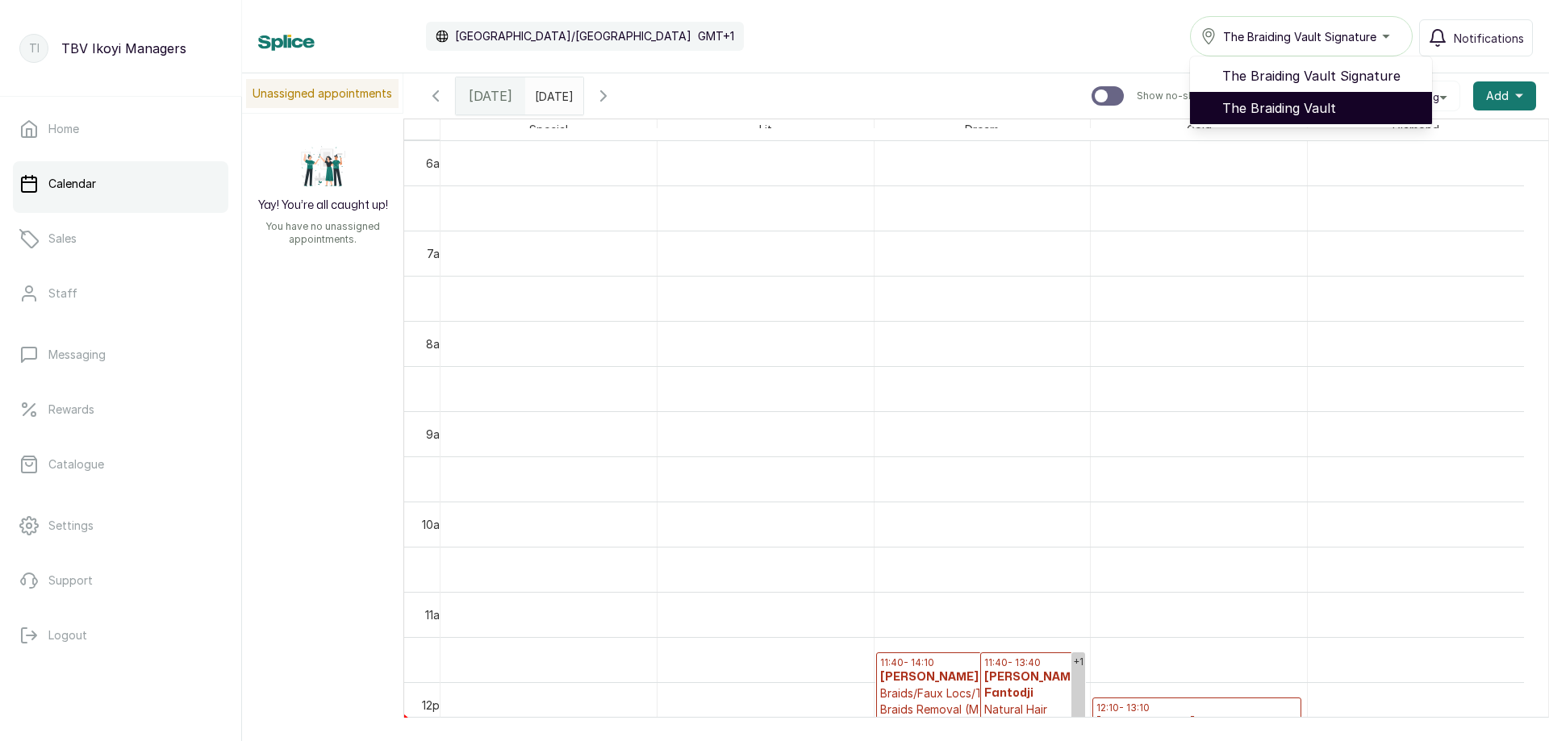
click at [1284, 111] on span "The Braiding Vault" at bounding box center [1320, 107] width 197 height 19
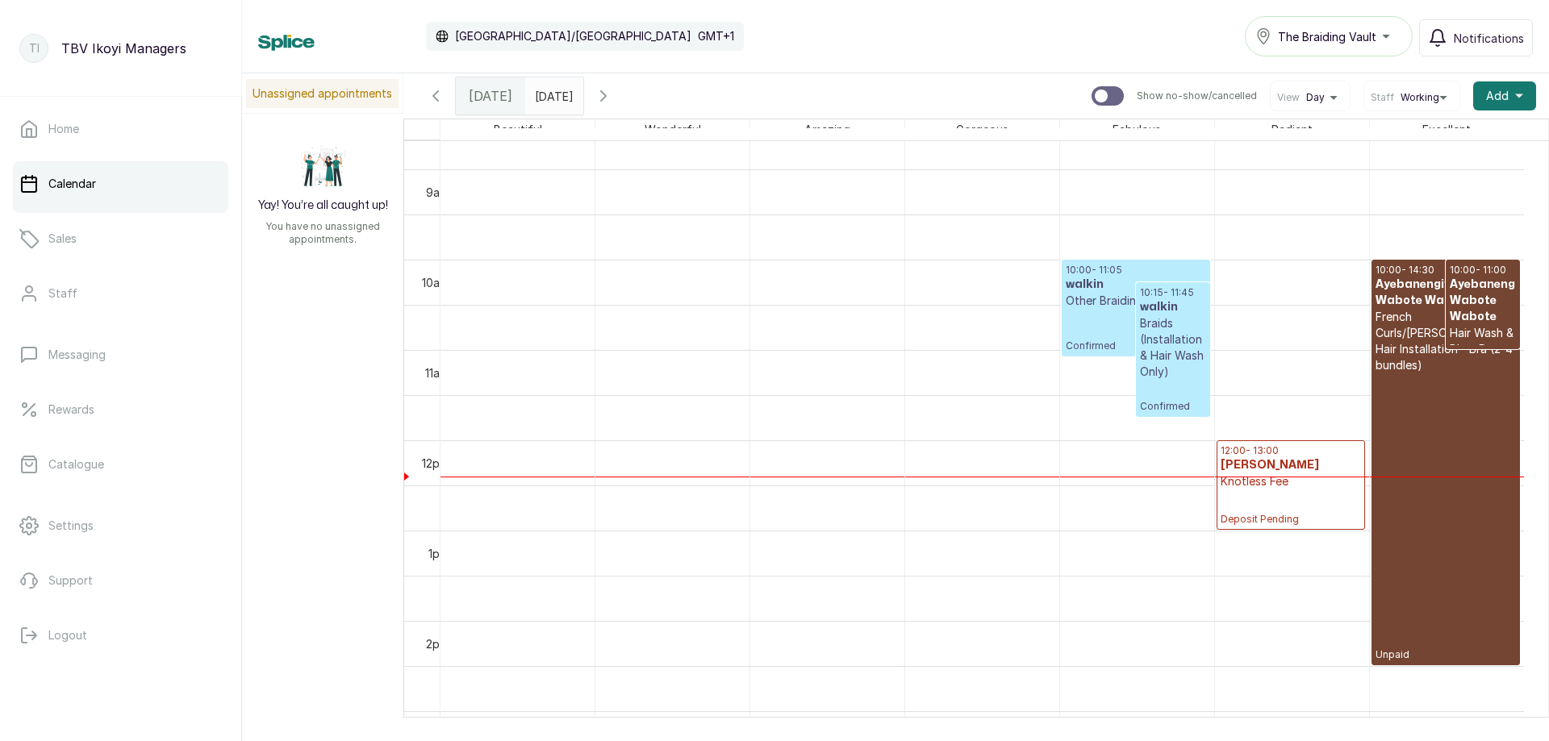
scroll to position [704, 0]
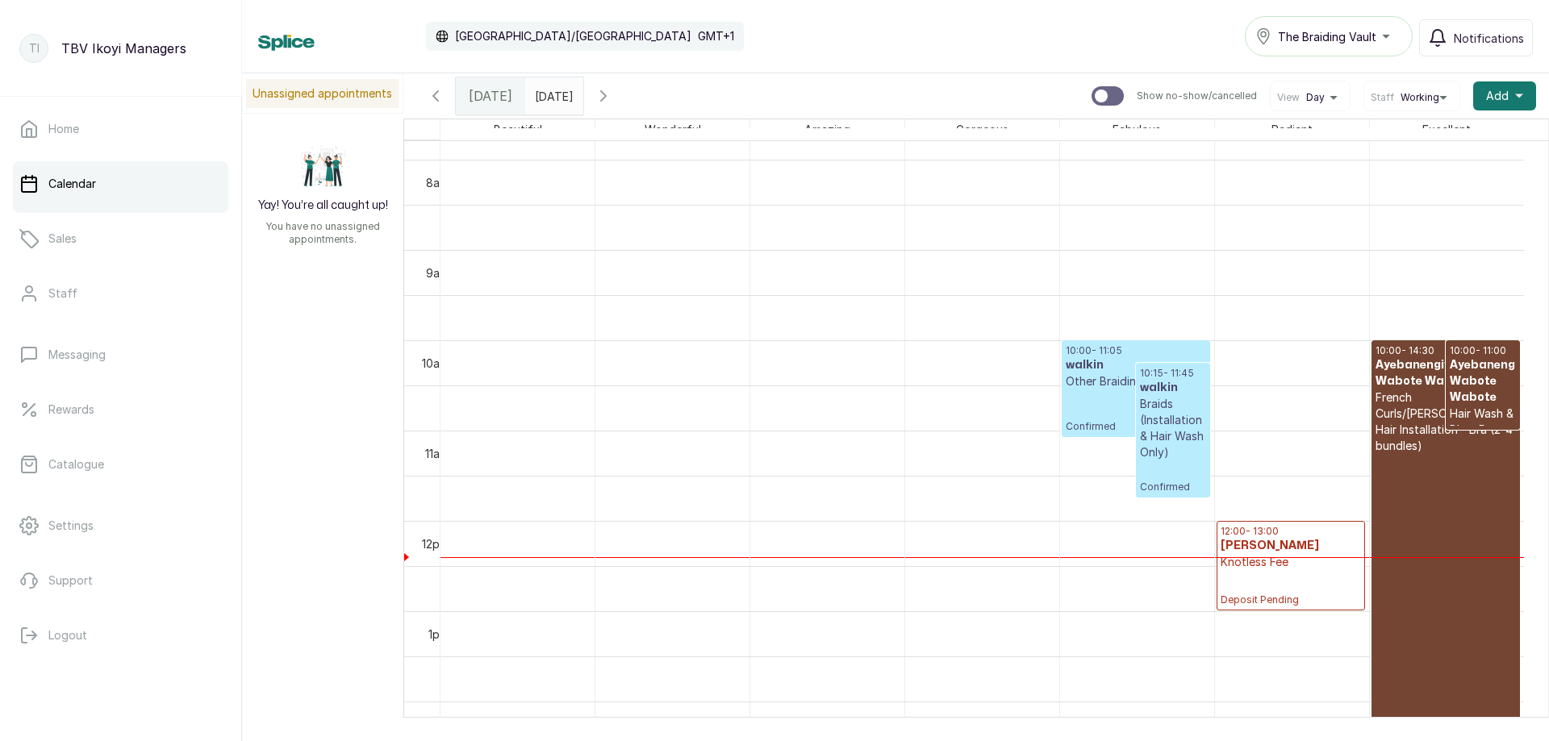
click at [470, 86] on span "[DATE]" at bounding box center [491, 95] width 44 height 19
click at [1339, 44] on span "The Braiding Vault" at bounding box center [1327, 36] width 98 height 17
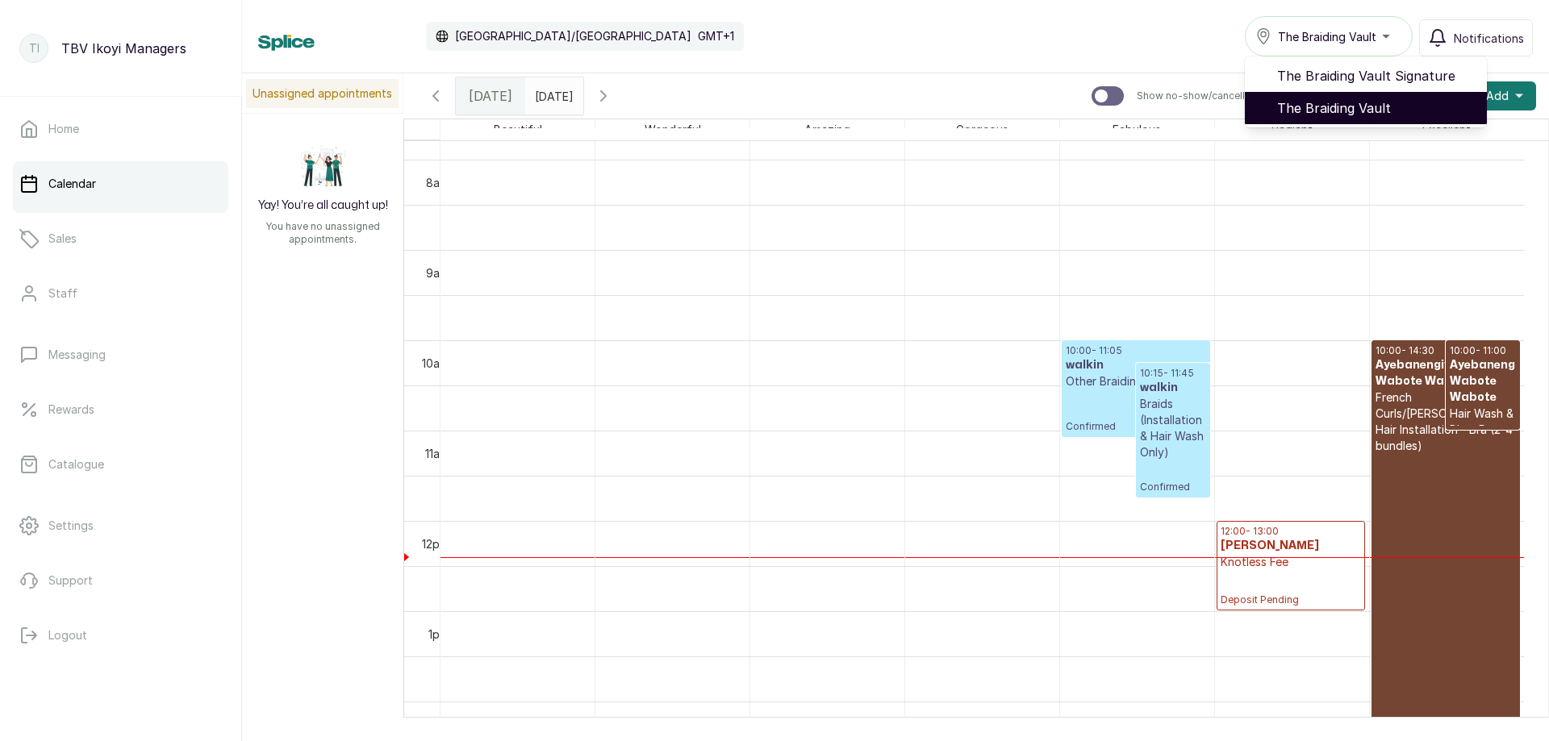
click at [1323, 101] on span "The Braiding Vault" at bounding box center [1375, 107] width 197 height 19
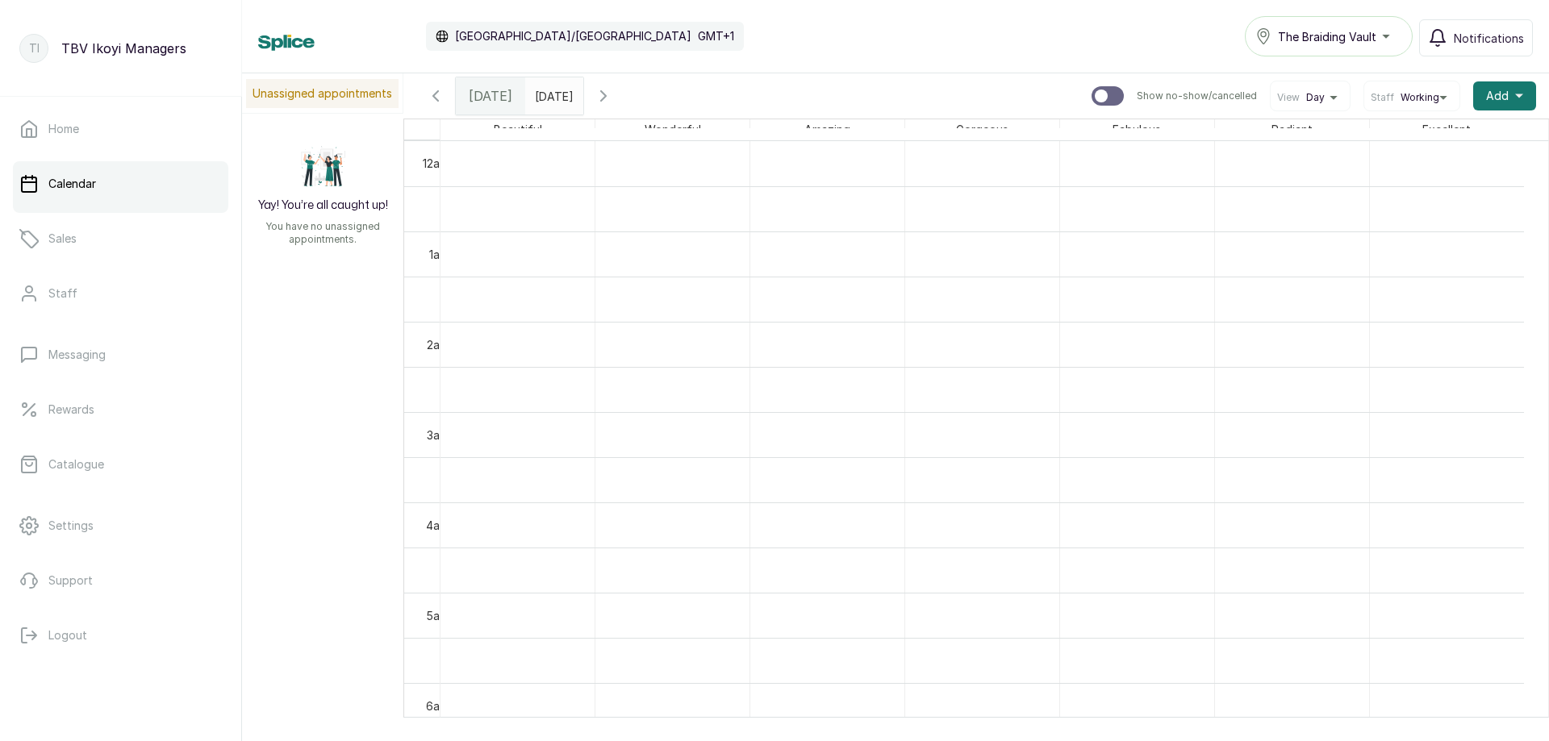
scroll to position [543, 0]
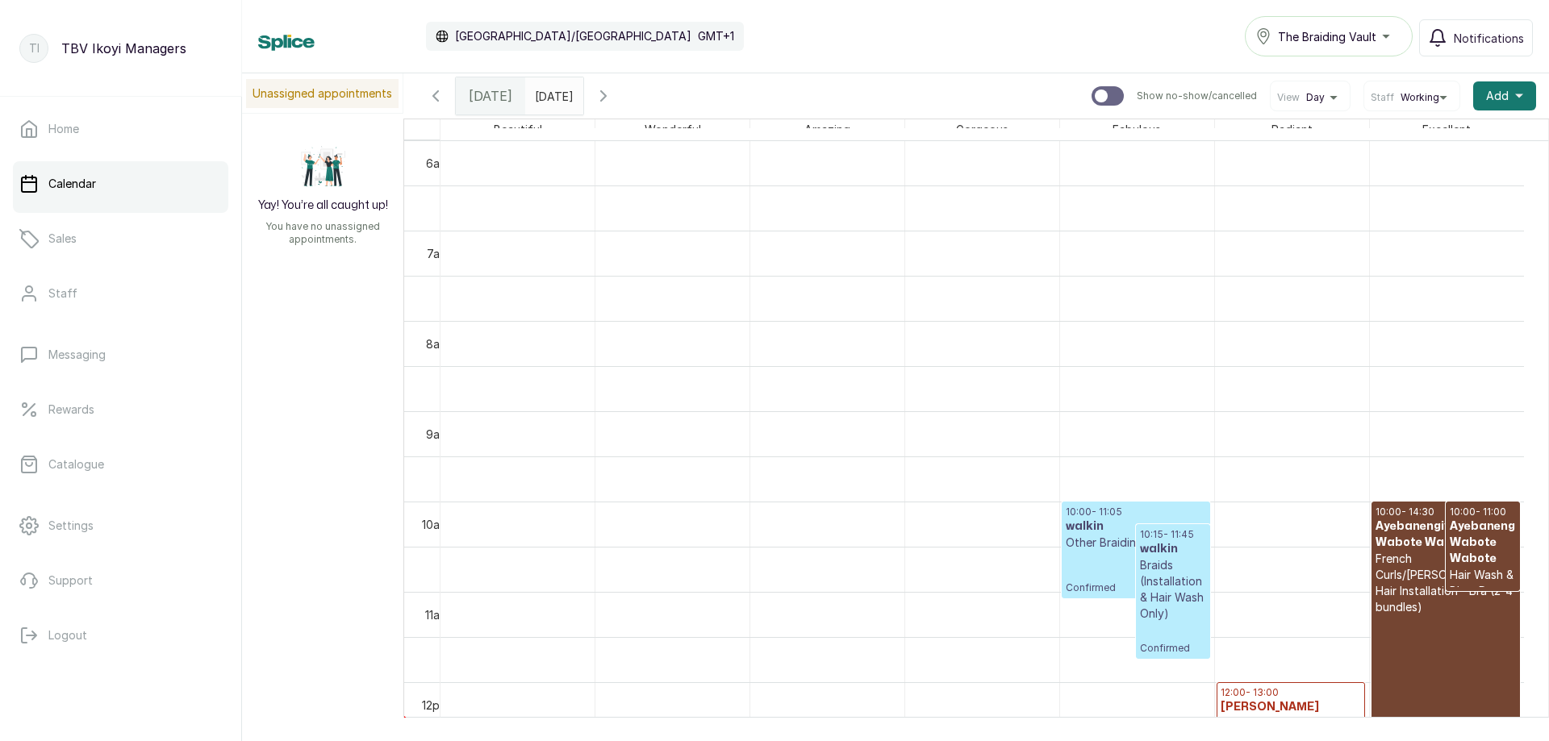
click at [1331, 44] on span "The Braiding Vault" at bounding box center [1327, 36] width 98 height 17
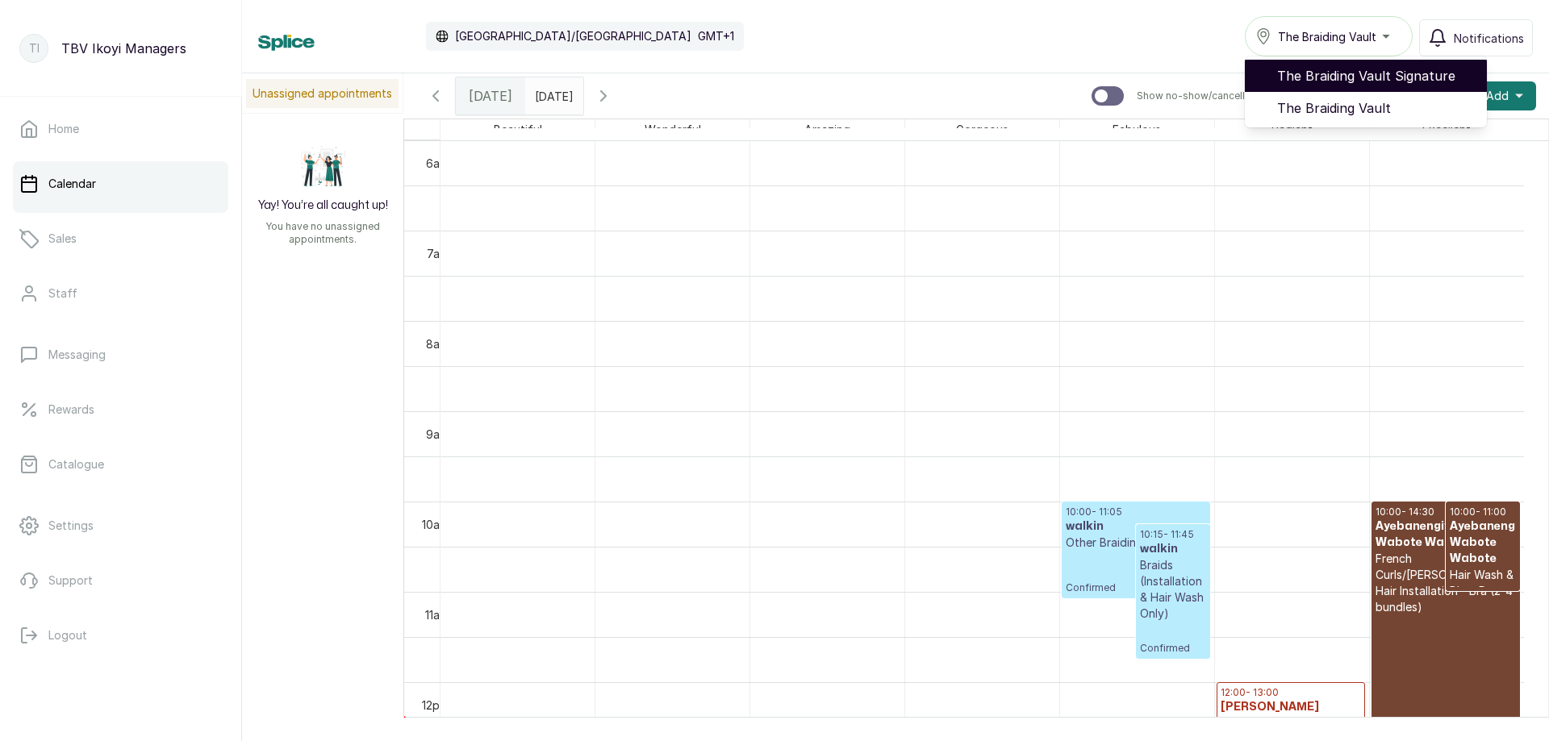
click at [1342, 78] on span "The Braiding Vault Signature" at bounding box center [1375, 75] width 197 height 19
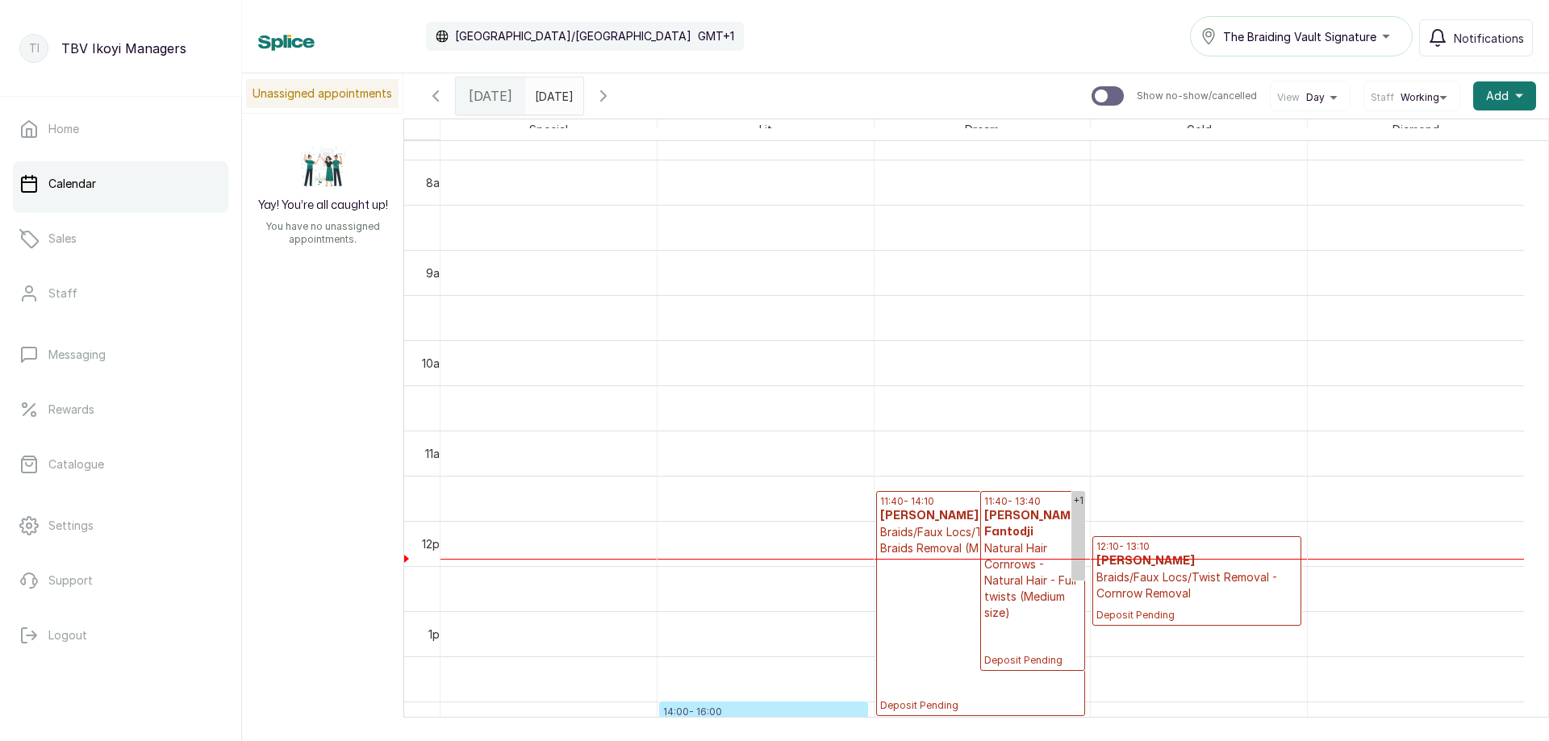
scroll to position [866, 0]
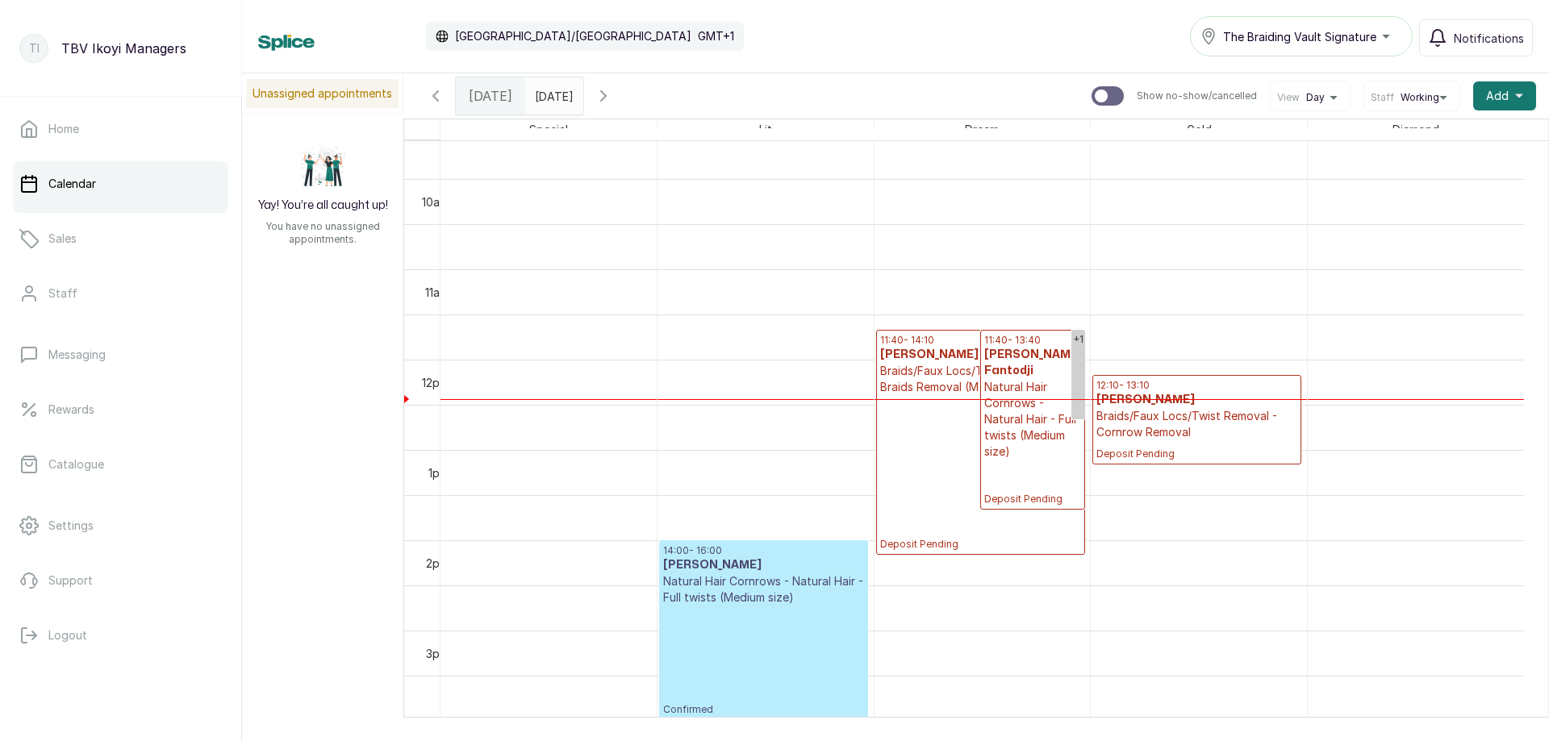
click at [1186, 404] on h3 "[PERSON_NAME]" at bounding box center [1196, 400] width 201 height 16
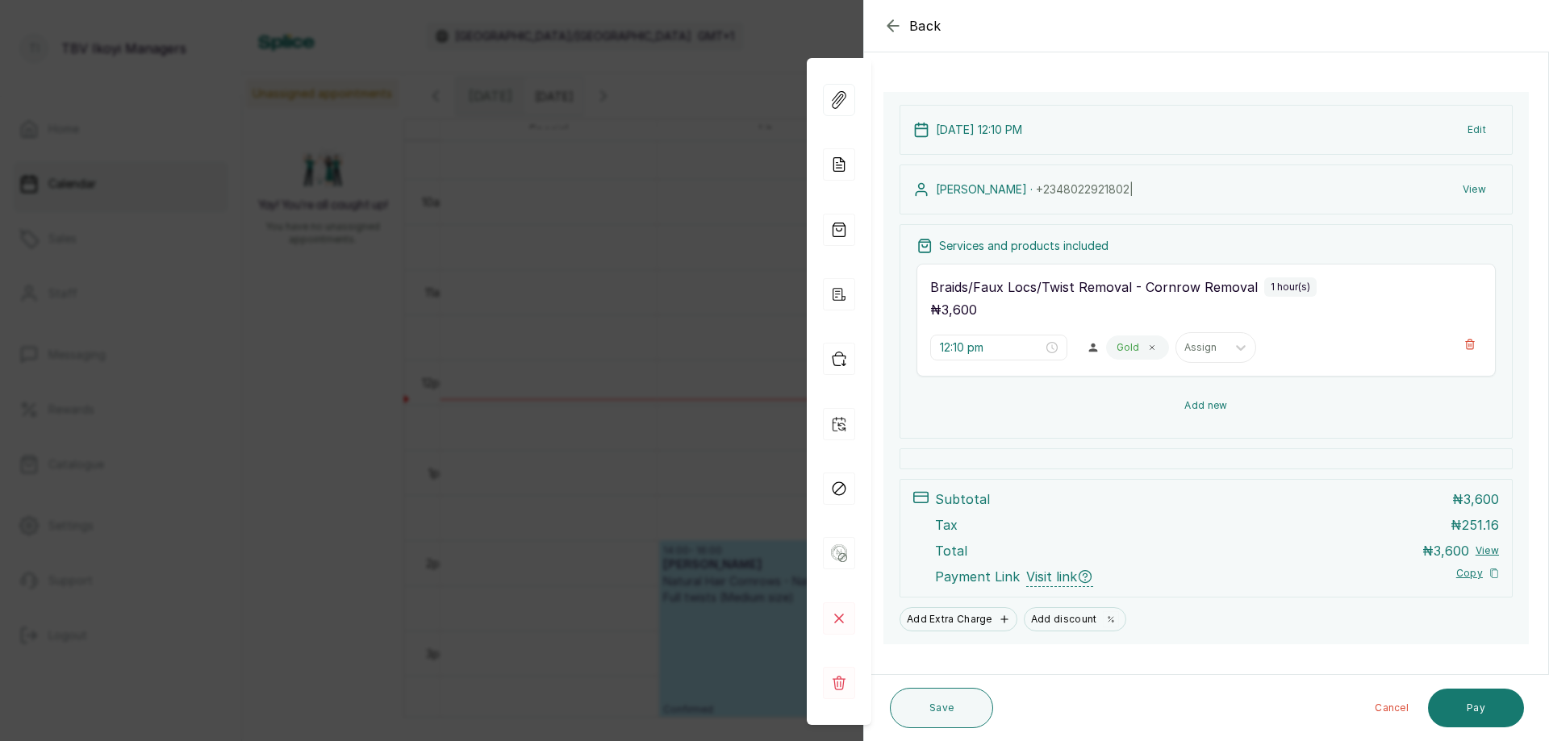
scroll to position [72, 0]
click at [1198, 404] on button "Add new" at bounding box center [1206, 404] width 579 height 39
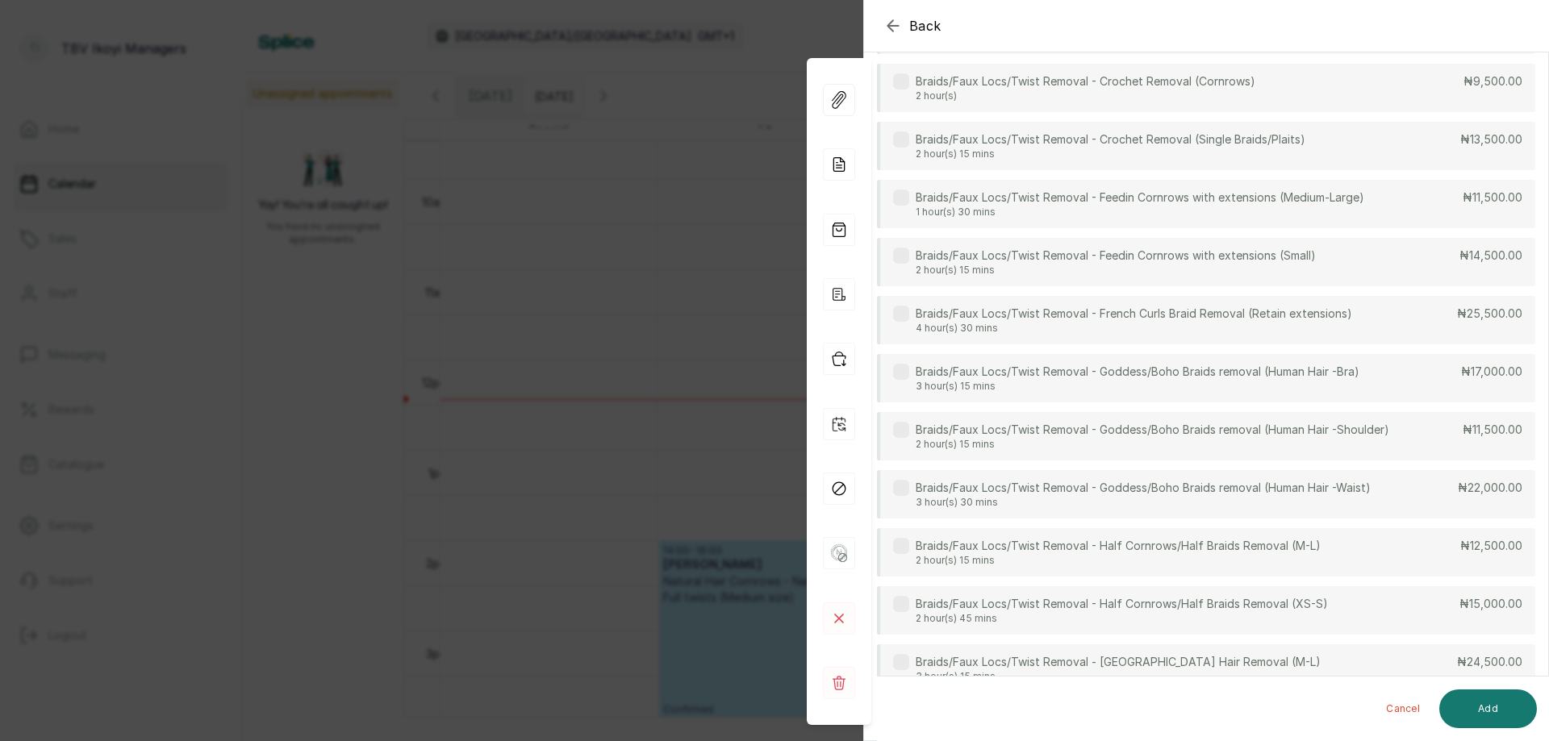
scroll to position [43, 0]
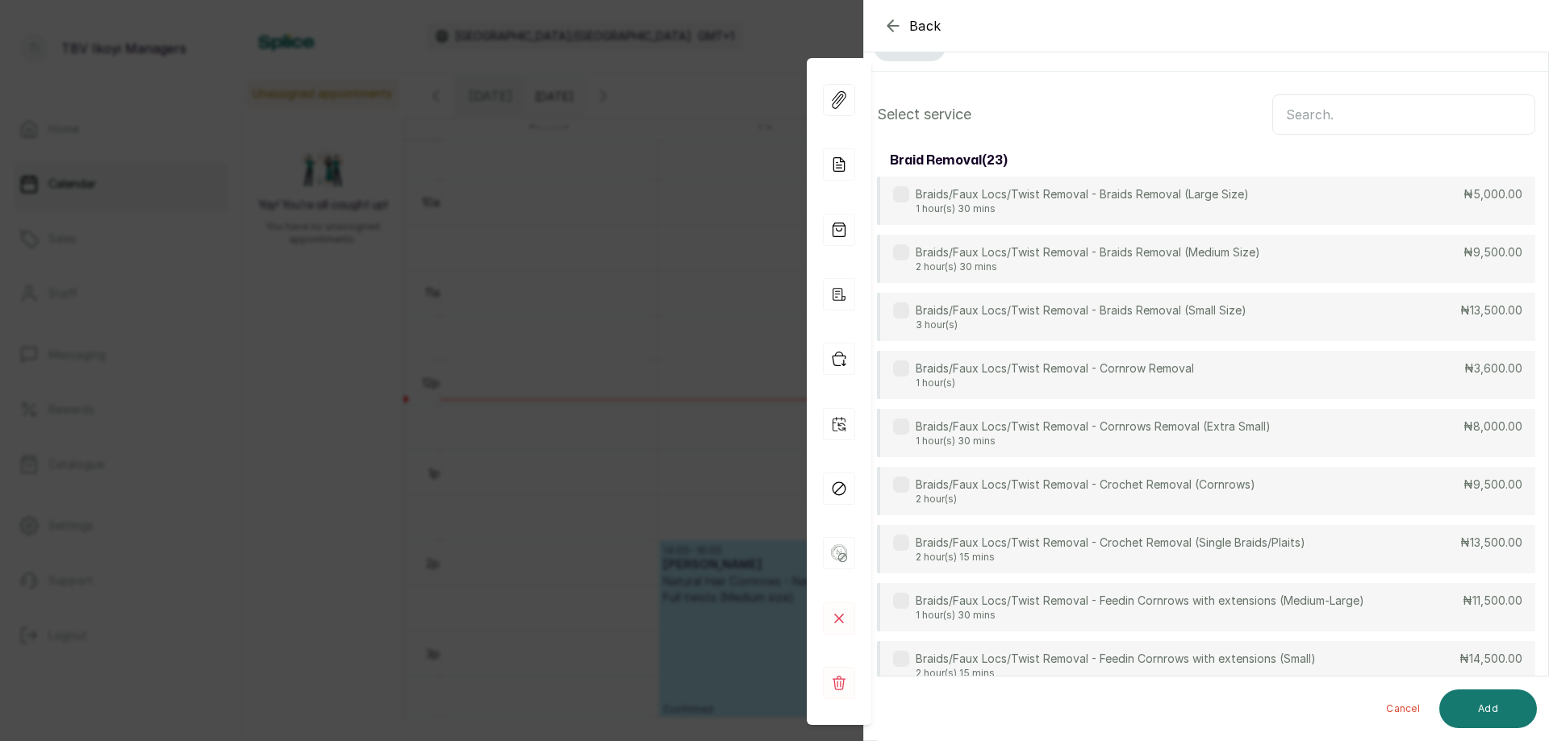
click at [1322, 105] on input "text" at bounding box center [1403, 114] width 263 height 40
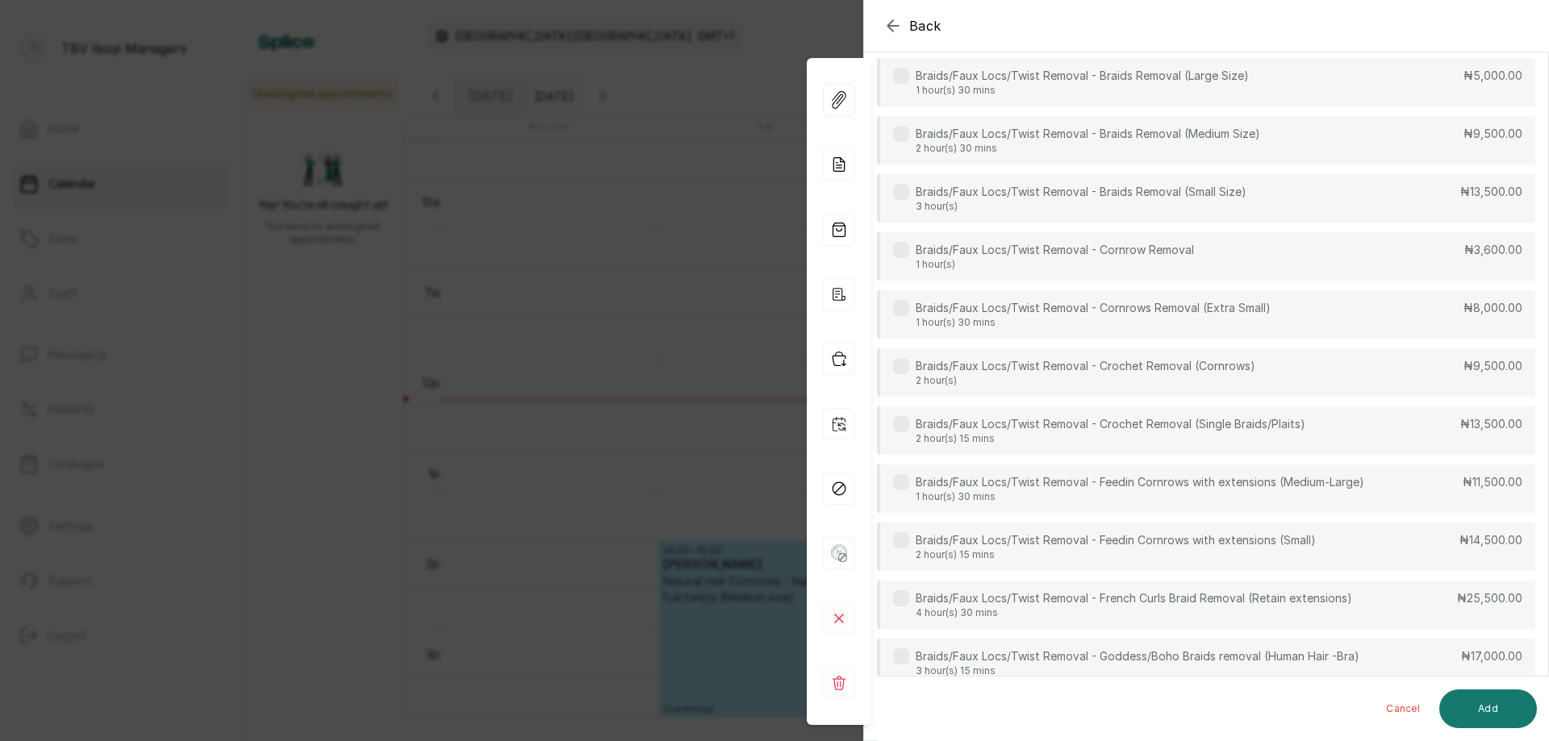
scroll to position [0, 0]
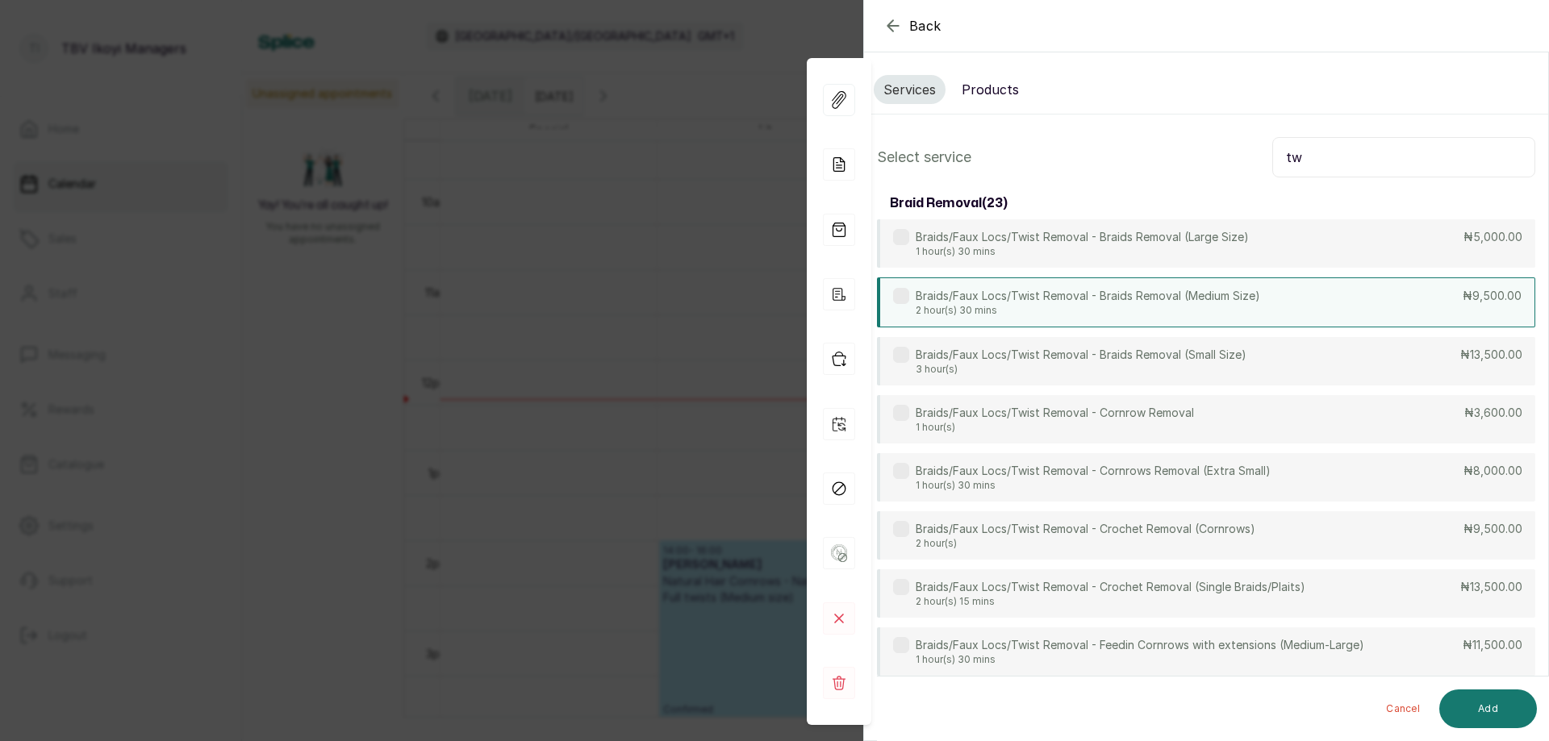
type input "t"
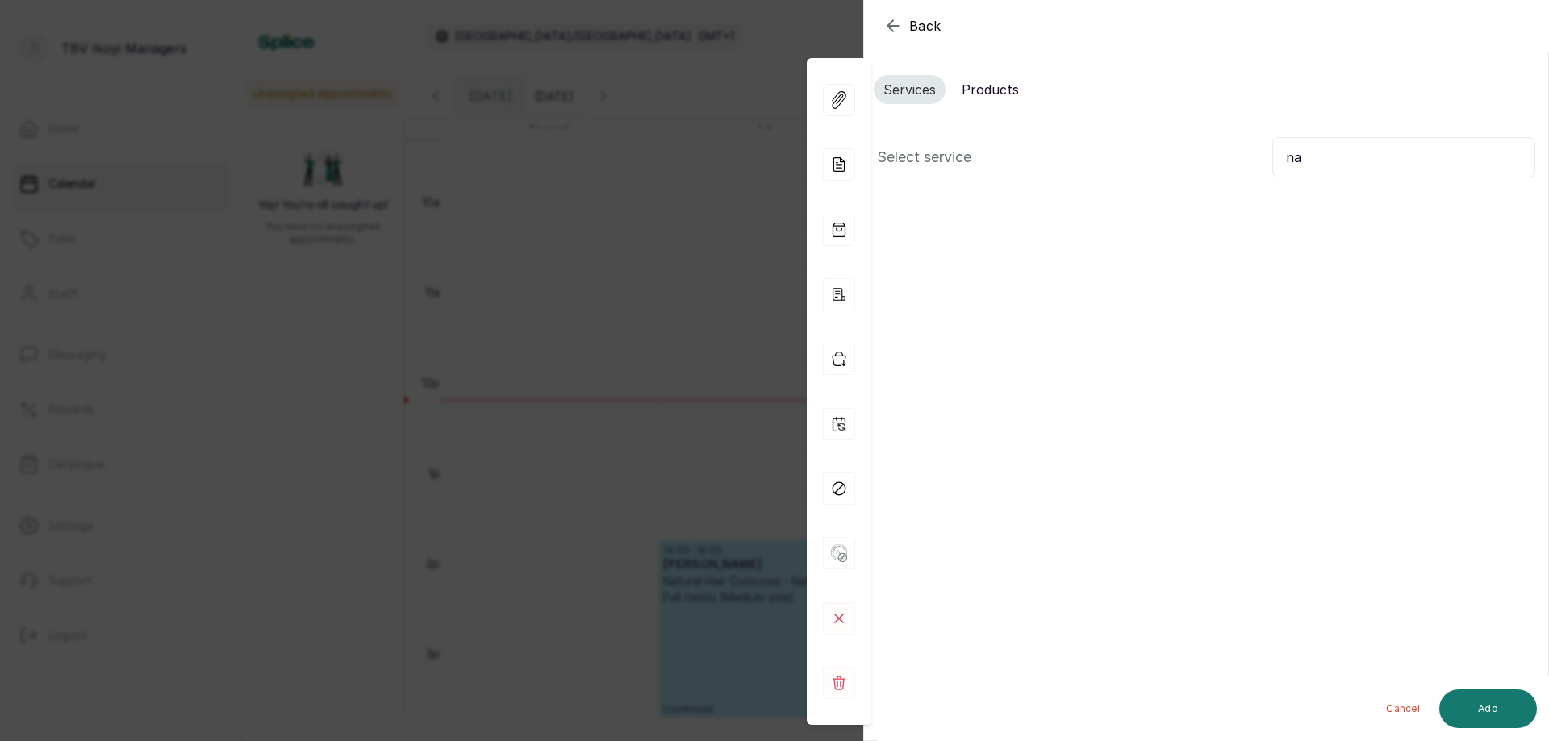
type input "n"
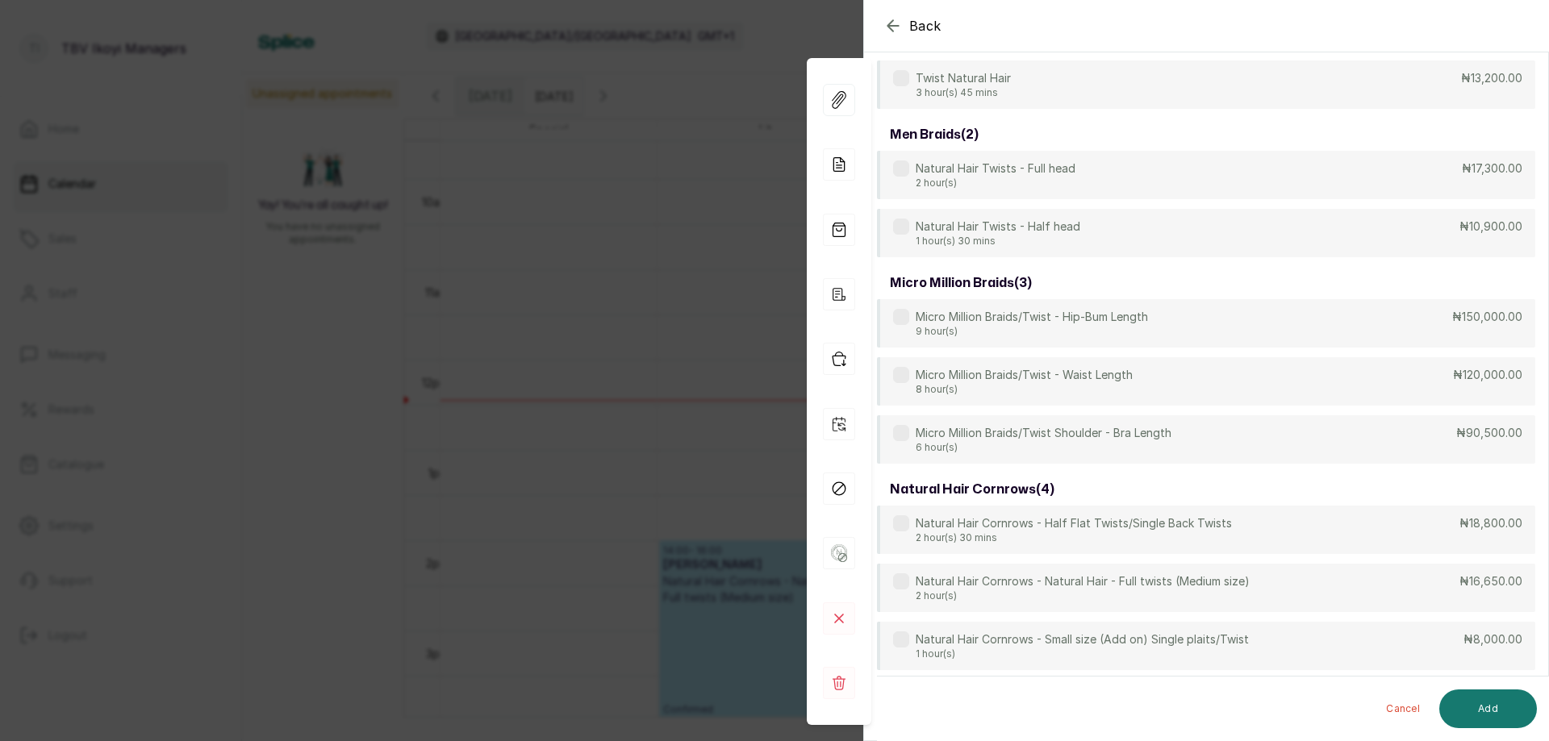
scroll to position [2742, 0]
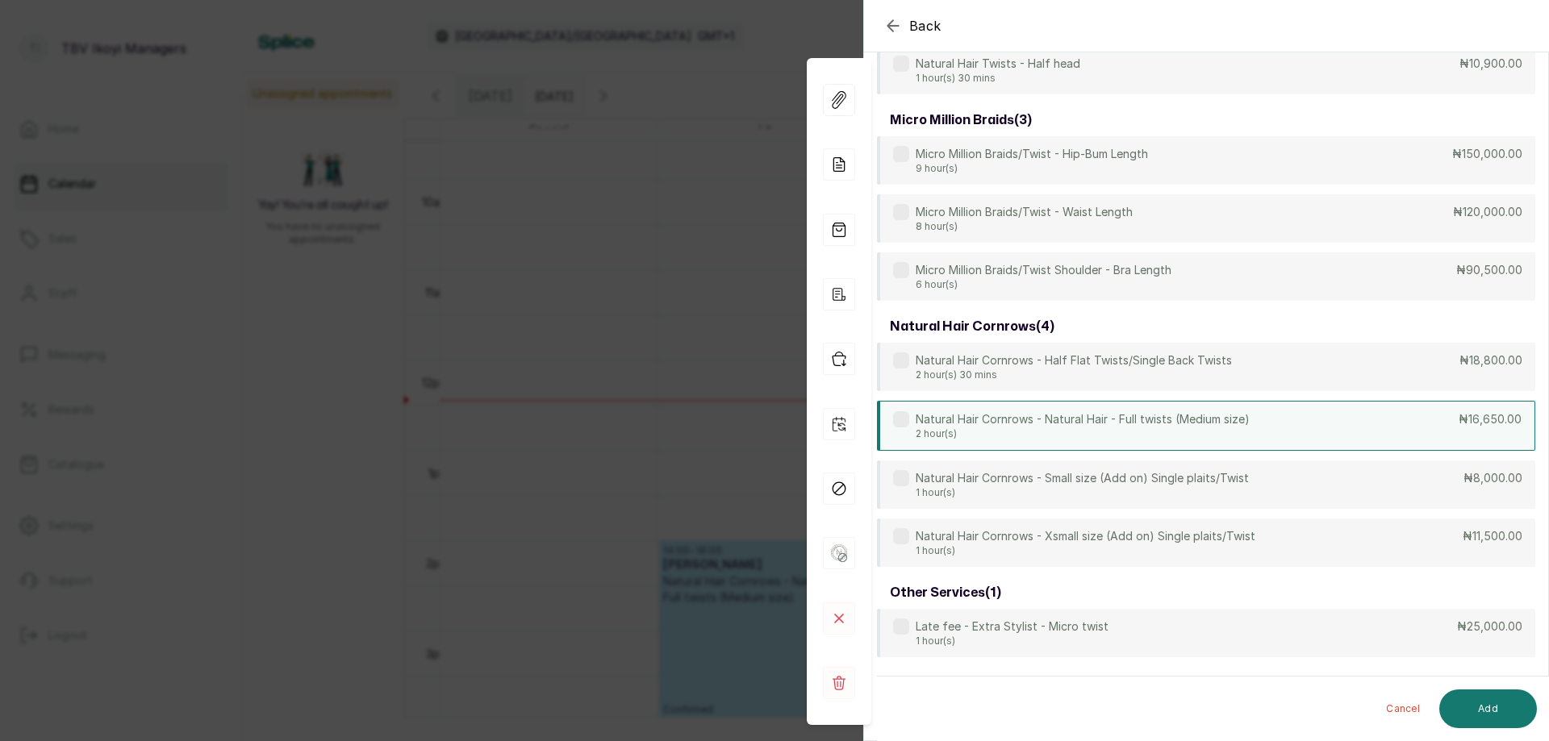
type input "twis"
click at [1249, 433] on div "Natural Hair Cornrows - Natural Hair - Full twists (Medium size) 2 hour(s) ₦16,…" at bounding box center [1206, 426] width 658 height 50
click at [1491, 699] on button "Add" at bounding box center [1488, 709] width 98 height 39
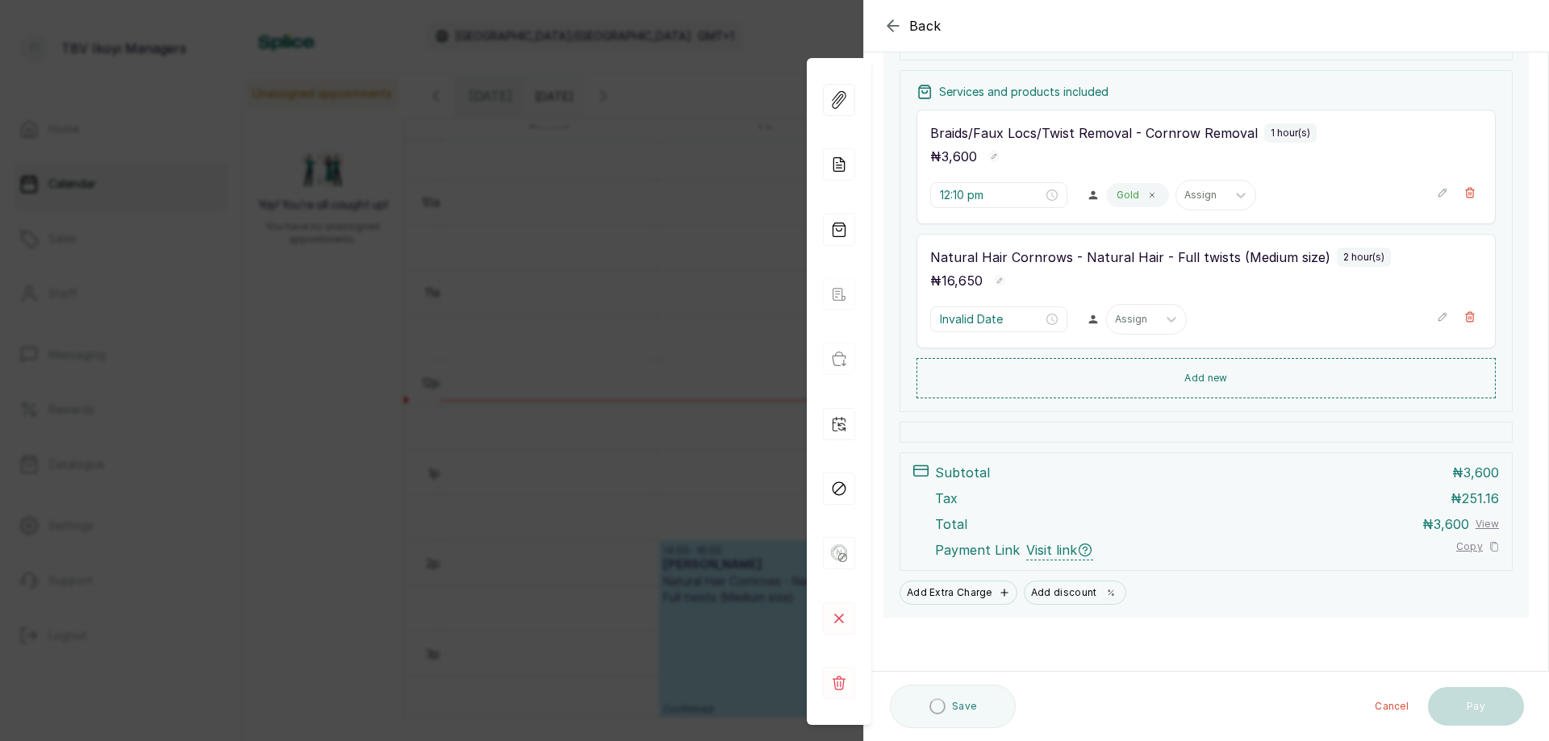
scroll to position [224, 0]
type input "1:10 pm"
drag, startPoint x: 910, startPoint y: 705, endPoint x: 950, endPoint y: 662, distance: 58.8
click at [909, 705] on button "Save" at bounding box center [941, 708] width 103 height 40
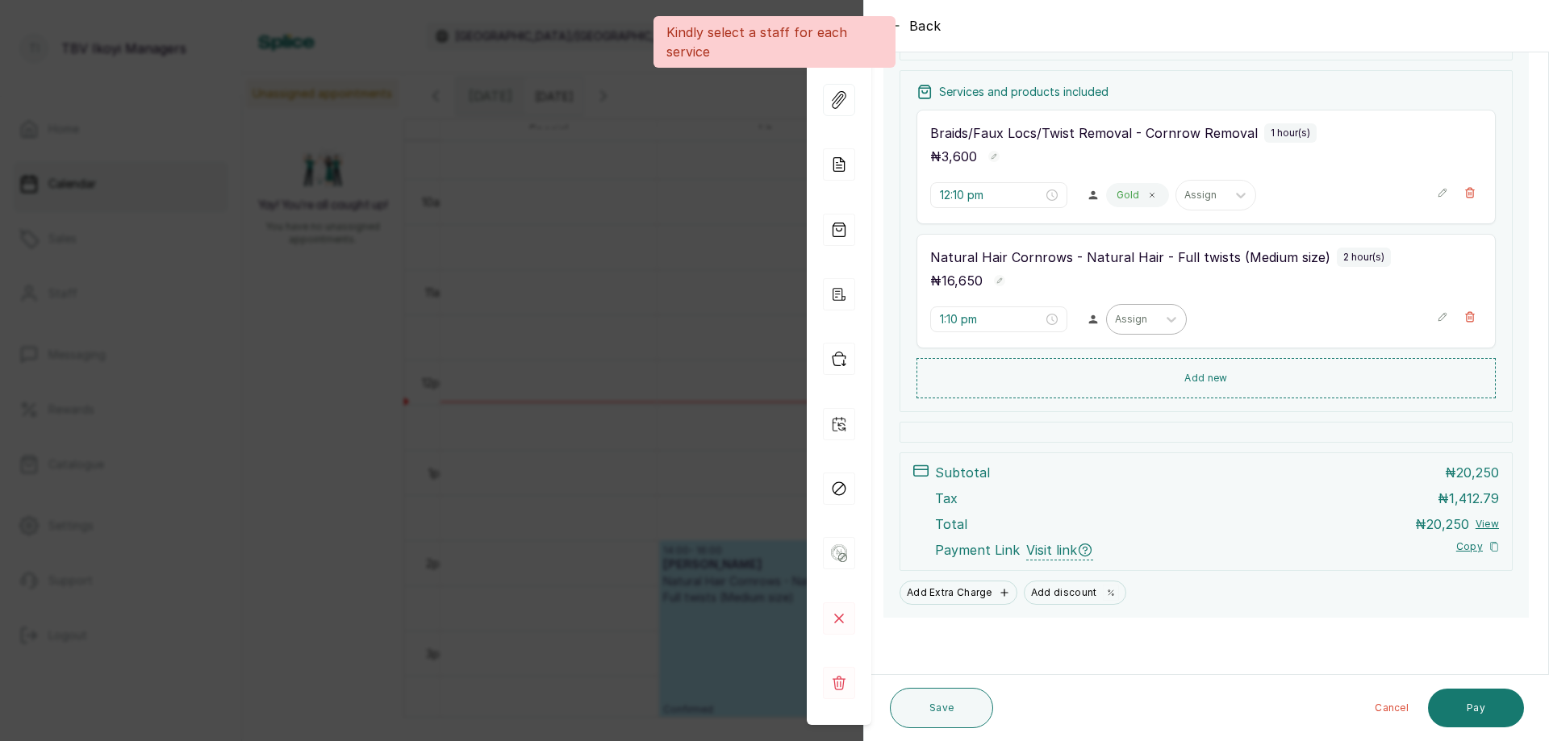
click at [1143, 316] on div "Assign" at bounding box center [1132, 319] width 50 height 21
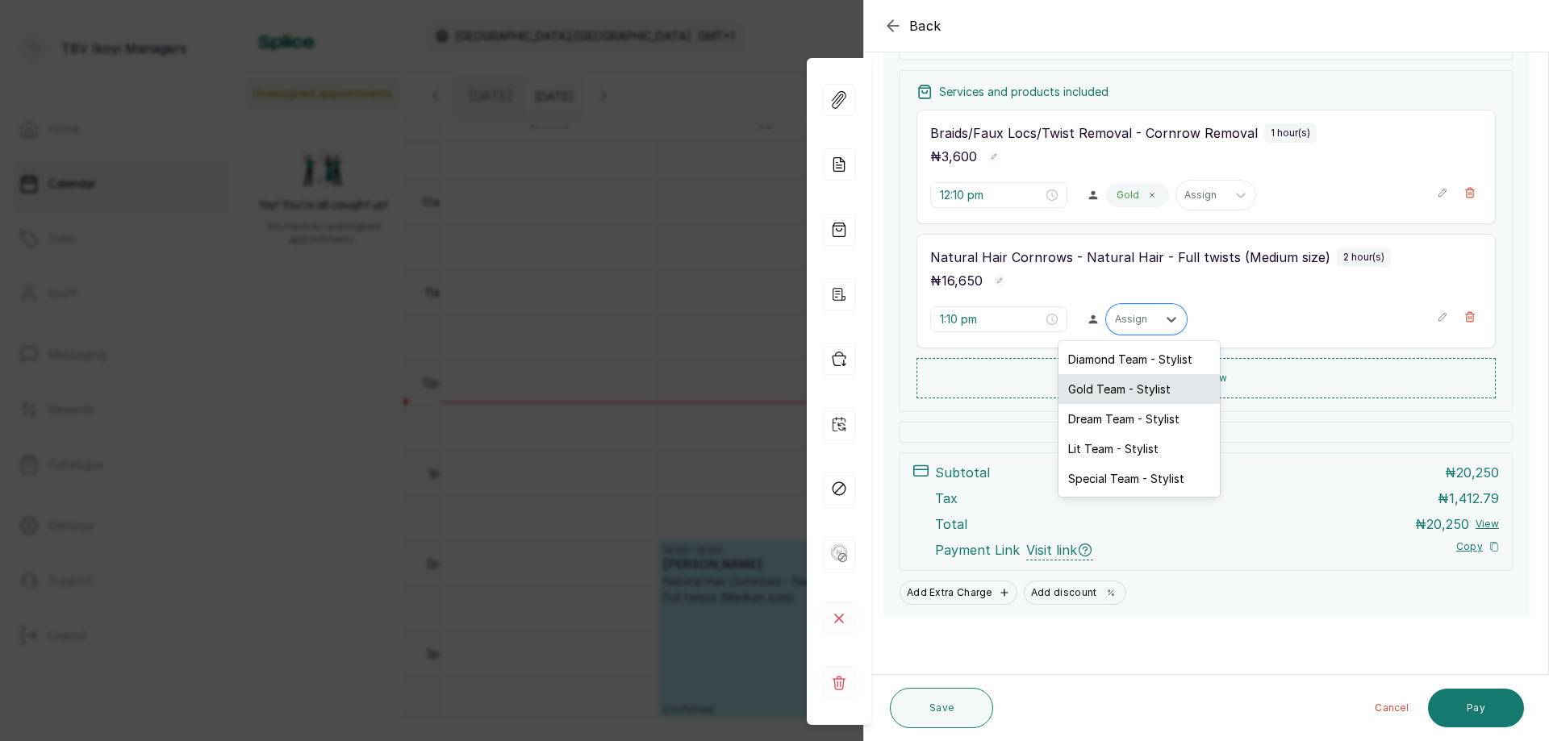
click at [1103, 398] on div "Gold Team - Stylist" at bounding box center [1138, 389] width 161 height 30
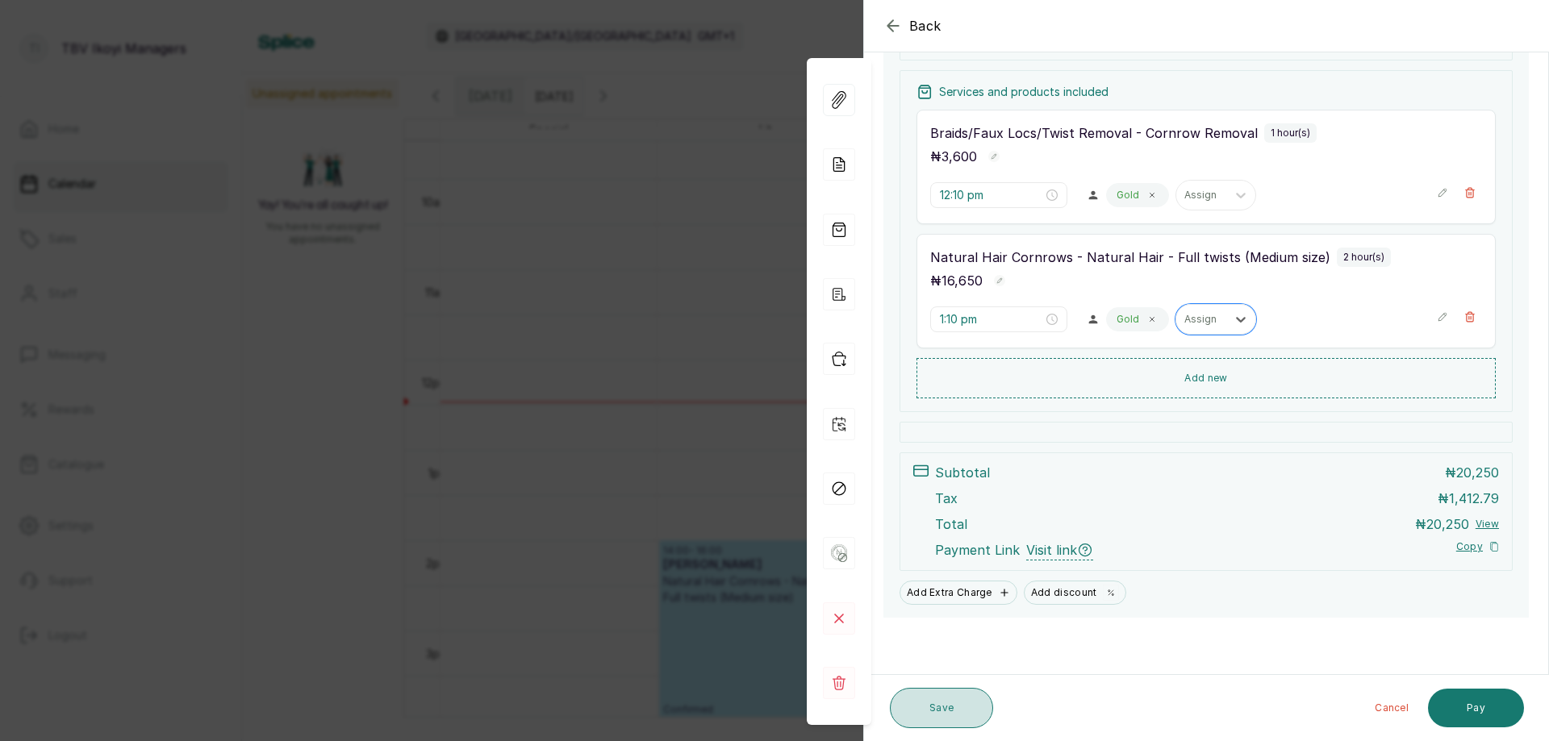
click at [951, 704] on button "Save" at bounding box center [941, 708] width 103 height 40
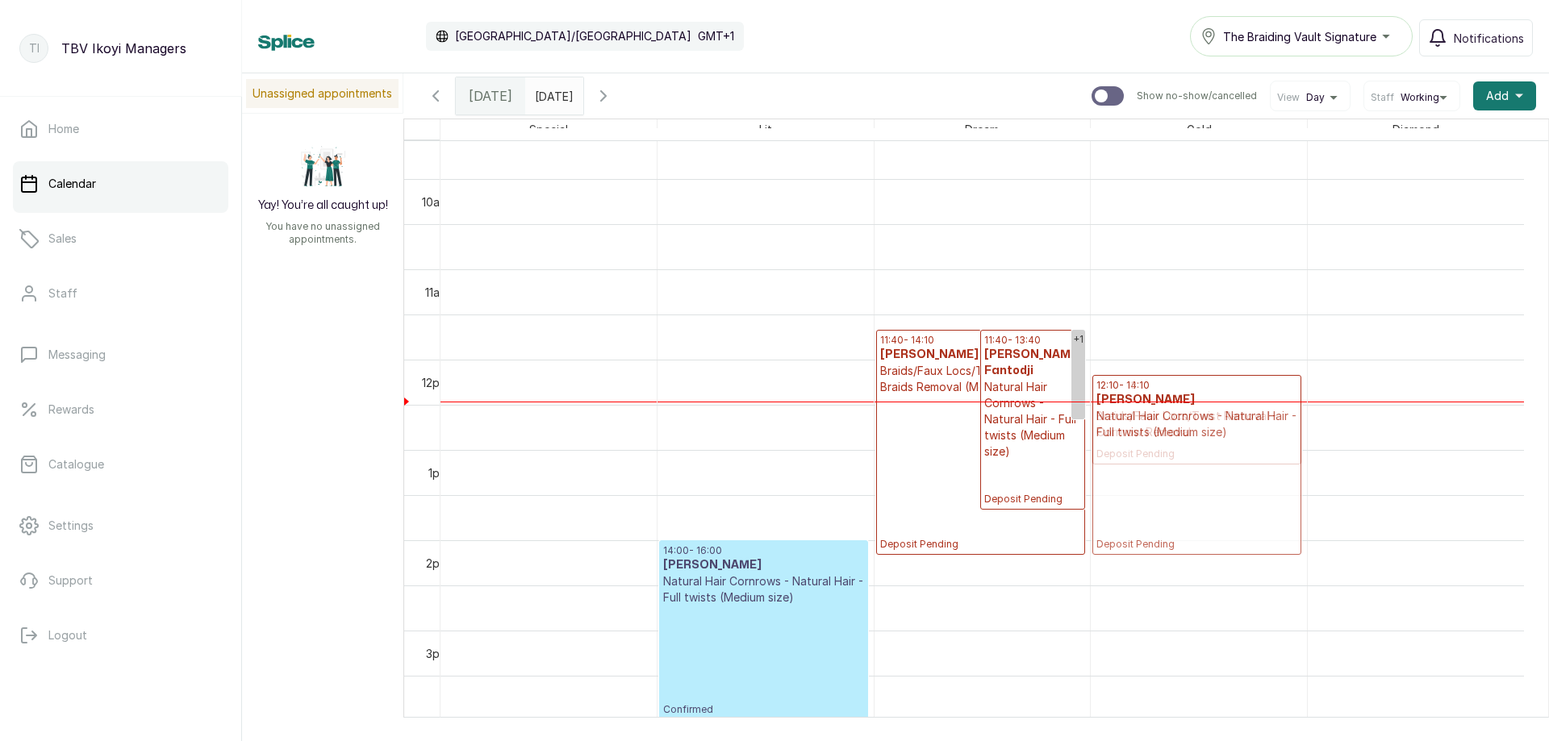
drag, startPoint x: 1168, startPoint y: 541, endPoint x: 1162, endPoint y: 460, distance: 81.7
click at [1162, 460] on div "12:10 - 13:10 [PERSON_NAME]/Faux Locs/Twist Removal - Cornrow Removal Deposit P…" at bounding box center [1199, 360] width 216 height 2169
